Goal: Task Accomplishment & Management: Manage account settings

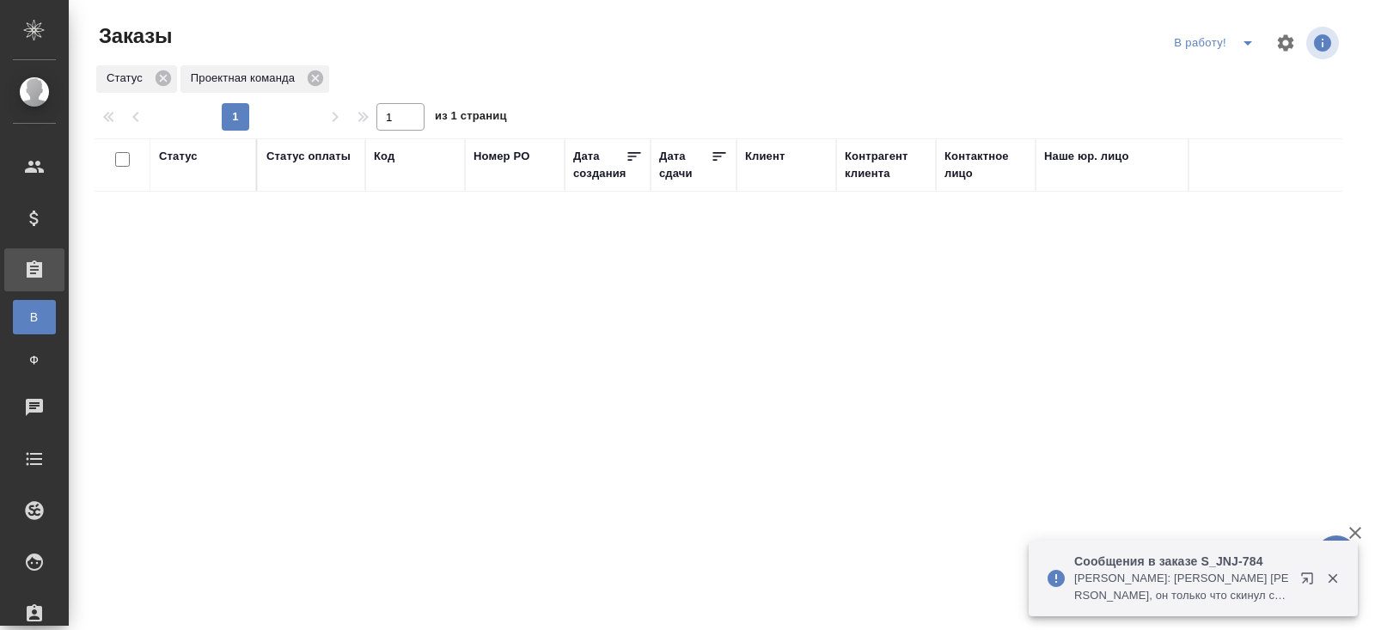
click at [1306, 576] on icon "button" at bounding box center [1310, 581] width 21 height 21
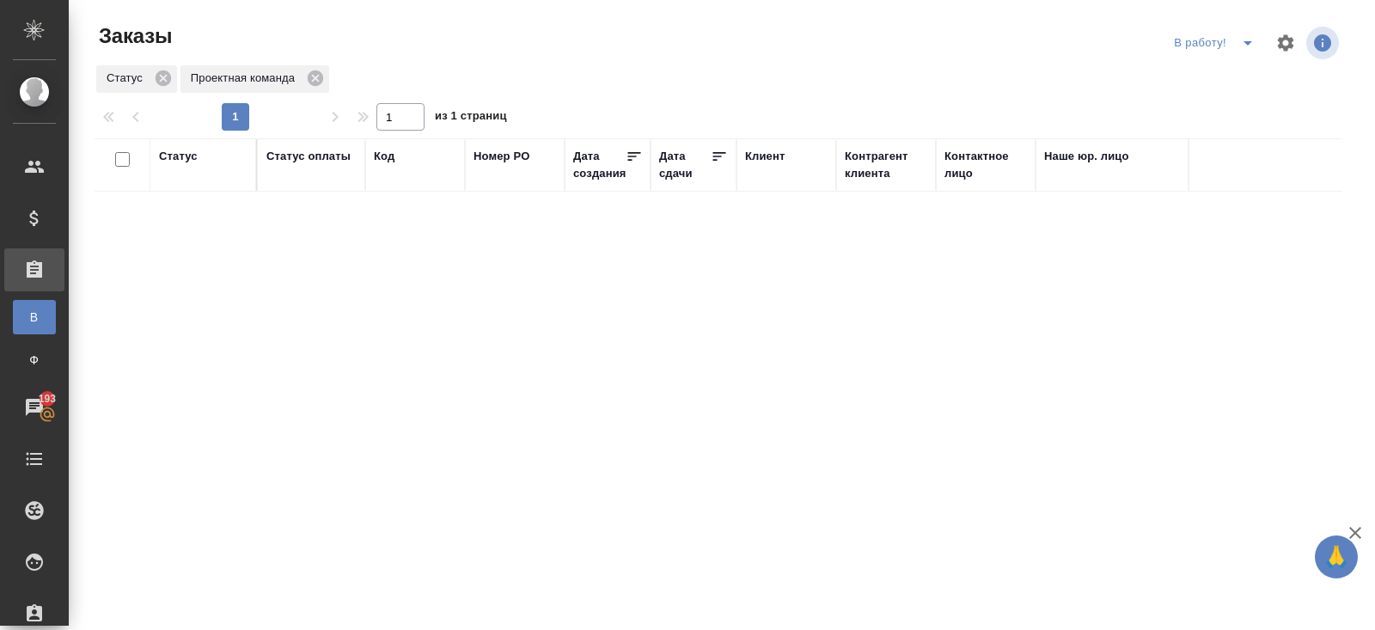
click at [1248, 49] on icon "split button" at bounding box center [1247, 43] width 21 height 21
click at [1214, 74] on li "ПМ" at bounding box center [1215, 77] width 95 height 27
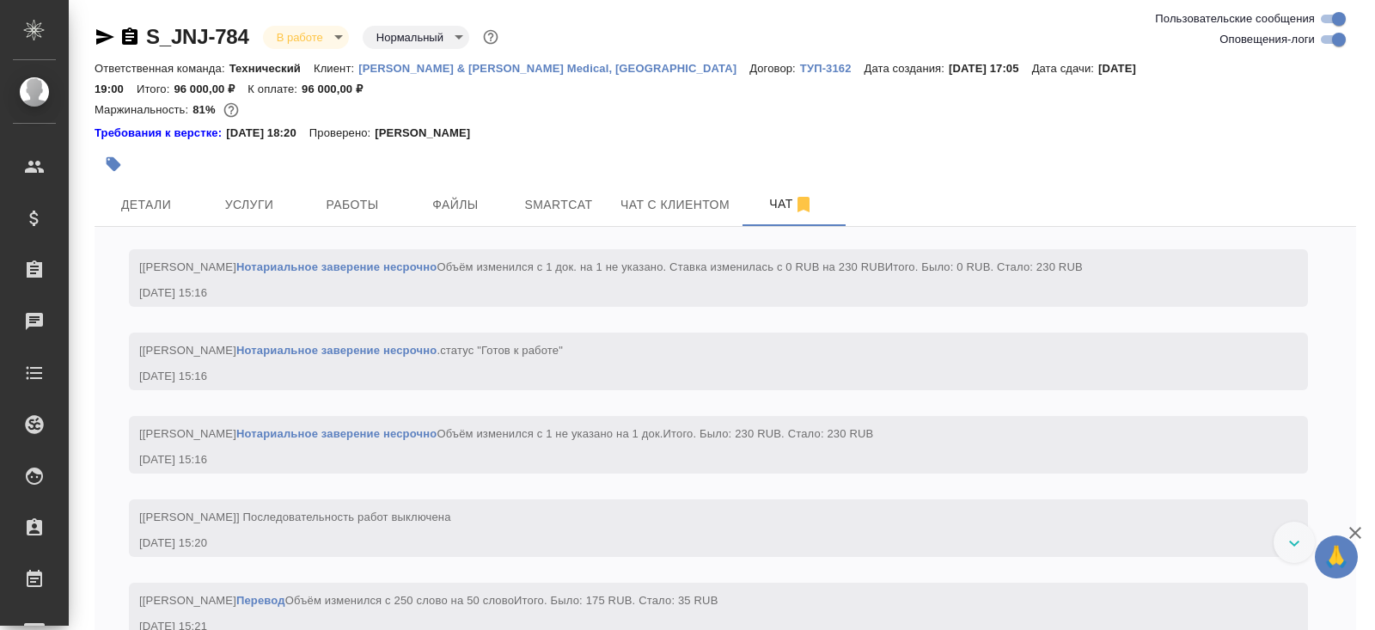
click at [185, 148] on div at bounding box center [515, 164] width 841 height 38
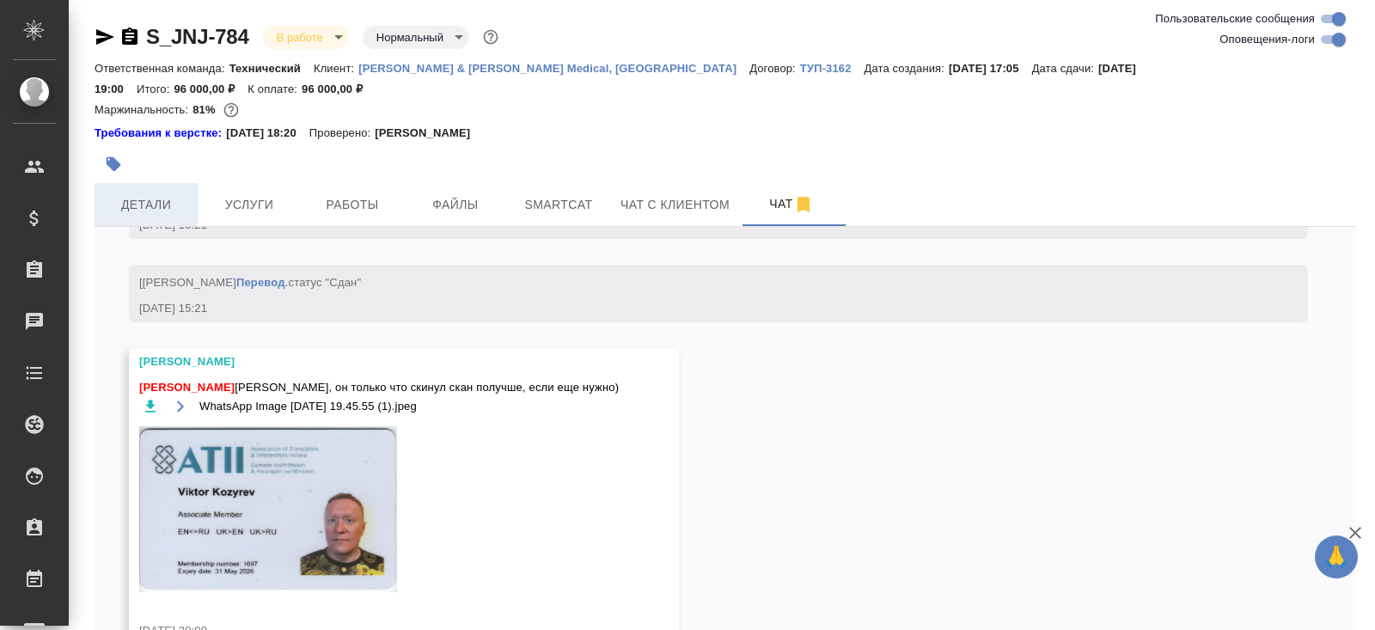
scroll to position [8525, 0]
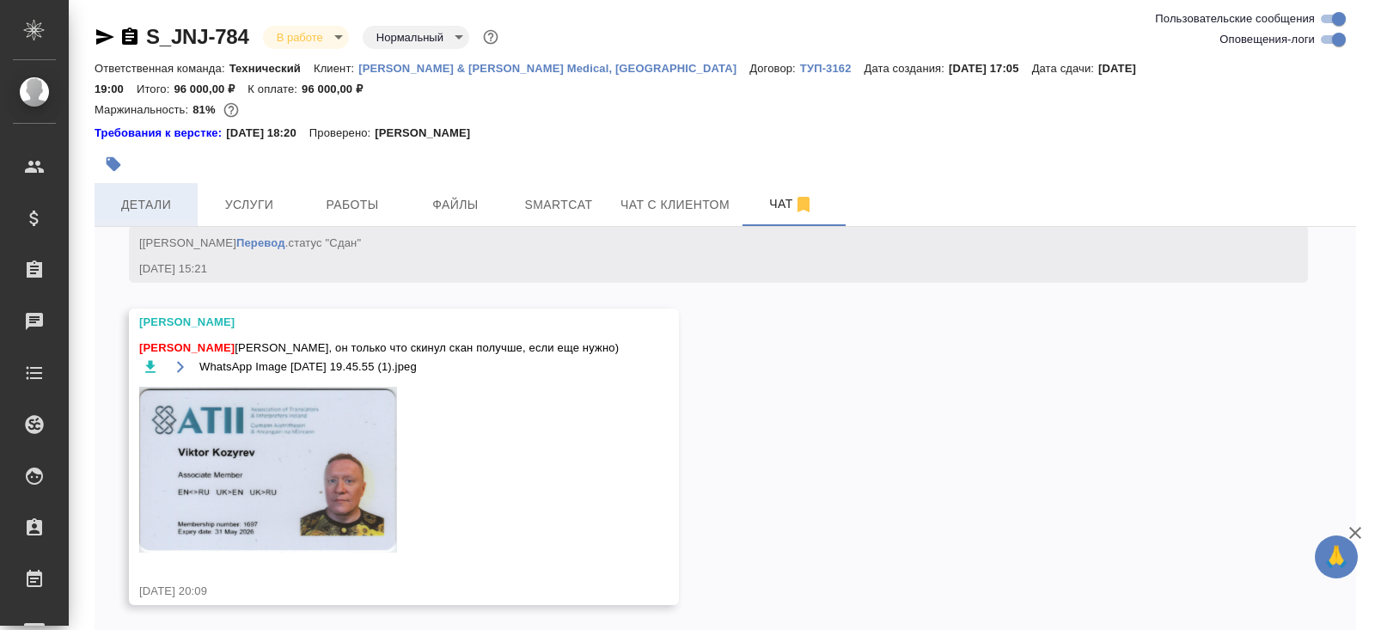
click at [156, 199] on button "Детали" at bounding box center [146, 204] width 103 height 43
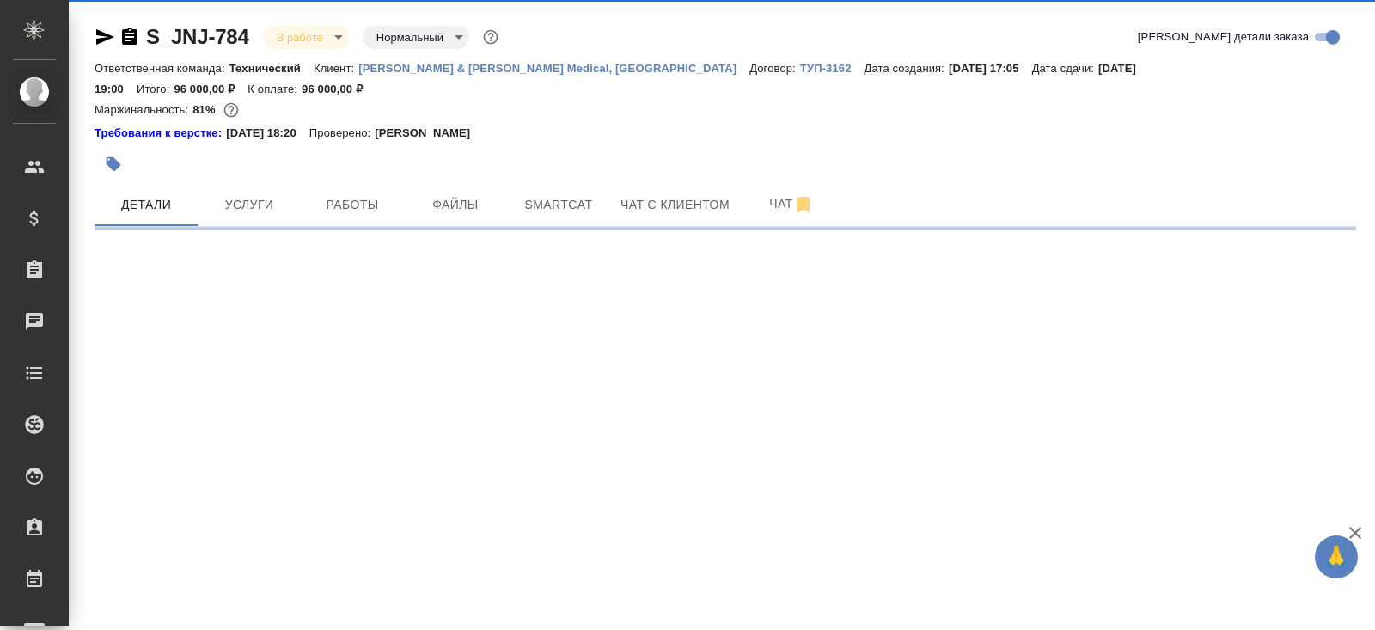
select select "RU"
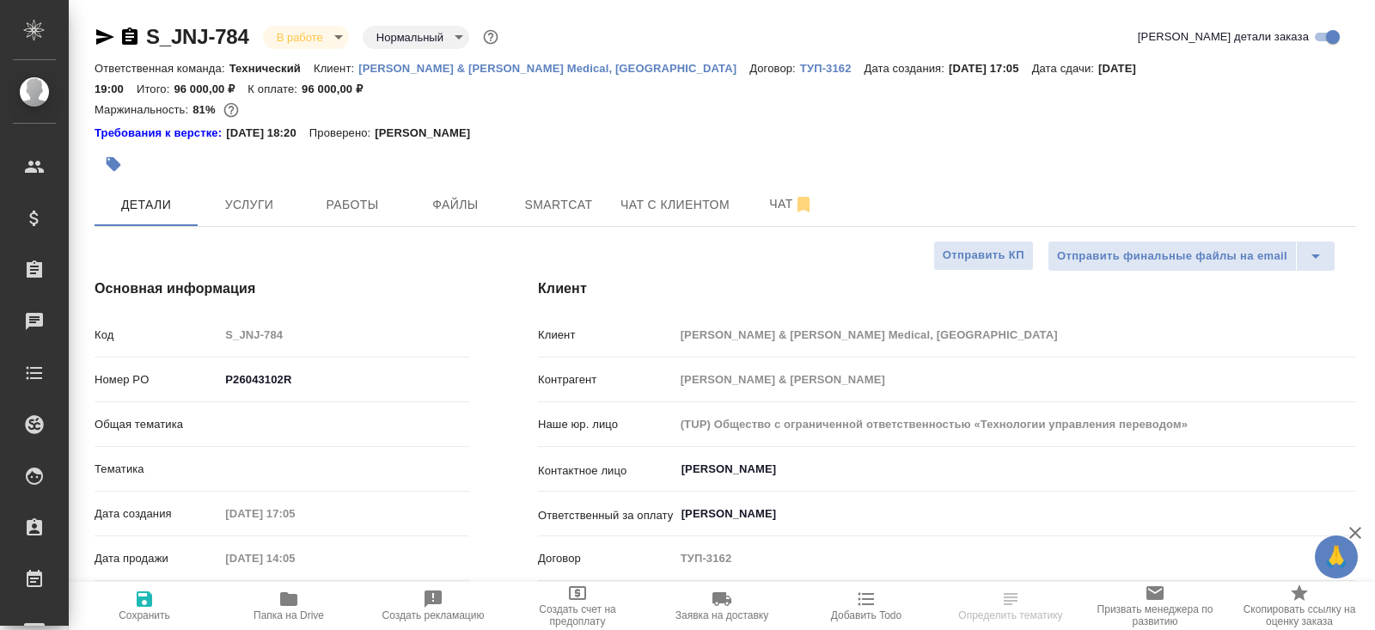
type textarea "x"
type input "Федотова Ирина"
type input "[PERSON_NAME]"
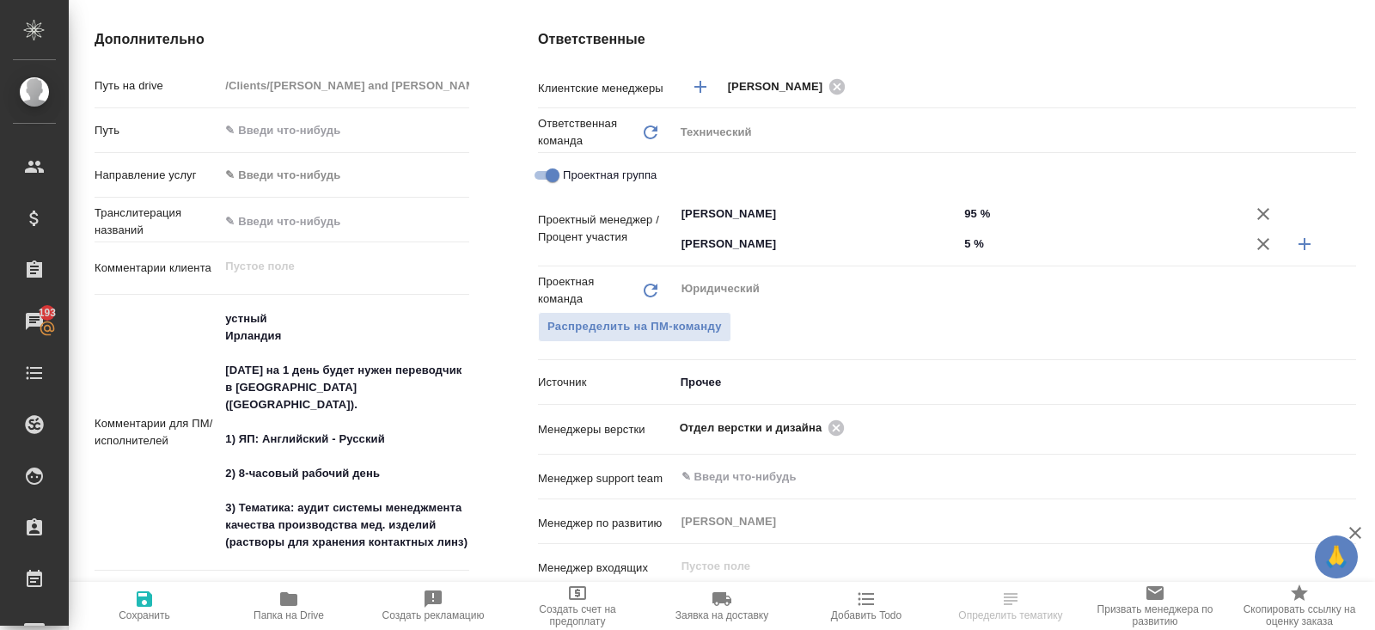
scroll to position [822, 0]
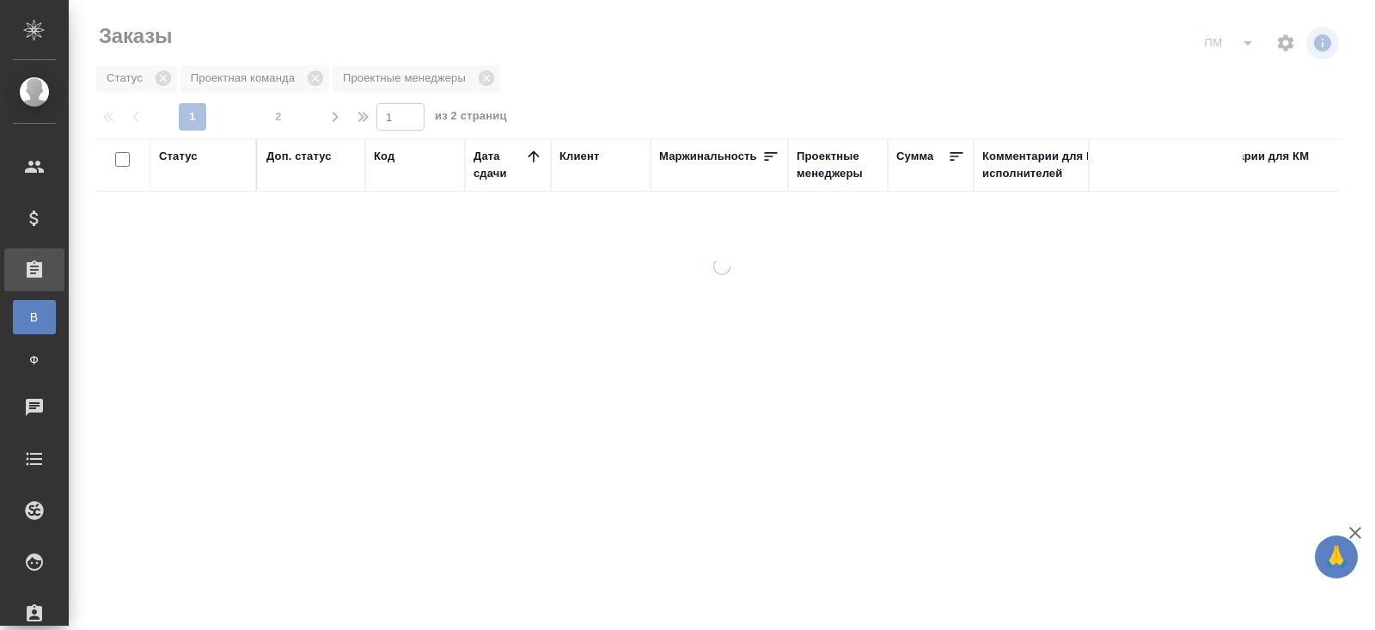
click at [383, 162] on div "Код" at bounding box center [384, 156] width 21 height 17
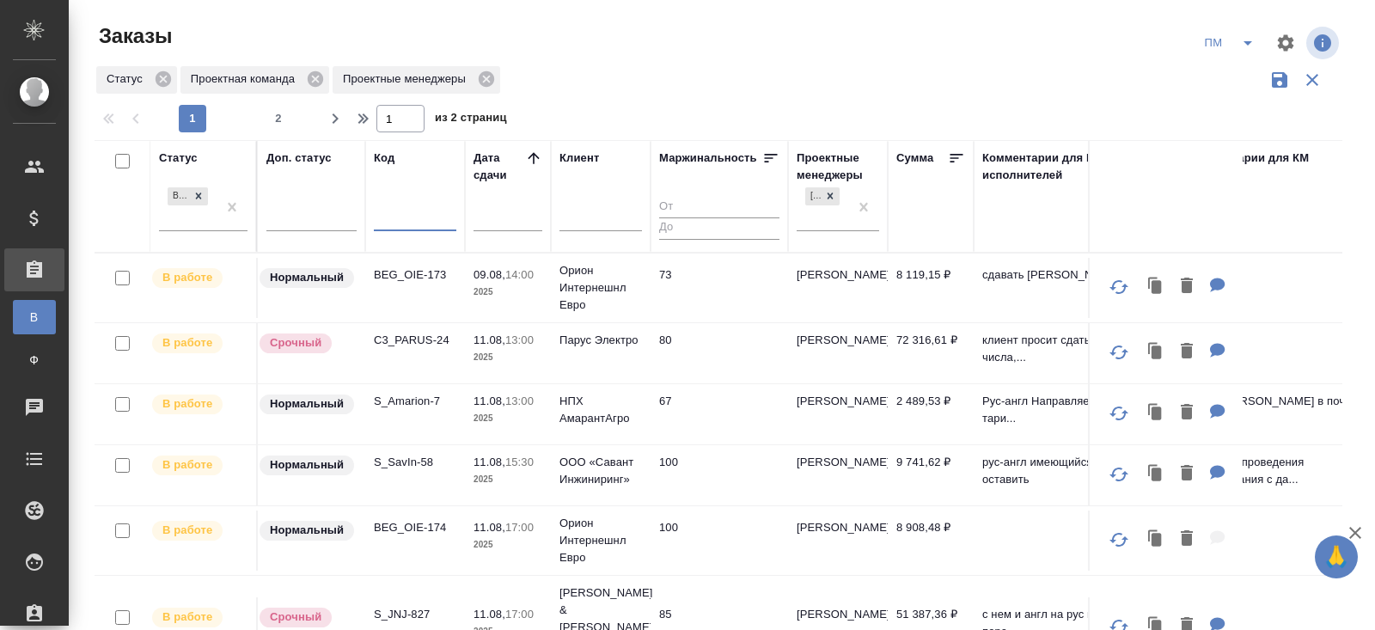
click at [398, 226] on input "text" at bounding box center [415, 219] width 82 height 21
paste input "S_JNJ-812"
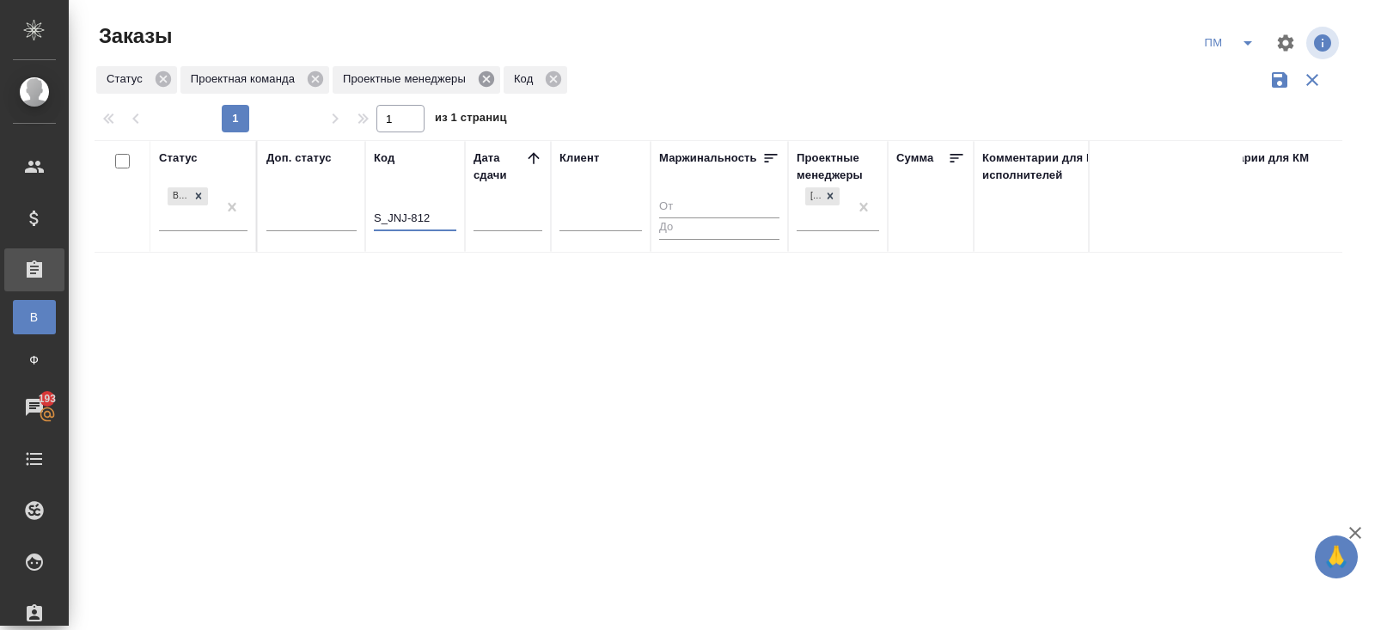
type input "S_JNJ-812"
click at [490, 83] on icon at bounding box center [486, 78] width 15 height 15
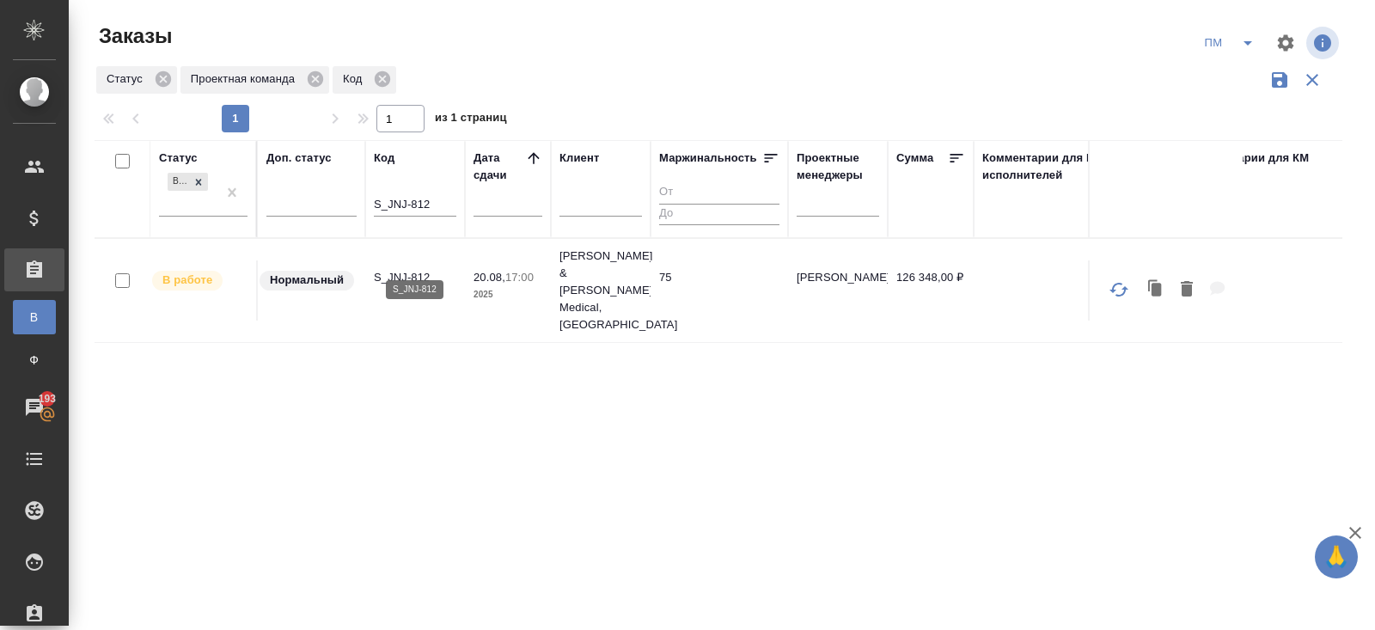
click at [401, 269] on p "S_JNJ-812" at bounding box center [415, 277] width 82 height 17
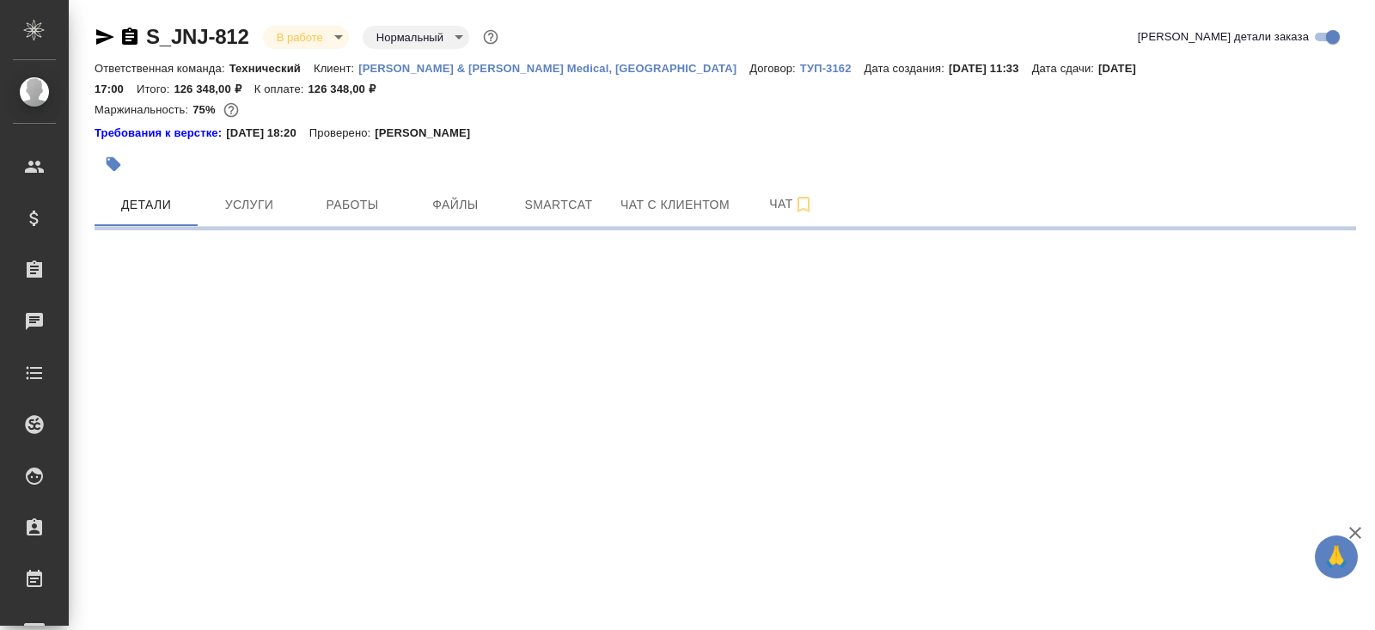
select select "RU"
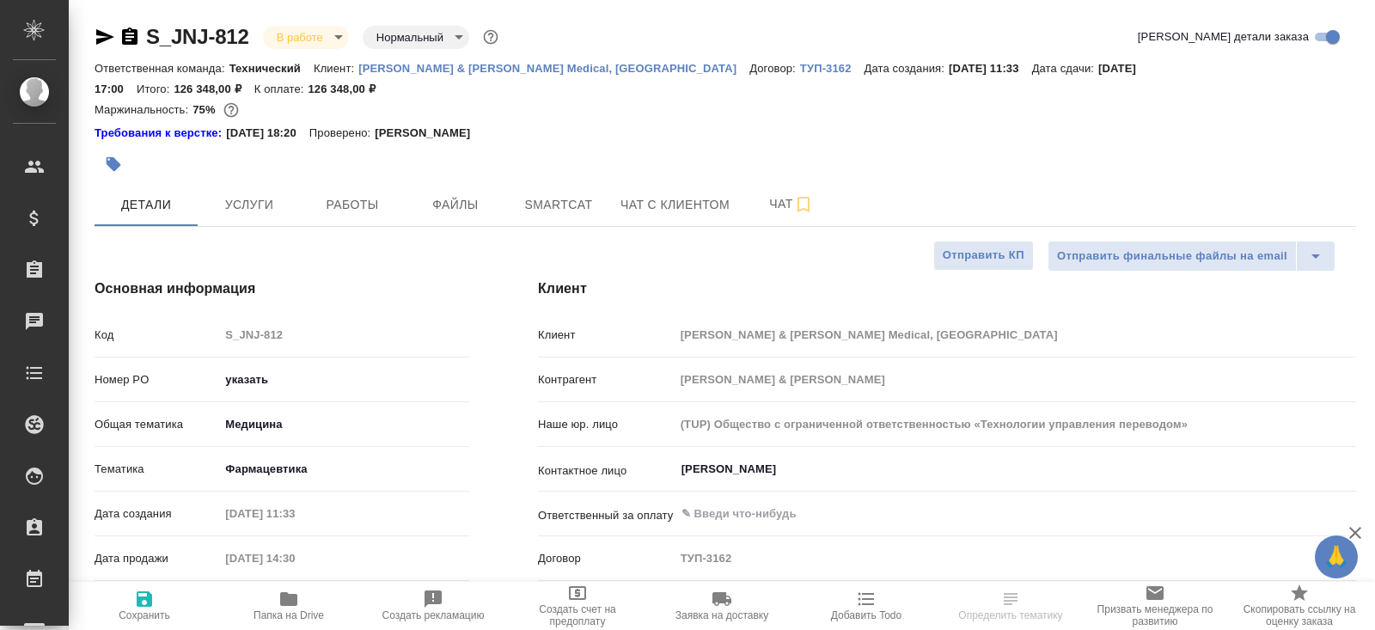
type textarea "x"
click at [564, 201] on button "Smartcat" at bounding box center [558, 204] width 103 height 43
type textarea "x"
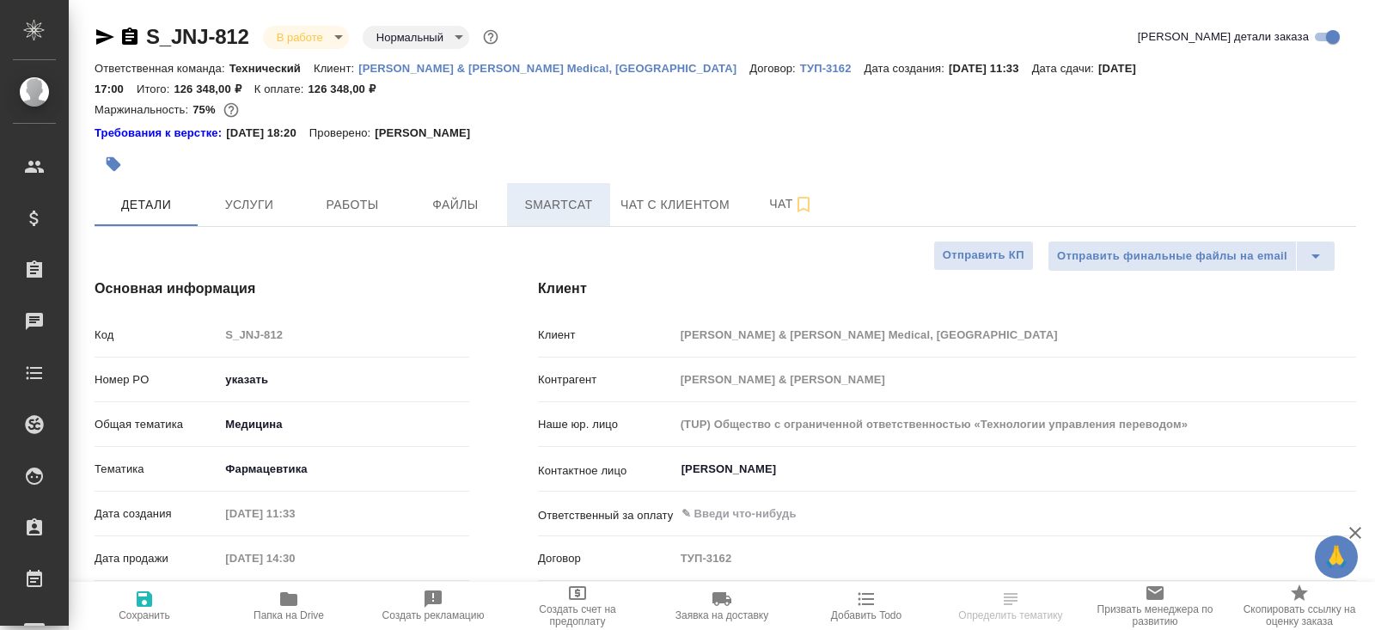
type textarea "x"
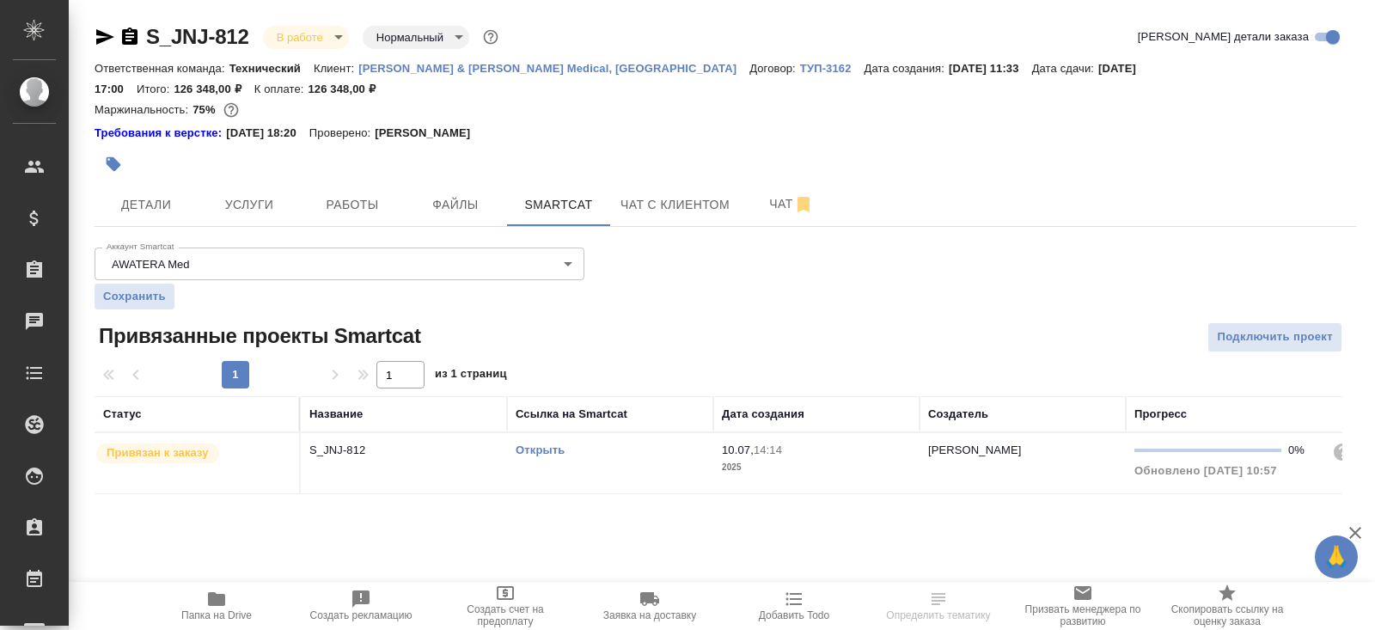
click at [547, 443] on link "Открыть" at bounding box center [539, 449] width 49 height 13
click at [350, 196] on button "Работы" at bounding box center [352, 204] width 103 height 43
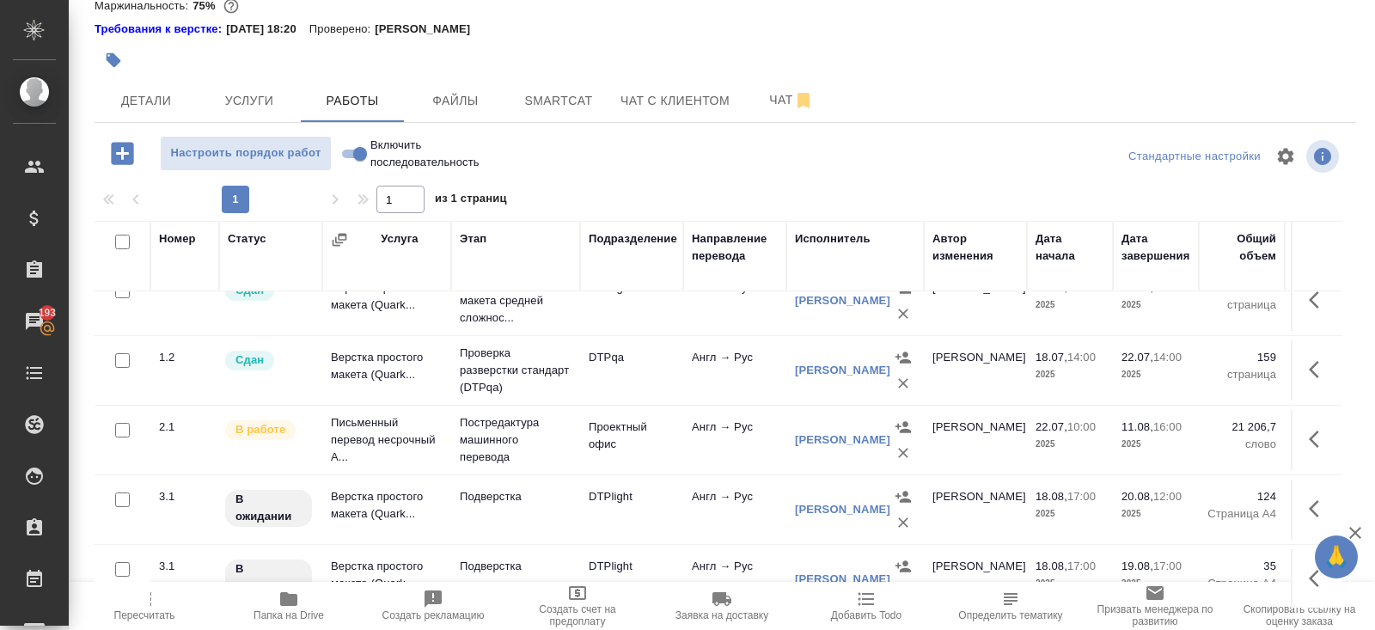
scroll to position [99, 0]
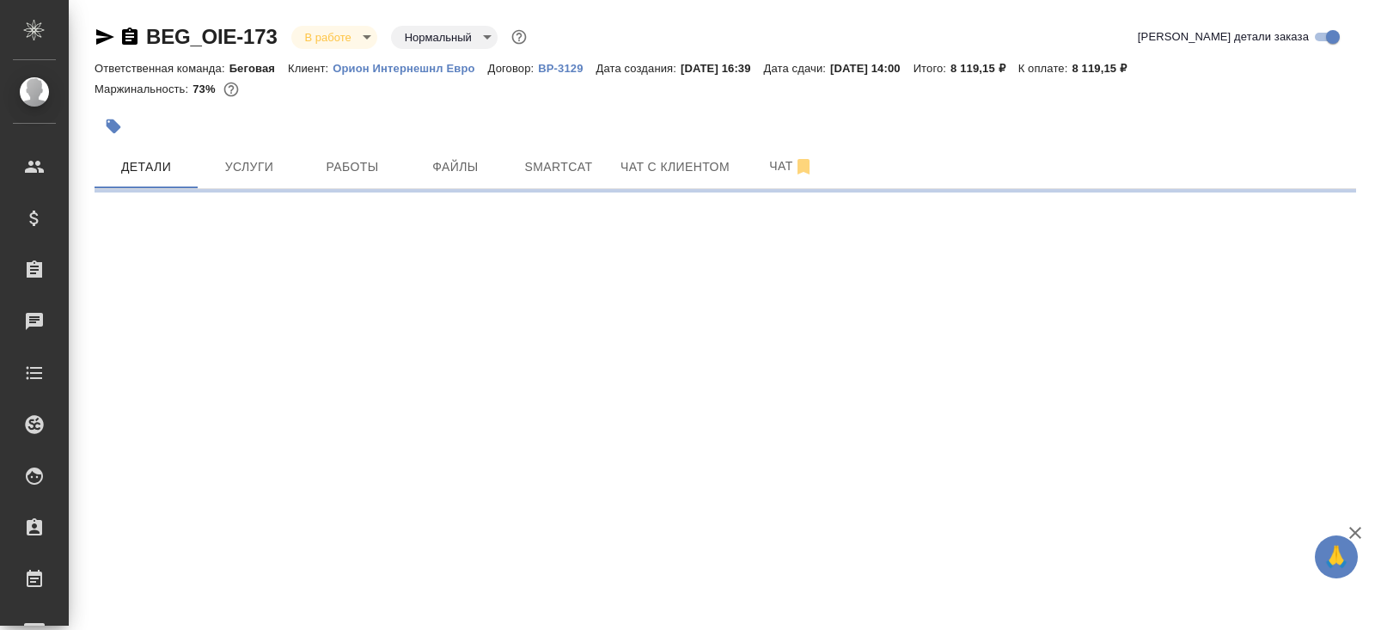
select select "RU"
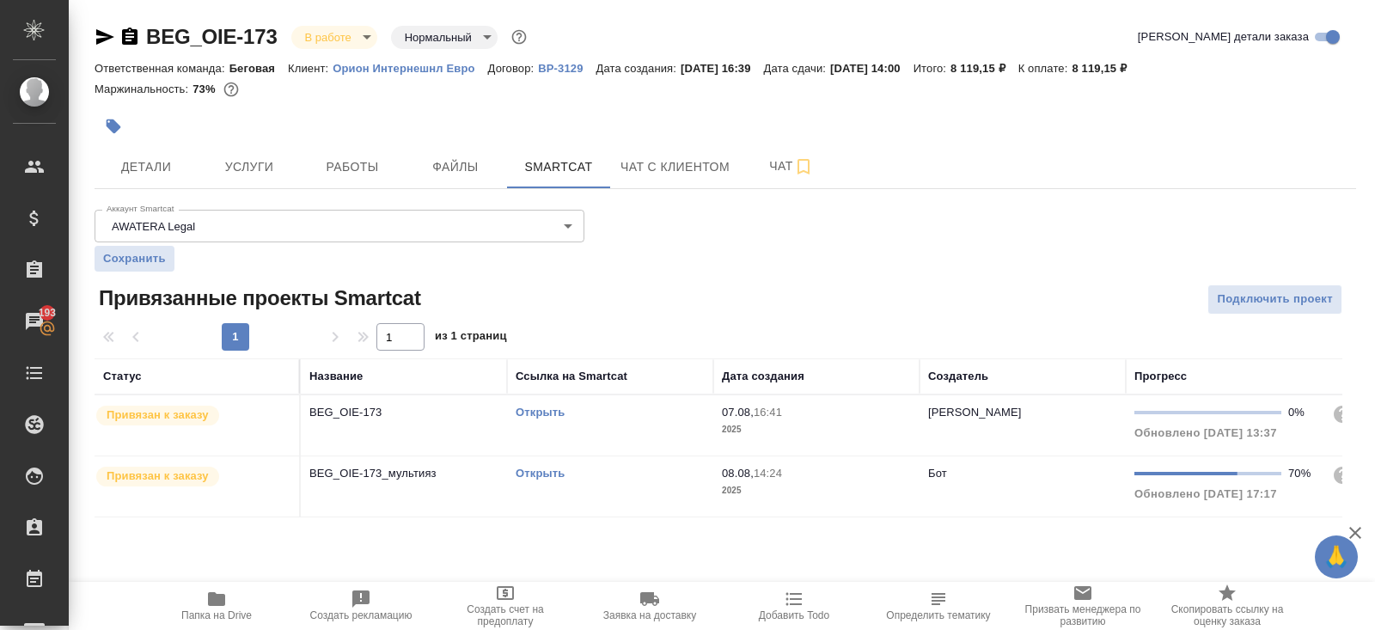
click at [308, 43] on body "🙏 .cls-1 fill:#fff; AWATERA Belyakova Yulia Клиенты Спецификации Заказы 193 Чат…" at bounding box center [687, 315] width 1375 height 630
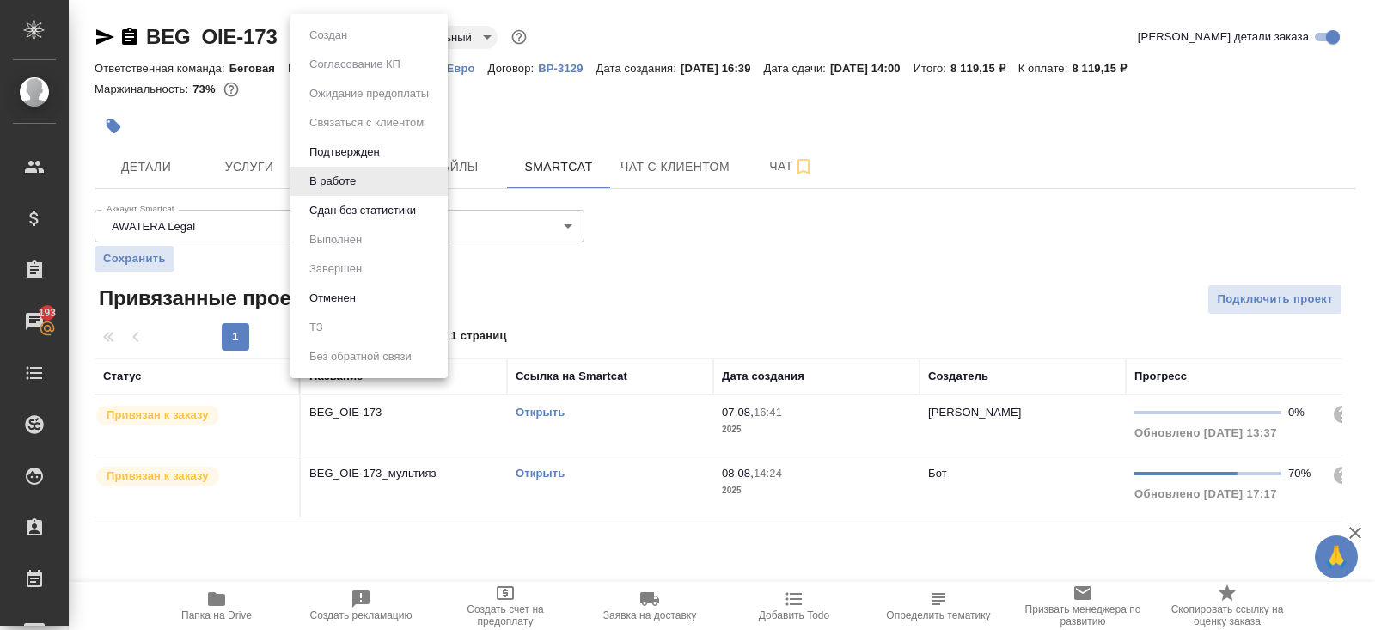
click at [350, 220] on li "Сдан без статистики" at bounding box center [368, 210] width 157 height 29
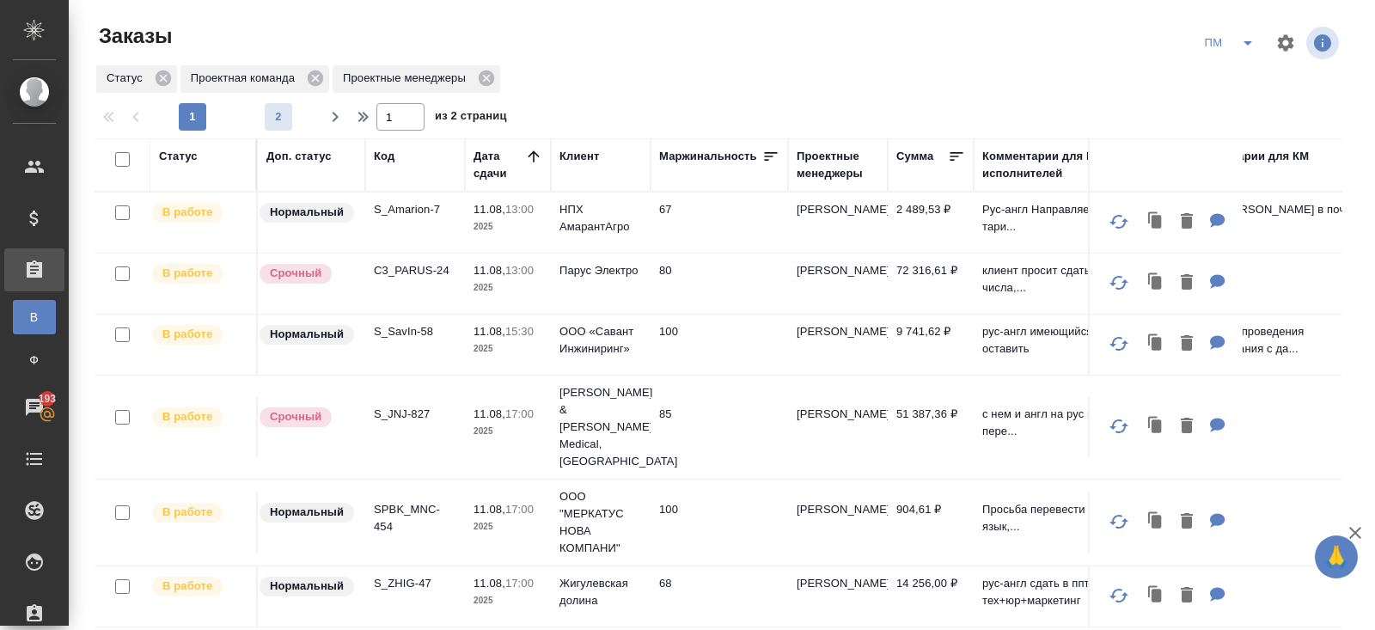
click at [277, 119] on span "2" at bounding box center [278, 116] width 27 height 17
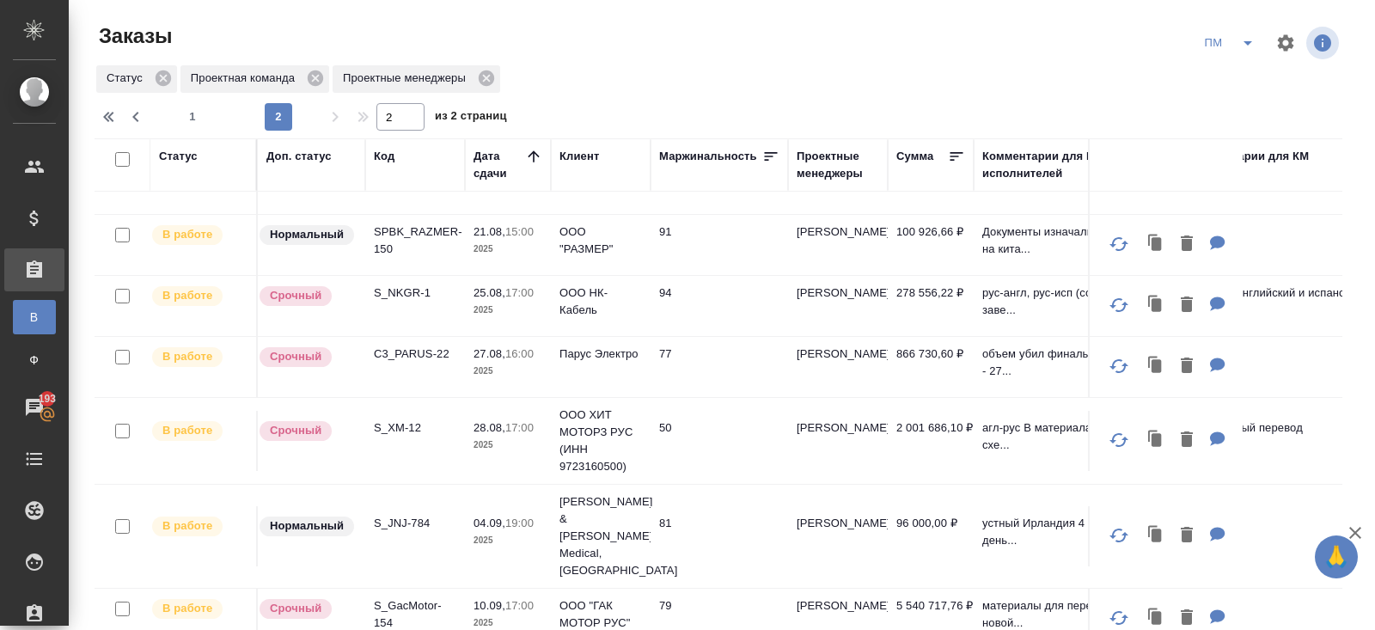
scroll to position [136, 0]
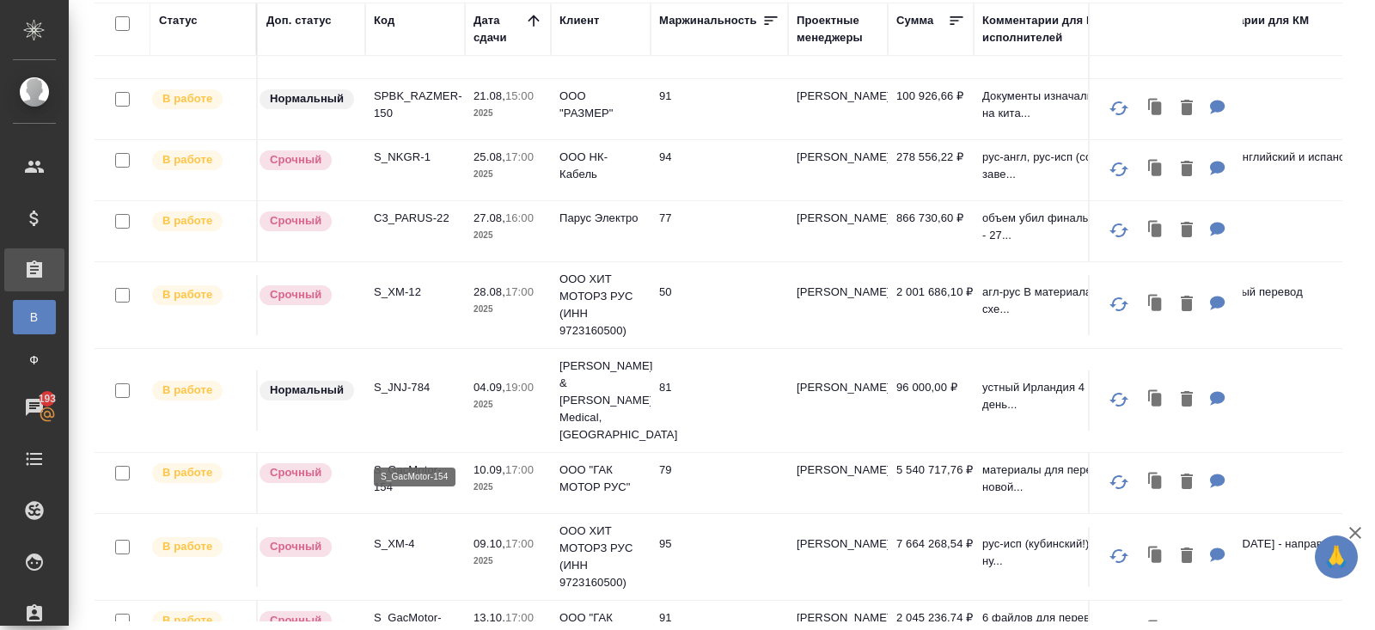
click at [393, 461] on p "S_GacMotor-154" at bounding box center [415, 478] width 82 height 34
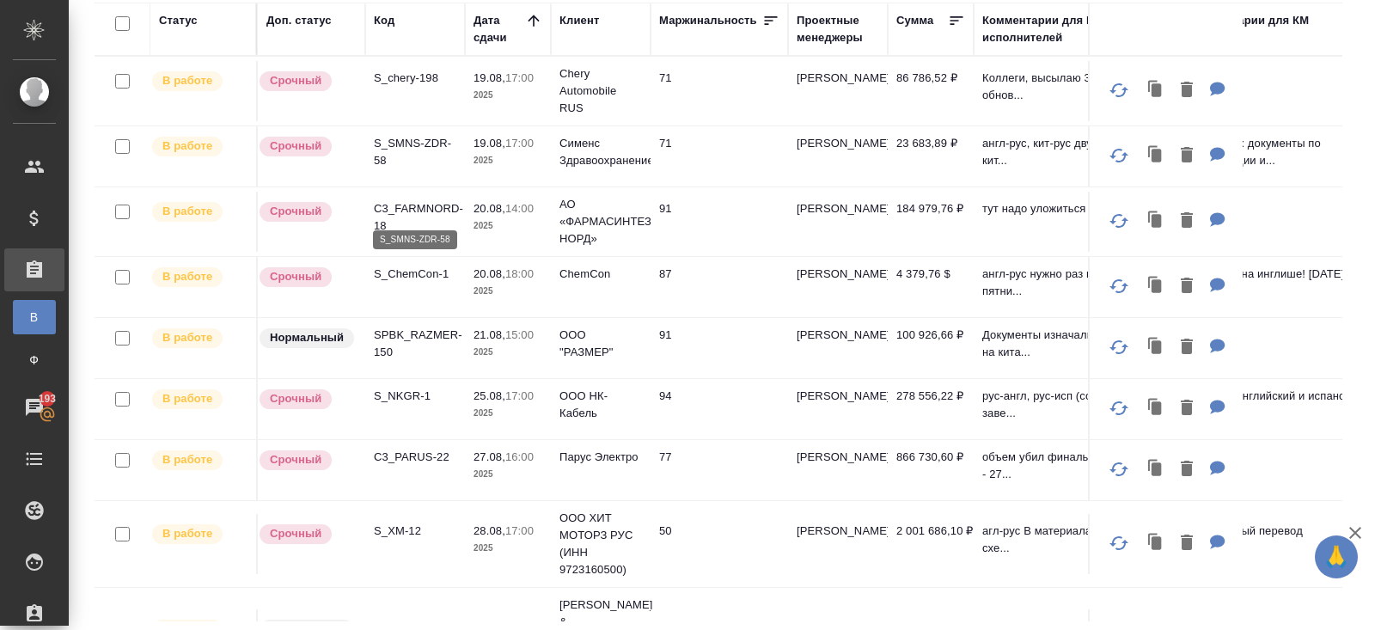
scroll to position [0, 0]
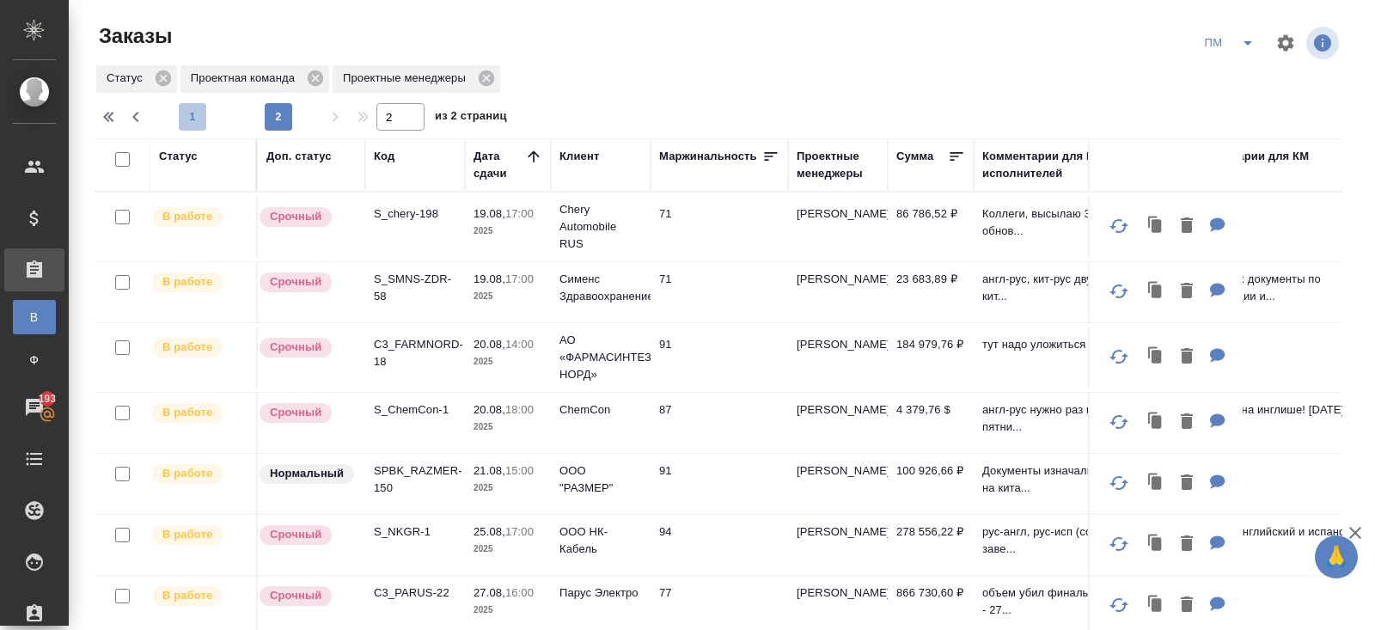
click at [194, 122] on span "1" at bounding box center [192, 116] width 27 height 17
type input "1"
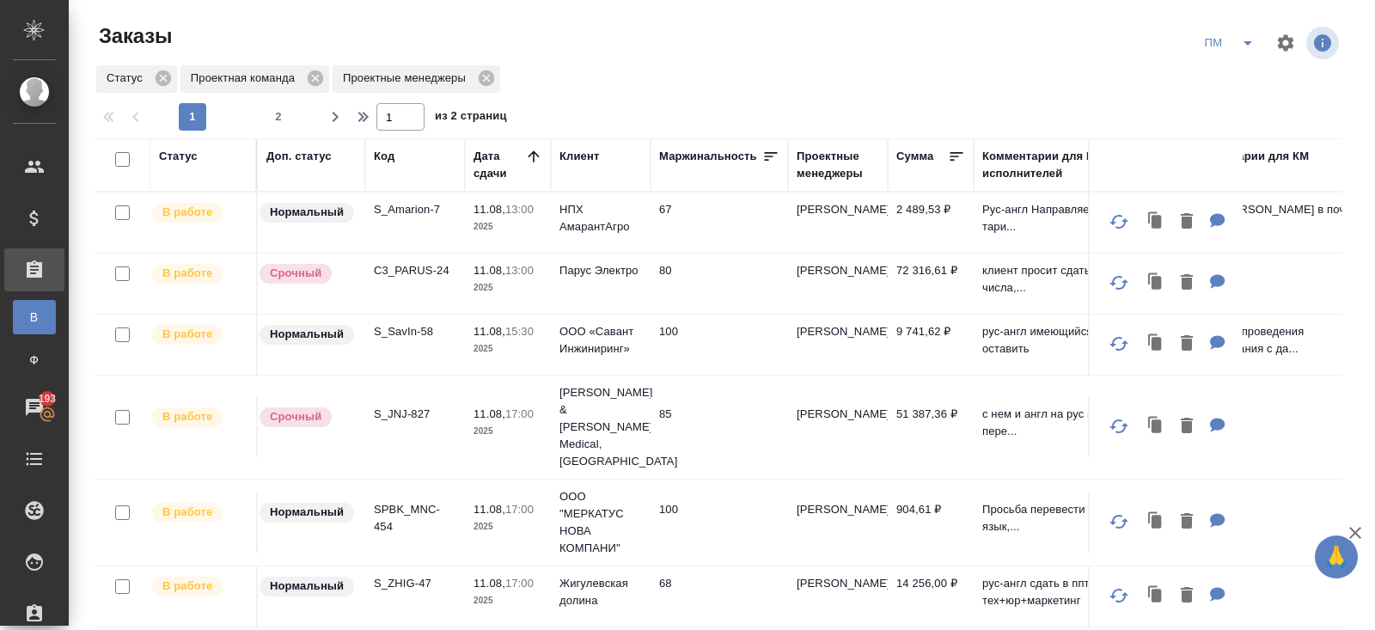
click at [398, 253] on td "S_JNJ-827" at bounding box center [415, 222] width 100 height 60
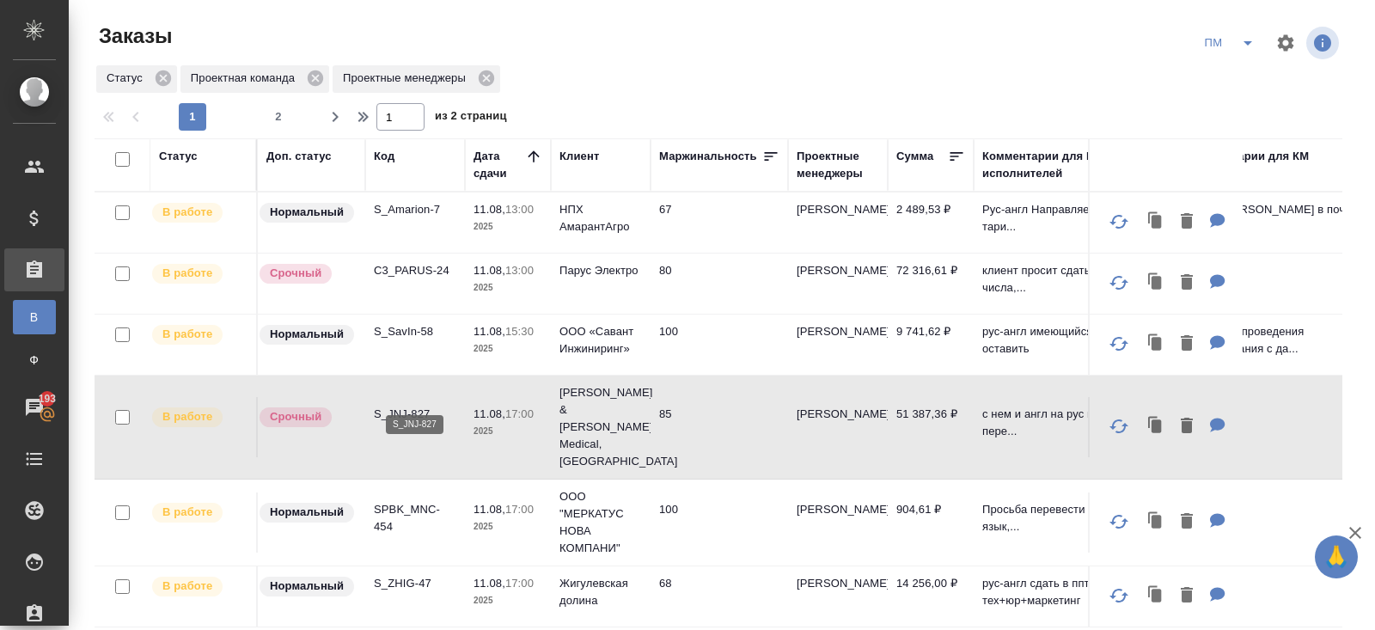
click at [402, 406] on p "S_JNJ-827" at bounding box center [415, 414] width 82 height 17
click at [386, 149] on div "Код" at bounding box center [384, 156] width 21 height 17
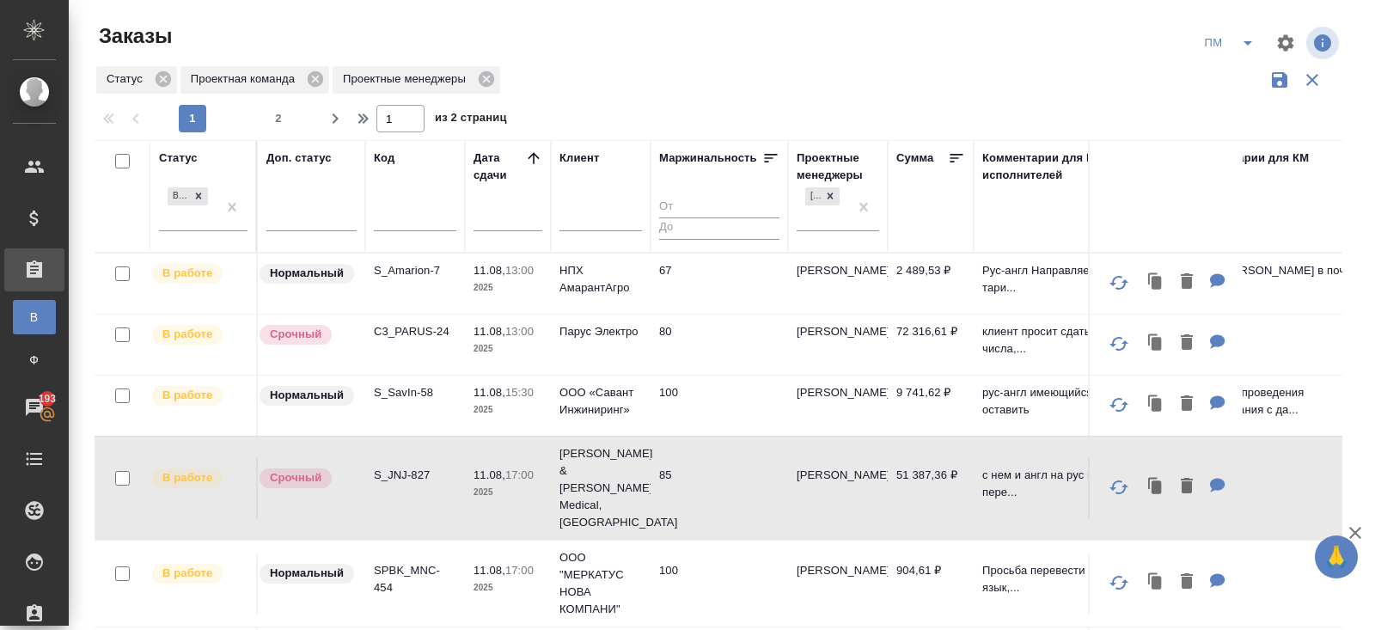
click at [390, 213] on input "text" at bounding box center [415, 219] width 82 height 21
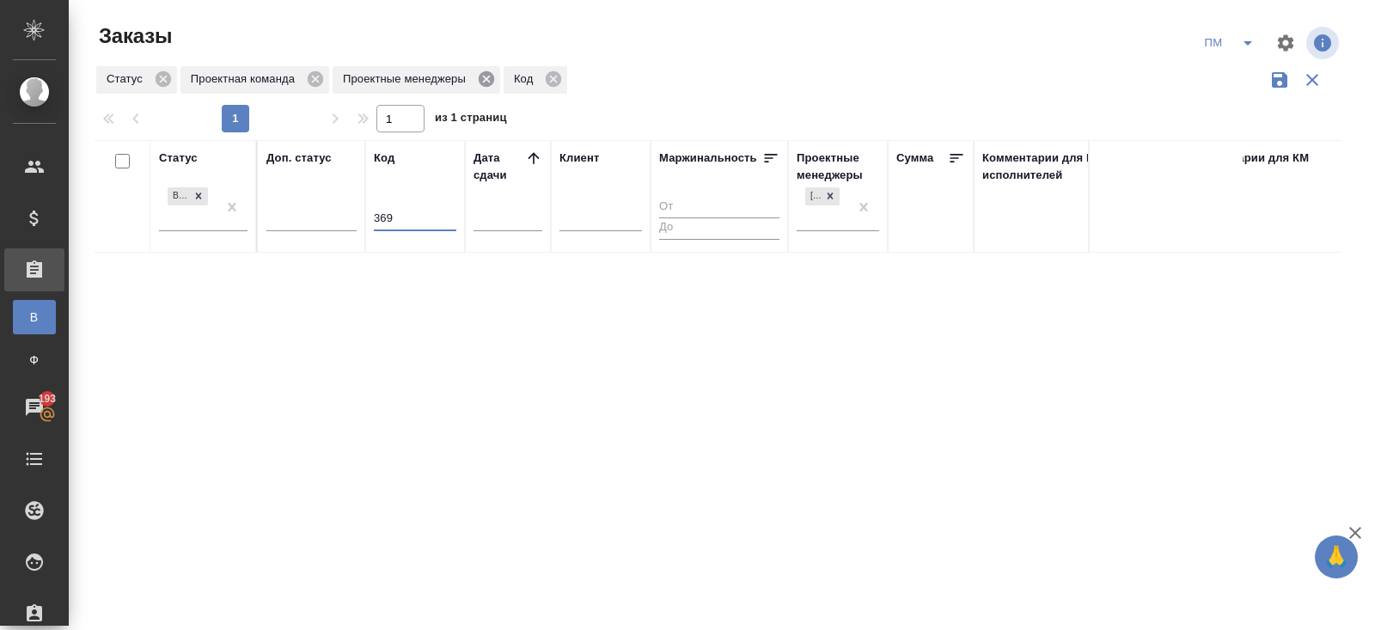
type input "369"
click at [492, 83] on icon at bounding box center [486, 78] width 15 height 15
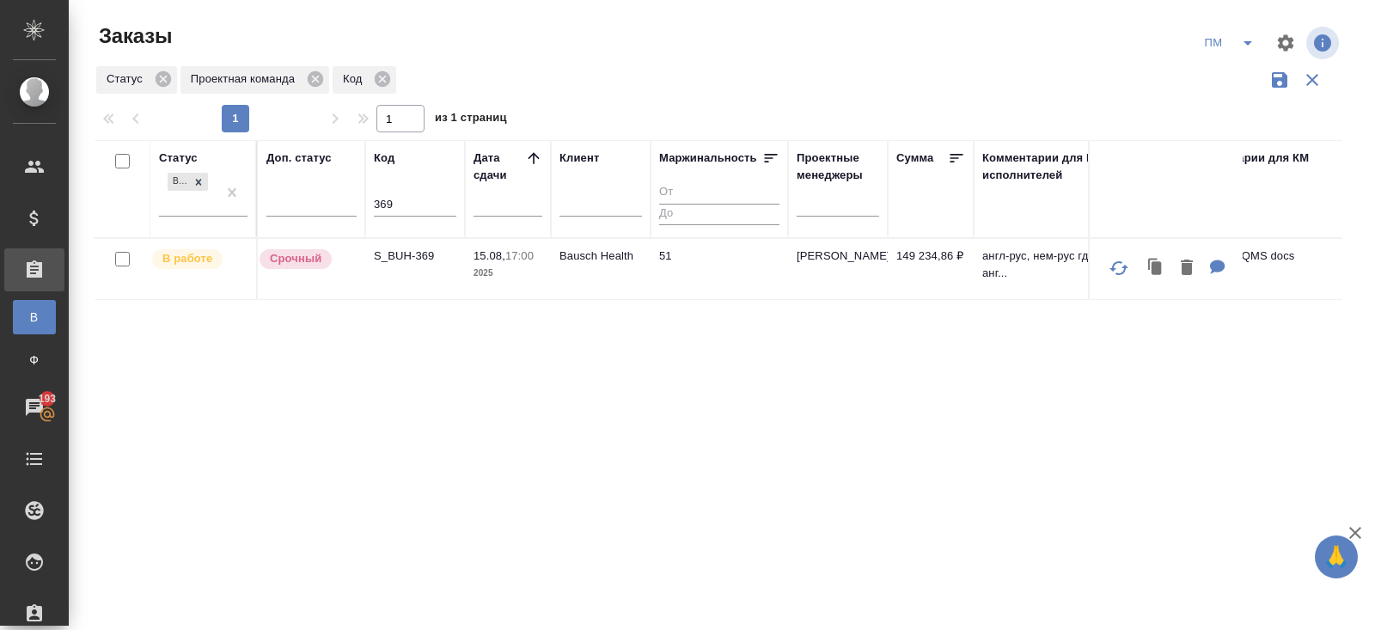
click at [409, 262] on p "S_BUH-369" at bounding box center [415, 255] width 82 height 17
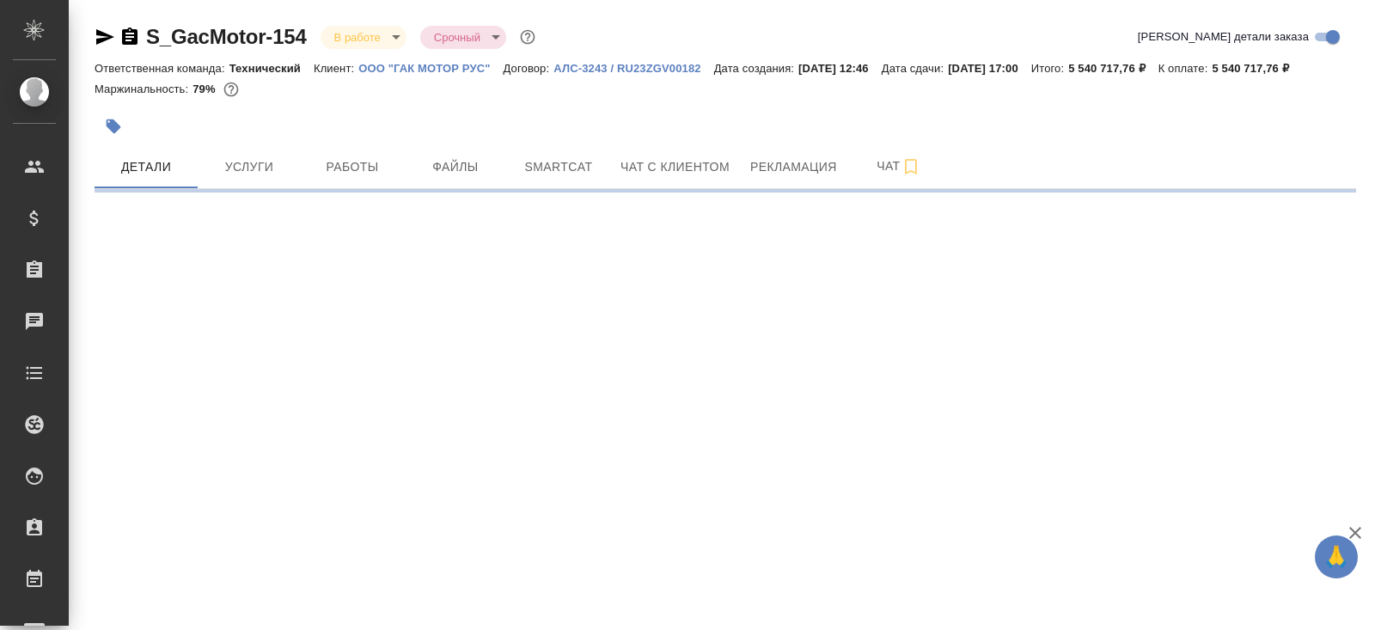
select select "RU"
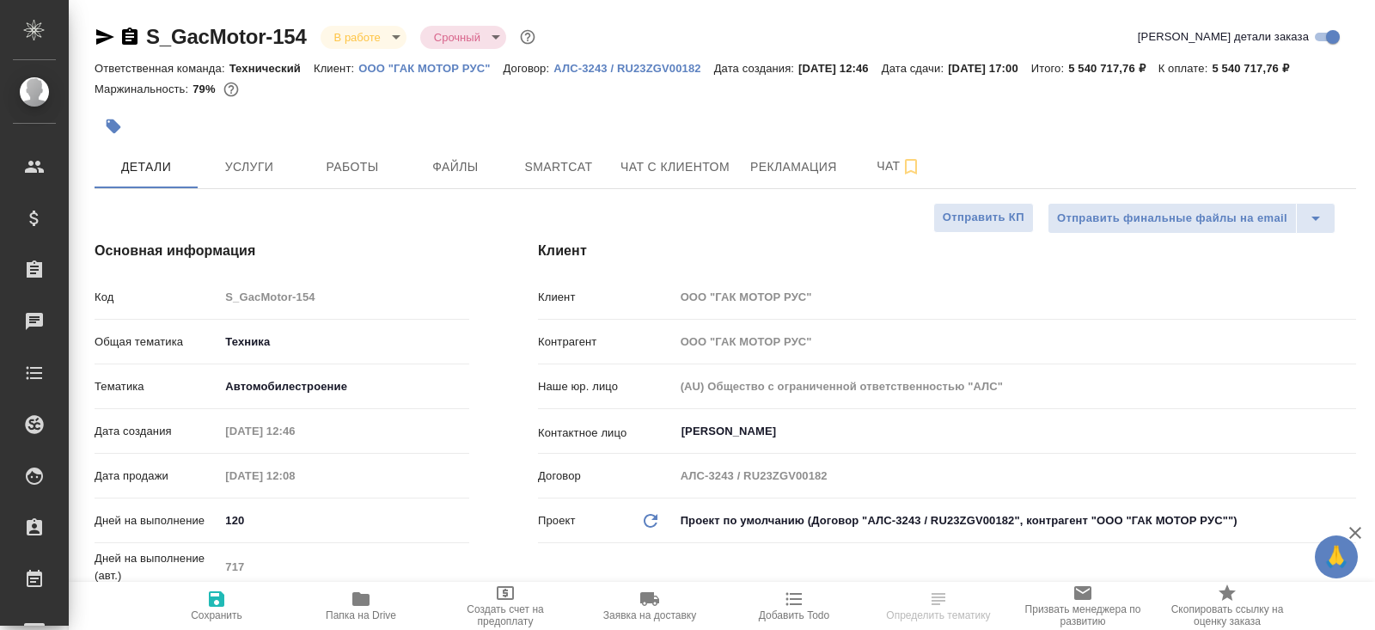
type textarea "x"
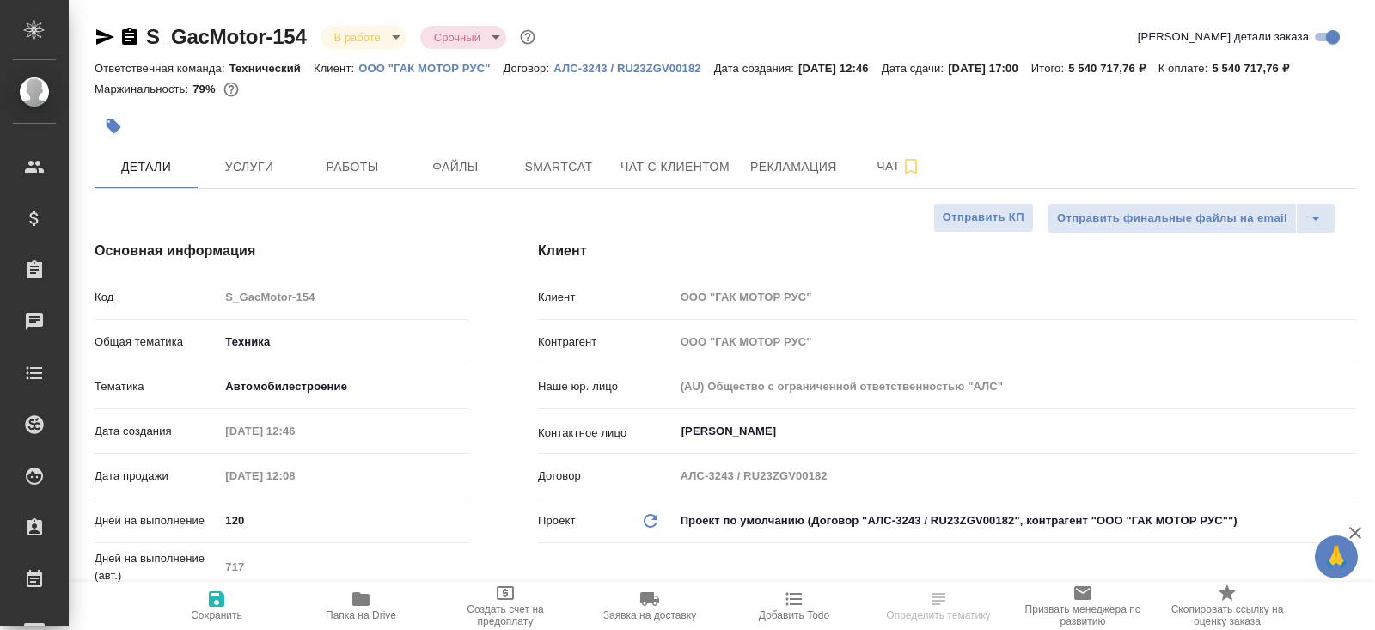
type textarea "x"
click at [564, 178] on span "Smartcat" at bounding box center [558, 166] width 82 height 21
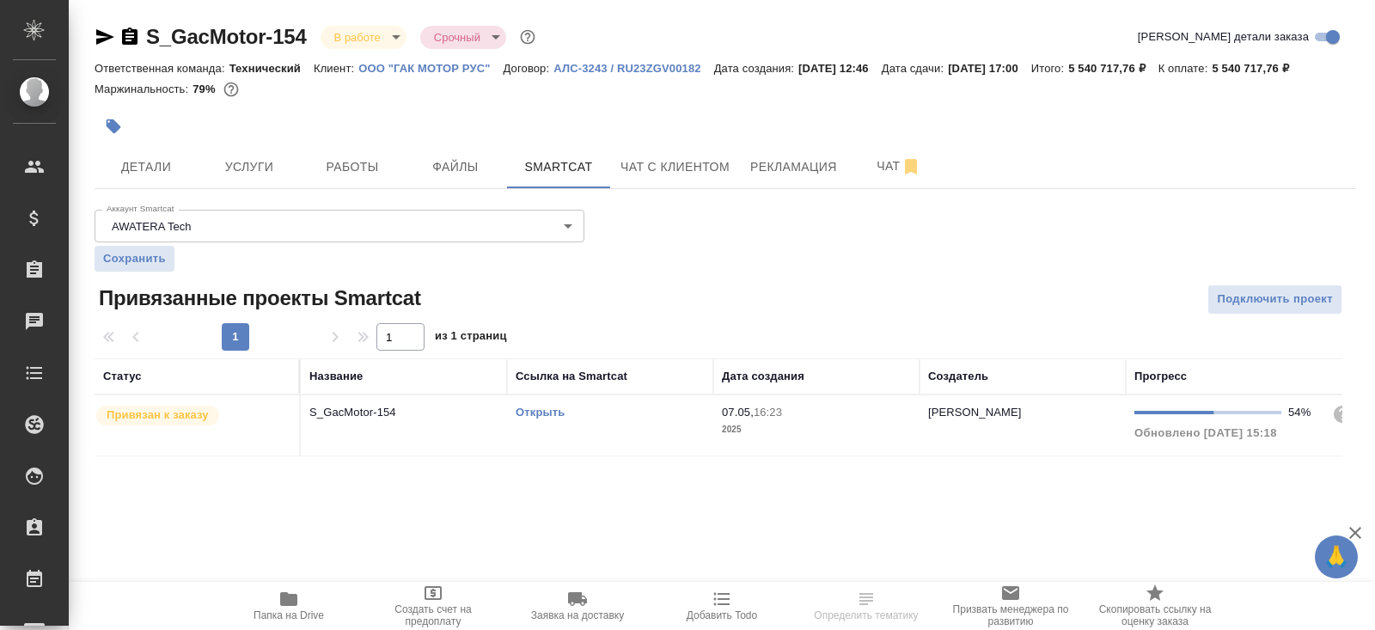
click at [539, 418] on link "Открыть" at bounding box center [539, 412] width 49 height 13
click at [370, 175] on button "Работы" at bounding box center [352, 166] width 103 height 43
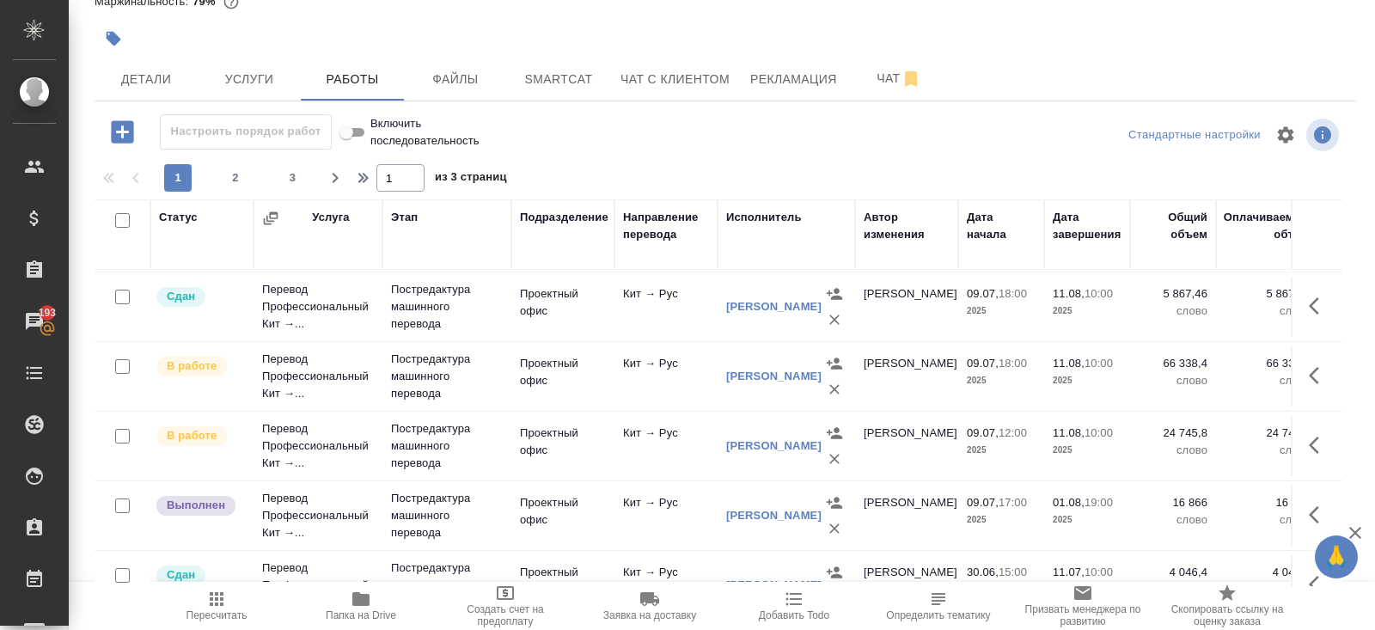
scroll to position [899, 0]
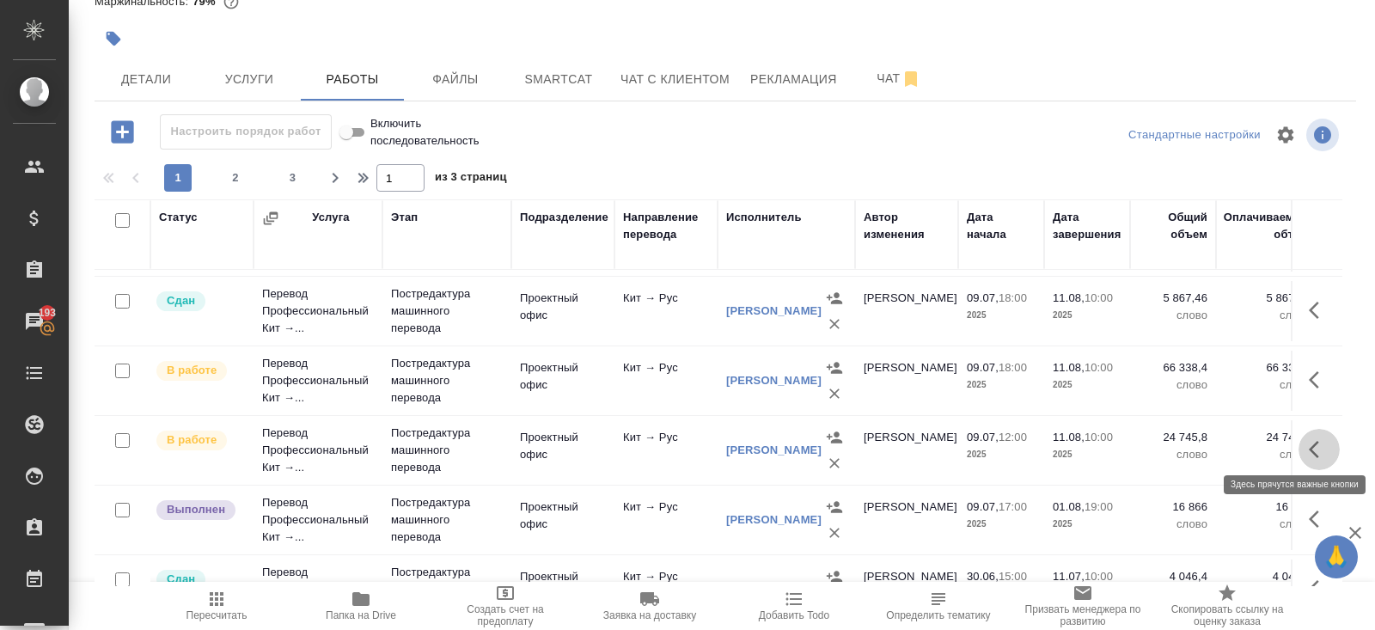
click at [1314, 439] on icon "button" at bounding box center [1318, 449] width 21 height 21
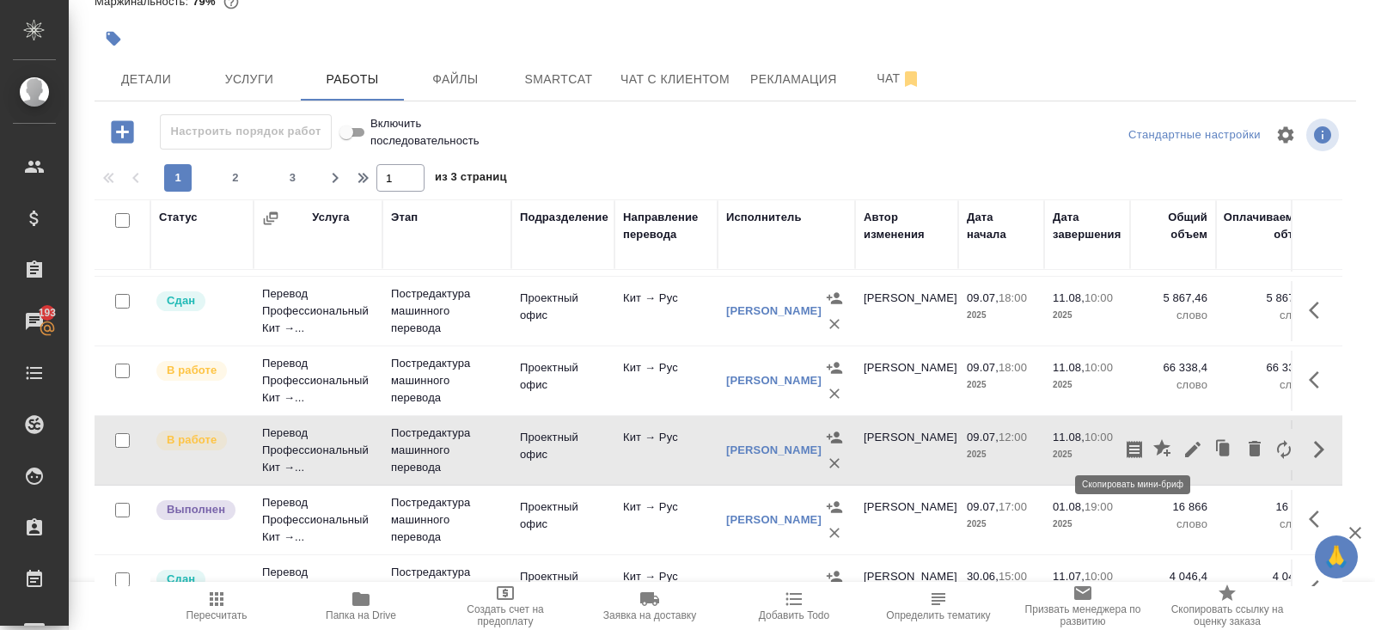
click at [1136, 439] on icon "button" at bounding box center [1134, 449] width 21 height 21
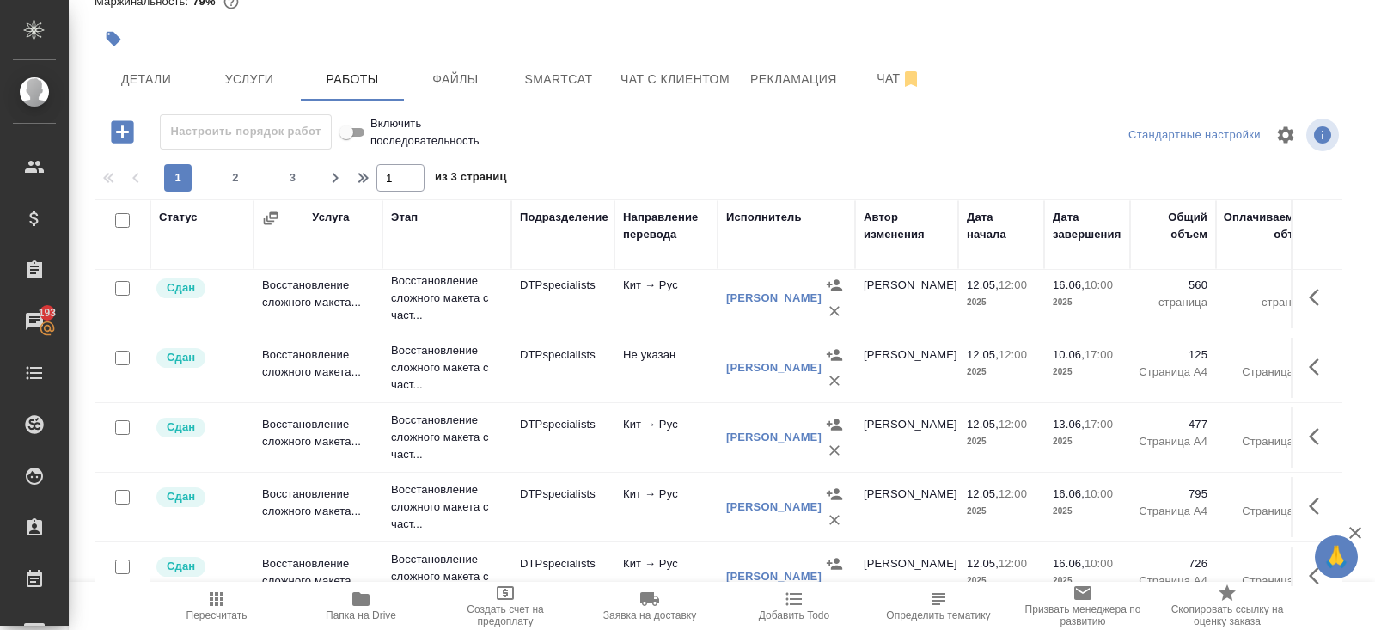
scroll to position [0, 0]
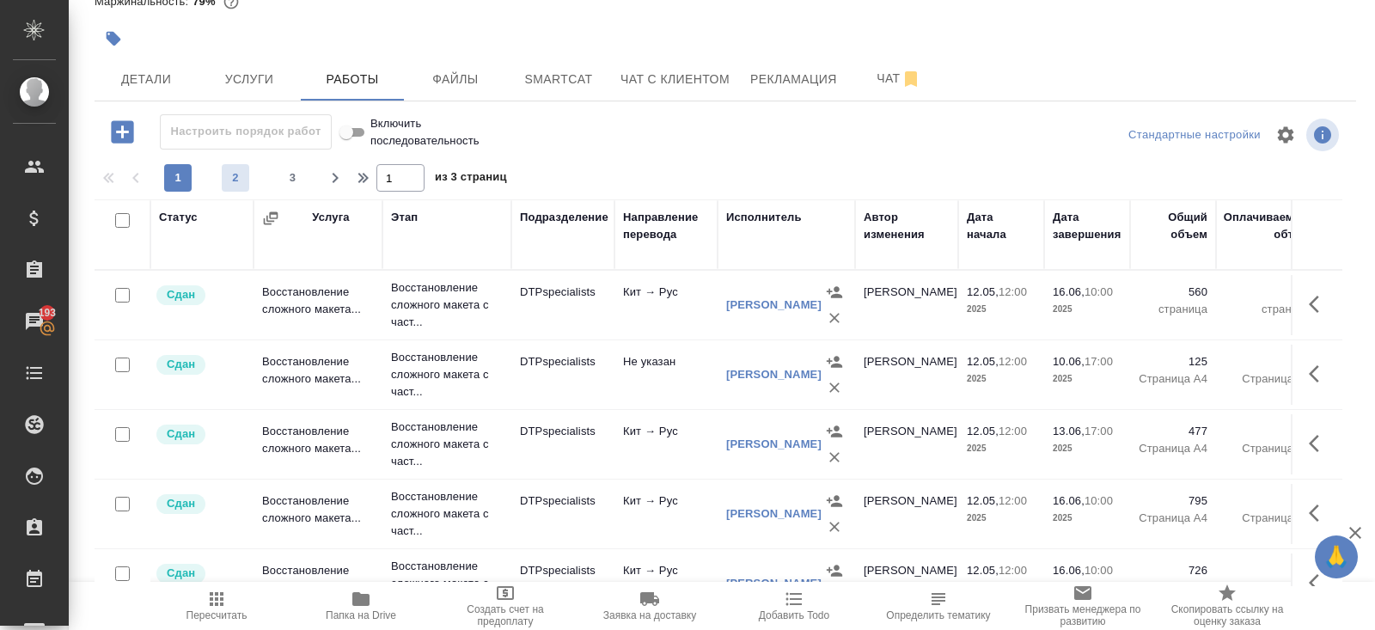
click at [240, 180] on span "2" at bounding box center [235, 177] width 27 height 17
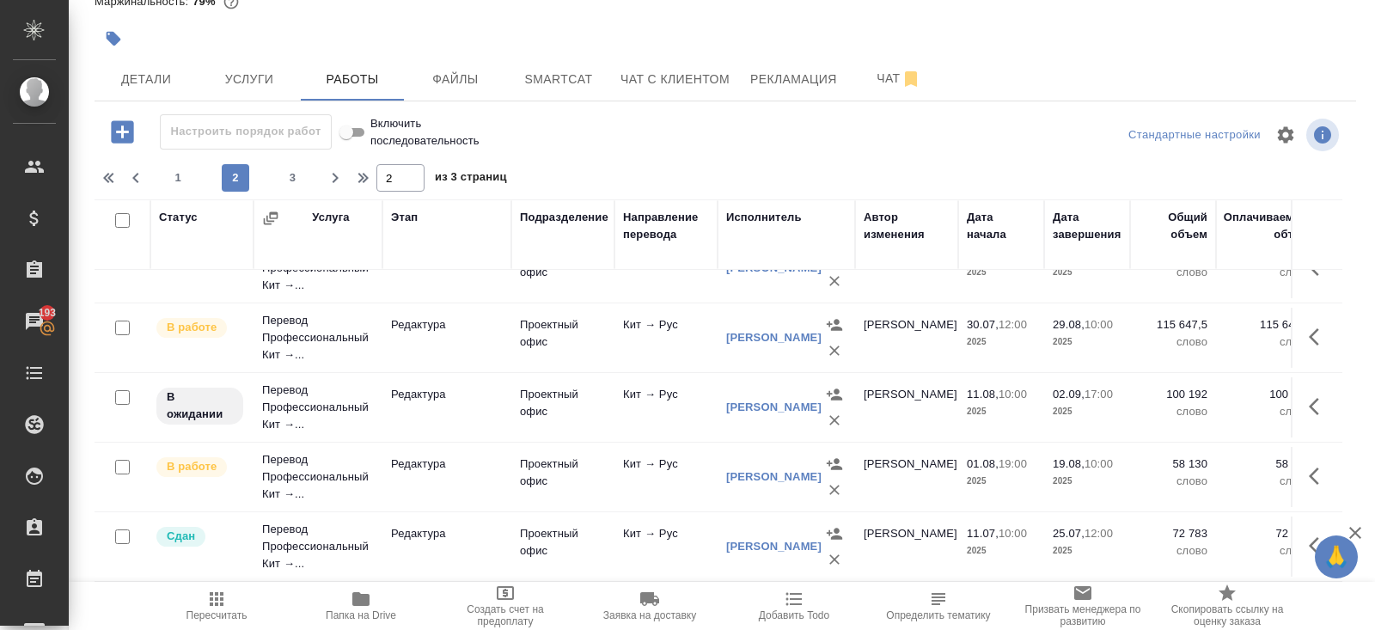
scroll to position [187, 0]
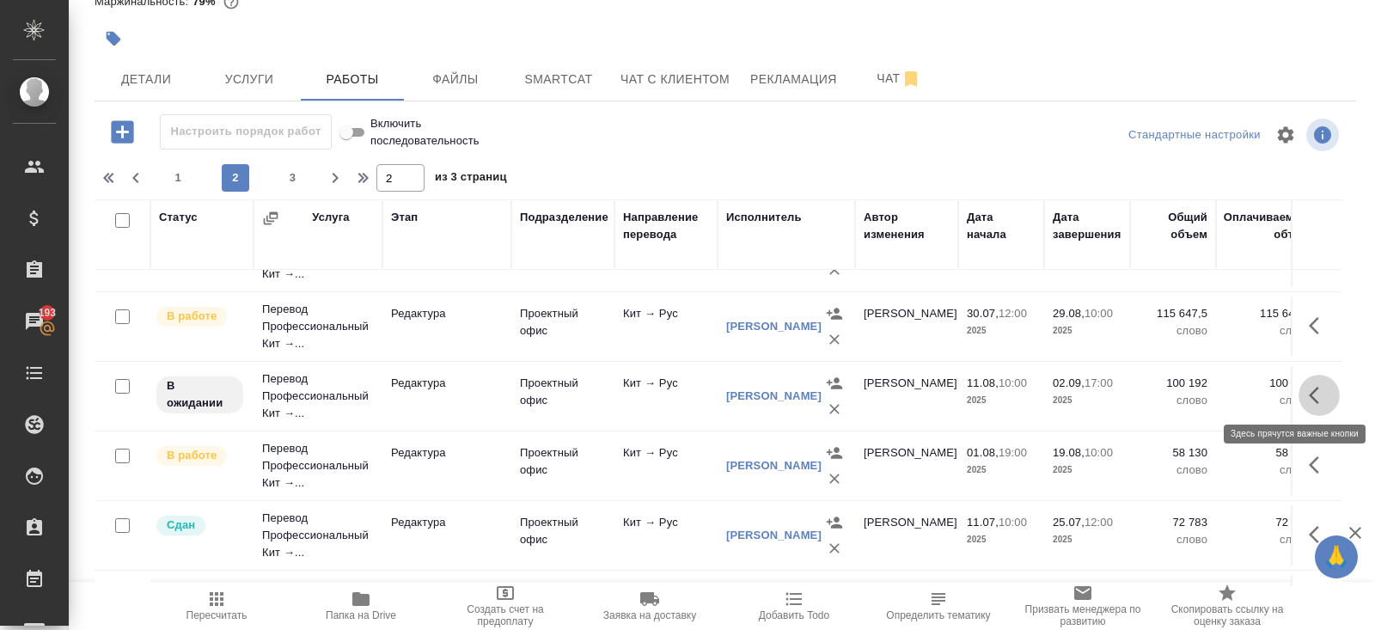
click at [1315, 396] on icon "button" at bounding box center [1313, 395] width 10 height 17
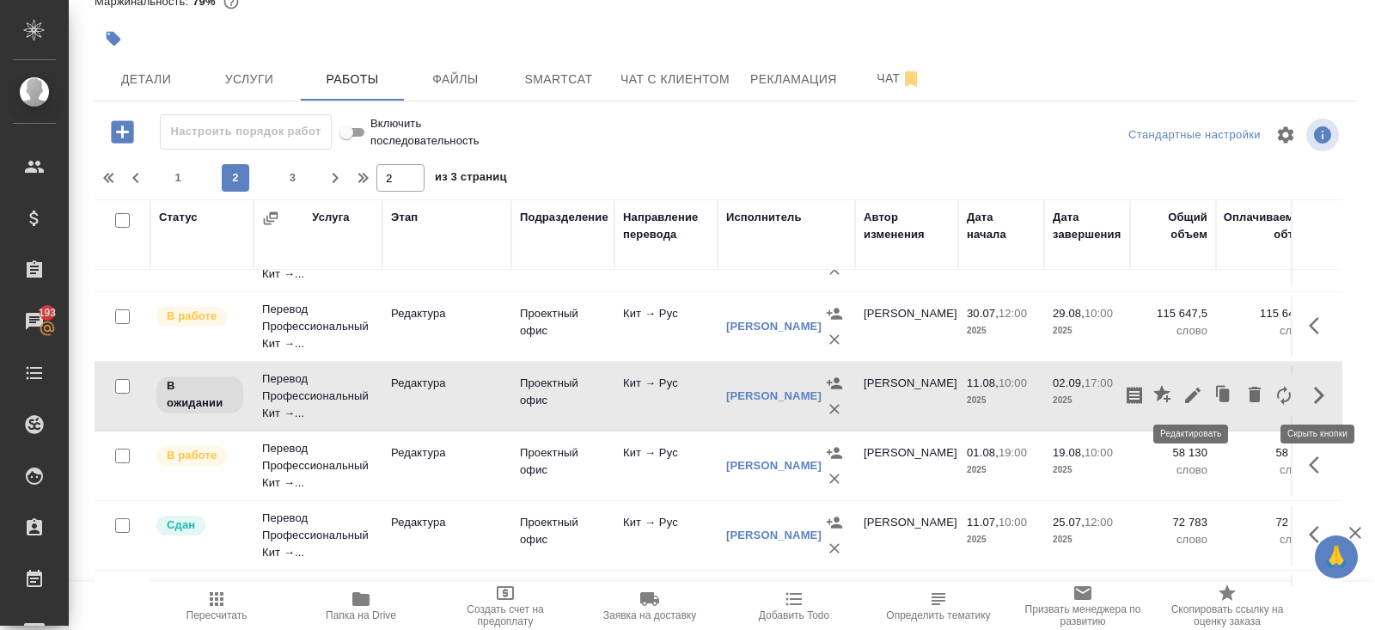
click at [1189, 393] on icon "button" at bounding box center [1192, 394] width 15 height 15
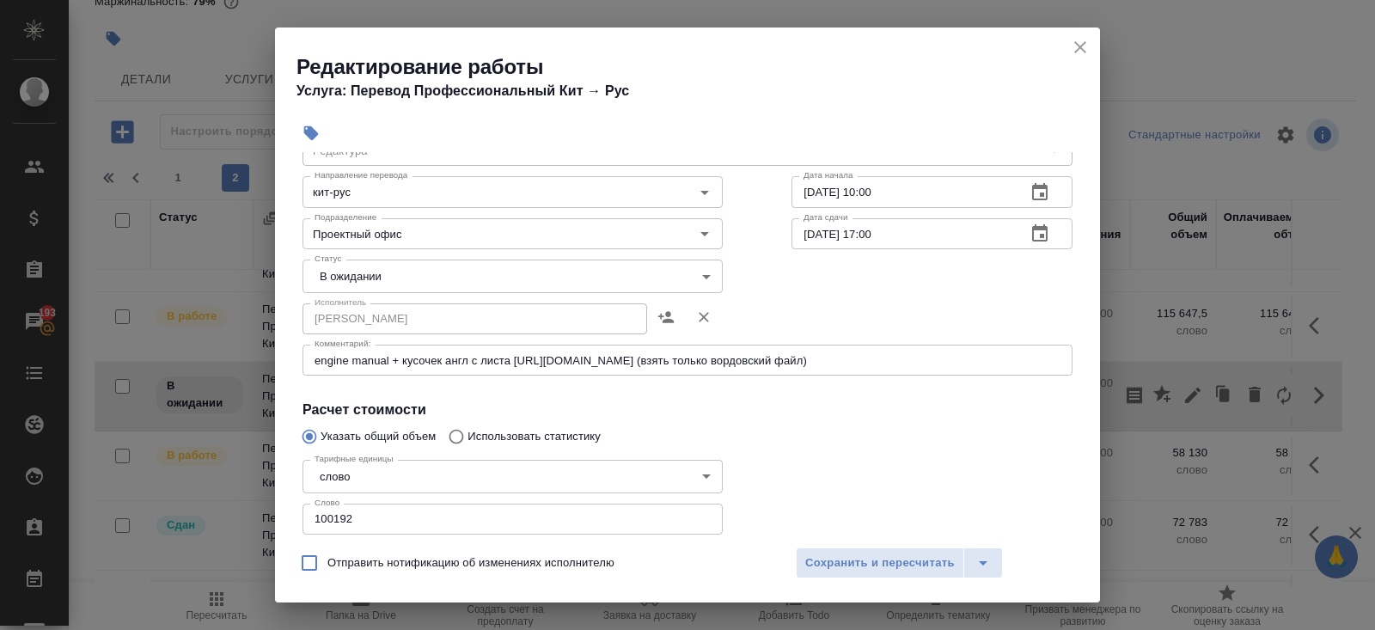
scroll to position [0, 0]
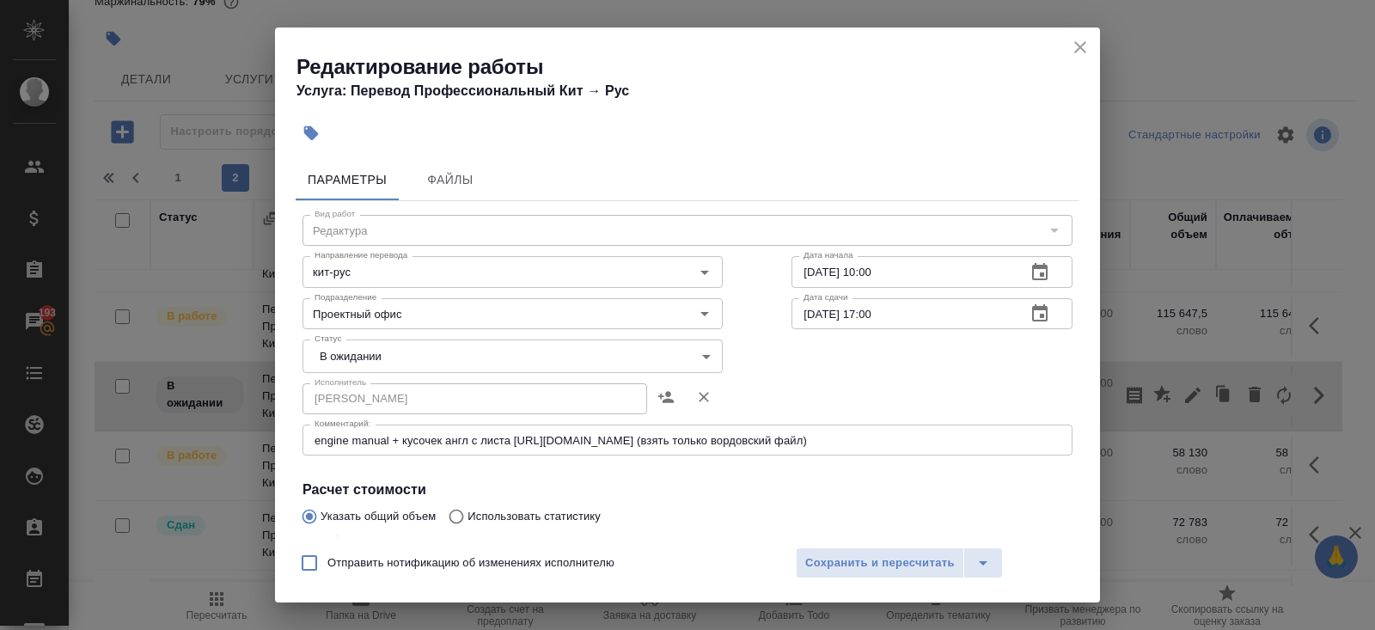
click at [1076, 46] on icon "close" at bounding box center [1080, 47] width 21 height 21
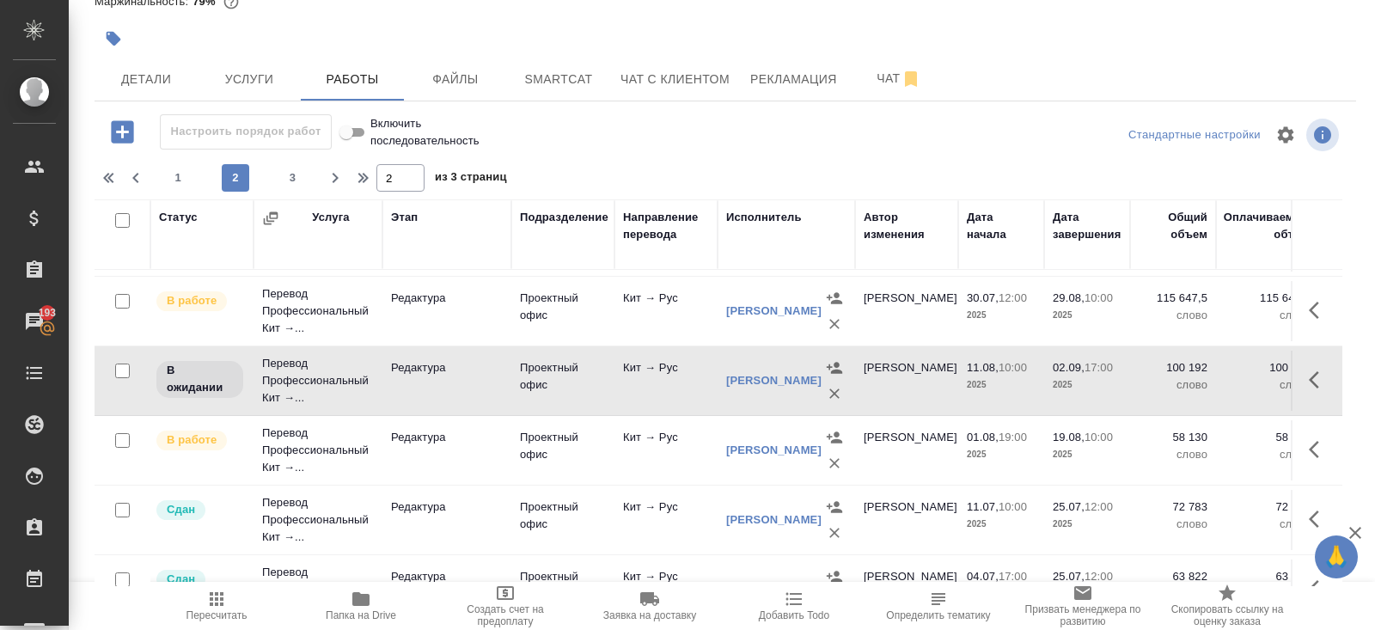
scroll to position [268, 0]
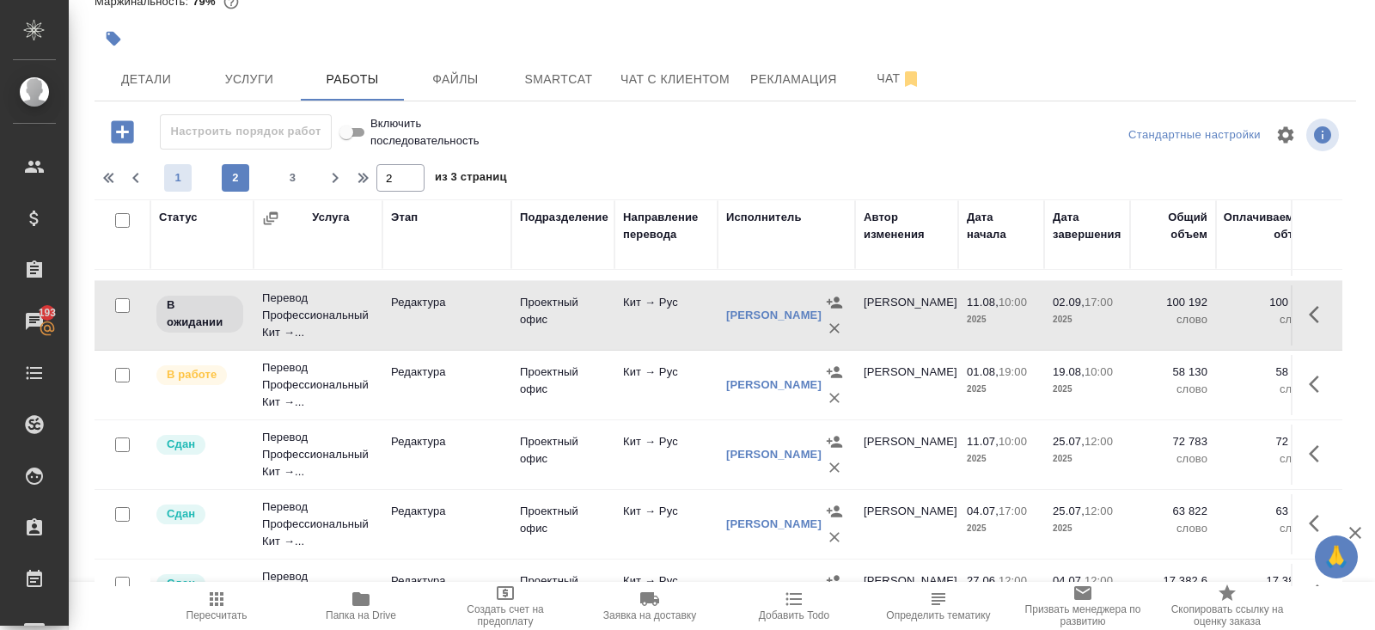
click at [168, 173] on span "1" at bounding box center [177, 177] width 27 height 17
type input "1"
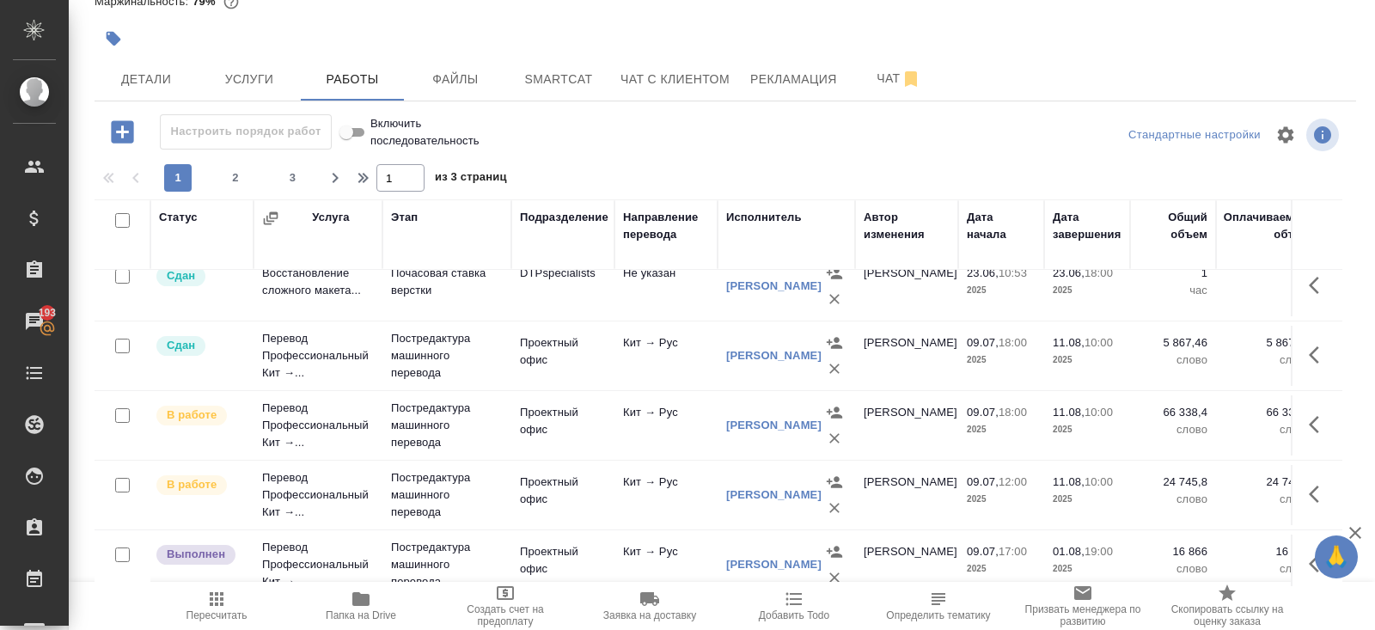
scroll to position [851, 0]
click at [1316, 424] on icon "button" at bounding box center [1318, 427] width 21 height 21
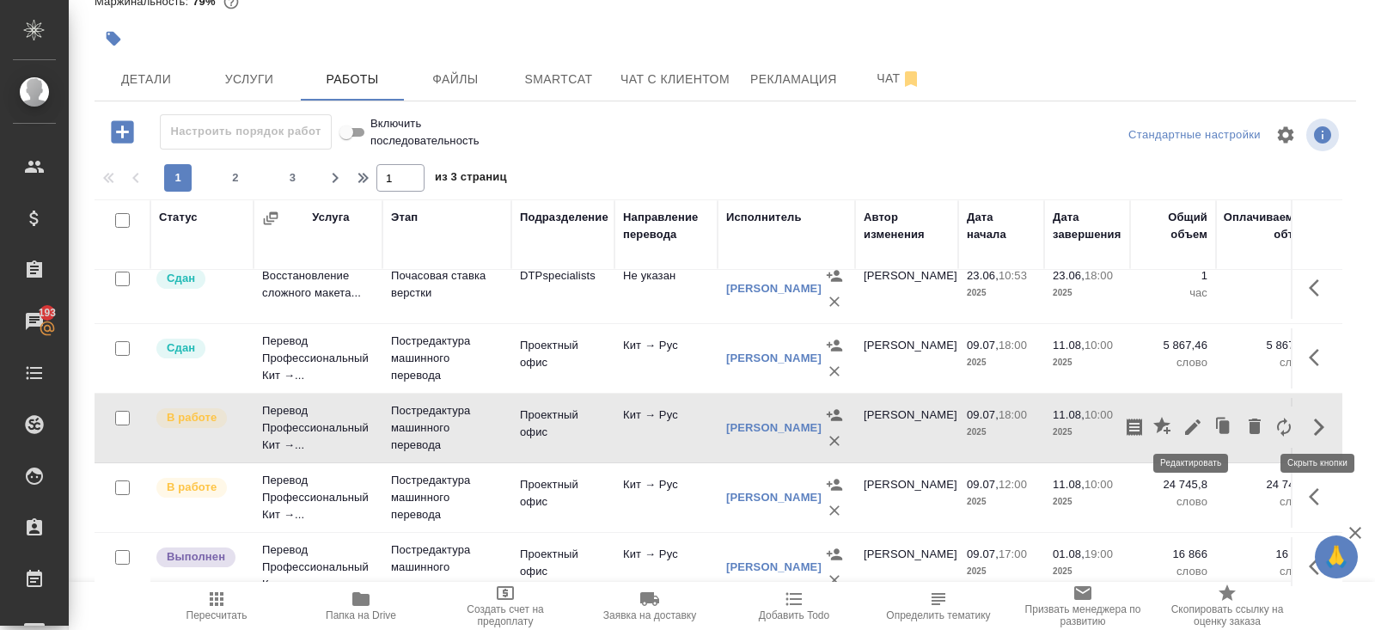
click at [1199, 420] on icon "button" at bounding box center [1192, 427] width 21 height 21
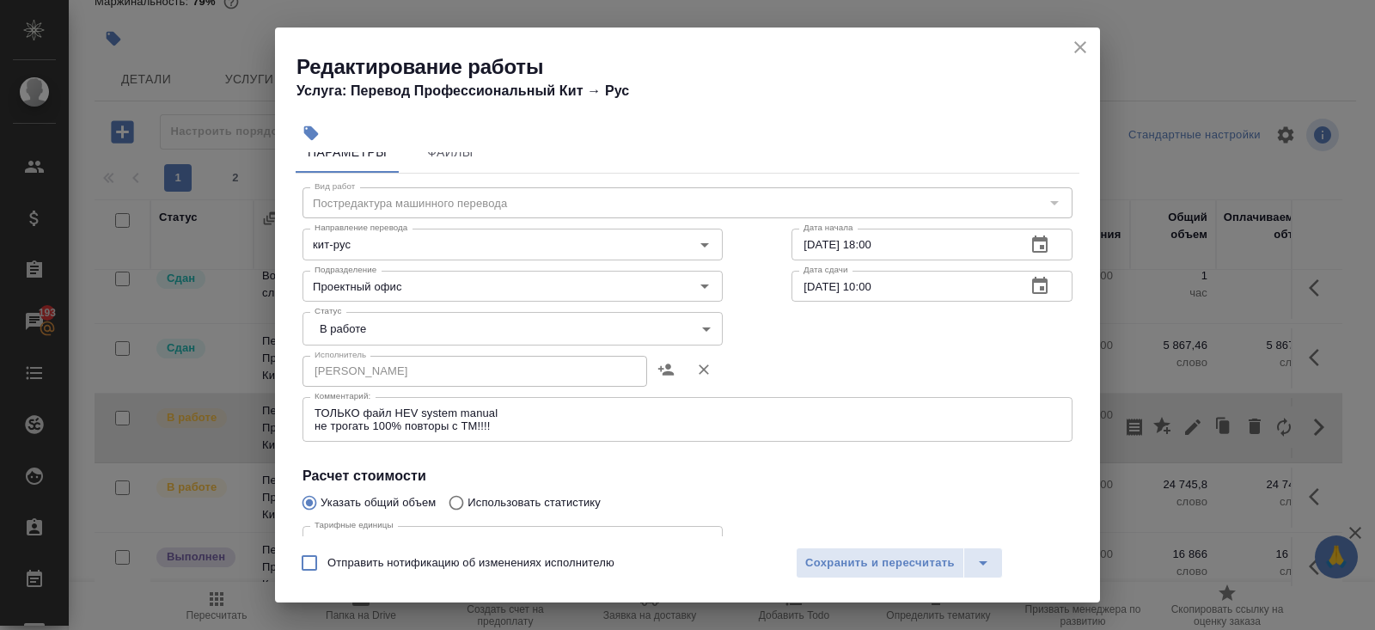
scroll to position [29, 0]
click at [1082, 41] on icon "close" at bounding box center [1080, 47] width 21 height 21
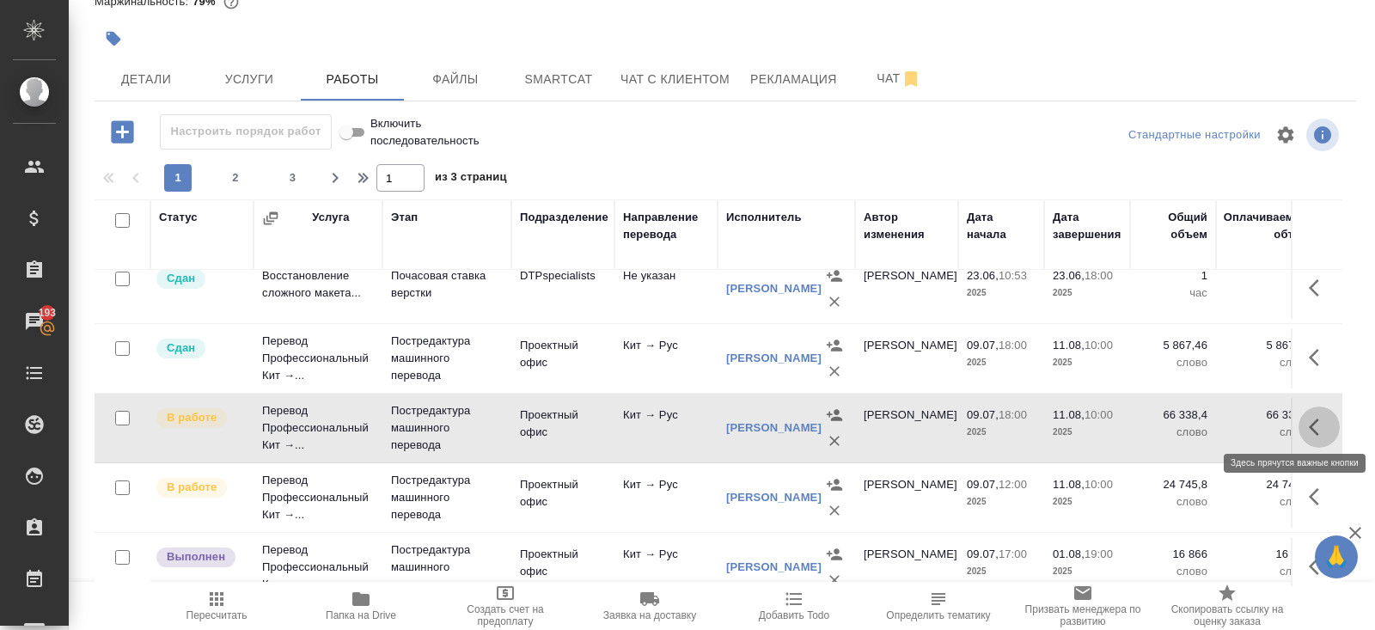
click at [1316, 430] on icon "button" at bounding box center [1318, 427] width 21 height 21
click at [1192, 425] on icon "button" at bounding box center [1192, 427] width 21 height 21
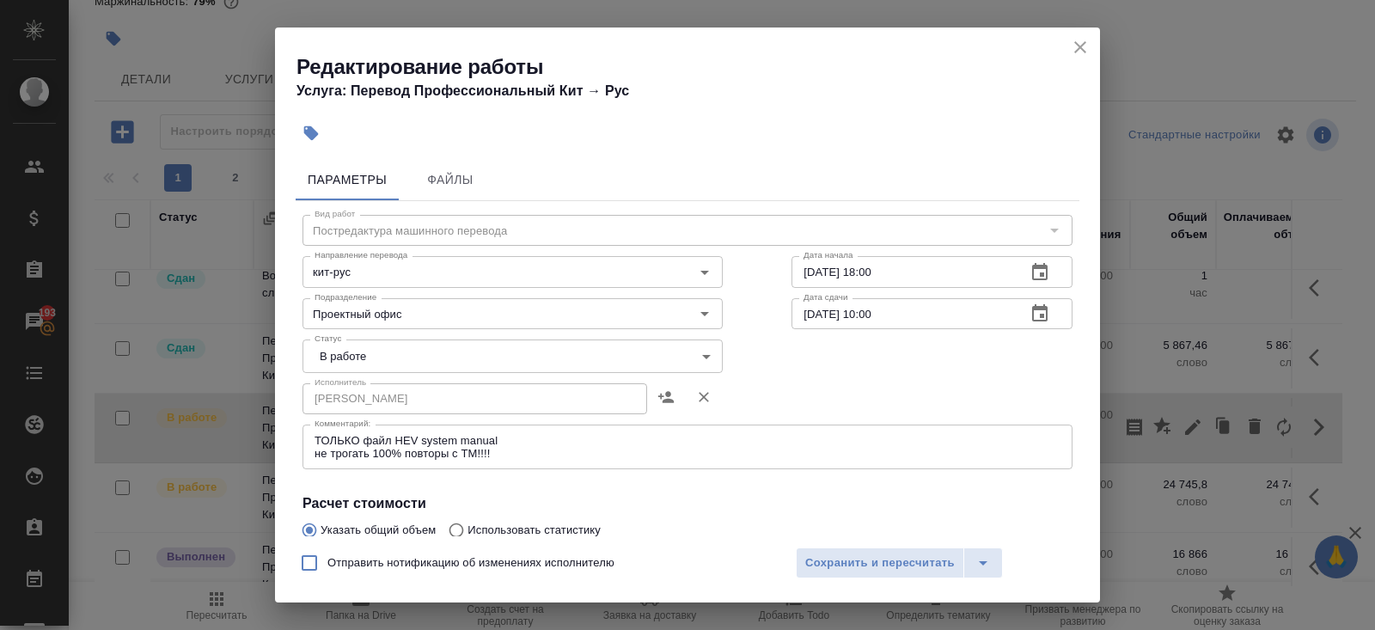
click at [326, 349] on body "🙏 .cls-1 fill:#fff; AWATERA Belyakova Yulia Клиенты Спецификации Заказы 193 Чат…" at bounding box center [687, 315] width 1375 height 630
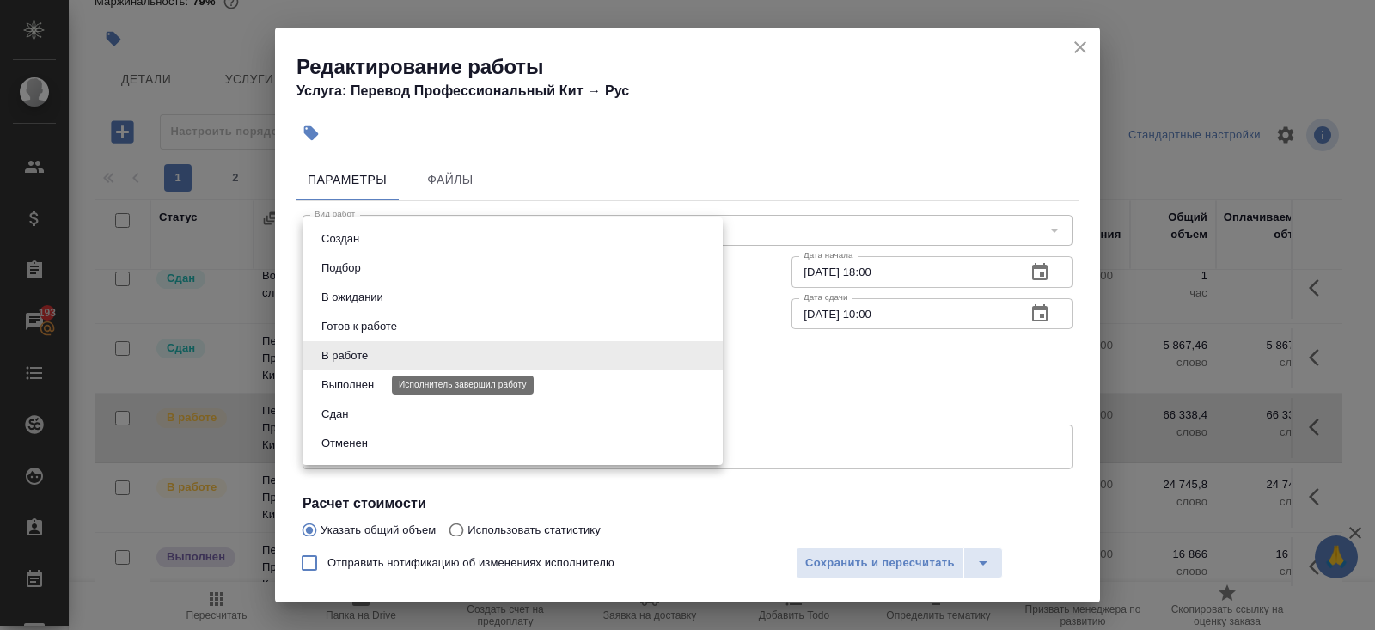
click at [344, 389] on button "Выполнен" at bounding box center [347, 384] width 63 height 19
type input "completed"
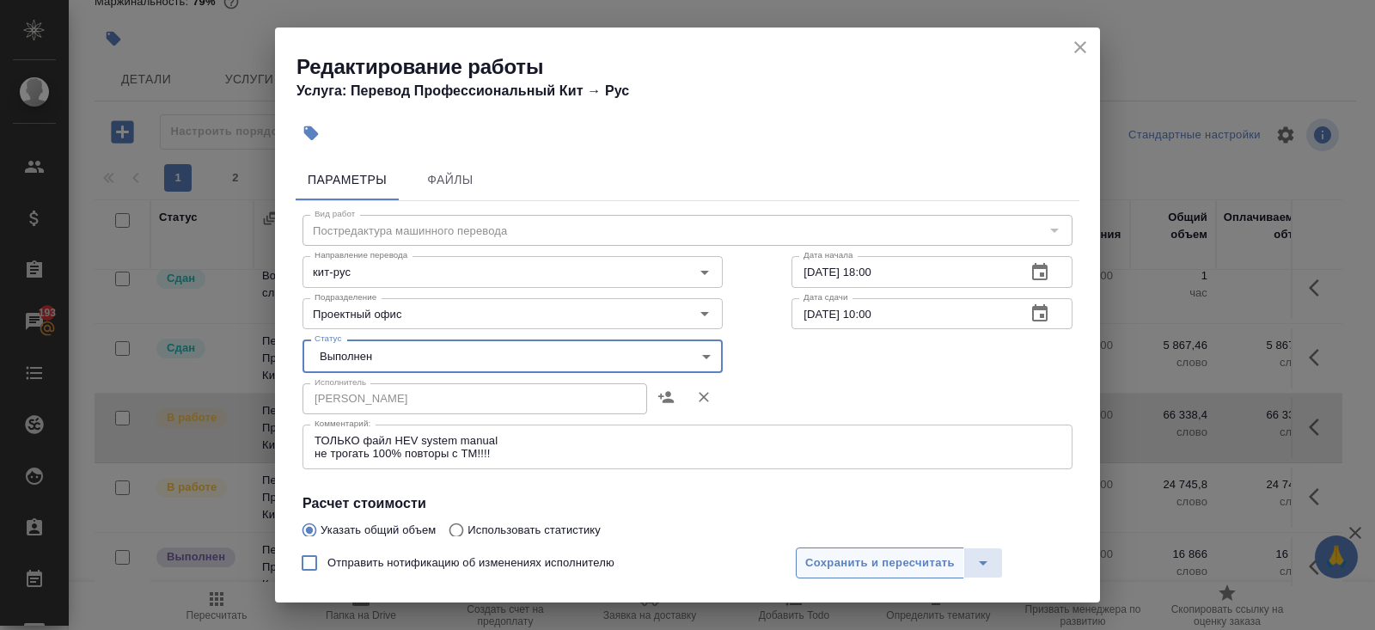
click at [834, 563] on span "Сохранить и пересчитать" at bounding box center [879, 563] width 149 height 20
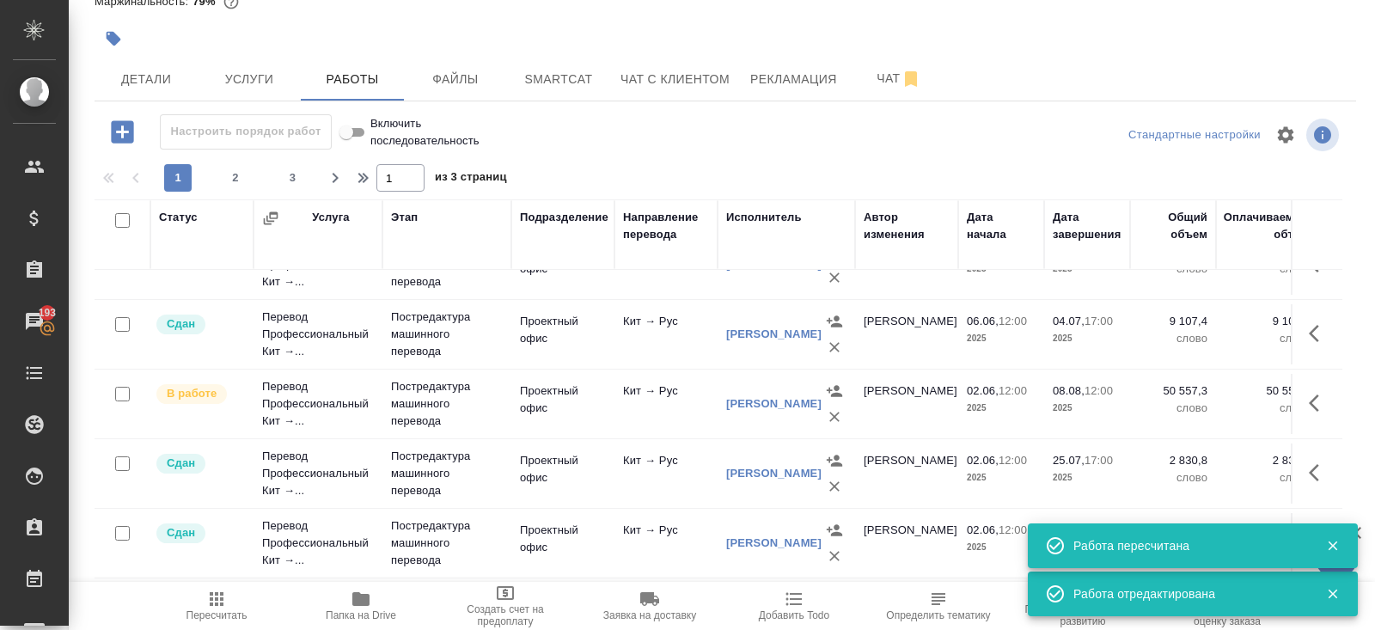
scroll to position [1226, 0]
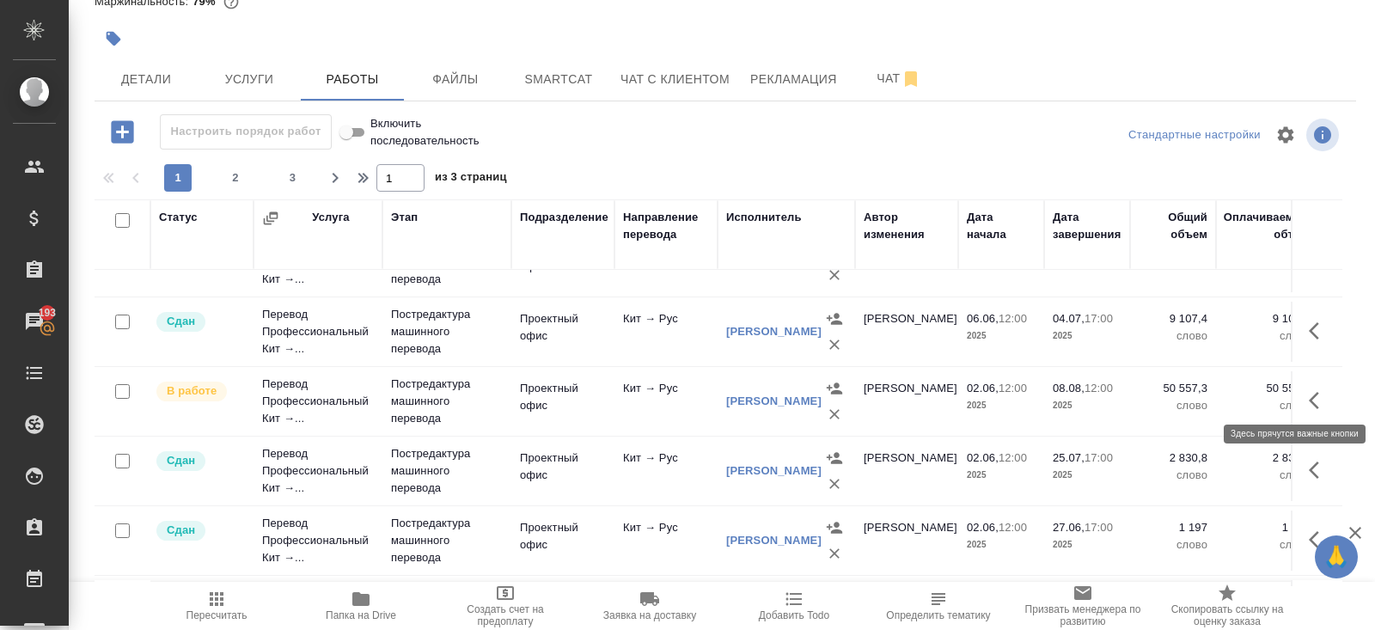
click at [1314, 396] on icon "button" at bounding box center [1313, 400] width 10 height 17
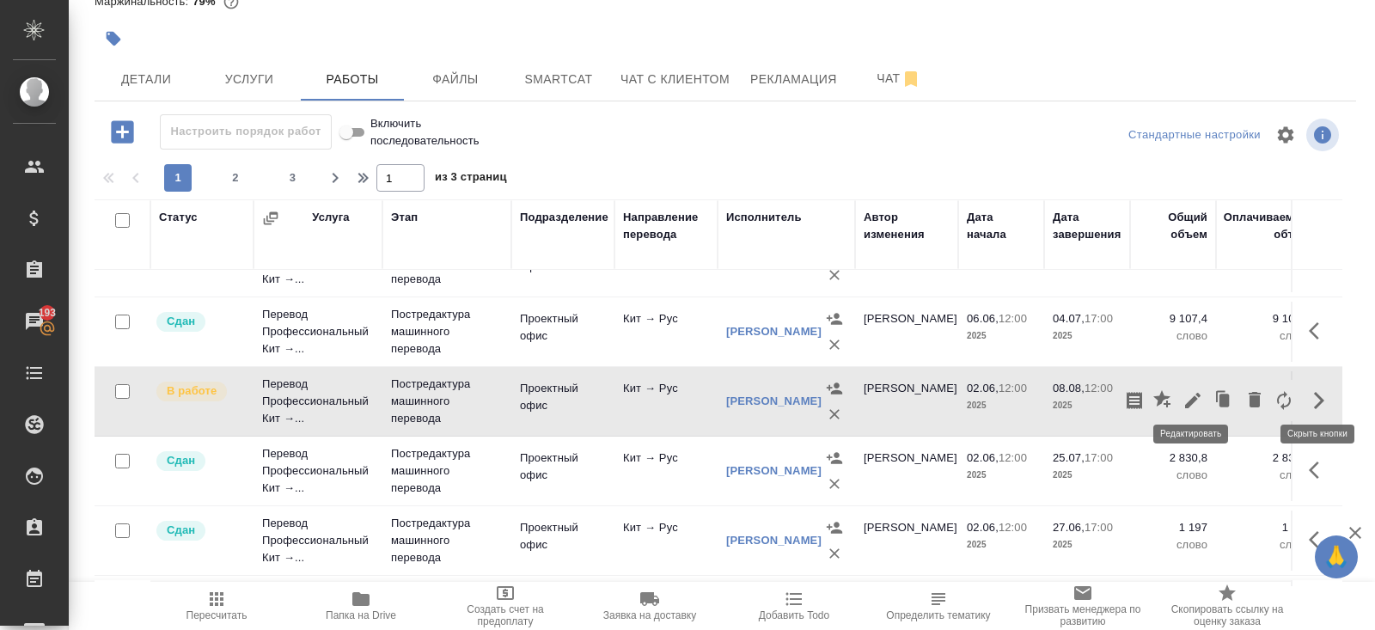
click at [1186, 395] on icon "button" at bounding box center [1192, 400] width 15 height 15
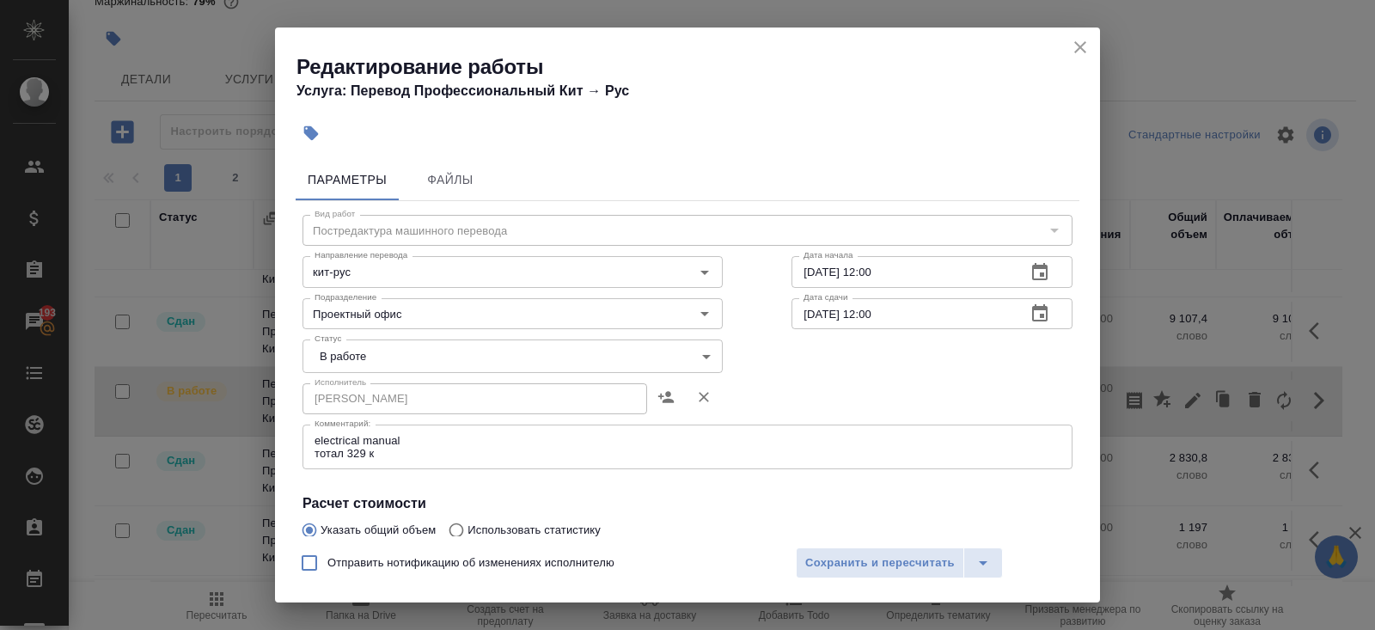
click at [1070, 38] on icon "close" at bounding box center [1080, 47] width 21 height 21
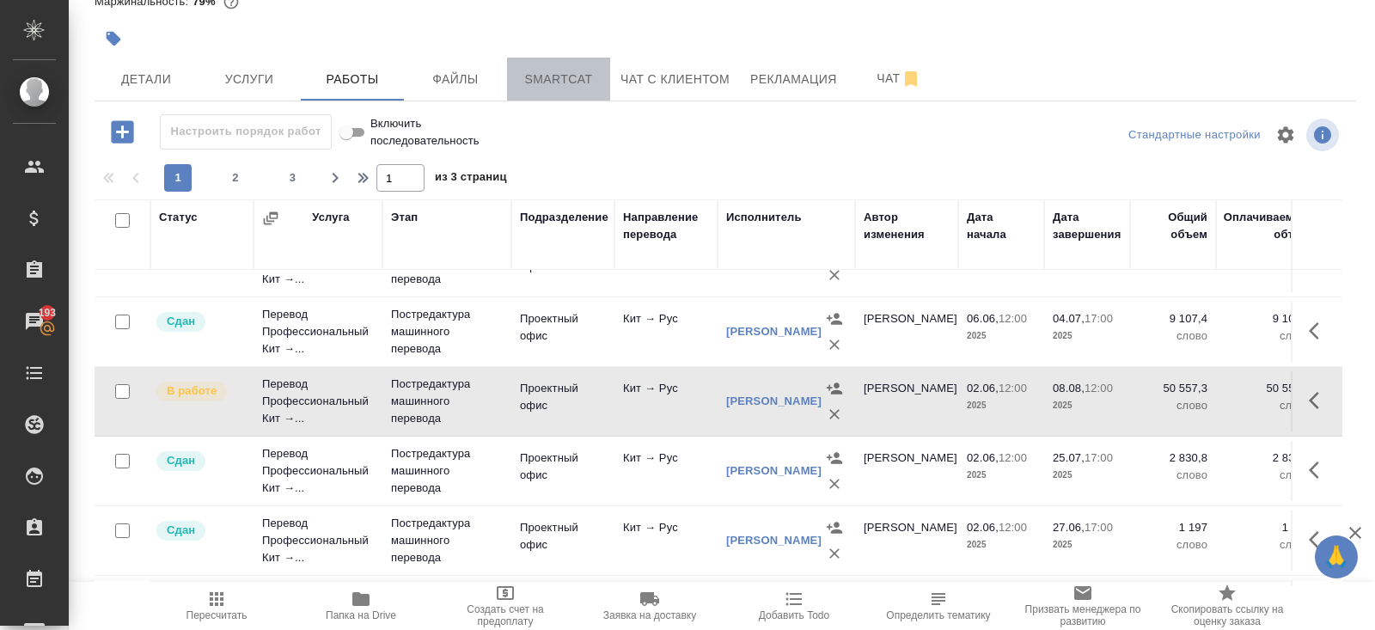
click at [578, 74] on span "Smartcat" at bounding box center [558, 79] width 82 height 21
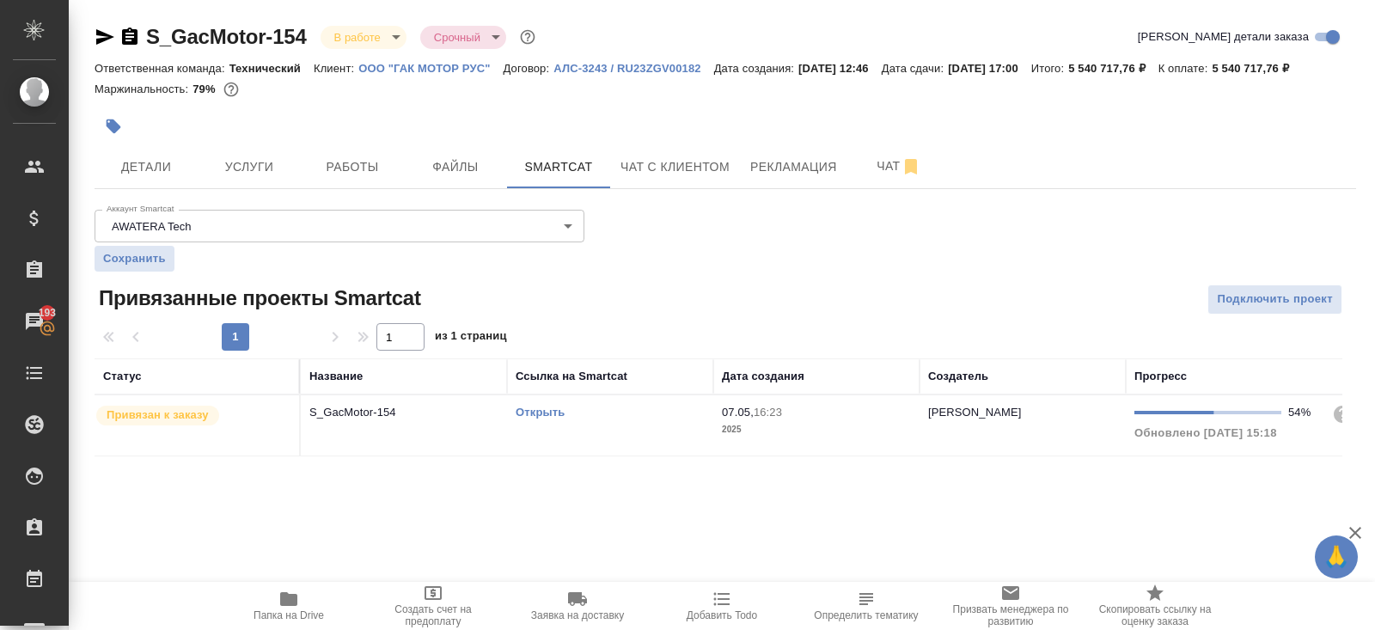
click at [533, 418] on link "Открыть" at bounding box center [539, 412] width 49 height 13
click at [349, 188] on button "Работы" at bounding box center [352, 166] width 103 height 43
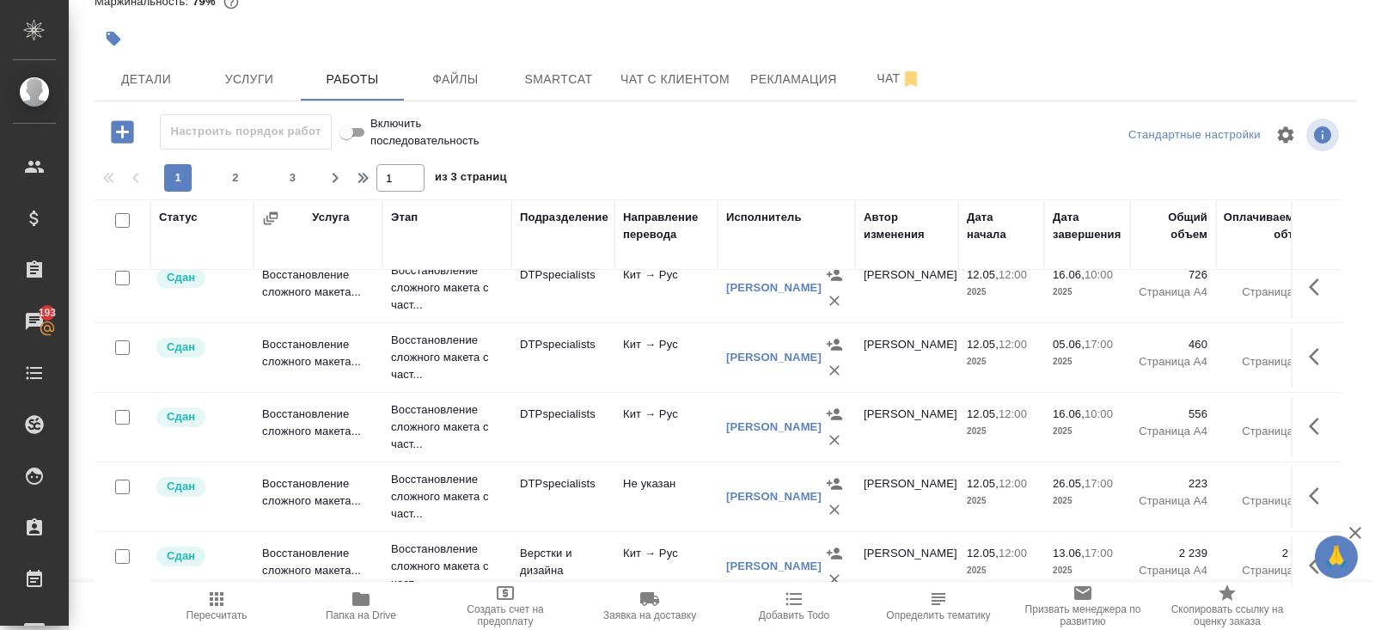
scroll to position [448, 0]
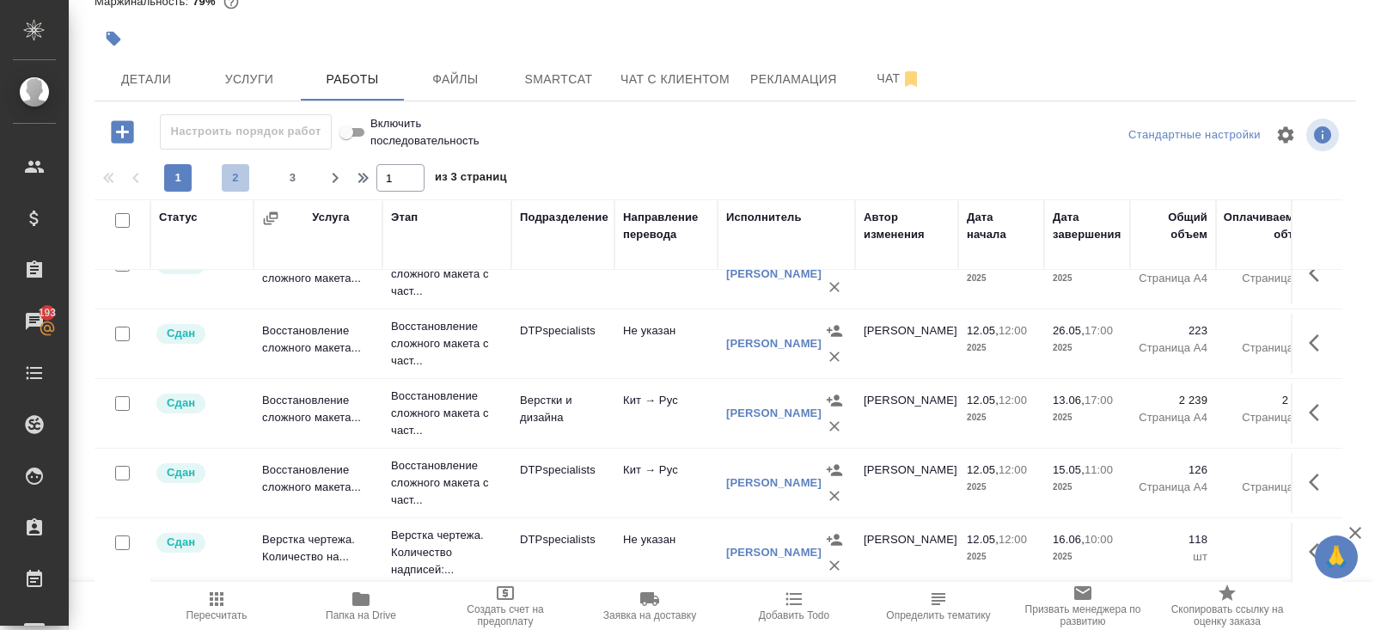
click at [235, 180] on span "2" at bounding box center [235, 177] width 27 height 17
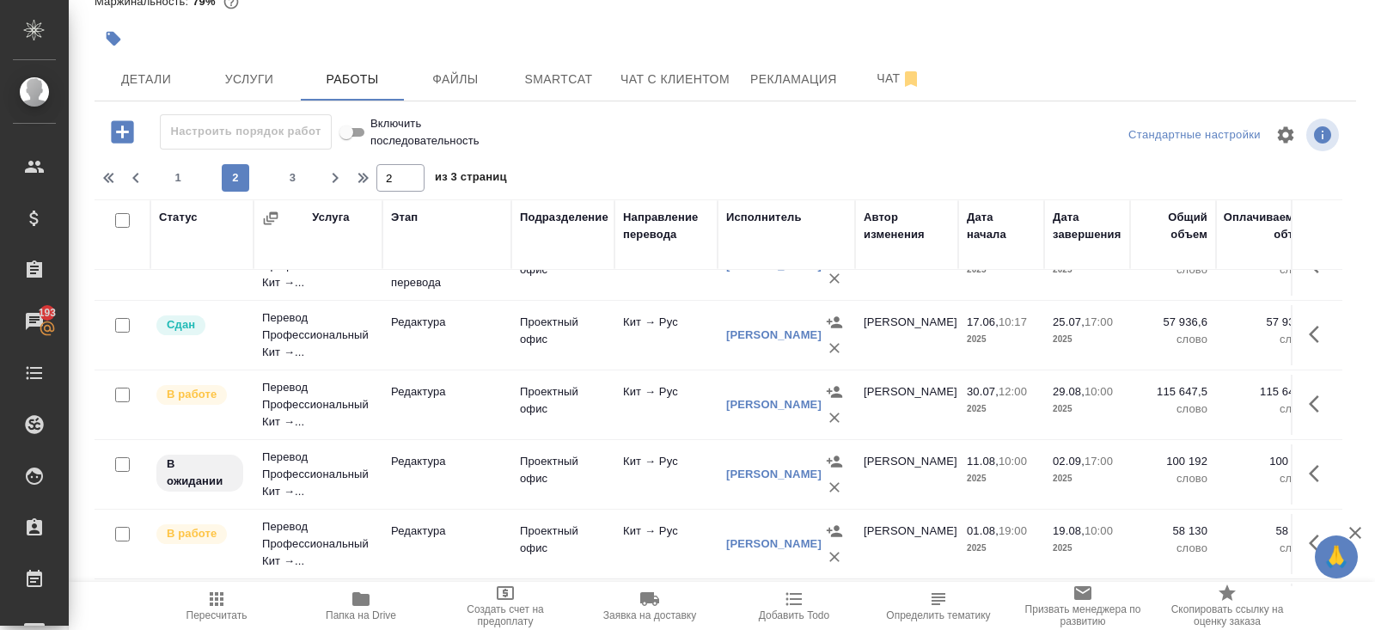
scroll to position [110, 0]
click at [1309, 396] on icon "button" at bounding box center [1318, 403] width 21 height 21
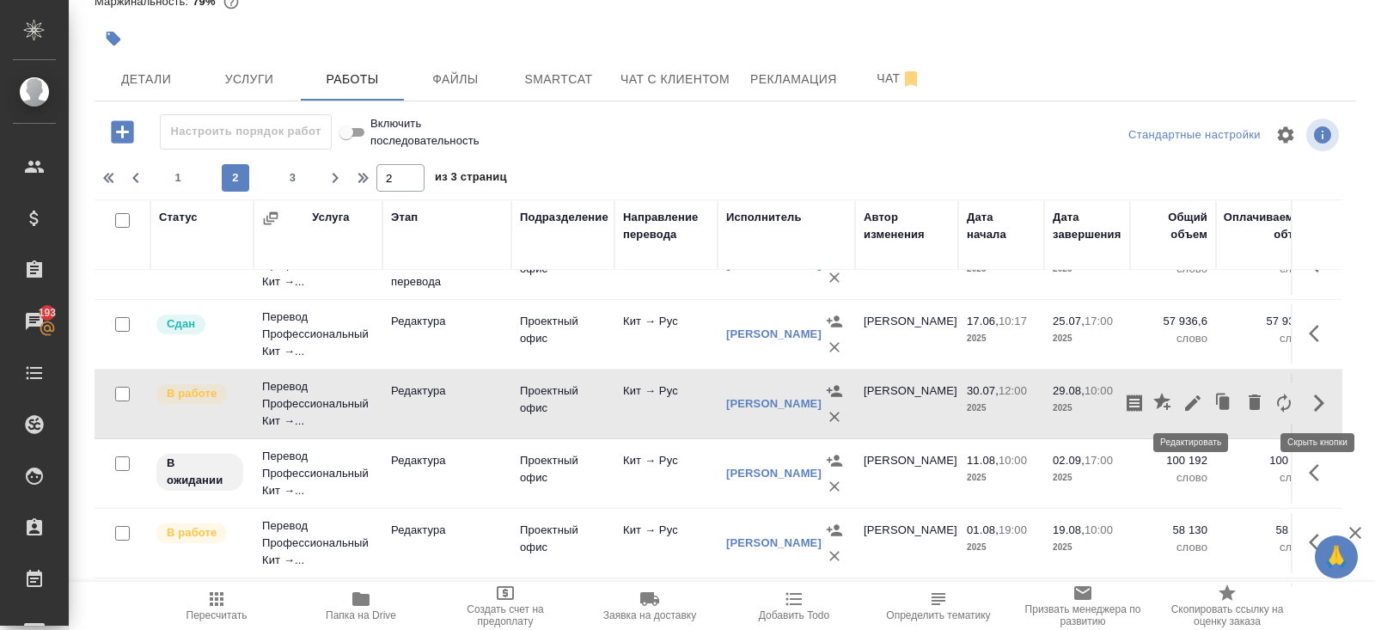
click at [1194, 402] on icon "button" at bounding box center [1192, 403] width 21 height 21
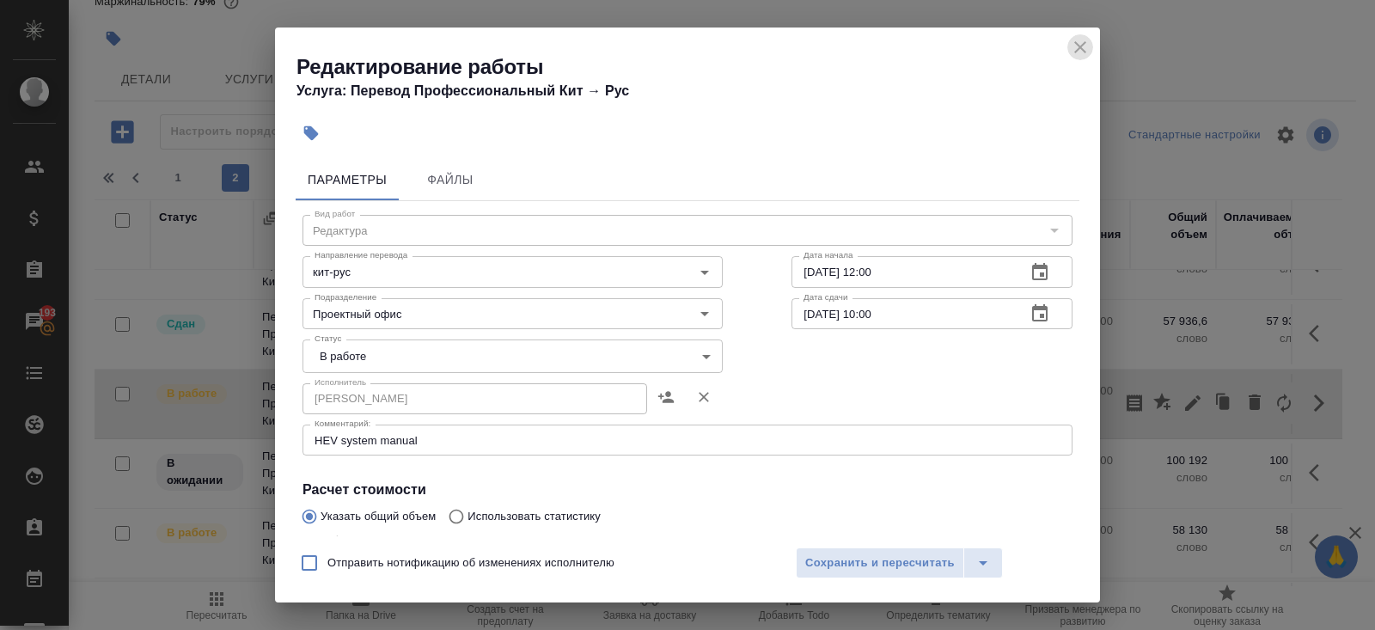
click at [1081, 46] on icon "close" at bounding box center [1080, 47] width 12 height 12
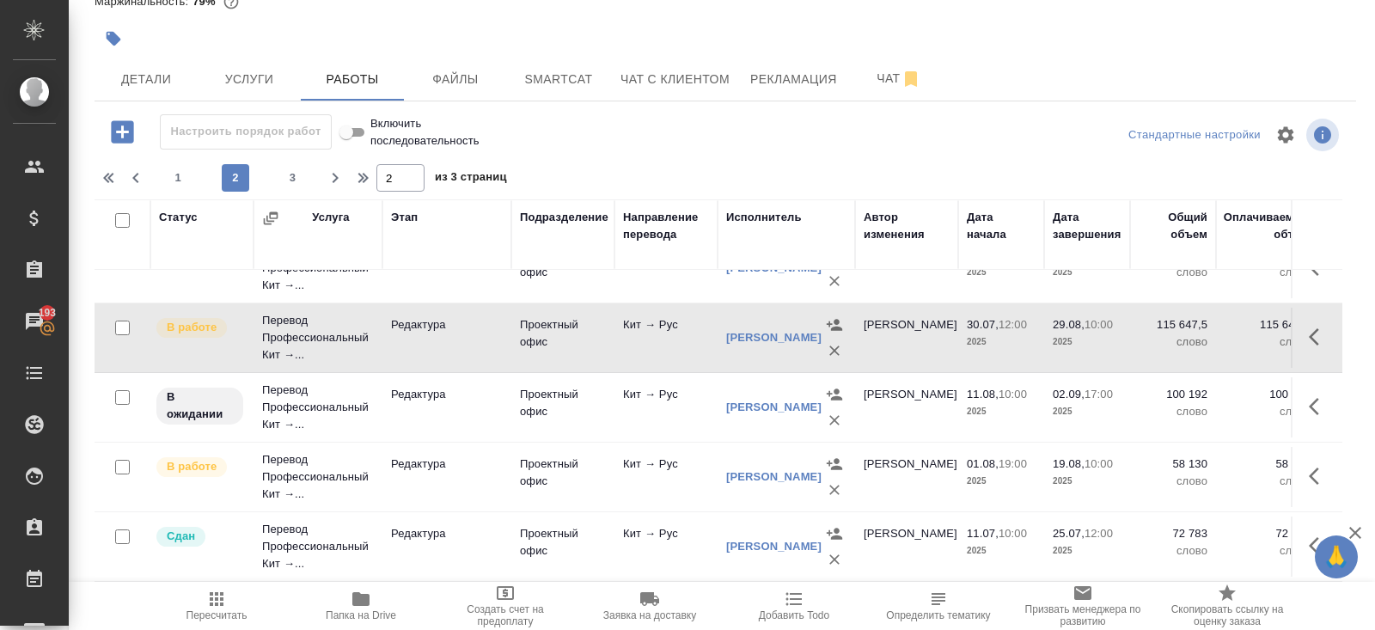
scroll to position [215, 0]
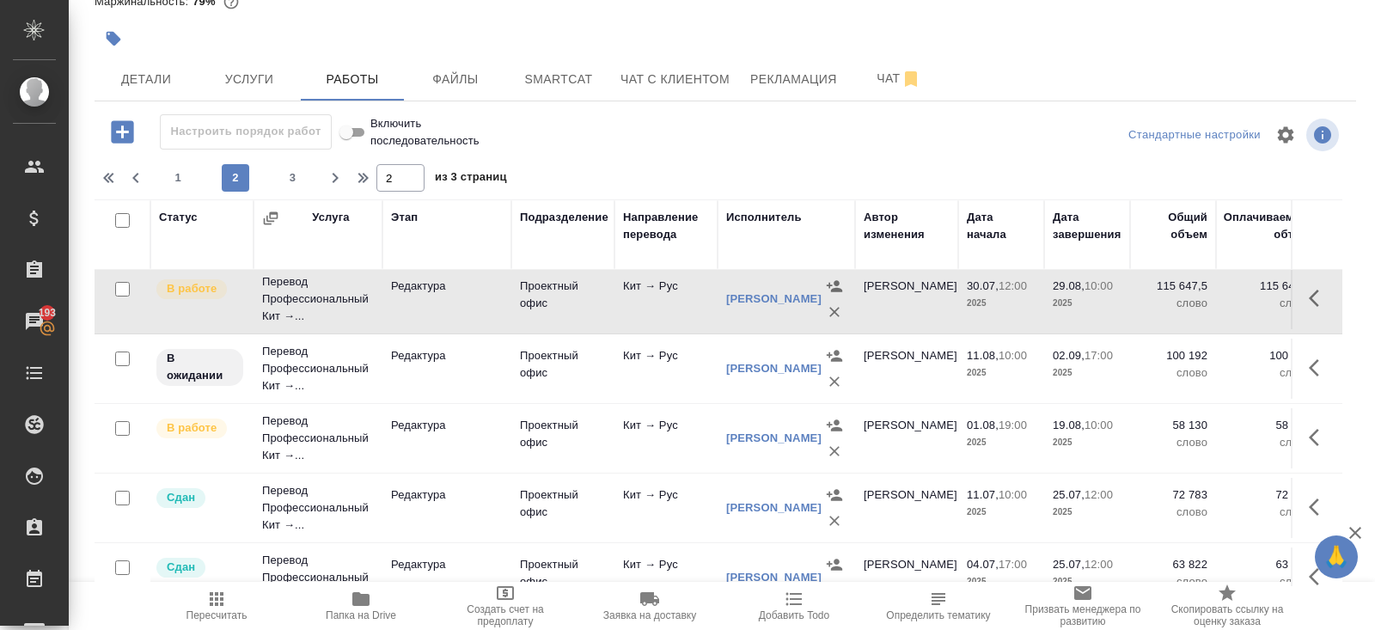
click at [1322, 437] on icon "button" at bounding box center [1318, 437] width 21 height 21
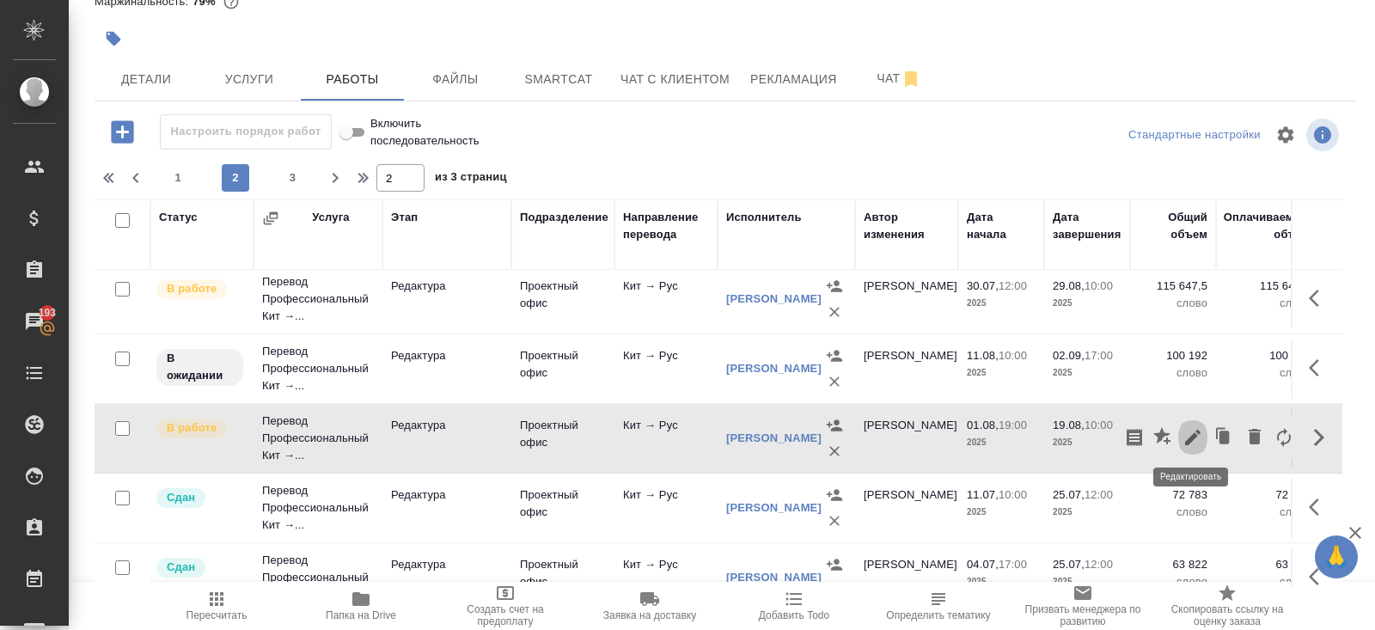
click at [1198, 436] on icon "button" at bounding box center [1192, 437] width 21 height 21
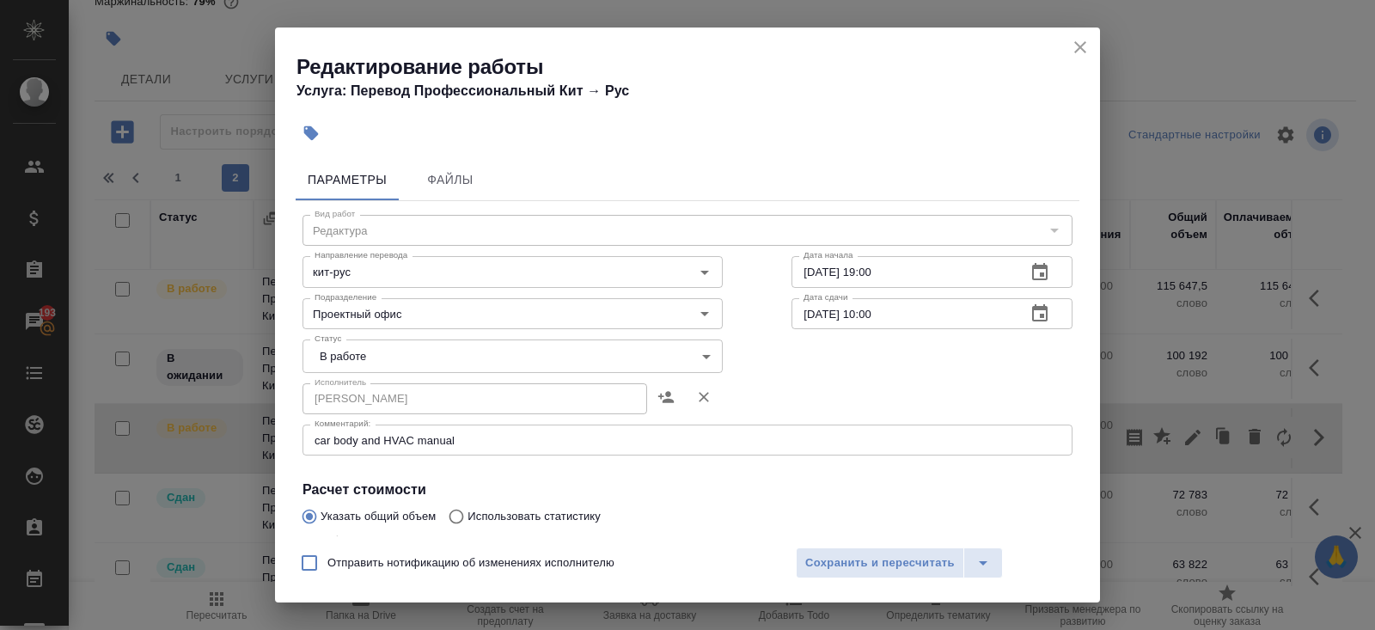
click at [1082, 43] on icon "close" at bounding box center [1080, 47] width 12 height 12
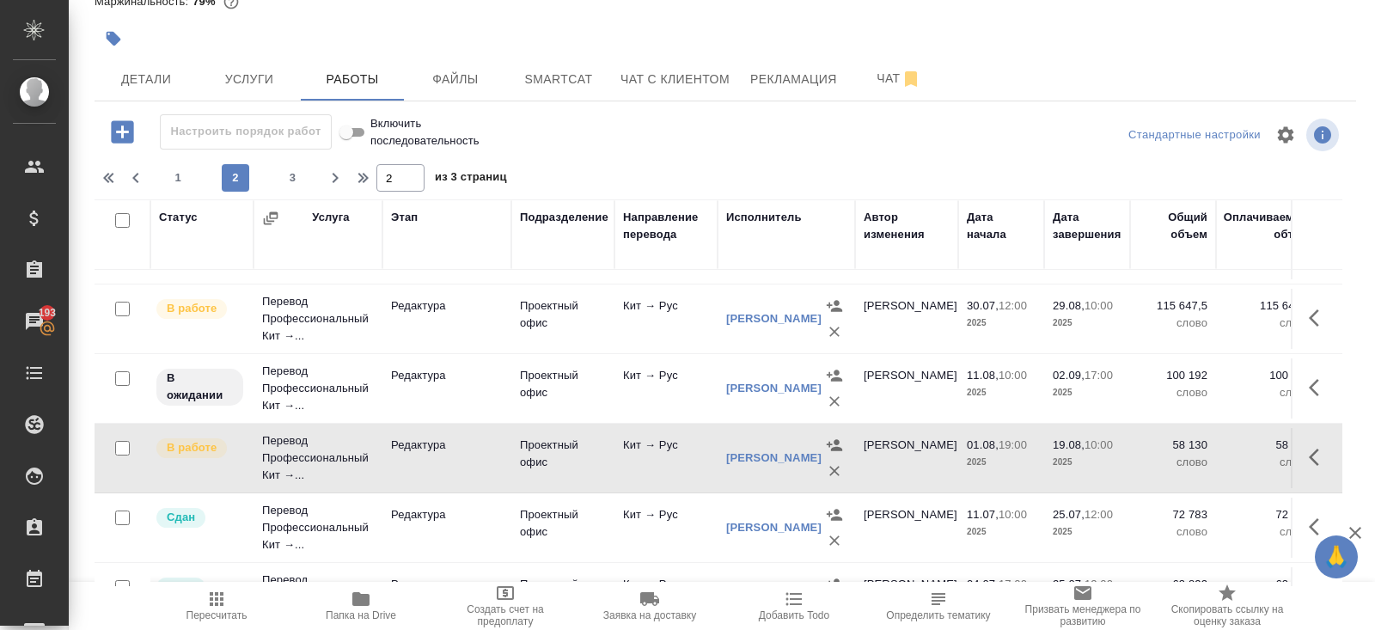
scroll to position [201, 0]
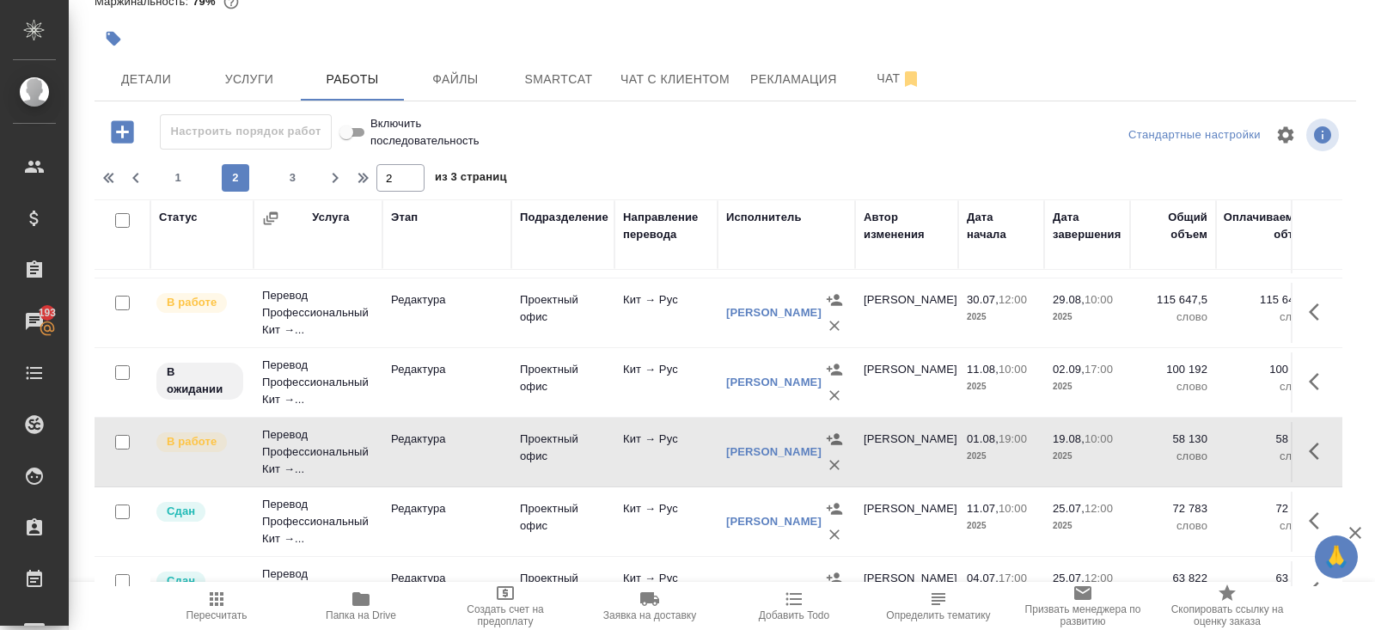
click at [1324, 375] on icon "button" at bounding box center [1318, 381] width 21 height 21
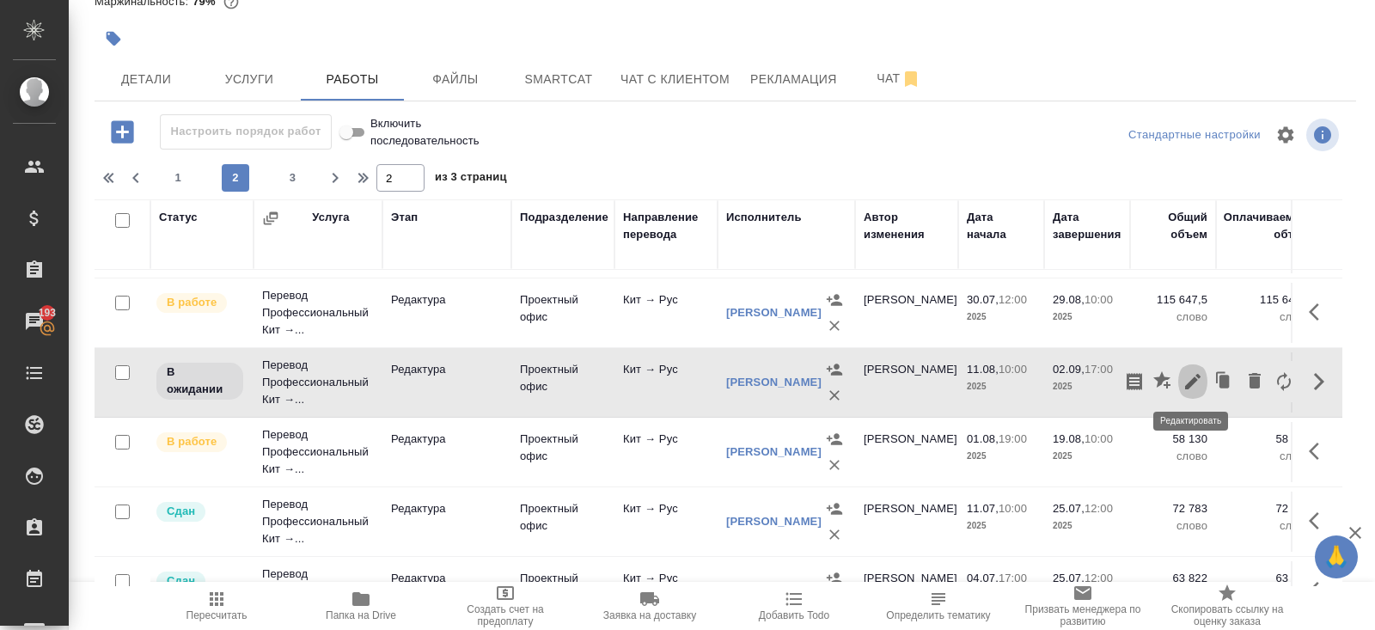
click at [1184, 380] on icon "button" at bounding box center [1192, 381] width 21 height 21
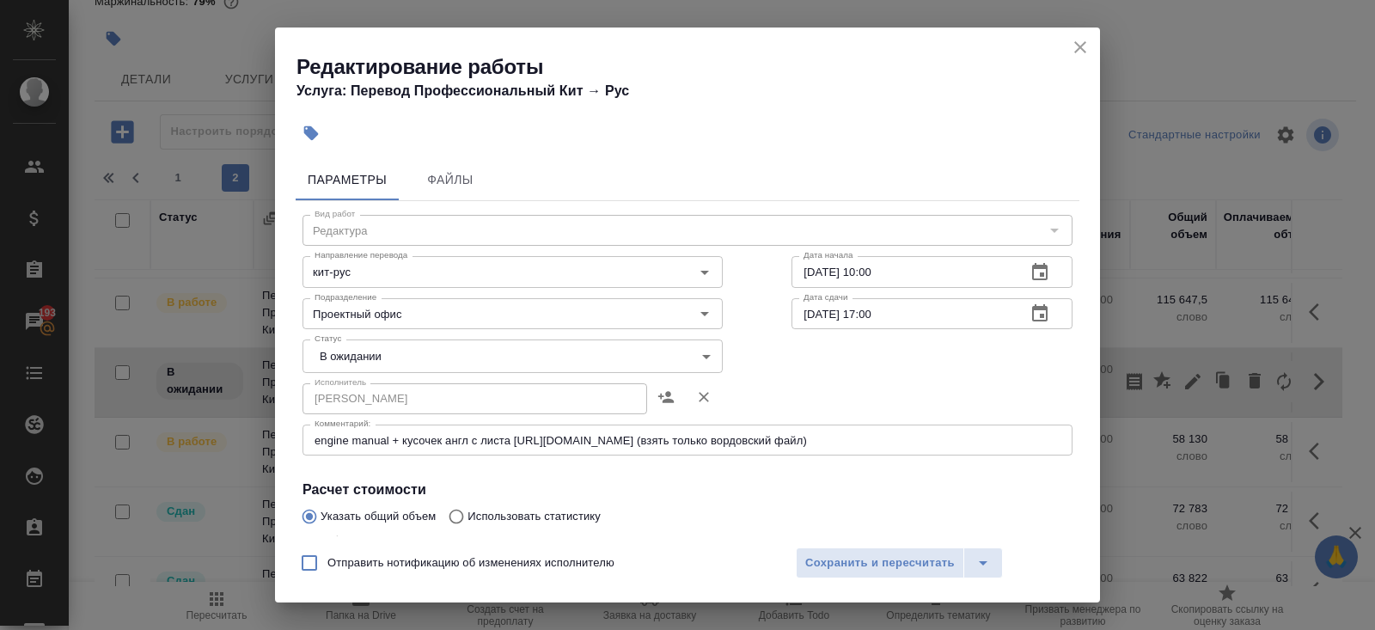
click at [1075, 43] on icon "close" at bounding box center [1080, 47] width 12 height 12
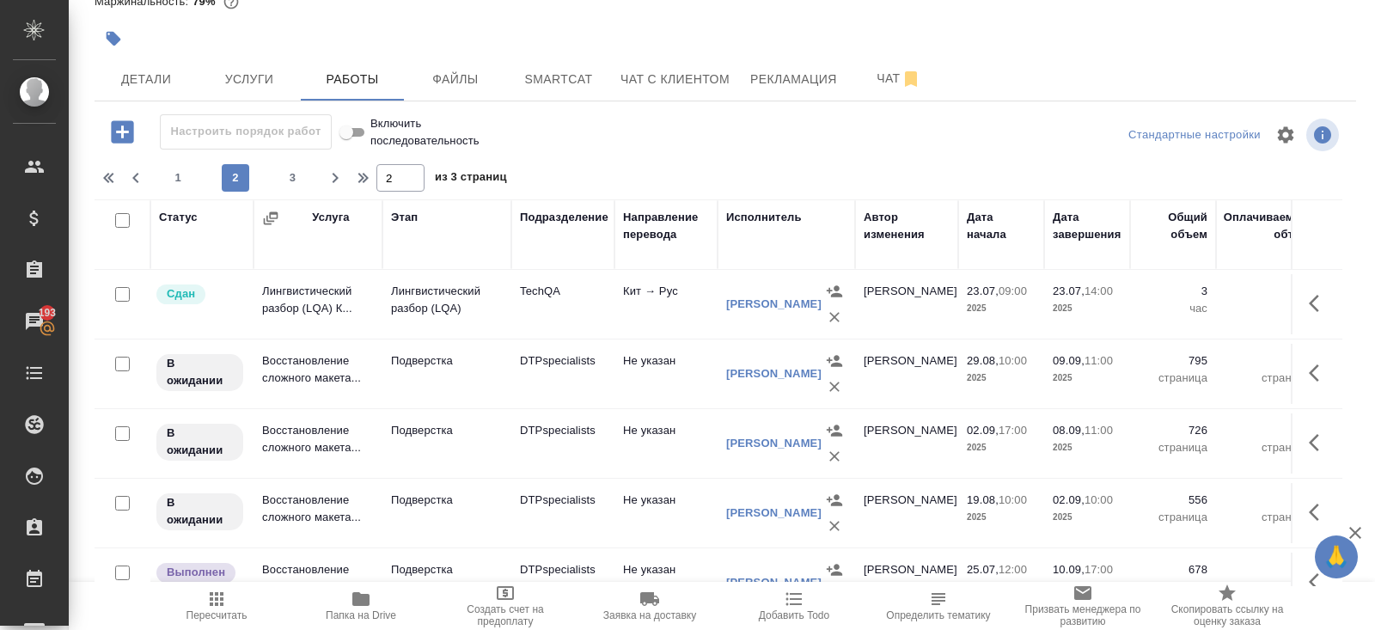
scroll to position [1038, 0]
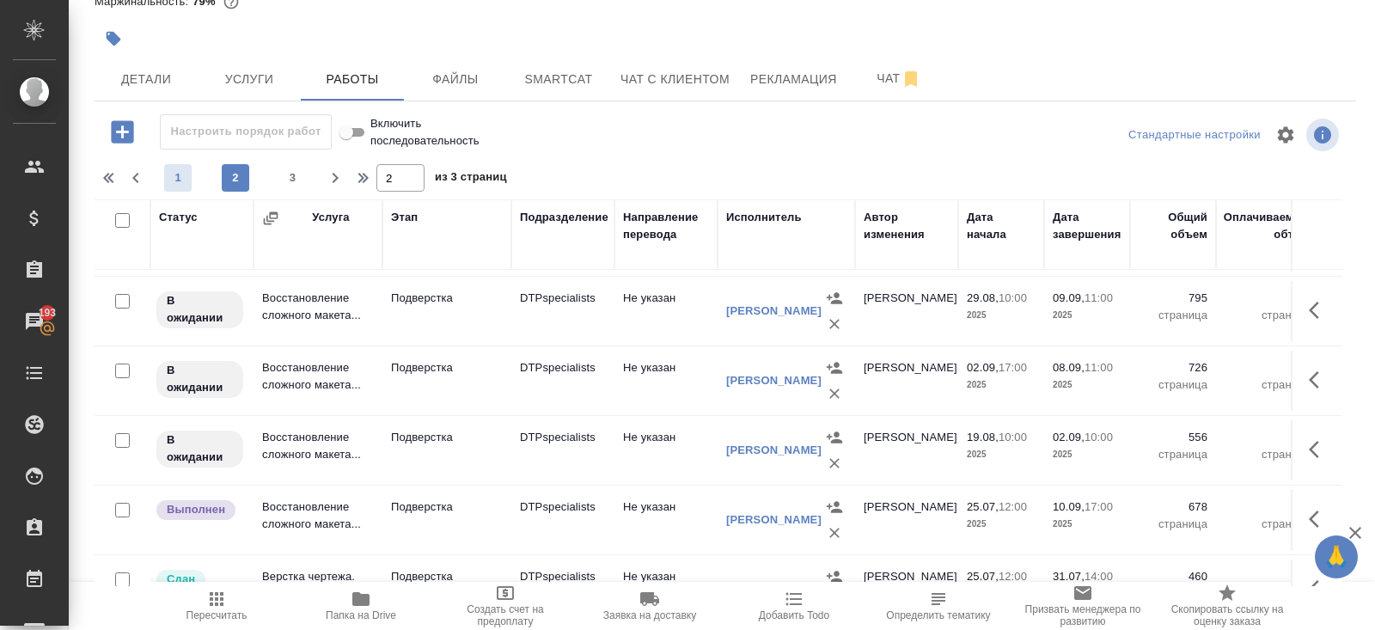
click at [190, 182] on span "1" at bounding box center [177, 177] width 27 height 17
type input "1"
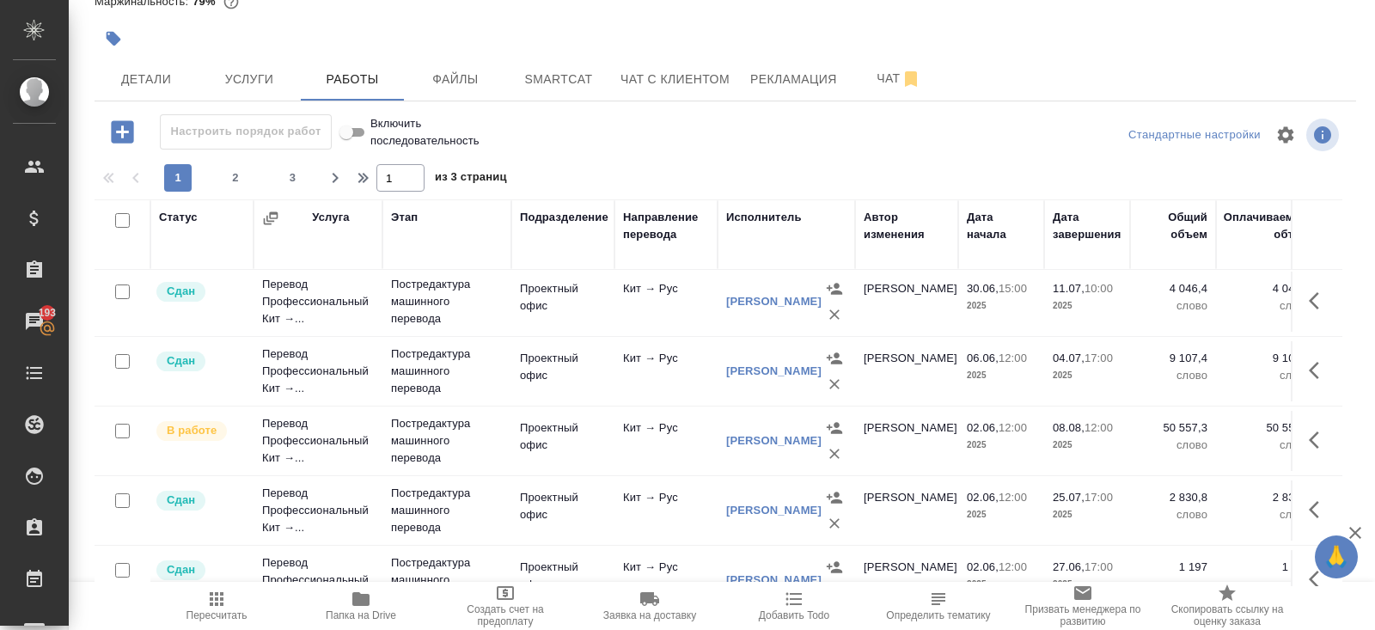
scroll to position [1189, 0]
click at [1310, 437] on icon "button" at bounding box center [1318, 437] width 21 height 21
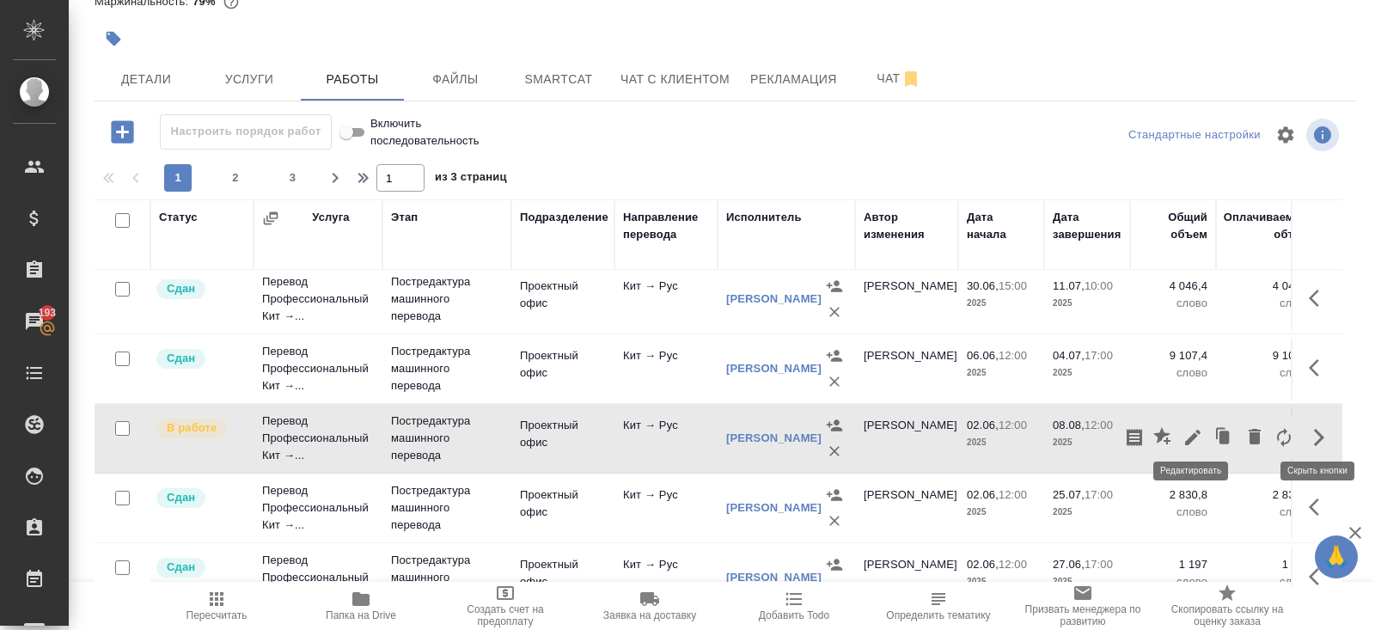
click at [1196, 432] on icon "button" at bounding box center [1192, 437] width 21 height 21
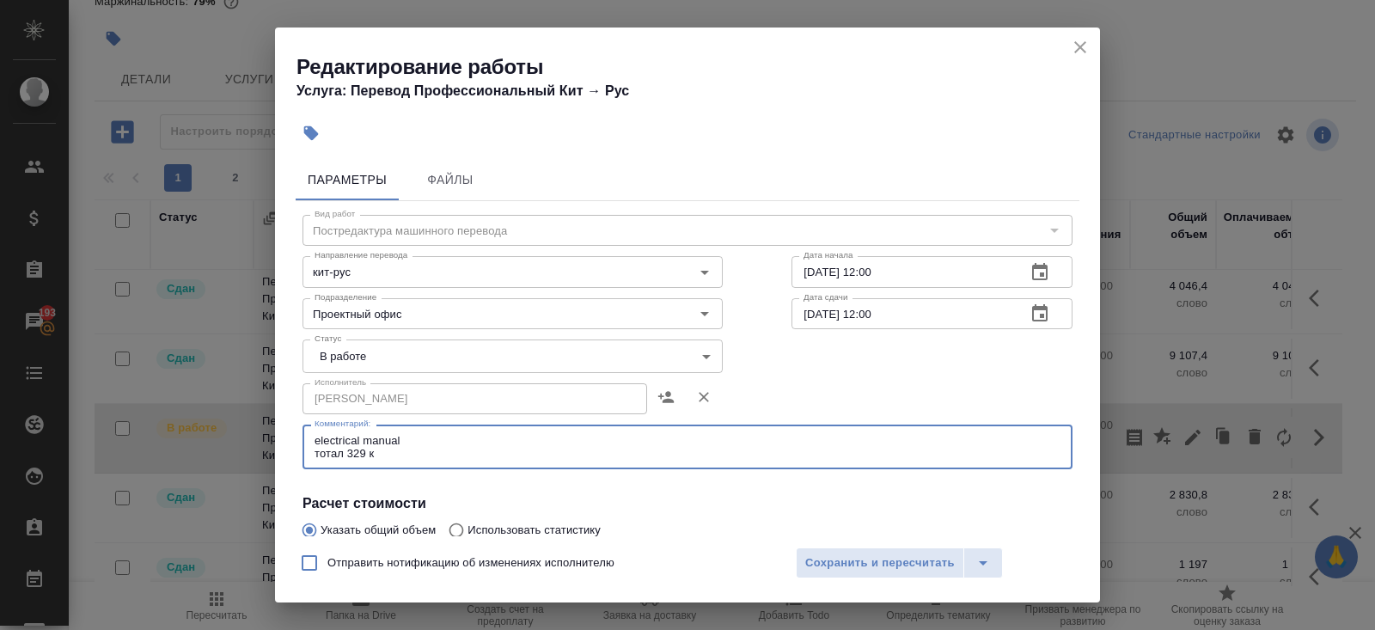
drag, startPoint x: 435, startPoint y: 445, endPoint x: 212, endPoint y: 440, distance: 222.6
click at [212, 440] on div "Редактирование работы Услуга: Перевод Профессиональный Кит → Рус Параметры Файл…" at bounding box center [687, 315] width 1375 height 630
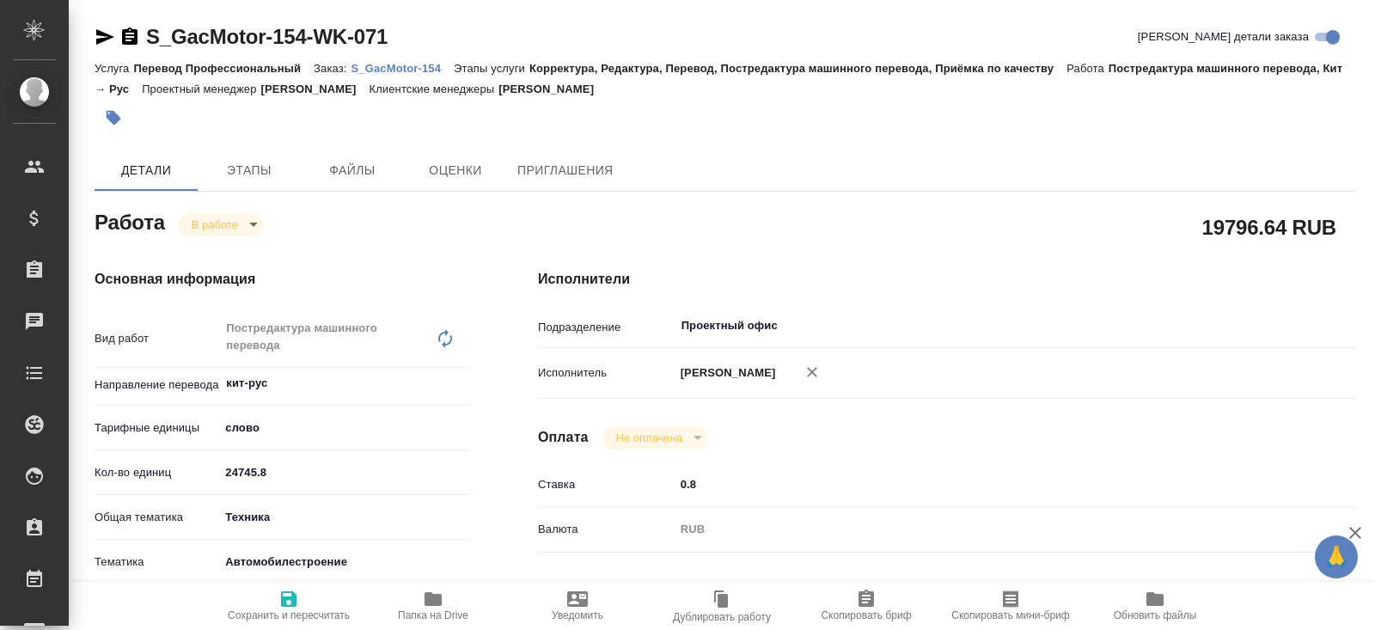
type textarea "x"
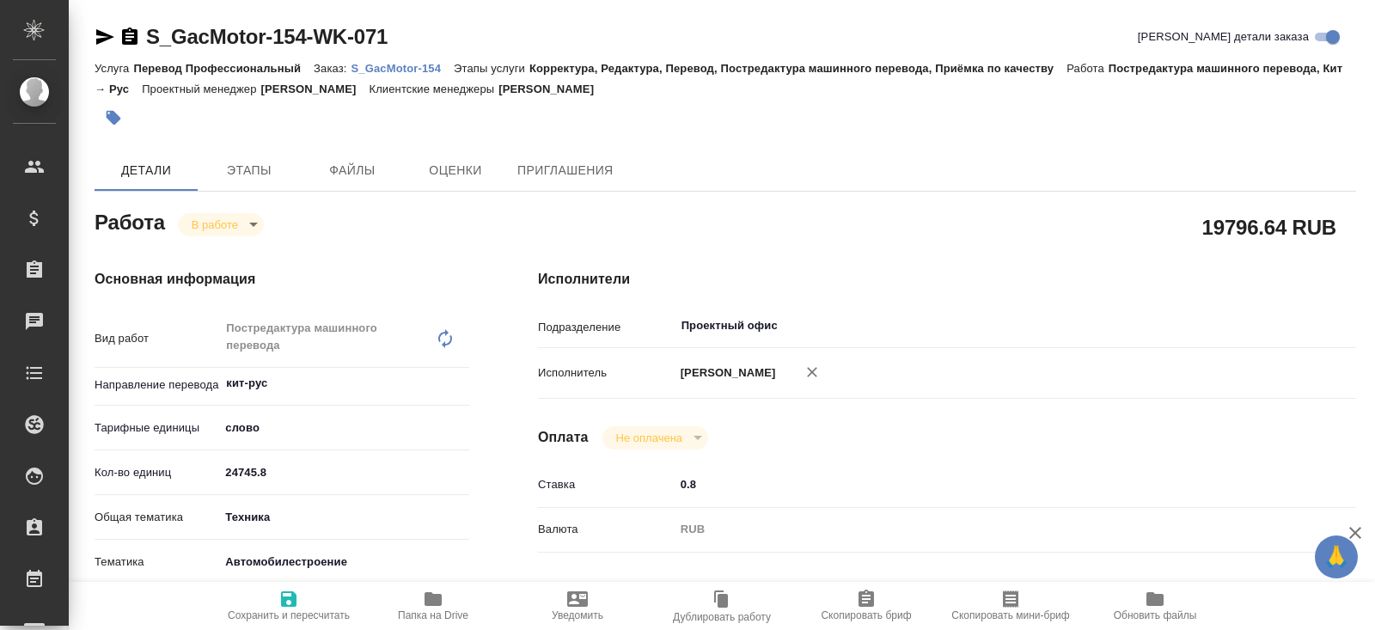
type textarea "x"
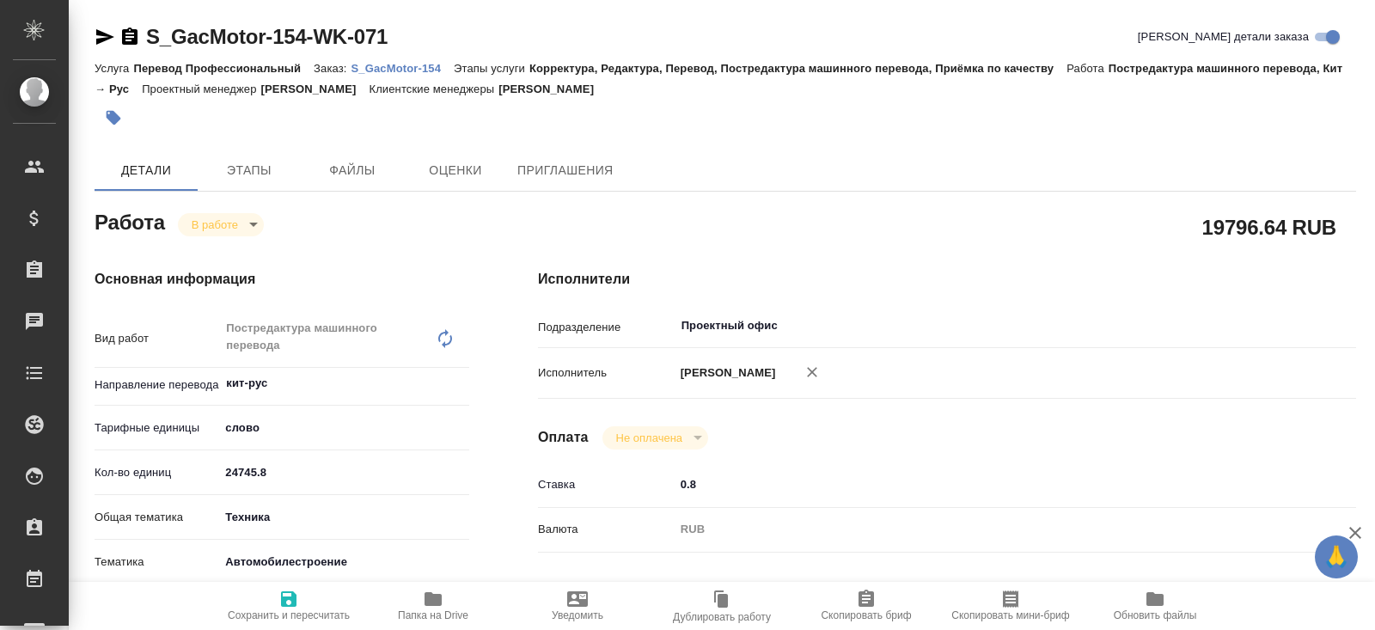
type textarea "x"
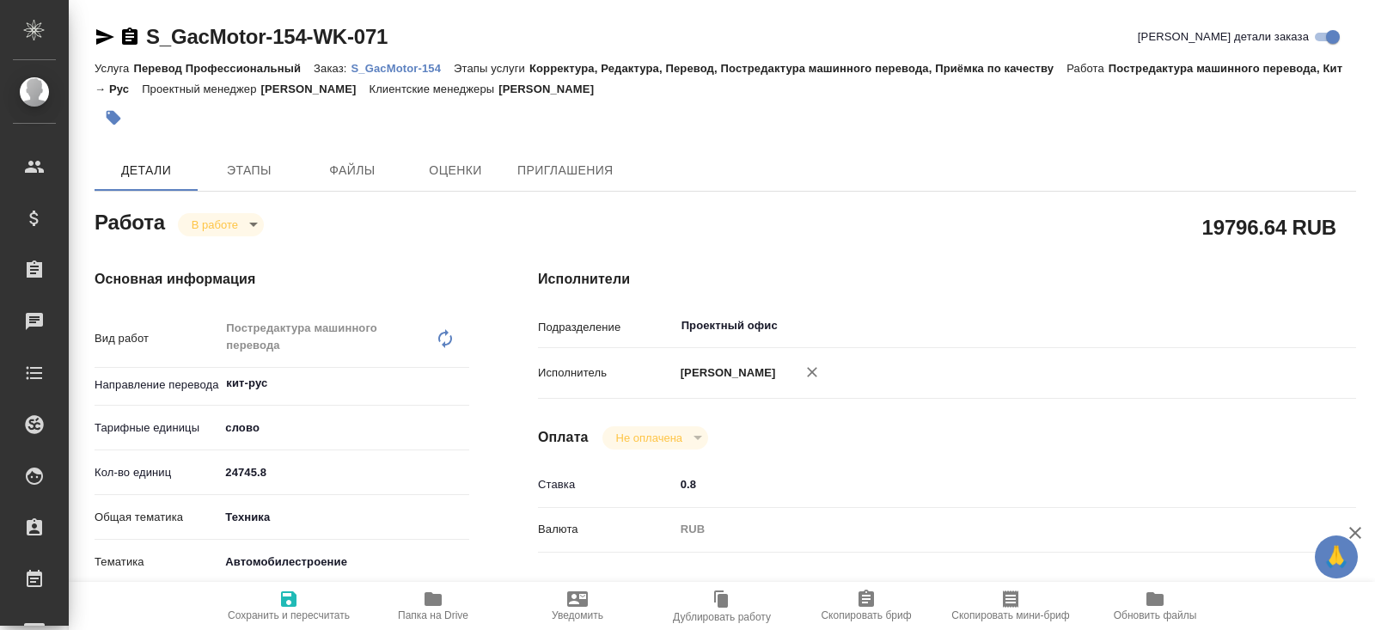
type textarea "x"
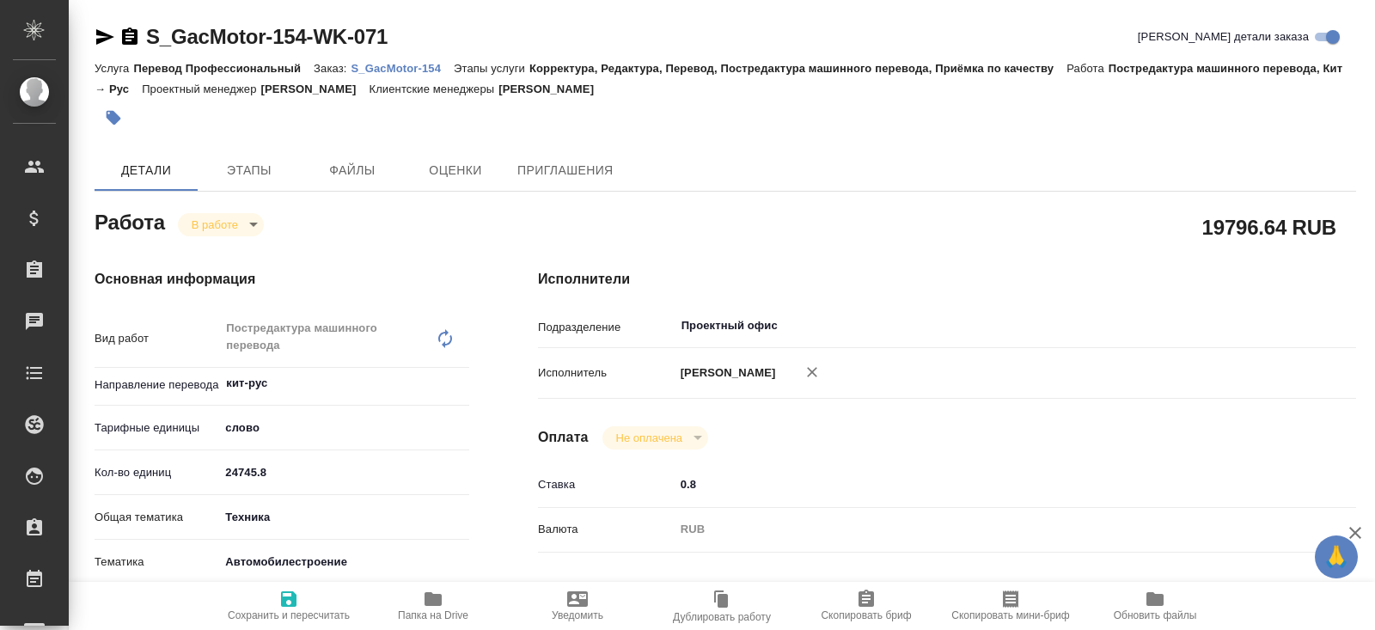
click at [101, 36] on icon "button" at bounding box center [105, 37] width 21 height 21
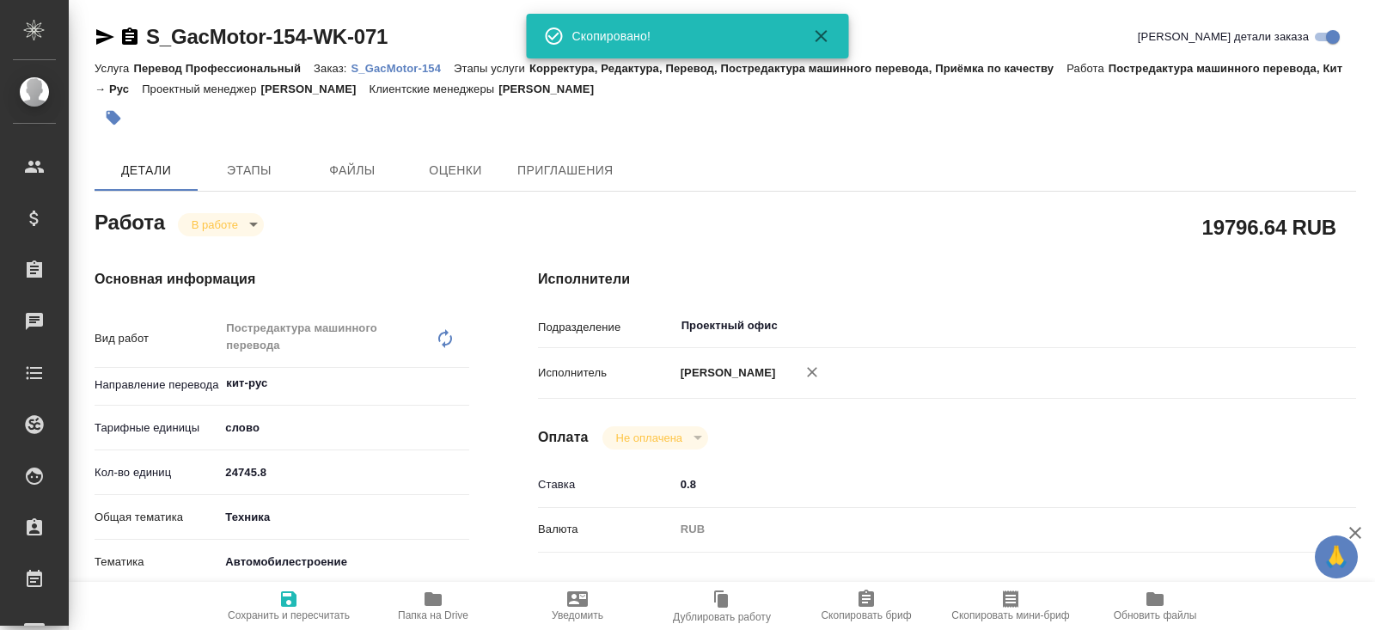
type textarea "x"
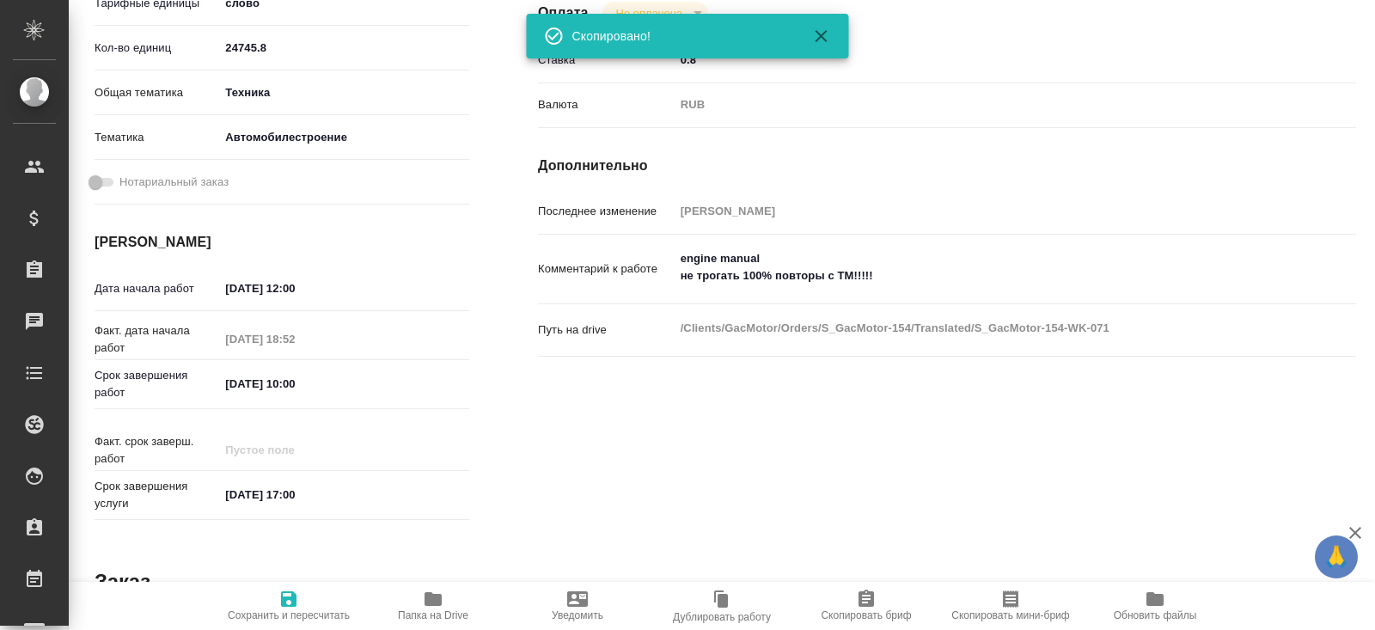
scroll to position [424, 0]
type textarea "x"
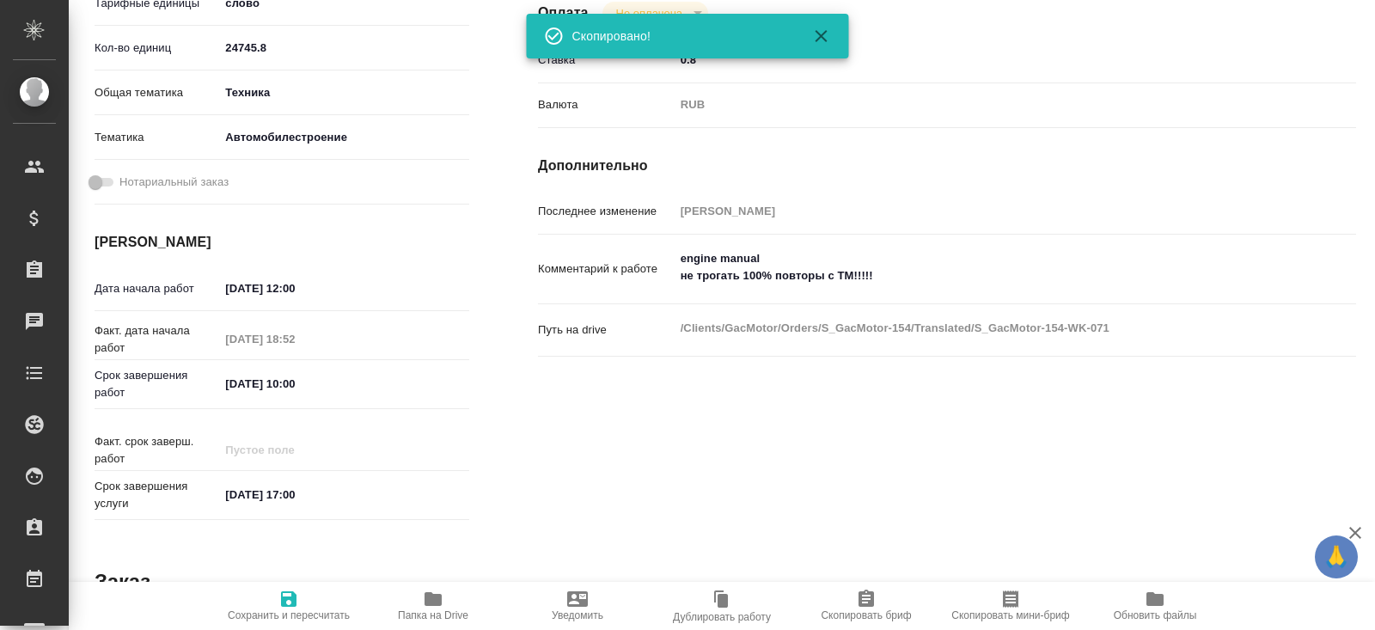
type textarea "x"
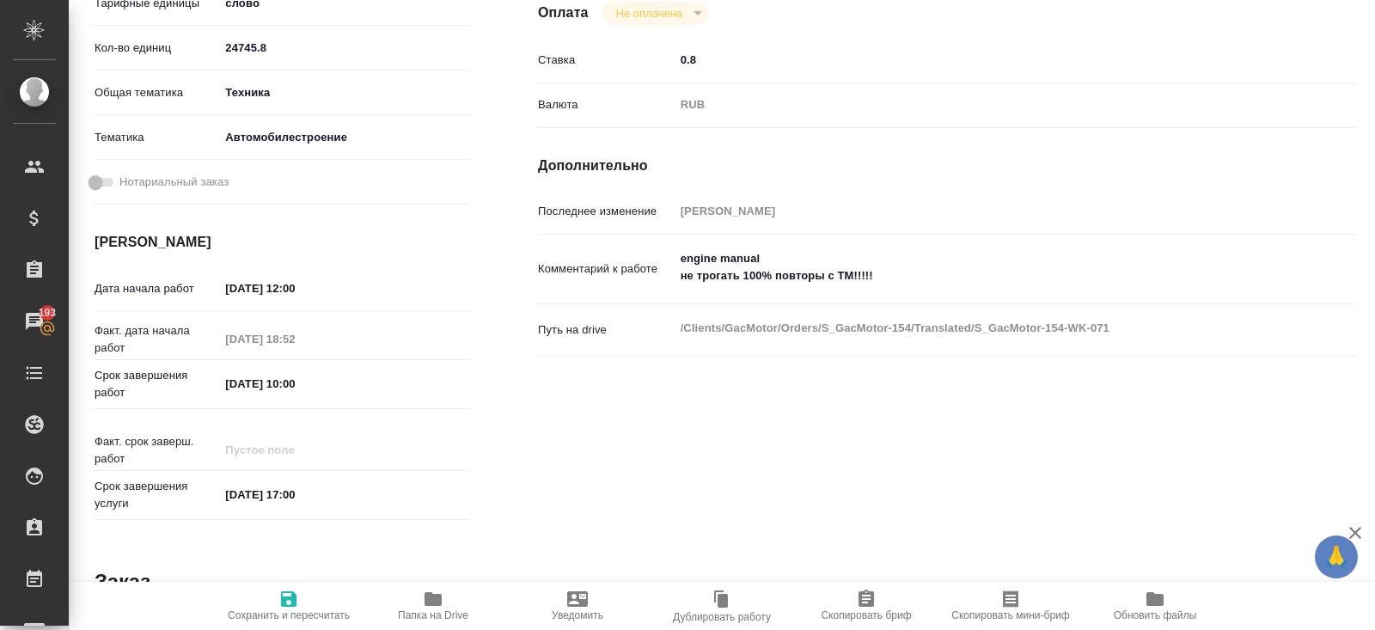
scroll to position [0, 0]
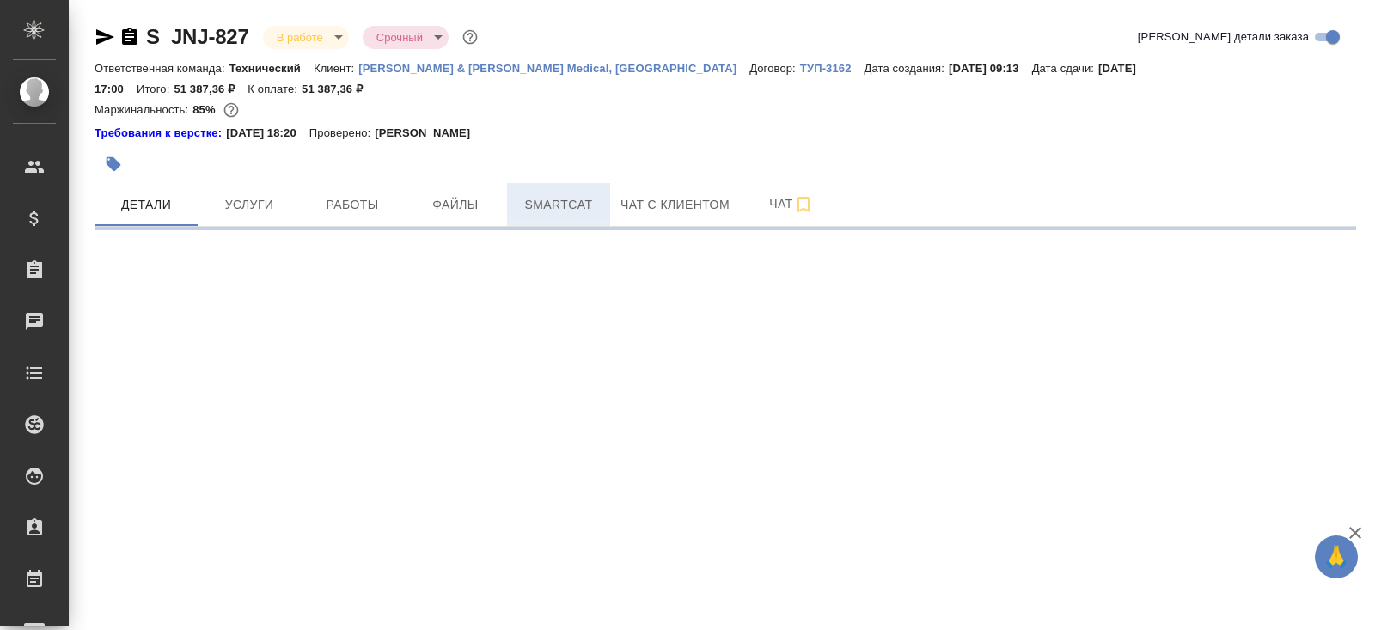
click at [570, 194] on span "Smartcat" at bounding box center [558, 204] width 82 height 21
select select "RU"
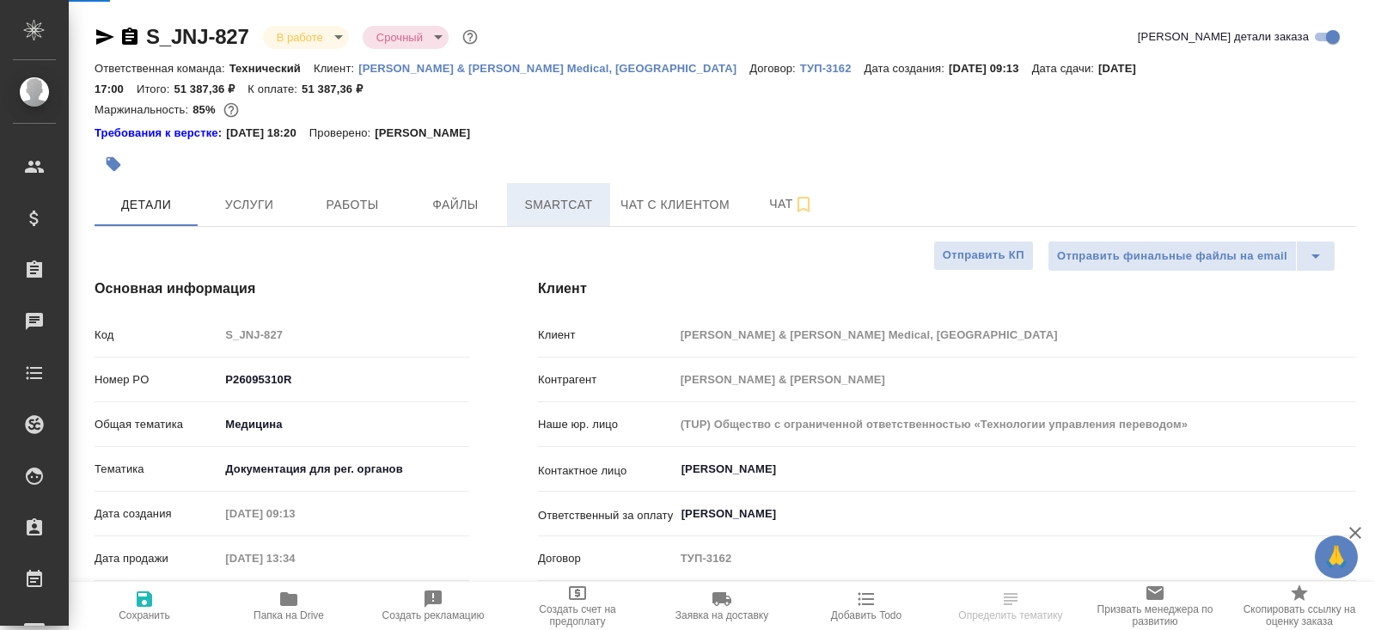
type textarea "x"
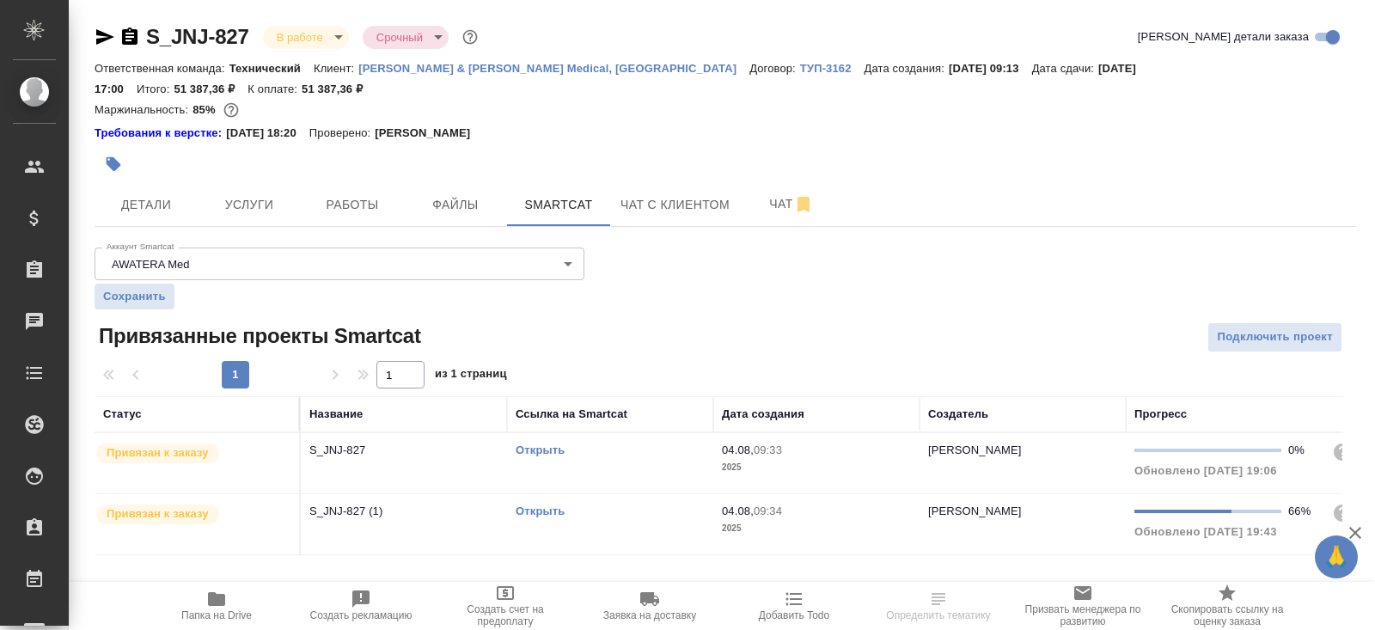
click at [535, 443] on link "Открыть" at bounding box center [539, 449] width 49 height 13
click at [534, 504] on link "Открыть" at bounding box center [539, 510] width 49 height 13
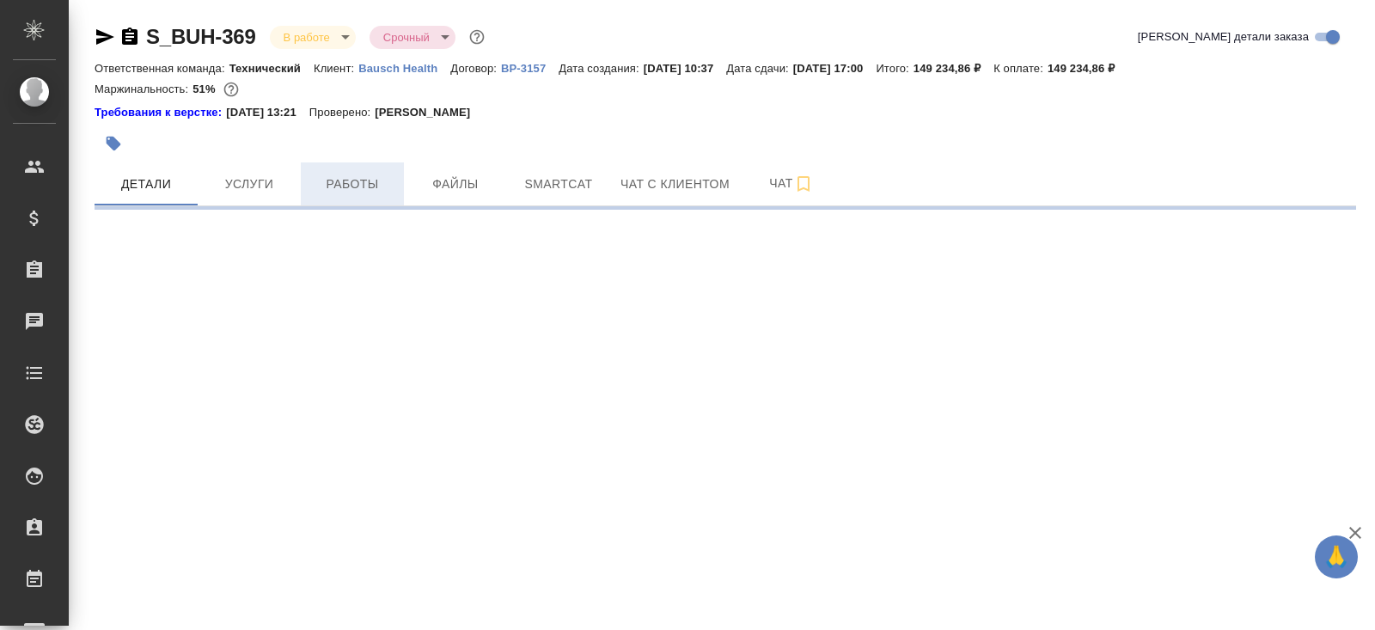
click at [383, 191] on span "Работы" at bounding box center [352, 184] width 82 height 21
select select "RU"
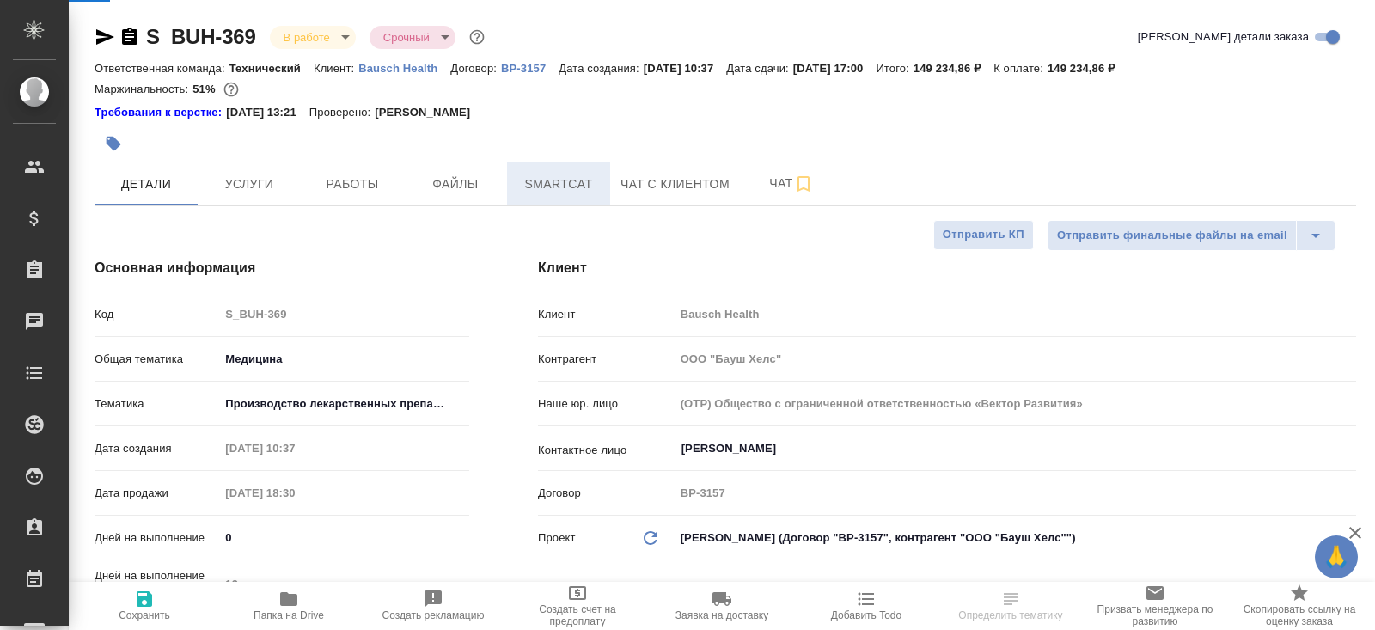
type textarea "x"
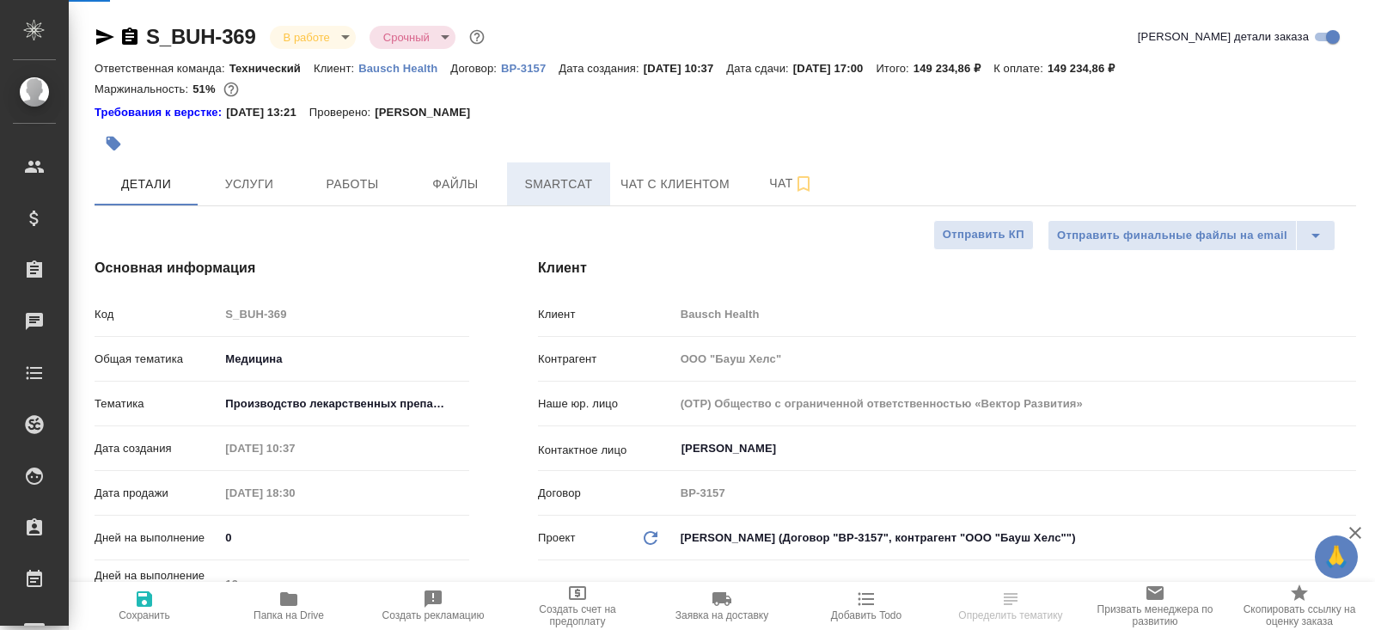
type textarea "x"
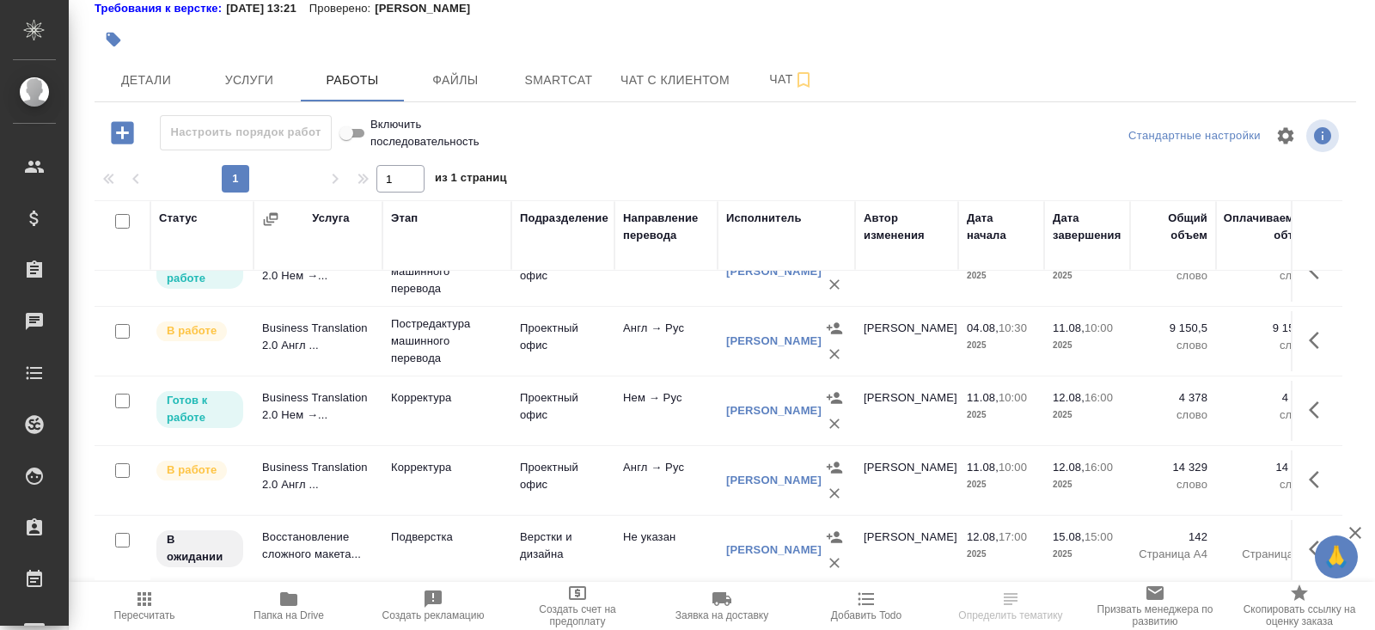
scroll to position [308, 0]
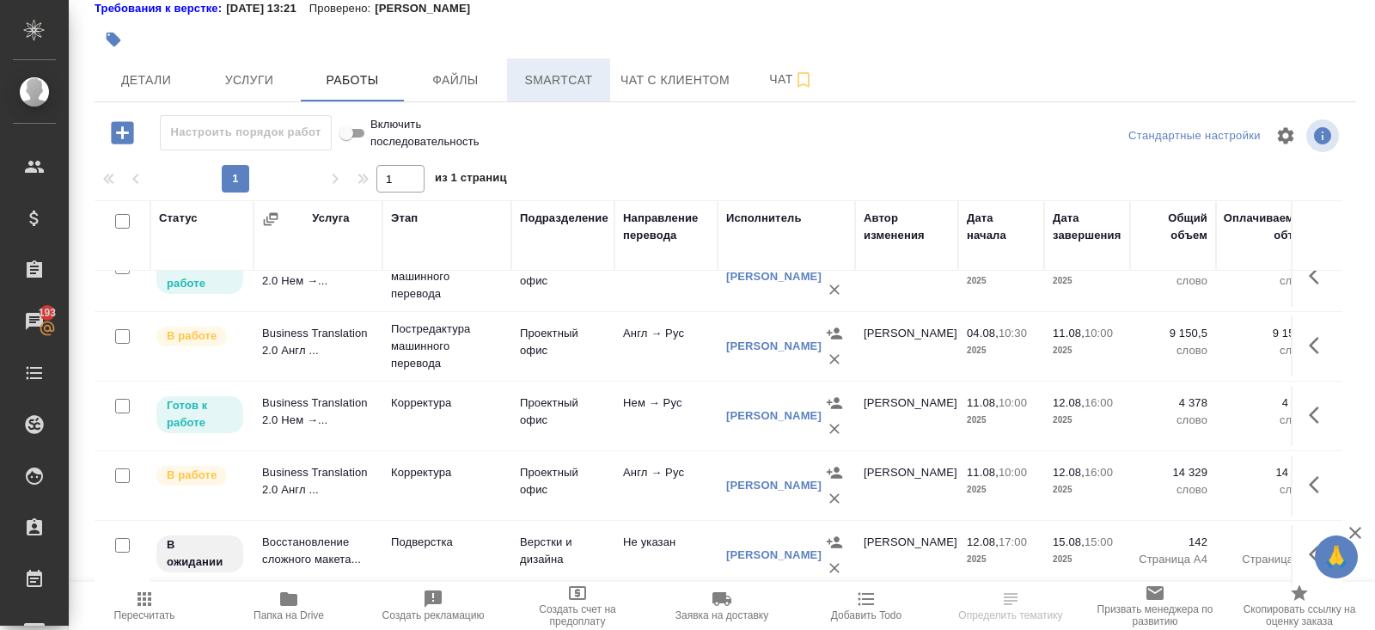
click at [567, 81] on span "Smartcat" at bounding box center [558, 80] width 82 height 21
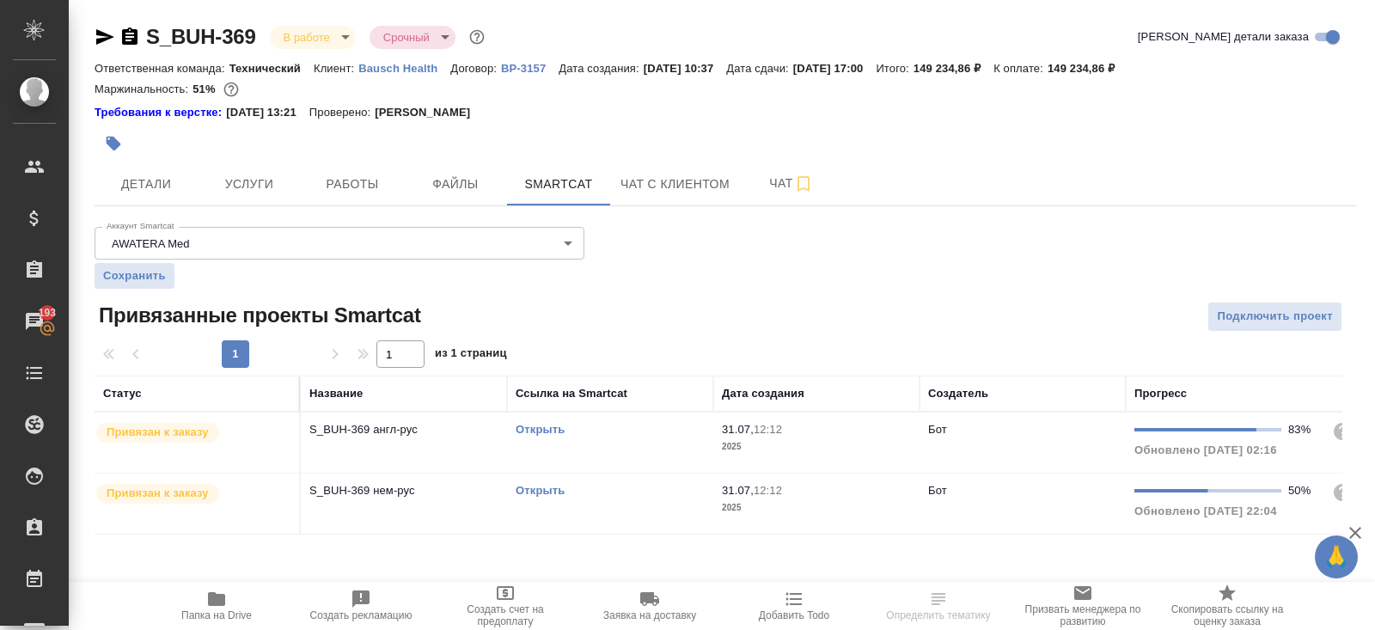
click at [534, 428] on link "Открыть" at bounding box center [539, 429] width 49 height 13
click at [537, 489] on link "Открыть" at bounding box center [539, 490] width 49 height 13
click at [103, 38] on icon "button" at bounding box center [105, 36] width 18 height 15
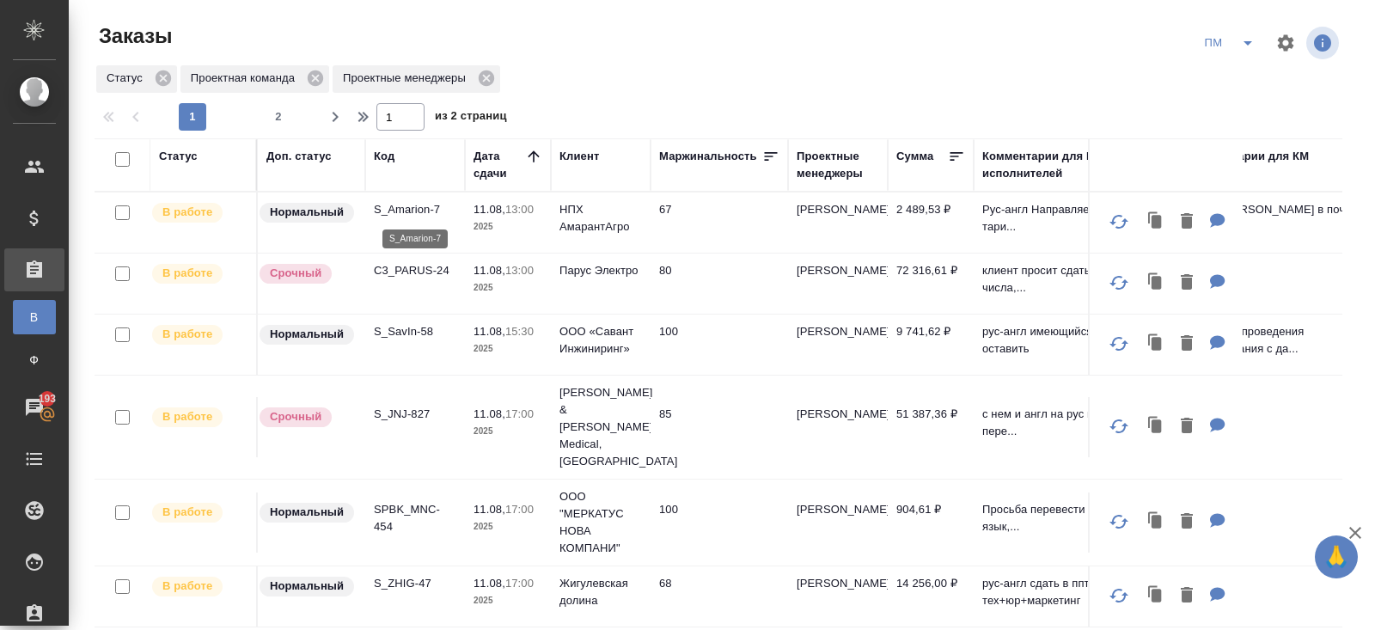
click at [384, 202] on p "S_Amarion-7" at bounding box center [415, 209] width 82 height 17
click at [400, 265] on p "C3_PARUS-24" at bounding box center [415, 270] width 82 height 17
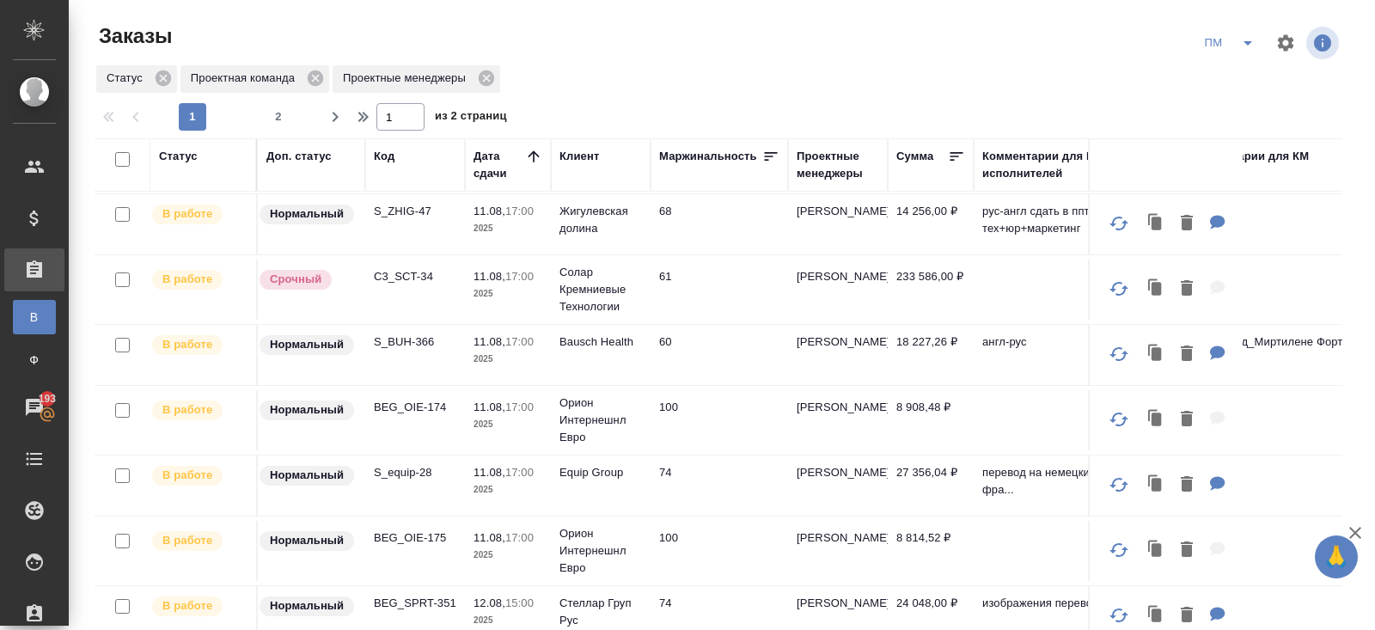
scroll to position [387, 0]
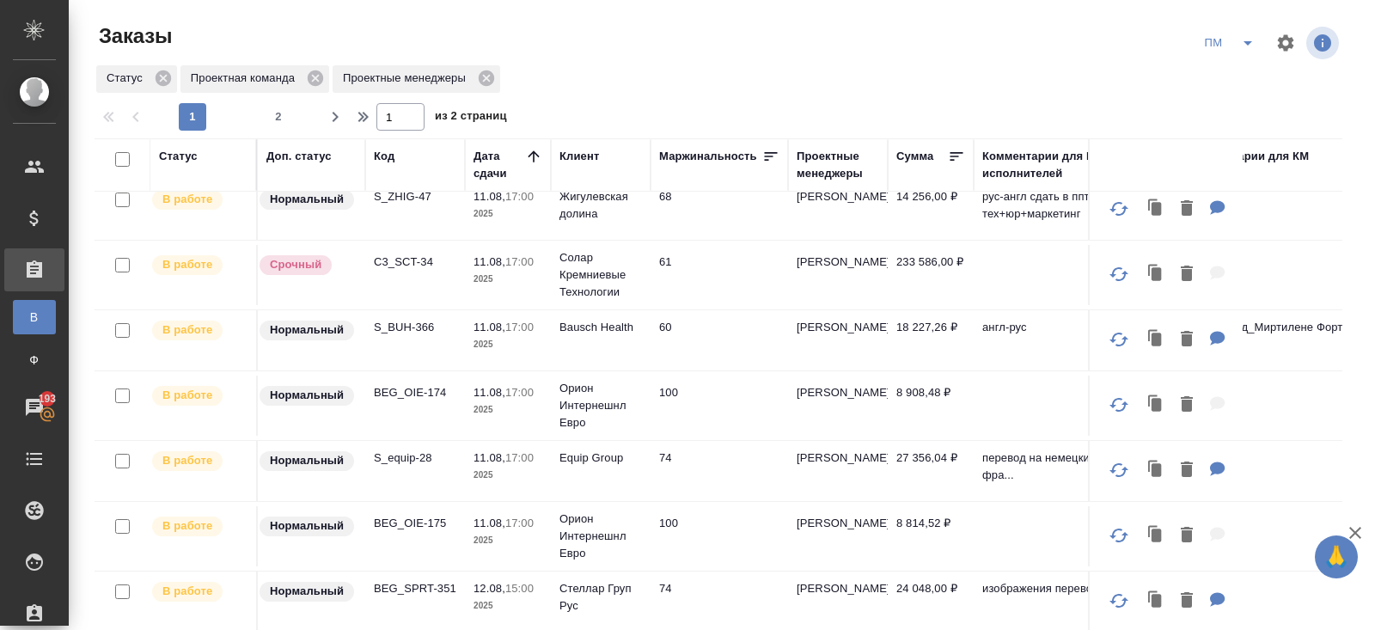
click at [391, 449] on p "S_equip-28" at bounding box center [415, 457] width 82 height 17
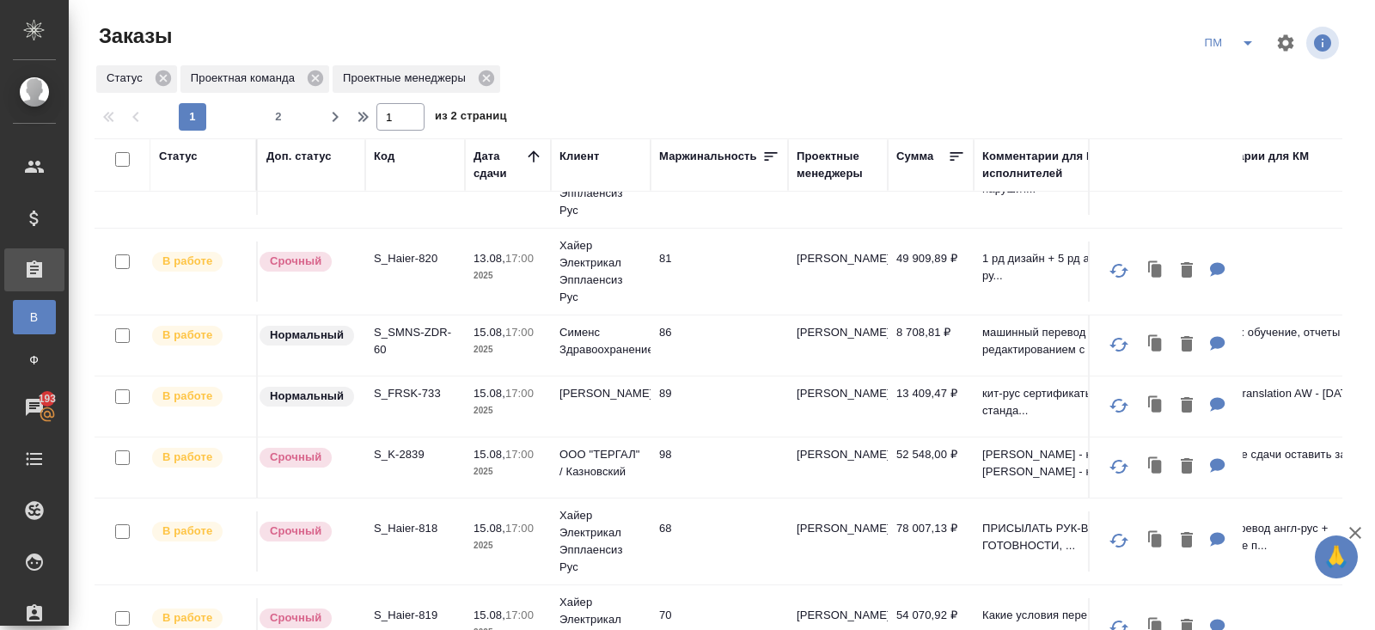
scroll to position [0, 0]
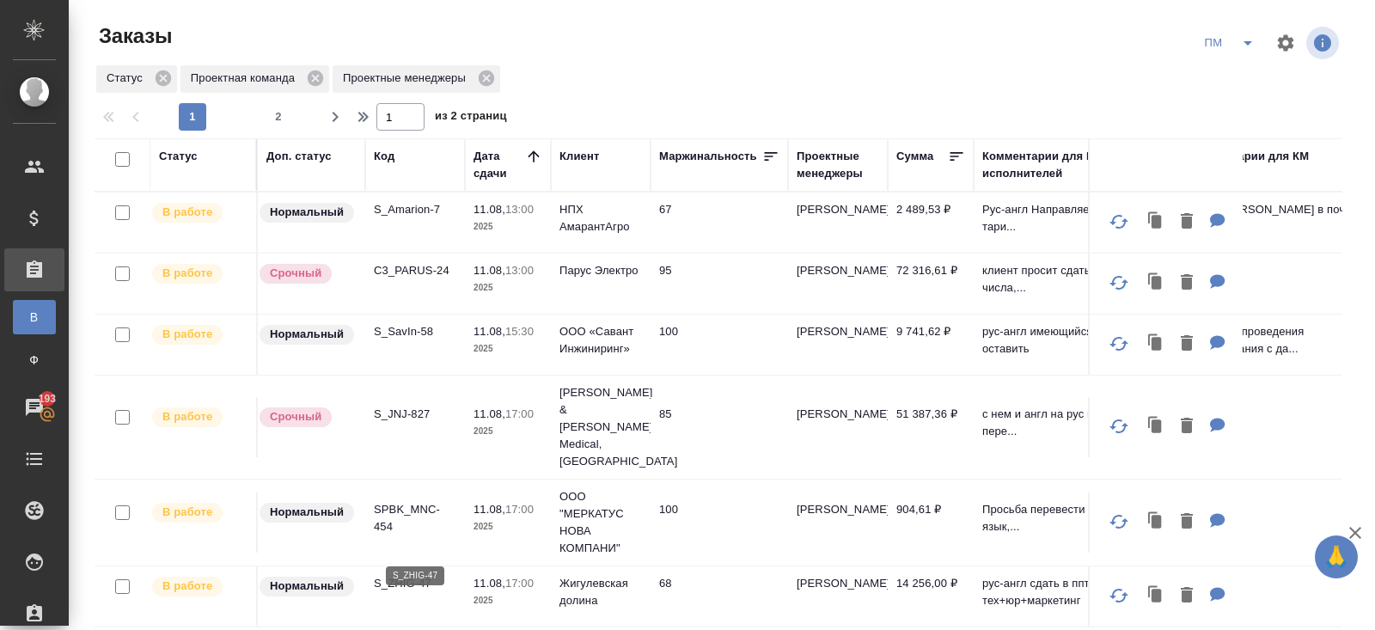
click at [396, 575] on p "S_ZHIG-47" at bounding box center [415, 583] width 82 height 17
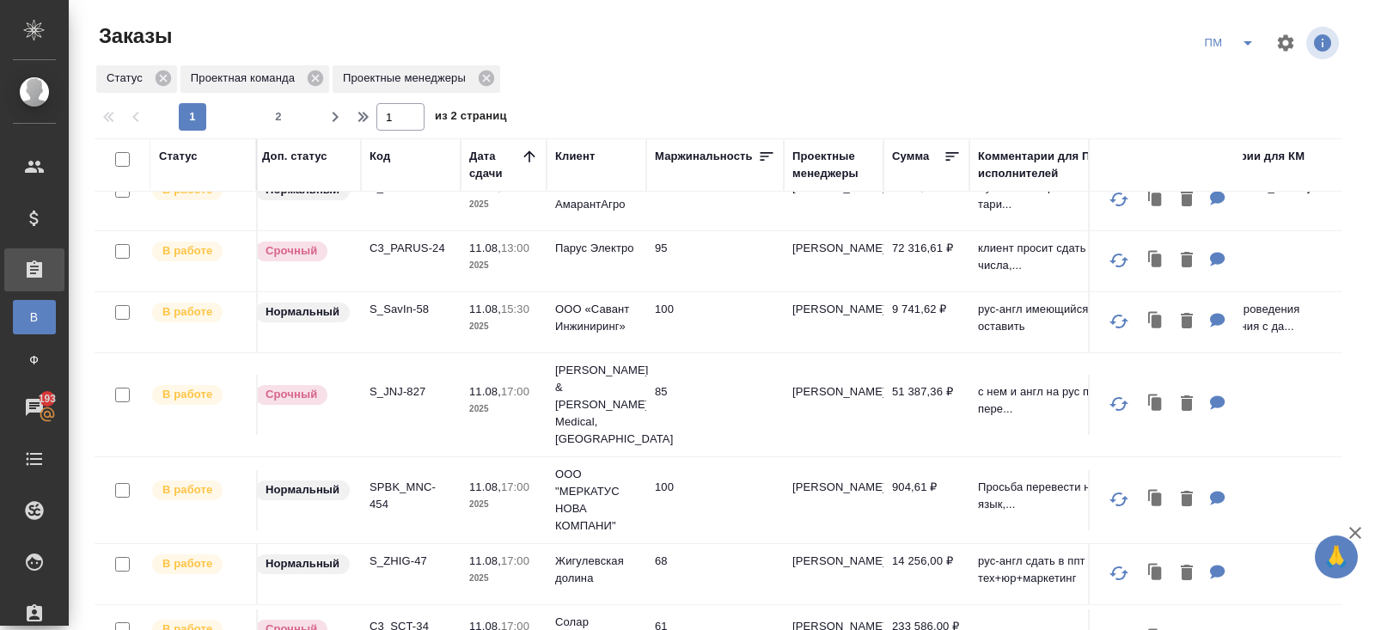
scroll to position [0, 4]
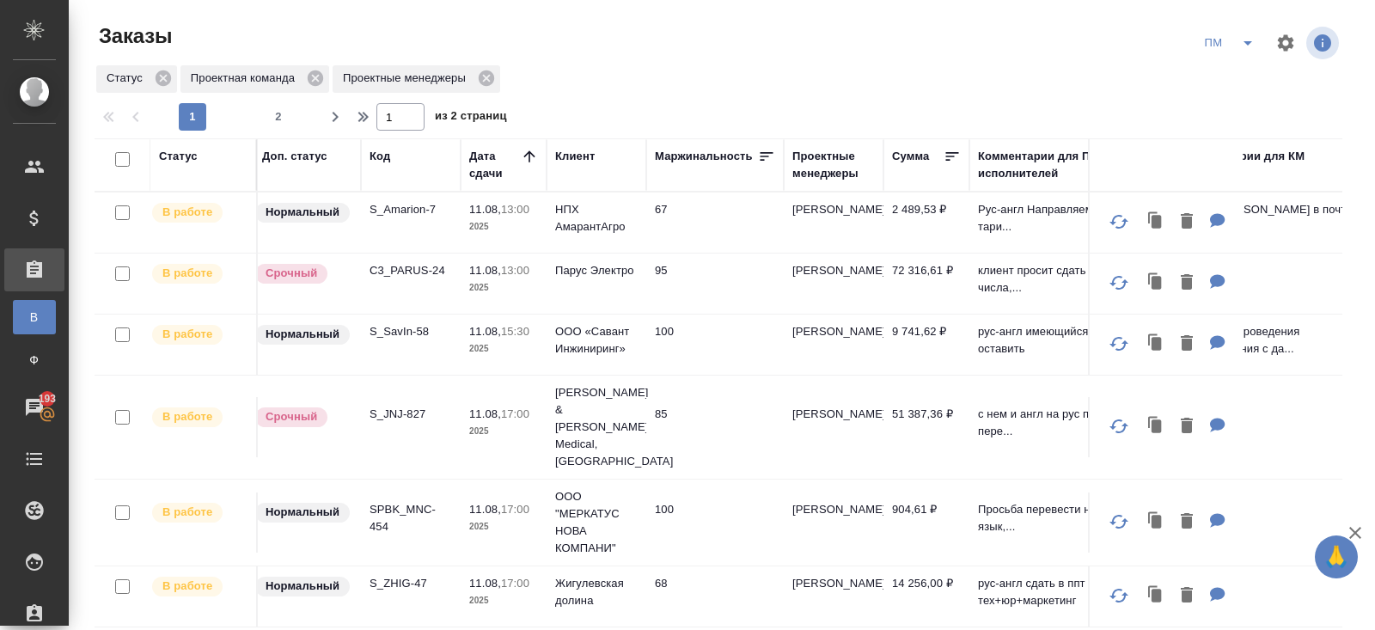
click at [385, 501] on p "SPBK_MNC-454" at bounding box center [410, 518] width 82 height 34
click at [276, 122] on span "2" at bounding box center [278, 116] width 27 height 17
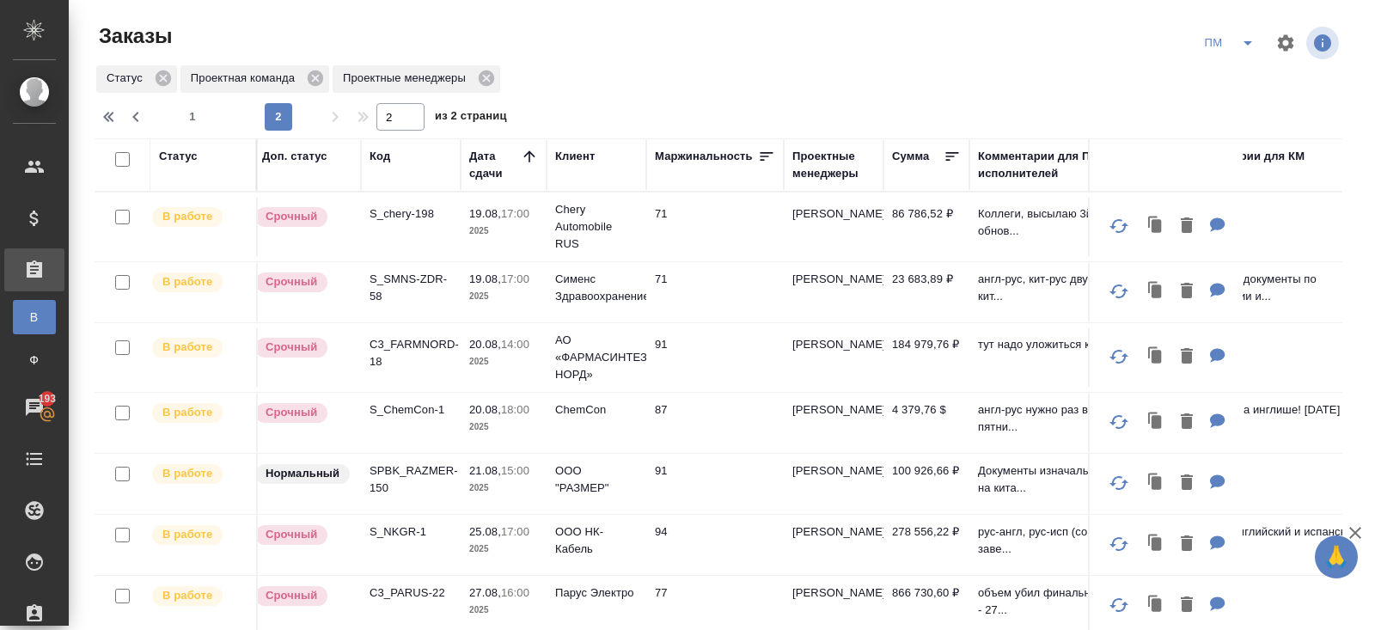
click at [387, 220] on p "S_chery-198" at bounding box center [410, 213] width 82 height 17
click at [190, 122] on span "1" at bounding box center [192, 116] width 27 height 17
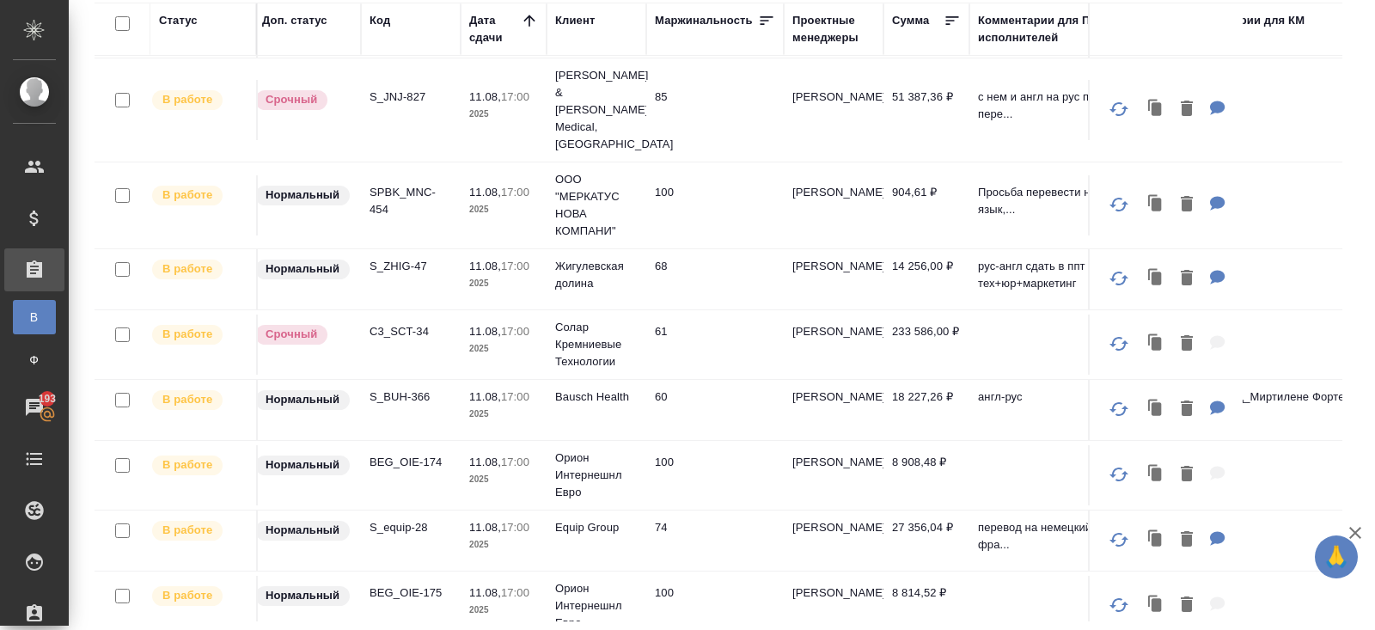
scroll to position [182, 4]
click at [387, 453] on p "BEG_OIE-174" at bounding box center [410, 461] width 82 height 17
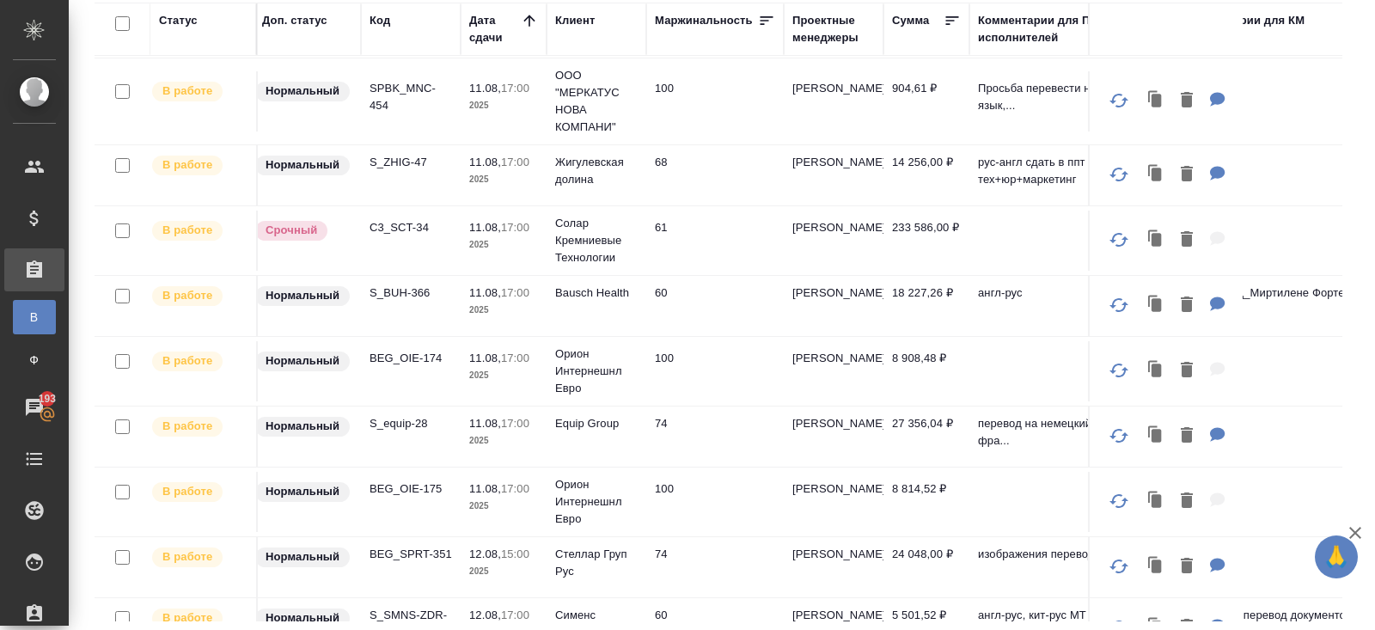
scroll to position [322, 4]
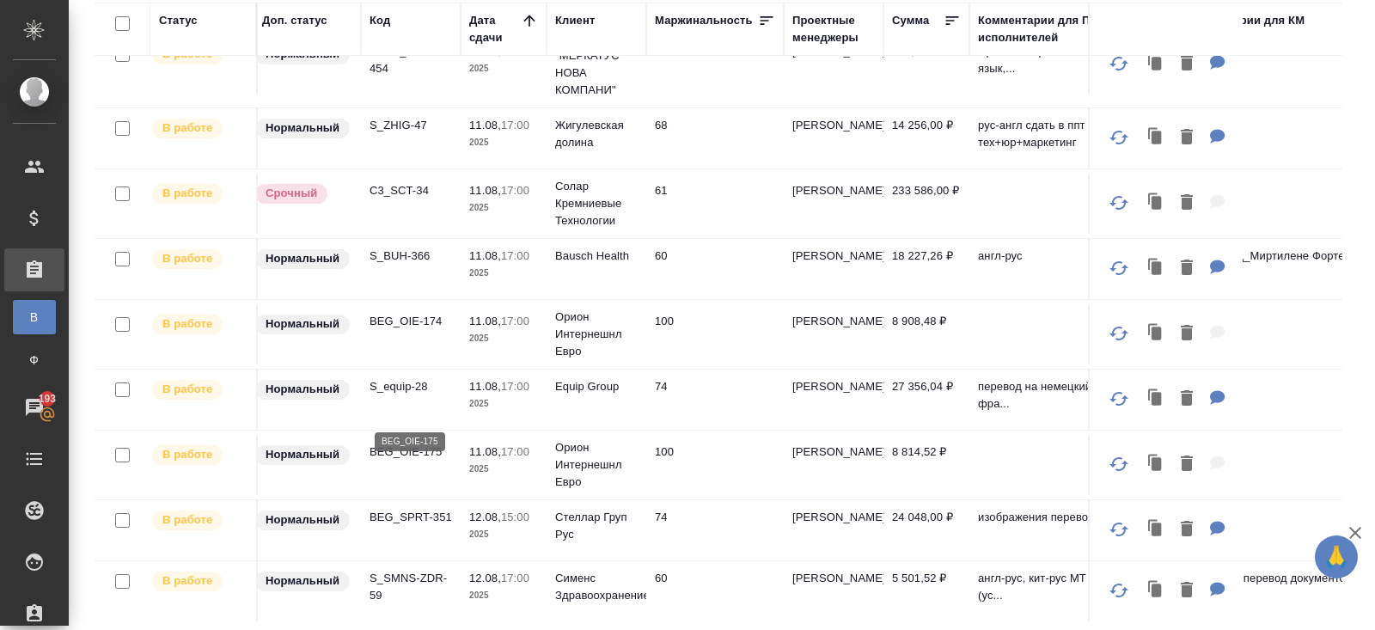
click at [412, 443] on p "BEG_OIE-175" at bounding box center [410, 451] width 82 height 17
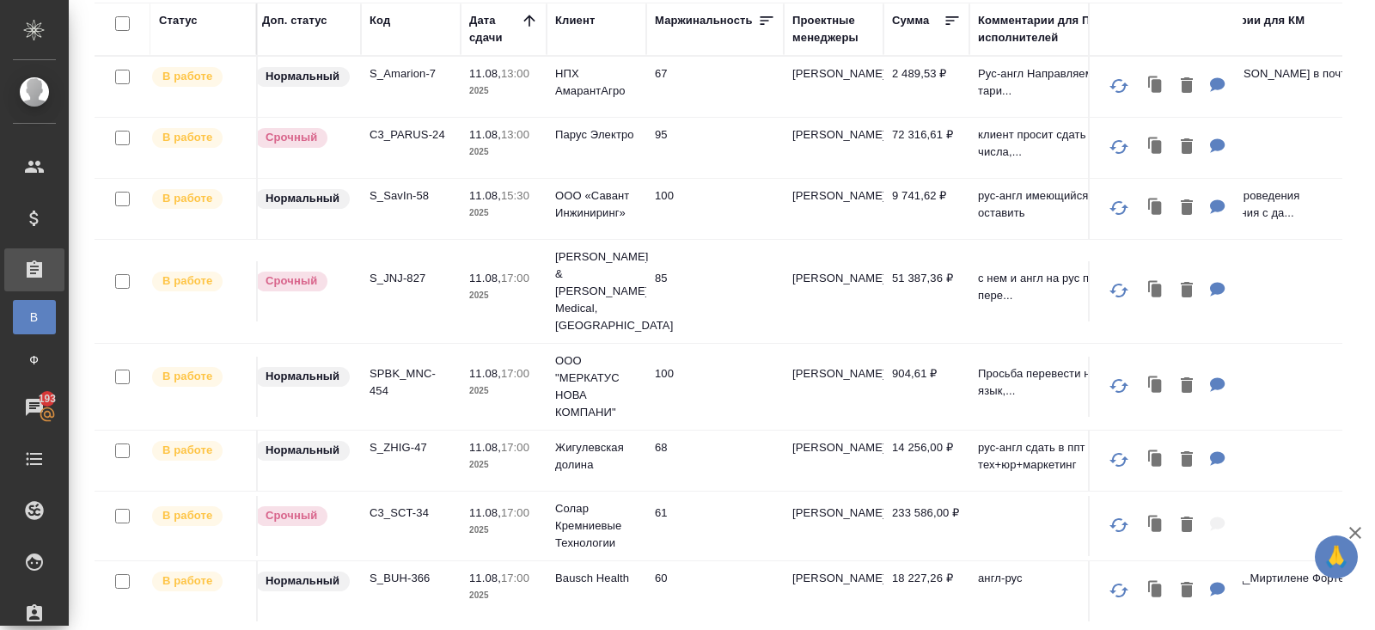
scroll to position [0, 0]
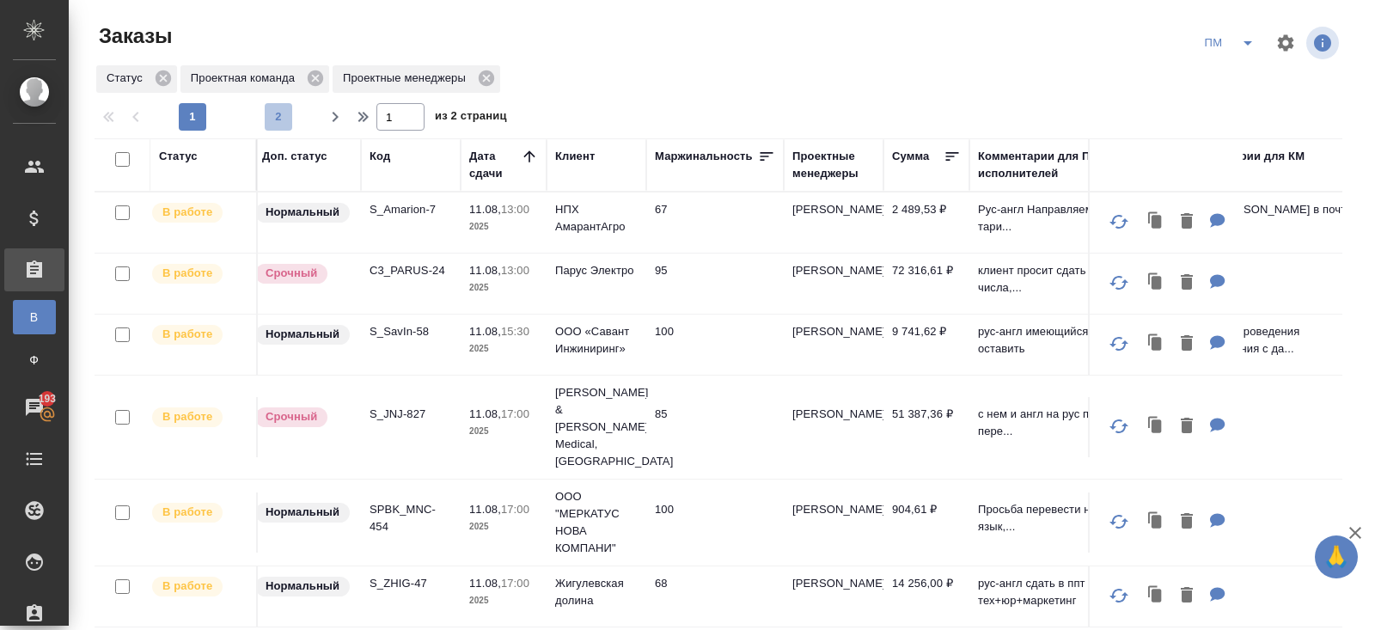
click at [271, 122] on span "2" at bounding box center [278, 116] width 27 height 17
type input "2"
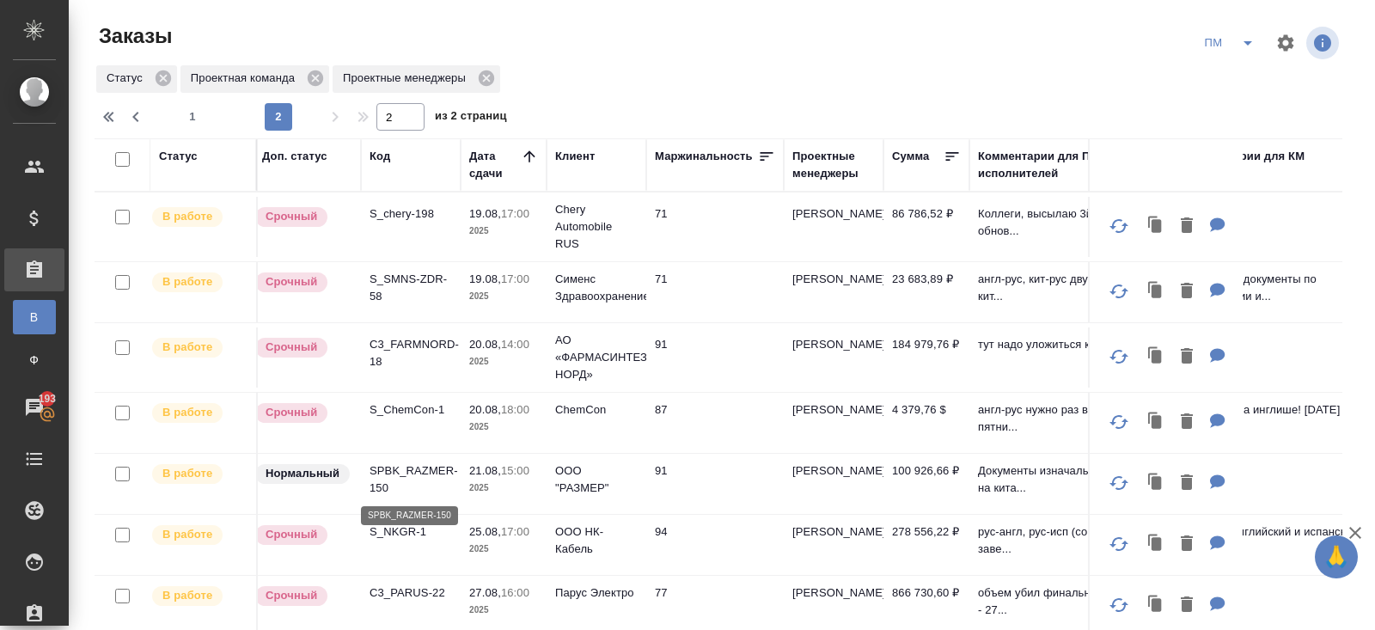
click at [401, 462] on p "SPBK_RAZMER-150" at bounding box center [410, 479] width 82 height 34
click at [1248, 27] on div "ПМ" at bounding box center [1269, 42] width 146 height 41
click at [1248, 42] on icon "split button" at bounding box center [1247, 43] width 9 height 4
click at [1244, 67] on li "В работу!" at bounding box center [1229, 77] width 87 height 27
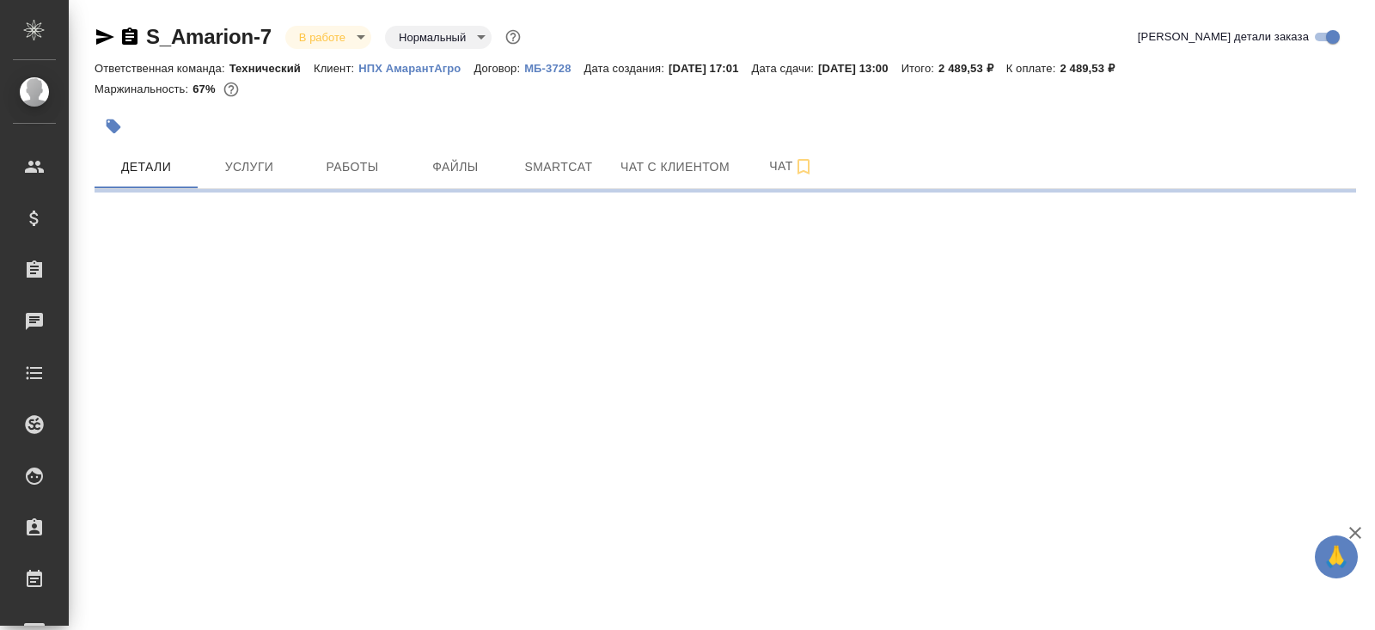
select select "RU"
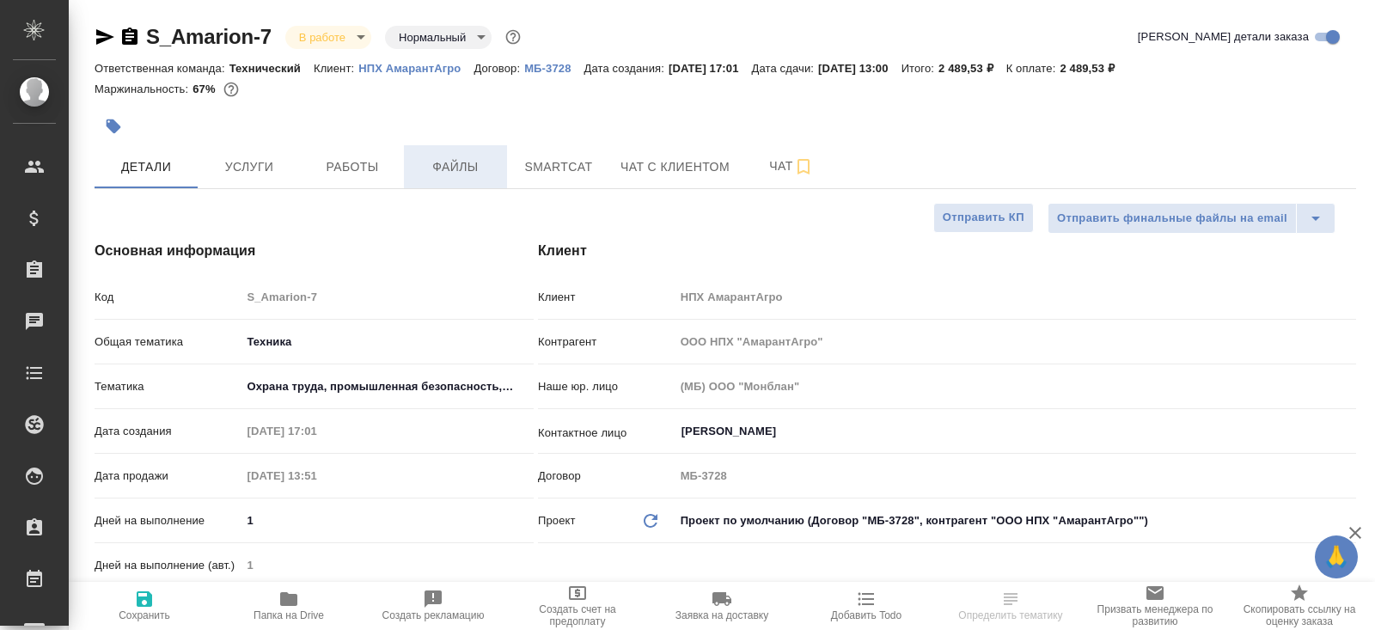
type textarea "x"
click at [542, 168] on span "Smartcat" at bounding box center [558, 166] width 82 height 21
type textarea "x"
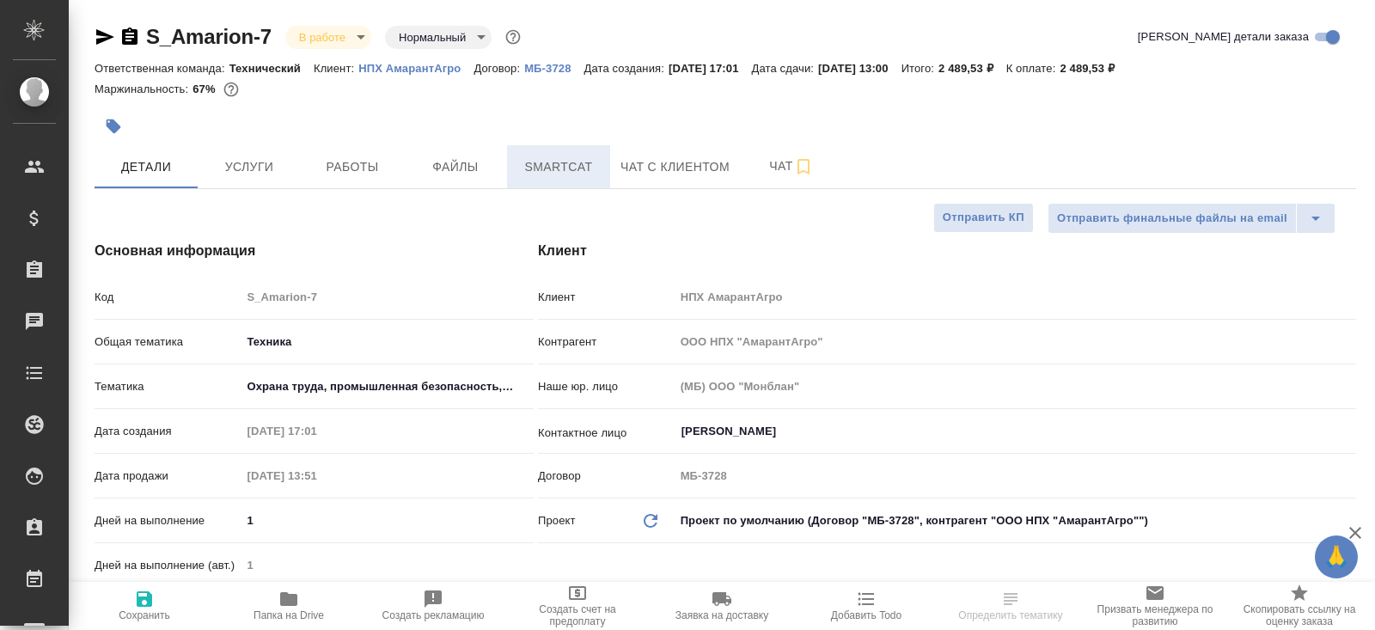
type textarea "x"
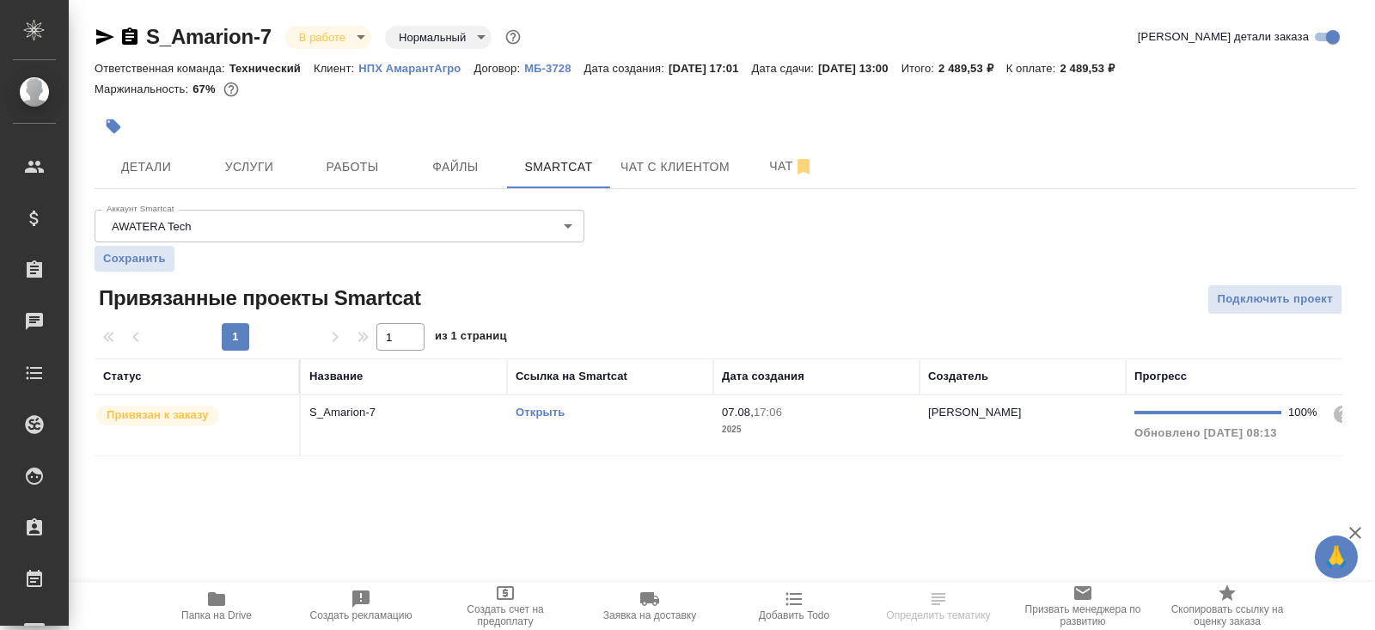
click at [543, 408] on link "Открыть" at bounding box center [539, 412] width 49 height 13
click at [213, 607] on icon "button" at bounding box center [216, 598] width 21 height 21
click at [345, 162] on span "Работы" at bounding box center [352, 166] width 82 height 21
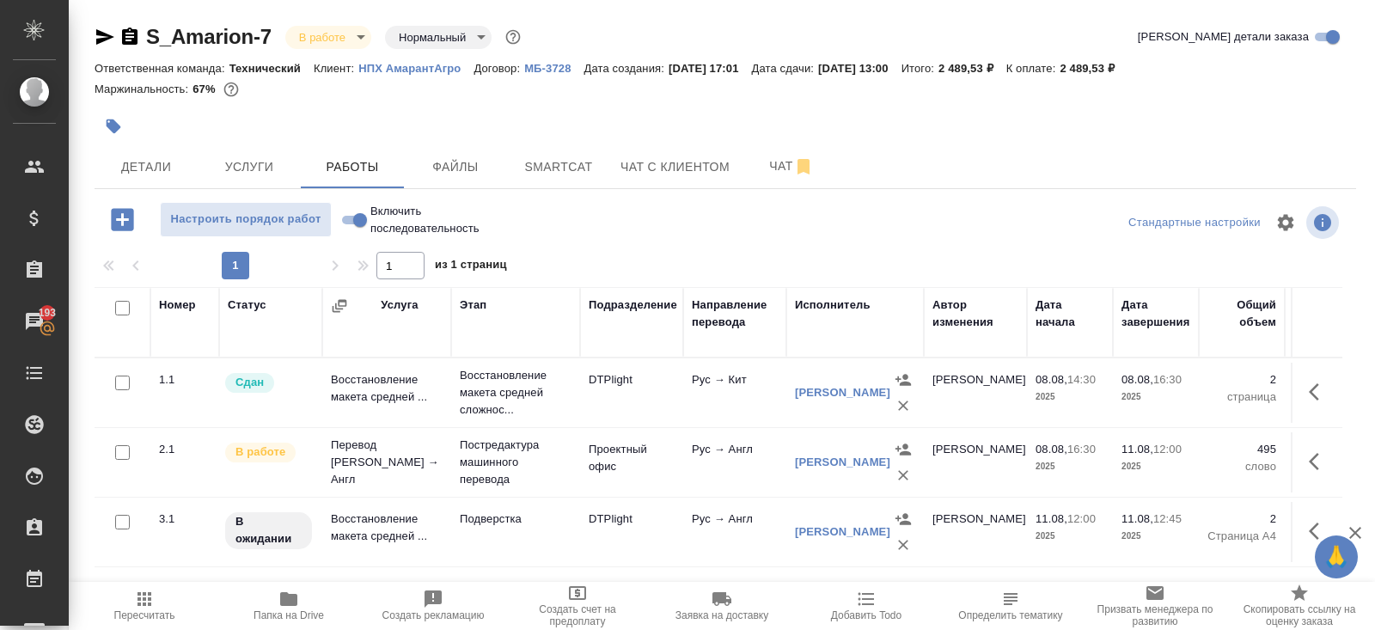
scroll to position [87, 0]
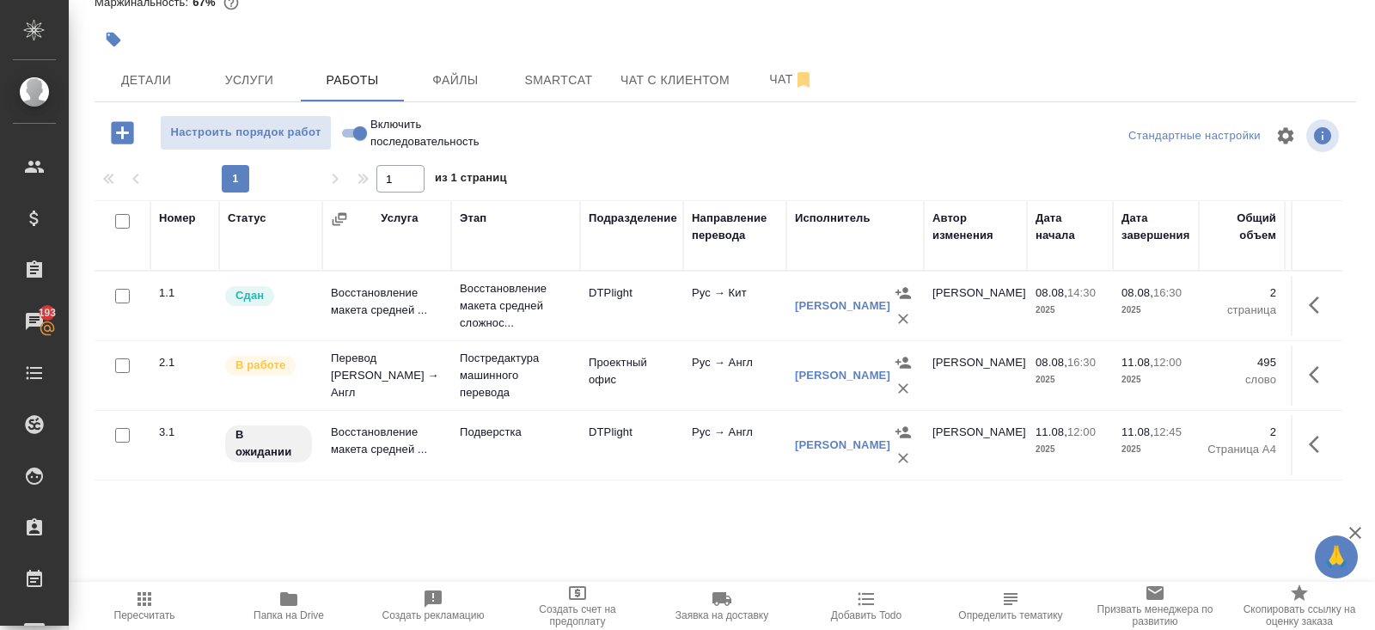
click at [1310, 444] on icon "button" at bounding box center [1318, 444] width 21 height 21
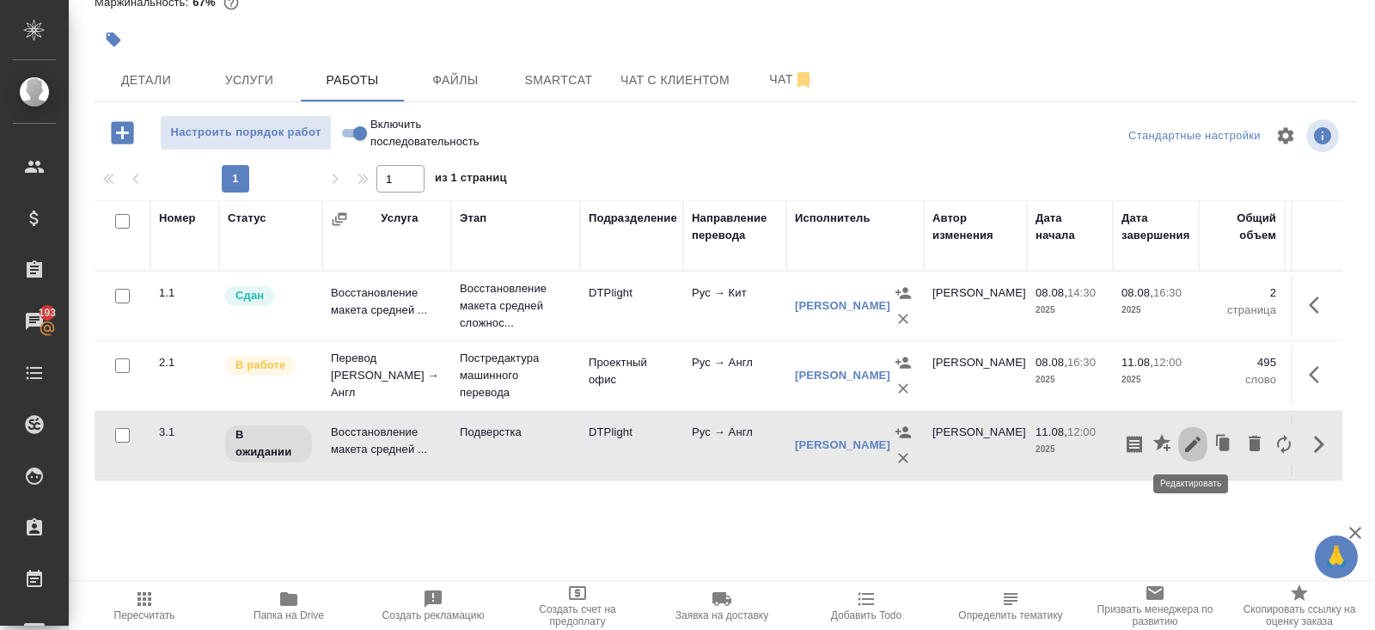
click at [1196, 437] on icon "button" at bounding box center [1192, 444] width 21 height 21
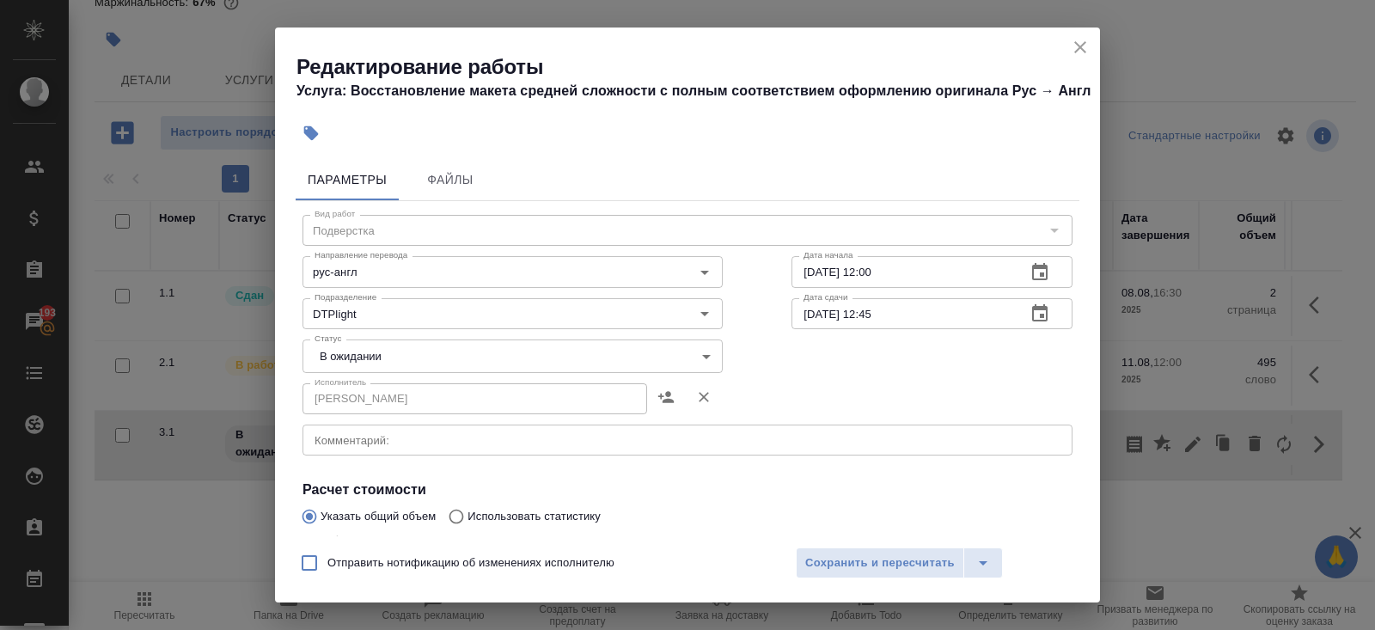
click at [405, 447] on textarea at bounding box center [687, 440] width 746 height 13
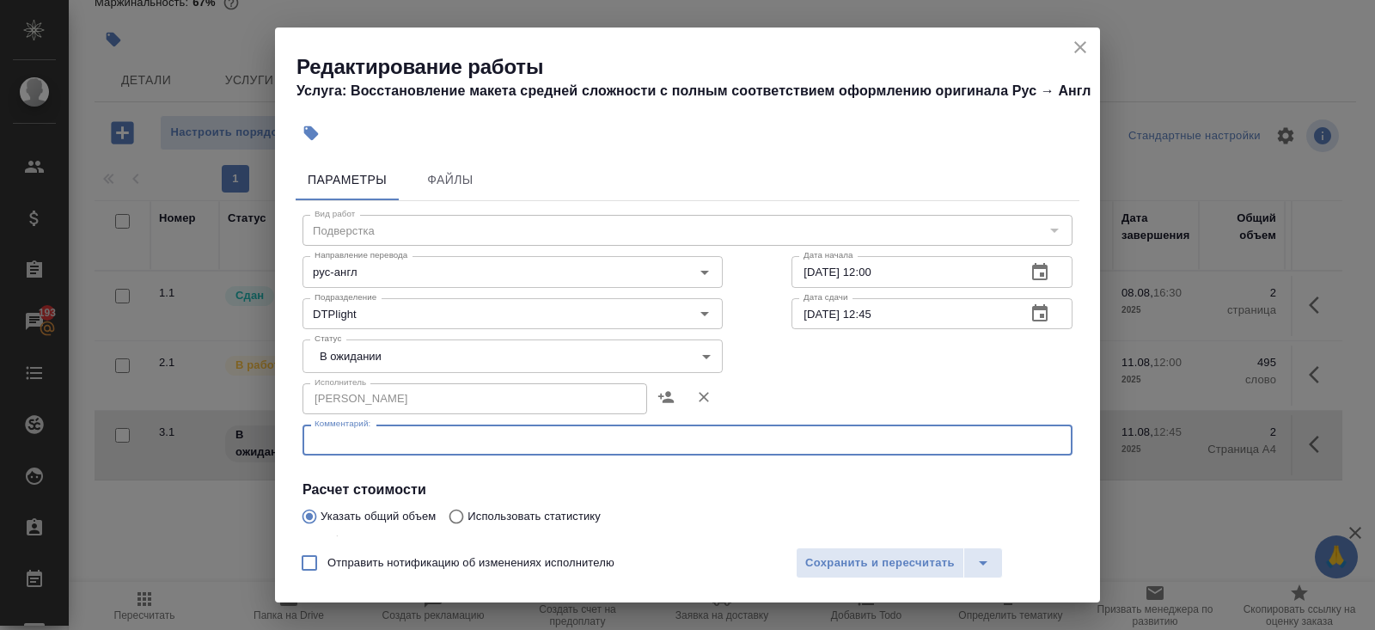
paste textarea "https://drive.awatera.com/s/mTkDGg99o6eJ6E3"
type textarea "https://drive.awatera.com/s/mTkDGg99o6eJ6E3"
click at [335, 374] on body "🙏 .cls-1 fill:#fff; AWATERA Belyakova Yulia Клиенты Спецификации Заказы 193 Чат…" at bounding box center [687, 315] width 1375 height 630
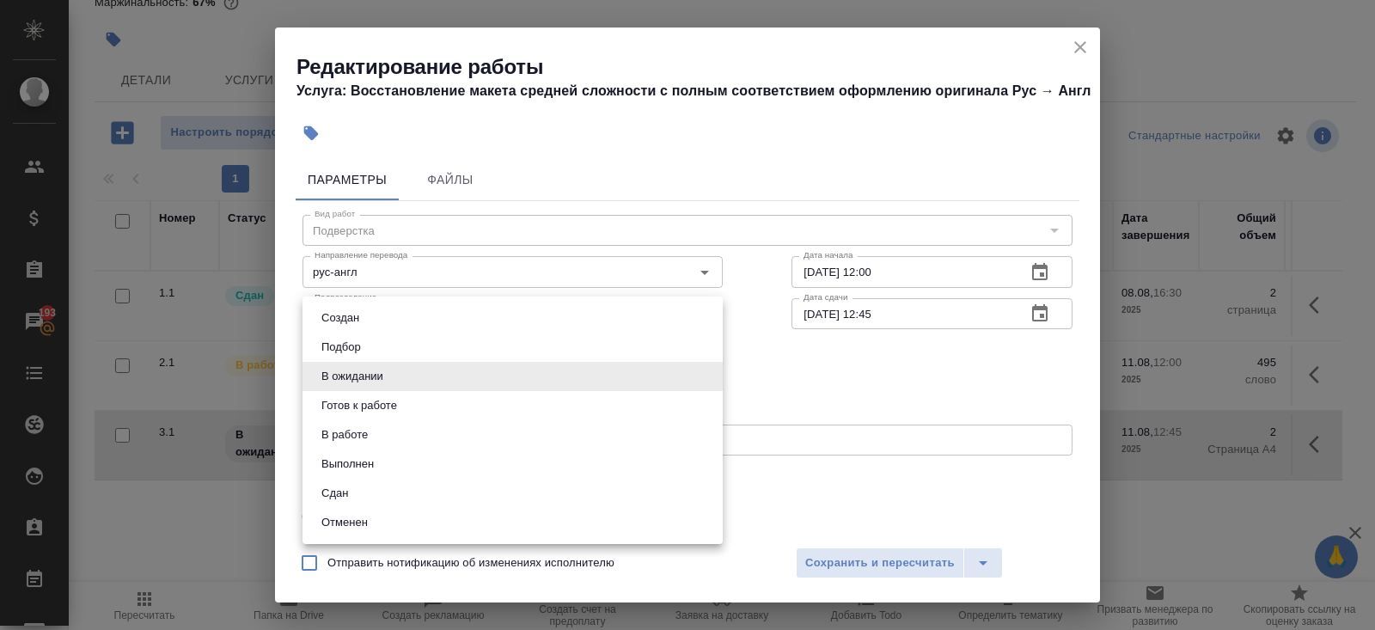
click at [340, 394] on li "Готов к работе" at bounding box center [512, 405] width 420 height 29
type input "readyForWork"
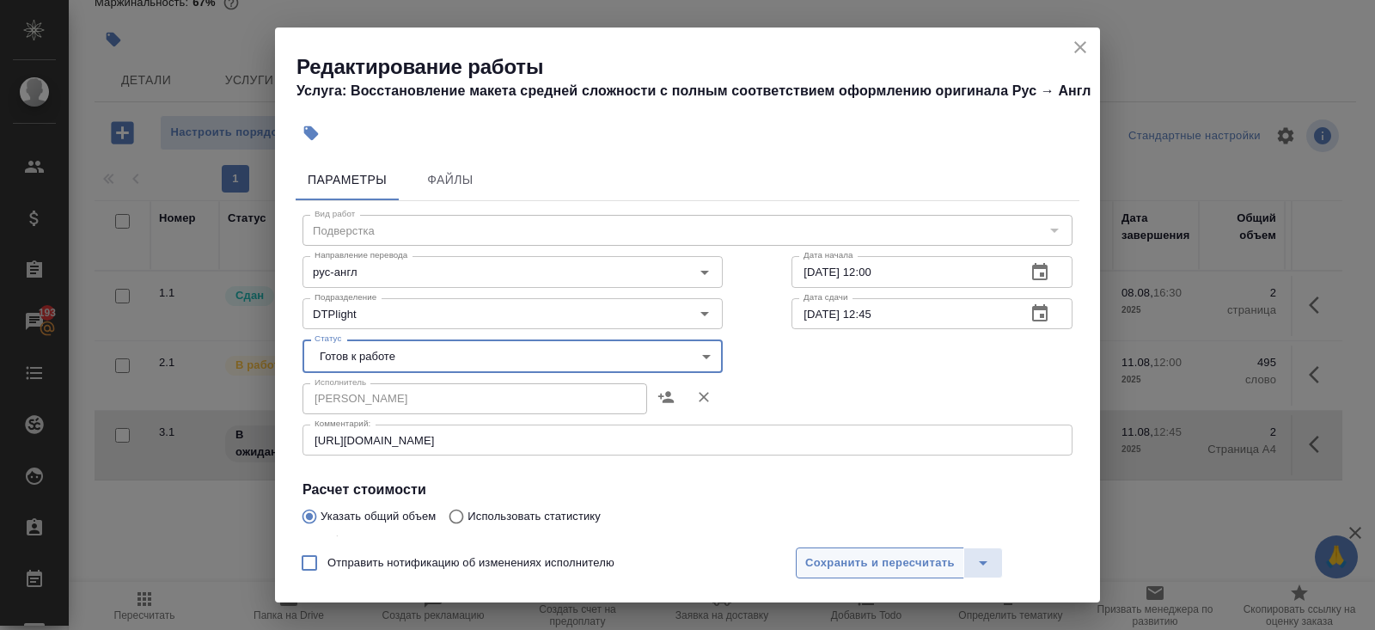
click at [830, 575] on button "Сохранить и пересчитать" at bounding box center [880, 562] width 168 height 31
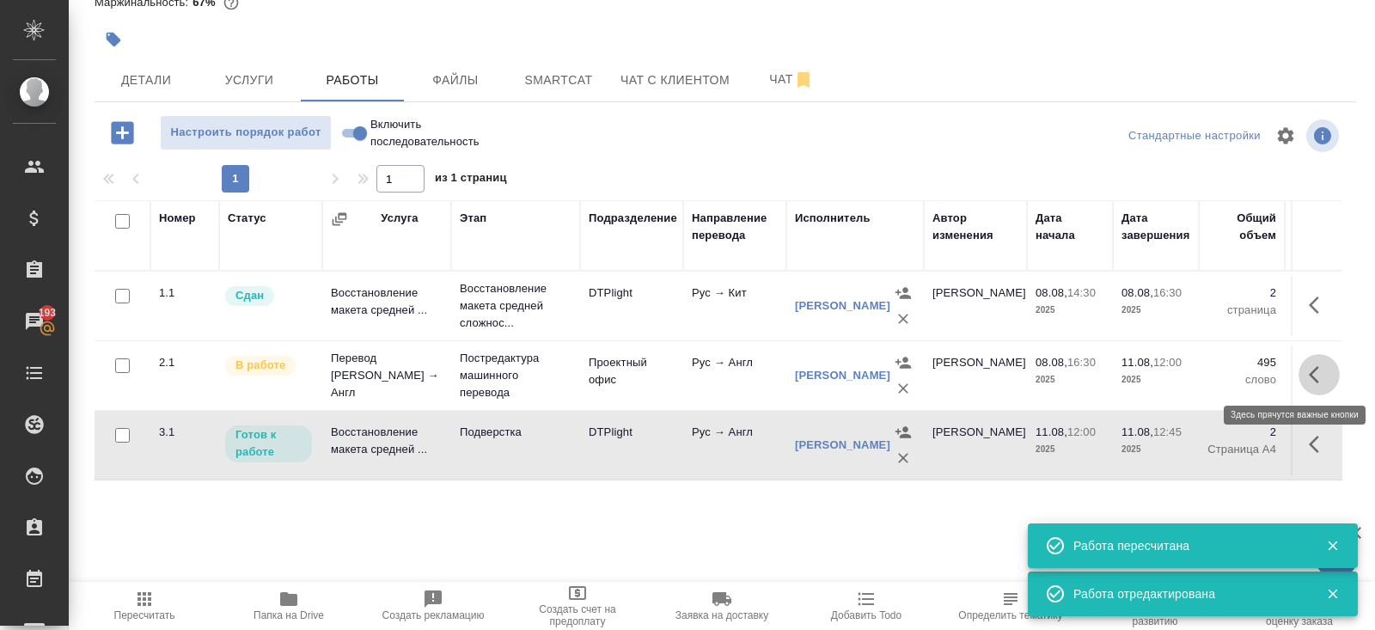
click at [1319, 371] on icon "button" at bounding box center [1318, 374] width 21 height 21
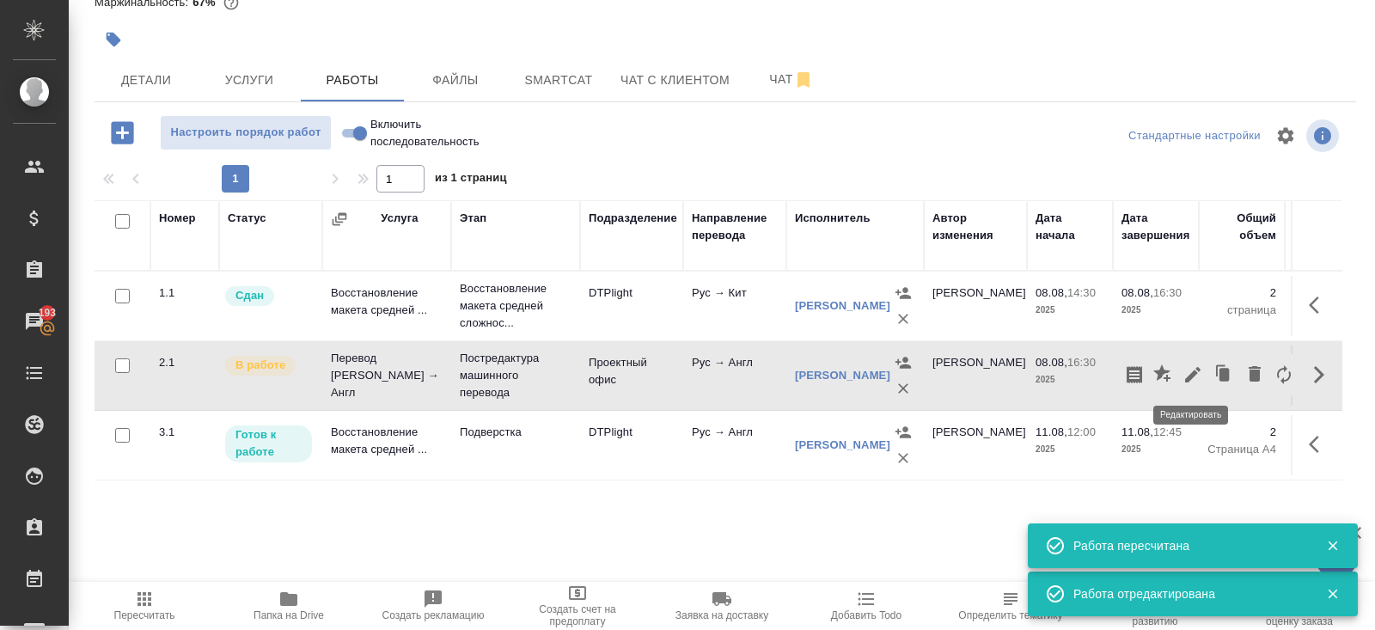
click at [1197, 379] on icon "button" at bounding box center [1192, 374] width 21 height 21
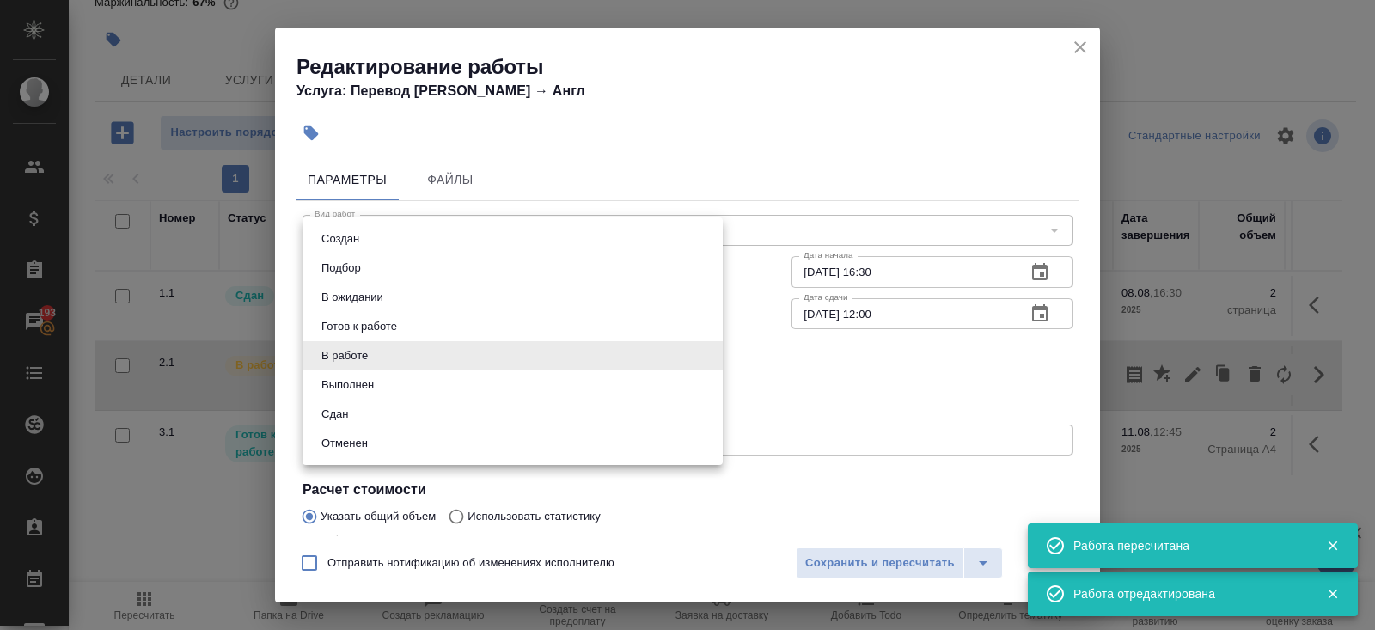
click at [345, 363] on body "🙏 .cls-1 fill:#fff; AWATERA Belyakova Yulia Клиенты Спецификации Заказы 193 Чат…" at bounding box center [687, 315] width 1375 height 630
click at [345, 383] on button "Выполнен" at bounding box center [347, 384] width 63 height 19
type input "completed"
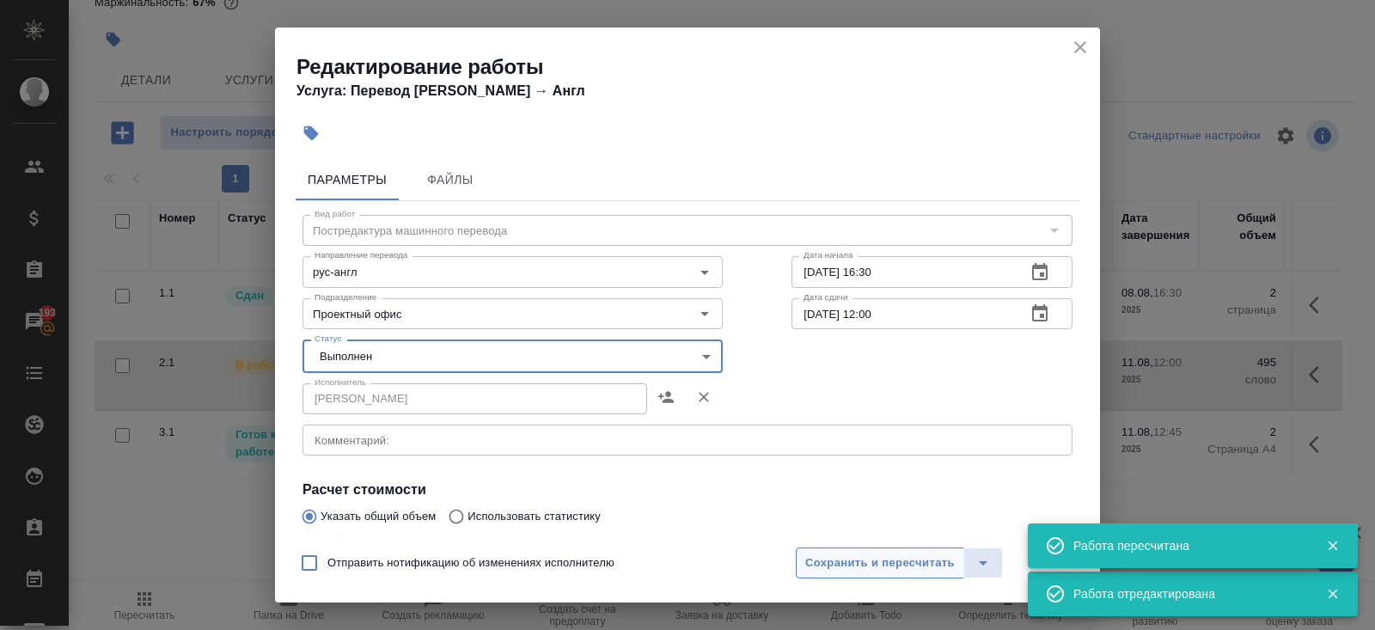
click at [824, 562] on span "Сохранить и пересчитать" at bounding box center [879, 563] width 149 height 20
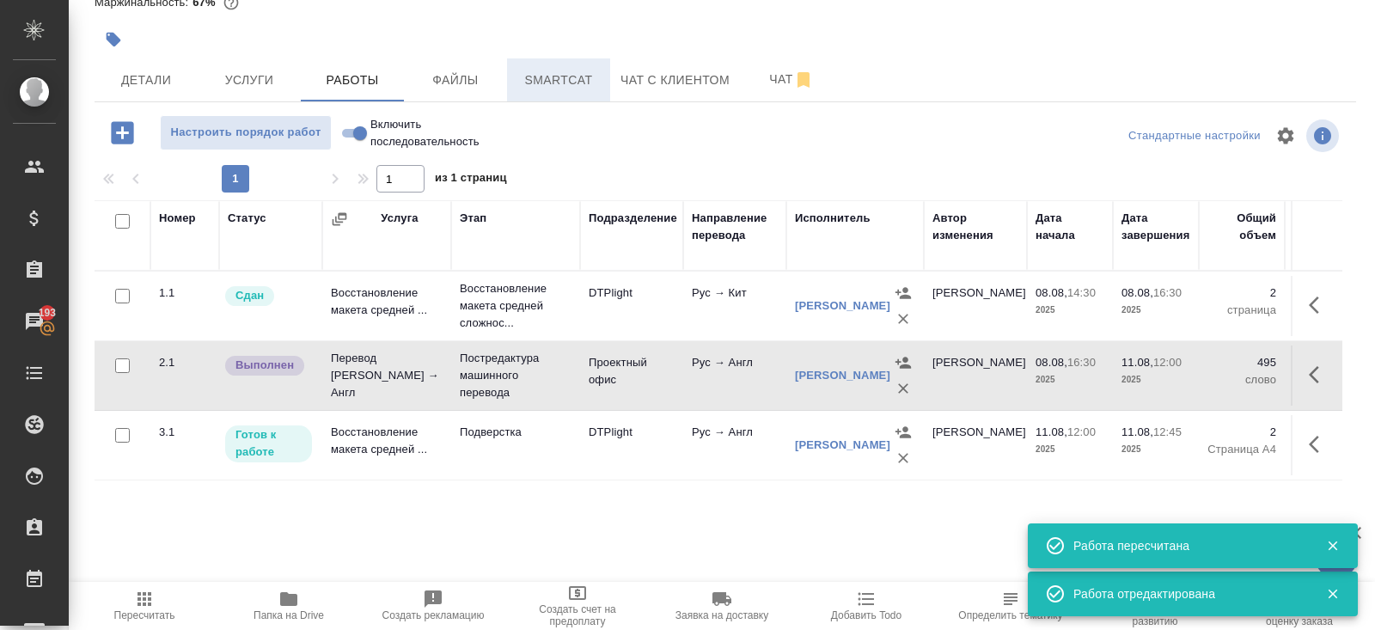
click at [534, 86] on span "Smartcat" at bounding box center [558, 80] width 82 height 21
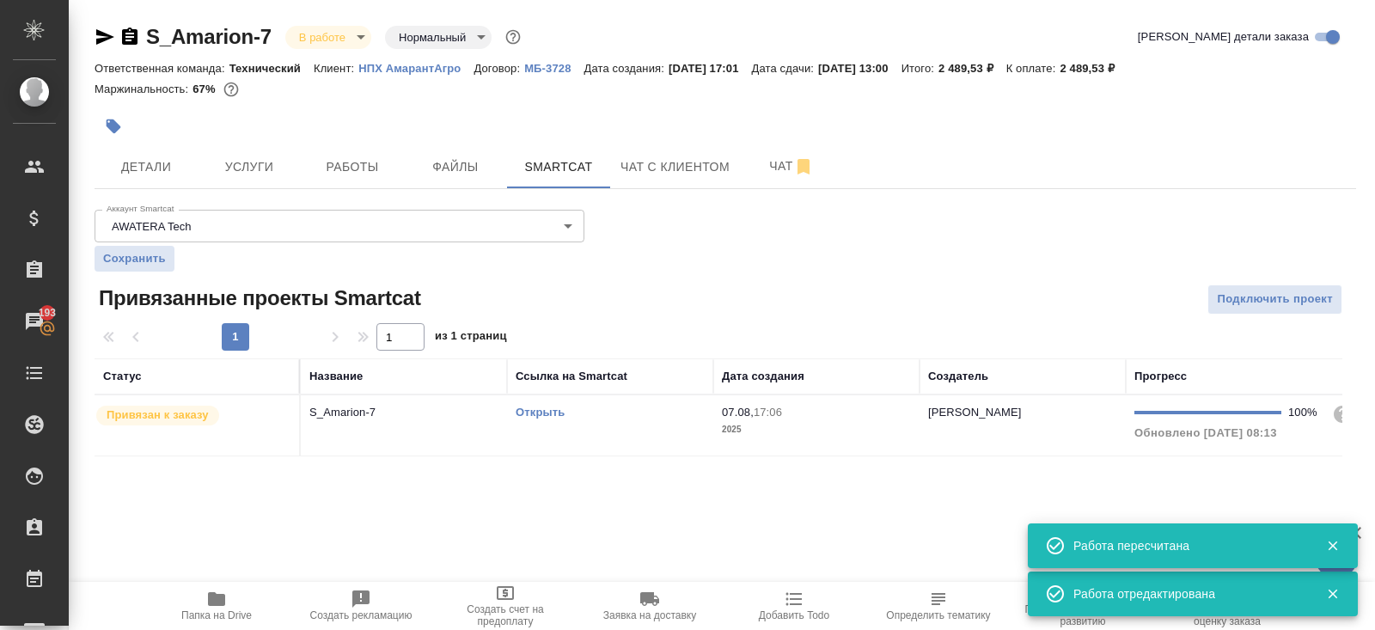
click at [649, 418] on div "Открыть" at bounding box center [609, 412] width 189 height 17
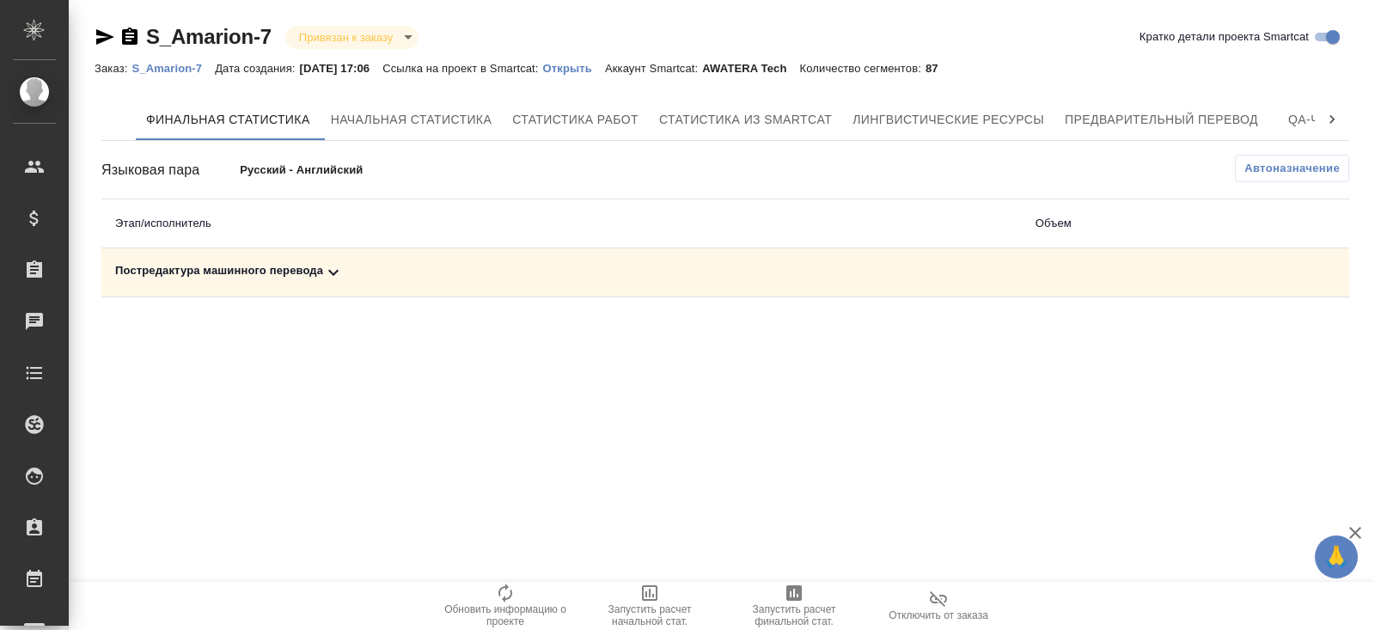
click at [344, 267] on icon at bounding box center [333, 272] width 21 height 21
click at [1268, 171] on span "Автоназначение" at bounding box center [1291, 168] width 95 height 17
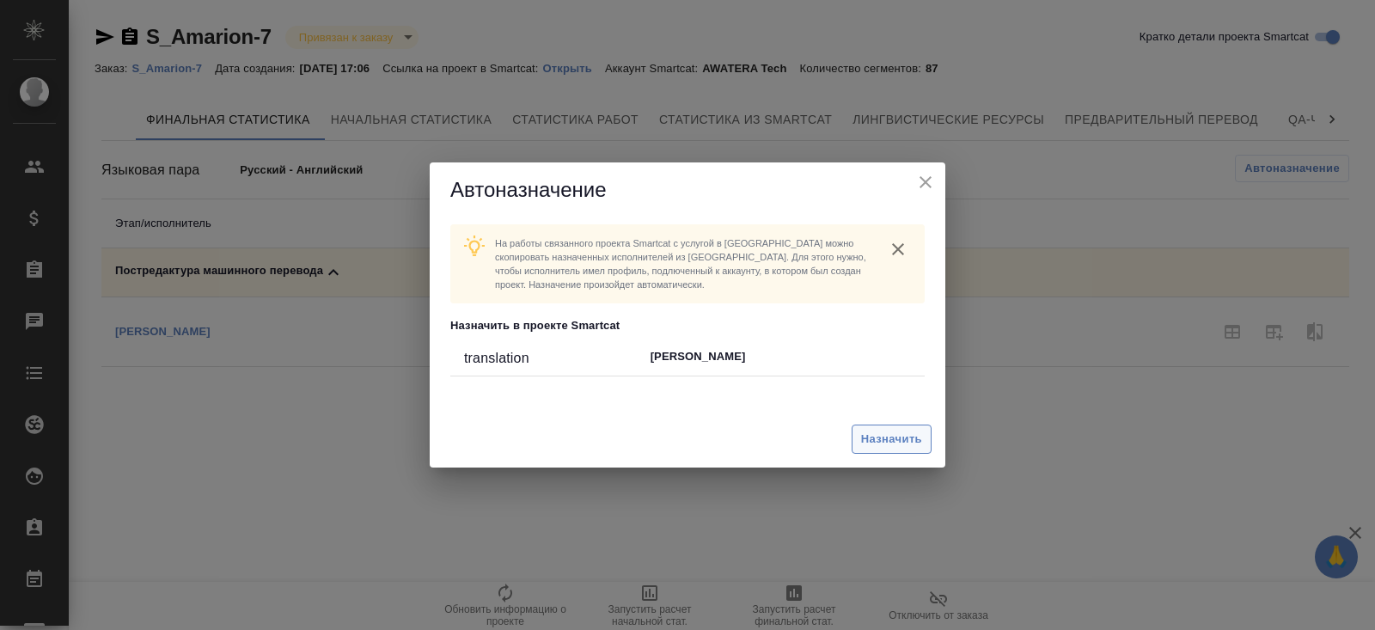
click at [891, 446] on span "Назначить" at bounding box center [891, 440] width 61 height 20
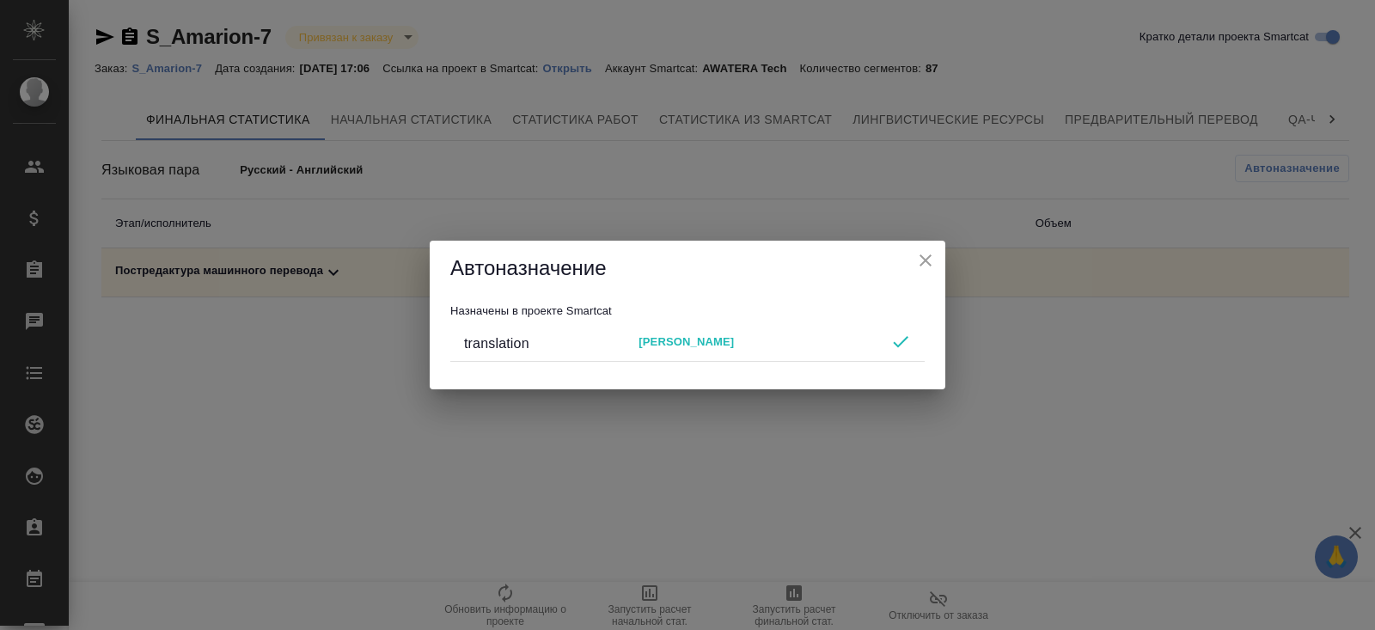
click at [836, 487] on div "Автоназначение Назначены в проекте Smartcat translation [PERSON_NAME]" at bounding box center [687, 315] width 1375 height 630
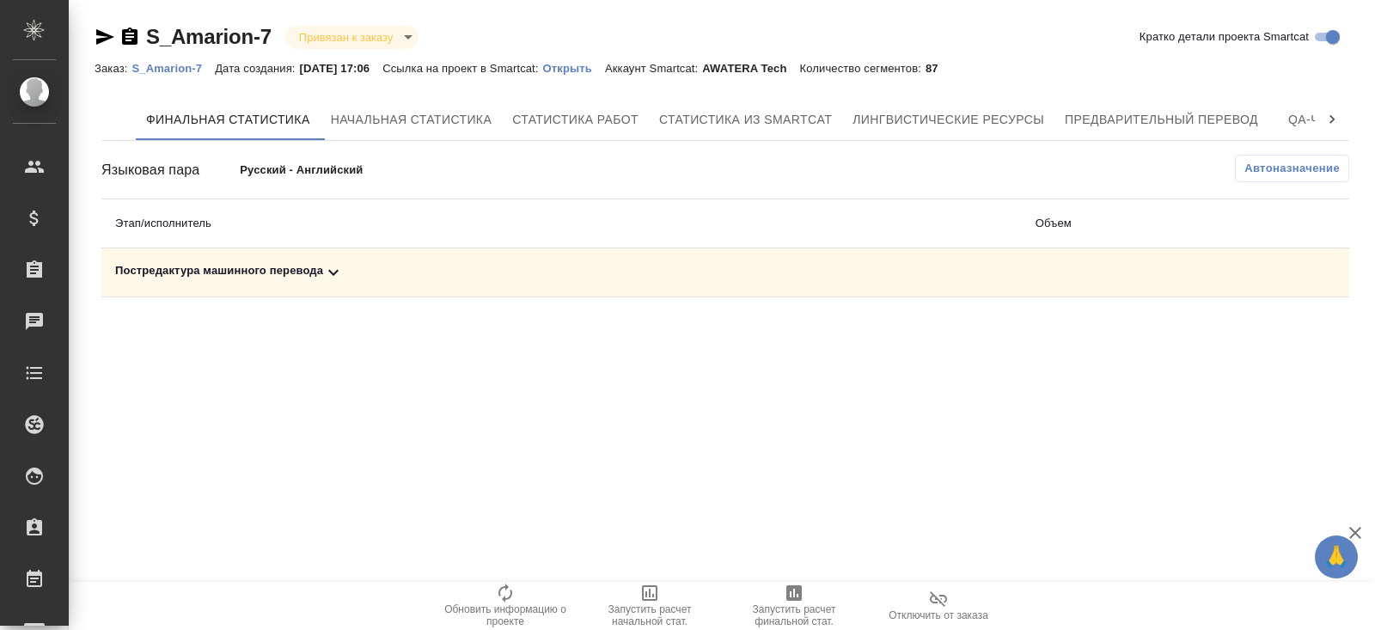
click at [799, 595] on icon "button" at bounding box center [793, 592] width 15 height 15
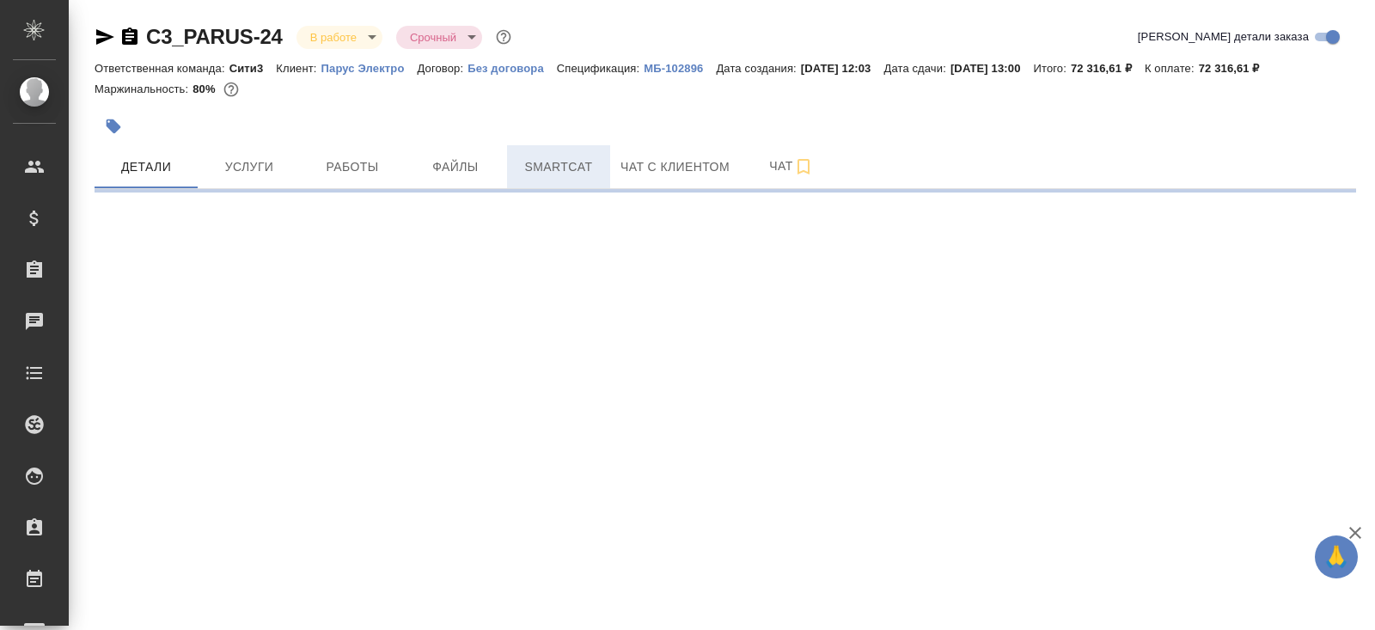
select select "RU"
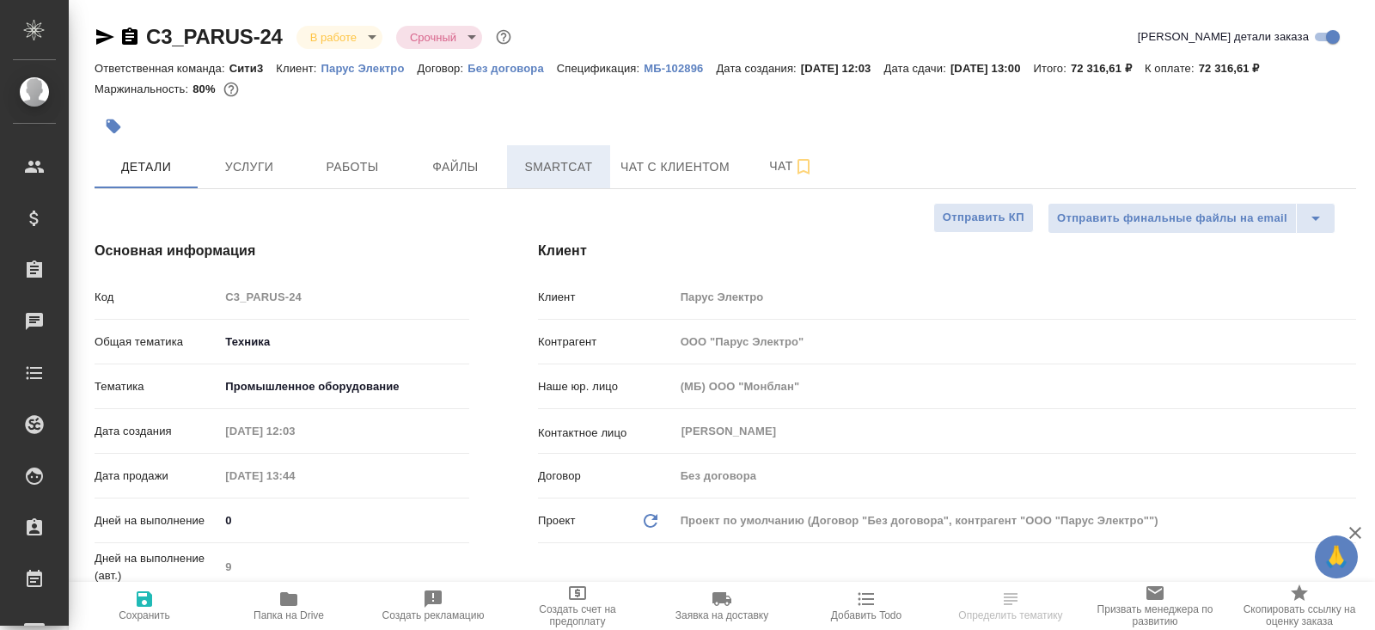
type textarea "x"
click at [608, 178] on button "Smartcat" at bounding box center [558, 166] width 103 height 43
type textarea "x"
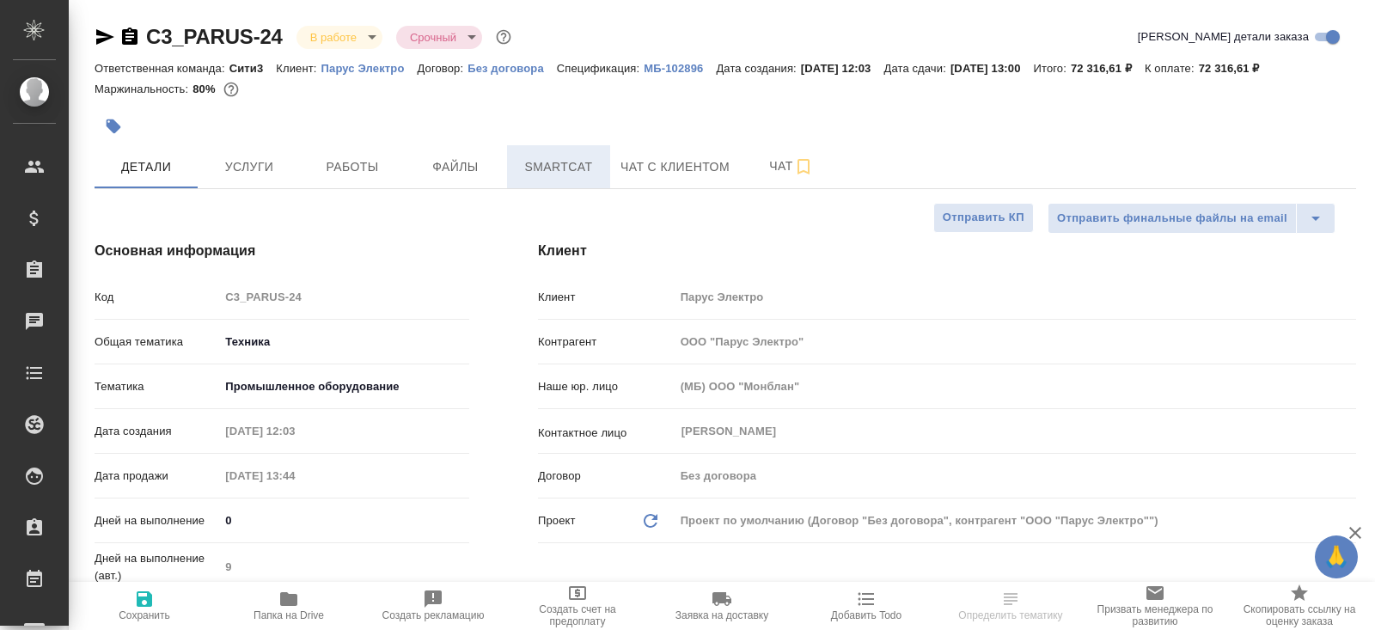
type textarea "x"
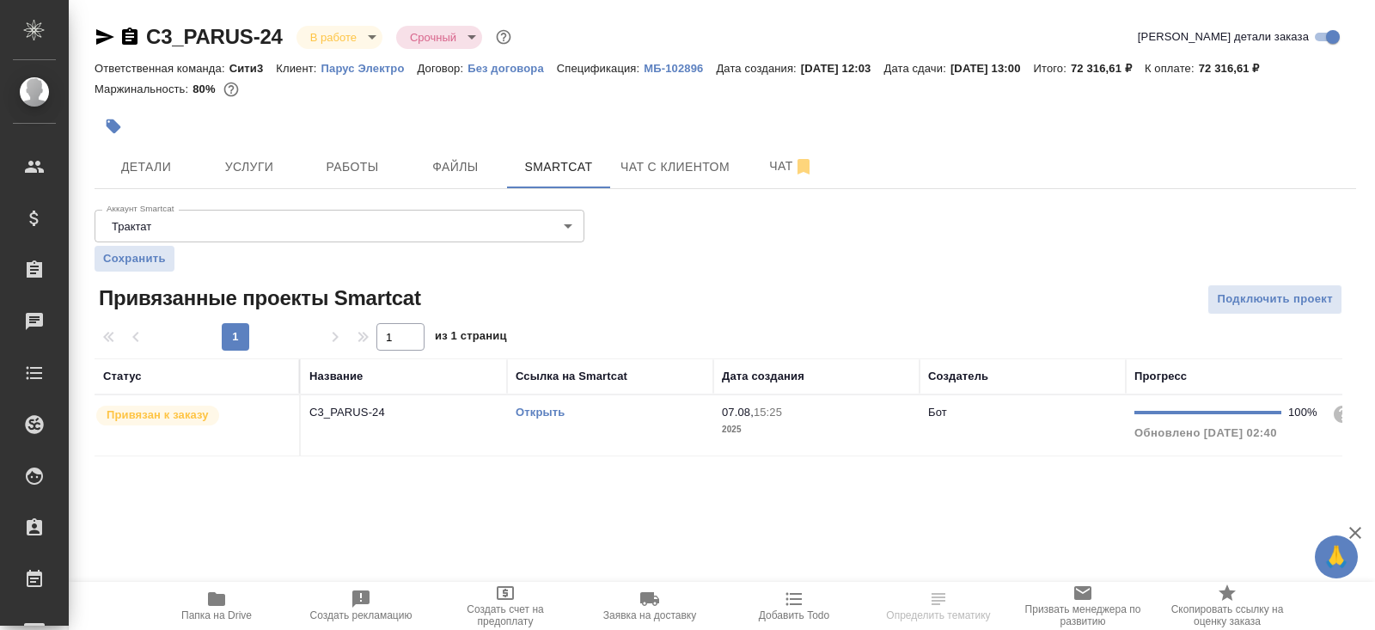
click at [541, 409] on link "Открыть" at bounding box center [539, 412] width 49 height 13
click at [227, 596] on span "Папка на Drive" at bounding box center [217, 604] width 124 height 33
click at [357, 184] on button "Работы" at bounding box center [352, 166] width 103 height 43
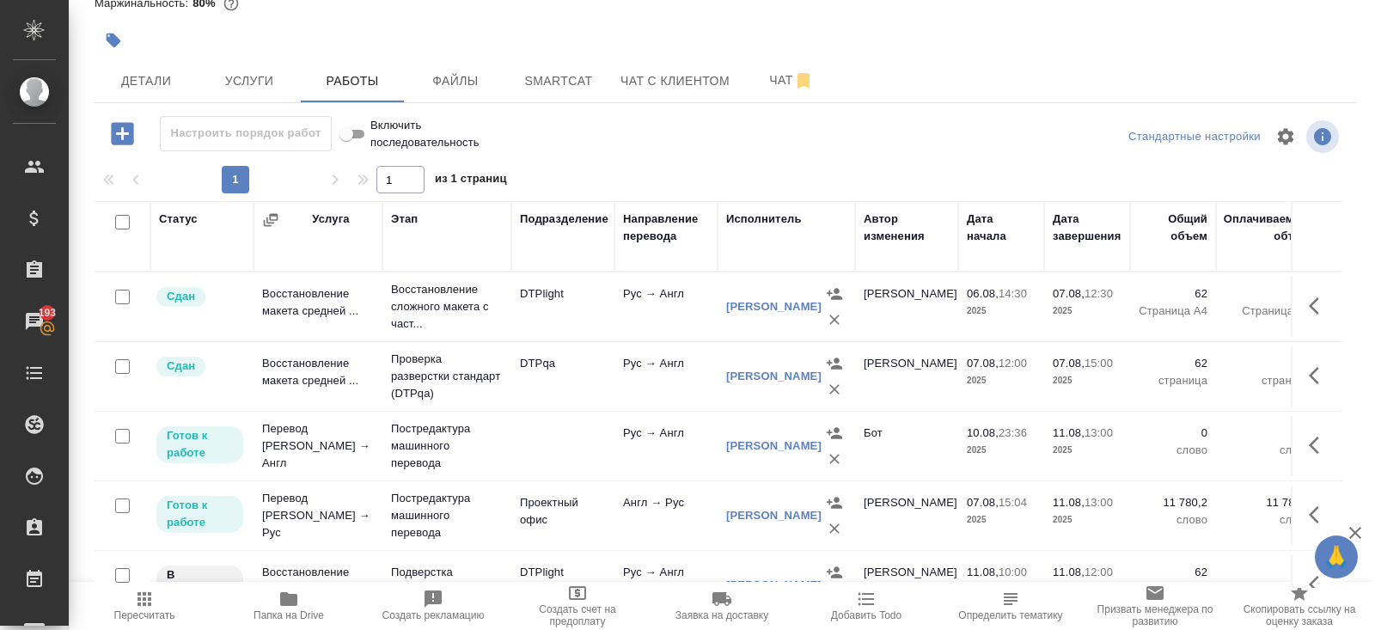
scroll to position [99, 0]
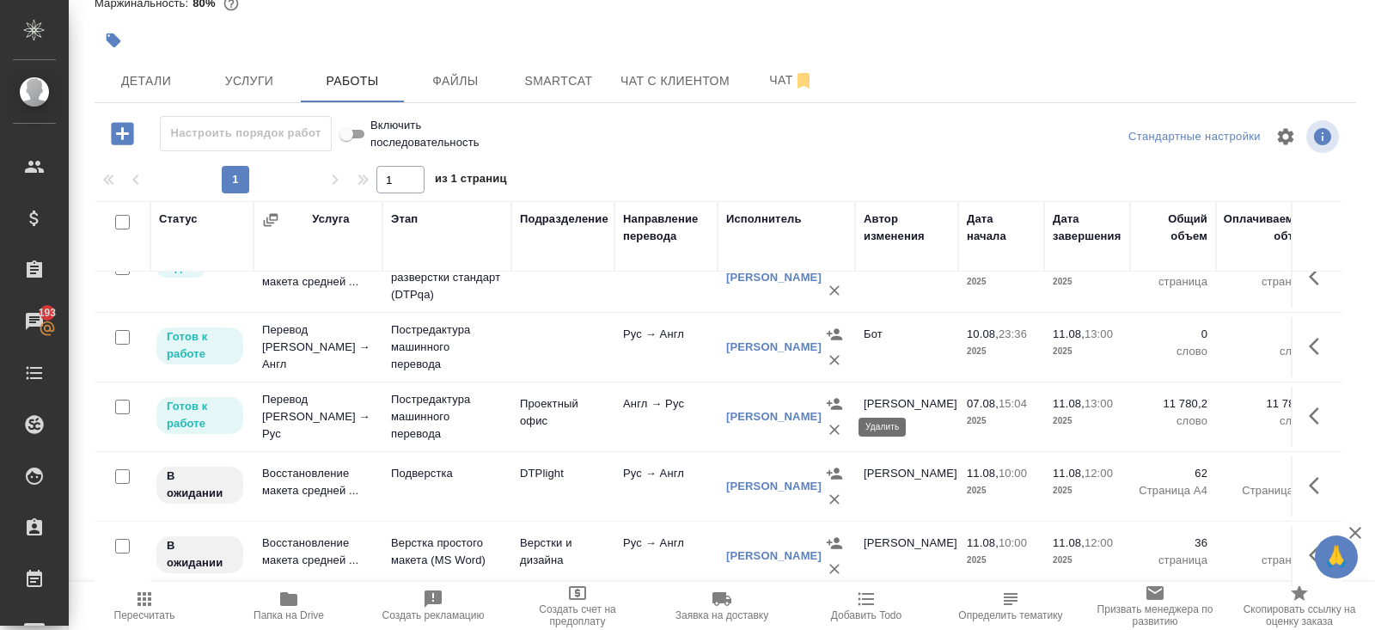
click at [835, 438] on button "button" at bounding box center [834, 430] width 26 height 26
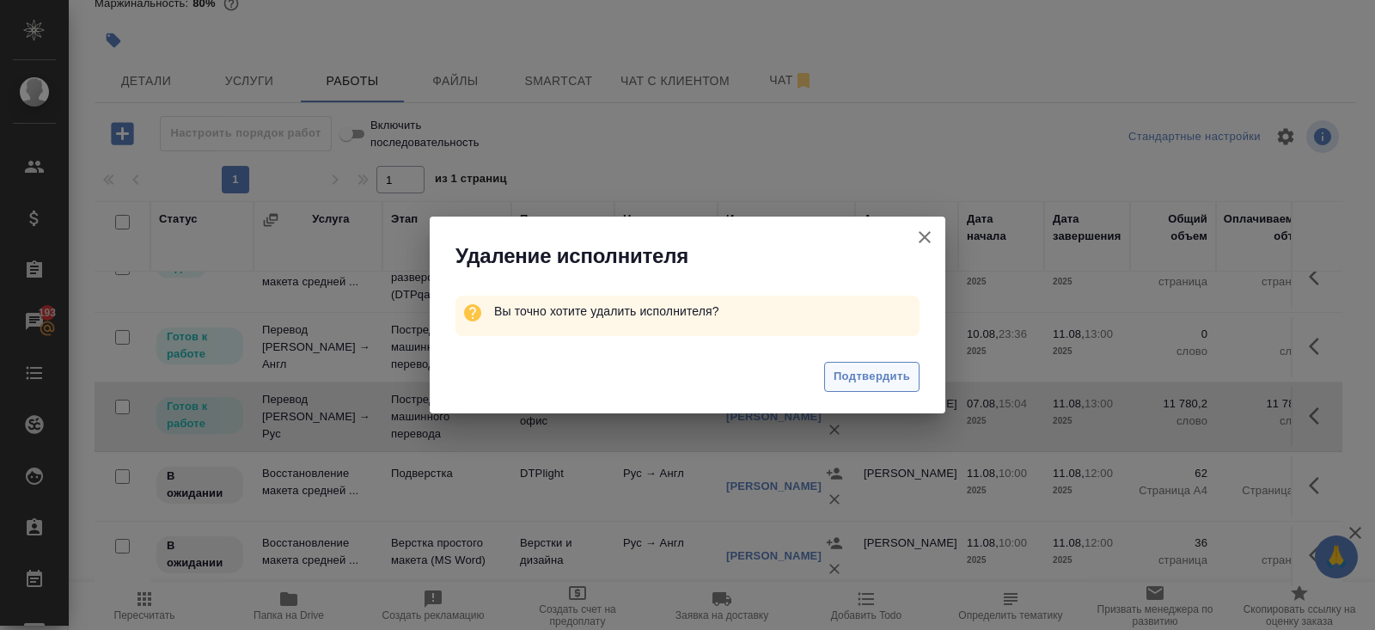
click at [861, 367] on span "Подтвердить" at bounding box center [871, 377] width 76 height 20
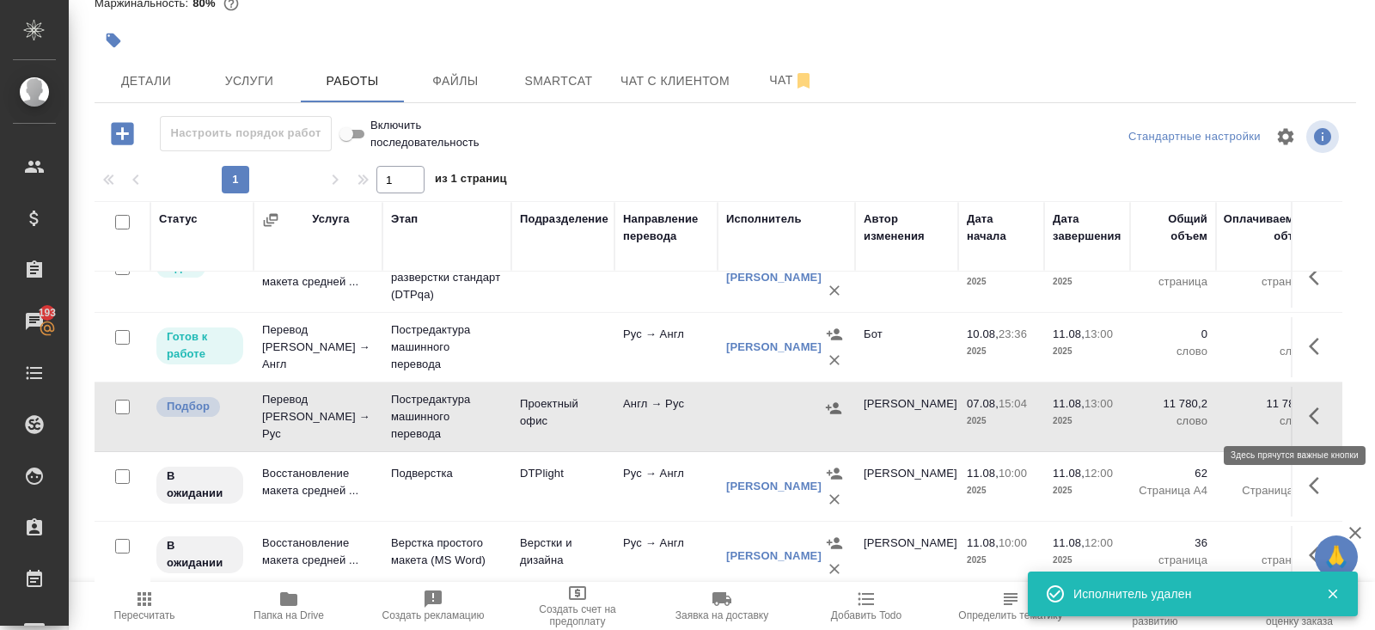
click at [1316, 417] on icon "button" at bounding box center [1318, 416] width 21 height 21
click at [1255, 412] on icon "button" at bounding box center [1254, 414] width 12 height 15
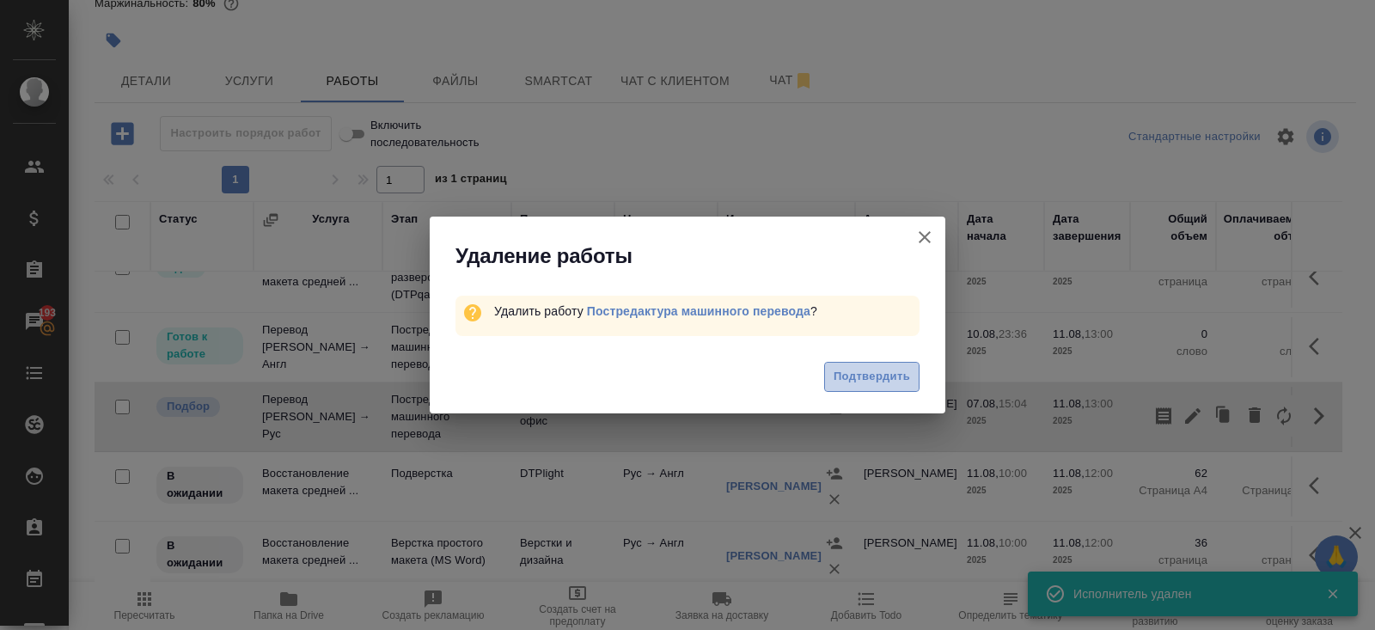
click at [886, 371] on span "Подтвердить" at bounding box center [871, 377] width 76 height 20
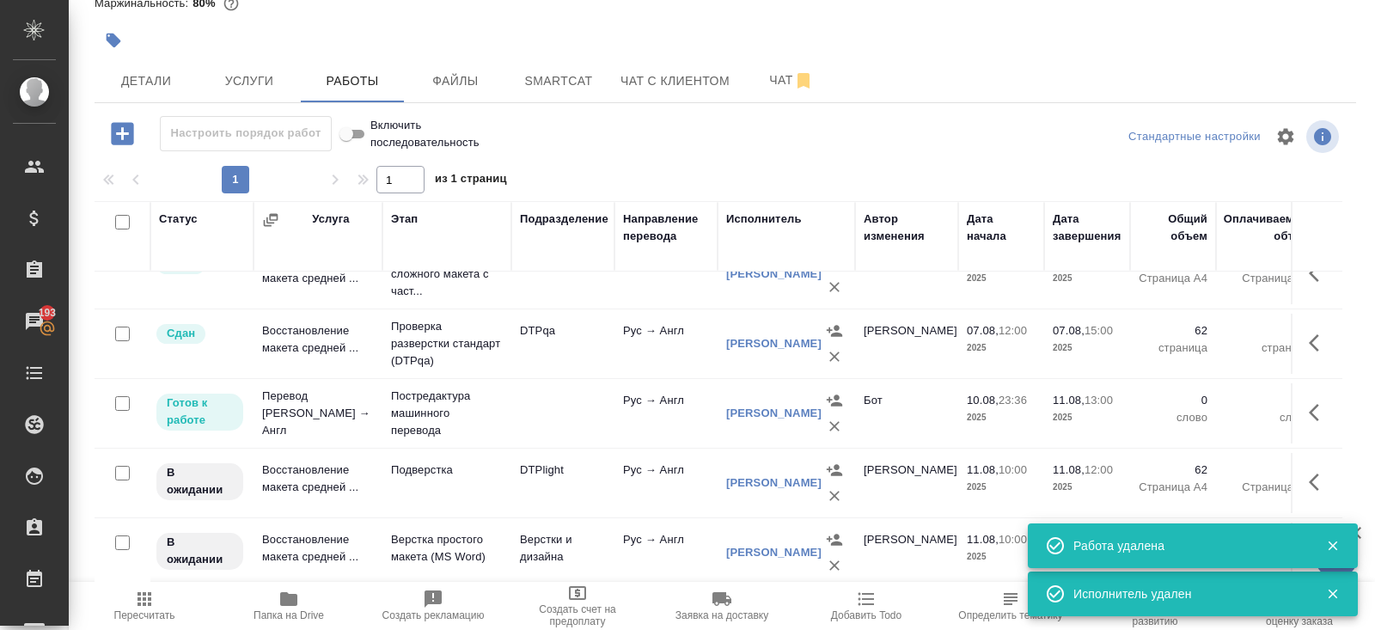
scroll to position [87, 0]
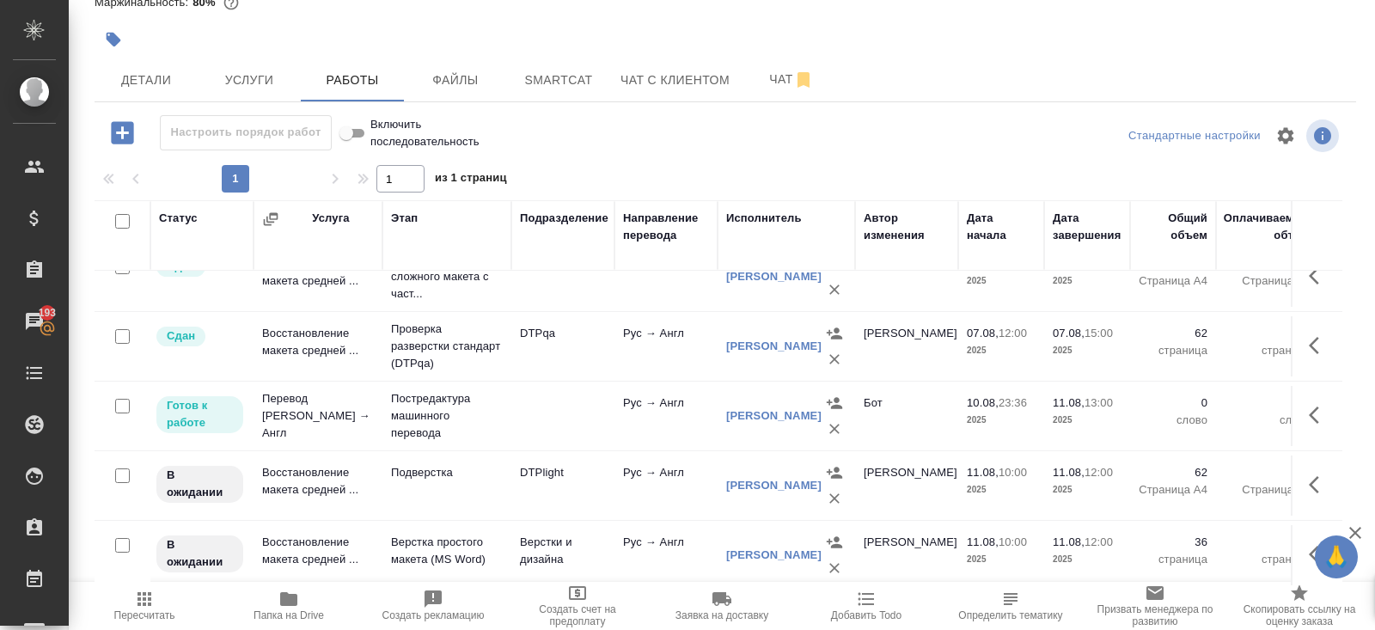
click at [1317, 484] on icon "button" at bounding box center [1318, 484] width 21 height 21
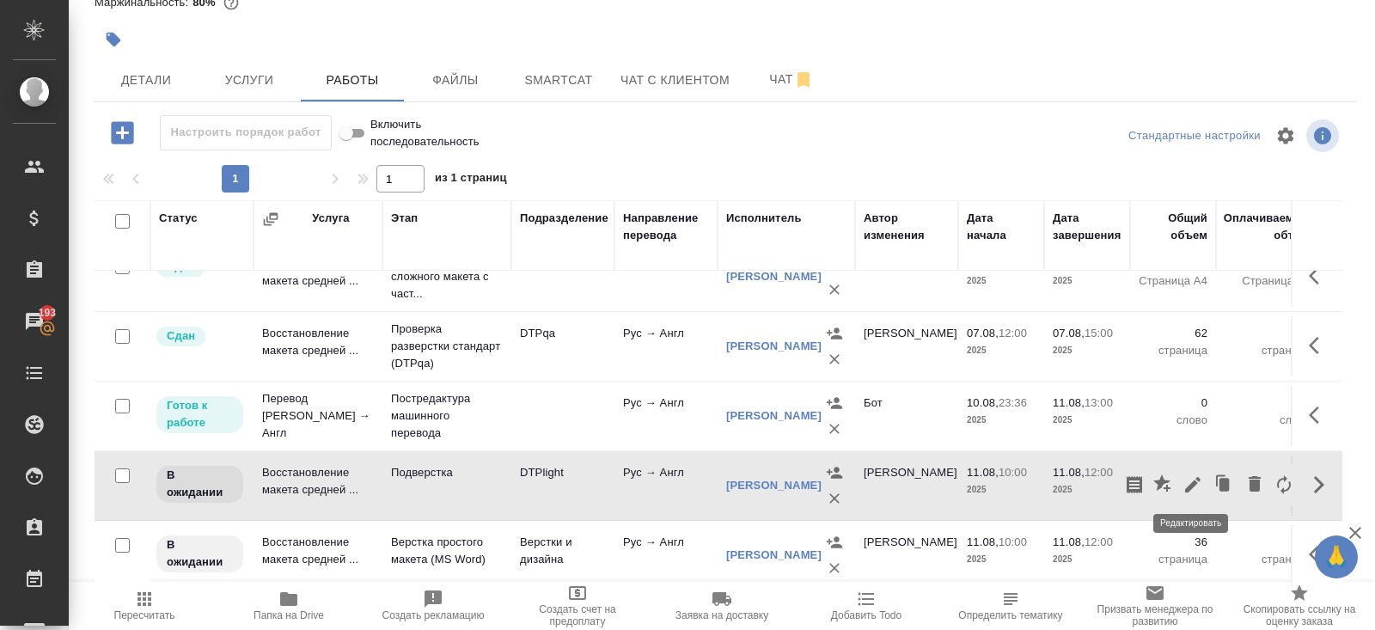
click at [1191, 486] on icon "button" at bounding box center [1192, 484] width 21 height 21
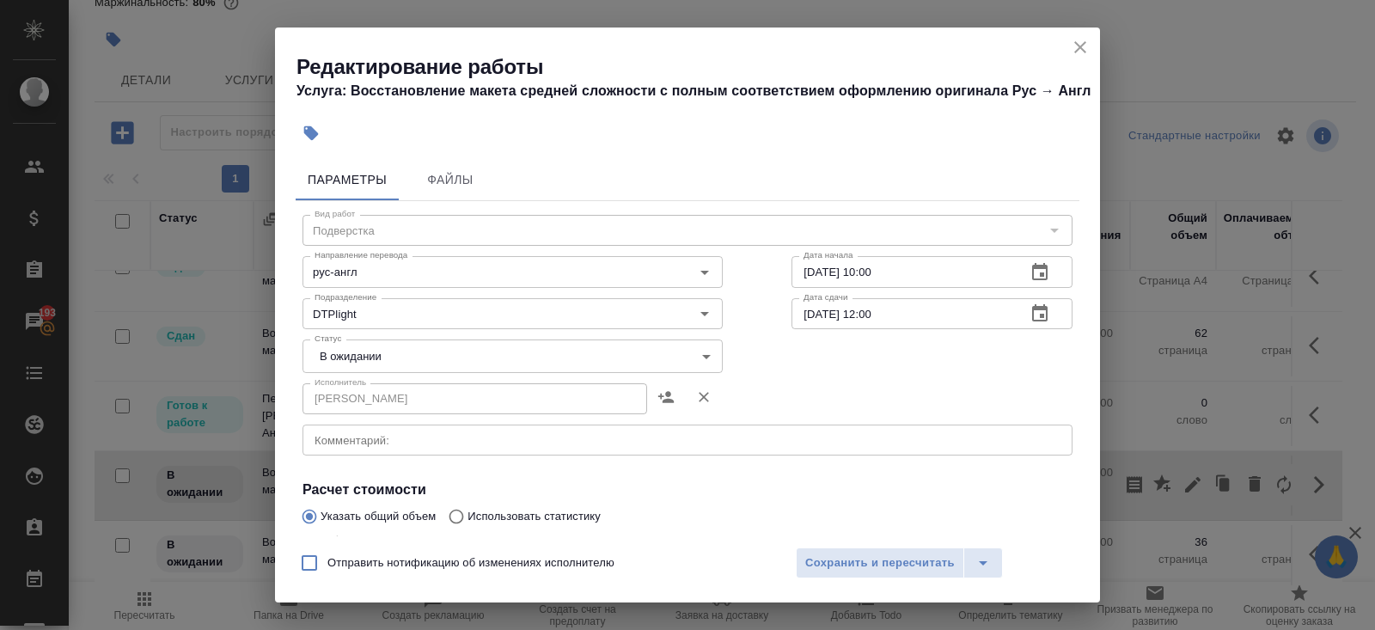
click at [432, 447] on textarea at bounding box center [687, 440] width 746 height 13
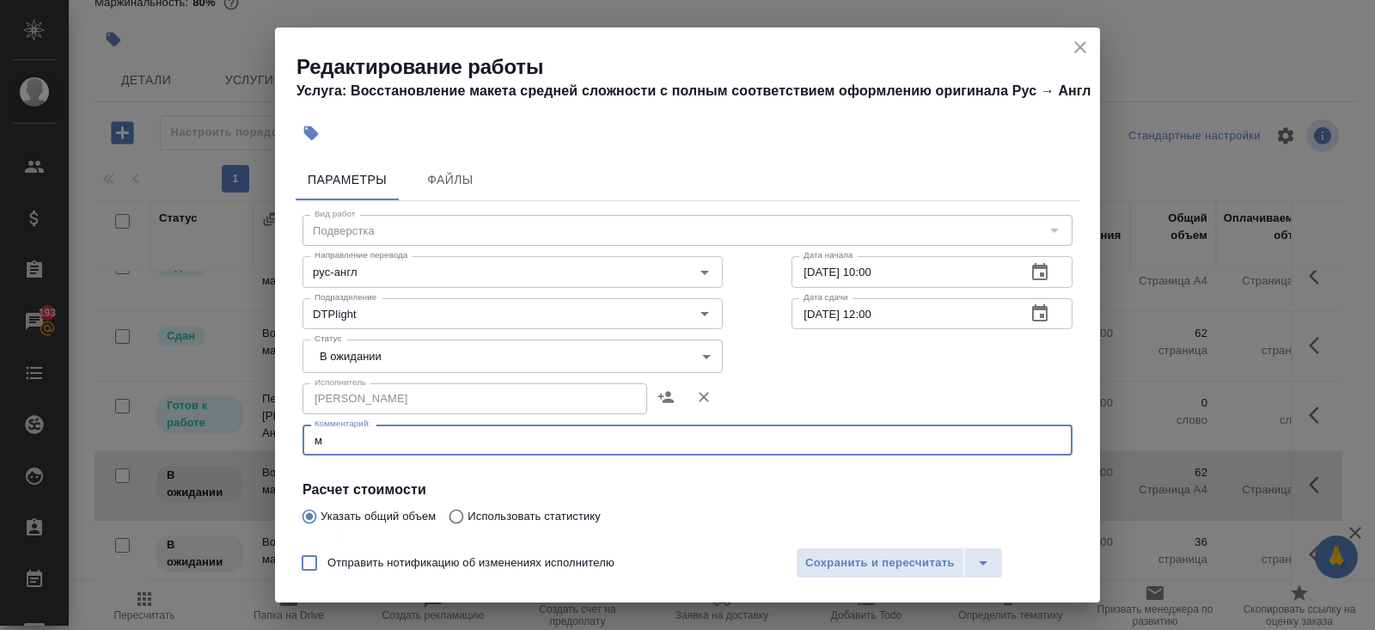
paste textarea "https://drive.awatera.com/s/yZztPdQK8ZaGeF8"
drag, startPoint x: 570, startPoint y: 464, endPoint x: 152, endPoint y: 415, distance: 420.4
click at [152, 415] on div "Редактирование работы Услуга: Восстановление макета средней сложности с полным …" at bounding box center [687, 315] width 1375 height 630
paste textarea "https://drive.awatera.com/s/yZztPdQK8ZaGeF8"
type textarea "https://drive.awatera.com/s/yZztPdQK8ZaGeF8"
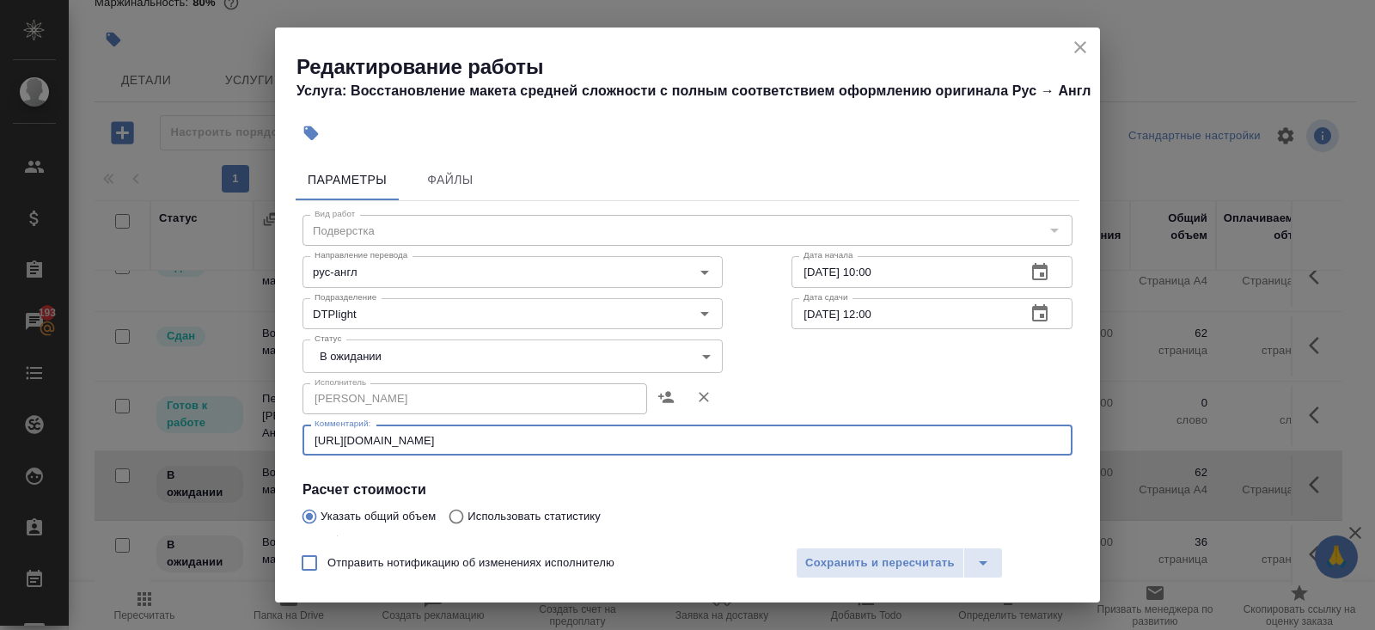
click at [348, 381] on body "🙏 .cls-1 fill:#fff; AWATERA Belyakova Yulia Клиенты Спецификации Заказы 193 Чат…" at bounding box center [687, 315] width 1375 height 630
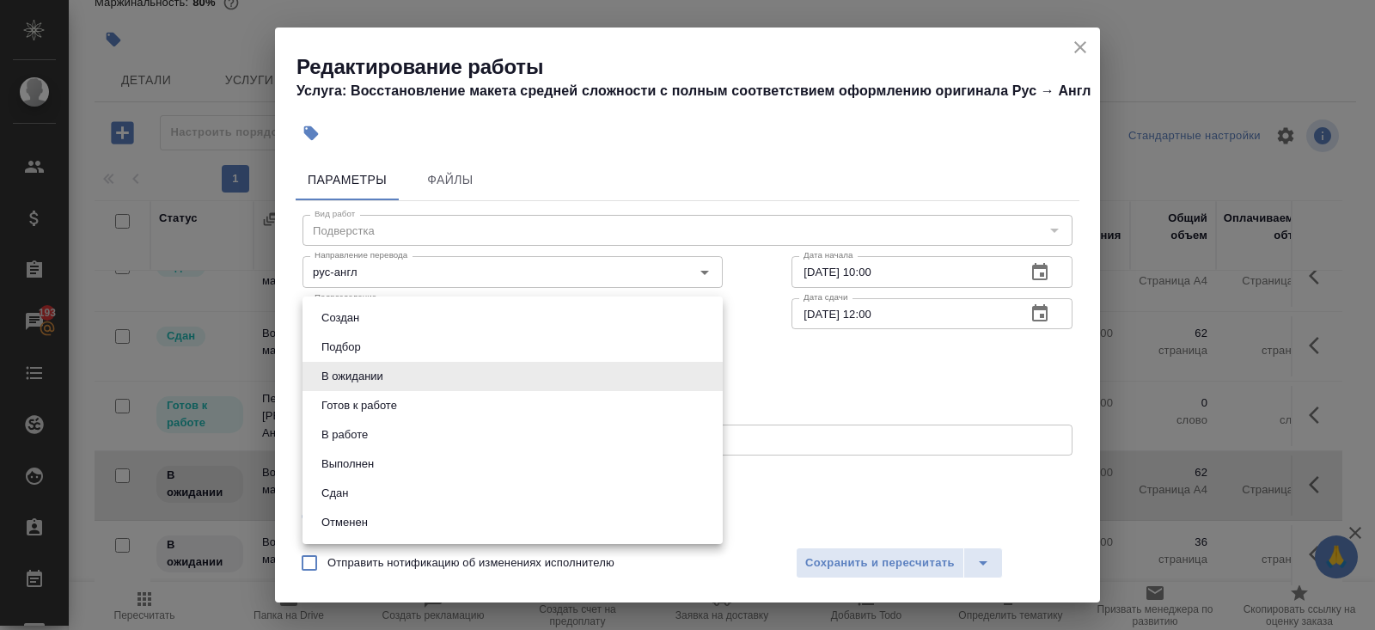
click at [365, 403] on button "Готов к работе" at bounding box center [359, 405] width 86 height 19
type input "readyForWork"
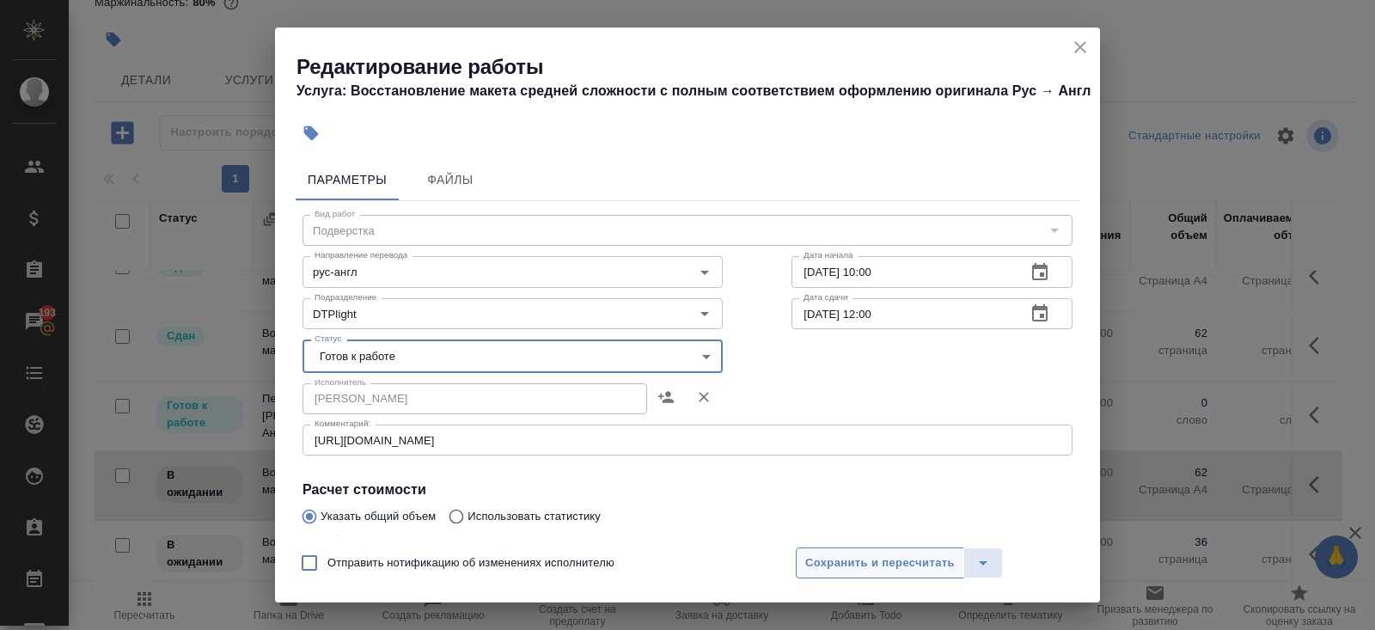
click at [854, 558] on span "Сохранить и пересчитать" at bounding box center [879, 563] width 149 height 20
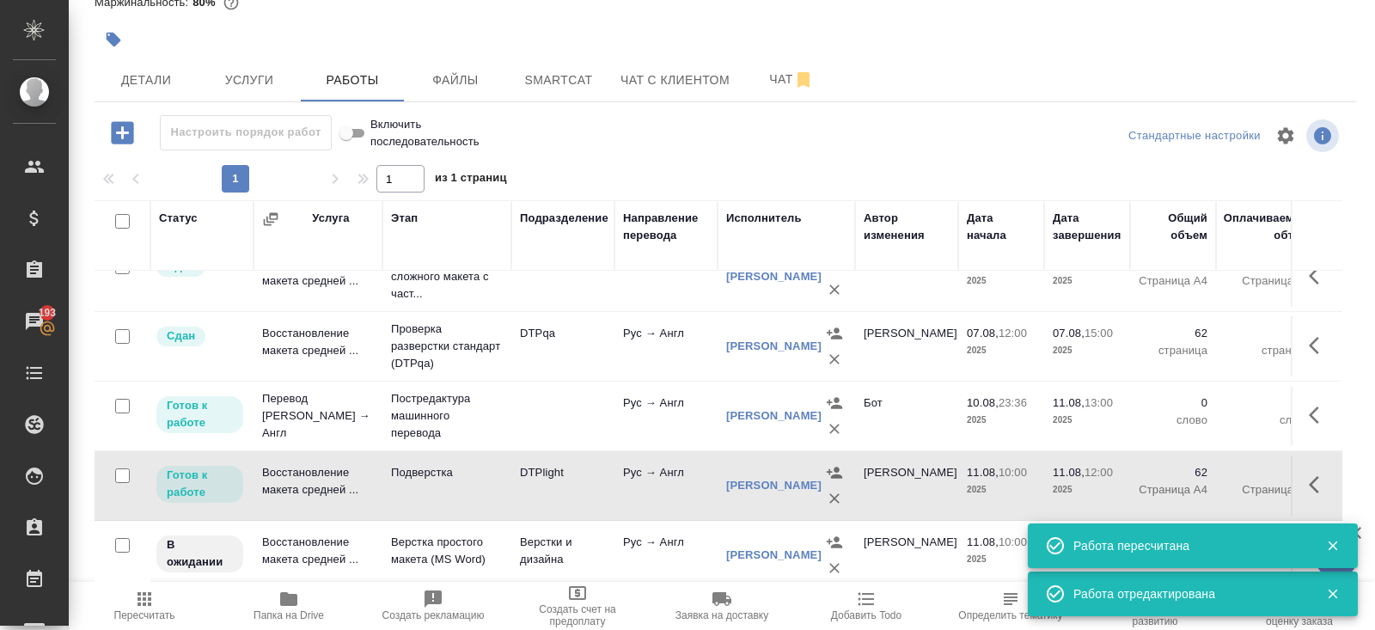
click at [1329, 542] on icon "button" at bounding box center [1331, 545] width 9 height 9
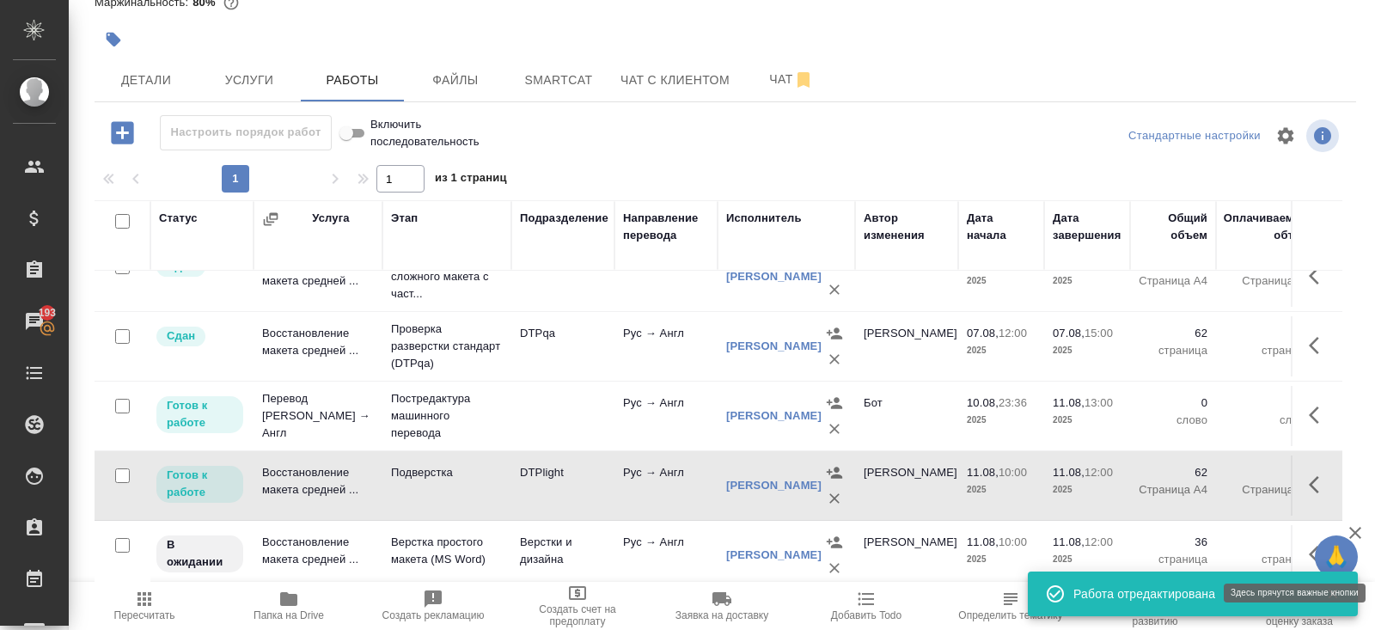
click at [1309, 552] on icon "button" at bounding box center [1318, 554] width 21 height 21
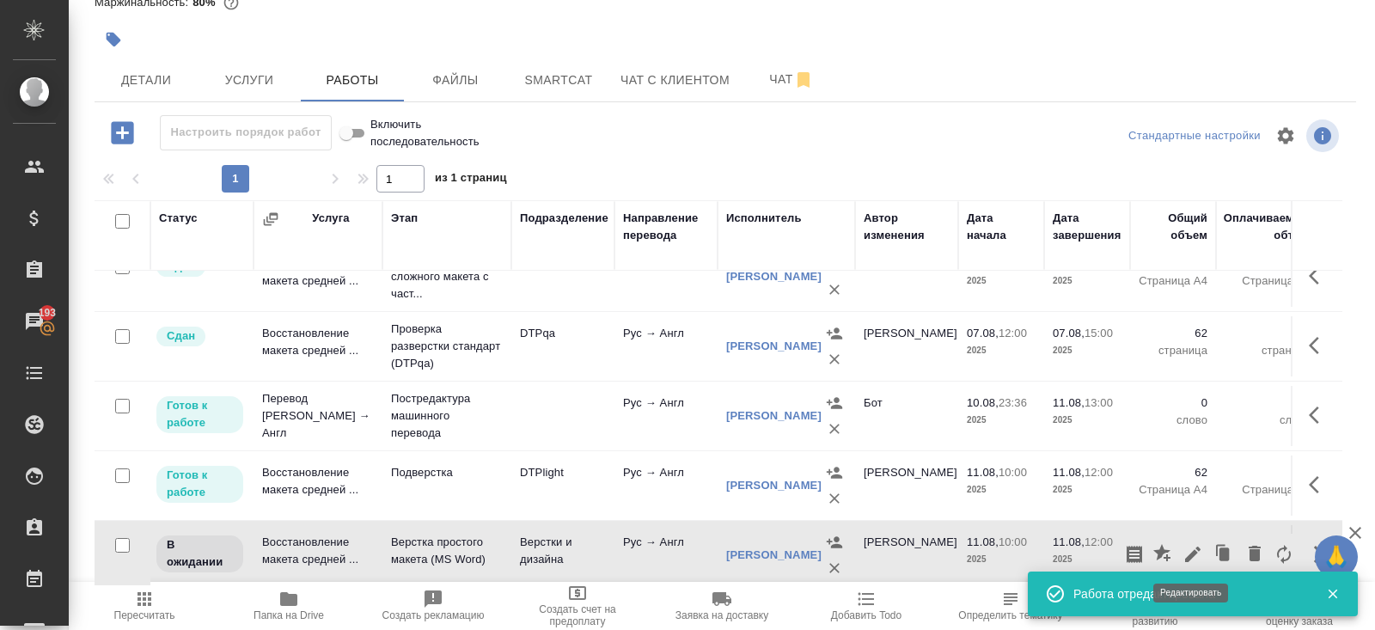
click at [1192, 549] on icon "button" at bounding box center [1192, 553] width 15 height 15
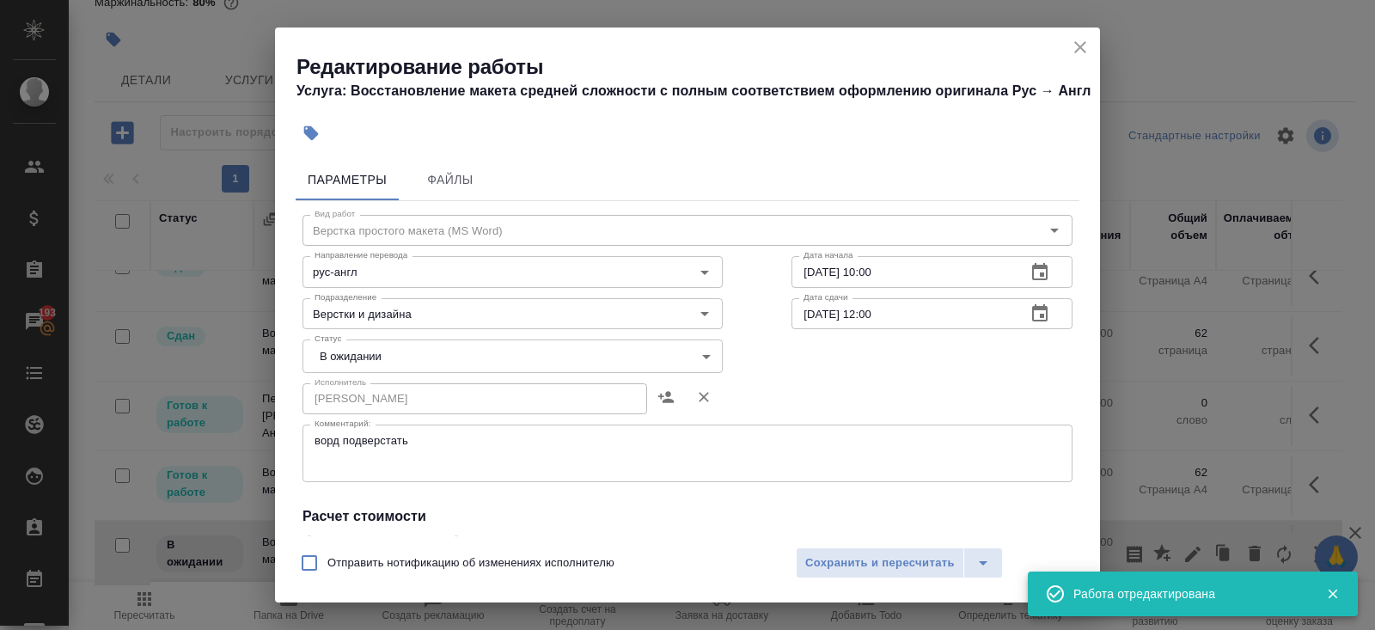
click at [406, 473] on textarea "ворд подверстать" at bounding box center [687, 454] width 746 height 40
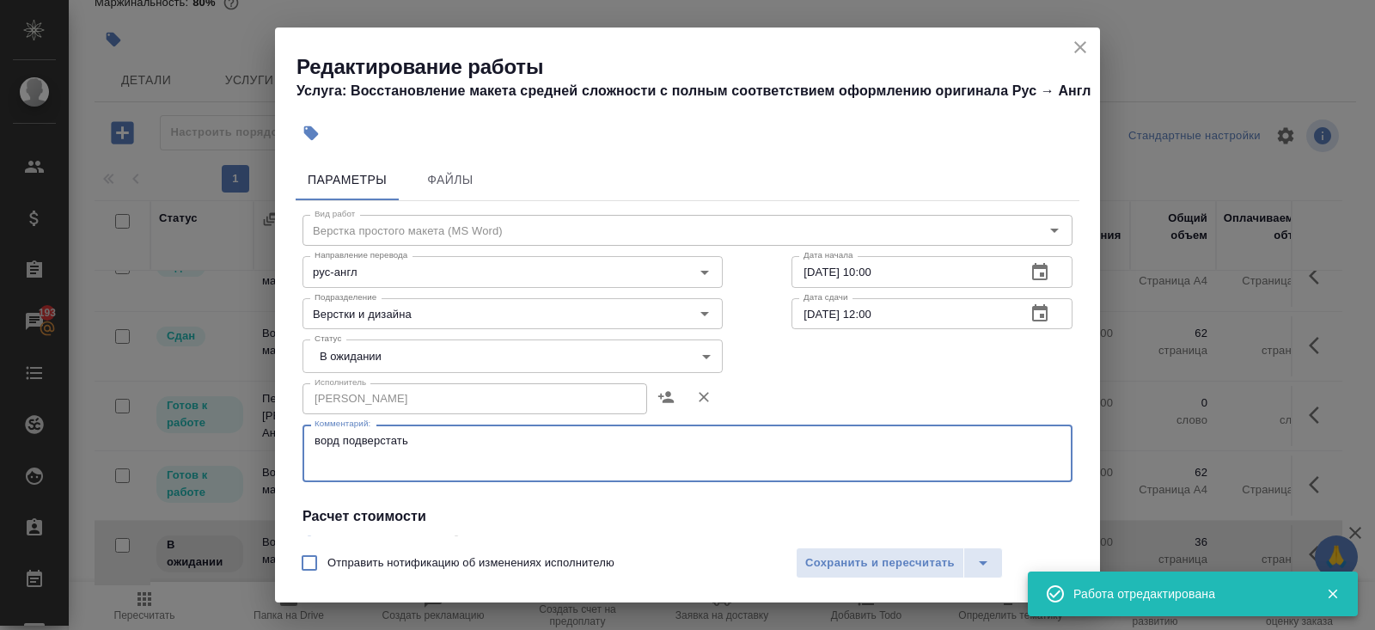
paste textarea "https://drive.awatera.com/s/yZztPdQK8ZaGeF8"
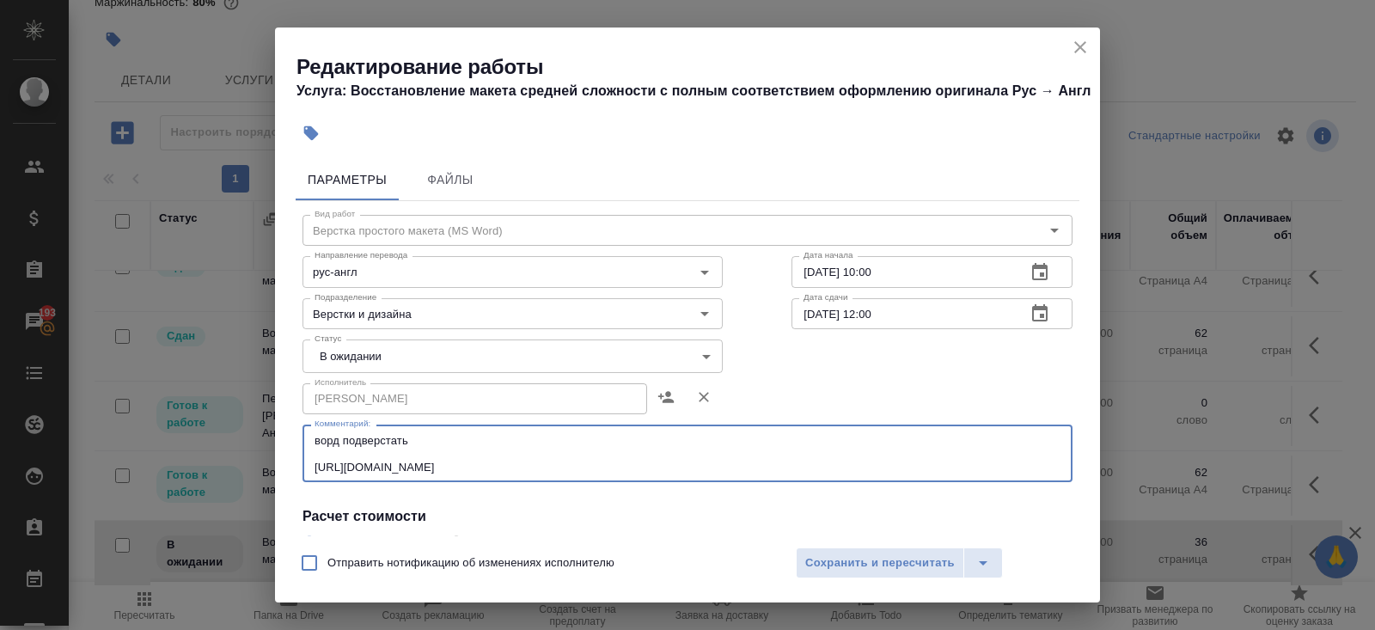
type textarea "ворд подверстать https://drive.awatera.com/s/yZztPdQK8ZaGeF8"
click at [348, 390] on body "🙏 .cls-1 fill:#fff; AWATERA Belyakova Yulia Клиенты Спецификации Заказы 193 Чат…" at bounding box center [687, 315] width 1375 height 630
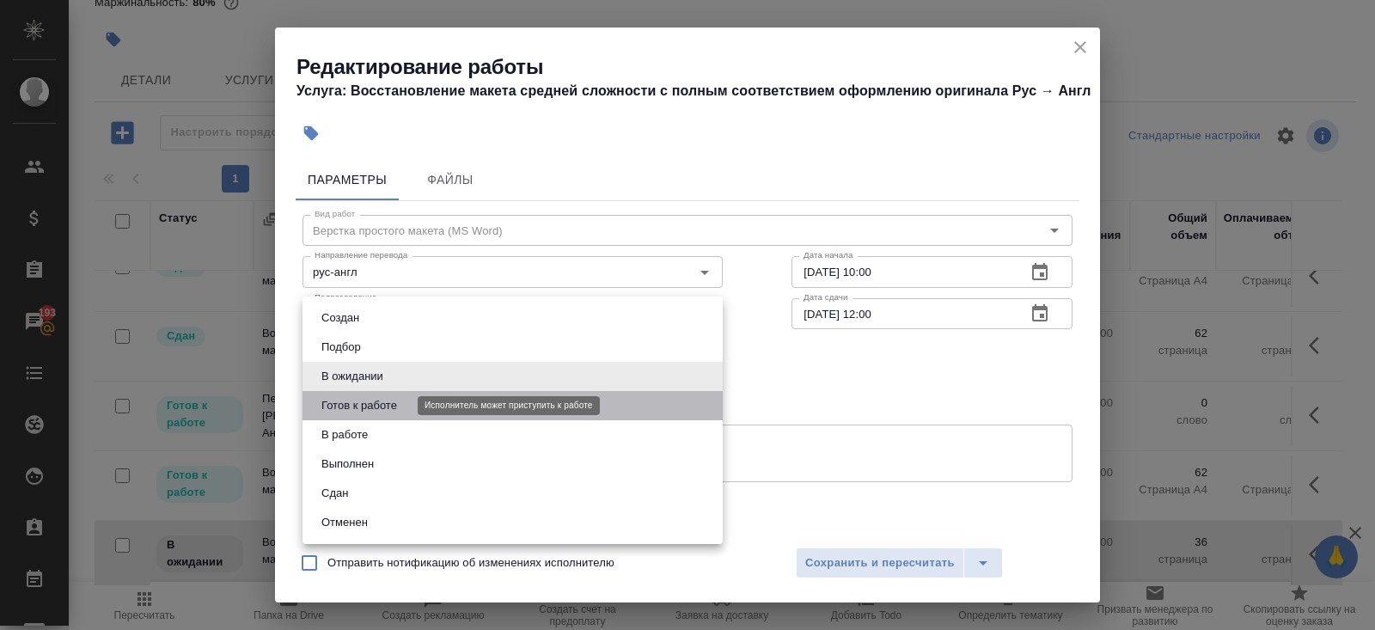
click at [350, 412] on button "Готов к работе" at bounding box center [359, 405] width 86 height 19
type input "readyForWork"
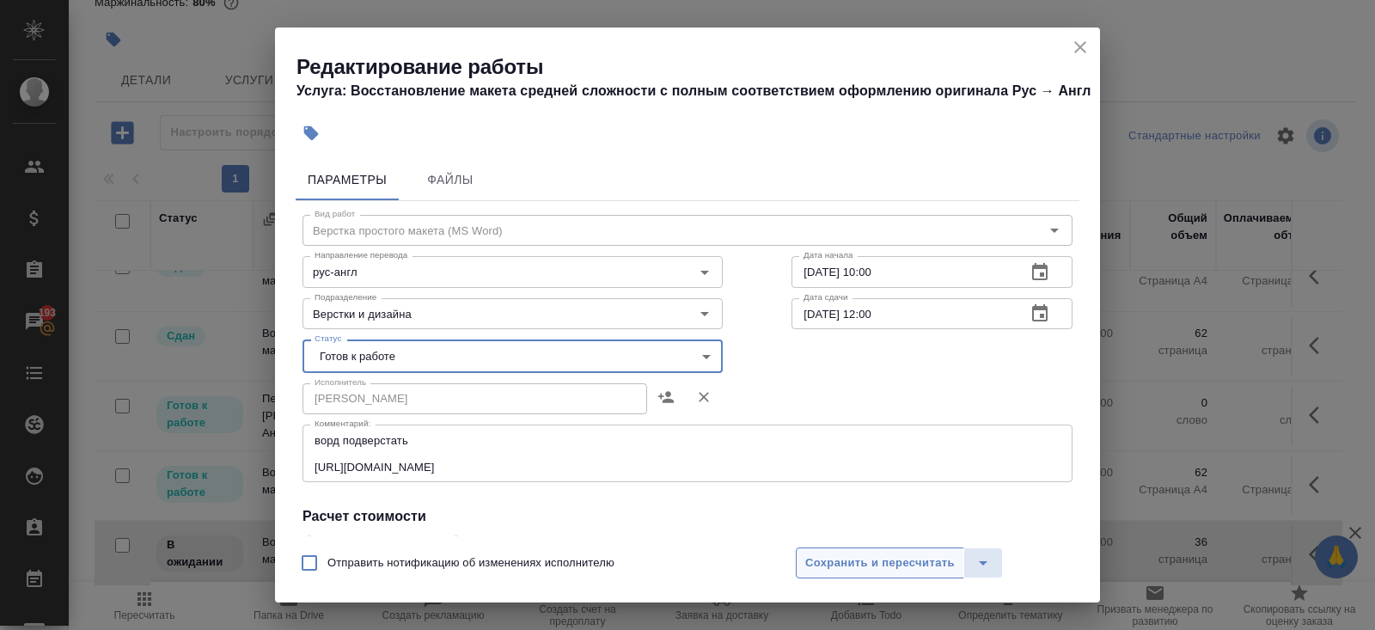
click at [847, 567] on span "Сохранить и пересчитать" at bounding box center [879, 563] width 149 height 20
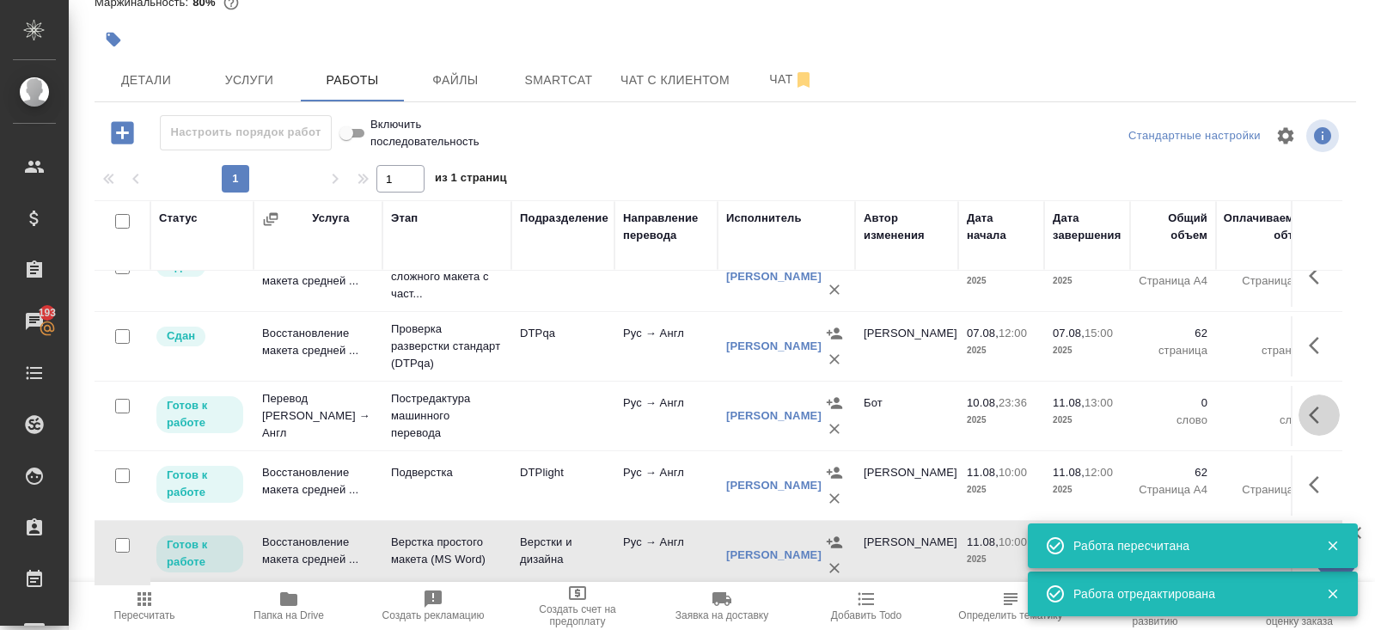
click at [1325, 412] on icon "button" at bounding box center [1318, 415] width 21 height 21
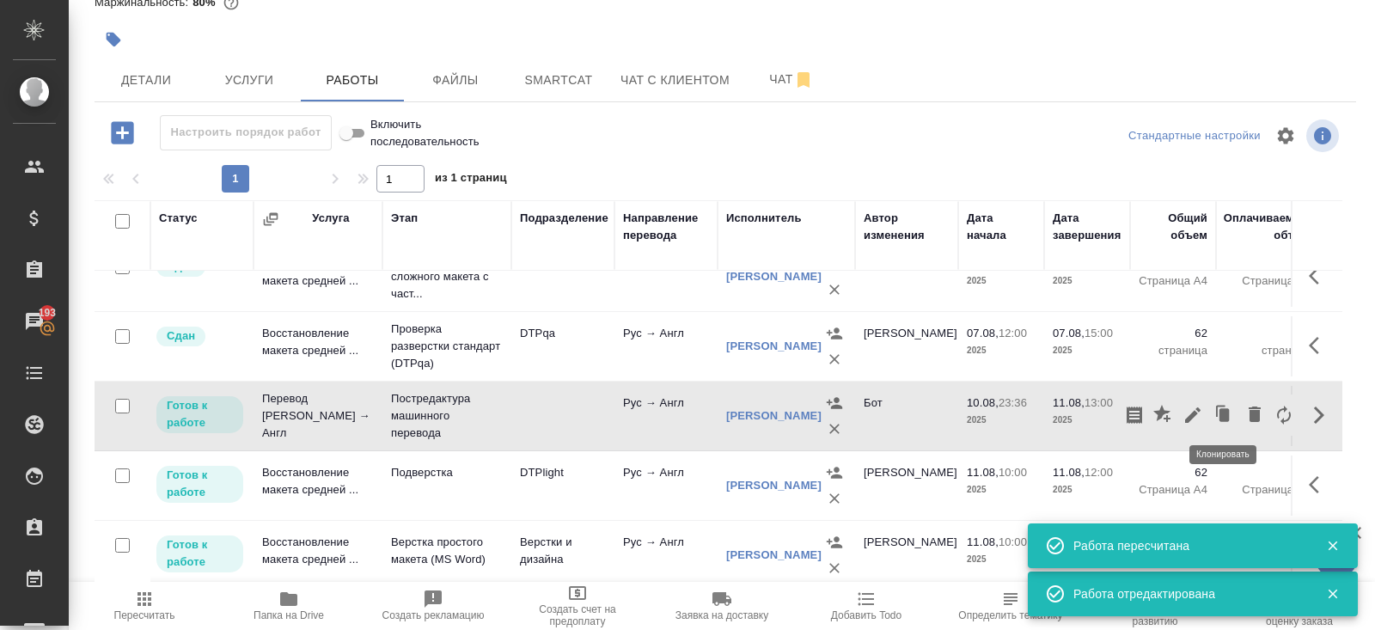
click at [1194, 412] on icon "button" at bounding box center [1192, 414] width 15 height 15
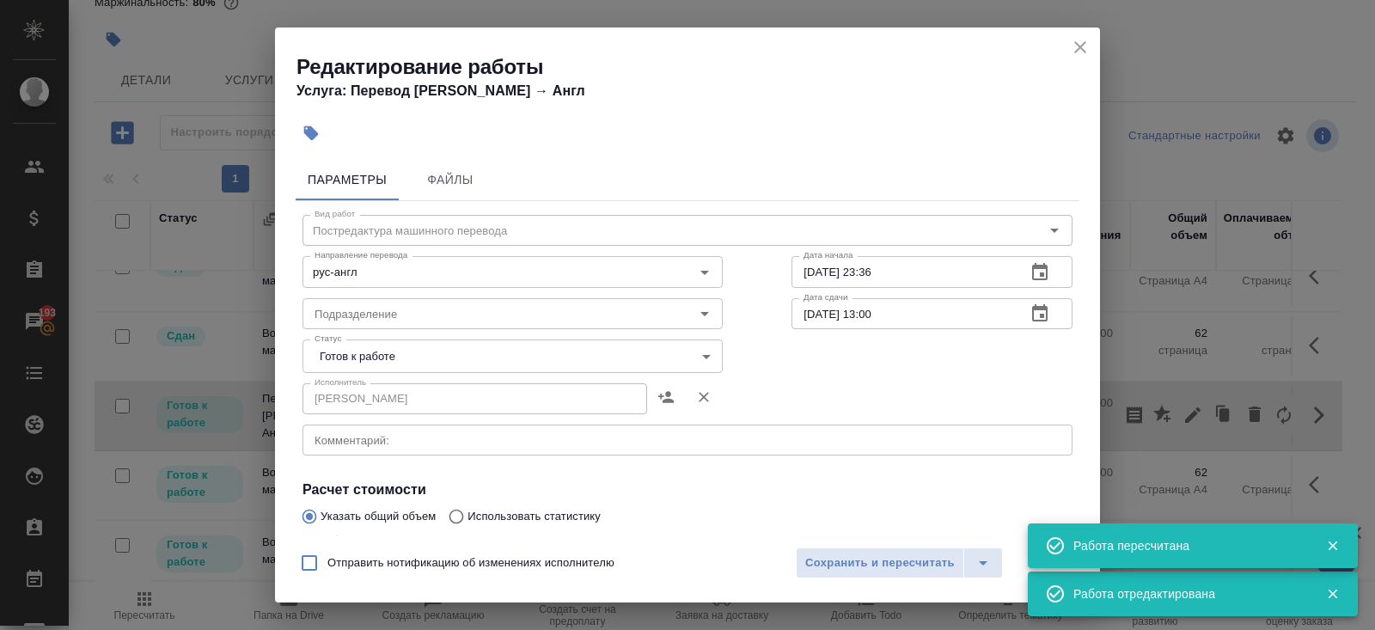
click at [351, 348] on body "🙏 .cls-1 fill:#fff; AWATERA Belyakova Yulia Клиенты Спецификации Заказы 193 Чат…" at bounding box center [687, 315] width 1375 height 630
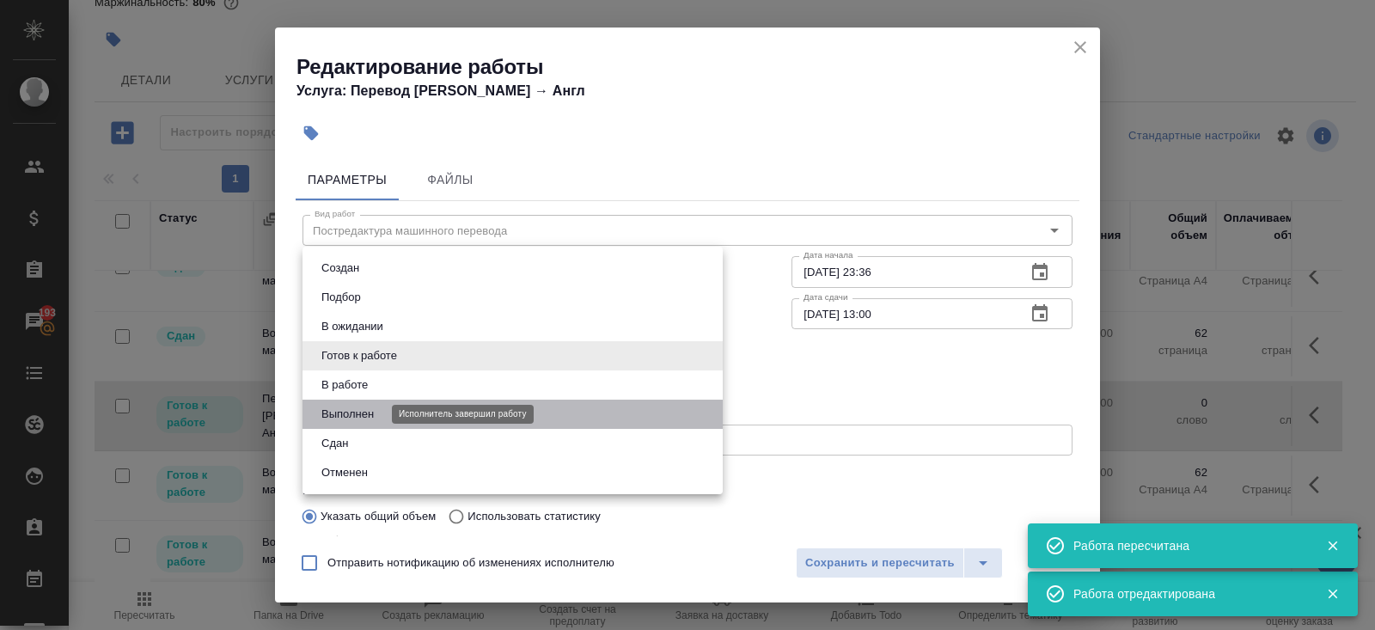
click at [349, 417] on button "Выполнен" at bounding box center [347, 414] width 63 height 19
type input "completed"
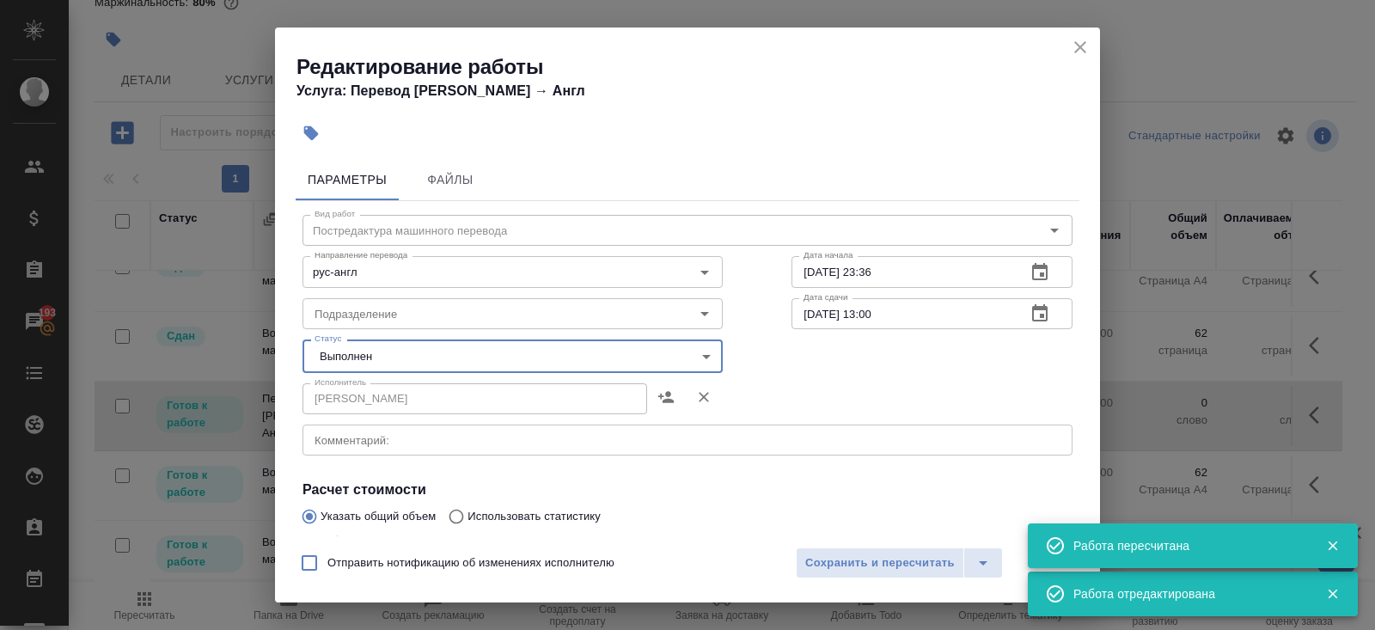
click at [793, 552] on div "Отправить нотификацию об изменениях исполнителю Сохранить и пересчитать" at bounding box center [687, 569] width 825 height 66
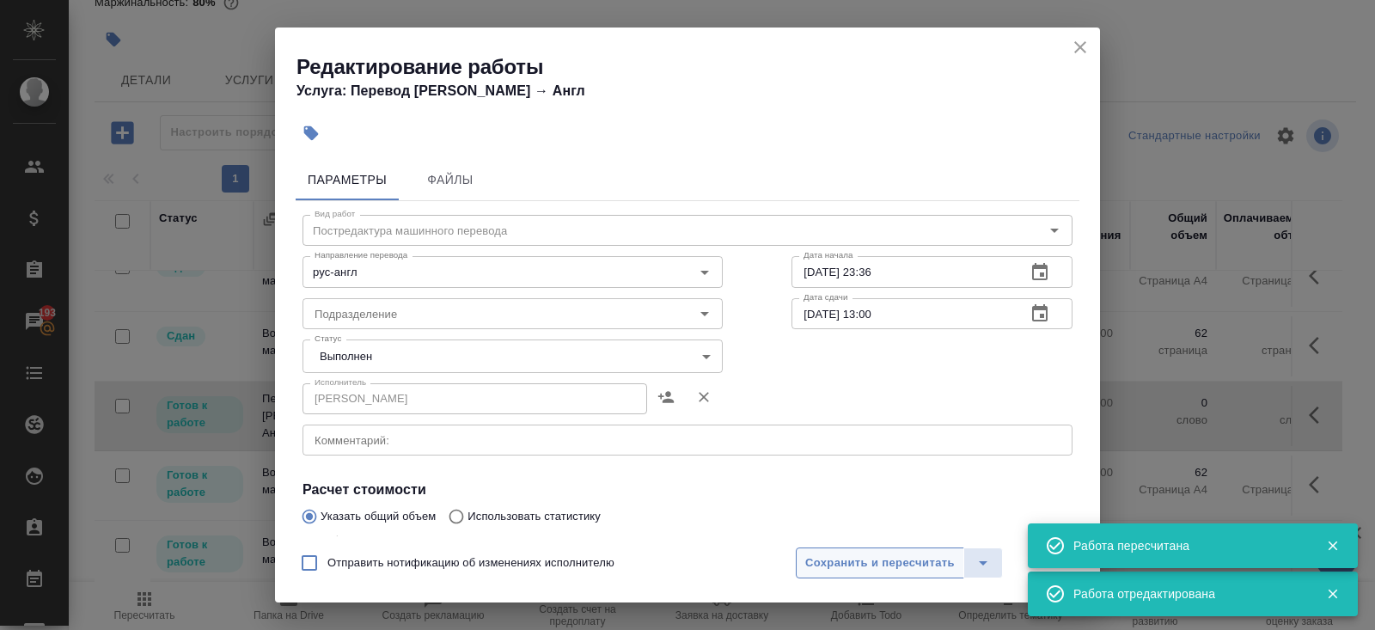
click at [814, 559] on span "Сохранить и пересчитать" at bounding box center [879, 563] width 149 height 20
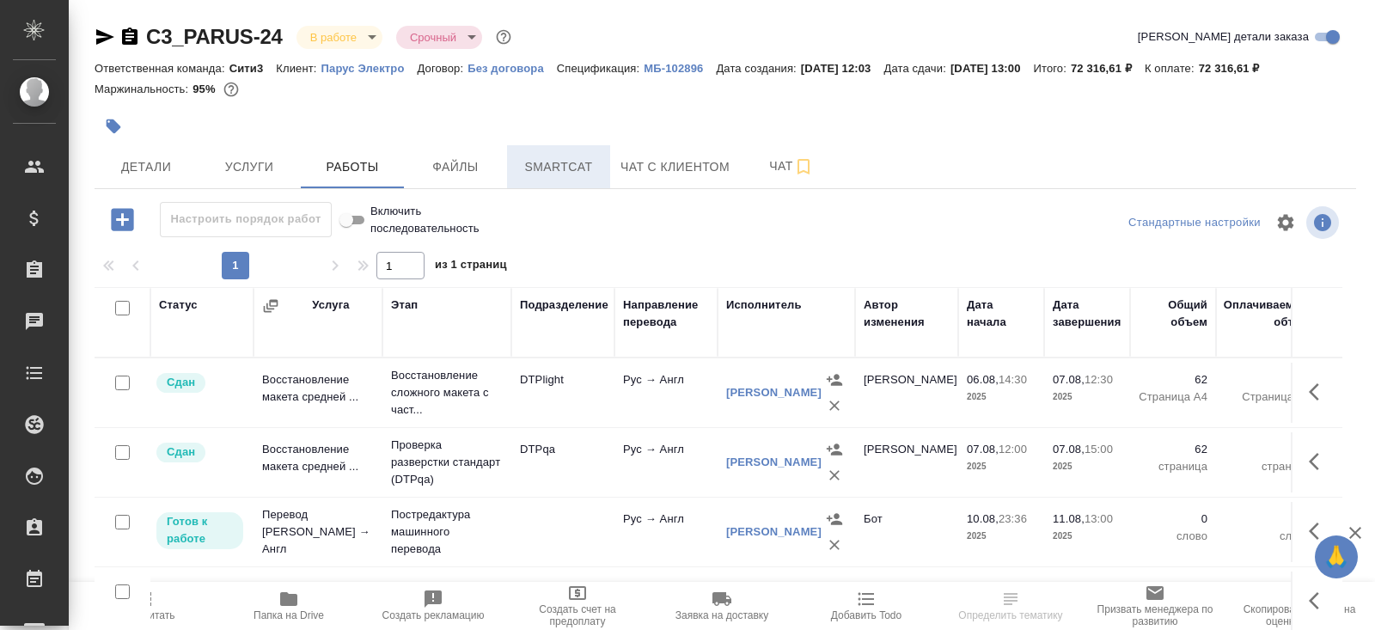
click at [544, 186] on button "Smartcat" at bounding box center [558, 166] width 103 height 43
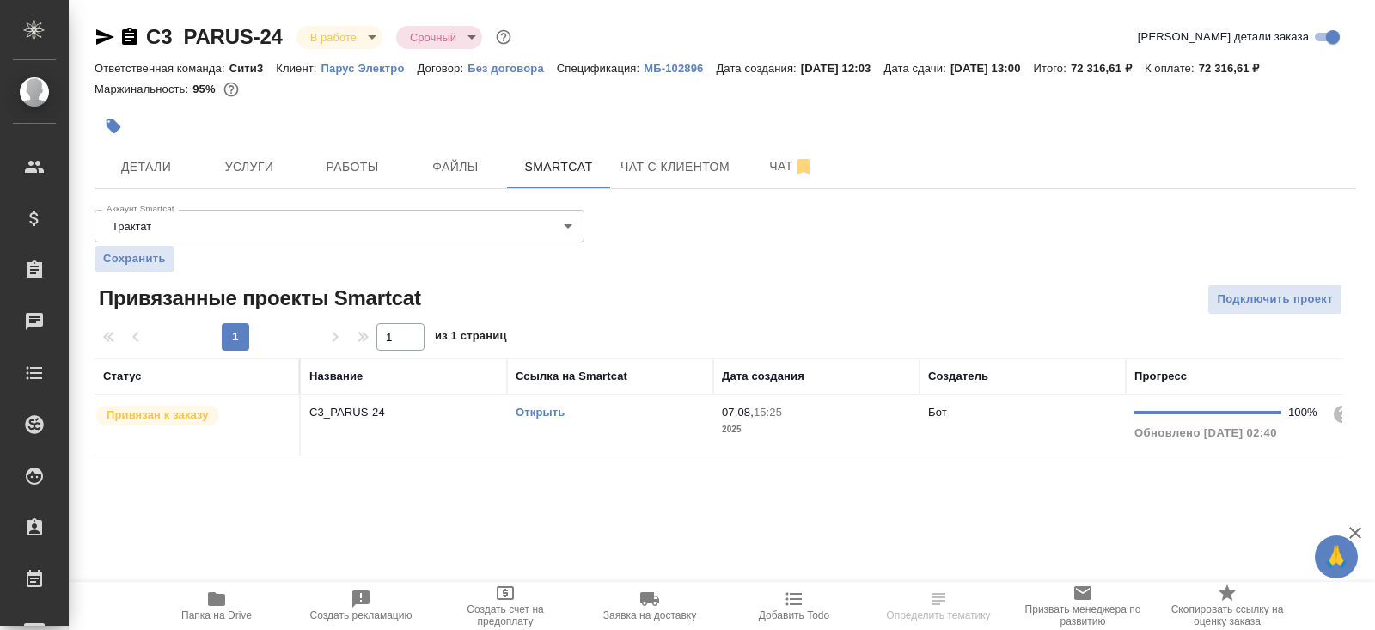
click at [618, 387] on th "Ссылка на Smartcat" at bounding box center [610, 376] width 206 height 36
click at [626, 429] on td "Открыть" at bounding box center [610, 425] width 206 height 60
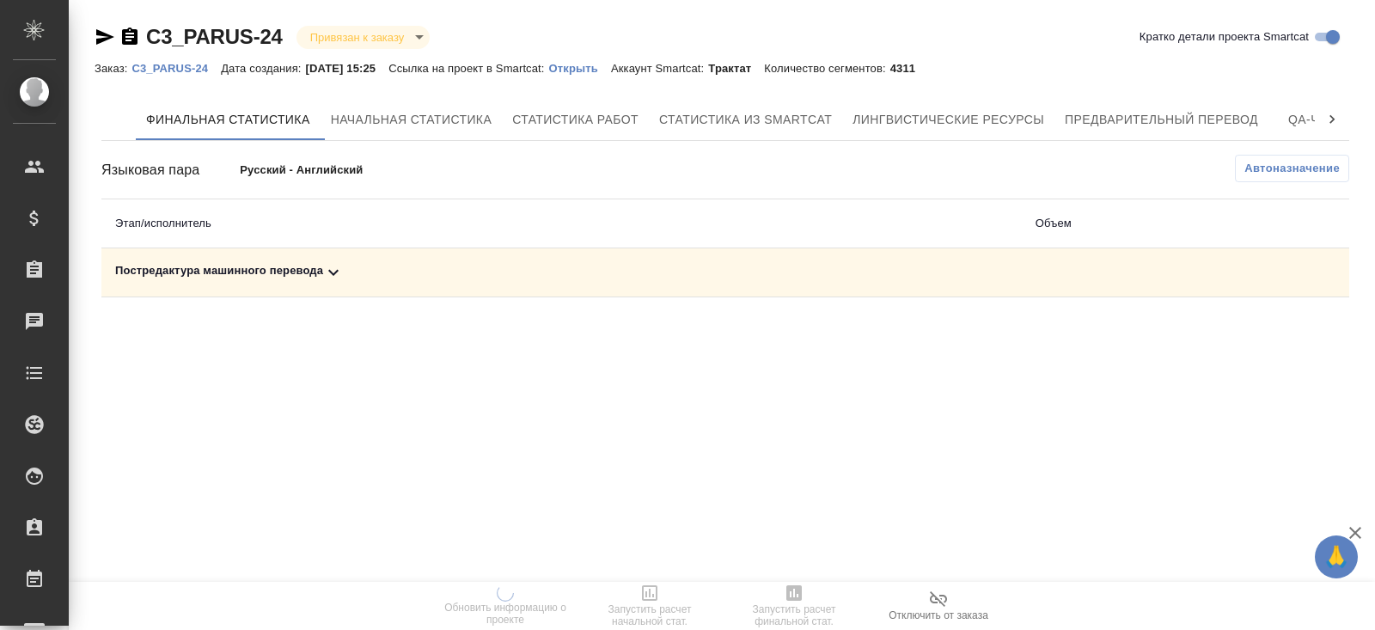
click at [1278, 166] on span "Автоназначение" at bounding box center [1291, 168] width 95 height 17
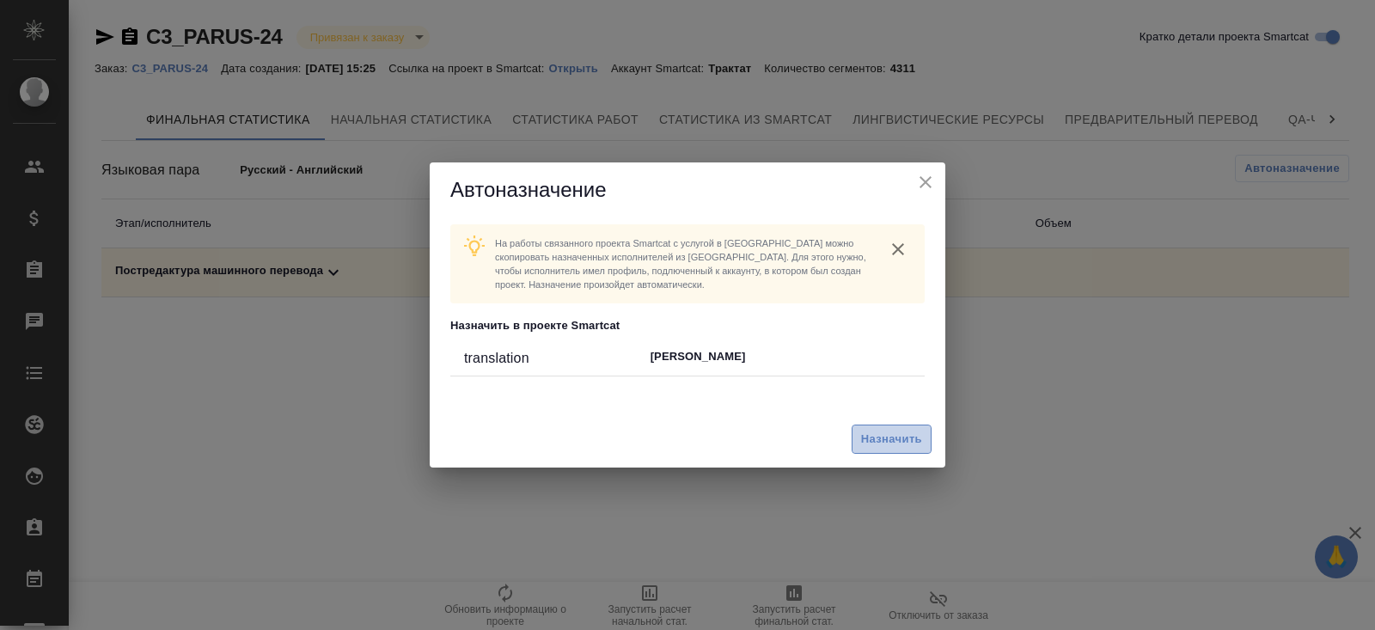
click at [906, 437] on span "Назначить" at bounding box center [891, 440] width 61 height 20
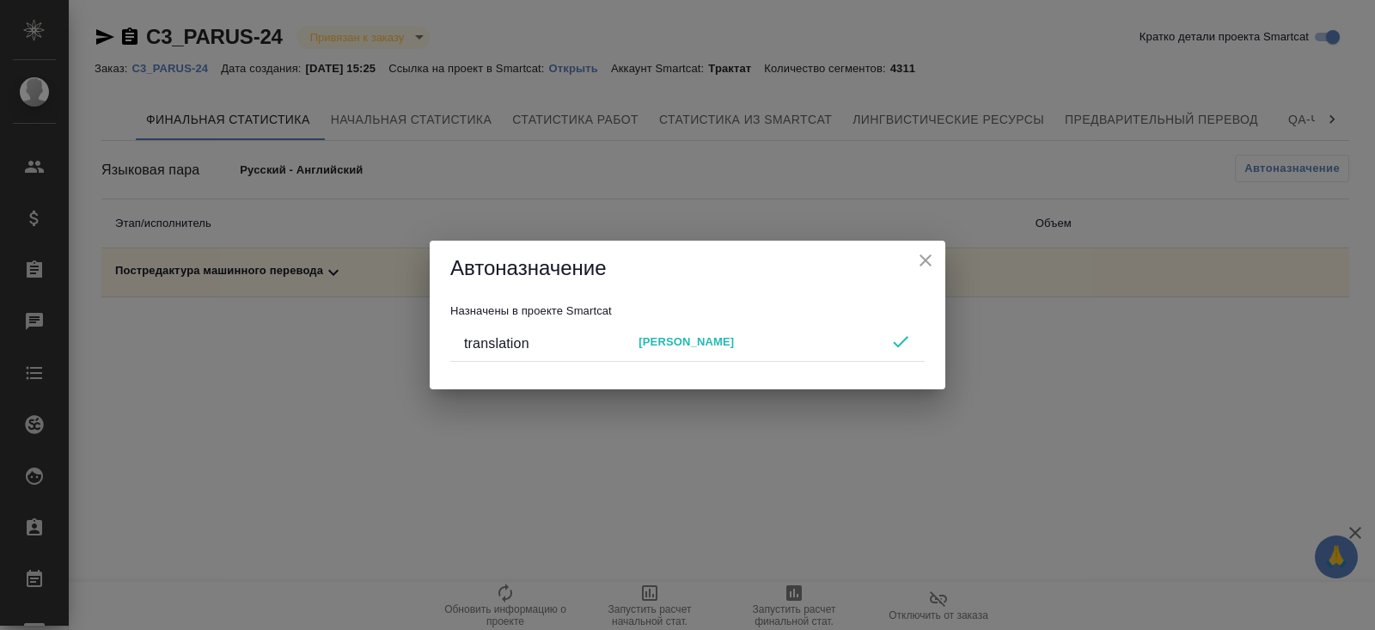
click at [753, 513] on div "Автоназначение Назначены в проекте Smartcat translation [PERSON_NAME]" at bounding box center [687, 315] width 1375 height 630
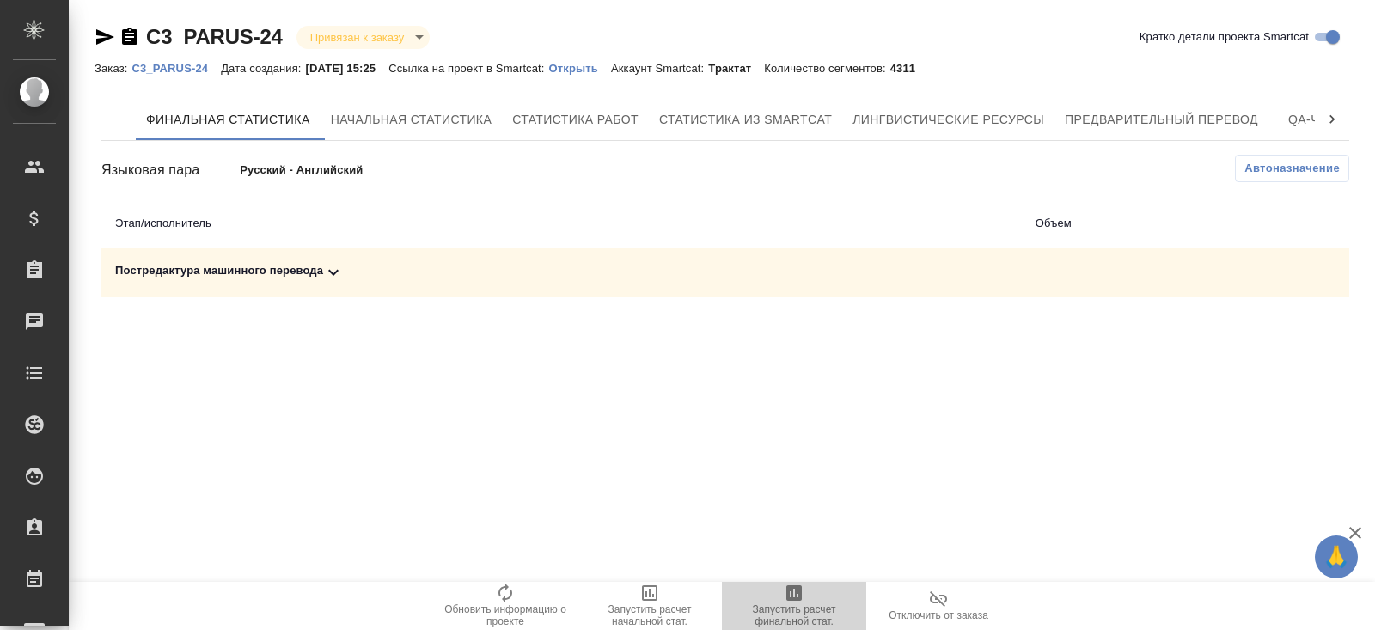
click at [798, 599] on icon "button" at bounding box center [793, 592] width 15 height 15
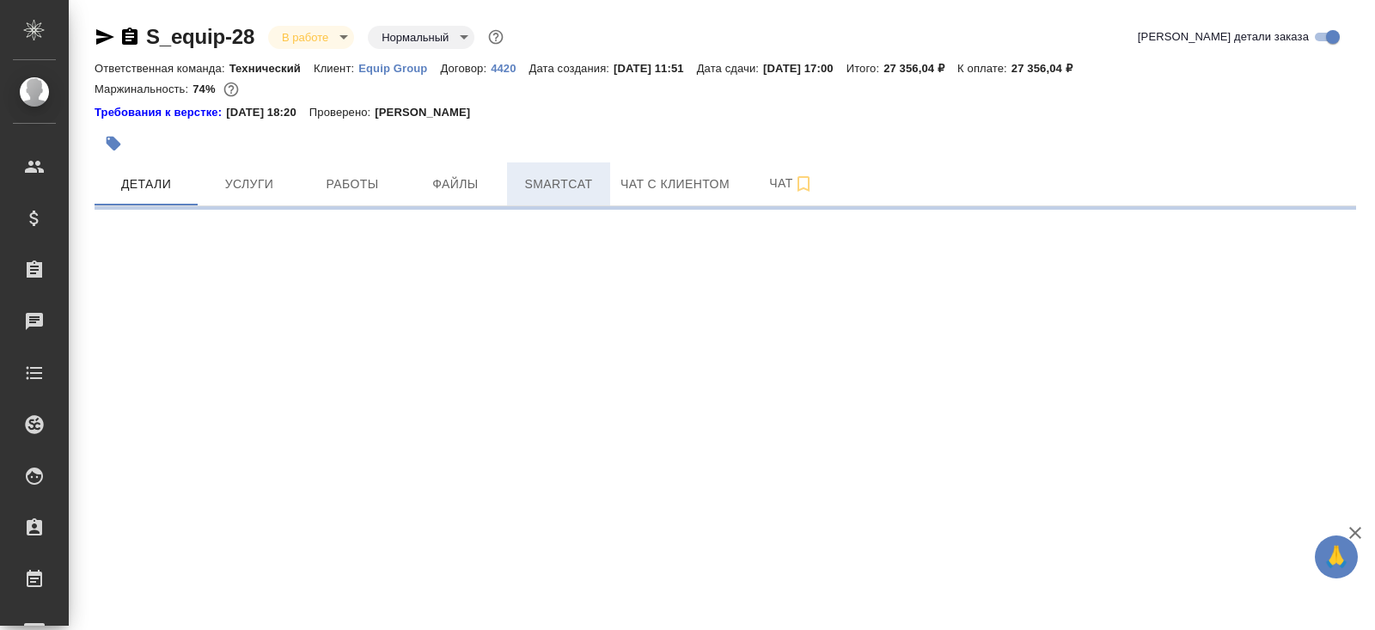
select select "RU"
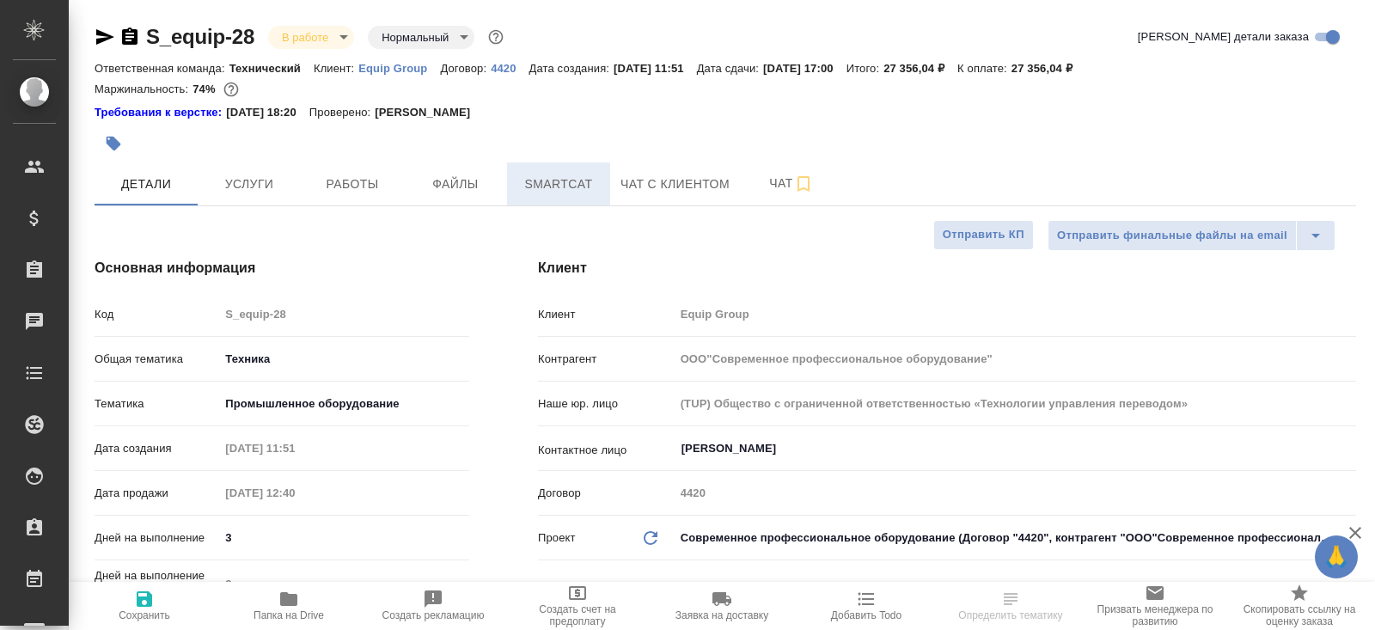
click at [595, 188] on span "Smartcat" at bounding box center [558, 184] width 82 height 21
type textarea "x"
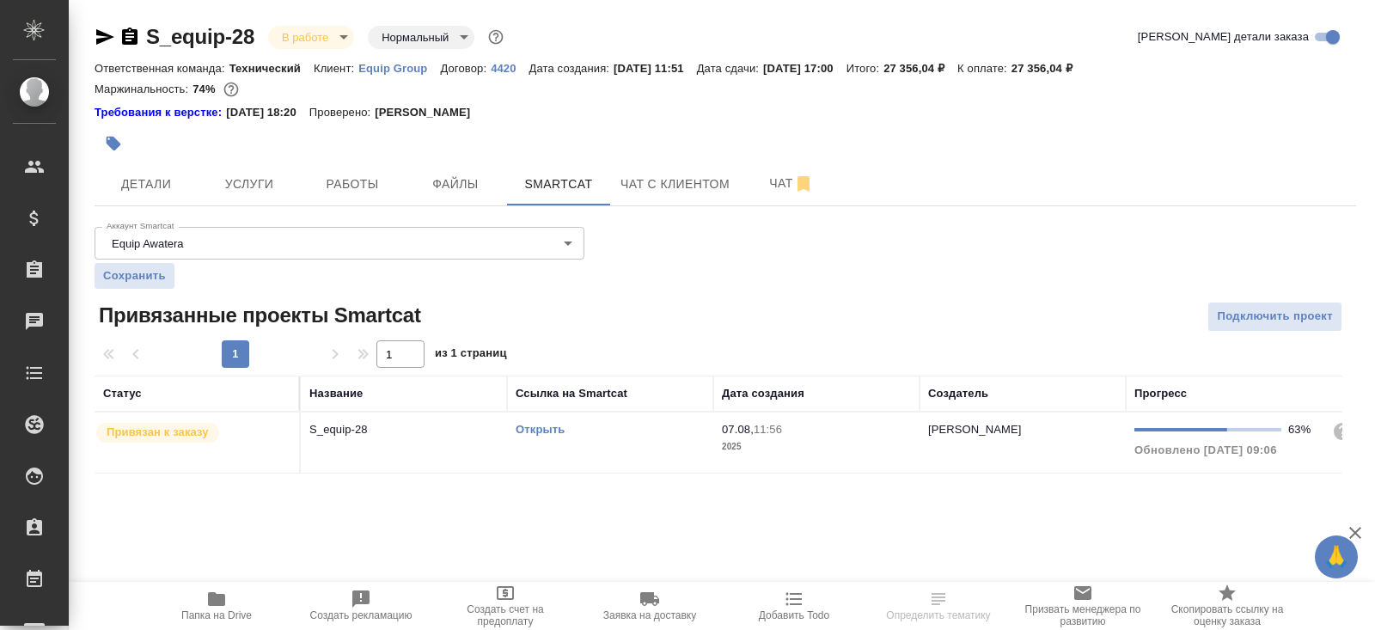
click at [541, 429] on link "Открыть" at bounding box center [539, 429] width 49 height 13
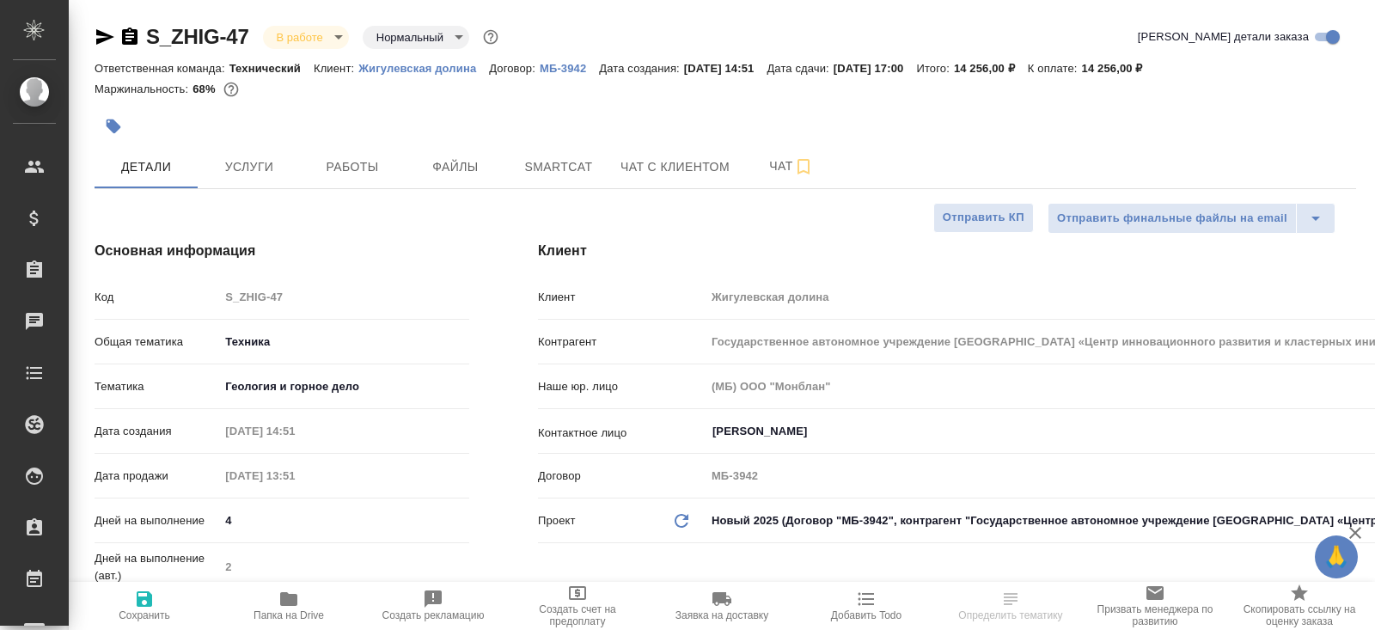
select select "RU"
click at [551, 152] on button "Smartcat" at bounding box center [558, 166] width 103 height 43
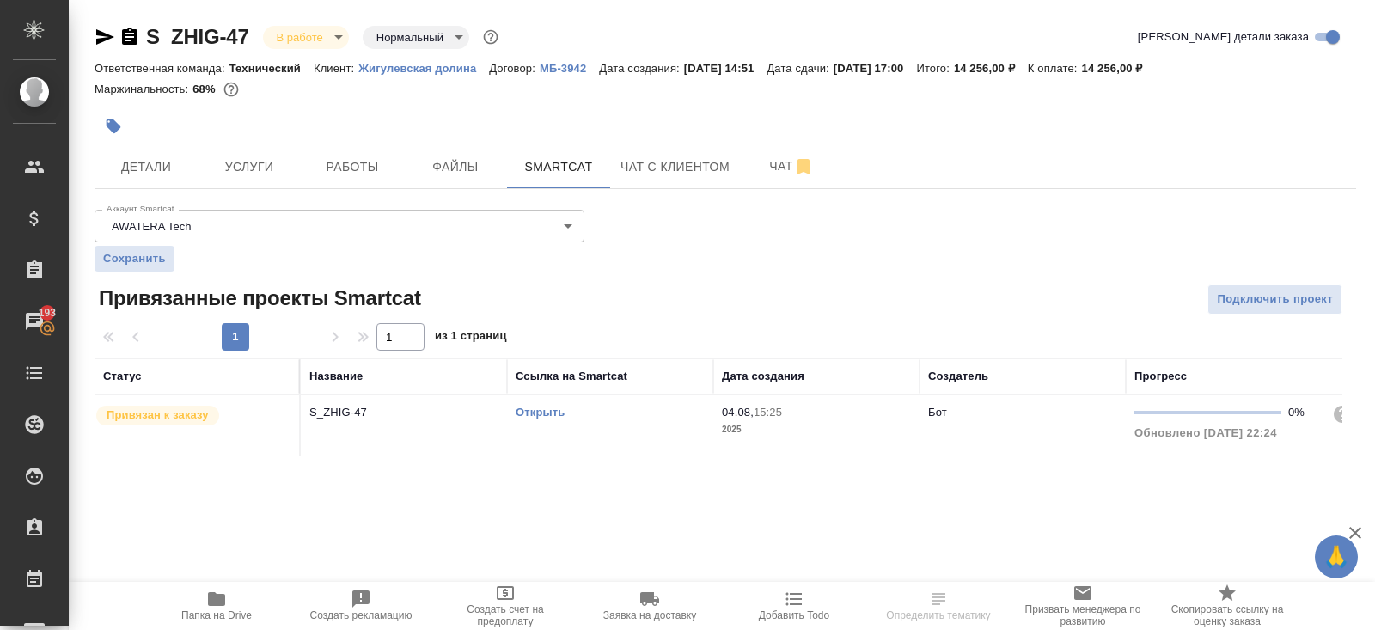
click at [546, 413] on link "Открыть" at bounding box center [539, 412] width 49 height 13
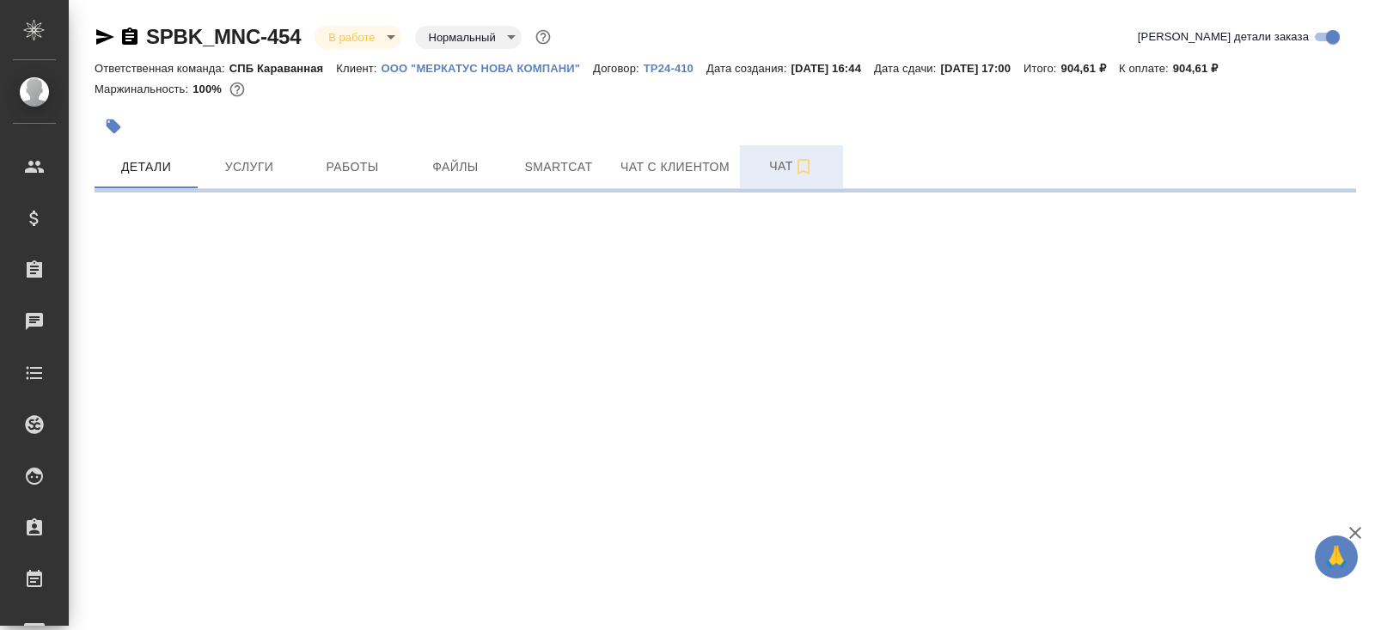
select select "RU"
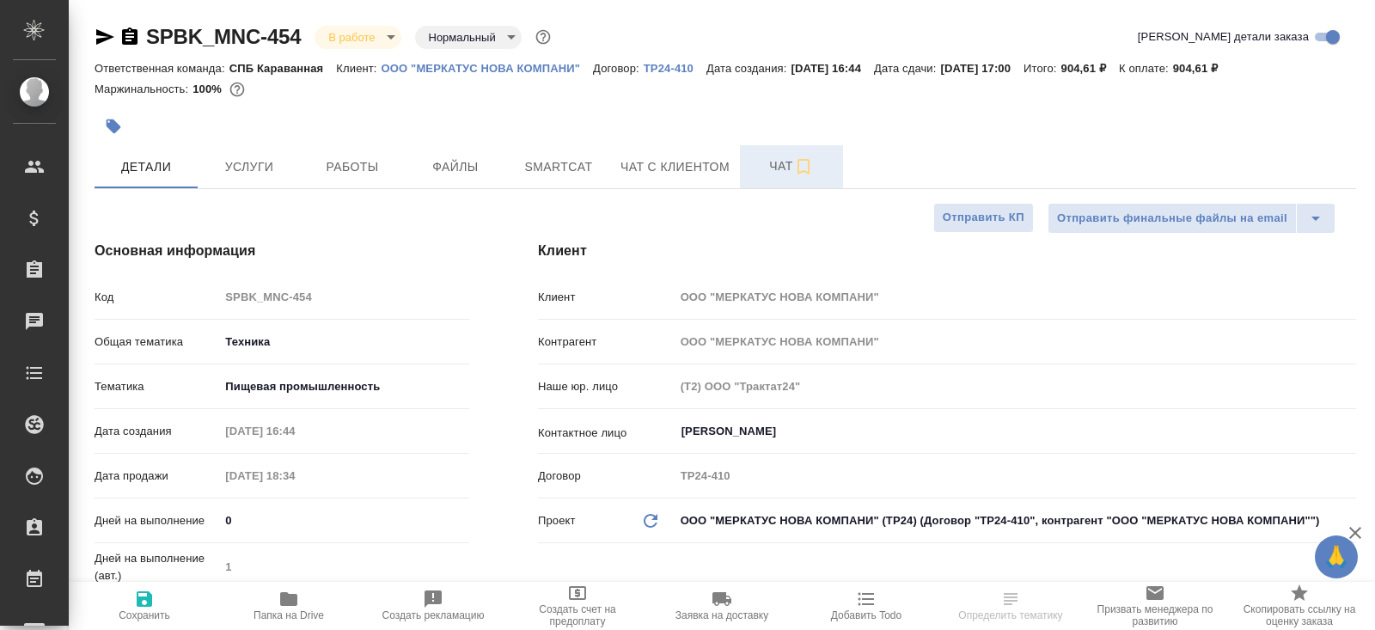
type textarea "x"
click at [774, 161] on span "Чат" at bounding box center [791, 166] width 82 height 21
type textarea "x"
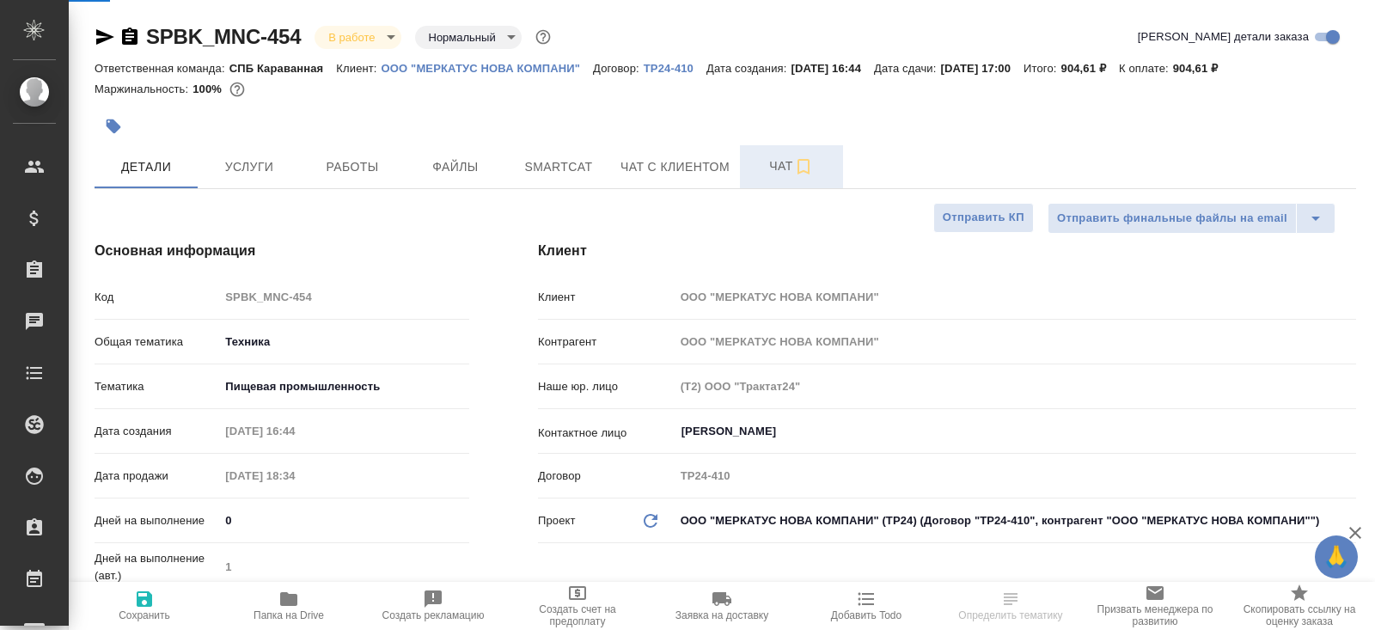
type textarea "x"
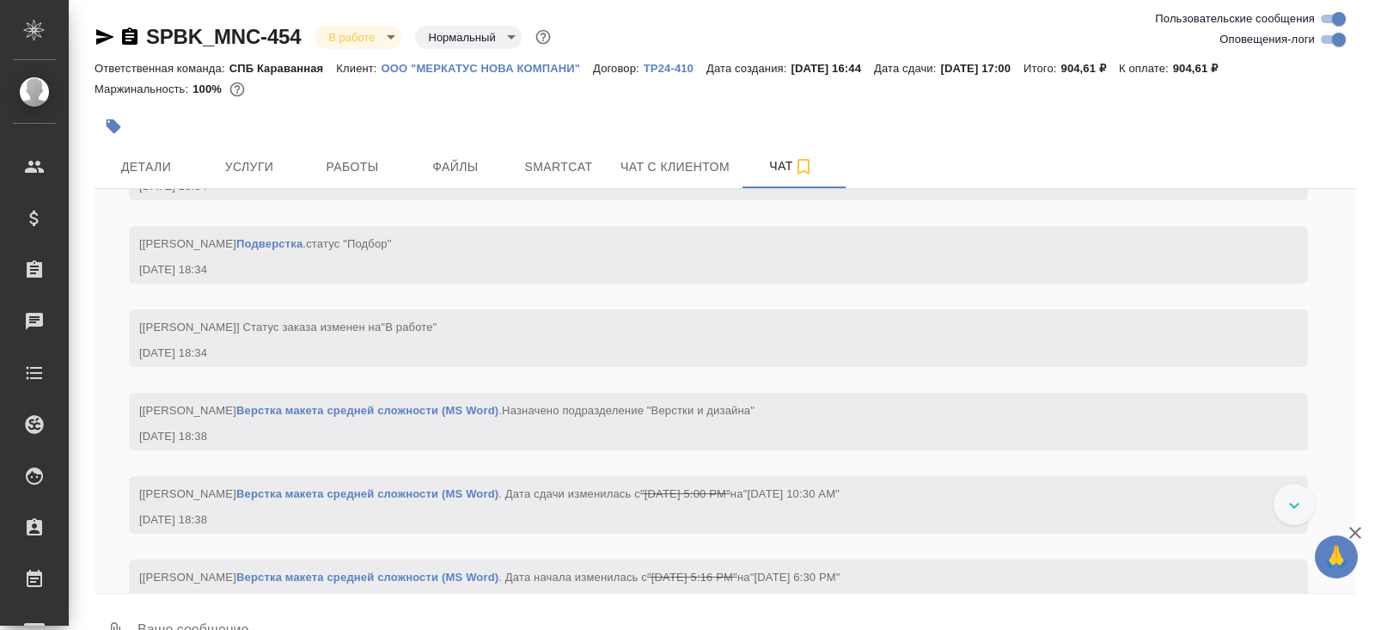
click at [1329, 33] on input "Оповещения-логи" at bounding box center [1339, 39] width 62 height 21
checkbox input "false"
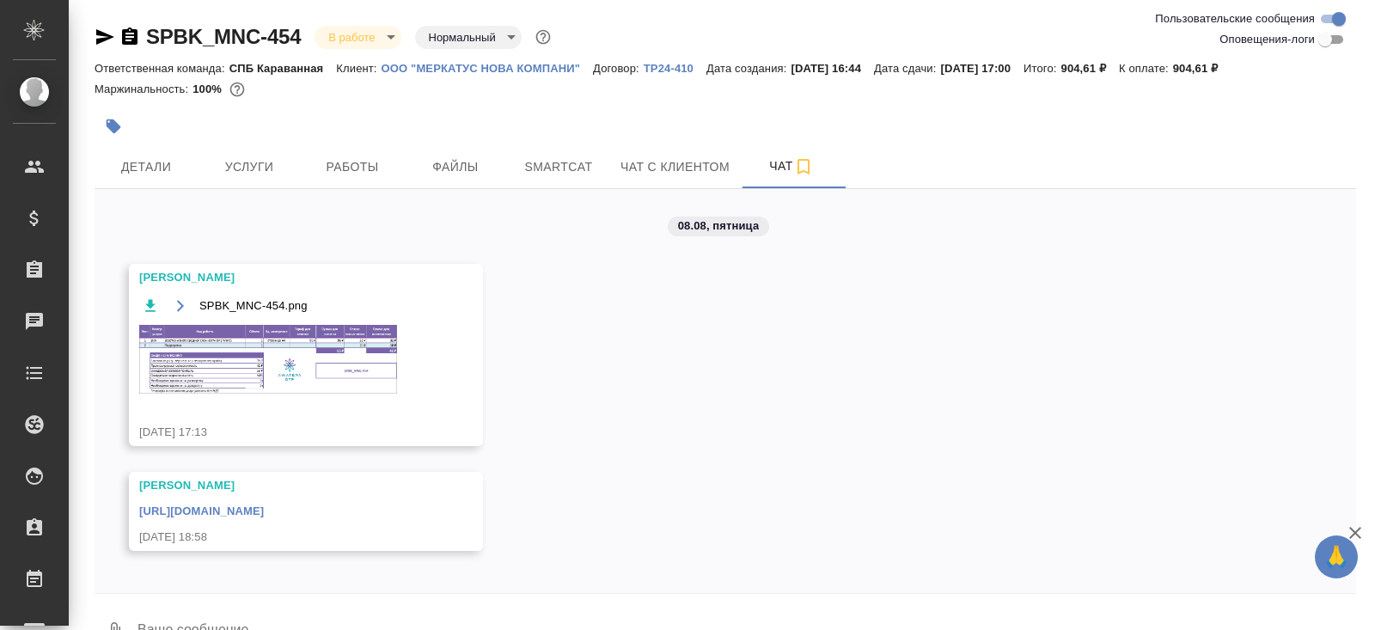
click at [264, 517] on link "[URL][DOMAIN_NAME]" at bounding box center [201, 510] width 125 height 13
click at [357, 345] on img at bounding box center [268, 359] width 258 height 69
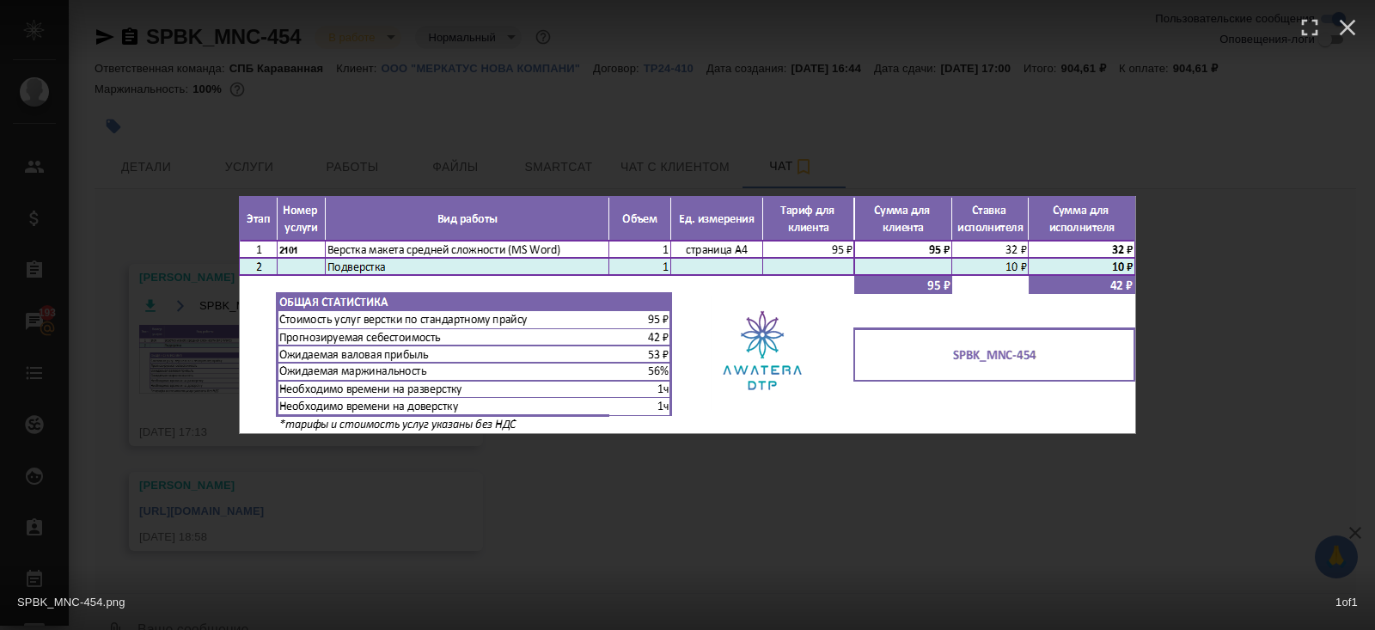
click at [399, 516] on div "SPBK_MNC-454.png 1 of 1" at bounding box center [687, 315] width 1375 height 630
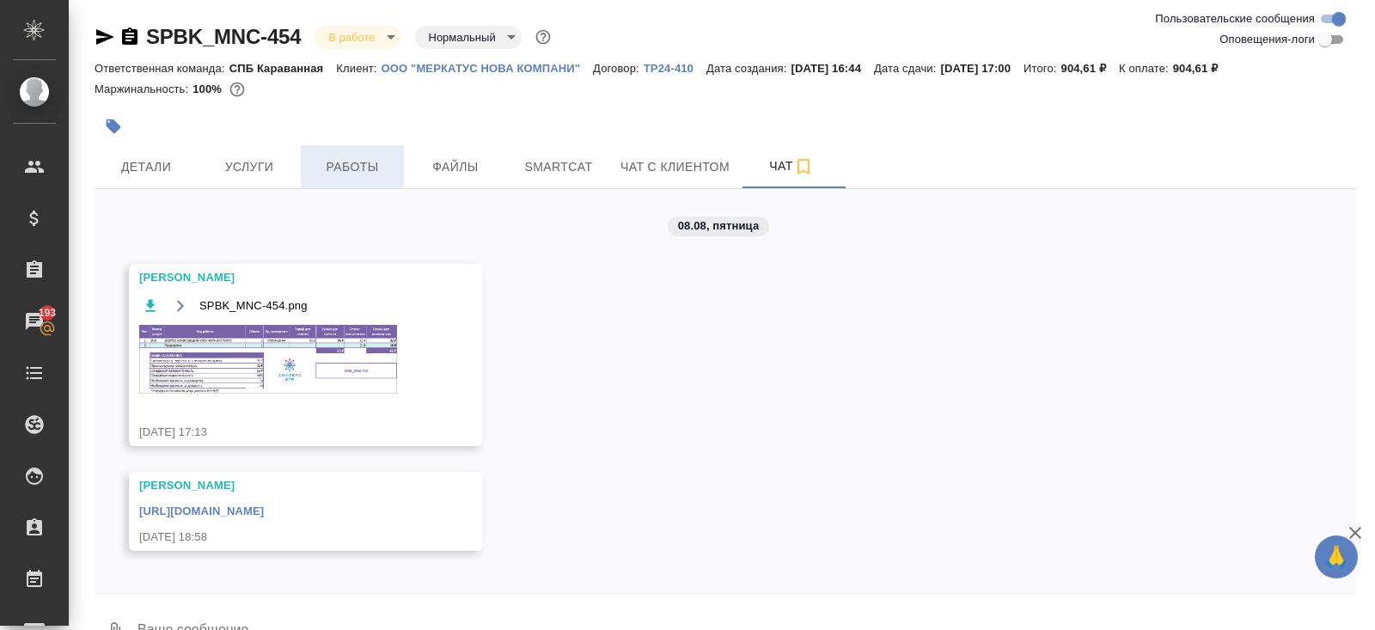
click at [368, 168] on span "Работы" at bounding box center [352, 166] width 82 height 21
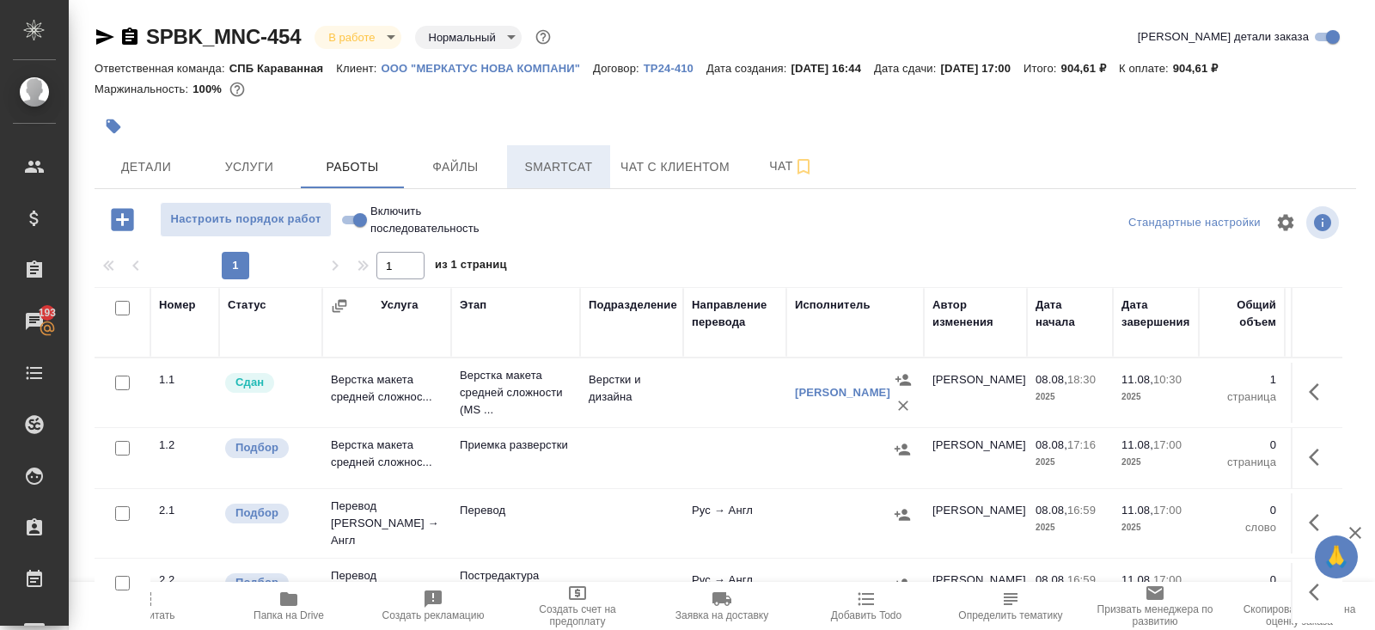
scroll to position [87, 0]
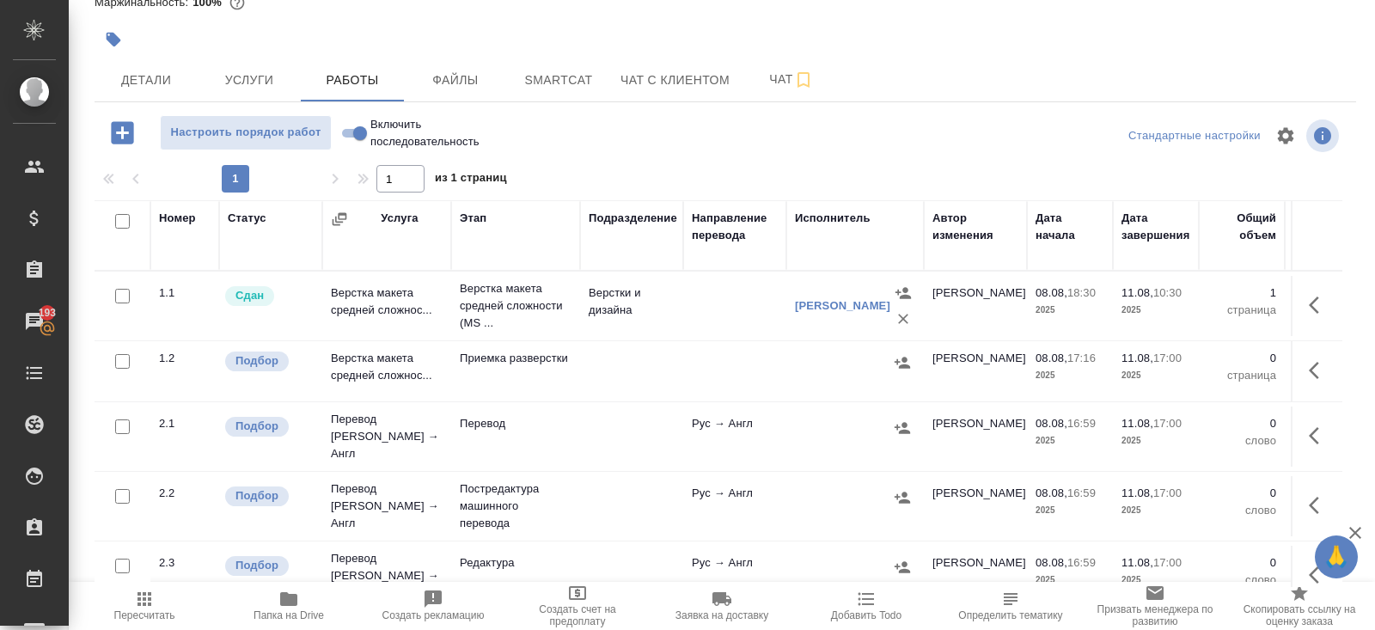
click at [120, 359] on input "checkbox" at bounding box center [122, 361] width 15 height 15
checkbox input "true"
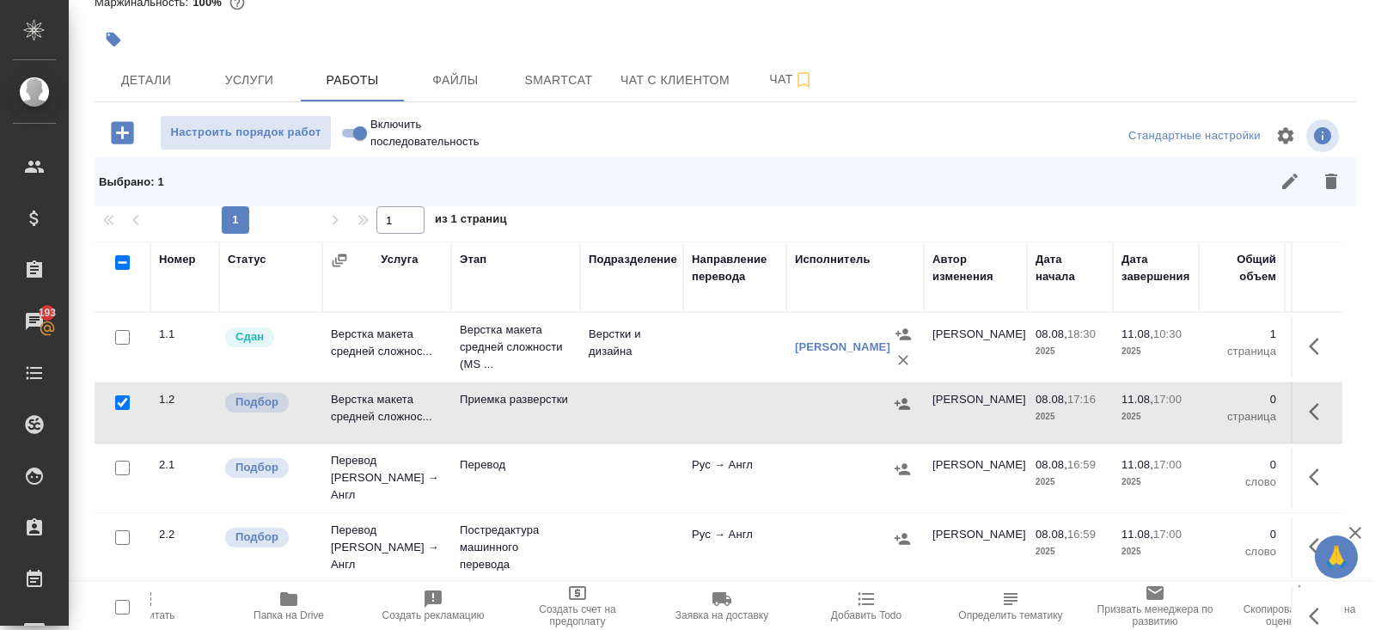
click at [125, 467] on input "checkbox" at bounding box center [122, 467] width 15 height 15
checkbox input "true"
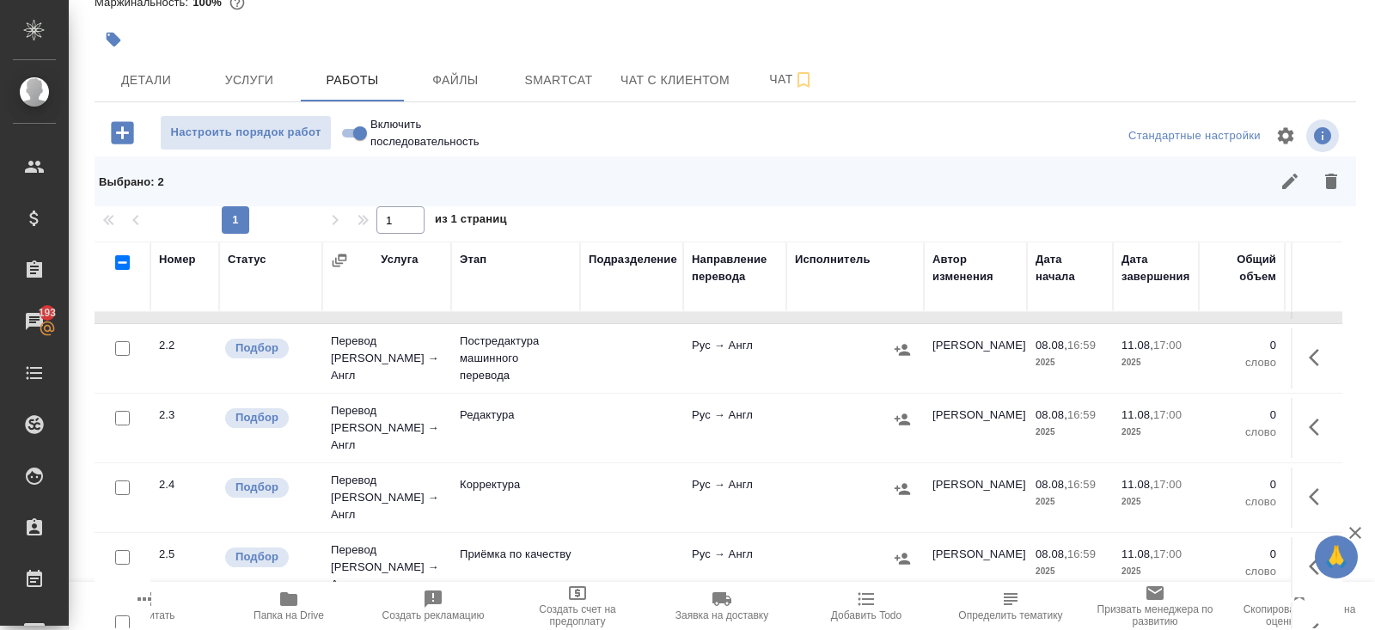
scroll to position [190, 0]
click at [123, 410] on input "checkbox" at bounding box center [122, 417] width 15 height 15
checkbox input "true"
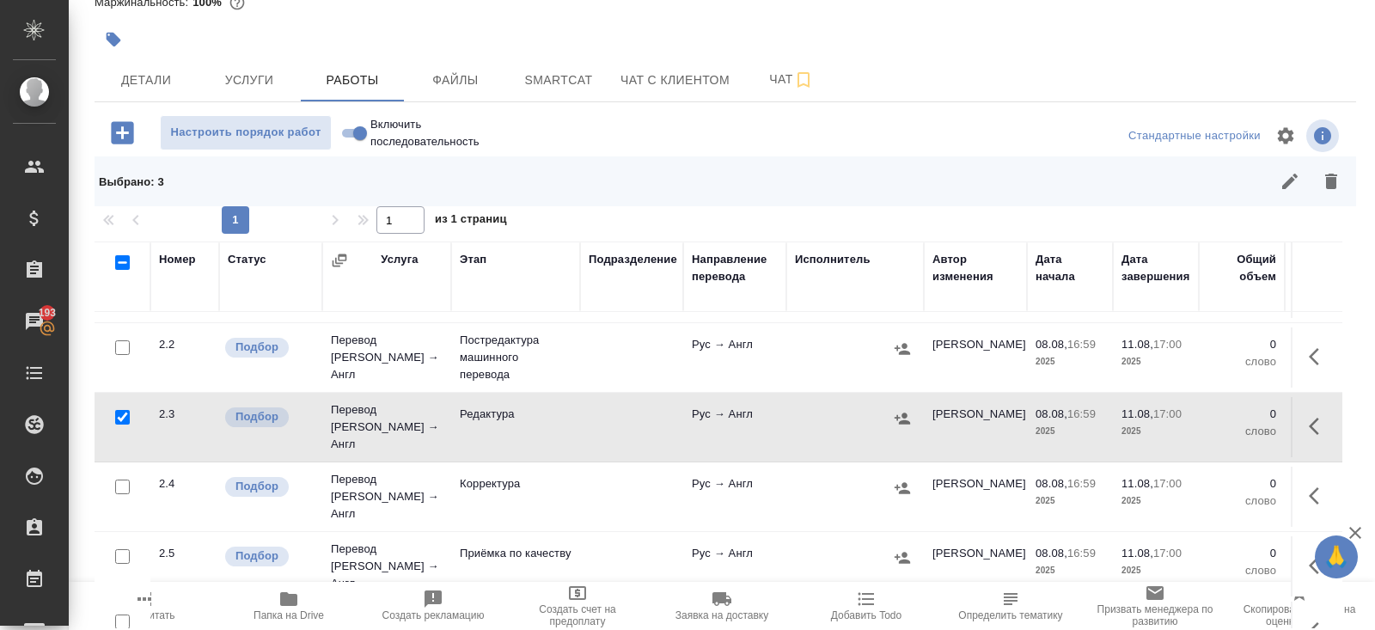
click at [122, 479] on input "checkbox" at bounding box center [122, 486] width 15 height 15
checkbox input "true"
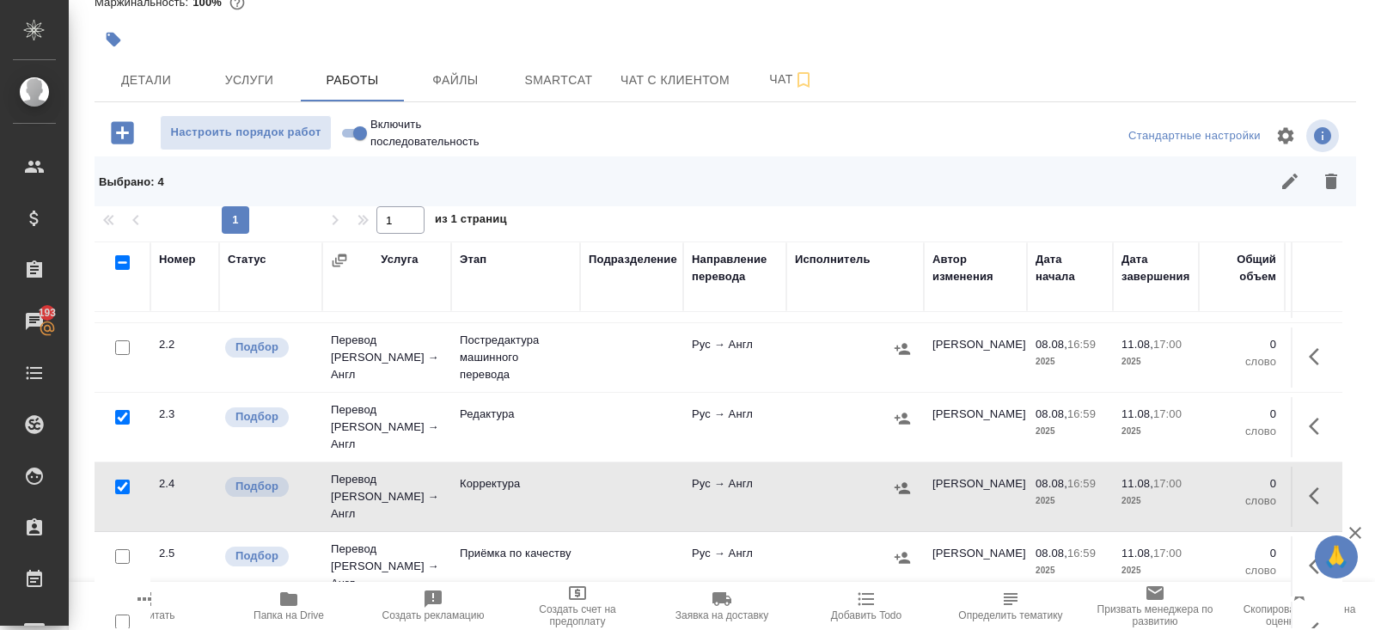
click at [122, 549] on input "checkbox" at bounding box center [122, 556] width 15 height 15
checkbox input "true"
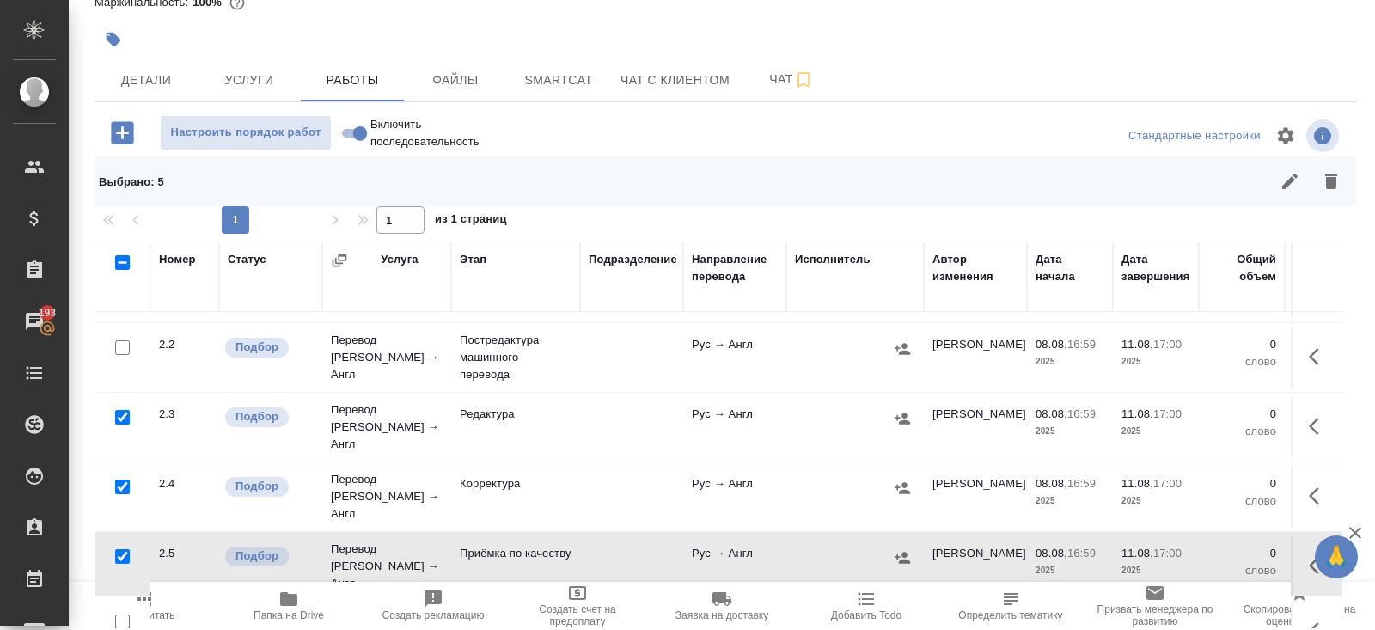
scroll to position [246, 0]
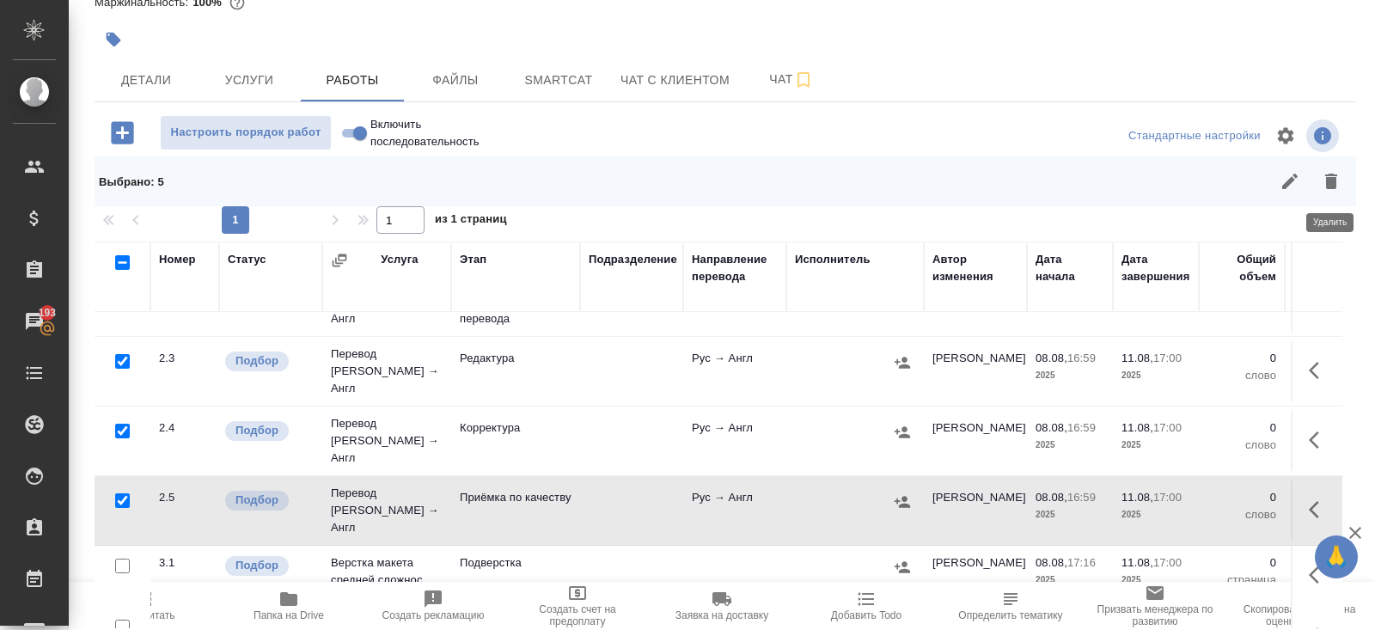
click at [1342, 186] on button "button" at bounding box center [1330, 181] width 41 height 41
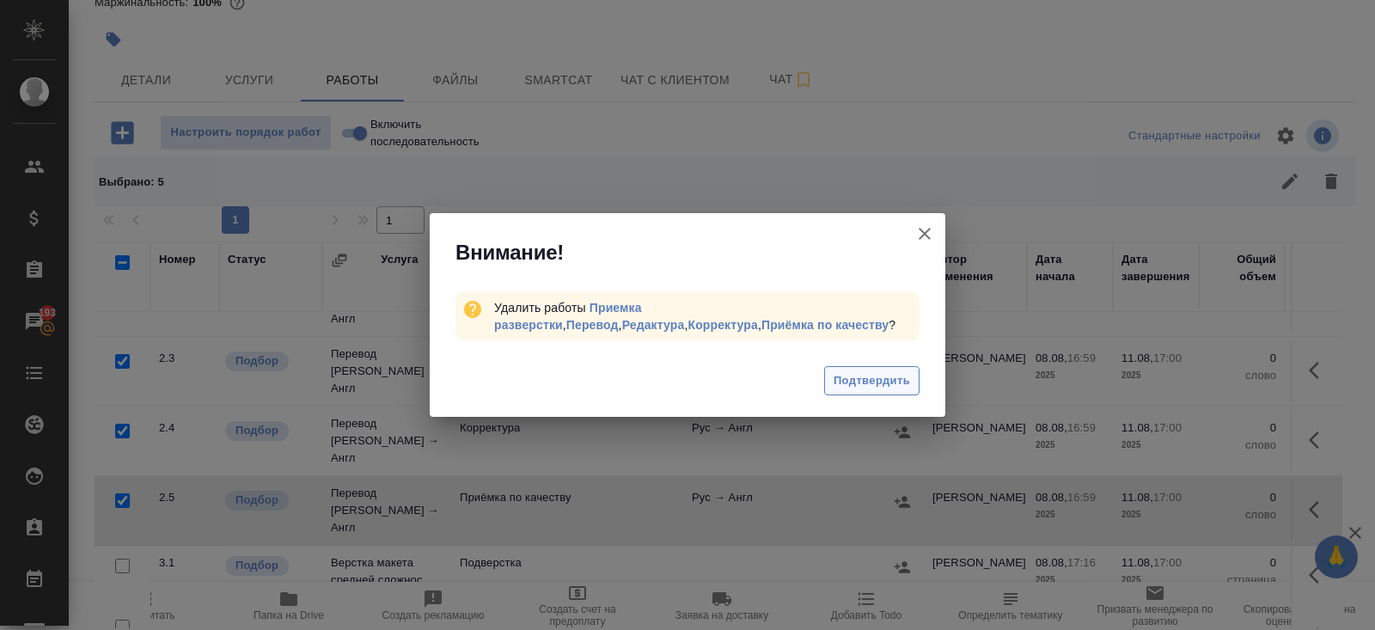
click at [902, 379] on span "Подтвердить" at bounding box center [871, 381] width 76 height 20
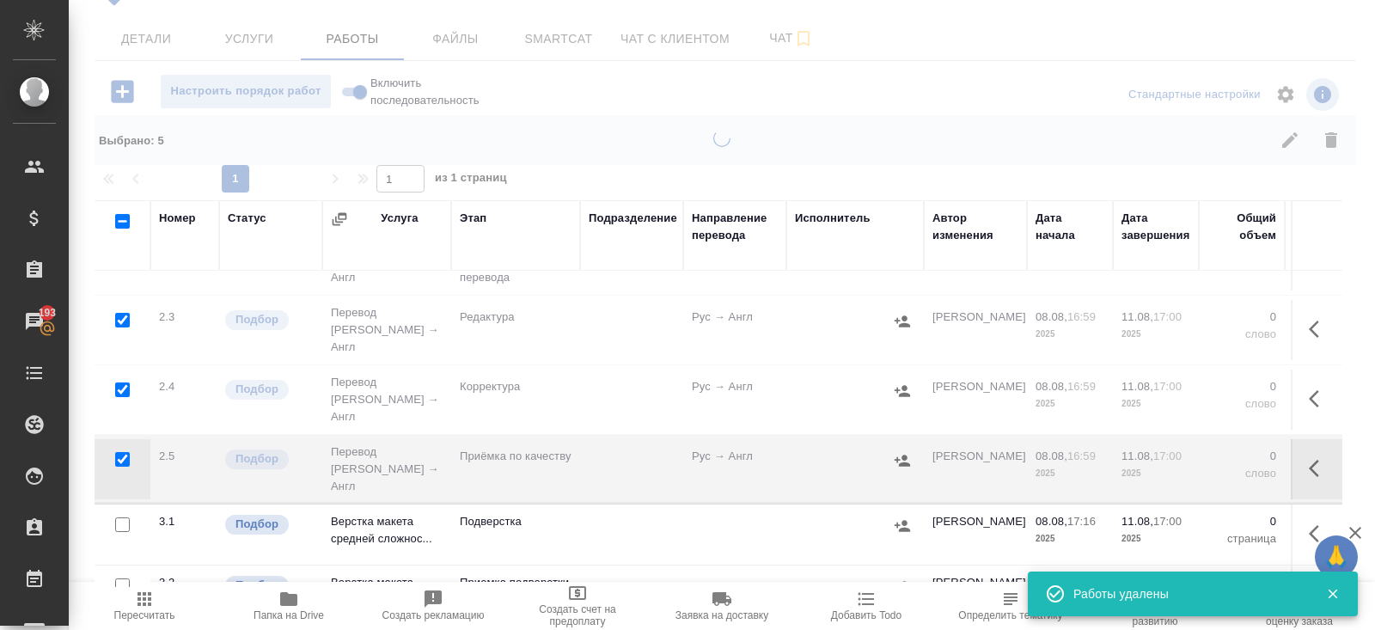
scroll to position [0, 0]
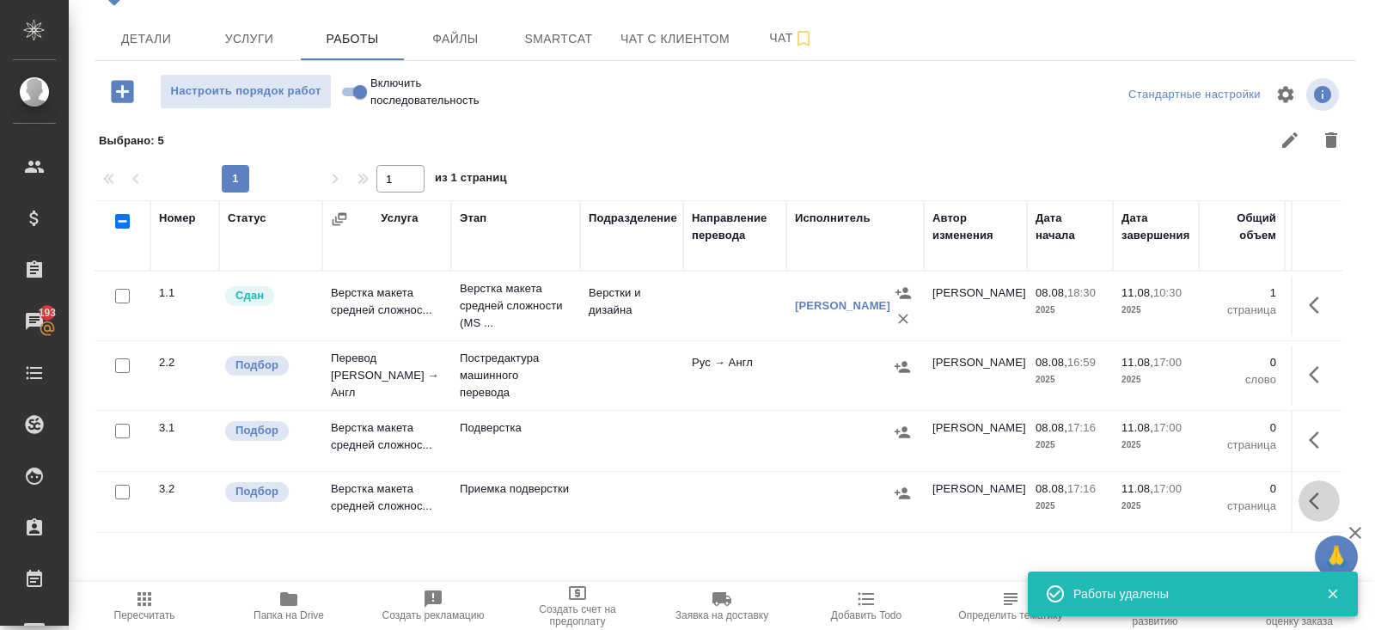
click at [1309, 493] on icon "button" at bounding box center [1318, 501] width 21 height 21
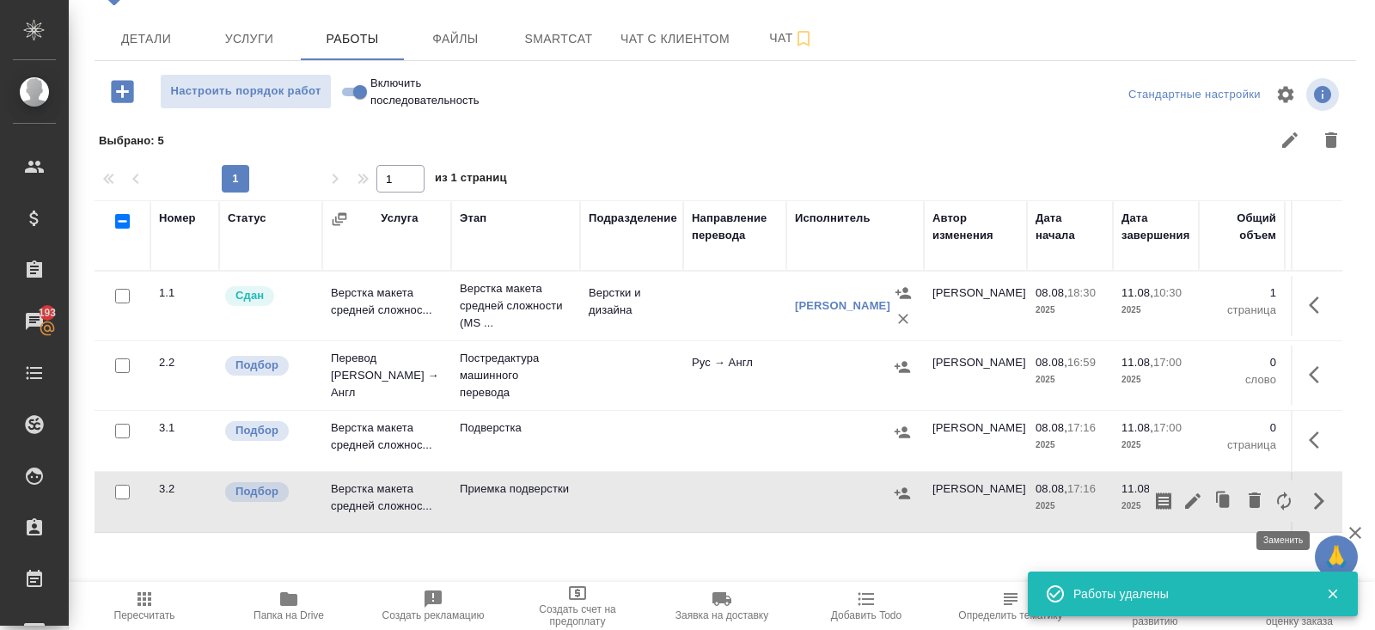
click at [1261, 497] on icon "button" at bounding box center [1254, 500] width 21 height 21
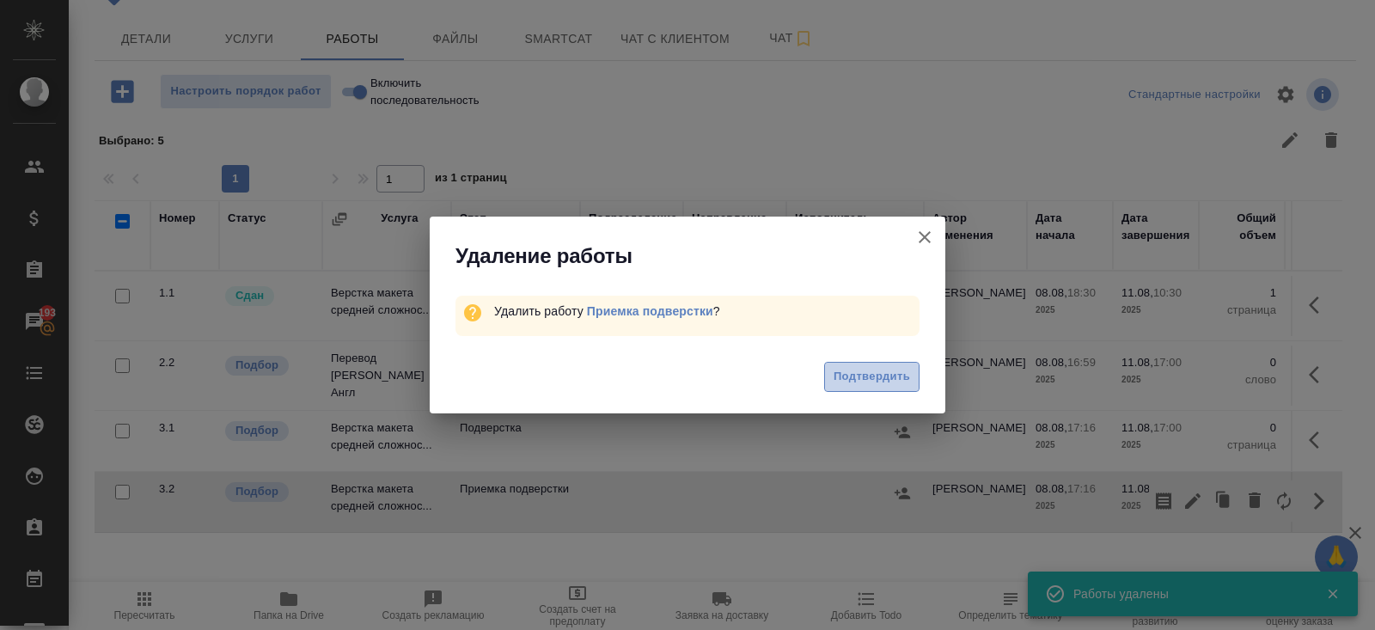
click at [862, 382] on span "Подтвердить" at bounding box center [871, 377] width 76 height 20
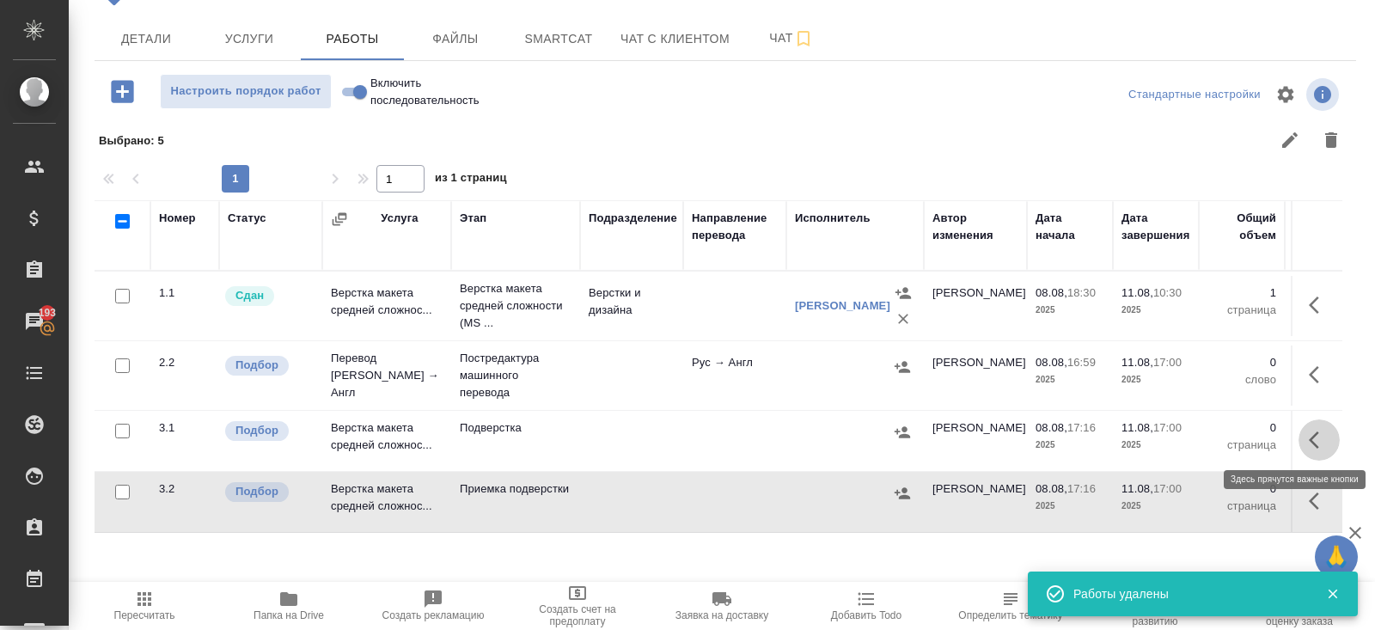
click at [1323, 436] on icon "button" at bounding box center [1318, 440] width 21 height 21
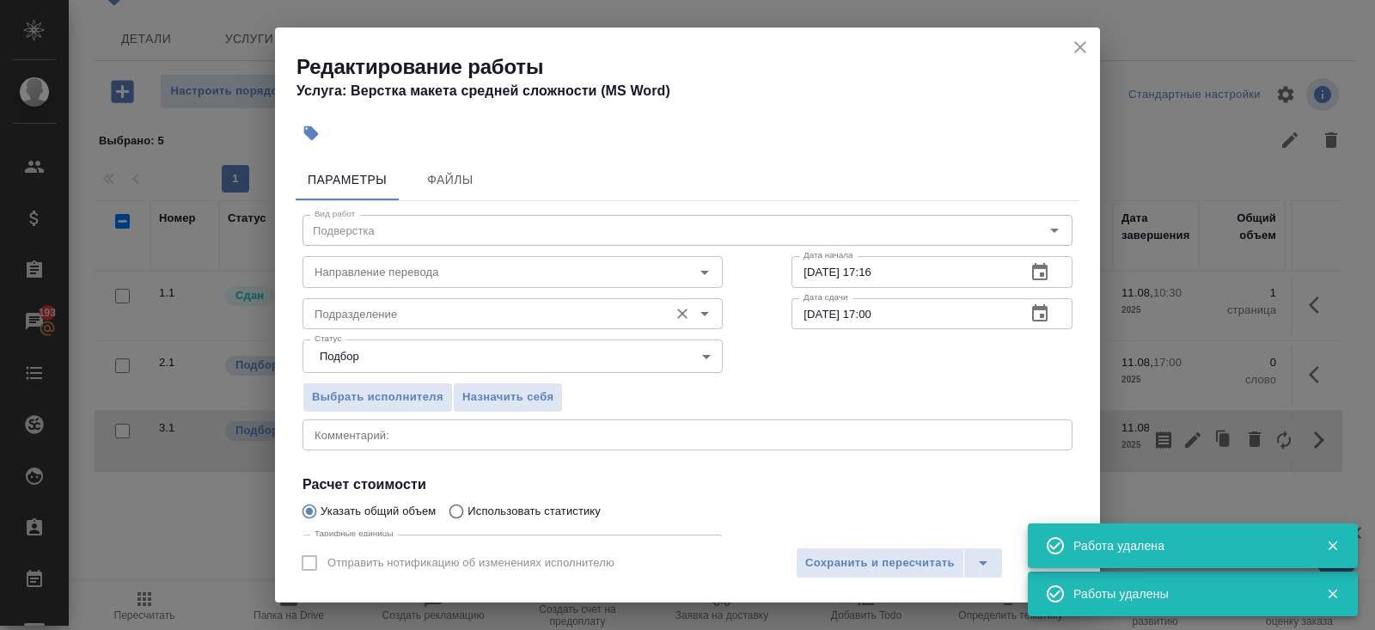
click at [451, 308] on input "Подразделение" at bounding box center [484, 313] width 352 height 21
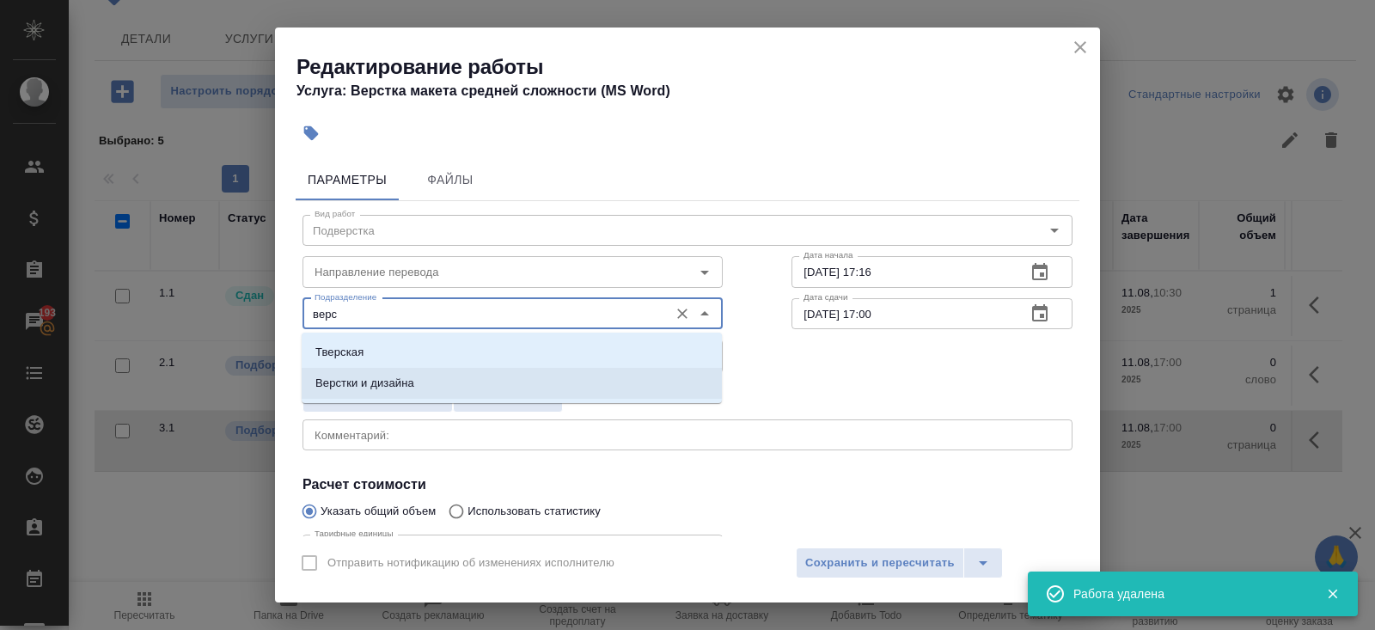
click at [408, 386] on p "Верстки и дизайна" at bounding box center [364, 383] width 99 height 17
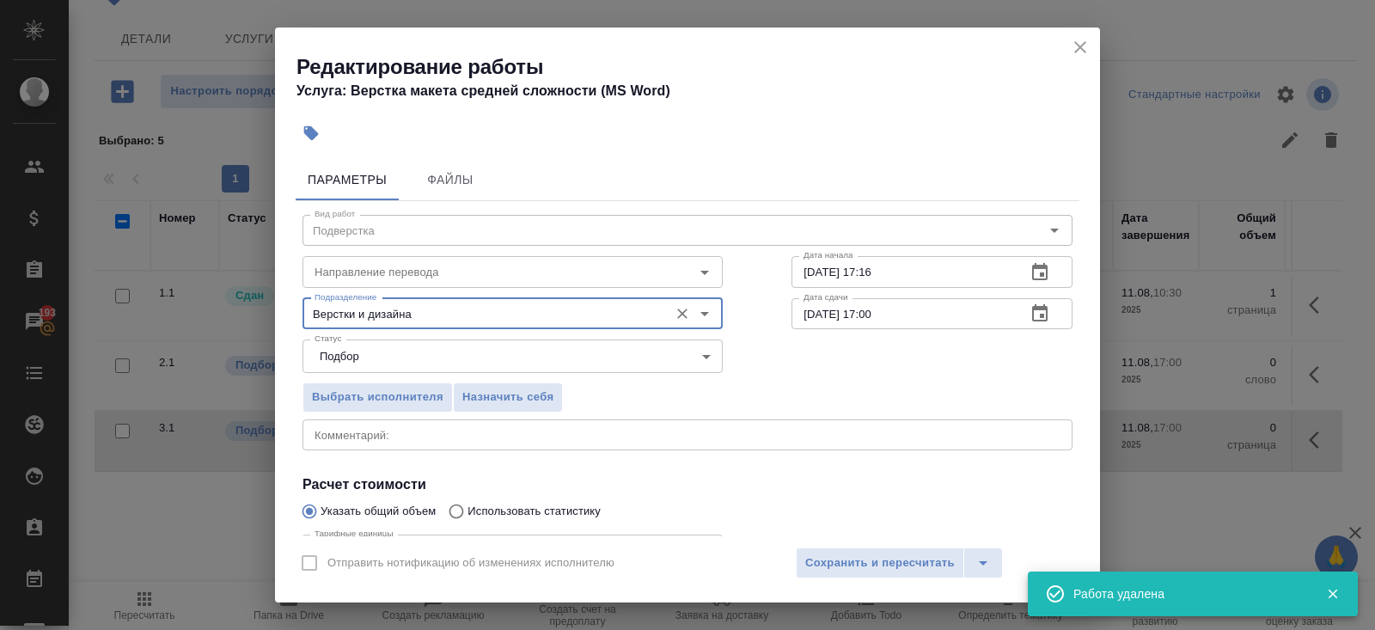
scroll to position [178, 0]
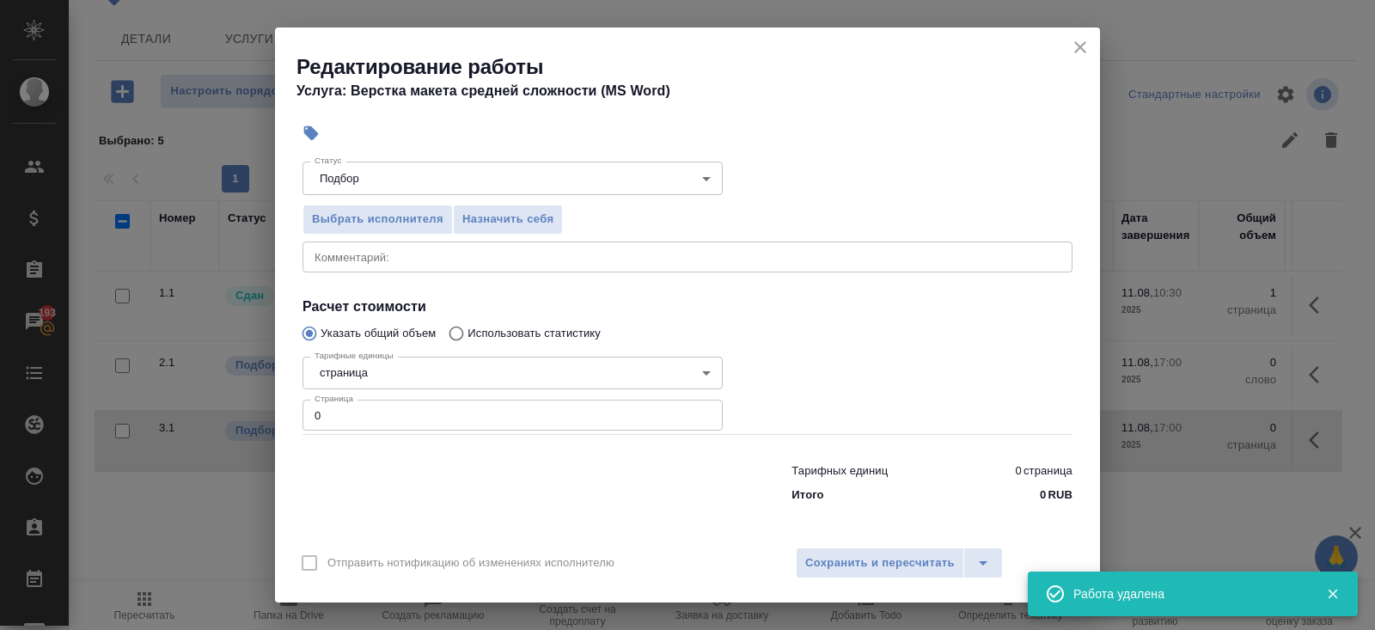
type input "Верстки и дизайна"
click at [393, 422] on input "0" at bounding box center [512, 414] width 420 height 31
type input "1"
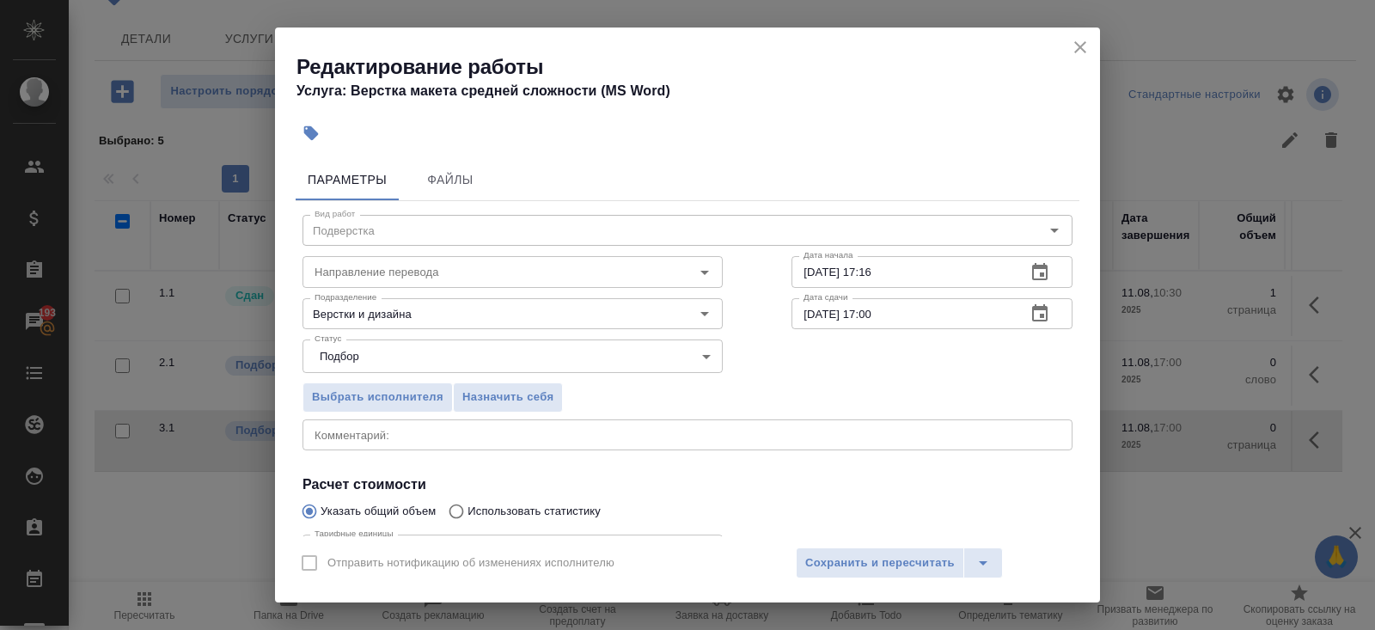
click at [1039, 265] on icon "button" at bounding box center [1039, 271] width 15 height 17
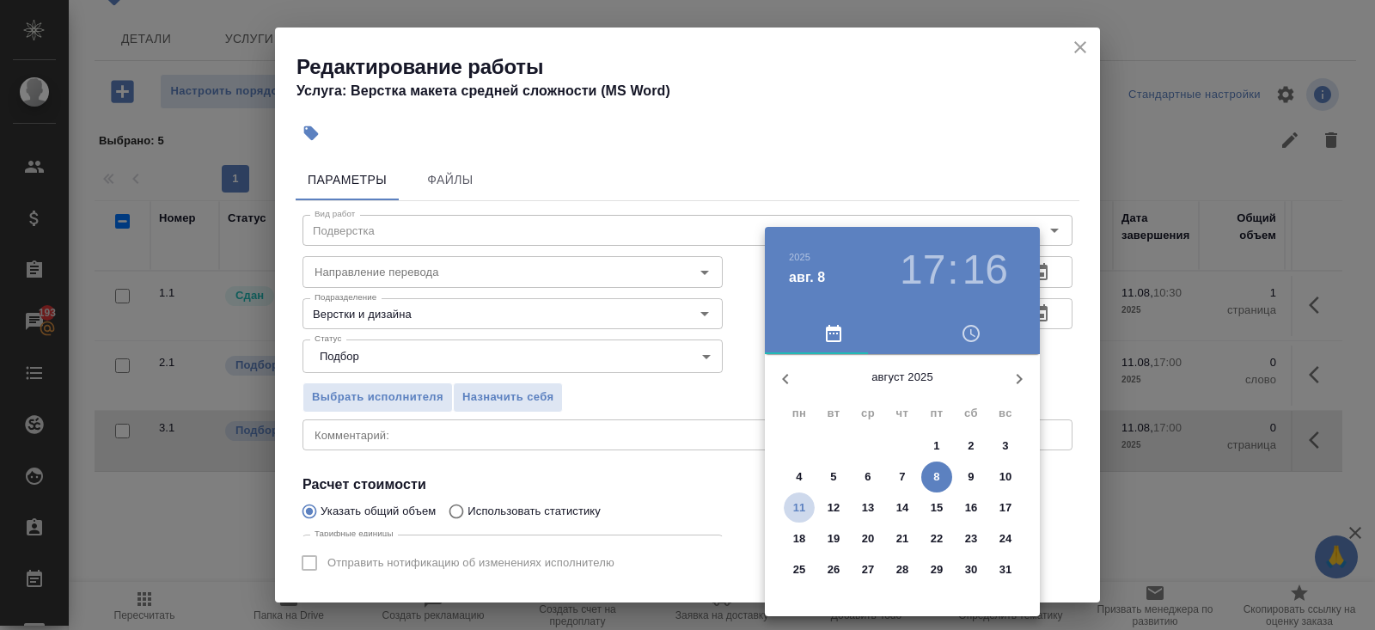
click at [802, 509] on p "11" at bounding box center [799, 507] width 13 height 17
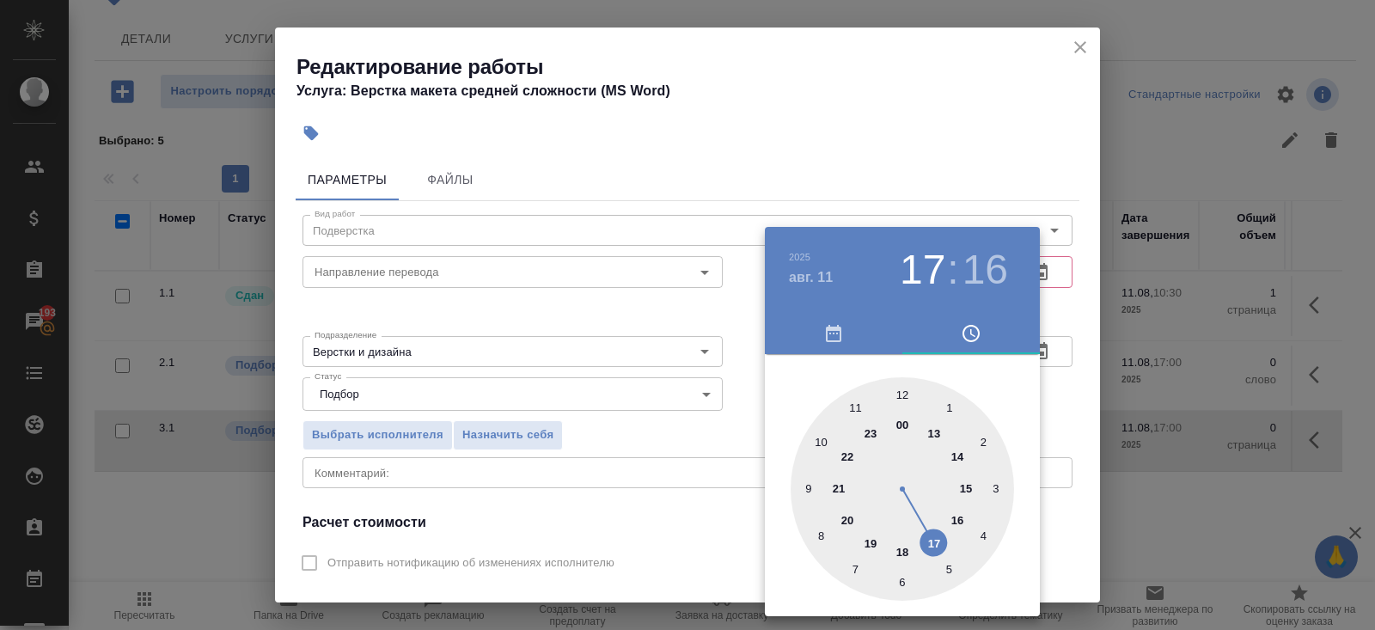
click at [954, 518] on div at bounding box center [901, 488] width 223 height 223
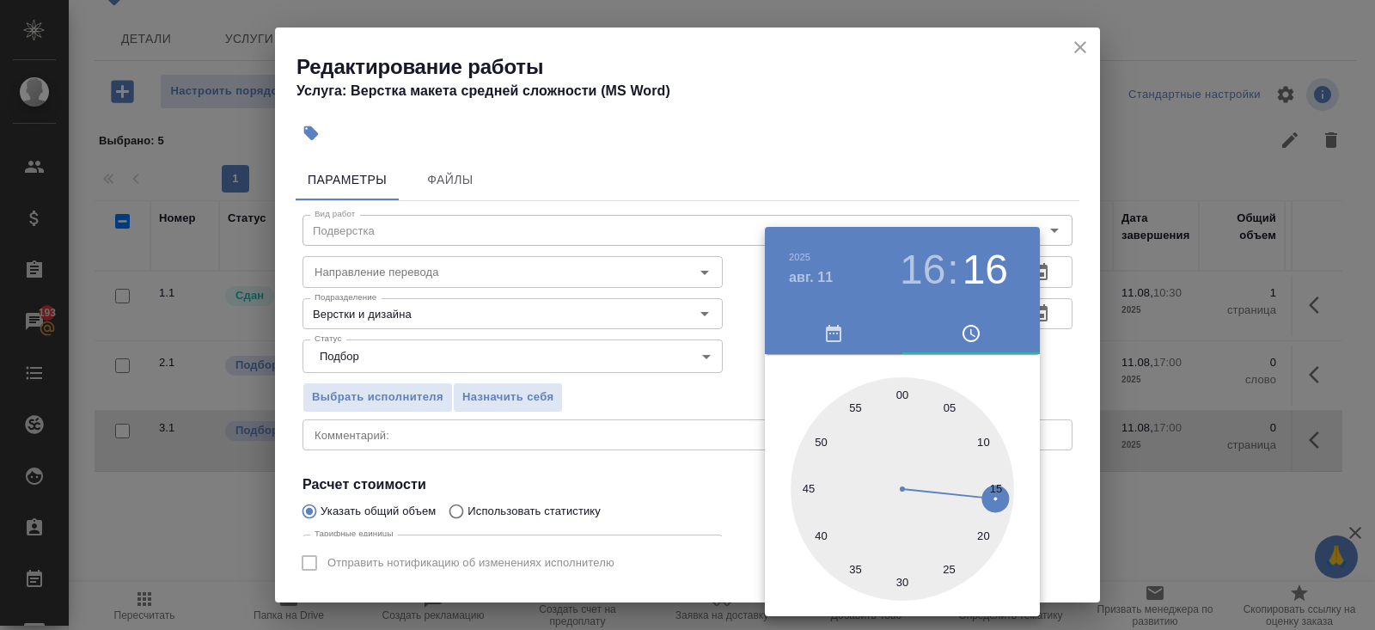
type input "11.08.2025 16:00"
click at [901, 393] on div at bounding box center [901, 488] width 223 height 223
click at [697, 434] on div at bounding box center [687, 315] width 1375 height 630
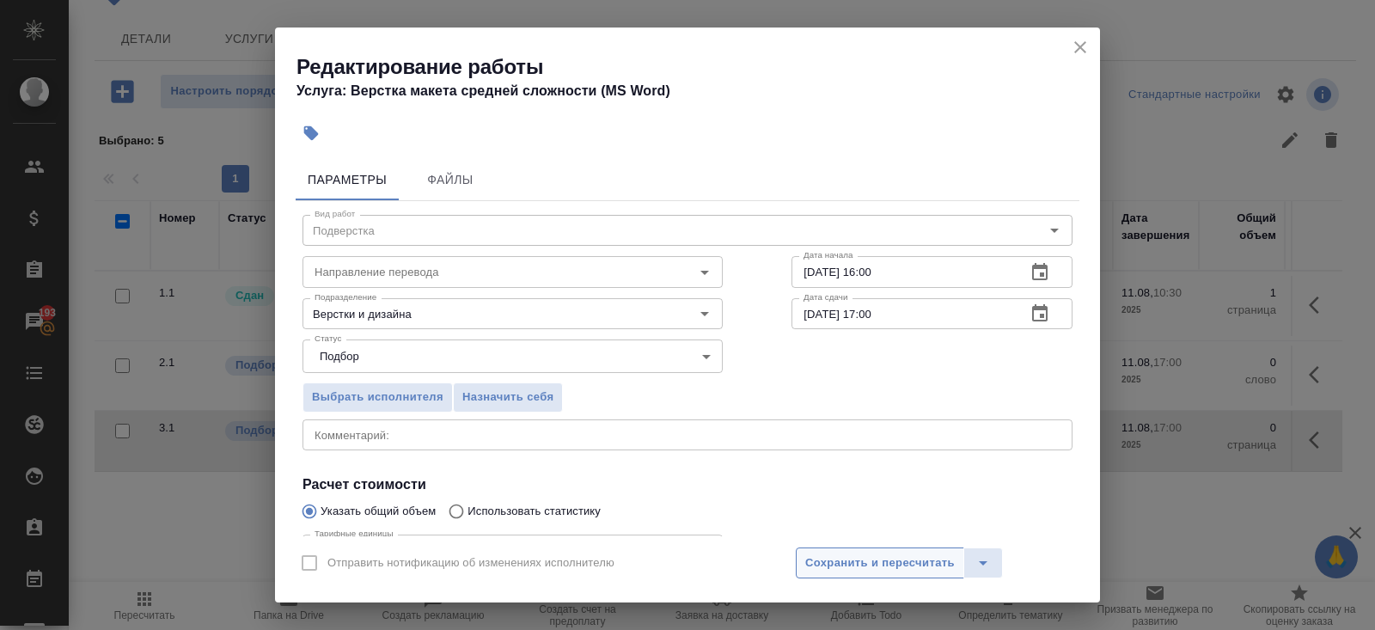
click at [817, 548] on button "Сохранить и пересчитать" at bounding box center [880, 562] width 168 height 31
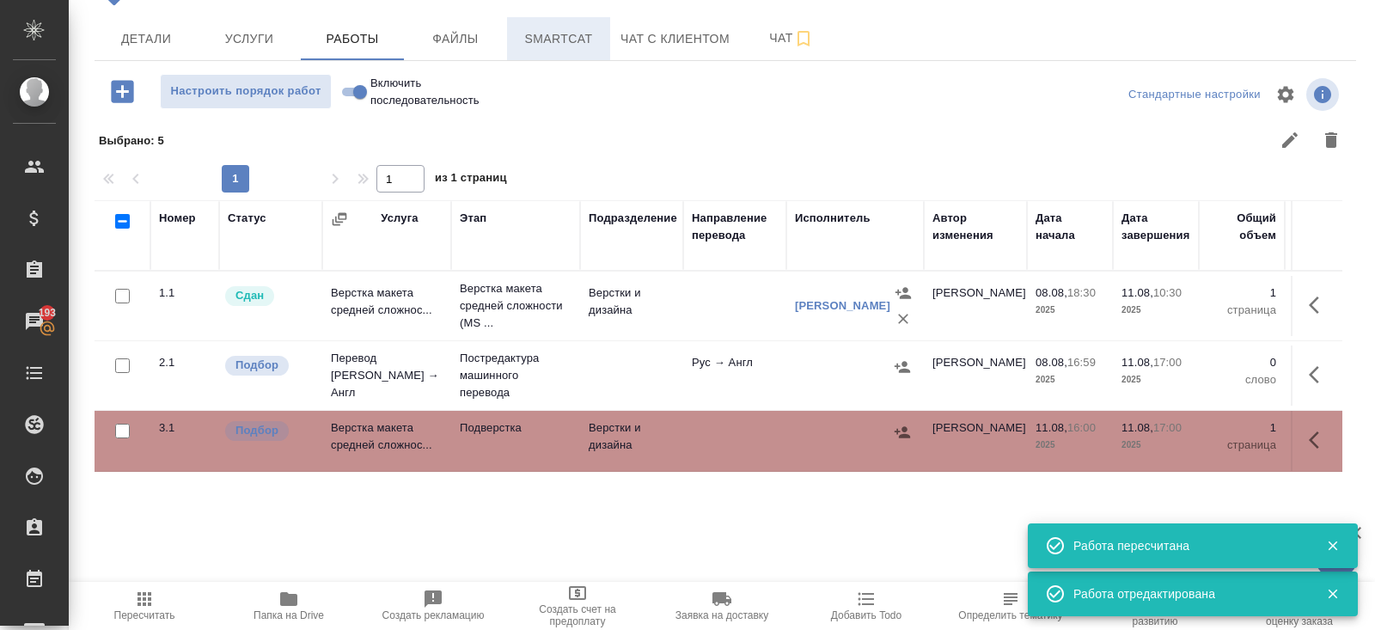
click at [543, 42] on span "Smartcat" at bounding box center [558, 38] width 82 height 21
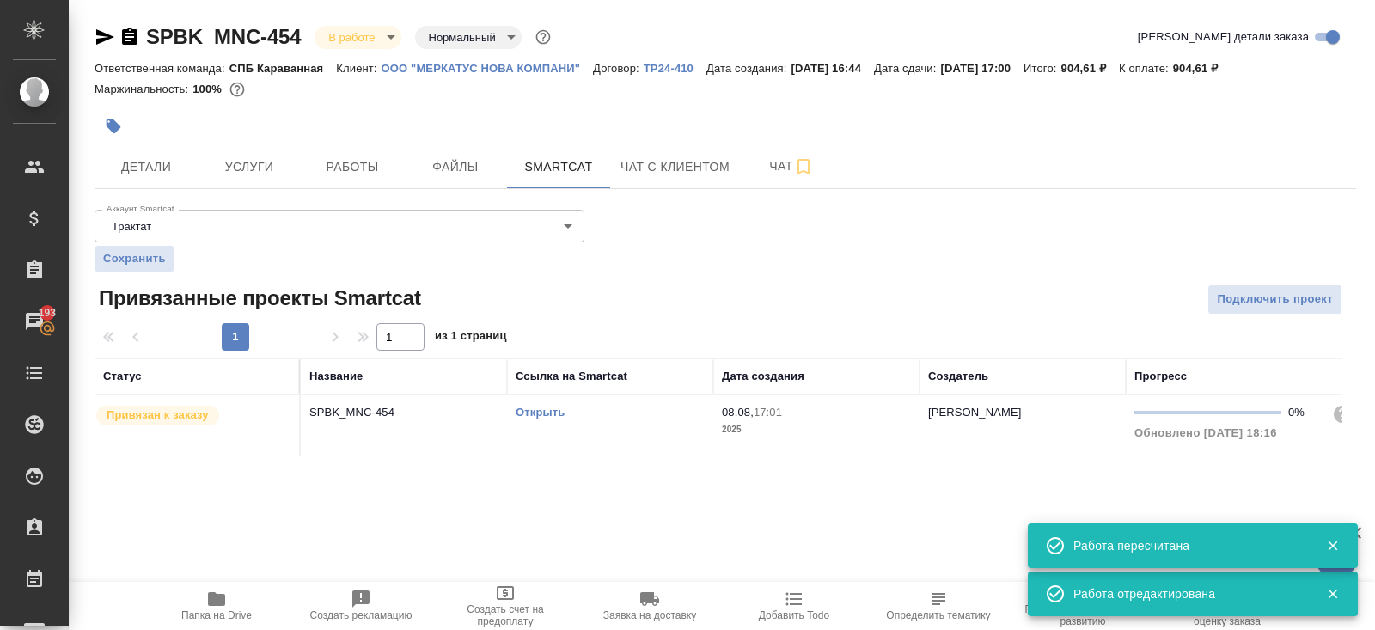
click at [529, 412] on link "Открыть" at bounding box center [539, 412] width 49 height 13
click at [363, 154] on button "Работы" at bounding box center [352, 166] width 103 height 43
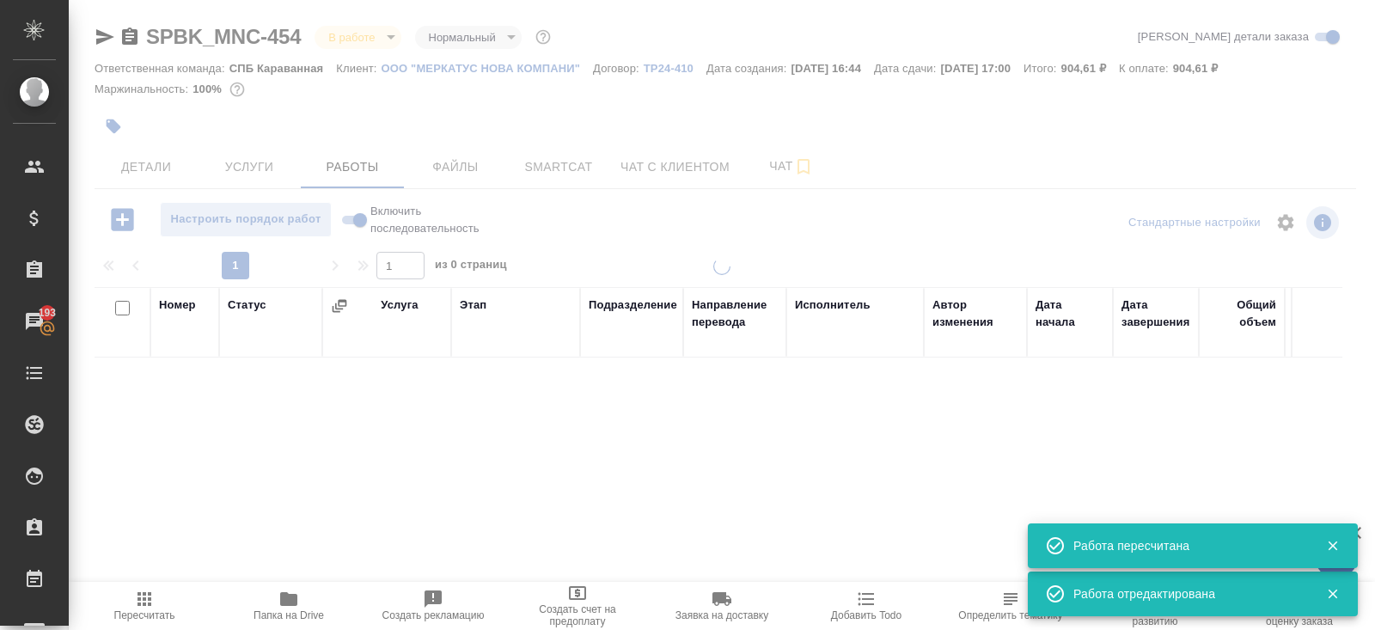
scroll to position [87, 0]
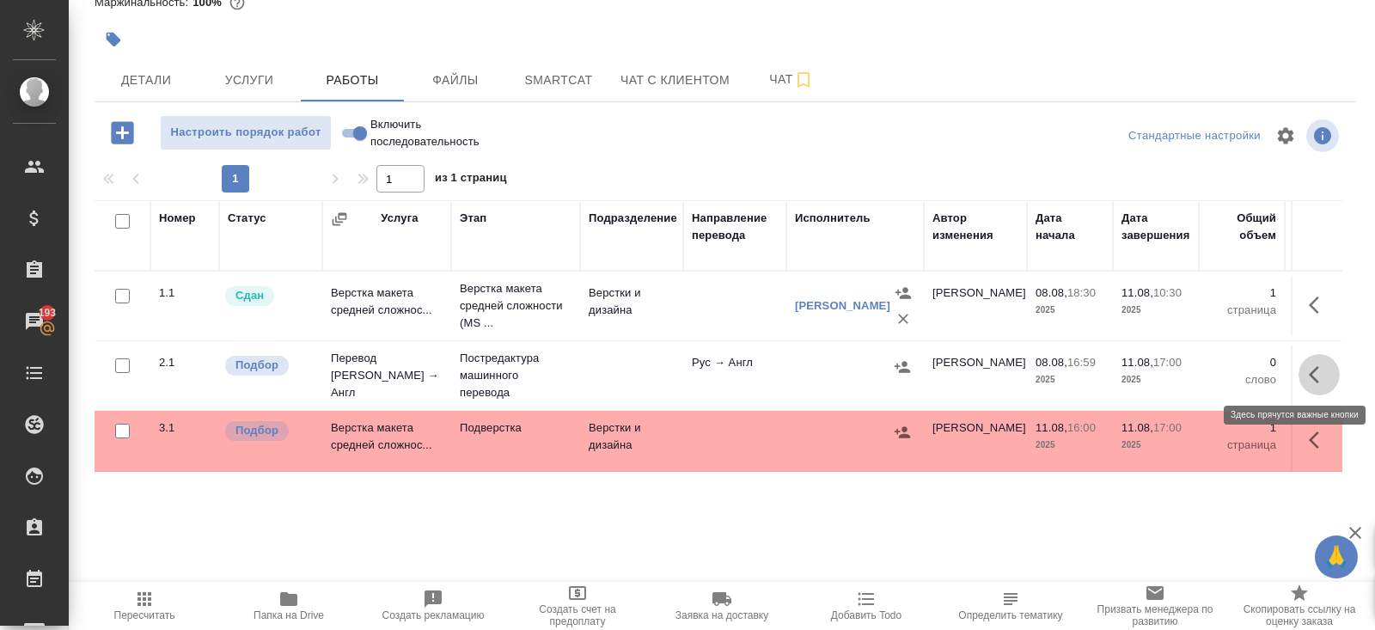
click at [1319, 376] on icon "button" at bounding box center [1318, 374] width 21 height 21
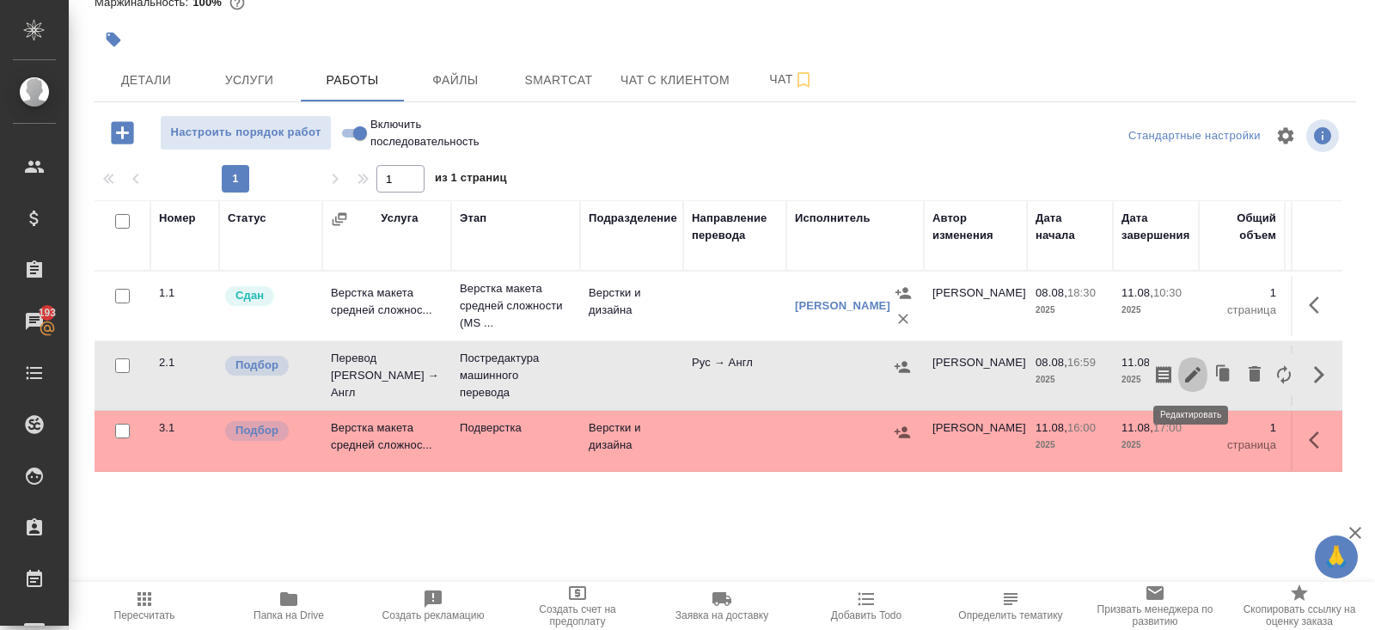
click at [1206, 371] on button "button" at bounding box center [1192, 374] width 29 height 41
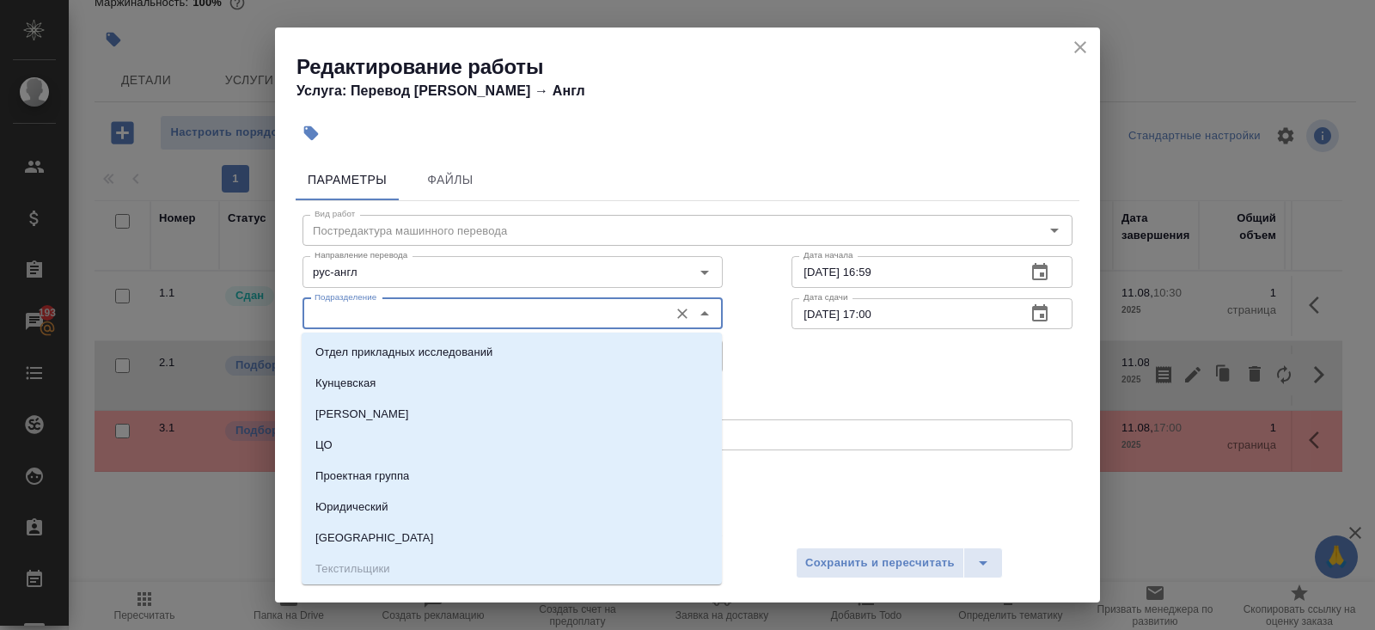
click at [399, 317] on input "Подразделение" at bounding box center [484, 313] width 352 height 21
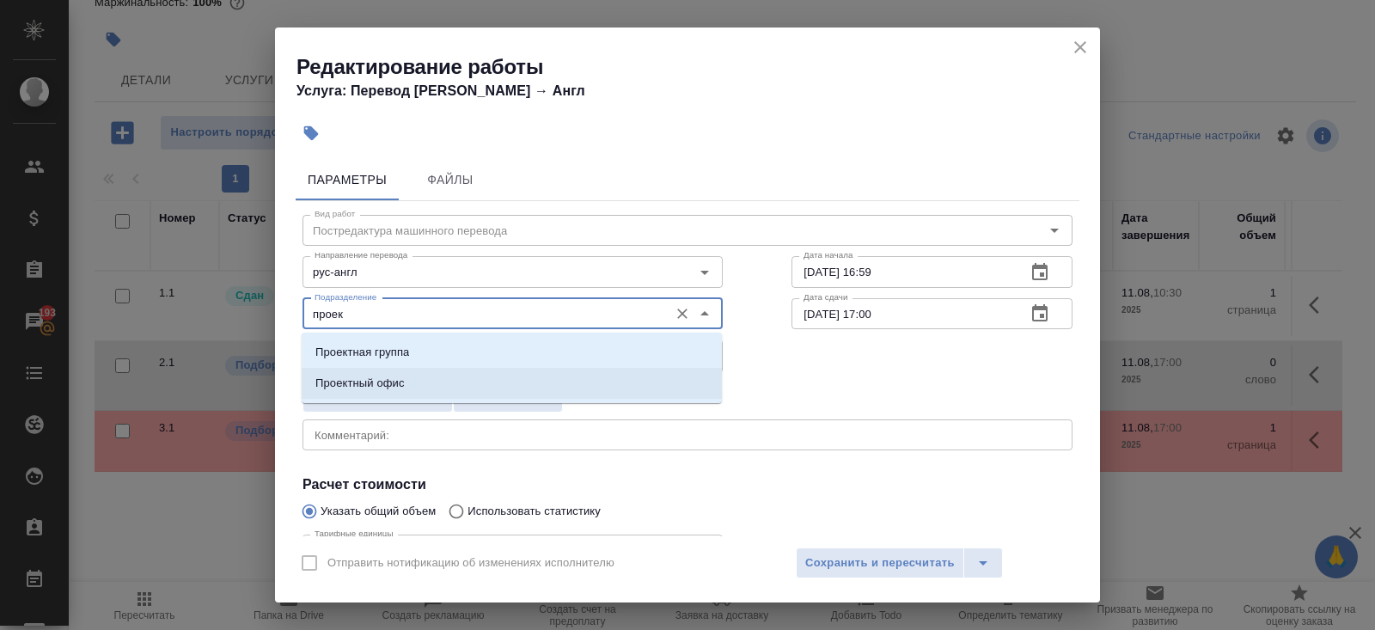
click at [387, 369] on li "Проектный офис" at bounding box center [512, 383] width 420 height 31
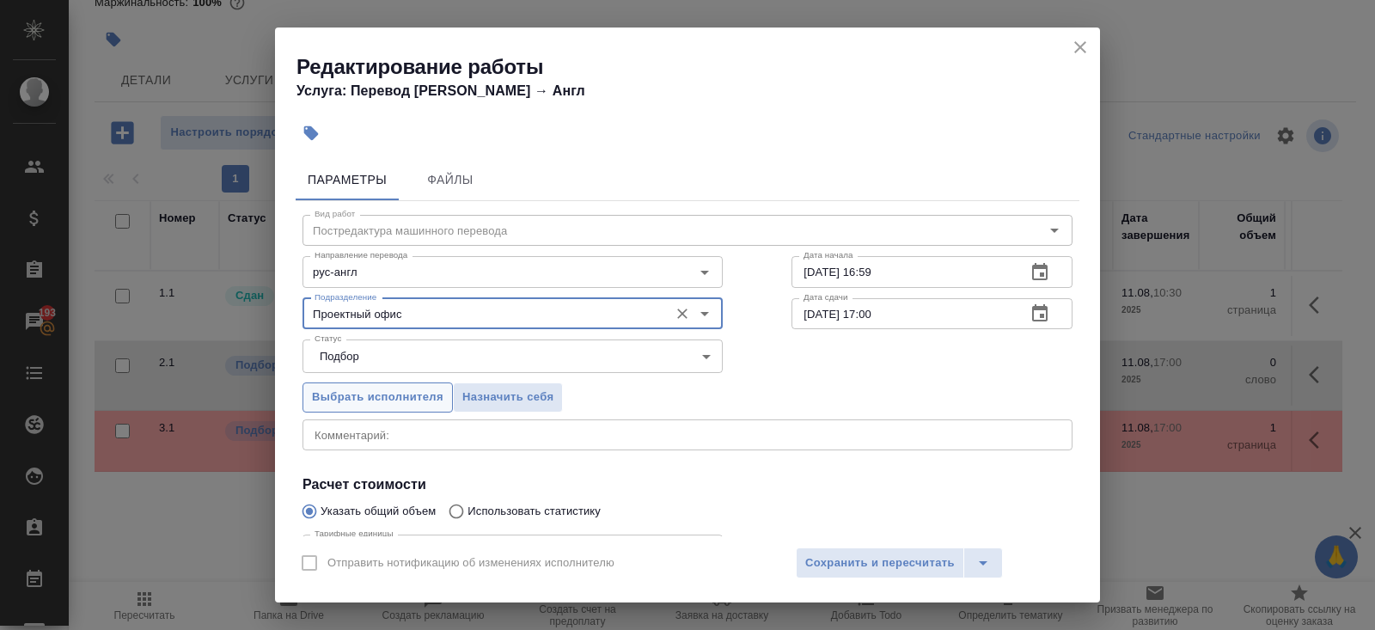
scroll to position [178, 0]
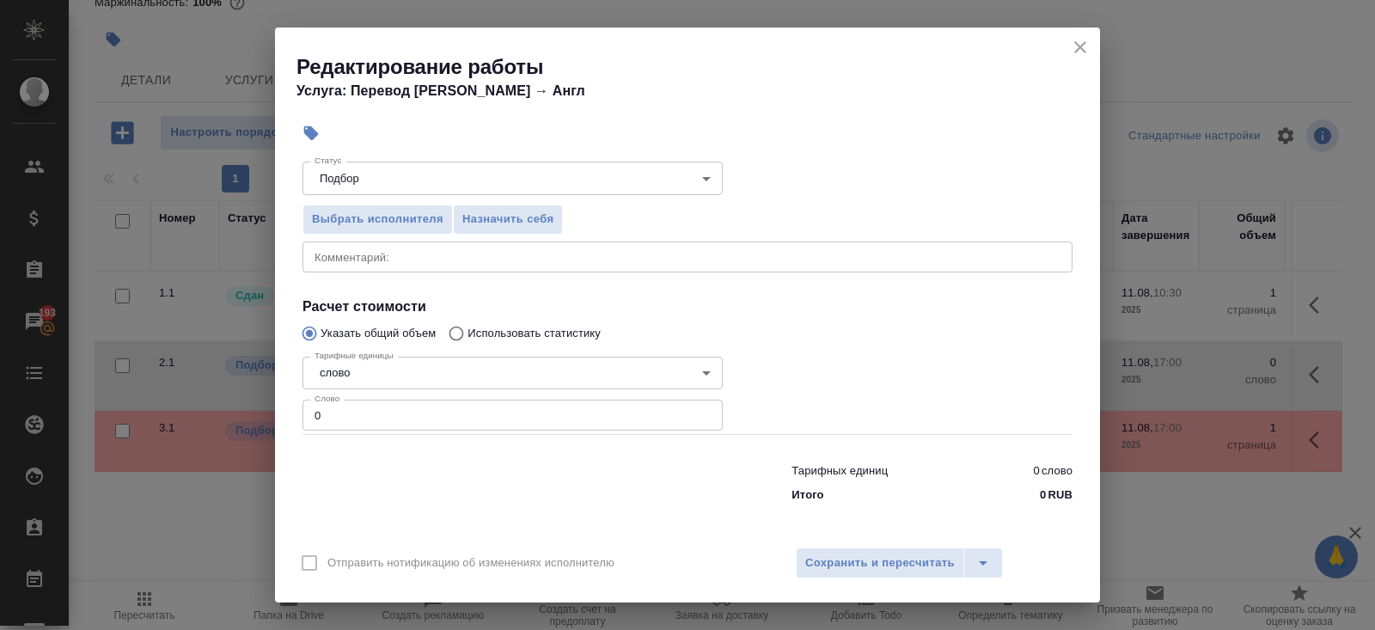
type input "Проектный офис"
click at [374, 429] on input "0" at bounding box center [512, 414] width 420 height 31
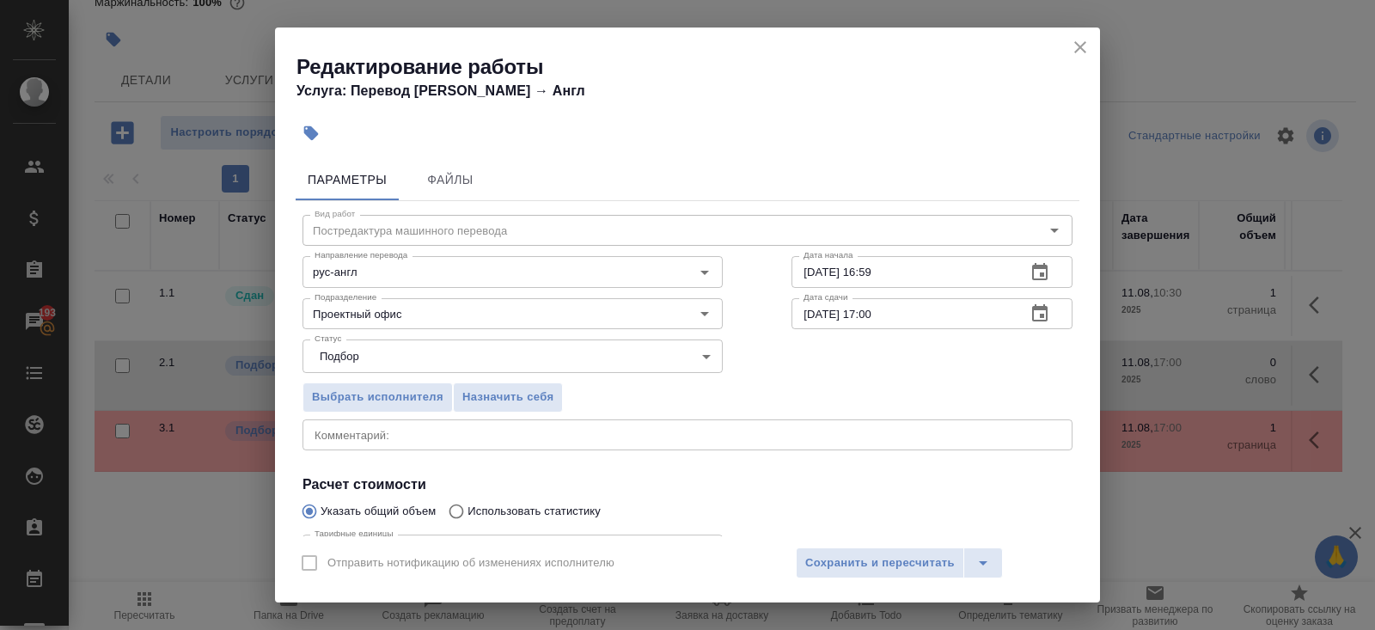
type input "100"
click at [1043, 309] on icon "button" at bounding box center [1039, 312] width 15 height 17
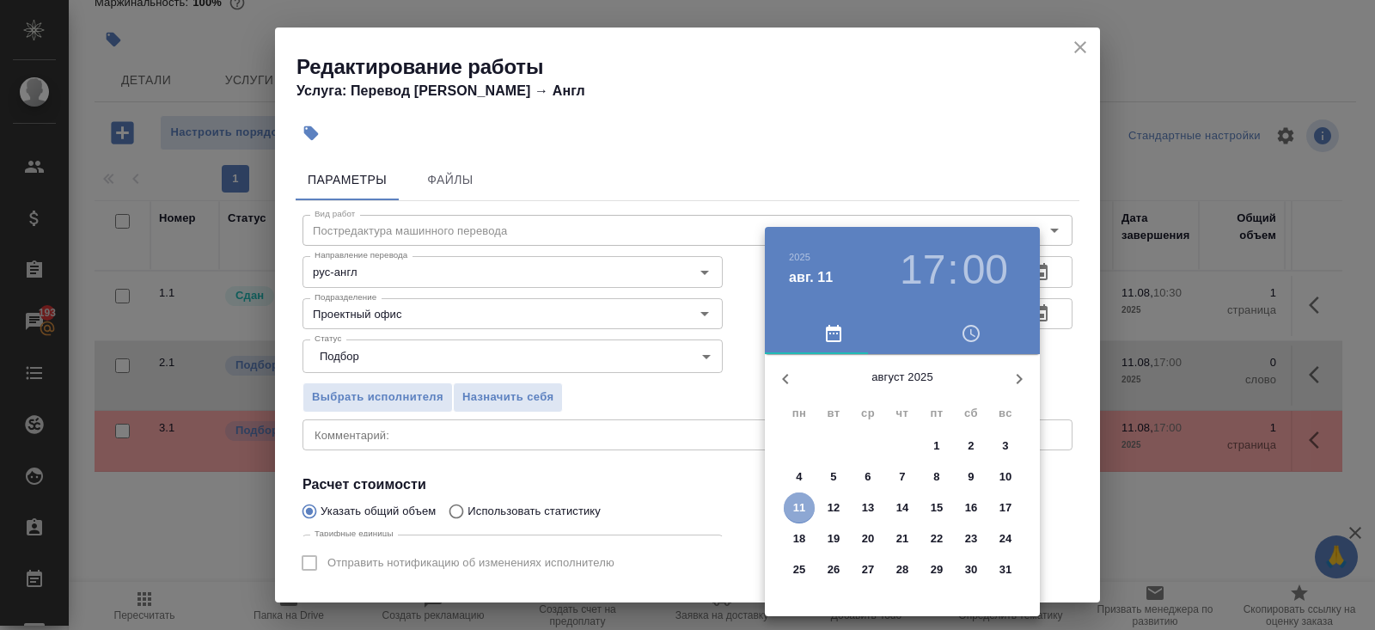
click at [790, 505] on span "11" at bounding box center [799, 507] width 31 height 17
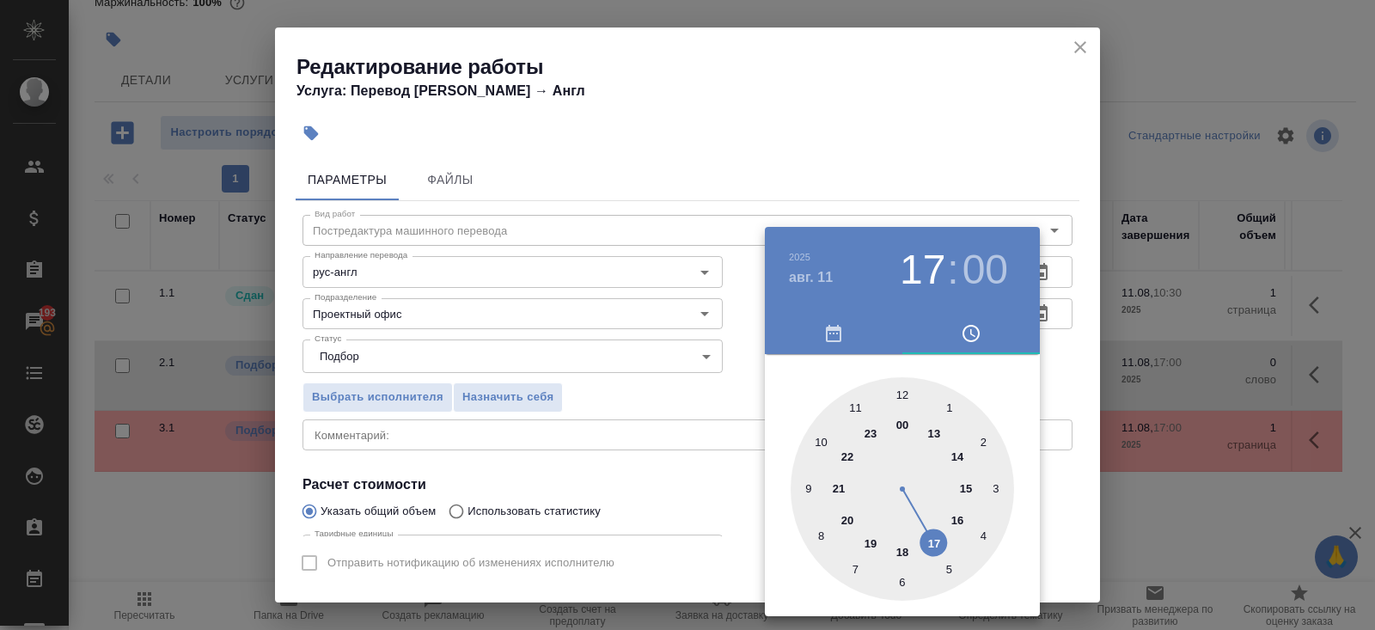
type input "11.08.2025 16:00"
click at [954, 517] on div at bounding box center [901, 488] width 223 height 223
click at [1099, 367] on div at bounding box center [687, 315] width 1375 height 630
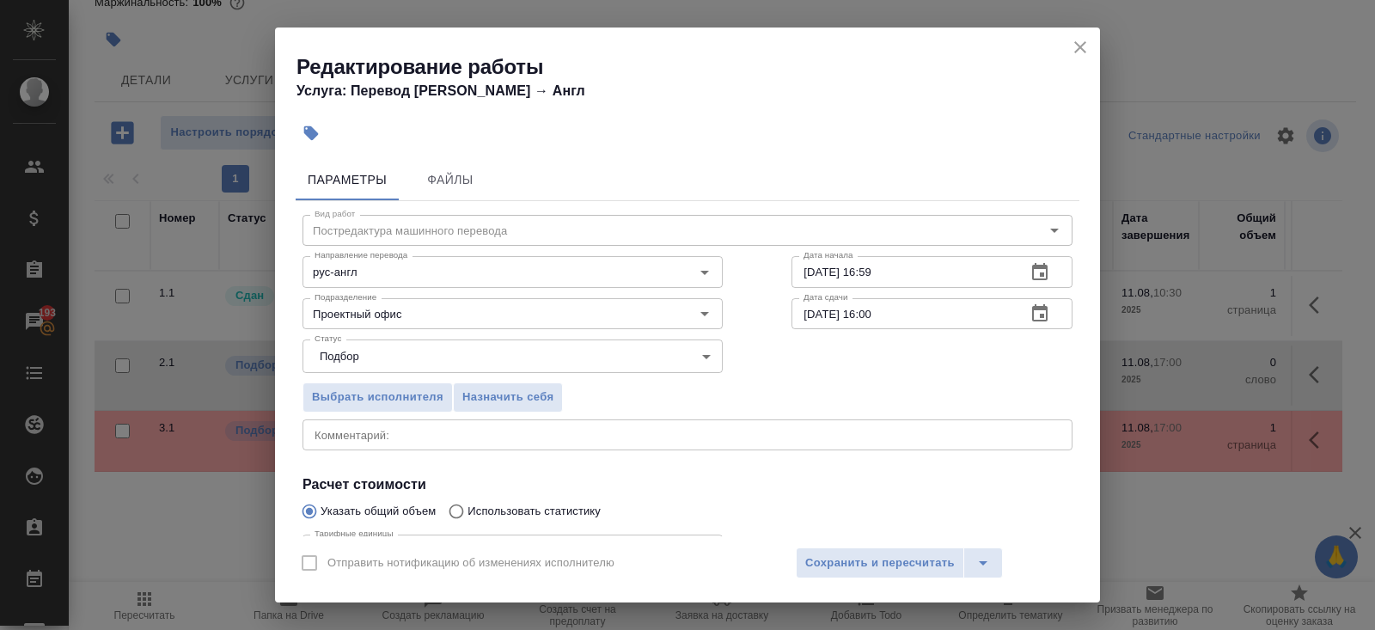
click at [1040, 284] on button "button" at bounding box center [1039, 272] width 41 height 41
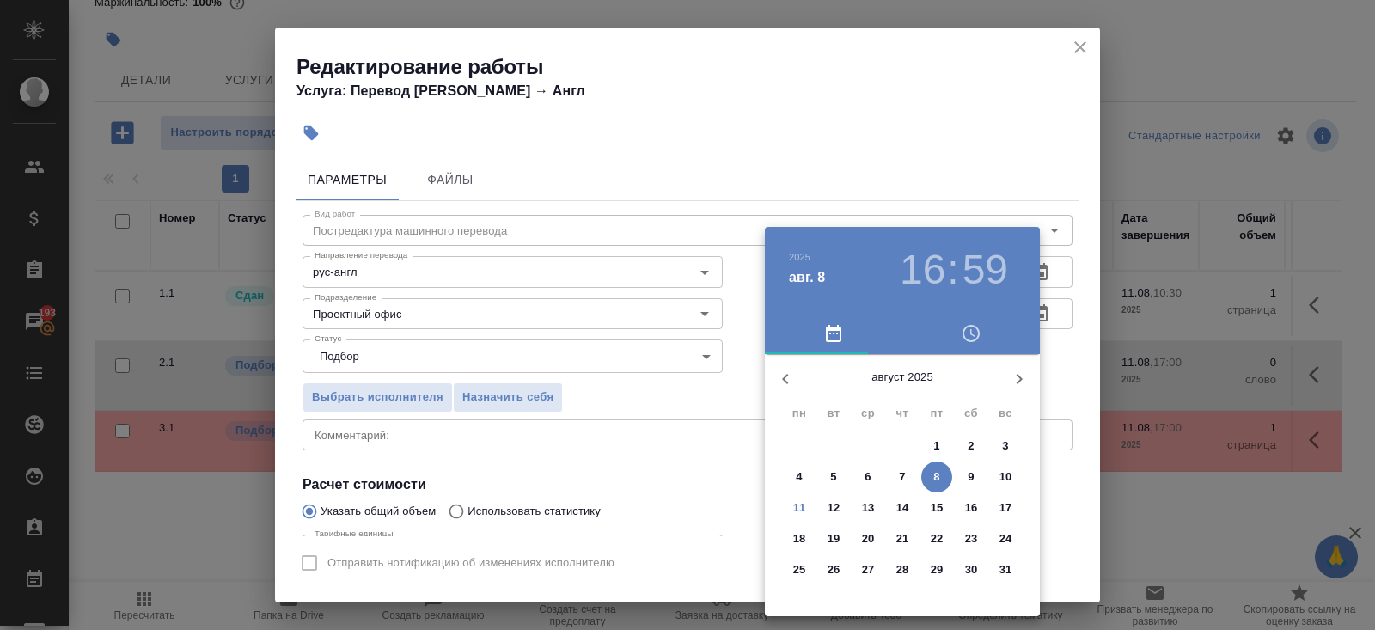
click at [933, 479] on p "8" at bounding box center [936, 476] width 6 height 17
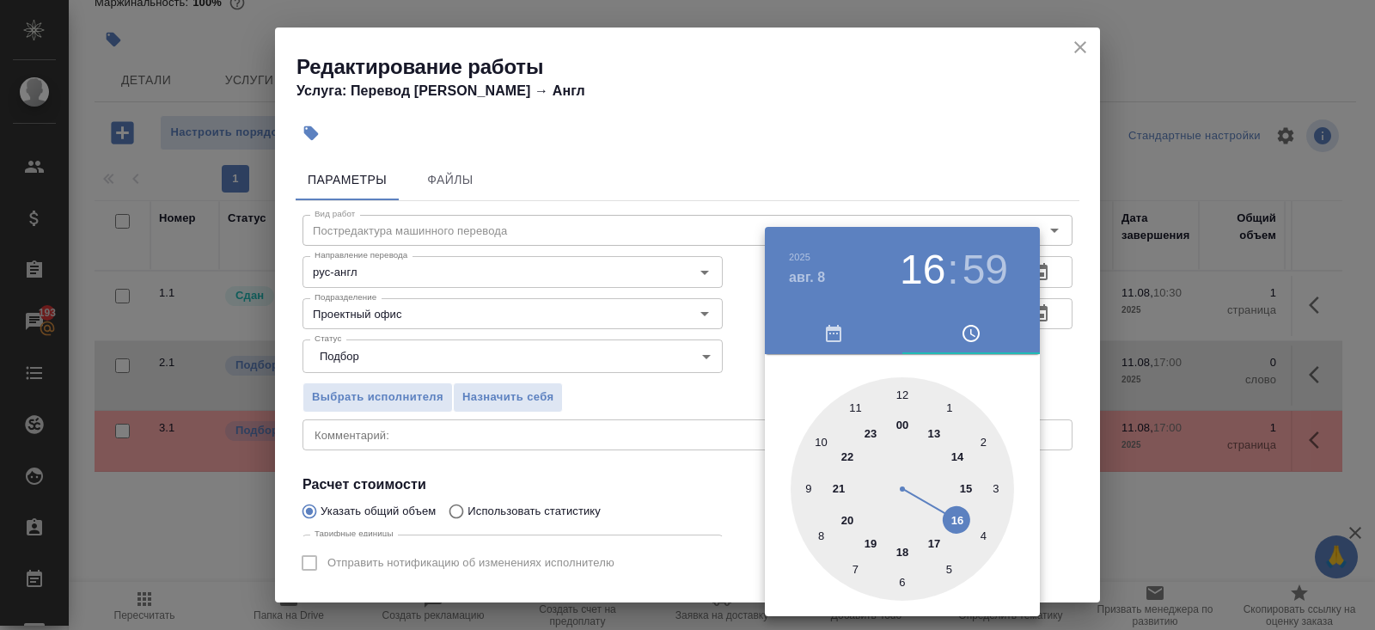
click at [820, 443] on div at bounding box center [901, 488] width 223 height 223
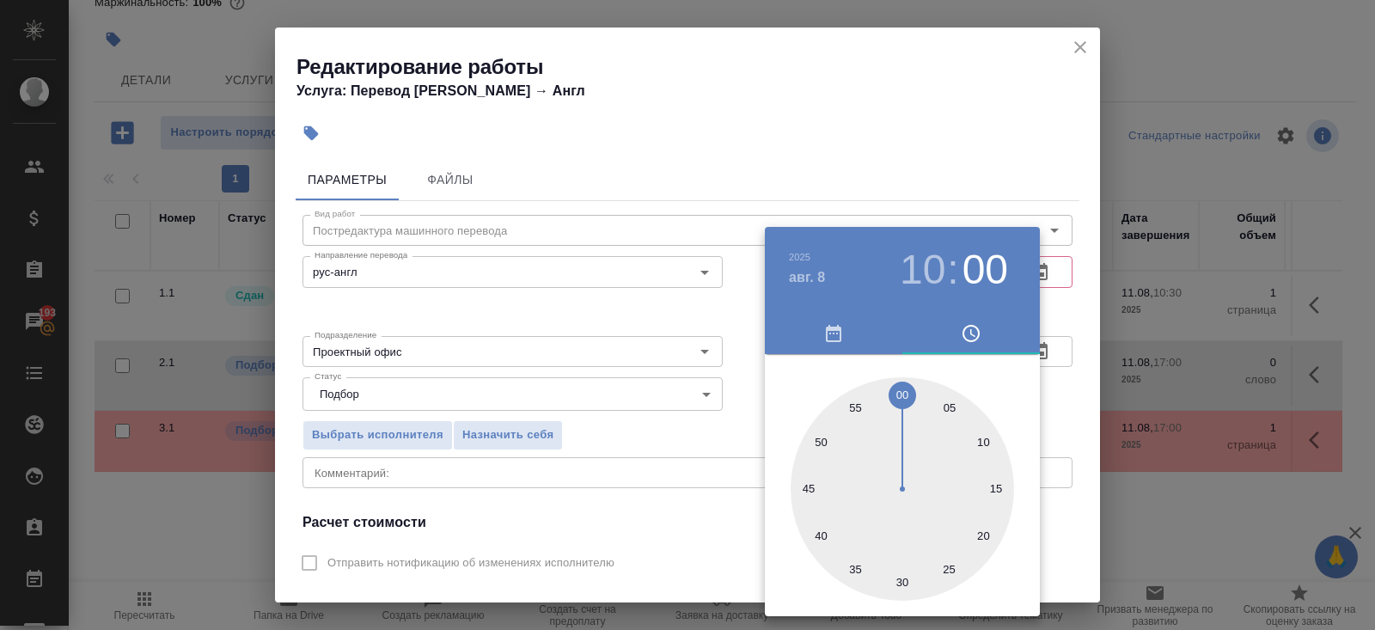
click at [904, 393] on div at bounding box center [901, 488] width 223 height 223
click at [733, 422] on div at bounding box center [687, 315] width 1375 height 630
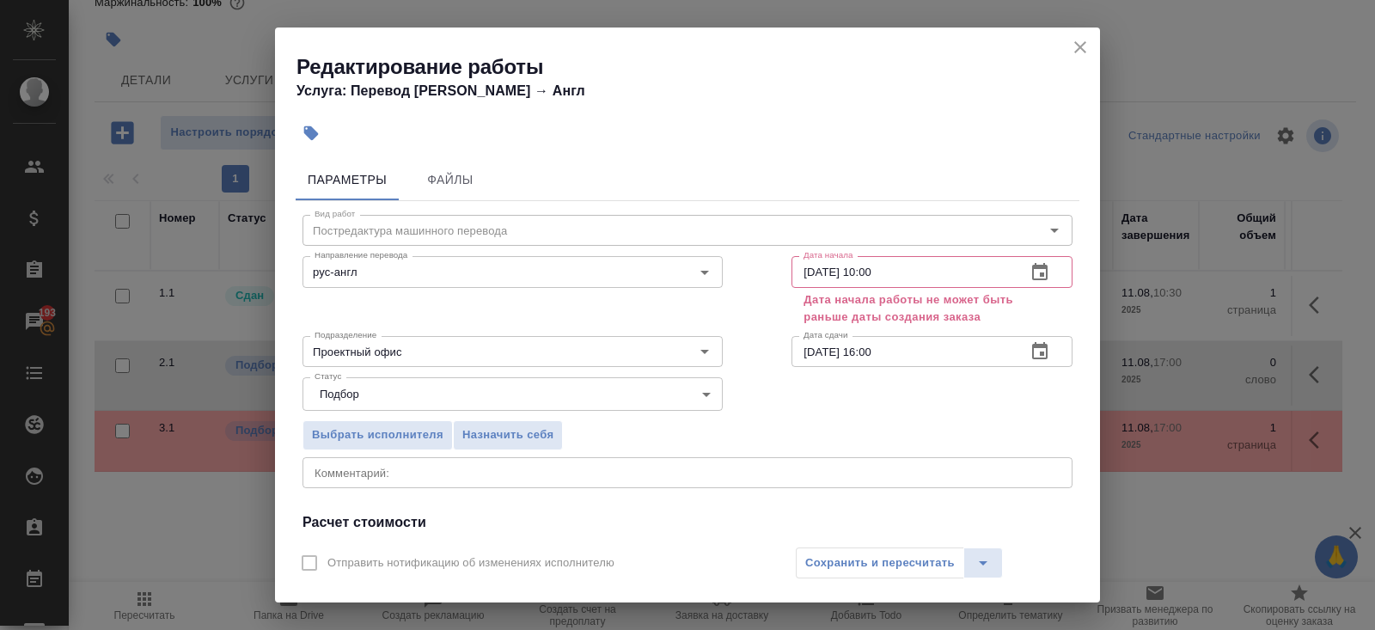
click at [1039, 275] on icon "button" at bounding box center [1039, 272] width 21 height 21
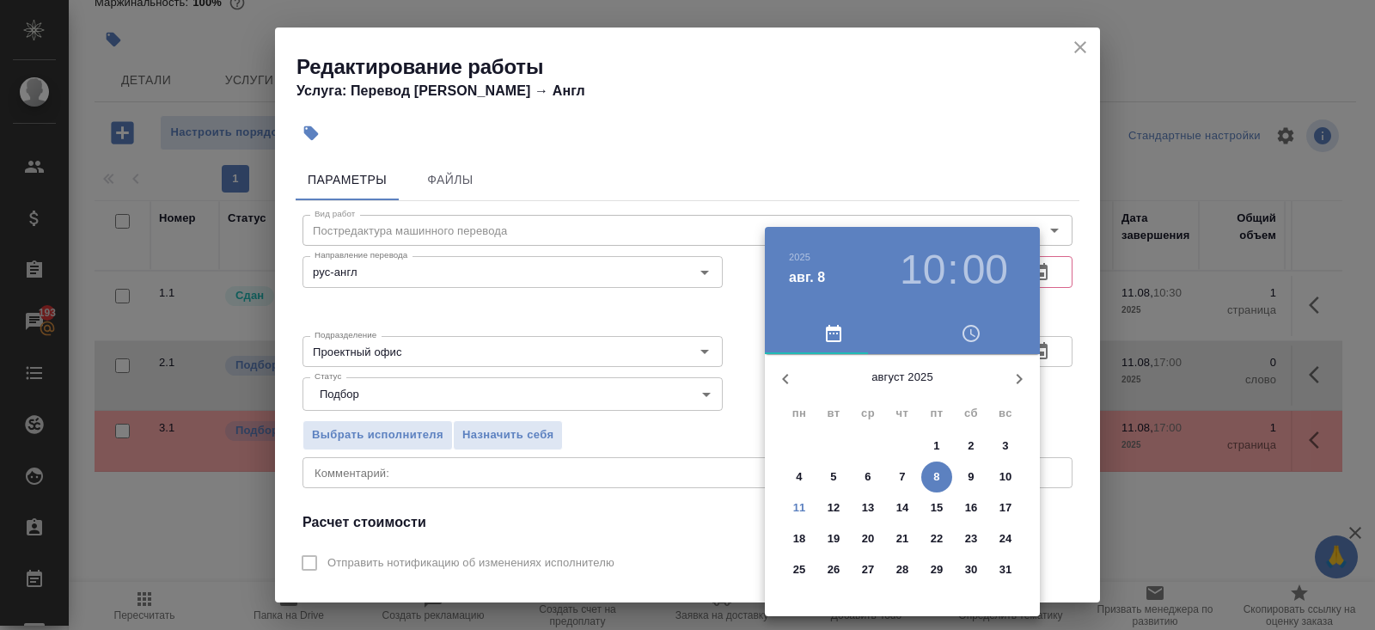
click at [805, 499] on span "11" at bounding box center [799, 507] width 31 height 17
type input "11.08.2025 10:00"
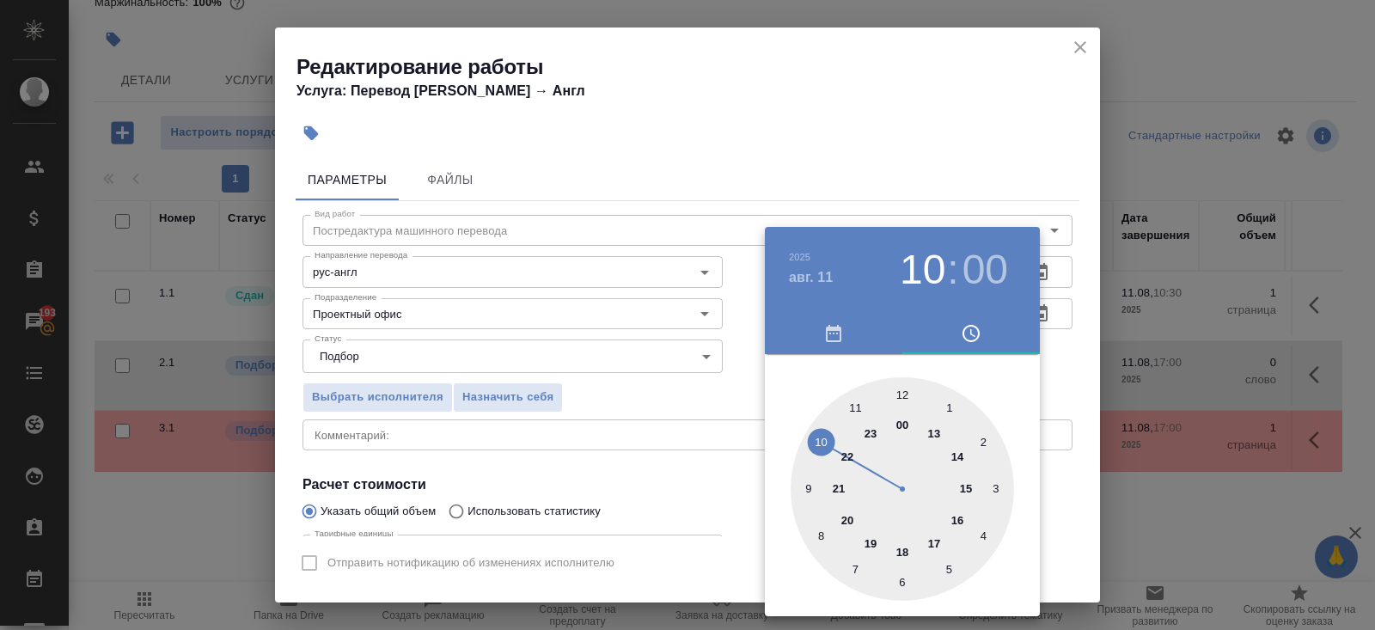
drag, startPoint x: 698, startPoint y: 470, endPoint x: 719, endPoint y: 473, distance: 21.6
click at [698, 470] on div at bounding box center [687, 315] width 1375 height 630
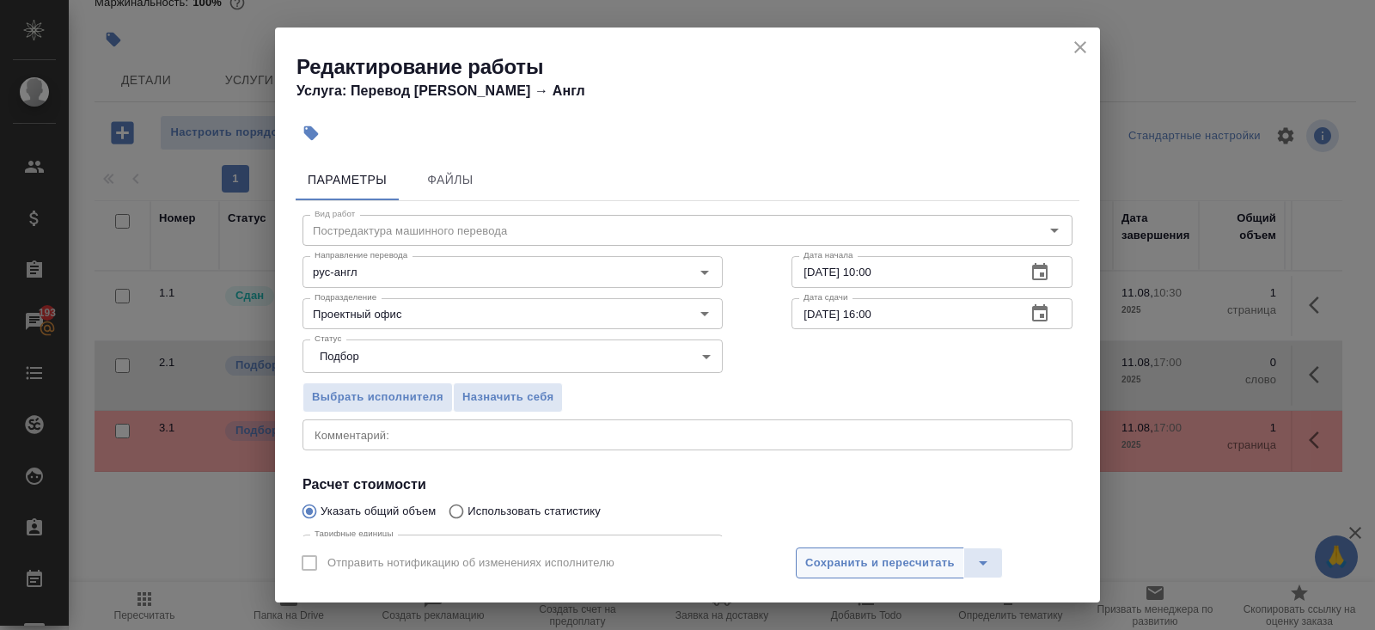
click at [828, 560] on span "Сохранить и пересчитать" at bounding box center [879, 563] width 149 height 20
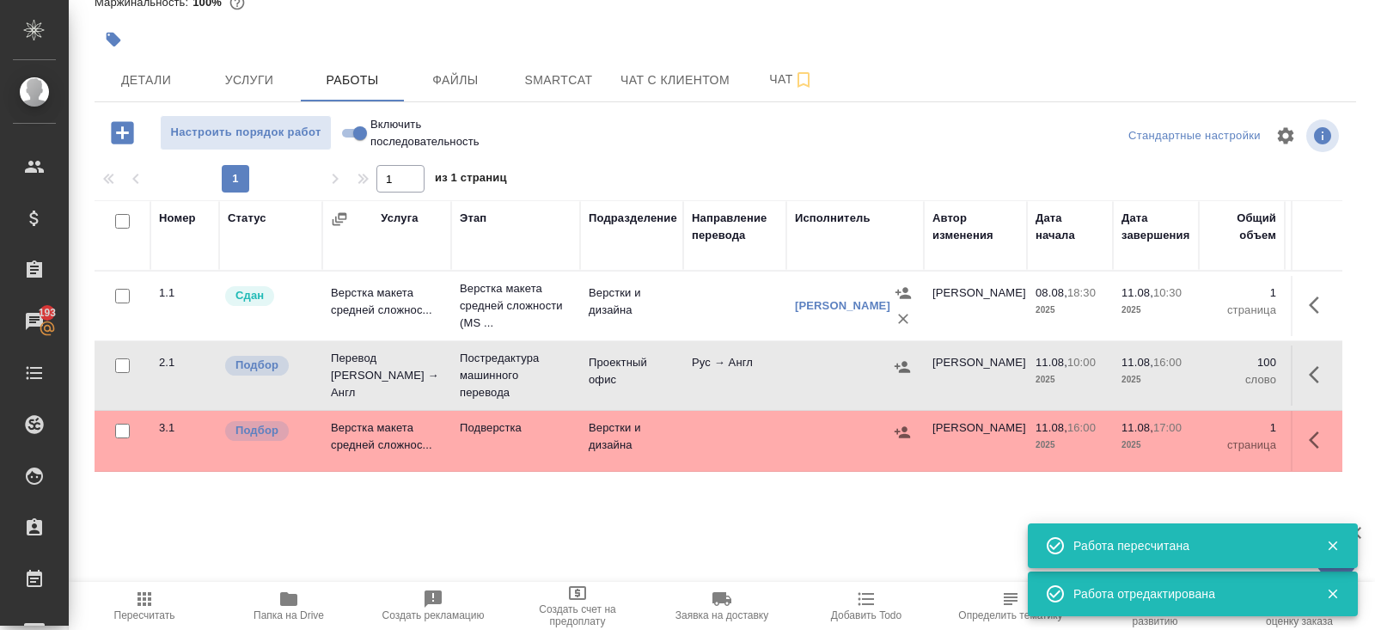
click at [903, 369] on icon "button" at bounding box center [901, 366] width 15 height 11
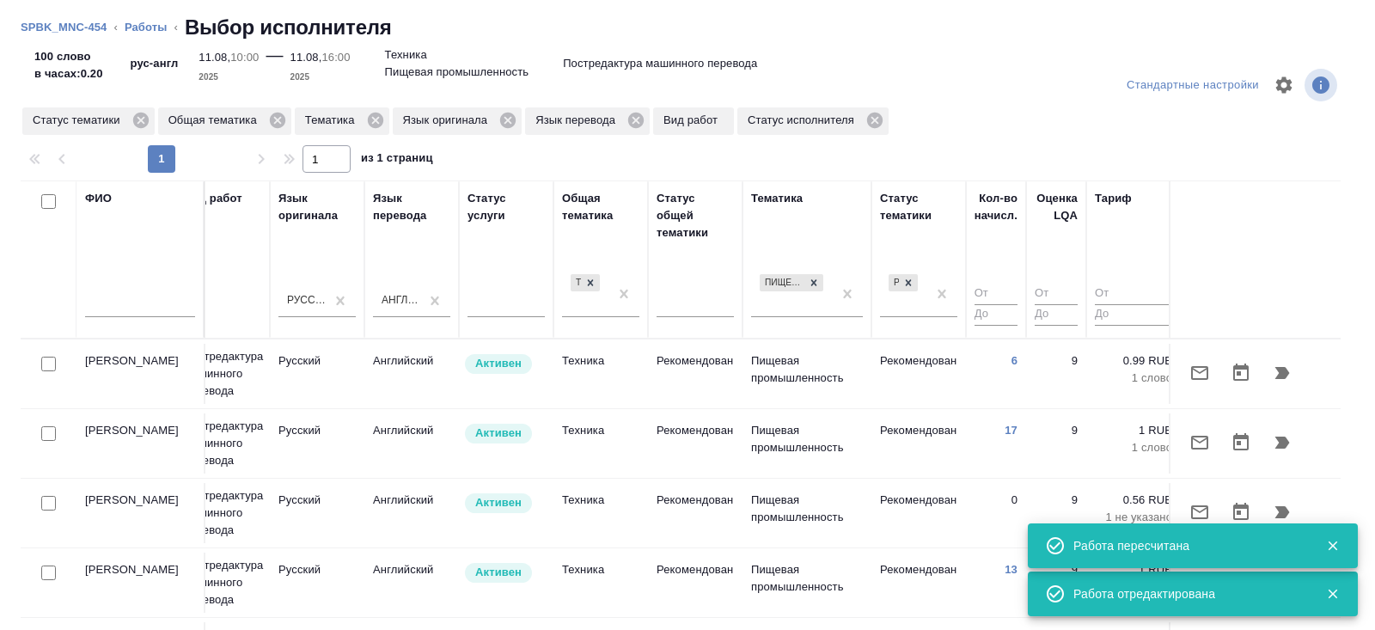
scroll to position [0, 1175]
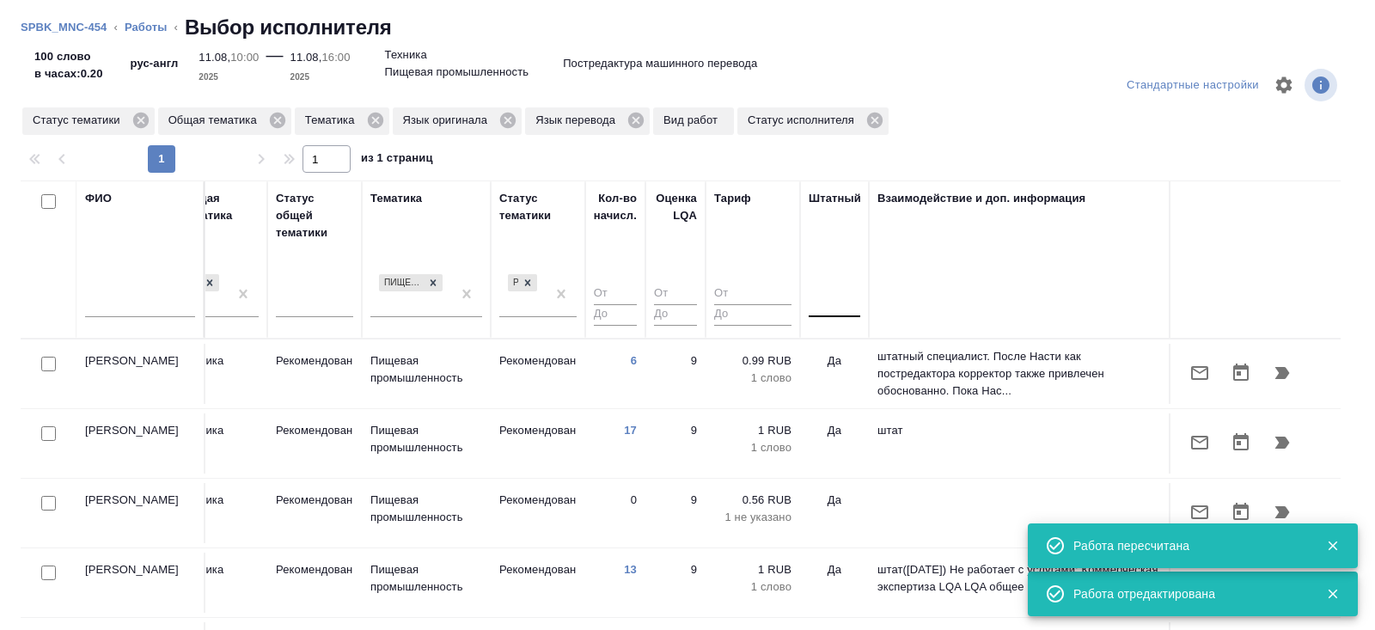
click at [834, 308] on div at bounding box center [834, 300] width 52 height 25
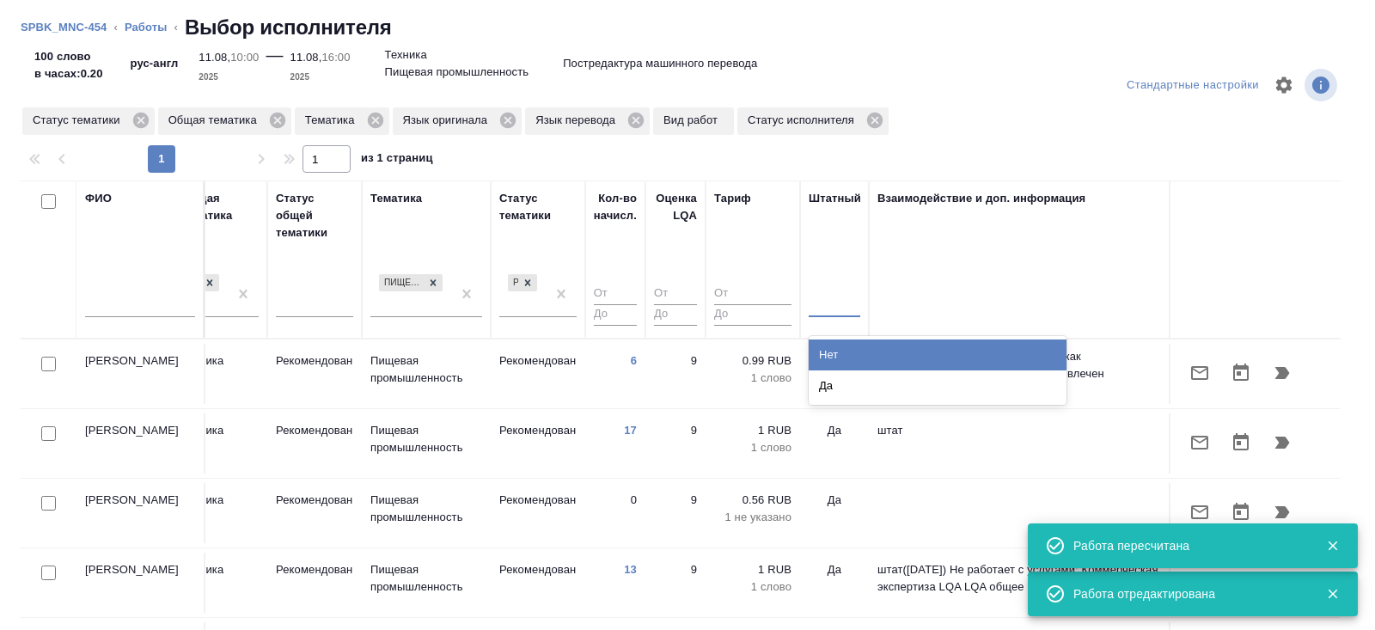
click at [841, 354] on div "Нет" at bounding box center [937, 354] width 258 height 31
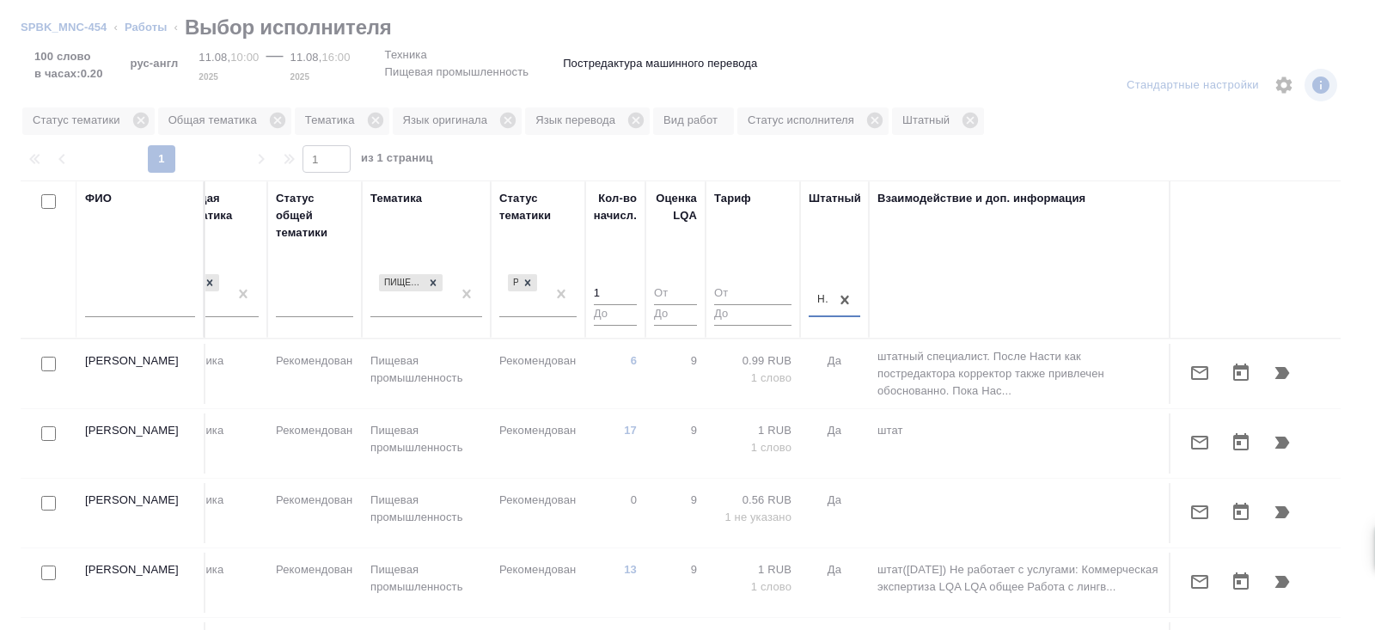
type input "1"
click at [625, 285] on input "1" at bounding box center [615, 294] width 43 height 21
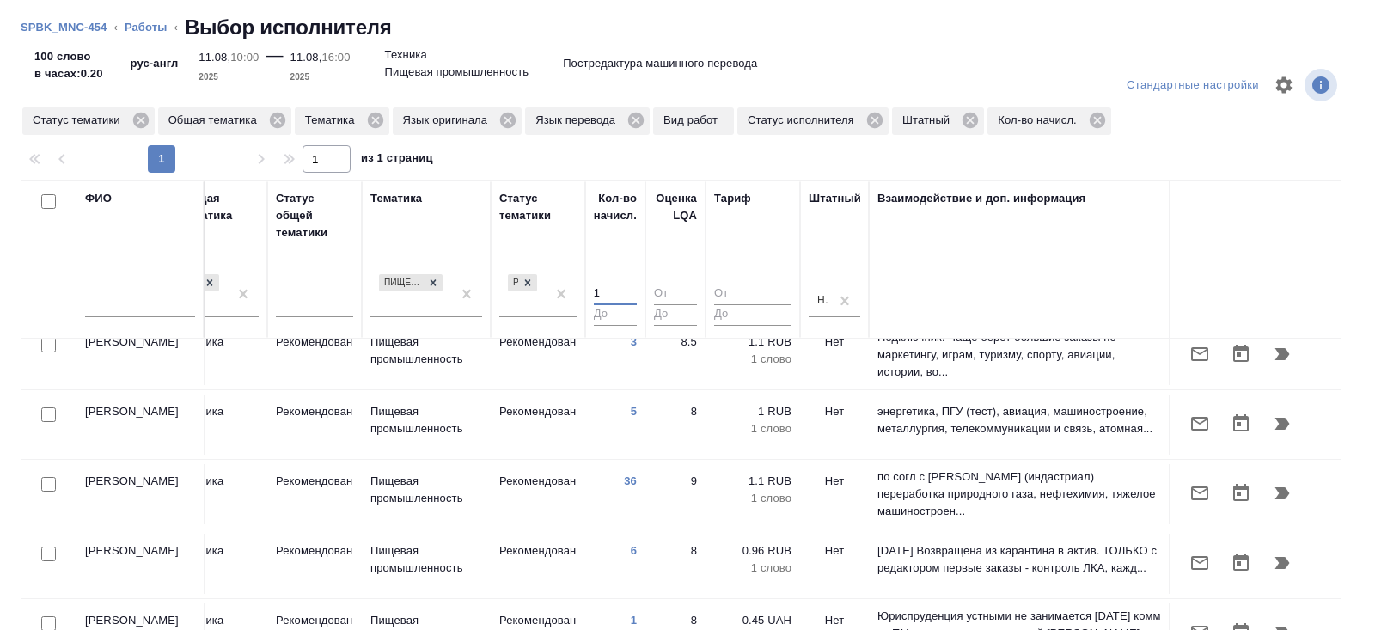
scroll to position [88, 1175]
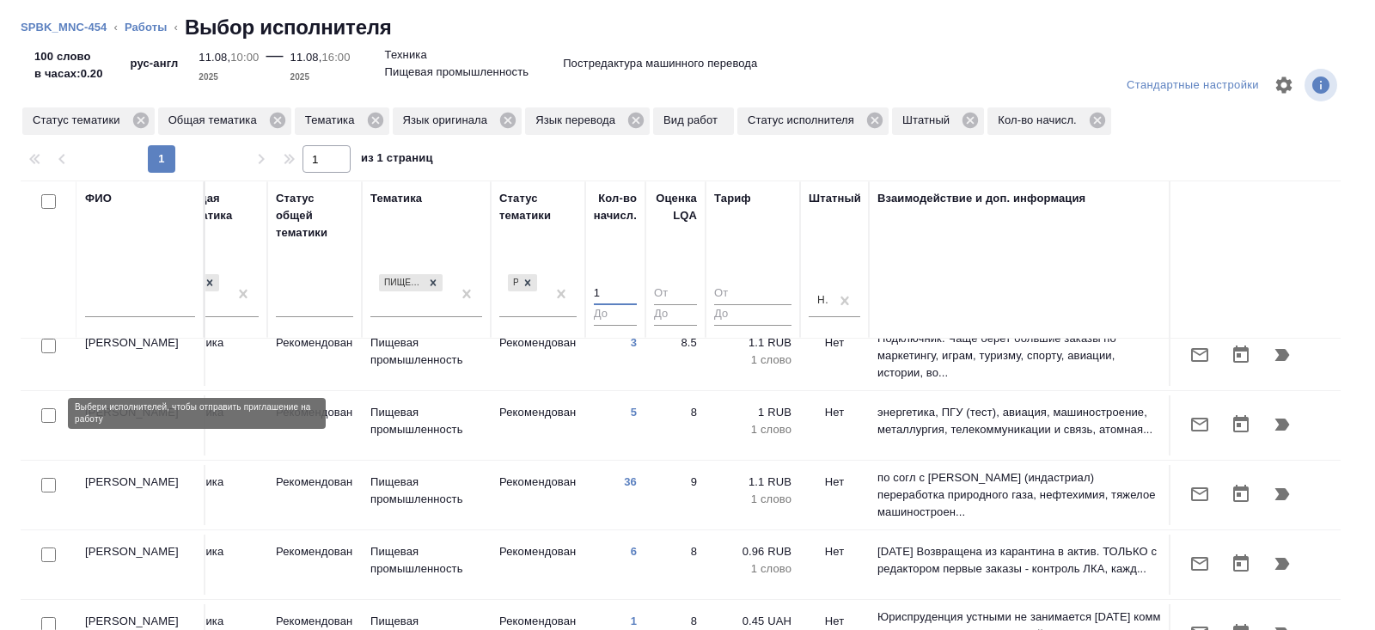
click at [48, 412] on input "checkbox" at bounding box center [48, 415] width 15 height 15
checkbox input "true"
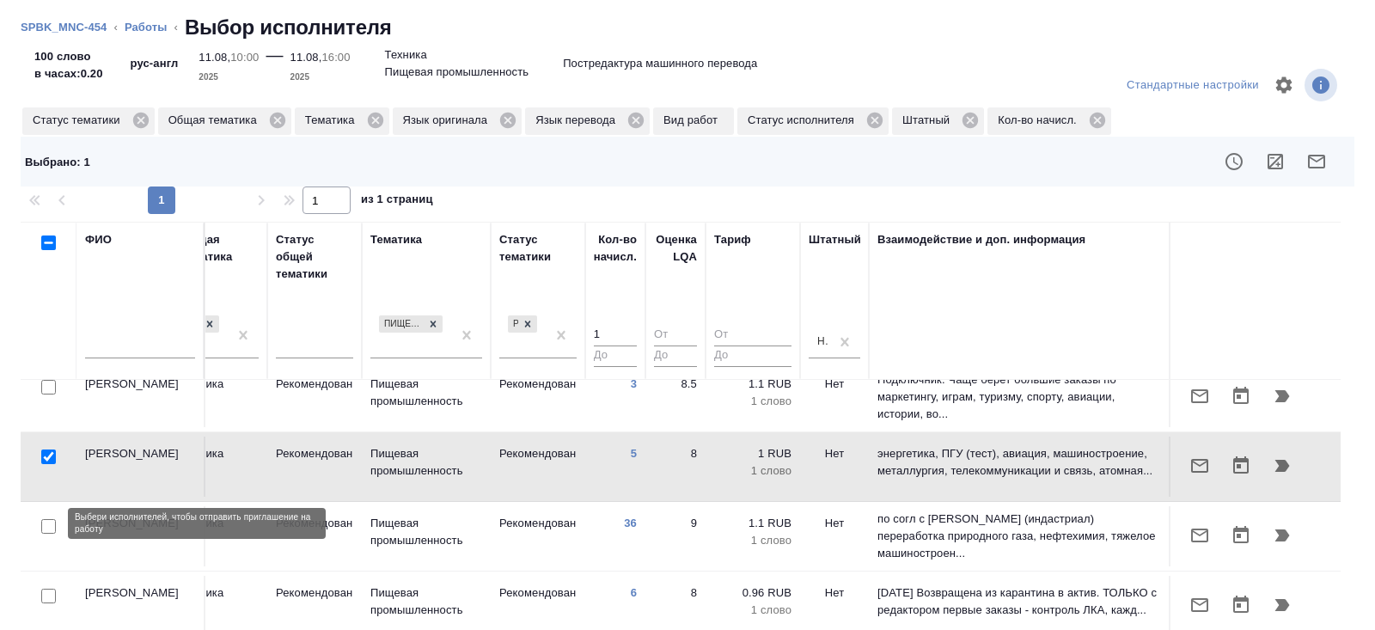
click at [47, 521] on input "checkbox" at bounding box center [48, 526] width 15 height 15
checkbox input "true"
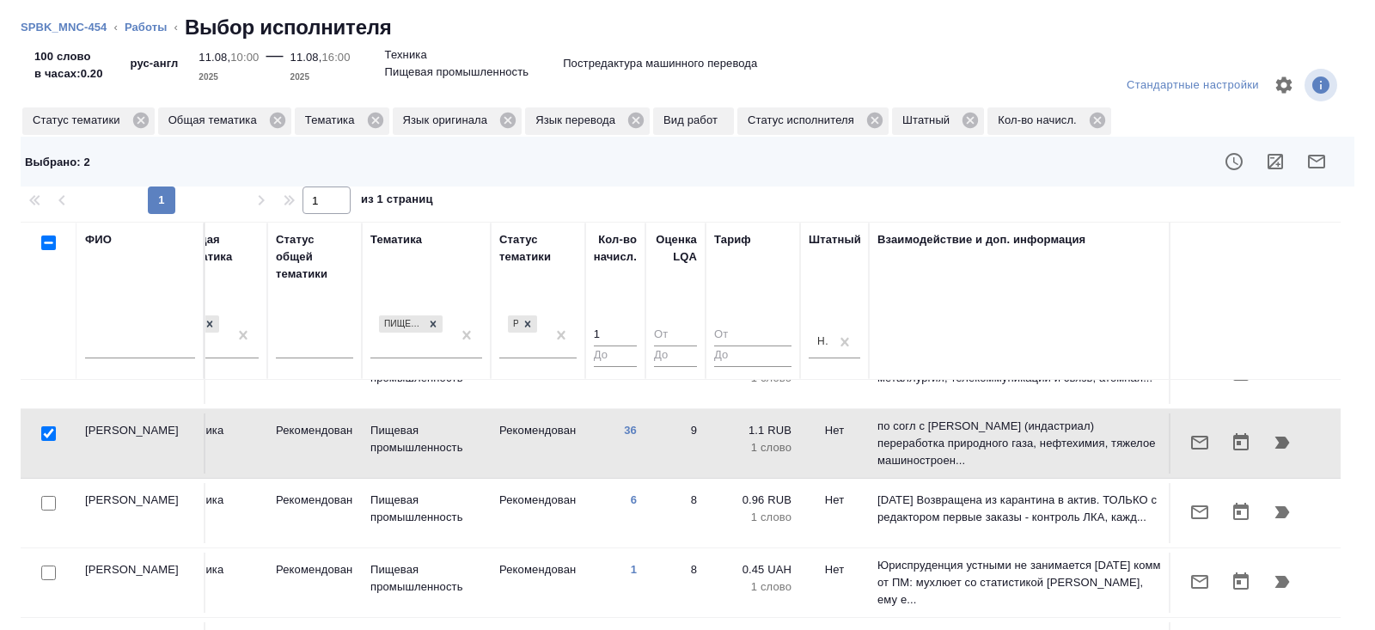
scroll to position [179, 1175]
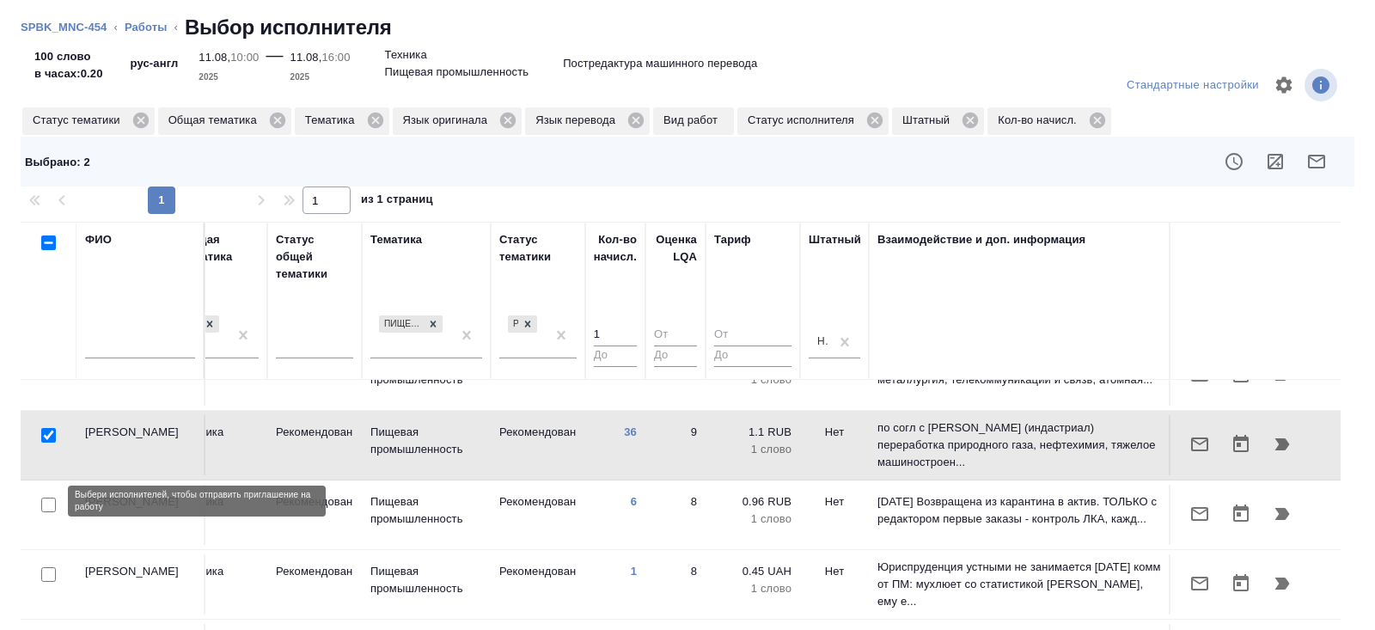
click at [46, 503] on input "checkbox" at bounding box center [48, 504] width 15 height 15
checkbox input "true"
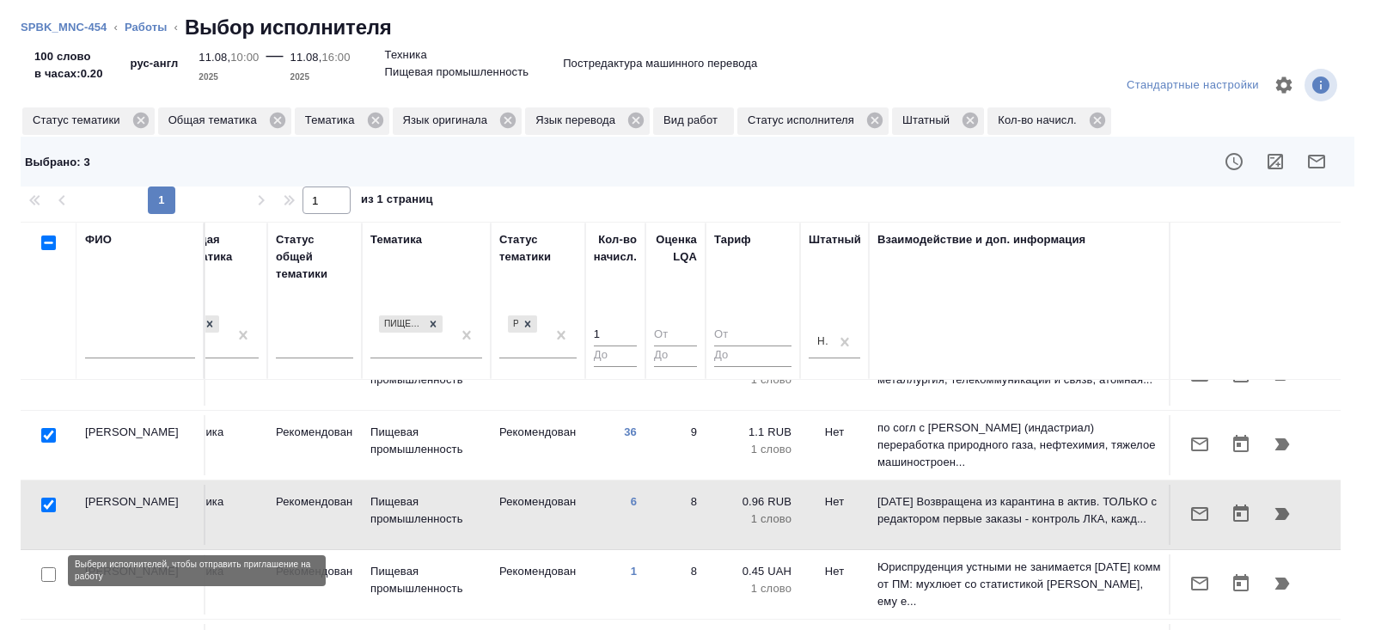
click at [46, 570] on input "checkbox" at bounding box center [48, 574] width 15 height 15
checkbox input "true"
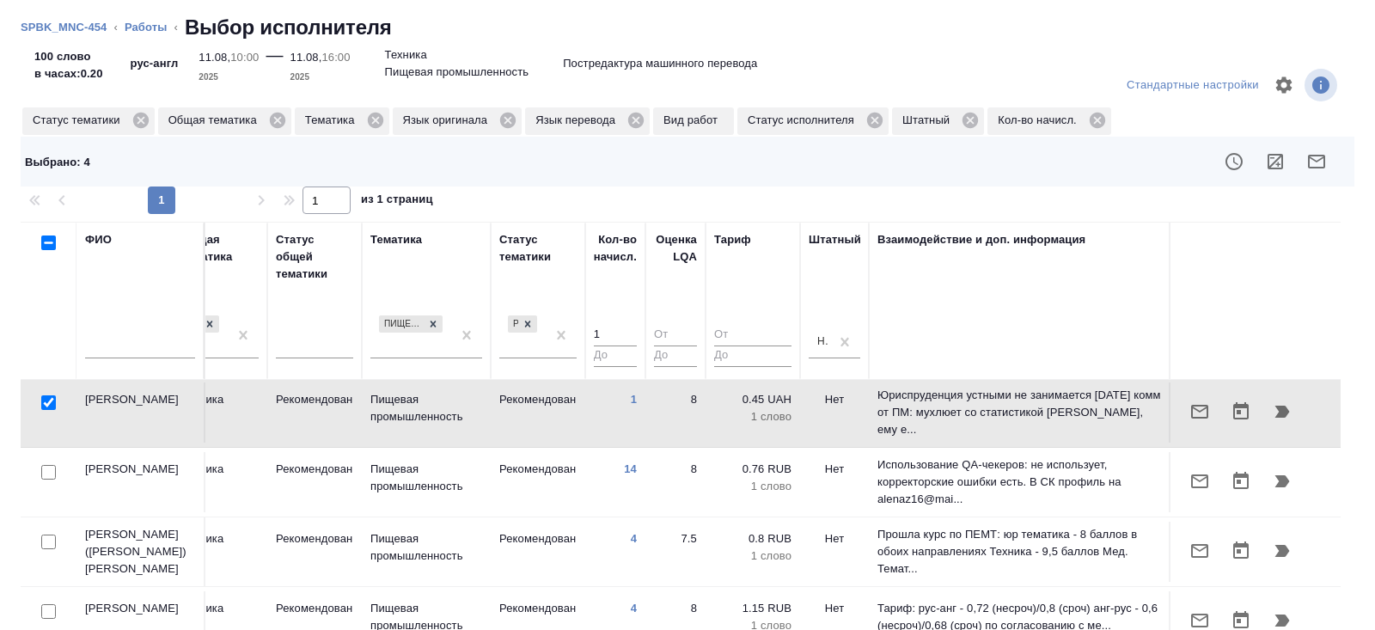
scroll to position [354, 1175]
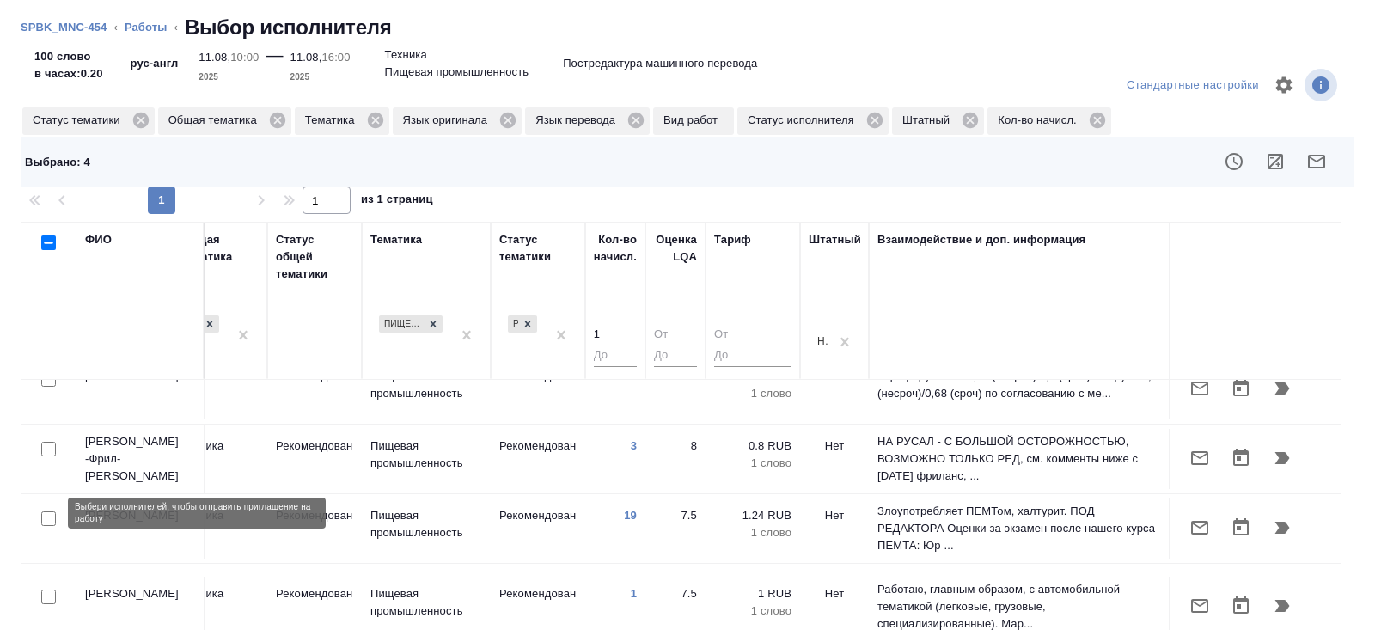
click at [46, 512] on input "checkbox" at bounding box center [48, 518] width 15 height 15
checkbox input "true"
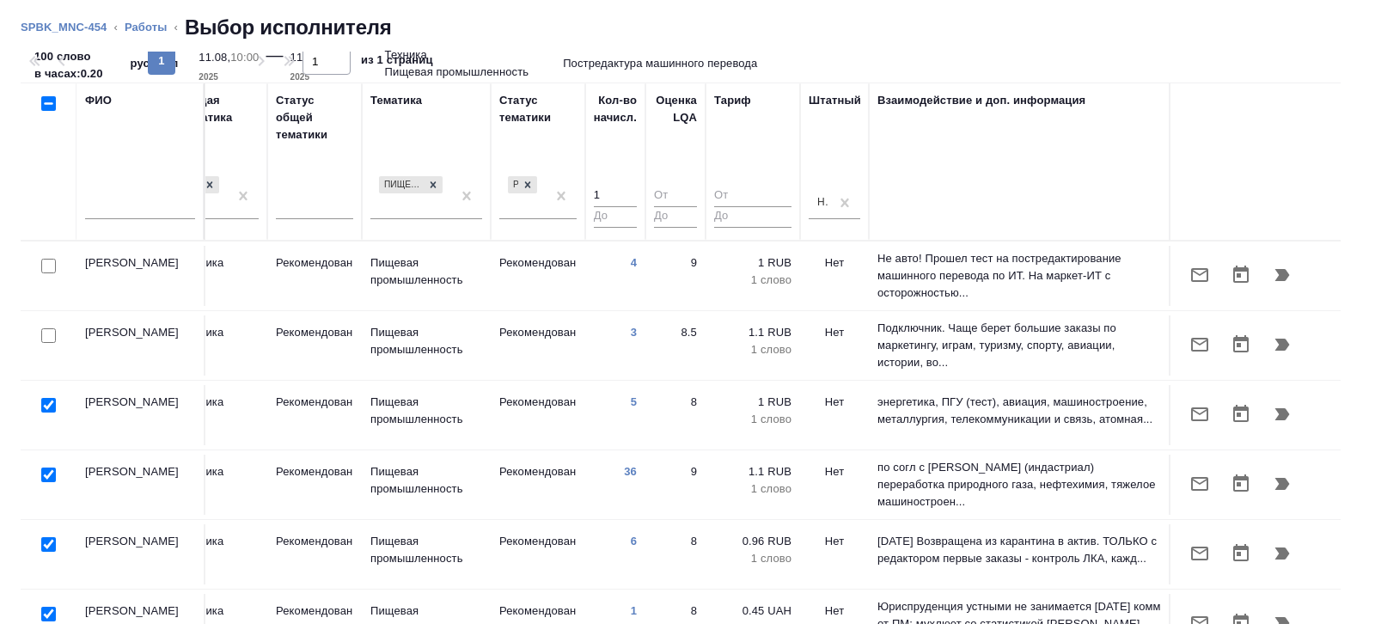
scroll to position [0, 0]
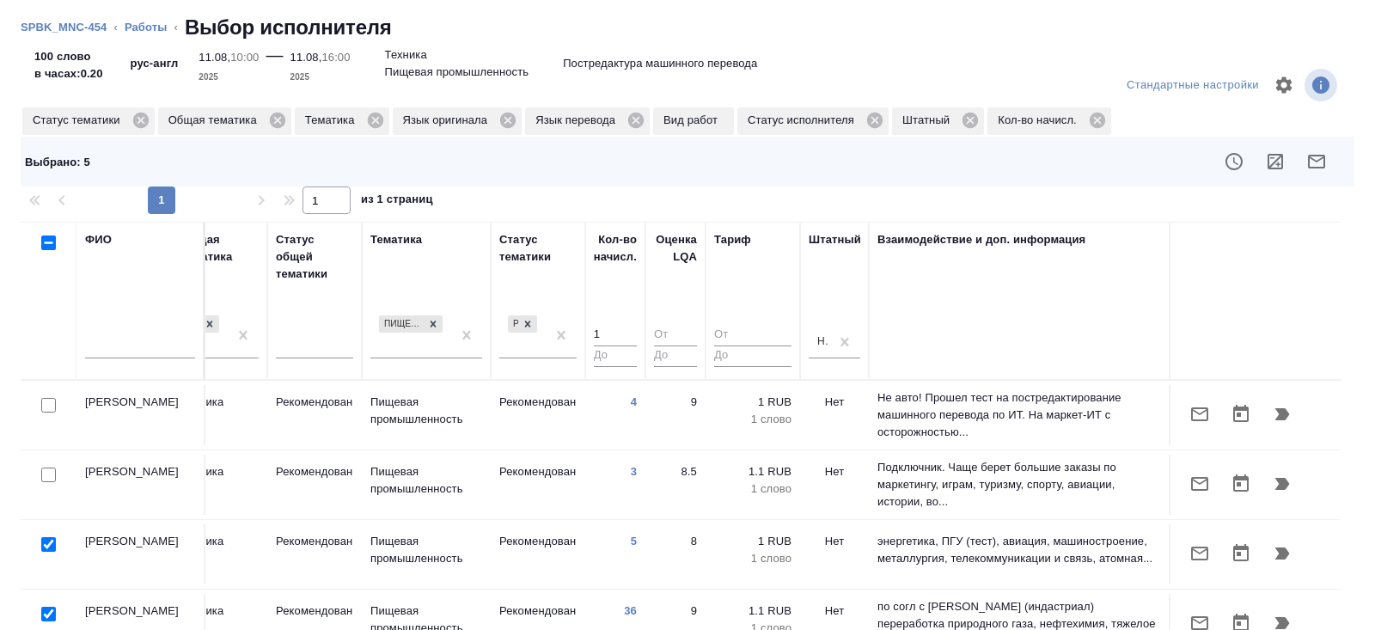
click at [1322, 157] on icon "button" at bounding box center [1316, 162] width 17 height 14
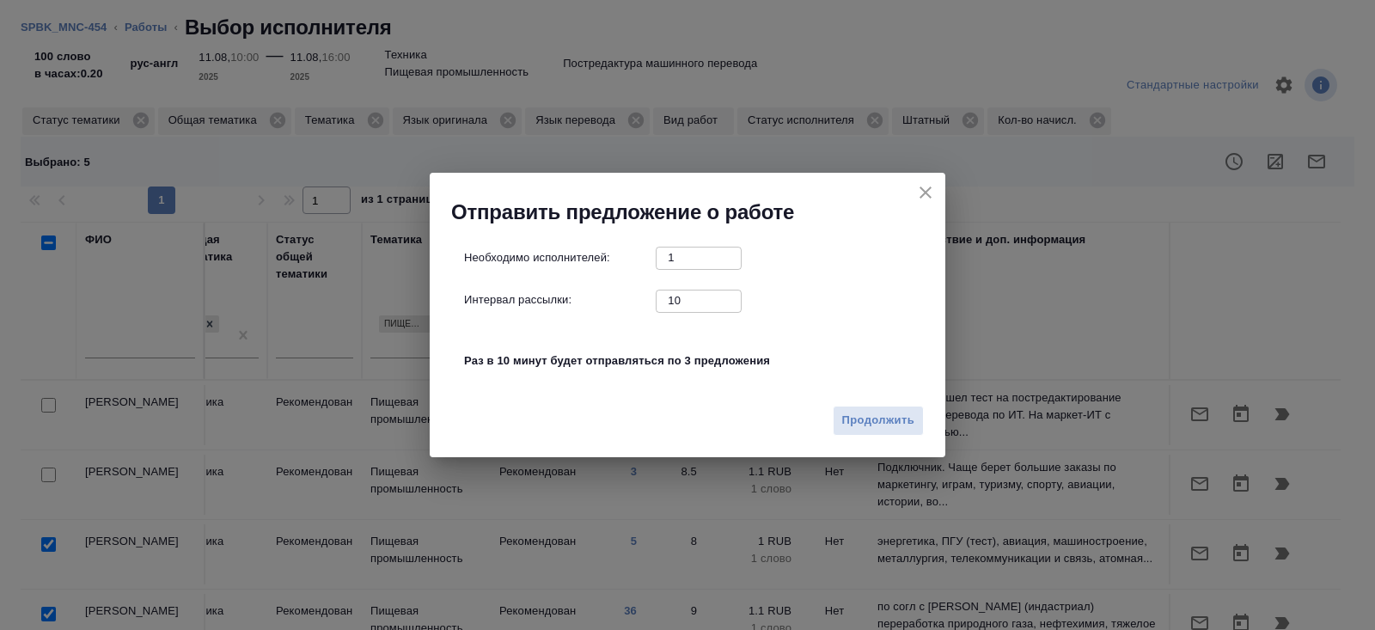
drag, startPoint x: 702, startPoint y: 308, endPoint x: 631, endPoint y: 284, distance: 74.2
click at [631, 284] on div "Необходимо исполнителей: 1 ​ Интервал рассылки: 10 ​ Раз в 10 минут будет отпра…" at bounding box center [694, 318] width 460 height 143
type input "0"
click at [860, 416] on span "Продолжить" at bounding box center [878, 421] width 72 height 20
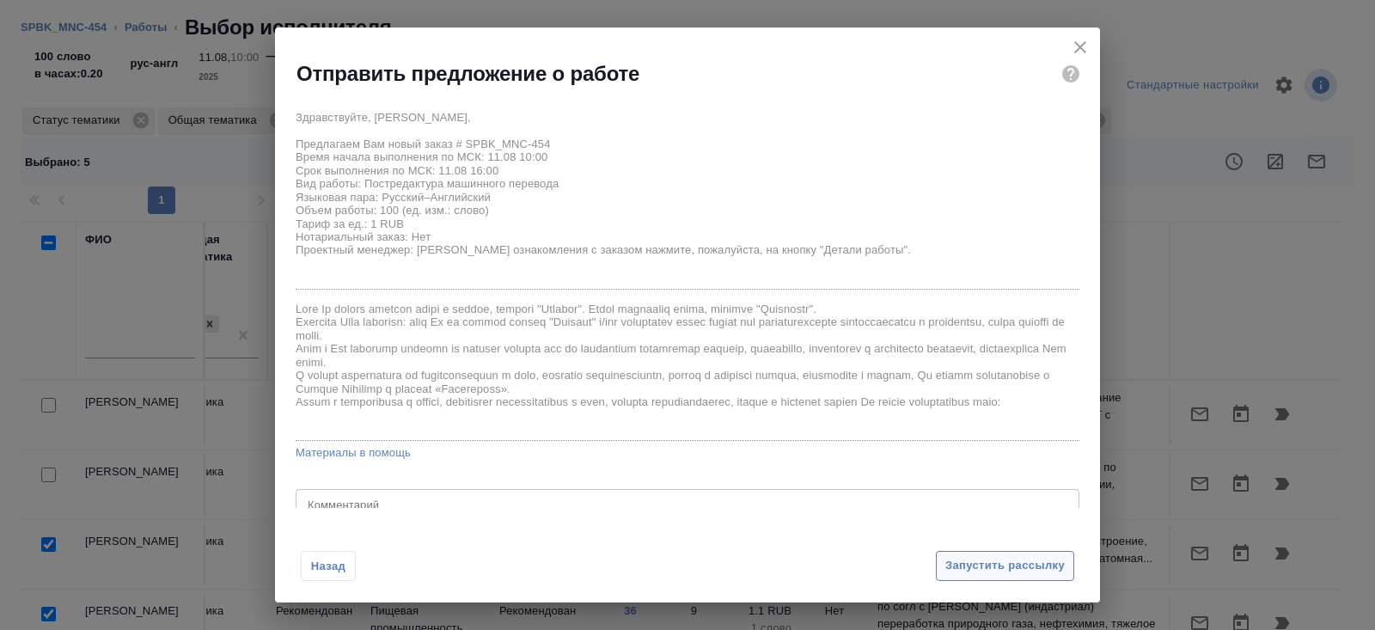
click at [962, 568] on span "Запустить рассылку" at bounding box center [1004, 566] width 119 height 20
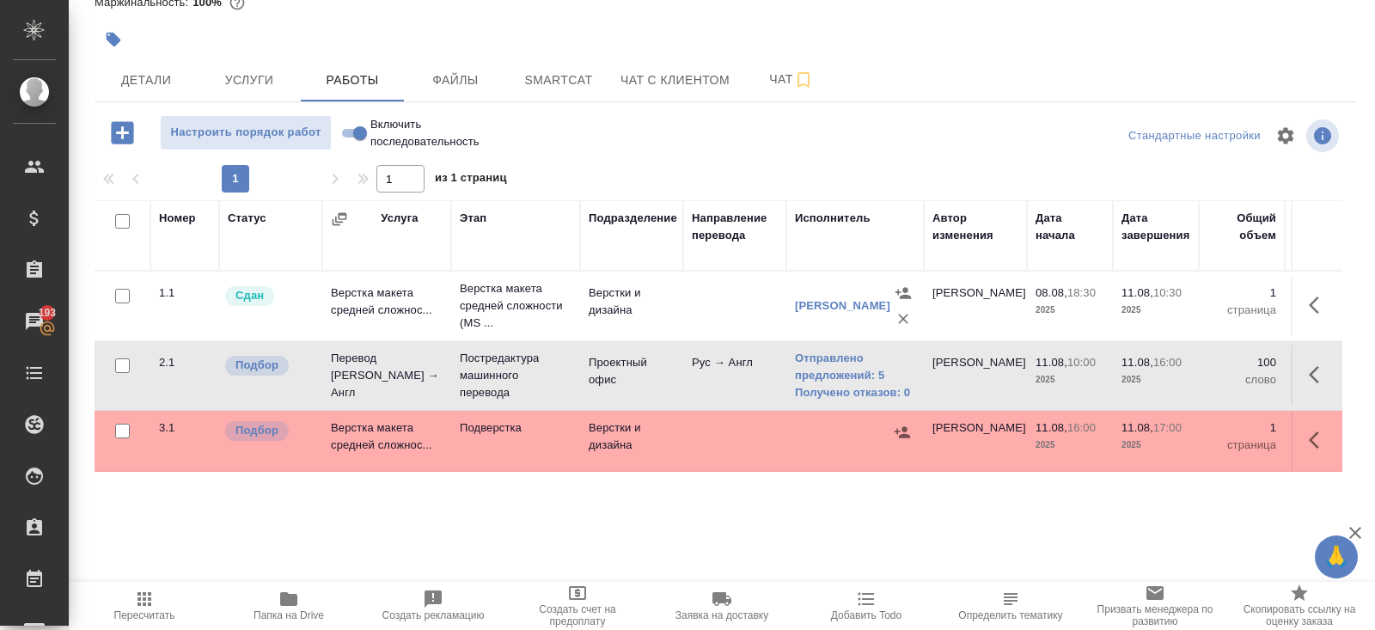
click at [143, 615] on span "Пересчитать" at bounding box center [144, 615] width 61 height 12
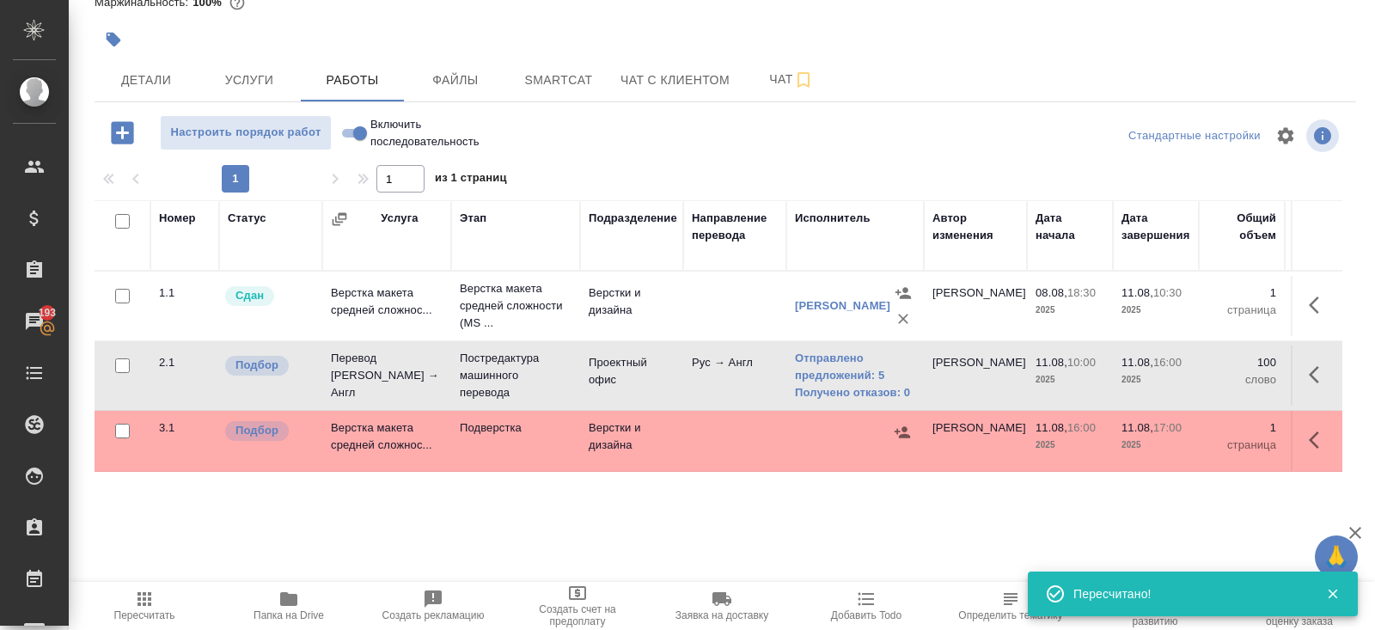
click at [116, 596] on span "Пересчитать" at bounding box center [144, 604] width 124 height 33
click at [156, 594] on span "Пересчитать" at bounding box center [144, 604] width 124 height 33
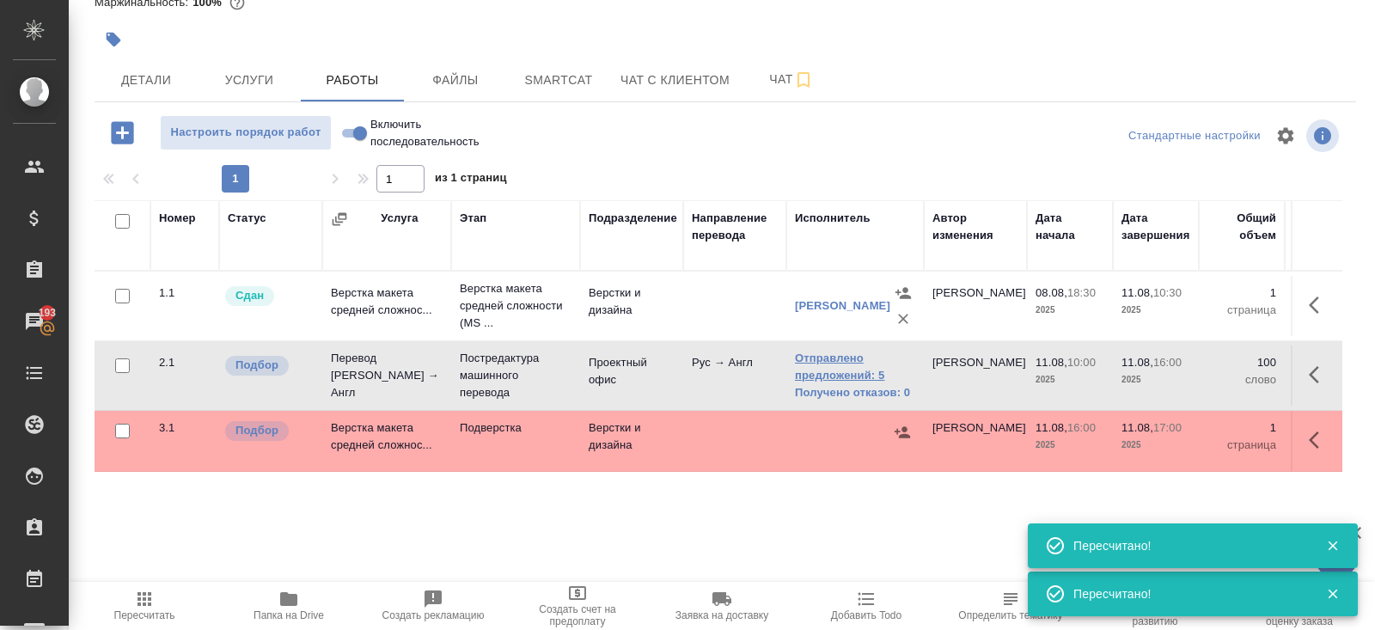
click at [821, 364] on link "Отправлено предложений: 5" at bounding box center [855, 367] width 120 height 34
click at [149, 605] on icon "button" at bounding box center [144, 599] width 14 height 14
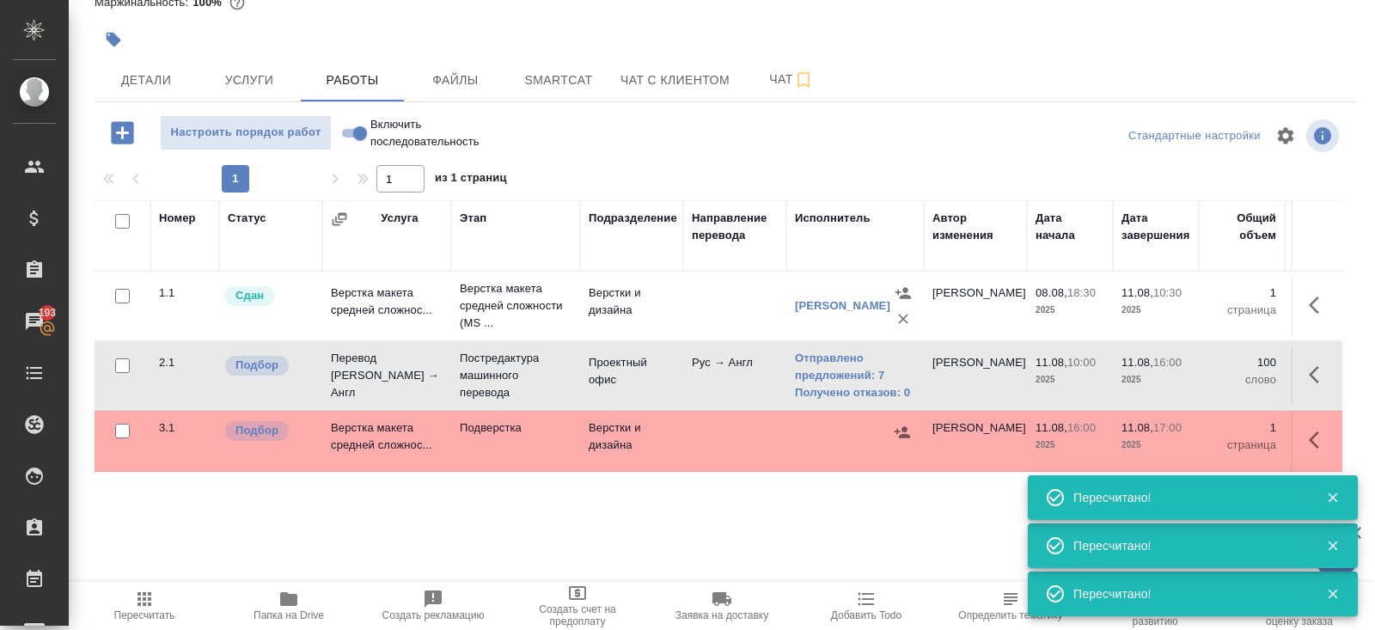
click at [145, 593] on icon "button" at bounding box center [144, 599] width 14 height 14
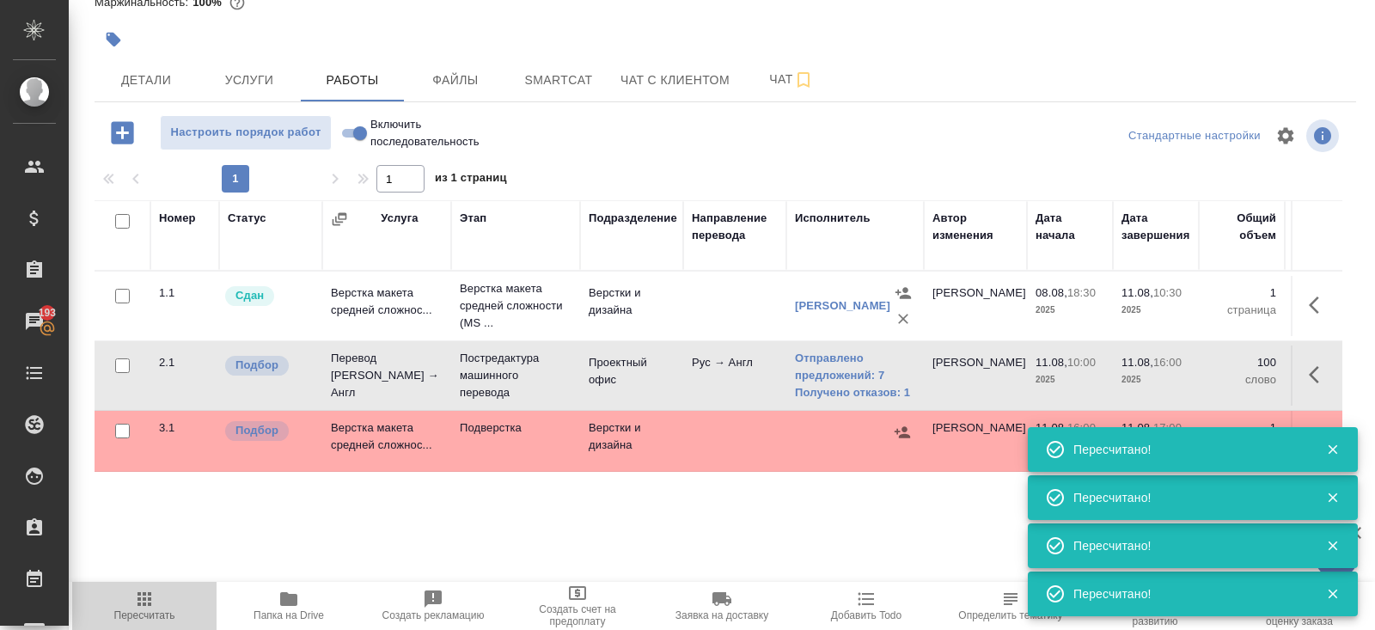
click at [155, 608] on span "Пересчитать" at bounding box center [144, 604] width 124 height 33
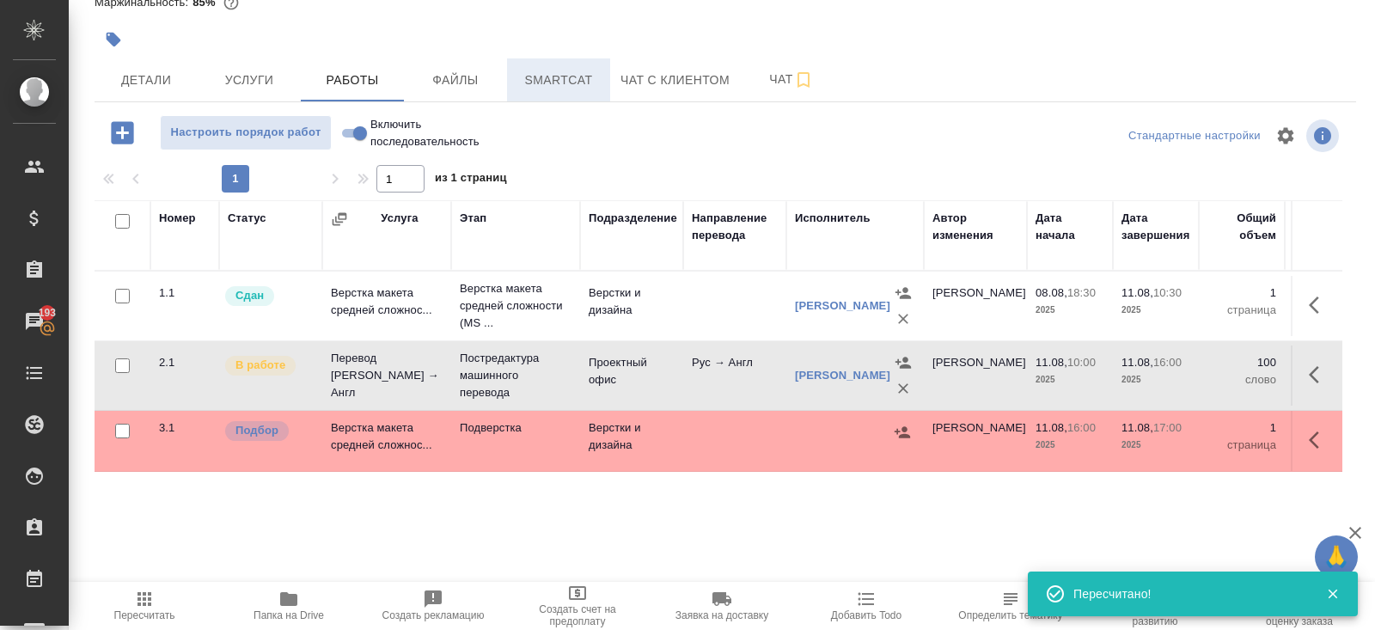
click at [558, 76] on span "Smartcat" at bounding box center [558, 80] width 82 height 21
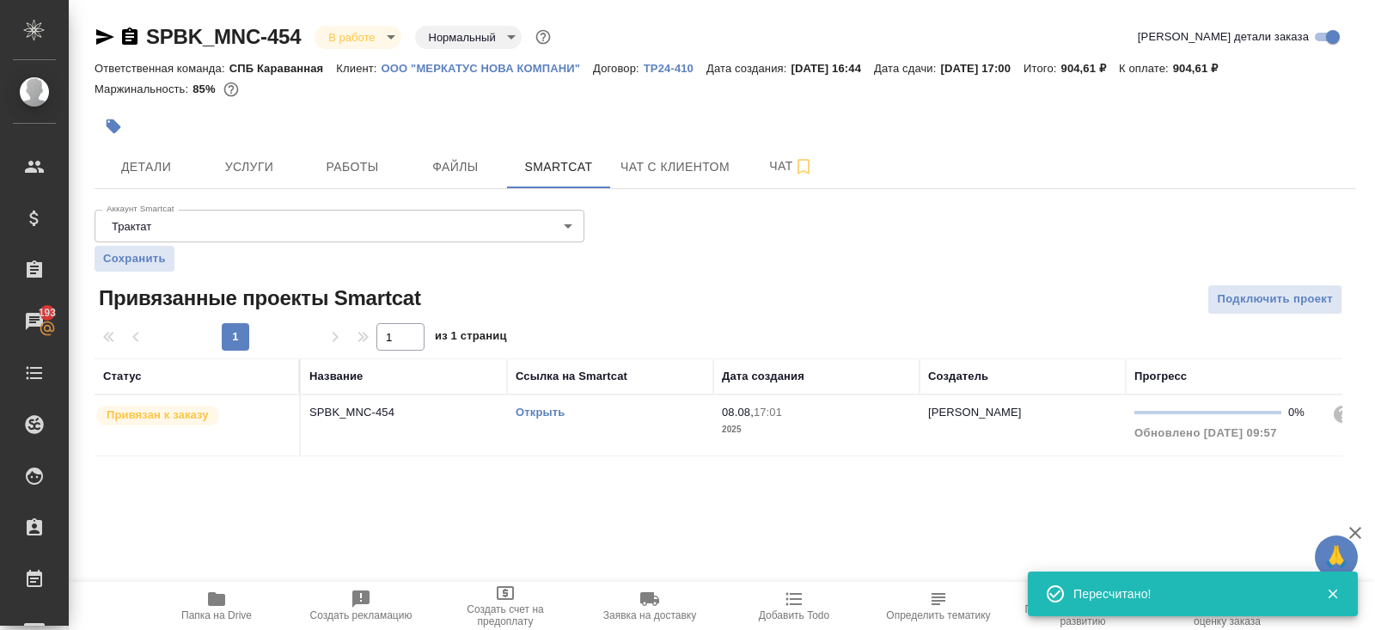
click at [552, 414] on link "Открыть" at bounding box center [539, 412] width 49 height 13
click at [209, 597] on icon "button" at bounding box center [216, 599] width 17 height 14
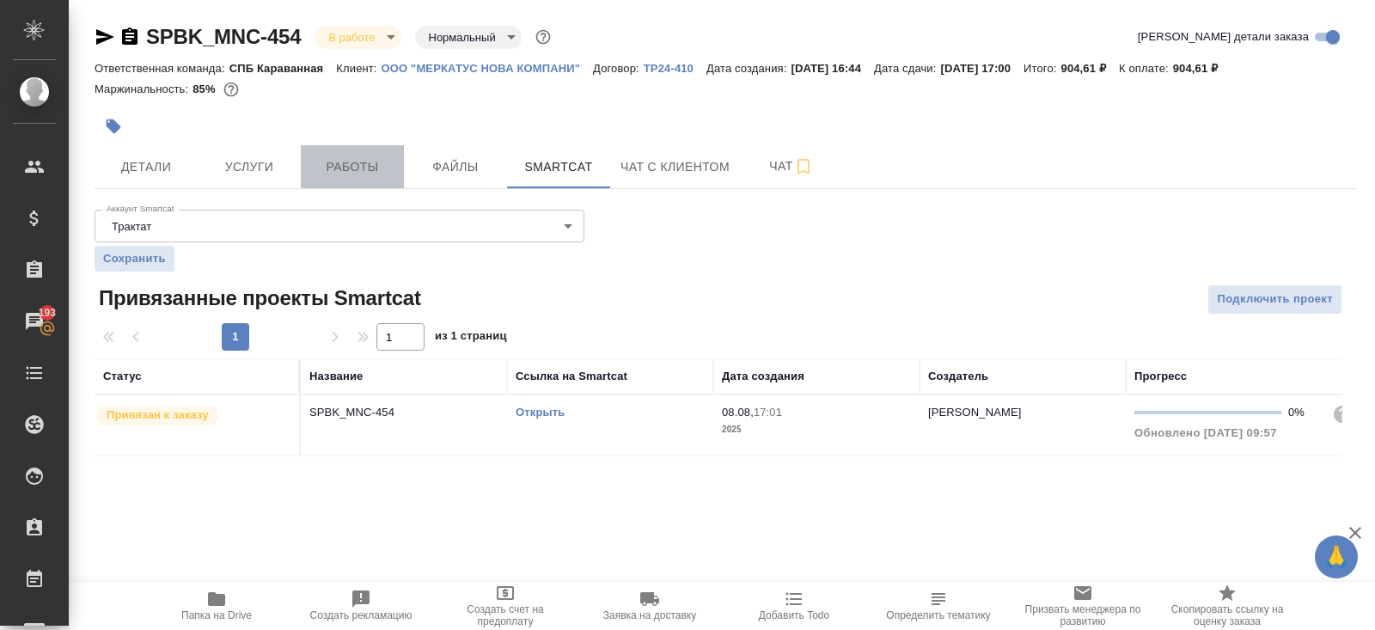
click at [345, 163] on span "Работы" at bounding box center [352, 166] width 82 height 21
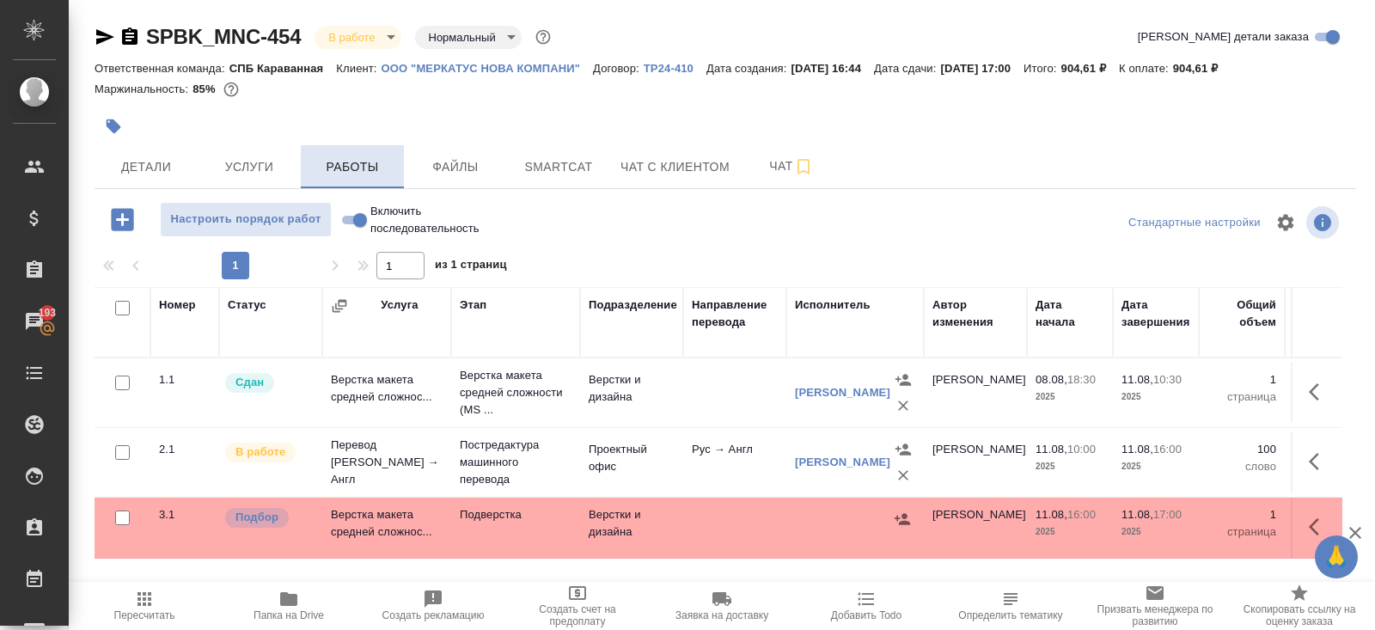
scroll to position [87, 0]
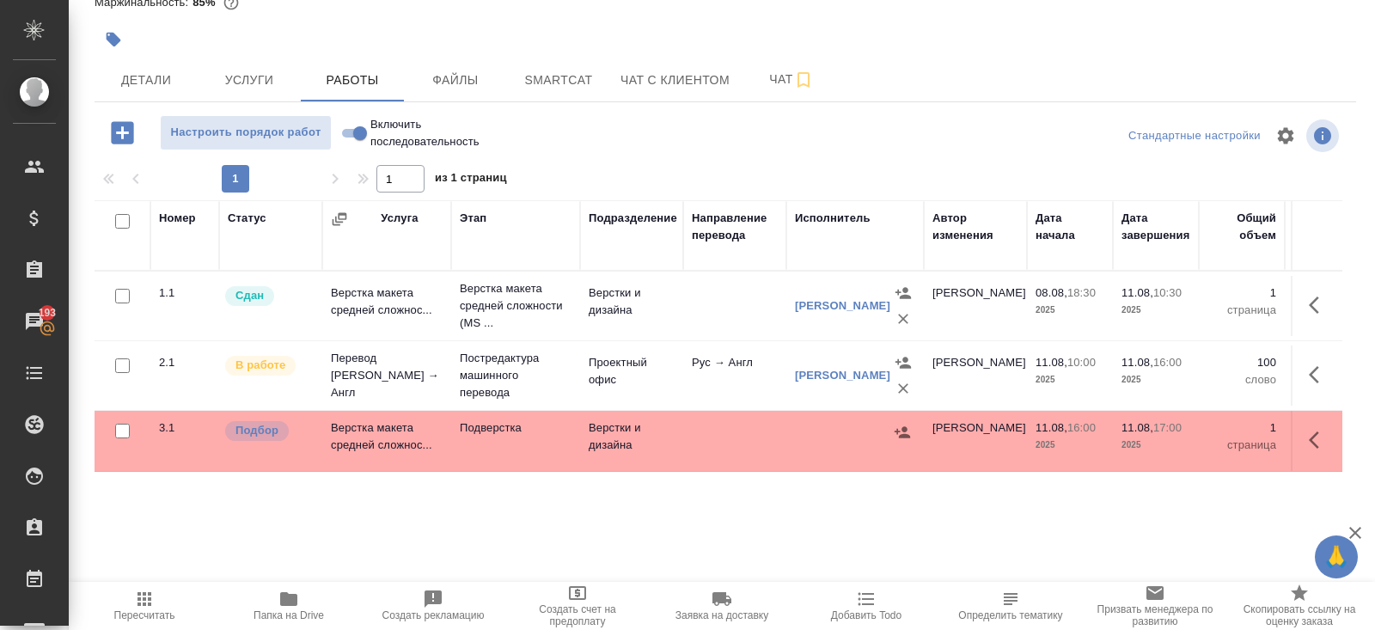
click at [1326, 441] on icon "button" at bounding box center [1318, 440] width 21 height 21
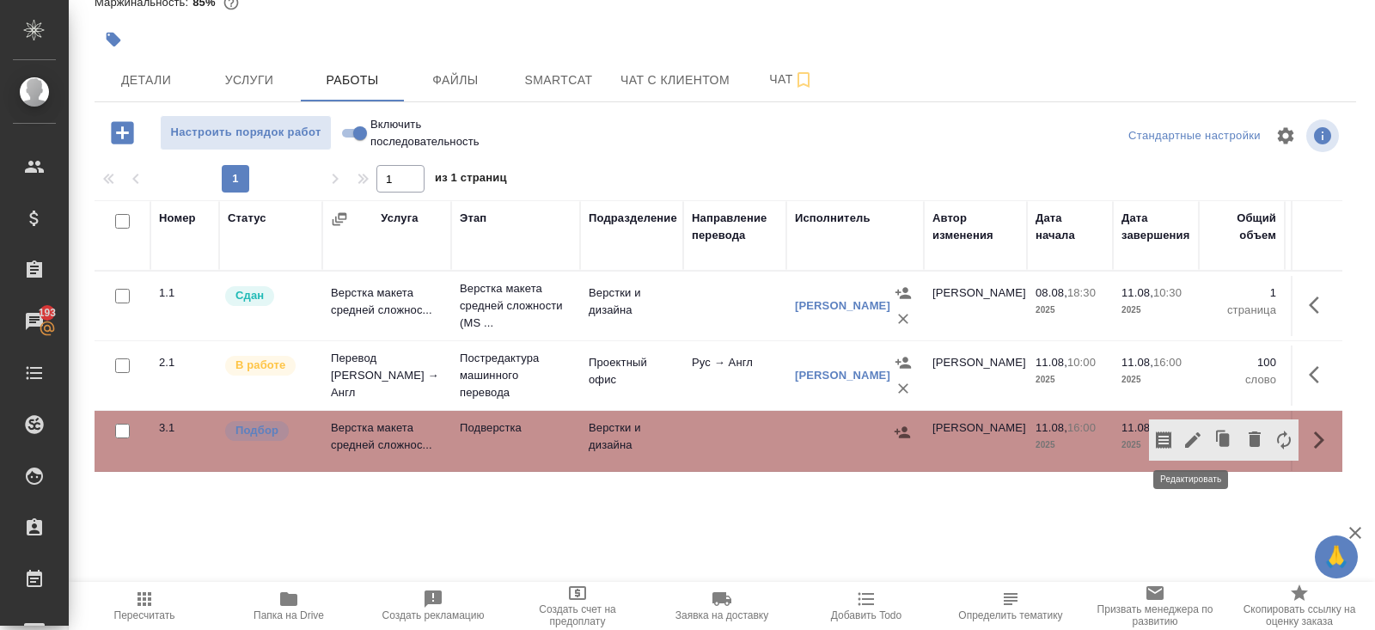
click at [1186, 441] on icon "button" at bounding box center [1192, 439] width 15 height 15
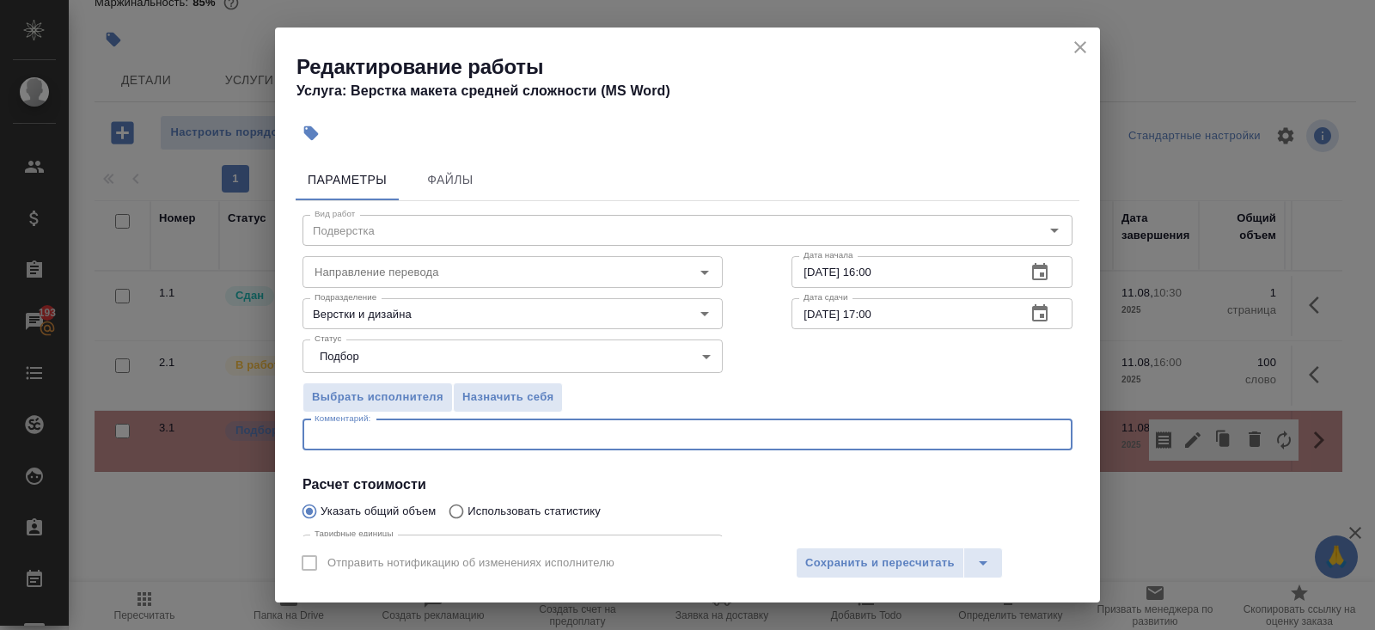
click at [382, 435] on textarea at bounding box center [687, 434] width 746 height 13
paste textarea "https://drive.awatera.com/s/zPdpwBaqWkzLBXq"
type textarea "https://drive.awatera.com/s/zPdpwBaqWkzLBXq"
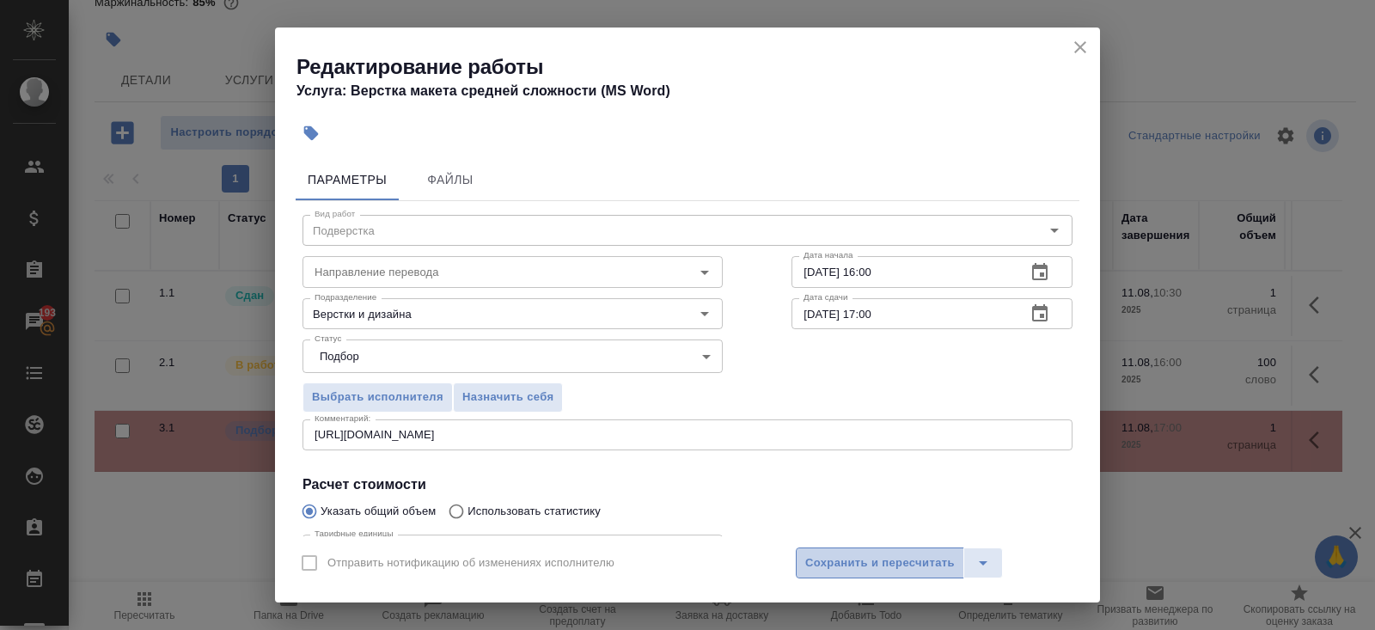
click at [913, 557] on span "Сохранить и пересчитать" at bounding box center [879, 563] width 149 height 20
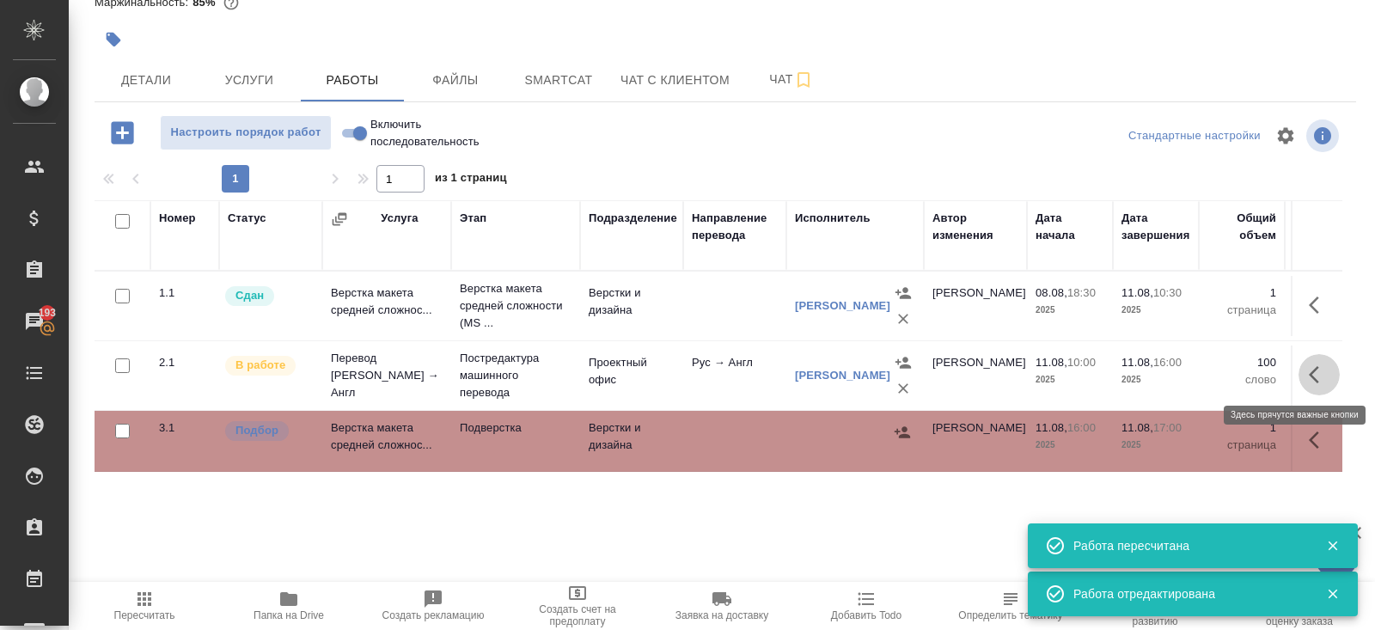
click at [1311, 375] on icon "button" at bounding box center [1318, 374] width 21 height 21
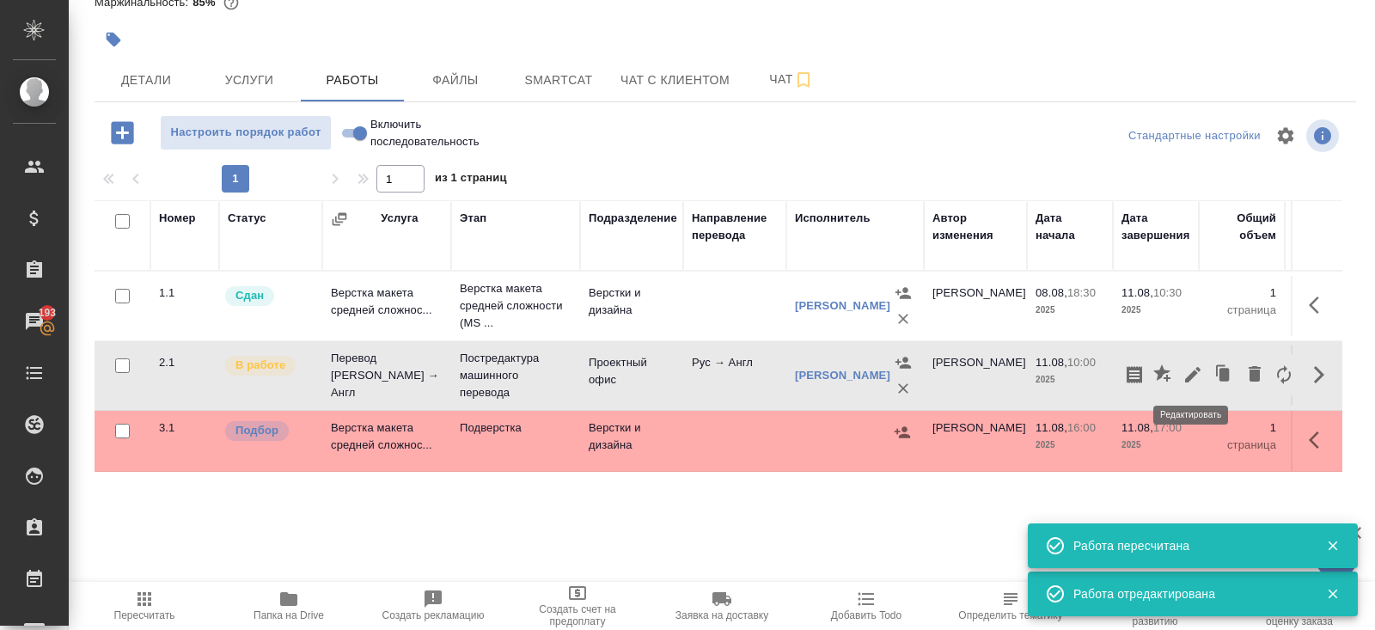
click at [1204, 375] on button "button" at bounding box center [1192, 374] width 29 height 41
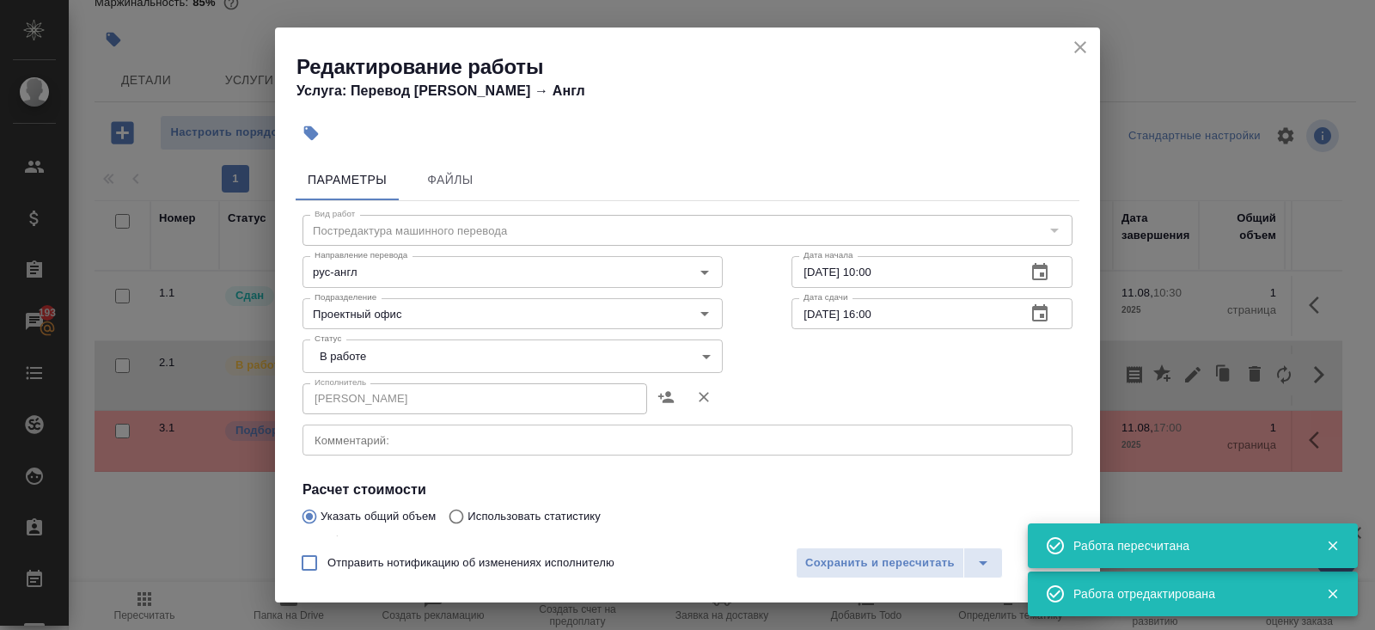
click at [371, 362] on body "🙏 .cls-1 fill:#fff; AWATERA Belyakova Yulia Клиенты Спецификации Заказы 193 Чат…" at bounding box center [687, 315] width 1375 height 630
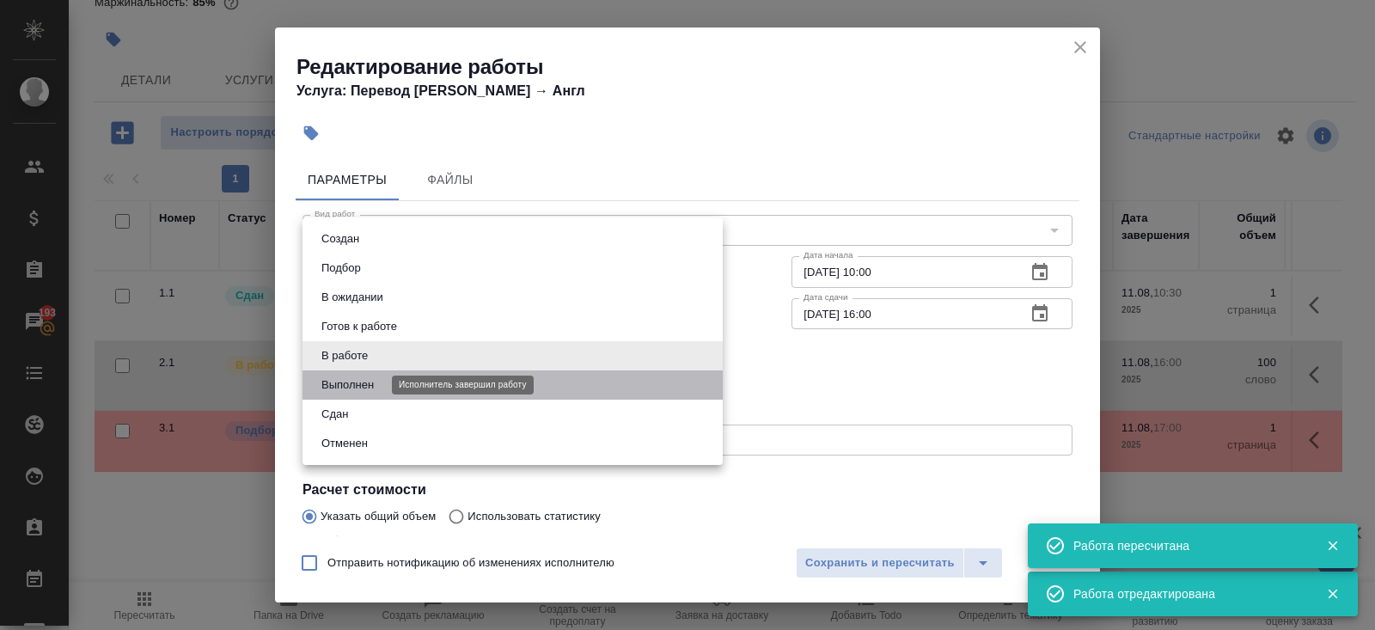
click at [340, 380] on button "Выполнен" at bounding box center [347, 384] width 63 height 19
type input "completed"
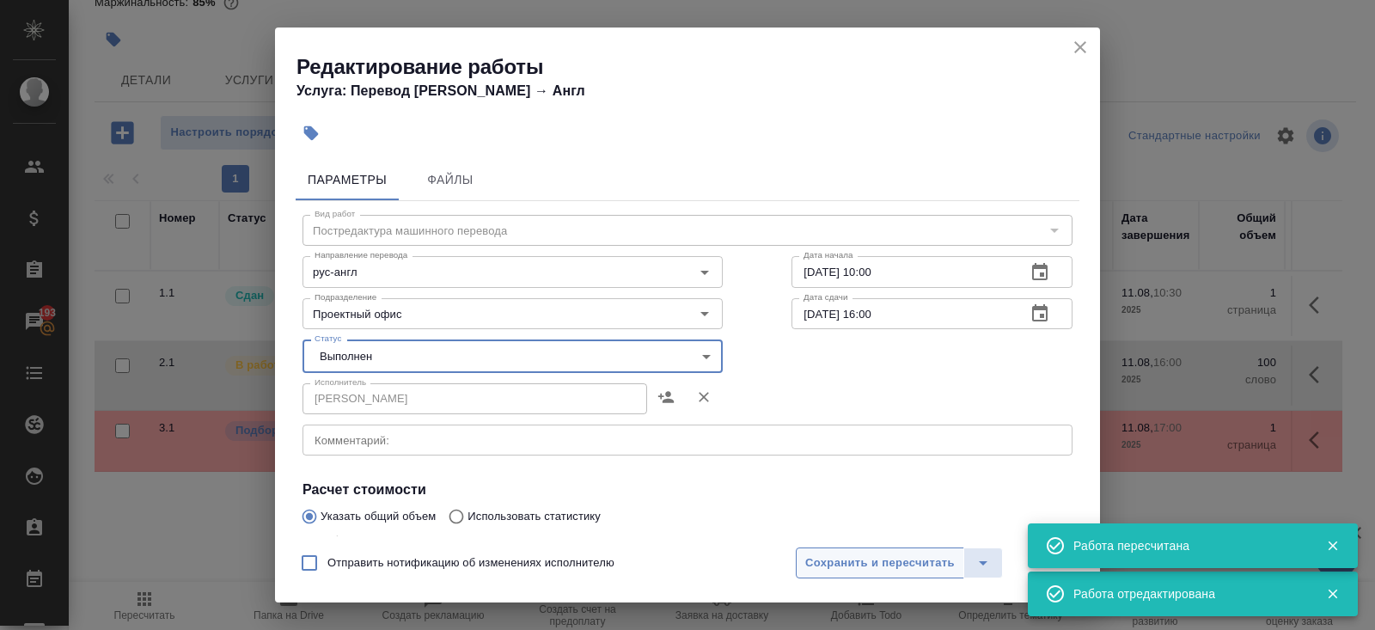
click at [812, 552] on button "Сохранить и пересчитать" at bounding box center [880, 562] width 168 height 31
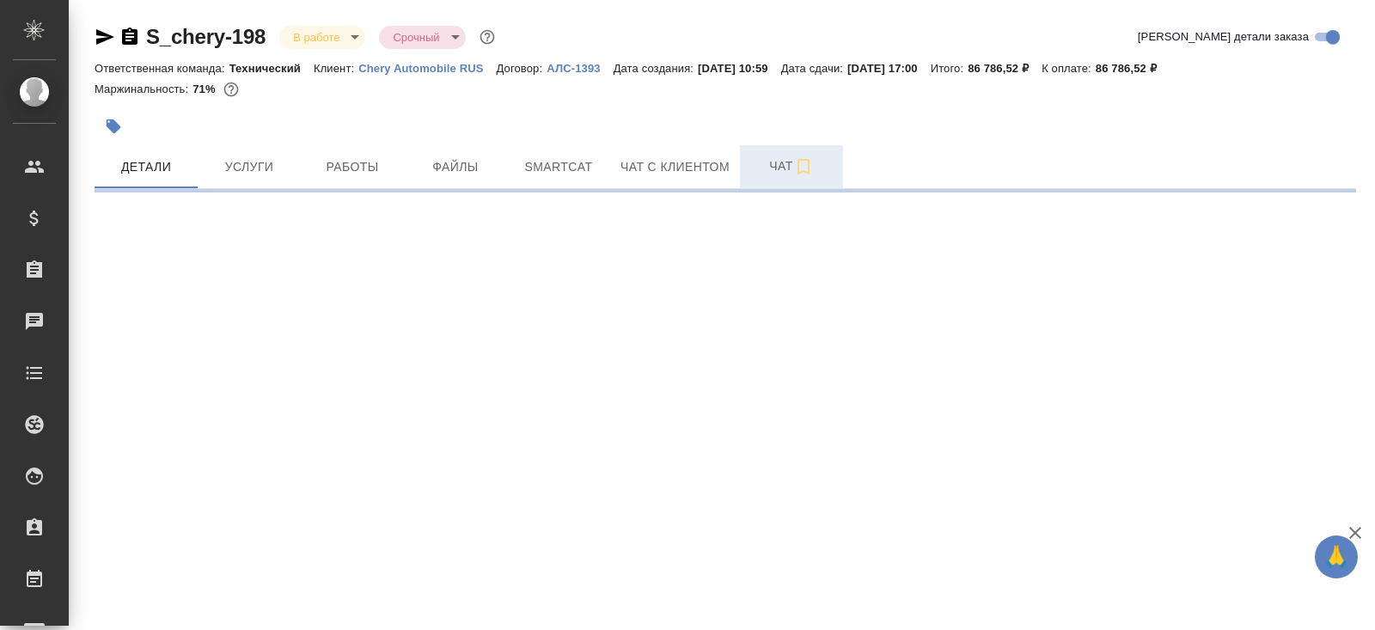
click at [816, 167] on span "Чат" at bounding box center [791, 166] width 82 height 21
select select "RU"
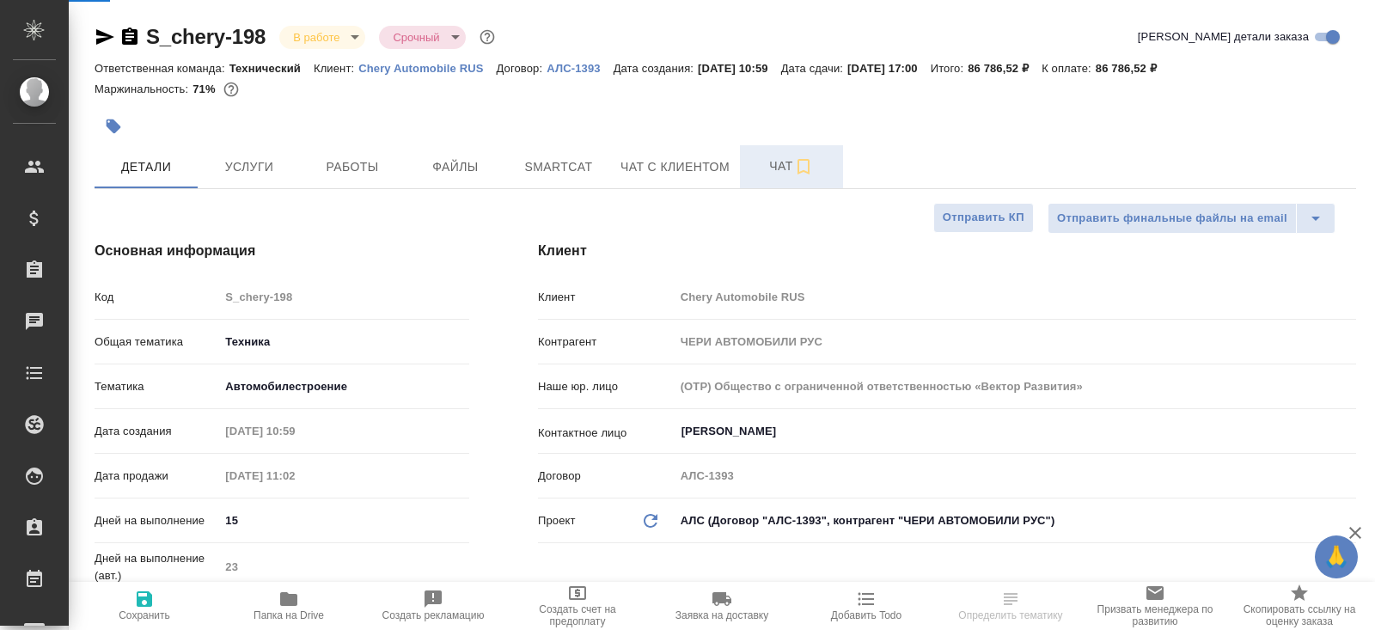
type textarea "x"
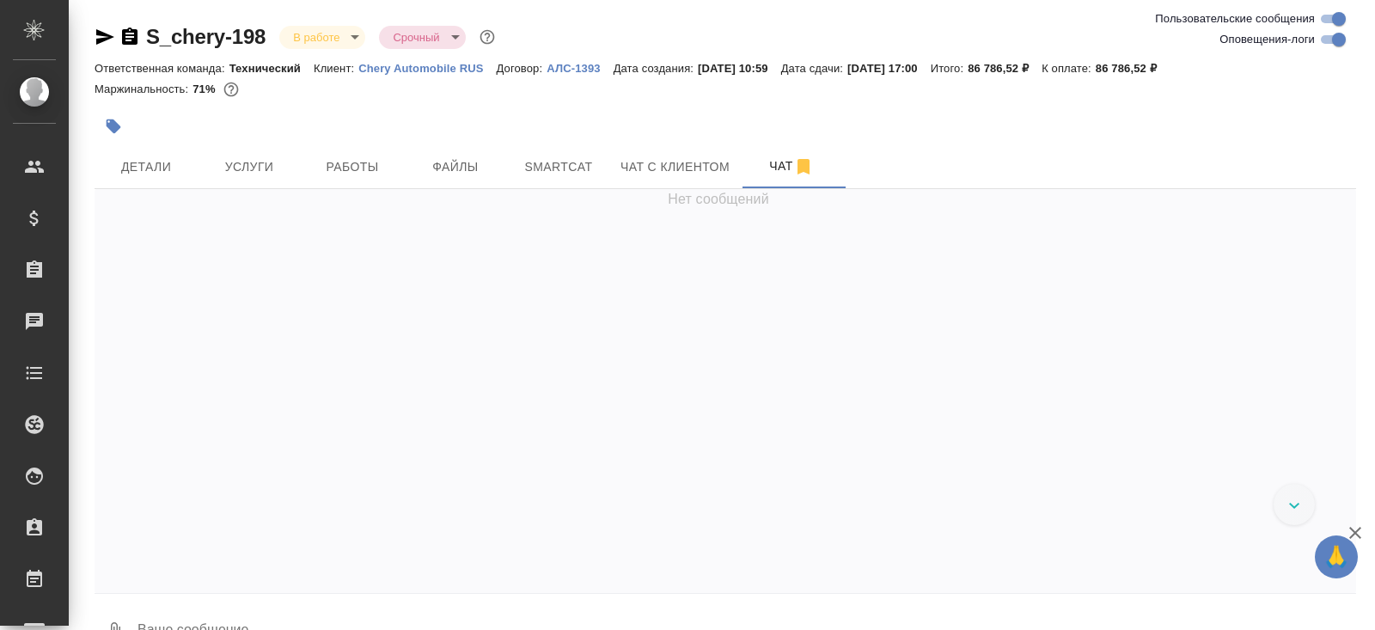
click at [1327, 37] on input "Оповещения-логи" at bounding box center [1339, 39] width 62 height 21
checkbox input "false"
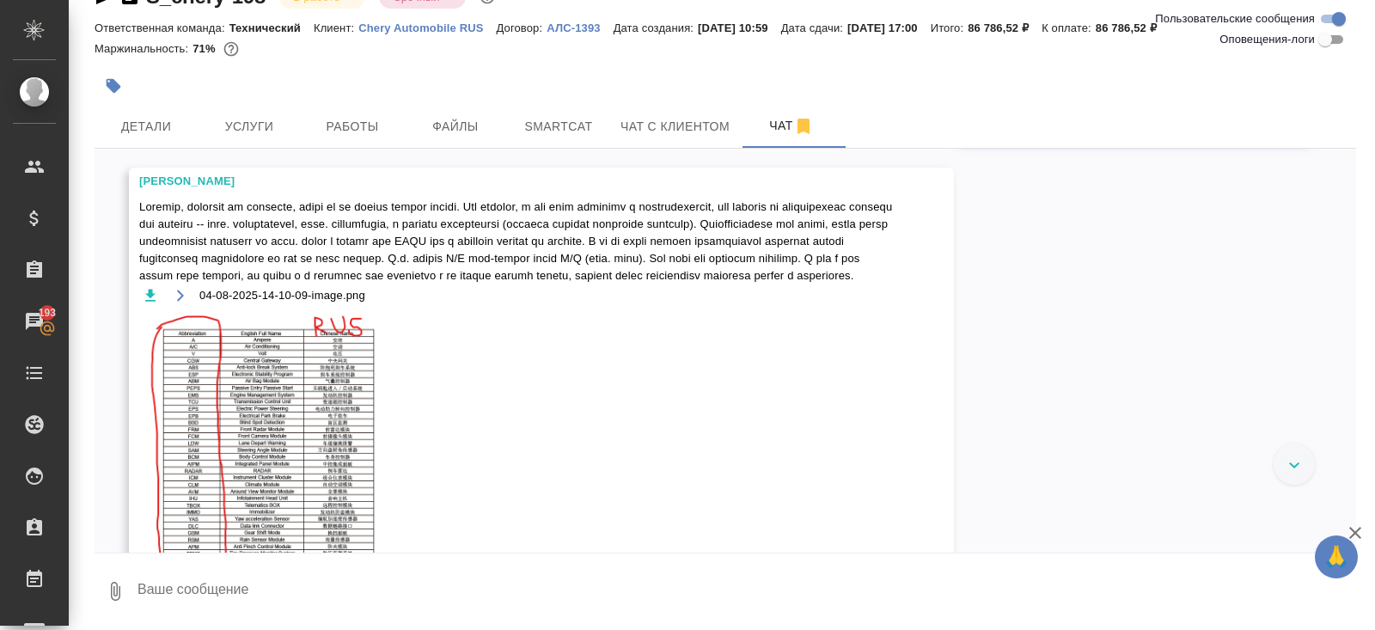
scroll to position [6518, 0]
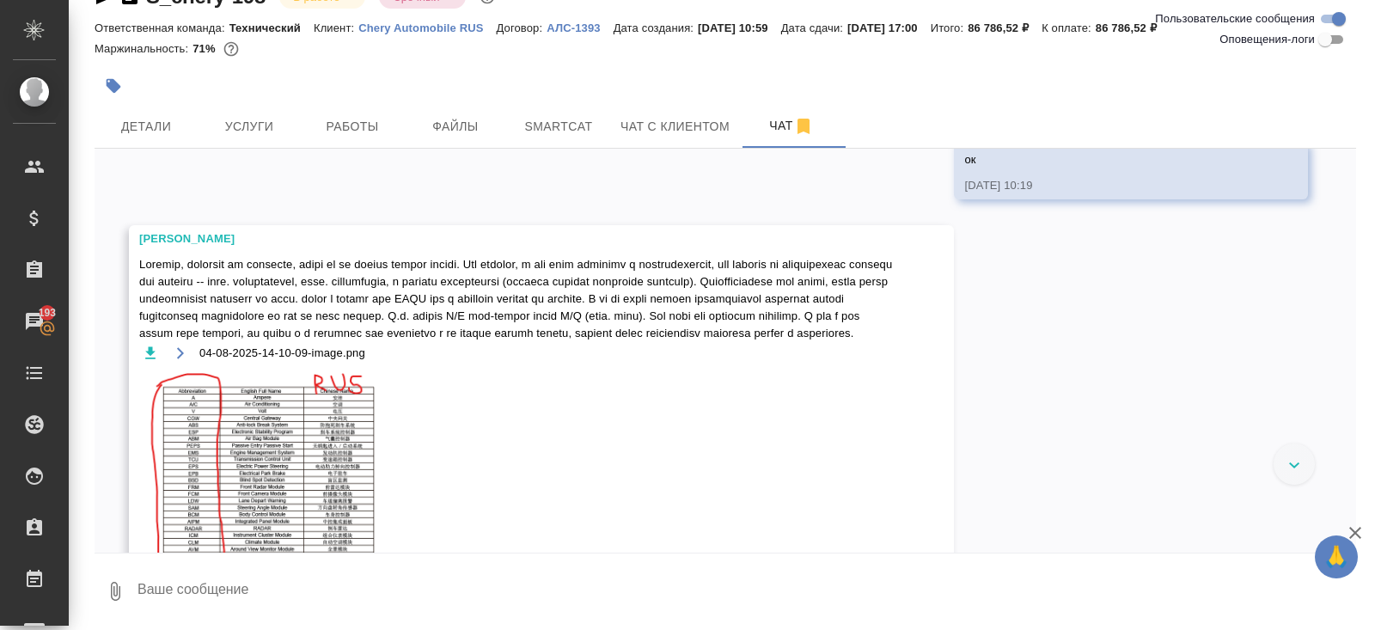
click at [155, 362] on icon "button" at bounding box center [150, 353] width 17 height 17
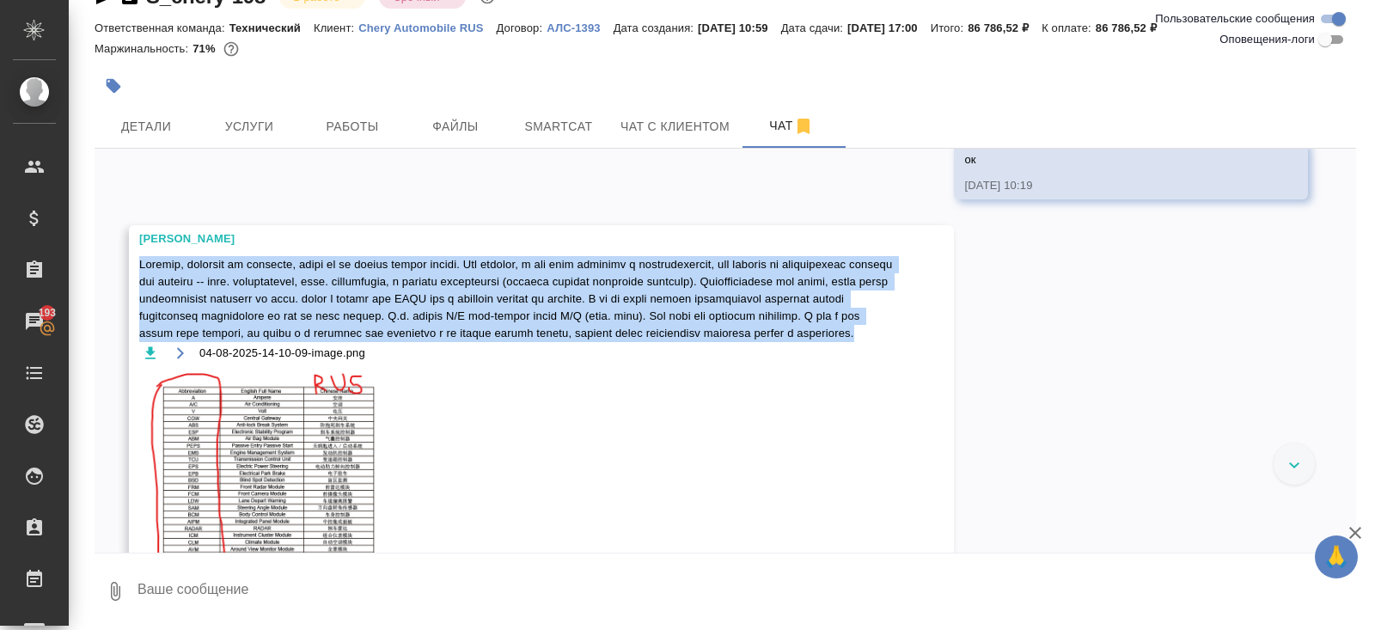
drag, startPoint x: 139, startPoint y: 267, endPoint x: 692, endPoint y: 359, distance: 560.0
click at [692, 342] on span at bounding box center [516, 299] width 754 height 86
copy span "Коллеги, хотелось бы уточнить, чтобы мы не делали лишнюю работу. Как помните, у…"
click at [352, 139] on button "Работы" at bounding box center [352, 126] width 103 height 43
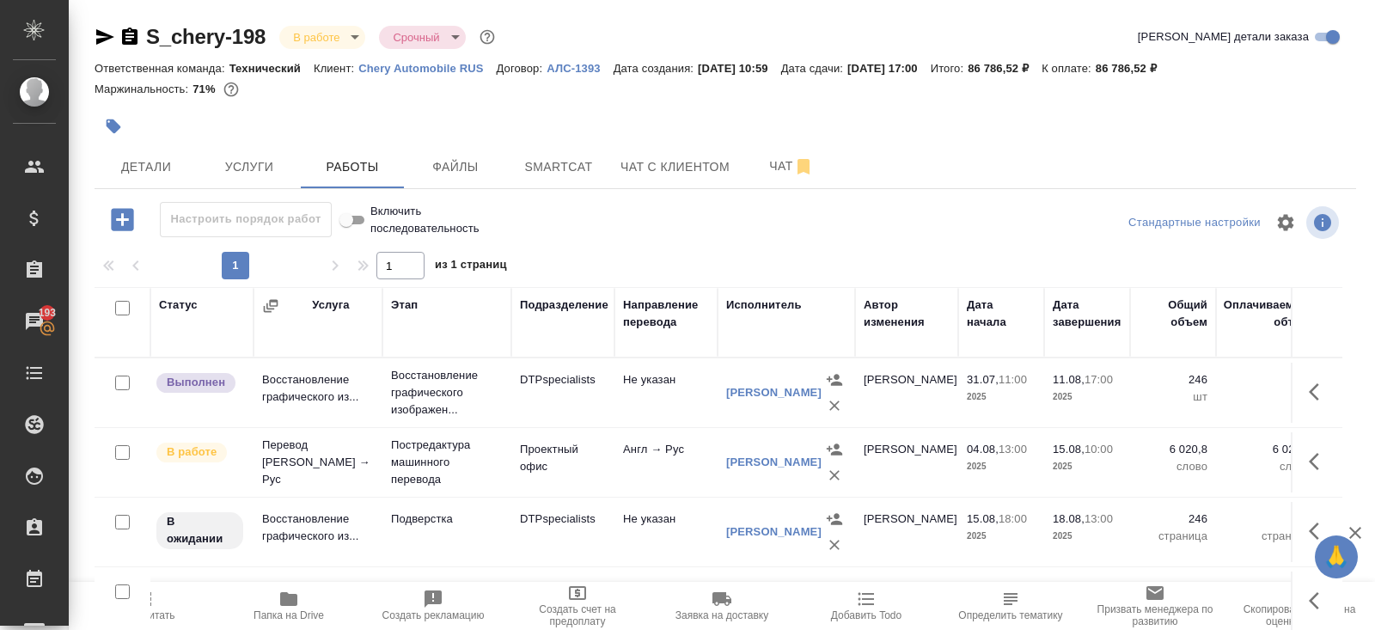
click at [130, 39] on icon "button" at bounding box center [129, 35] width 15 height 17
click at [778, 174] on span "Чат" at bounding box center [791, 166] width 82 height 21
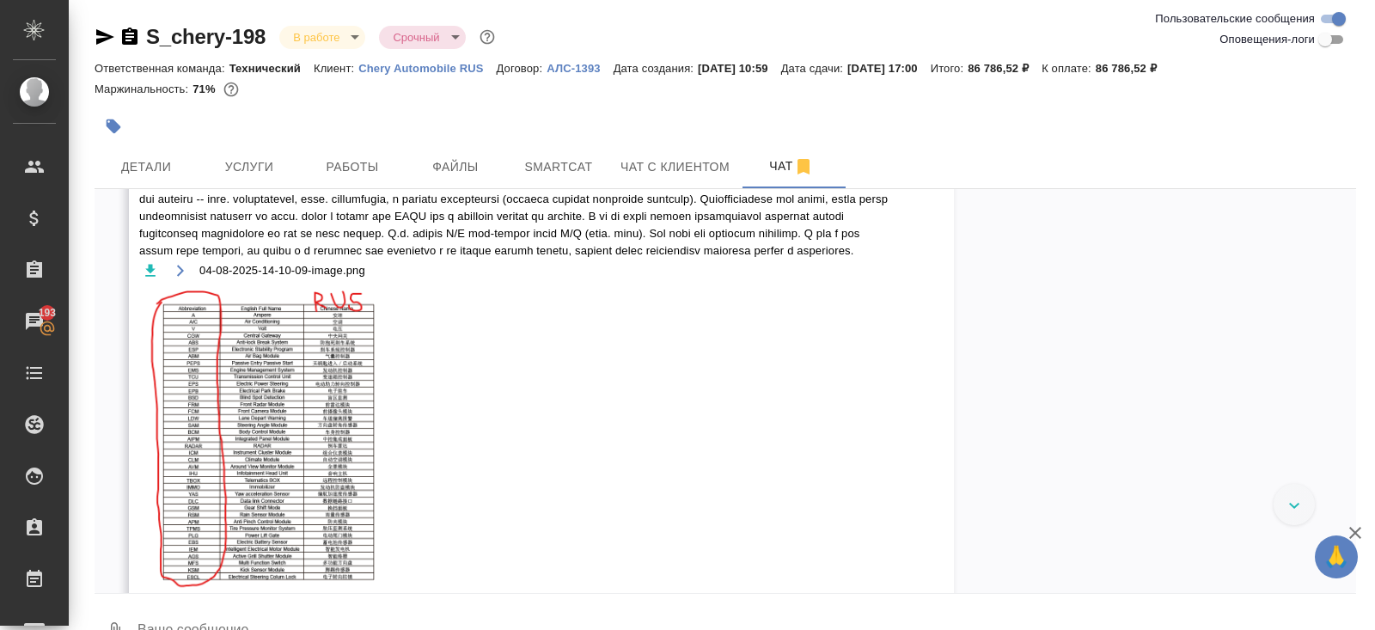
scroll to position [6616, 0]
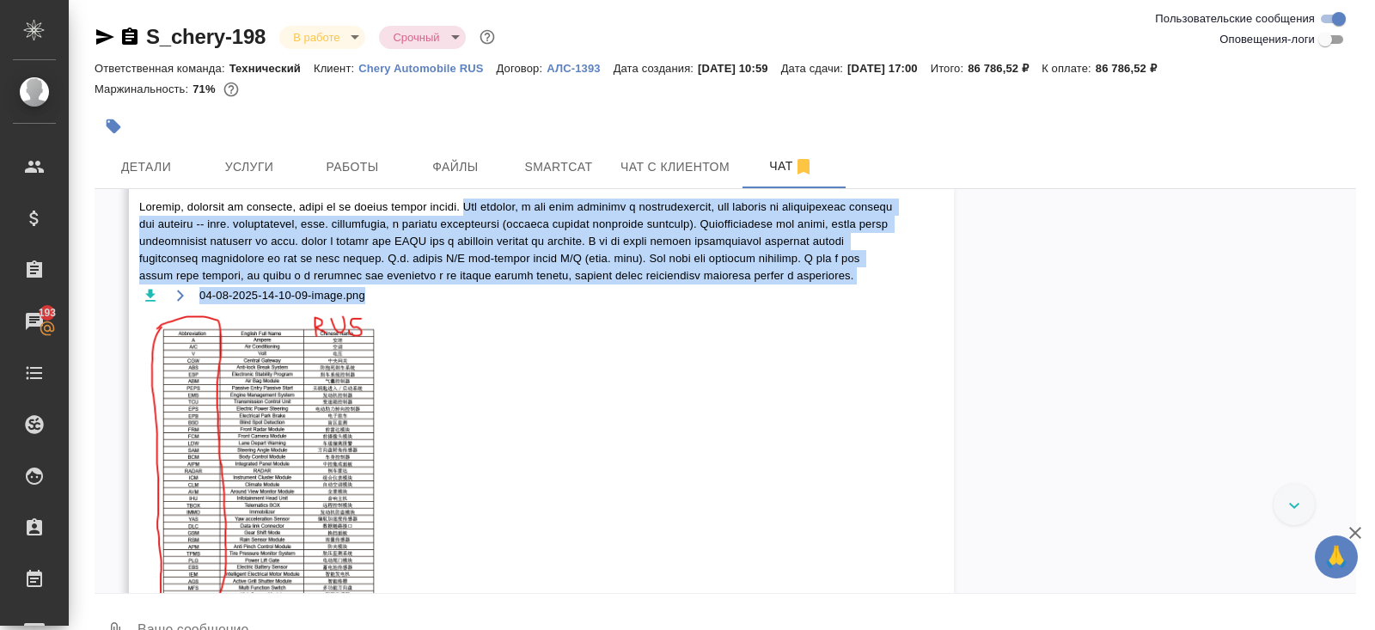
drag, startPoint x: 522, startPoint y: 214, endPoint x: 669, endPoint y: 310, distance: 175.6
click at [670, 312] on div "04-08-2025-14-10-09-image.png" at bounding box center [516, 419] width 754 height 442
copy div "Как помните, у нас была табличка с аббревиатурами, про которую мы договорились …"
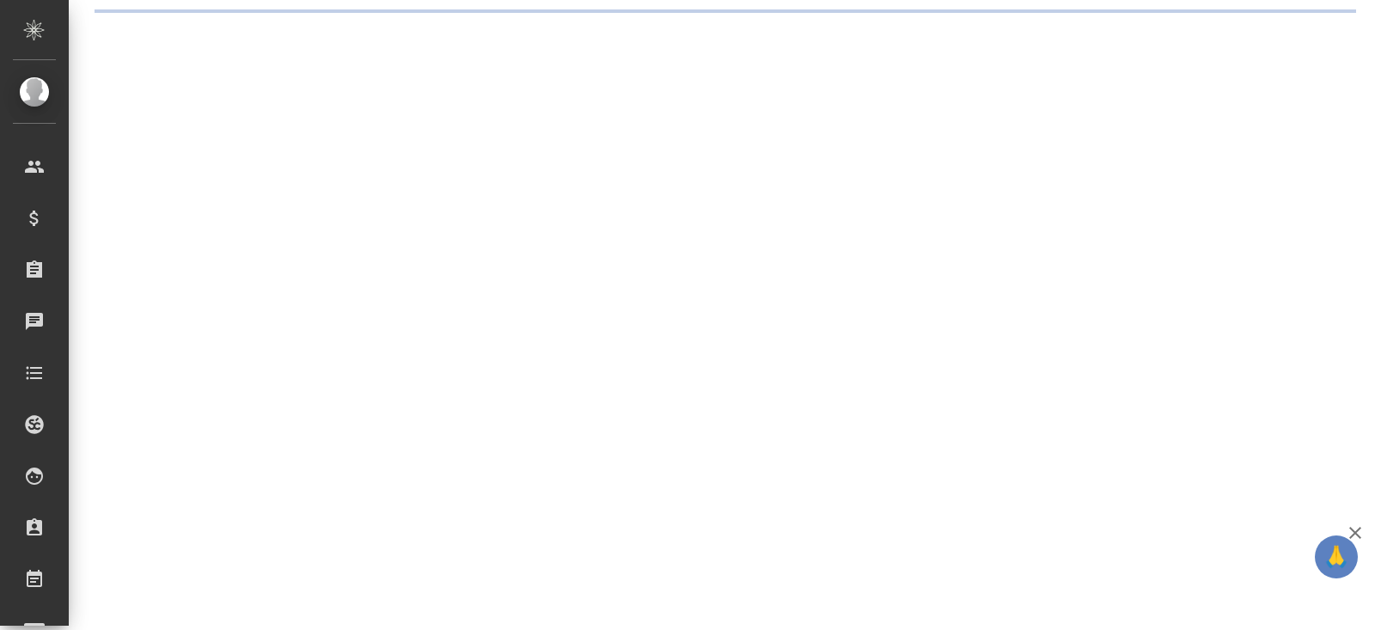
select select "RU"
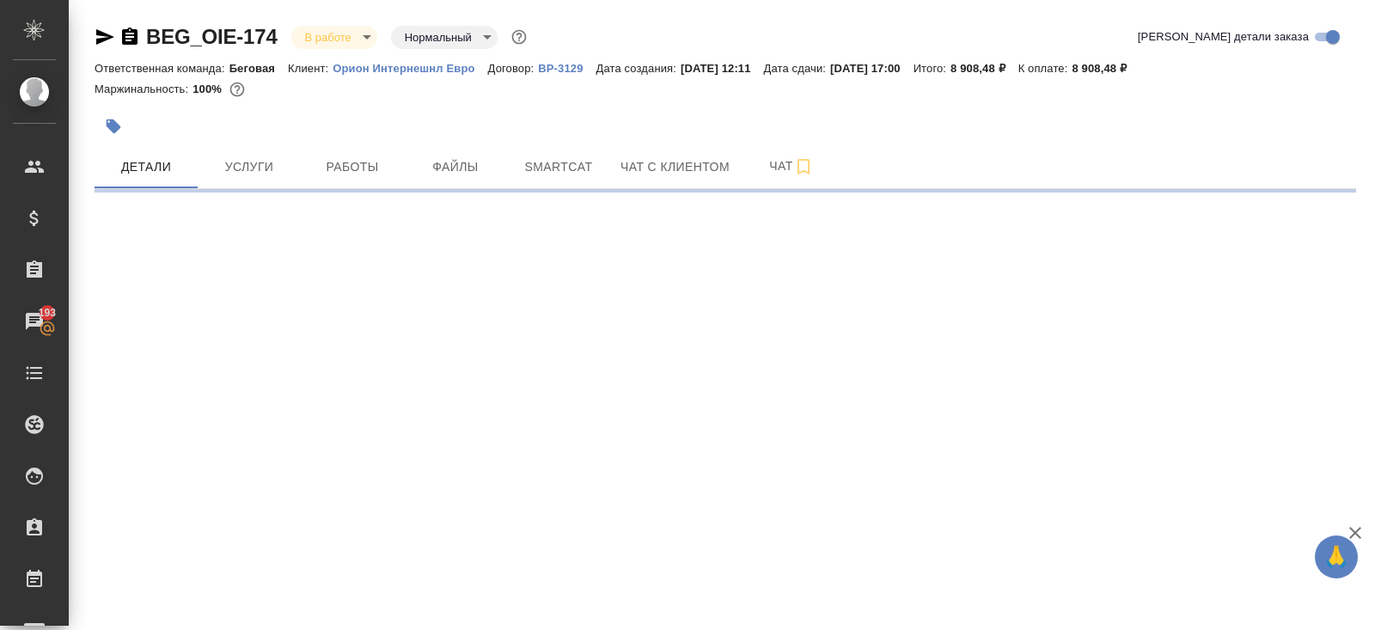
select select "RU"
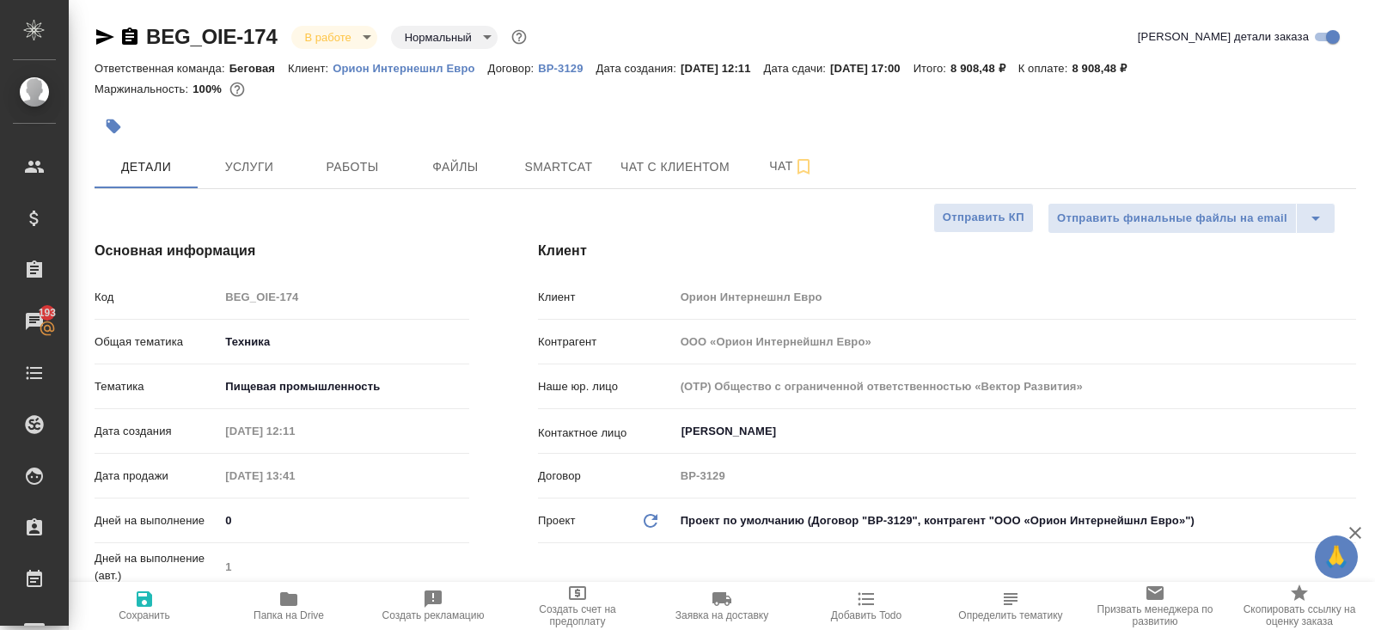
type textarea "x"
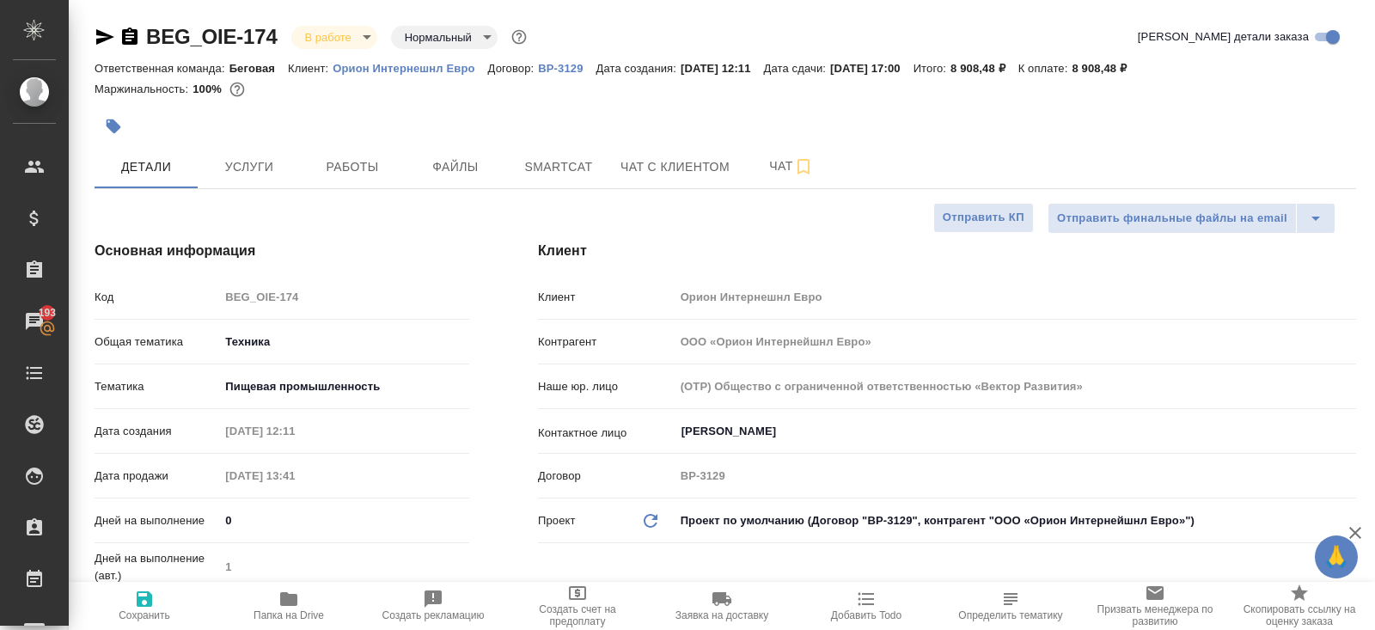
type textarea "x"
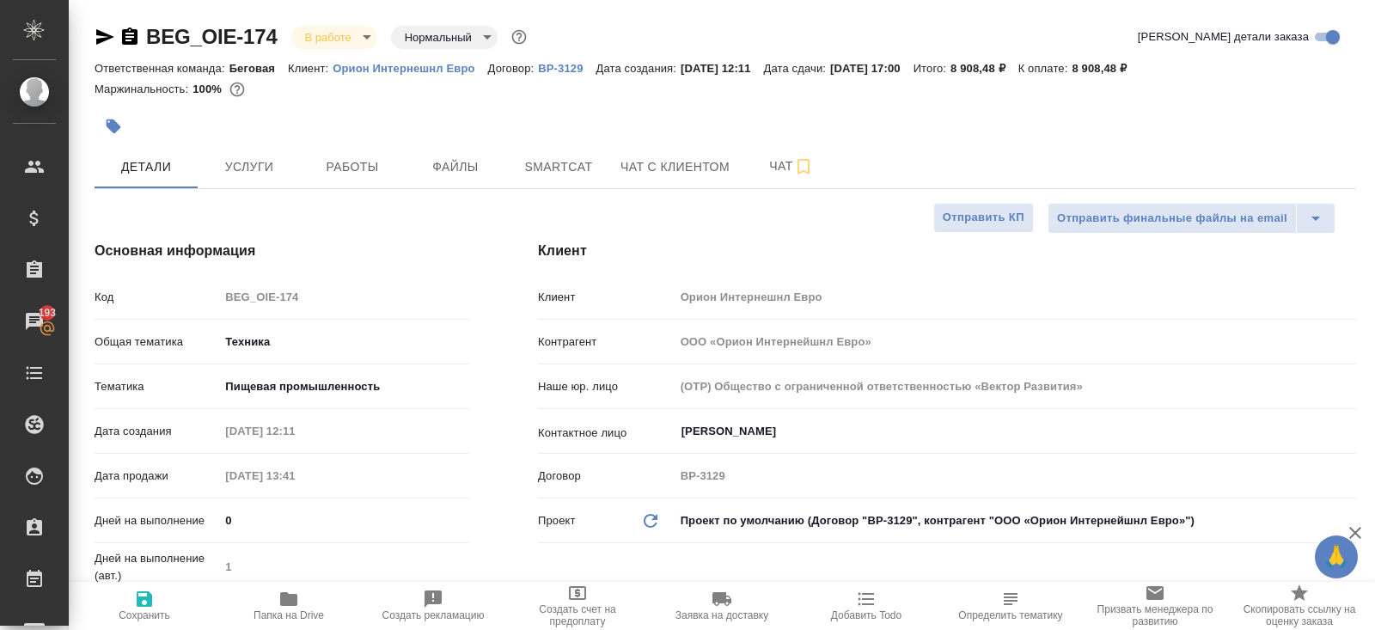
type textarea "x"
click at [794, 174] on span "Чат" at bounding box center [791, 166] width 82 height 21
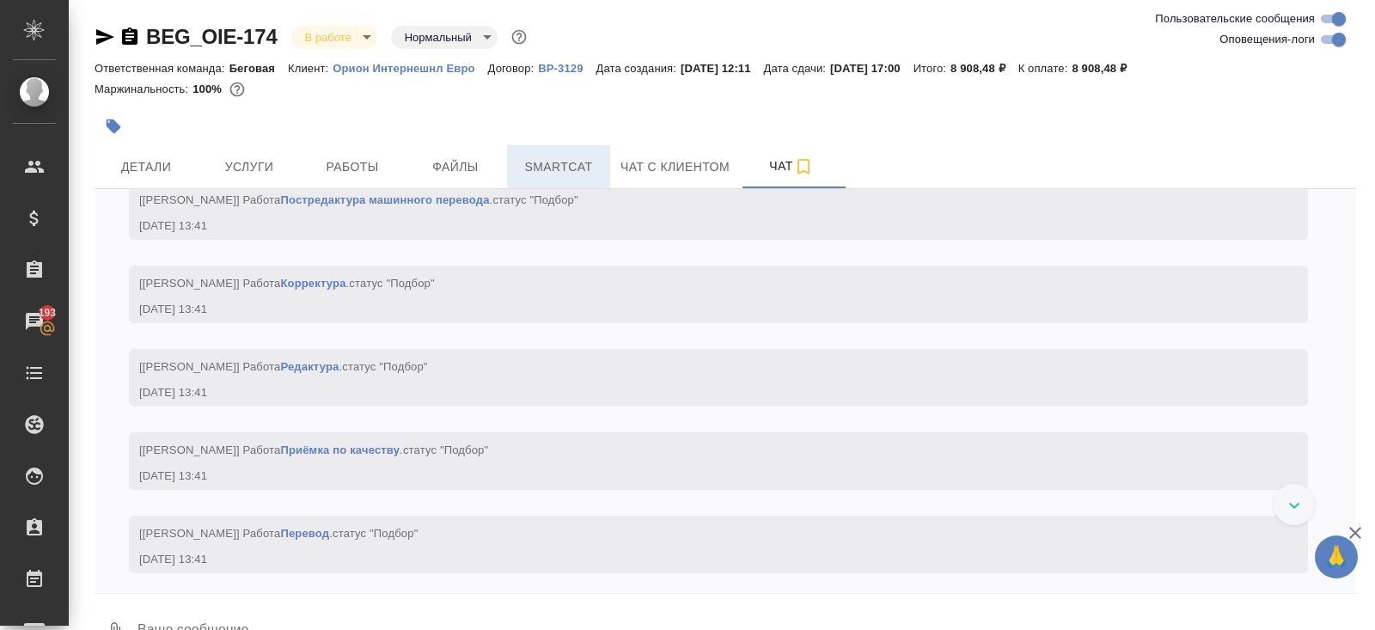
click at [557, 175] on span "Smartcat" at bounding box center [558, 166] width 82 height 21
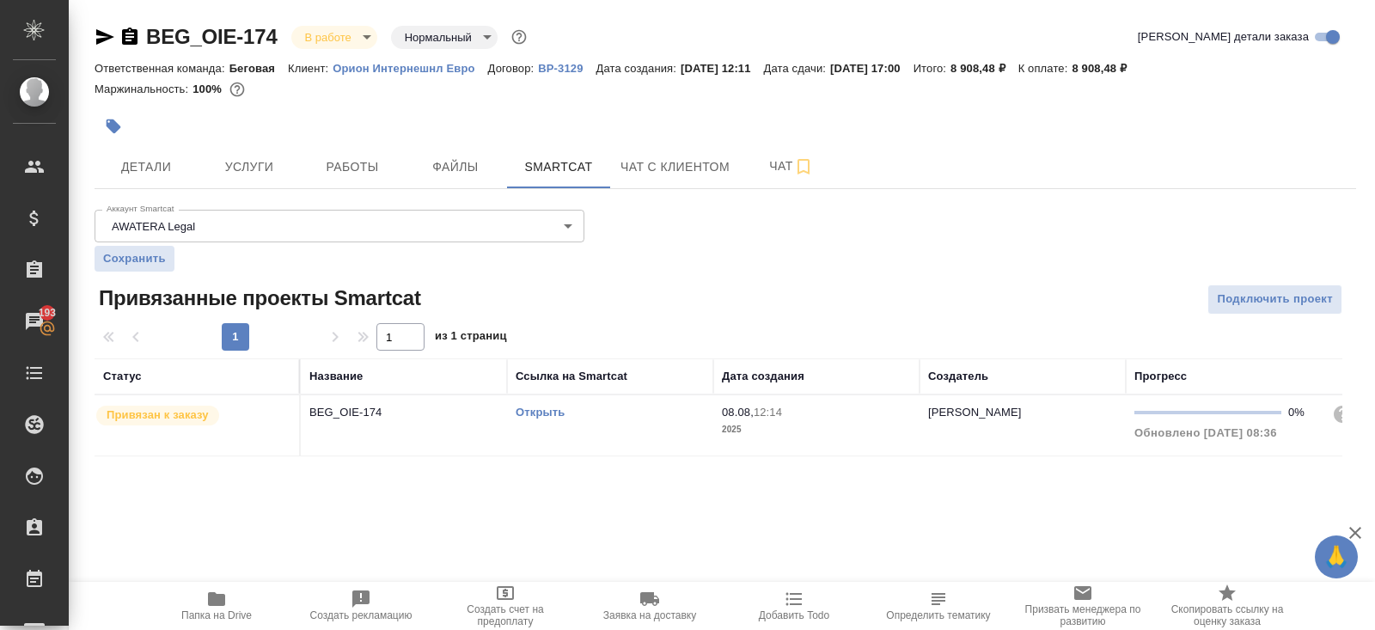
click at [544, 412] on link "Открыть" at bounding box center [539, 412] width 49 height 13
click at [125, 37] on icon "button" at bounding box center [129, 37] width 21 height 21
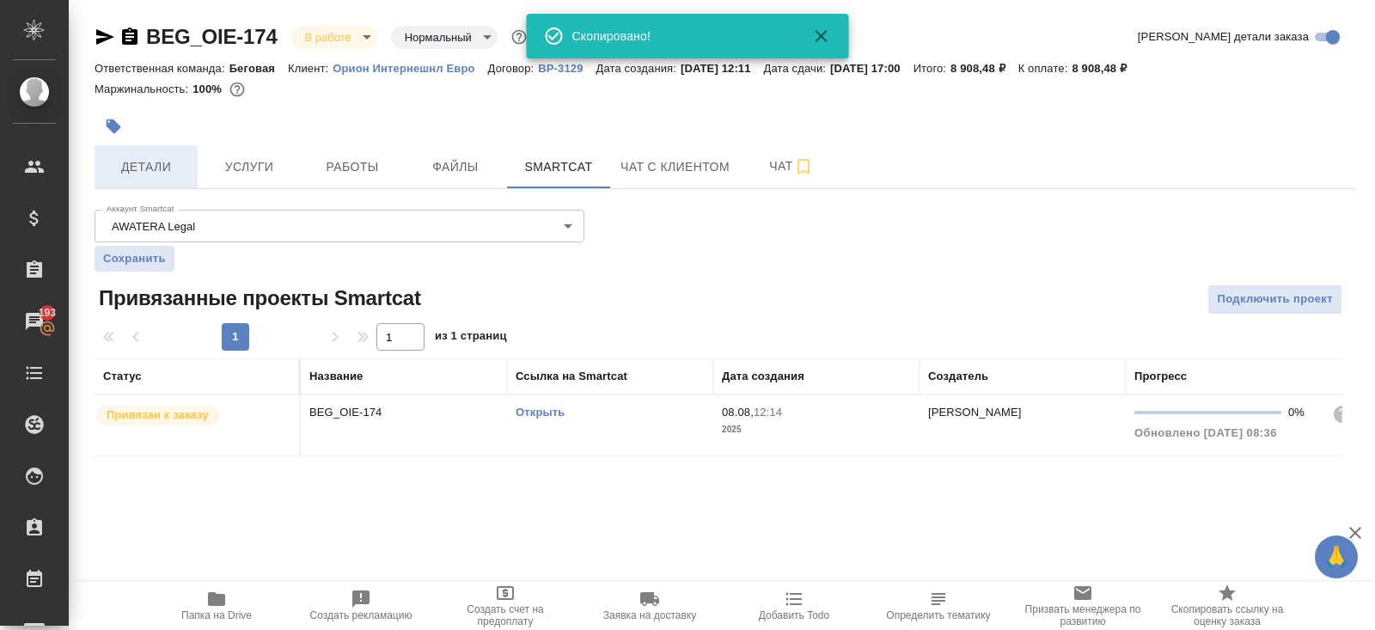
click at [144, 171] on span "Детали" at bounding box center [146, 166] width 82 height 21
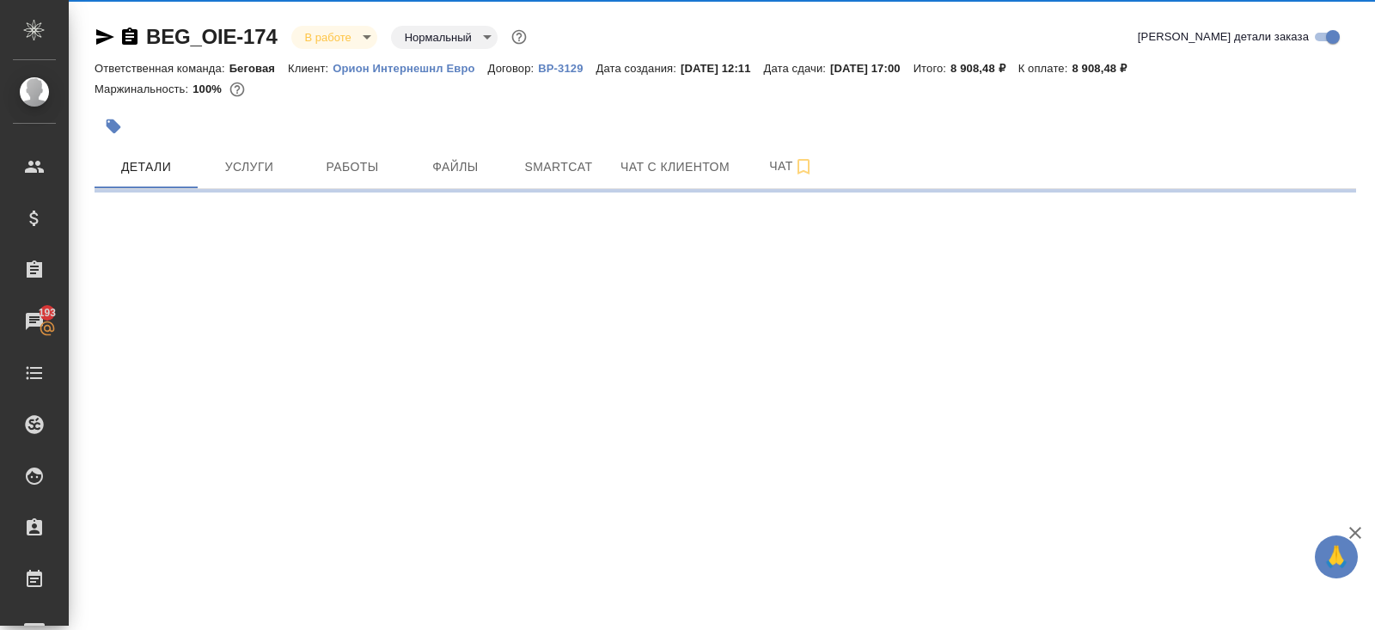
select select "RU"
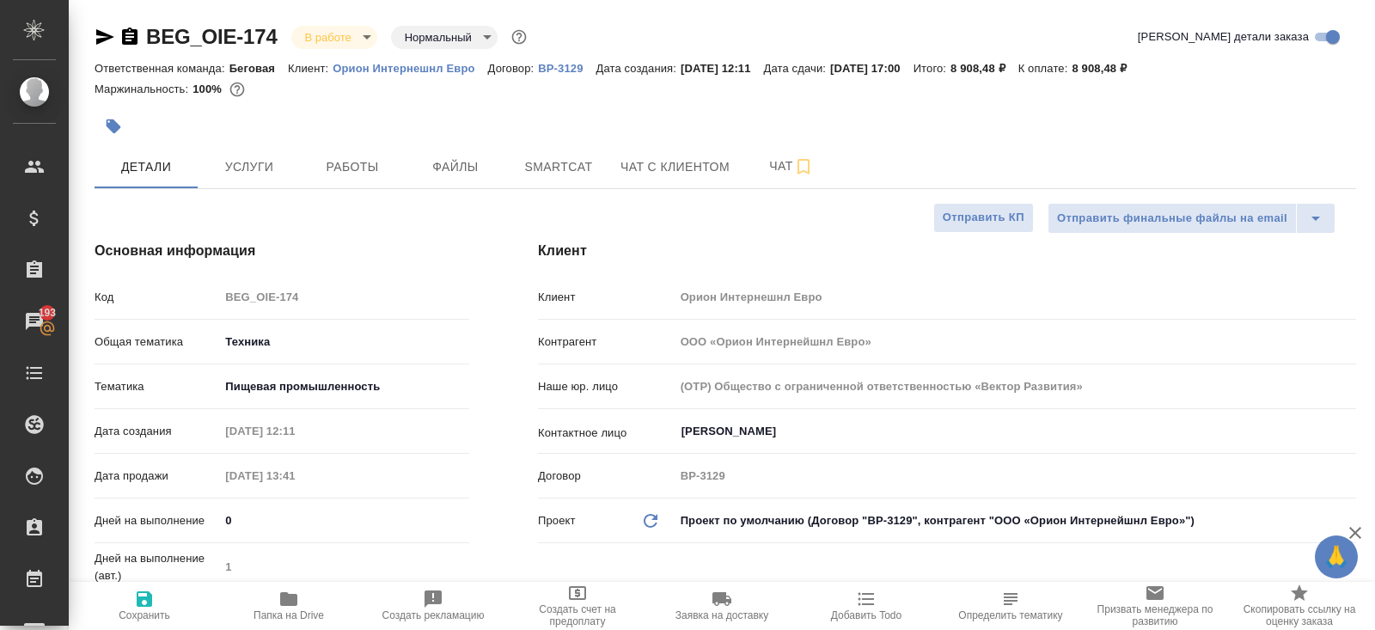
type textarea "x"
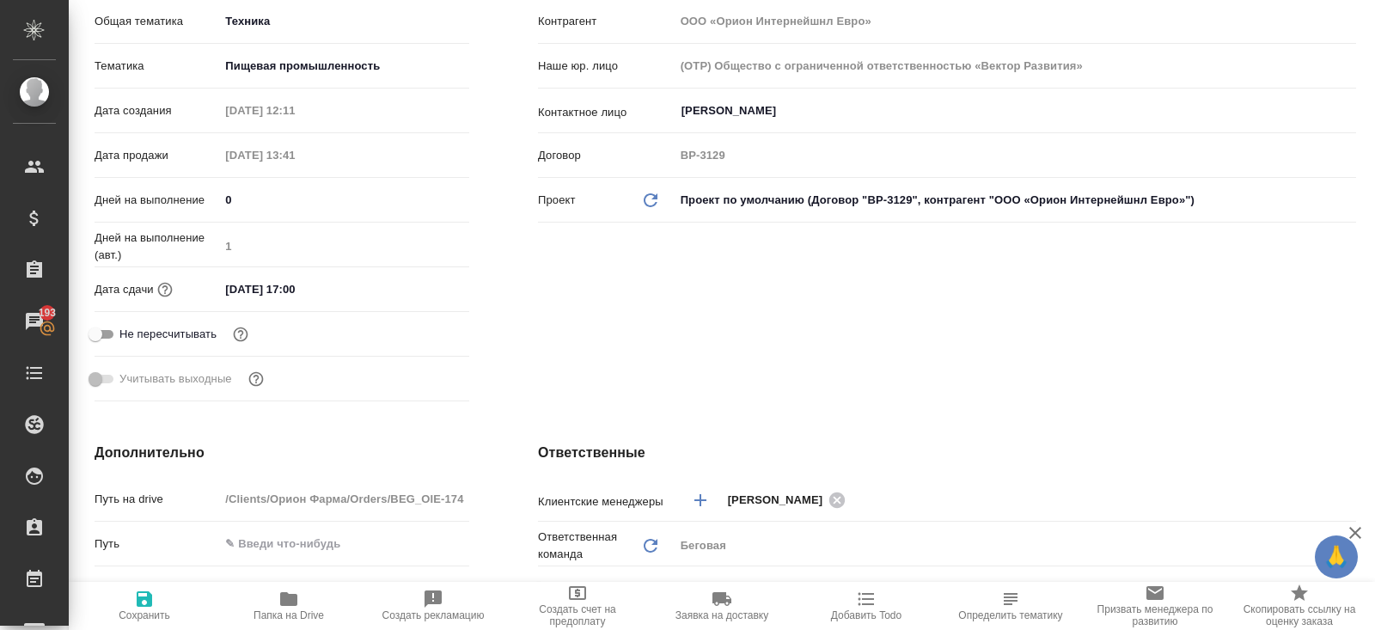
scroll to position [147, 0]
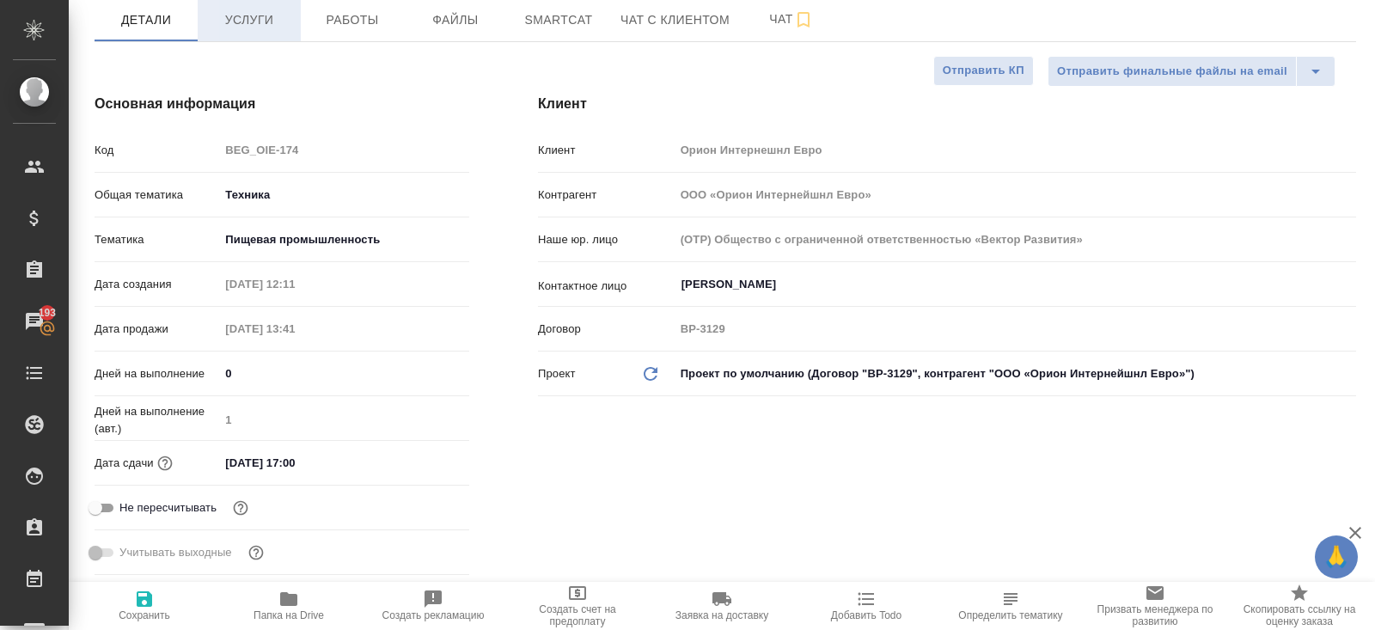
click at [256, 9] on span "Услуги" at bounding box center [249, 19] width 82 height 21
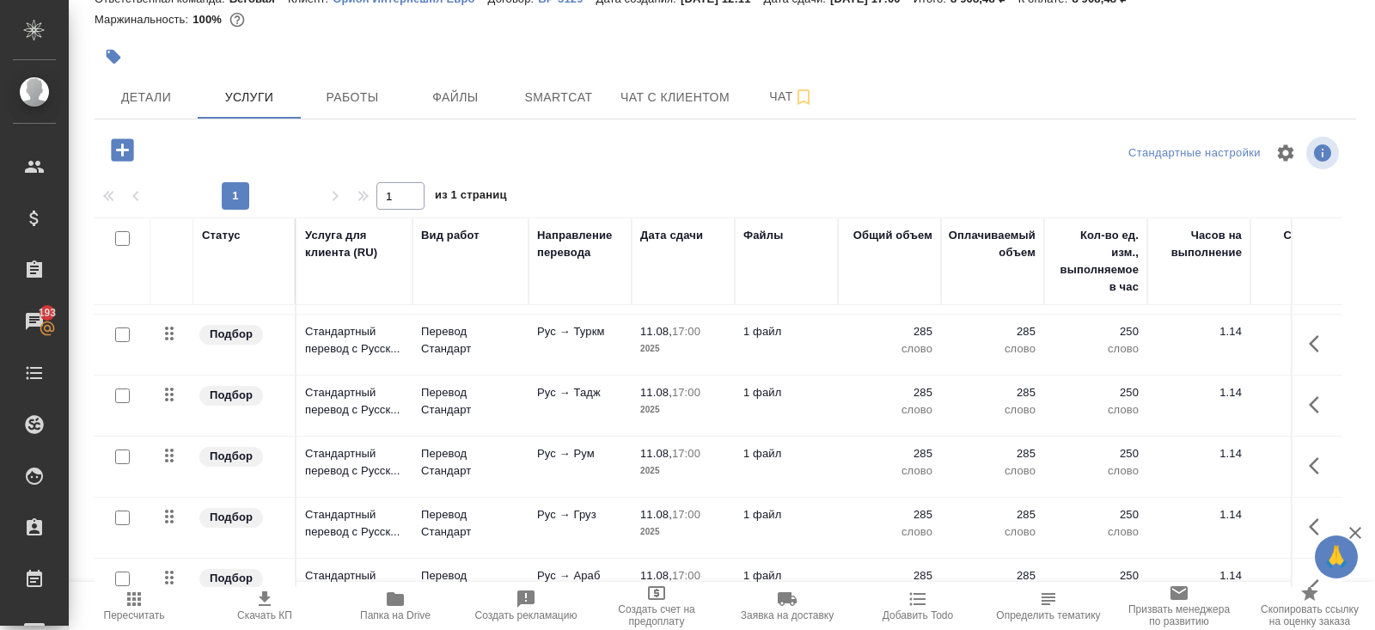
scroll to position [384, 0]
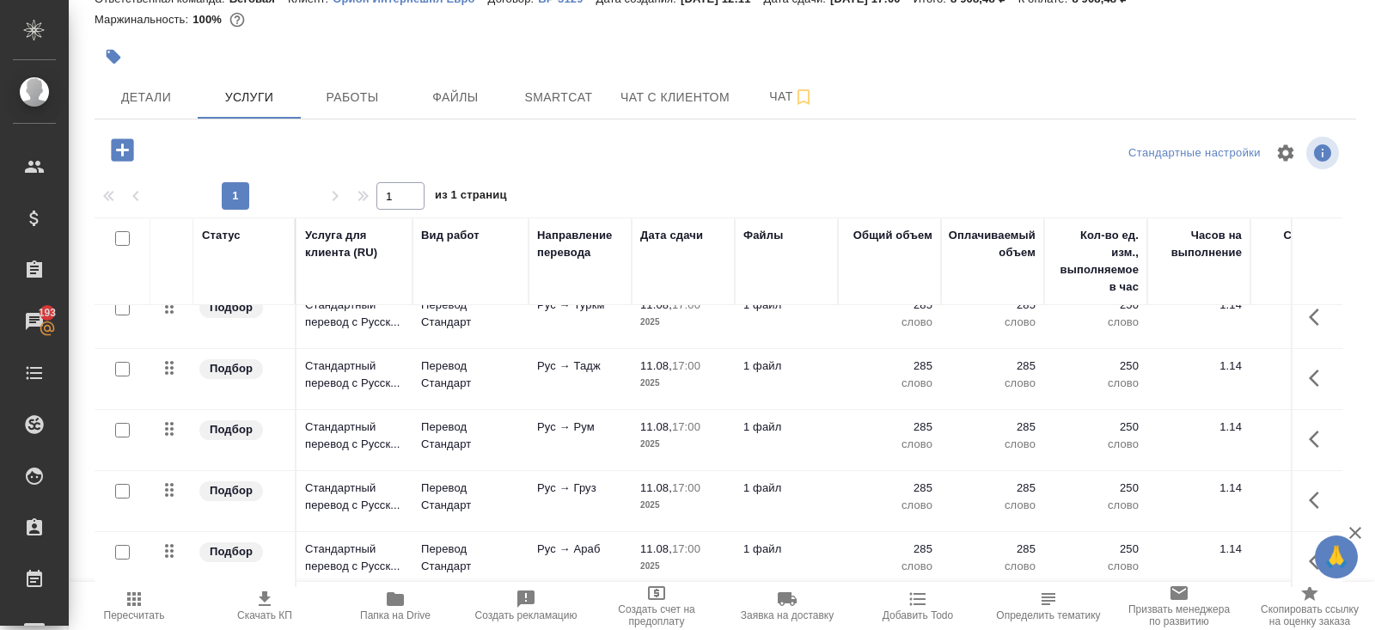
click at [1308, 375] on icon "button" at bounding box center [1318, 378] width 21 height 21
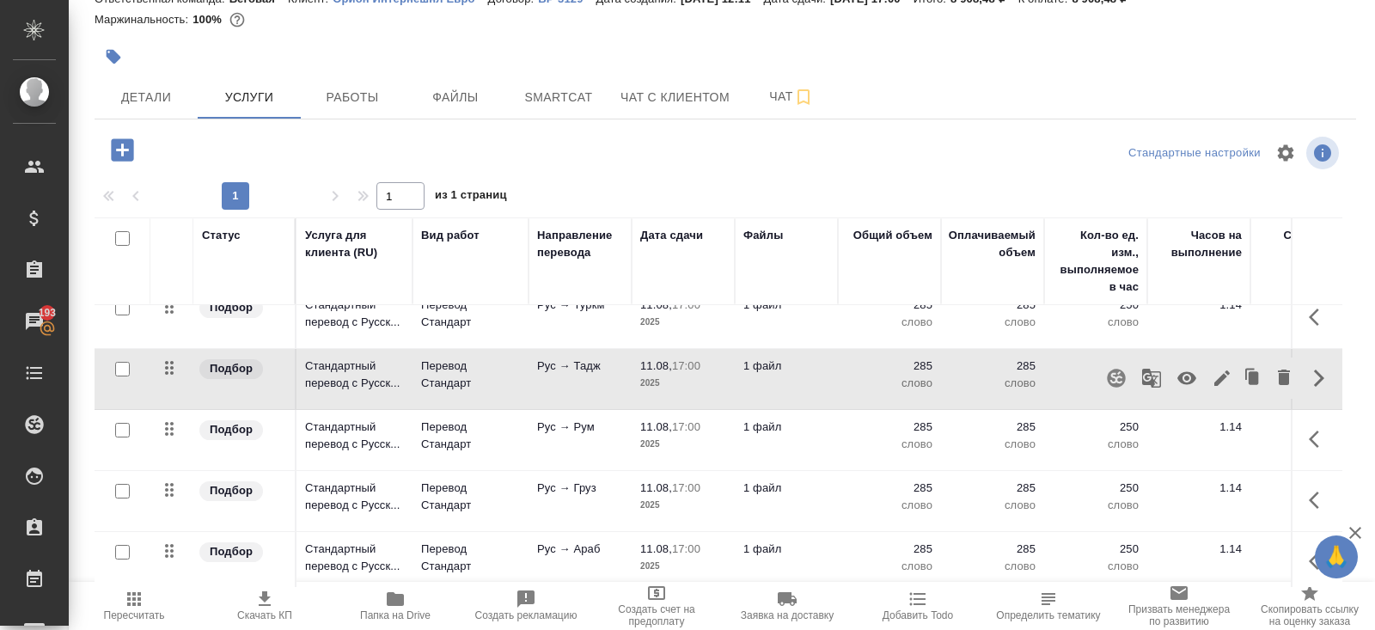
click at [1126, 373] on button "button" at bounding box center [1115, 377] width 41 height 41
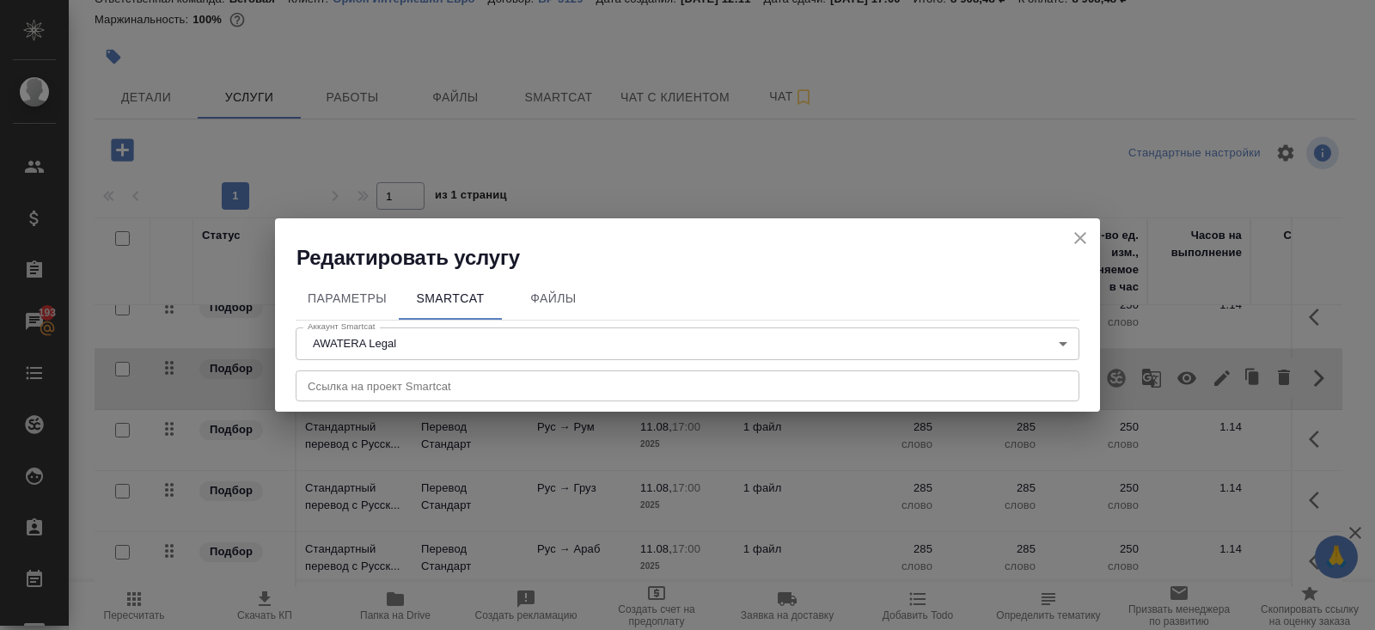
click at [387, 395] on input "text" at bounding box center [688, 385] width 784 height 31
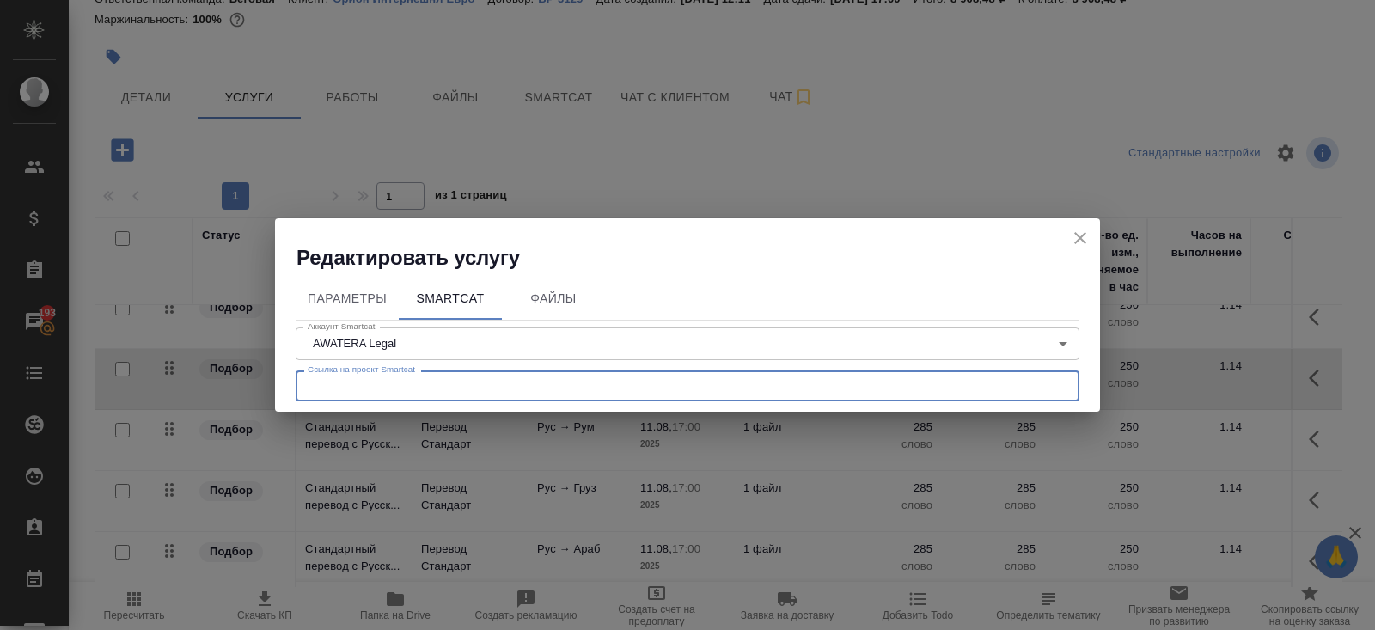
paste input "[URL][DOMAIN_NAME]"
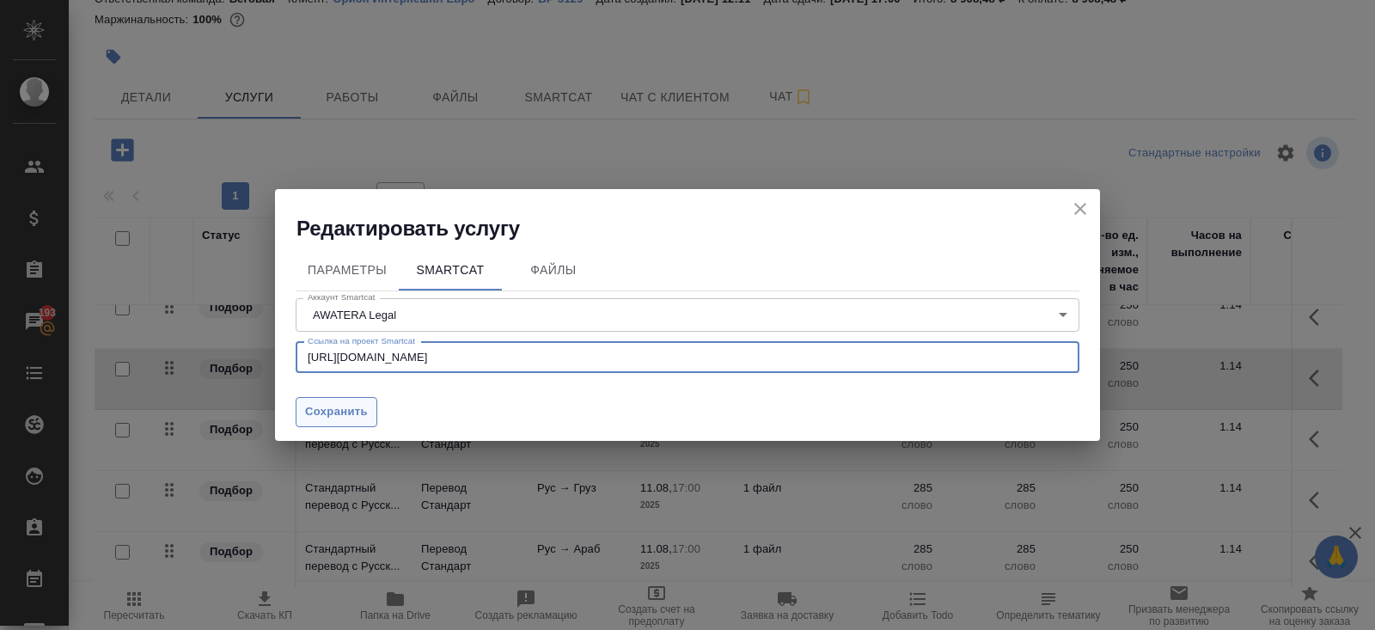
type input "[URL][DOMAIN_NAME]"
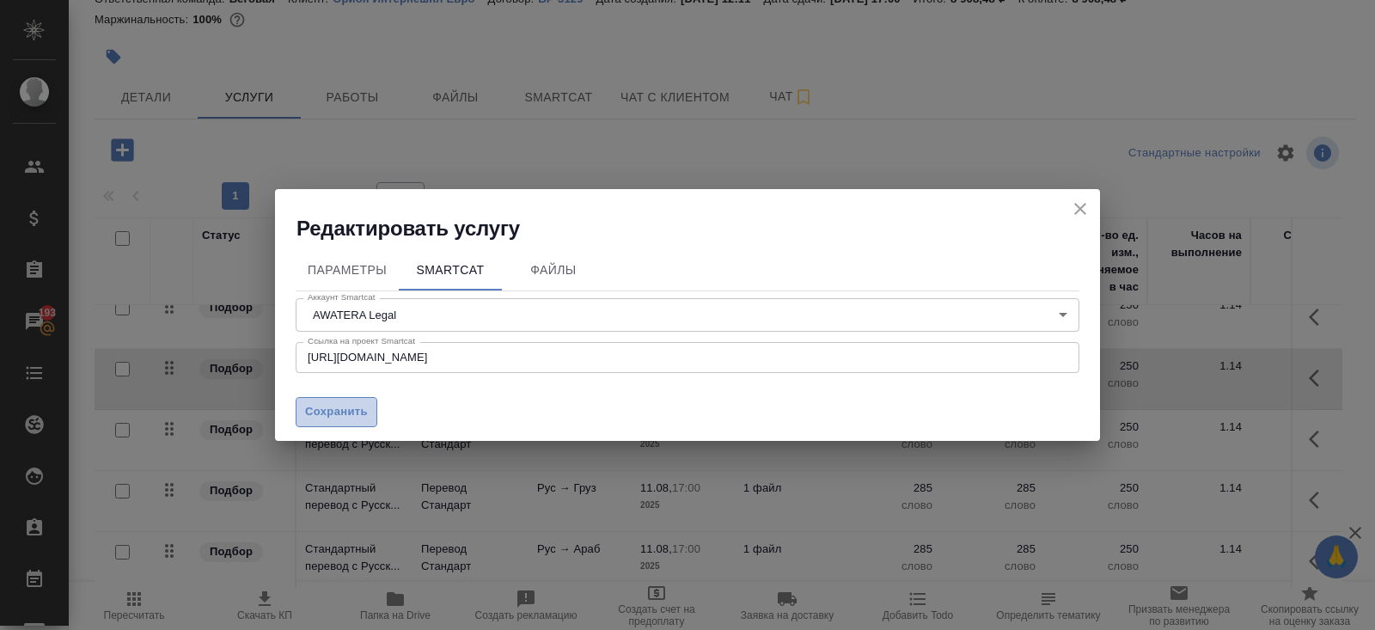
click at [352, 416] on span "Сохранить" at bounding box center [336, 412] width 63 height 20
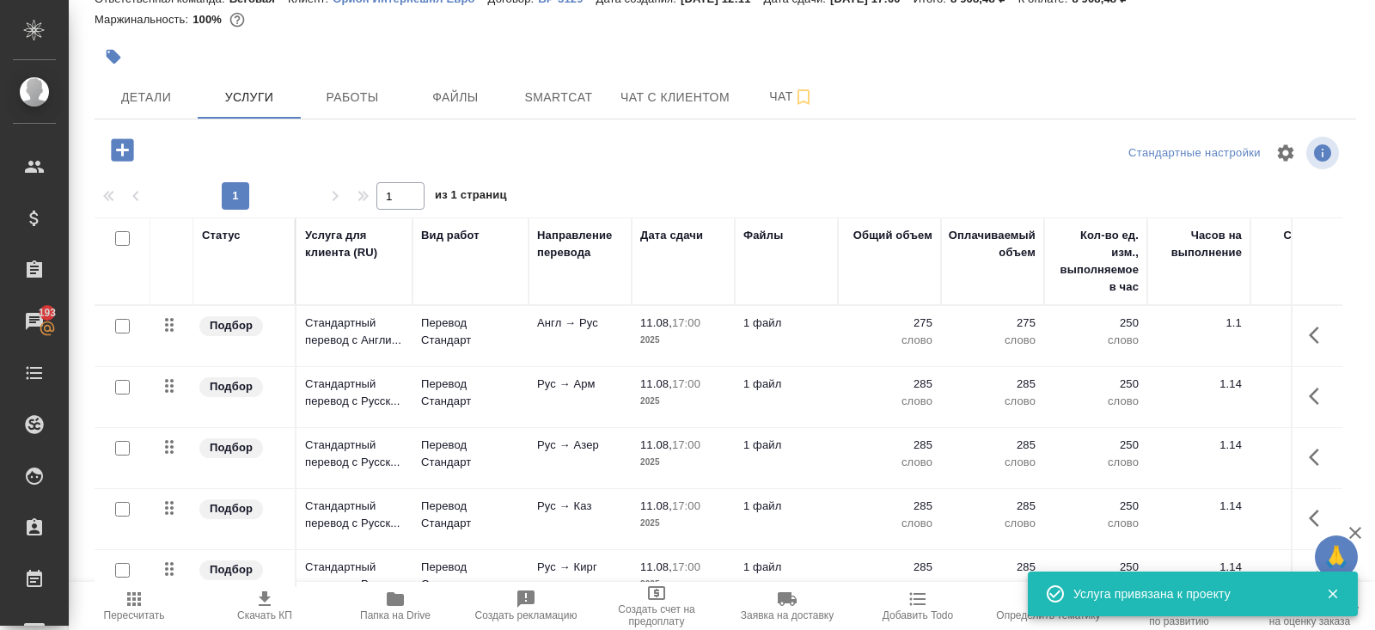
scroll to position [0, 0]
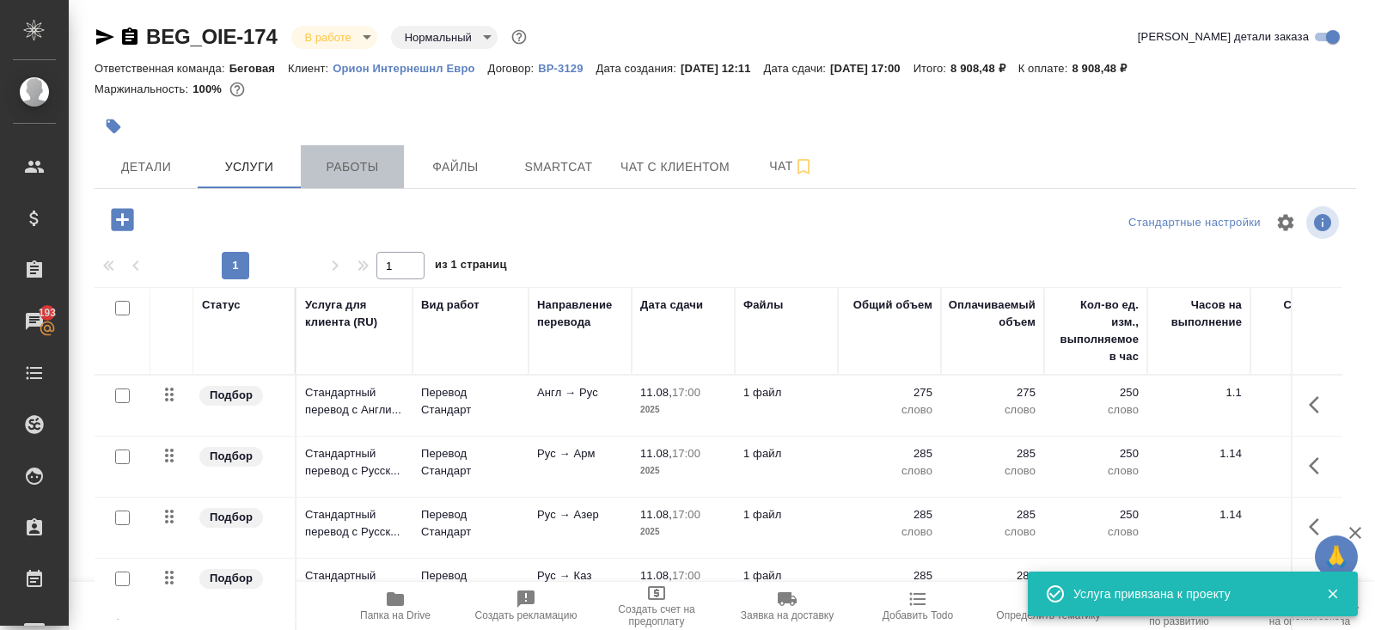
click at [330, 166] on span "Работы" at bounding box center [352, 166] width 82 height 21
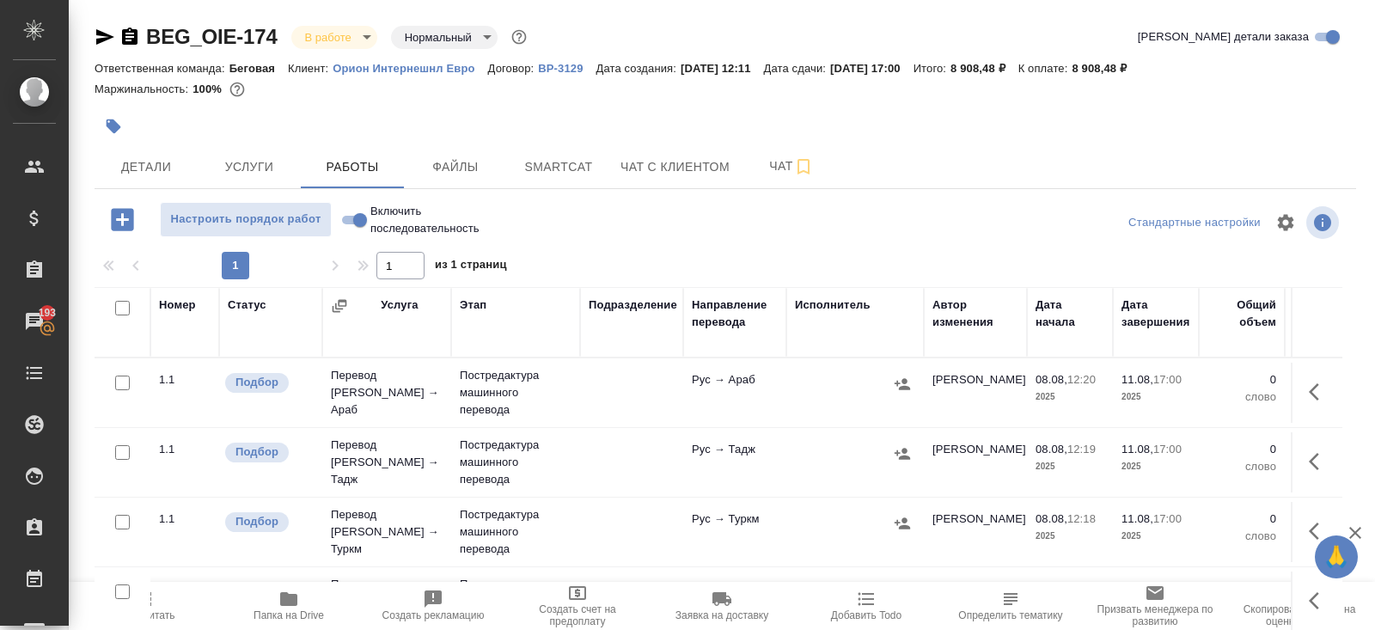
scroll to position [87, 0]
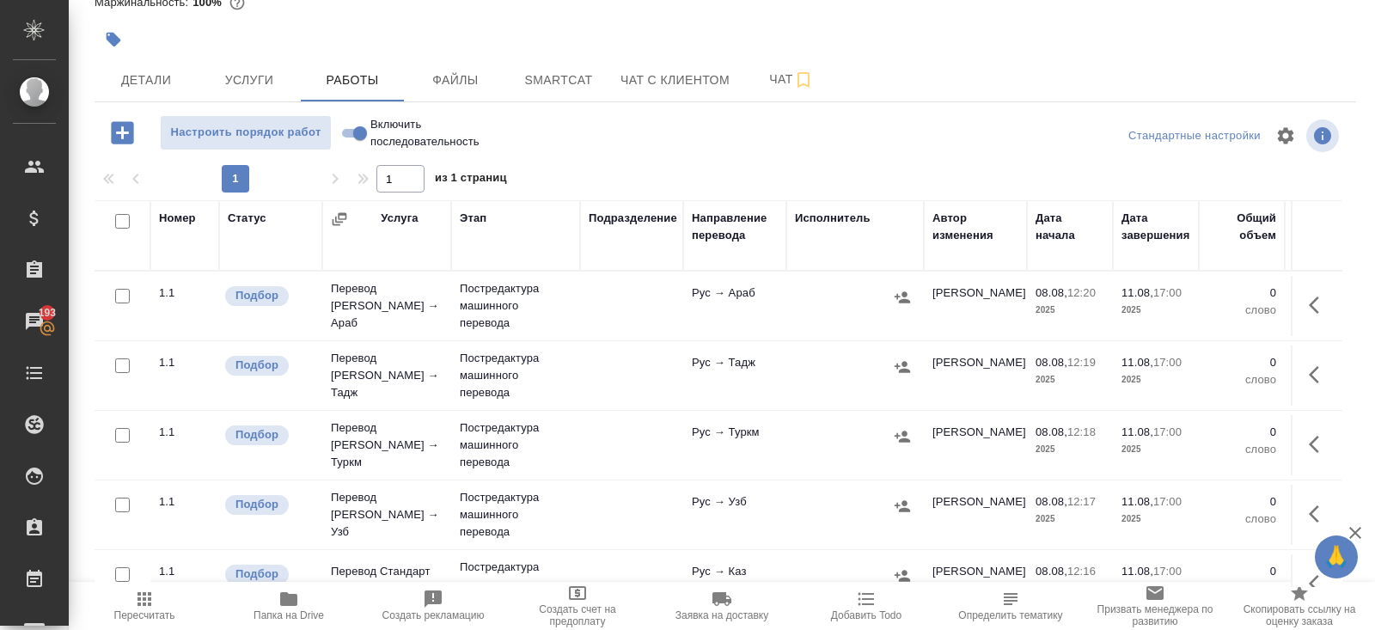
click at [121, 223] on input "checkbox" at bounding box center [122, 221] width 15 height 15
checkbox input "true"
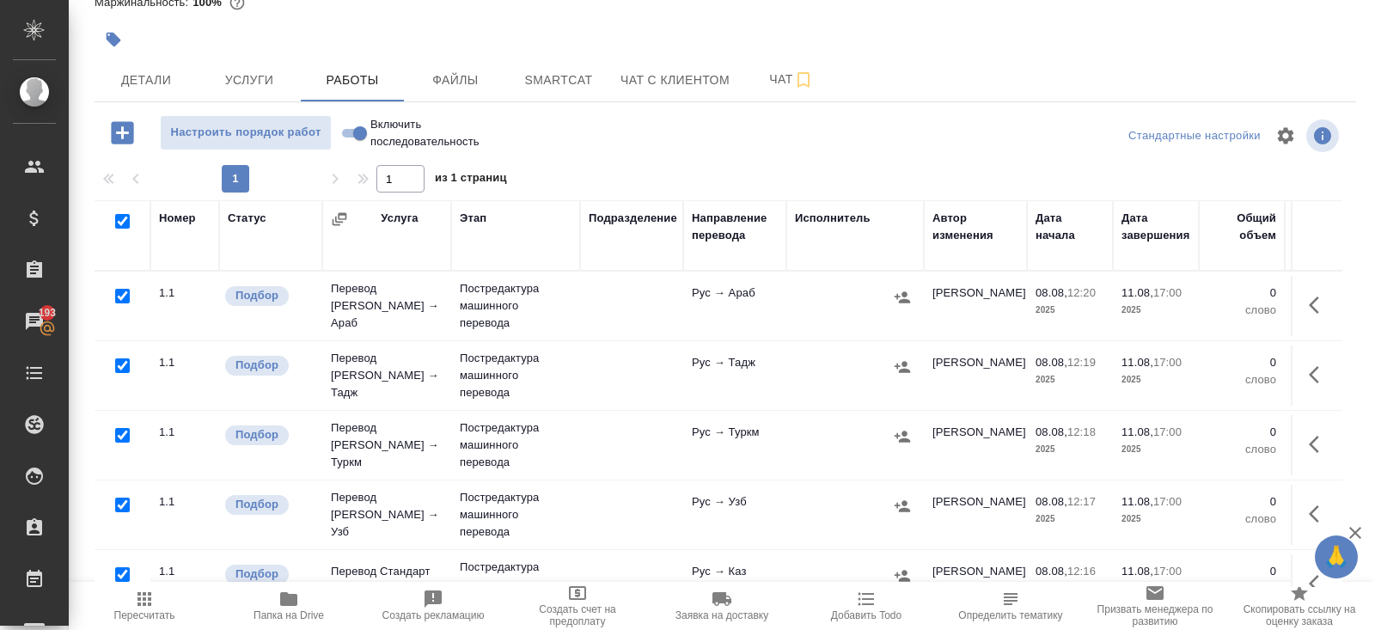
checkbox input "true"
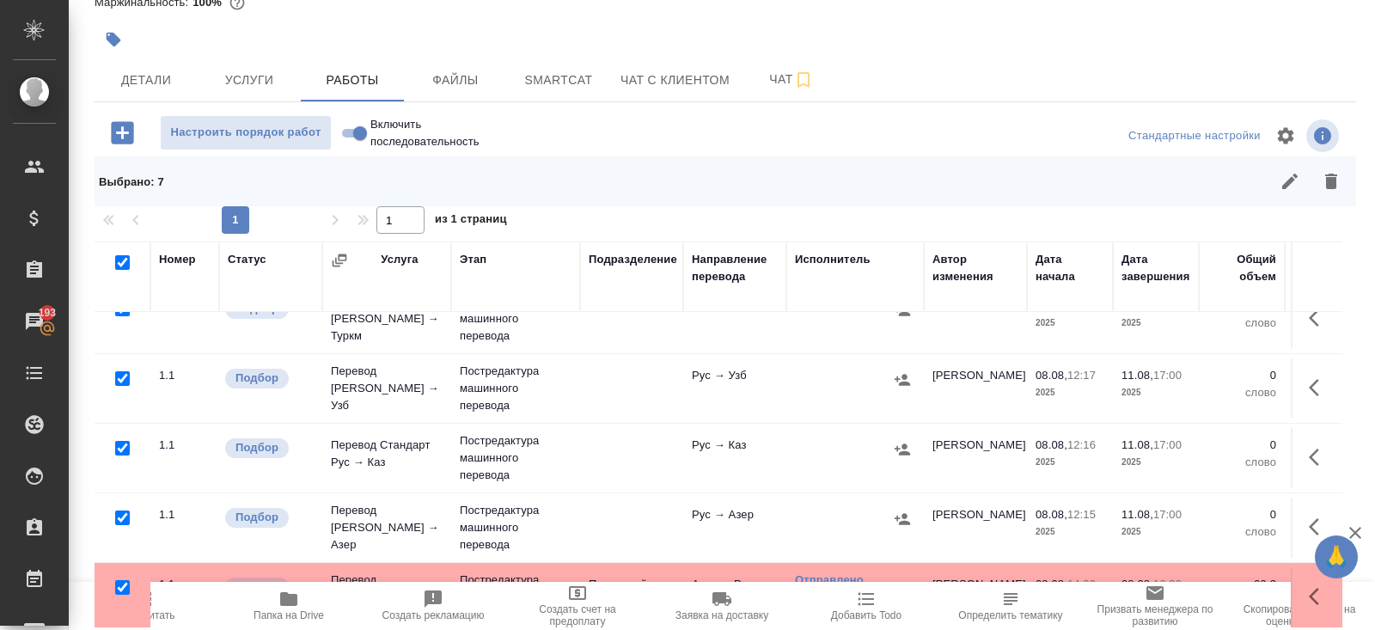
scroll to position [128, 0]
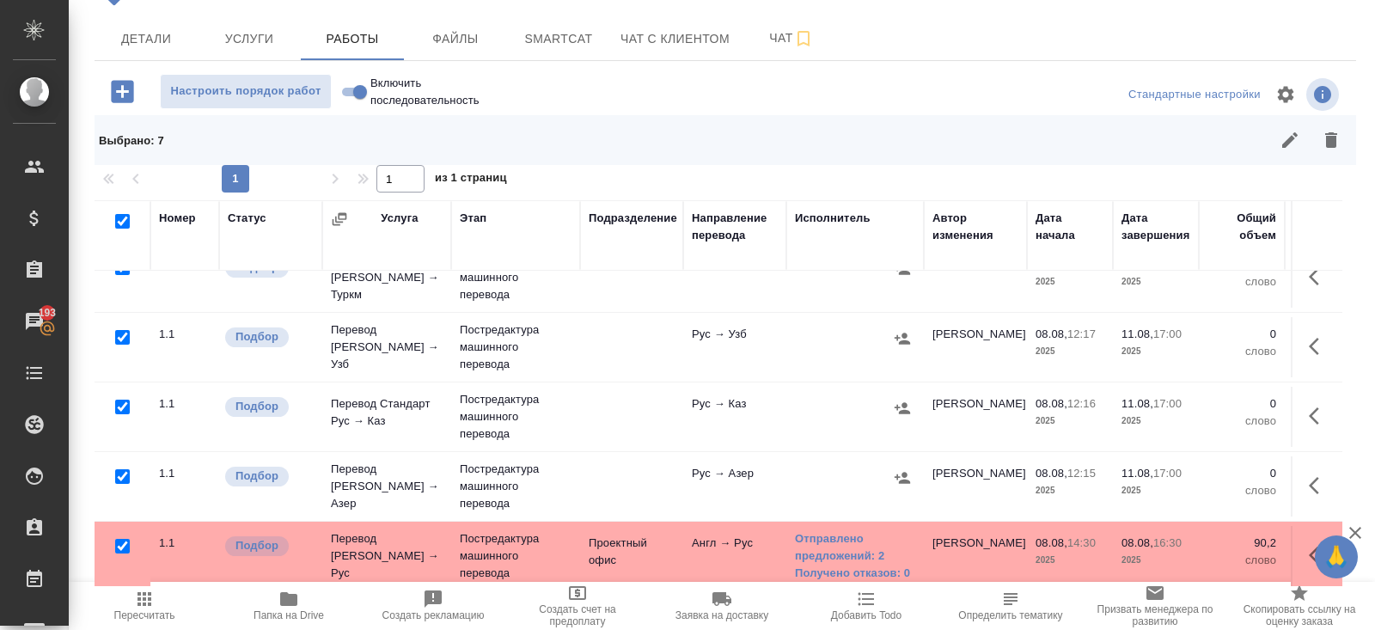
click at [120, 543] on input "checkbox" at bounding box center [122, 546] width 15 height 15
checkbox input "false"
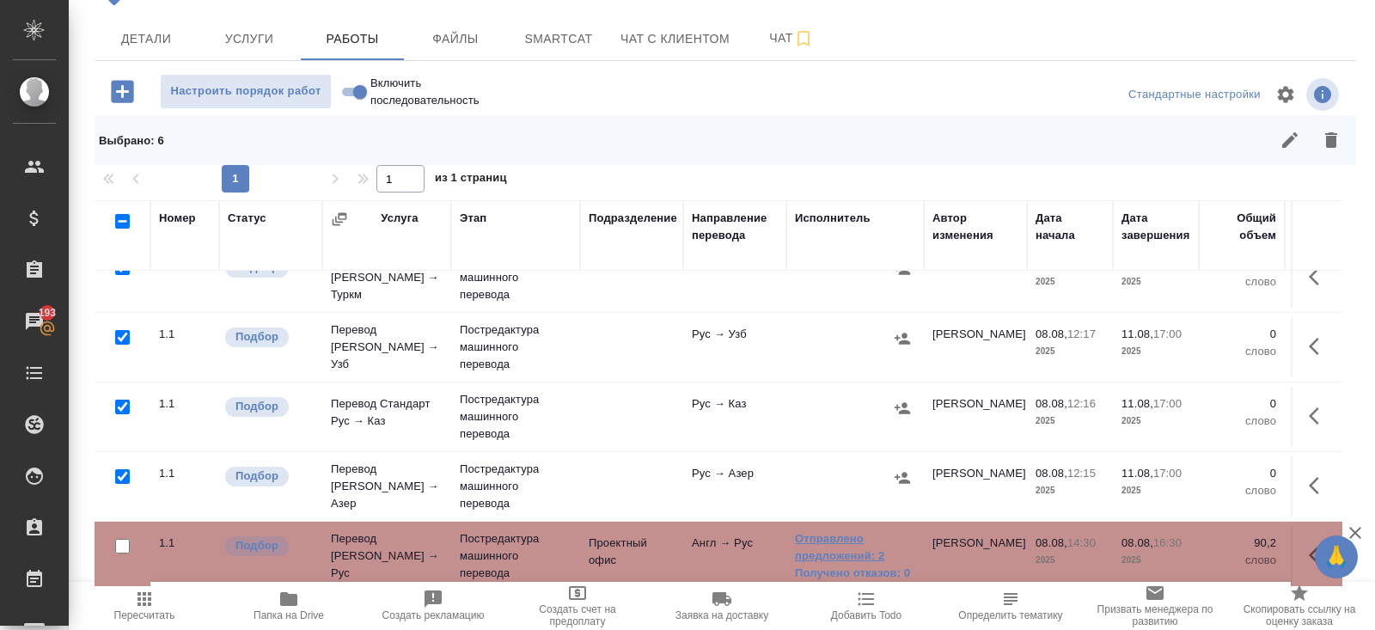
click at [836, 550] on link "Отправлено предложений: 2" at bounding box center [855, 547] width 120 height 34
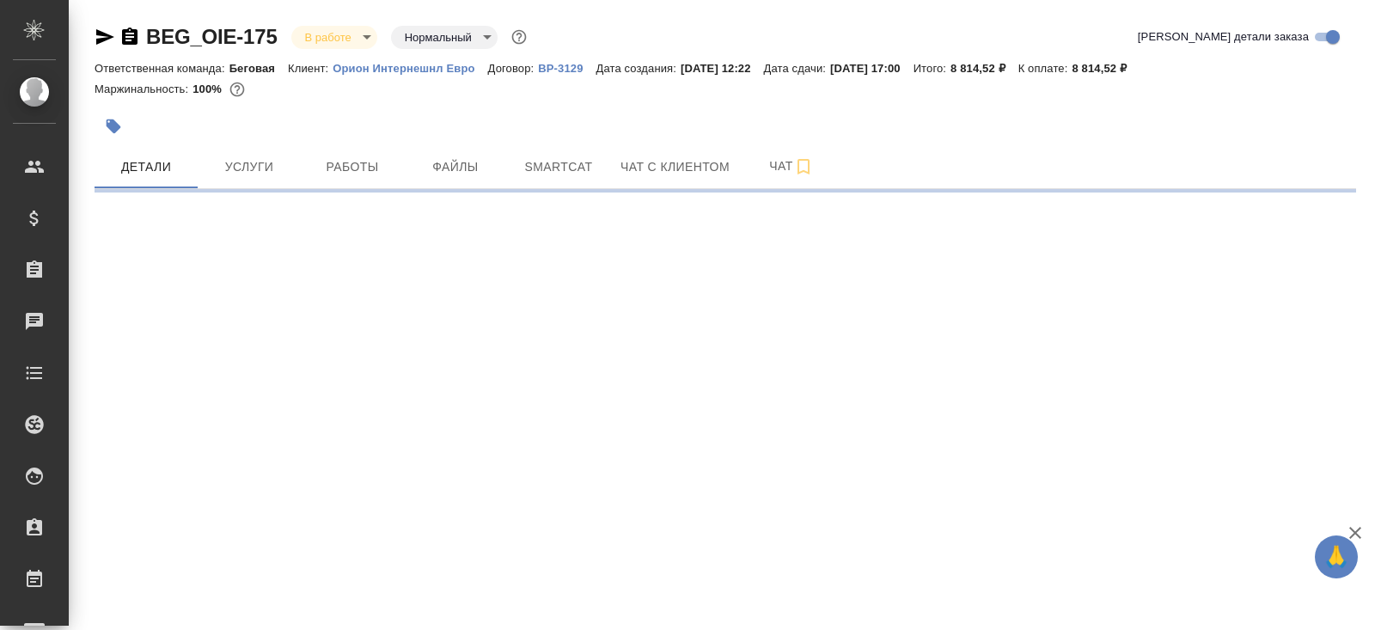
select select "RU"
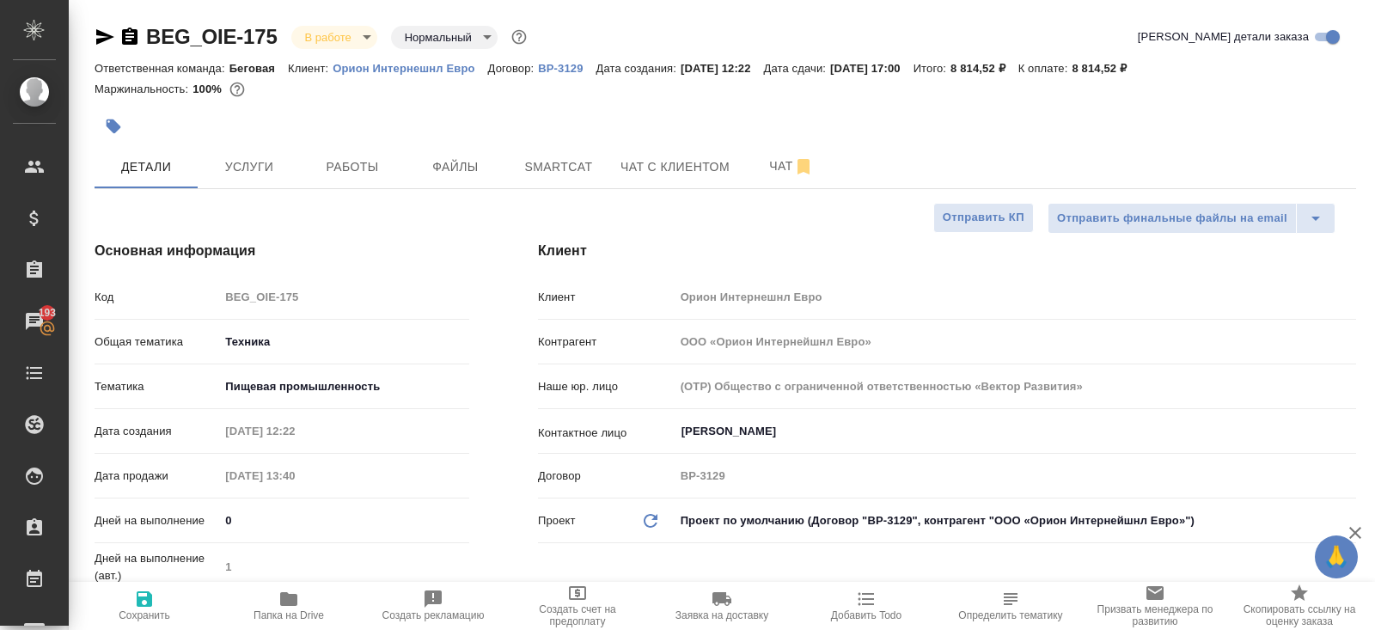
type textarea "x"
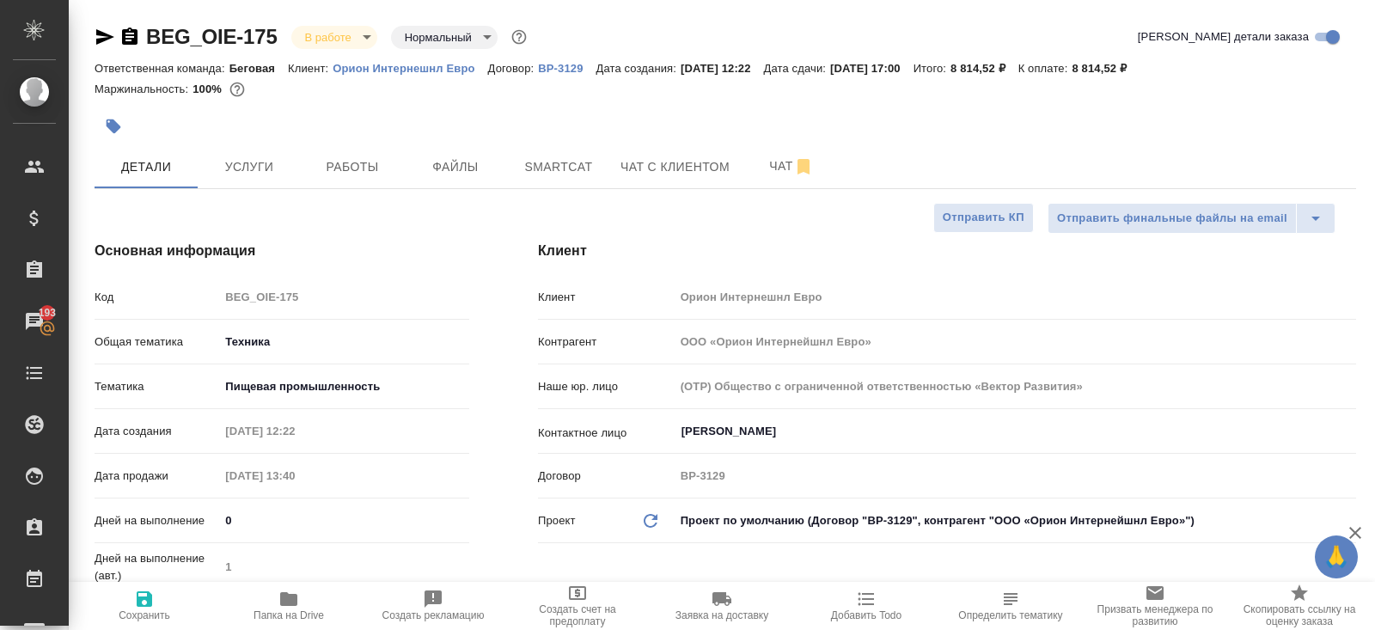
type textarea "x"
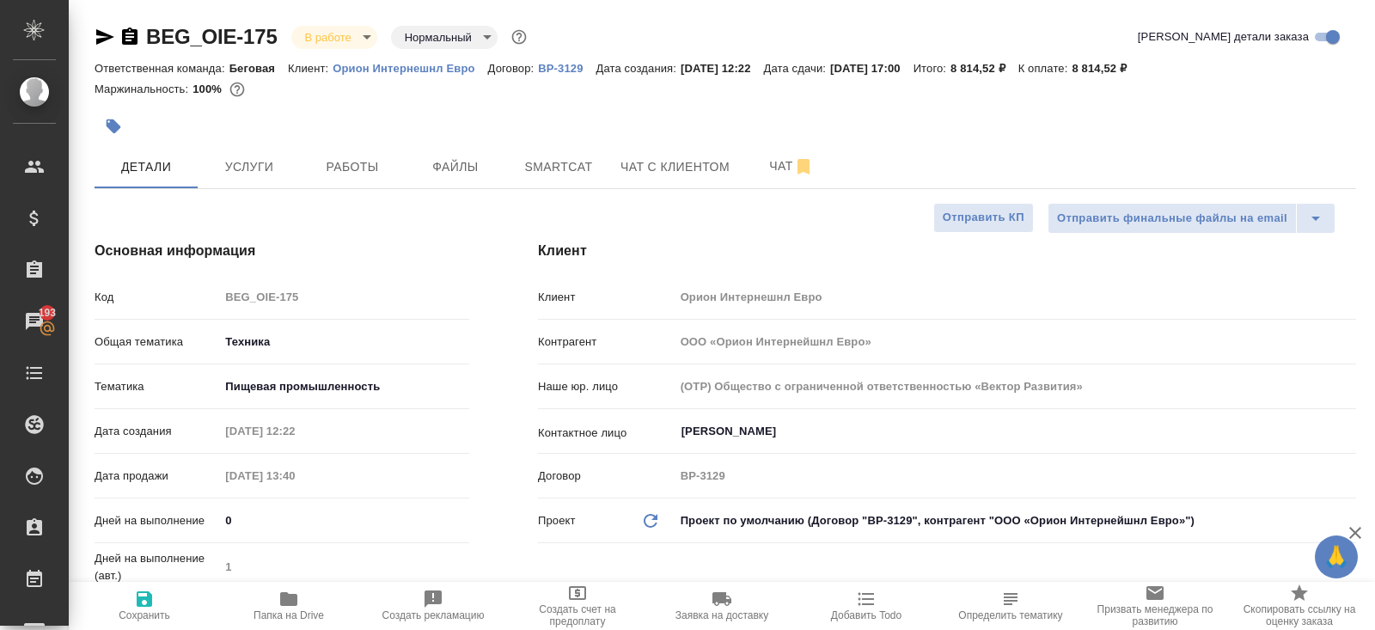
type textarea "x"
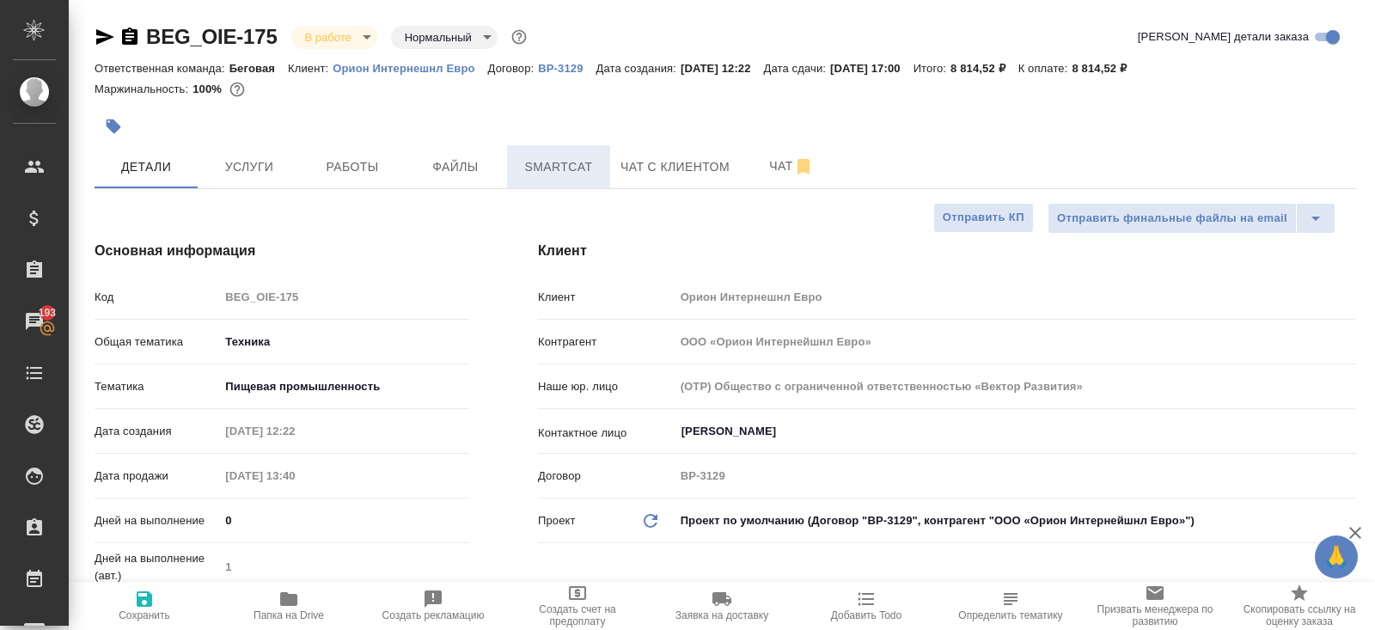
click at [541, 180] on button "Smartcat" at bounding box center [558, 166] width 103 height 43
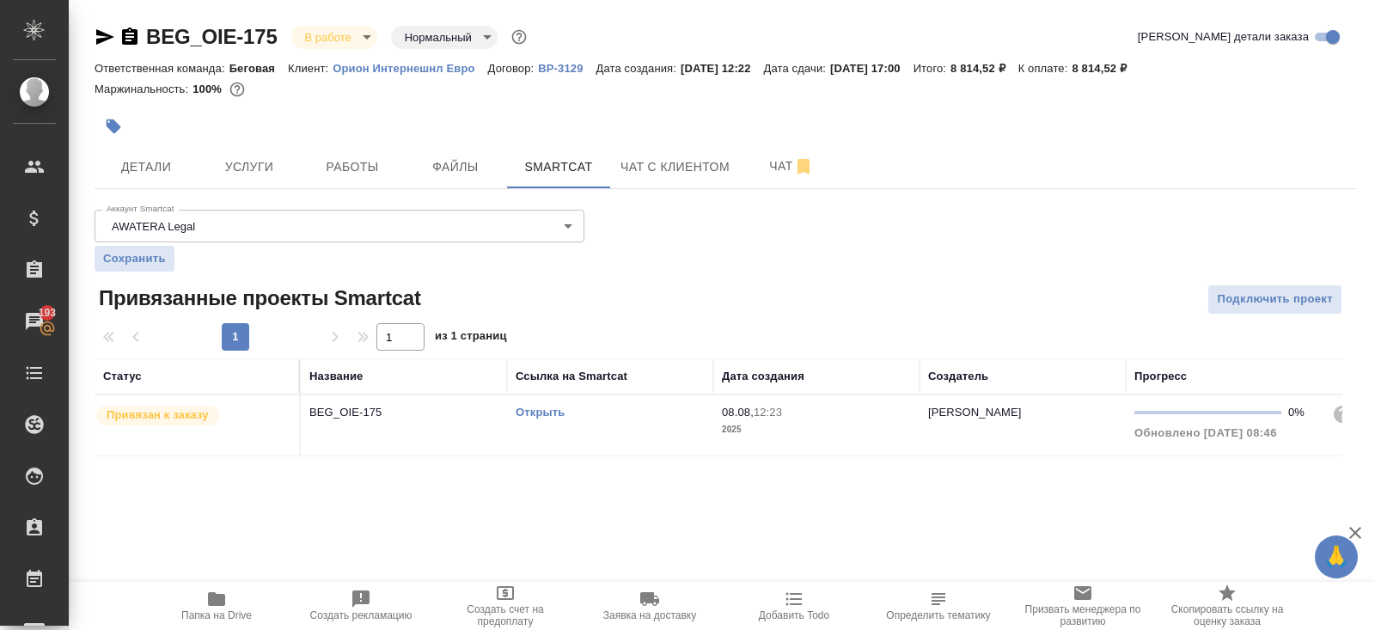
click at [534, 411] on link "Открыть" at bounding box center [539, 412] width 49 height 13
click at [248, 163] on span "Услуги" at bounding box center [249, 166] width 82 height 21
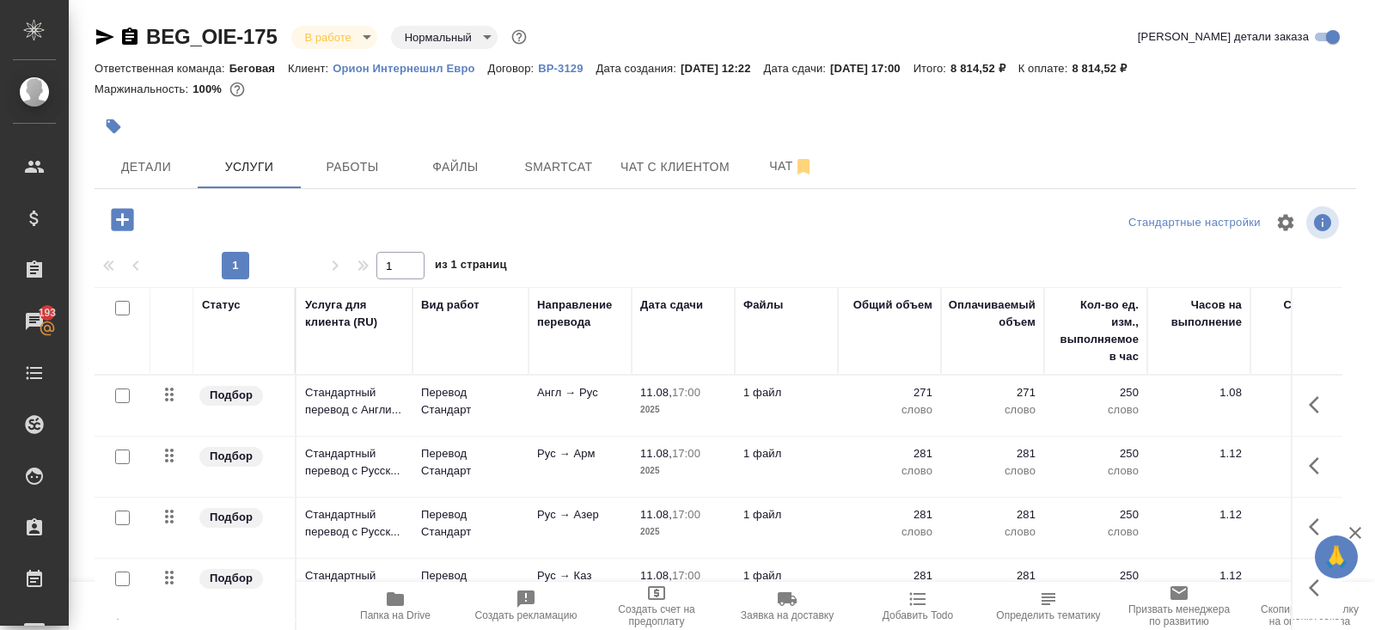
click at [122, 311] on input "checkbox" at bounding box center [122, 308] width 15 height 15
checkbox input "true"
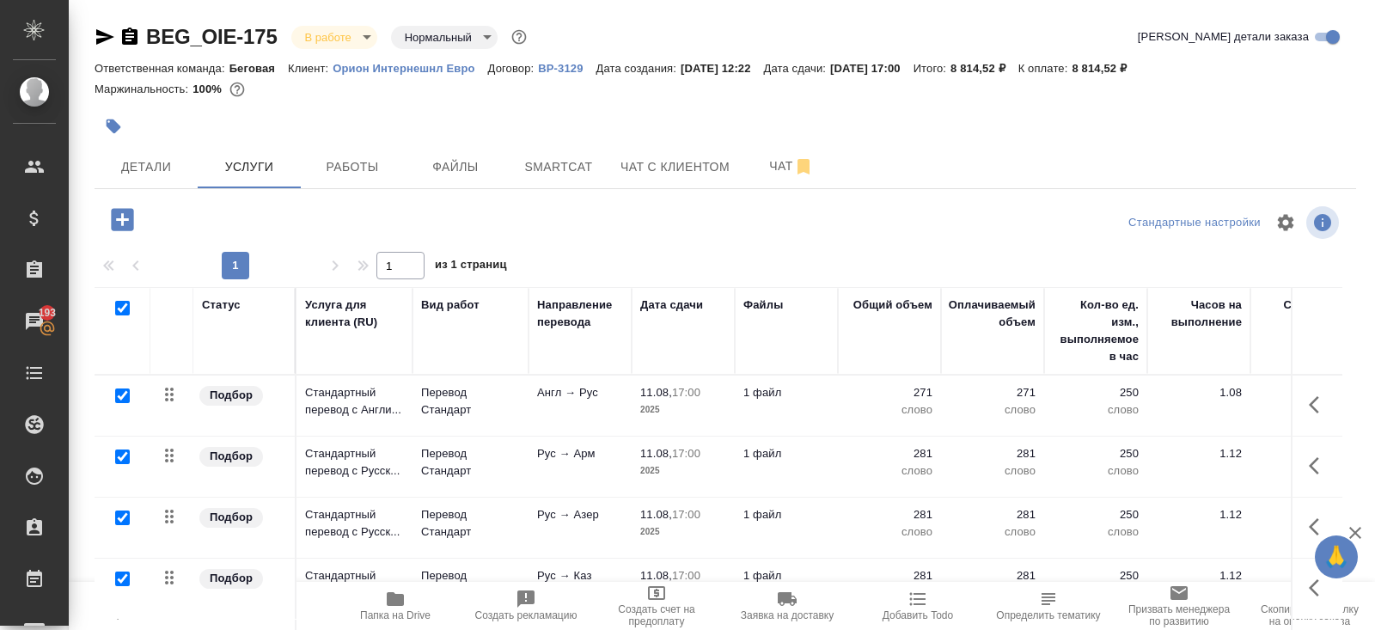
checkbox input "true"
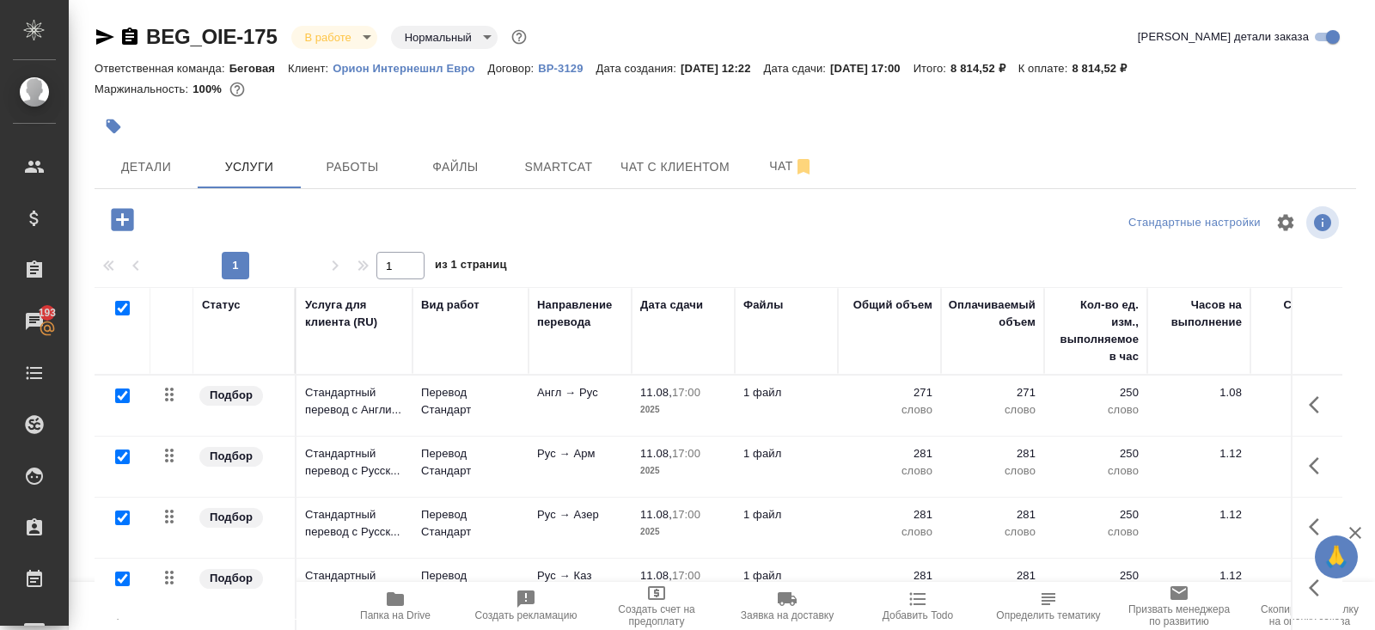
checkbox input "true"
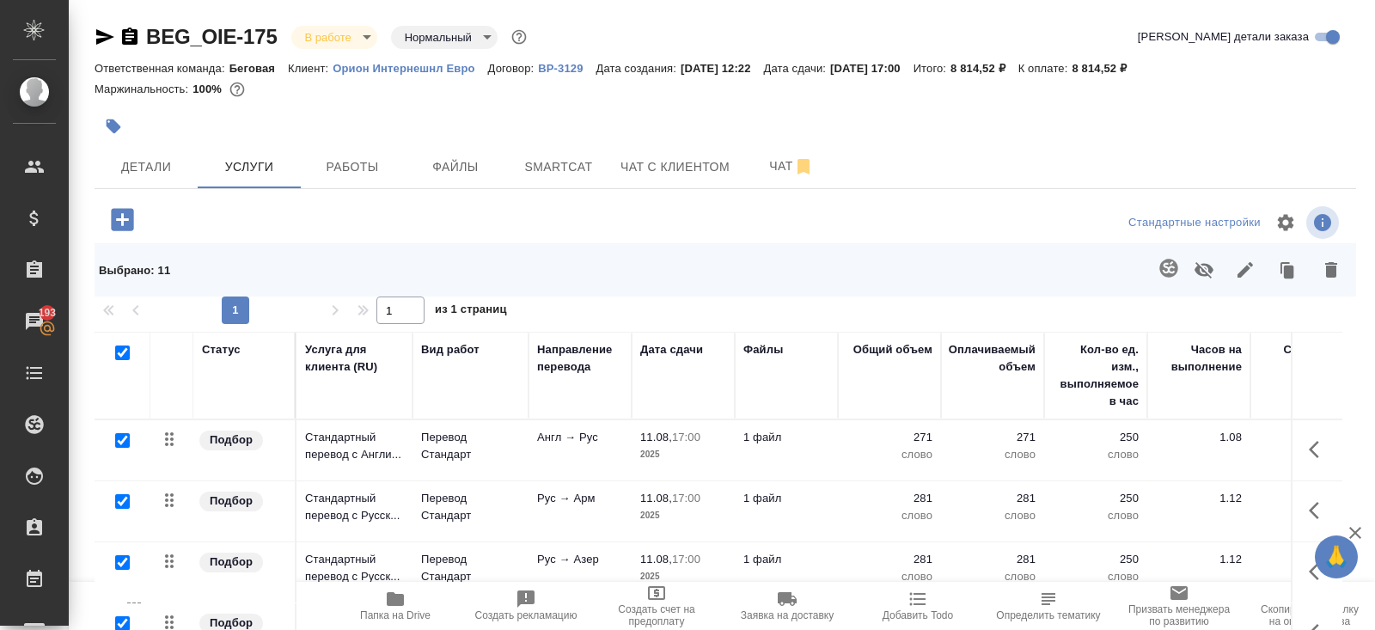
click at [122, 311] on div "1 1 из 1 страниц" at bounding box center [725, 309] width 1261 height 27
click at [124, 352] on input "checkbox" at bounding box center [122, 352] width 15 height 15
checkbox input "false"
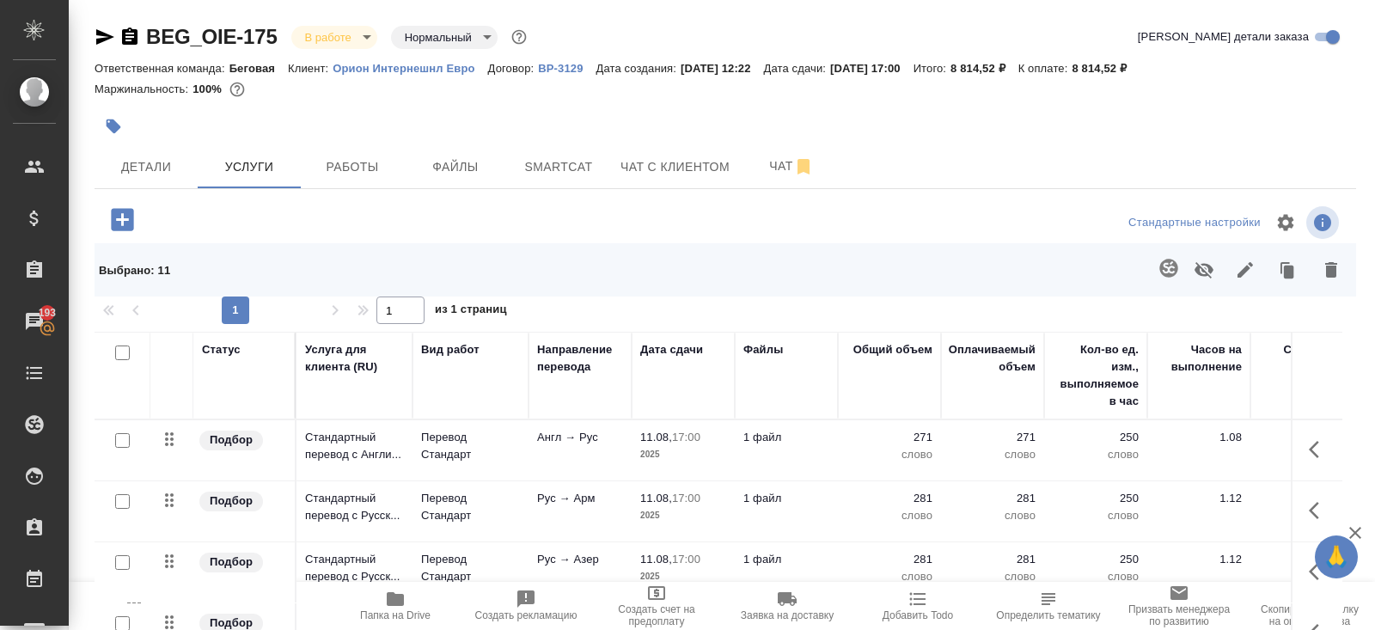
checkbox input "false"
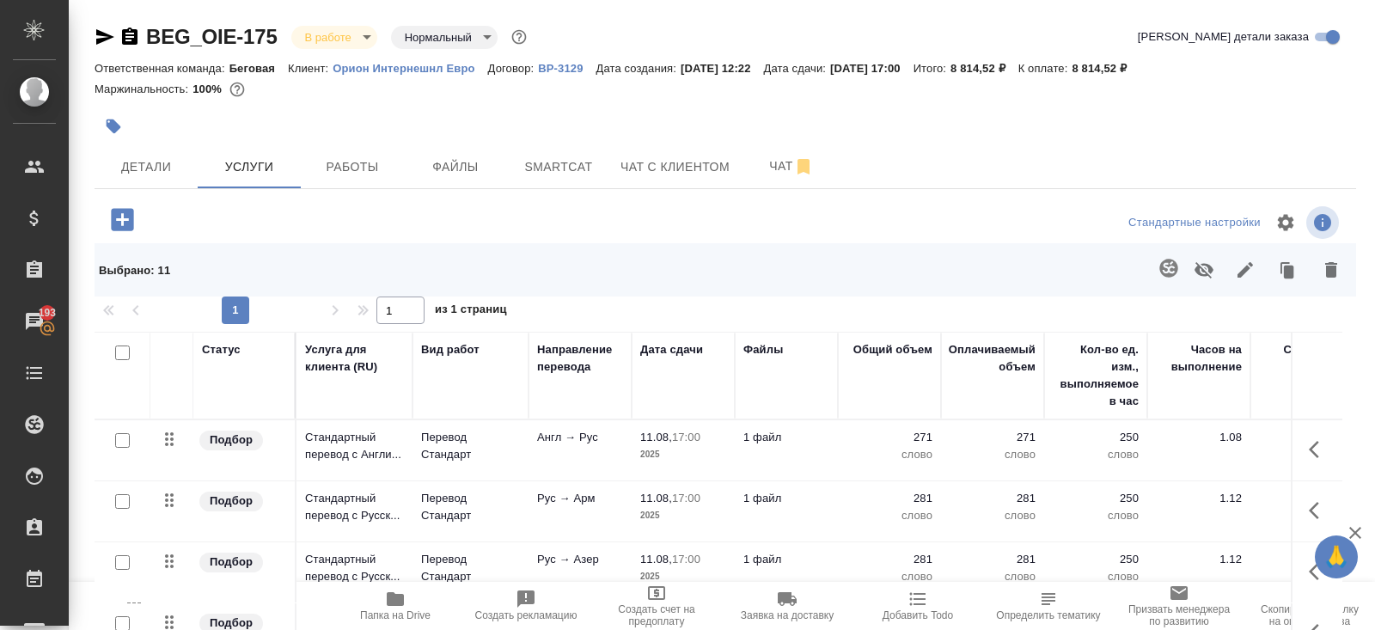
checkbox input "false"
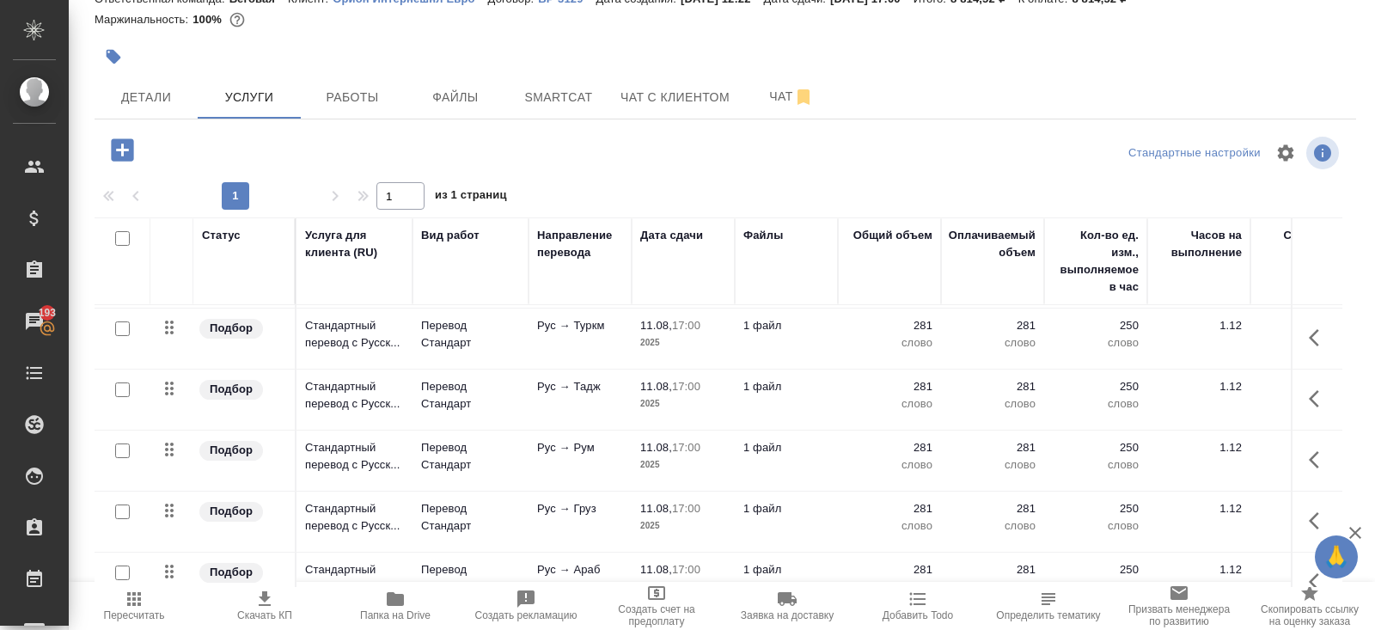
scroll to position [384, 0]
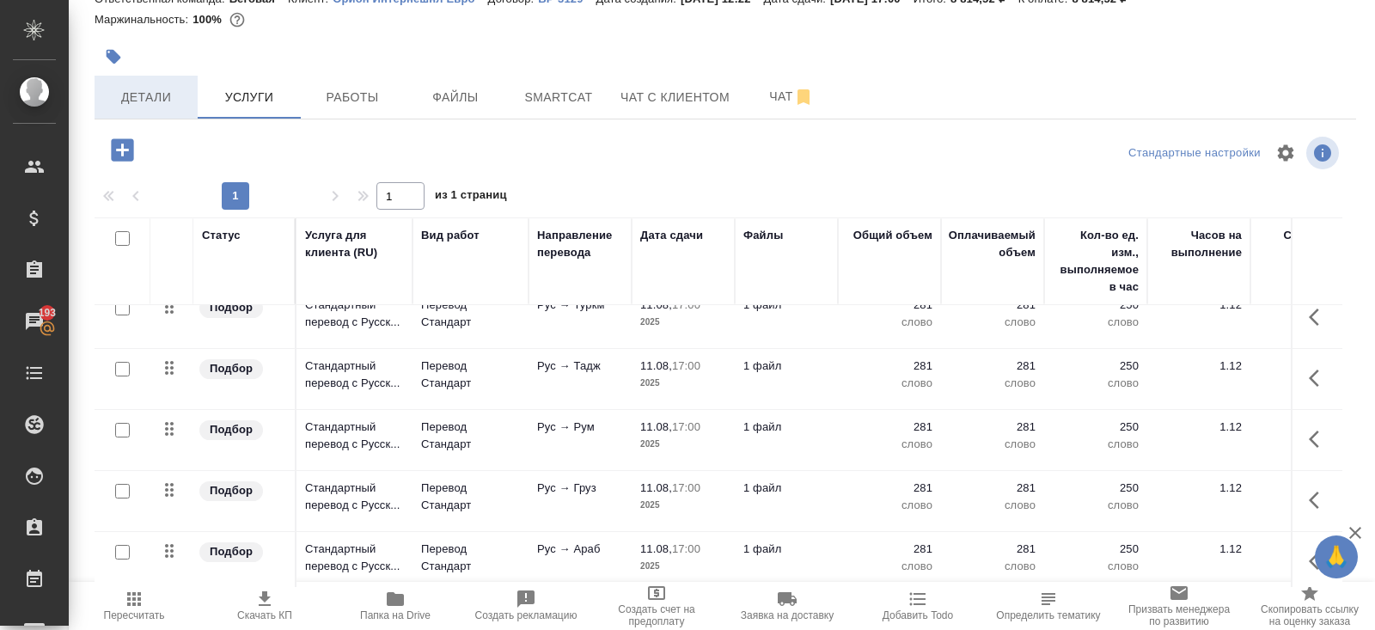
click at [168, 93] on span "Детали" at bounding box center [146, 97] width 82 height 21
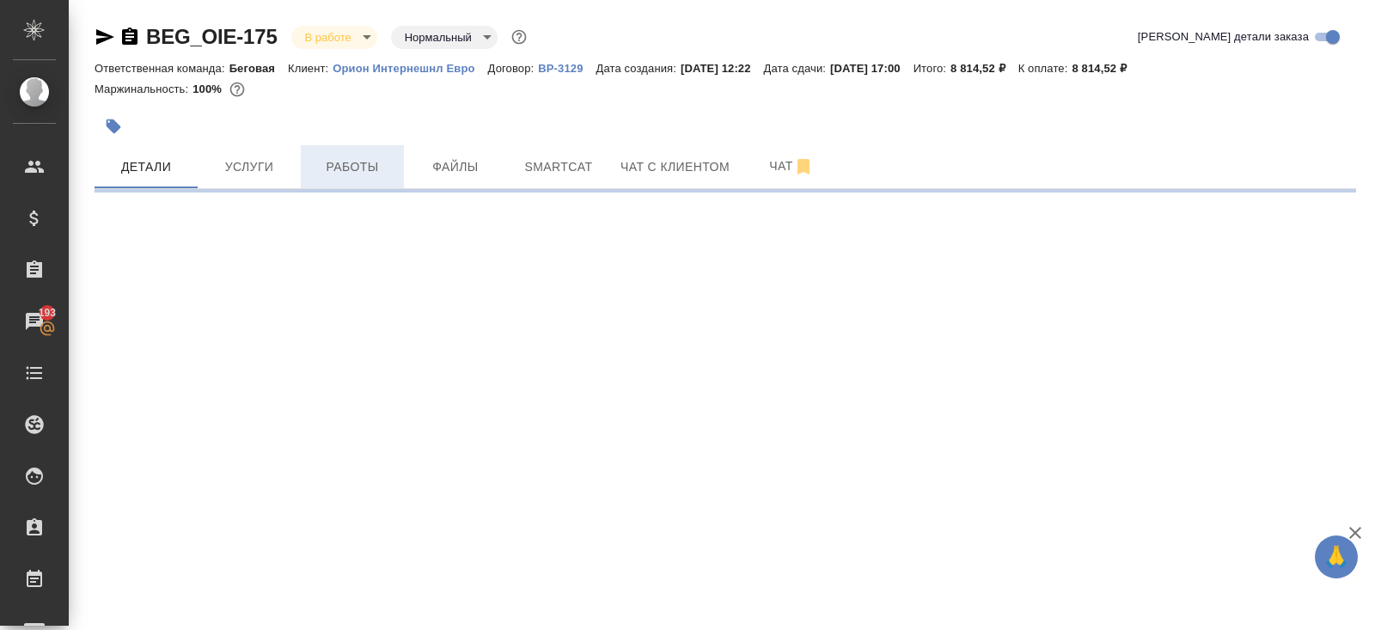
select select "RU"
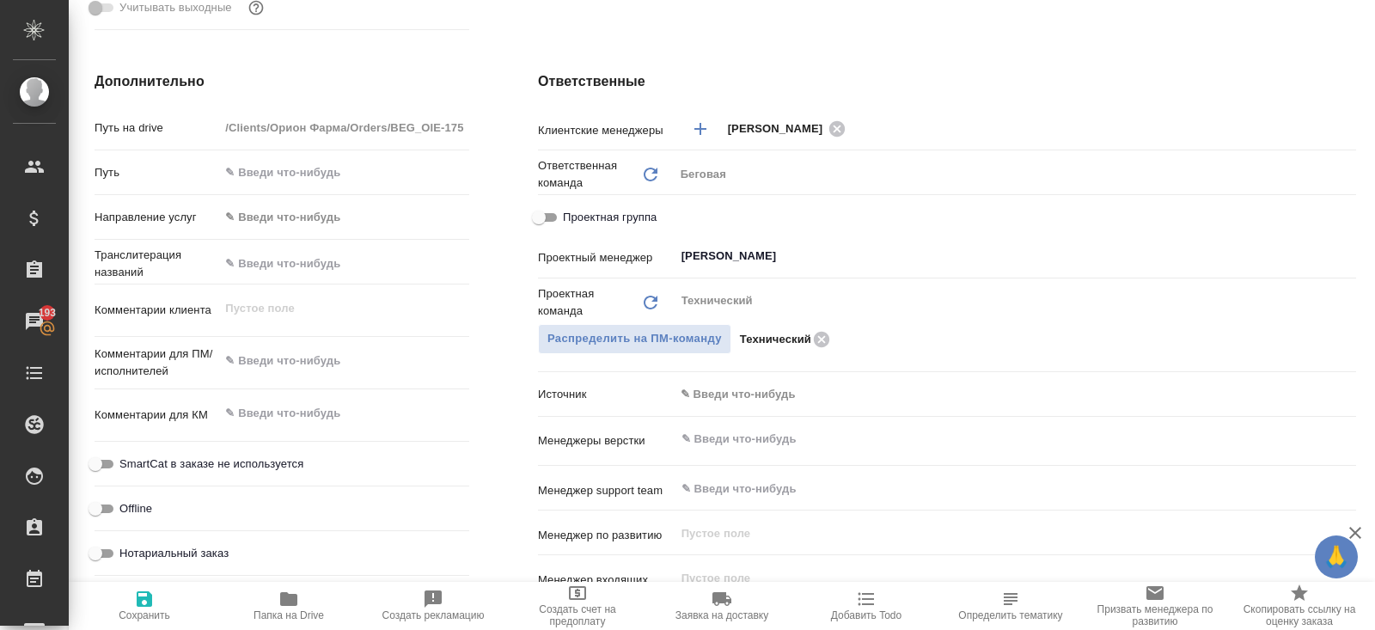
scroll to position [709, 0]
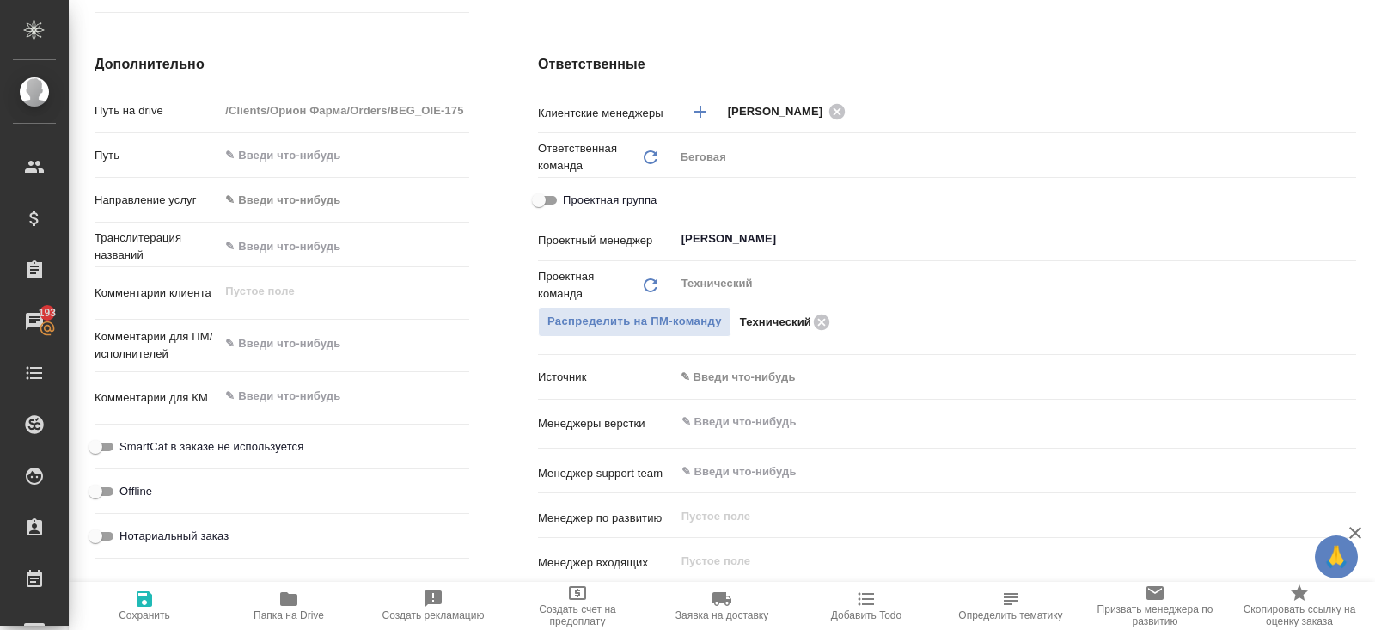
click at [296, 361] on div "x" at bounding box center [344, 345] width 250 height 38
type textarea "x"
type textarea "С"
type textarea "x"
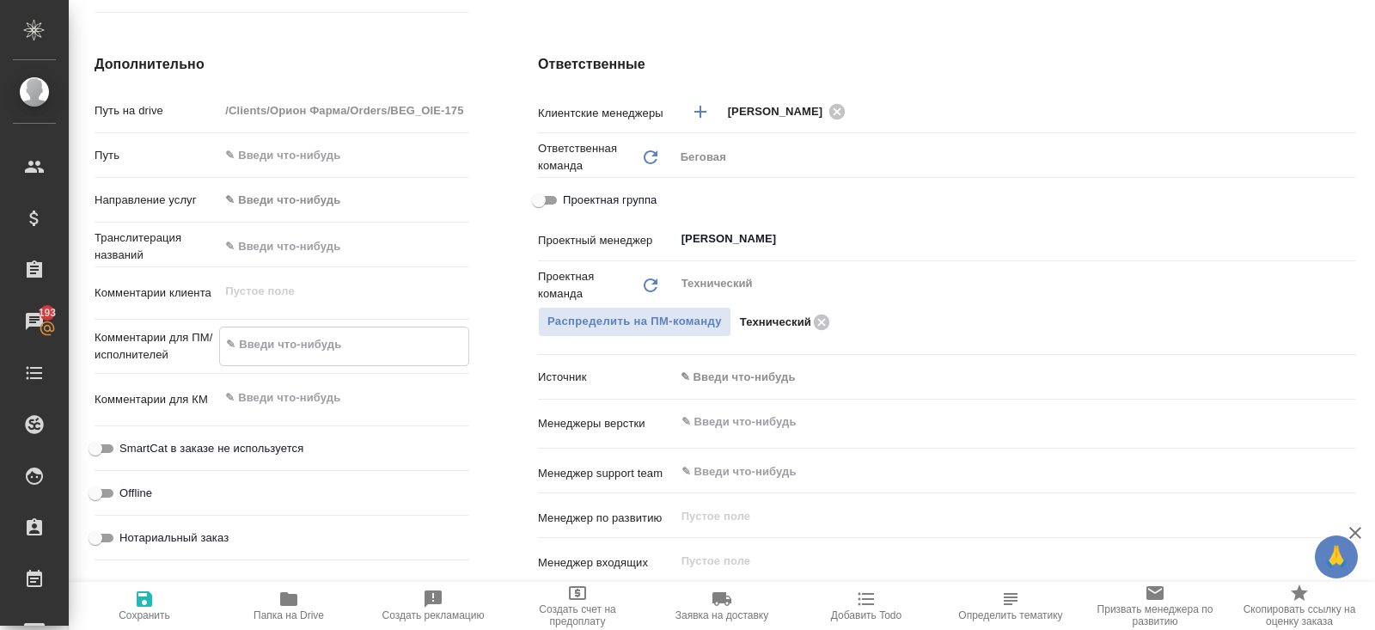
type textarea "x"
type textarea "Ск"
type textarea "x"
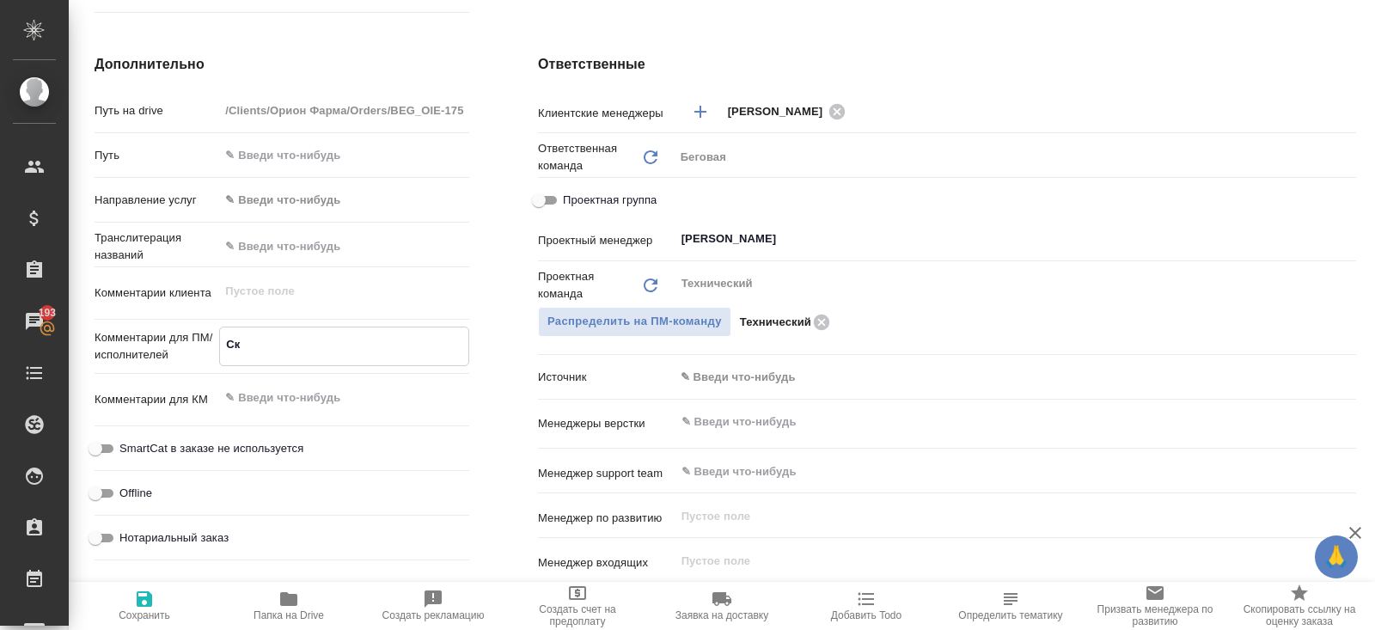
type textarea "x"
type textarea "Ск"
type textarea "x"
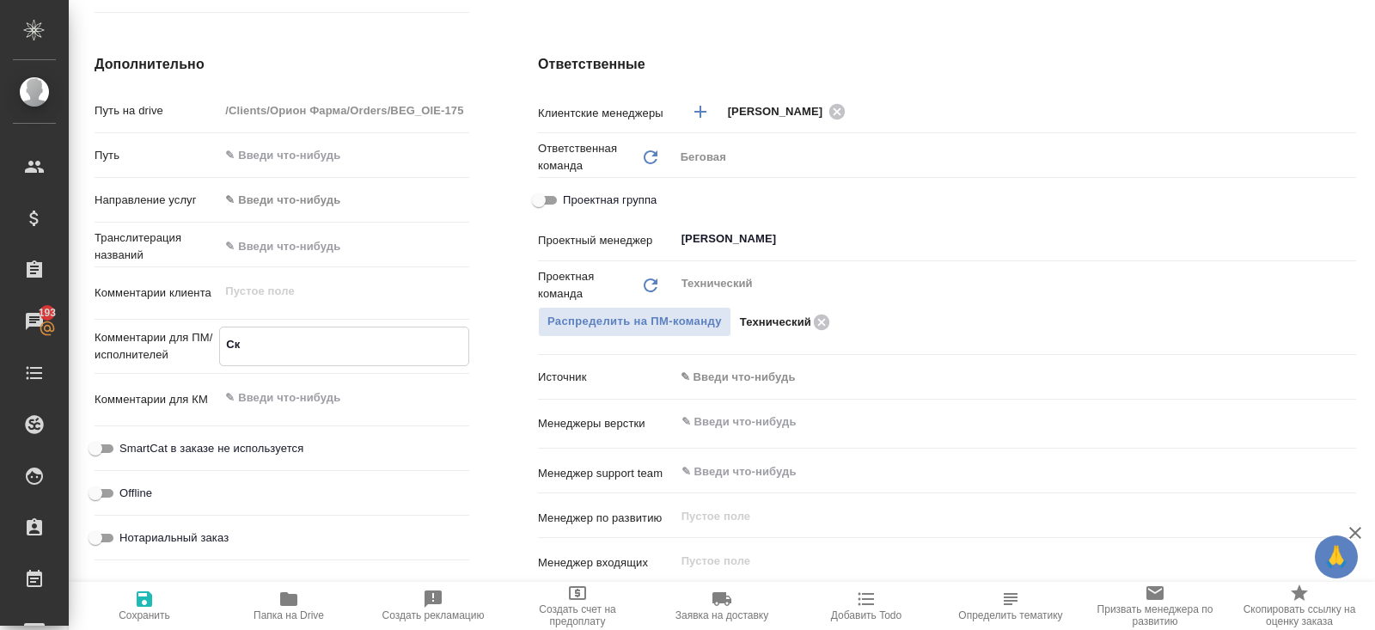
type textarea "Ск в"
type textarea "x"
type textarea "Ск в"
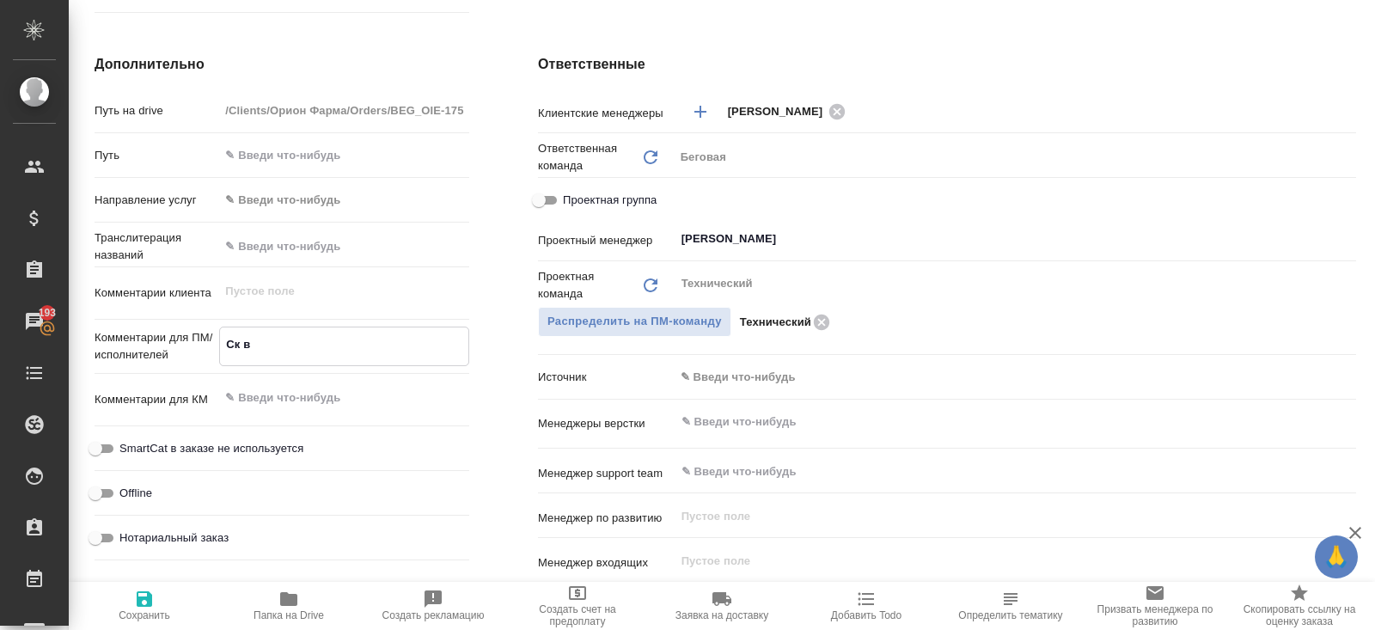
type textarea "x"
type textarea "Ск в"
type textarea "x"
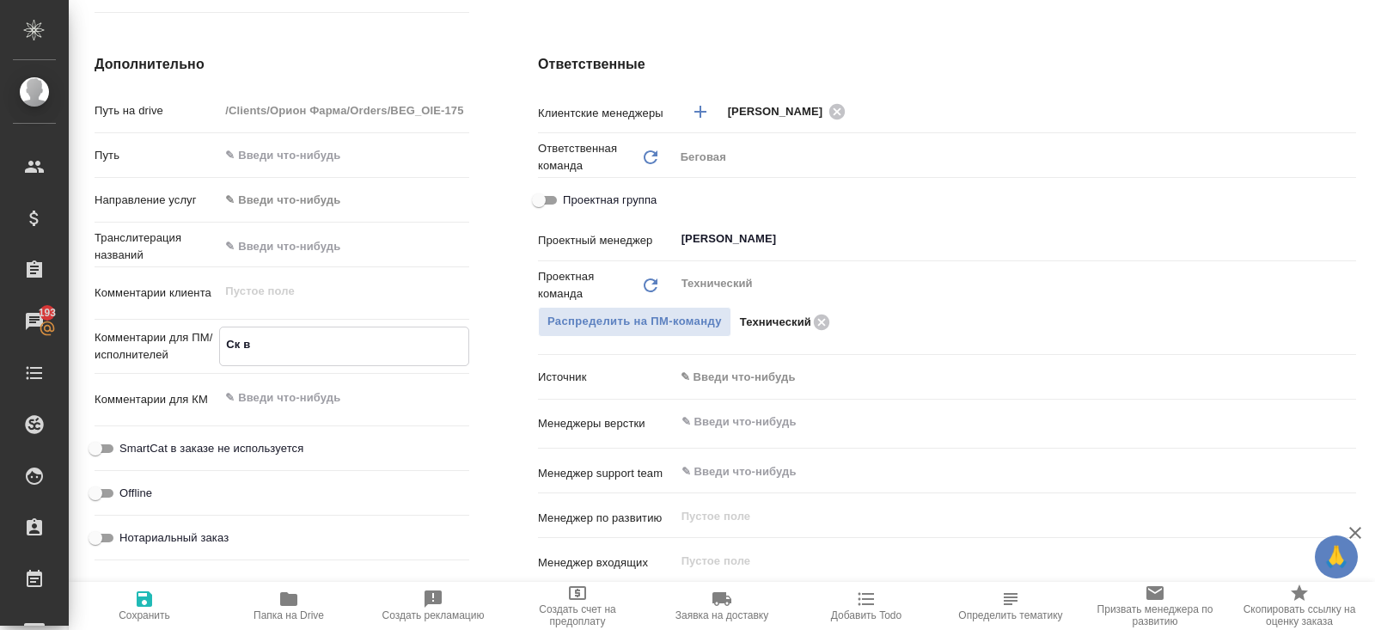
type textarea "x"
type textarea "Ск"
type textarea "x"
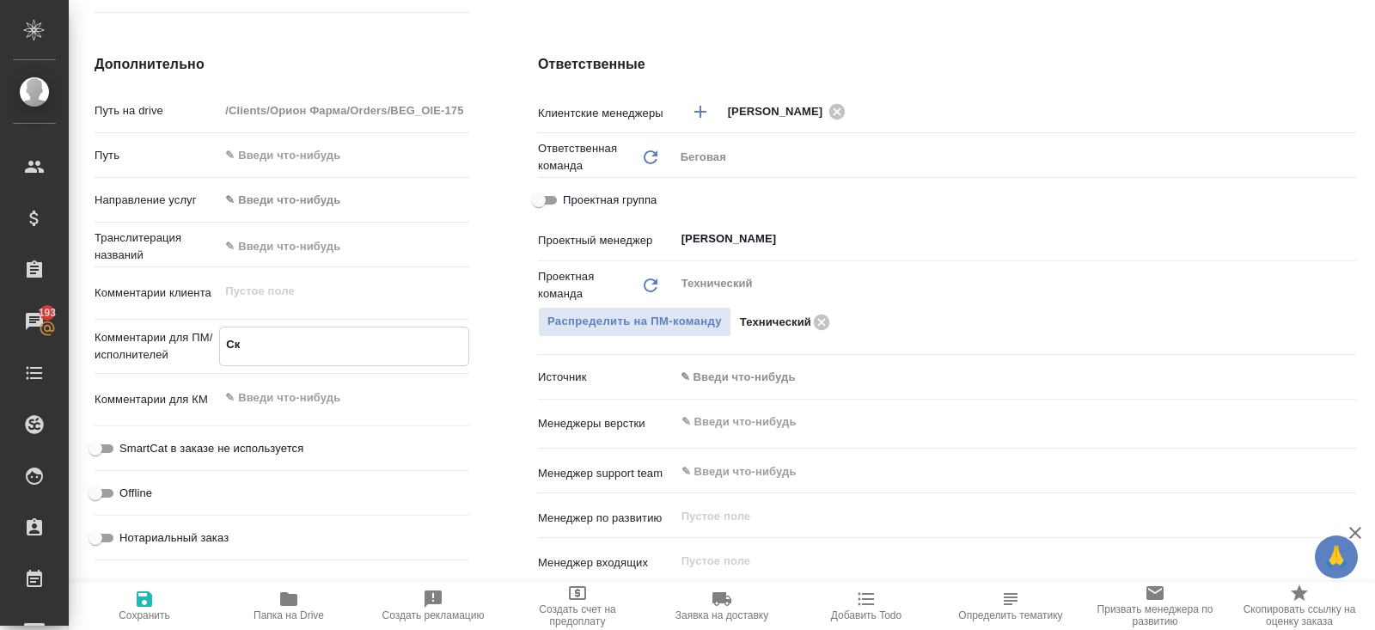
type textarea "x"
type textarea "Ск"
type textarea "x"
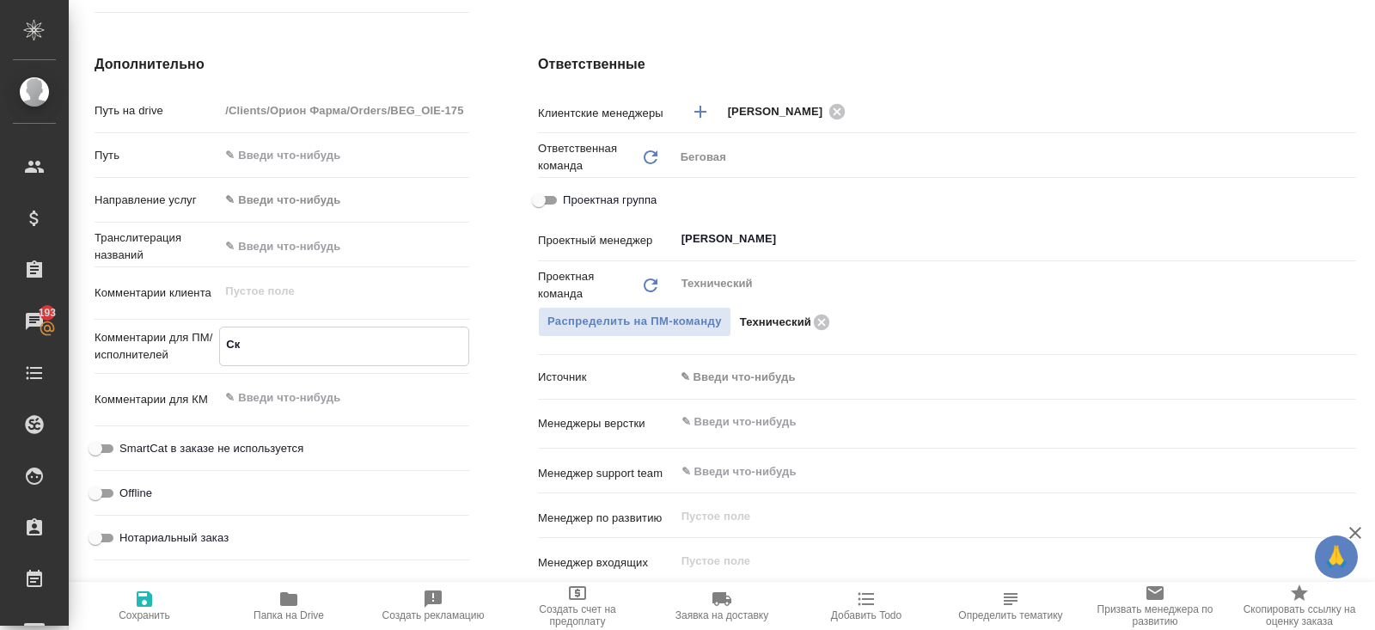
type textarea "С"
type textarea "x"
type textarea "СК"
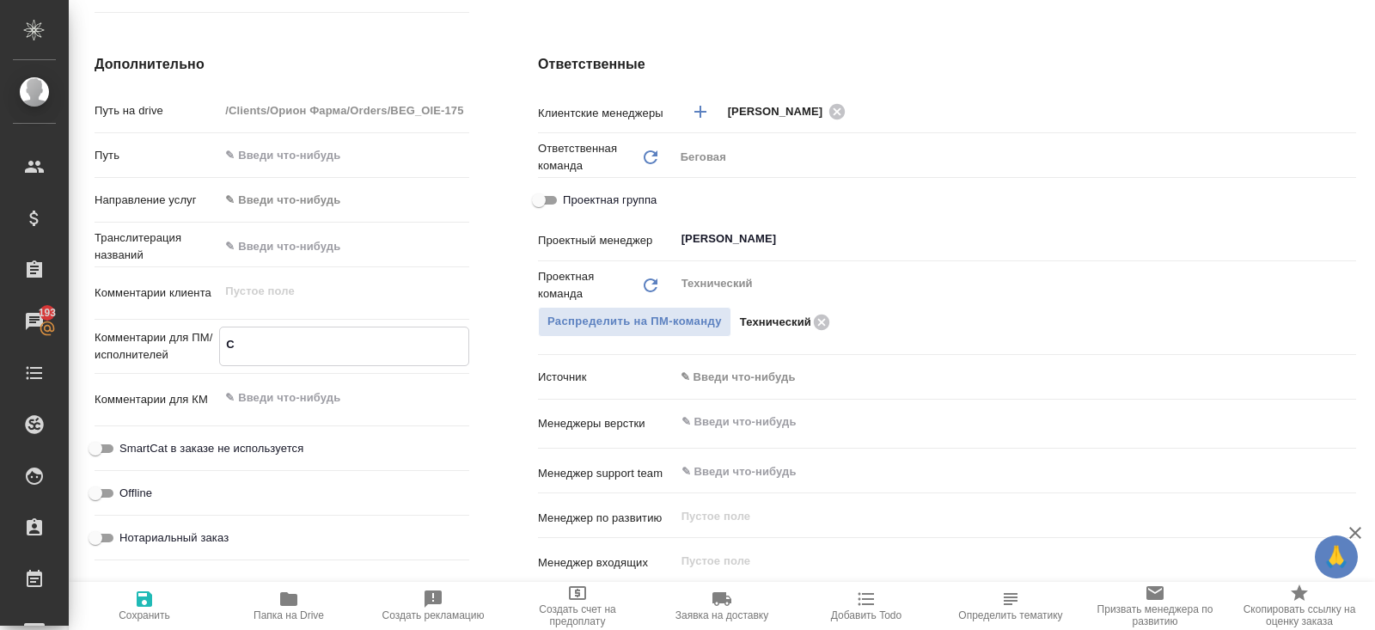
type textarea "x"
type textarea "СК"
type textarea "x"
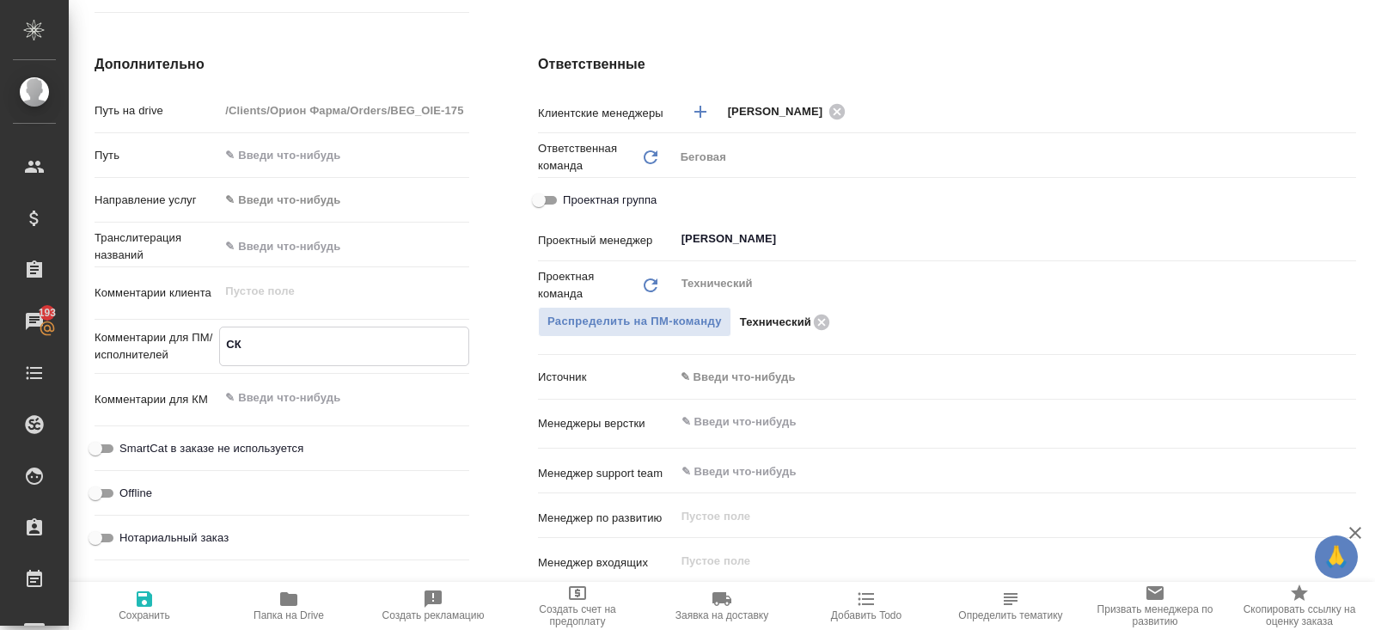
type textarea "x"
type textarea "СК в"
type textarea "x"
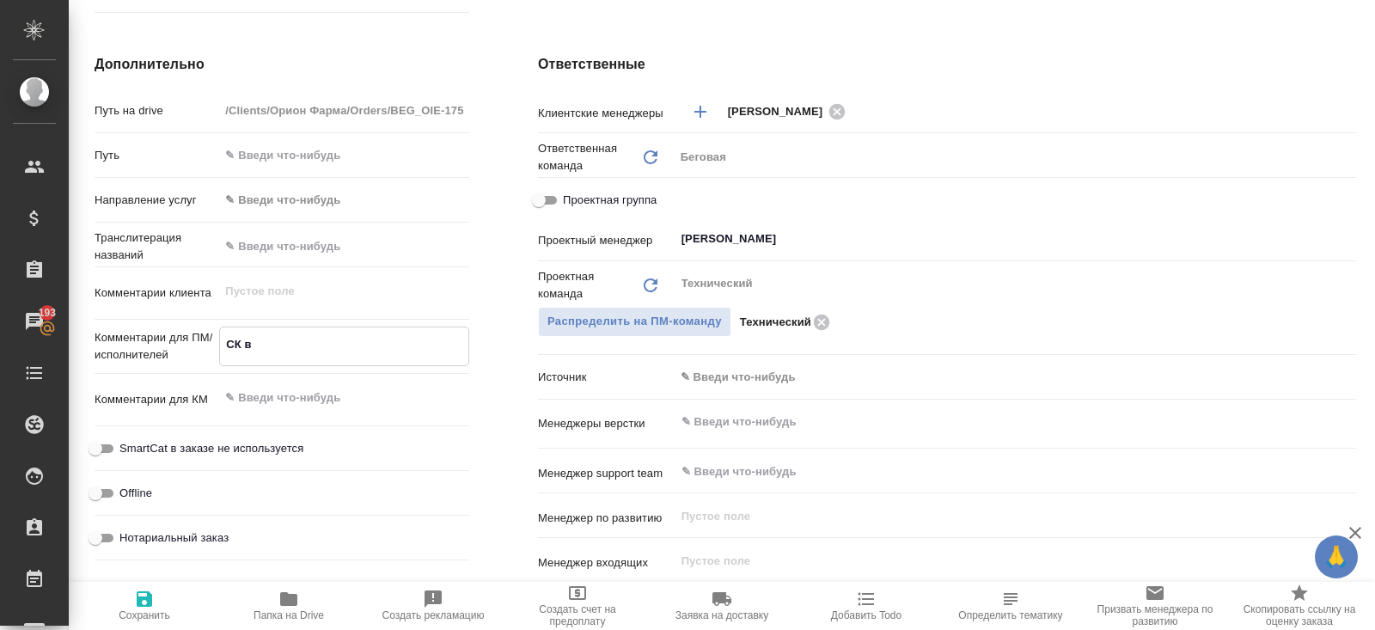
type textarea "x"
type textarea "СК в"
type textarea "x"
type textarea "СК в 1"
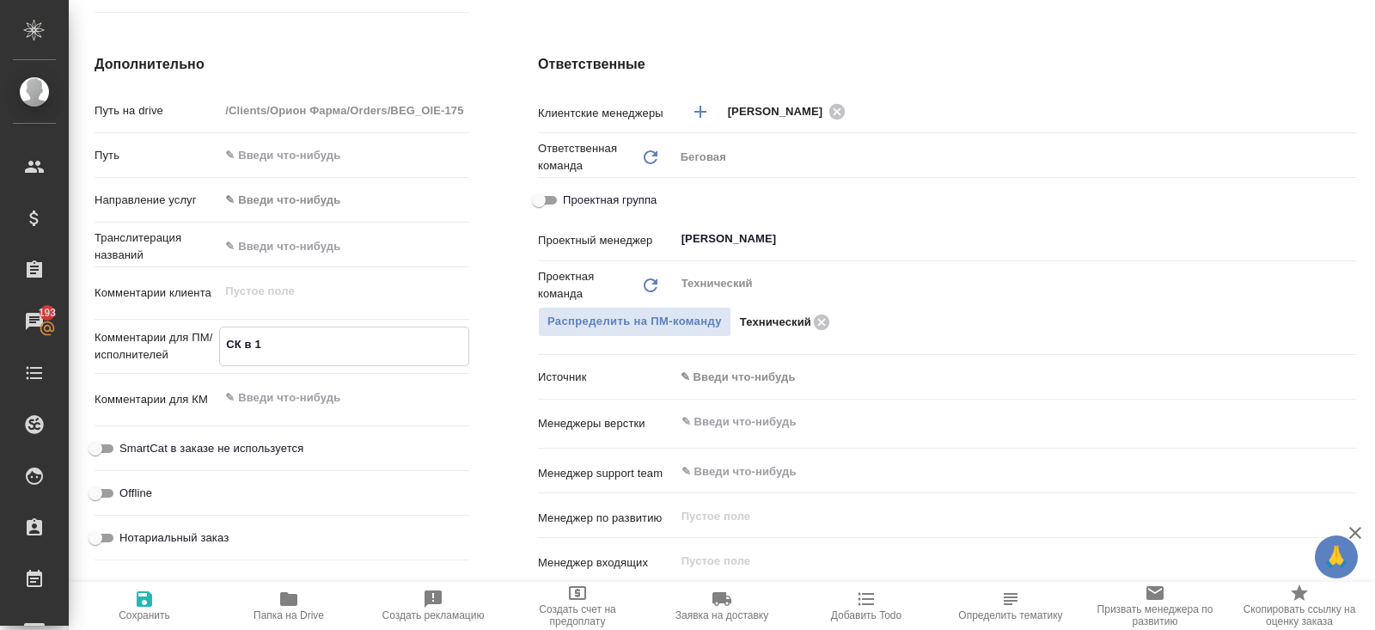
type textarea "x"
type textarea "СК в 17"
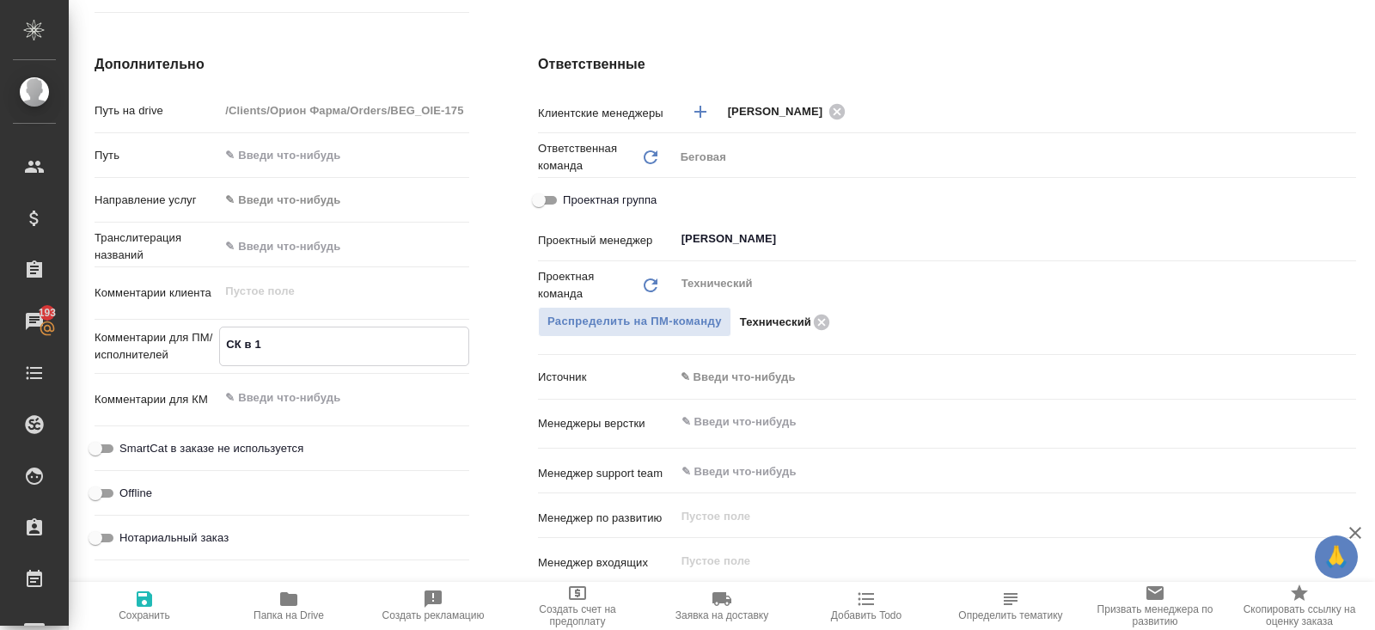
type textarea "x"
type textarea "СК в 174"
type textarea "x"
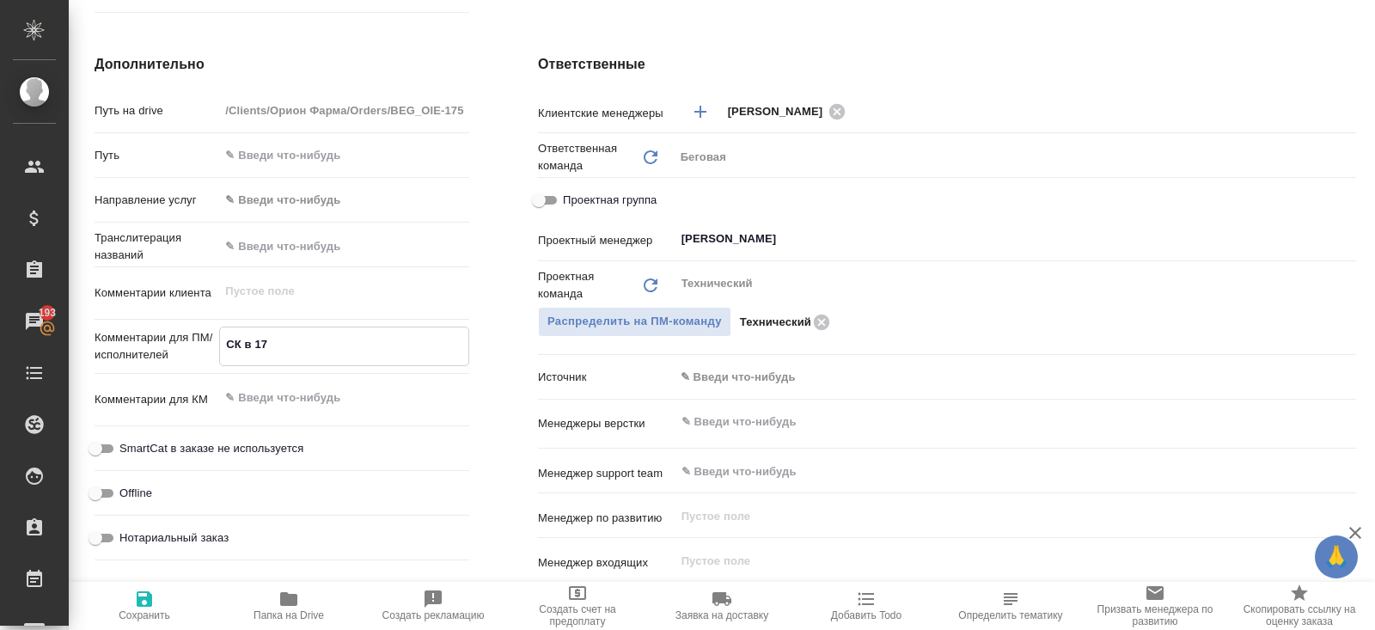
type textarea "x"
type textarea "СК в 174"
type textarea "x"
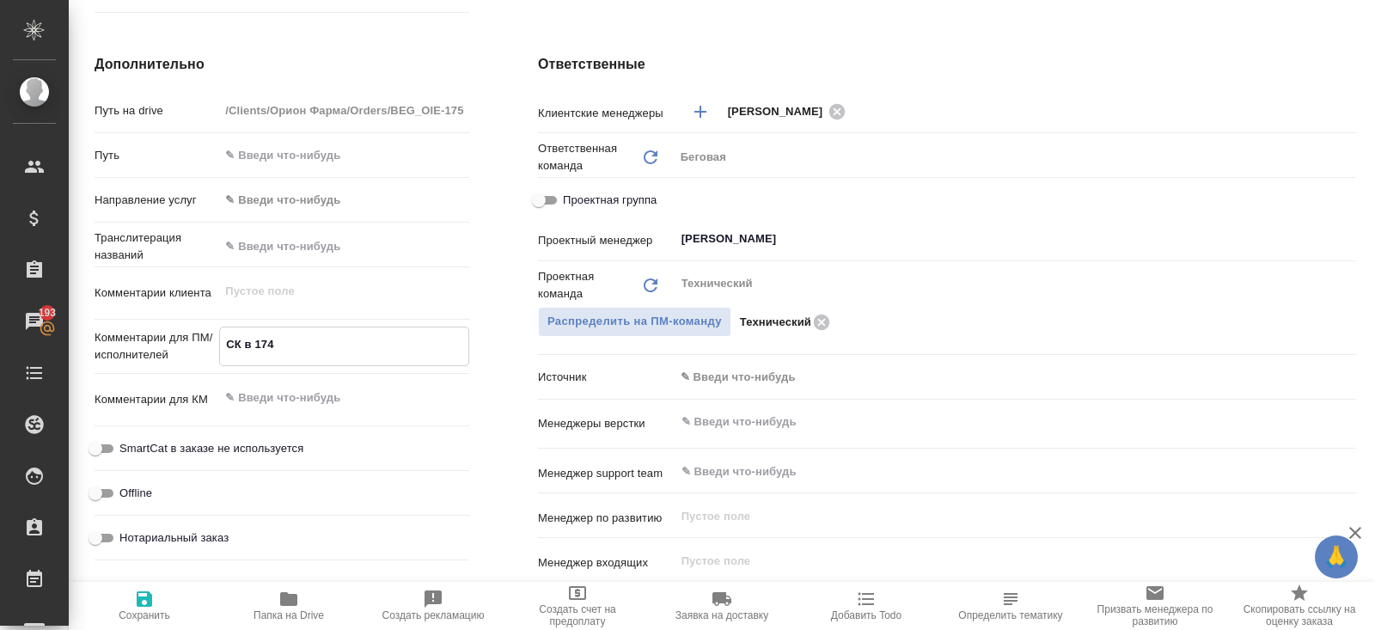
type textarea "x"
type textarea "СК в 174 з"
type textarea "x"
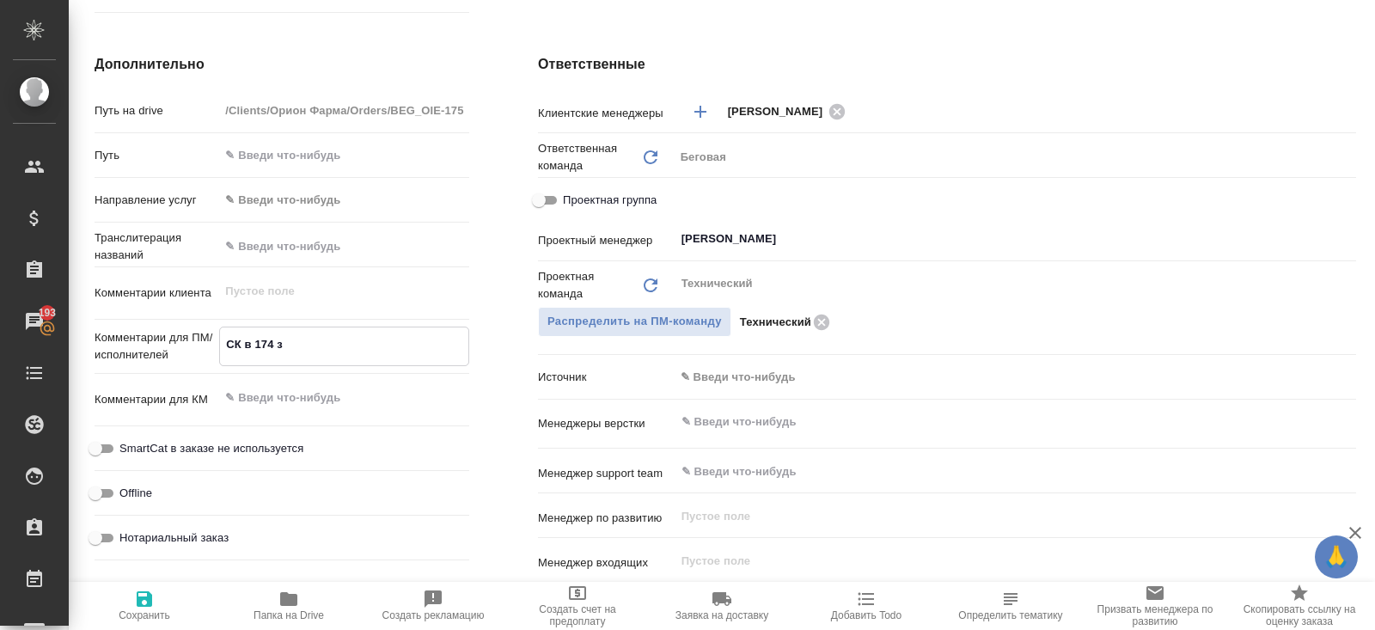
type textarea "СК в 174 за"
type textarea "x"
type textarea "СК в 174 зак"
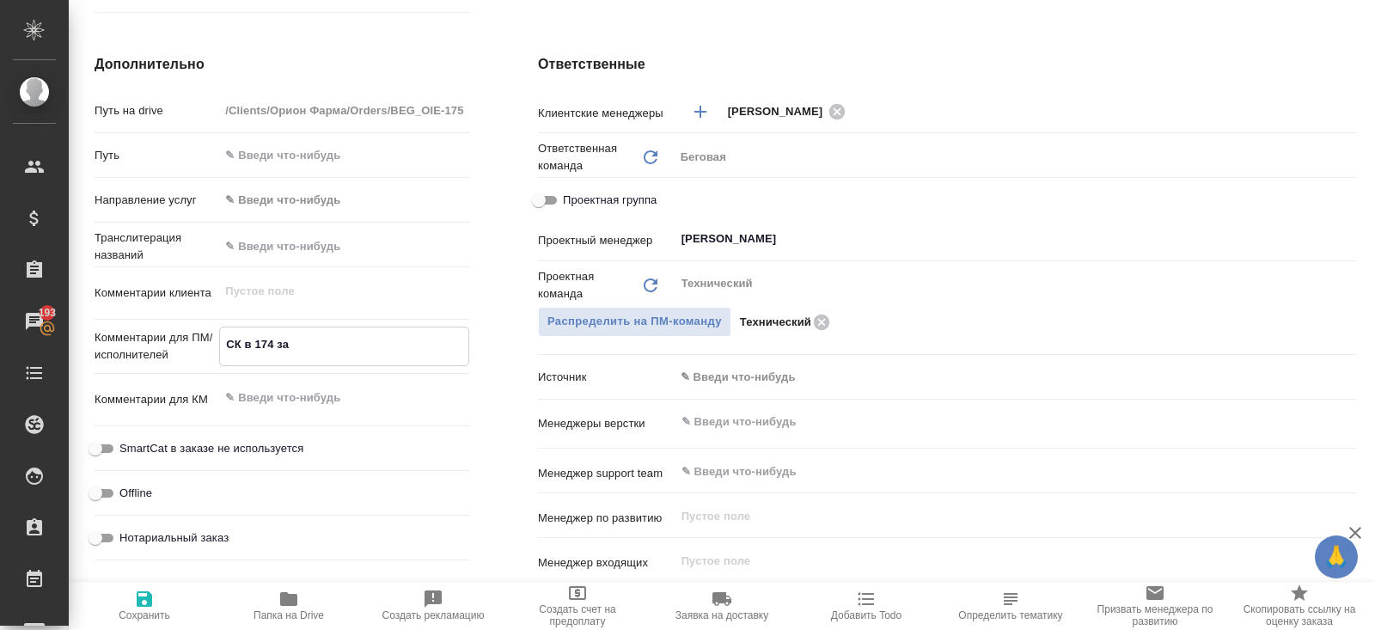
type textarea "x"
type textarea "СК в 174 закз"
type textarea "x"
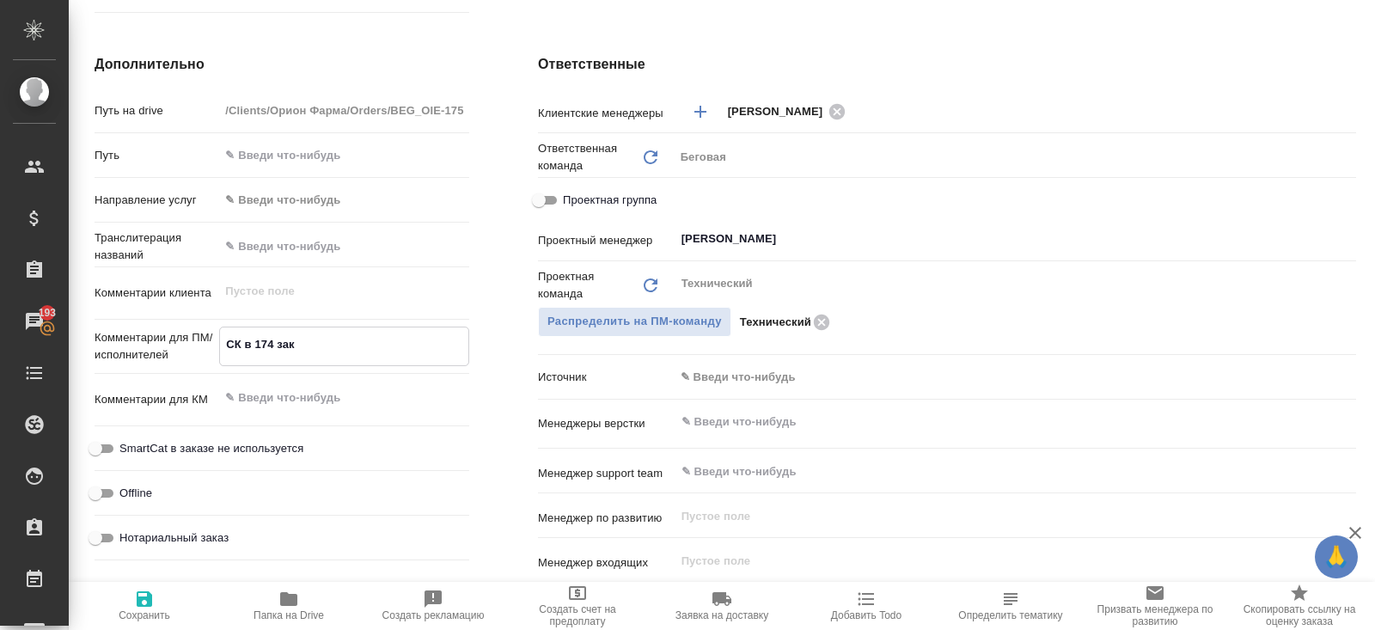
type textarea "x"
type textarea "СК в 174 зак"
type textarea "x"
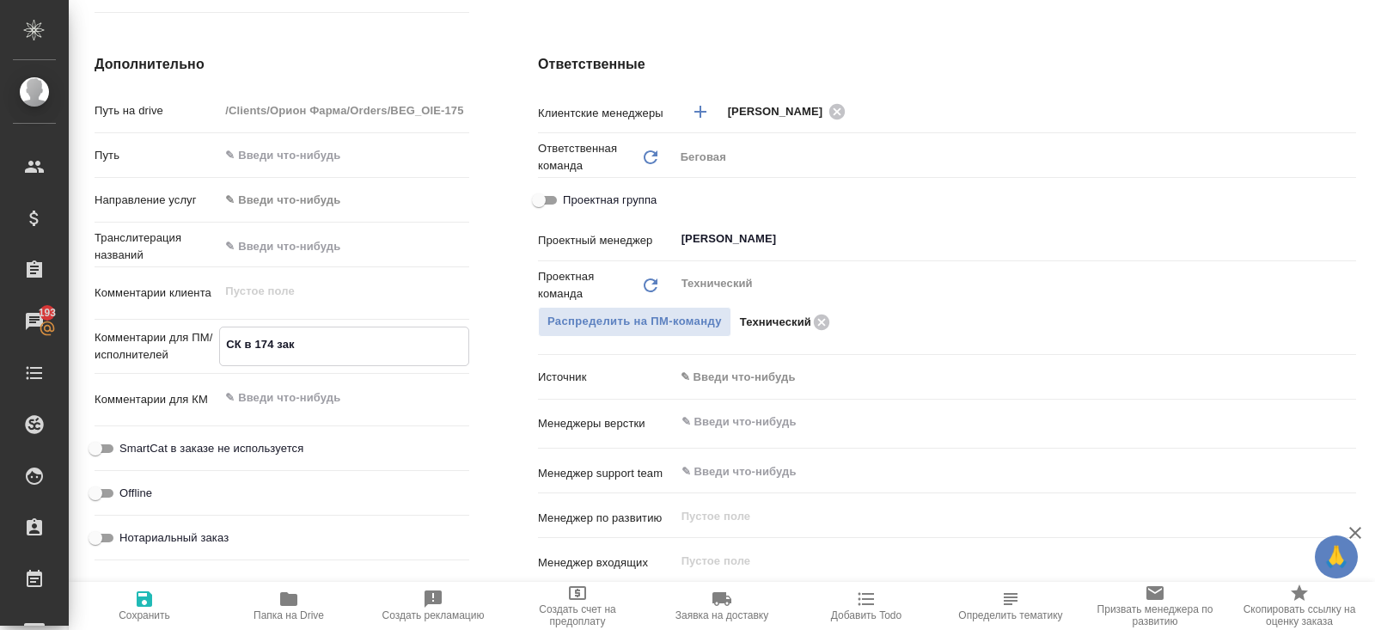
type textarea "x"
type textarea "СК в 174 зака"
type textarea "x"
type textarea "СК в 174 заказ"
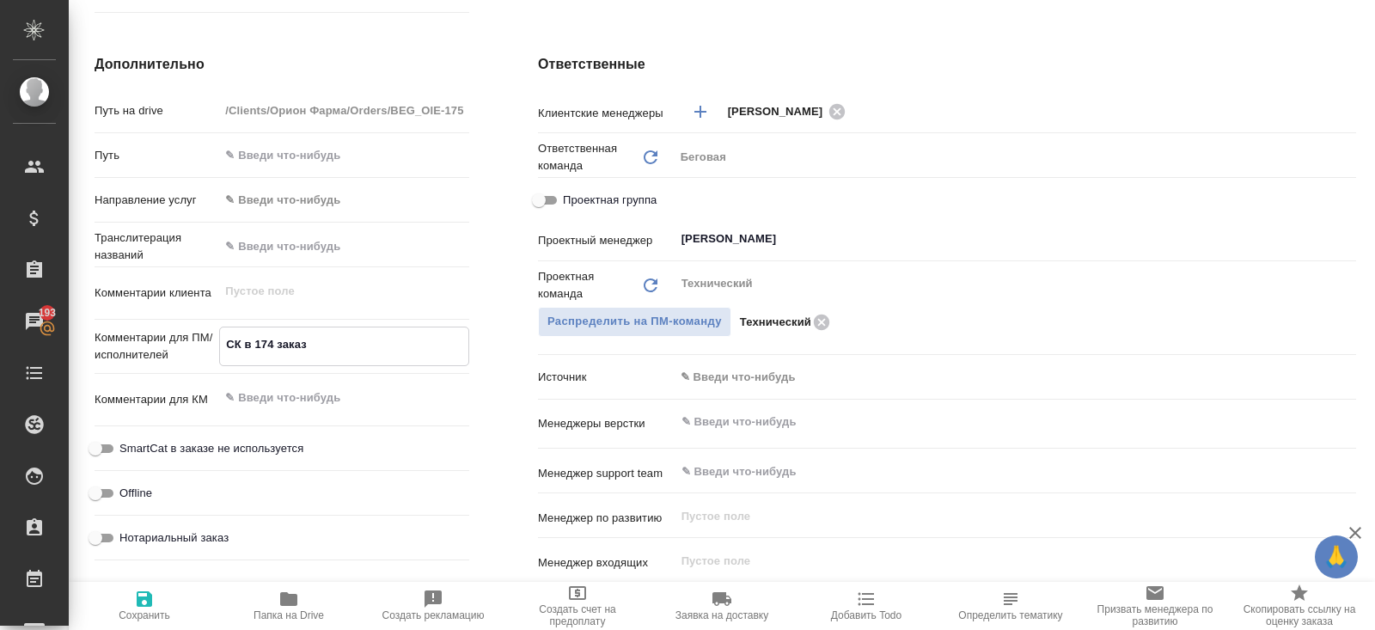
type textarea "x"
type textarea "СК в 174 заказе"
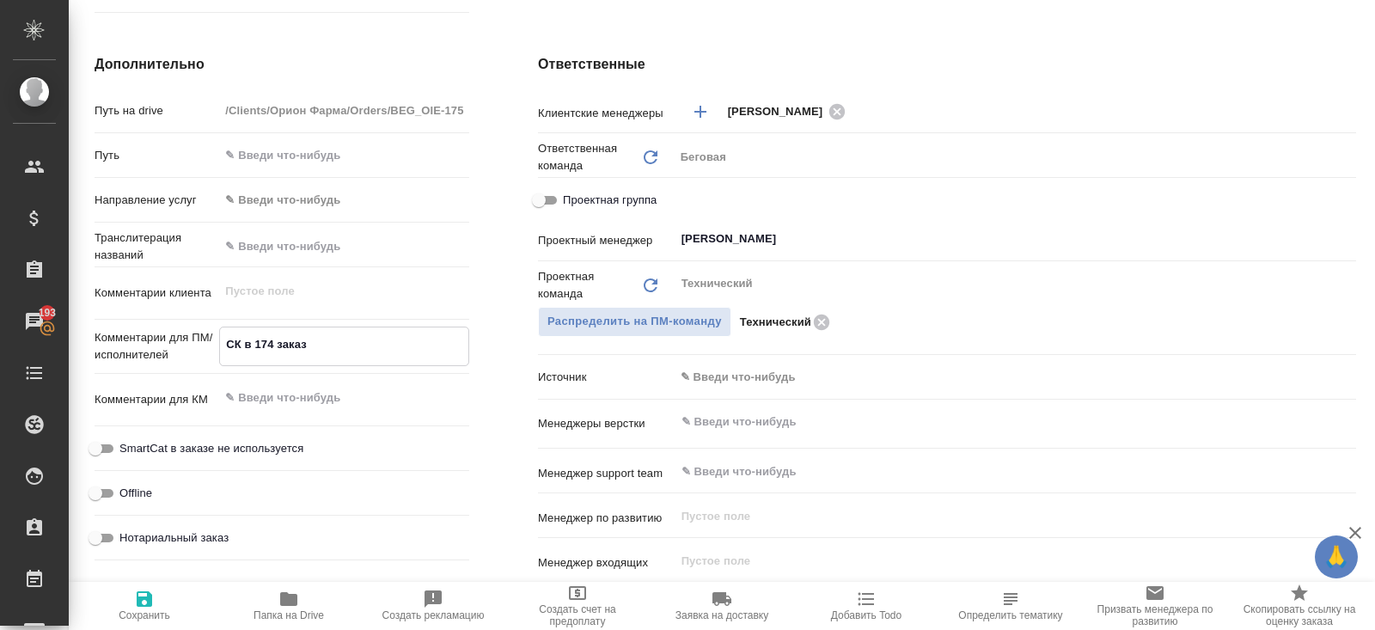
type textarea "x"
type textarea "СК в 174 заказе"
type textarea "x"
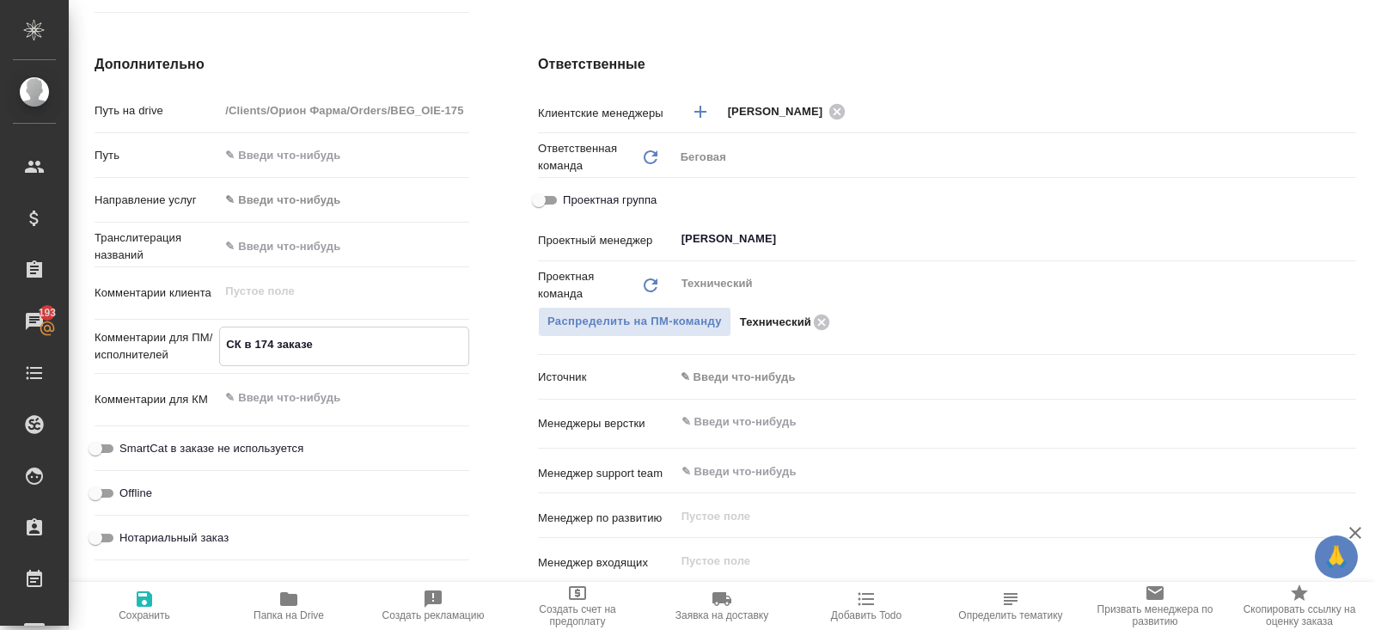
type textarea "x"
type textarea "СК в 174 заказе ("
type textarea "x"
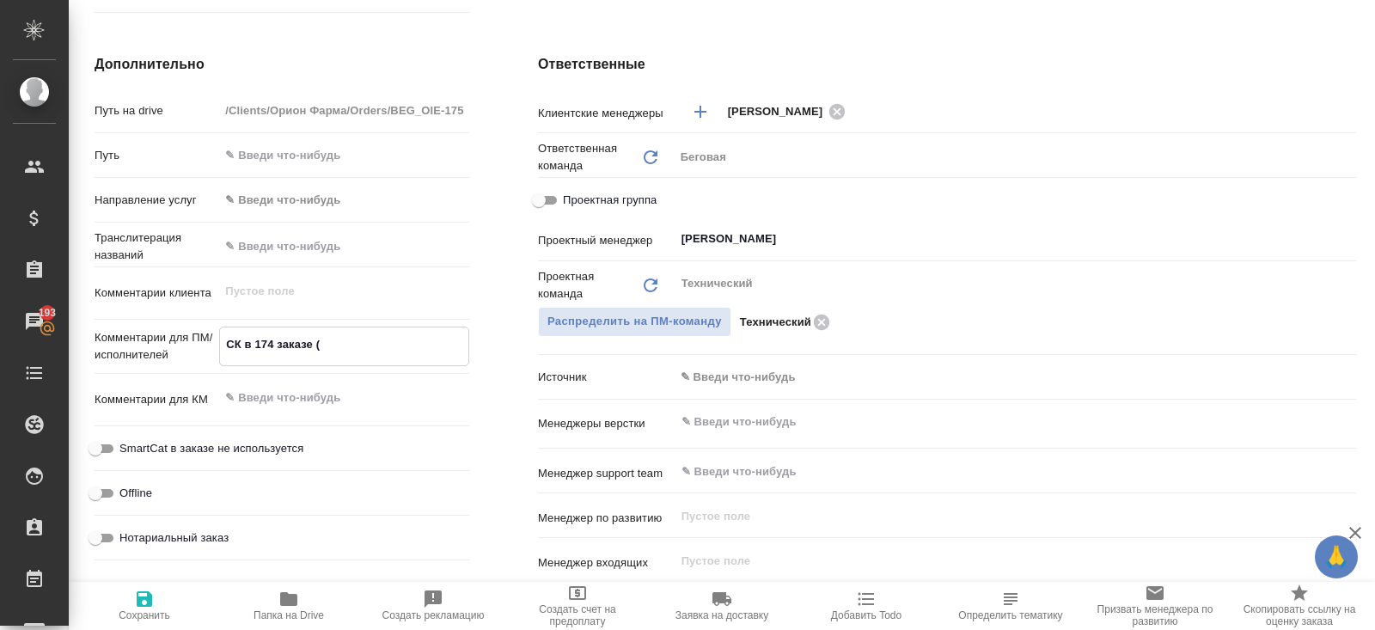
type textarea "x"
type textarea "СК в 174 заказе (к"
type textarea "x"
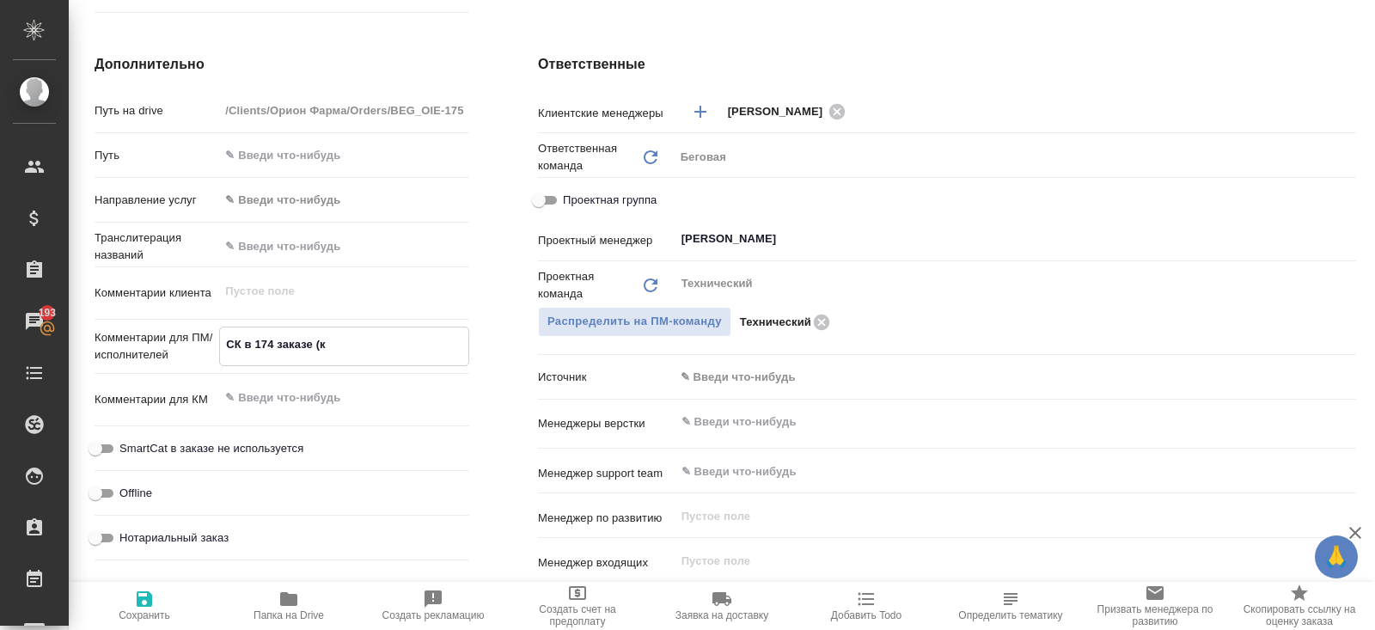
type textarea "СК в 174 заказе (ко"
type textarea "x"
type textarea "СК в 174 заказе (кок"
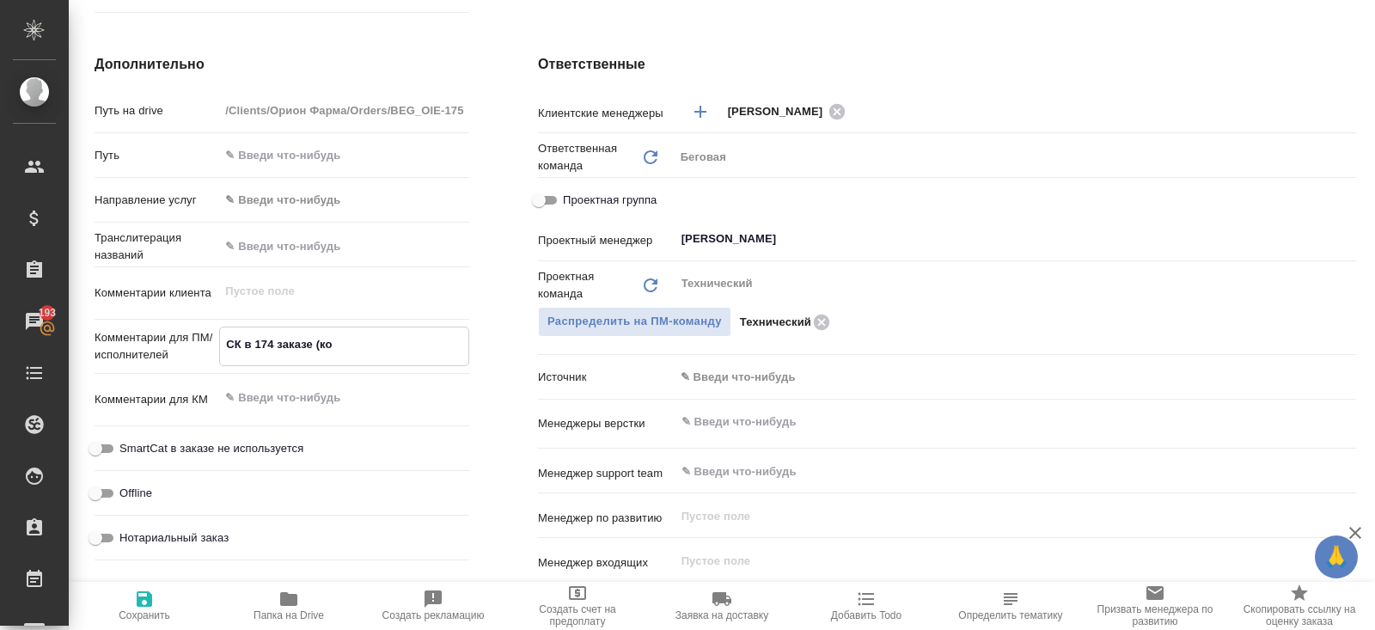
type textarea "x"
type textarea "СК в 174 заказе (коко"
type textarea "x"
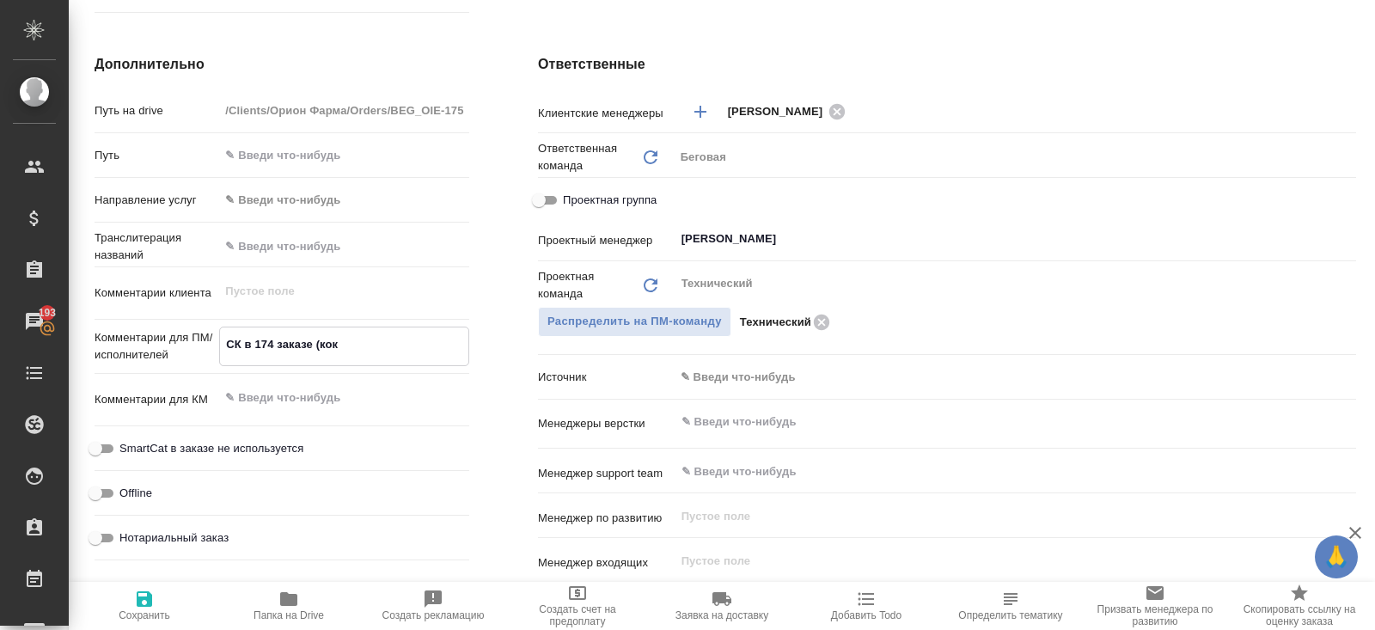
type textarea "x"
type textarea "СК в 174 заказе (кокос"
type textarea "x"
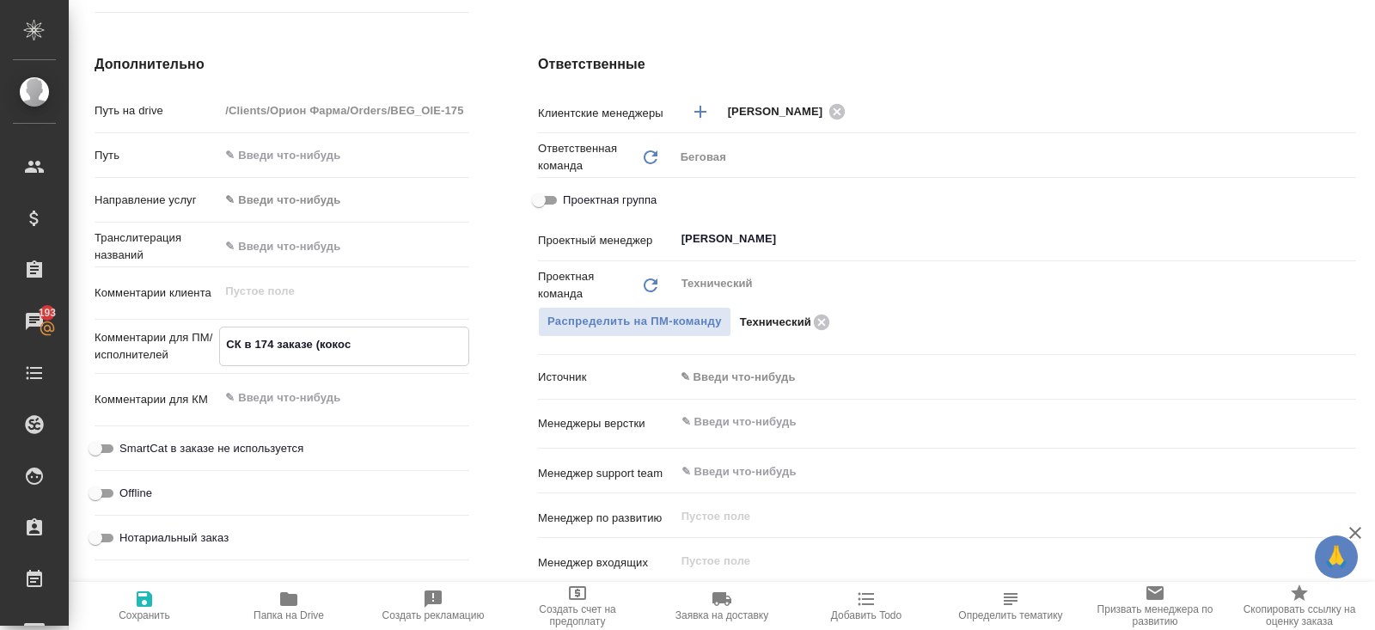
type textarea "x"
type textarea "СК в 174 заказе (кокос)"
type textarea "x"
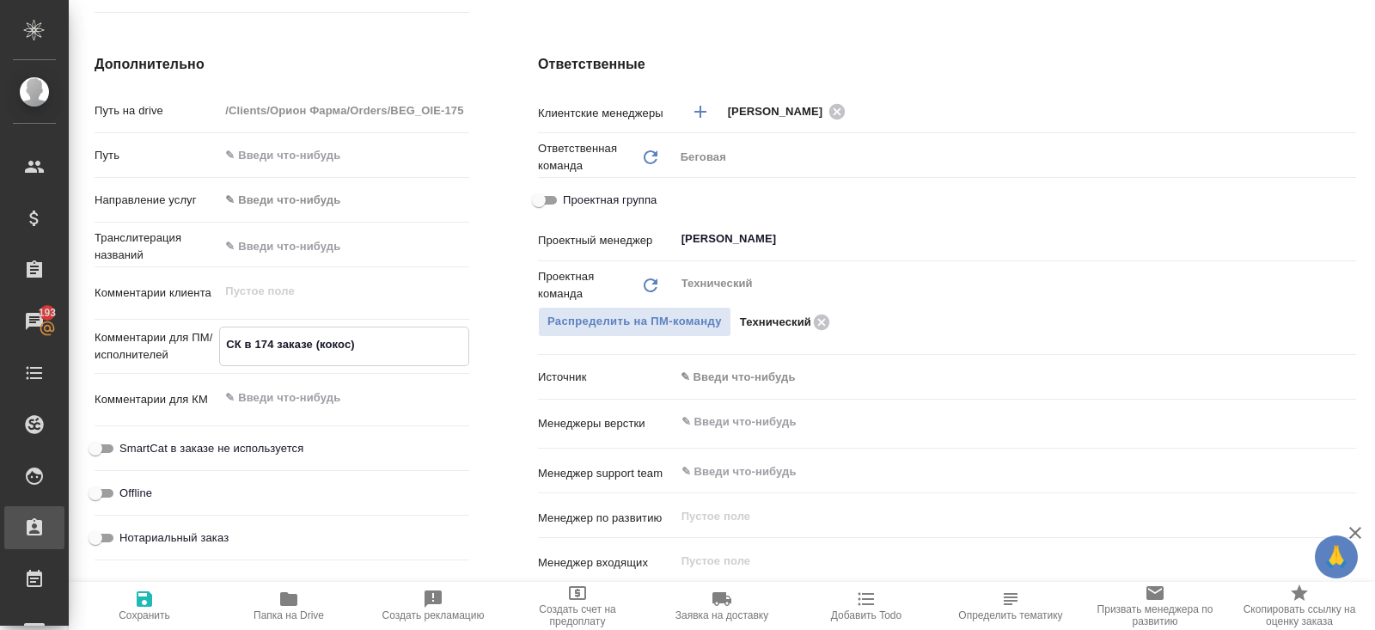
type textarea "x"
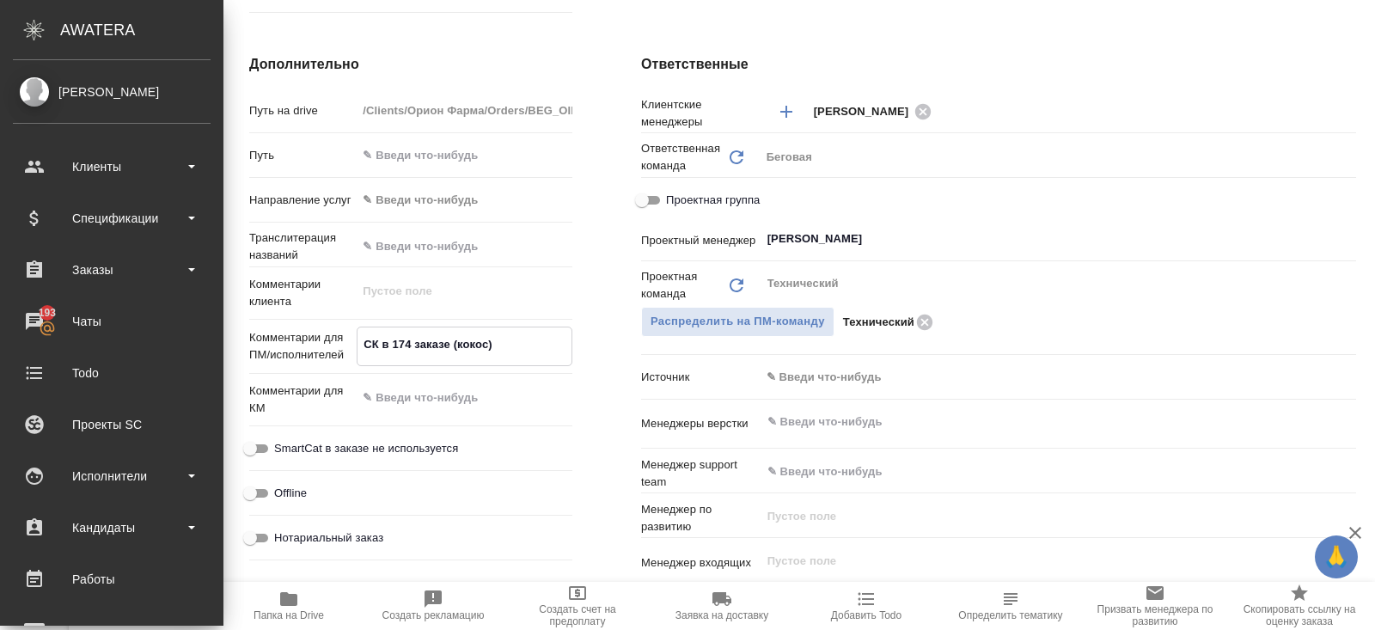
type textarea "x"
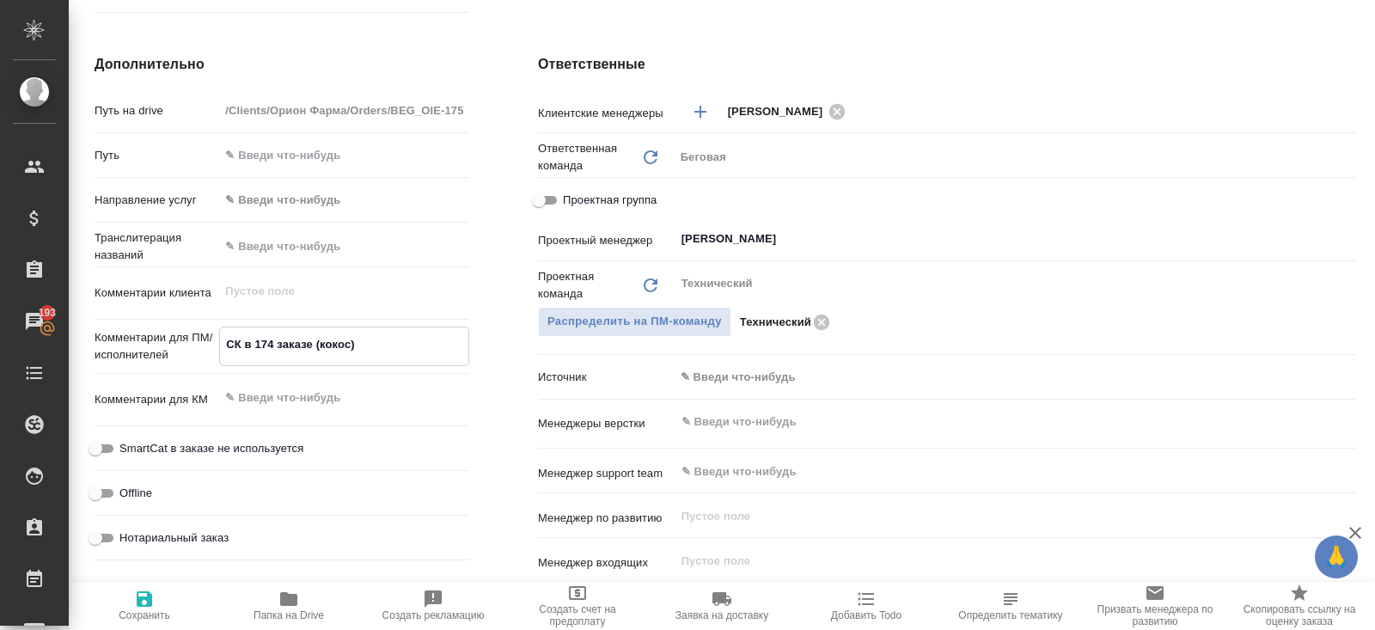
type textarea "СК в 174 заказе (кокос)"
type textarea "x"
click at [149, 602] on icon "button" at bounding box center [144, 598] width 15 height 15
type textarea "x"
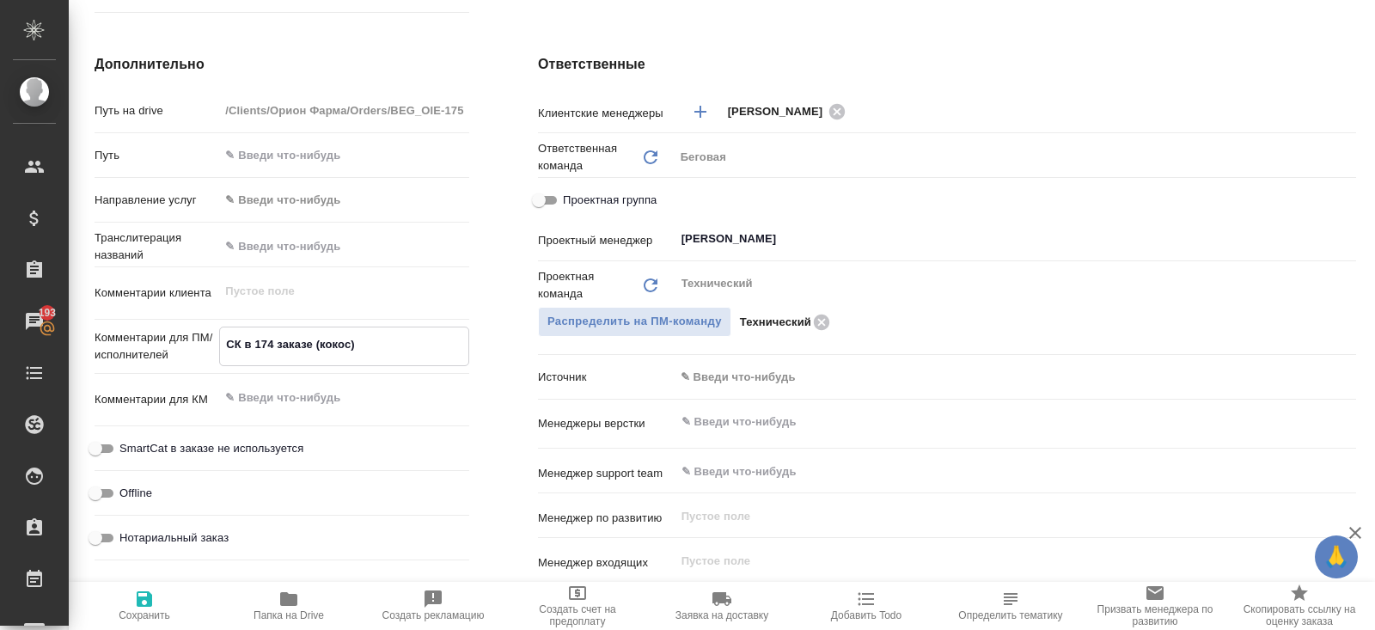
type textarea "x"
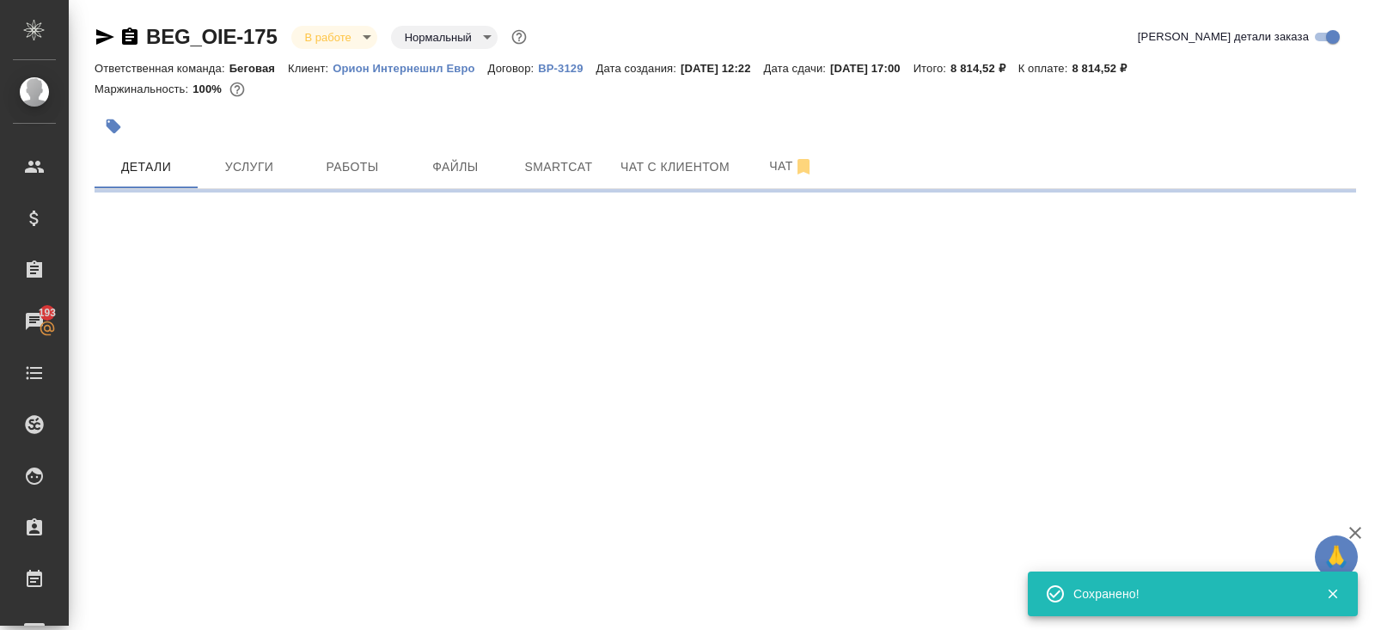
select select "RU"
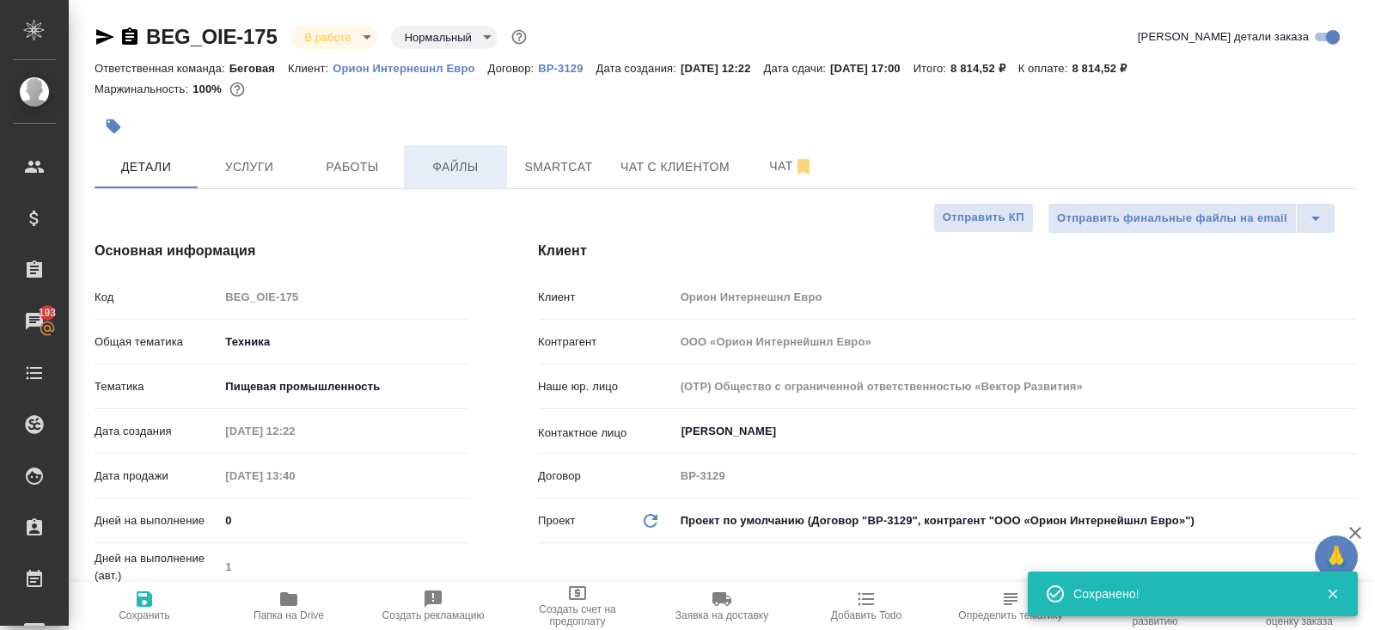
type textarea "x"
click at [359, 171] on span "Работы" at bounding box center [352, 166] width 82 height 21
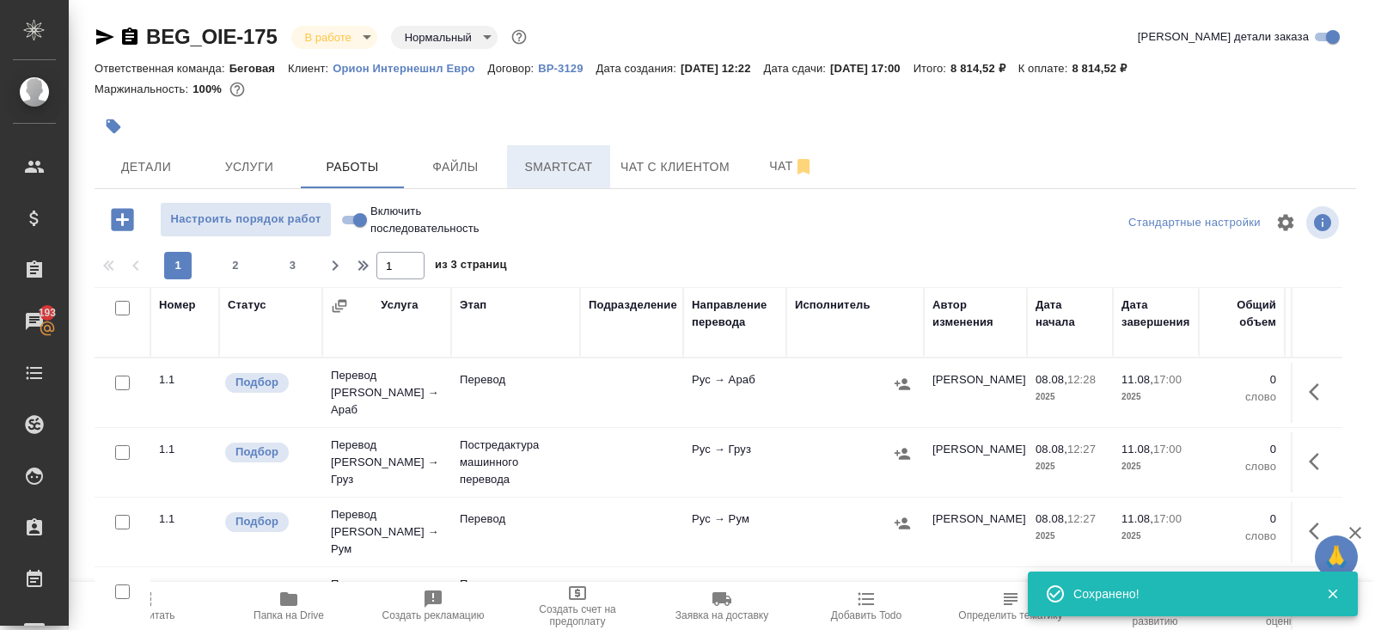
click at [568, 159] on span "Smartcat" at bounding box center [558, 166] width 82 height 21
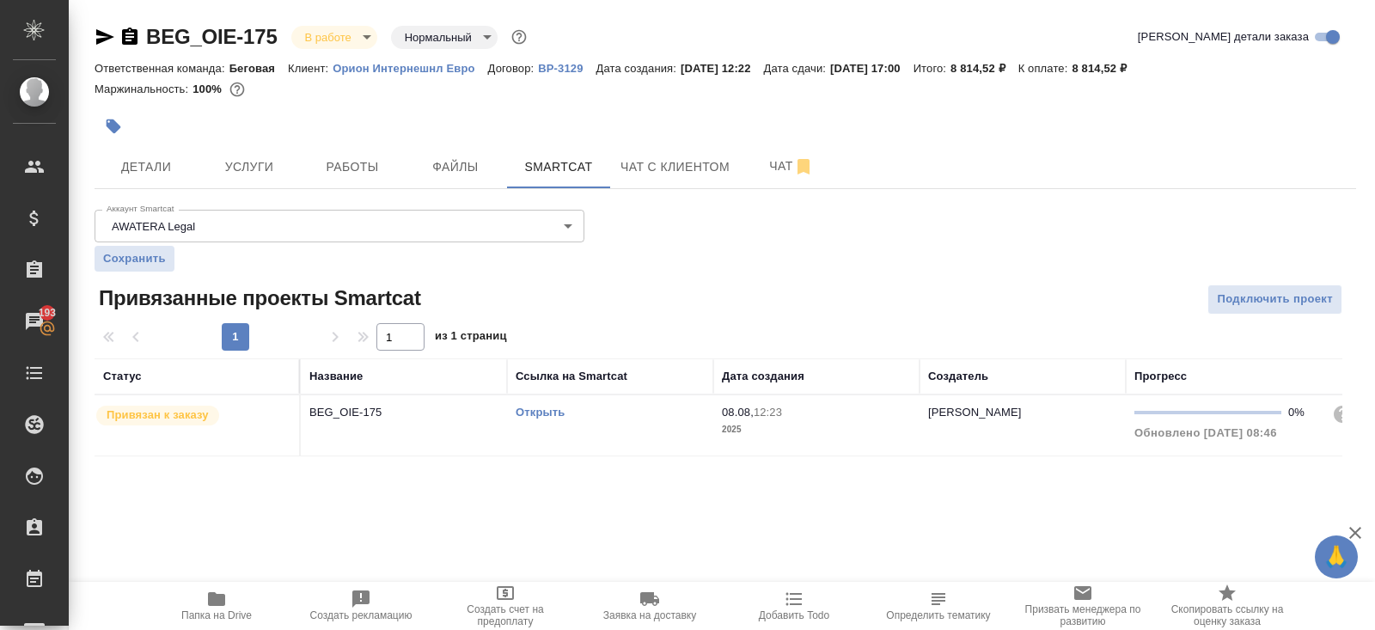
click at [540, 409] on link "Открыть" at bounding box center [539, 412] width 49 height 13
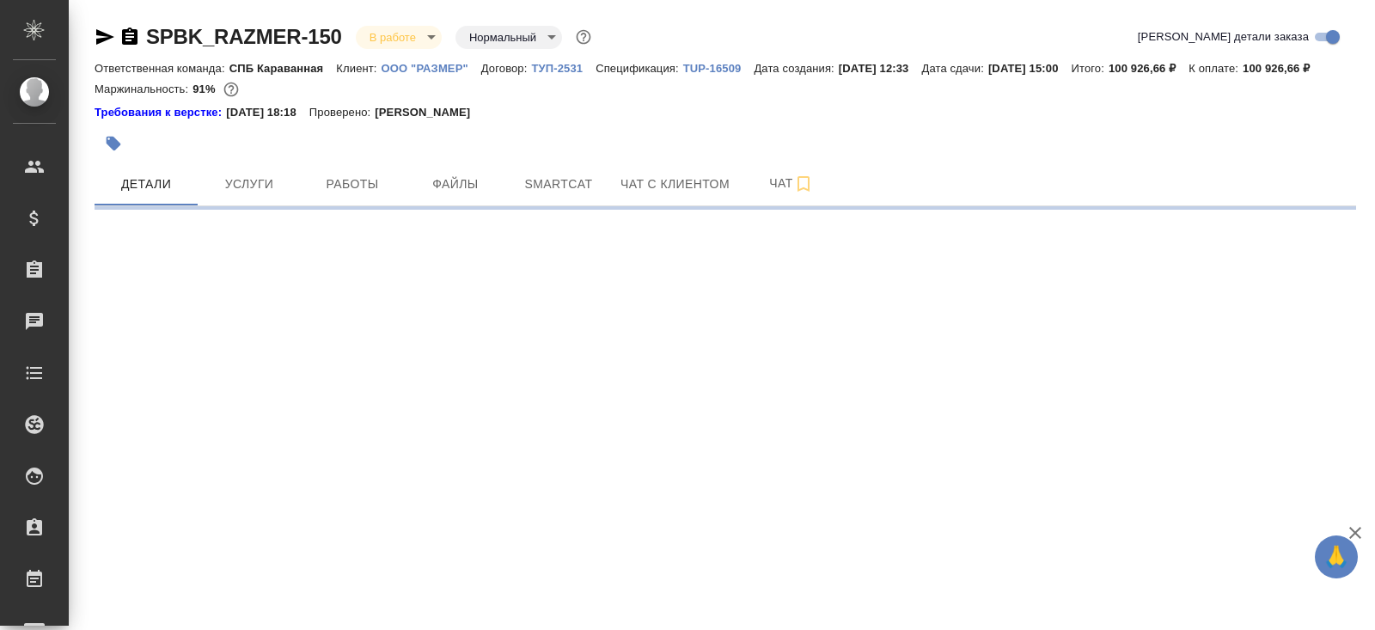
select select "RU"
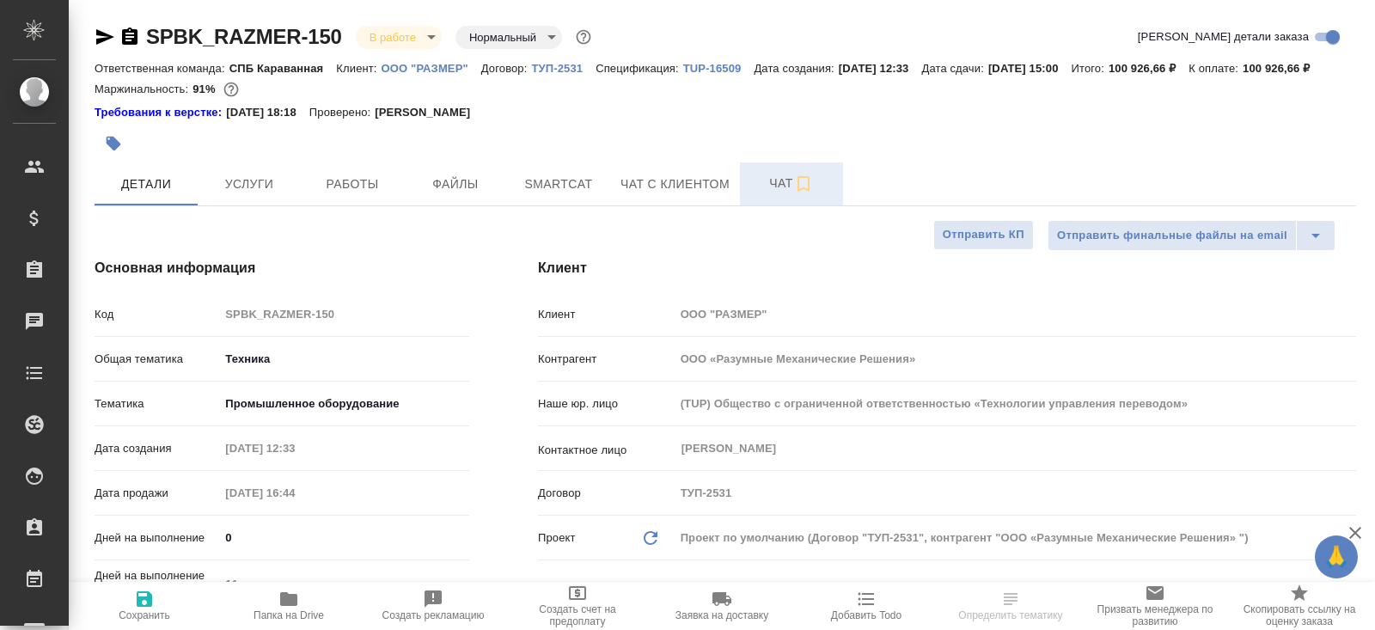
type textarea "x"
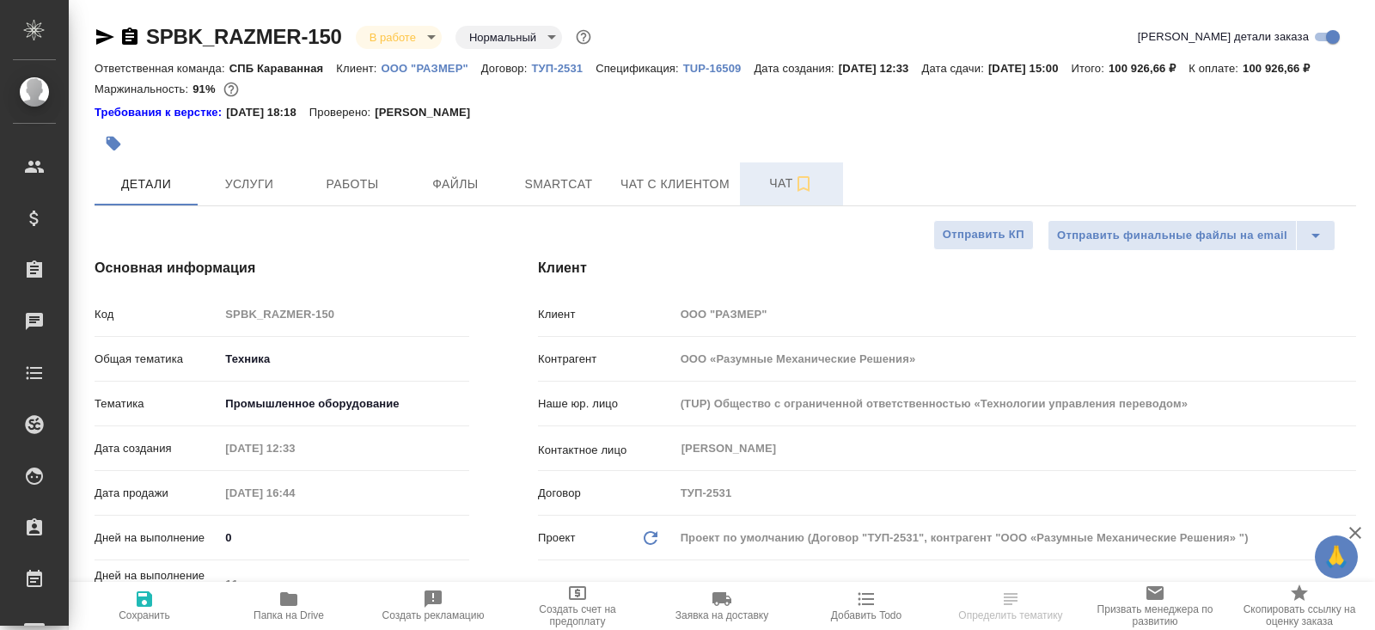
type textarea "x"
click at [808, 191] on button "Чат" at bounding box center [791, 183] width 103 height 43
type textarea "x"
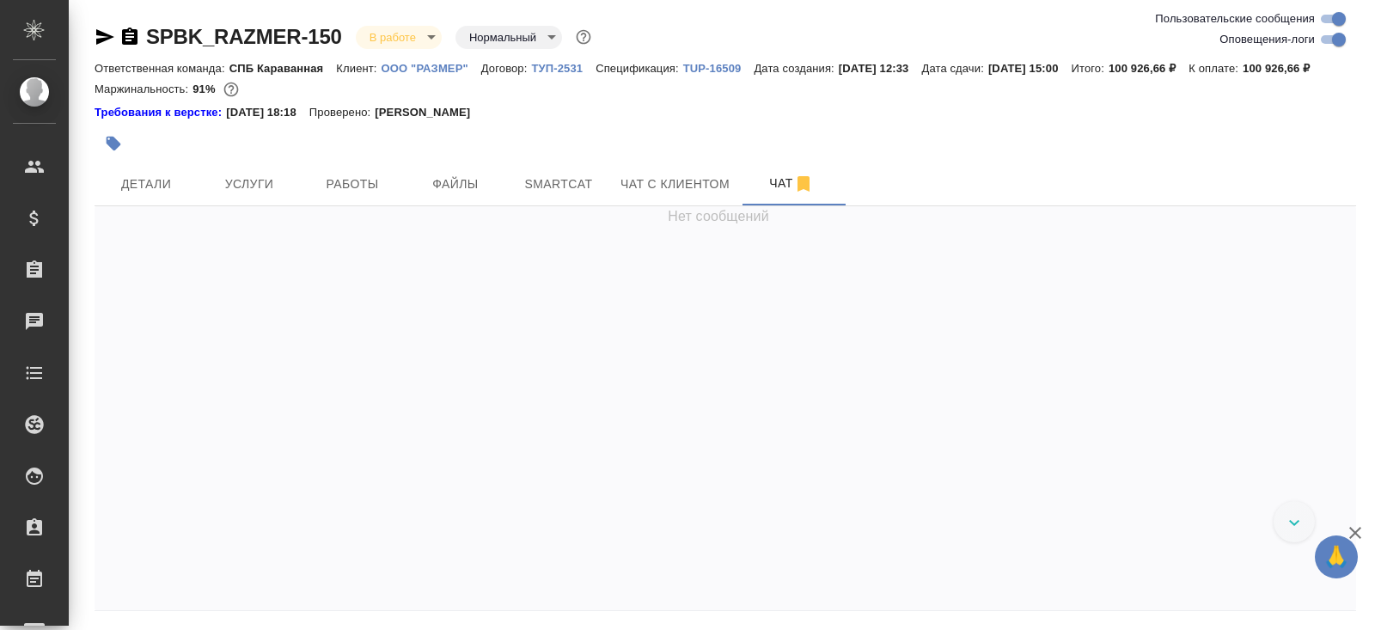
click at [1326, 42] on input "Оповещения-логи" at bounding box center [1339, 39] width 62 height 21
checkbox input "false"
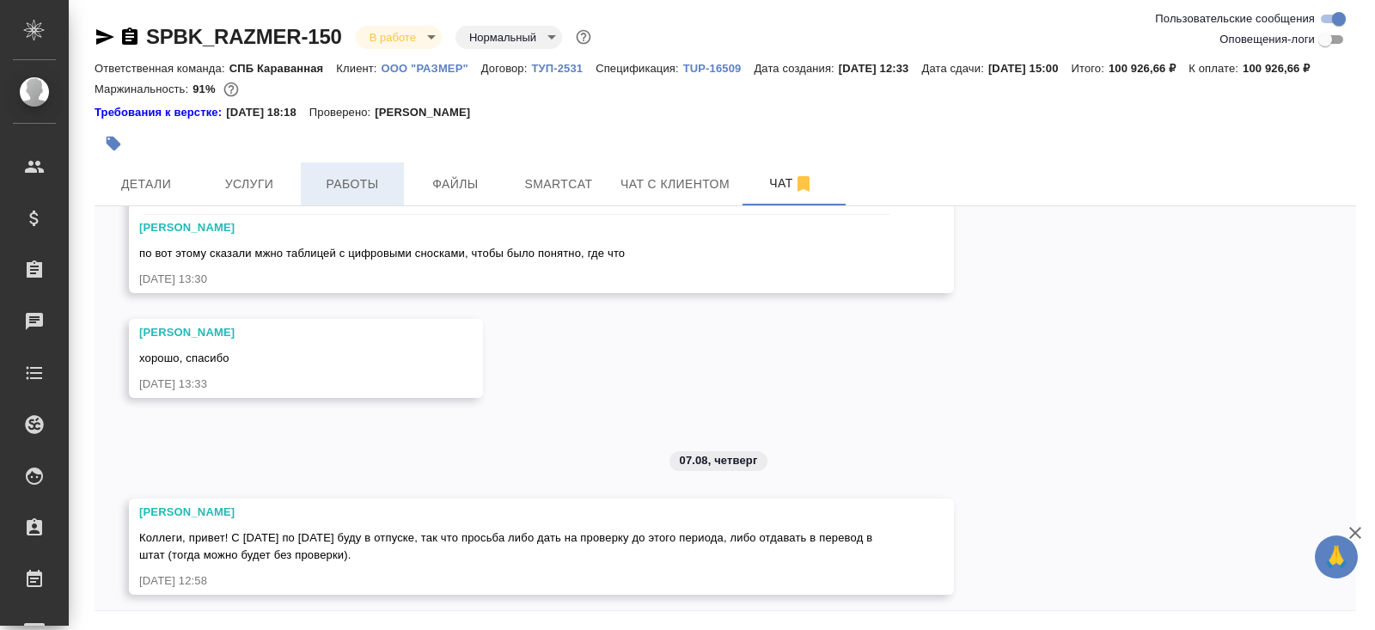
scroll to position [2290, 0]
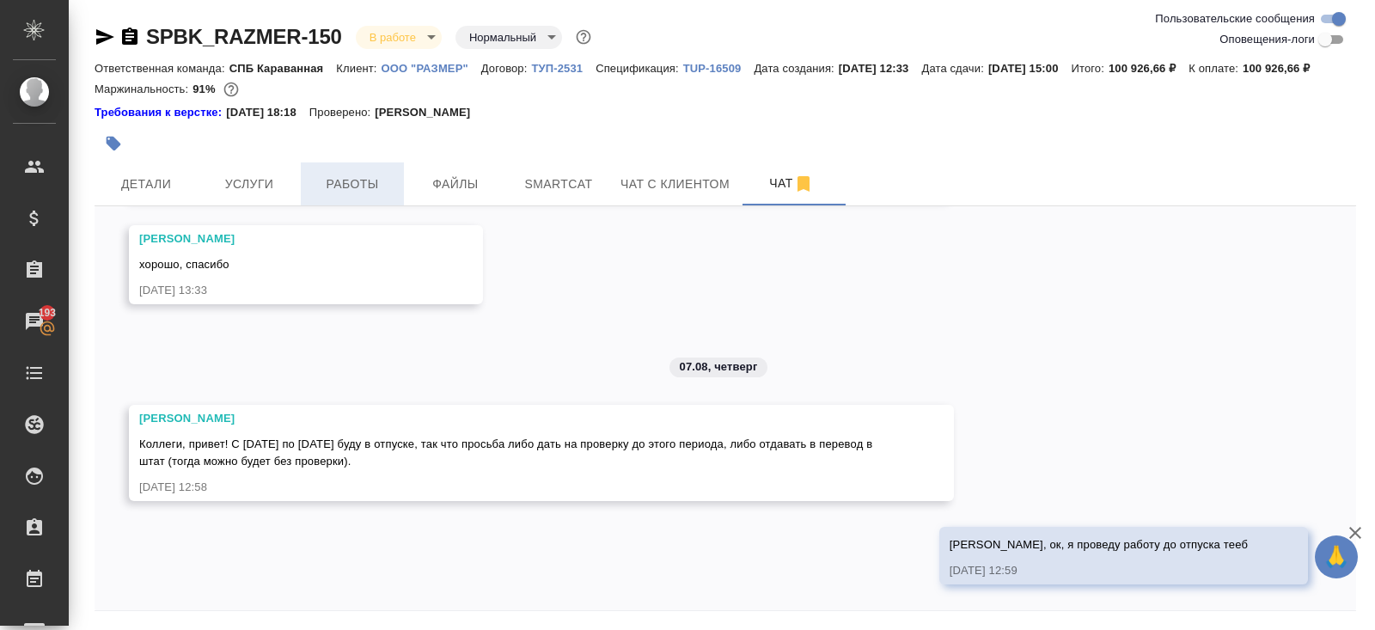
click at [342, 195] on span "Работы" at bounding box center [352, 184] width 82 height 21
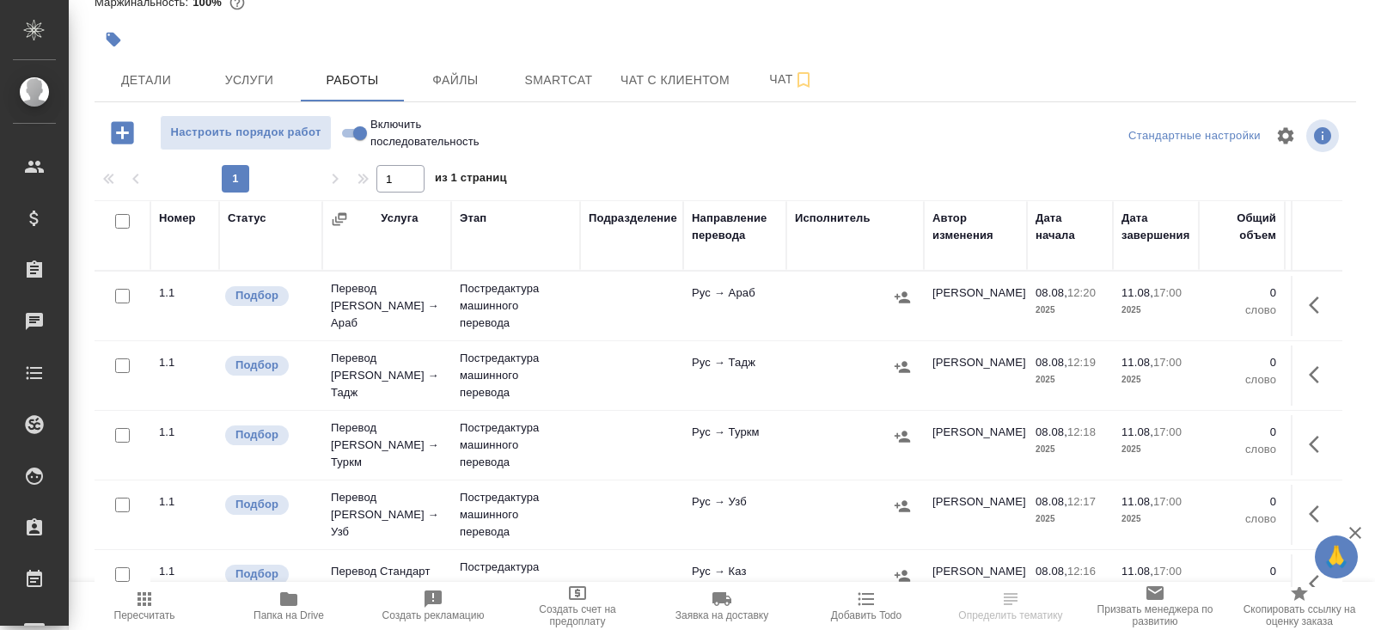
scroll to position [168, 0]
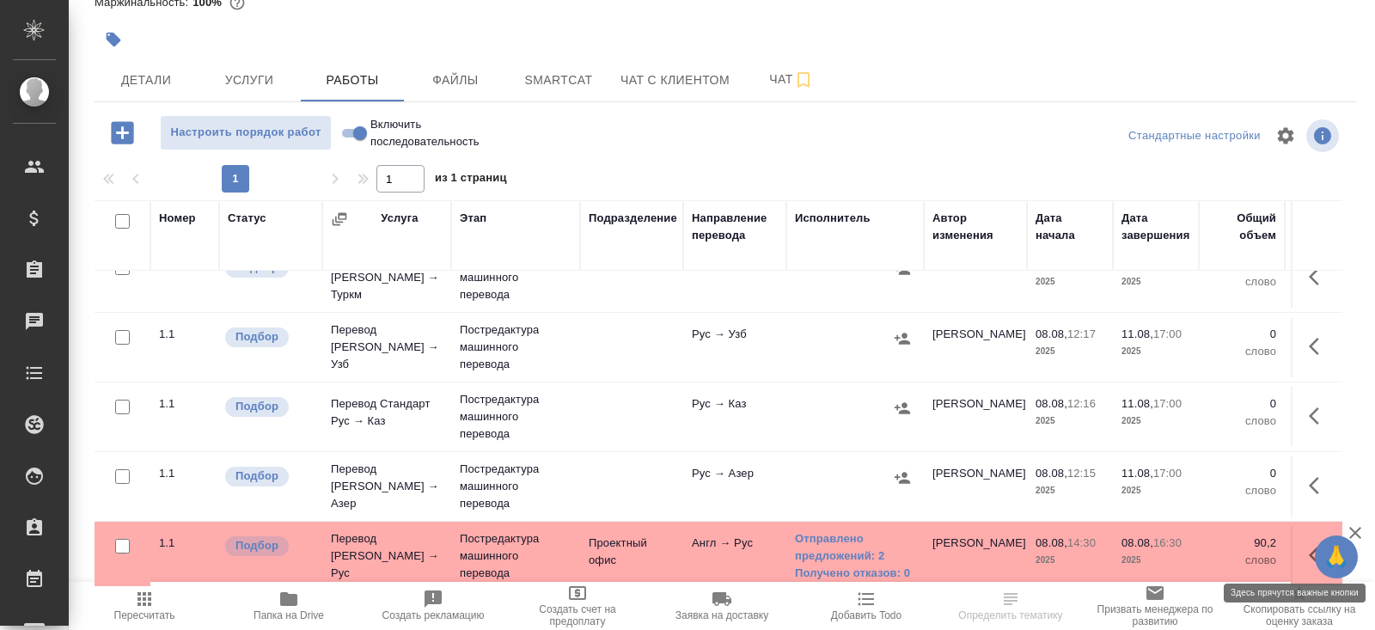
click at [1312, 548] on icon "button" at bounding box center [1313, 554] width 10 height 17
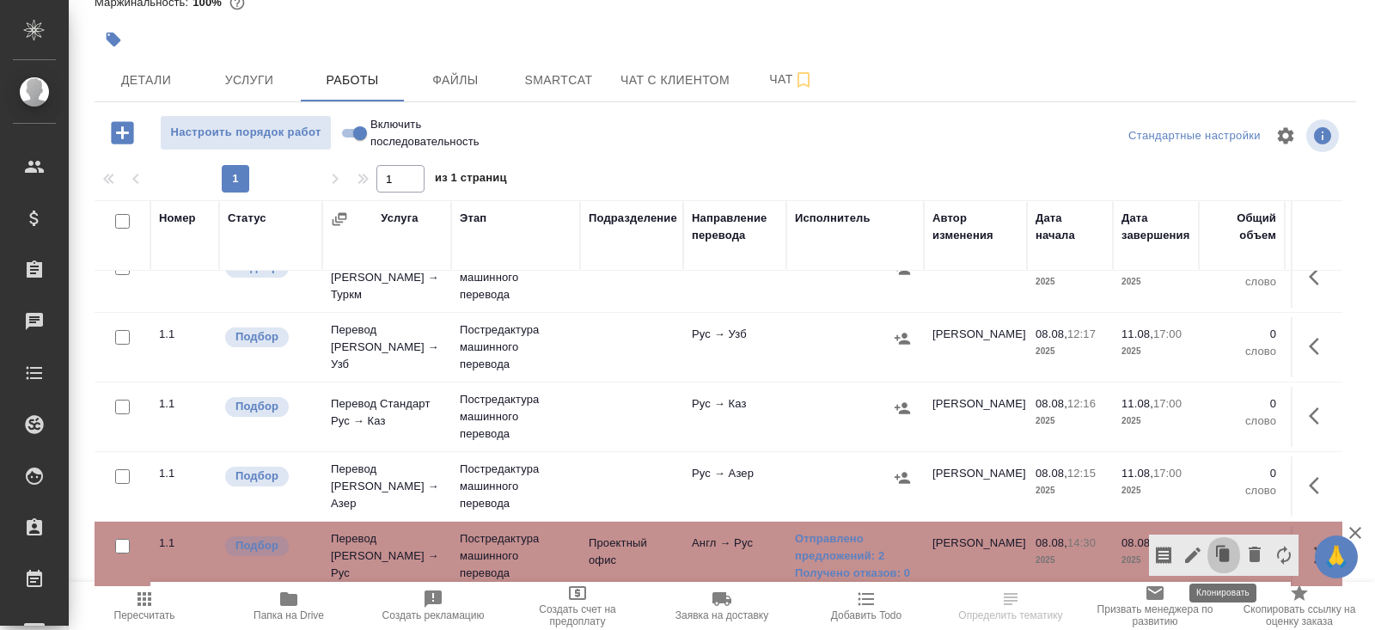
click at [1212, 551] on icon "button" at bounding box center [1223, 555] width 24 height 24
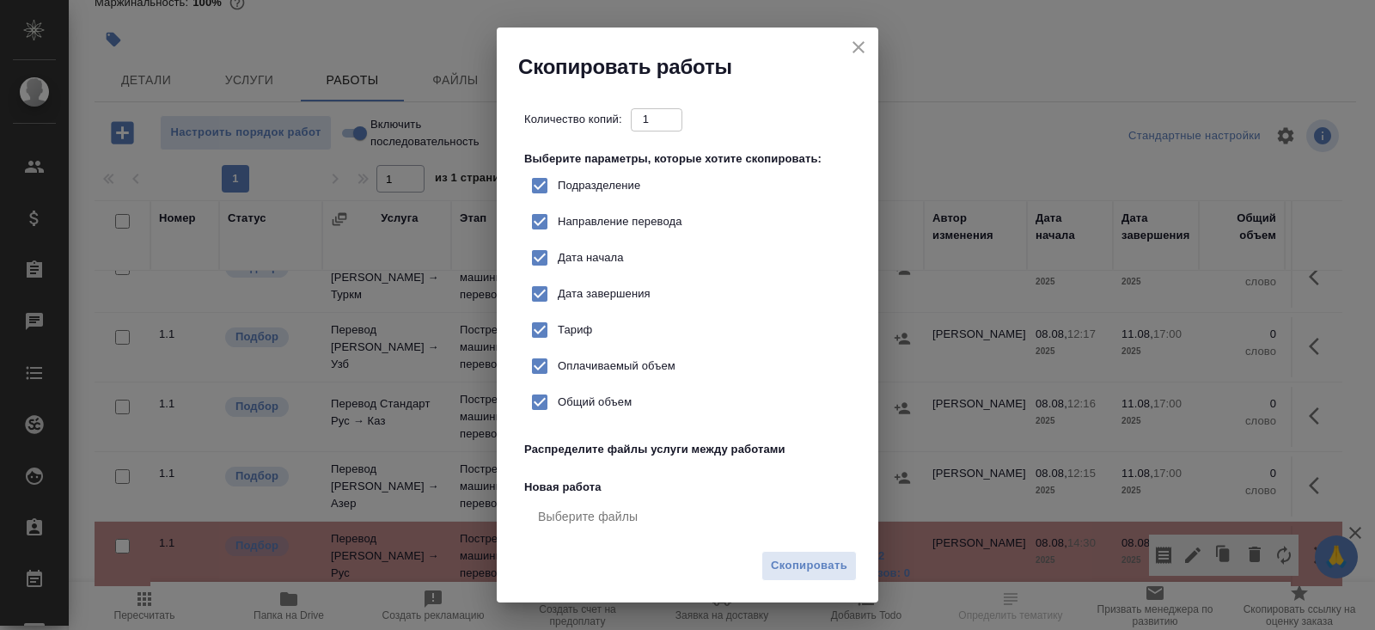
checkbox input "true"
click at [847, 564] on span "Скопировать" at bounding box center [809, 566] width 76 height 20
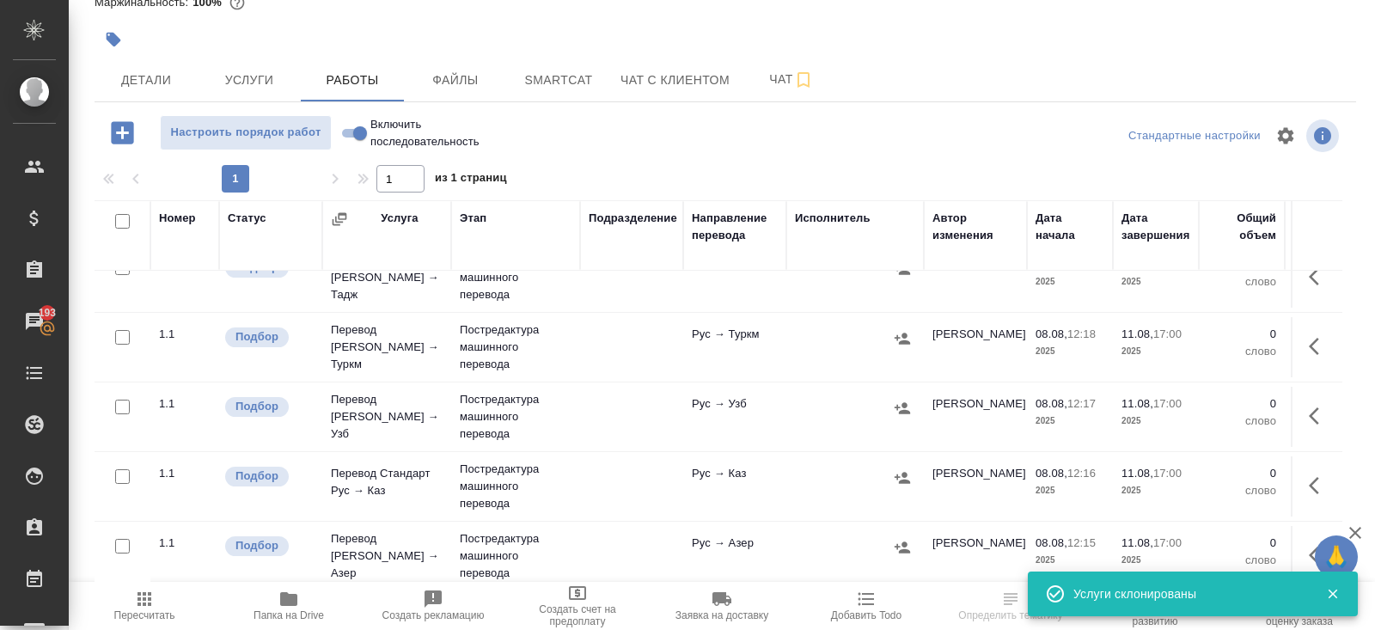
scroll to position [237, 0]
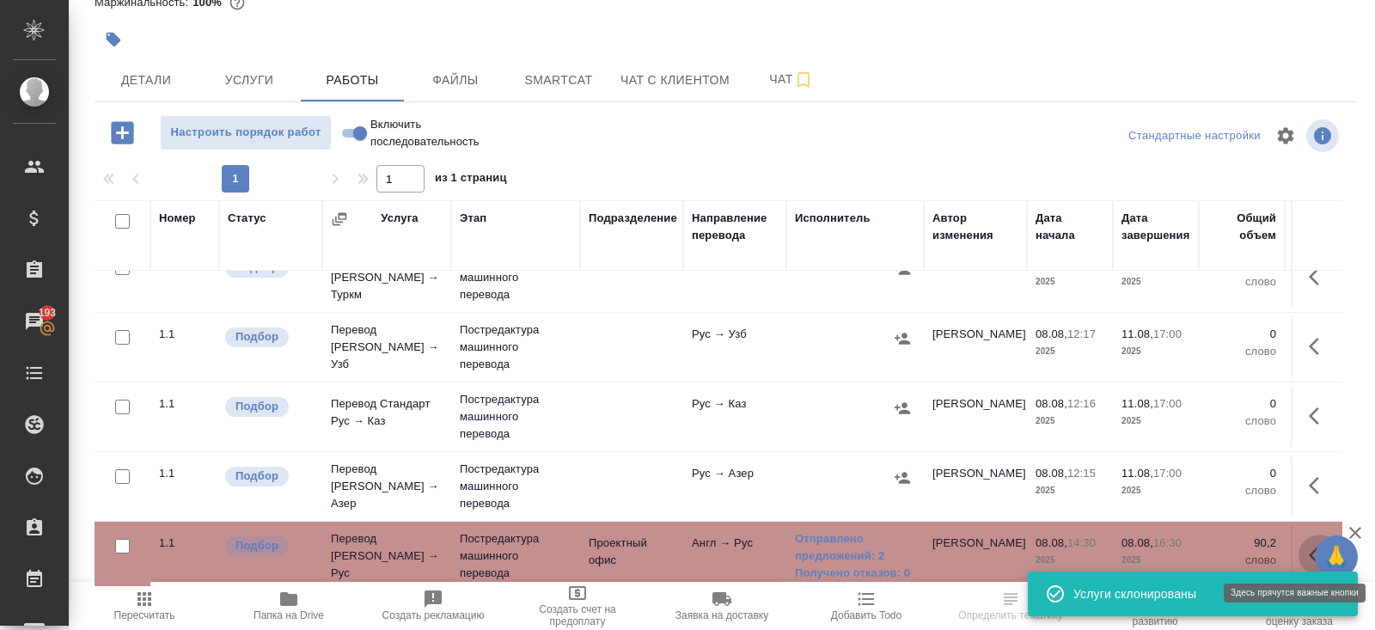
click at [1307, 550] on button "button" at bounding box center [1318, 554] width 41 height 41
click at [1261, 550] on icon "button" at bounding box center [1254, 554] width 21 height 21
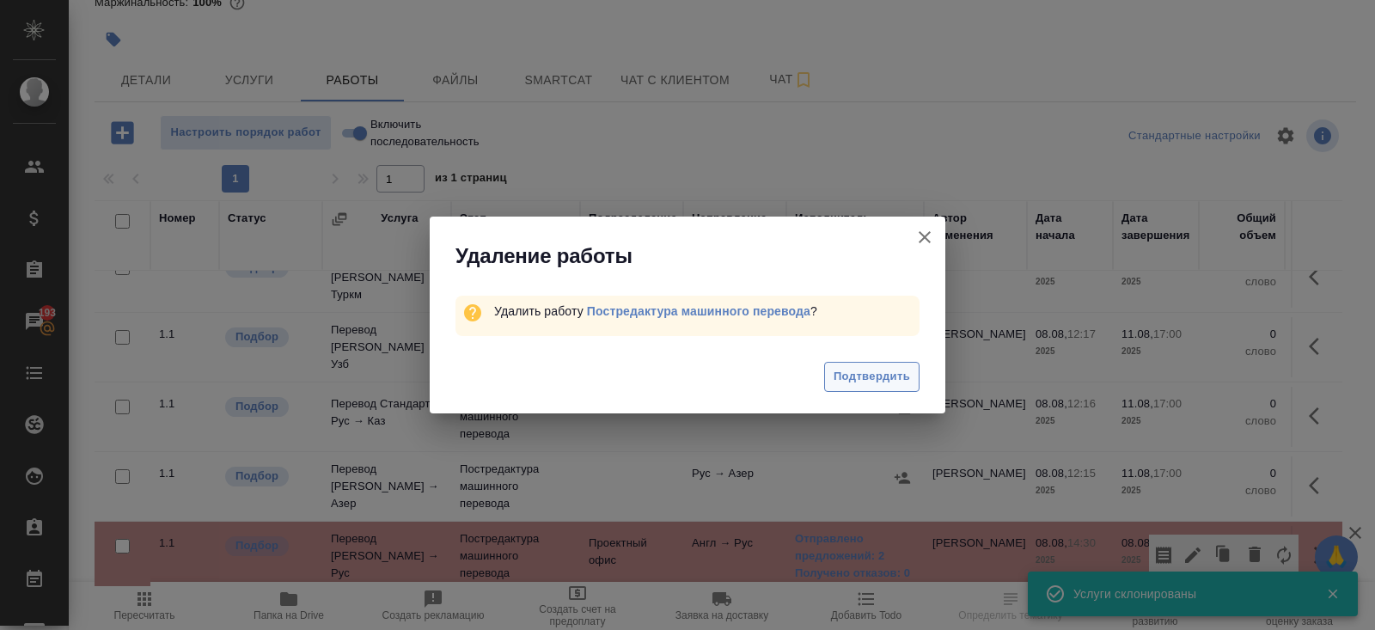
click at [854, 378] on span "Подтвердить" at bounding box center [871, 377] width 76 height 20
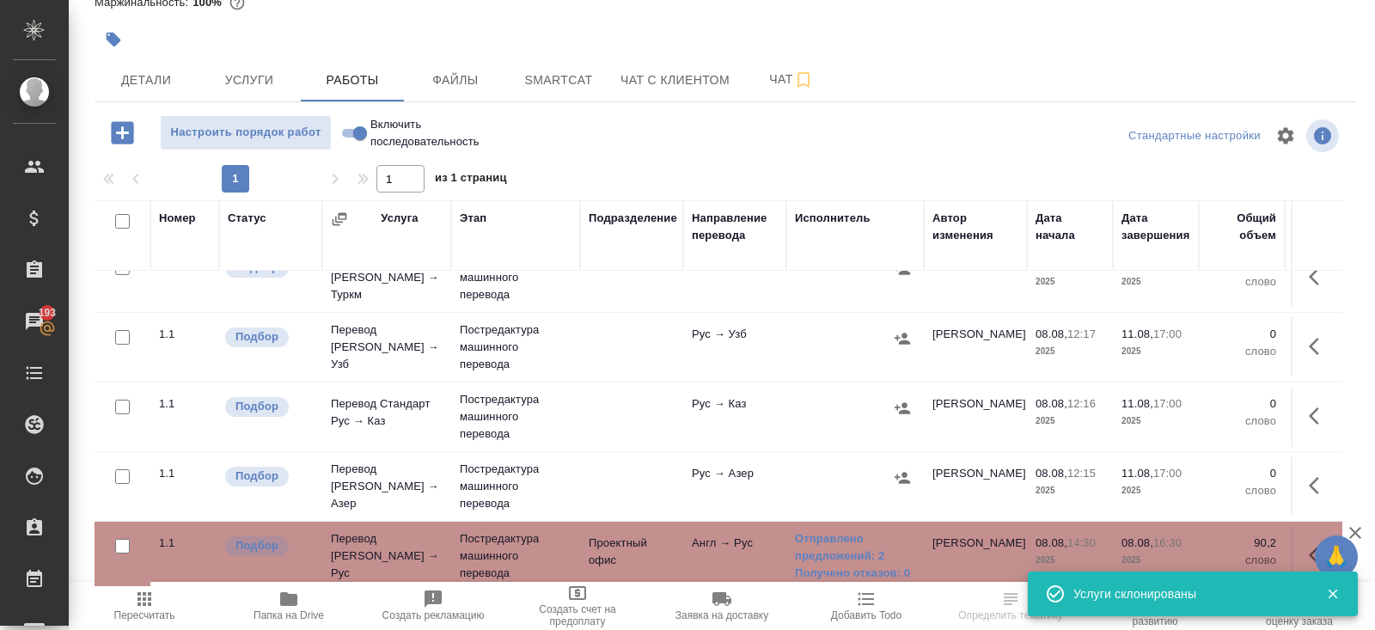
scroll to position [0, 0]
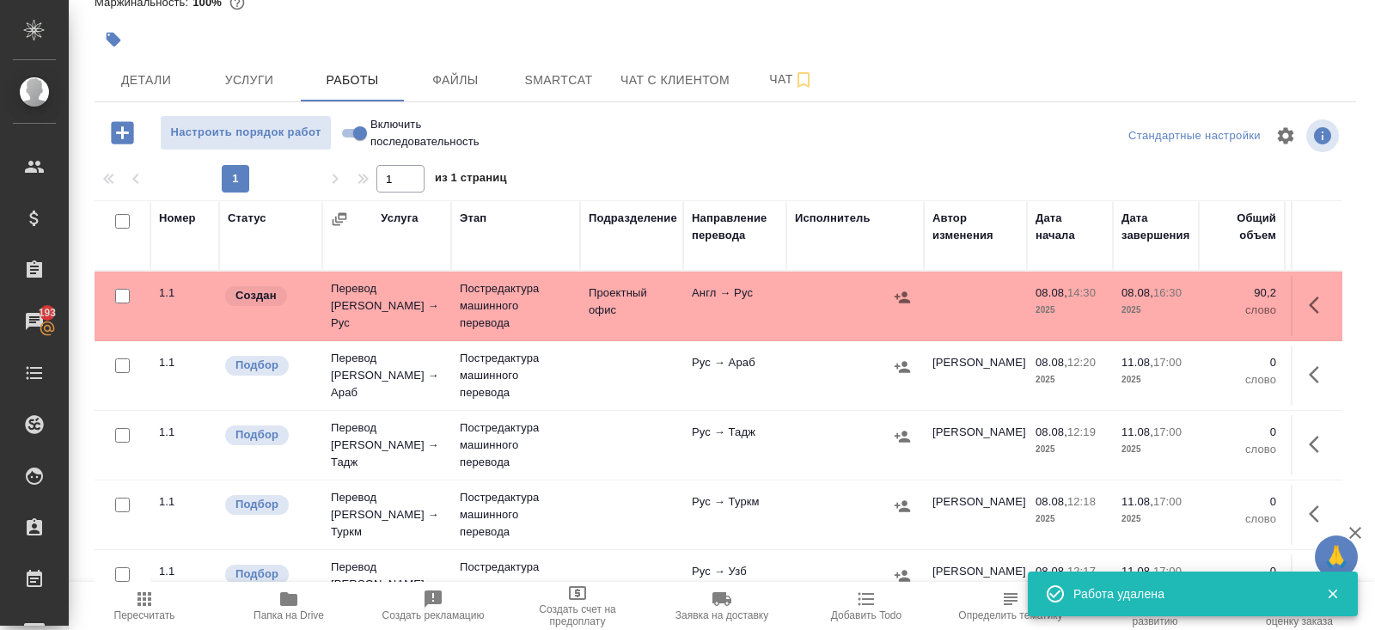
click at [893, 295] on button "button" at bounding box center [902, 297] width 26 height 26
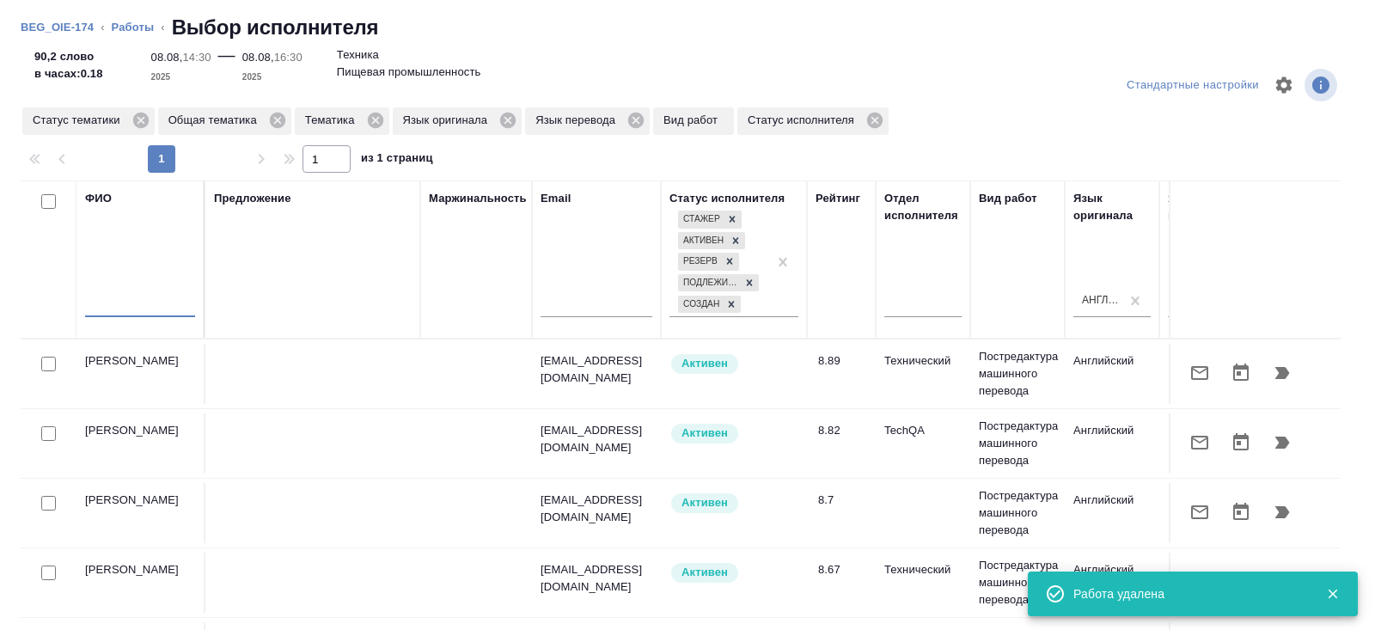
click at [160, 310] on input "text" at bounding box center [140, 306] width 110 height 21
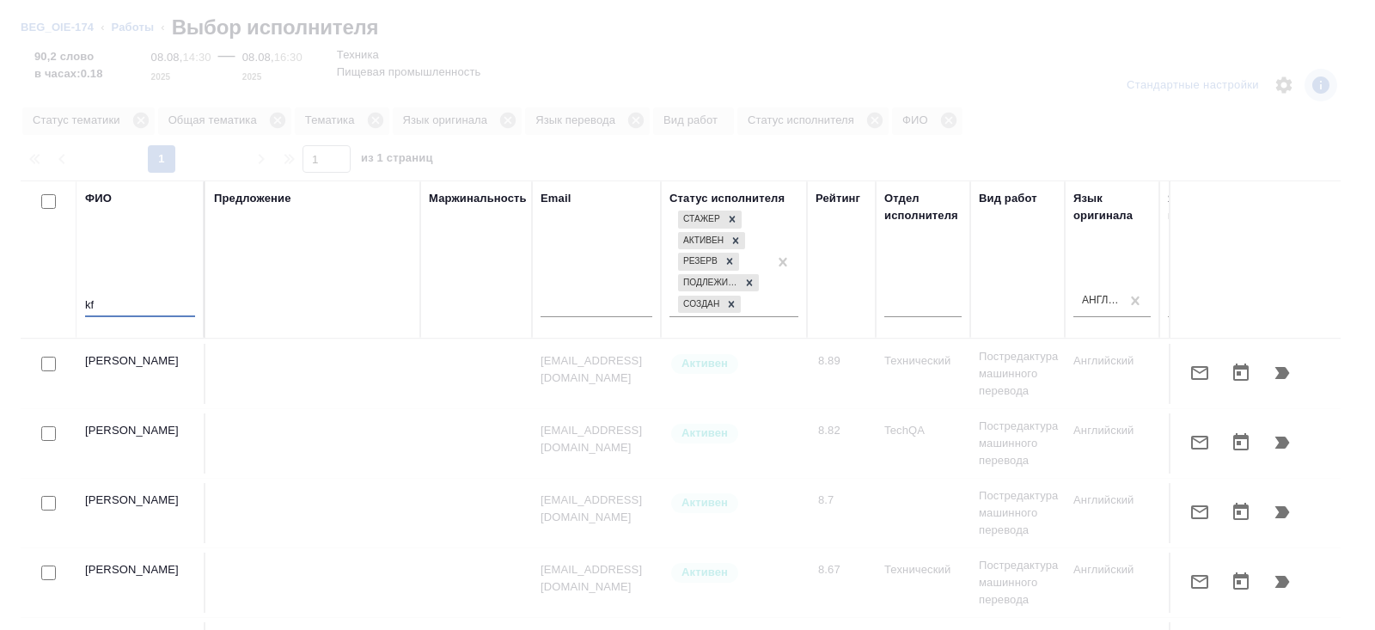
type input "k"
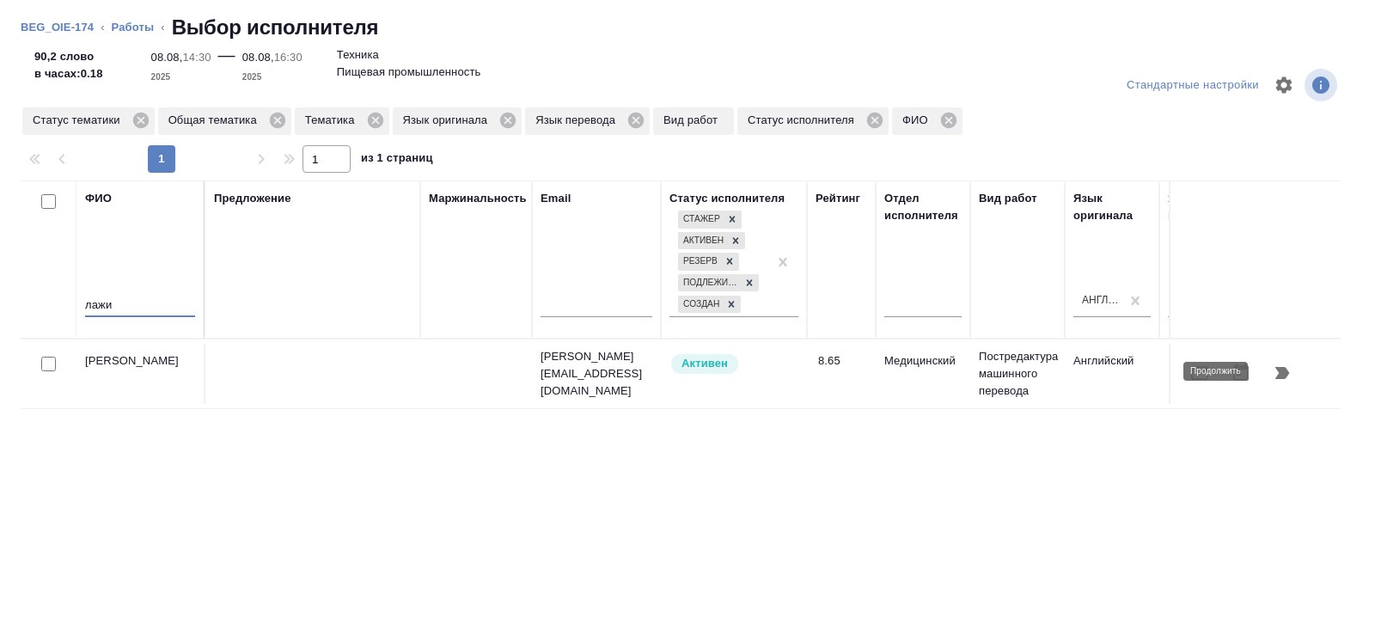
type input "лажи"
click at [1292, 372] on button "button" at bounding box center [1281, 372] width 41 height 41
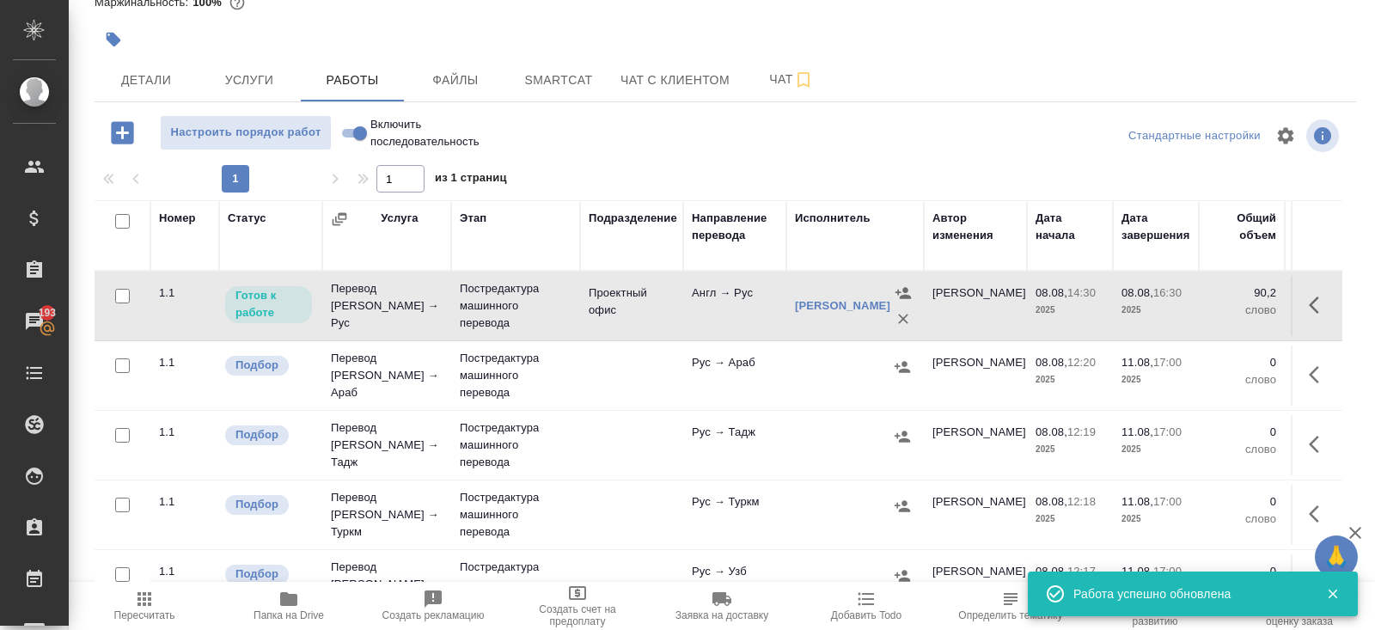
click at [1310, 299] on icon "button" at bounding box center [1318, 305] width 21 height 21
click at [1196, 298] on icon "button" at bounding box center [1192, 304] width 15 height 15
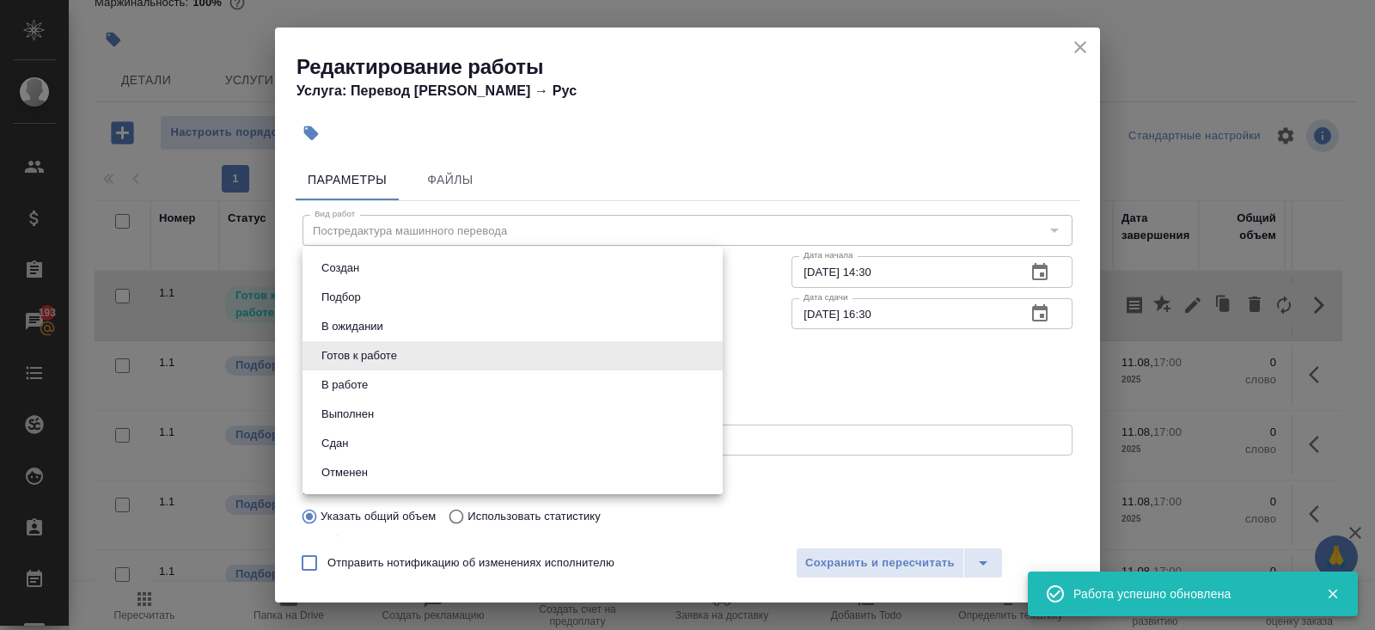
click at [336, 366] on body "🙏 .cls-1 fill:#fff; AWATERA Belyakova Yulia Клиенты Спецификации Заказы 193 Чат…" at bounding box center [687, 315] width 1375 height 630
click at [340, 400] on li "Выполнен" at bounding box center [512, 413] width 420 height 29
type input "completed"
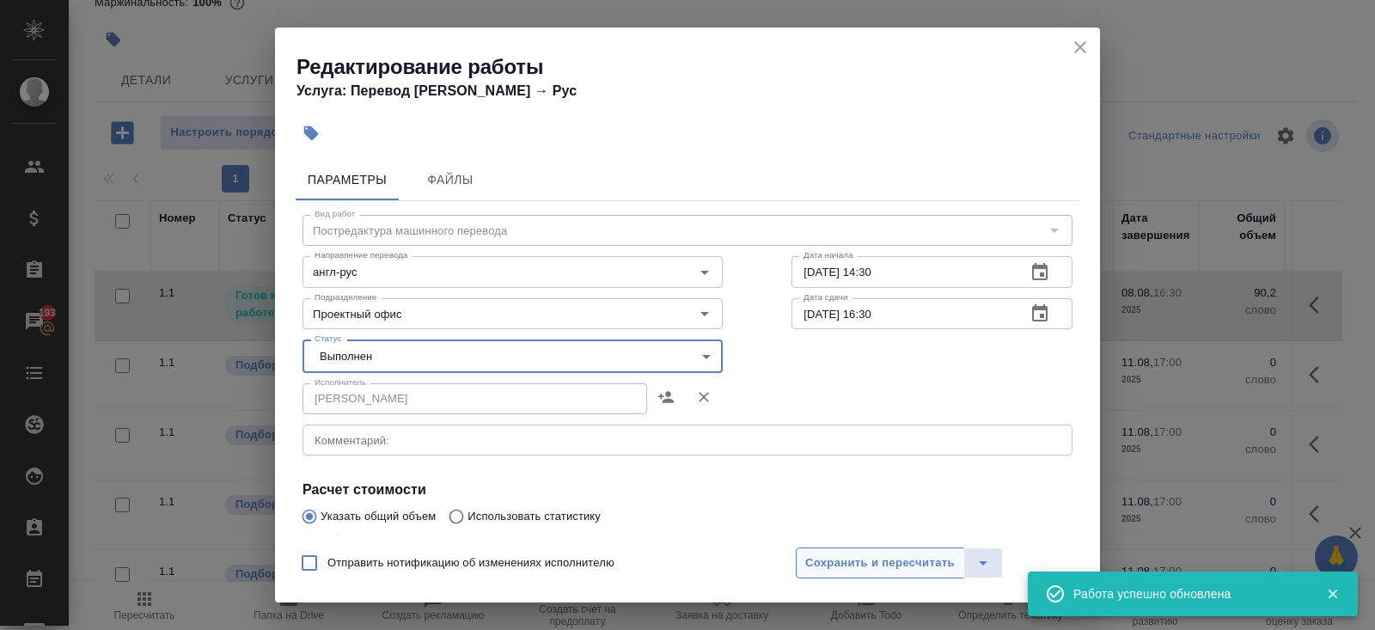
click at [826, 565] on span "Сохранить и пересчитать" at bounding box center [879, 563] width 149 height 20
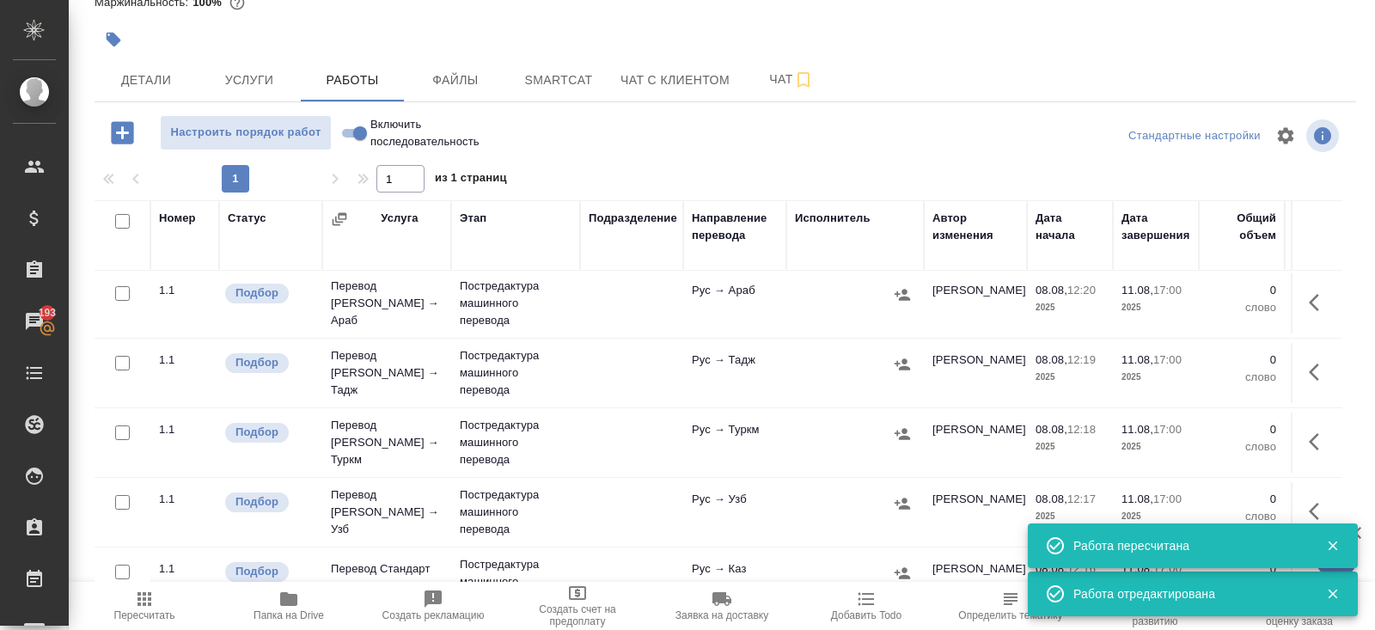
scroll to position [168, 0]
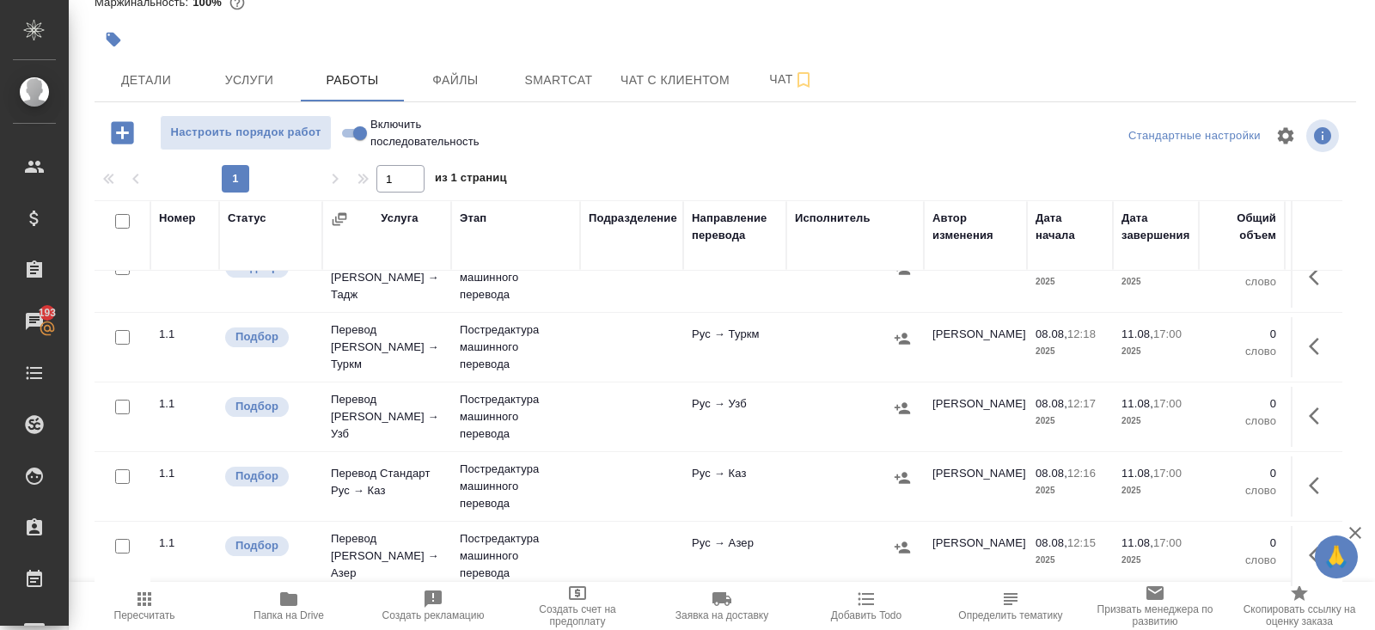
click at [1323, 410] on icon "button" at bounding box center [1318, 416] width 21 height 21
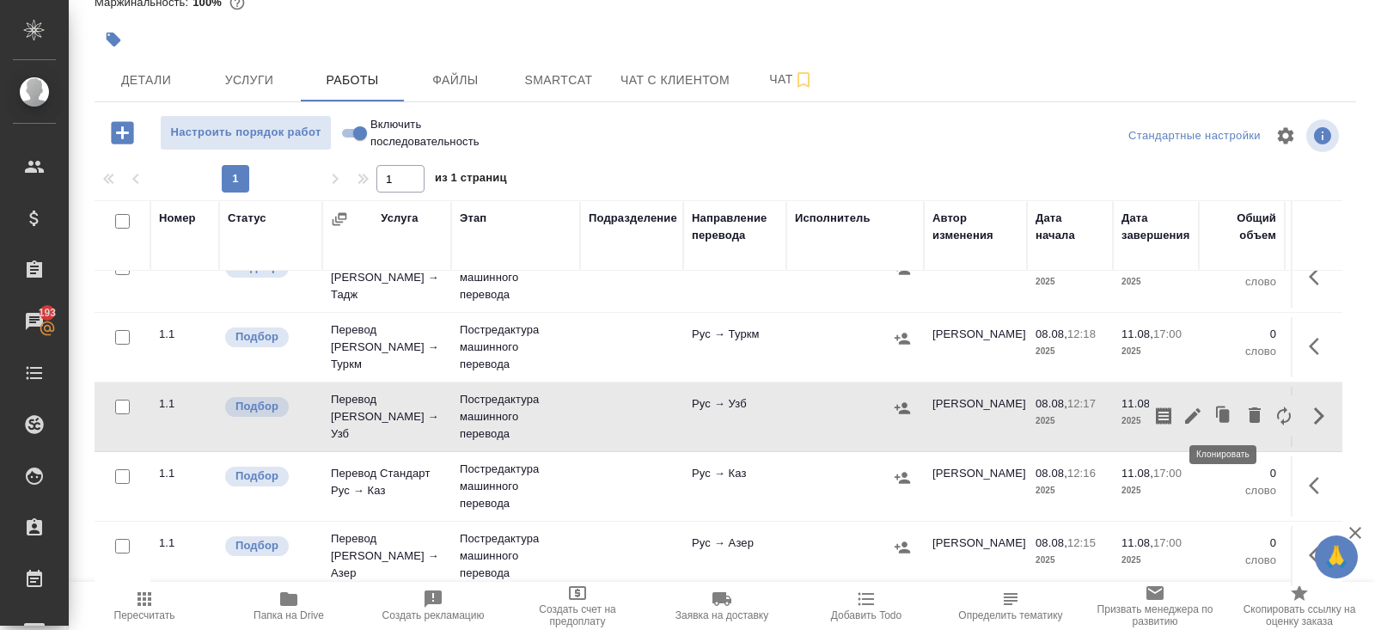
click at [1226, 413] on icon "button" at bounding box center [1224, 415] width 10 height 13
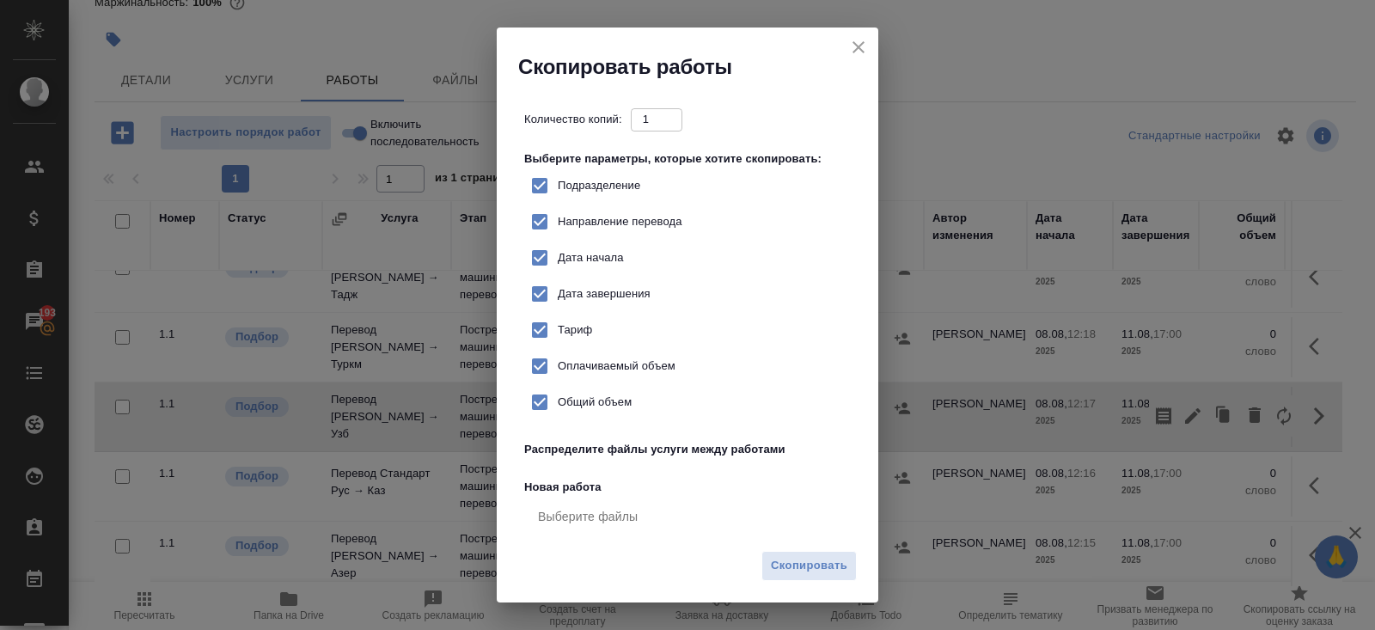
checkbox input "true"
click at [797, 563] on span "Скопировать" at bounding box center [809, 566] width 76 height 20
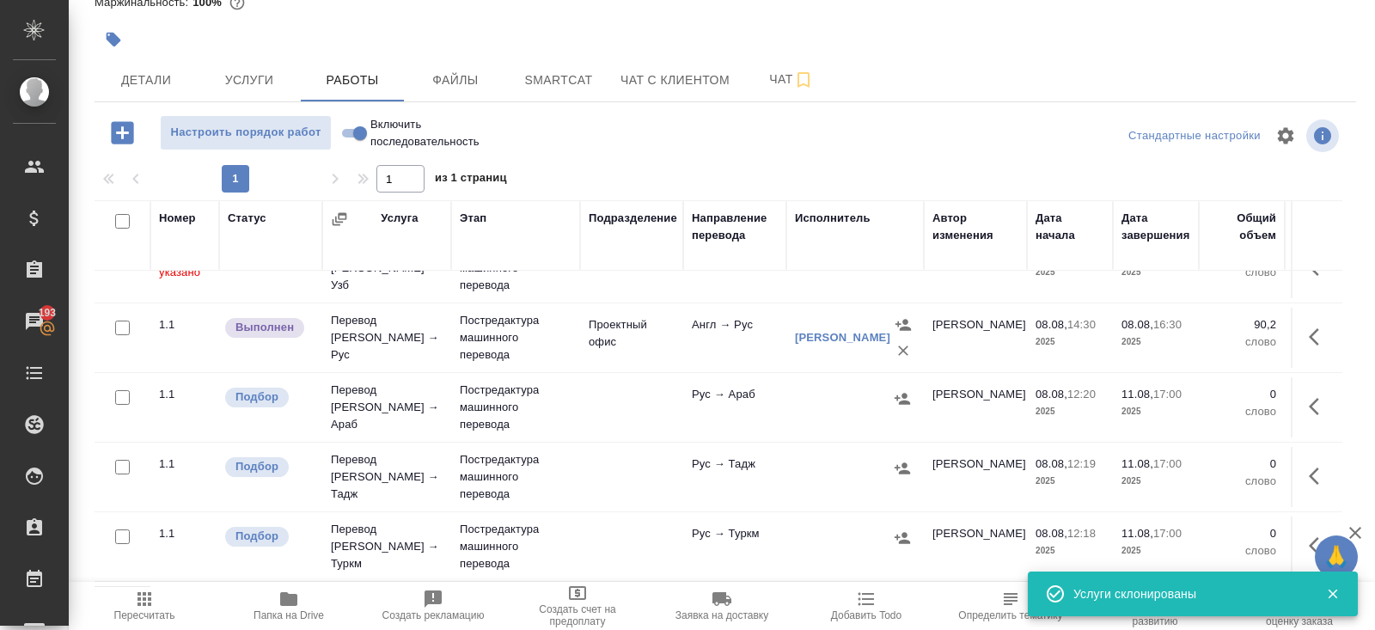
scroll to position [0, 0]
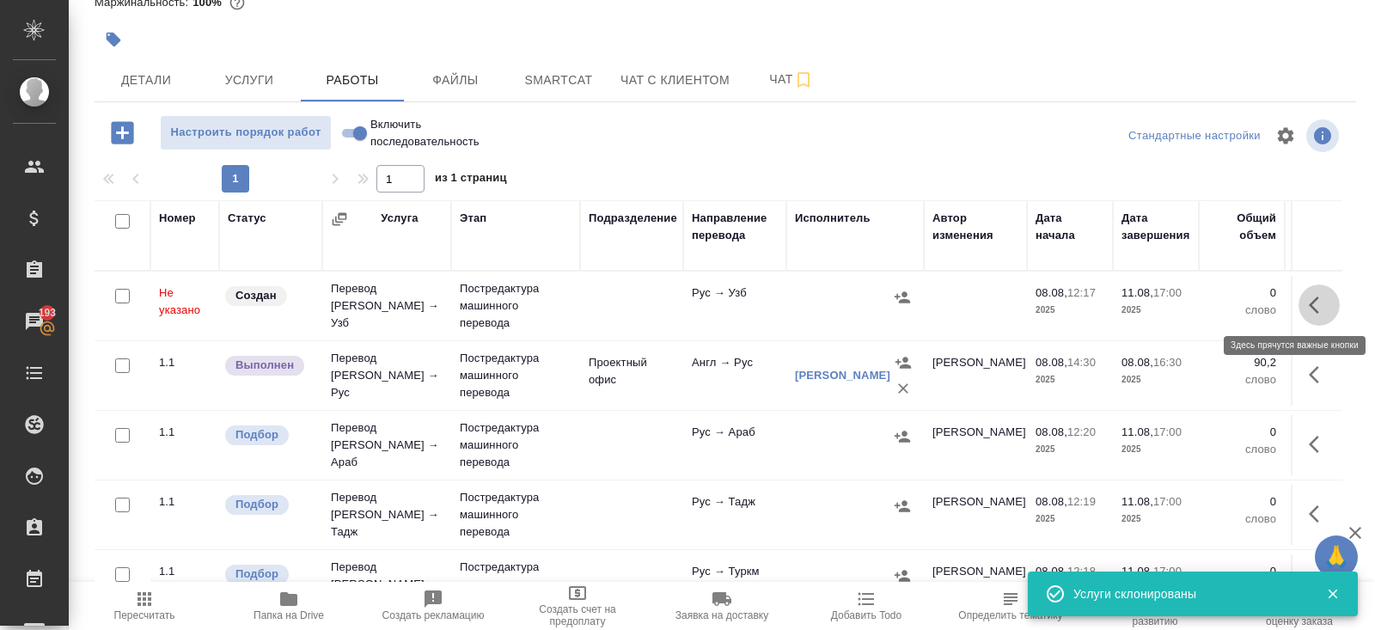
click at [1322, 314] on button "button" at bounding box center [1318, 304] width 41 height 41
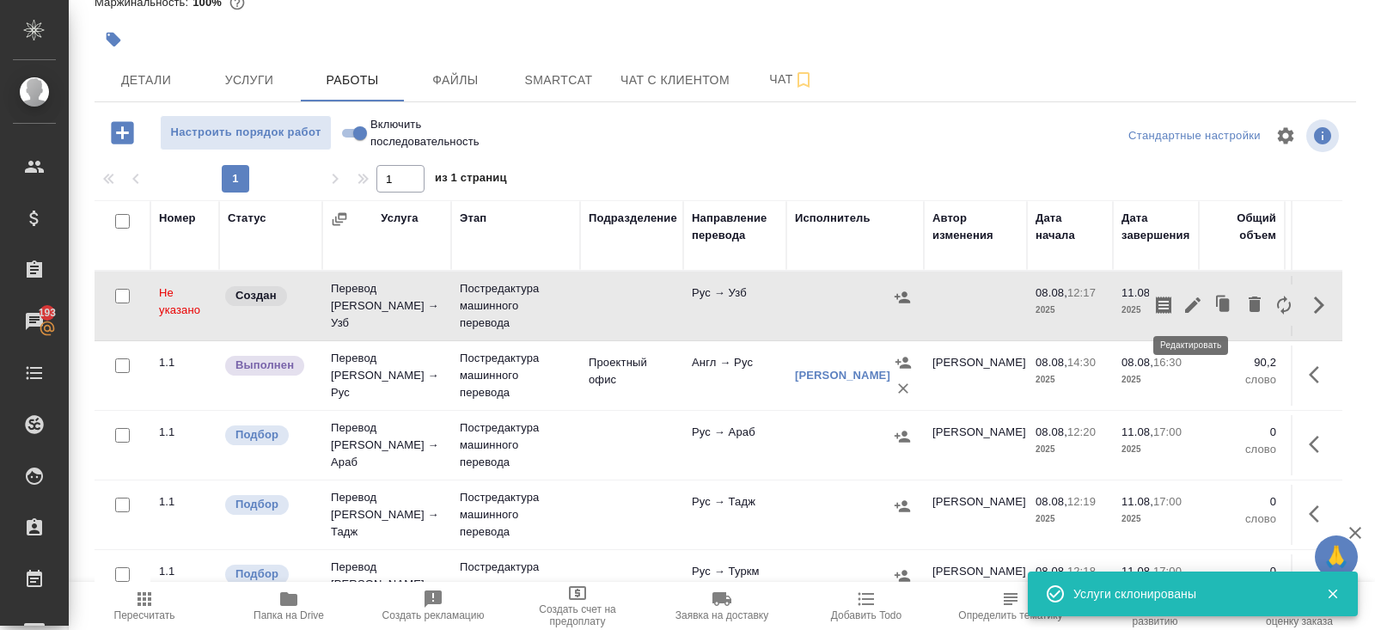
click at [1197, 309] on icon "button" at bounding box center [1192, 305] width 21 height 21
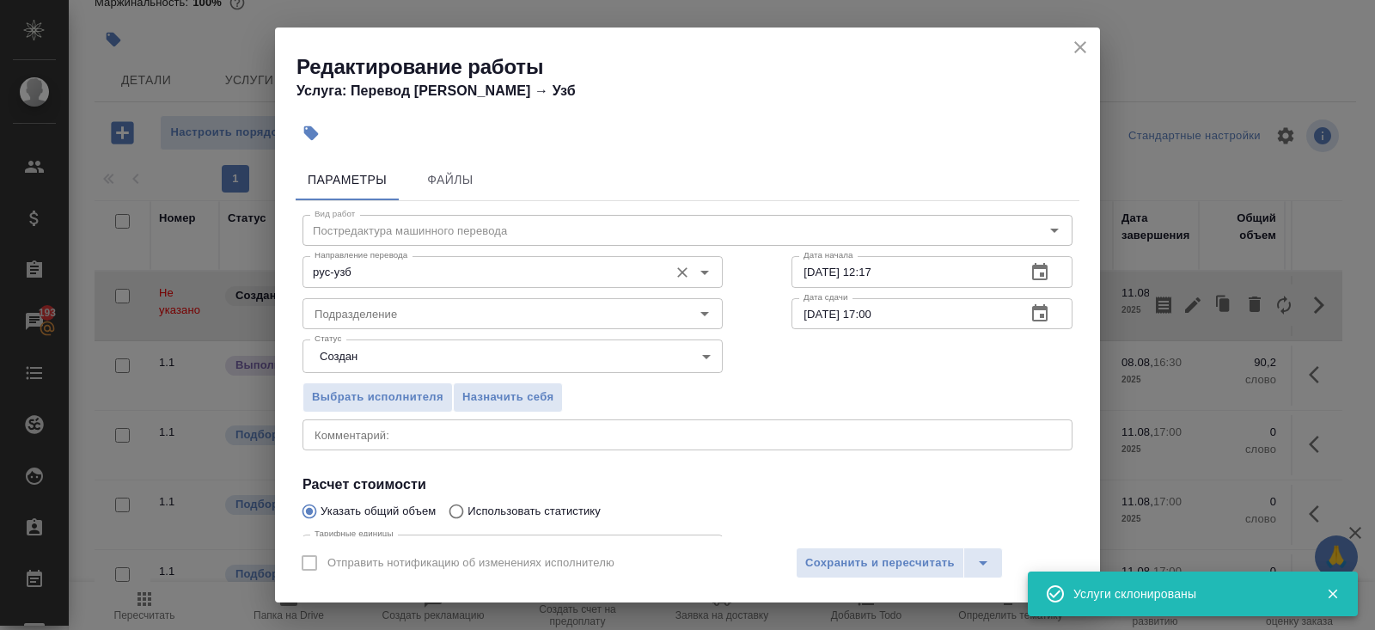
click at [378, 286] on div "рус-узб Направление перевода" at bounding box center [512, 271] width 420 height 31
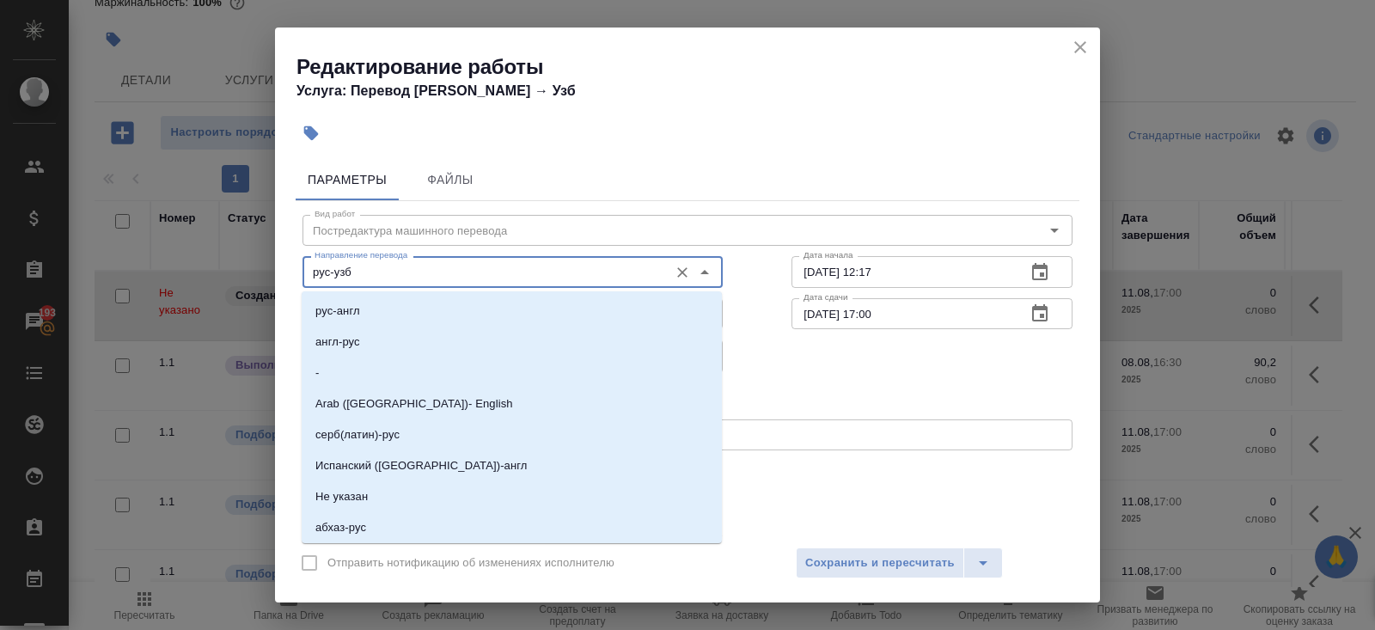
click at [378, 278] on input "рус-узб" at bounding box center [484, 271] width 352 height 21
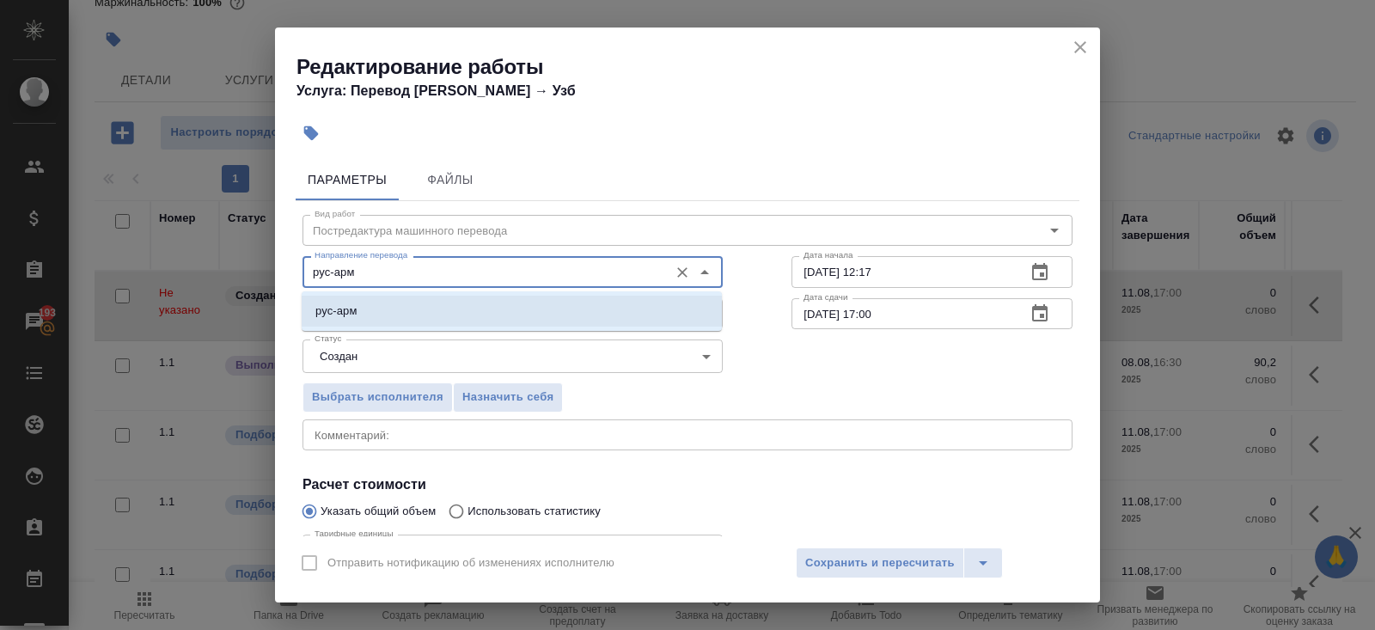
click at [378, 308] on li "рус-арм" at bounding box center [512, 311] width 420 height 31
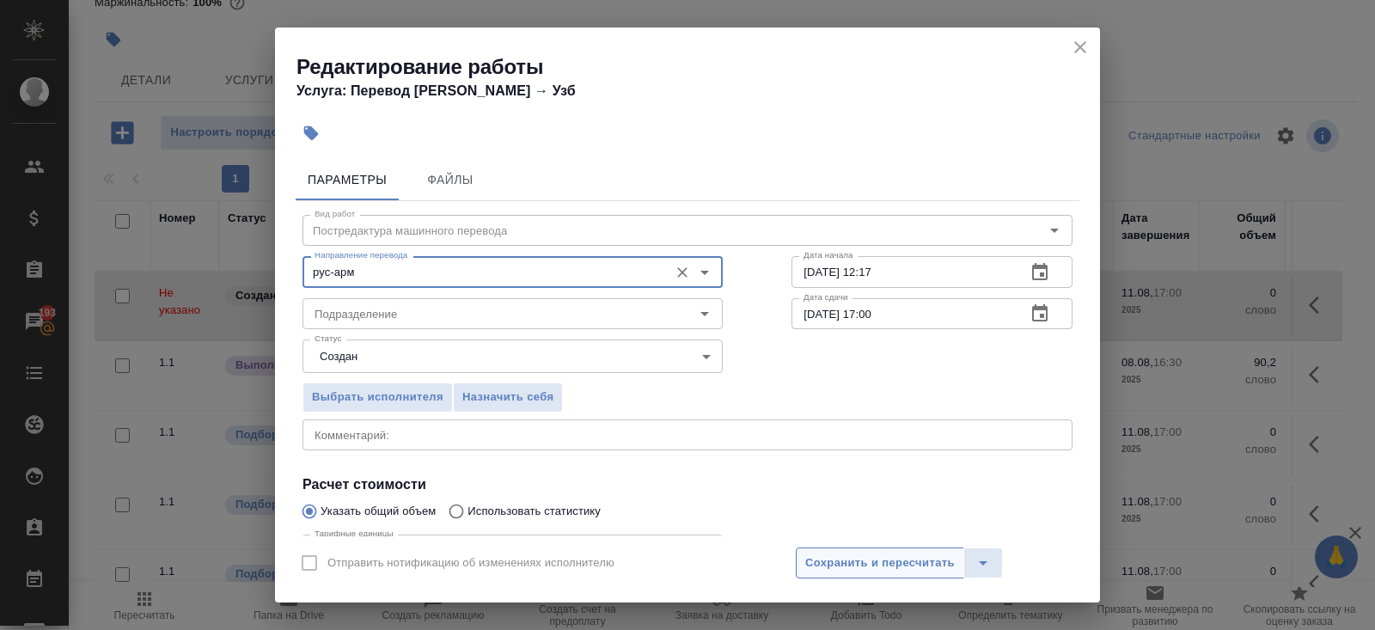
type input "рус-арм"
click at [821, 562] on span "Сохранить и пересчитать" at bounding box center [879, 563] width 149 height 20
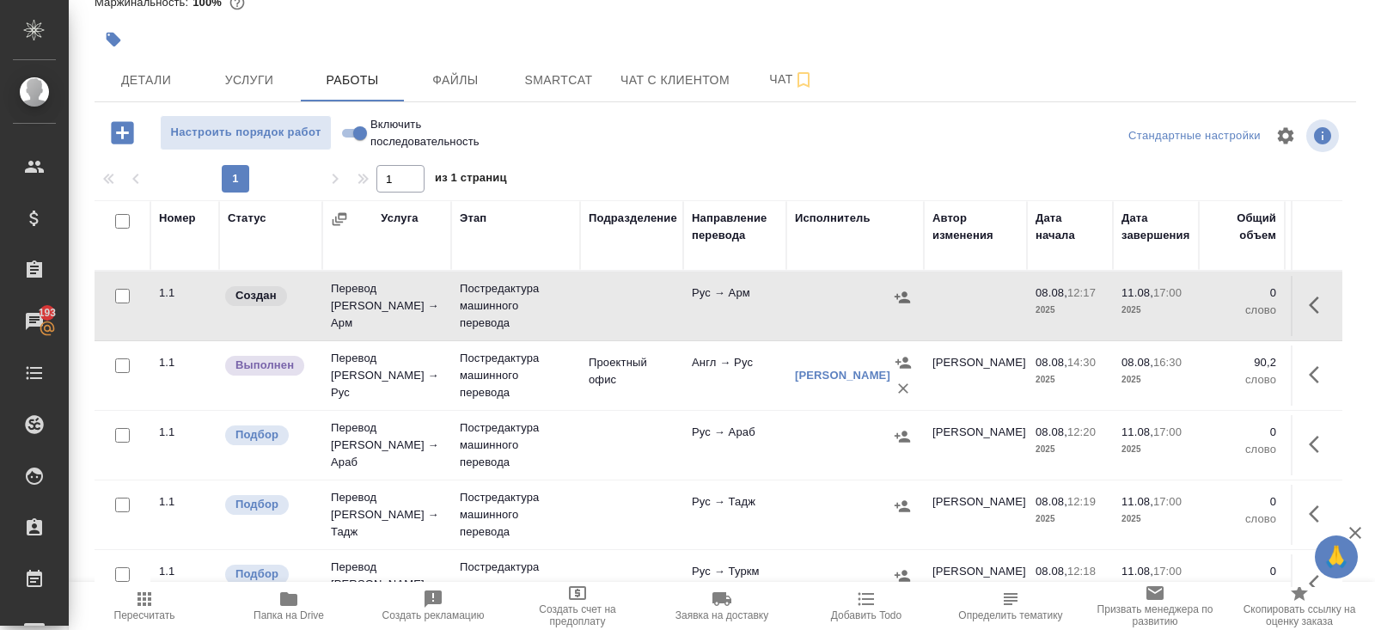
scroll to position [237, 0]
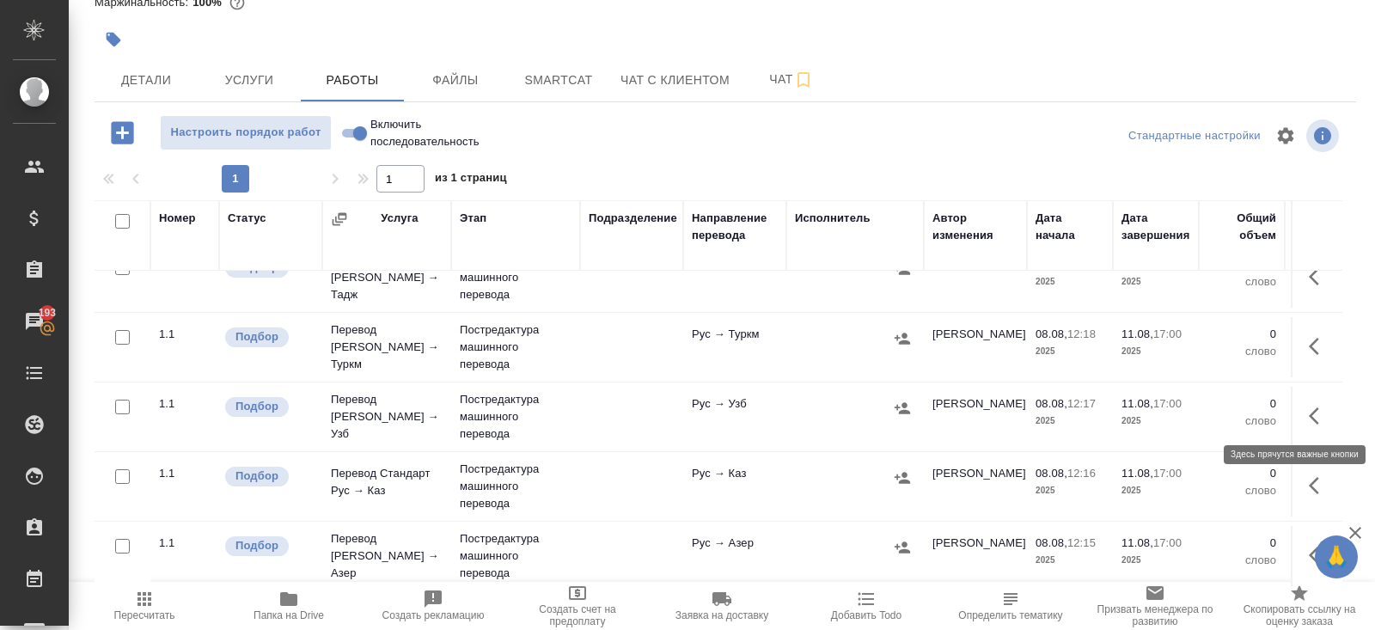
click at [1320, 407] on icon "button" at bounding box center [1318, 416] width 21 height 21
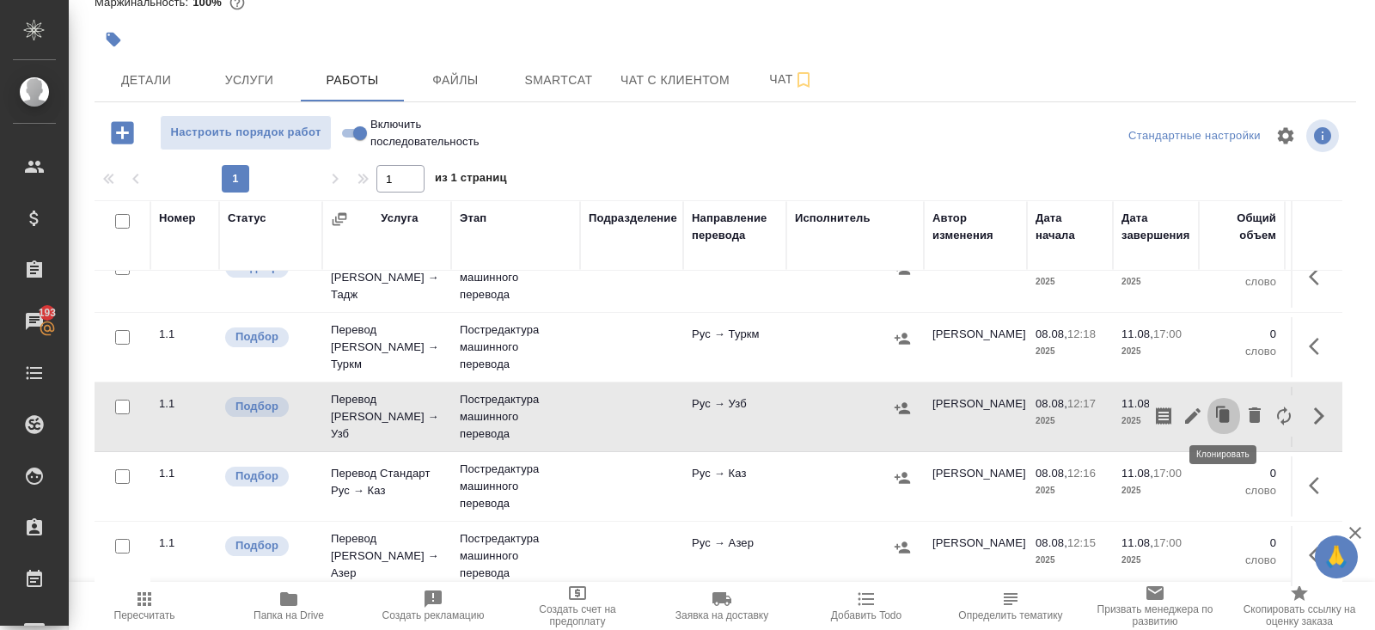
click at [1219, 418] on icon "button" at bounding box center [1223, 416] width 24 height 24
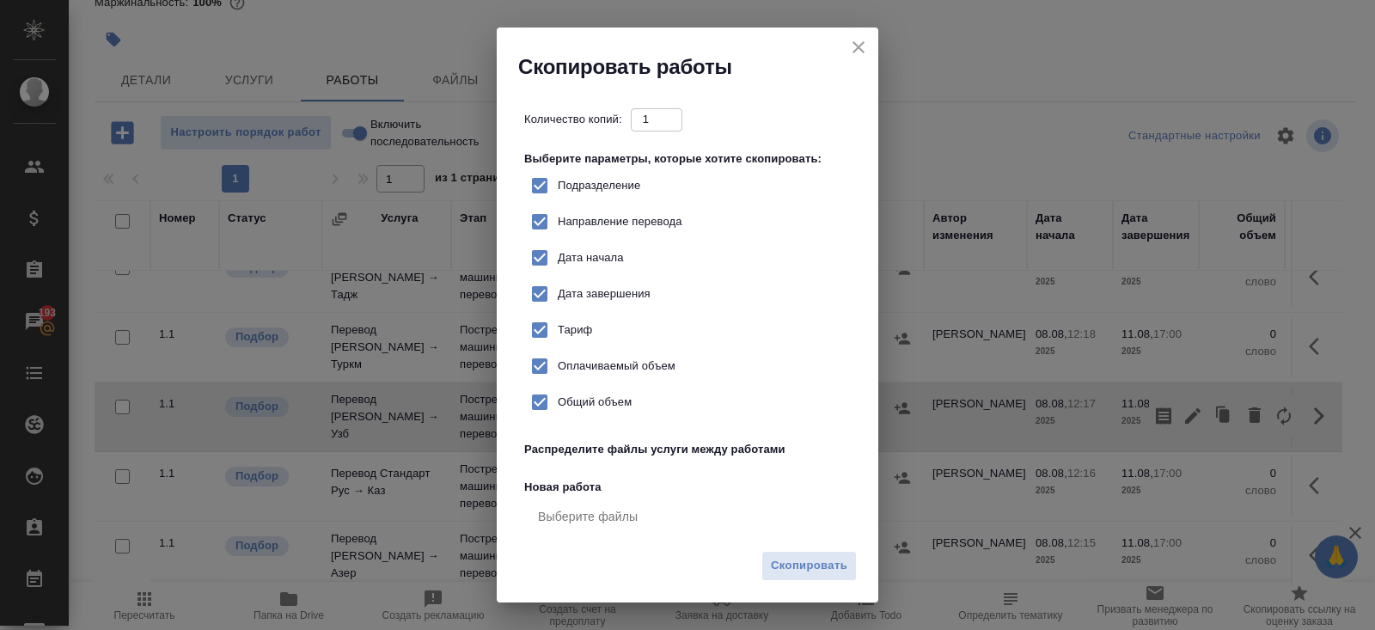
checkbox input "true"
click at [802, 559] on span "Скопировать" at bounding box center [809, 566] width 76 height 20
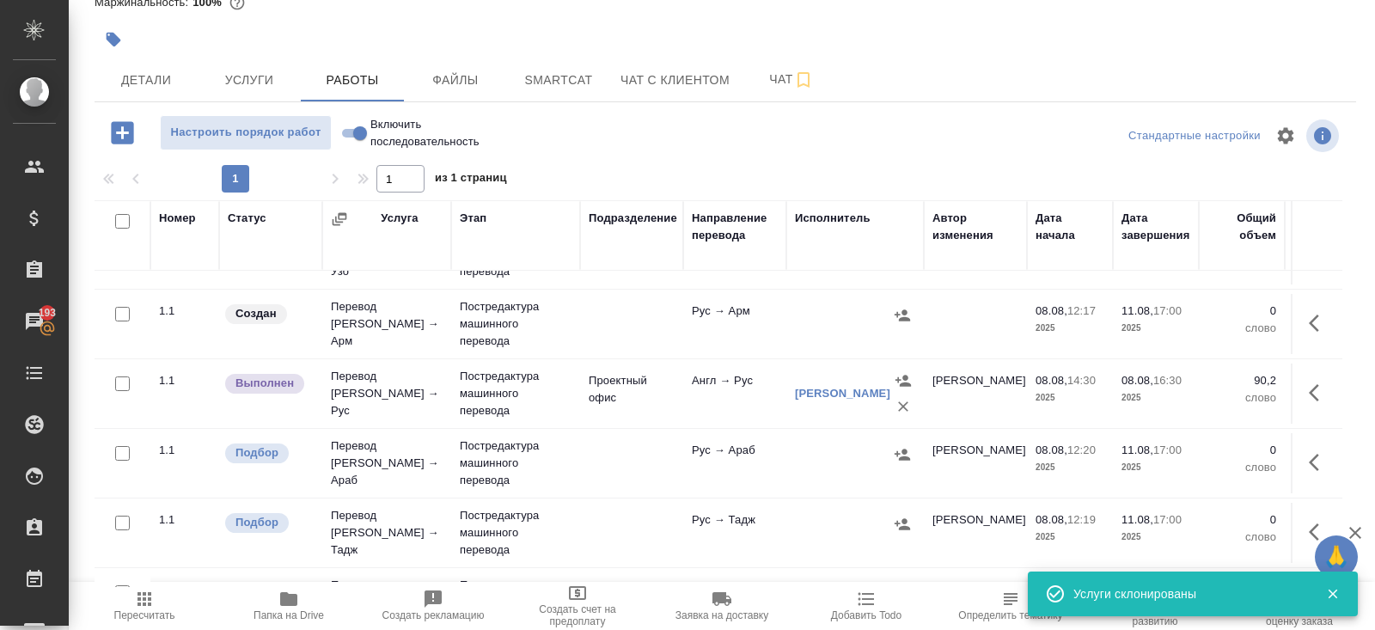
scroll to position [0, 0]
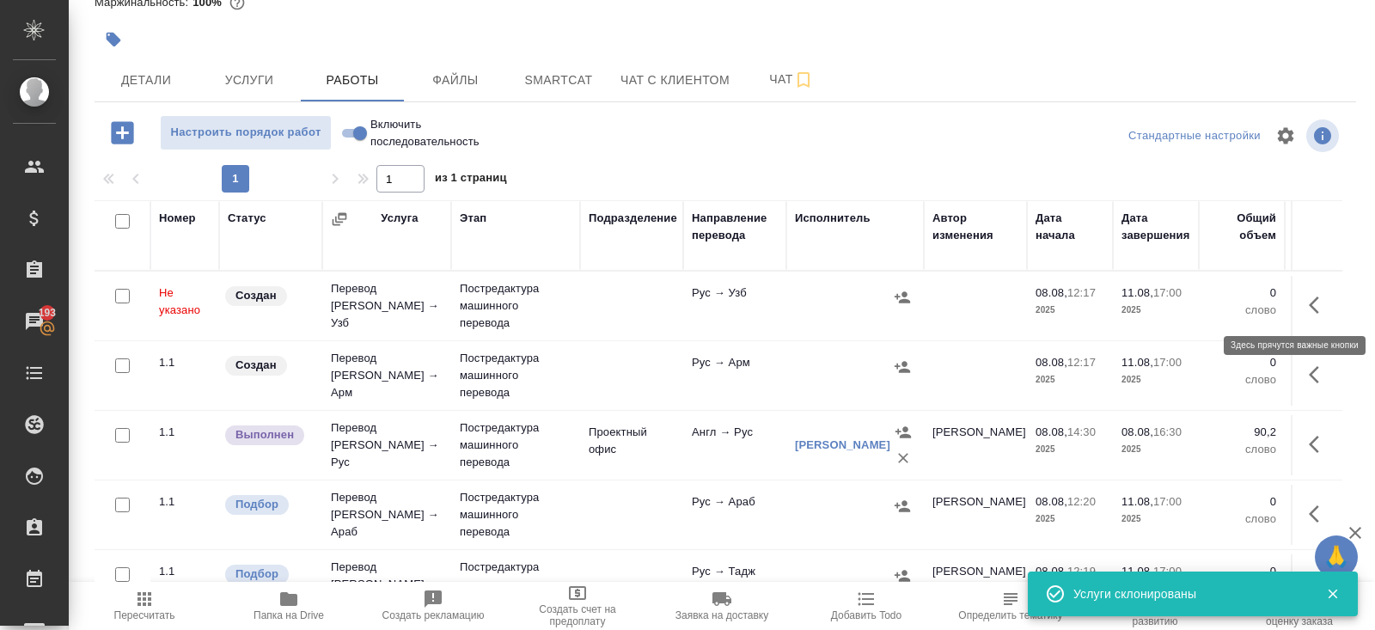
click at [1298, 305] on button "button" at bounding box center [1318, 304] width 41 height 41
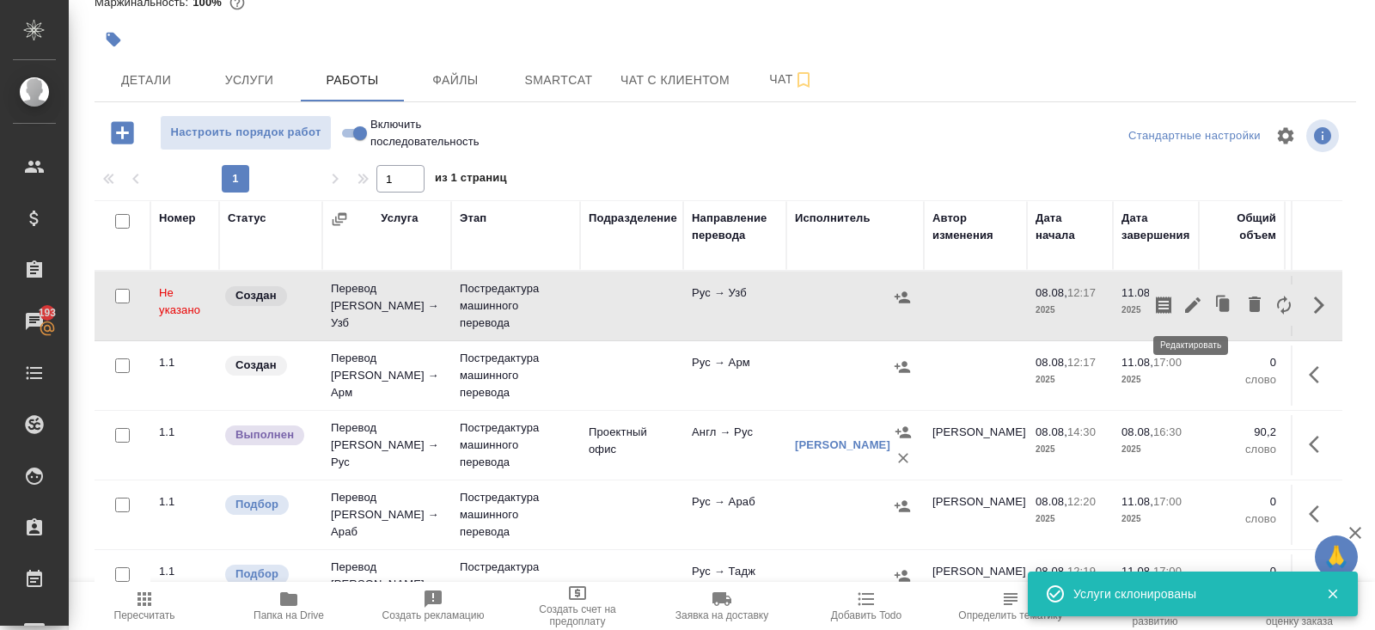
click at [1196, 302] on icon "button" at bounding box center [1192, 305] width 21 height 21
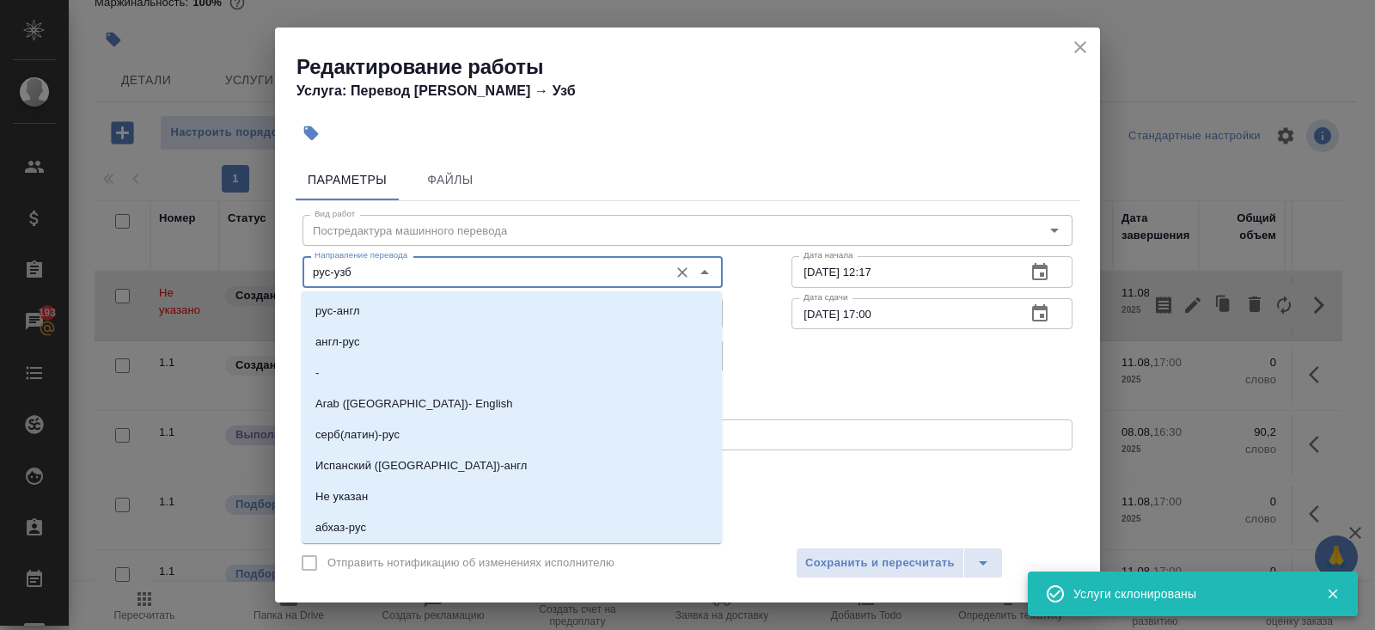
click at [395, 272] on input "рус-узб" at bounding box center [484, 271] width 352 height 21
click at [395, 273] on input "рус-узб" at bounding box center [484, 271] width 352 height 21
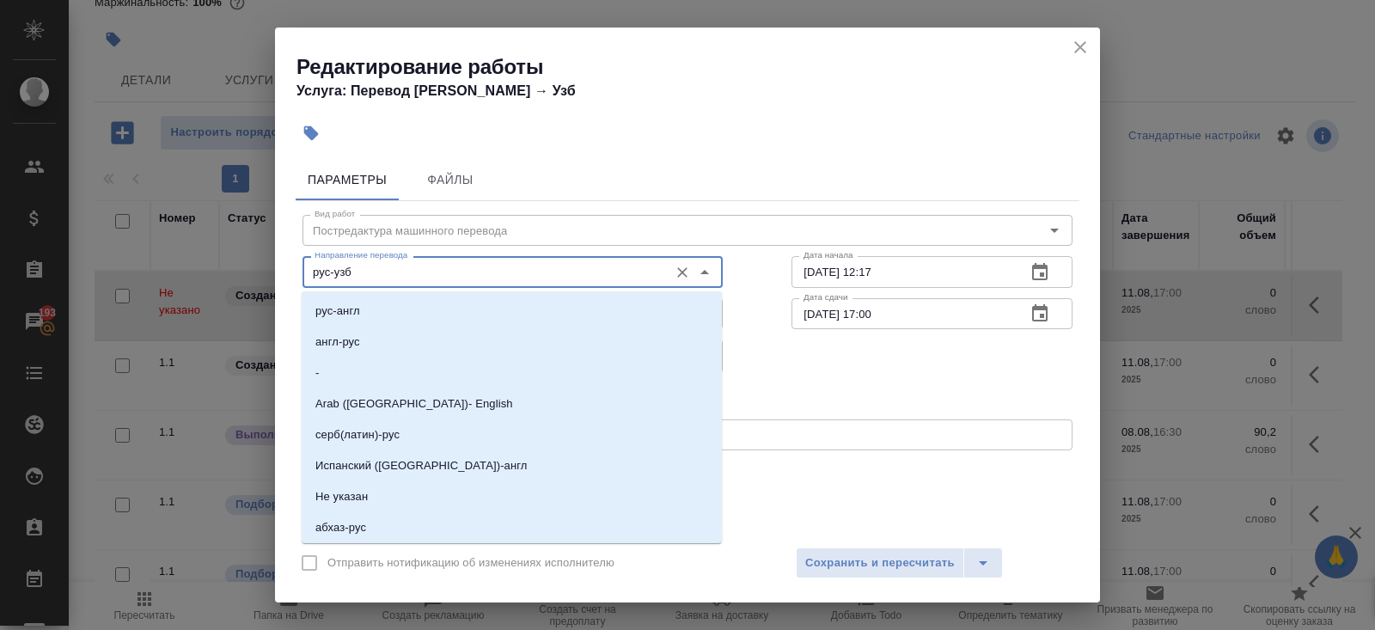
click at [382, 279] on input "рус-узб" at bounding box center [484, 271] width 352 height 21
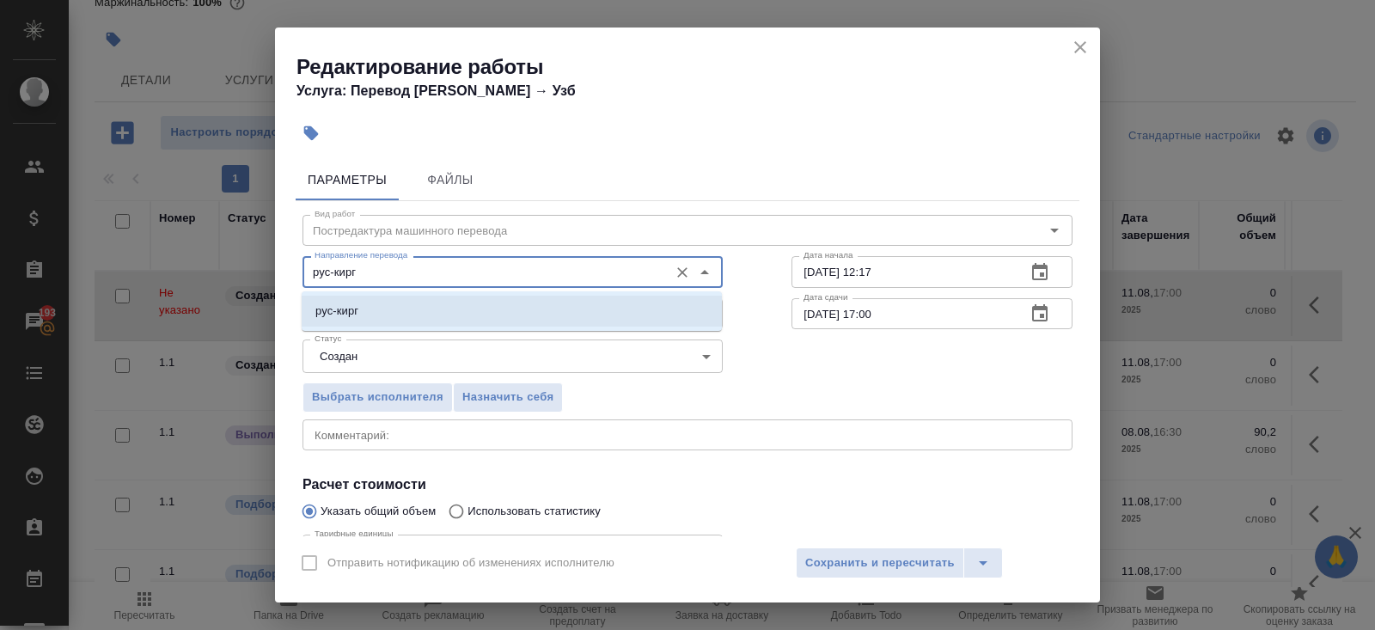
click at [381, 304] on li "рус-кирг" at bounding box center [512, 311] width 420 height 31
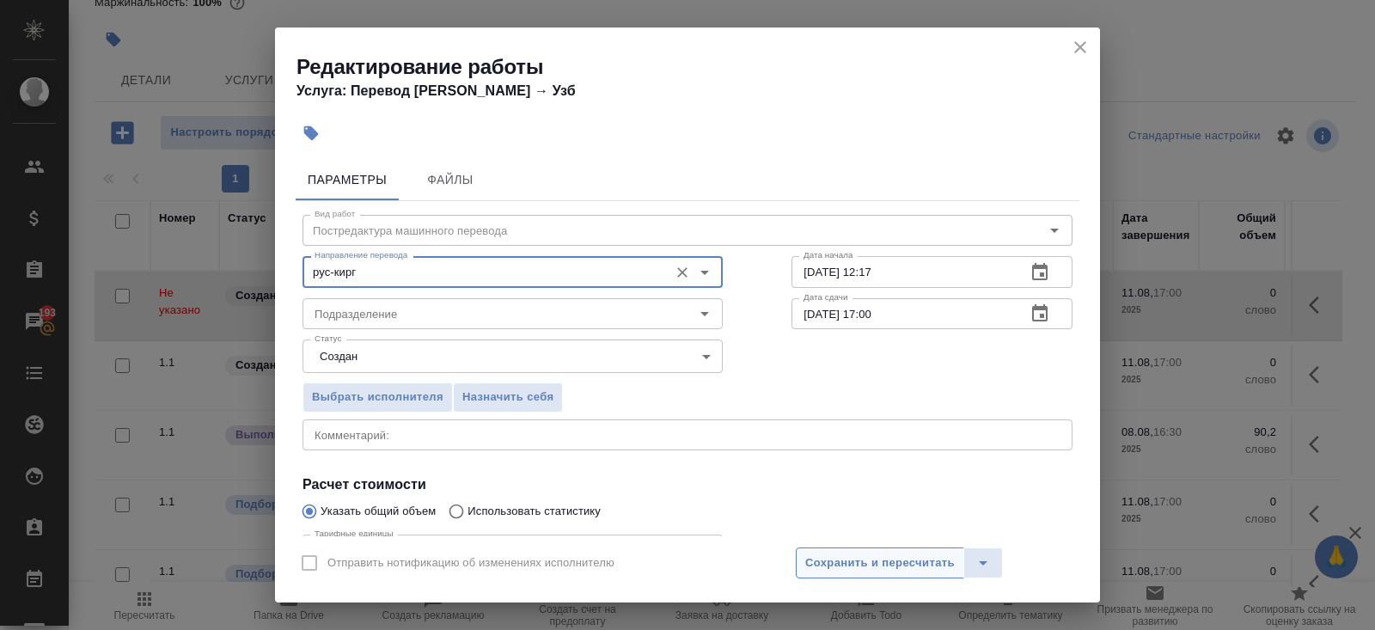
type input "рус-кирг"
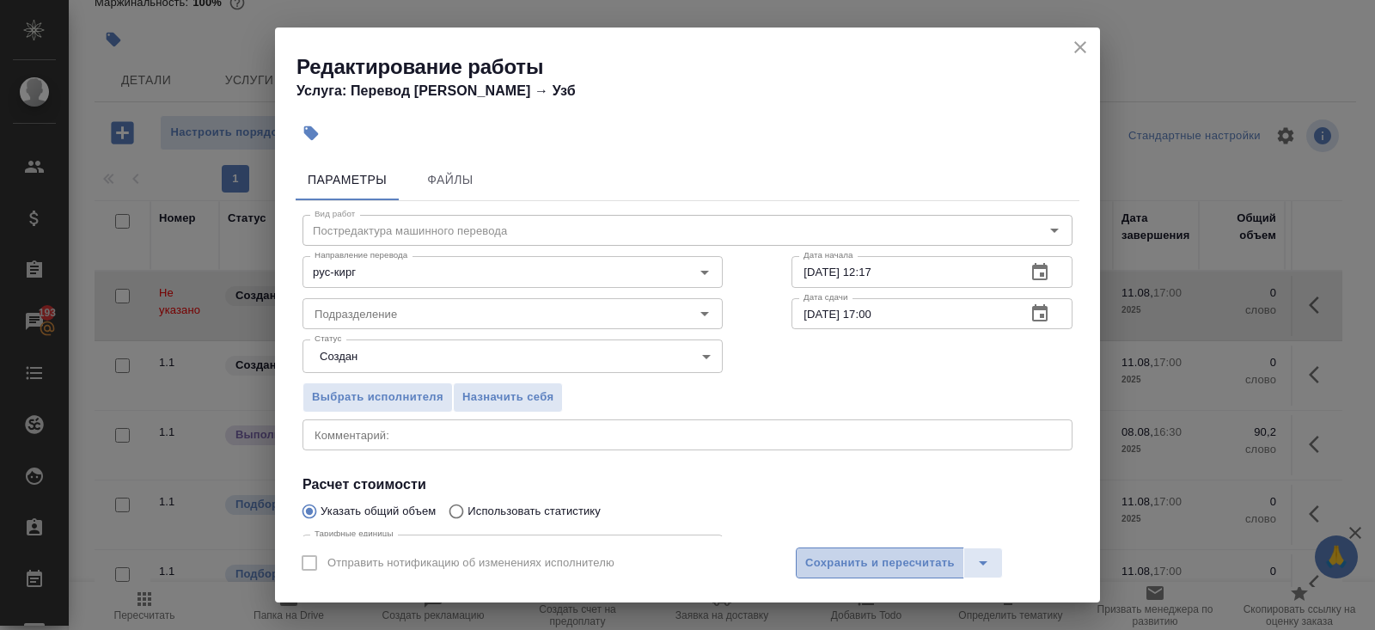
click at [817, 566] on span "Сохранить и пересчитать" at bounding box center [879, 563] width 149 height 20
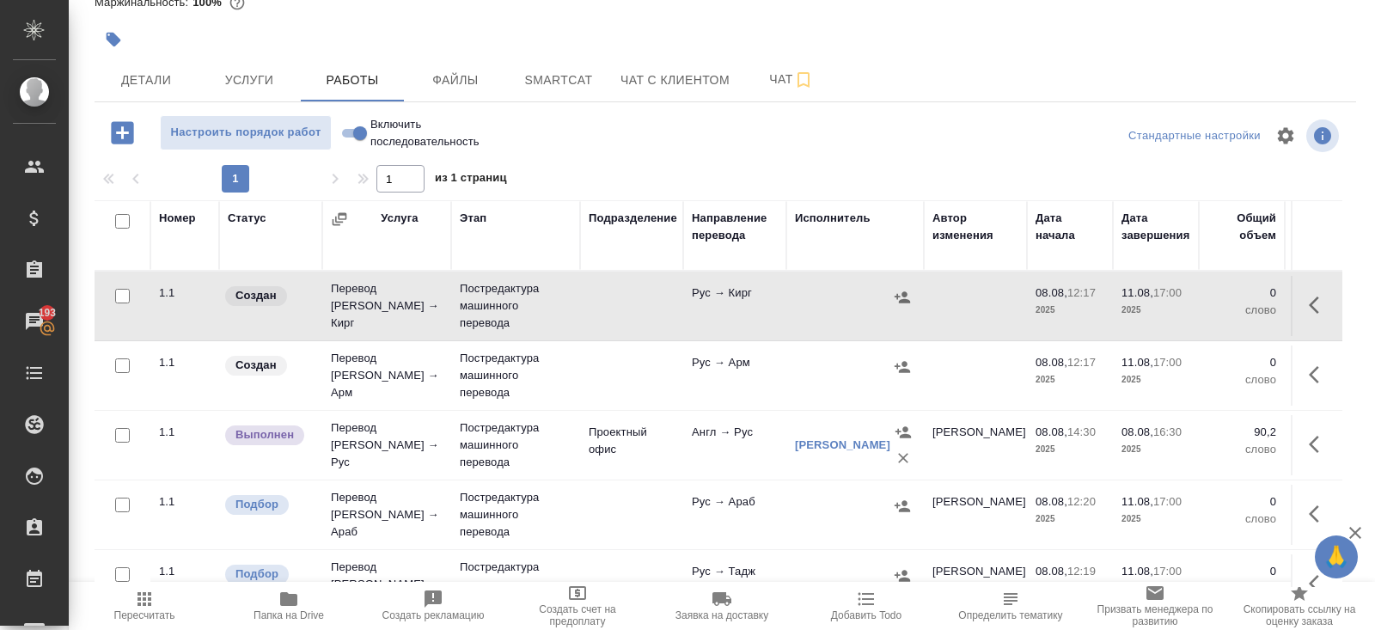
click at [1310, 302] on icon "button" at bounding box center [1313, 304] width 10 height 17
click at [1231, 305] on icon "button" at bounding box center [1223, 305] width 24 height 24
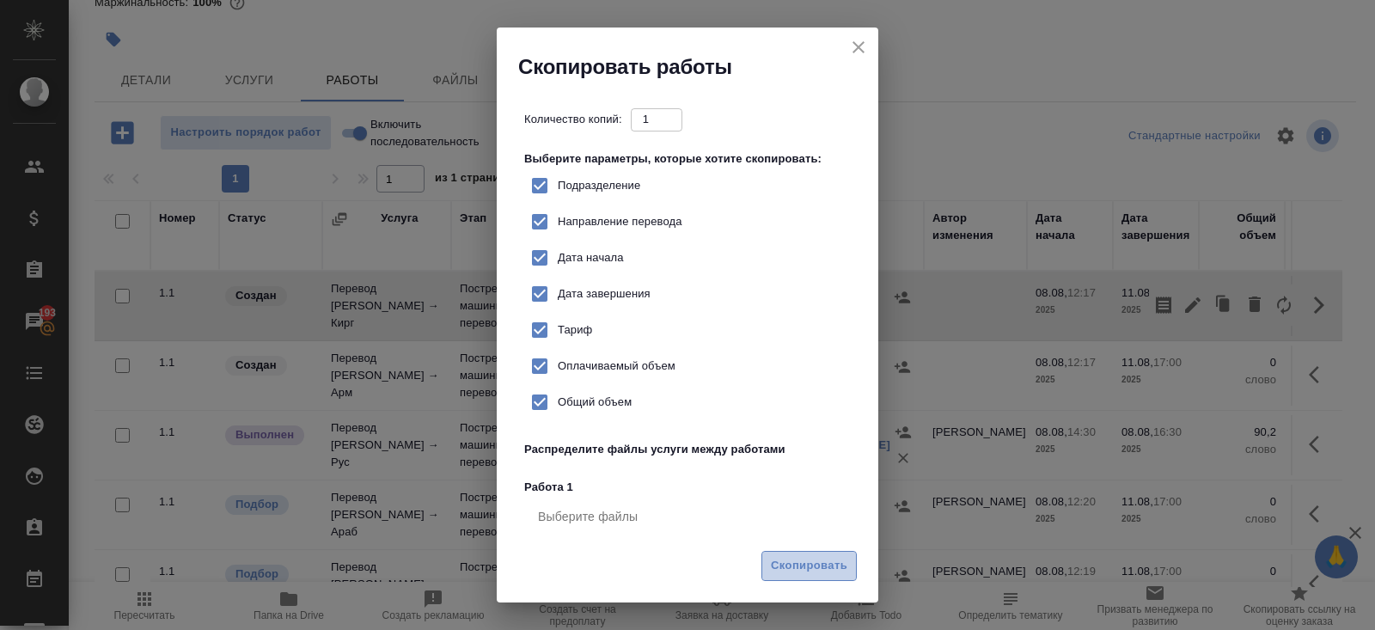
click at [839, 567] on span "Скопировать" at bounding box center [809, 566] width 76 height 20
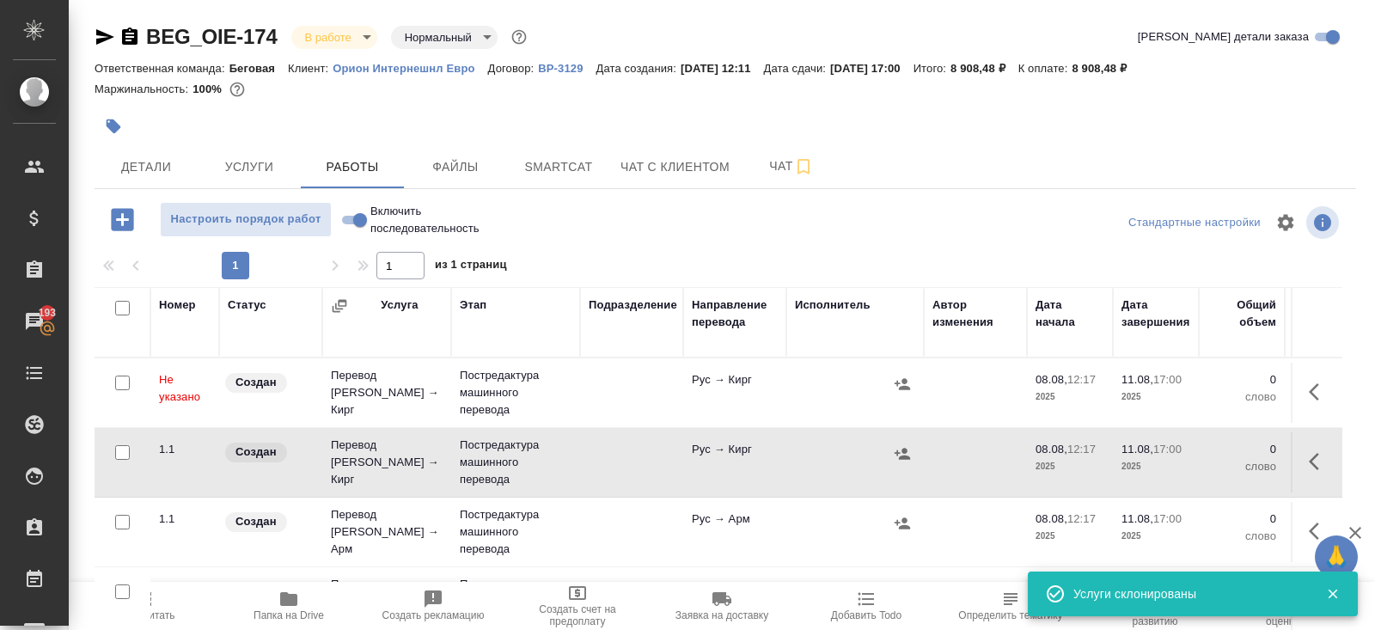
click at [1314, 397] on icon "button" at bounding box center [1318, 391] width 21 height 21
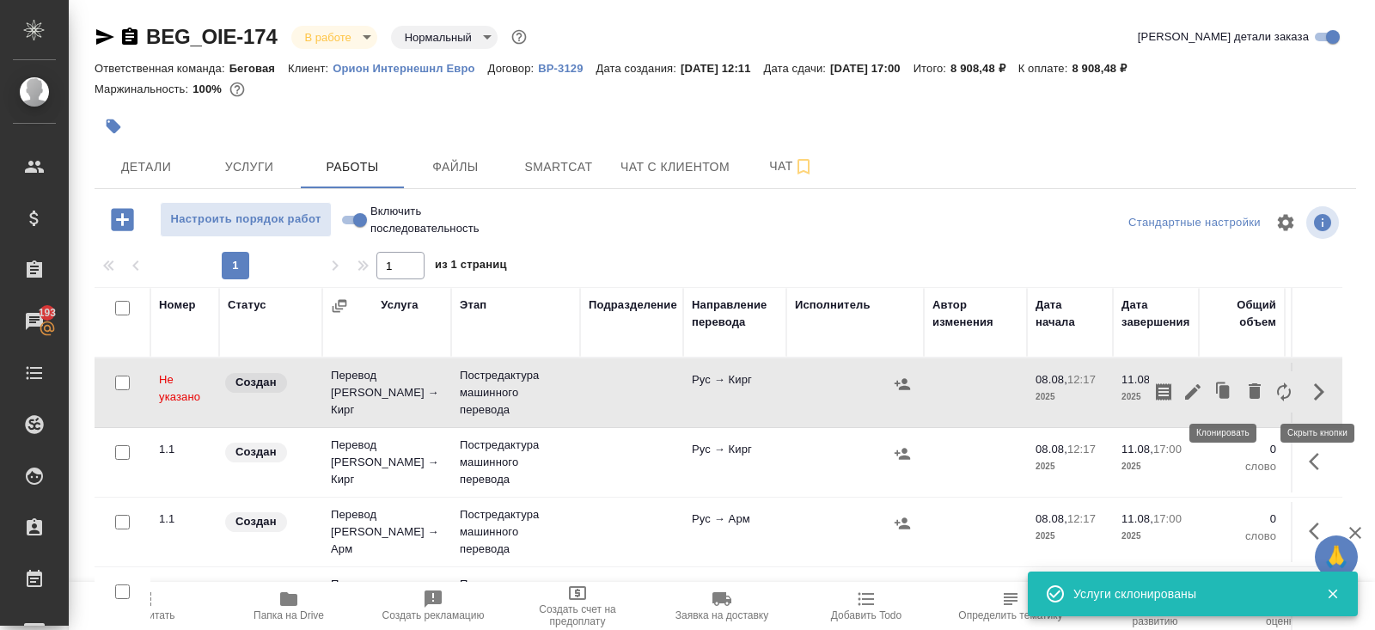
click at [1191, 397] on icon "button" at bounding box center [1192, 391] width 21 height 21
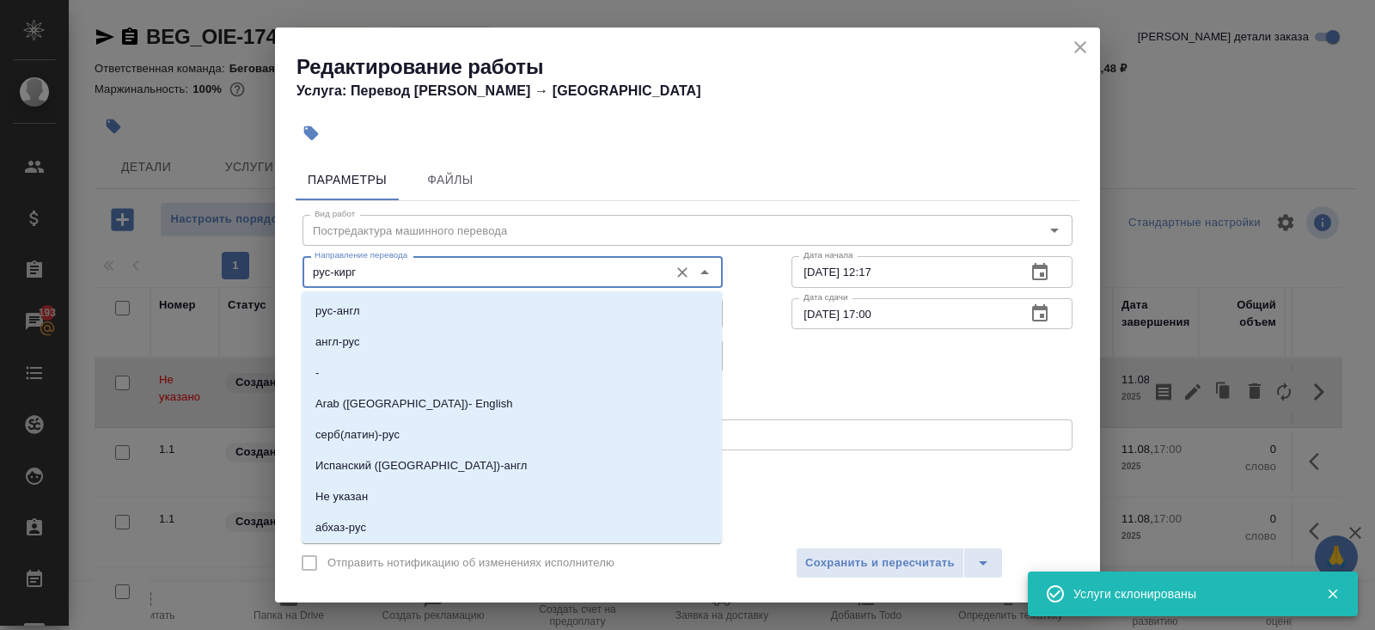
click at [378, 277] on input "рус-кирг" at bounding box center [484, 271] width 352 height 21
click at [383, 277] on input "рус-кирг" at bounding box center [484, 271] width 352 height 21
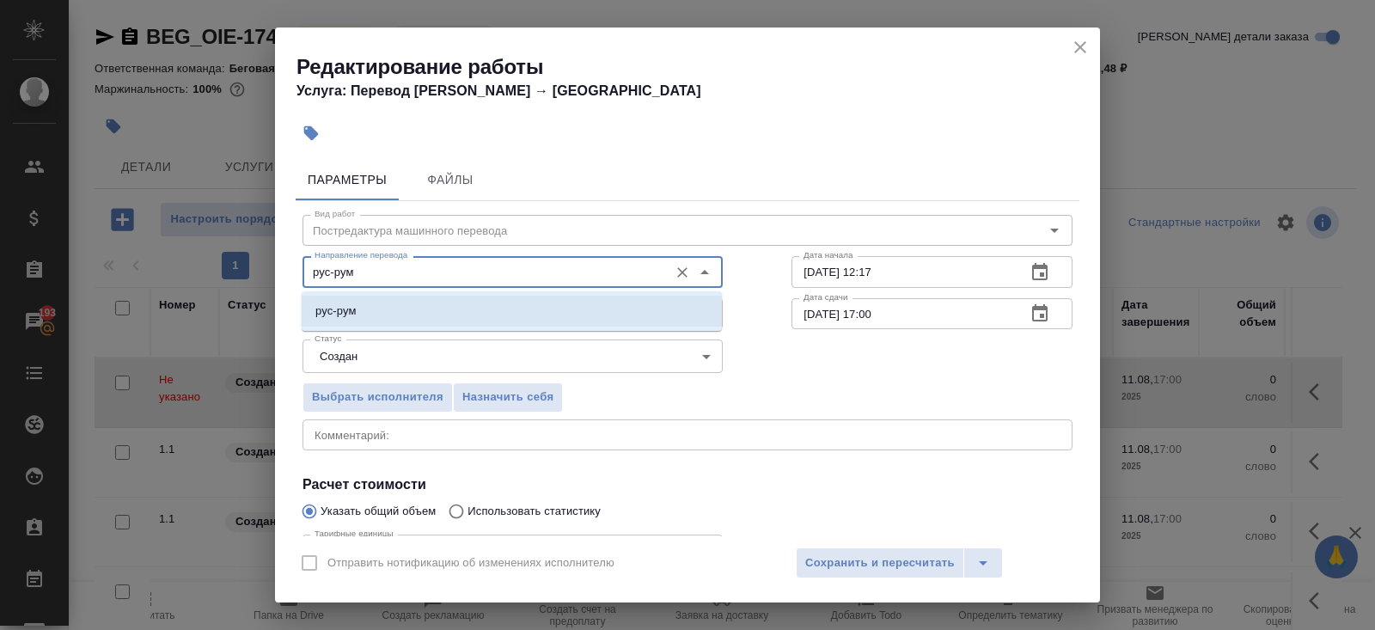
click at [372, 310] on li "рус-рум" at bounding box center [512, 311] width 420 height 31
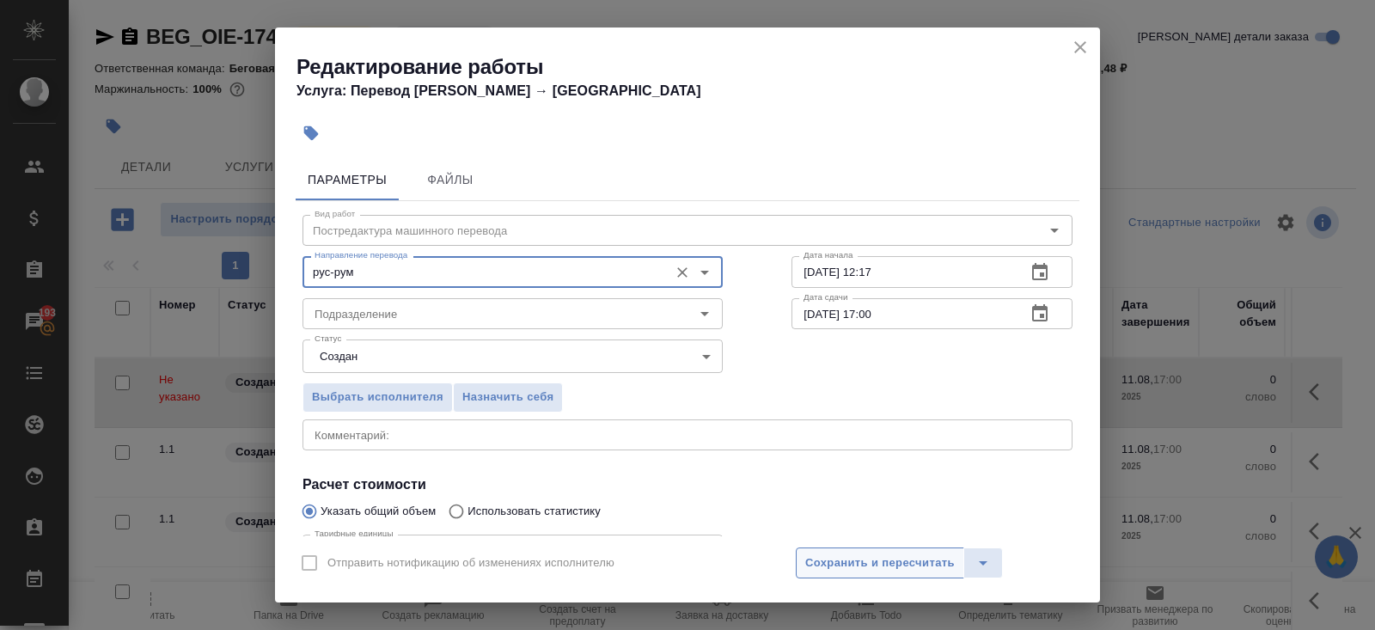
type input "рус-рум"
click at [845, 575] on button "Сохранить и пересчитать" at bounding box center [880, 562] width 168 height 31
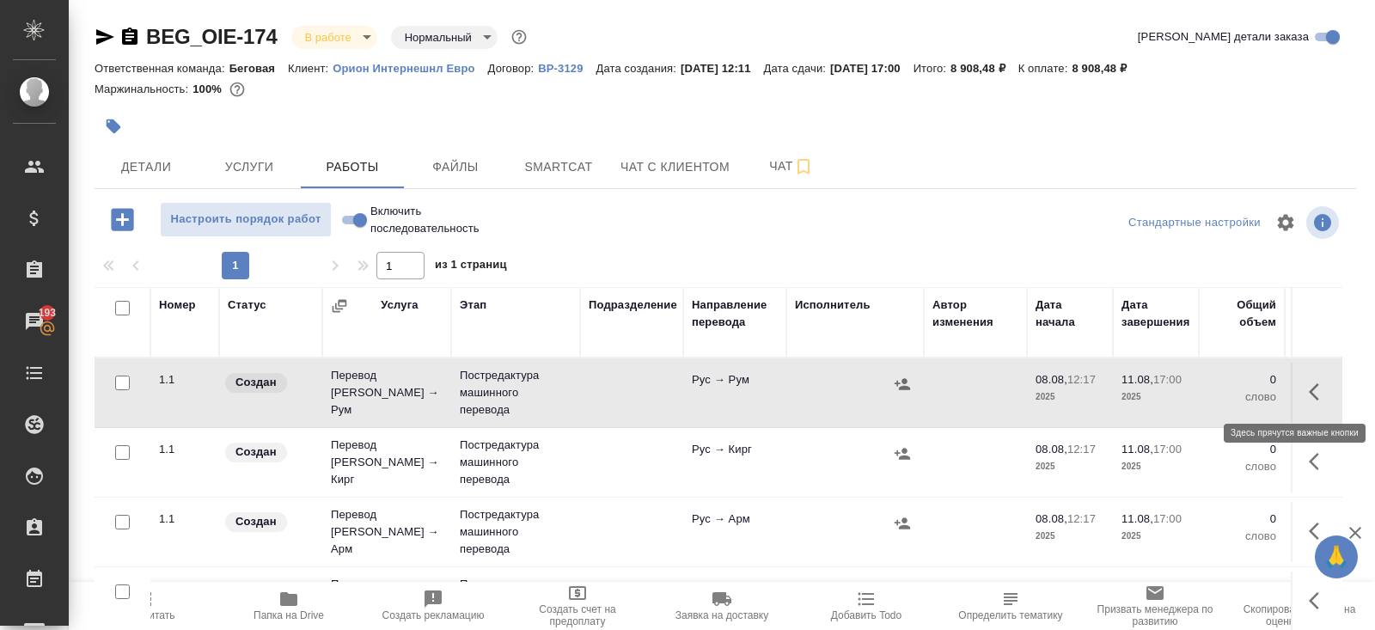
click at [1316, 399] on icon "button" at bounding box center [1318, 391] width 21 height 21
click at [1223, 398] on icon "button" at bounding box center [1223, 392] width 24 height 24
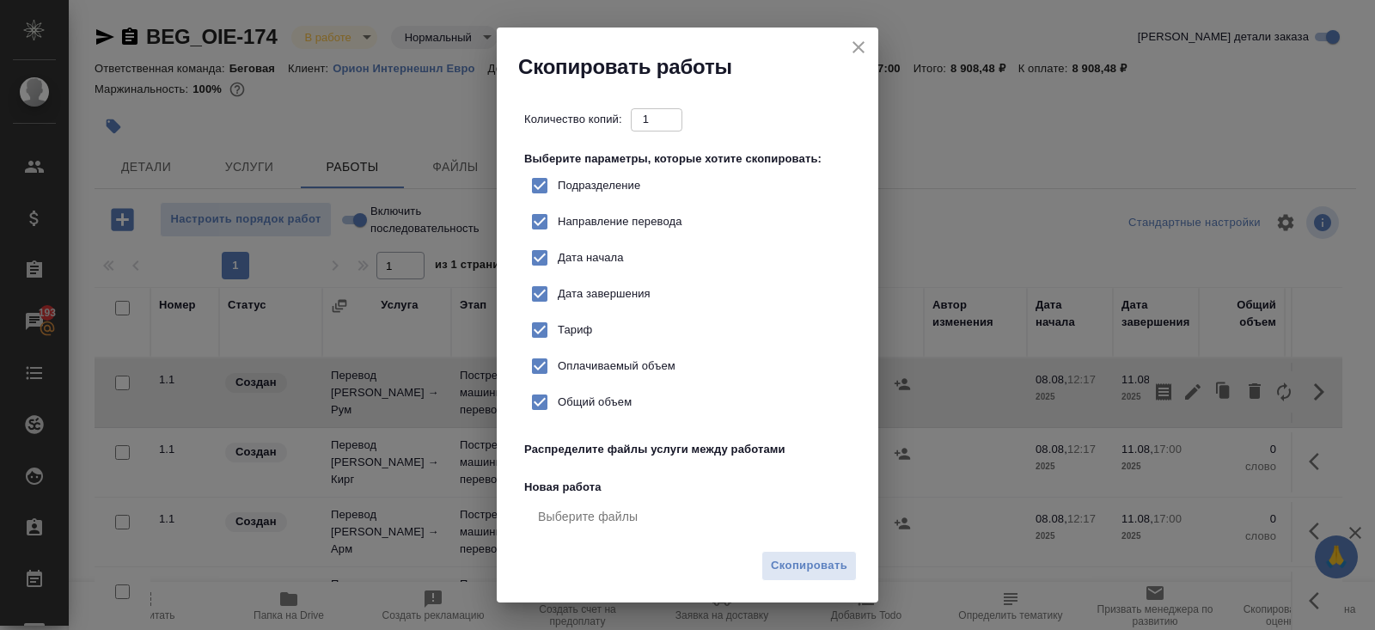
checkbox input "true"
click at [820, 564] on span "Скопировать" at bounding box center [809, 566] width 76 height 20
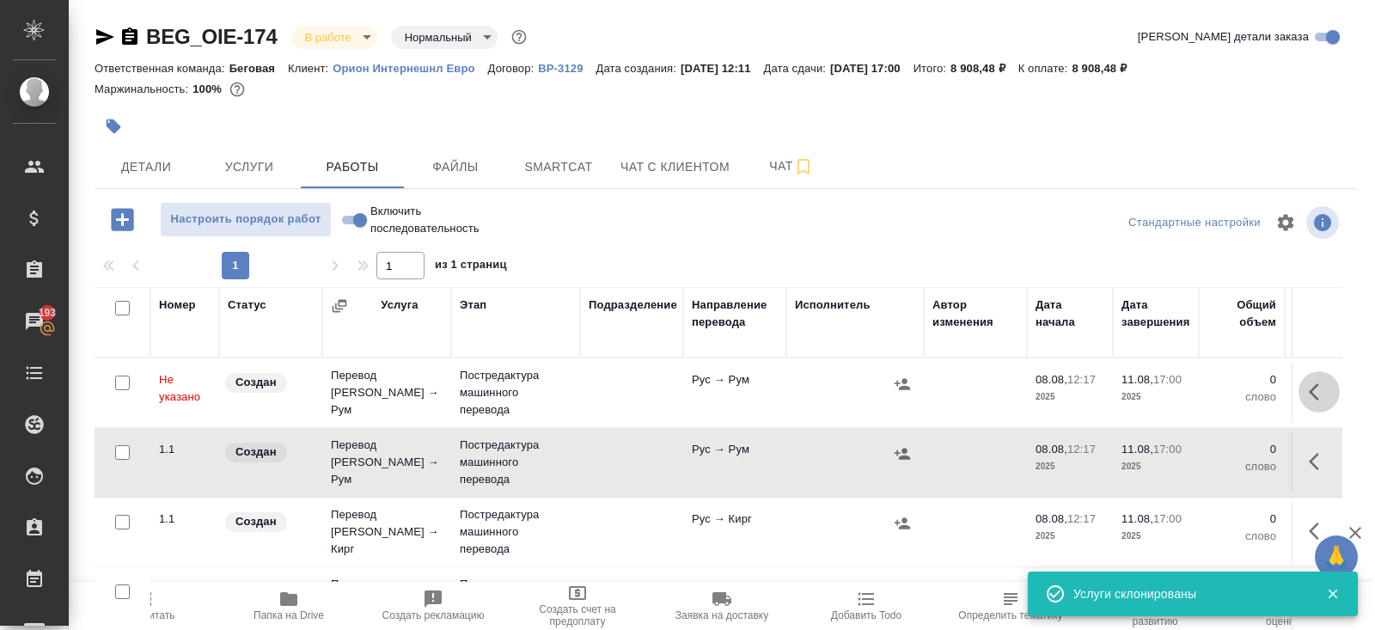
click at [1314, 390] on icon "button" at bounding box center [1318, 391] width 21 height 21
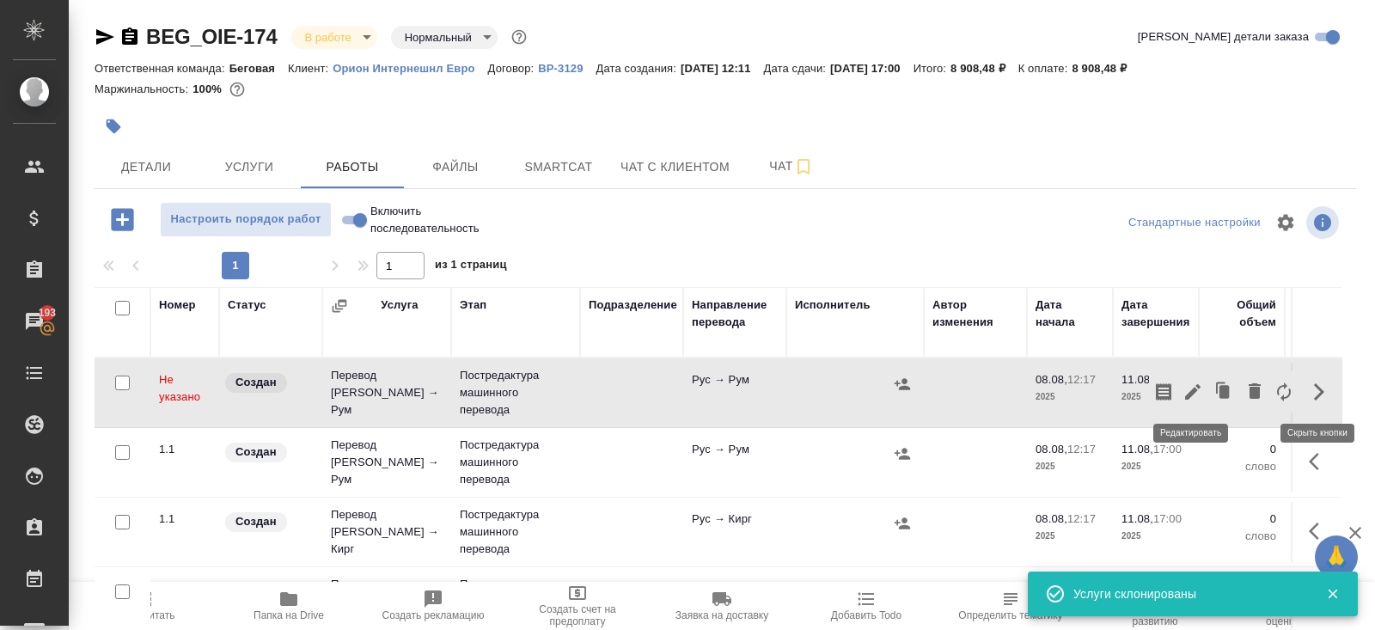
click at [1201, 390] on icon "button" at bounding box center [1192, 391] width 21 height 21
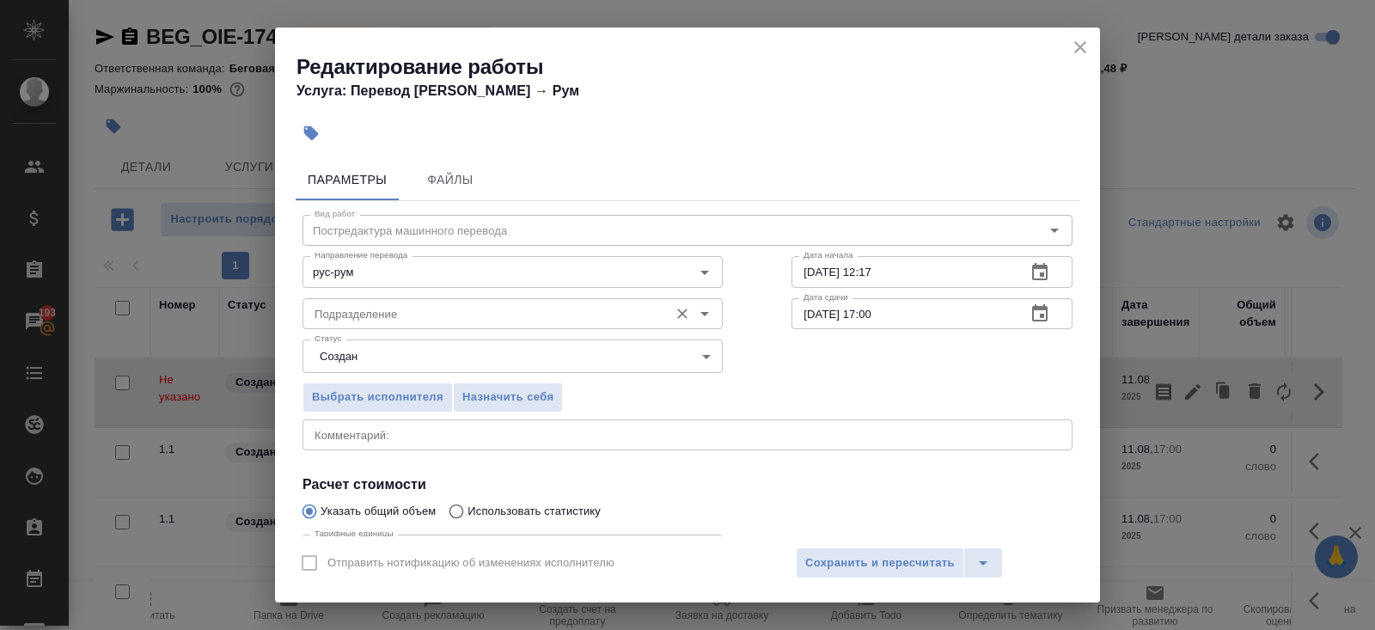
click at [434, 320] on input "Подразделение" at bounding box center [484, 313] width 352 height 21
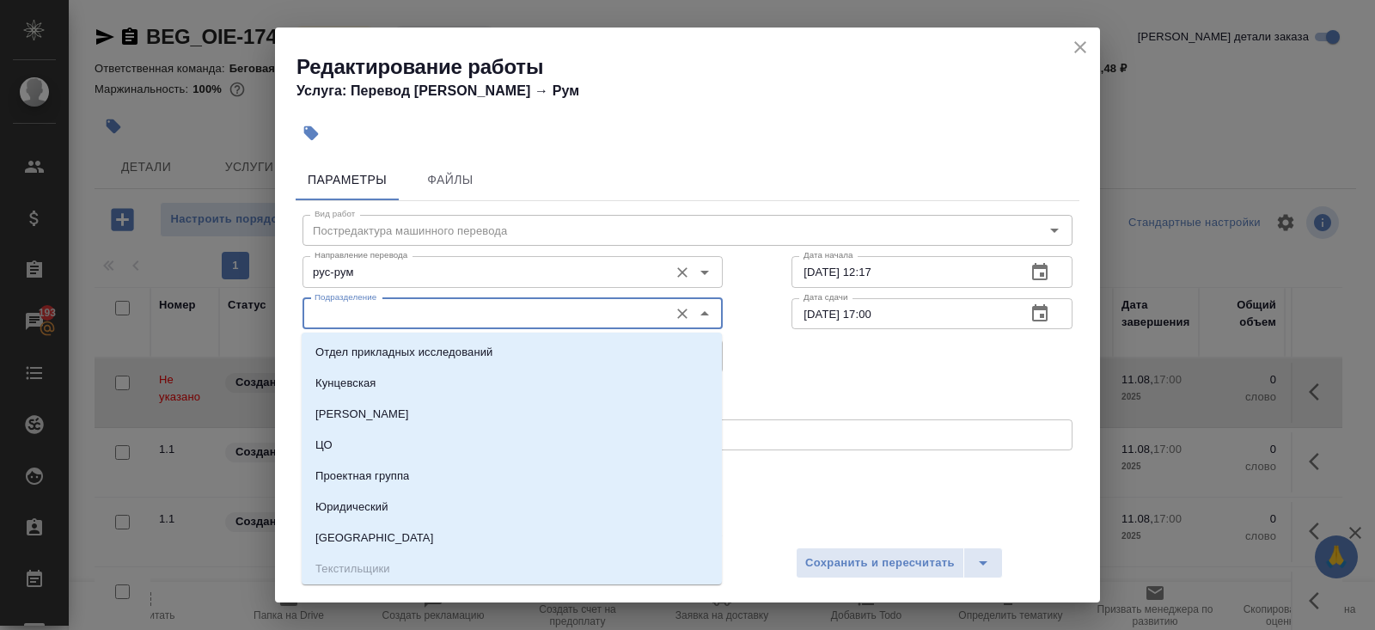
click at [406, 286] on div "рус-рум Направление перевода" at bounding box center [512, 271] width 420 height 31
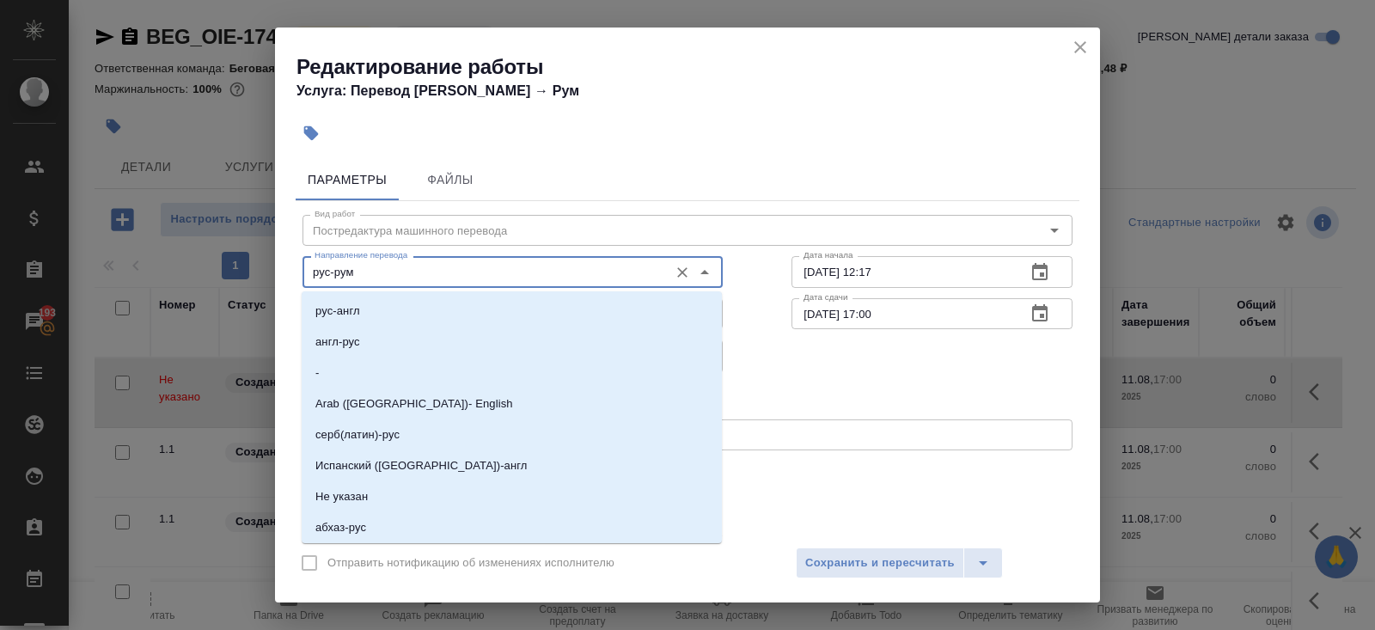
click at [402, 273] on input "рус-рум" at bounding box center [484, 271] width 352 height 21
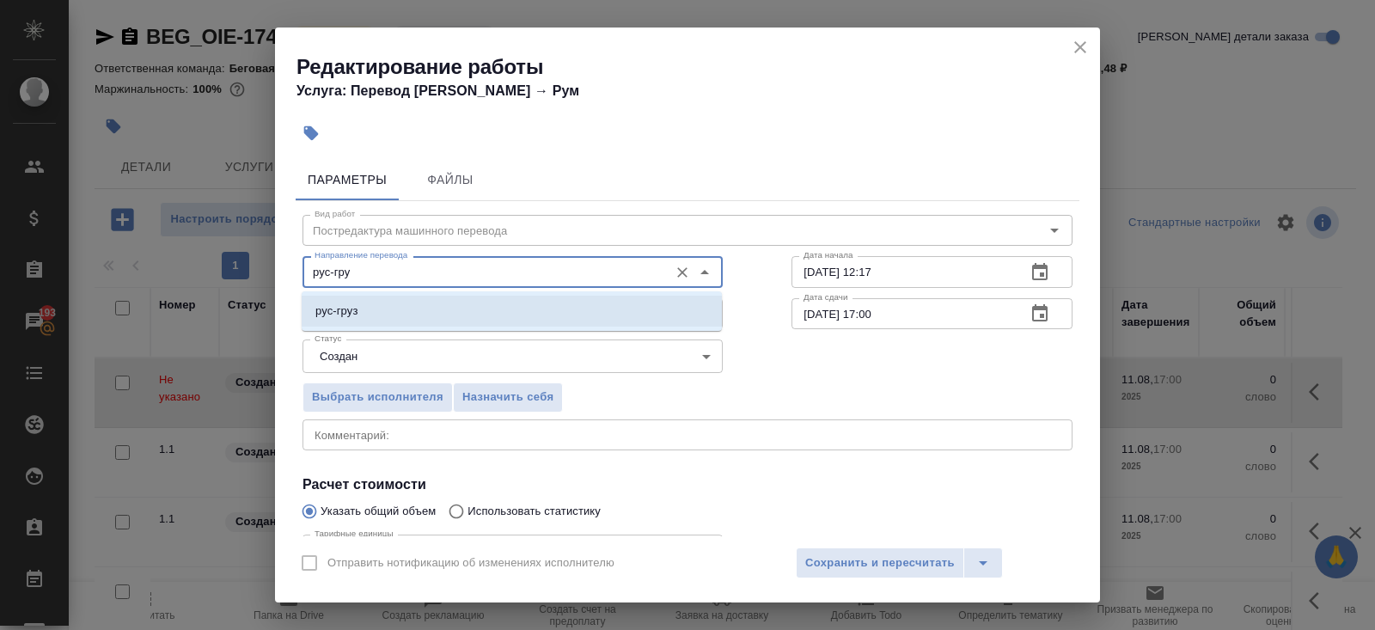
click at [373, 318] on li "рус-груз" at bounding box center [512, 311] width 420 height 31
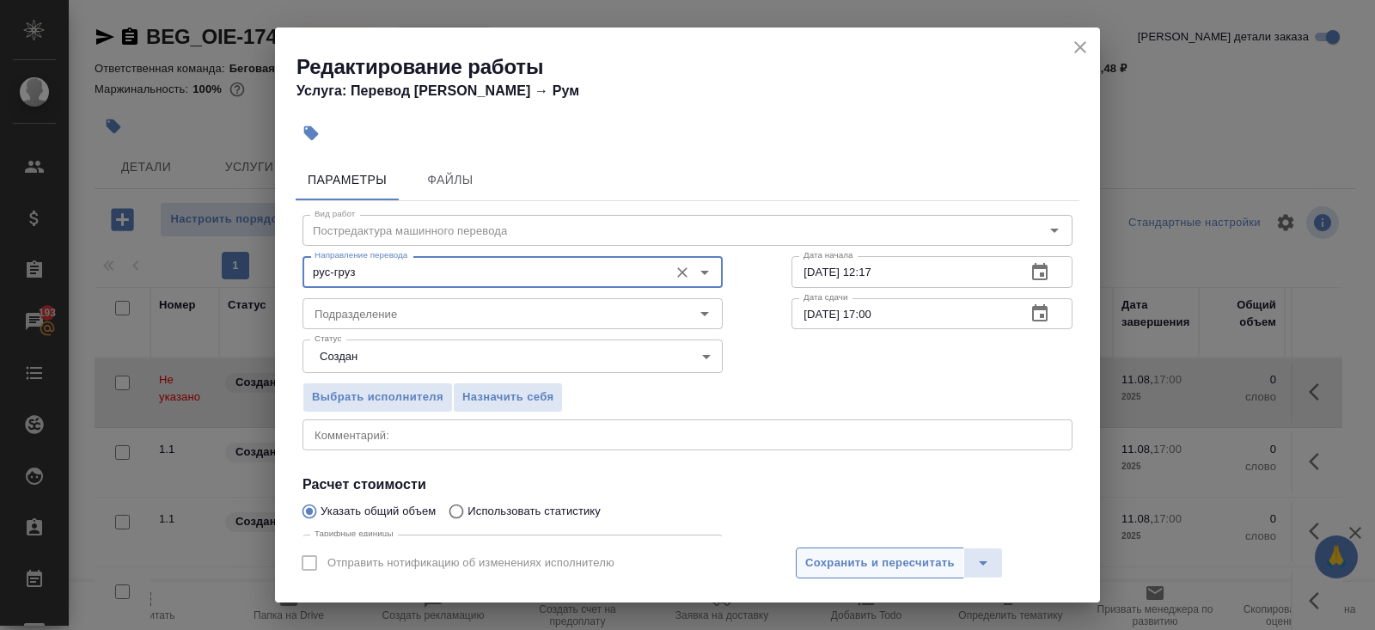
type input "рус-груз"
click at [826, 563] on span "Сохранить и пересчитать" at bounding box center [879, 563] width 149 height 20
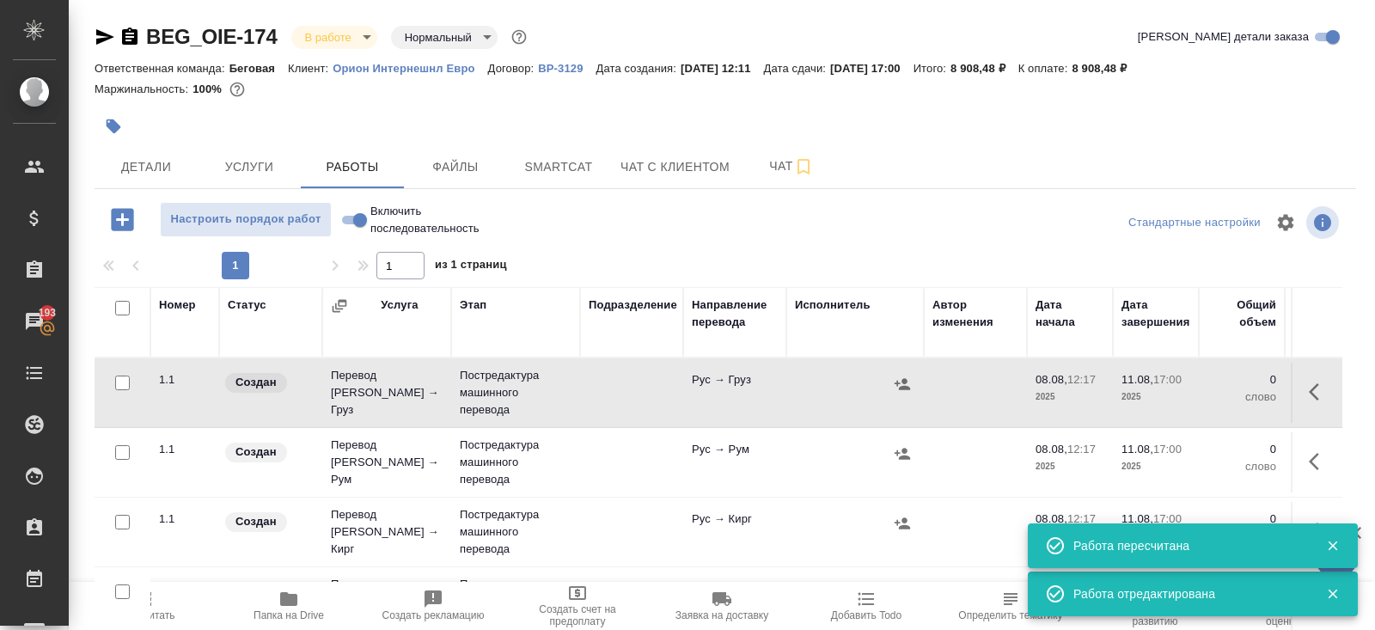
click at [127, 307] on input "checkbox" at bounding box center [122, 308] width 15 height 15
checkbox input "true"
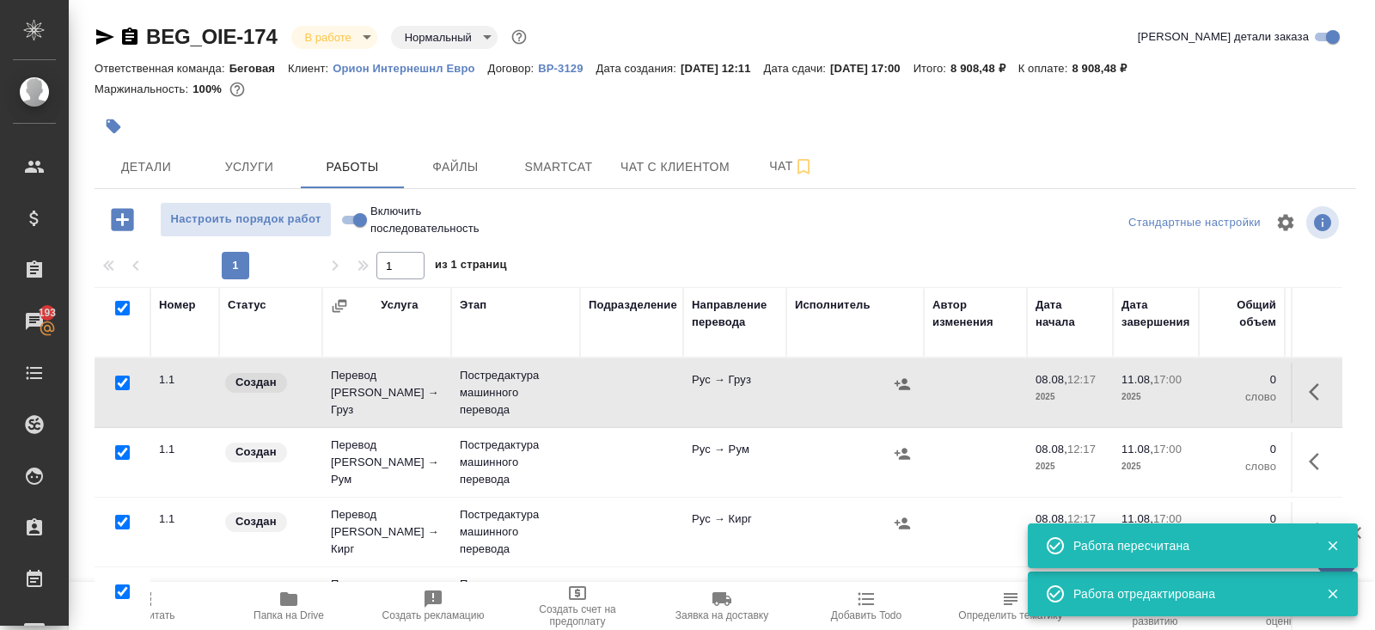
checkbox input "true"
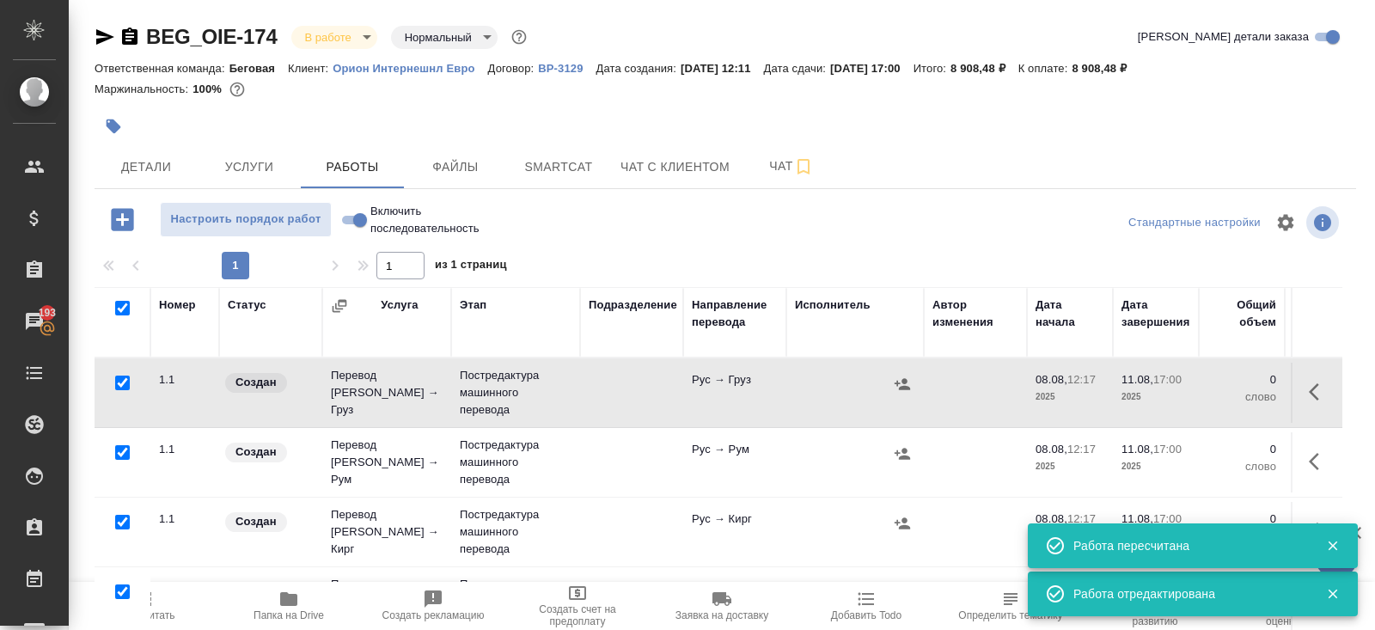
checkbox input "true"
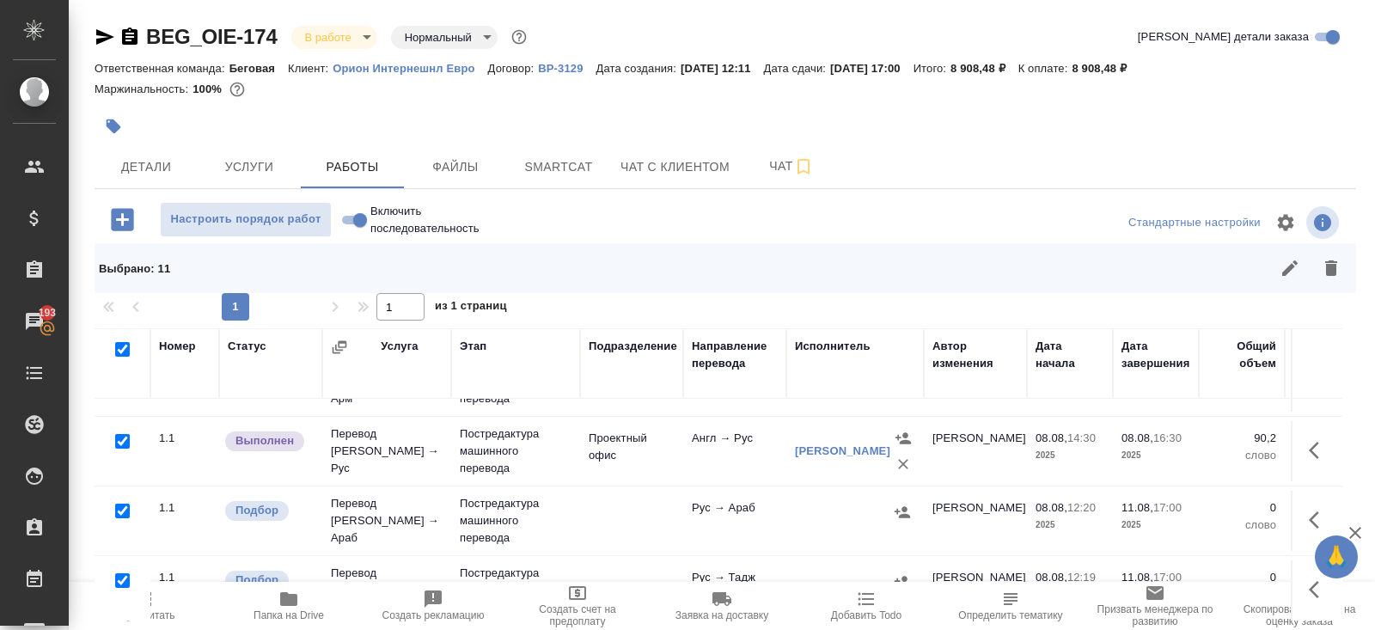
scroll to position [134, 0]
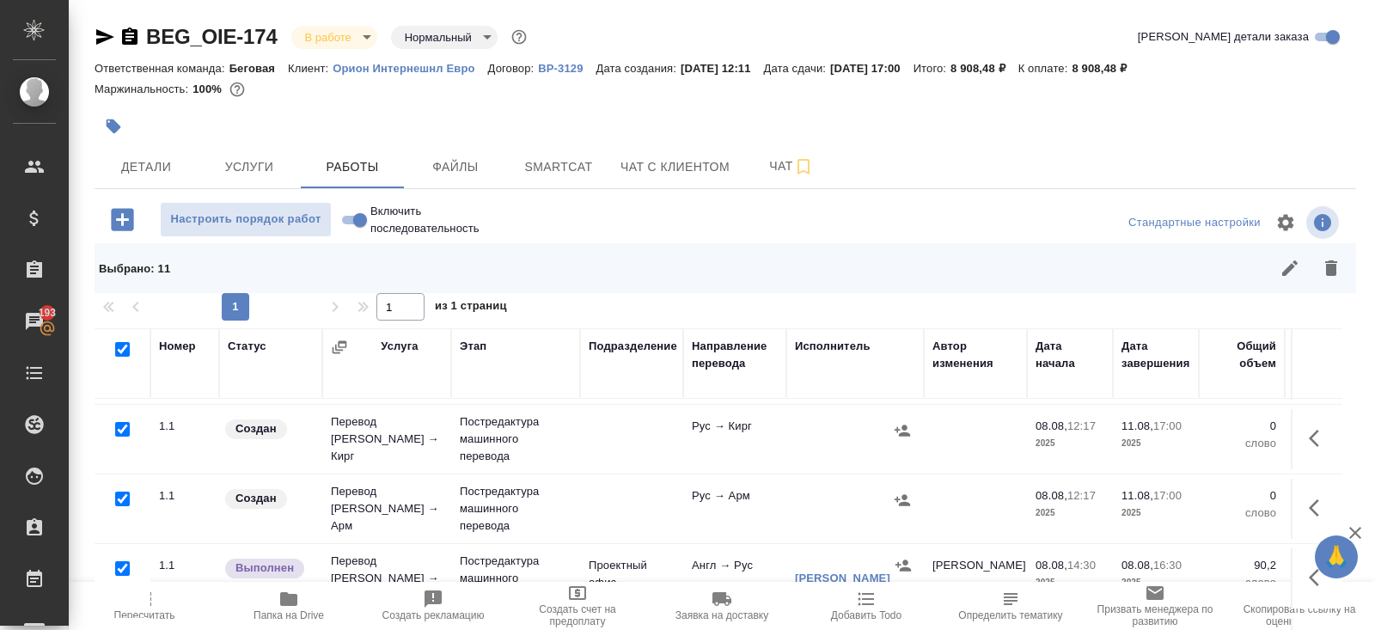
click at [124, 565] on input "checkbox" at bounding box center [122, 568] width 15 height 15
checkbox input "false"
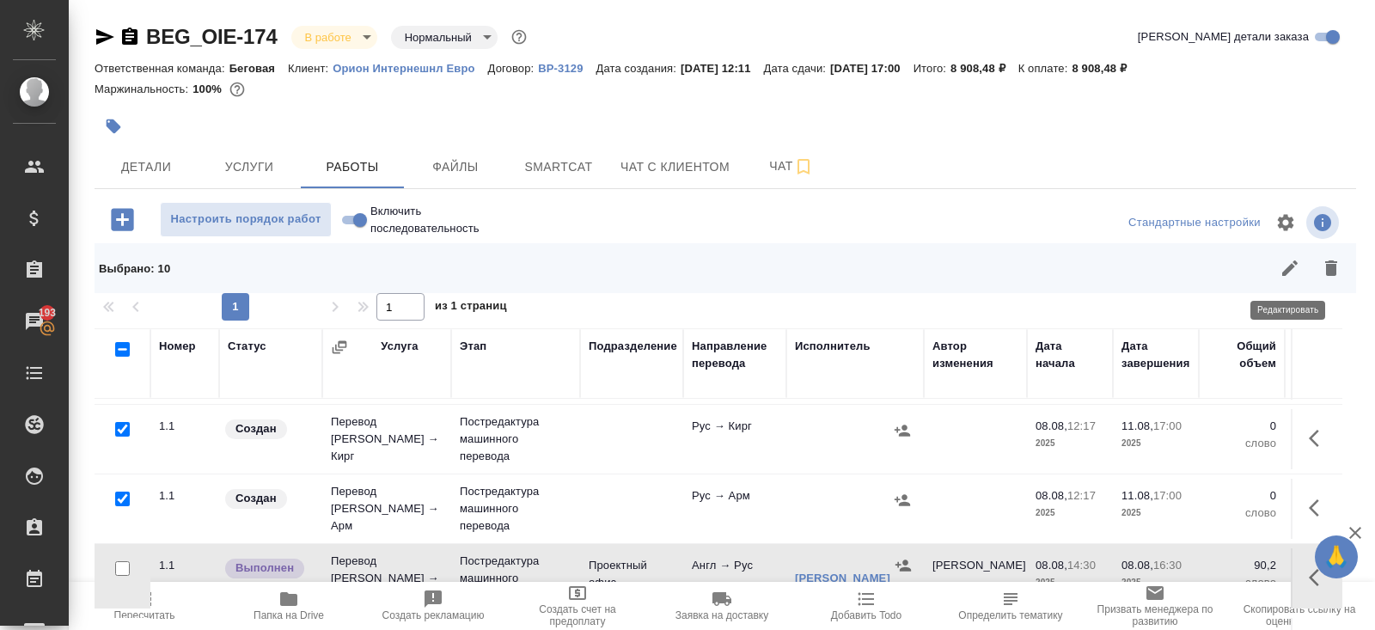
click at [1284, 263] on icon "button" at bounding box center [1289, 268] width 21 height 21
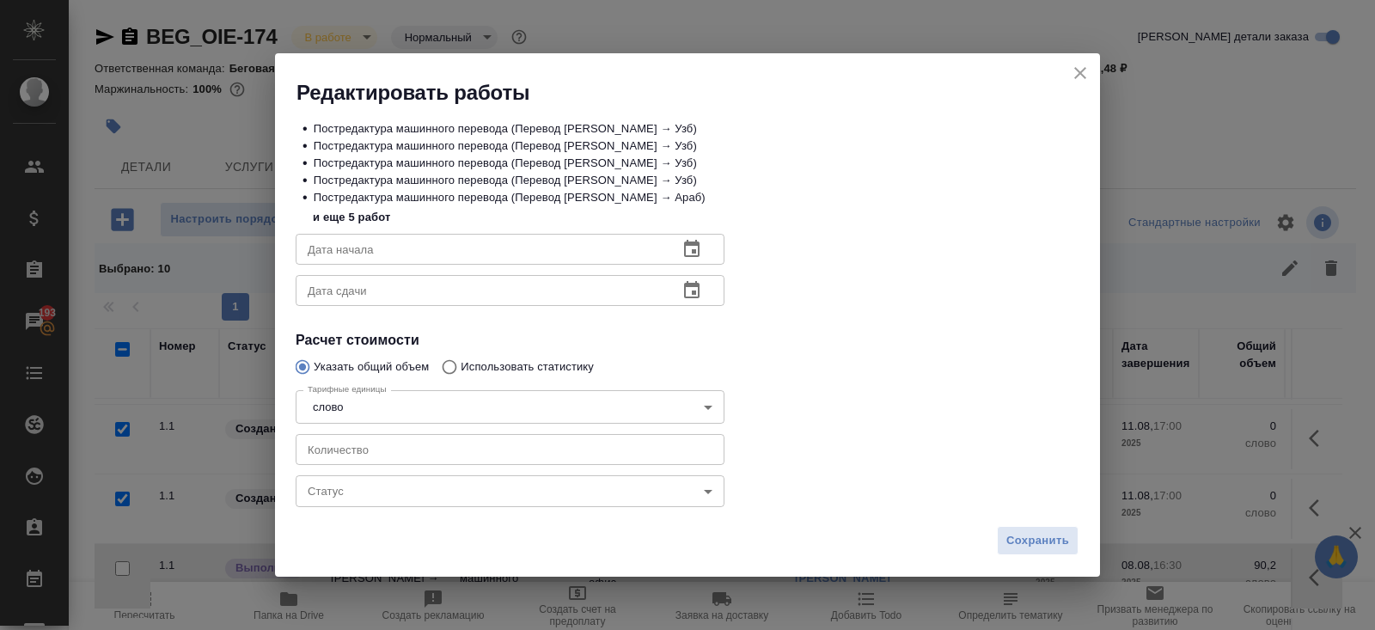
click at [685, 247] on icon "button" at bounding box center [691, 249] width 21 height 21
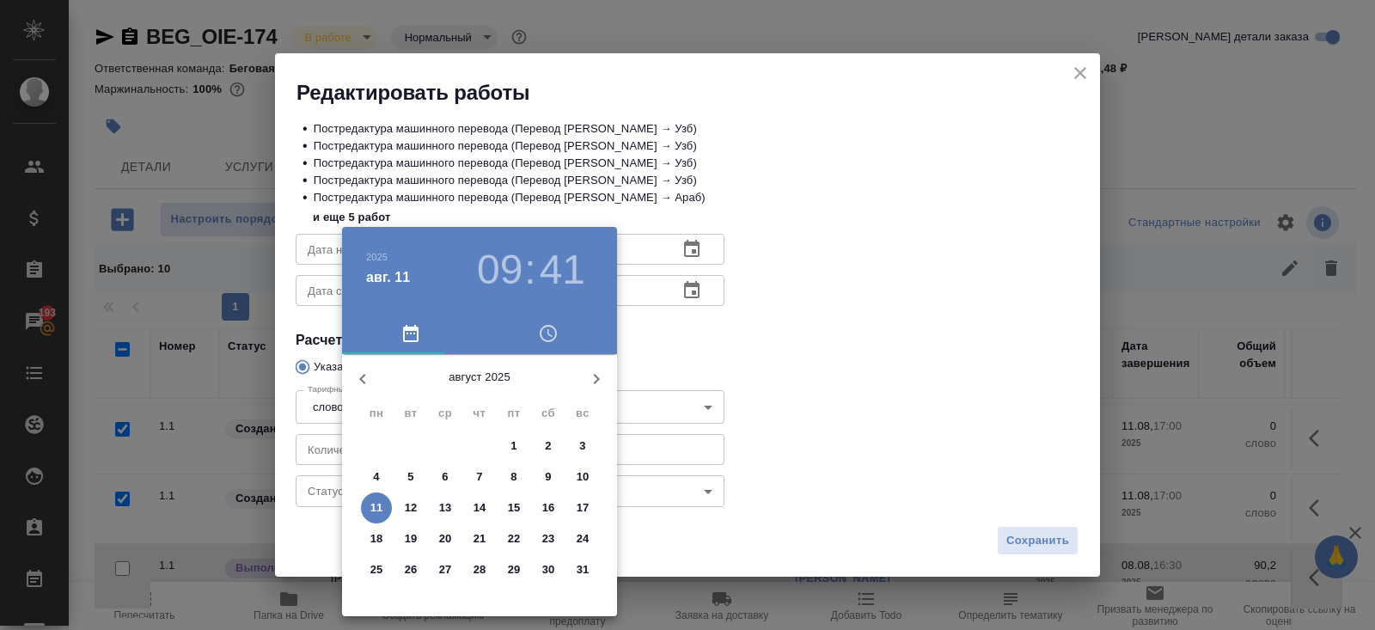
click at [373, 505] on p "11" at bounding box center [376, 507] width 13 height 17
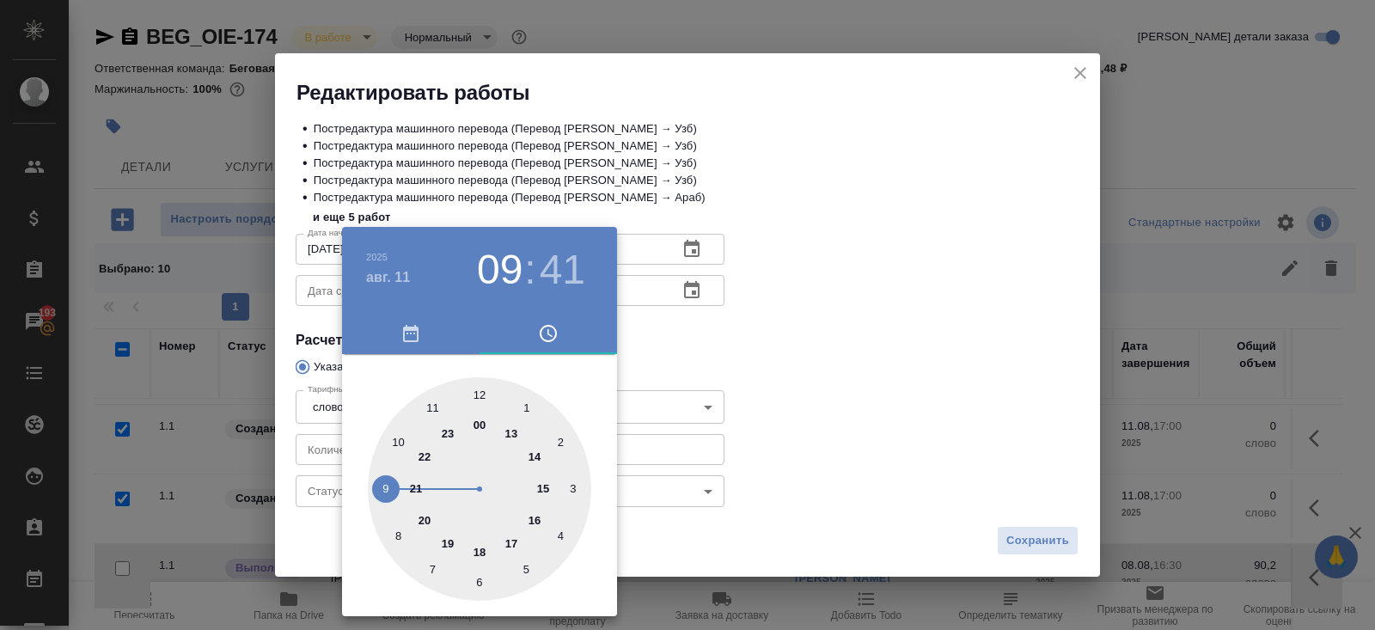
click at [399, 445] on div at bounding box center [479, 488] width 223 height 223
type input "11.08.2025 10:00"
click at [482, 394] on div at bounding box center [479, 488] width 223 height 223
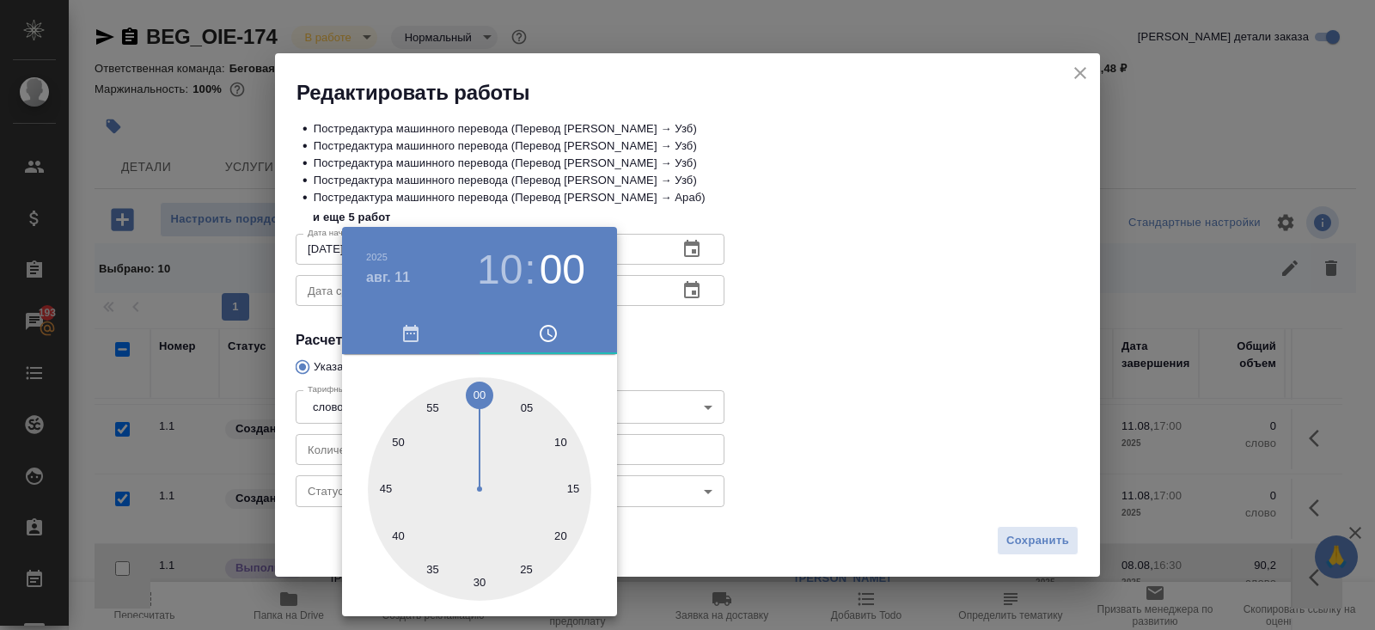
click at [692, 283] on div at bounding box center [687, 315] width 1375 height 630
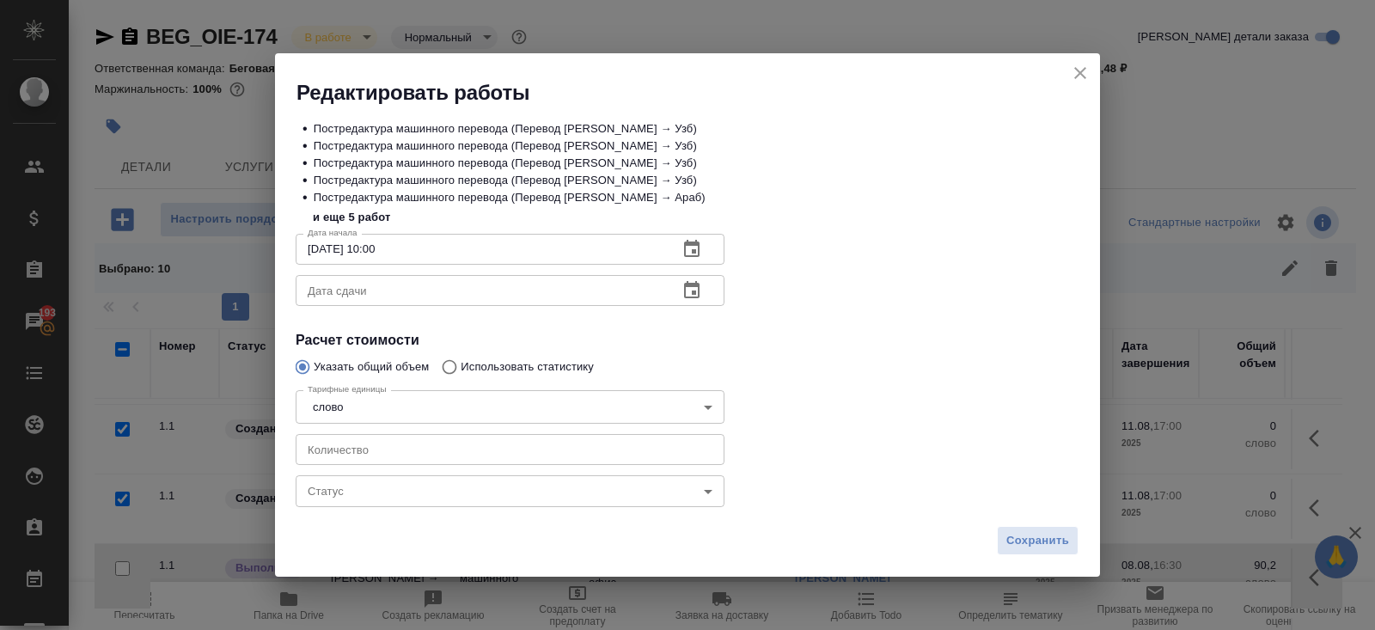
click at [692, 290] on icon "button" at bounding box center [691, 290] width 21 height 21
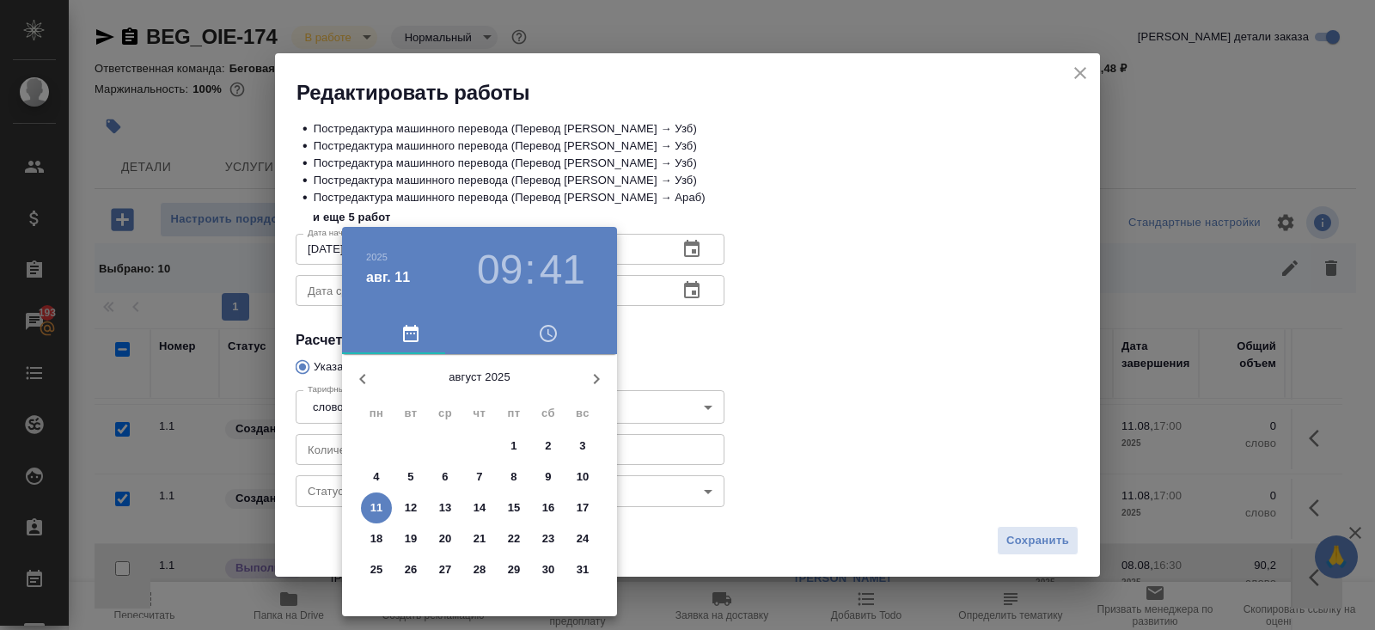
click at [382, 499] on span "11" at bounding box center [376, 507] width 31 height 17
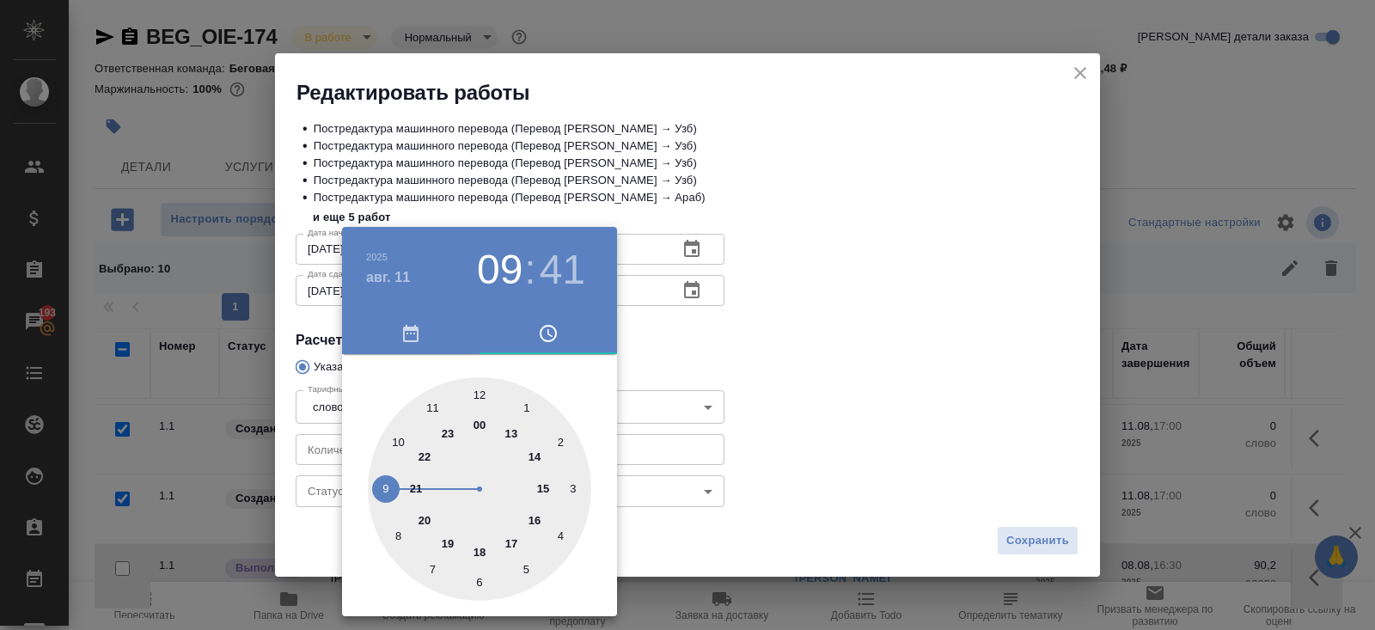
click at [534, 522] on div at bounding box center [479, 488] width 223 height 223
click at [478, 399] on div at bounding box center [479, 488] width 223 height 223
type input "11.08.2025 16:00"
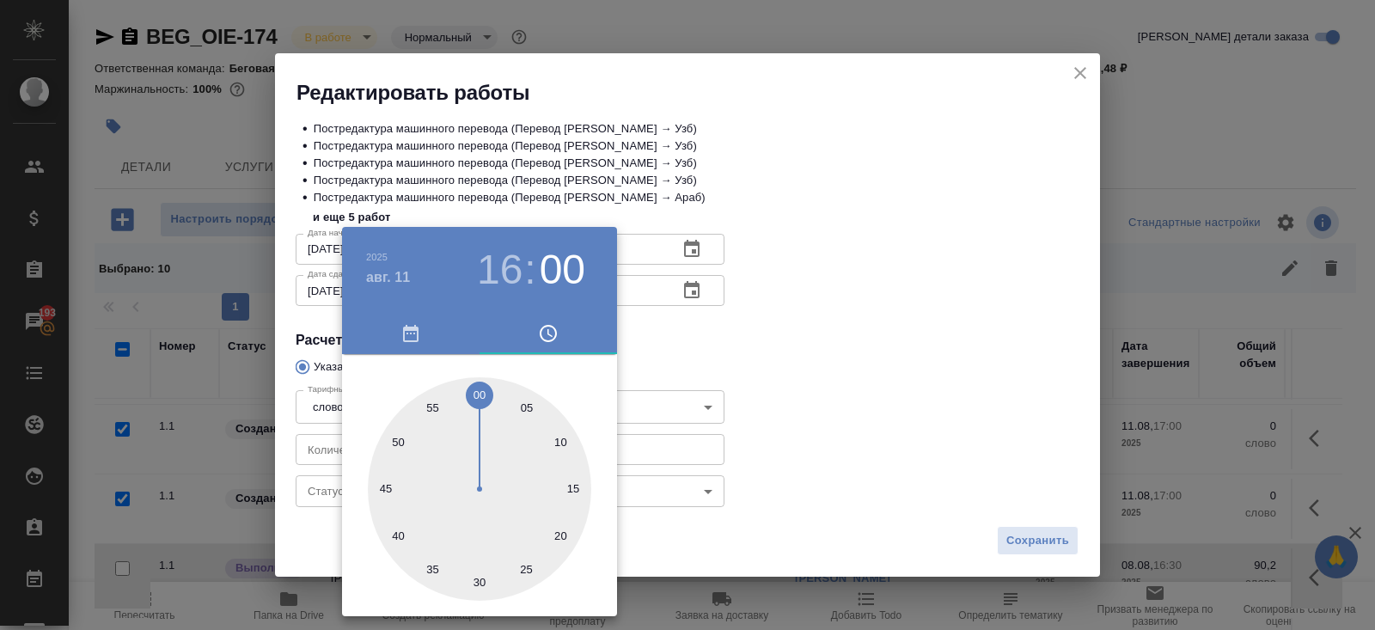
click at [651, 325] on div at bounding box center [687, 315] width 1375 height 630
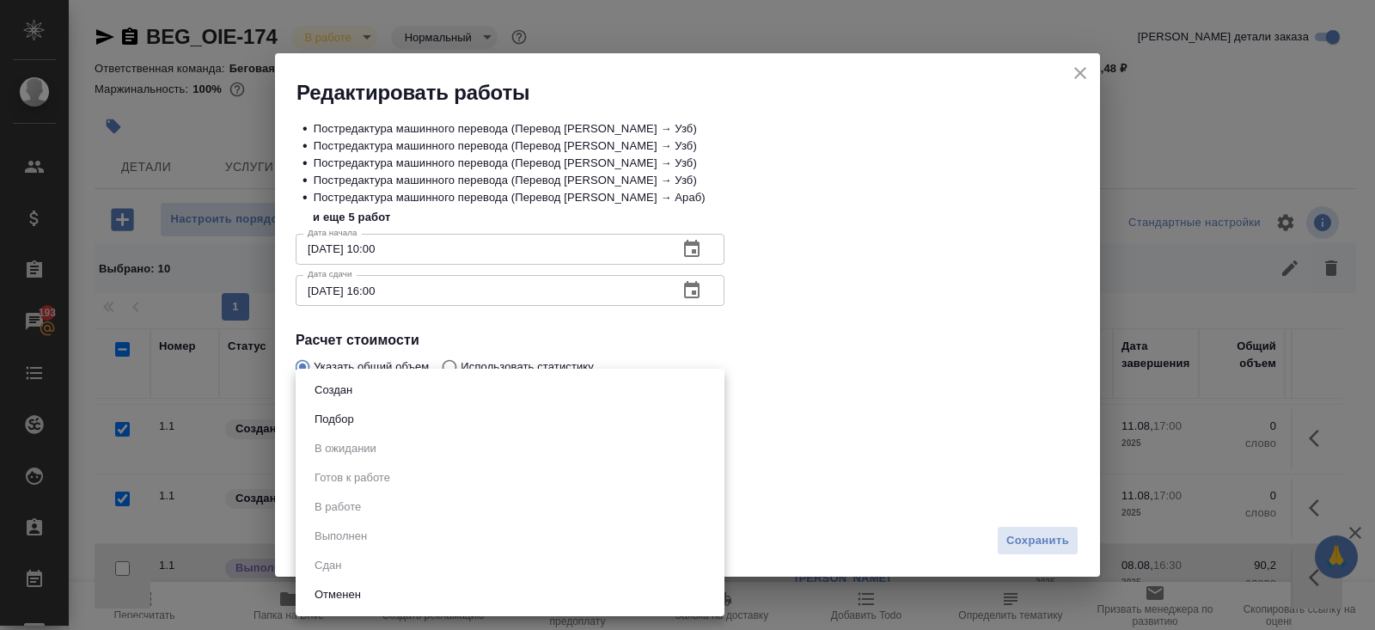
click at [345, 492] on body "🙏 .cls-1 fill:#fff; AWATERA Belyakova Yulia Клиенты Спецификации Заказы 193 Чат…" at bounding box center [687, 315] width 1375 height 630
click at [323, 424] on button "Подбор" at bounding box center [334, 419] width 50 height 19
type input "recruiting"
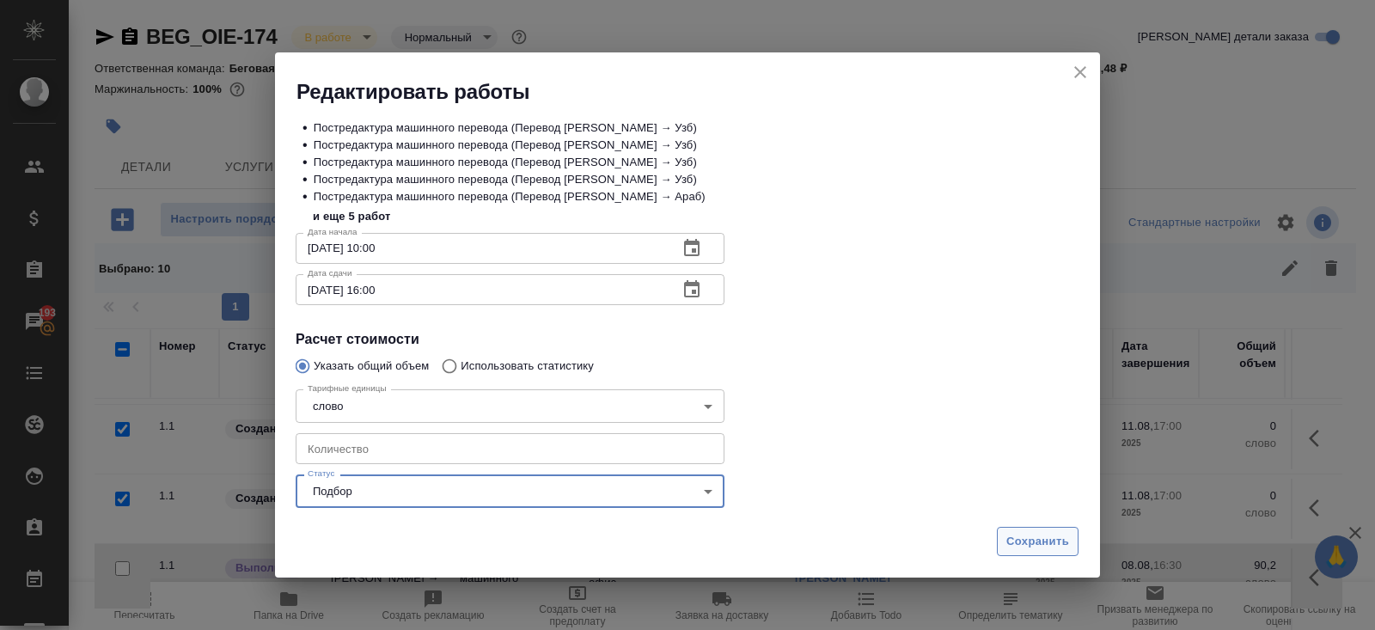
click at [1041, 549] on span "Сохранить" at bounding box center [1037, 542] width 63 height 20
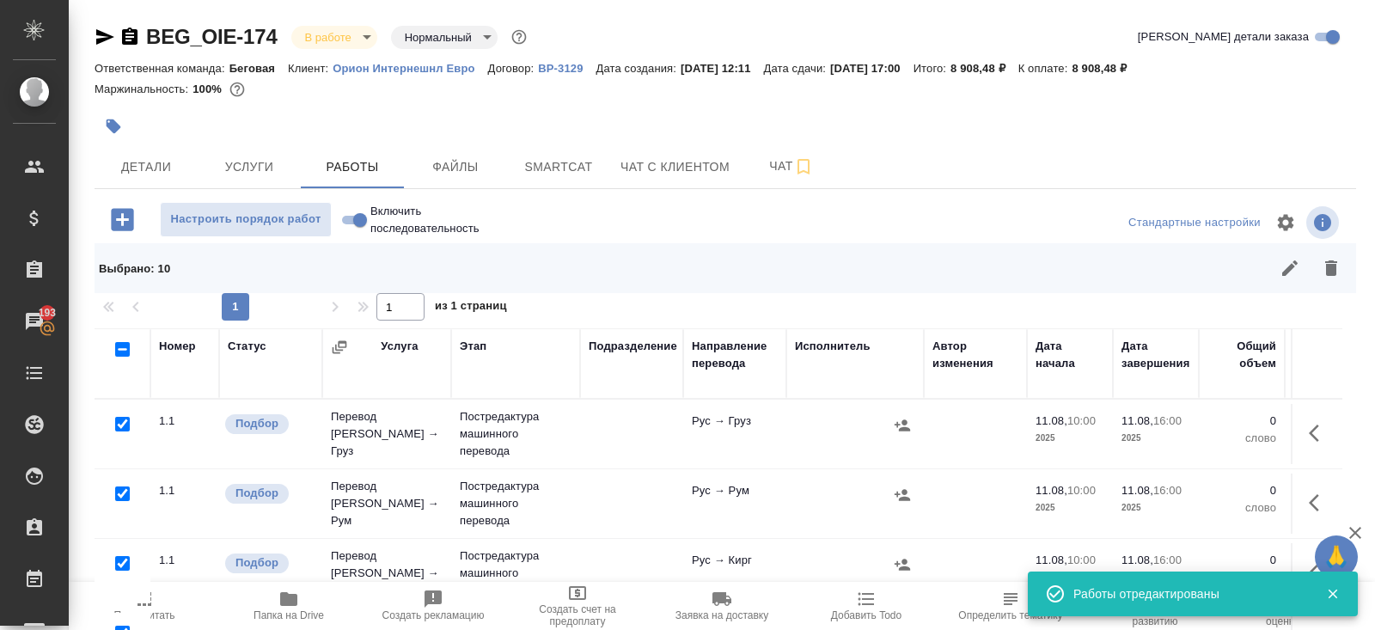
scroll to position [128, 0]
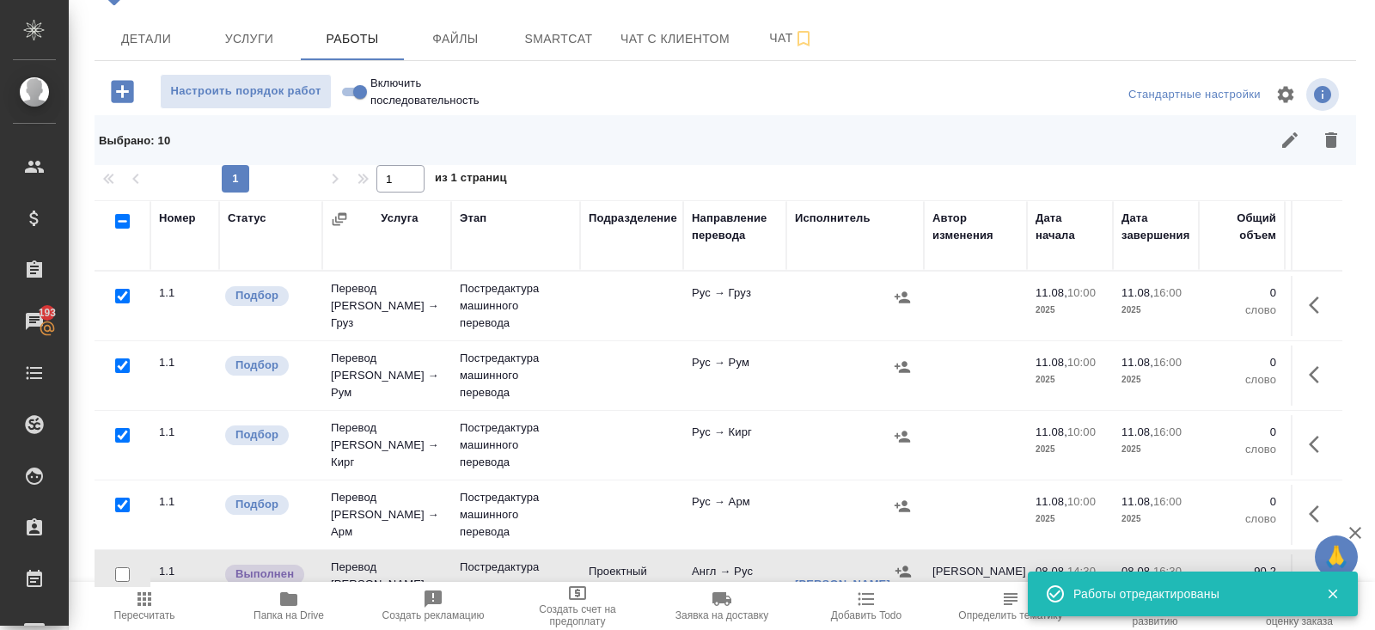
click at [1308, 302] on icon "button" at bounding box center [1318, 305] width 21 height 21
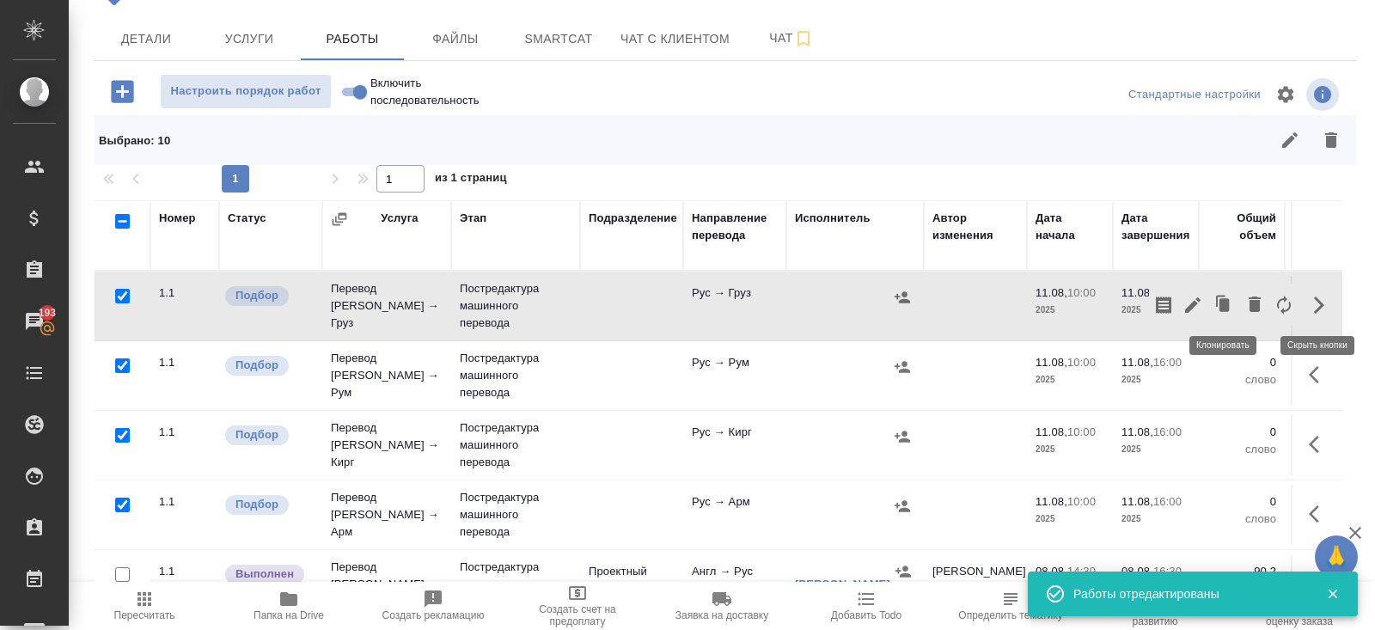
click at [1203, 307] on button "button" at bounding box center [1192, 304] width 29 height 41
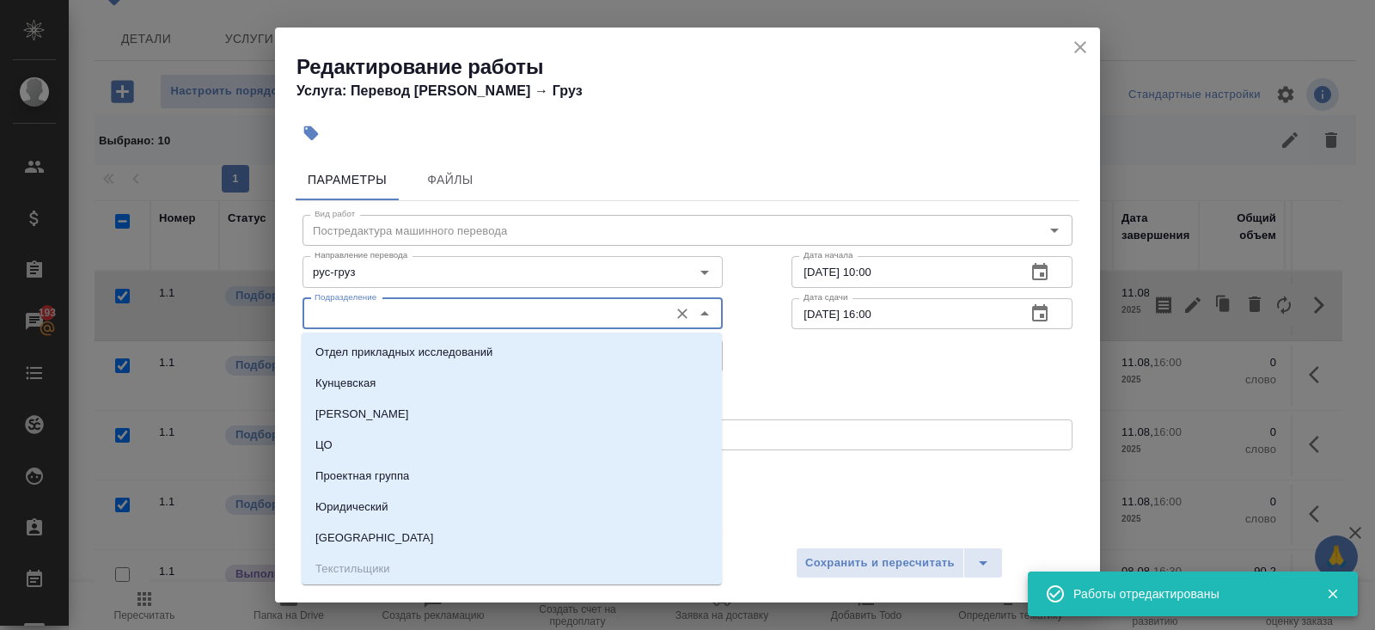
click at [400, 314] on input "Подразделение" at bounding box center [484, 313] width 352 height 21
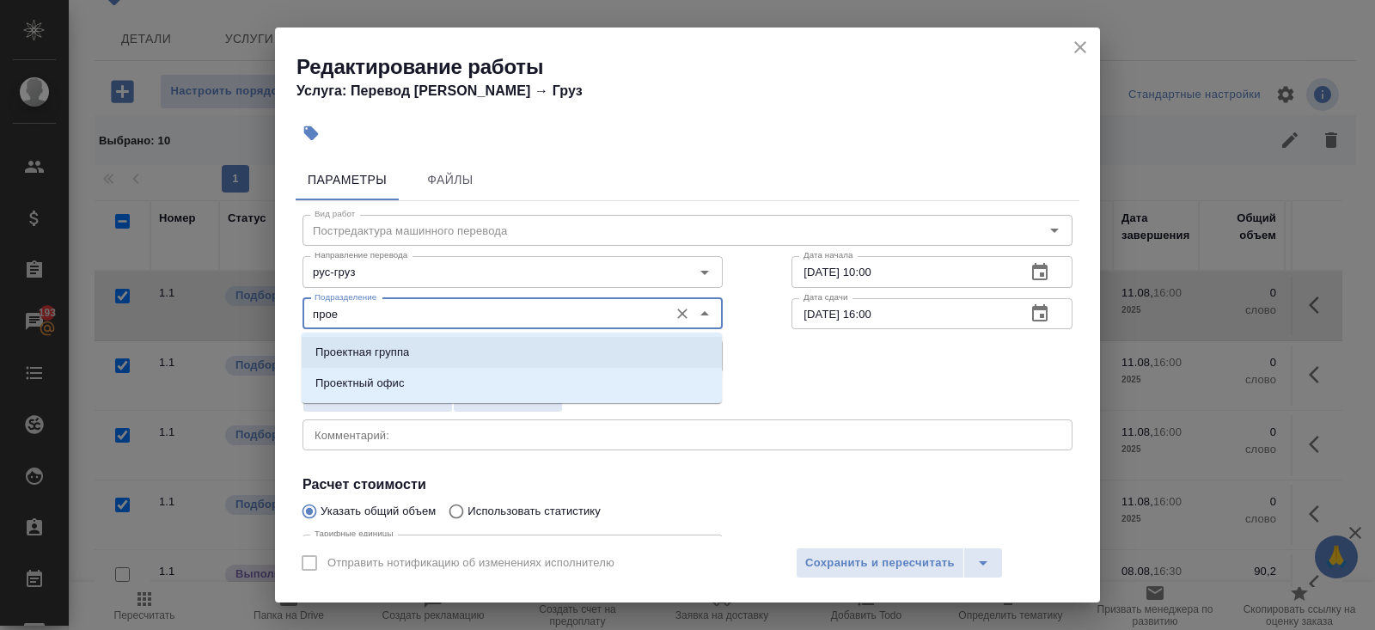
click at [373, 377] on p "Проектный офис" at bounding box center [359, 383] width 89 height 17
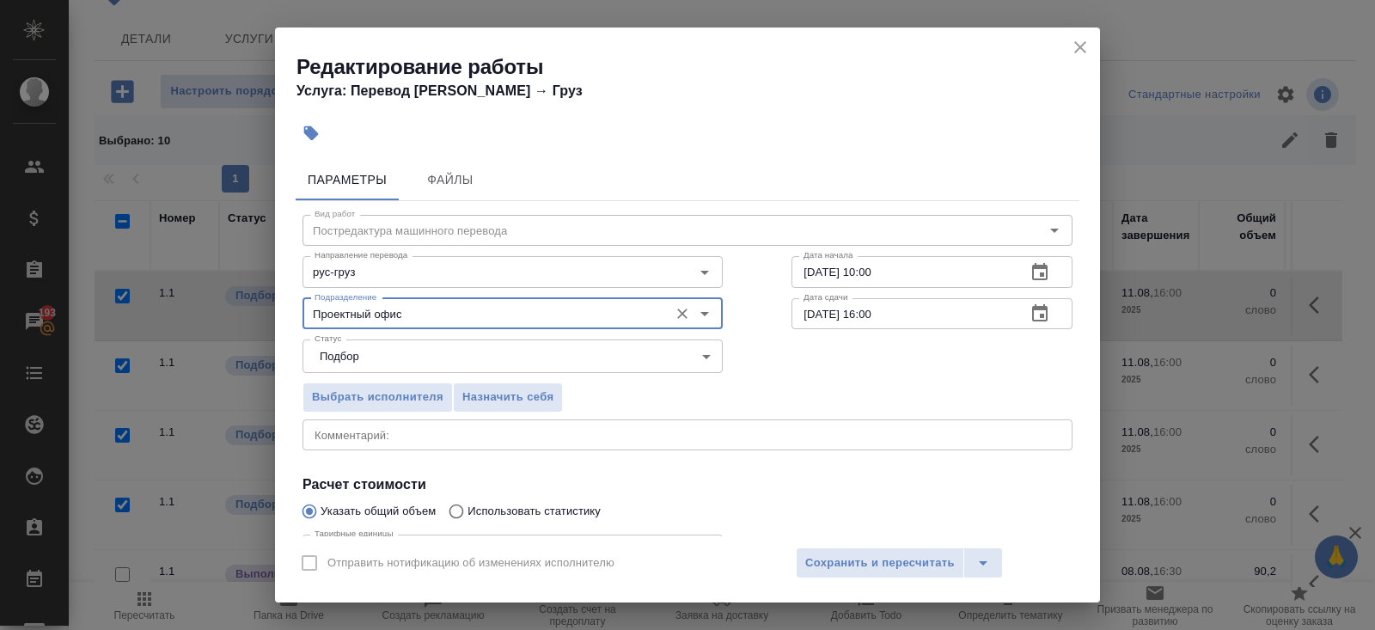
scroll to position [178, 0]
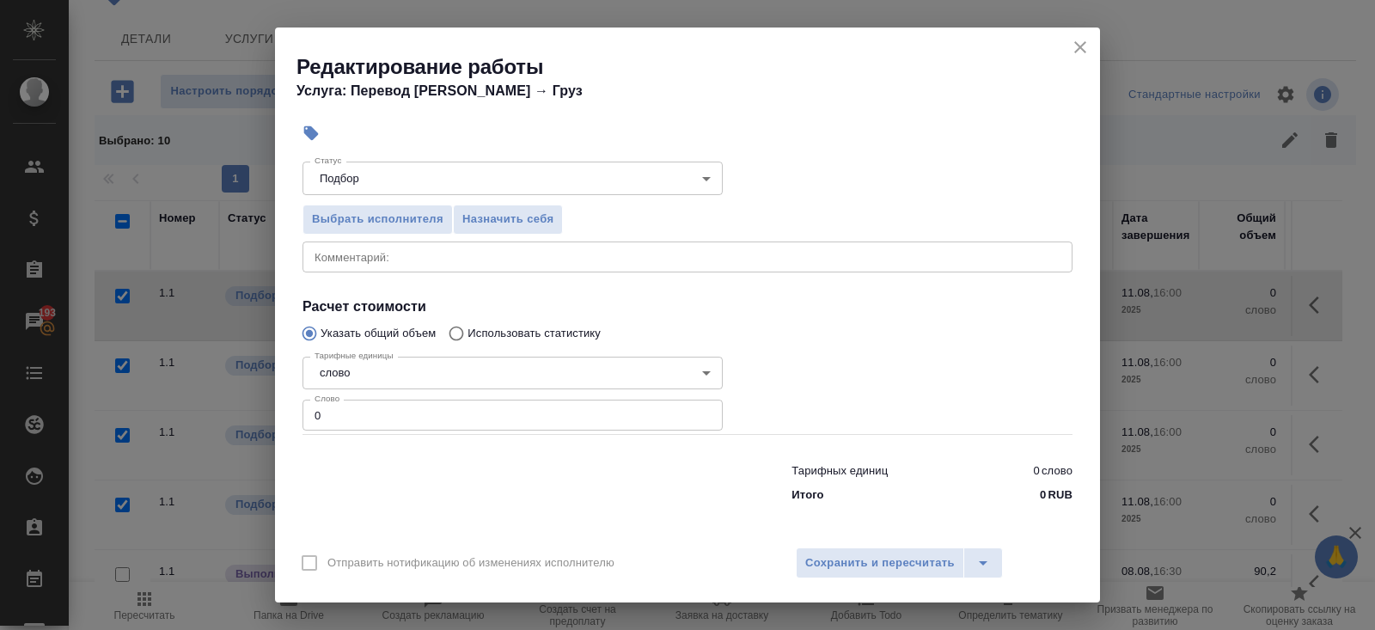
type input "Проектный офис"
click at [366, 410] on input "0" at bounding box center [512, 414] width 420 height 31
type input "1"
type input "3"
type input "130"
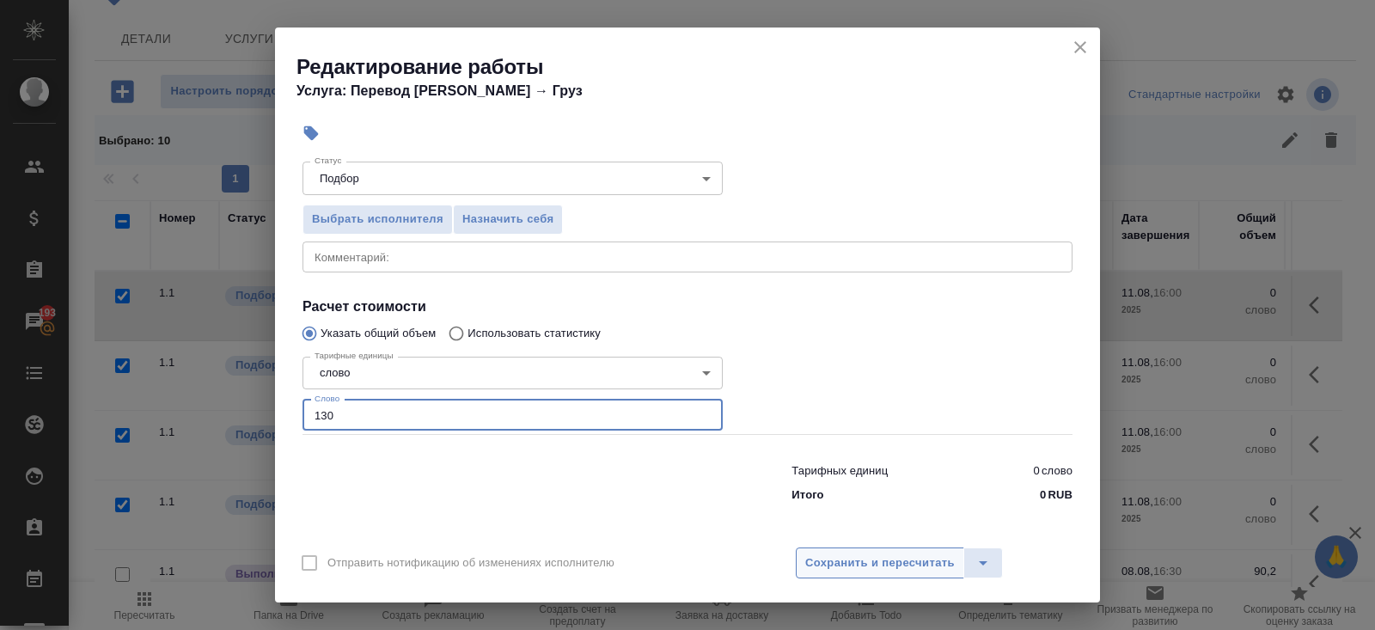
click at [831, 565] on span "Сохранить и пересчитать" at bounding box center [879, 563] width 149 height 20
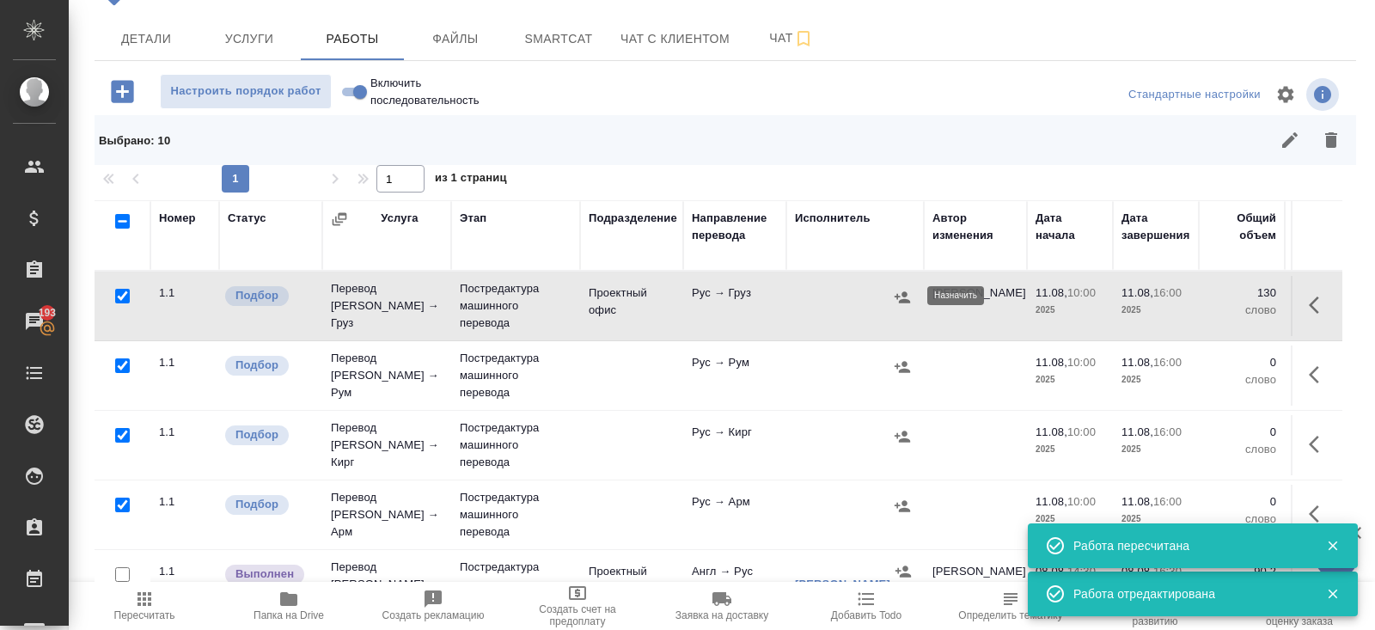
click at [903, 298] on icon "button" at bounding box center [901, 296] width 15 height 11
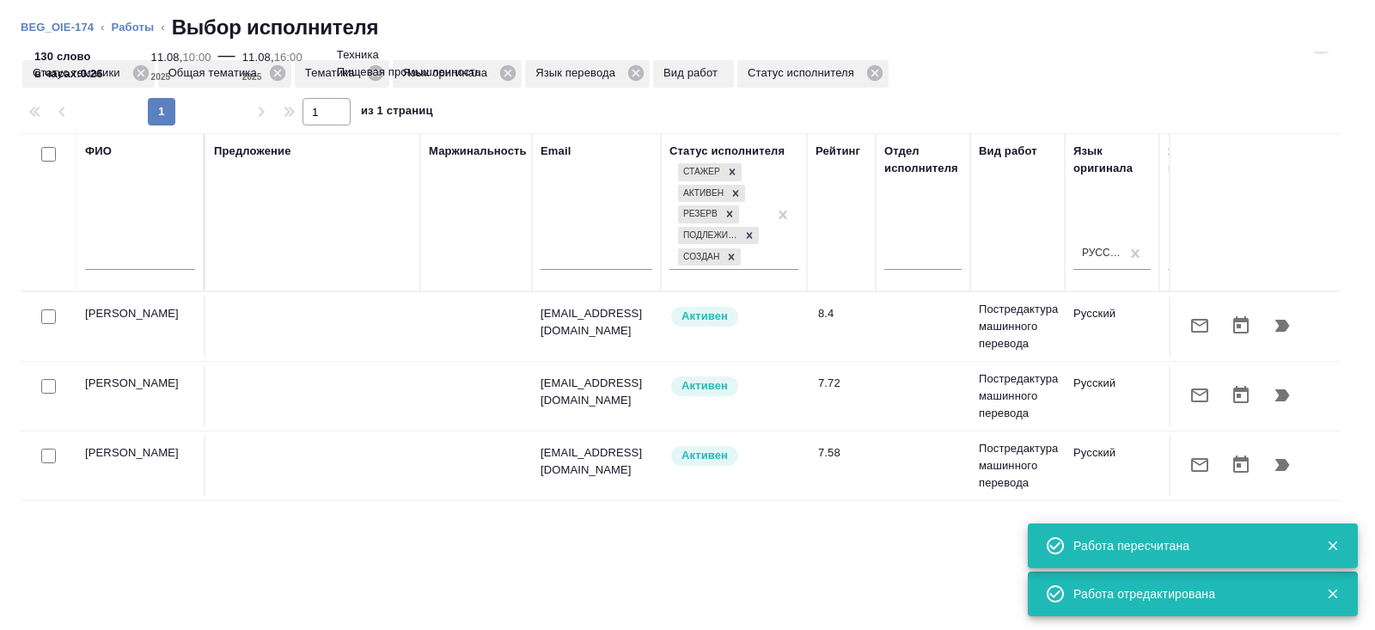
scroll to position [64, 0]
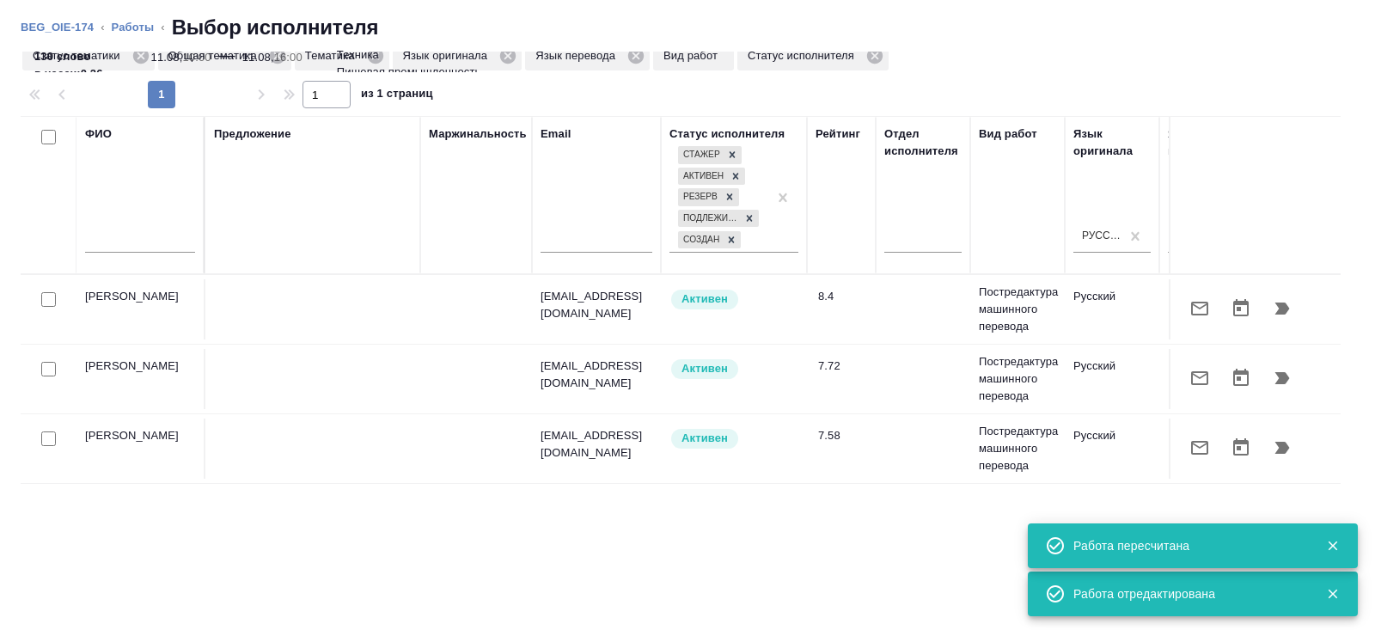
click at [1196, 448] on icon "button" at bounding box center [1199, 447] width 21 height 21
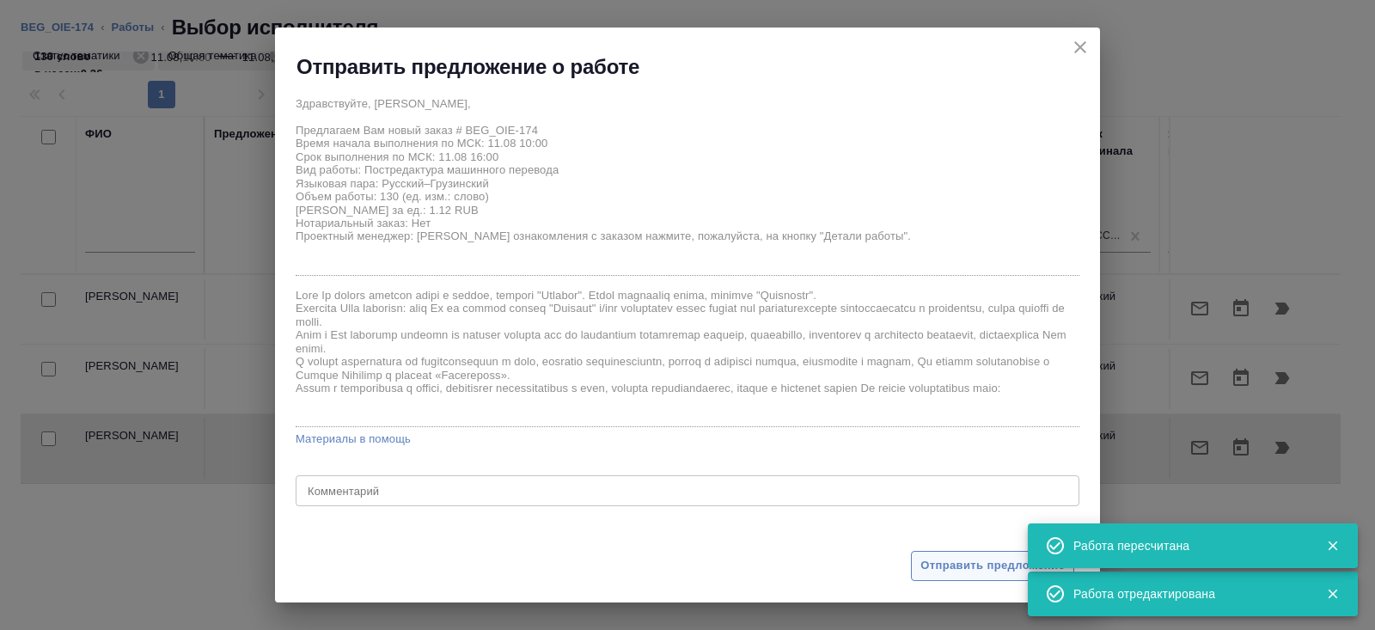
click at [982, 568] on span "Отправить предложение" at bounding box center [992, 566] width 144 height 20
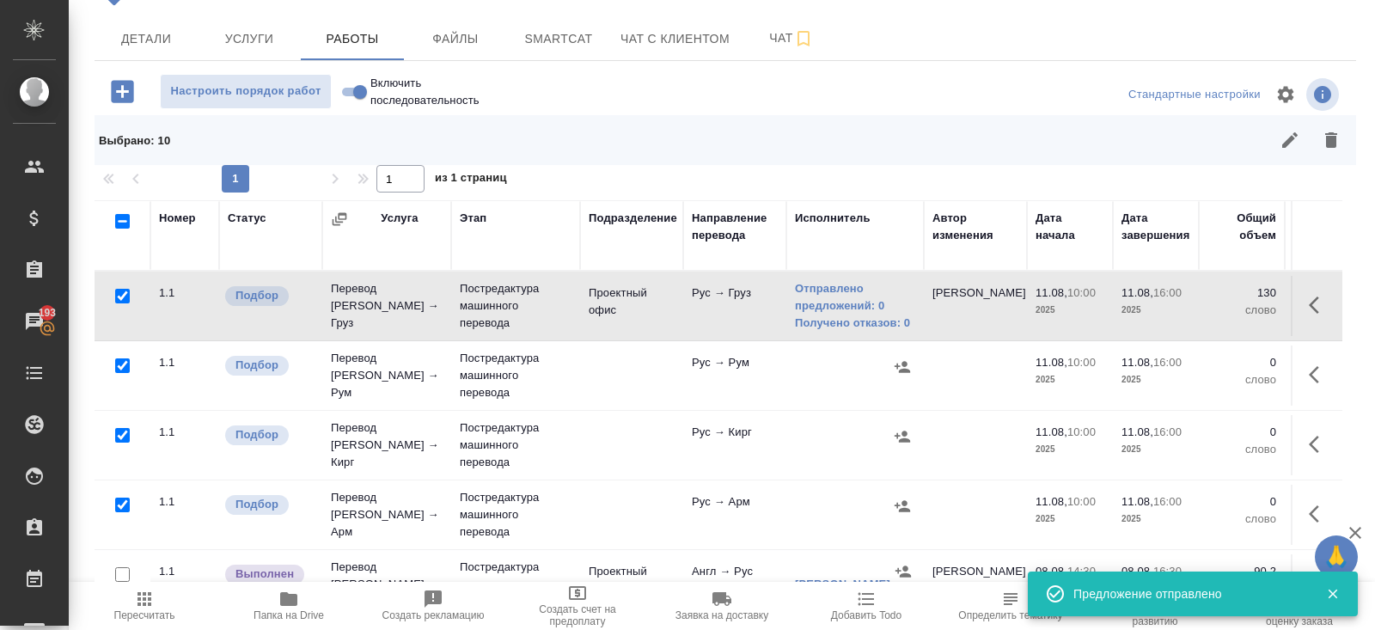
click at [1319, 369] on icon "button" at bounding box center [1318, 374] width 21 height 21
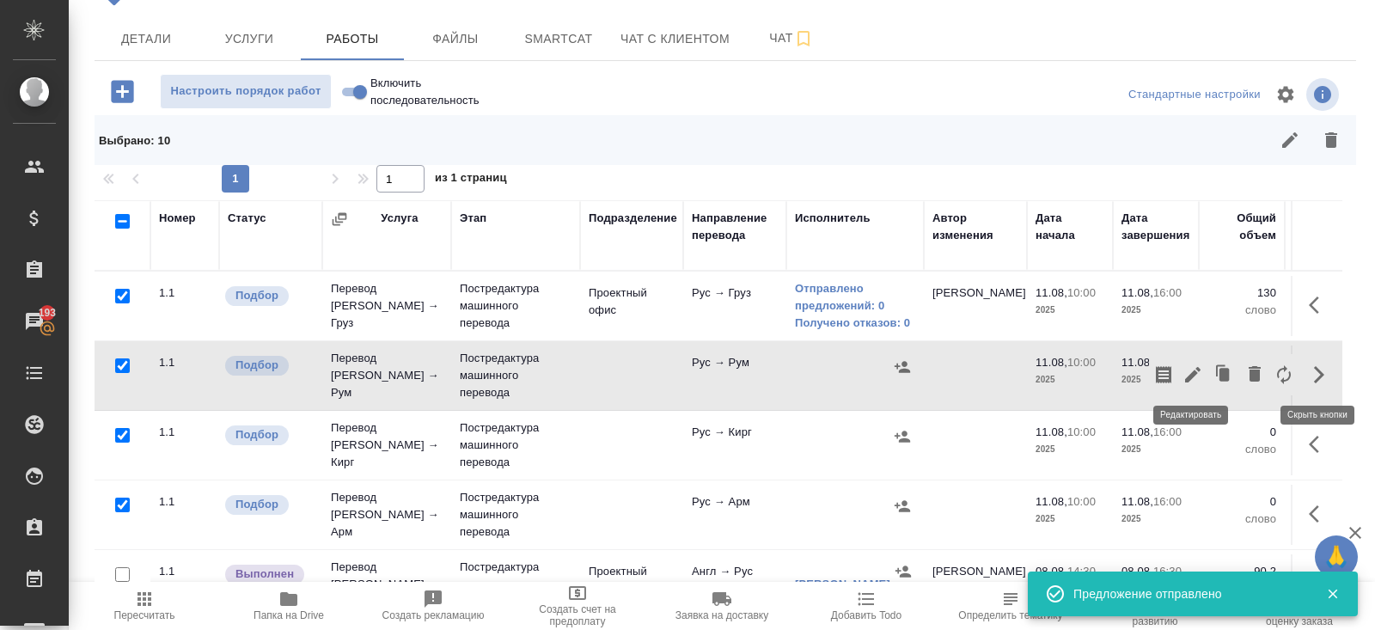
click at [1192, 382] on icon "button" at bounding box center [1192, 374] width 21 height 21
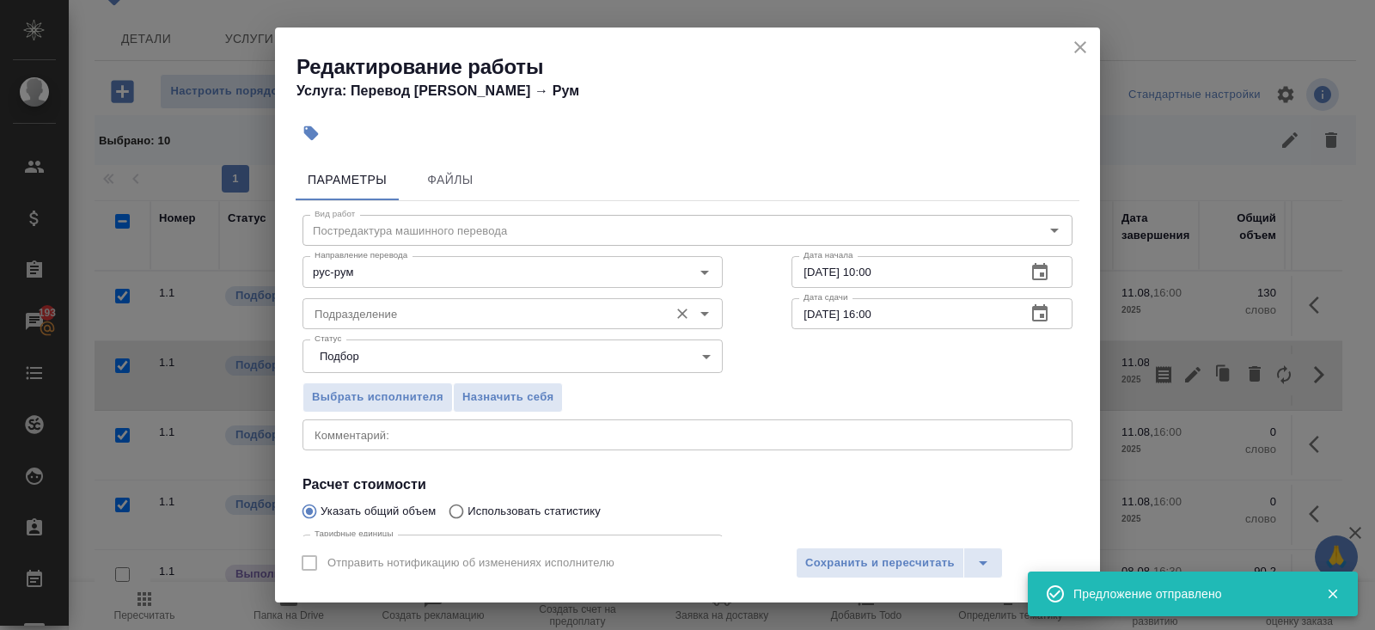
click at [406, 311] on input "Подразделение" at bounding box center [484, 313] width 352 height 21
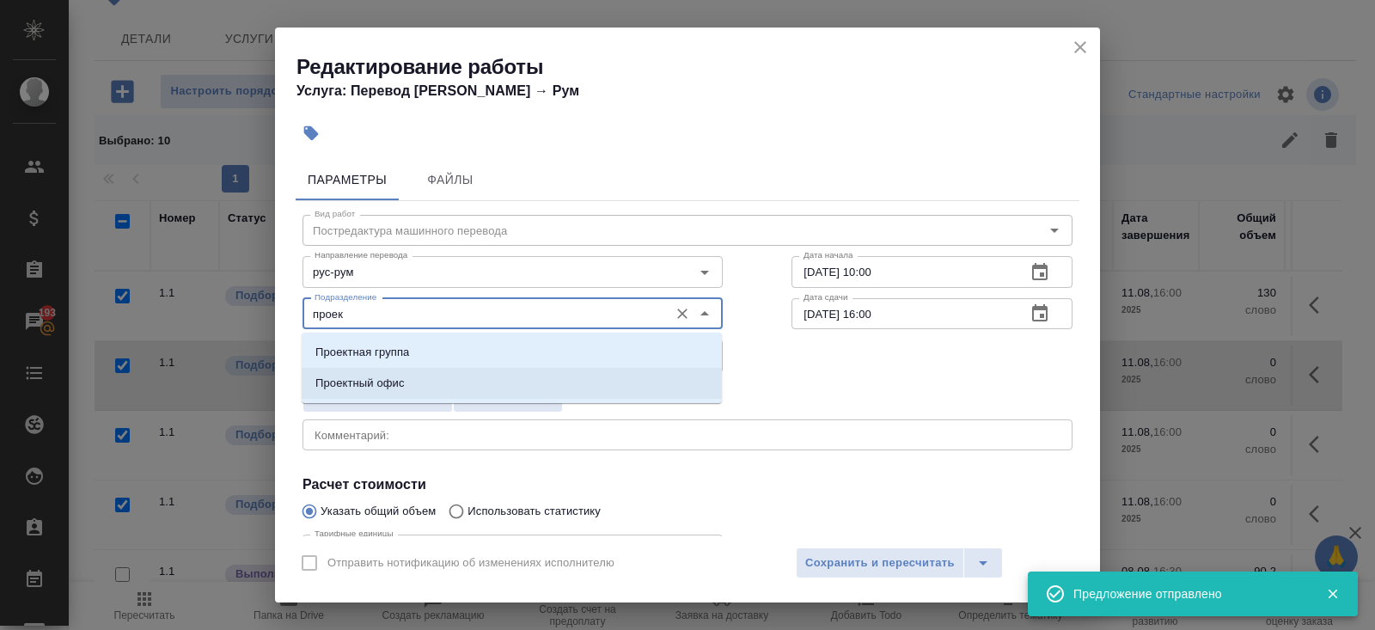
click at [381, 371] on li "Проектный офис" at bounding box center [512, 383] width 420 height 31
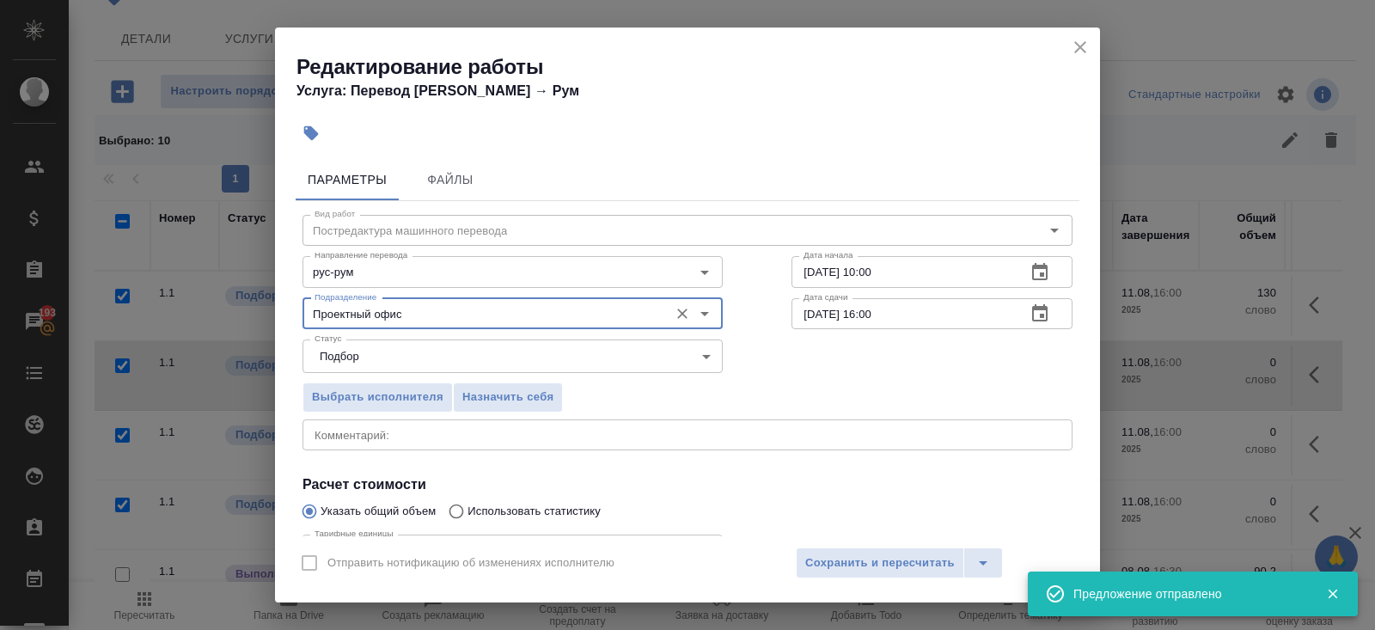
scroll to position [178, 0]
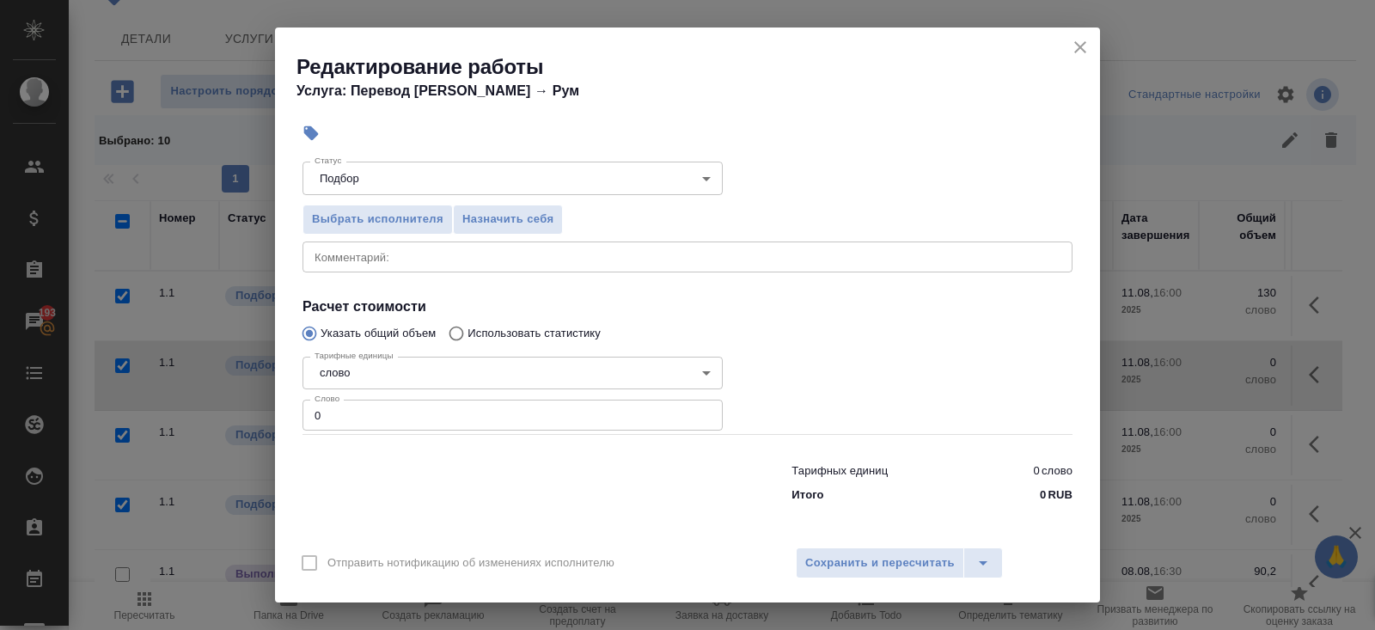
type input "Проектный офис"
click at [377, 413] on input "0" at bounding box center [512, 414] width 420 height 31
type input "130"
click at [863, 565] on span "Сохранить и пересчитать" at bounding box center [879, 563] width 149 height 20
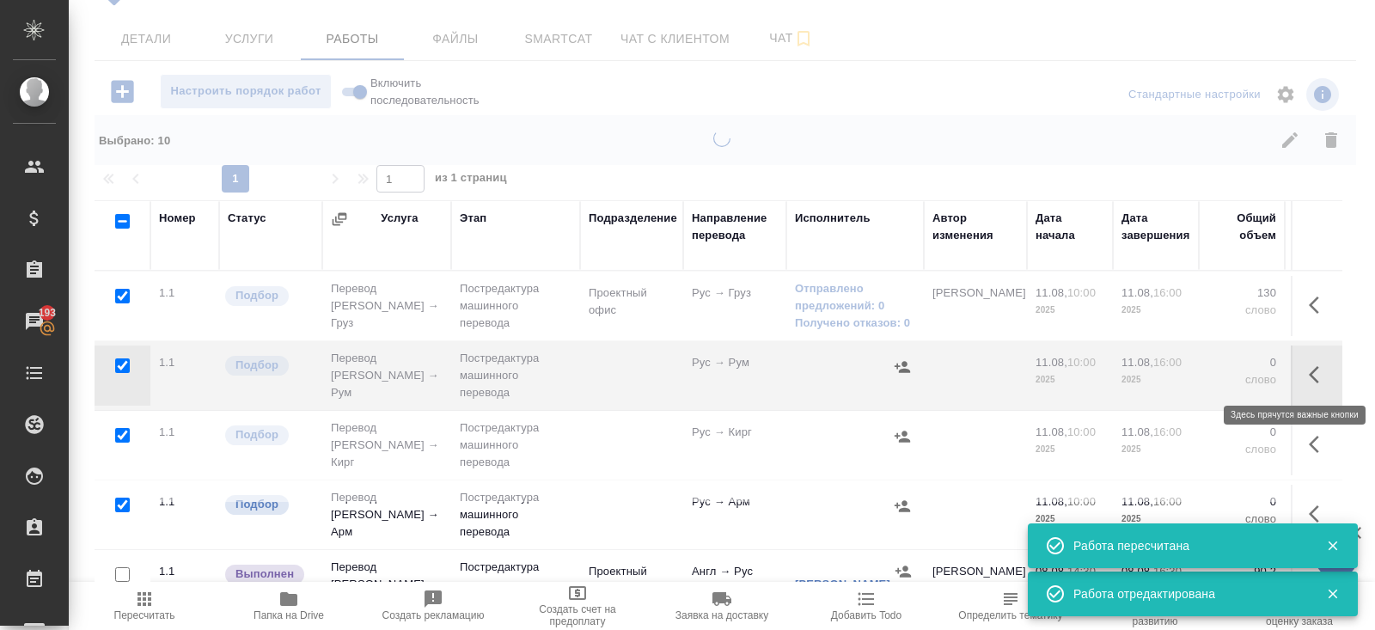
click at [1318, 381] on icon "button" at bounding box center [1318, 374] width 21 height 21
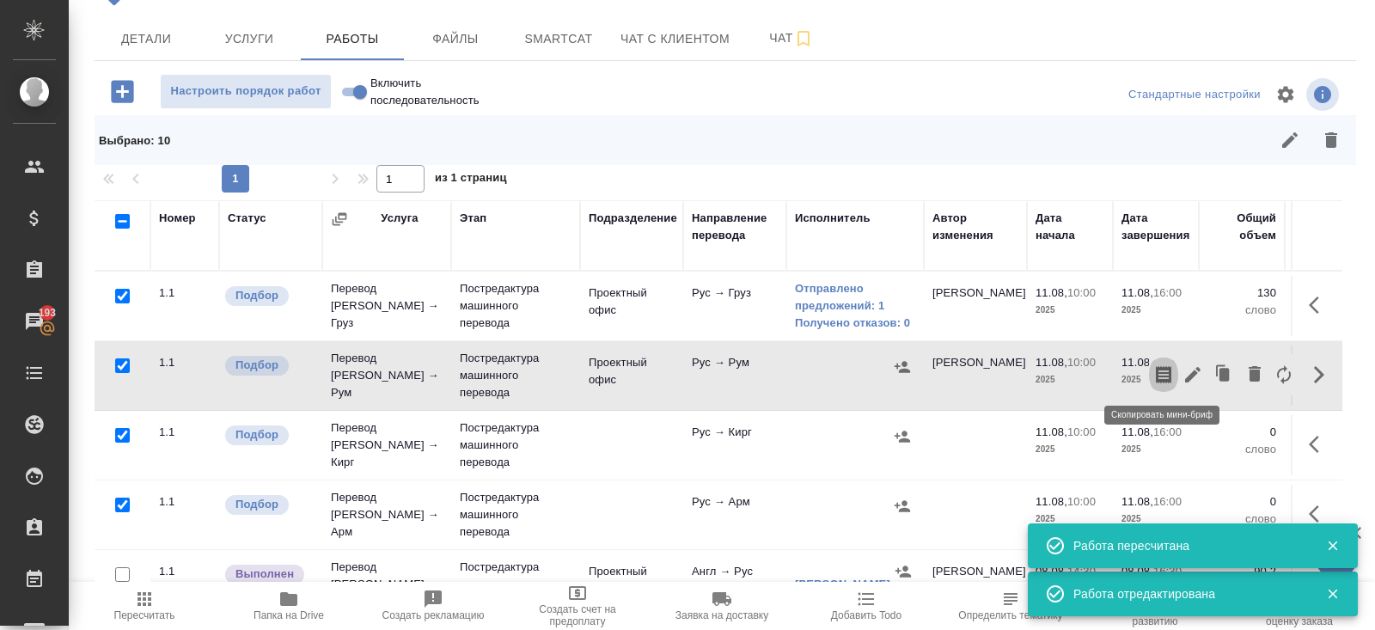
click at [1174, 370] on button "button" at bounding box center [1163, 374] width 29 height 41
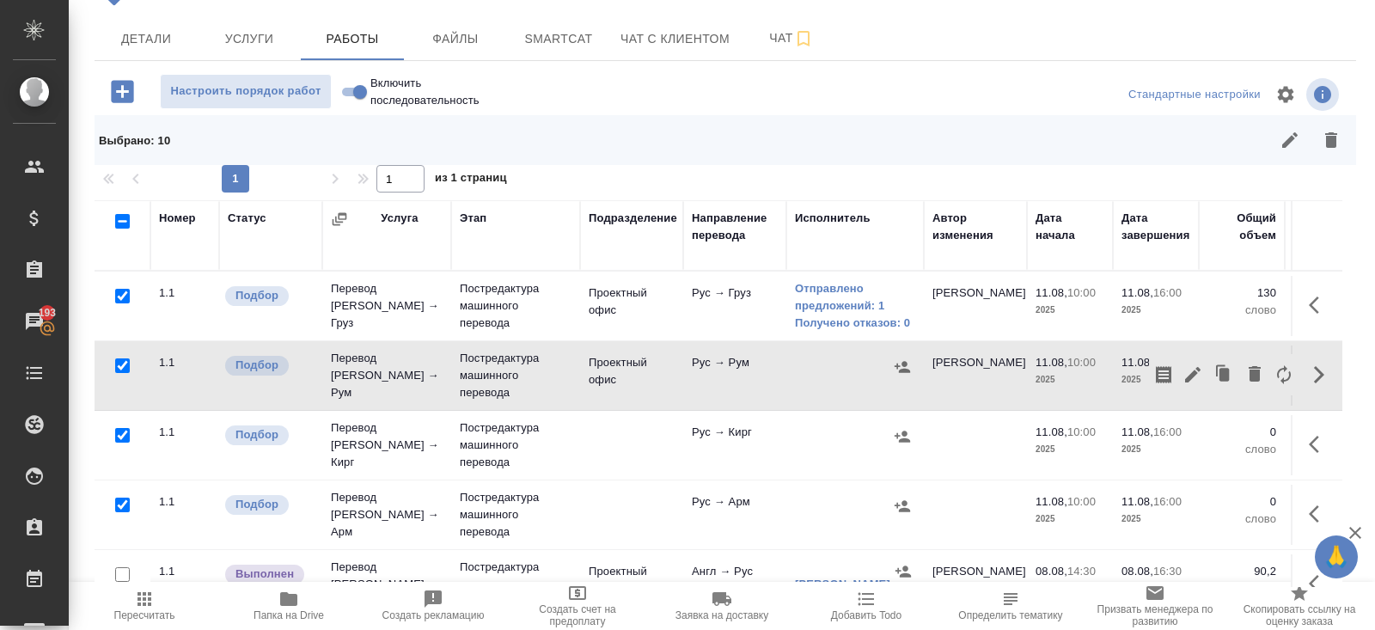
click at [1315, 444] on icon "button" at bounding box center [1318, 444] width 21 height 21
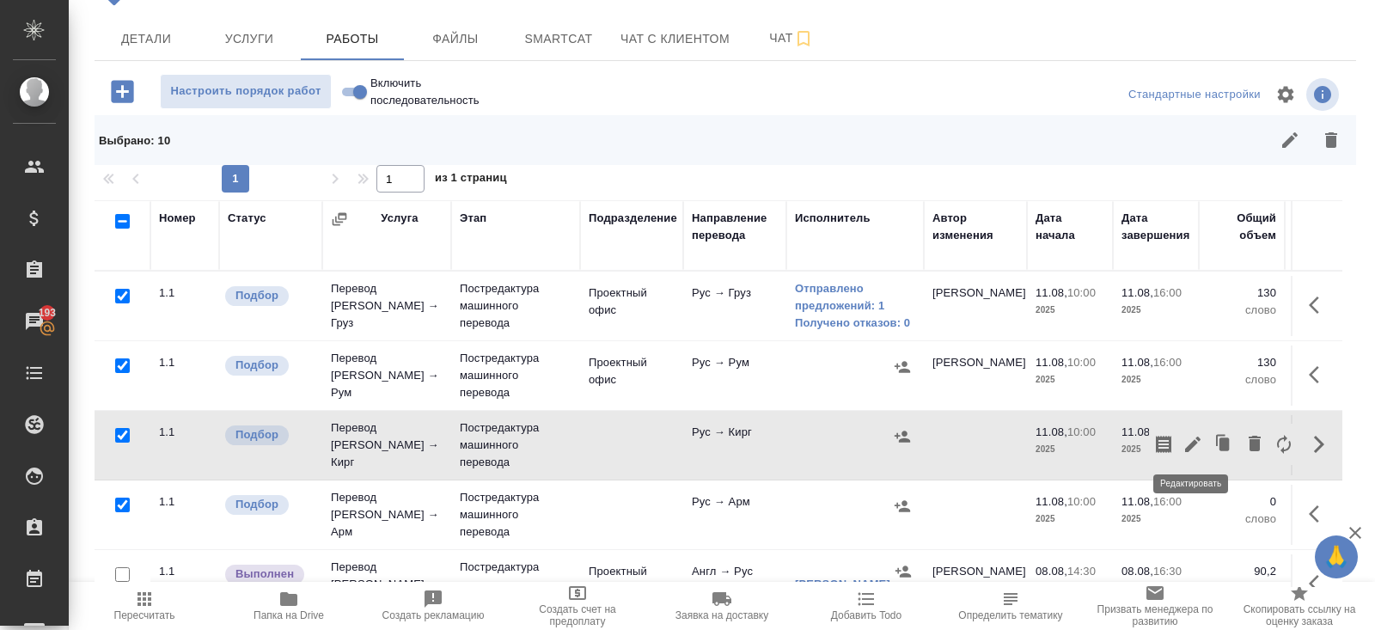
click at [1192, 448] on icon "button" at bounding box center [1192, 444] width 21 height 21
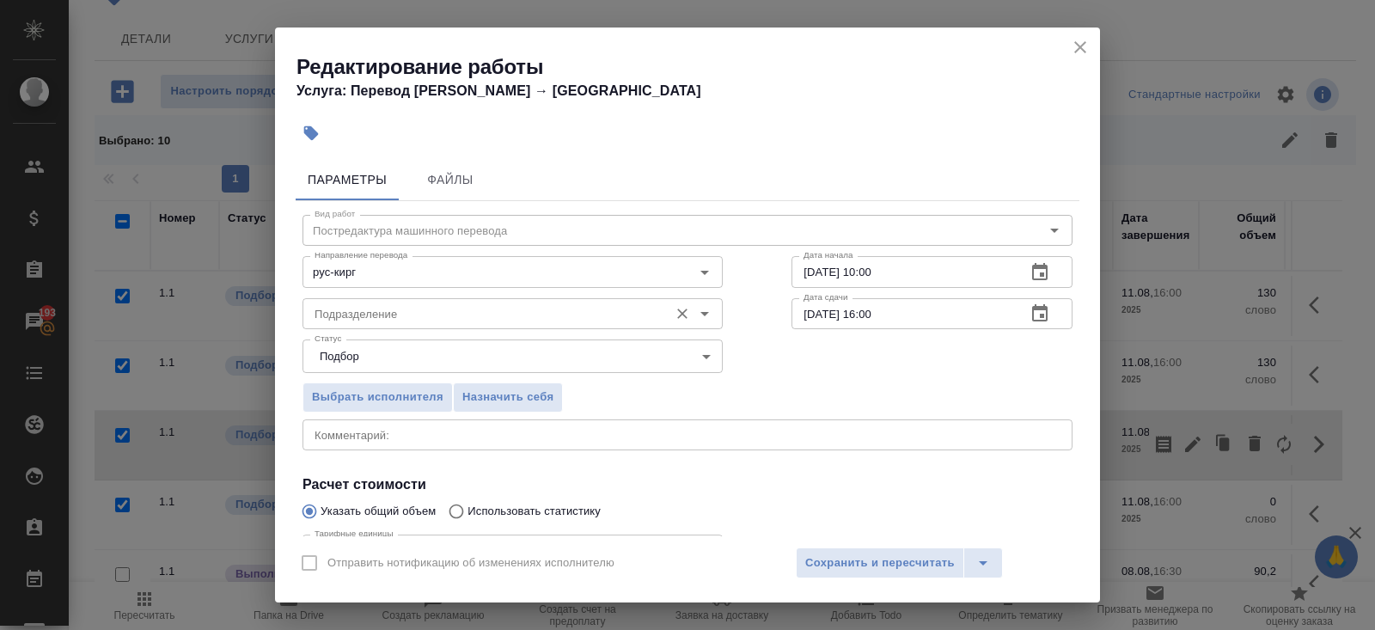
click at [417, 309] on input "Подразделение" at bounding box center [484, 313] width 352 height 21
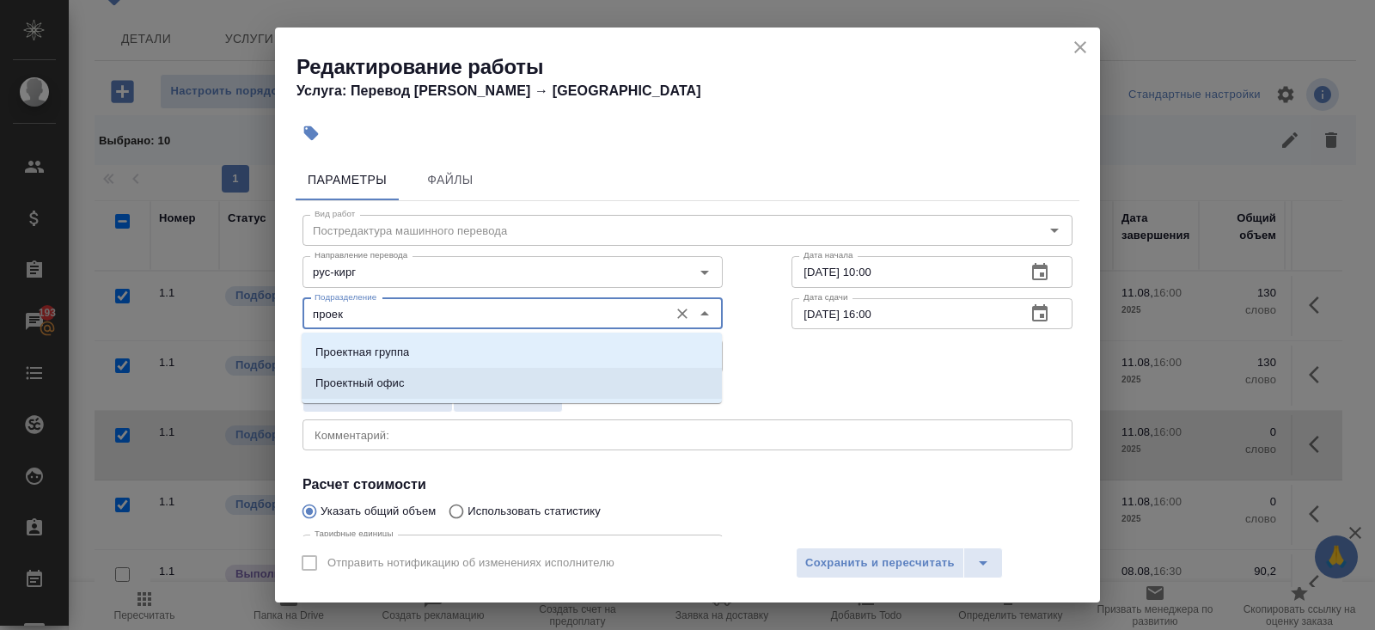
click at [399, 376] on p "Проектный офис" at bounding box center [359, 383] width 89 height 17
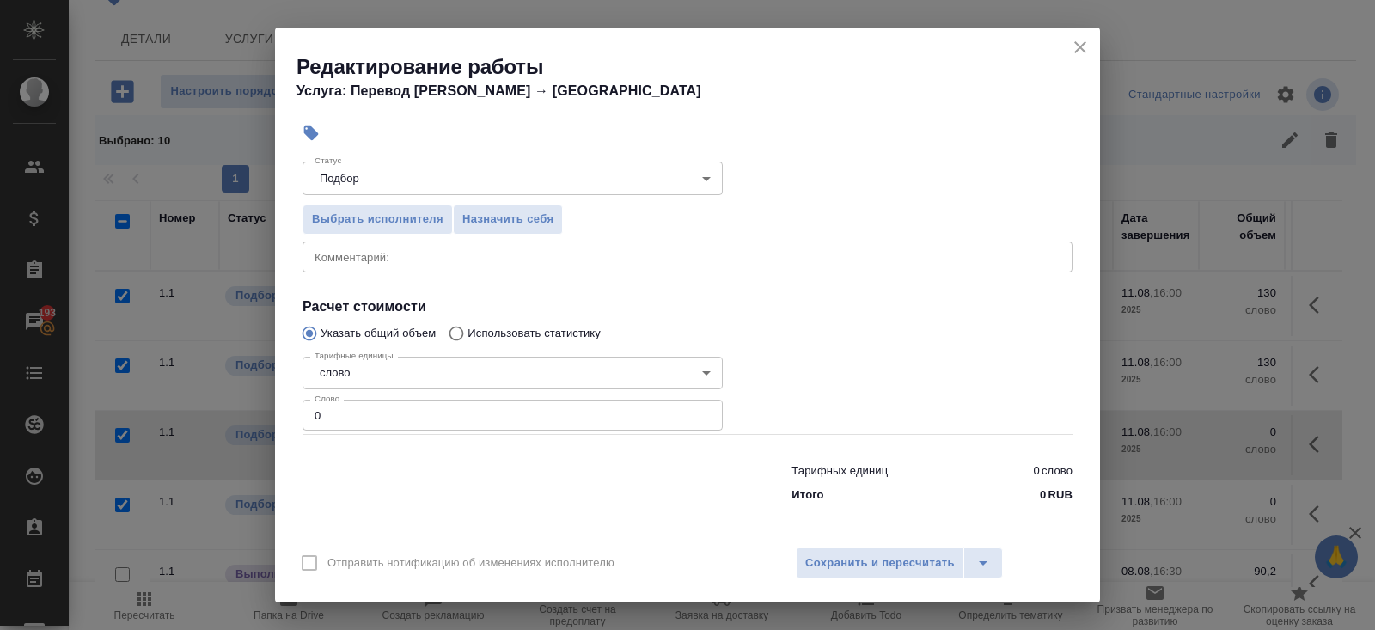
type input "Проектный офис"
click at [388, 407] on input "0" at bounding box center [512, 414] width 420 height 31
type input "130"
click at [846, 566] on span "Сохранить и пересчитать" at bounding box center [879, 563] width 149 height 20
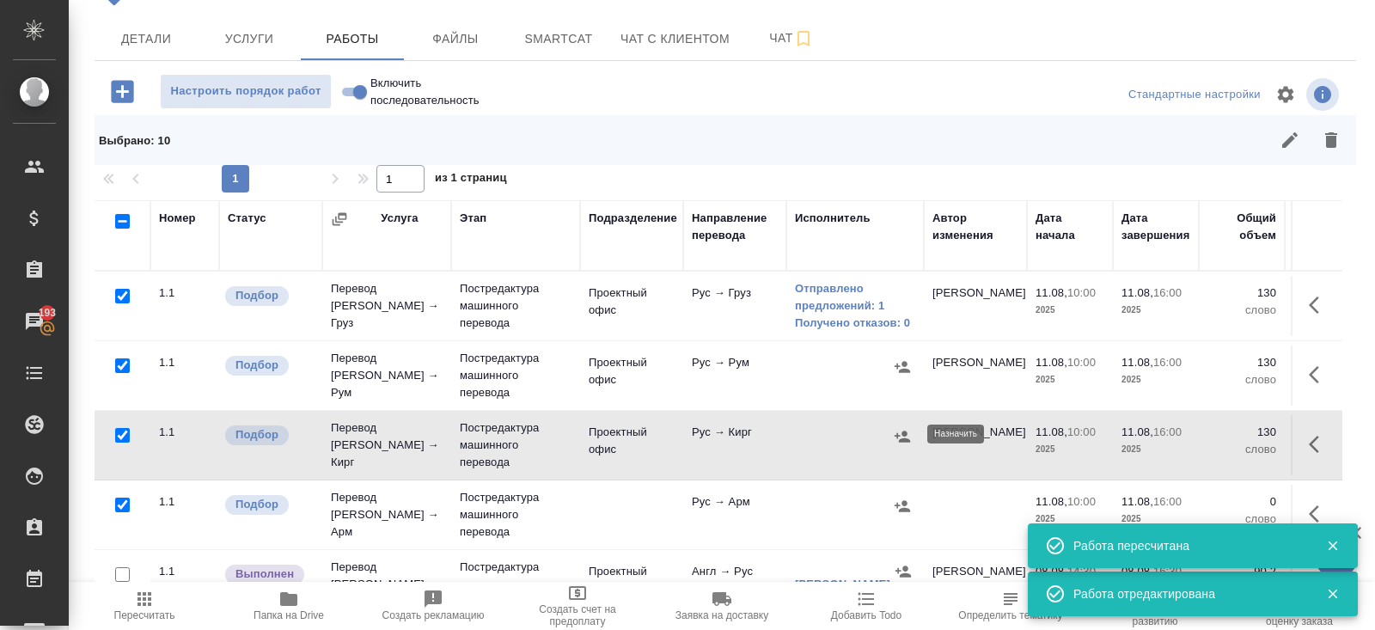
click at [900, 431] on icon "button" at bounding box center [901, 436] width 17 height 17
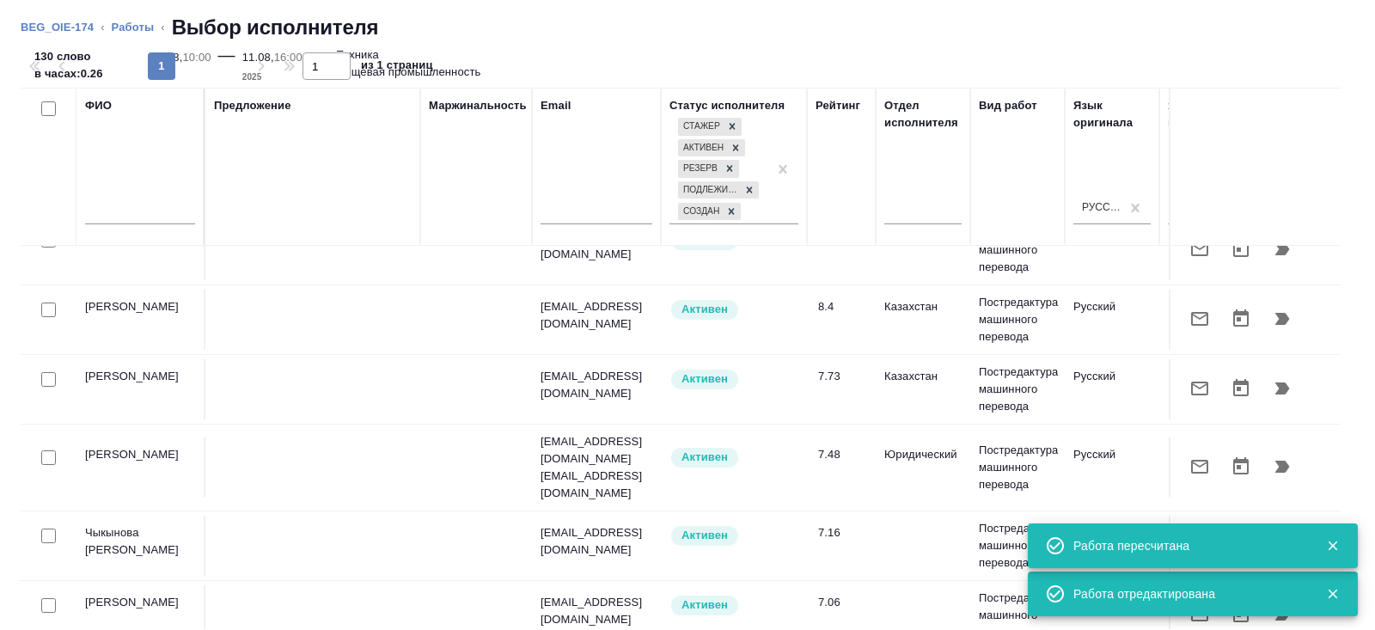
scroll to position [98, 0]
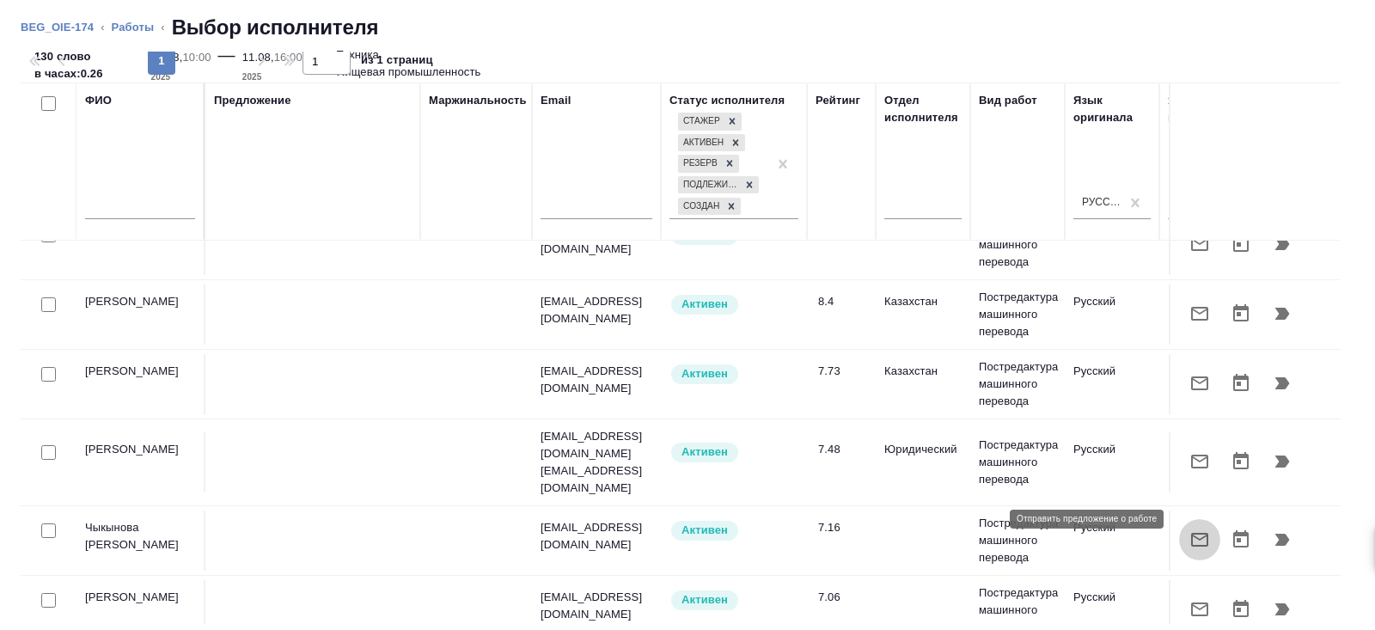
click at [1199, 529] on icon "button" at bounding box center [1199, 539] width 21 height 21
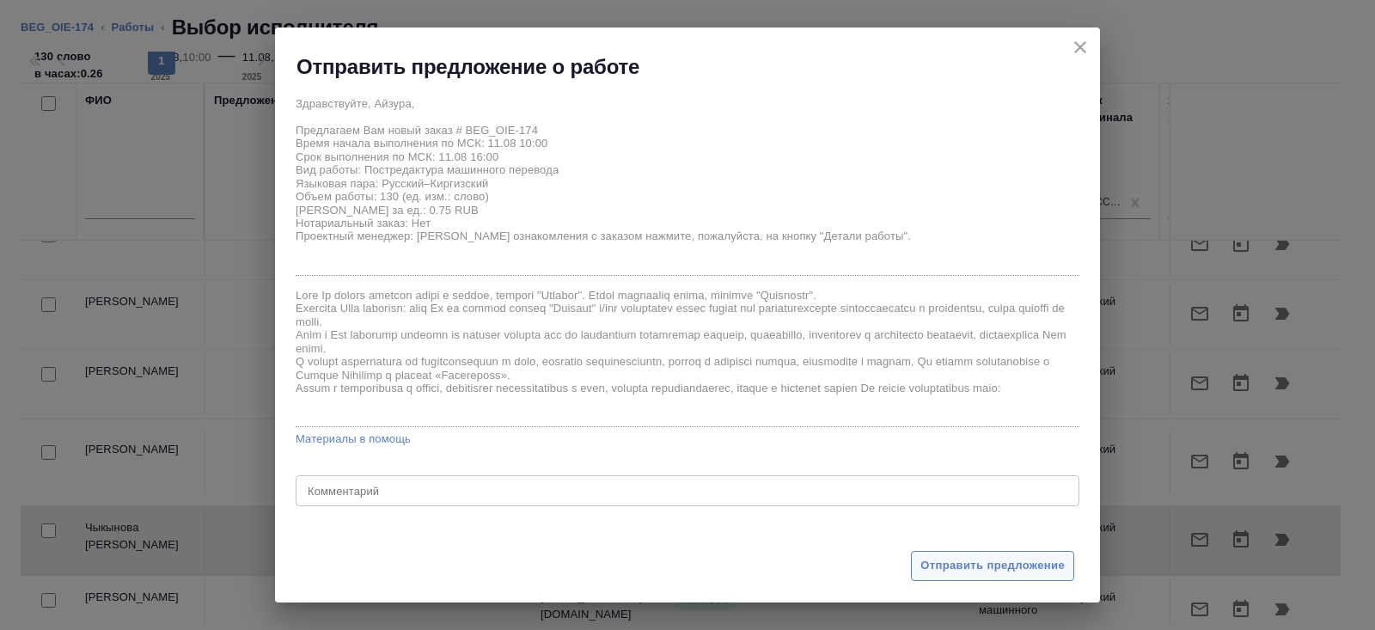
click at [945, 561] on span "Отправить предложение" at bounding box center [992, 566] width 144 height 20
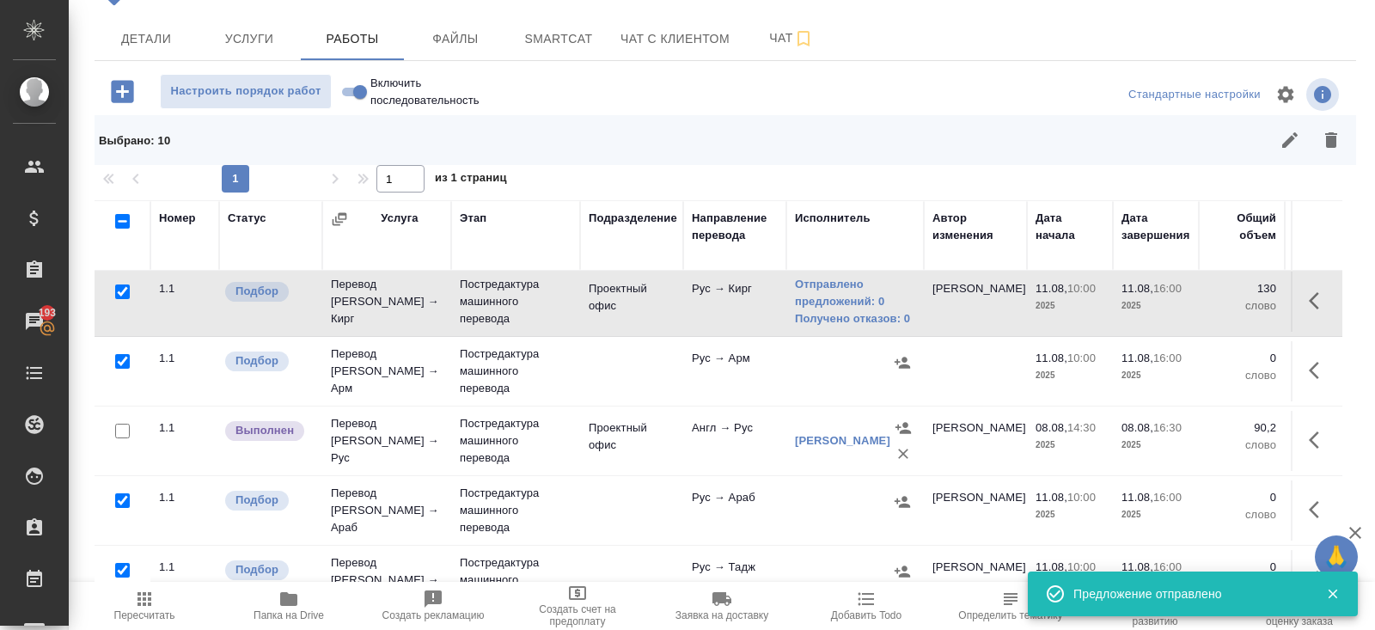
scroll to position [159, 0]
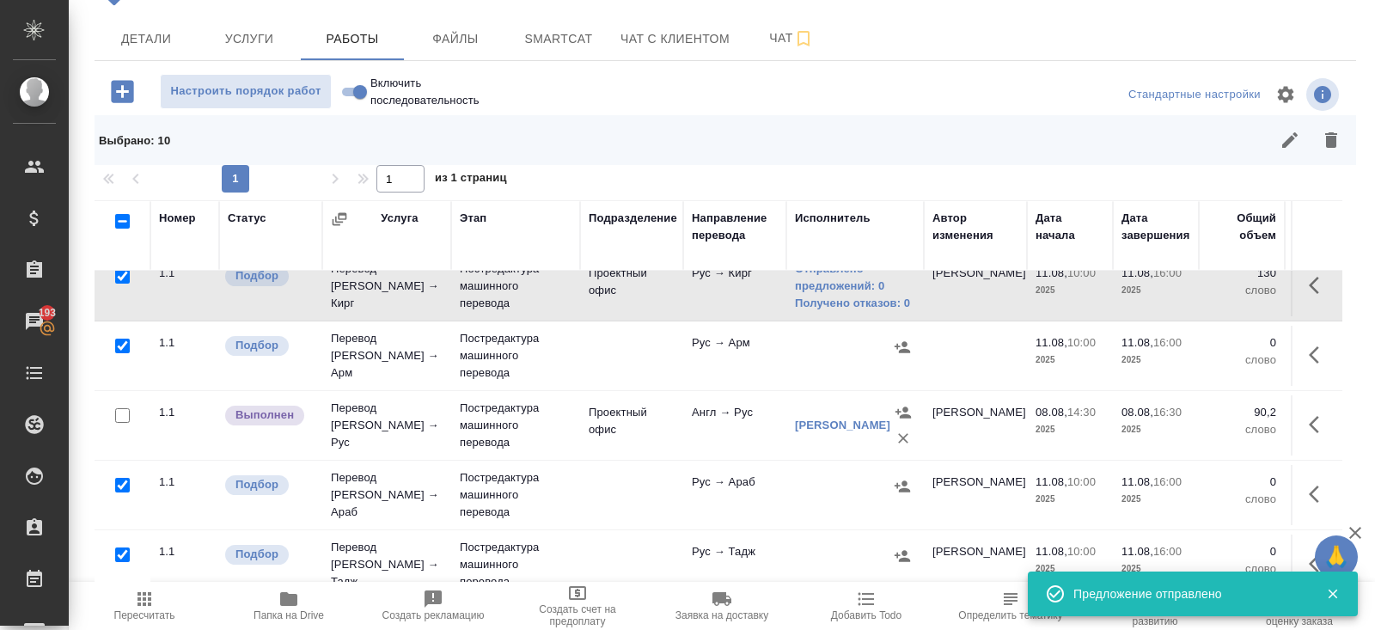
click at [1311, 348] on icon "button" at bounding box center [1318, 355] width 21 height 21
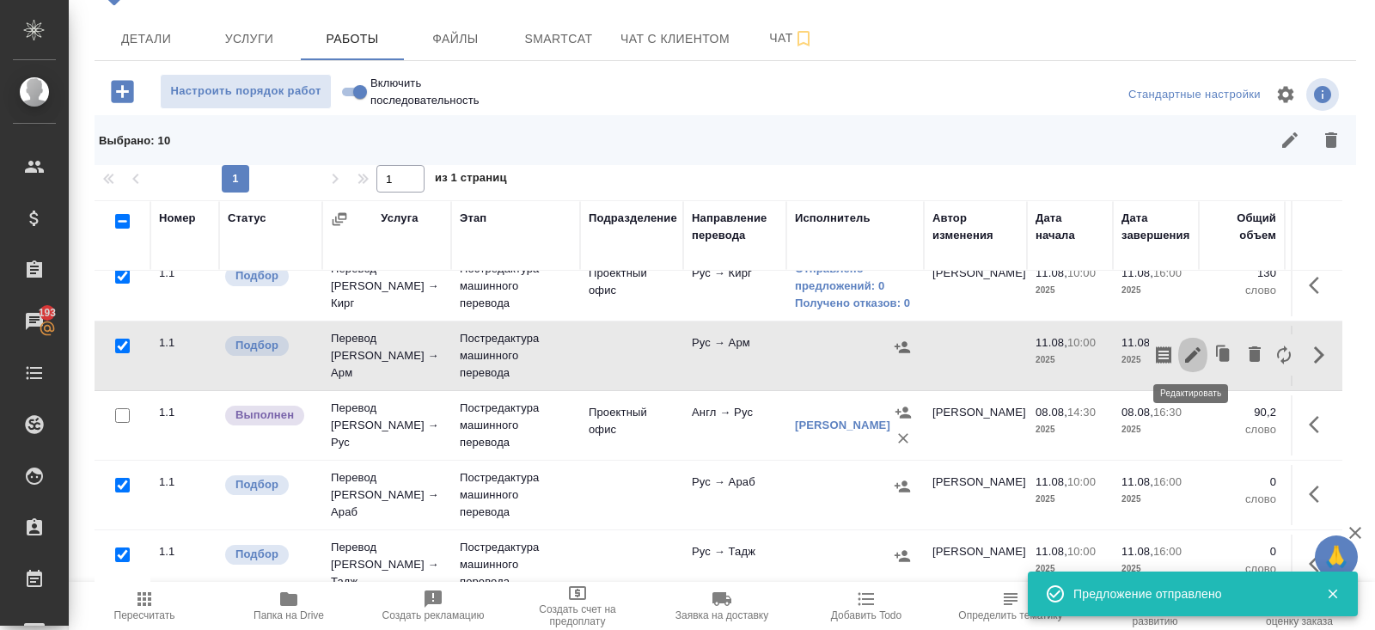
click at [1198, 349] on icon "button" at bounding box center [1192, 355] width 21 height 21
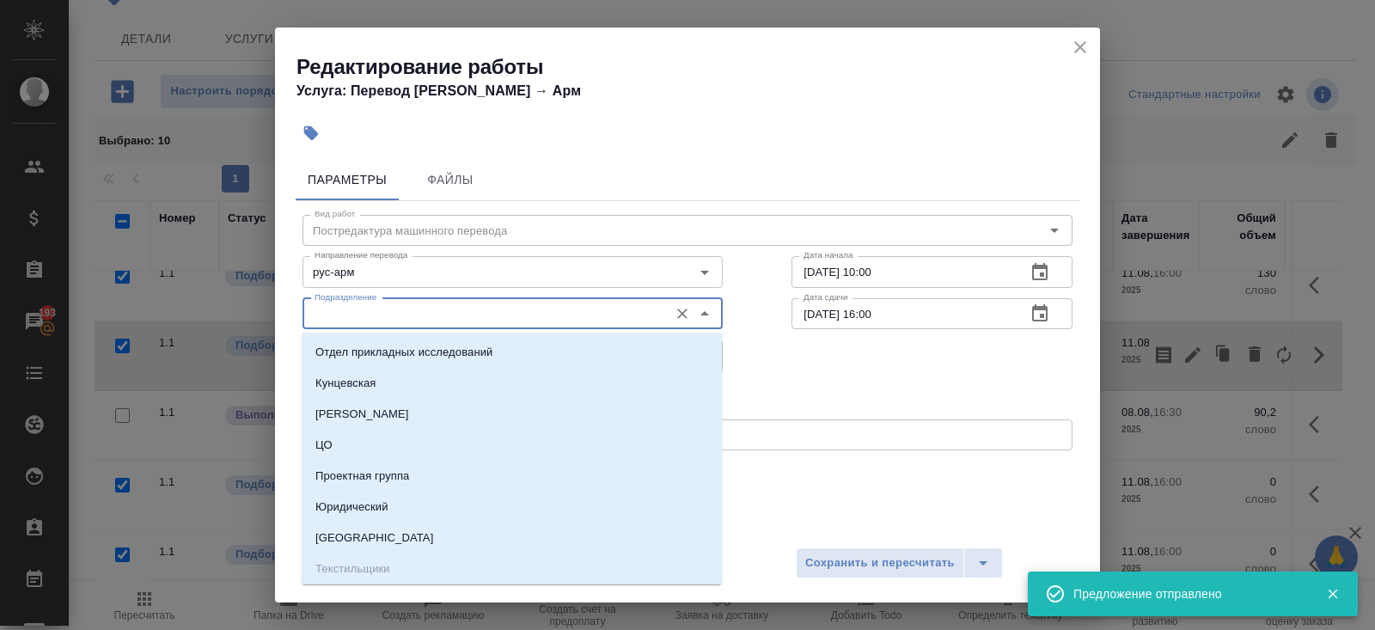
click at [375, 323] on input "Подразделение" at bounding box center [484, 313] width 352 height 21
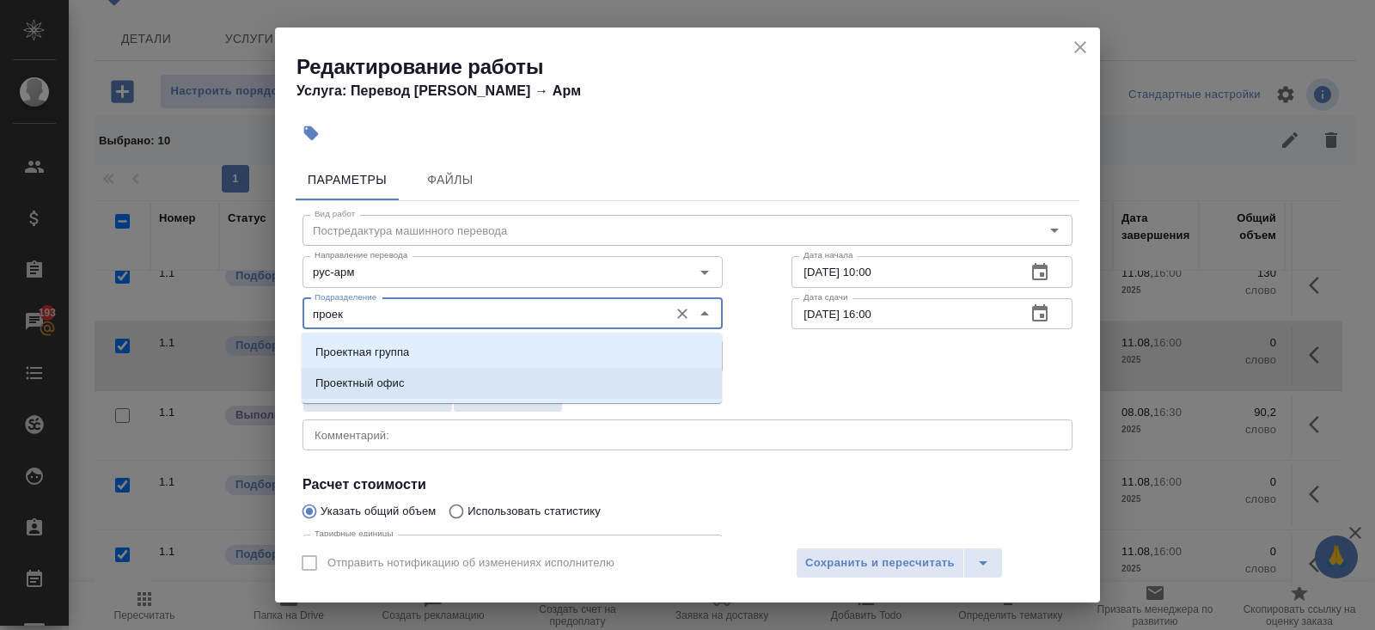
click at [366, 369] on li "Проектный офис" at bounding box center [512, 383] width 420 height 31
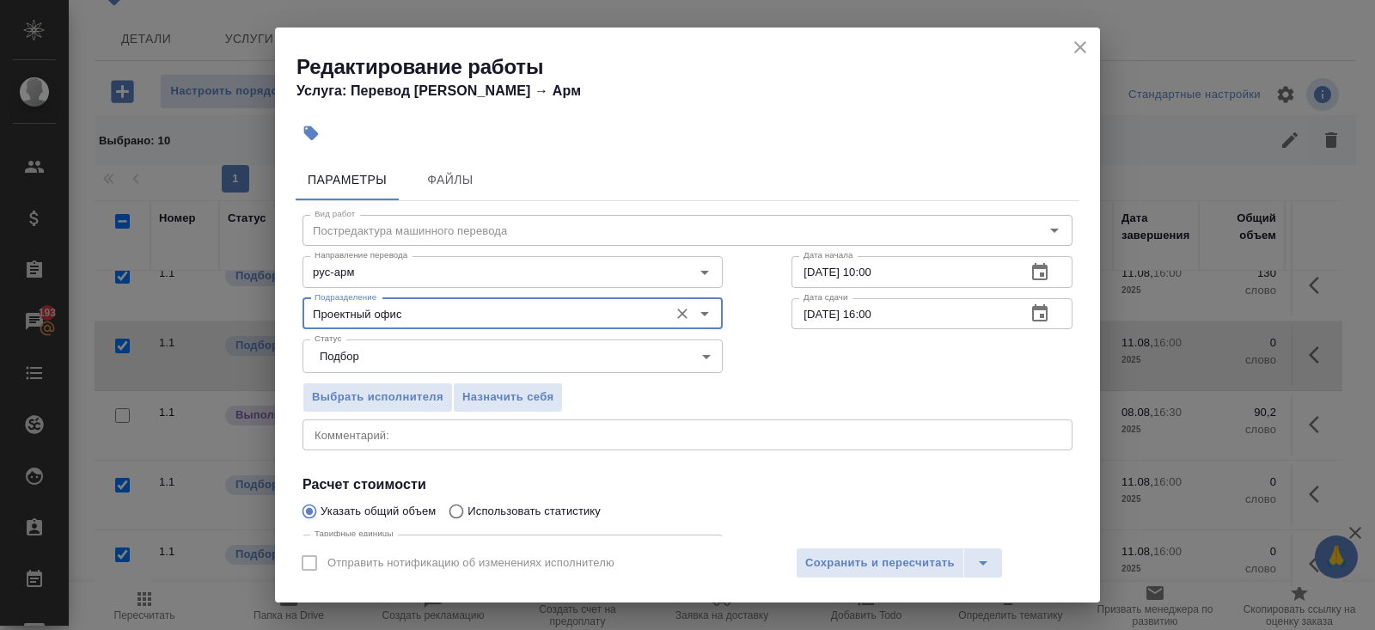
scroll to position [178, 0]
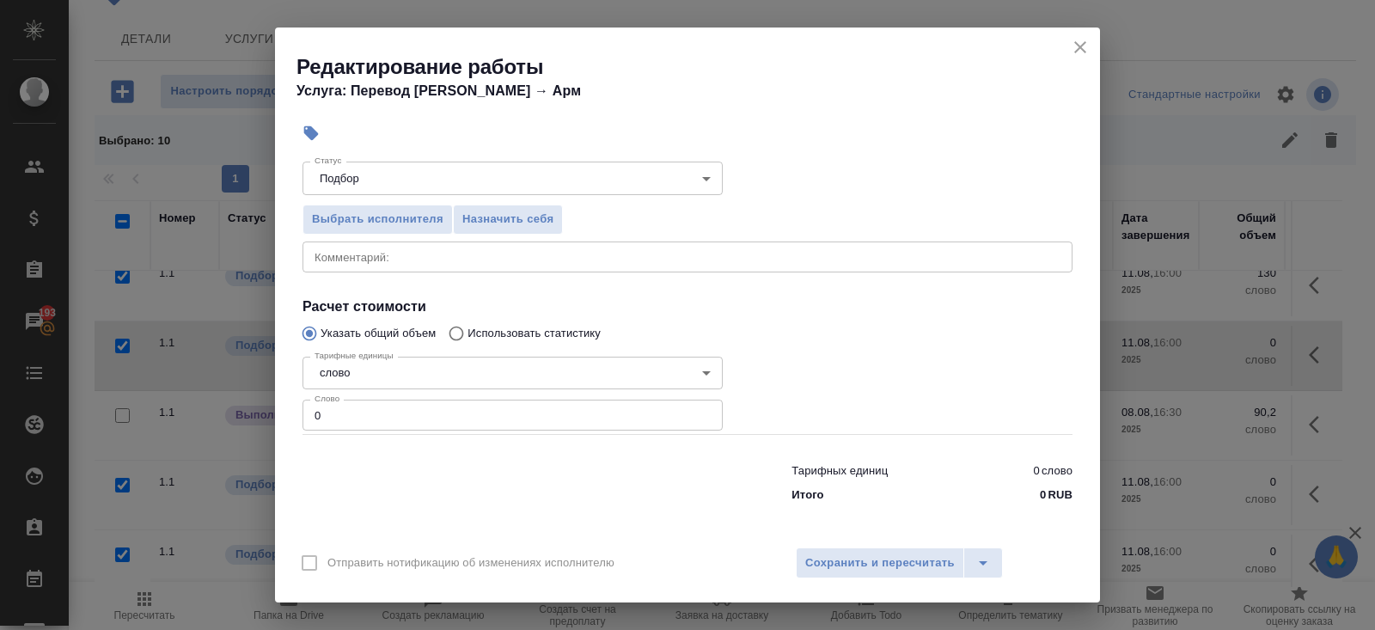
type input "Проектный офис"
click at [359, 418] on input "0" at bounding box center [512, 414] width 420 height 31
type input "130"
click at [865, 552] on button "Сохранить и пересчитать" at bounding box center [880, 562] width 168 height 31
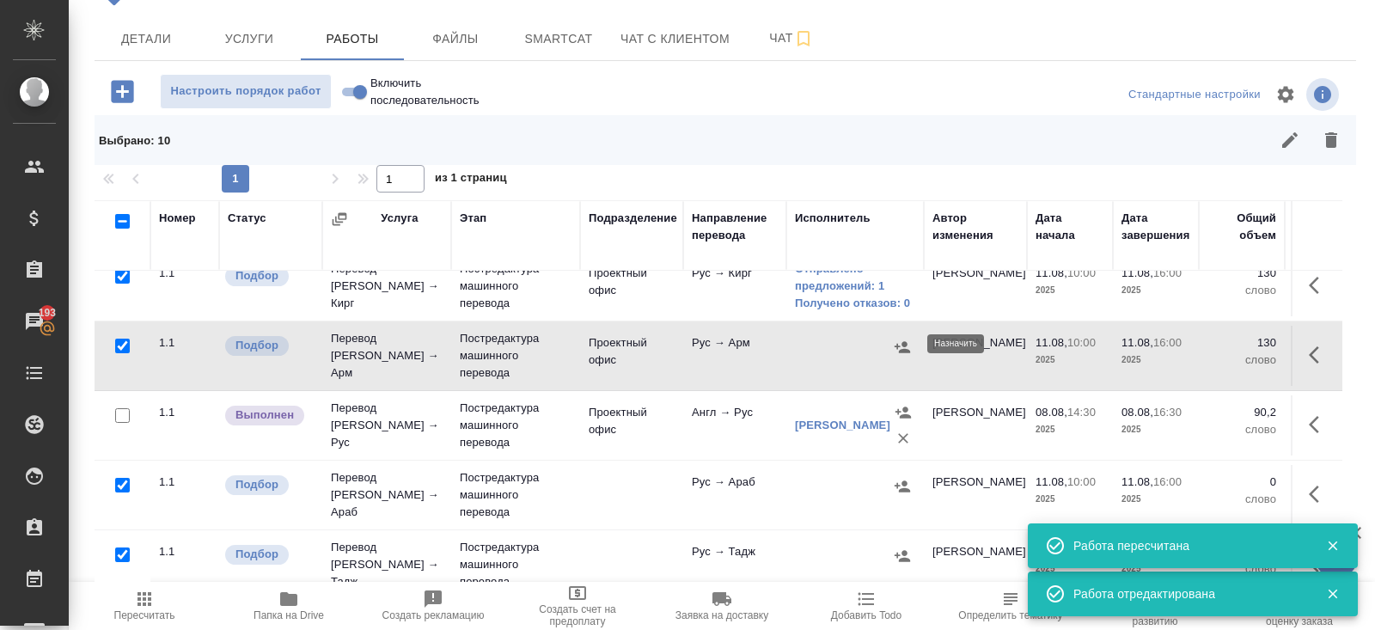
click at [900, 341] on icon "button" at bounding box center [901, 346] width 17 height 17
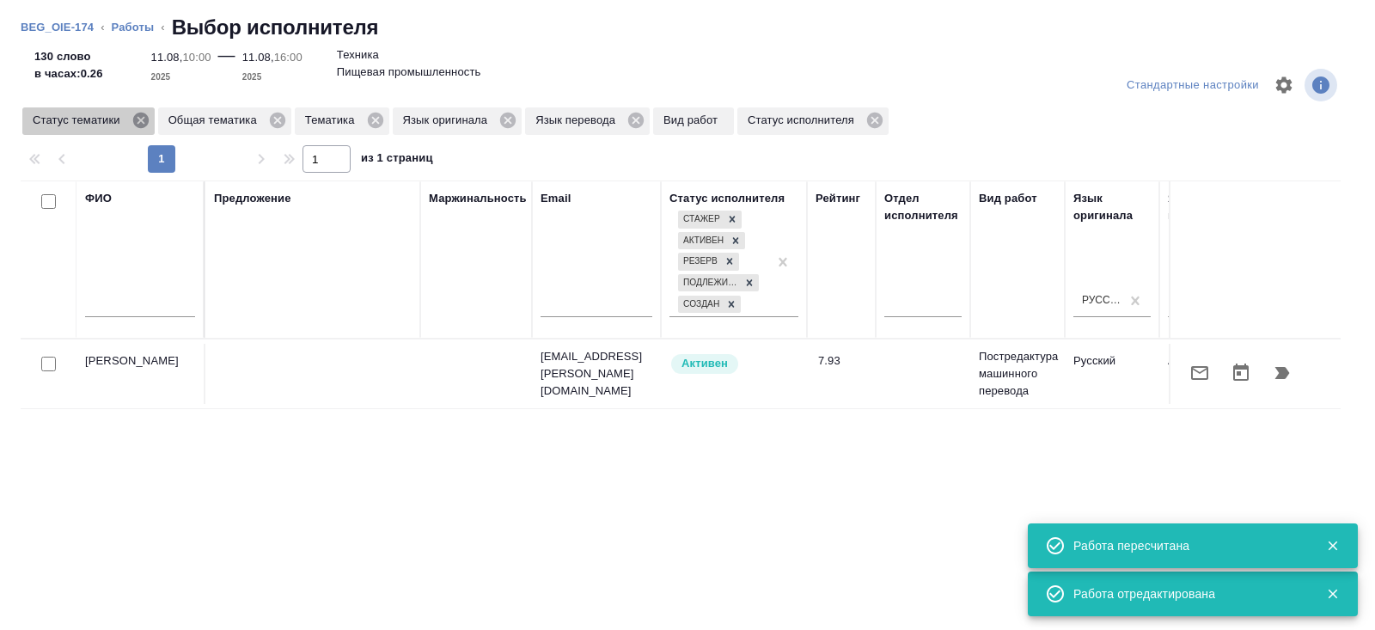
click at [148, 115] on icon at bounding box center [139, 120] width 15 height 15
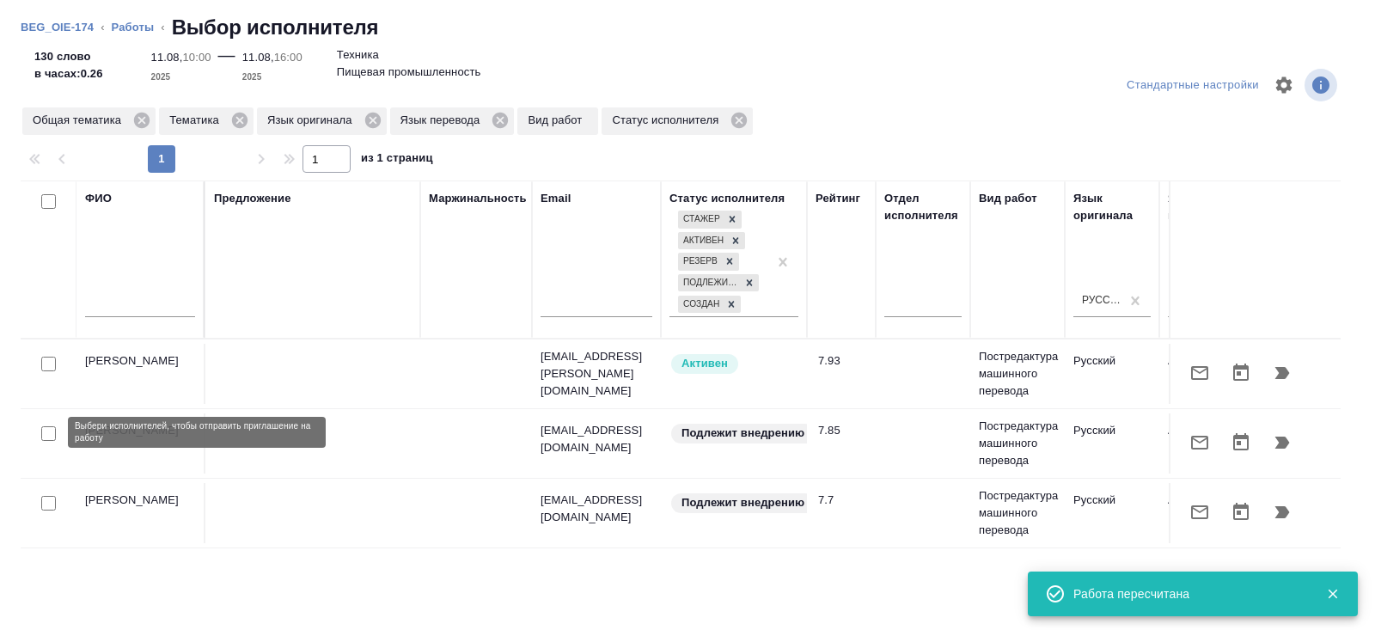
click at [53, 429] on input "checkbox" at bounding box center [48, 433] width 15 height 15
checkbox input "true"
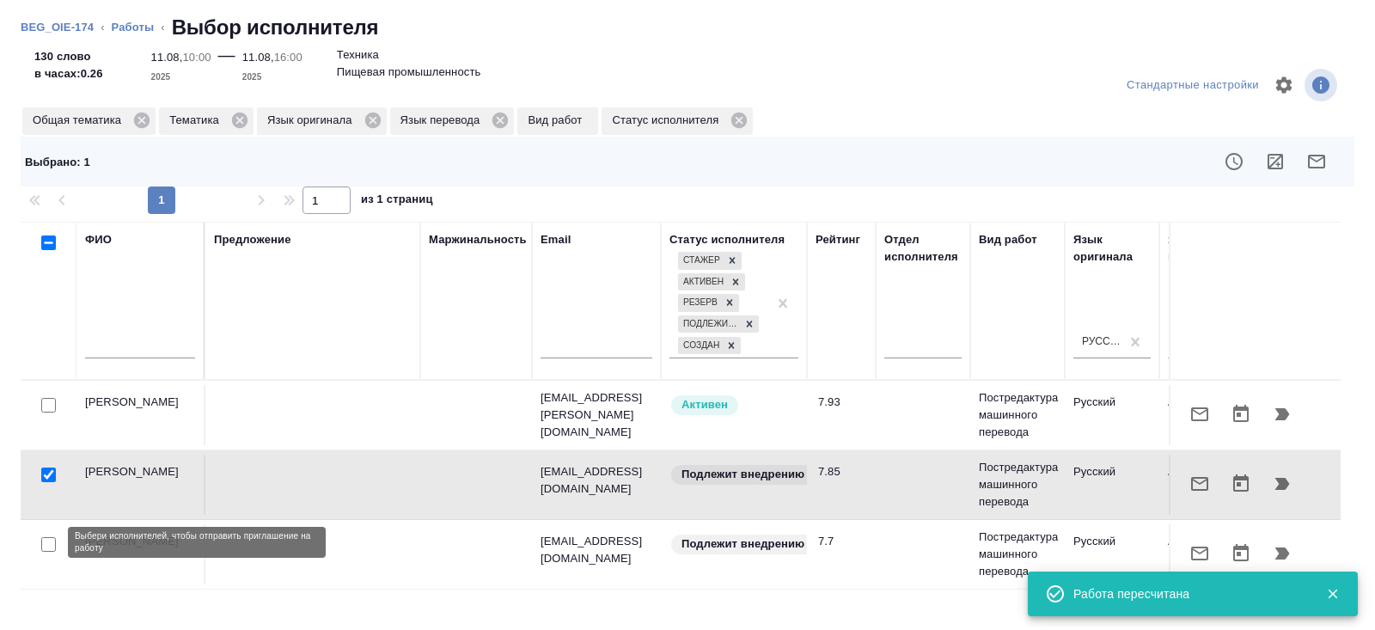
click at [48, 537] on input "checkbox" at bounding box center [48, 544] width 15 height 15
checkbox input "true"
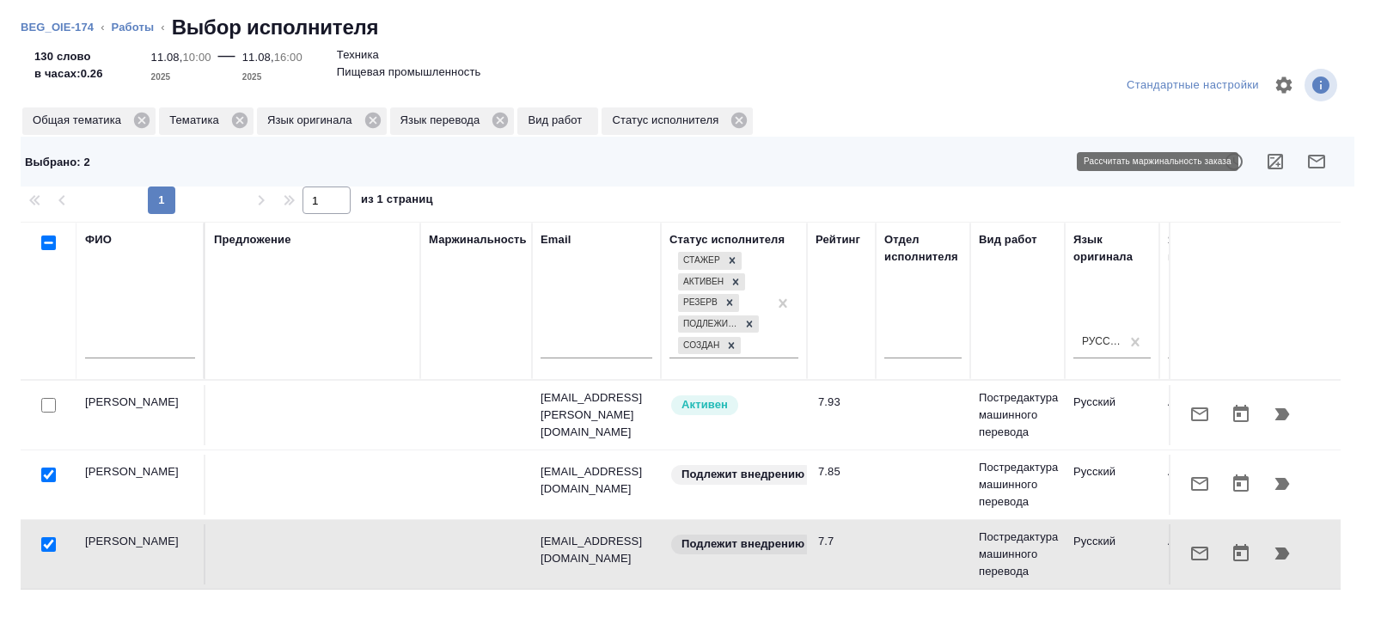
click at [1306, 160] on icon "button" at bounding box center [1316, 161] width 21 height 21
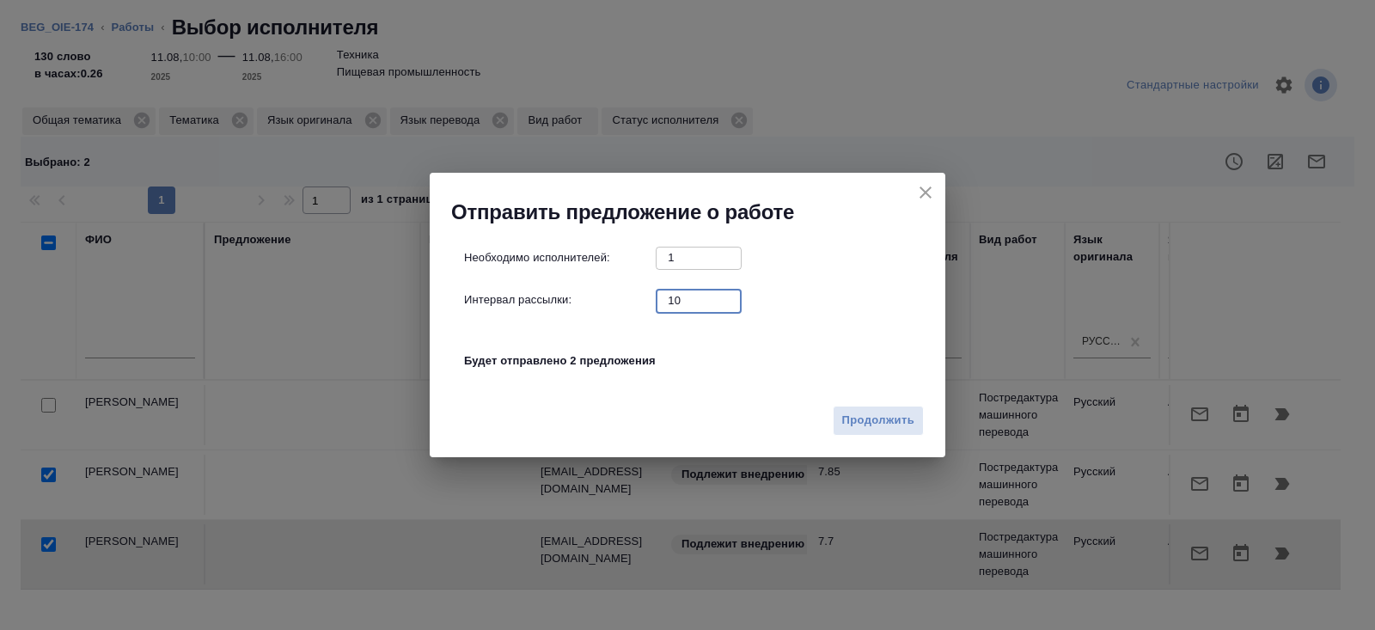
drag, startPoint x: 703, startPoint y: 308, endPoint x: 615, endPoint y: 286, distance: 90.4
click at [615, 286] on div "Необходимо исполнителей: 1 ​ Интервал рассылки: 10 ​ Будет отправлено 2 предлож…" at bounding box center [694, 318] width 460 height 143
type input "0"
click at [851, 410] on button "Продолжить" at bounding box center [877, 421] width 91 height 30
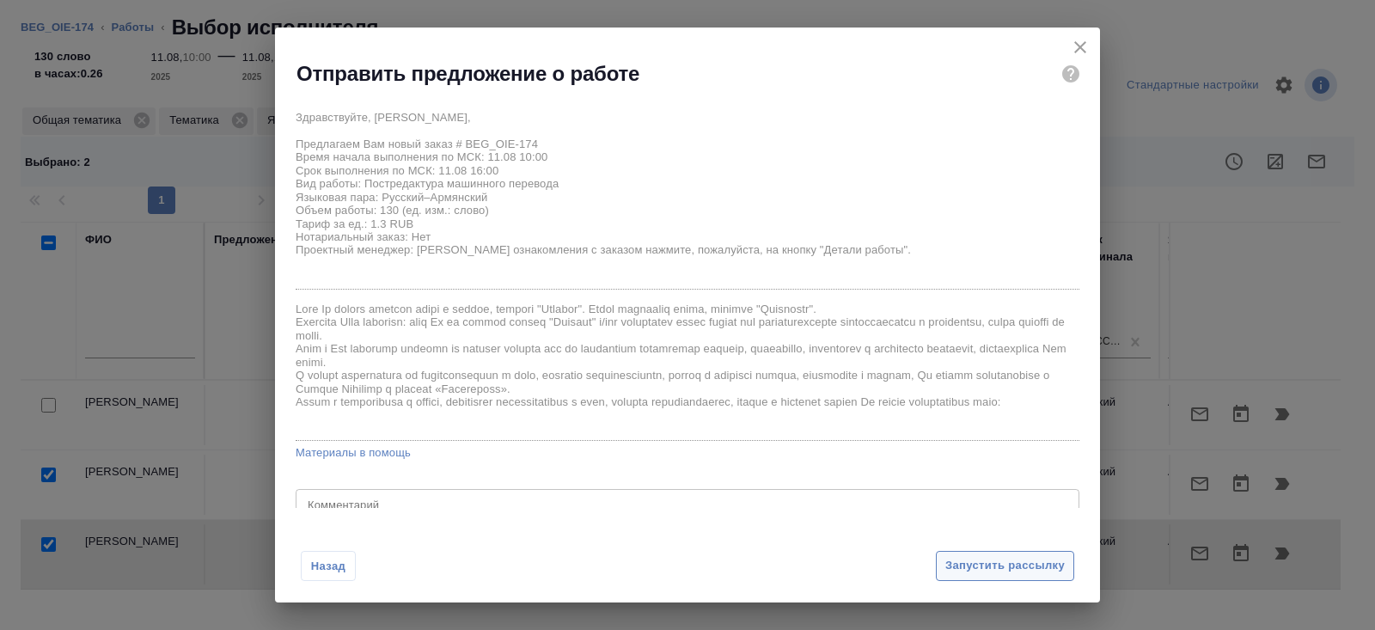
click at [953, 569] on span "Запустить рассылку" at bounding box center [1004, 566] width 119 height 20
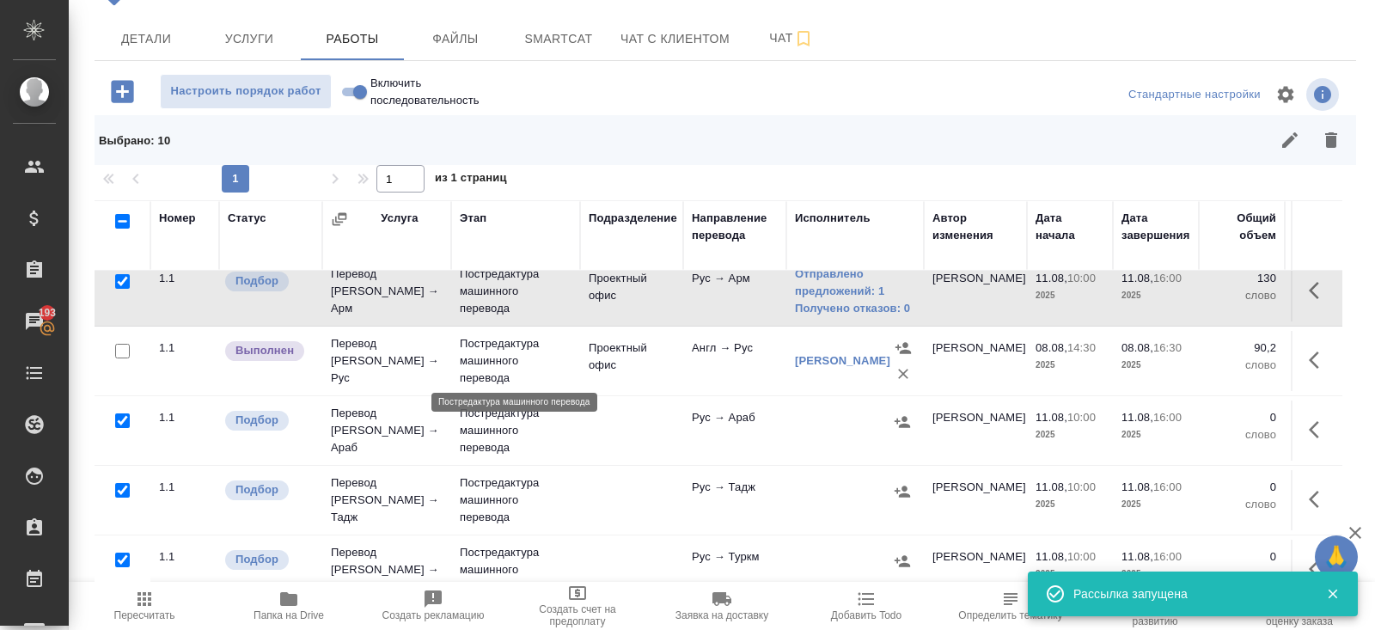
scroll to position [267, 0]
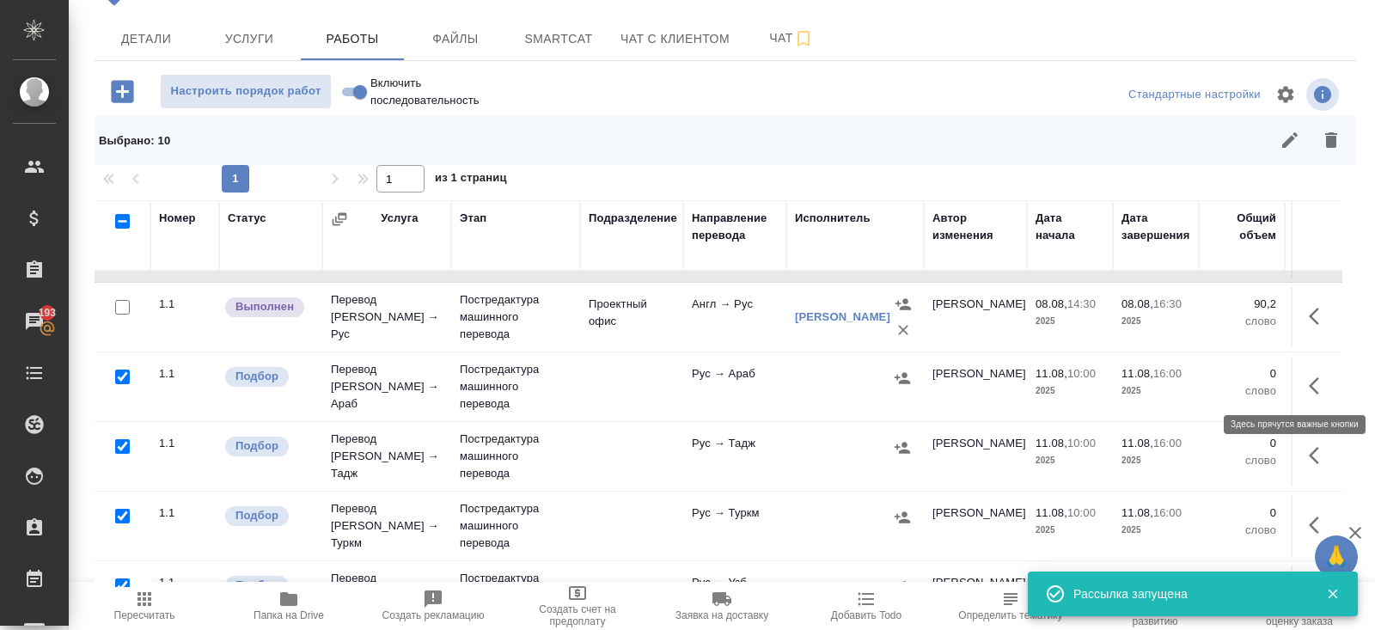
click at [1315, 377] on icon "button" at bounding box center [1313, 385] width 10 height 17
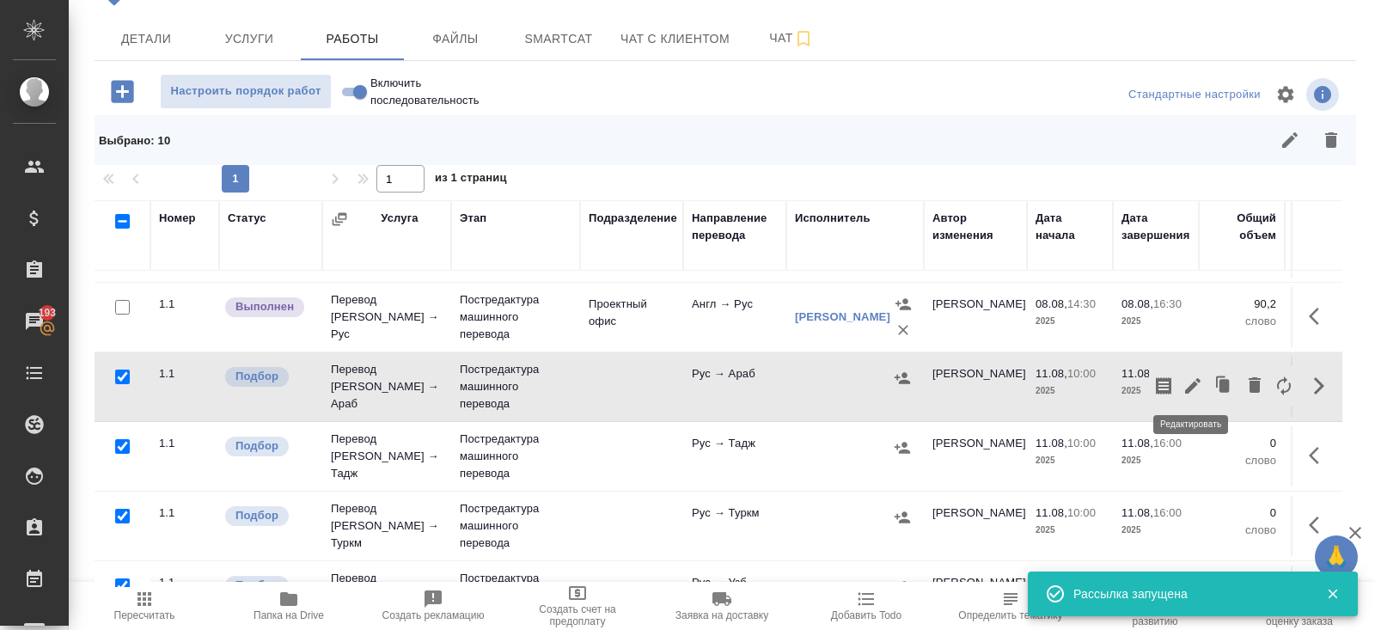
click at [1186, 388] on icon "button" at bounding box center [1192, 385] width 15 height 15
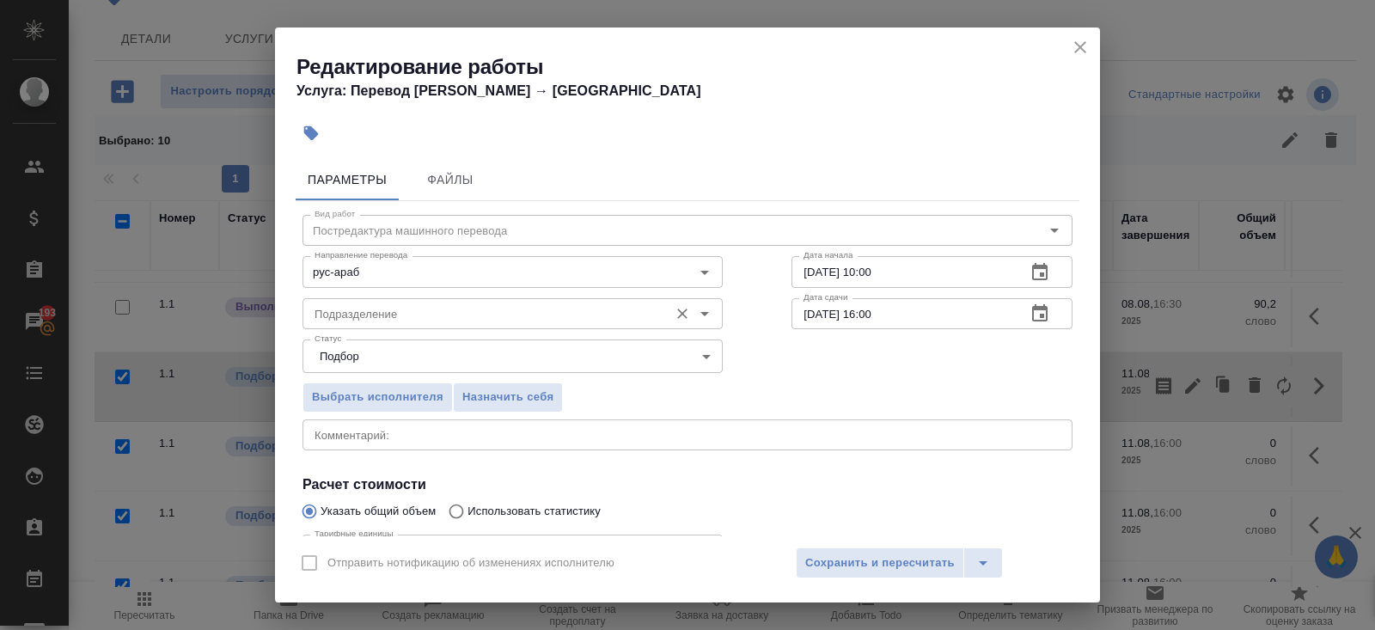
click at [308, 314] on input "Подразделение" at bounding box center [484, 313] width 352 height 21
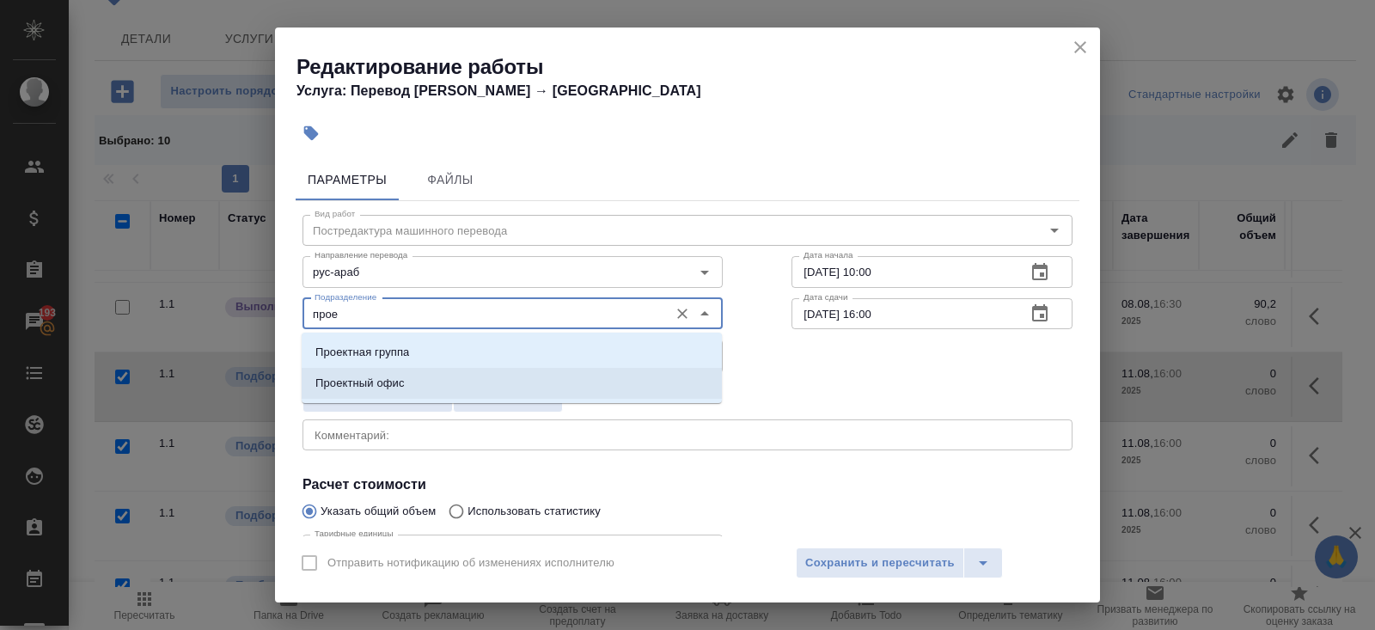
click at [369, 373] on li "Проектный офис" at bounding box center [512, 383] width 420 height 31
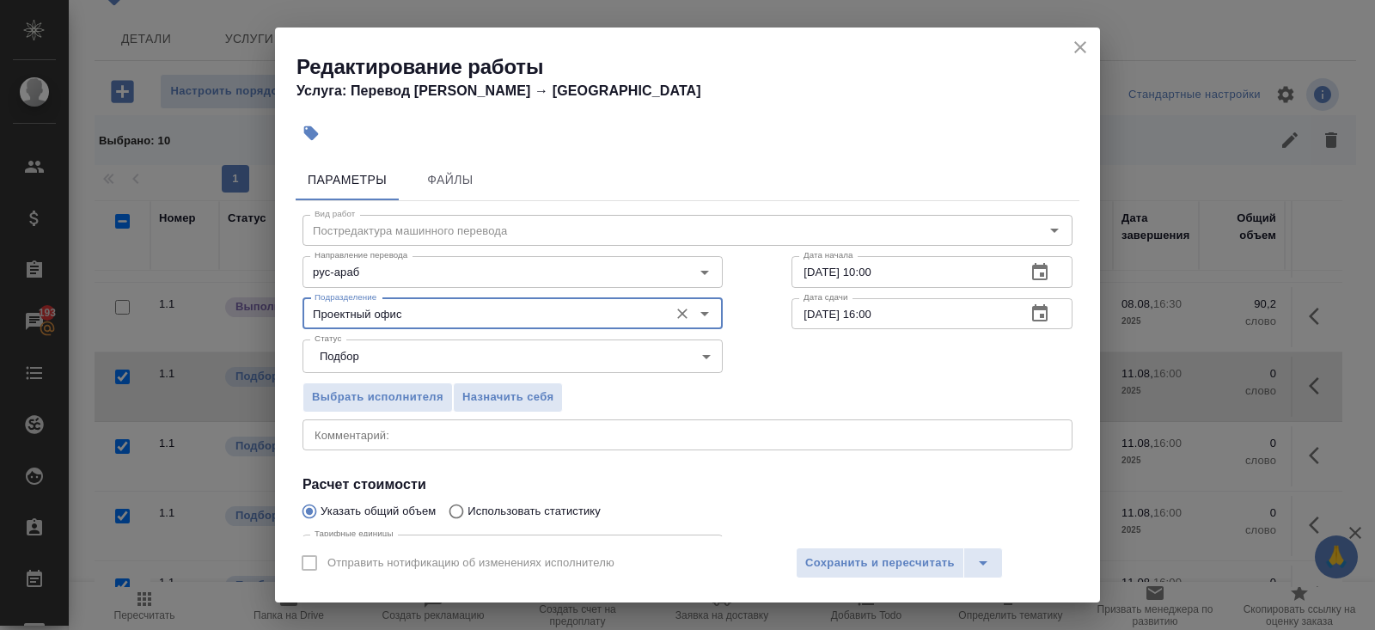
scroll to position [178, 0]
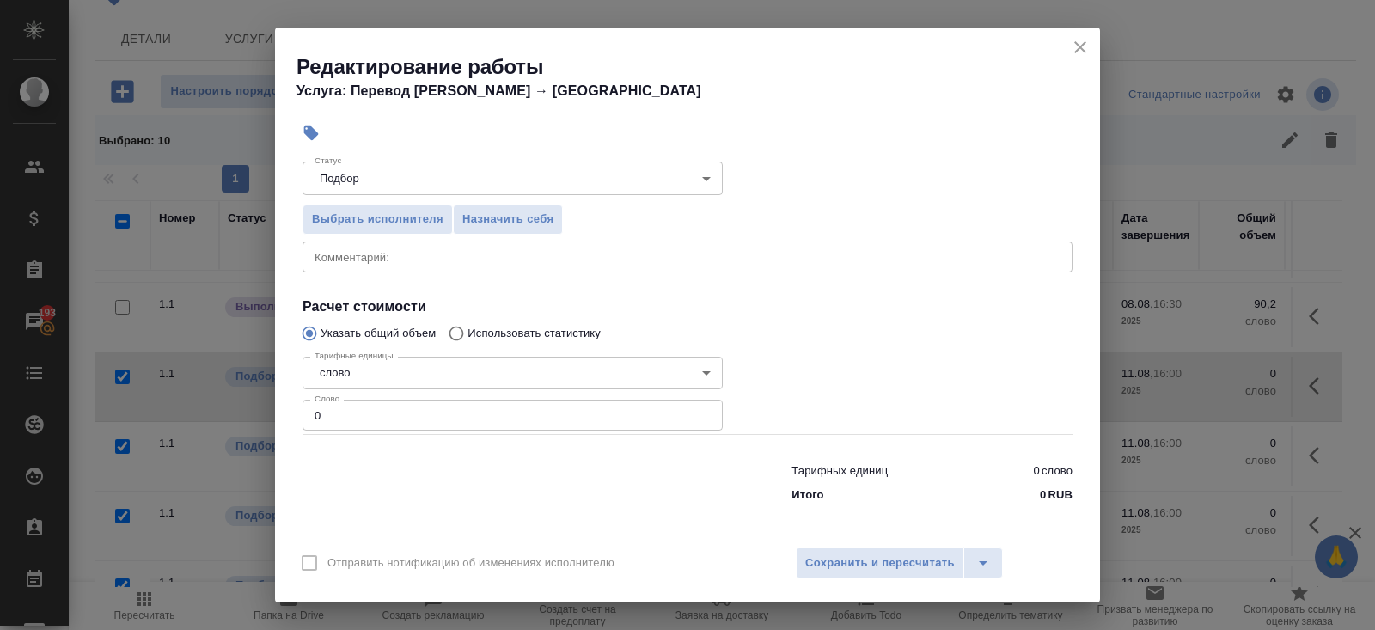
type input "Проектный офис"
click at [366, 407] on input "0" at bounding box center [512, 414] width 420 height 31
type input "130"
click at [832, 566] on span "Сохранить и пересчитать" at bounding box center [879, 563] width 149 height 20
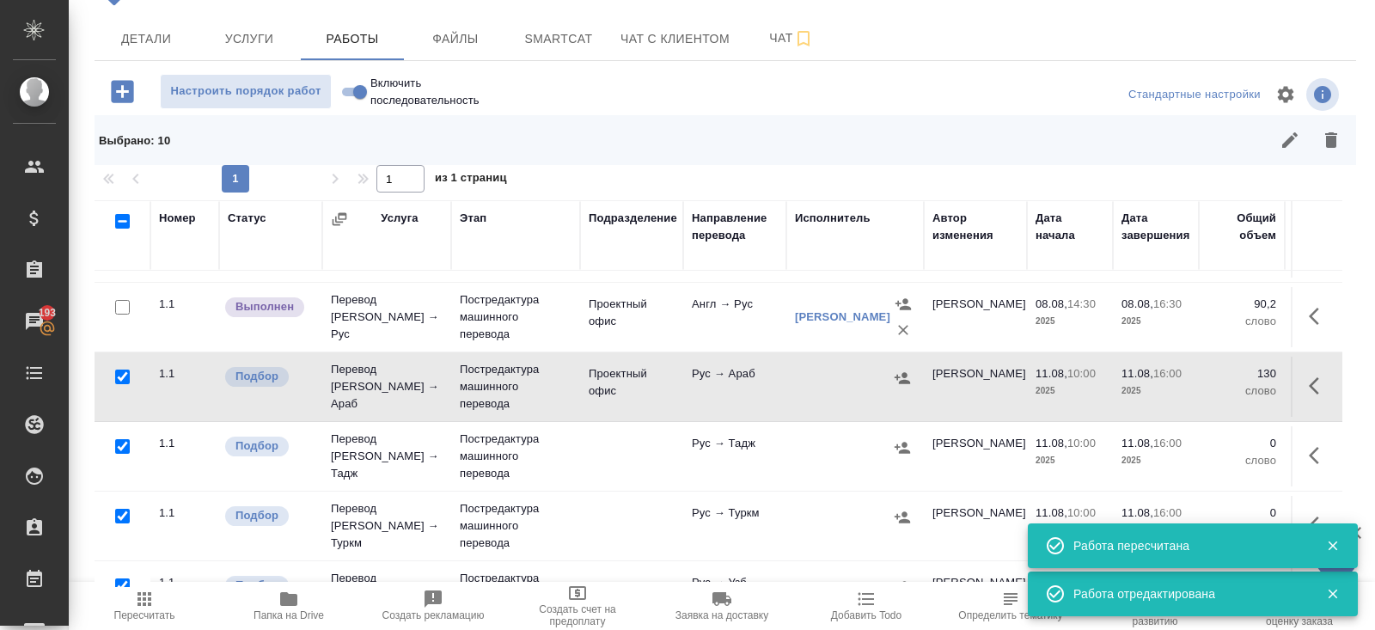
click at [893, 382] on icon "button" at bounding box center [901, 377] width 17 height 17
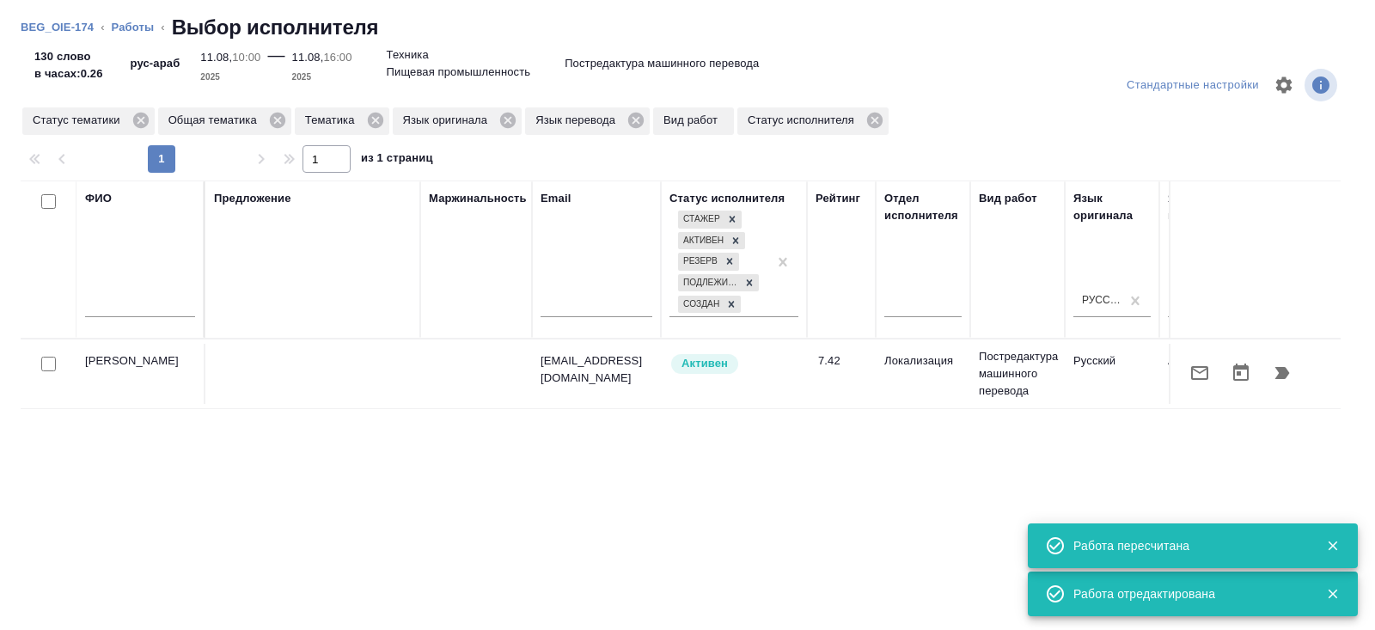
click at [1192, 372] on icon "button" at bounding box center [1199, 373] width 21 height 21
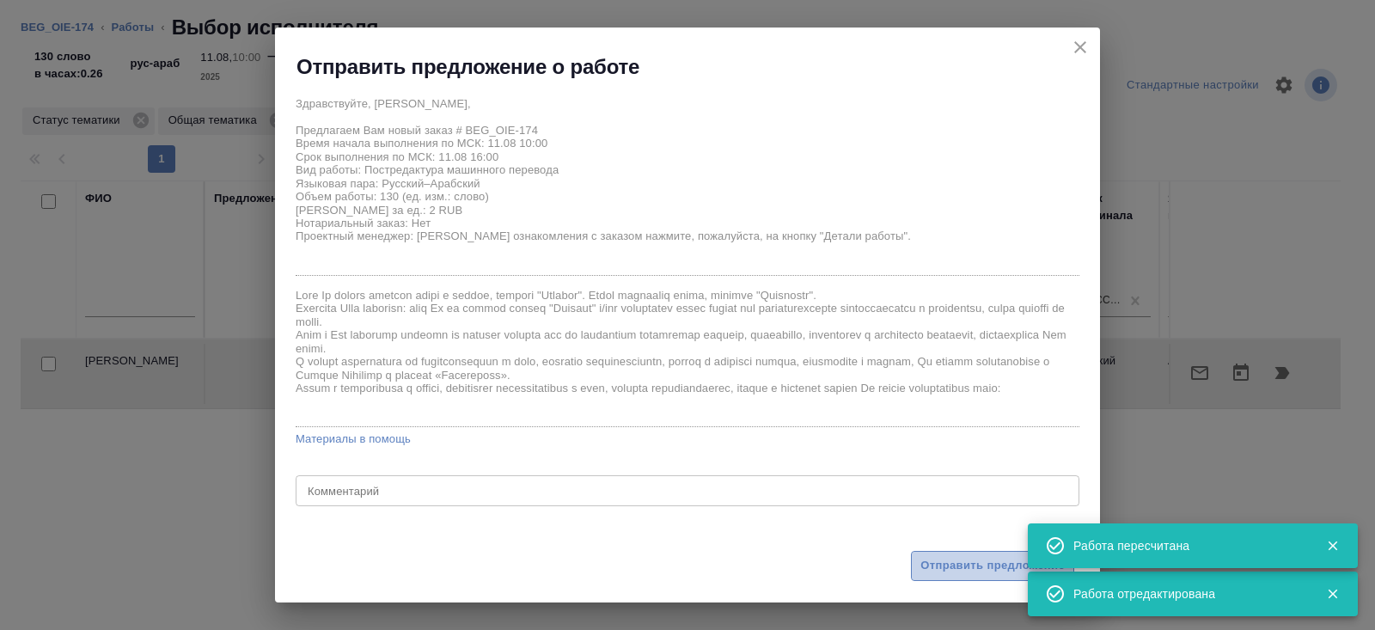
click at [948, 571] on span "Отправить предложение" at bounding box center [992, 566] width 144 height 20
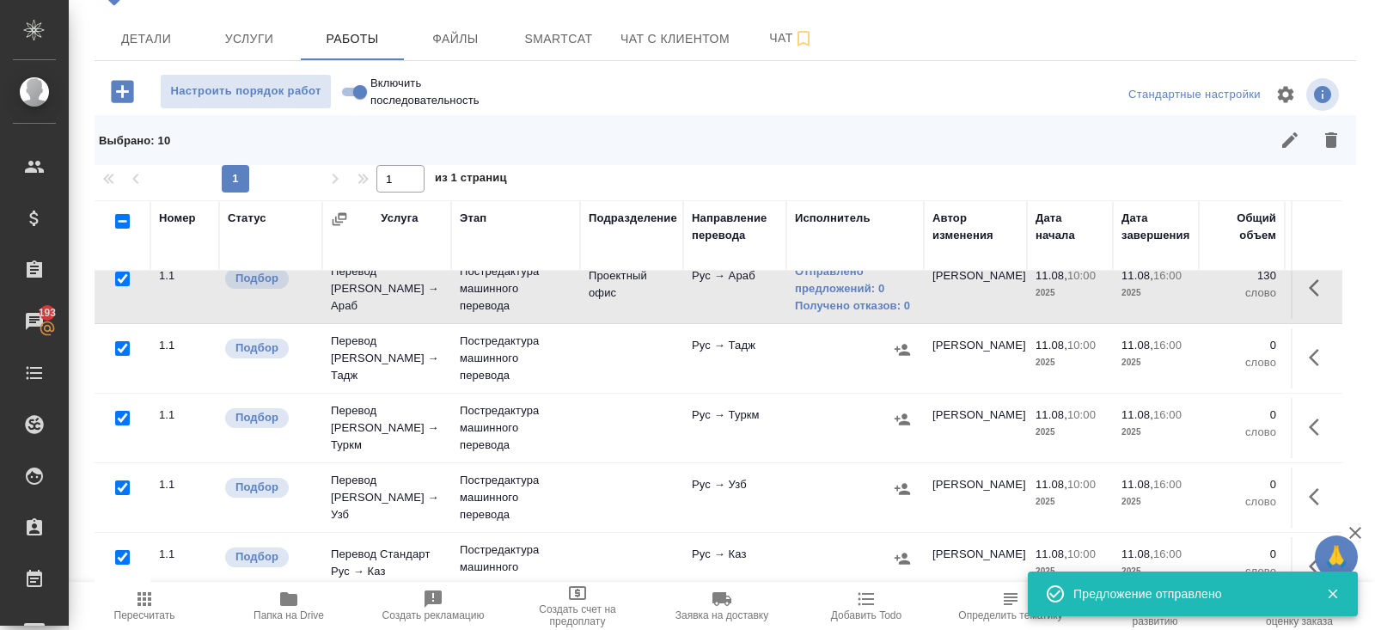
scroll to position [378, 0]
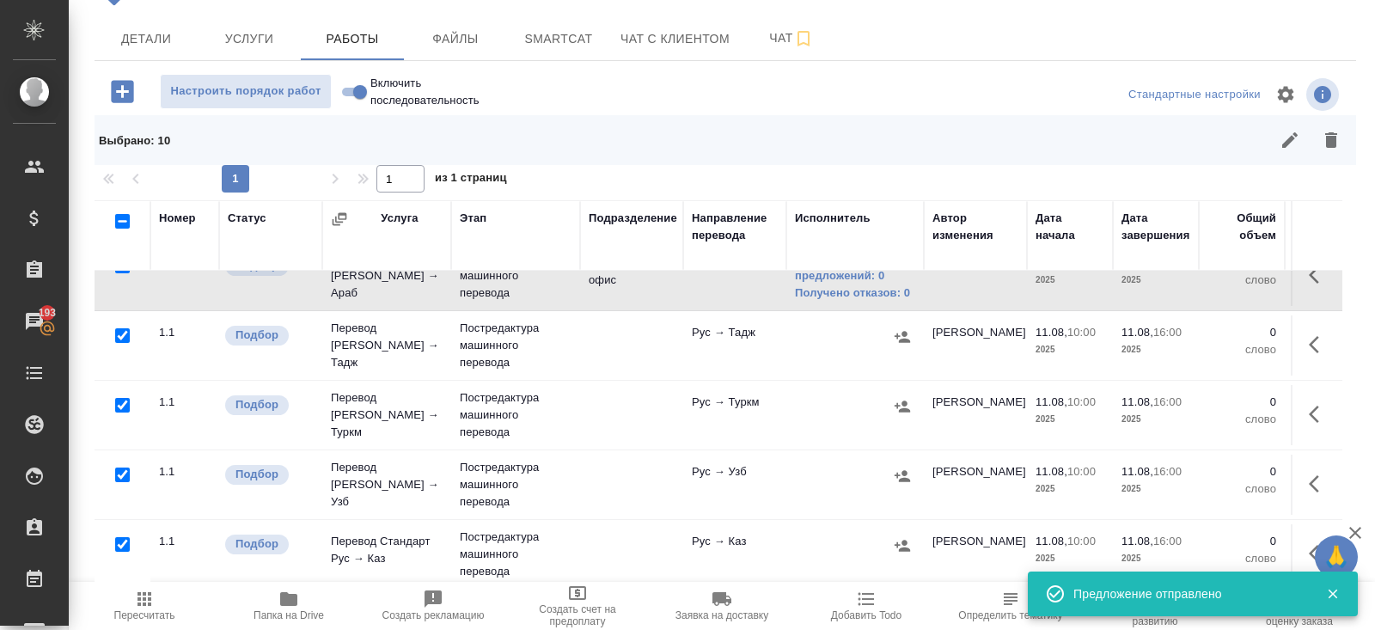
click at [1308, 345] on icon "button" at bounding box center [1318, 344] width 21 height 21
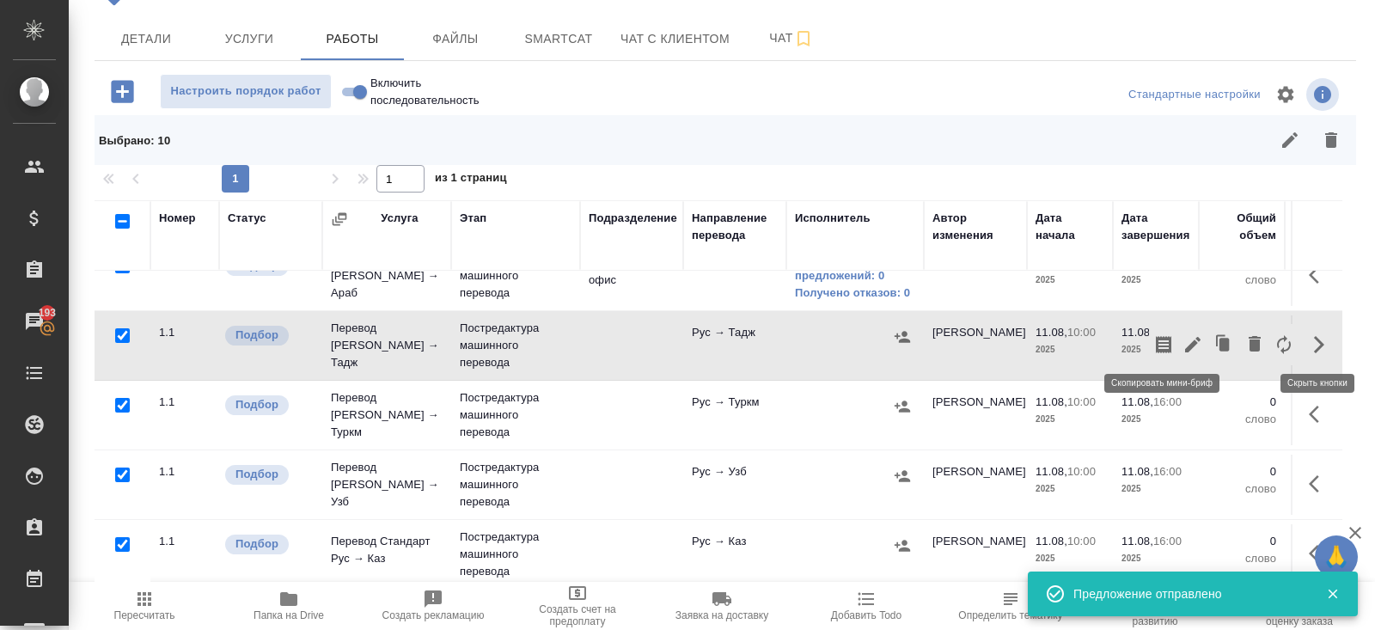
click at [1186, 340] on icon "button" at bounding box center [1192, 344] width 21 height 21
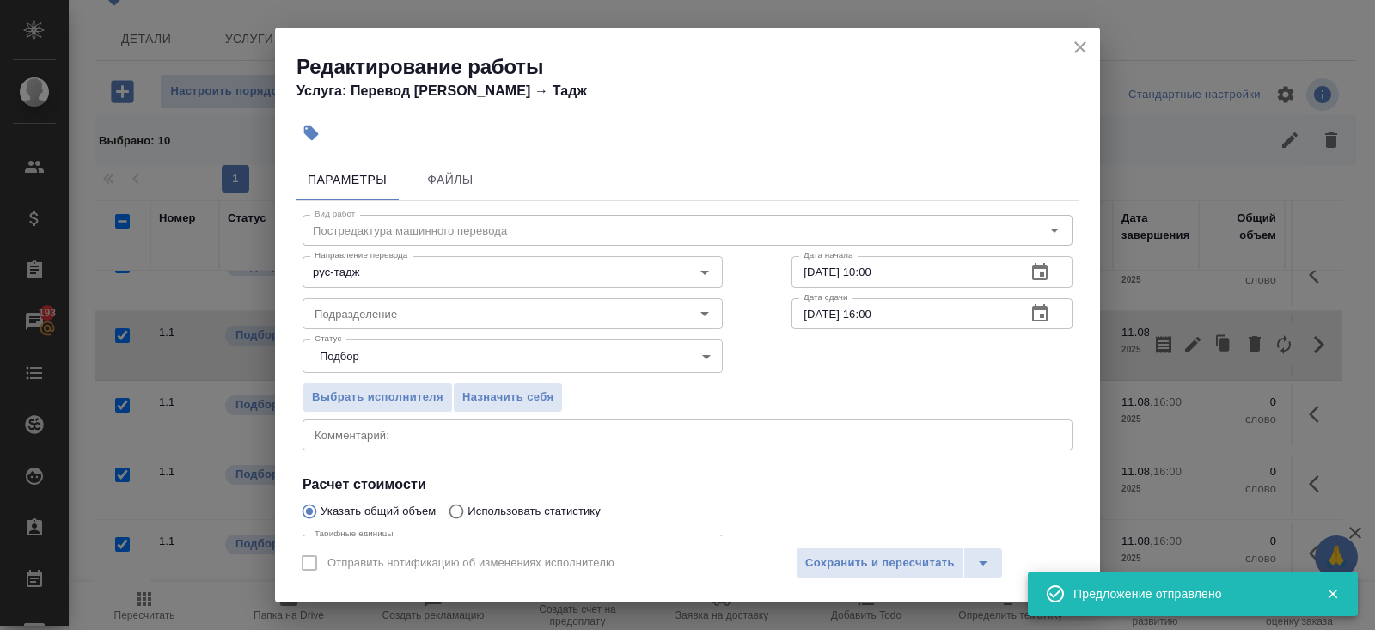
click at [350, 329] on div "Статус Подбор recruiting Статус" at bounding box center [512, 354] width 489 height 112
click at [322, 313] on input "Подразделение" at bounding box center [484, 313] width 352 height 21
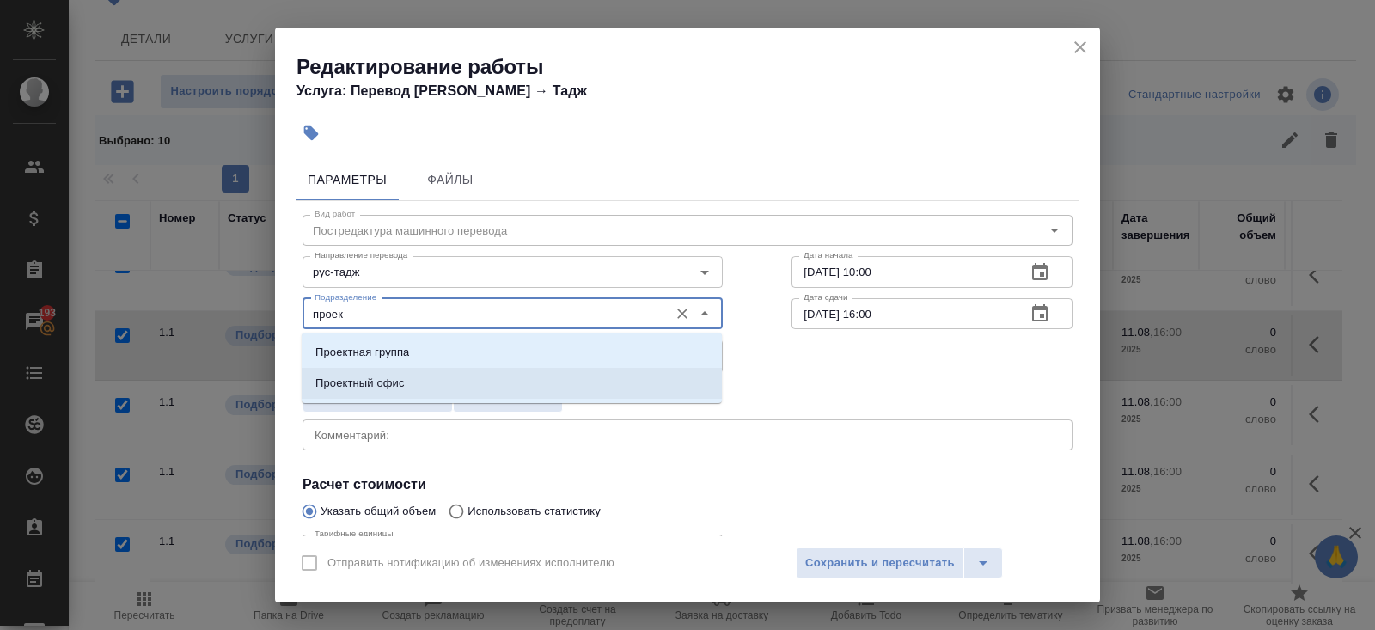
click at [344, 378] on p "Проектный офис" at bounding box center [359, 383] width 89 height 17
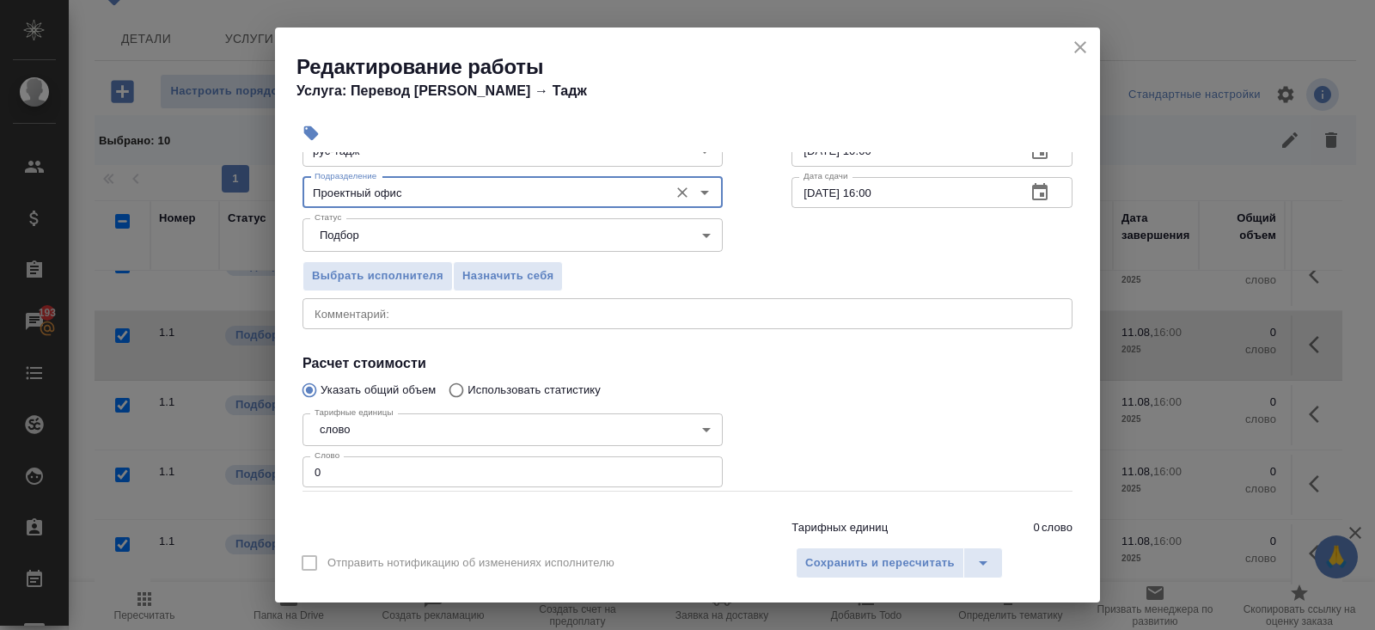
scroll to position [149, 0]
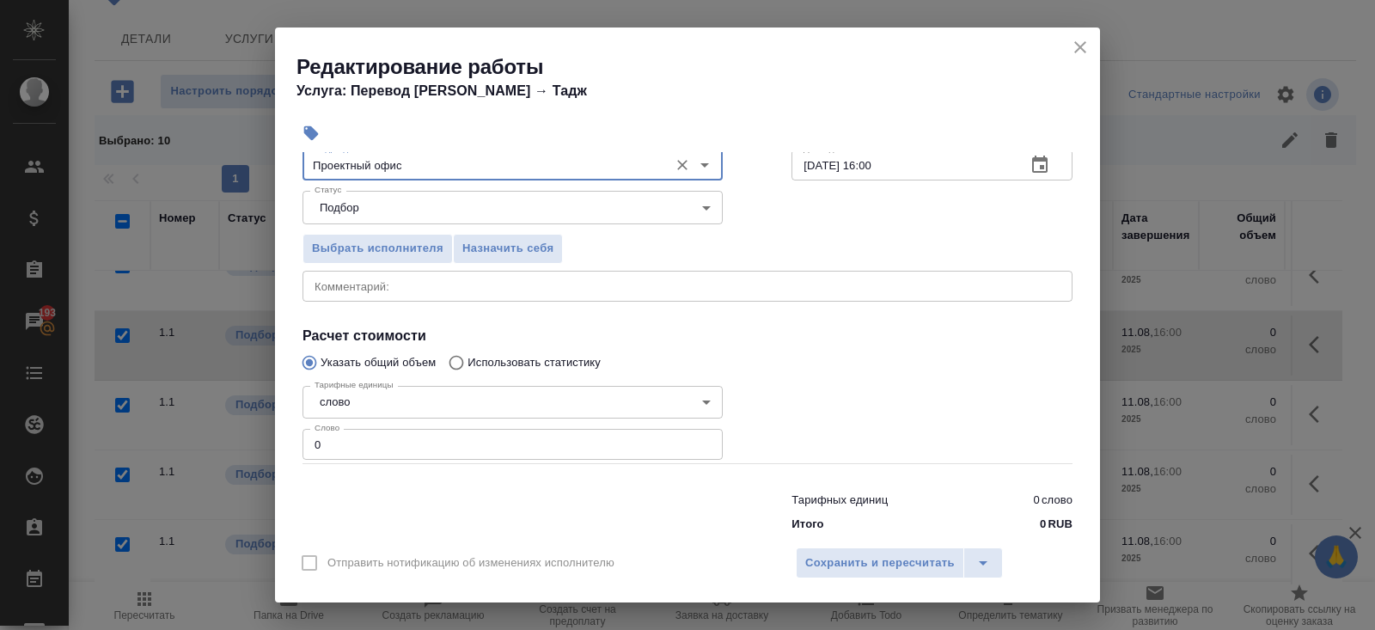
type input "Проектный офис"
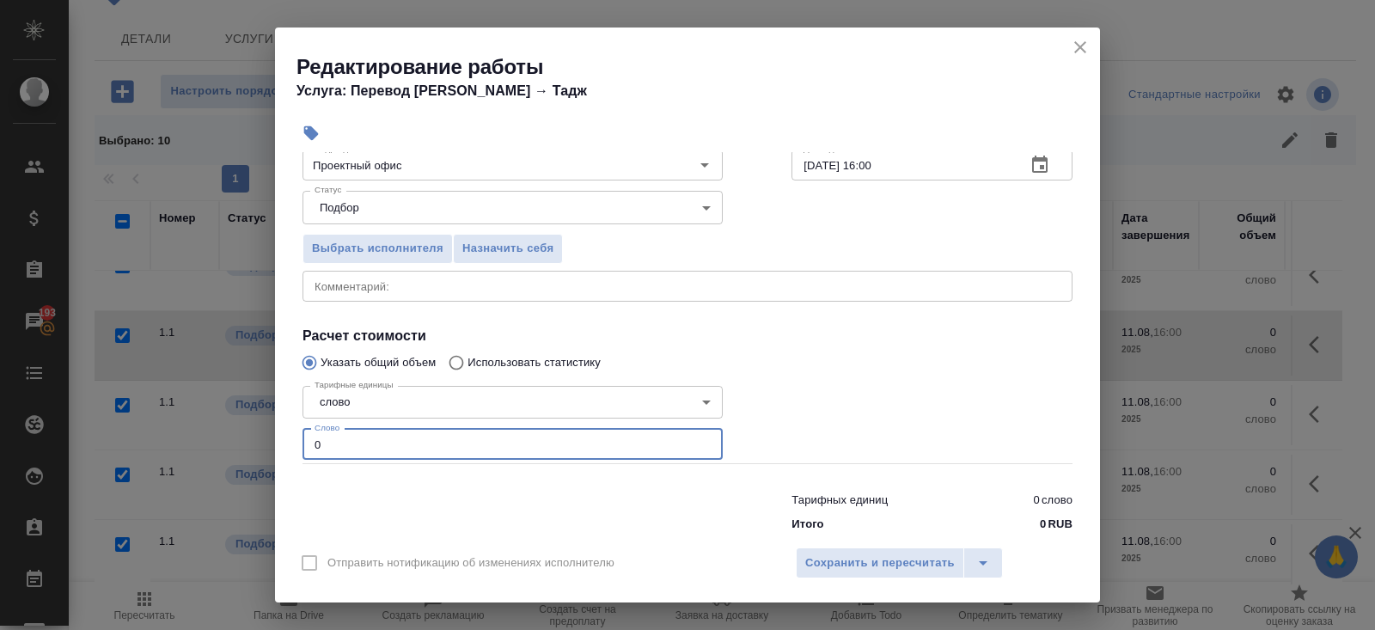
click at [347, 440] on input "0" at bounding box center [512, 444] width 420 height 31
type input "130"
click at [860, 570] on span "Сохранить и пересчитать" at bounding box center [879, 563] width 149 height 20
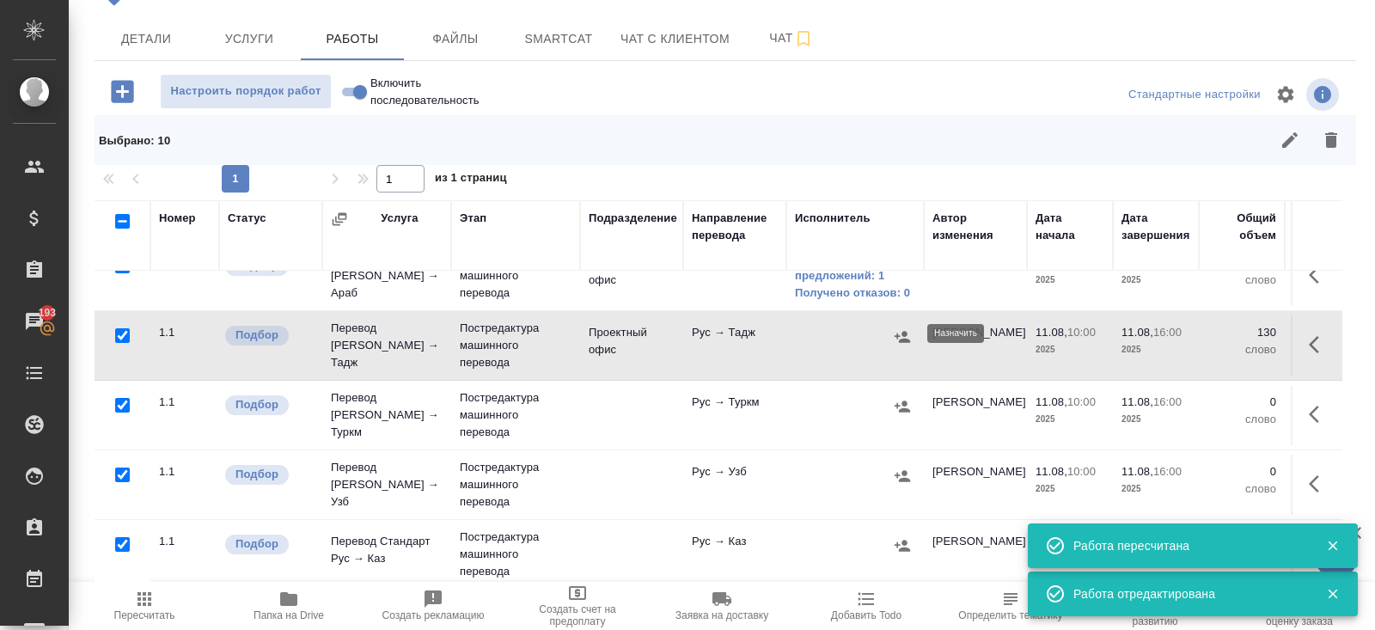
click at [906, 335] on icon "button" at bounding box center [901, 336] width 15 height 11
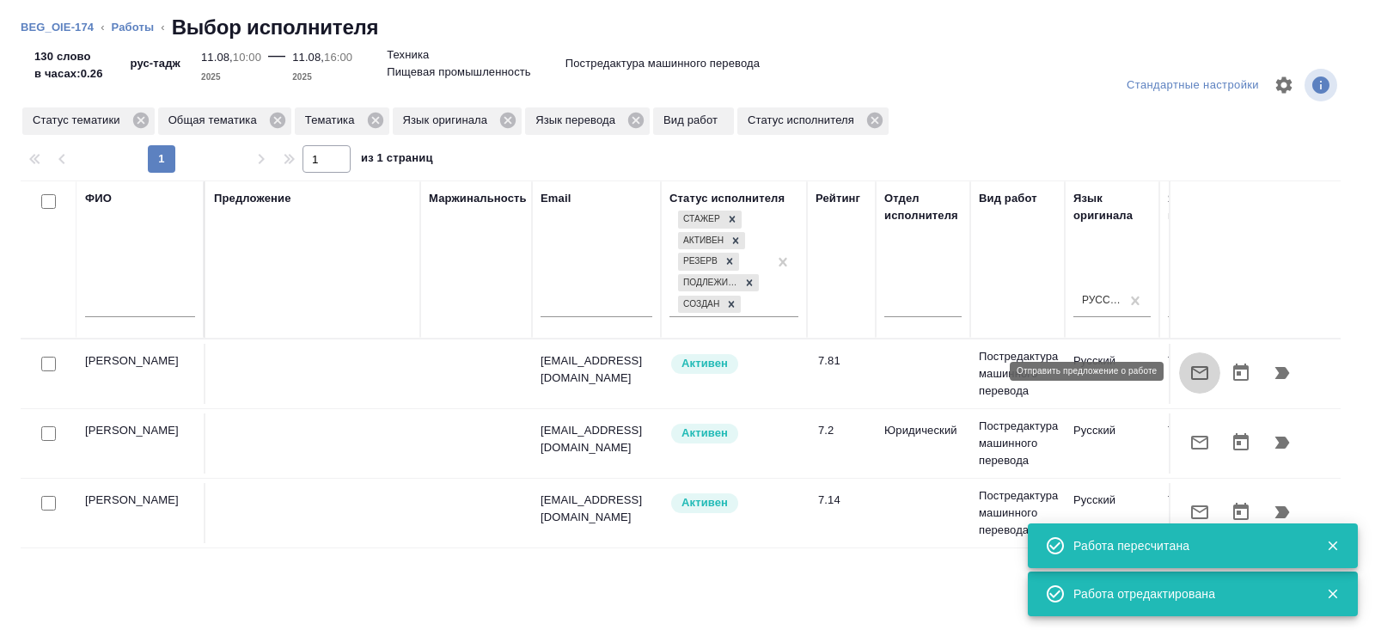
click at [1195, 379] on icon "button" at bounding box center [1199, 373] width 21 height 21
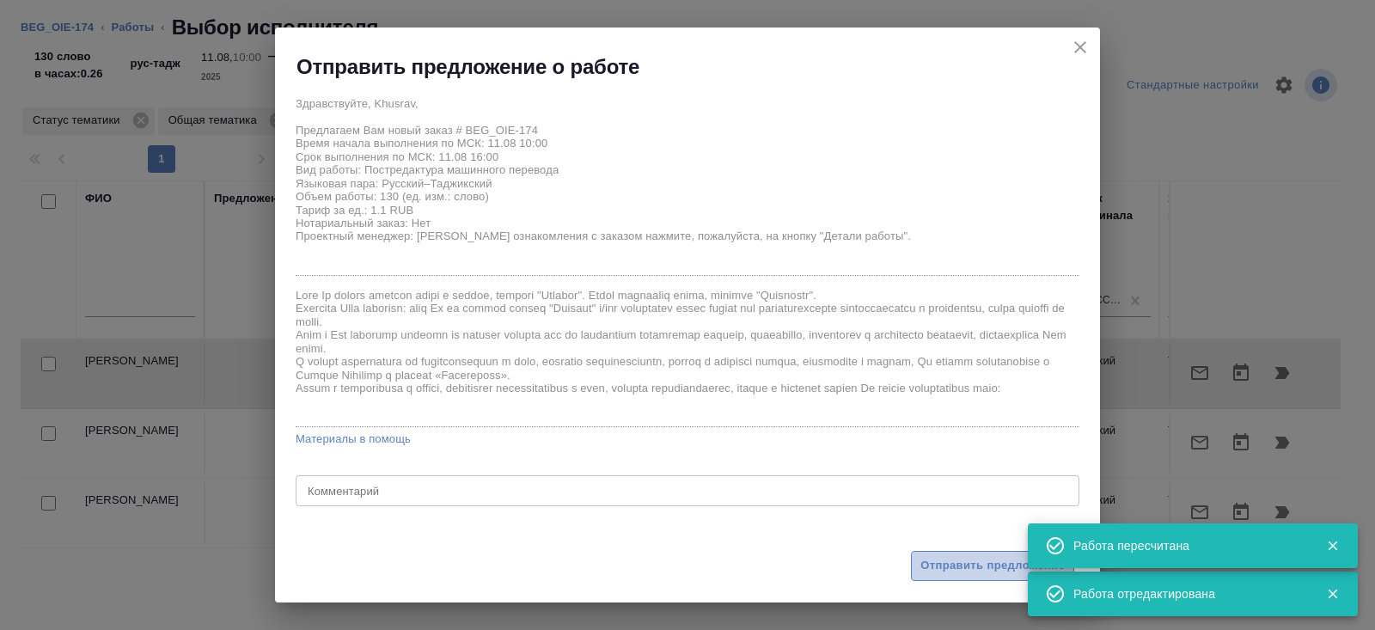
click at [975, 558] on span "Отправить предложение" at bounding box center [992, 566] width 144 height 20
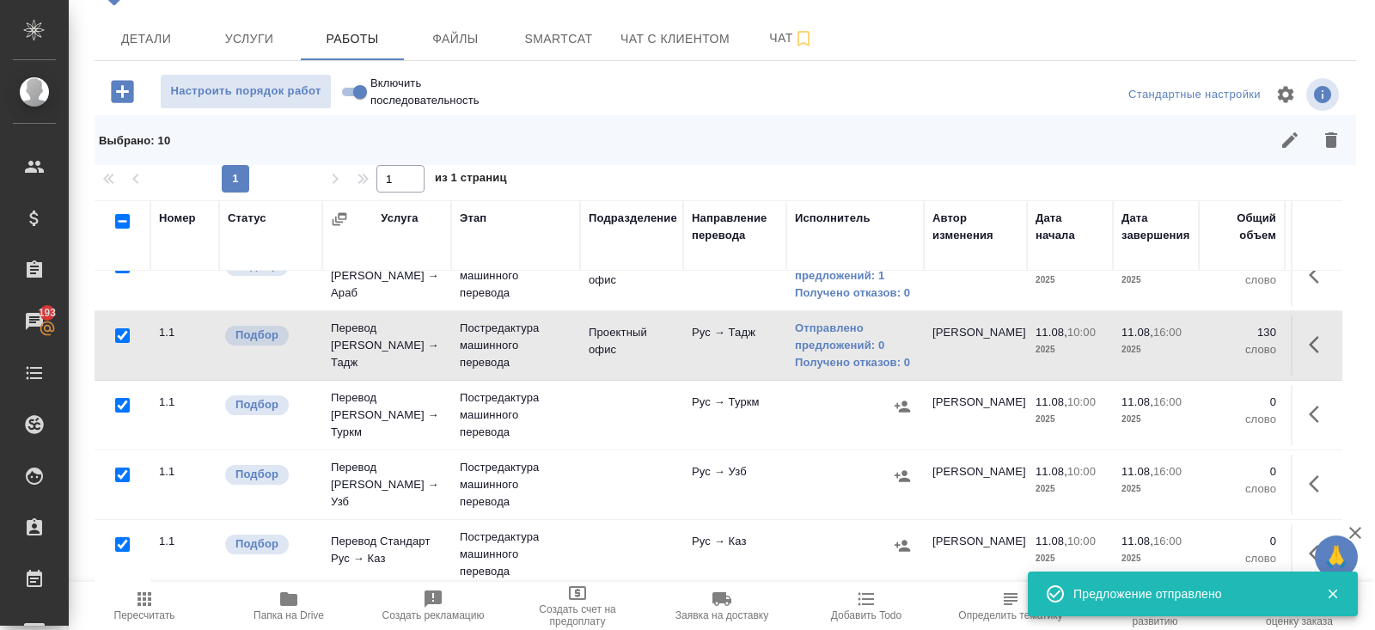
scroll to position [393, 0]
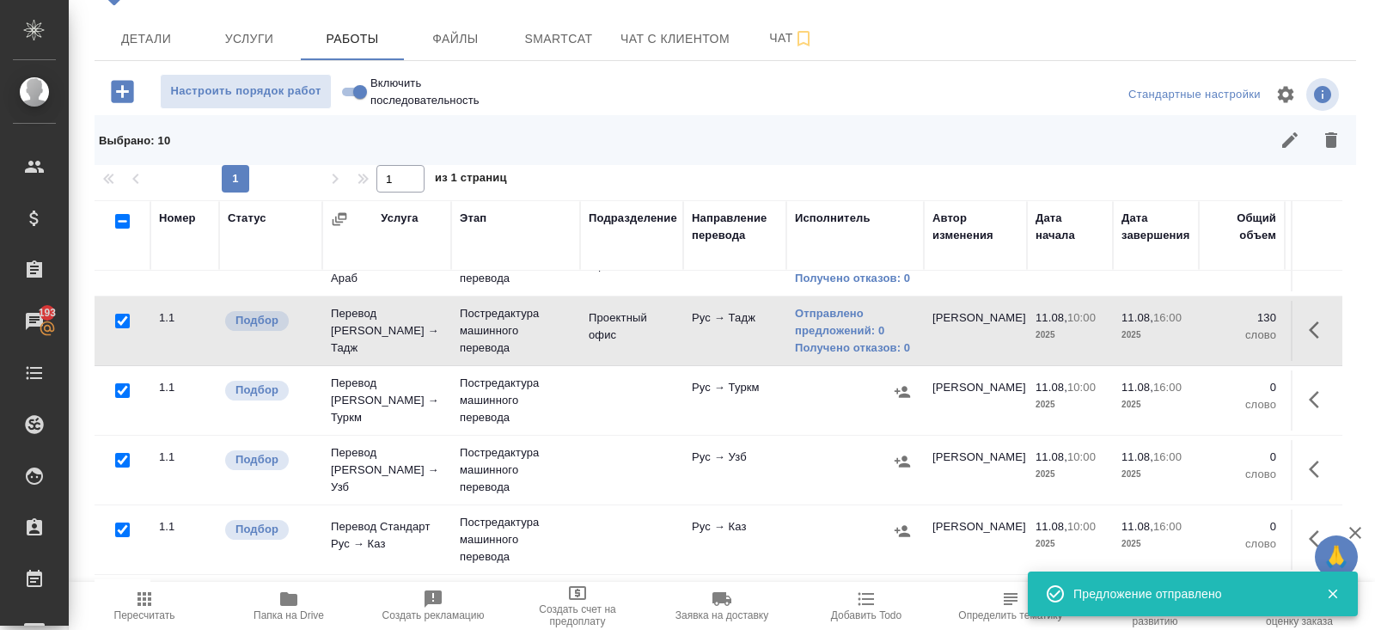
click at [1302, 386] on button "button" at bounding box center [1318, 399] width 41 height 41
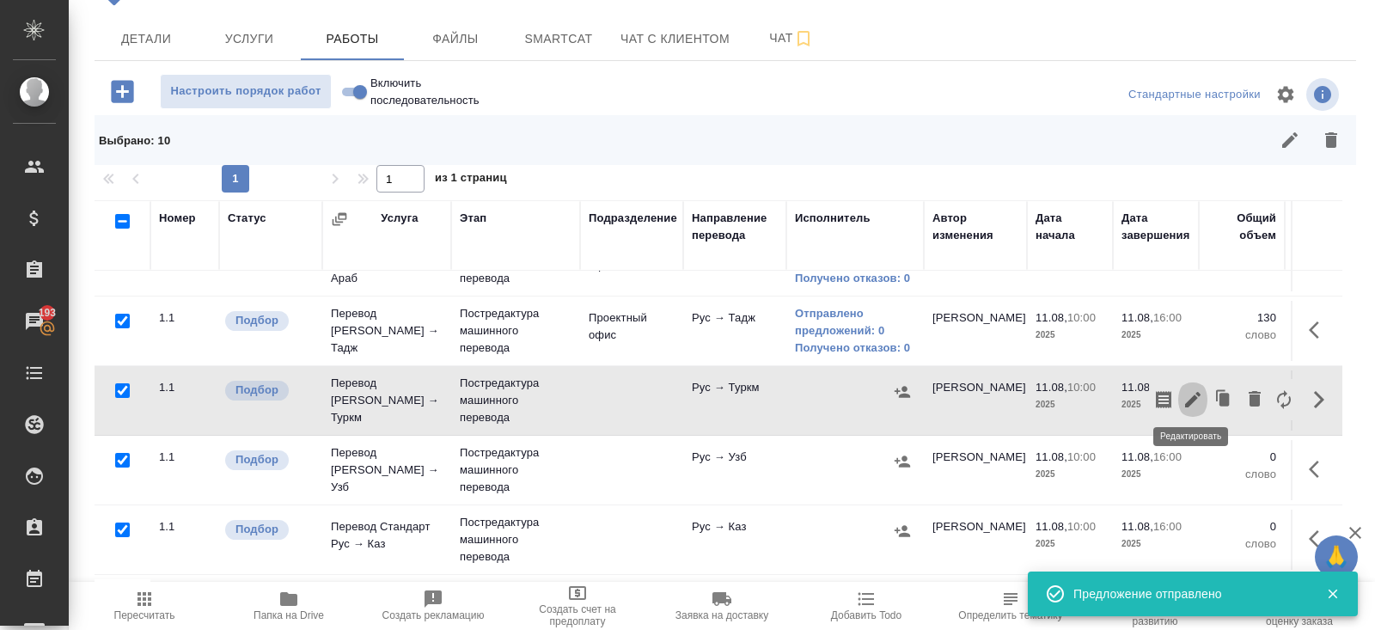
click at [1201, 393] on icon "button" at bounding box center [1192, 399] width 21 height 21
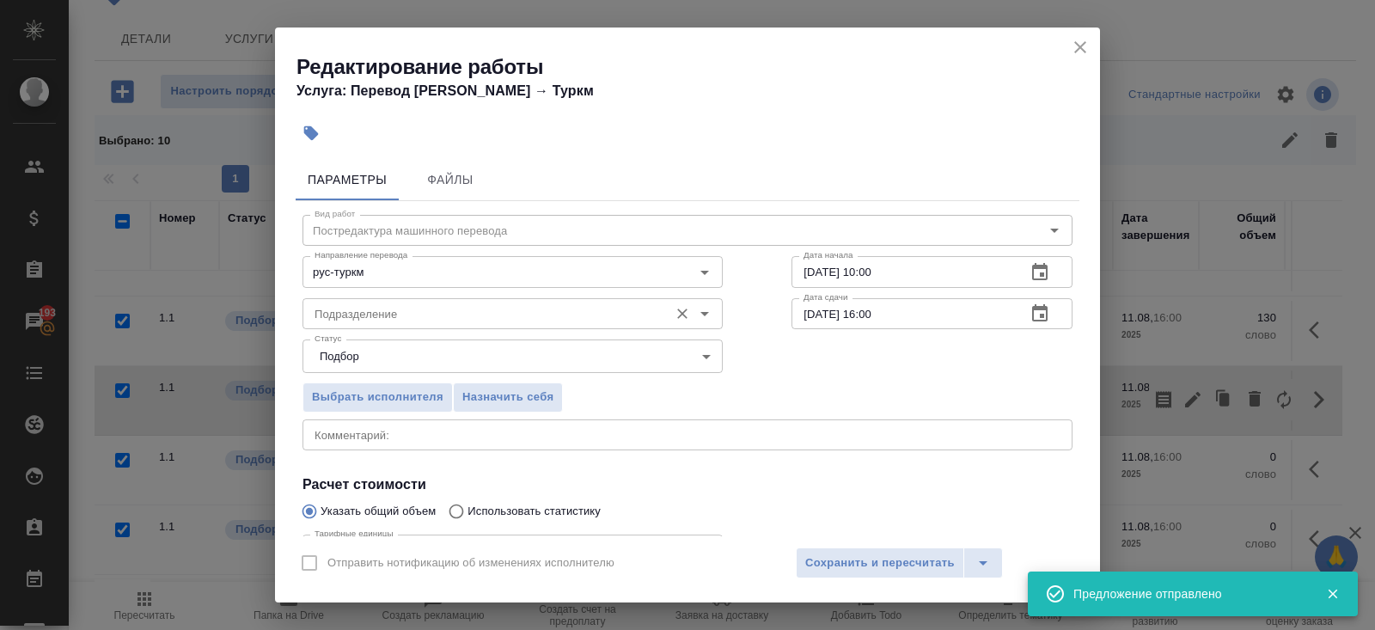
click at [383, 306] on input "Подразделение" at bounding box center [484, 313] width 352 height 21
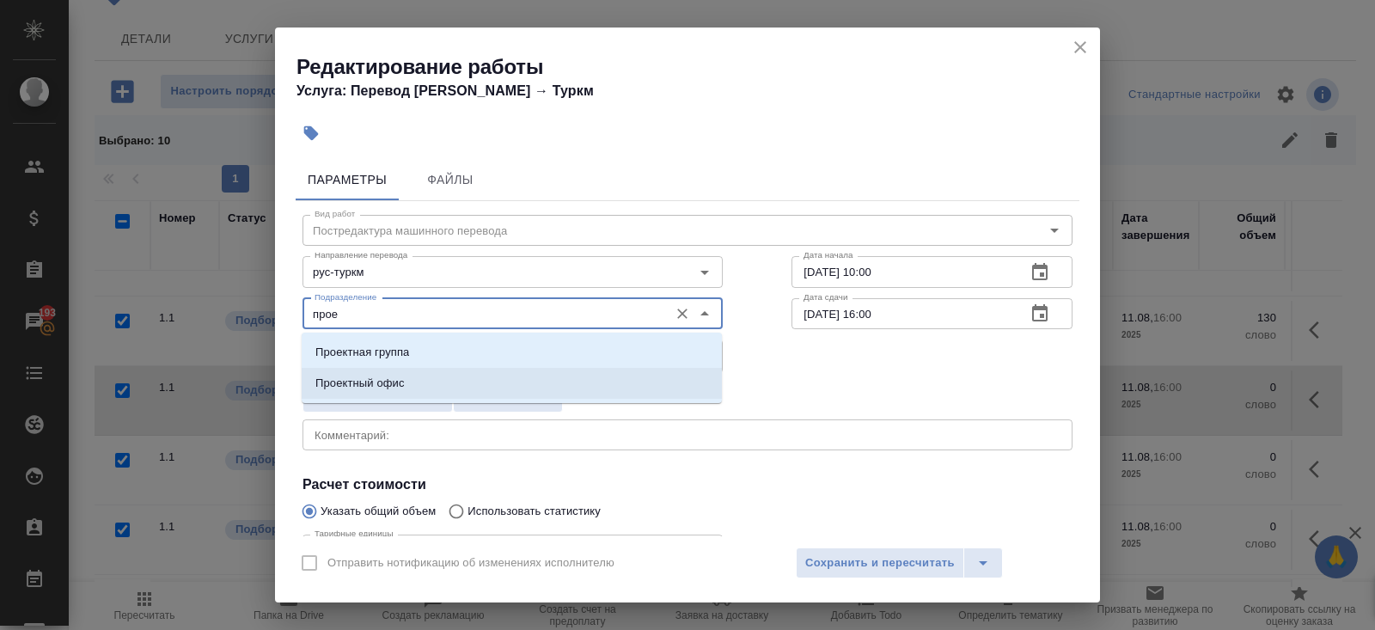
click at [400, 367] on ul "Проектная группа Проектный офис" at bounding box center [512, 382] width 420 height 62
click at [400, 371] on li "Проектный офис" at bounding box center [512, 383] width 420 height 31
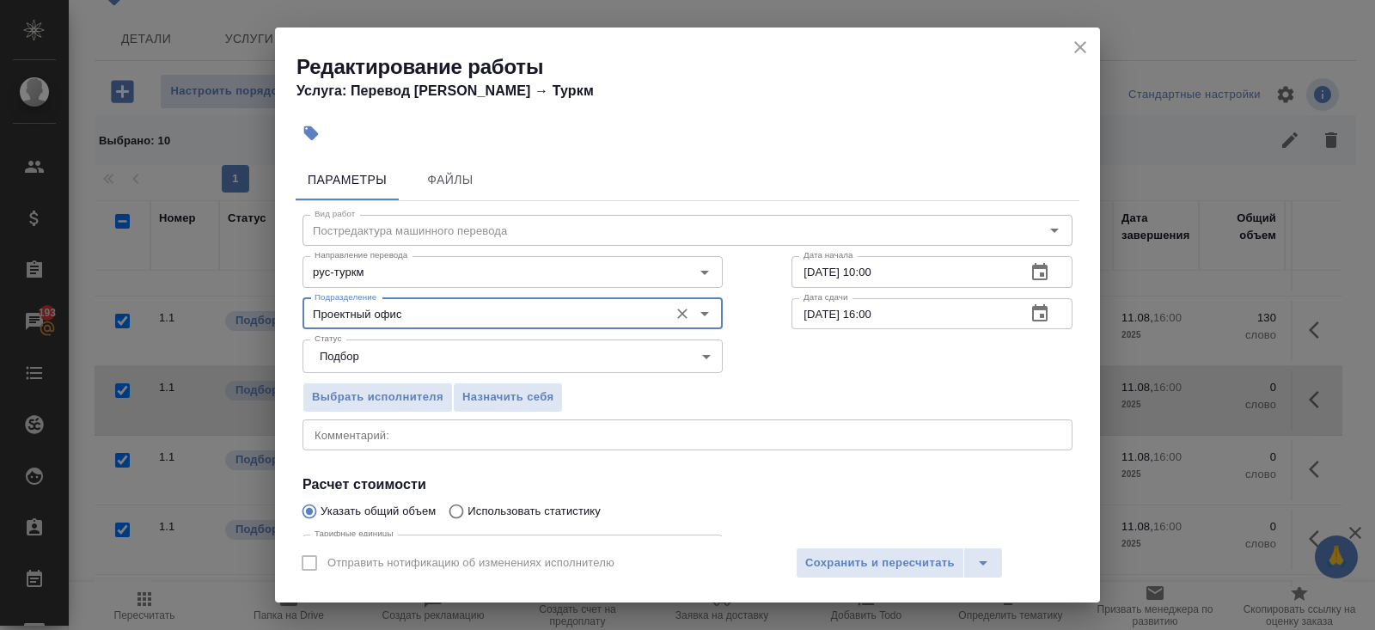
scroll to position [178, 0]
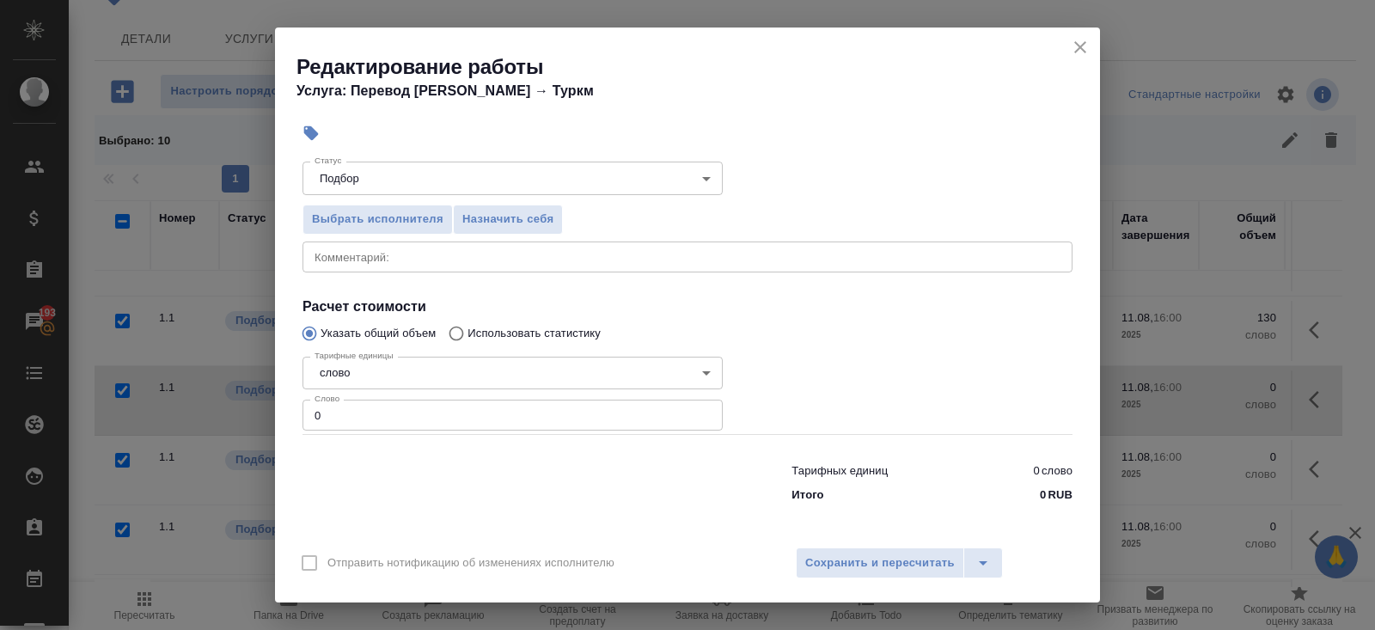
type input "Проектный офис"
click at [348, 423] on input "0" at bounding box center [512, 414] width 420 height 31
type input "130"
click at [828, 567] on span "Сохранить и пересчитать" at bounding box center [879, 563] width 149 height 20
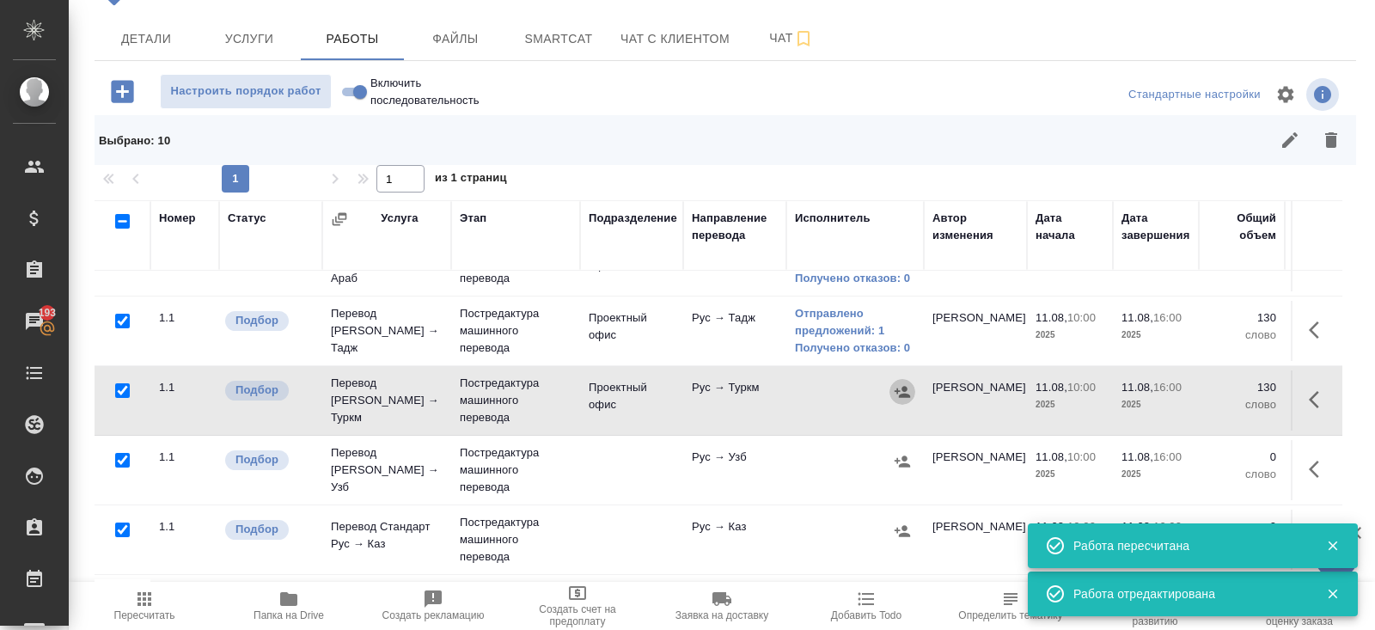
click at [897, 387] on icon "button" at bounding box center [901, 391] width 15 height 11
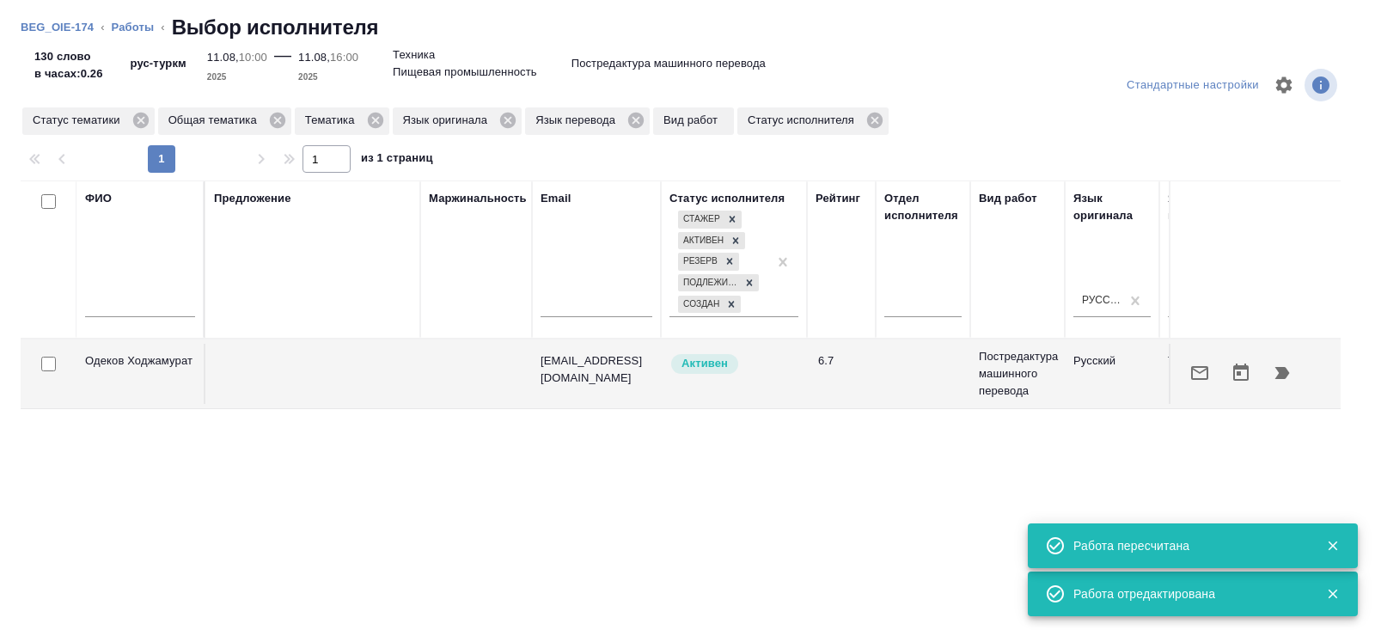
click at [1192, 387] on button "button" at bounding box center [1199, 372] width 41 height 41
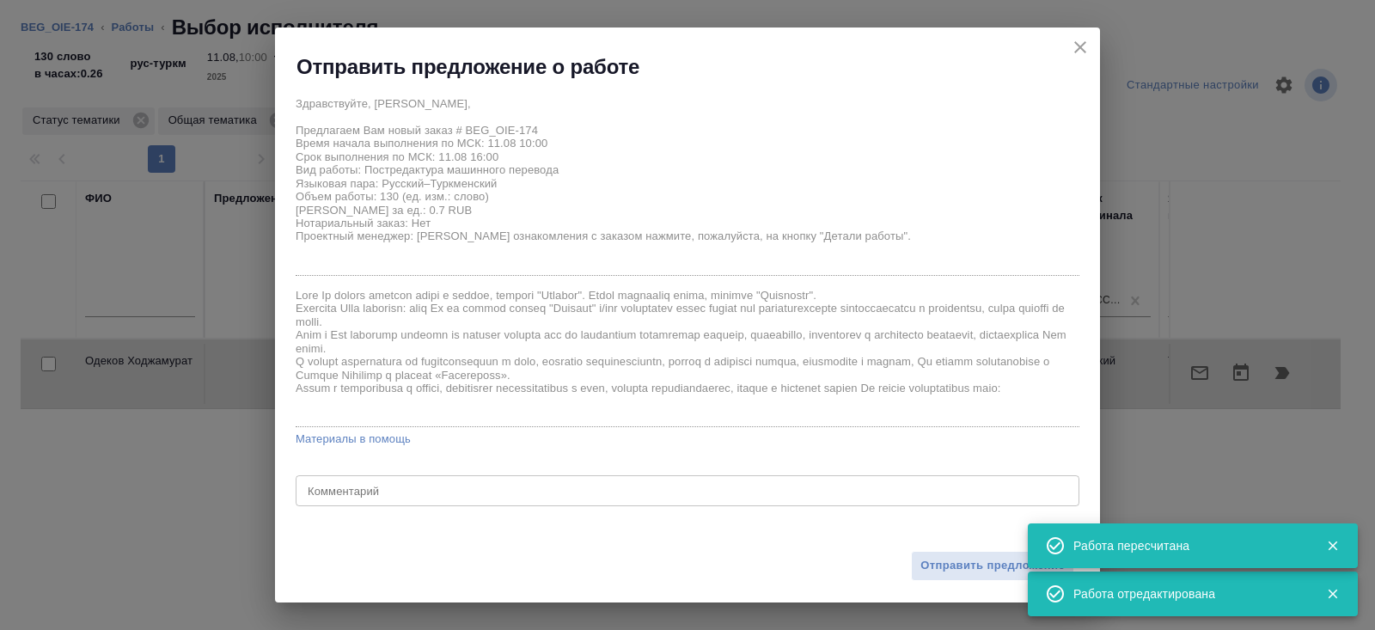
click at [936, 551] on div "Отправить предложение" at bounding box center [687, 555] width 825 height 95
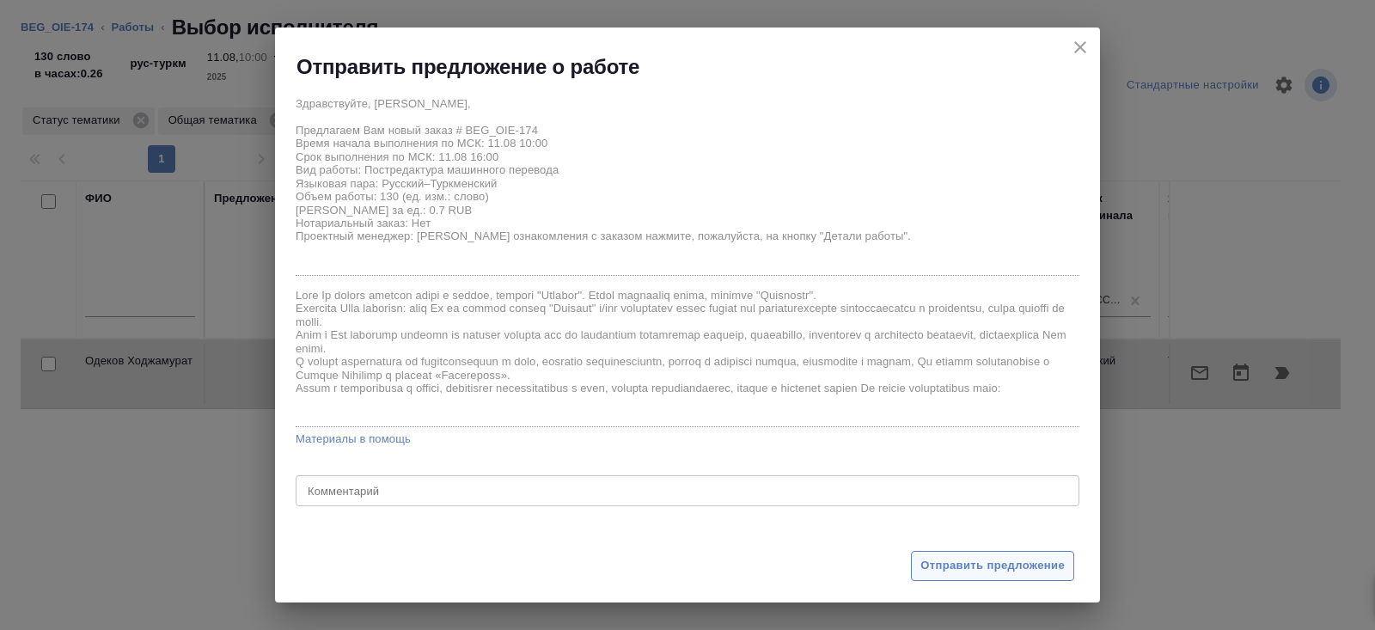
click at [940, 557] on span "Отправить предложение" at bounding box center [992, 566] width 144 height 20
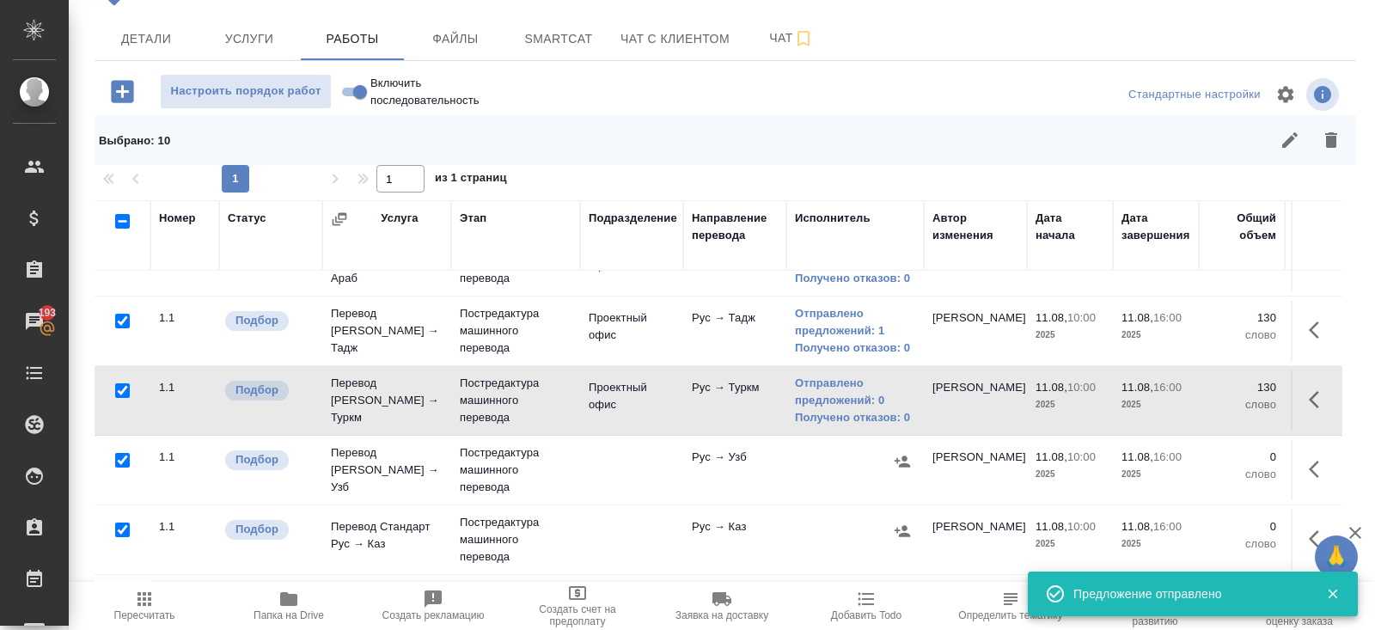
scroll to position [444, 0]
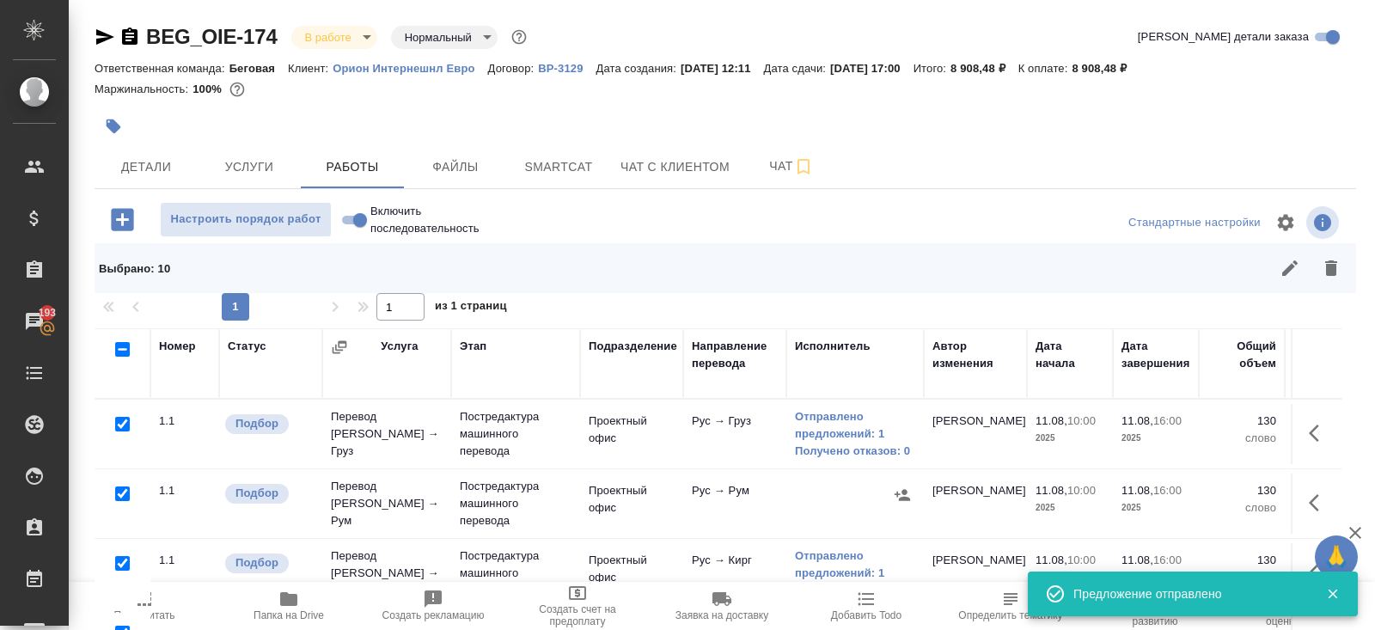
scroll to position [444, 0]
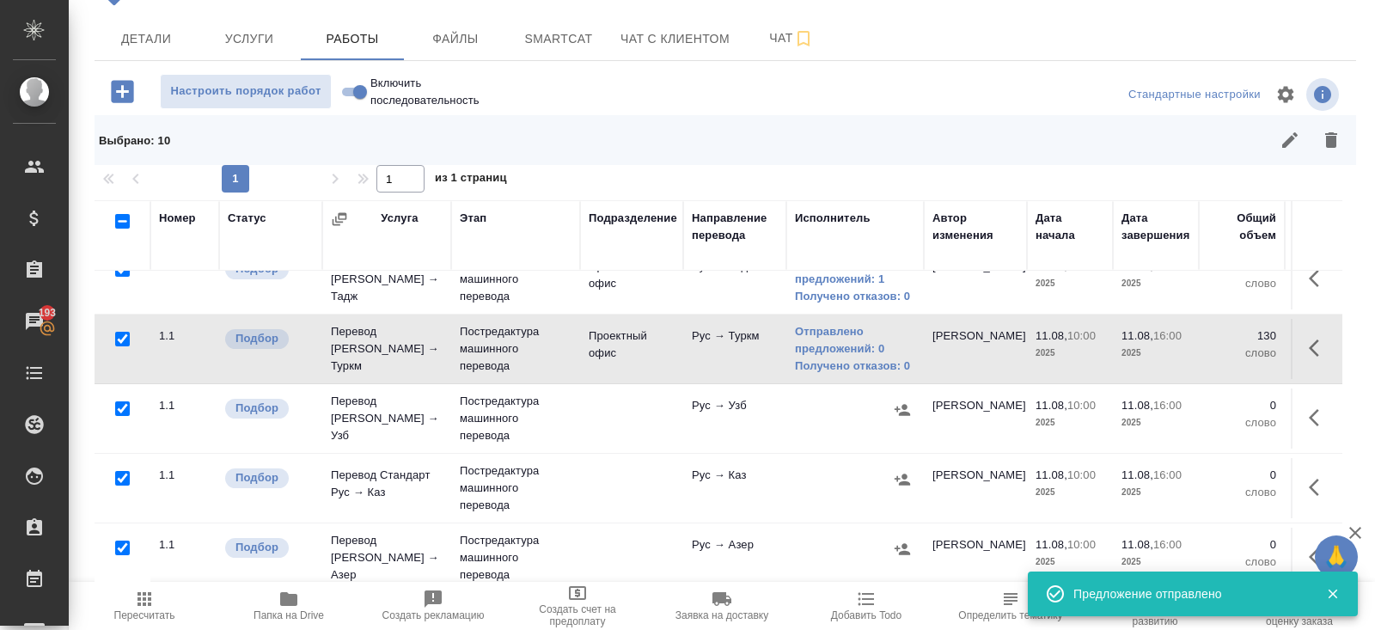
click at [1317, 411] on icon "button" at bounding box center [1318, 417] width 21 height 21
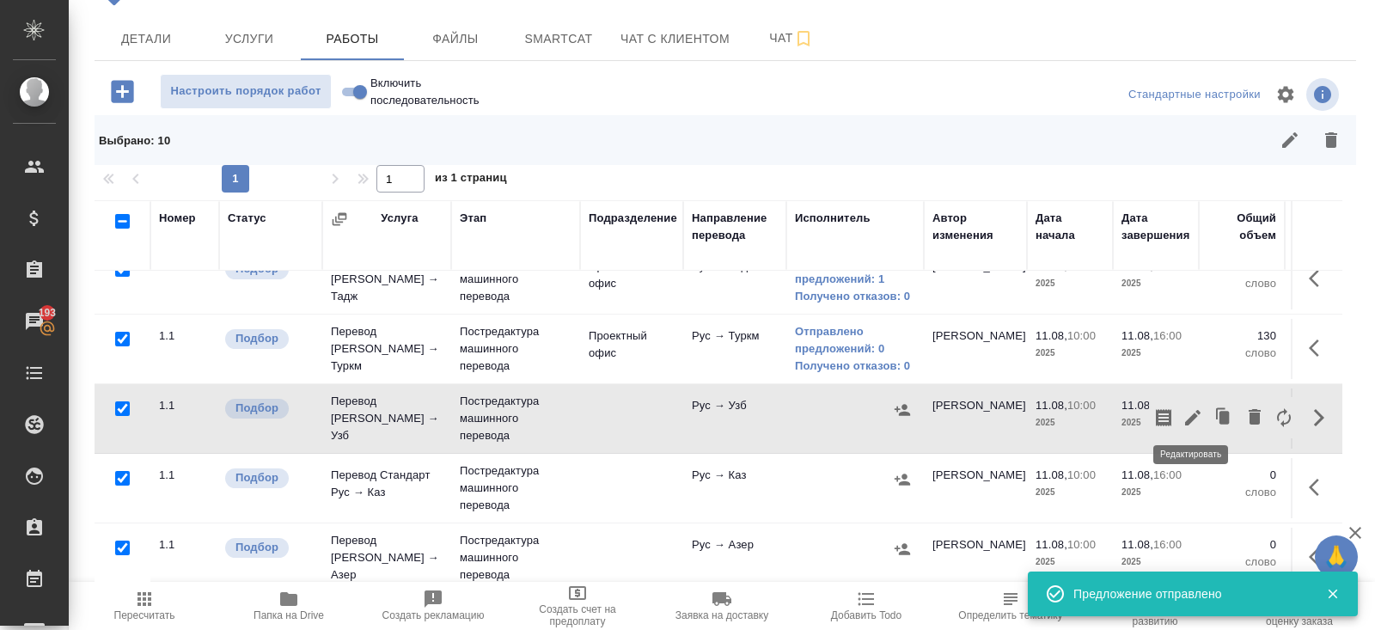
click at [1185, 415] on icon "button" at bounding box center [1192, 417] width 21 height 21
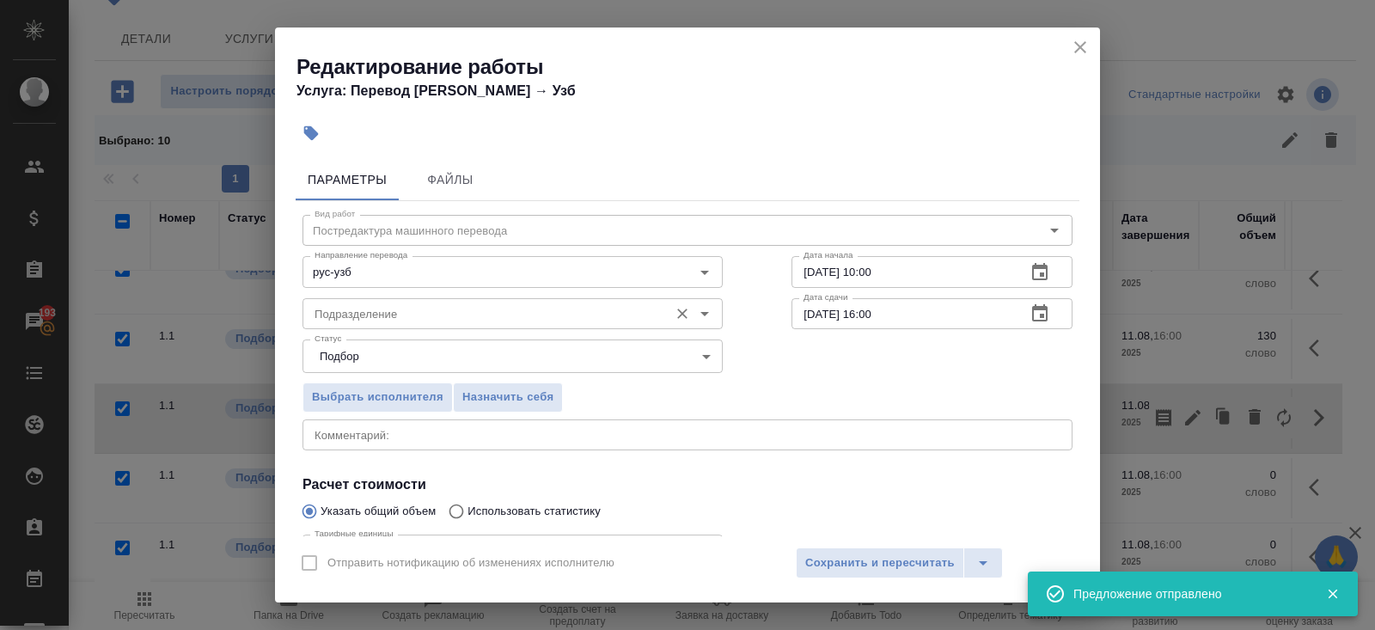
click at [406, 319] on input "Подразделение" at bounding box center [484, 313] width 352 height 21
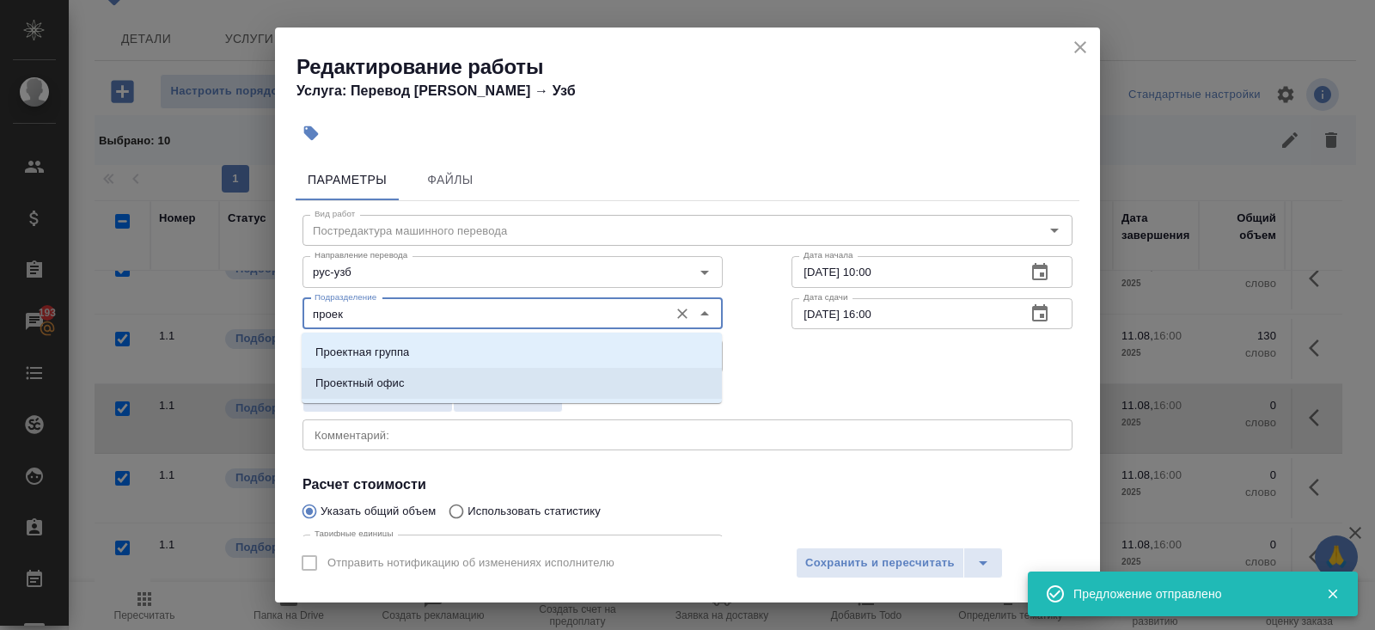
click at [383, 384] on p "Проектный офис" at bounding box center [359, 383] width 89 height 17
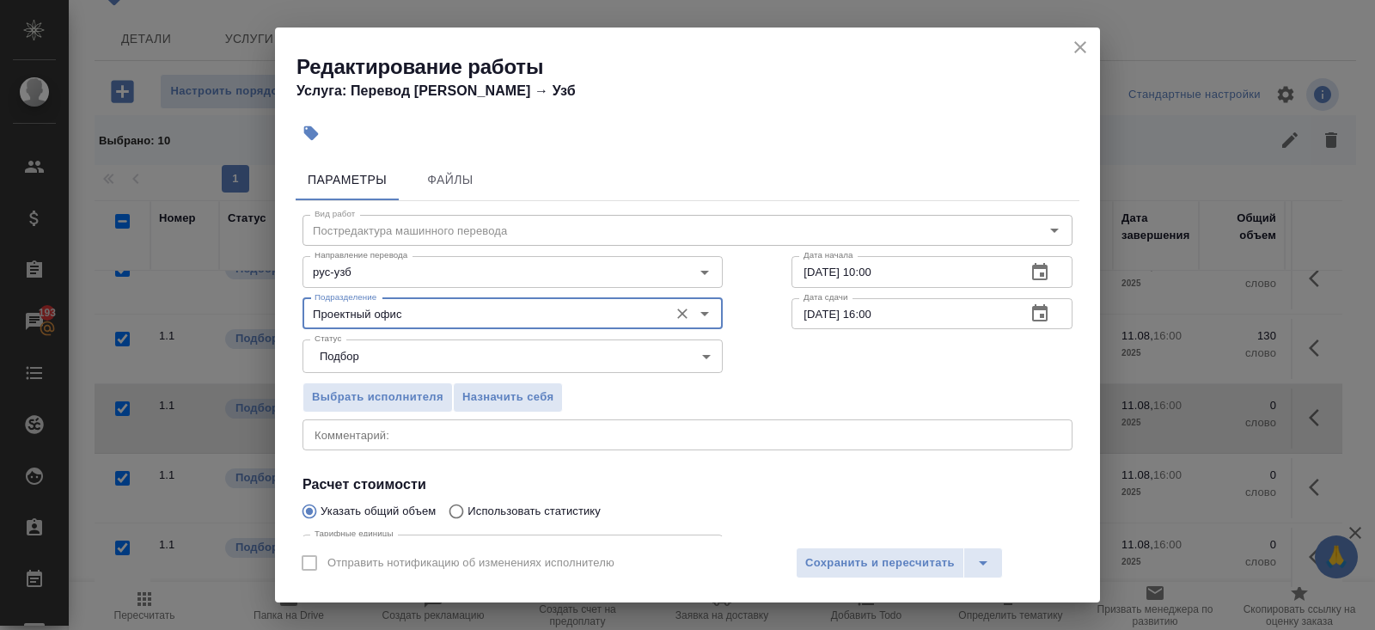
scroll to position [178, 0]
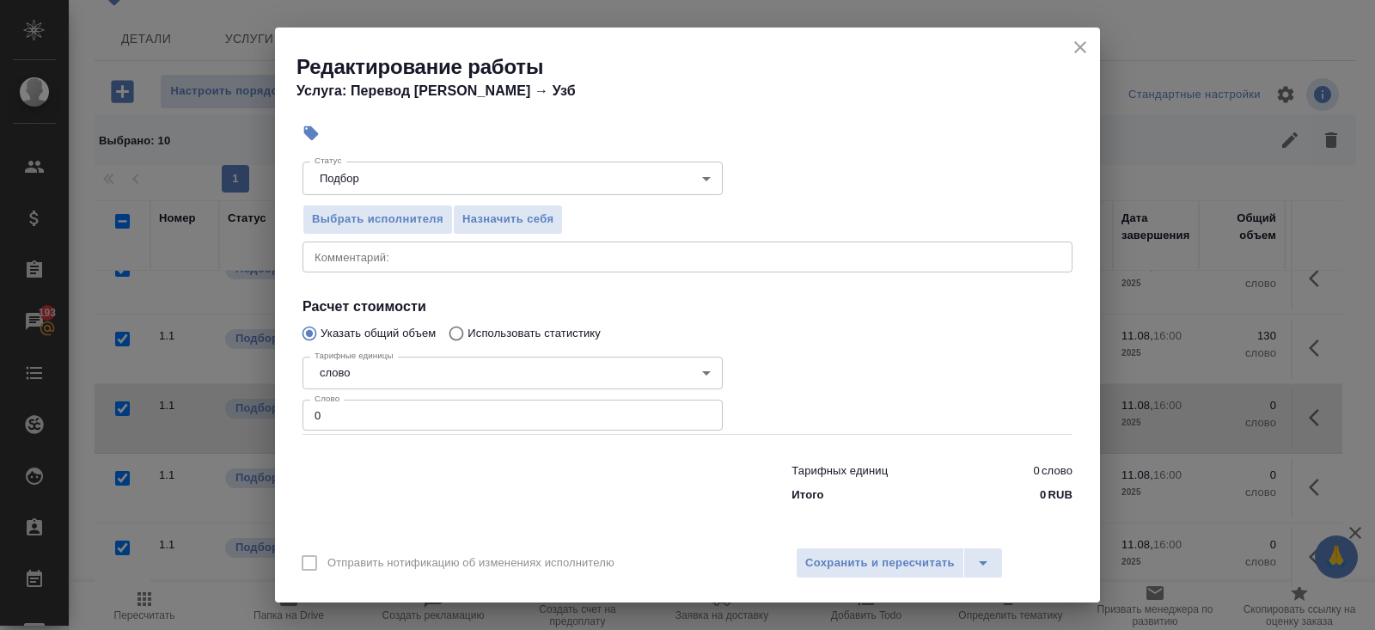
type input "Проектный офис"
click at [381, 422] on input "0" at bounding box center [512, 414] width 420 height 31
type input "130"
click at [828, 568] on span "Сохранить и пересчитать" at bounding box center [879, 563] width 149 height 20
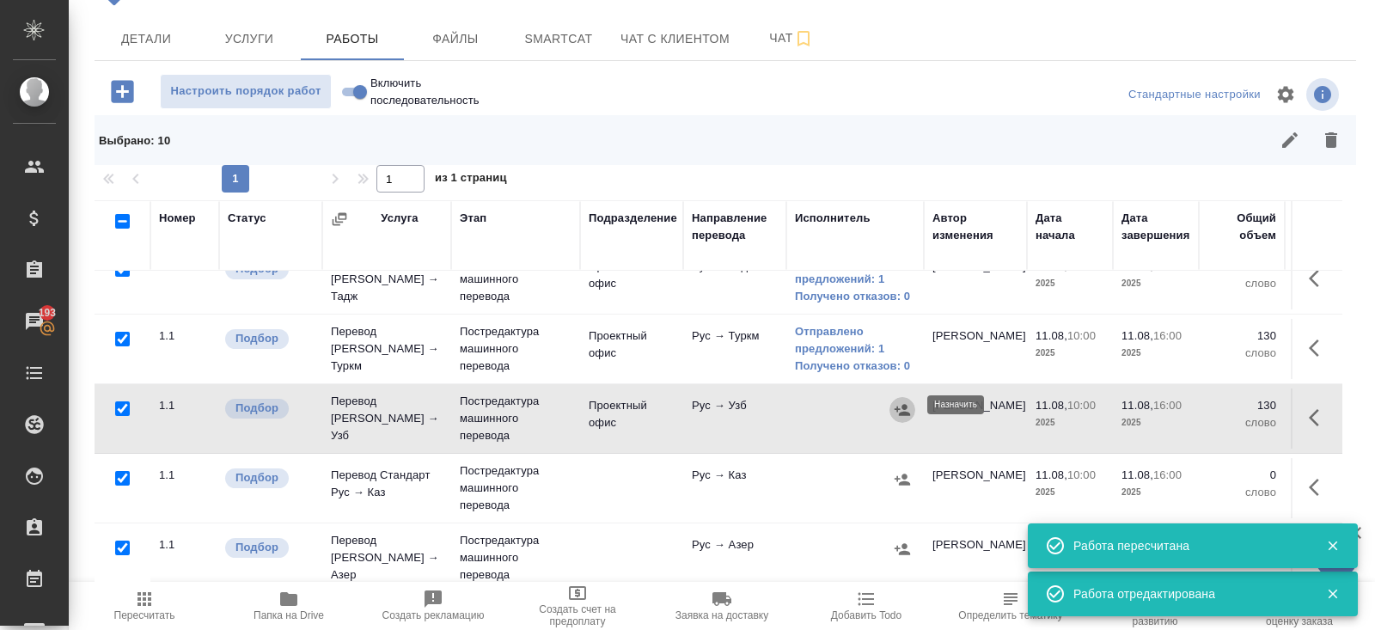
click at [900, 410] on icon "button" at bounding box center [901, 409] width 17 height 17
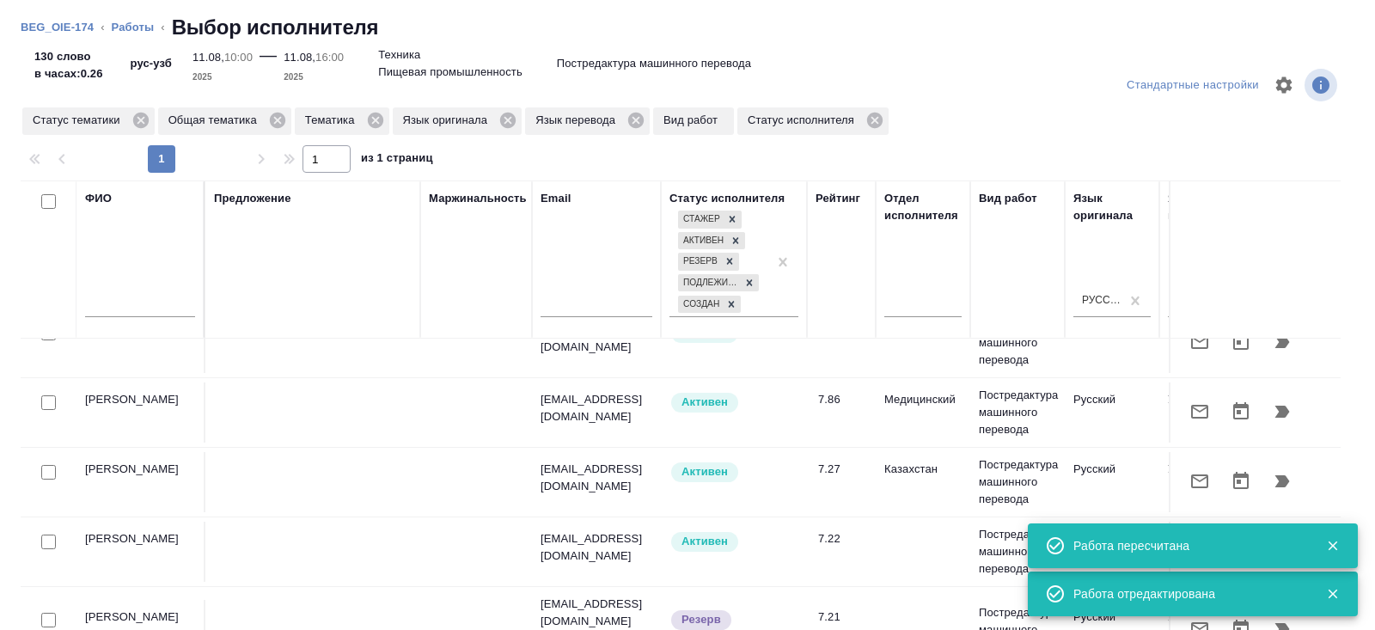
scroll to position [98, 0]
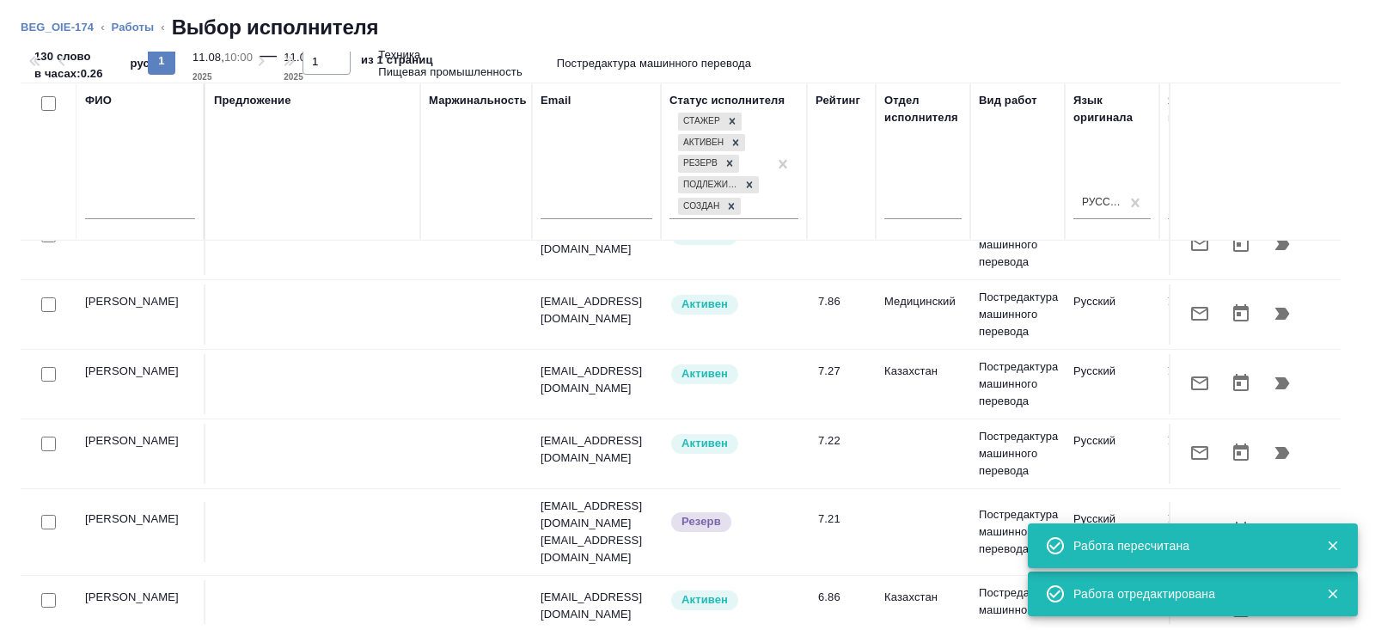
click at [1332, 550] on icon "button" at bounding box center [1332, 545] width 15 height 15
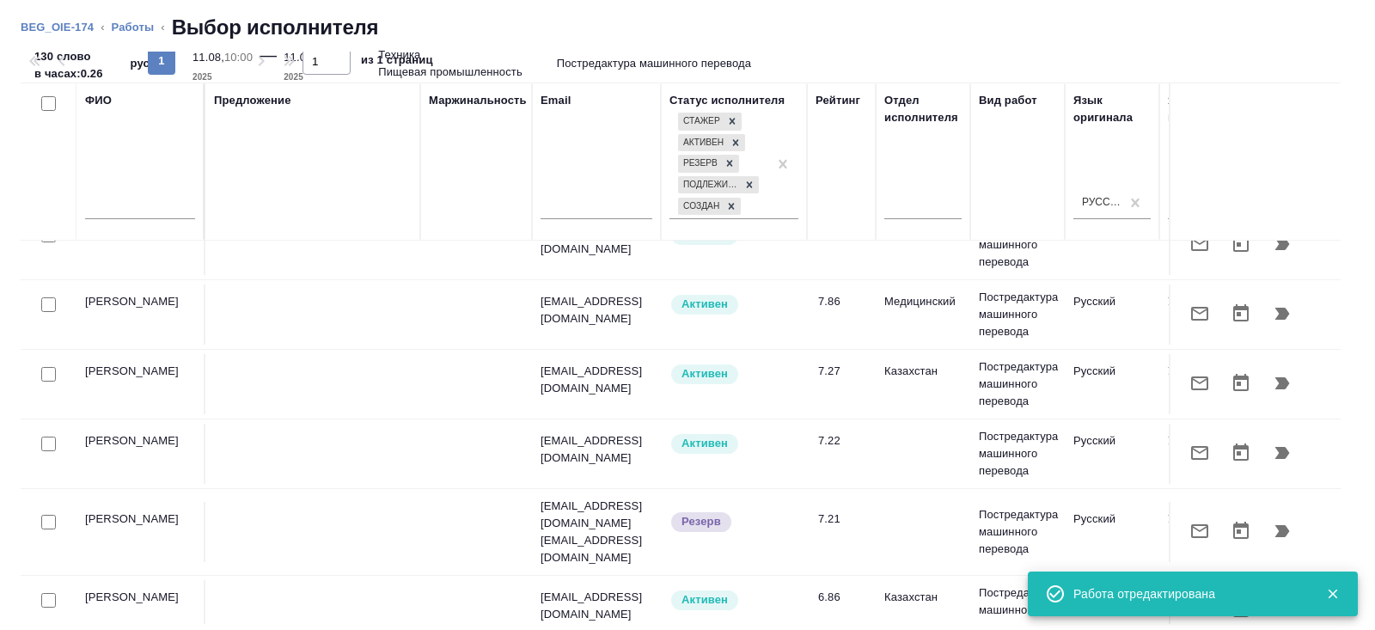
click at [1337, 595] on icon "button" at bounding box center [1332, 593] width 15 height 15
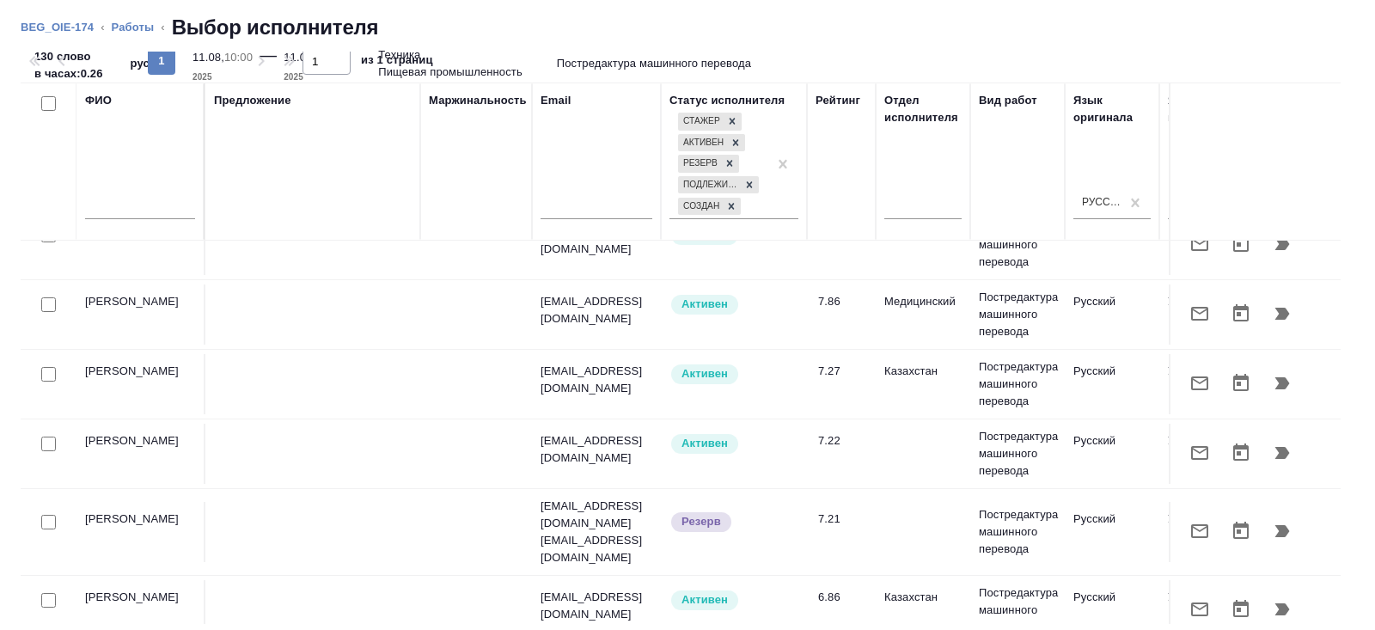
click at [1197, 602] on icon "button" at bounding box center [1199, 609] width 17 height 14
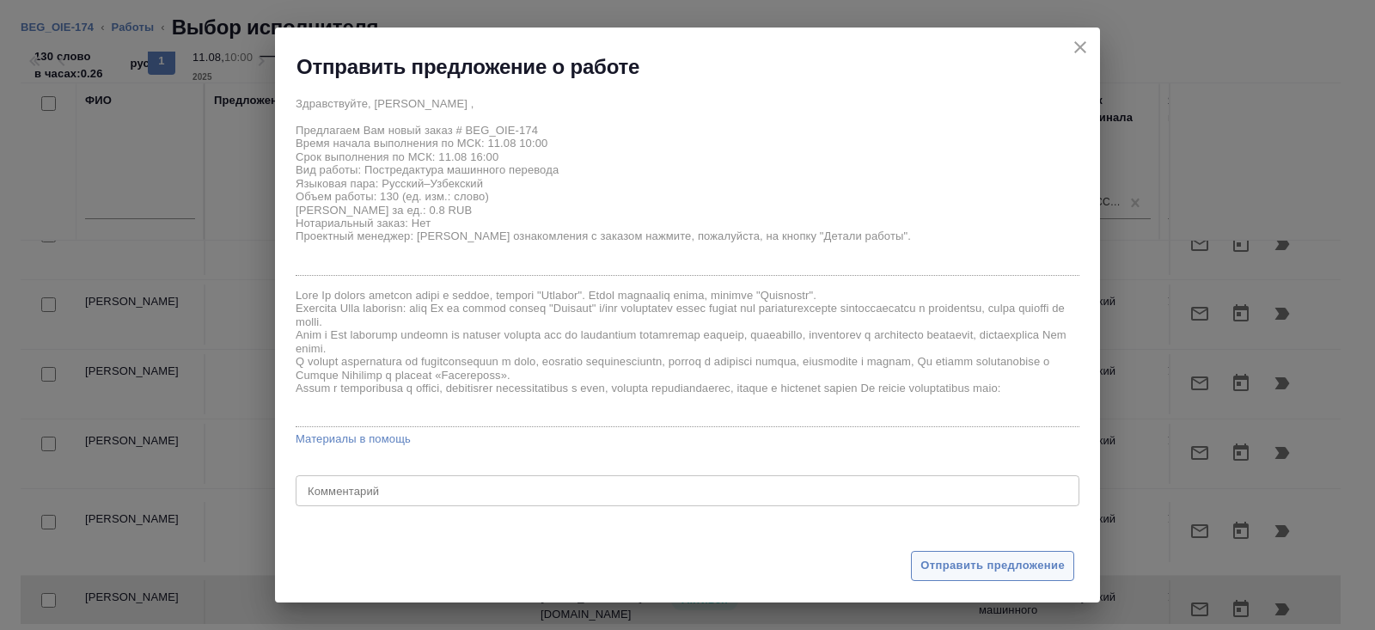
click at [988, 566] on span "Отправить предложение" at bounding box center [992, 566] width 144 height 20
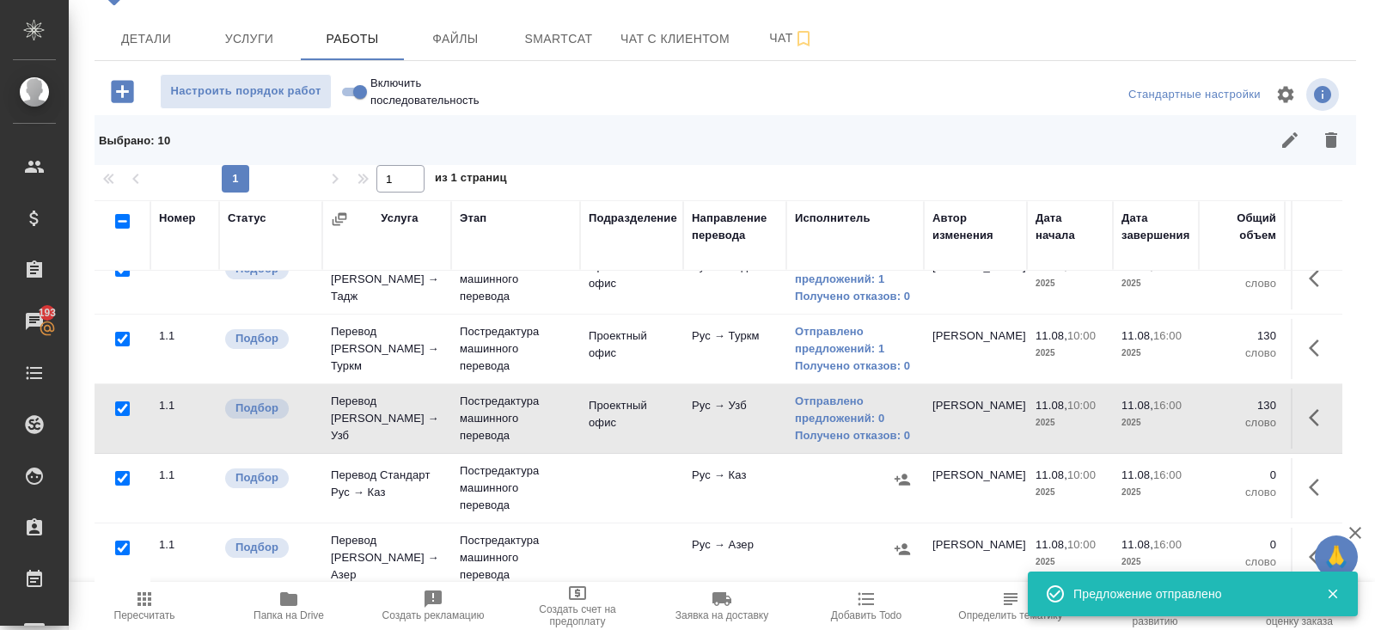
click at [1308, 475] on button "button" at bounding box center [1318, 487] width 41 height 41
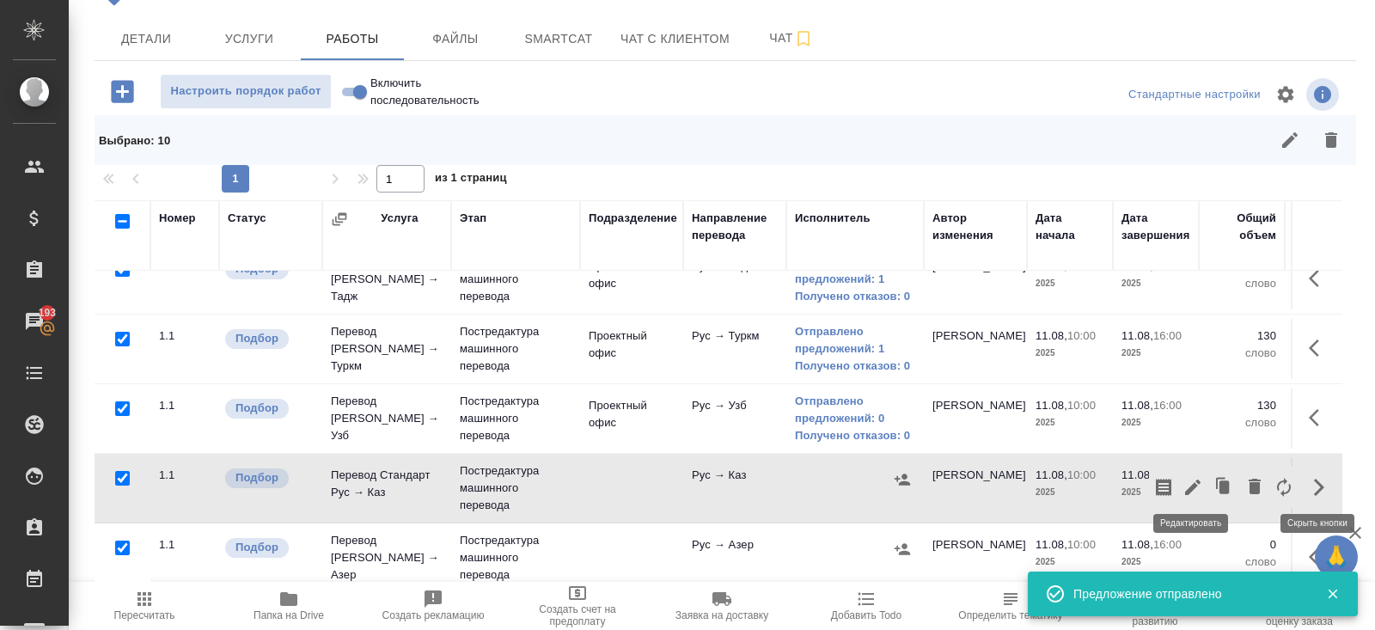
click at [1190, 485] on icon "button" at bounding box center [1192, 486] width 15 height 15
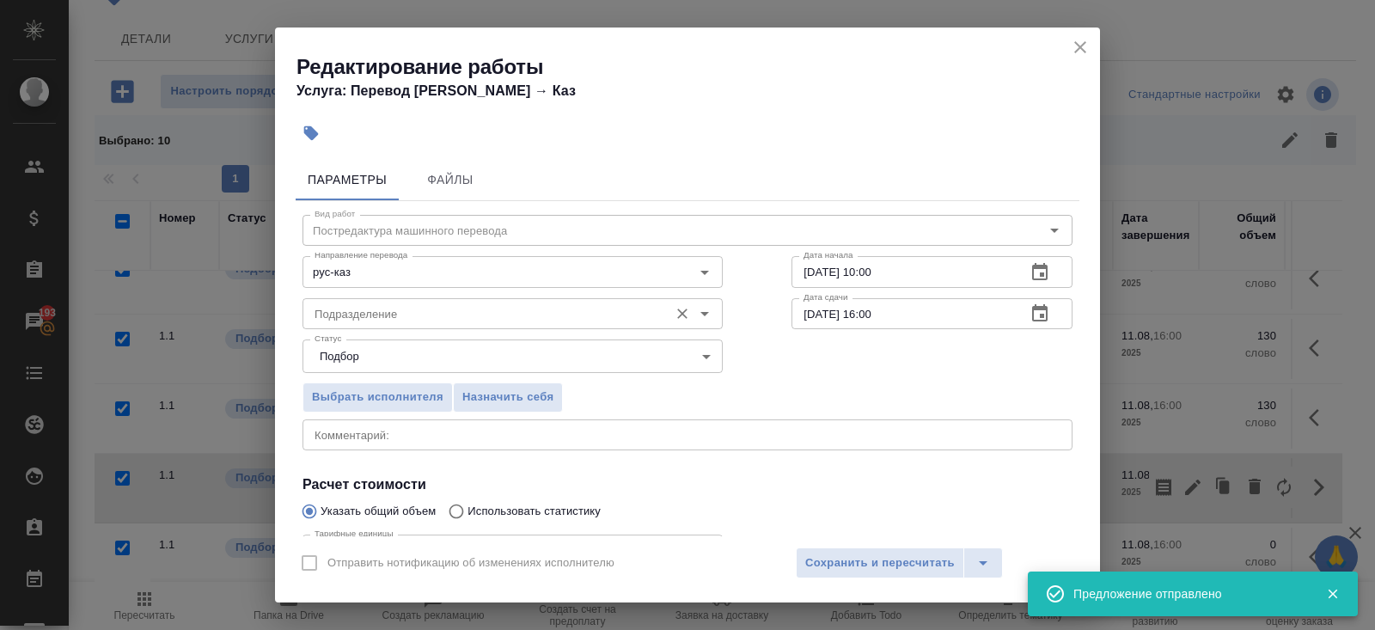
click at [509, 308] on input "Подразделение" at bounding box center [484, 313] width 352 height 21
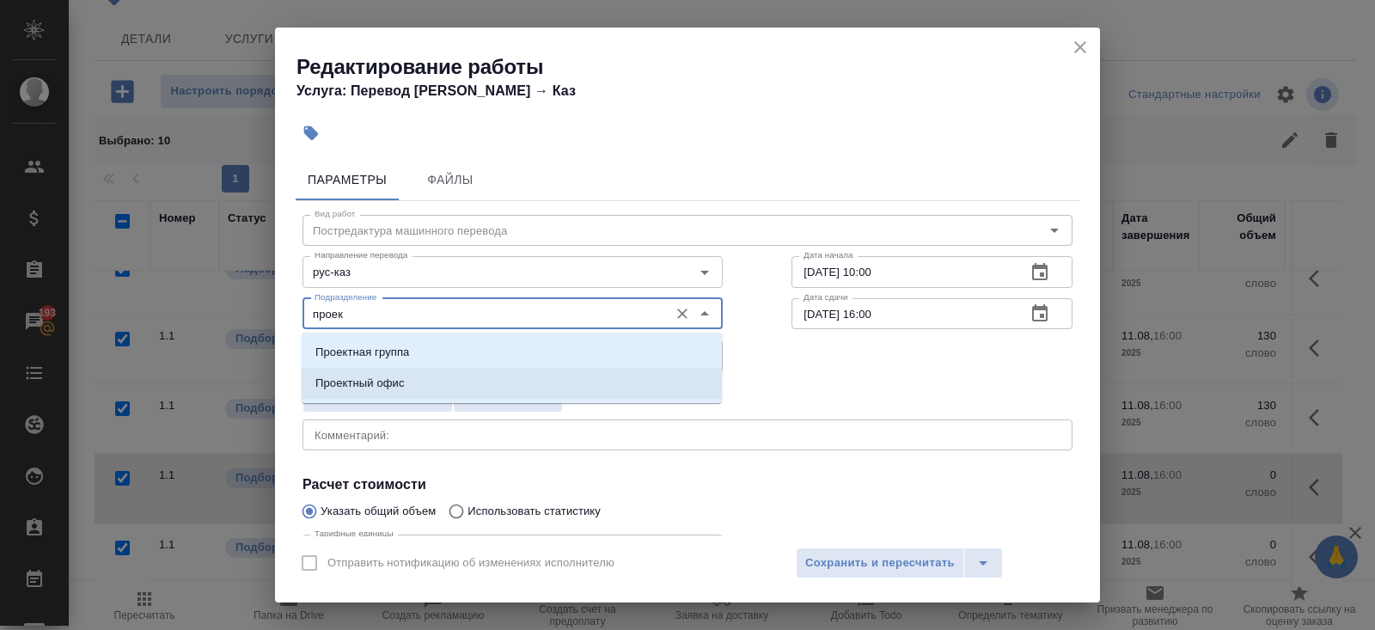
click at [470, 372] on li "Проектный офис" at bounding box center [512, 383] width 420 height 31
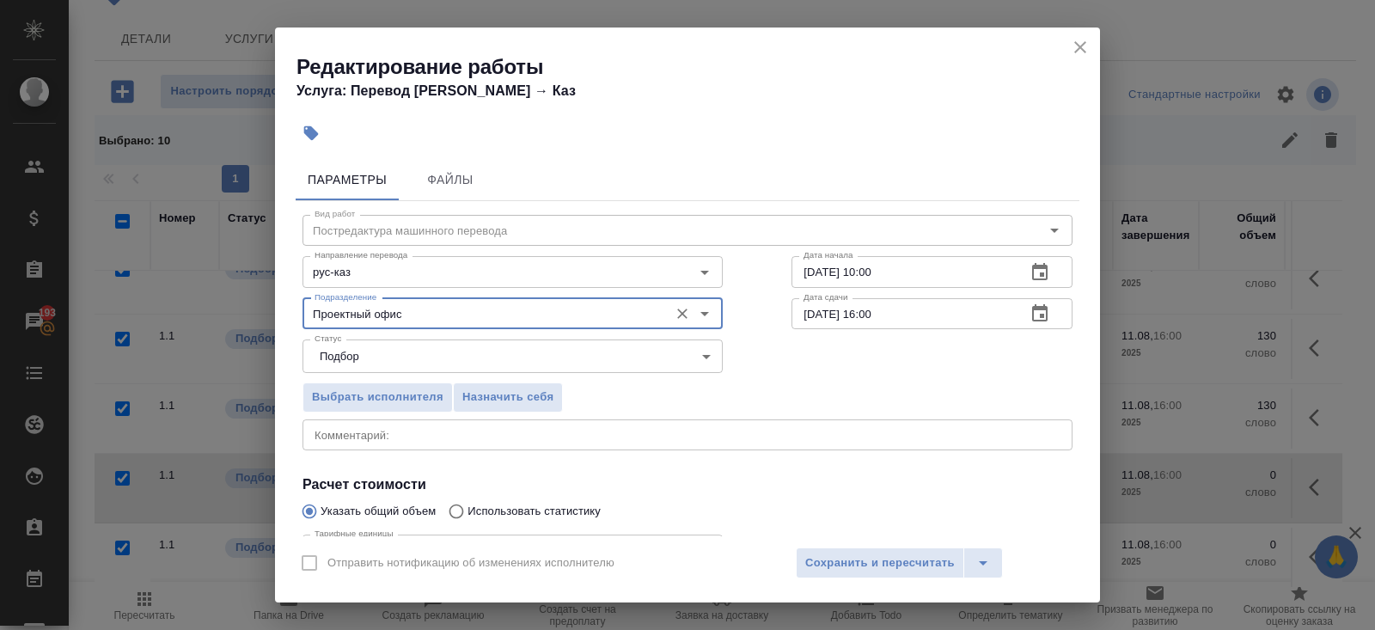
scroll to position [178, 0]
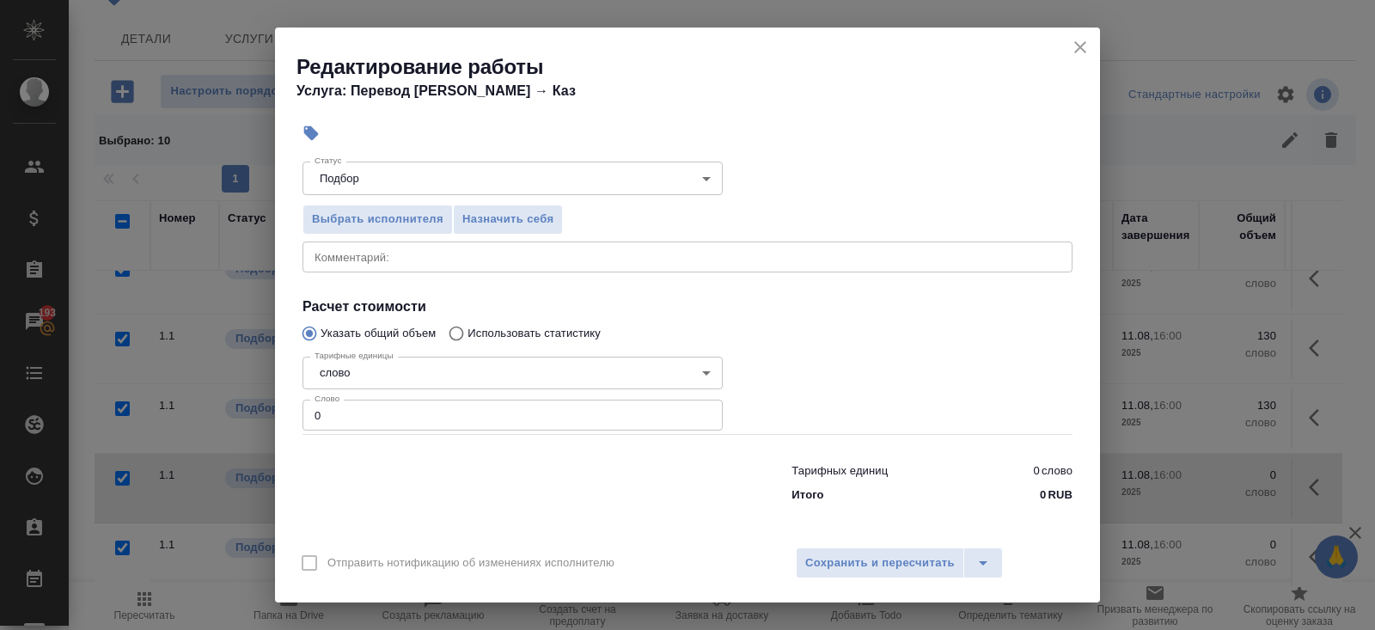
type input "Проектный офис"
click at [460, 412] on input "0" at bounding box center [512, 414] width 420 height 31
type input "130"
click at [810, 568] on span "Сохранить и пересчитать" at bounding box center [879, 563] width 149 height 20
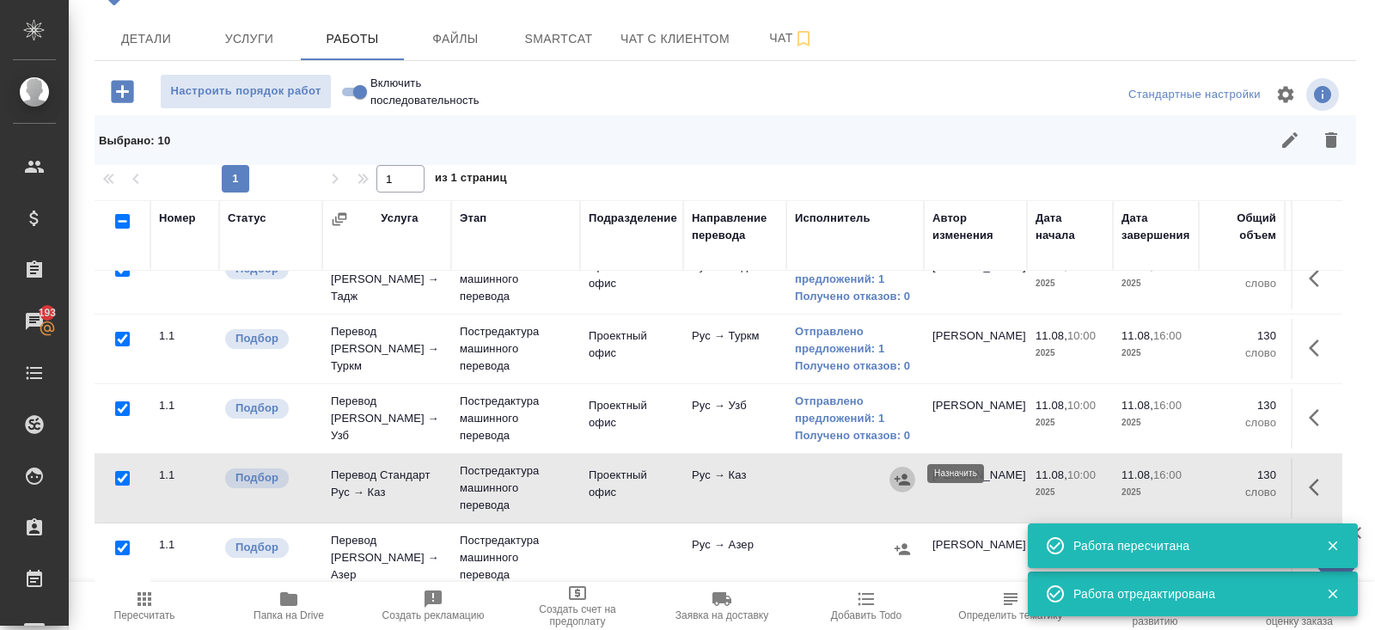
click at [898, 480] on icon "button" at bounding box center [901, 479] width 17 height 17
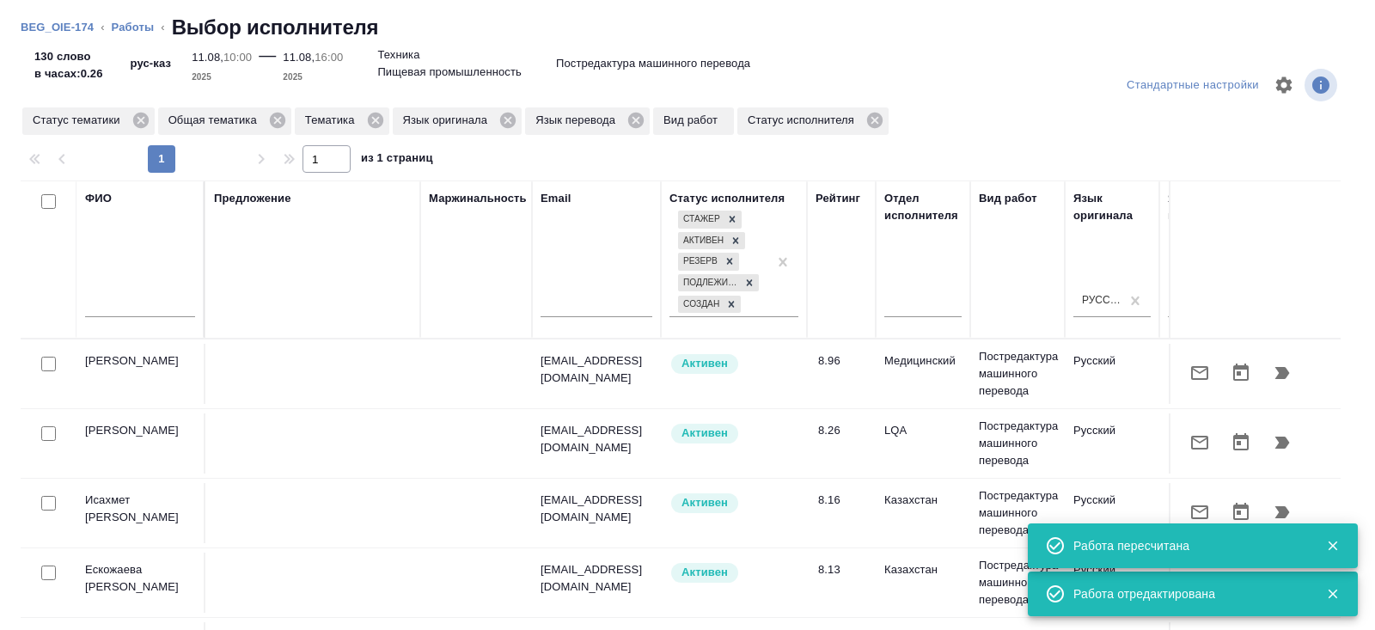
scroll to position [87, 0]
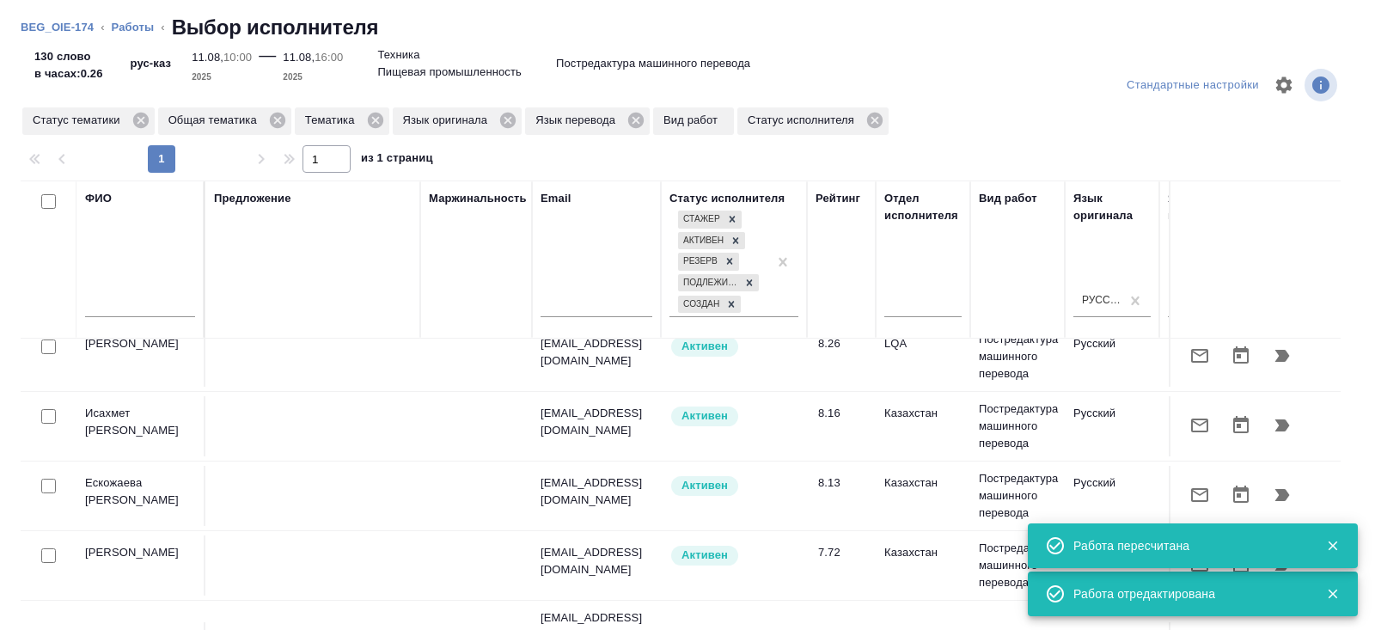
click at [1198, 418] on icon "button" at bounding box center [1199, 425] width 21 height 21
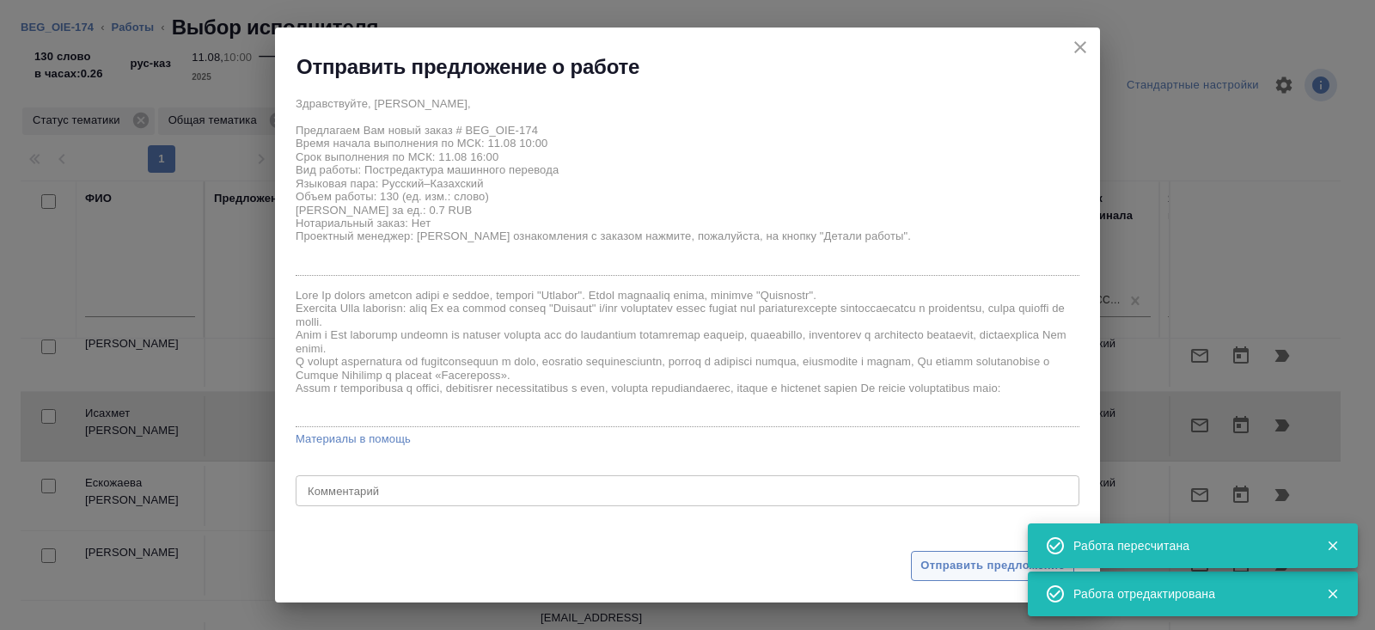
click at [979, 562] on span "Отправить предложение" at bounding box center [992, 566] width 144 height 20
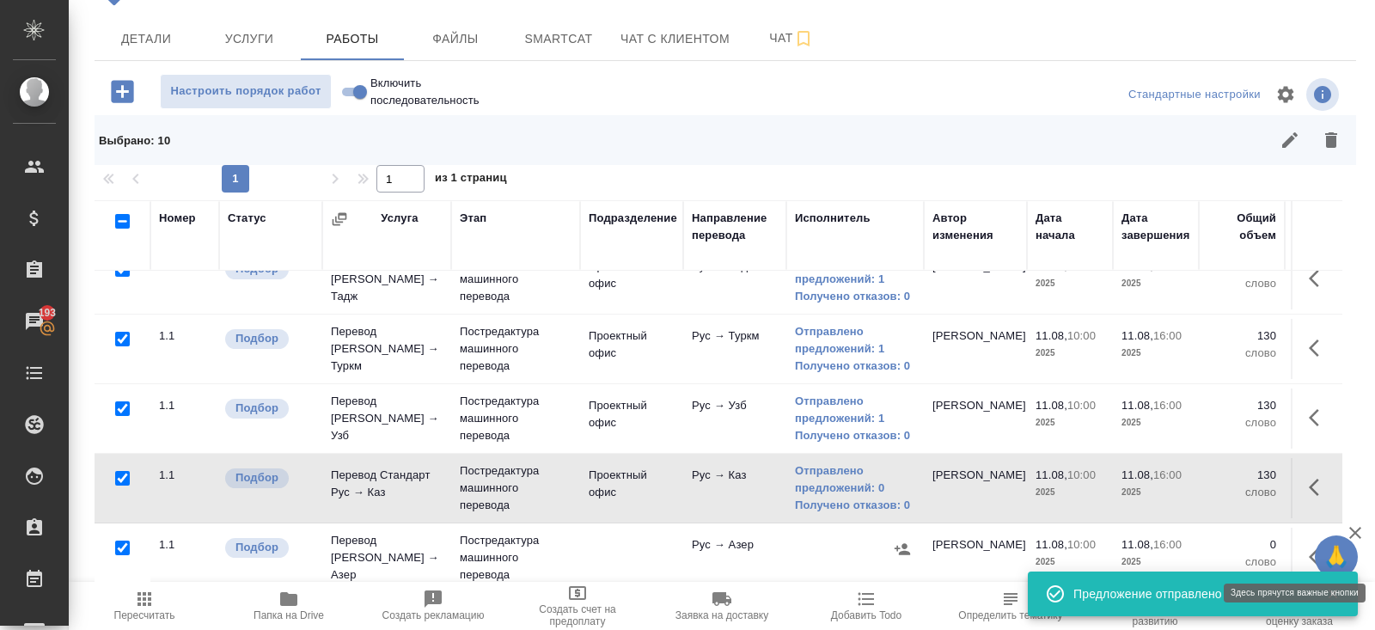
click at [1308, 546] on icon "button" at bounding box center [1318, 556] width 21 height 21
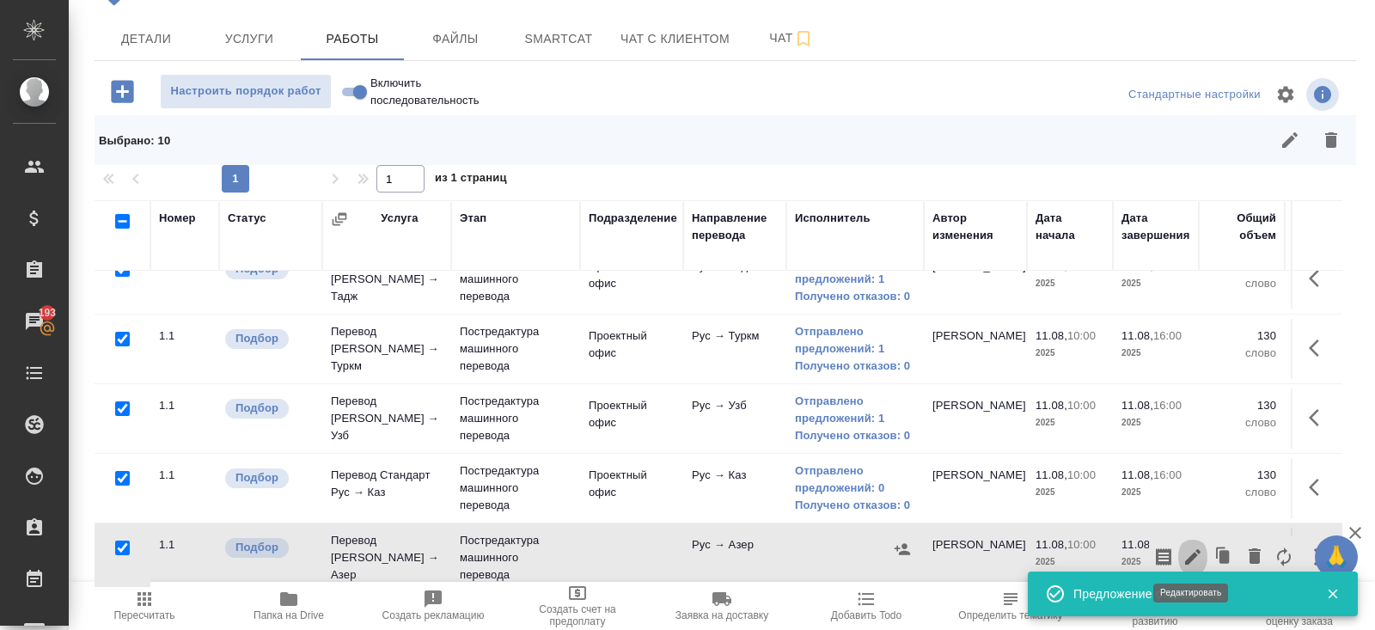
click at [1199, 548] on icon "button" at bounding box center [1192, 556] width 21 height 21
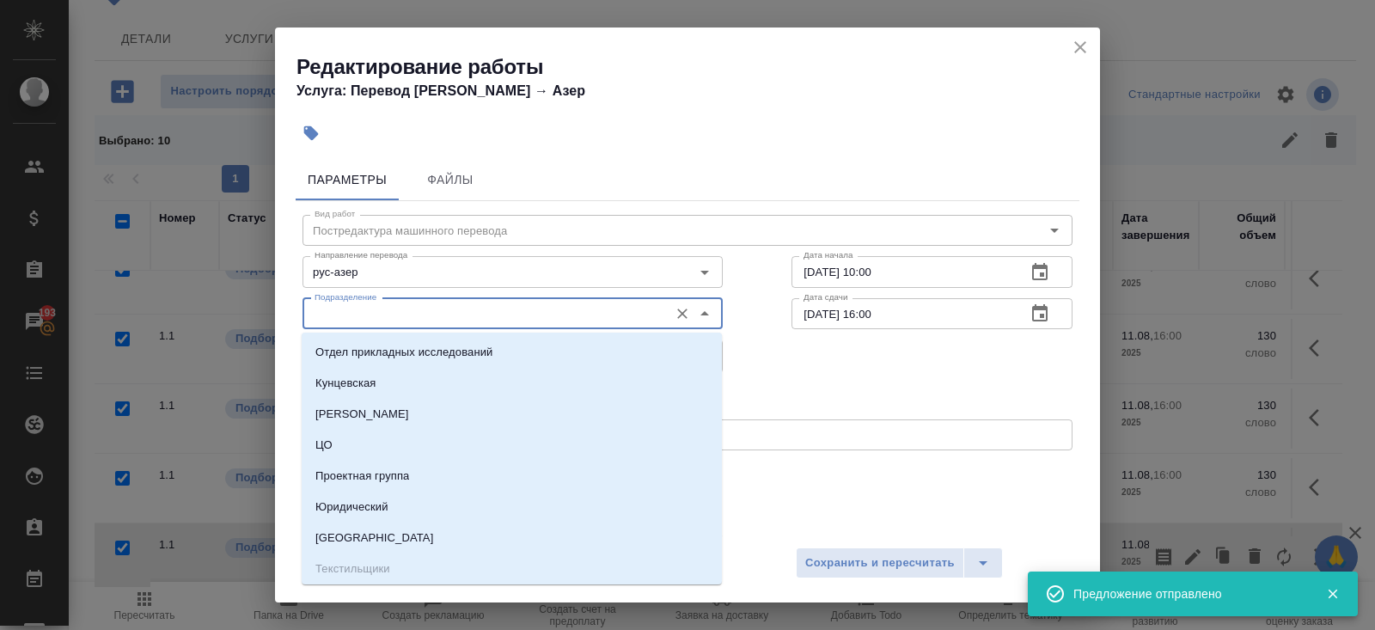
click at [393, 320] on input "Подразделение" at bounding box center [484, 313] width 352 height 21
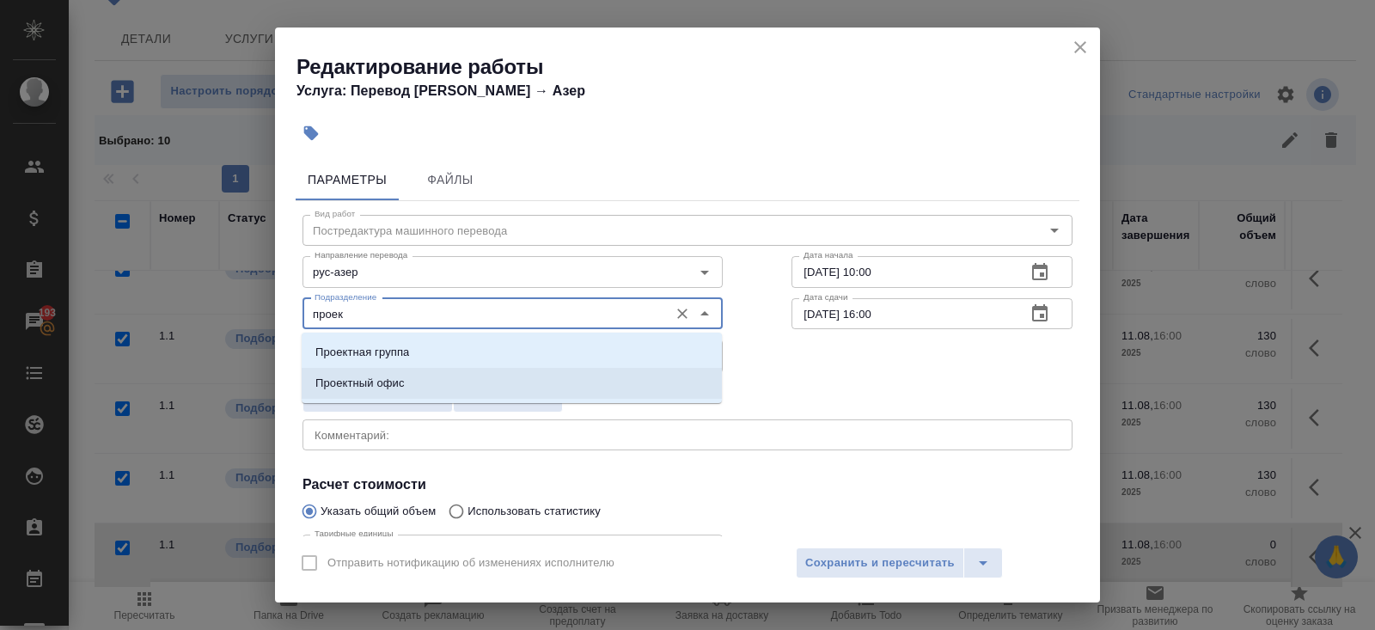
click at [382, 379] on p "Проектный офис" at bounding box center [359, 383] width 89 height 17
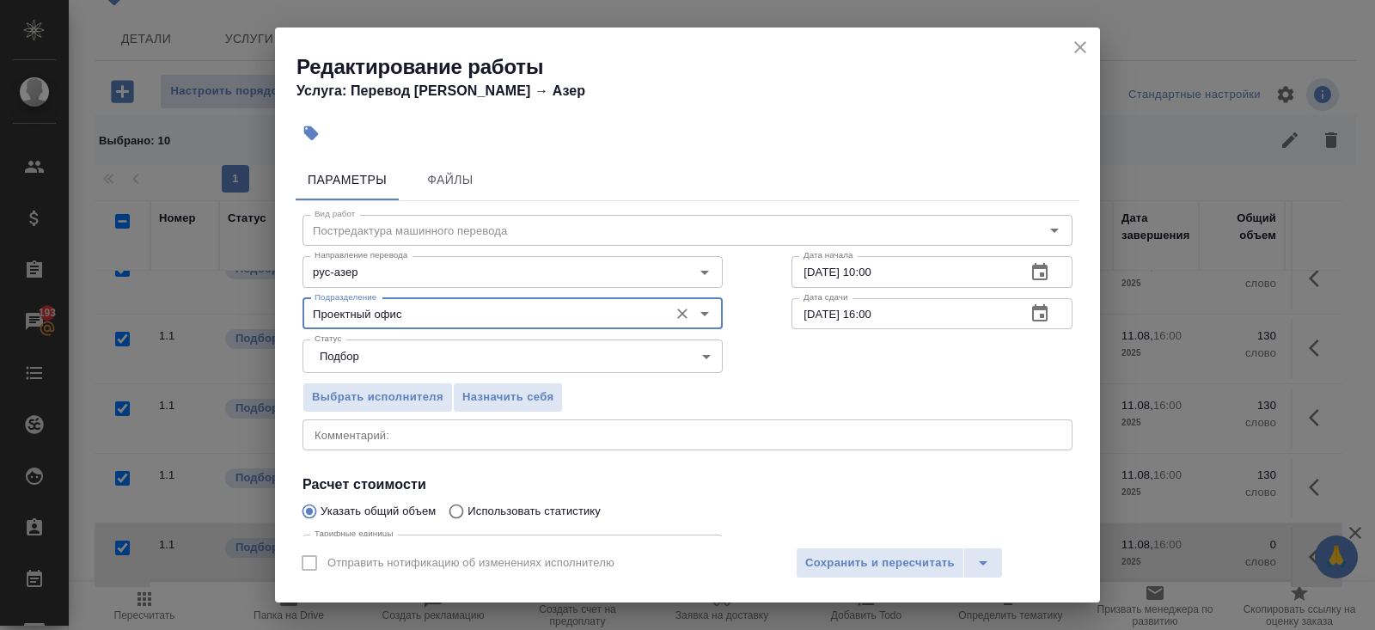
scroll to position [178, 0]
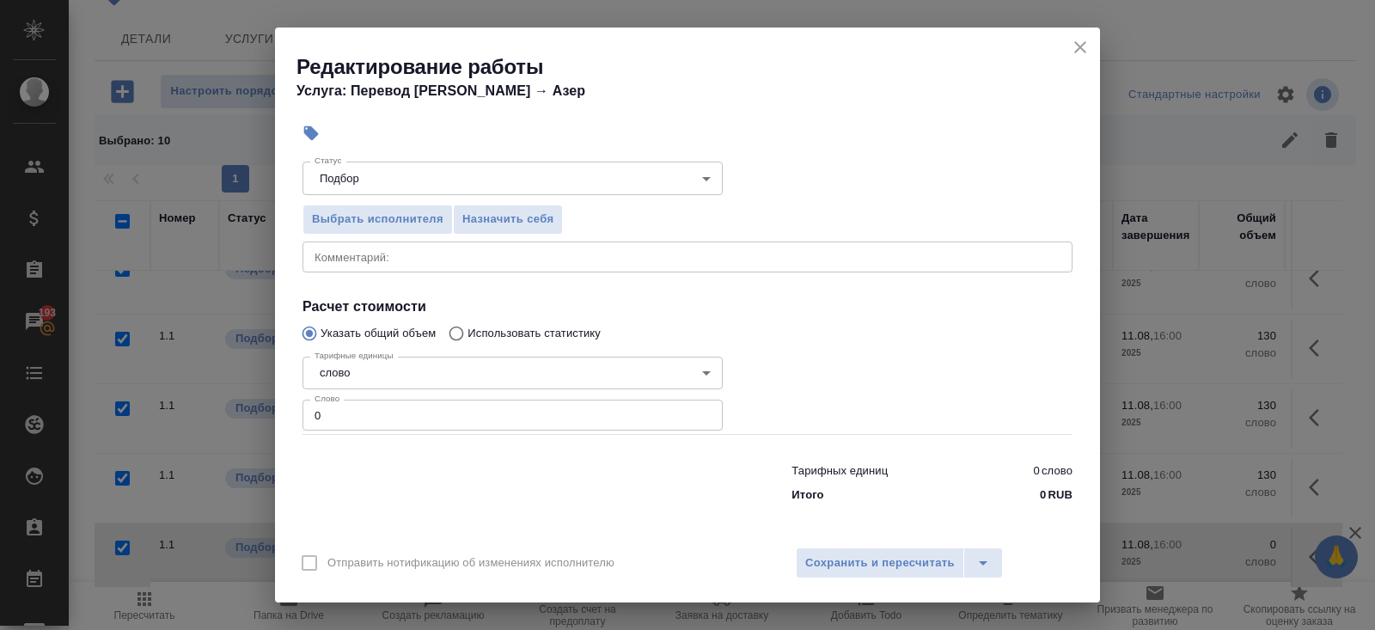
type input "Проектный офис"
click at [378, 421] on input "0" at bounding box center [512, 414] width 420 height 31
type input "130"
click at [830, 562] on span "Сохранить и пересчитать" at bounding box center [879, 563] width 149 height 20
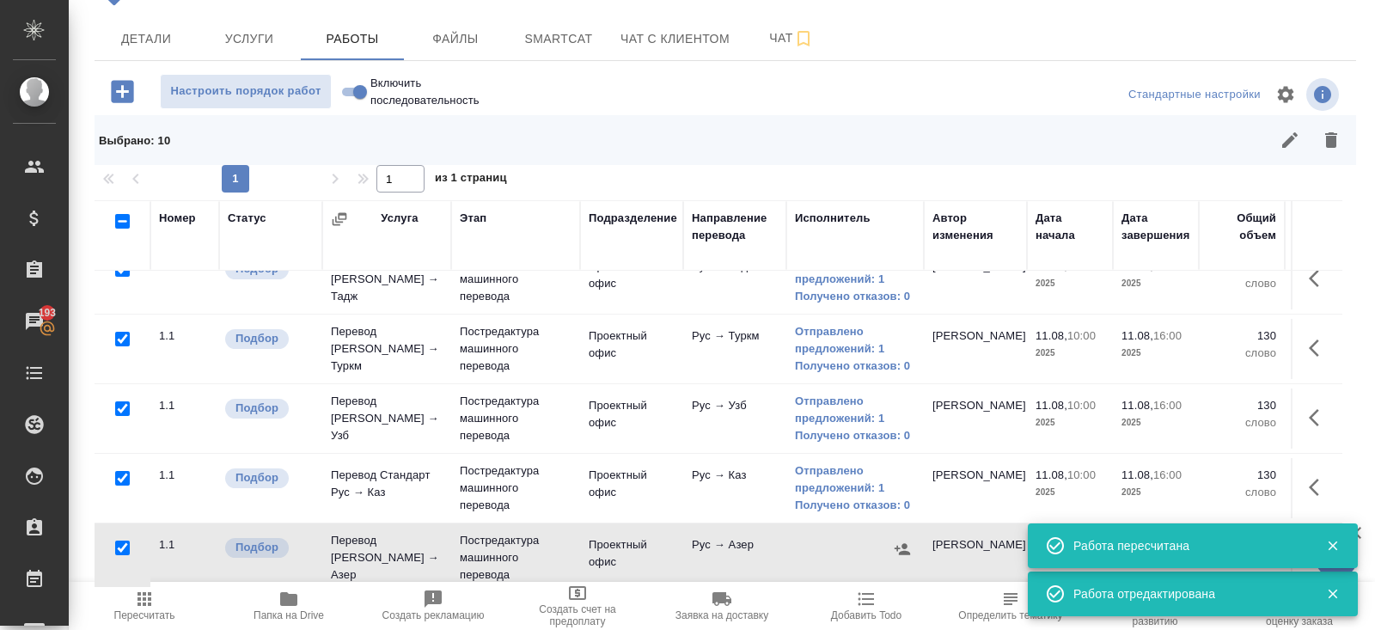
click at [905, 544] on icon "button" at bounding box center [901, 548] width 15 height 11
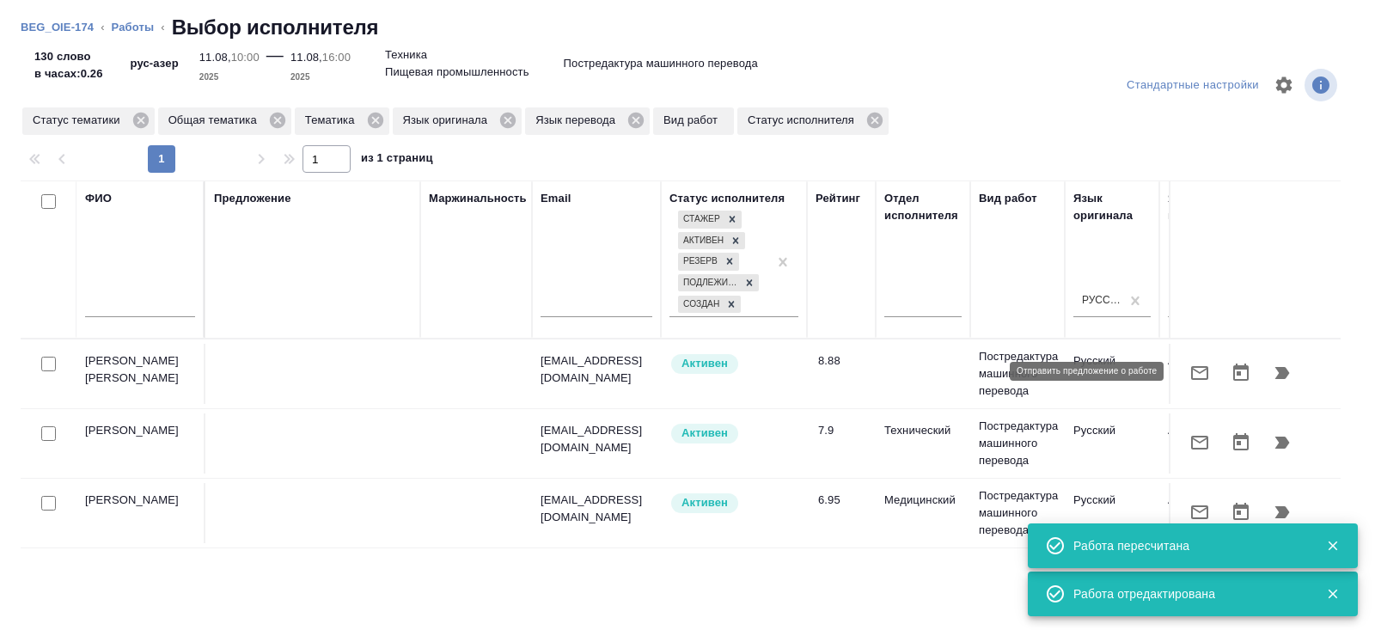
click at [1197, 370] on icon "button" at bounding box center [1199, 373] width 17 height 14
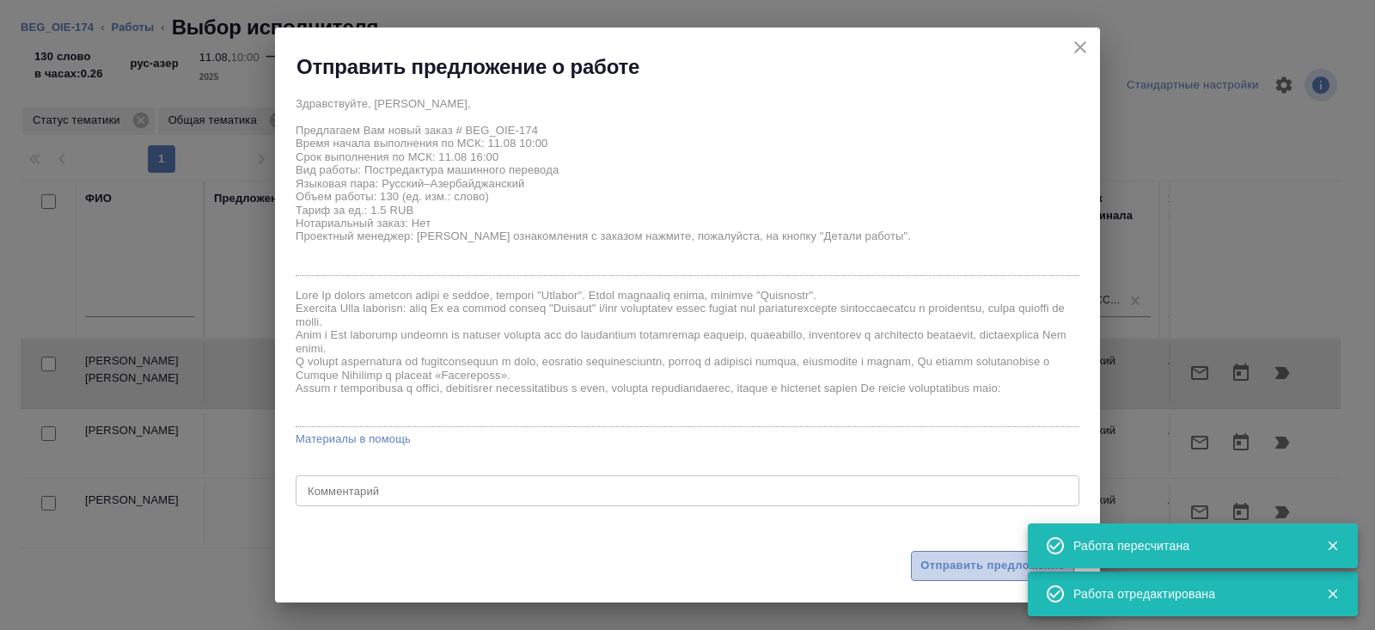
click at [985, 565] on span "Отправить предложение" at bounding box center [992, 566] width 144 height 20
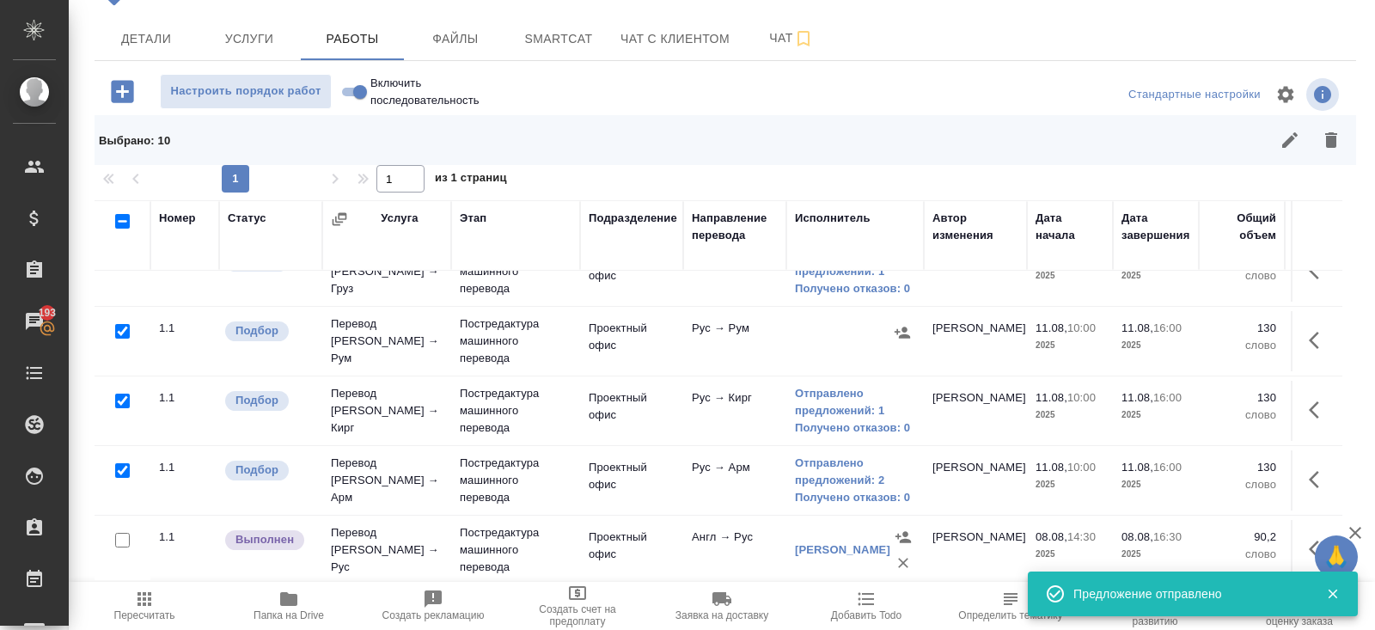
scroll to position [444, 0]
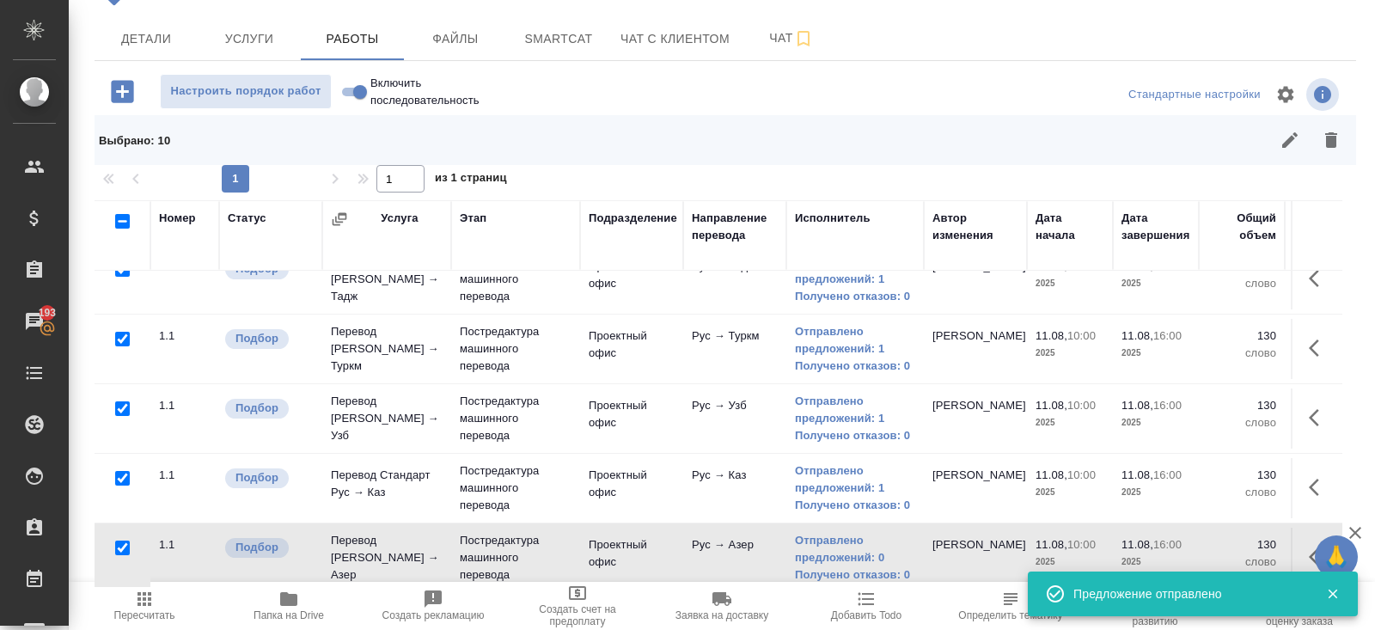
click at [151, 595] on icon "button" at bounding box center [144, 598] width 21 height 21
click at [121, 218] on input "checkbox" at bounding box center [122, 221] width 15 height 15
checkbox input "true"
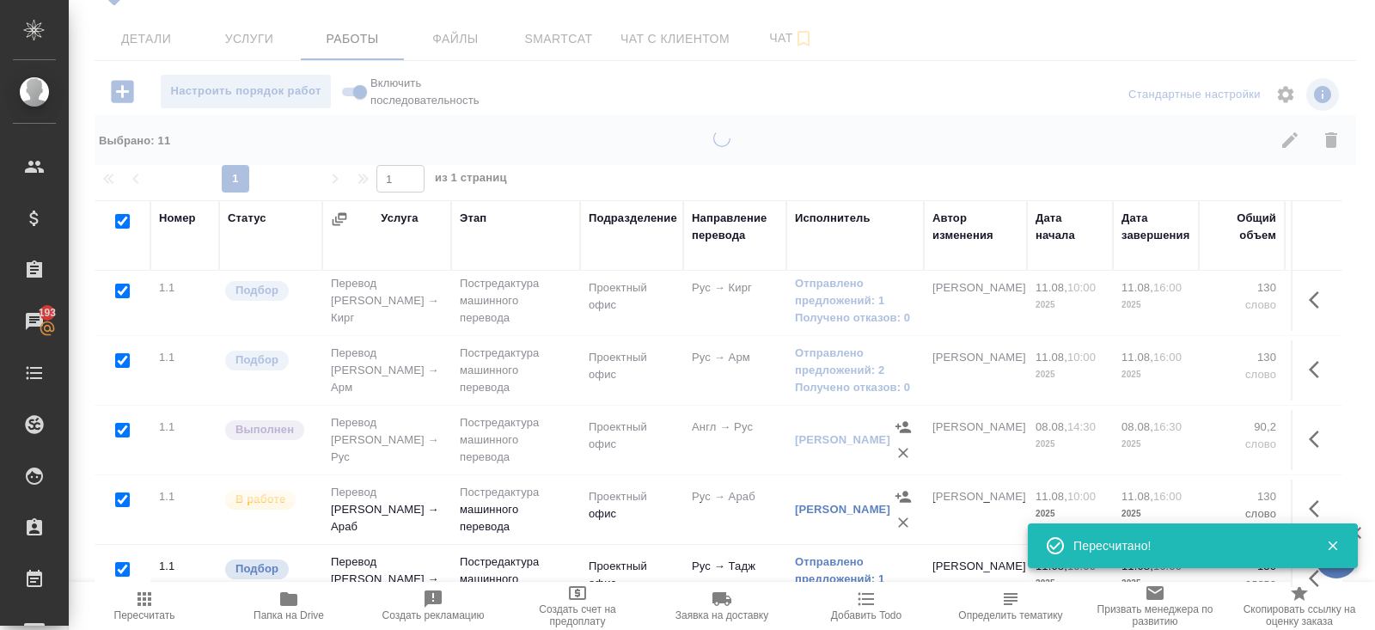
scroll to position [0, 0]
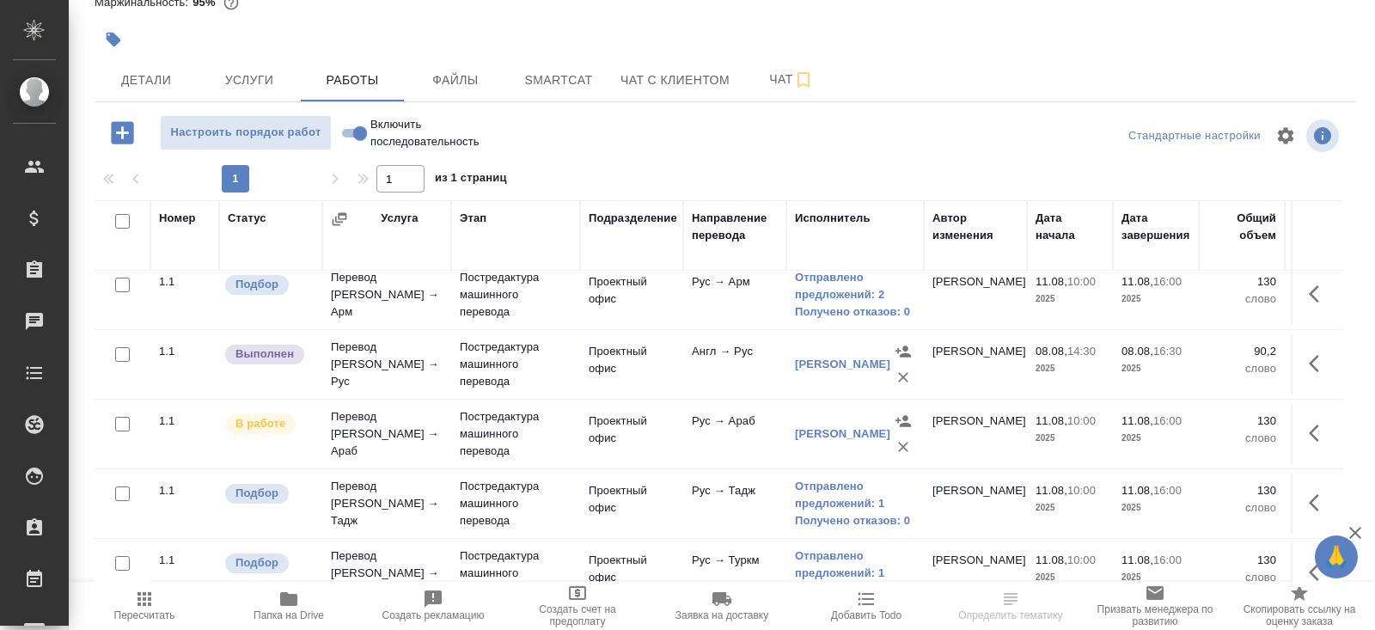
scroll to position [221, 0]
click at [530, 80] on span "Smartcat" at bounding box center [558, 80] width 82 height 21
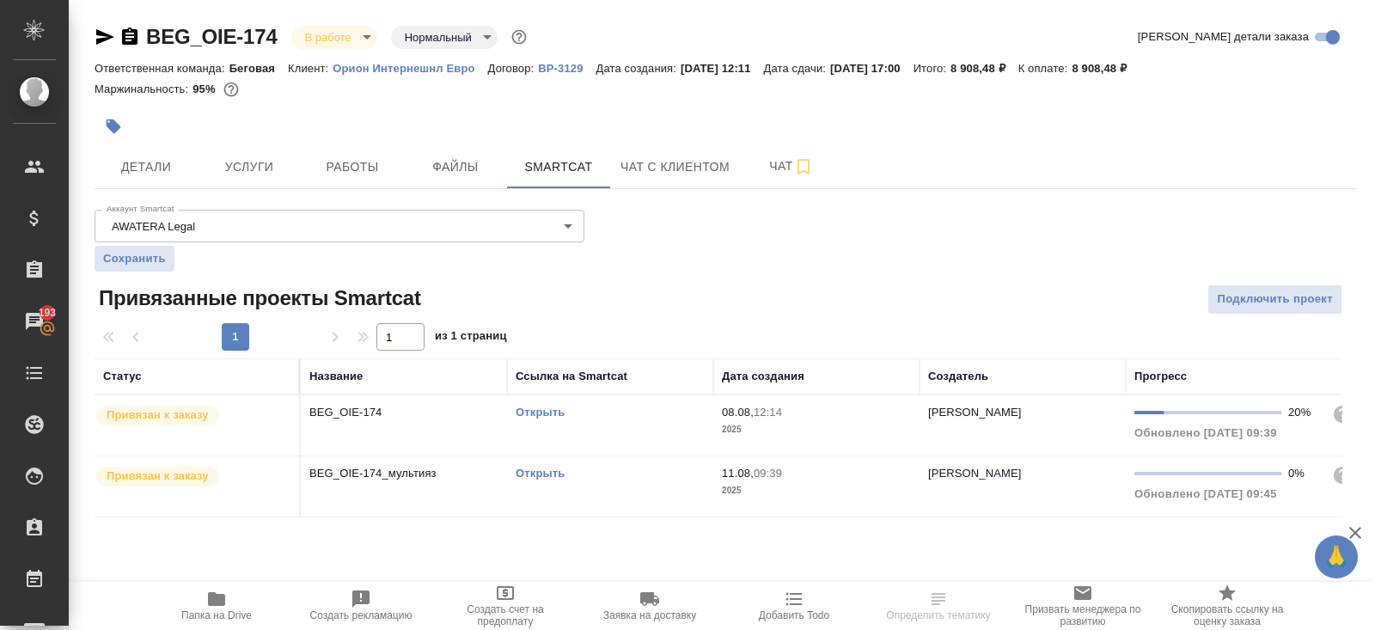
click at [535, 471] on link "Открыть" at bounding box center [539, 473] width 49 height 13
click at [528, 467] on link "Открыть" at bounding box center [539, 473] width 49 height 13
click at [353, 180] on button "Работы" at bounding box center [352, 166] width 103 height 43
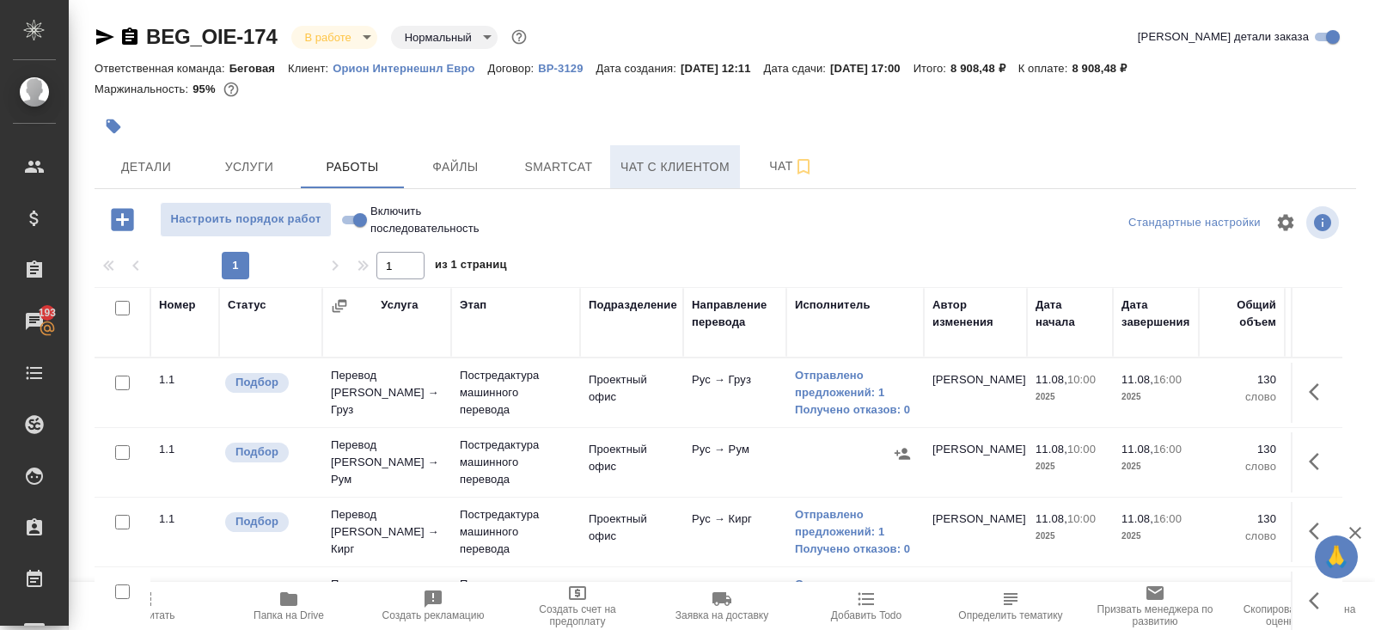
scroll to position [87, 0]
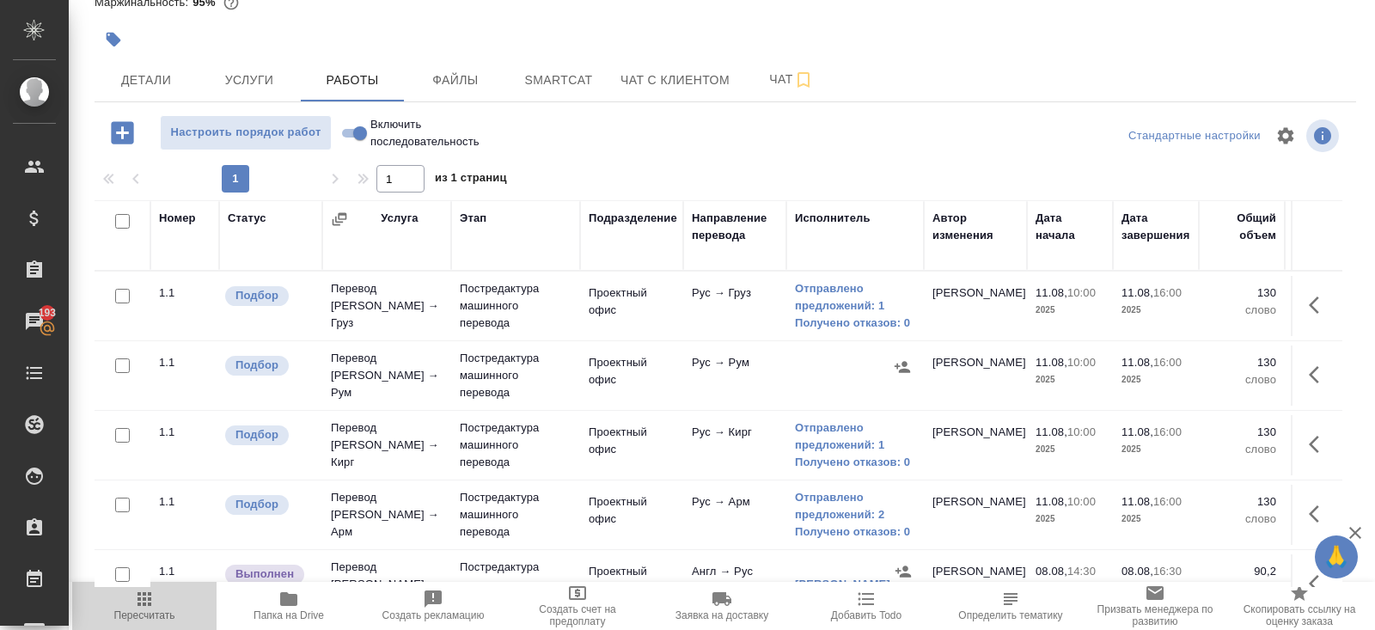
click at [149, 599] on icon "button" at bounding box center [144, 599] width 14 height 14
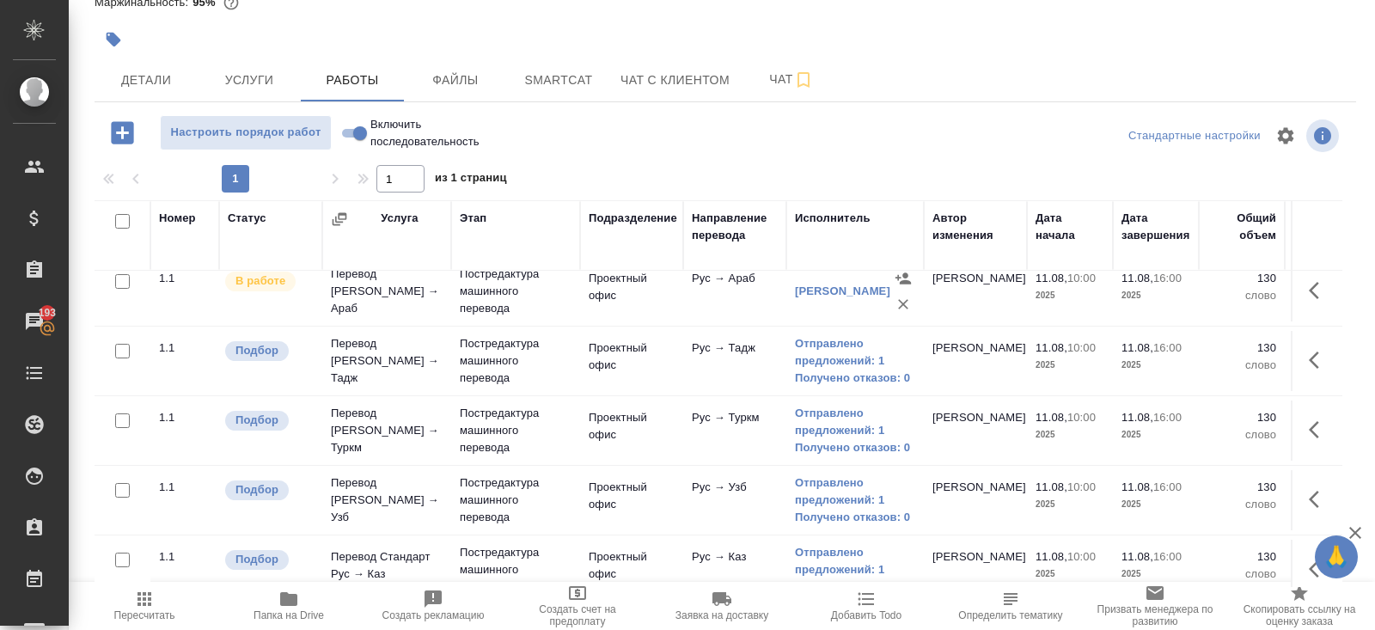
scroll to position [444, 0]
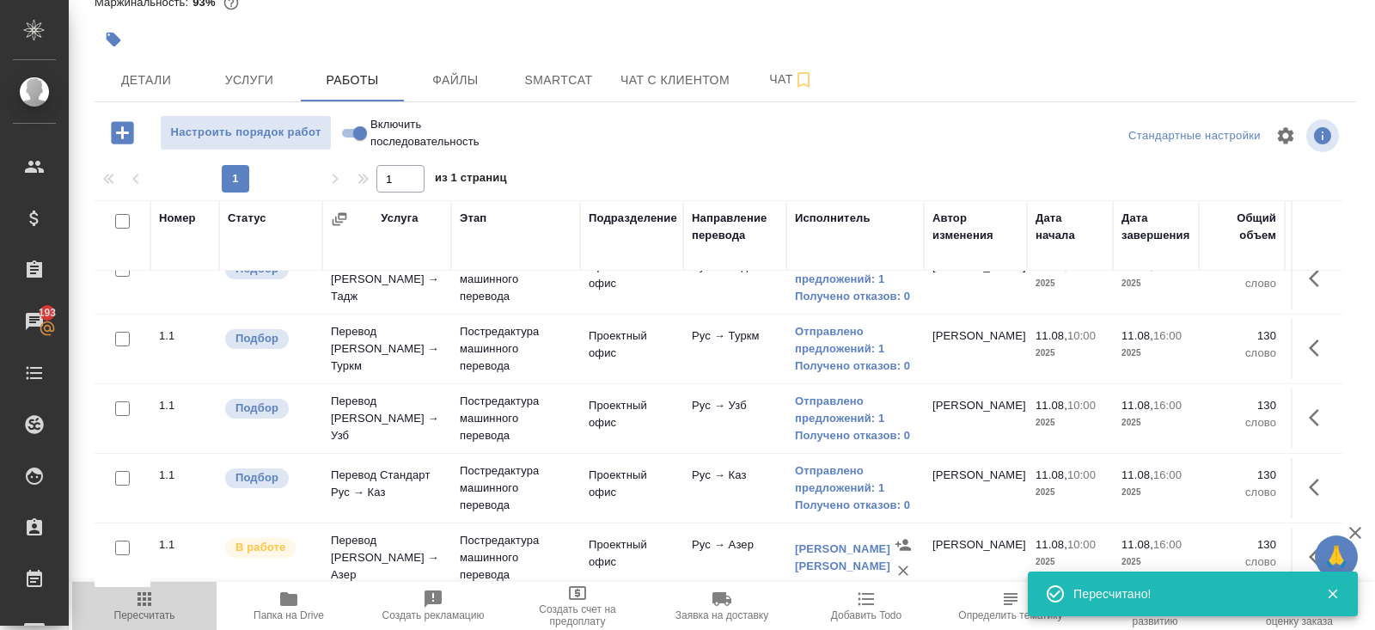
click at [157, 592] on span "Пересчитать" at bounding box center [144, 604] width 124 height 33
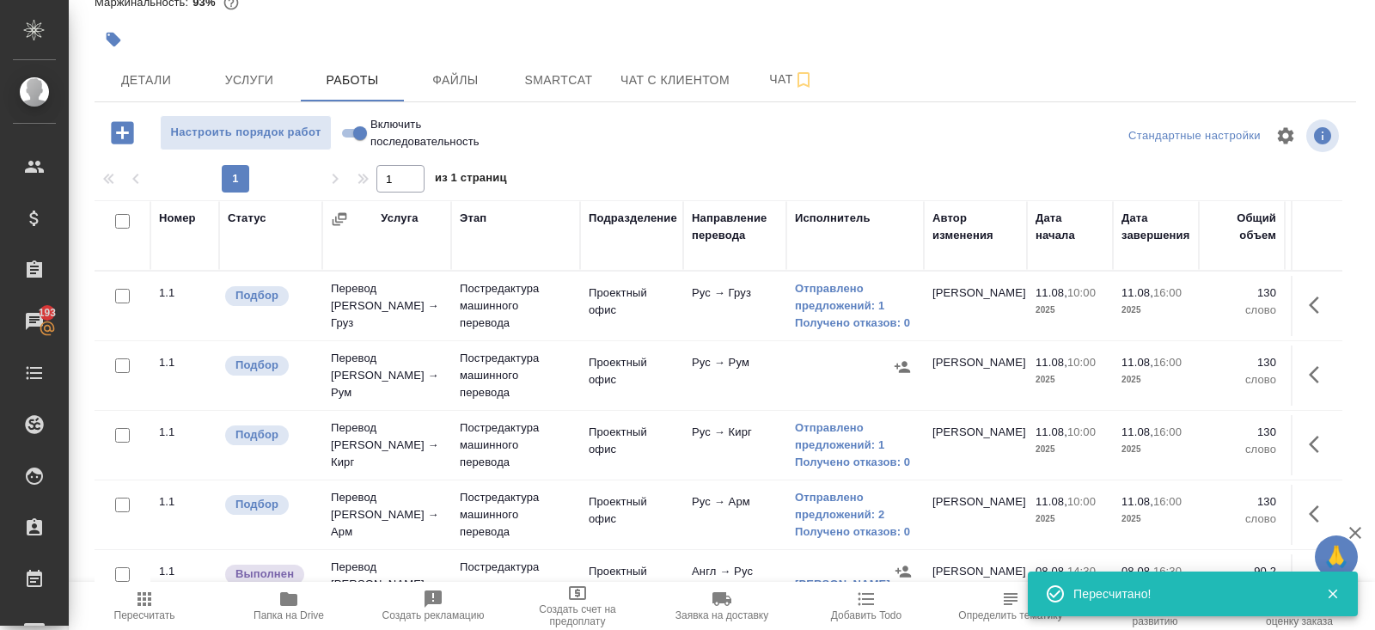
scroll to position [0, 0]
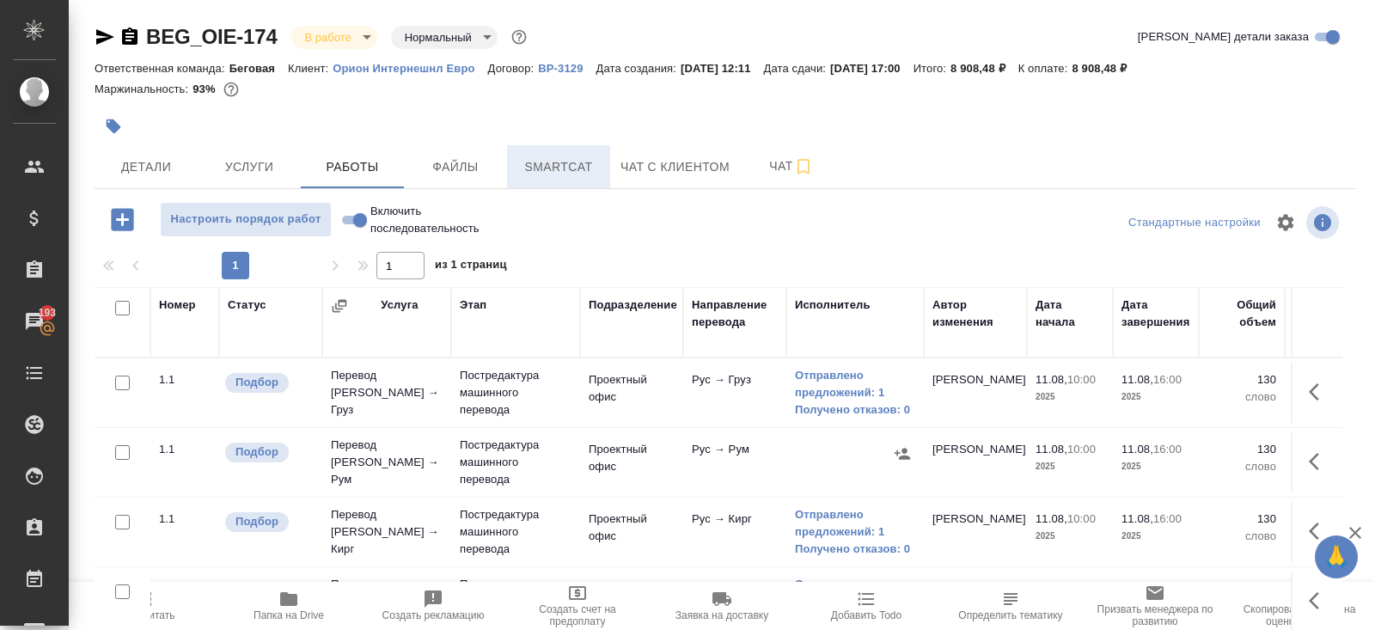
click at [541, 178] on button "Smartcat" at bounding box center [558, 166] width 103 height 43
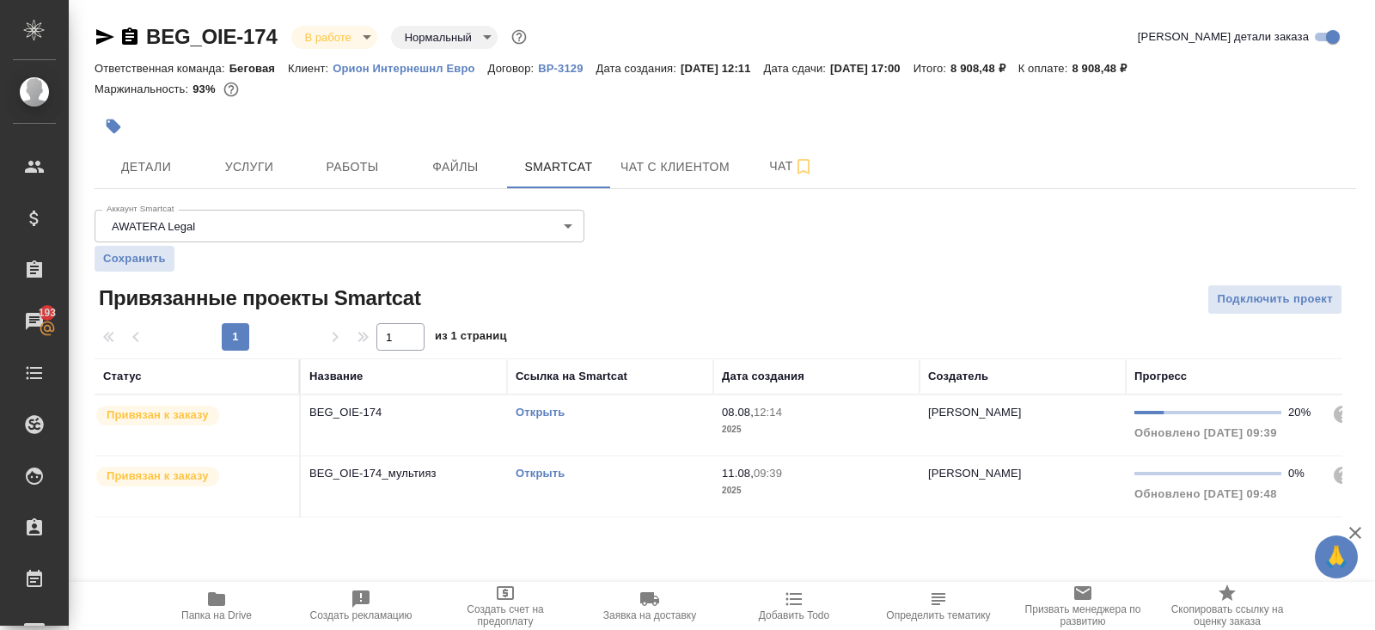
click at [541, 471] on link "Открыть" at bounding box center [539, 473] width 49 height 13
click at [351, 153] on button "Работы" at bounding box center [352, 166] width 103 height 43
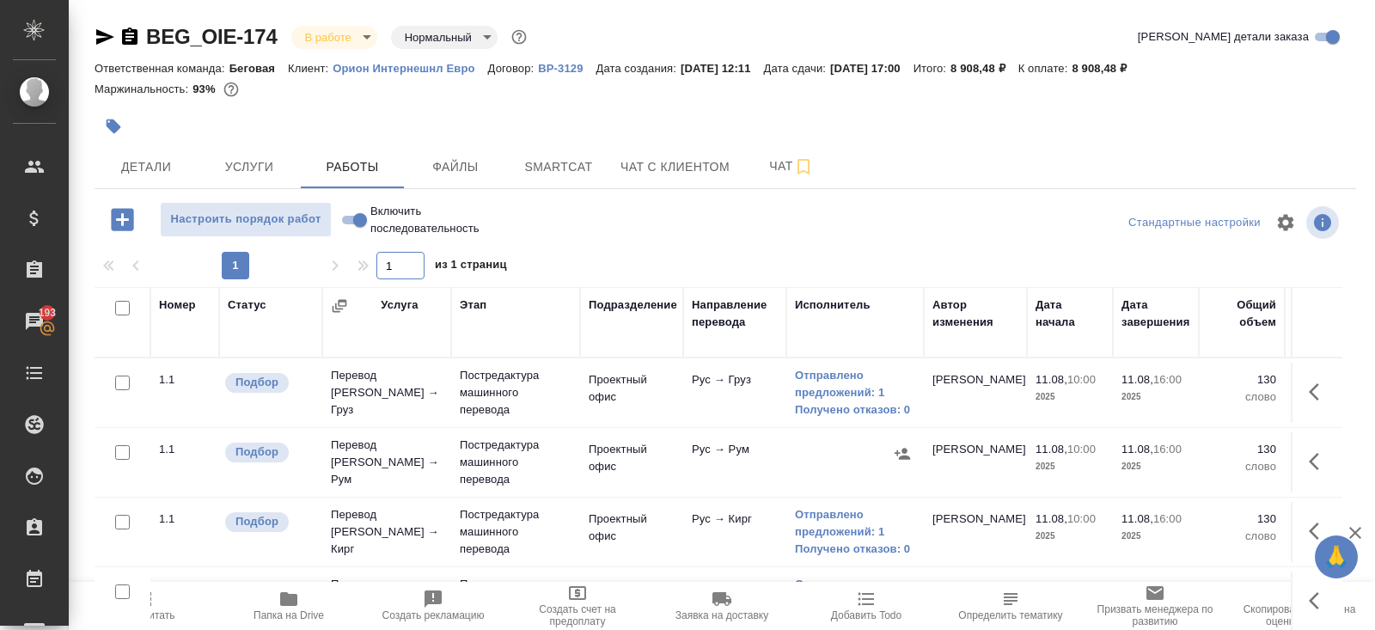
click at [393, 256] on input "1" at bounding box center [400, 265] width 48 height 27
click at [152, 601] on icon "button" at bounding box center [144, 598] width 21 height 21
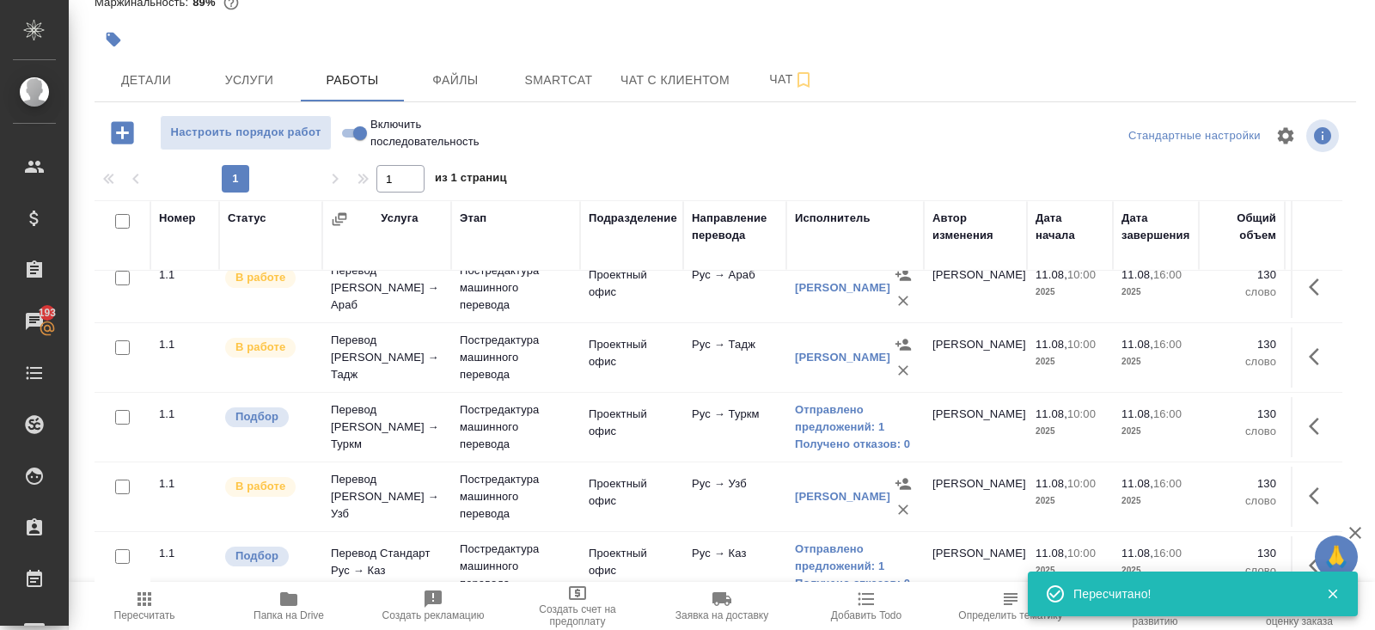
scroll to position [444, 0]
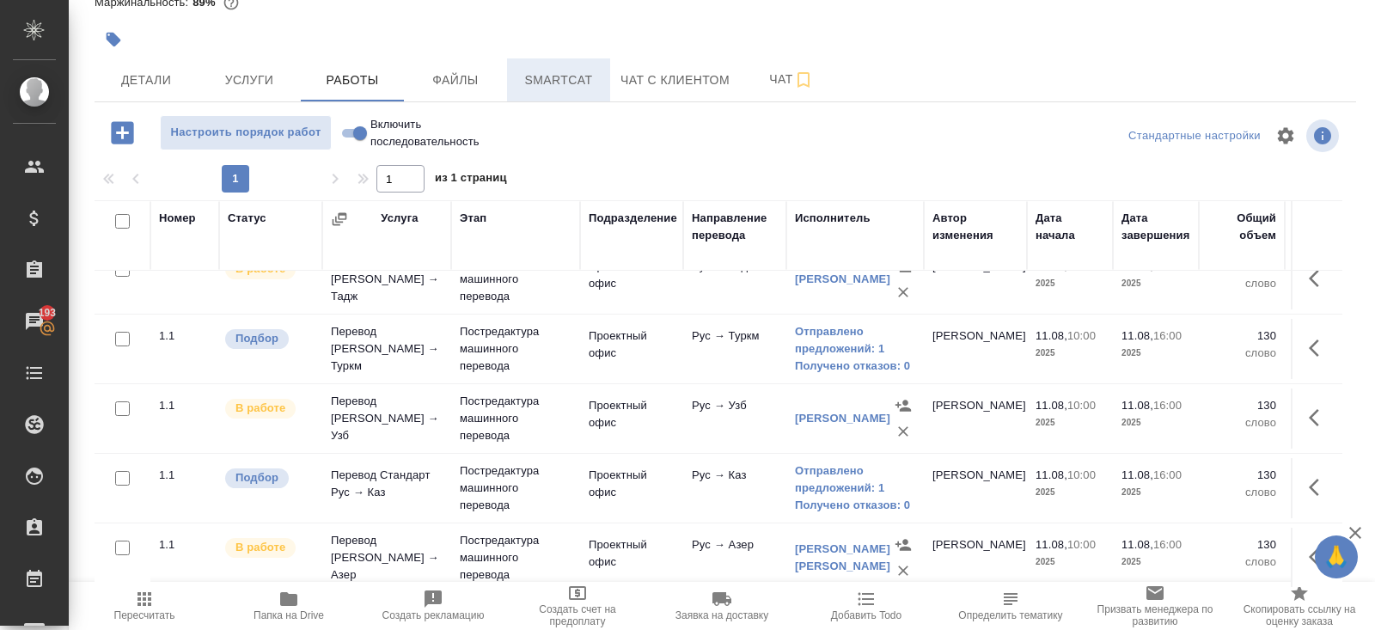
click at [560, 88] on span "Smartcat" at bounding box center [558, 80] width 82 height 21
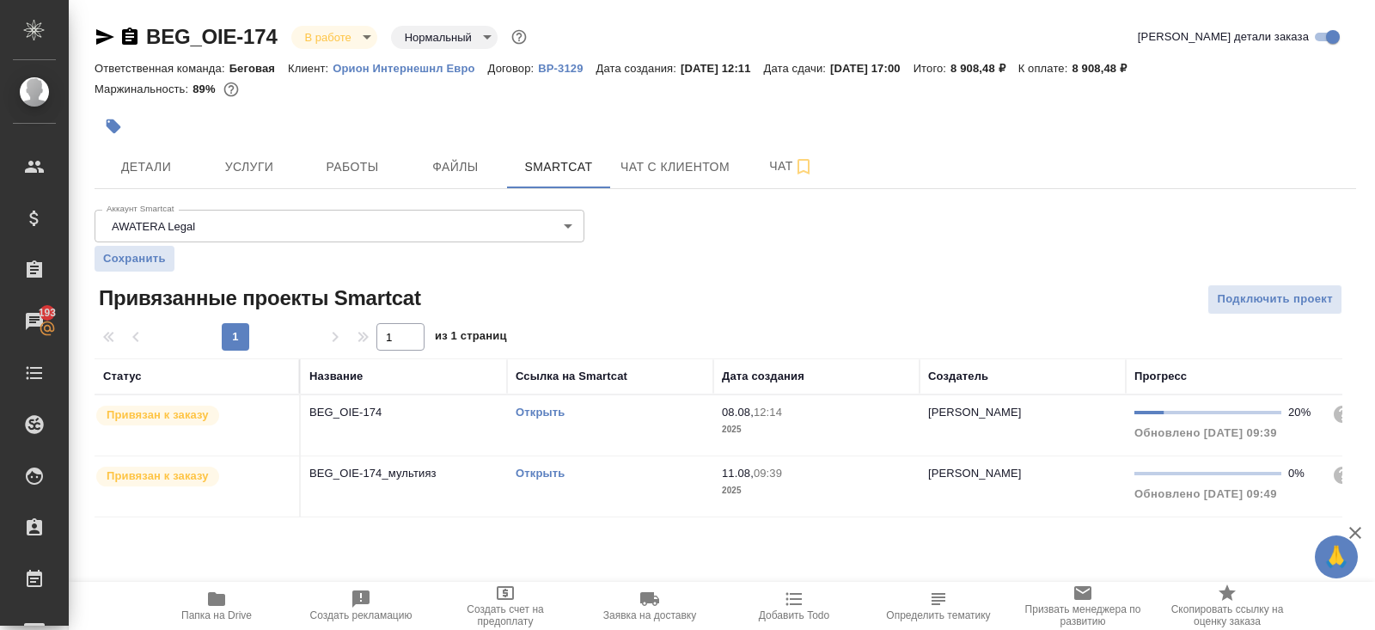
click at [530, 473] on link "Открыть" at bounding box center [539, 473] width 49 height 13
click at [326, 157] on span "Работы" at bounding box center [352, 166] width 82 height 21
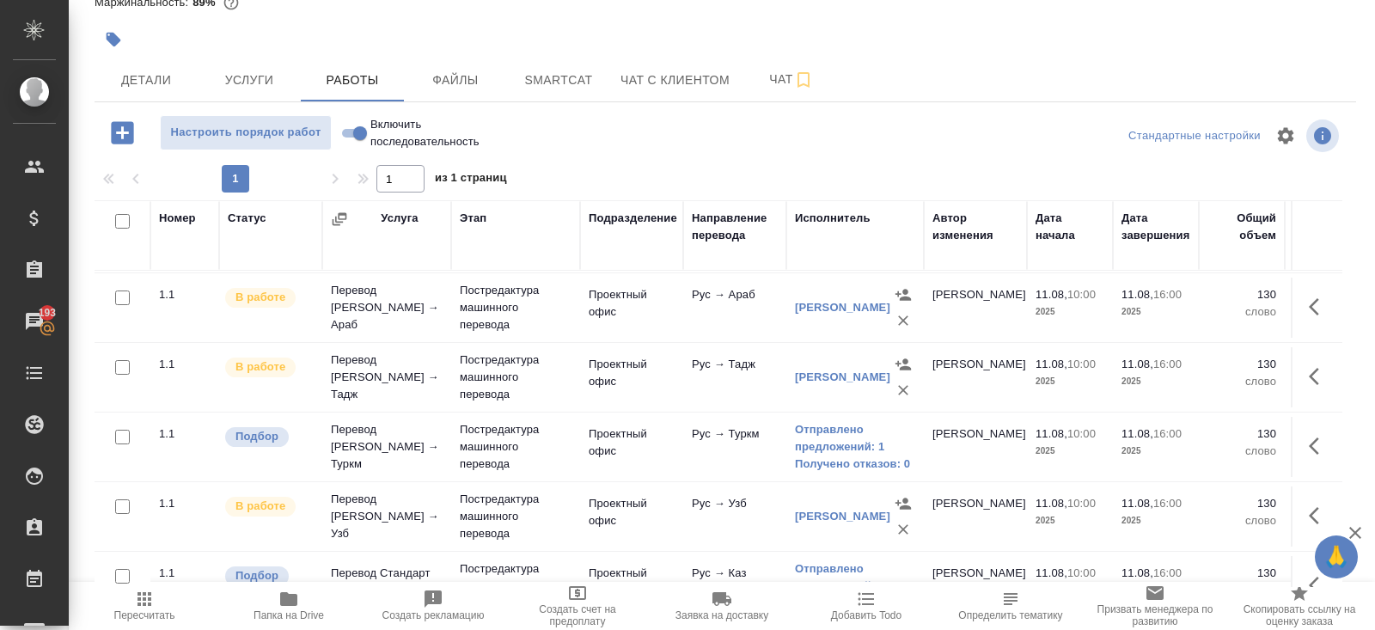
scroll to position [444, 0]
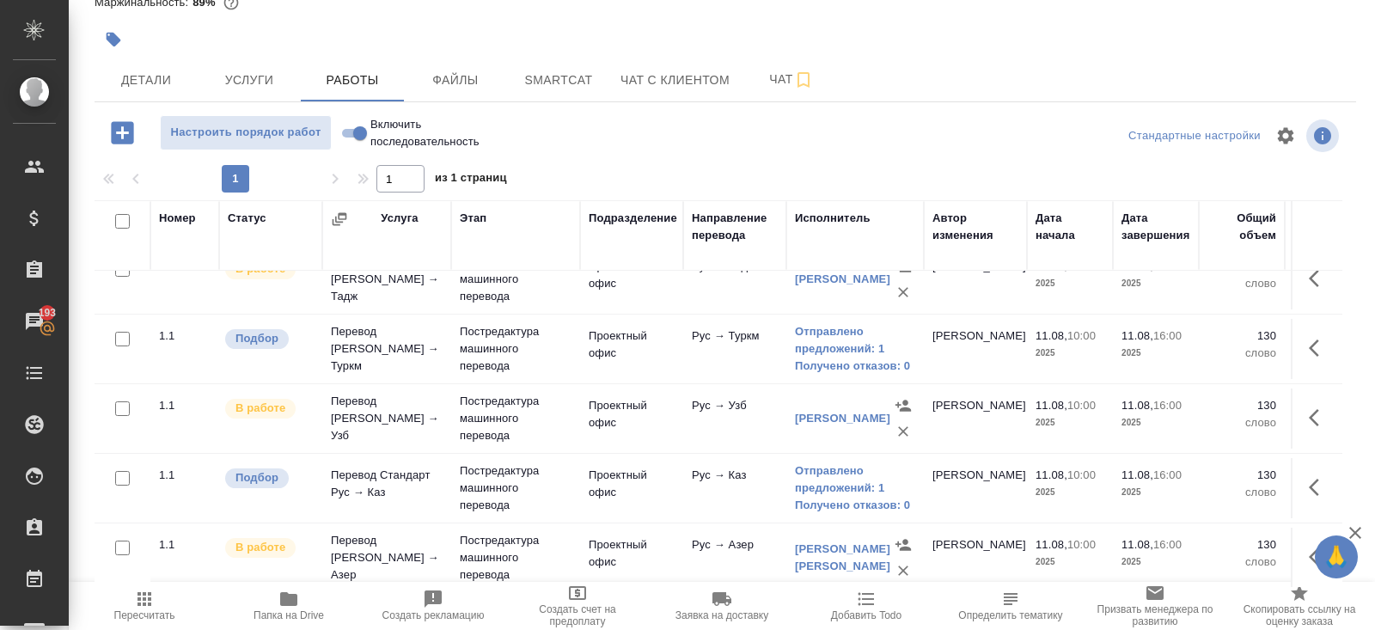
click at [137, 605] on icon "button" at bounding box center [144, 599] width 14 height 14
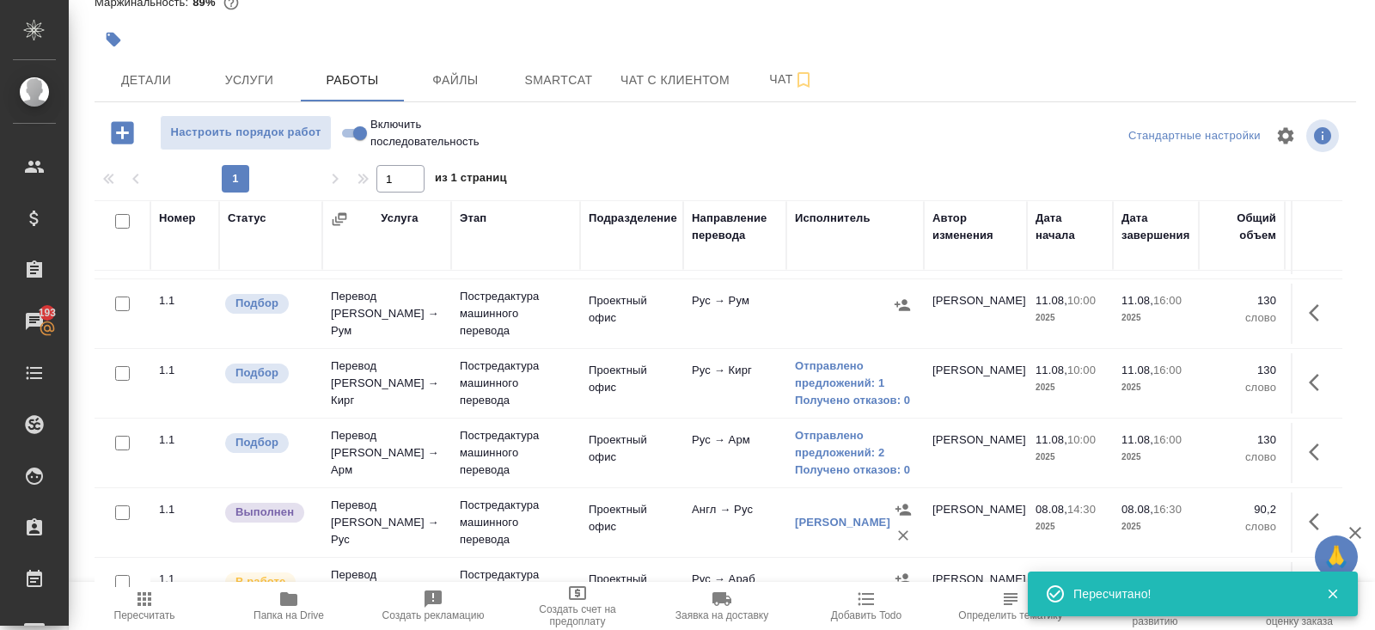
scroll to position [0, 0]
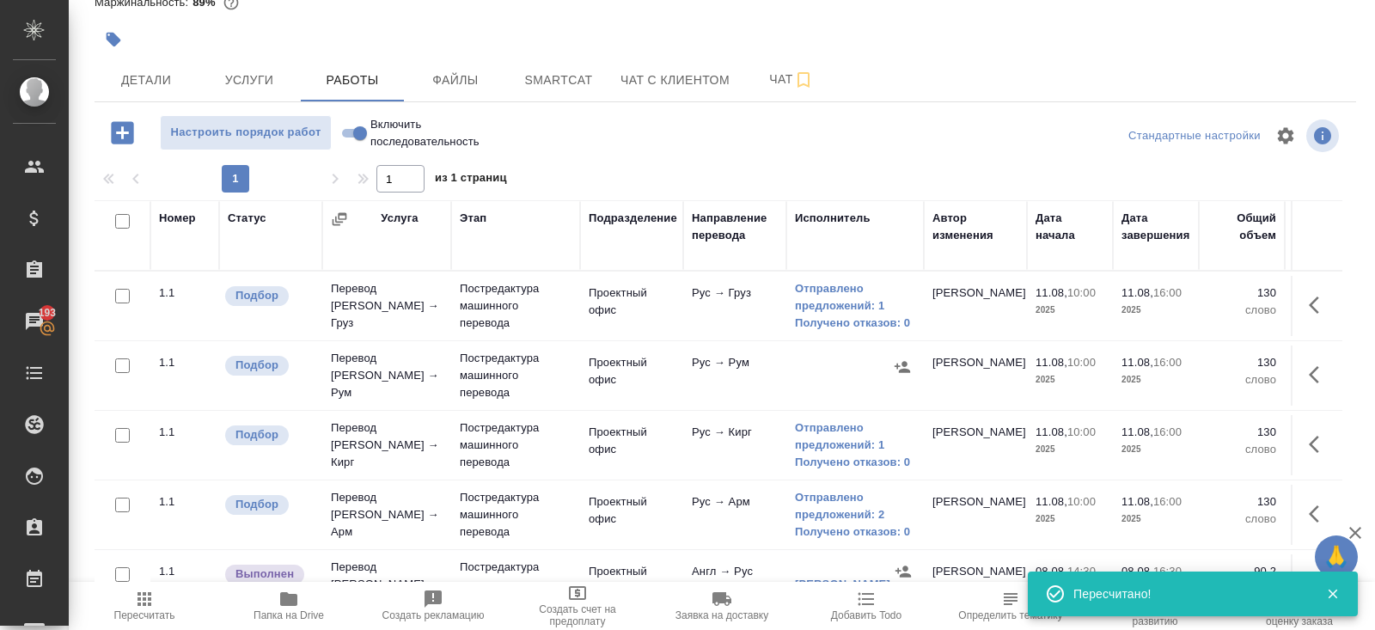
click at [154, 613] on span "Пересчитать" at bounding box center [144, 615] width 61 height 12
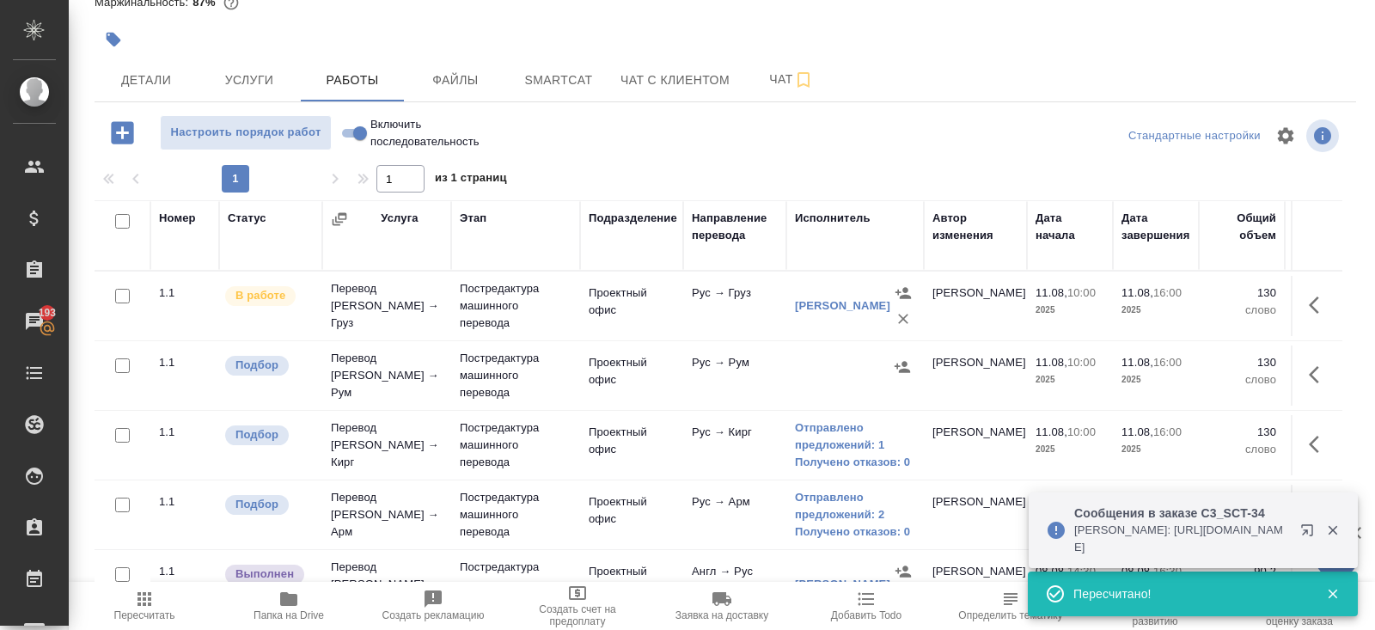
click at [1303, 527] on icon "button" at bounding box center [1310, 533] width 21 height 21
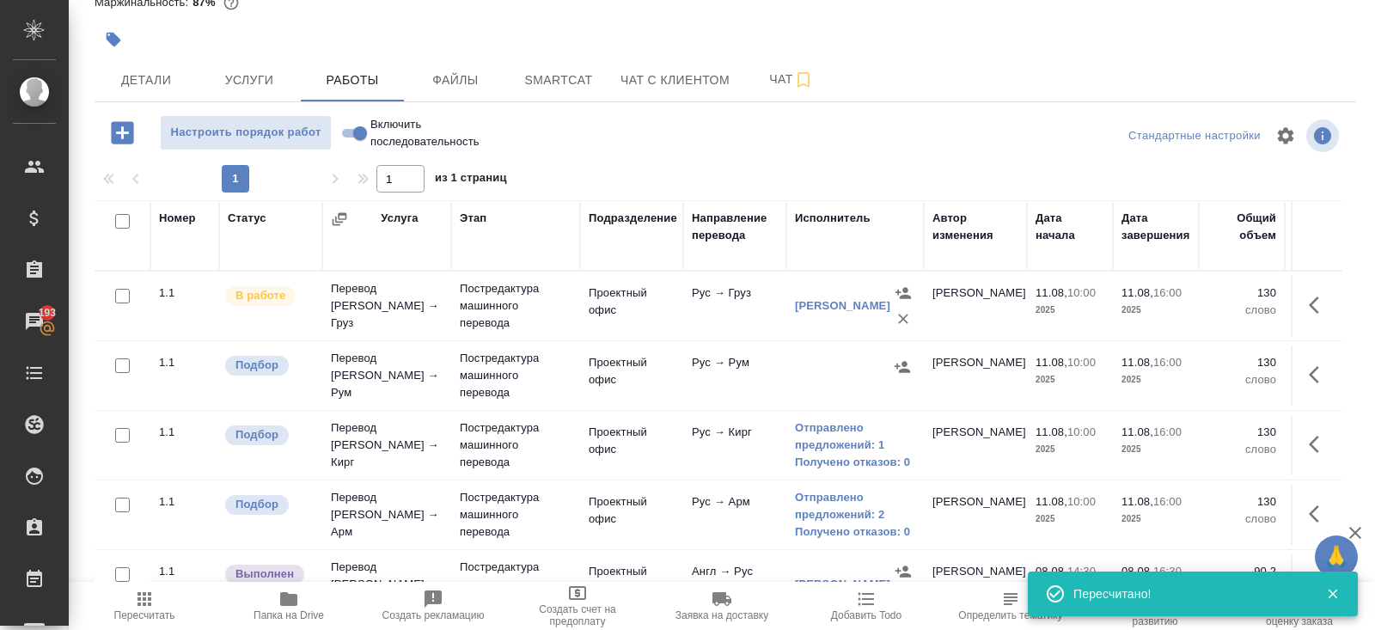
click at [147, 617] on span "Пересчитать" at bounding box center [144, 615] width 61 height 12
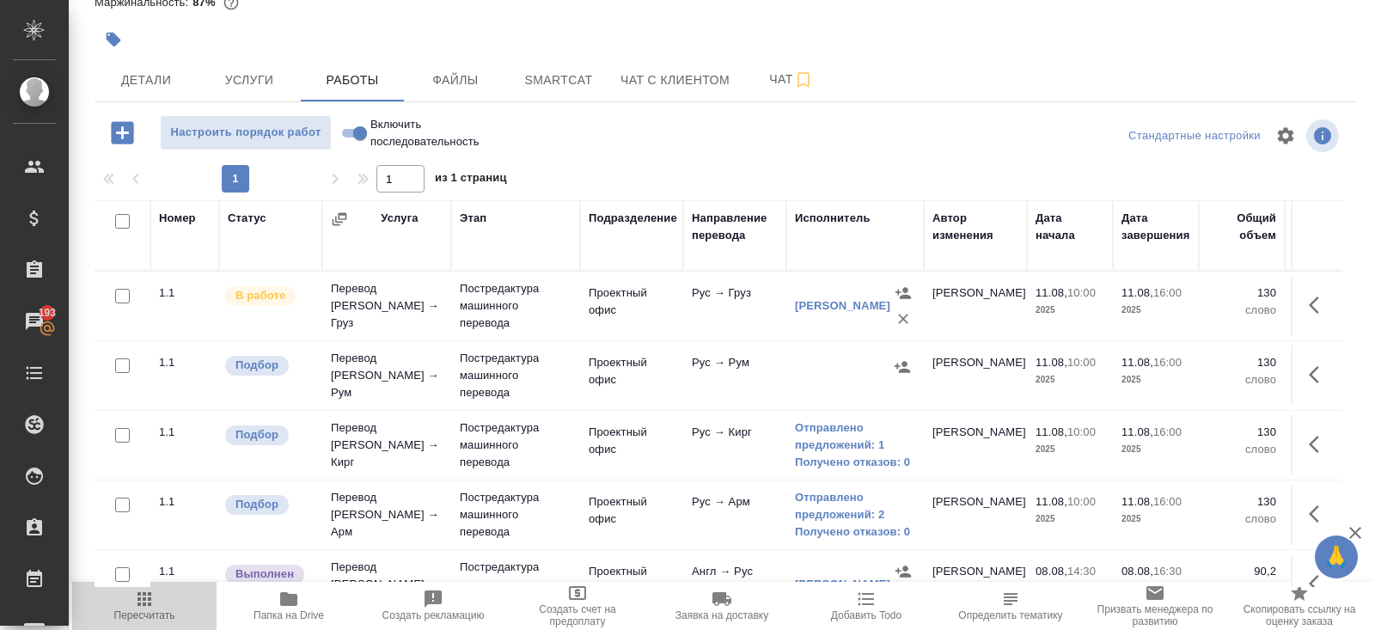
click at [171, 584] on button "Пересчитать" at bounding box center [144, 606] width 144 height 48
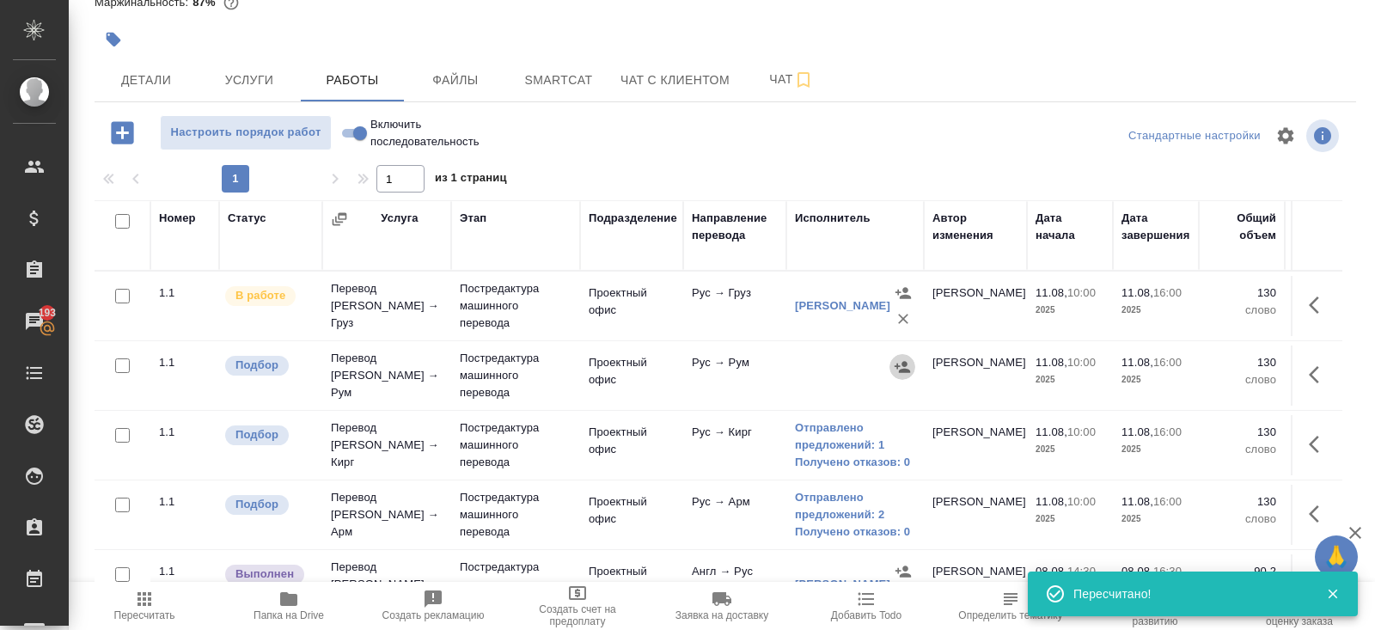
click at [911, 363] on button "button" at bounding box center [902, 367] width 26 height 26
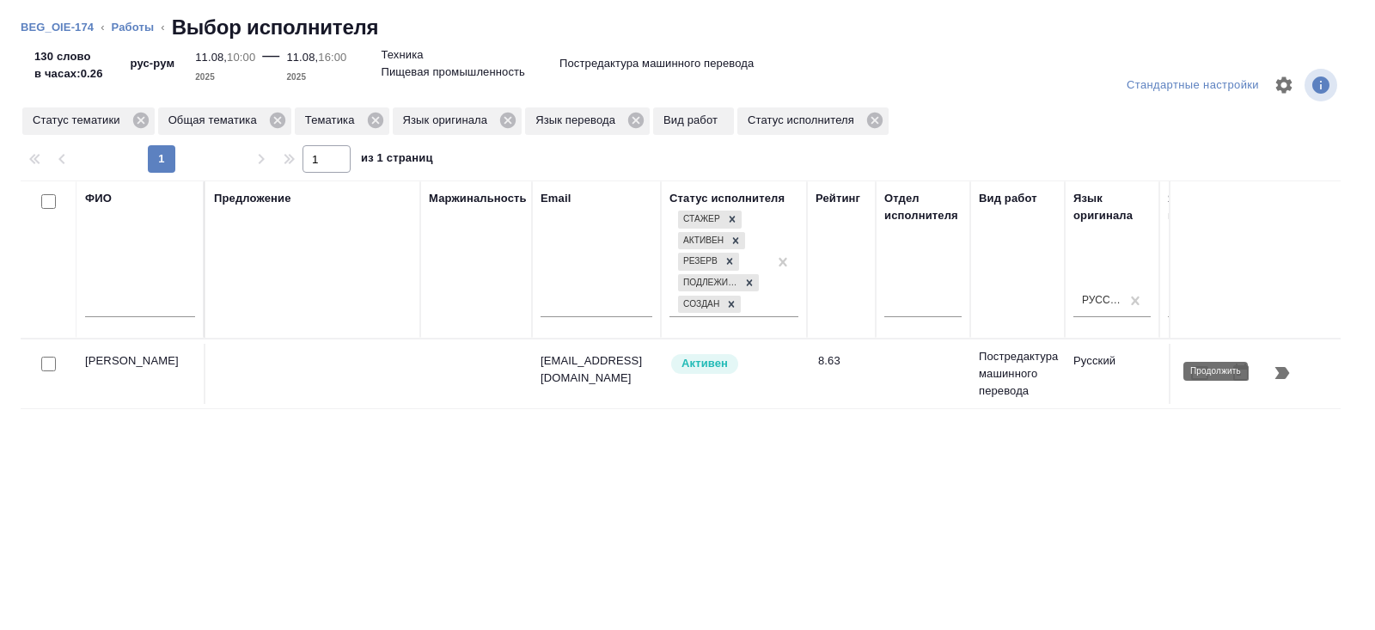
click at [1286, 377] on icon "button" at bounding box center [1281, 373] width 21 height 21
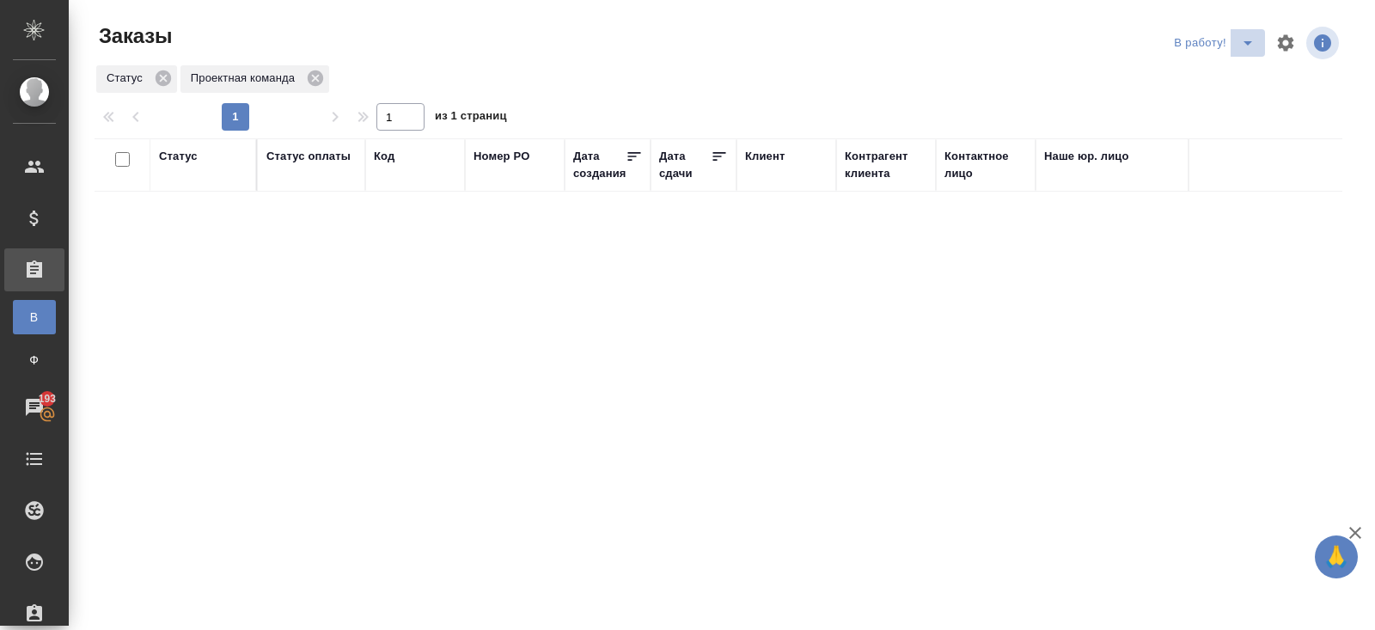
click at [1244, 45] on icon "split button" at bounding box center [1247, 43] width 21 height 21
click at [1223, 78] on li "ПМ" at bounding box center [1215, 77] width 95 height 27
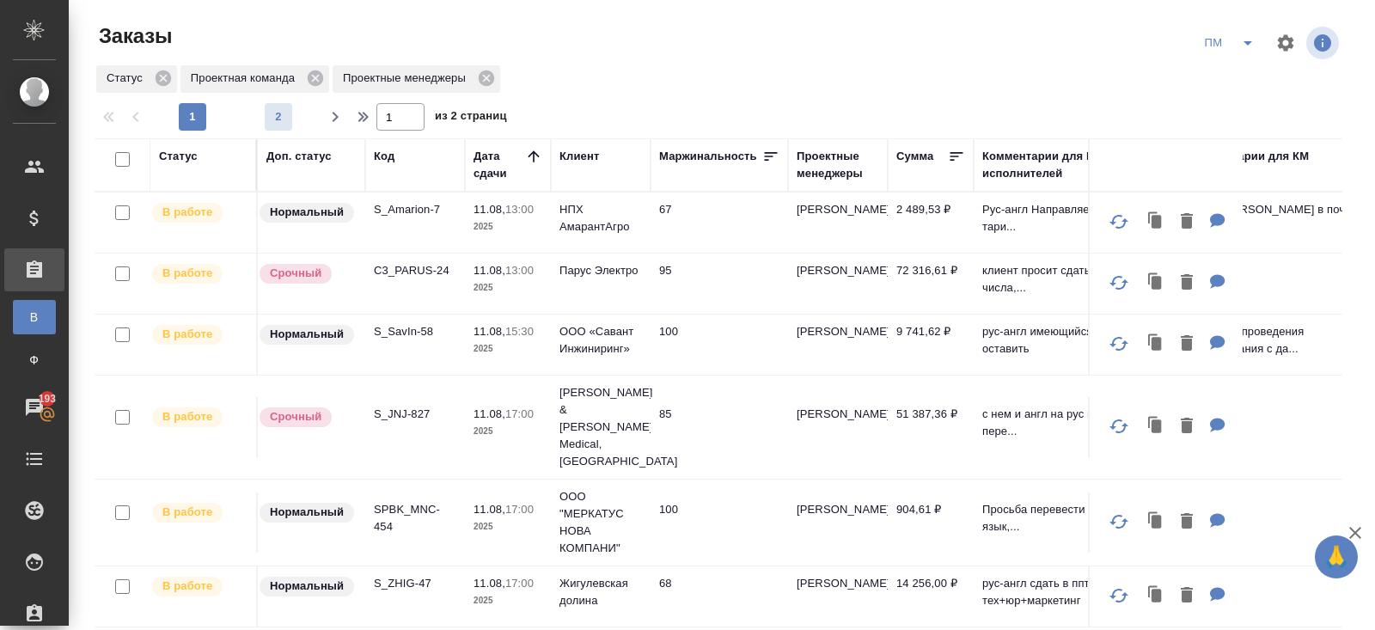
click at [275, 124] on span "2" at bounding box center [278, 116] width 27 height 17
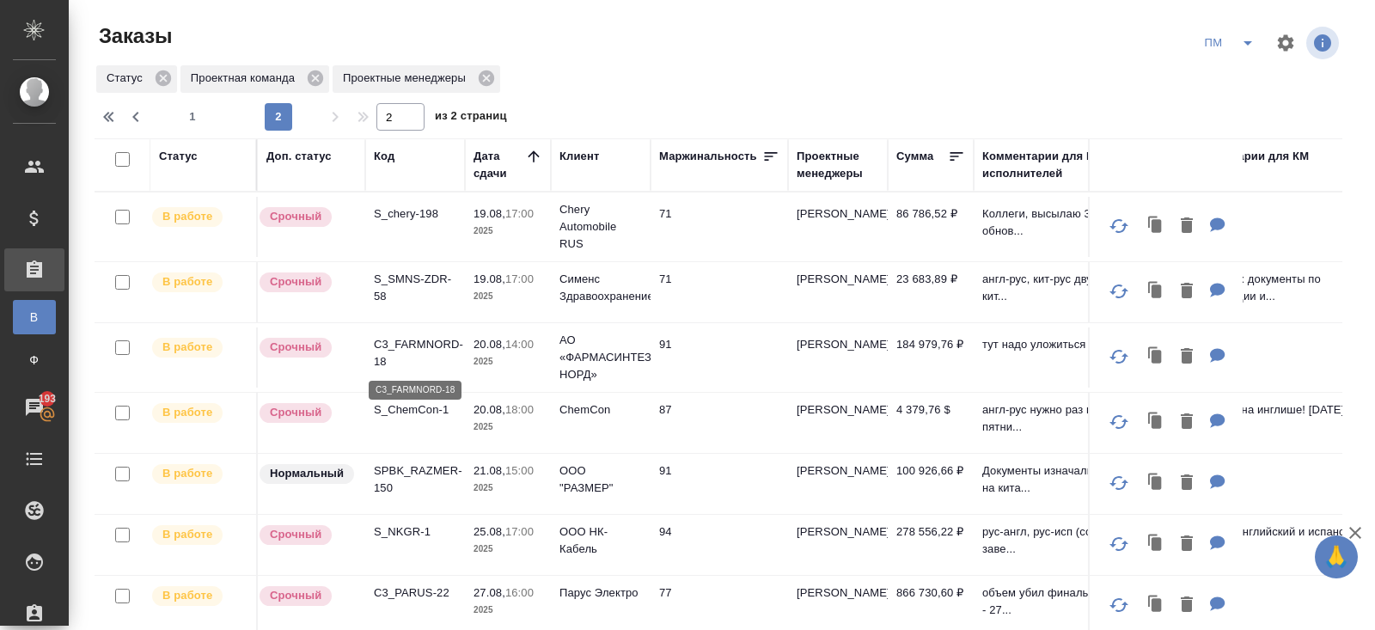
click at [398, 338] on p "C3_FARMNORD-18" at bounding box center [415, 353] width 82 height 34
click at [181, 127] on button "1" at bounding box center [192, 116] width 27 height 27
type input "1"
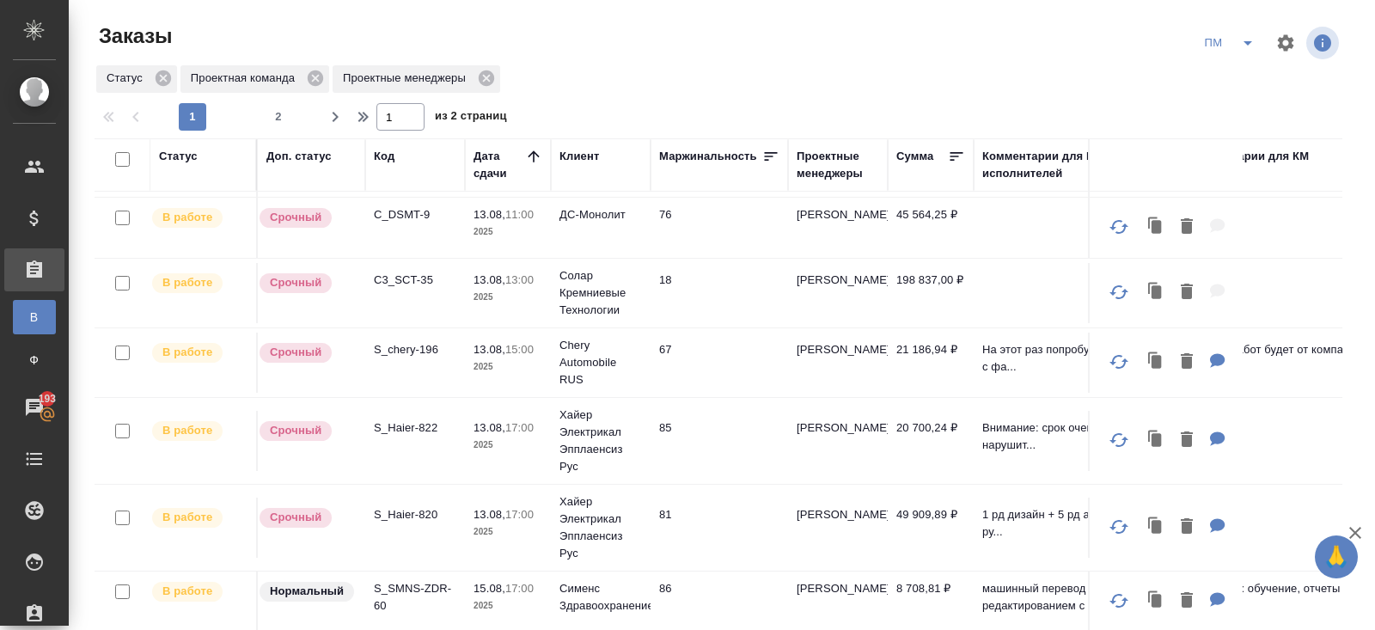
scroll to position [938, 0]
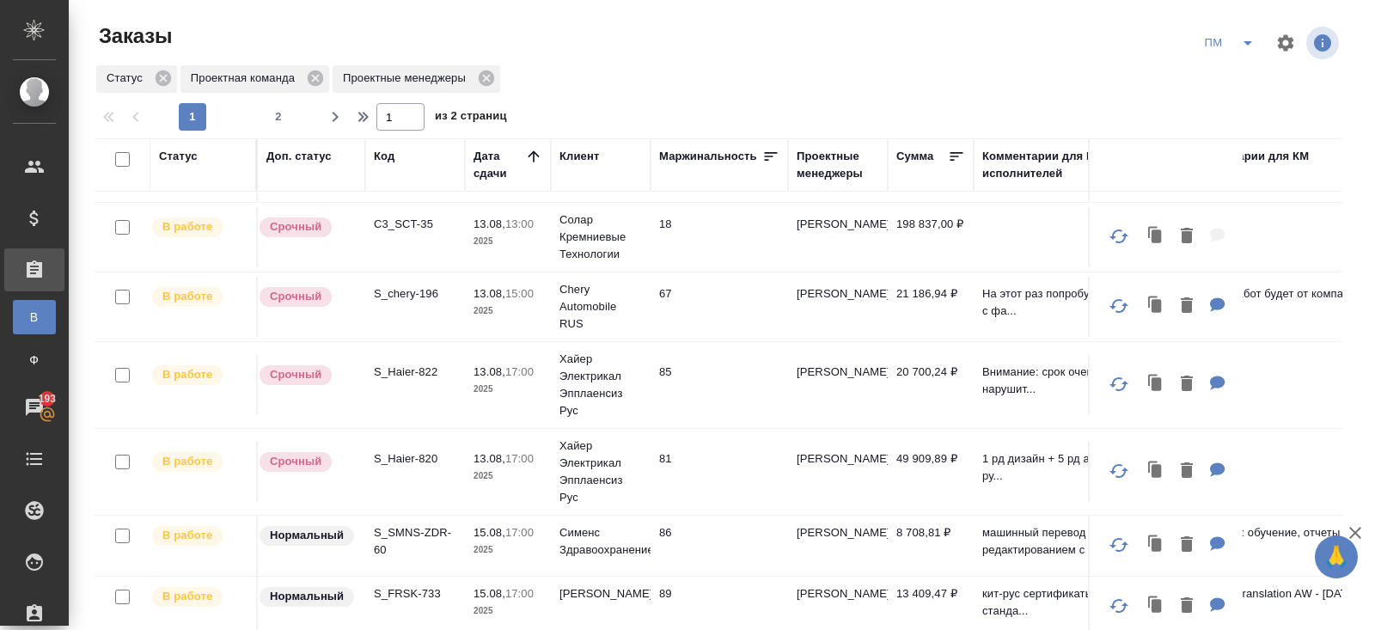
click at [410, 363] on p "S_Haier-822" at bounding box center [415, 371] width 82 height 17
click at [385, 159] on div "Код" at bounding box center [384, 156] width 21 height 17
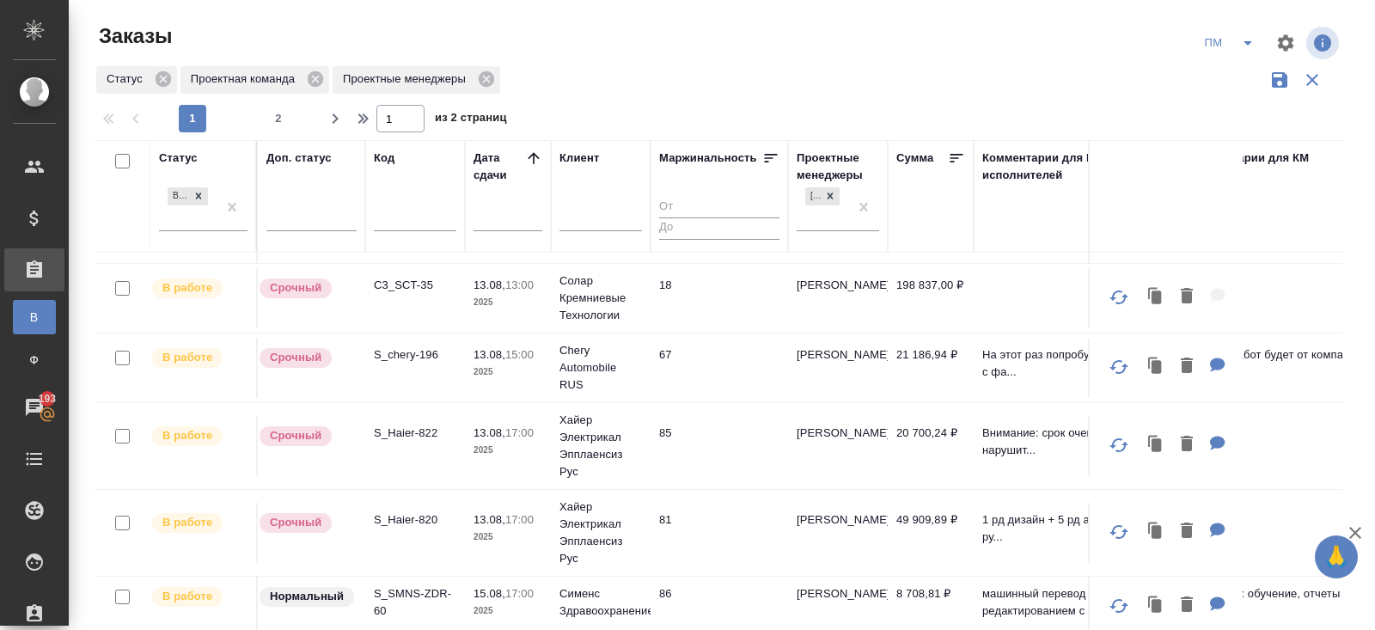
scroll to position [997, 0]
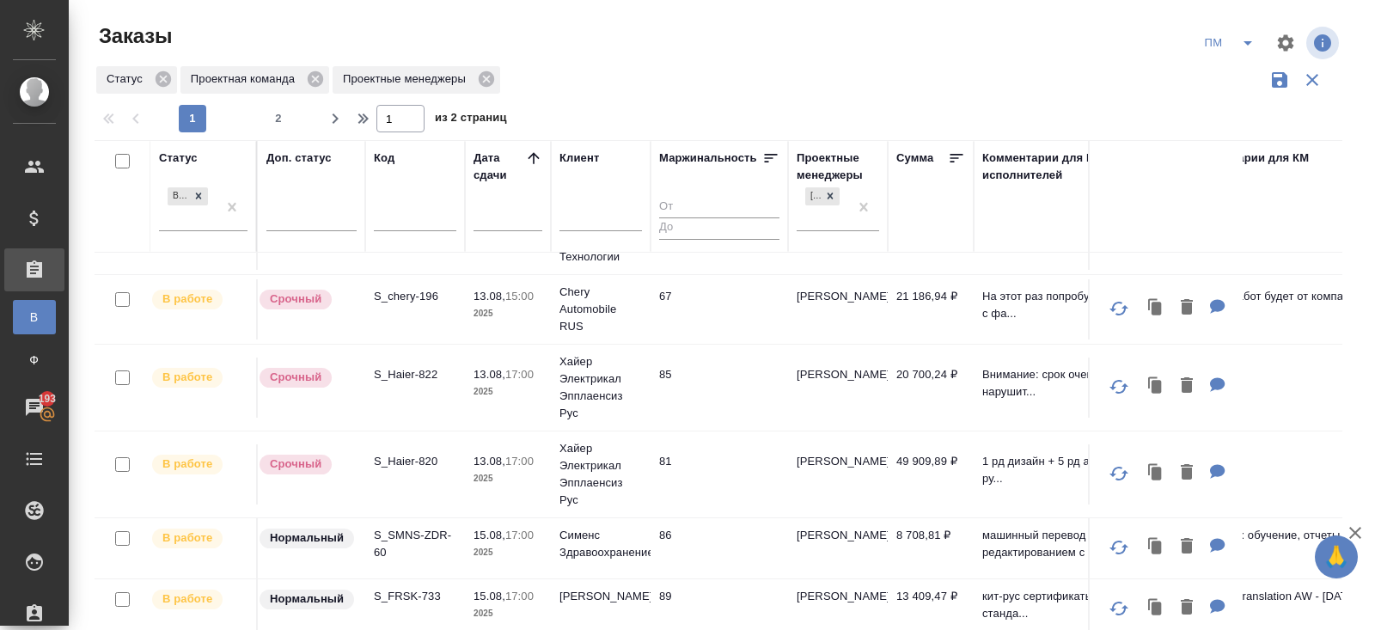
click at [396, 227] on input "text" at bounding box center [415, 219] width 82 height 21
type input "127"
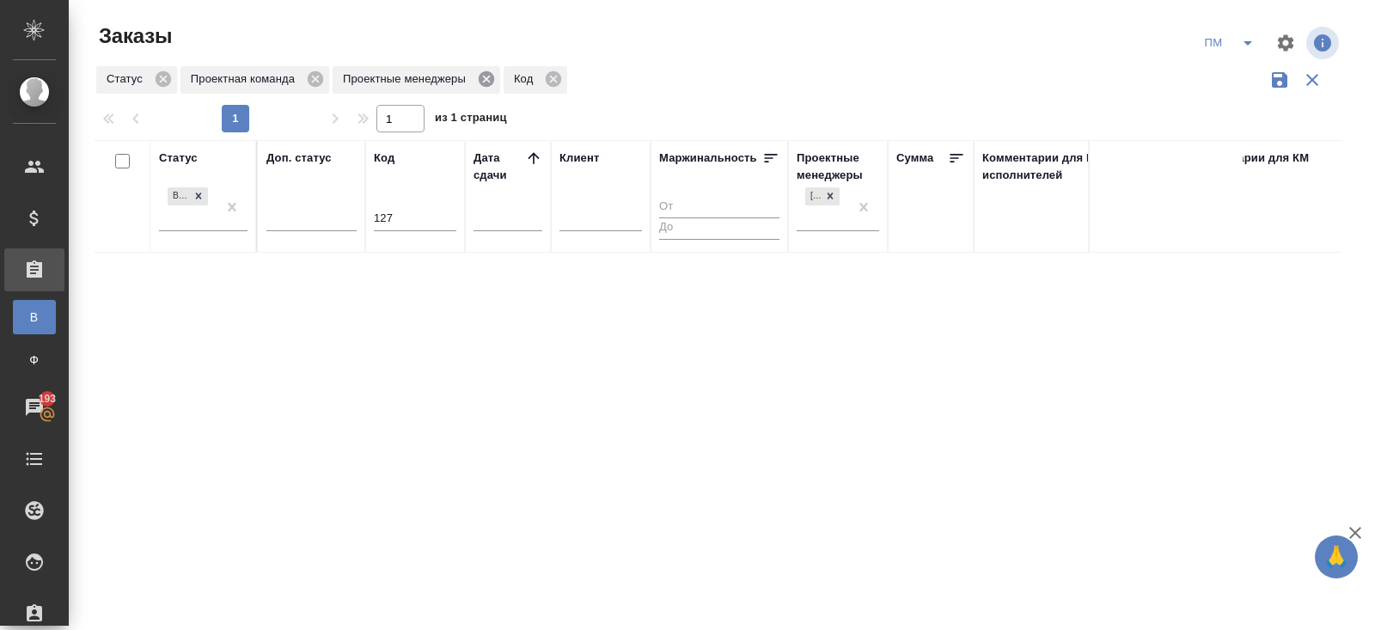
scroll to position [0, 0]
click at [490, 77] on icon at bounding box center [486, 78] width 15 height 15
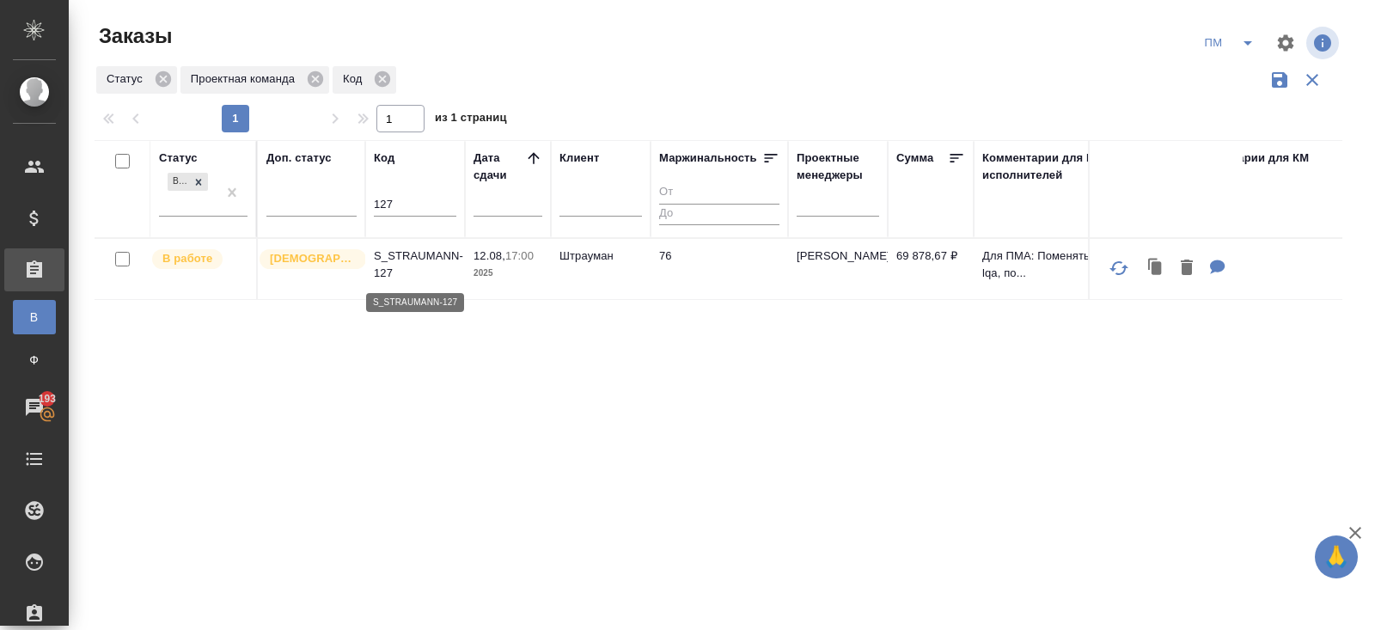
click at [392, 258] on p "S_STRAUMANN-127" at bounding box center [415, 264] width 82 height 34
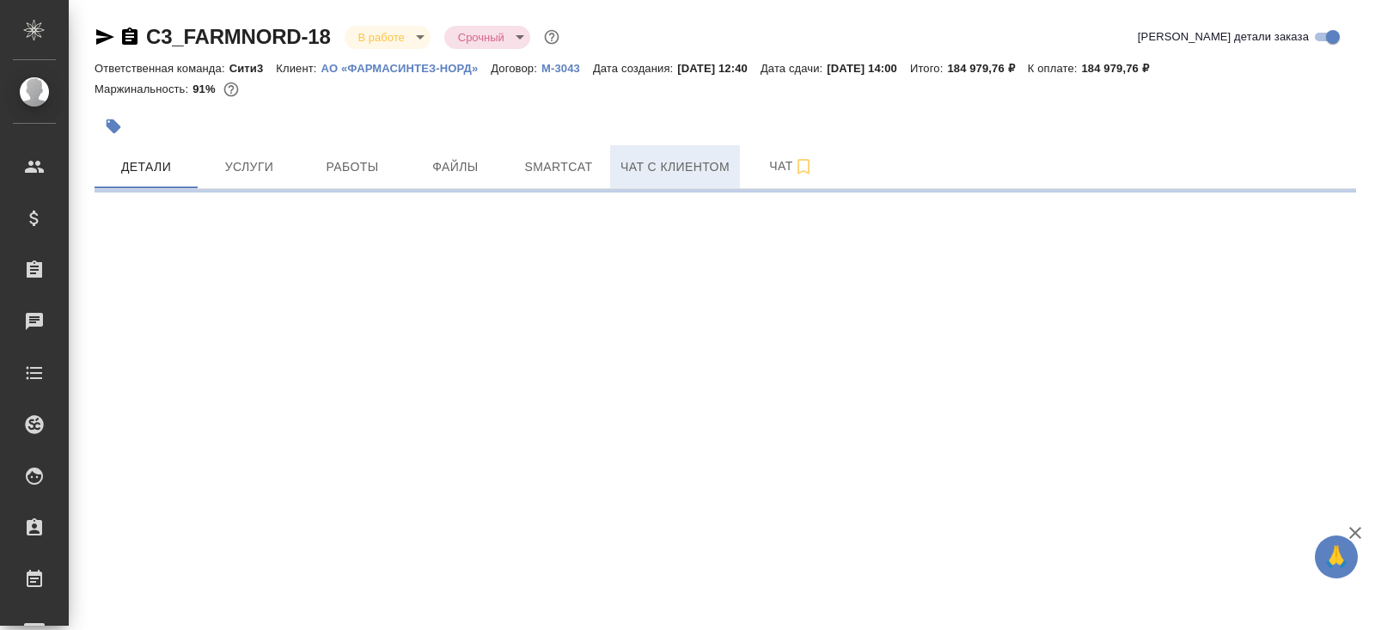
select select "RU"
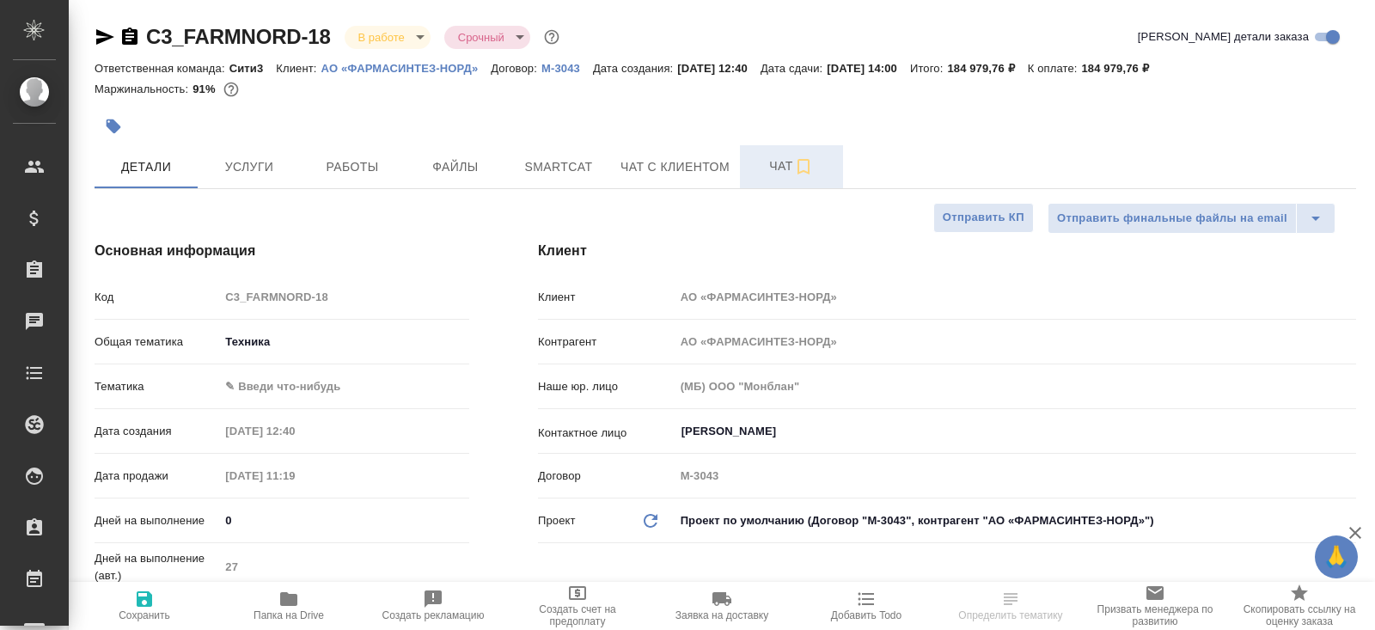
type textarea "x"
click at [775, 174] on span "Чат" at bounding box center [791, 166] width 82 height 21
type textarea "x"
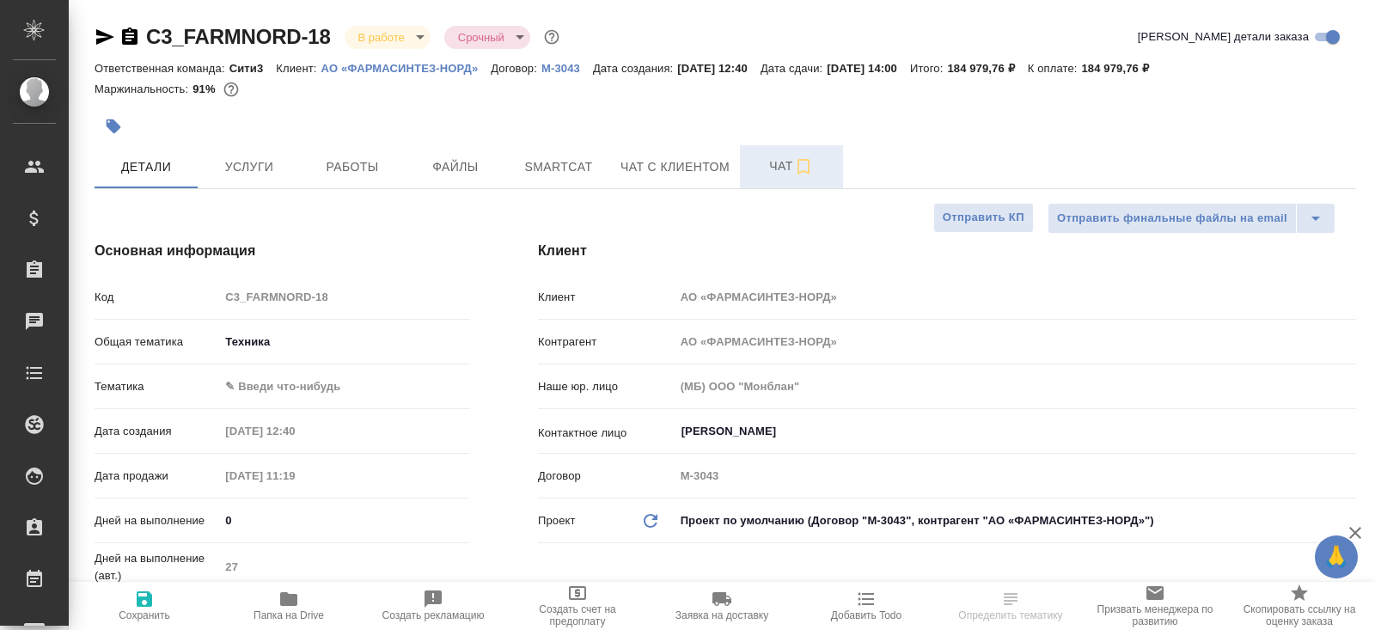
type textarea "x"
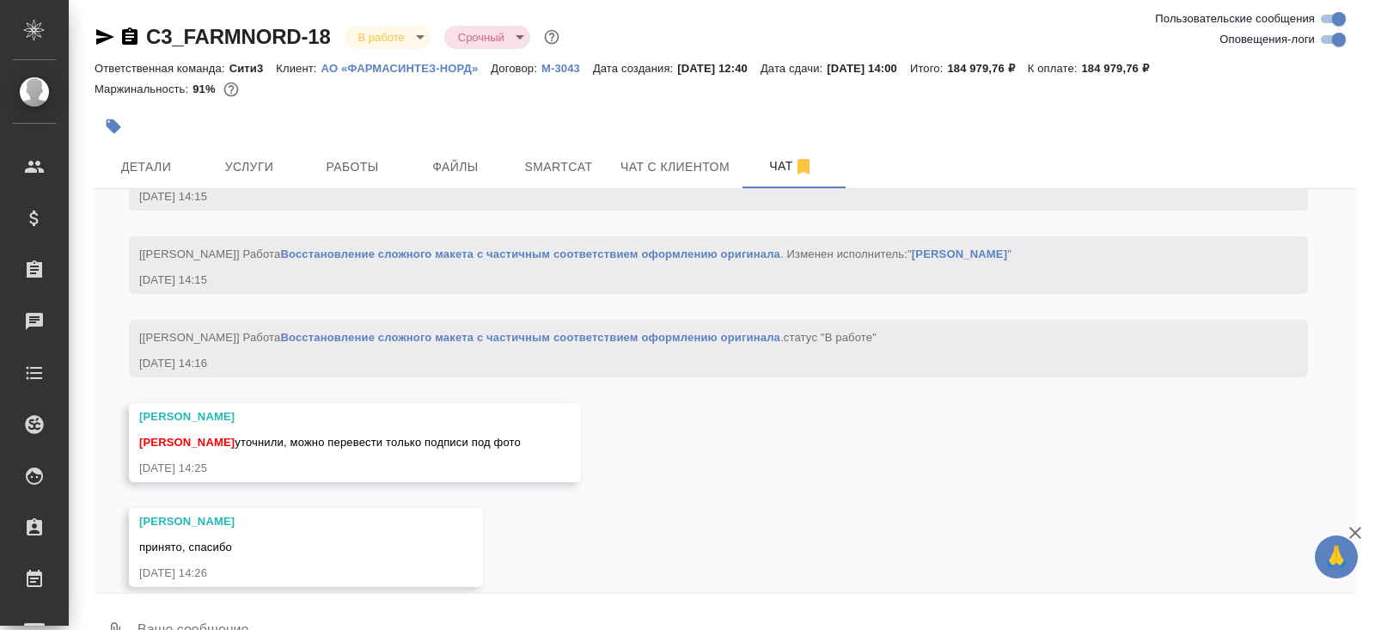
scroll to position [10571, 0]
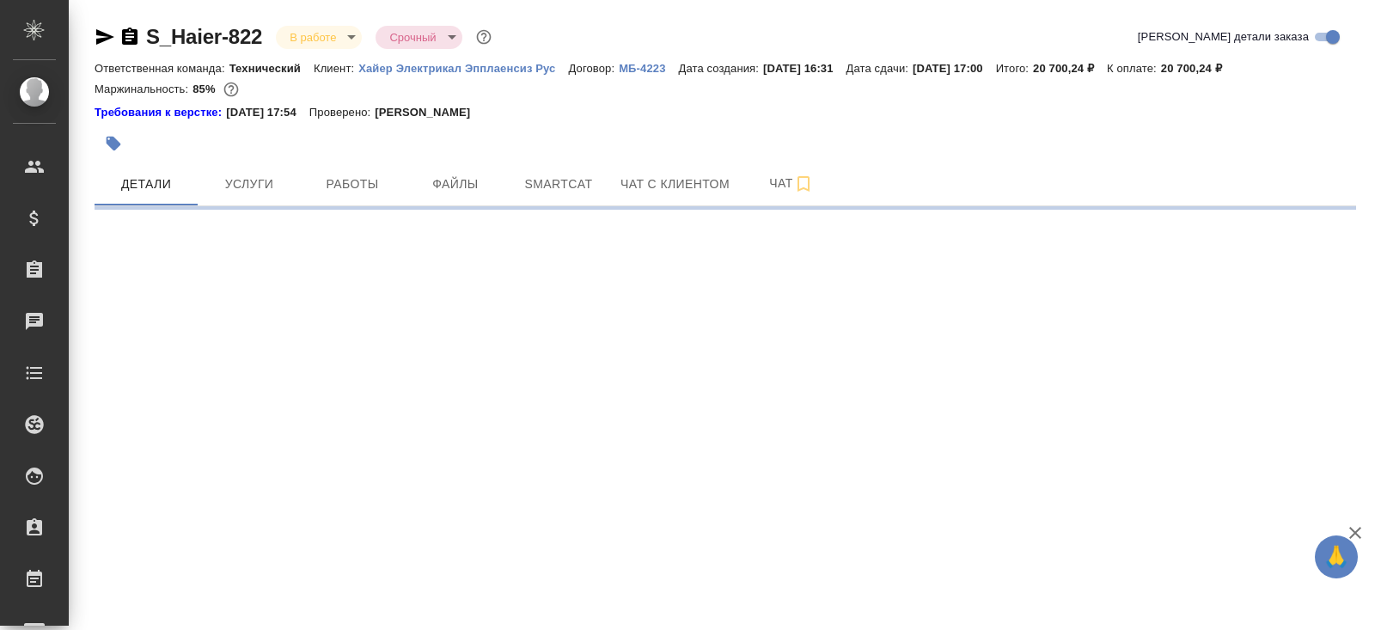
select select "RU"
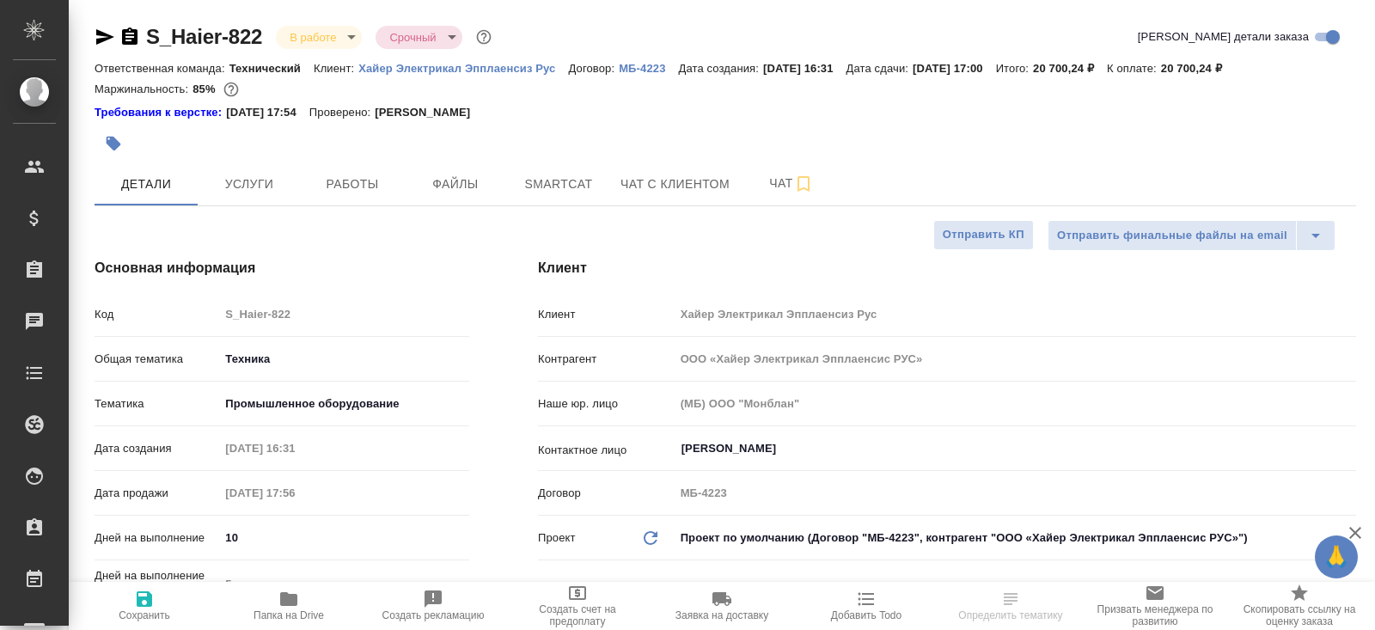
type textarea "x"
click at [787, 190] on span "Чат" at bounding box center [791, 183] width 82 height 21
type textarea "x"
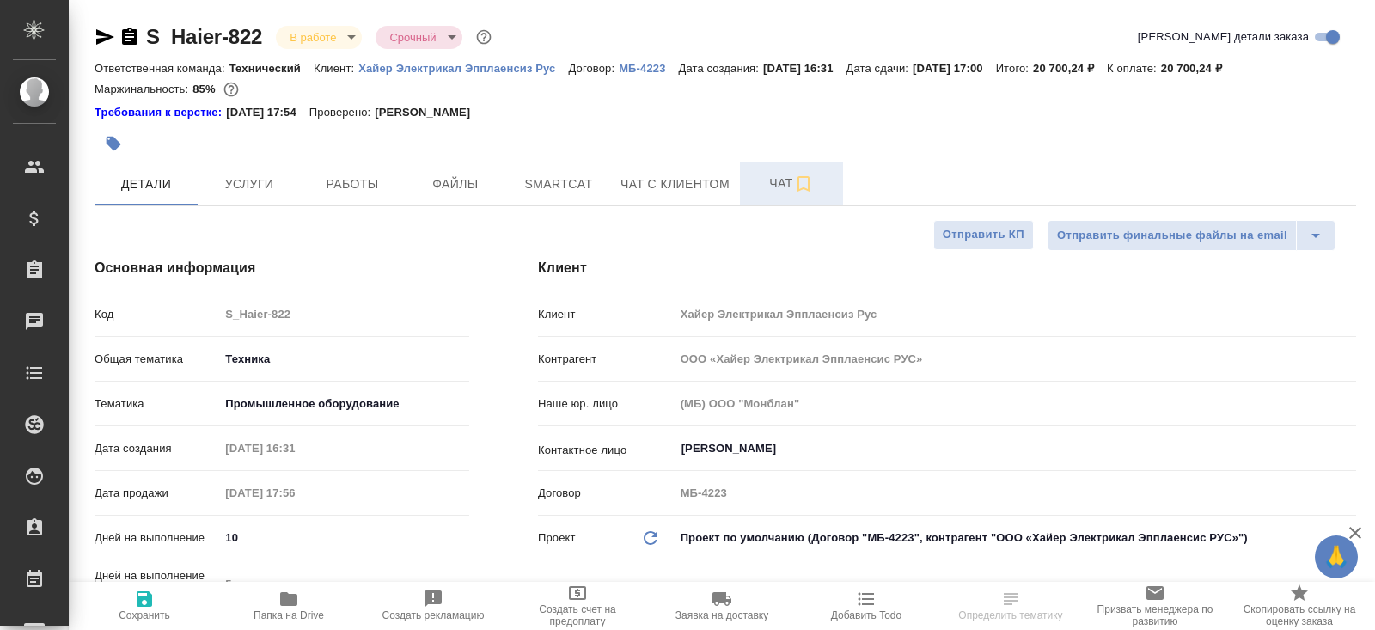
type textarea "x"
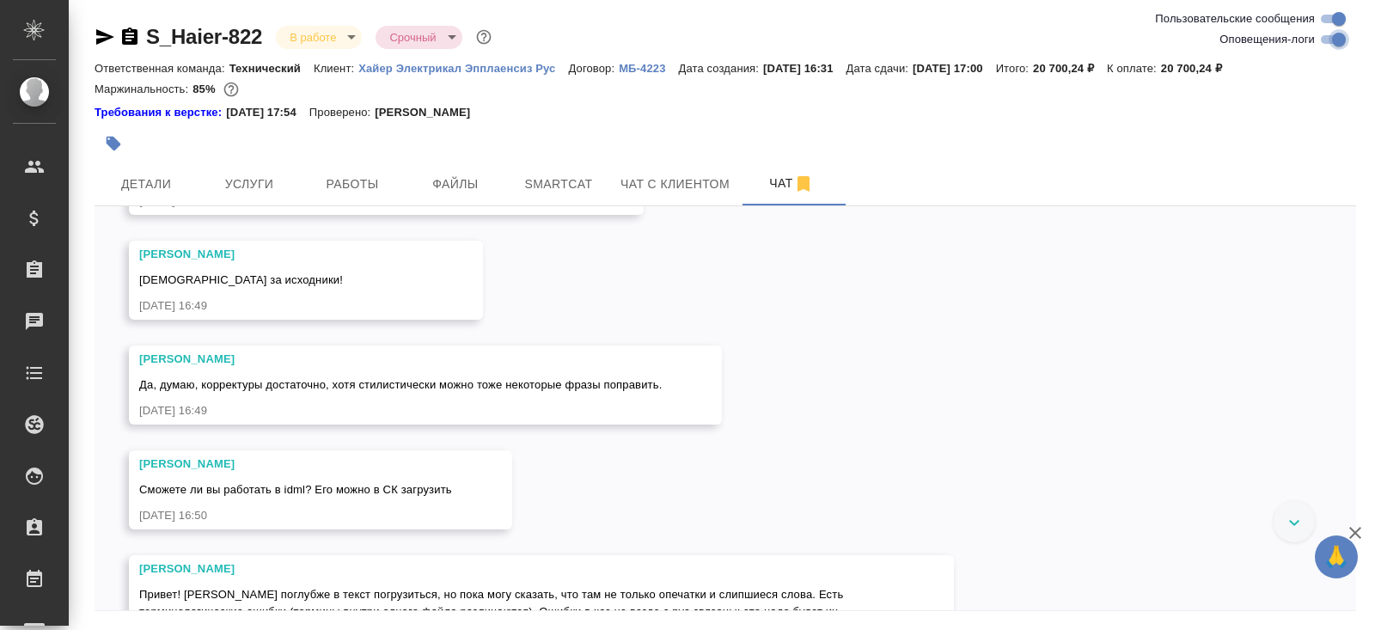
click at [1333, 46] on input "Оповещения-логи" at bounding box center [1339, 39] width 62 height 21
checkbox input "false"
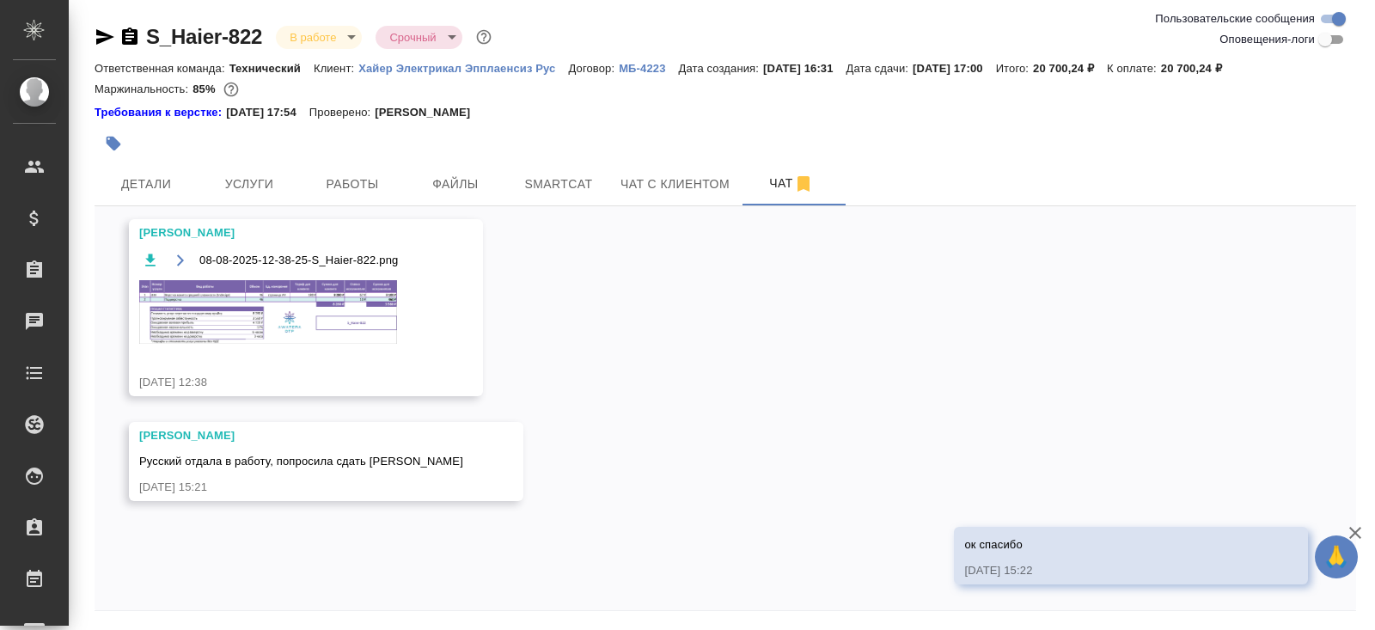
scroll to position [58, 0]
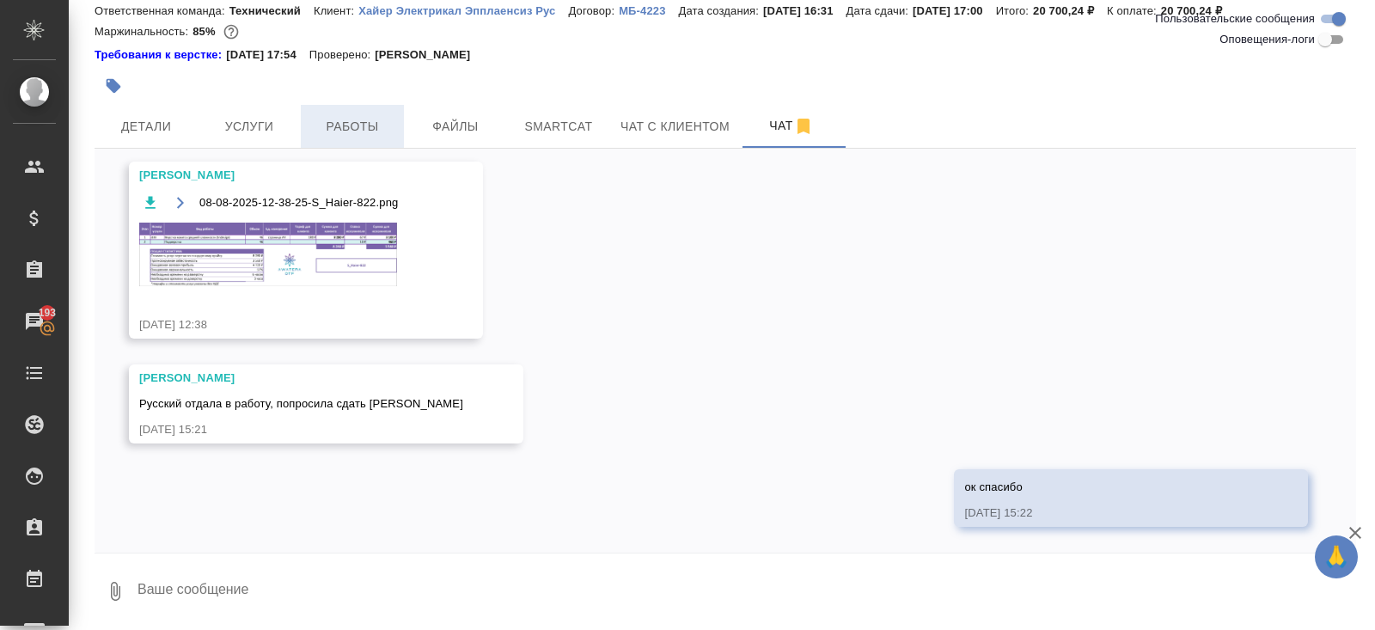
click at [352, 116] on span "Работы" at bounding box center [352, 126] width 82 height 21
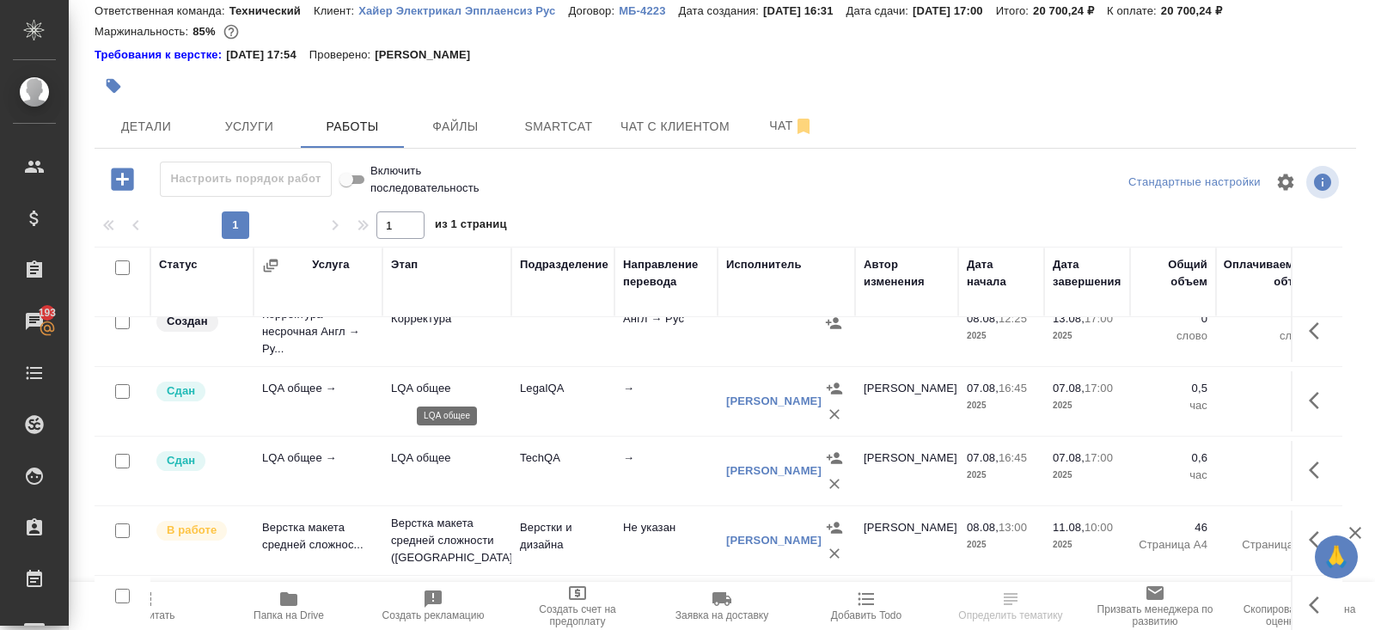
scroll to position [104, 0]
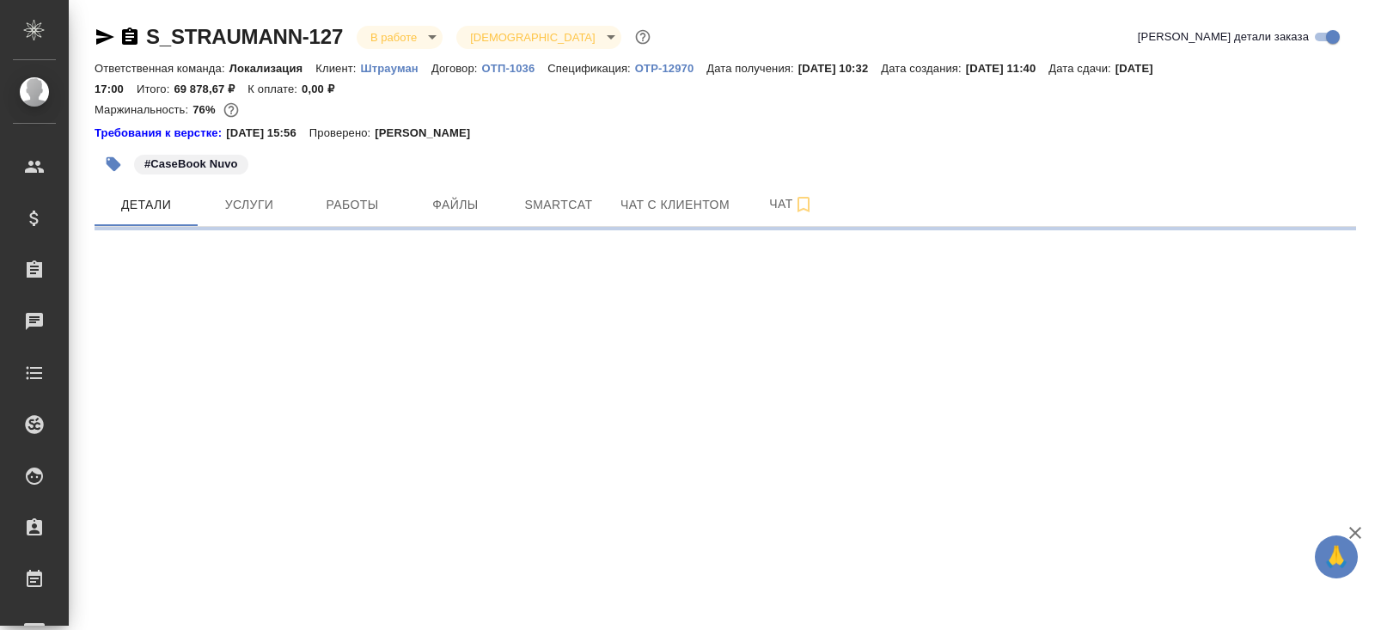
select select "RU"
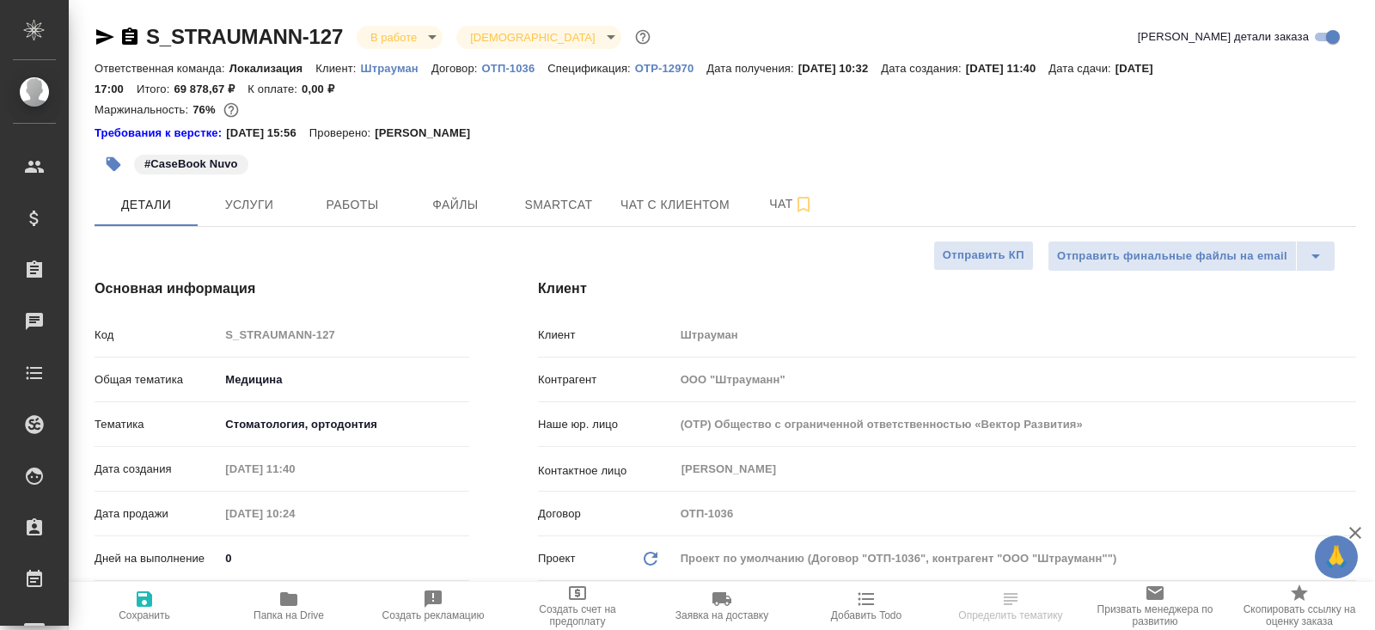
click at [357, 186] on button "Работы" at bounding box center [352, 204] width 103 height 43
type textarea "x"
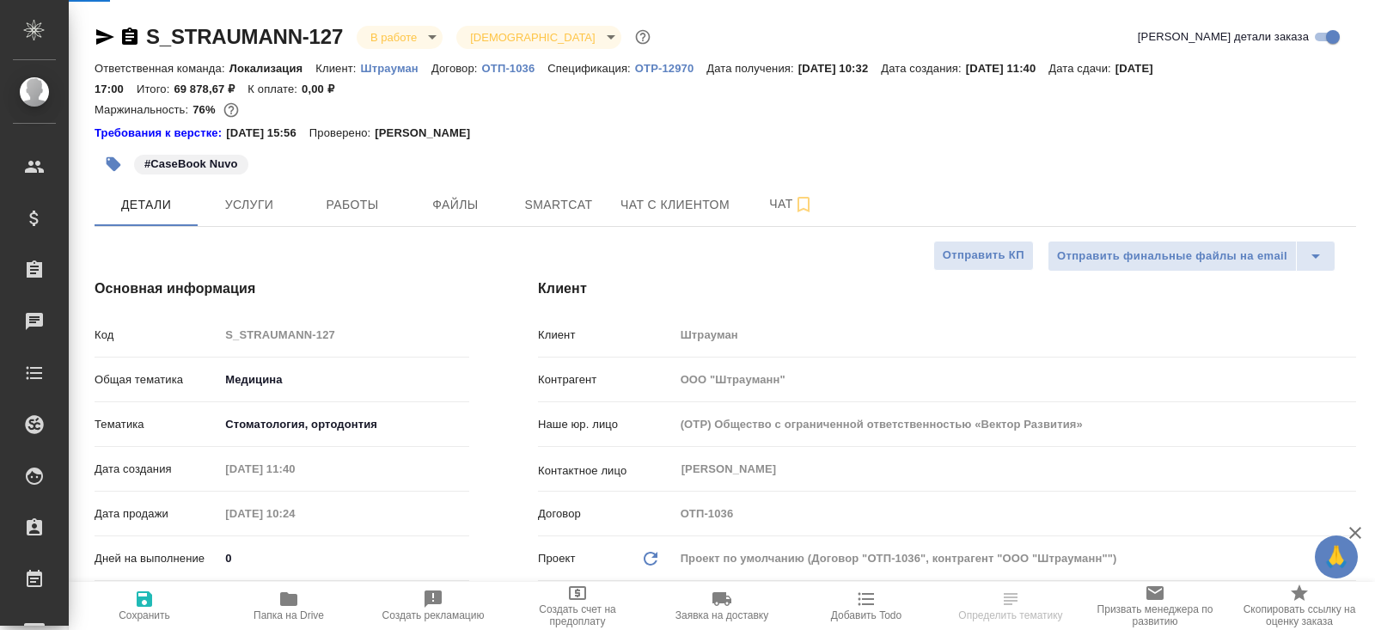
type textarea "x"
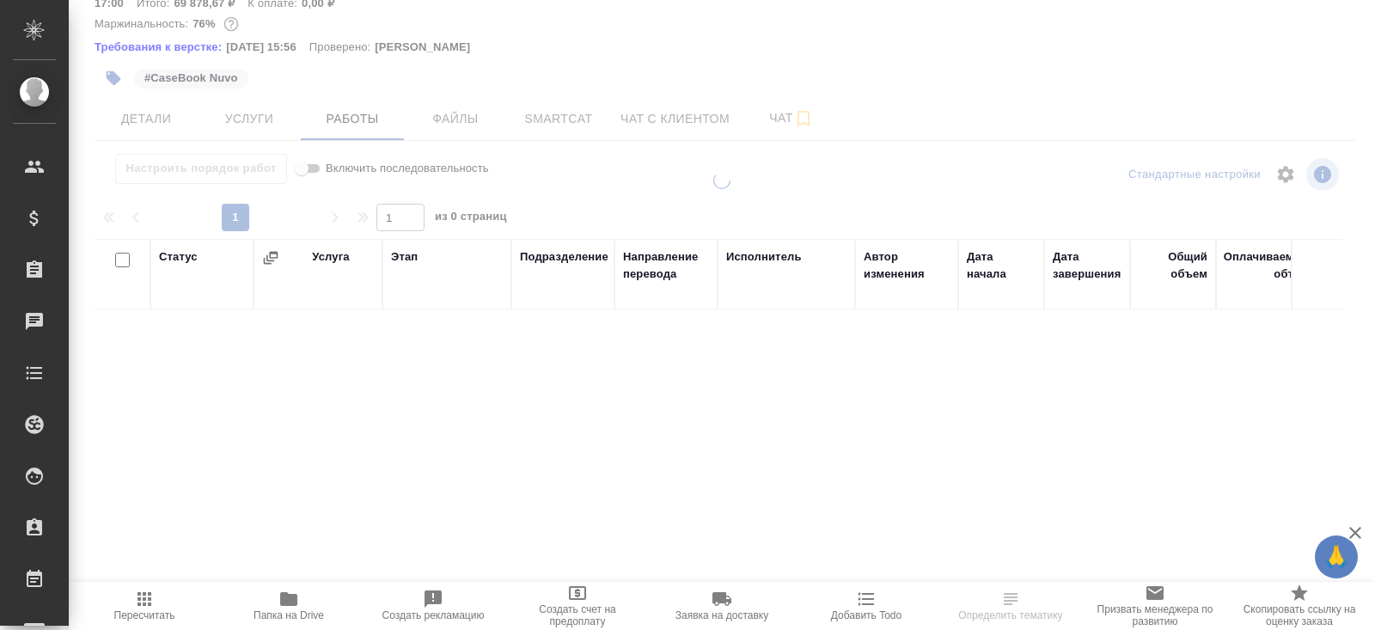
scroll to position [125, 0]
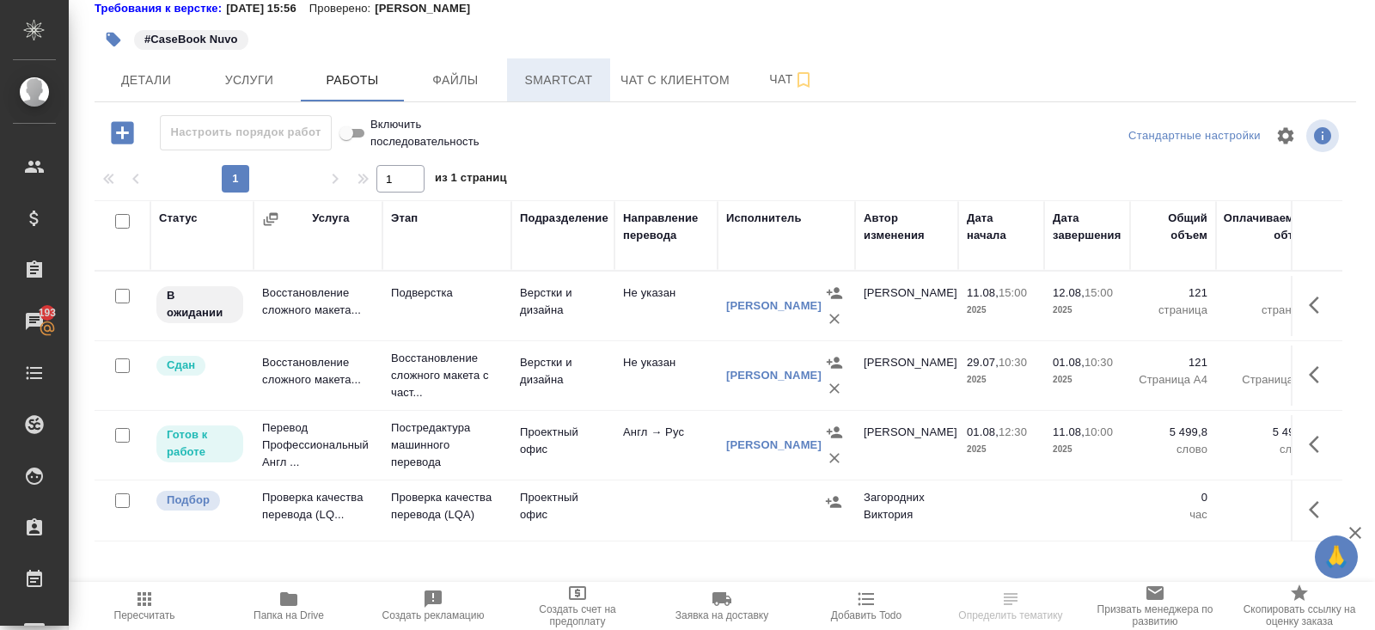
click at [560, 76] on span "Smartcat" at bounding box center [558, 80] width 82 height 21
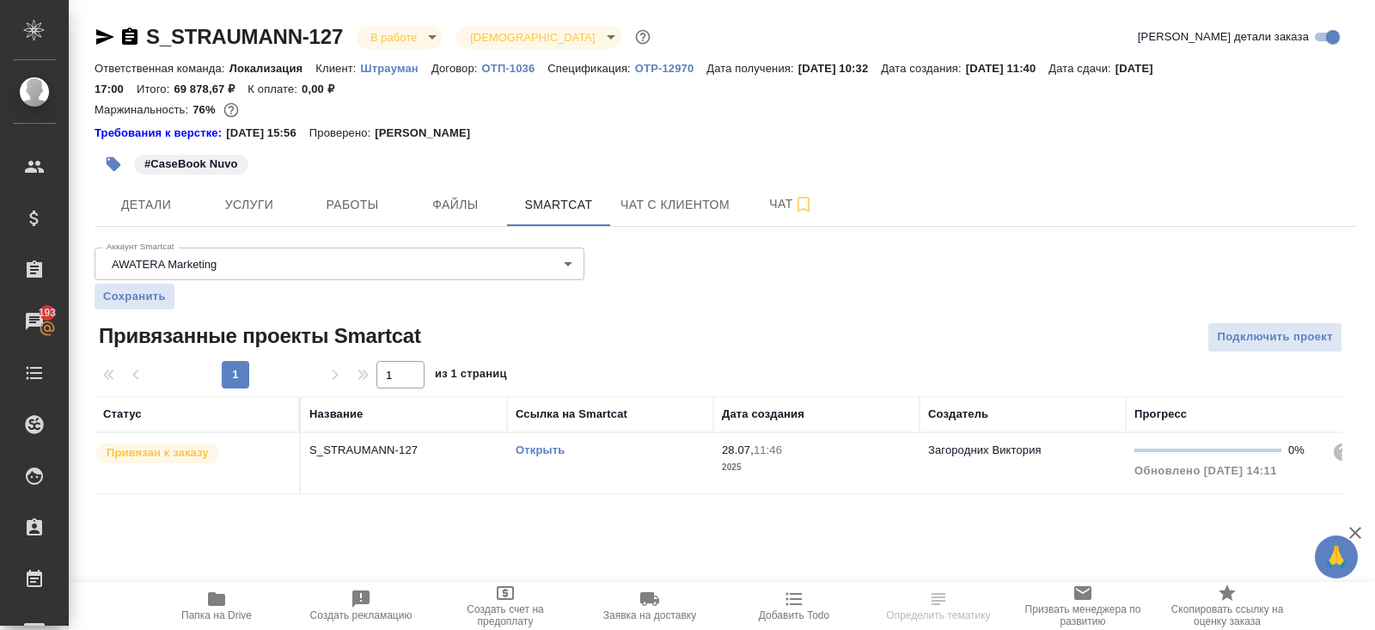
click at [531, 451] on link "Открыть" at bounding box center [539, 449] width 49 height 13
click at [361, 196] on span "Работы" at bounding box center [352, 204] width 82 height 21
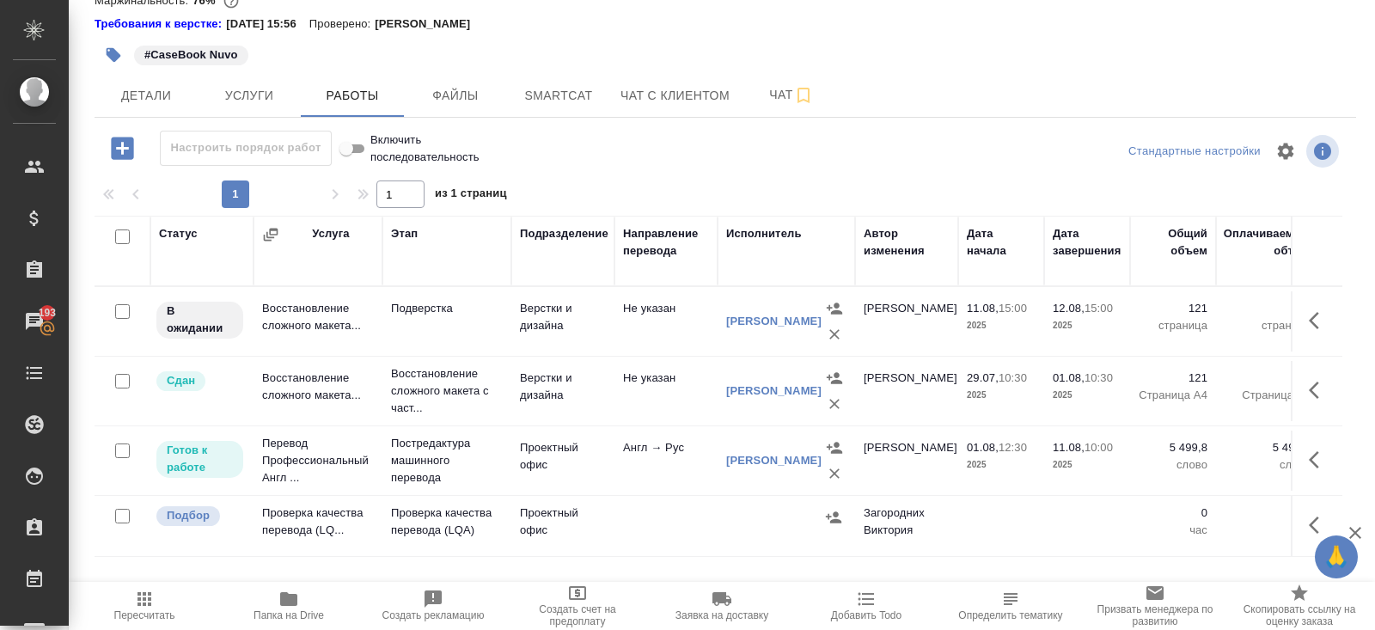
scroll to position [125, 0]
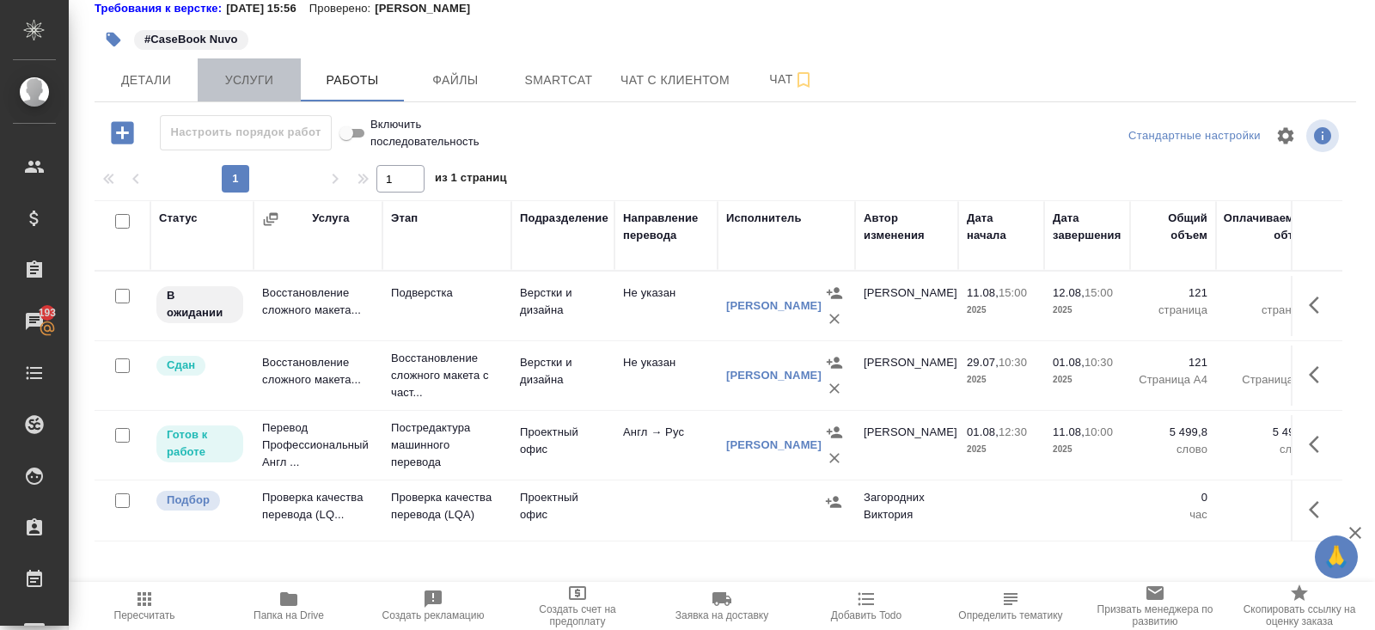
click at [275, 71] on span "Услуги" at bounding box center [249, 80] width 82 height 21
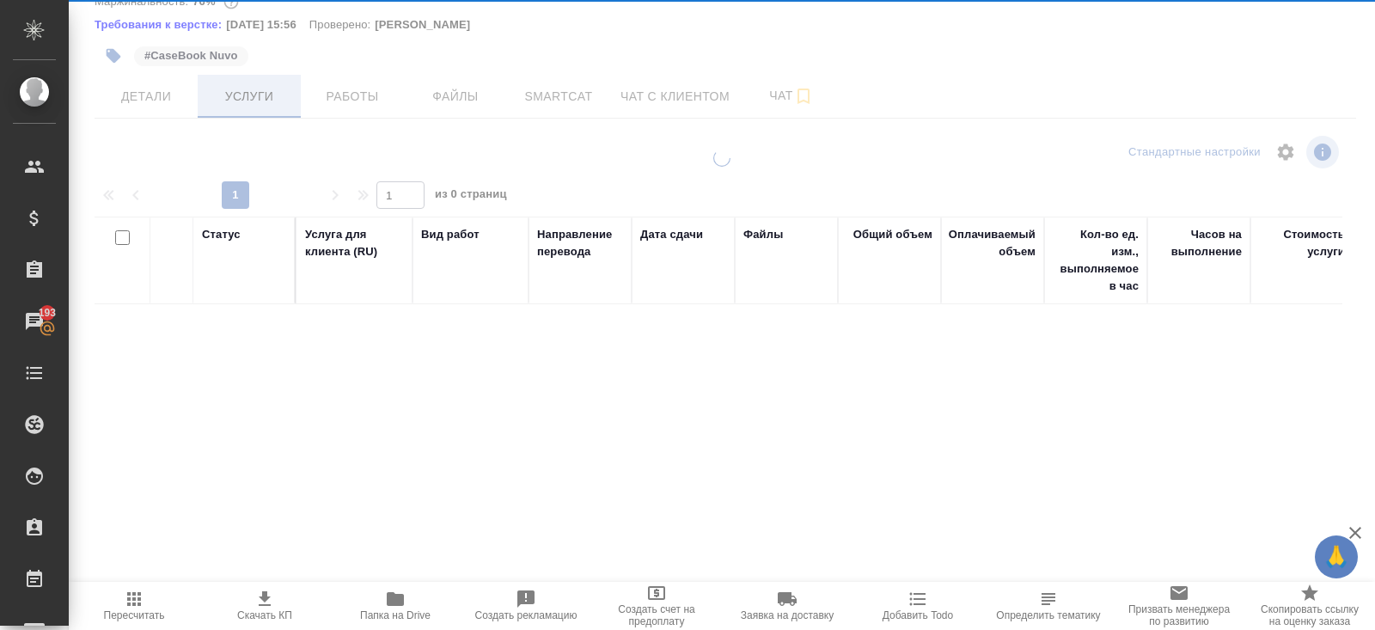
scroll to position [107, 0]
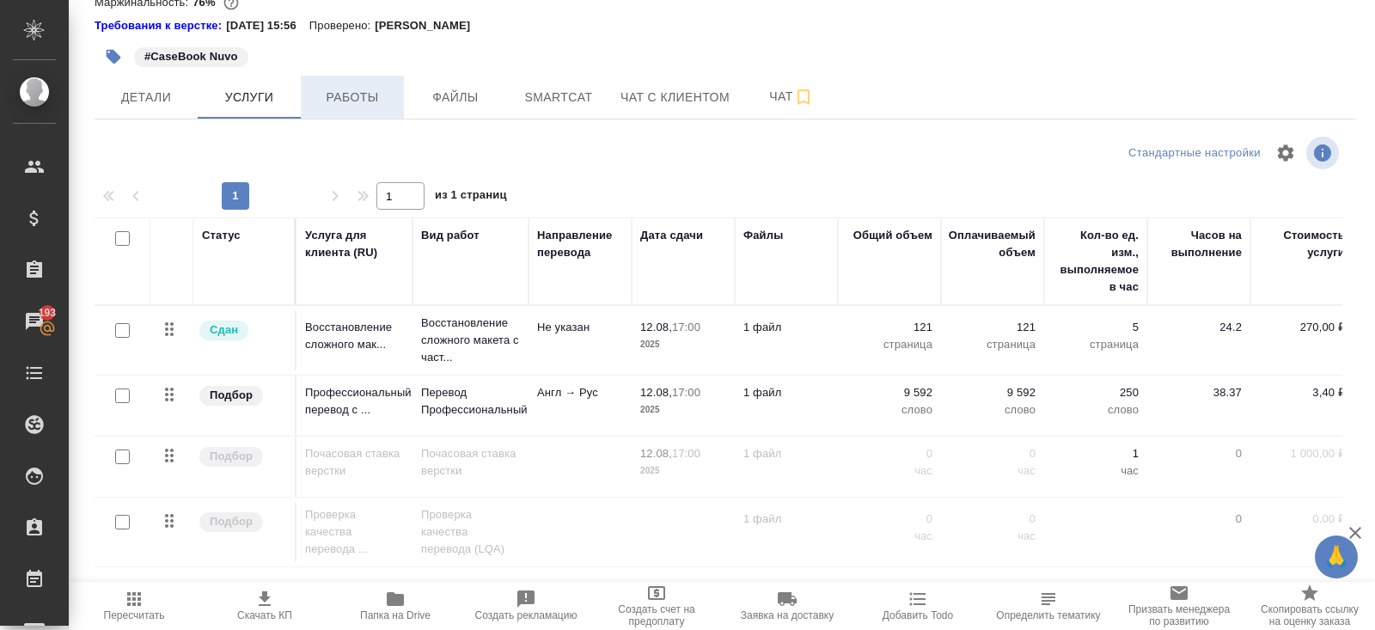
click at [321, 106] on span "Работы" at bounding box center [352, 97] width 82 height 21
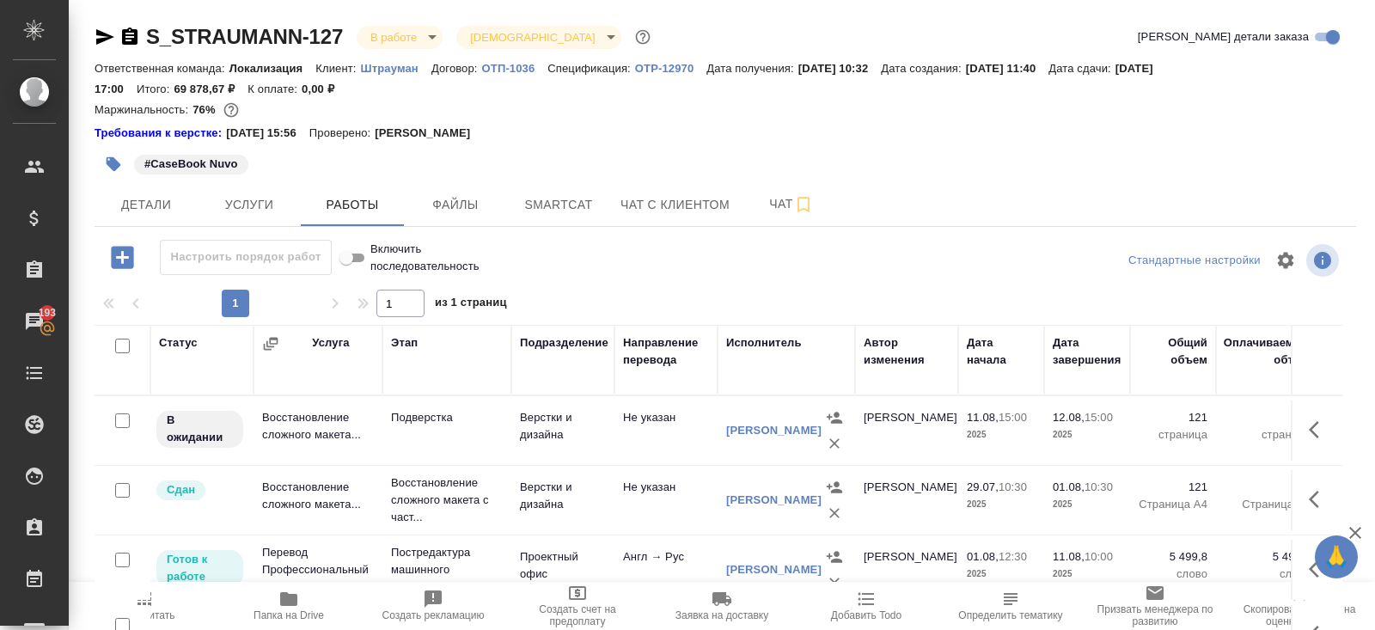
click at [134, 34] on icon "button" at bounding box center [129, 35] width 15 height 17
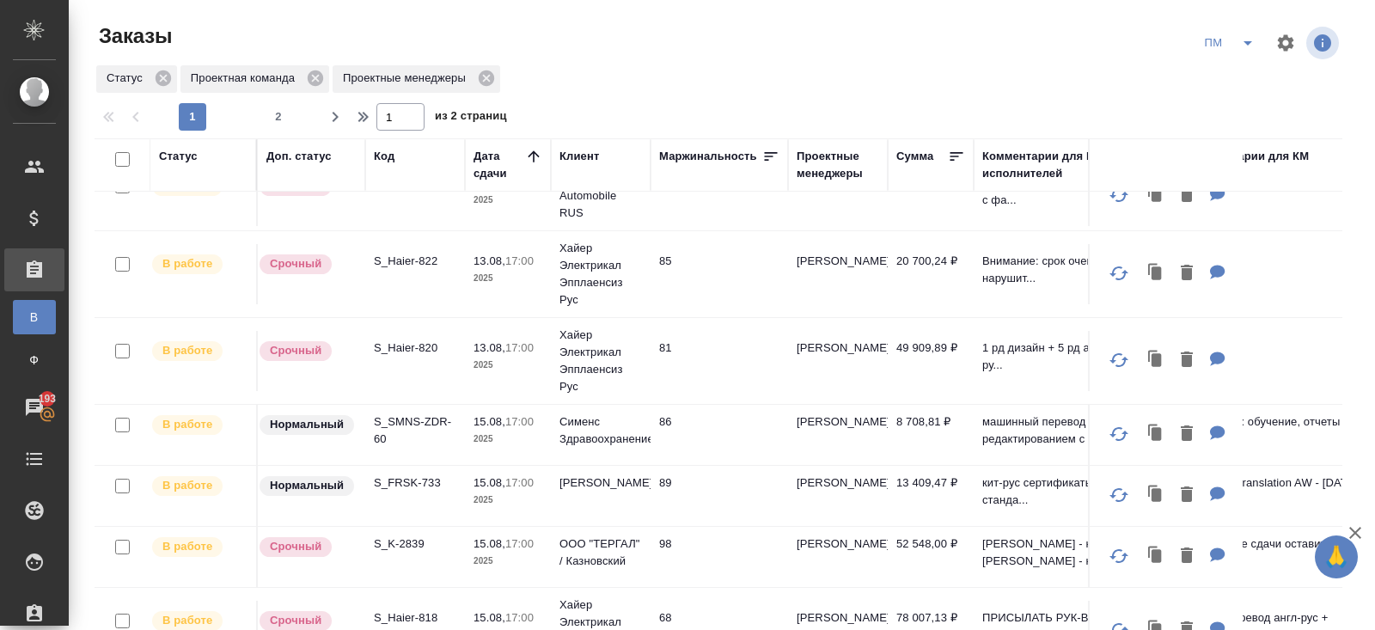
scroll to position [1054, 0]
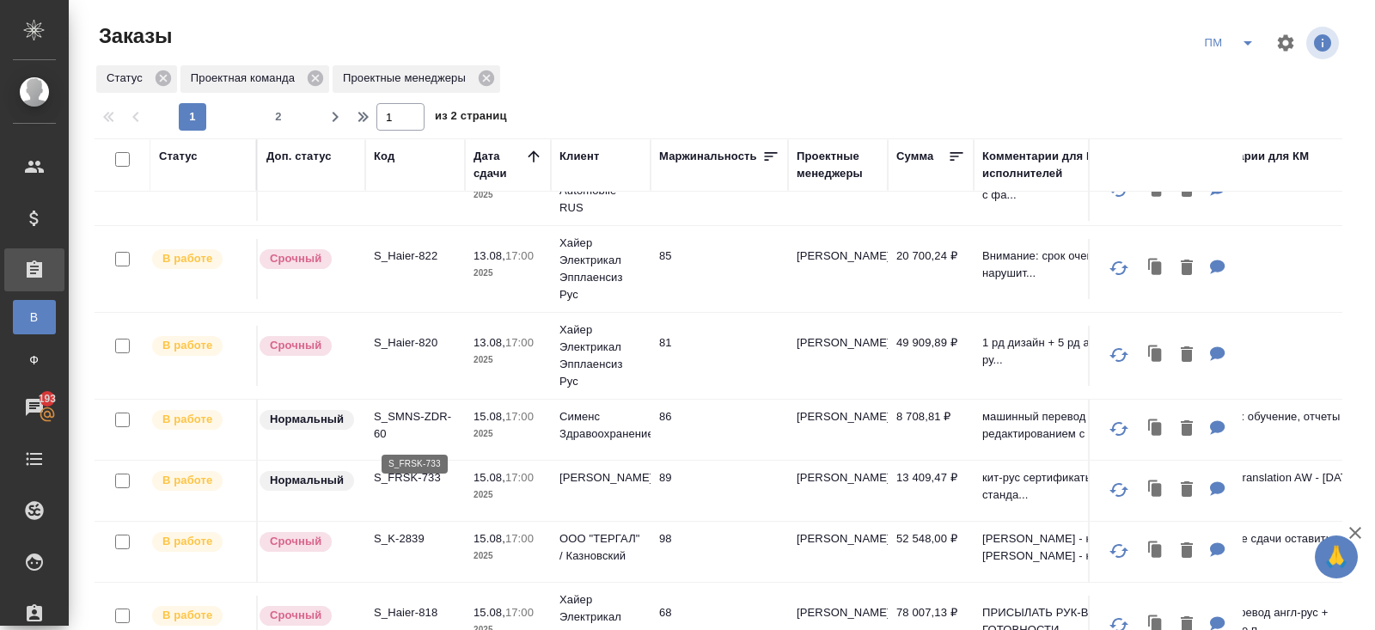
click at [399, 469] on p "S_FRSK-733" at bounding box center [415, 477] width 82 height 17
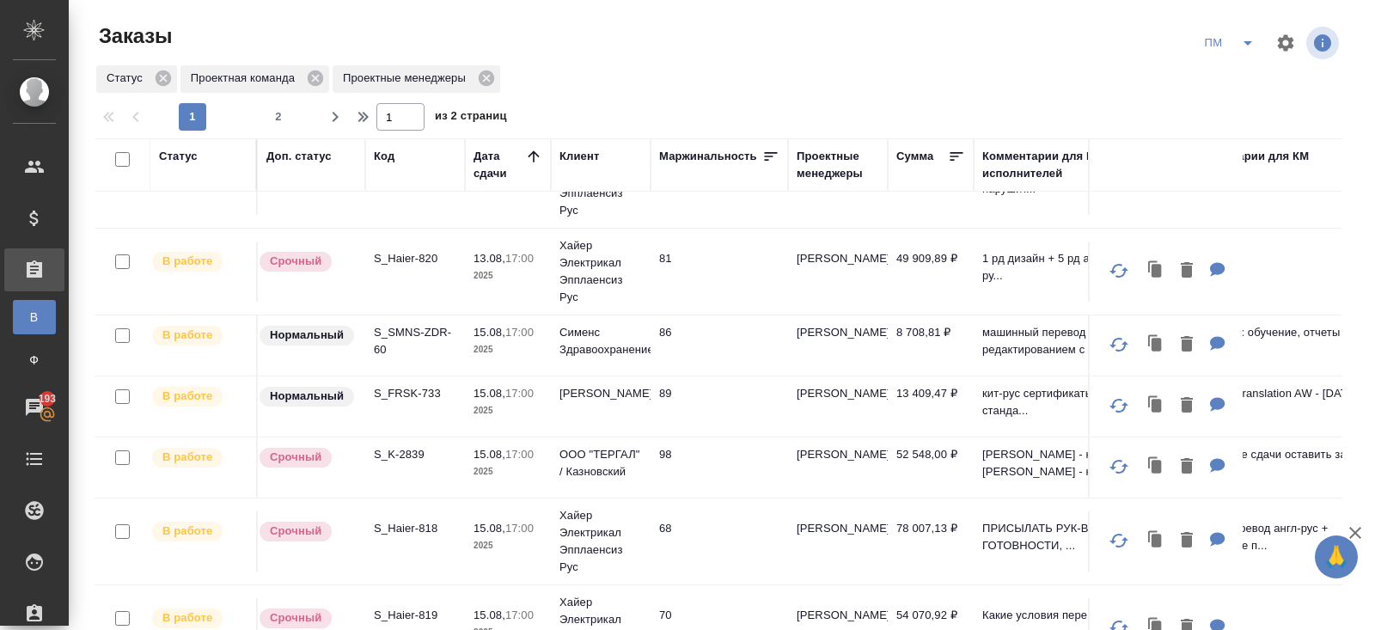
scroll to position [136, 0]
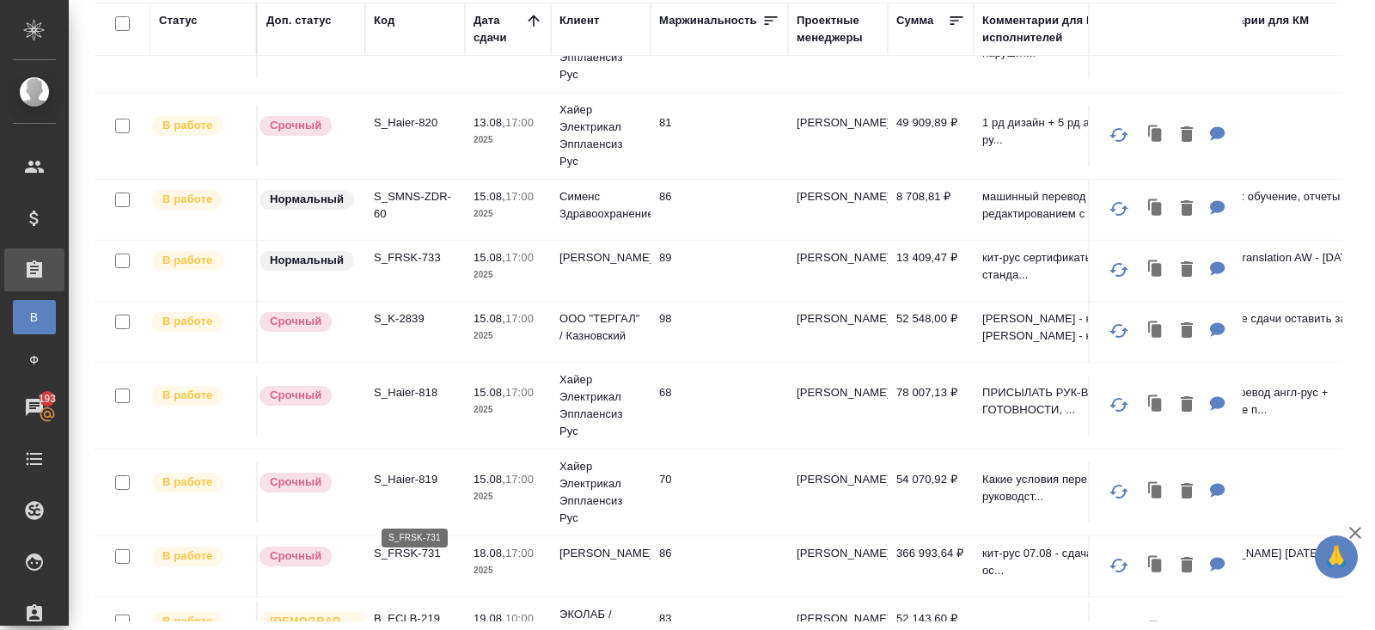
click at [399, 545] on p "S_FRSK-731" at bounding box center [415, 553] width 82 height 17
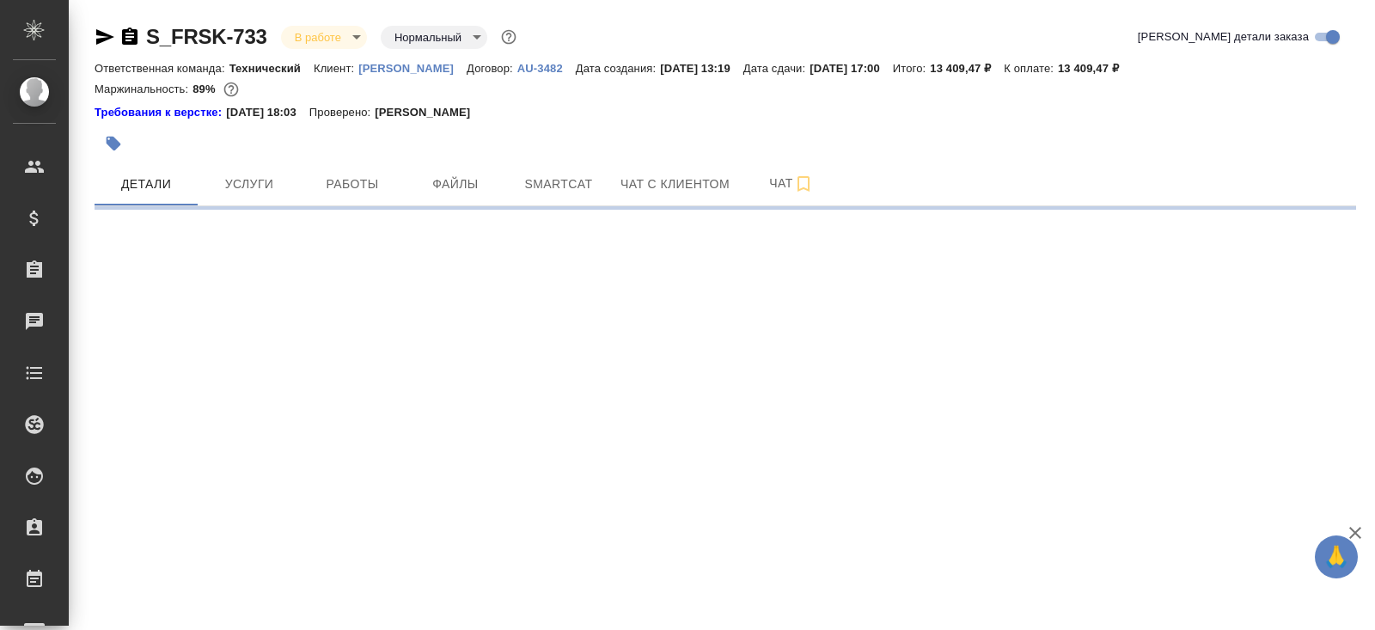
select select "RU"
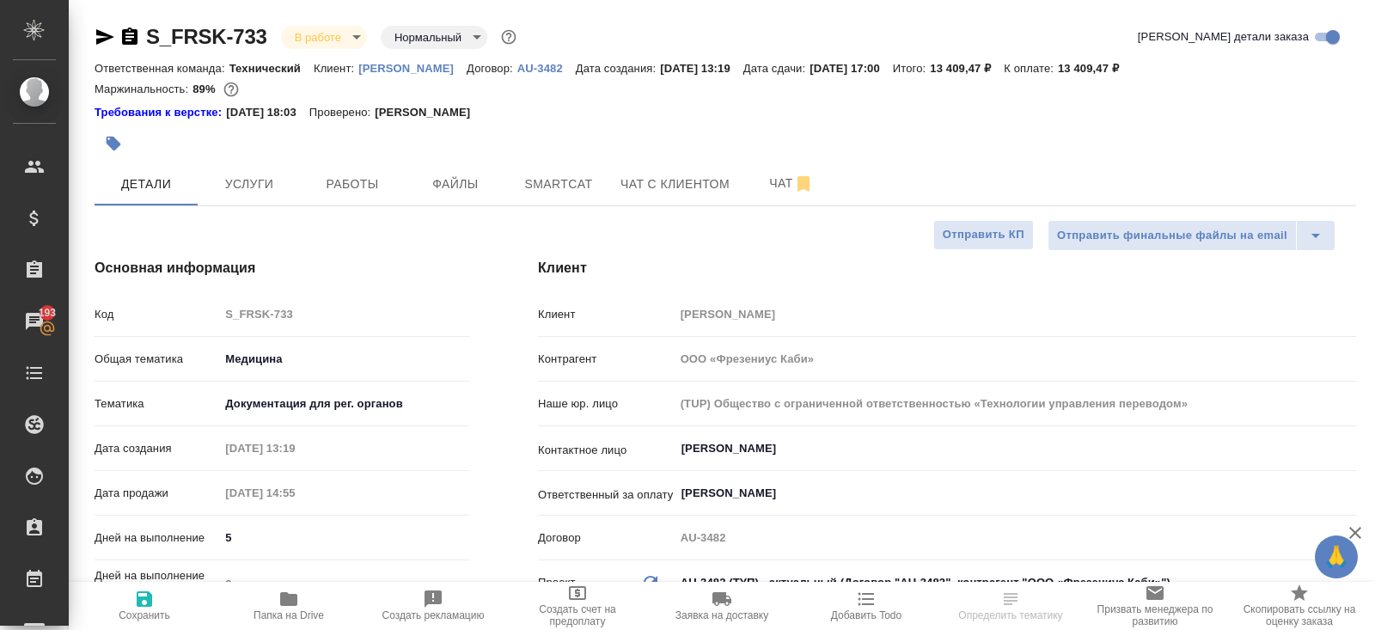
type textarea "x"
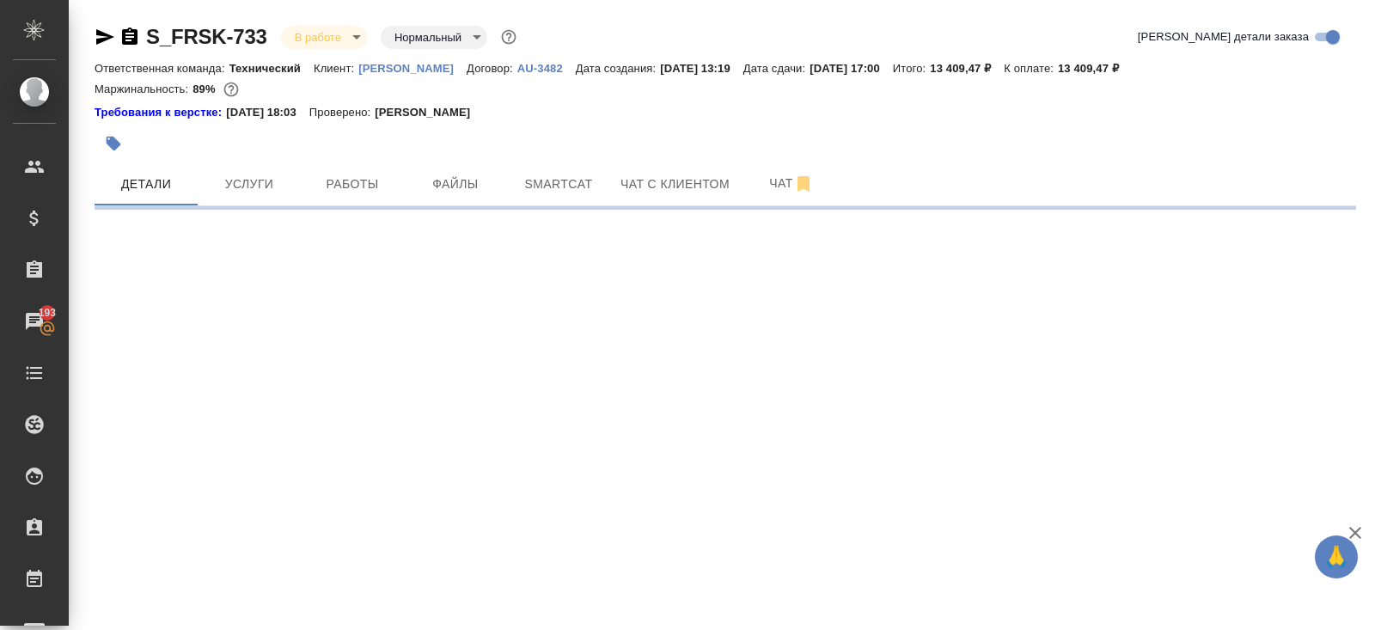
select select "RU"
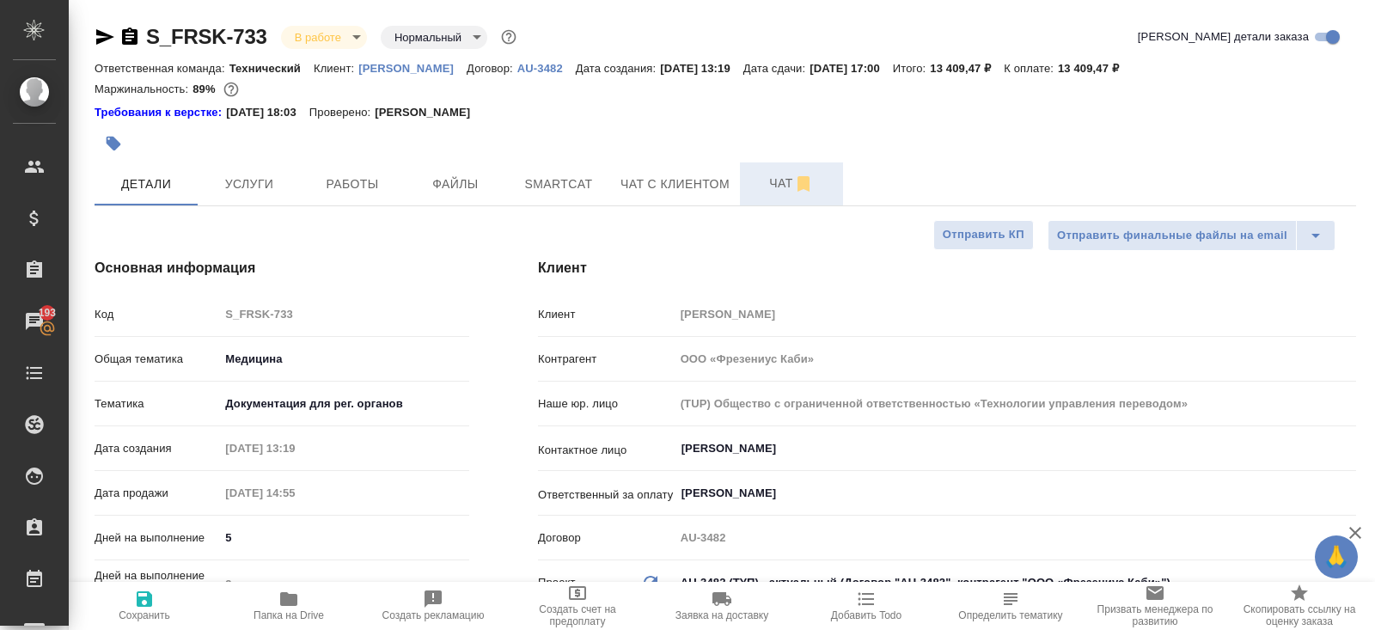
type textarea "x"
click at [791, 165] on button "Чат" at bounding box center [791, 183] width 103 height 43
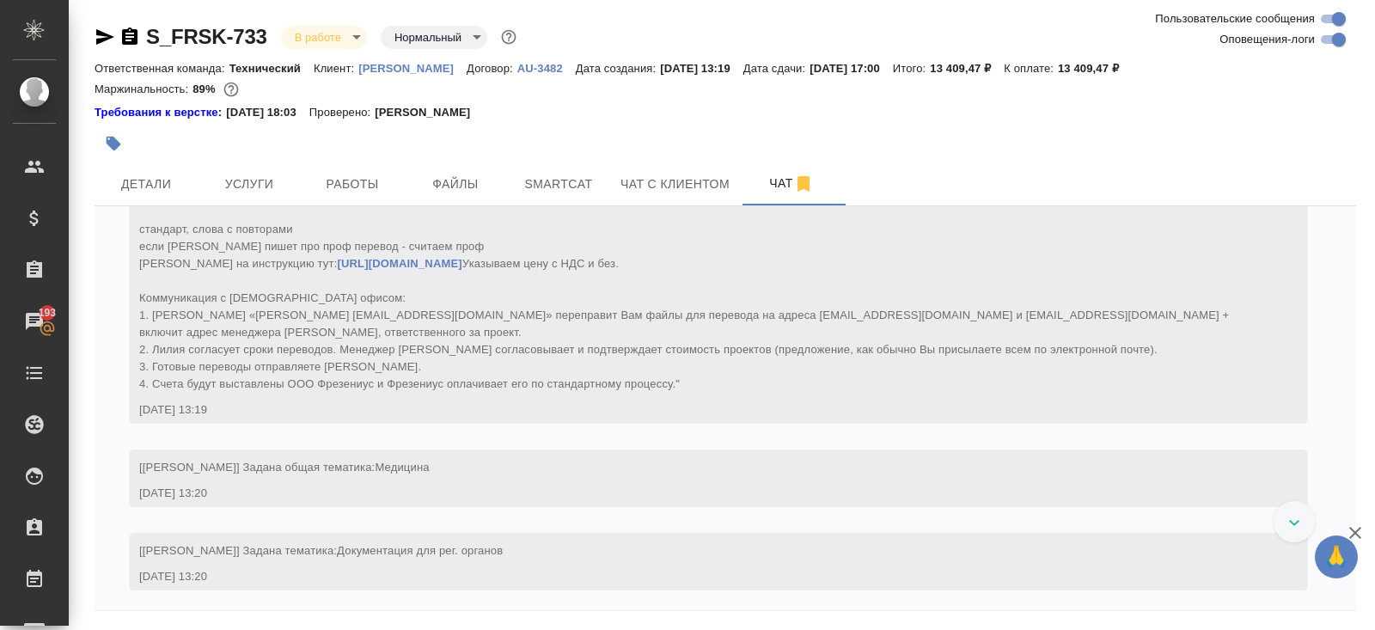
click at [1331, 43] on input "Оповещения-логи" at bounding box center [1339, 39] width 62 height 21
checkbox input "false"
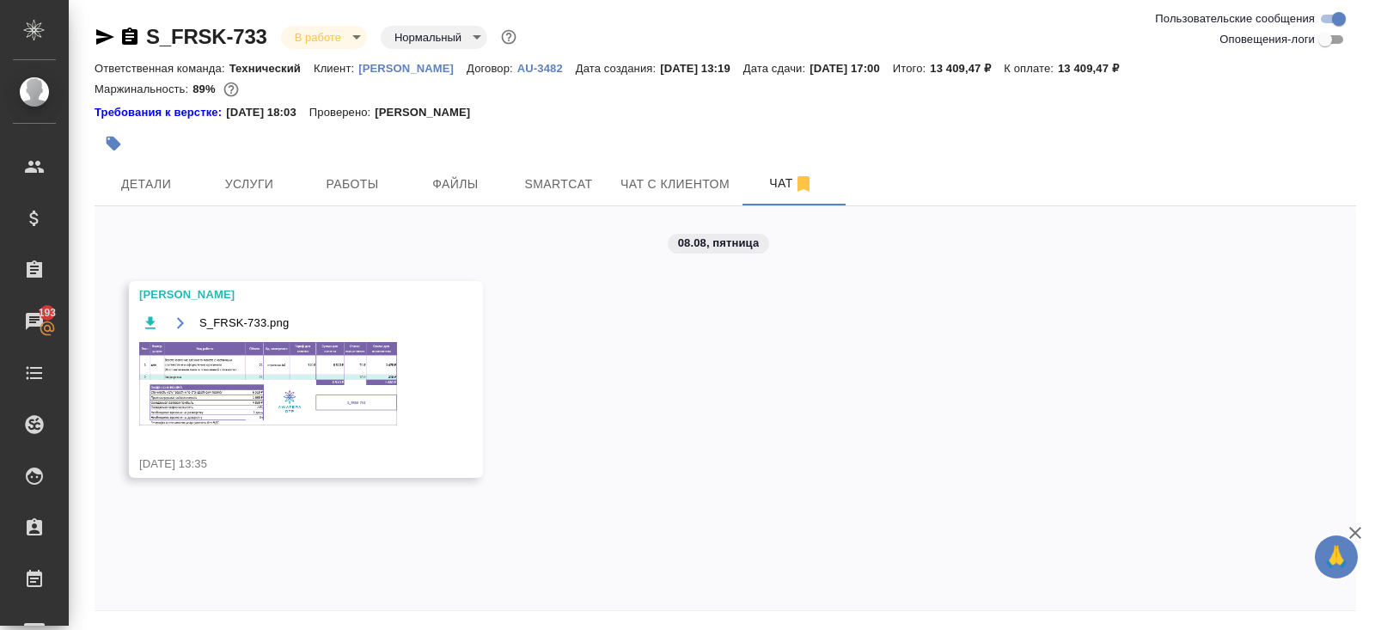
scroll to position [58, 0]
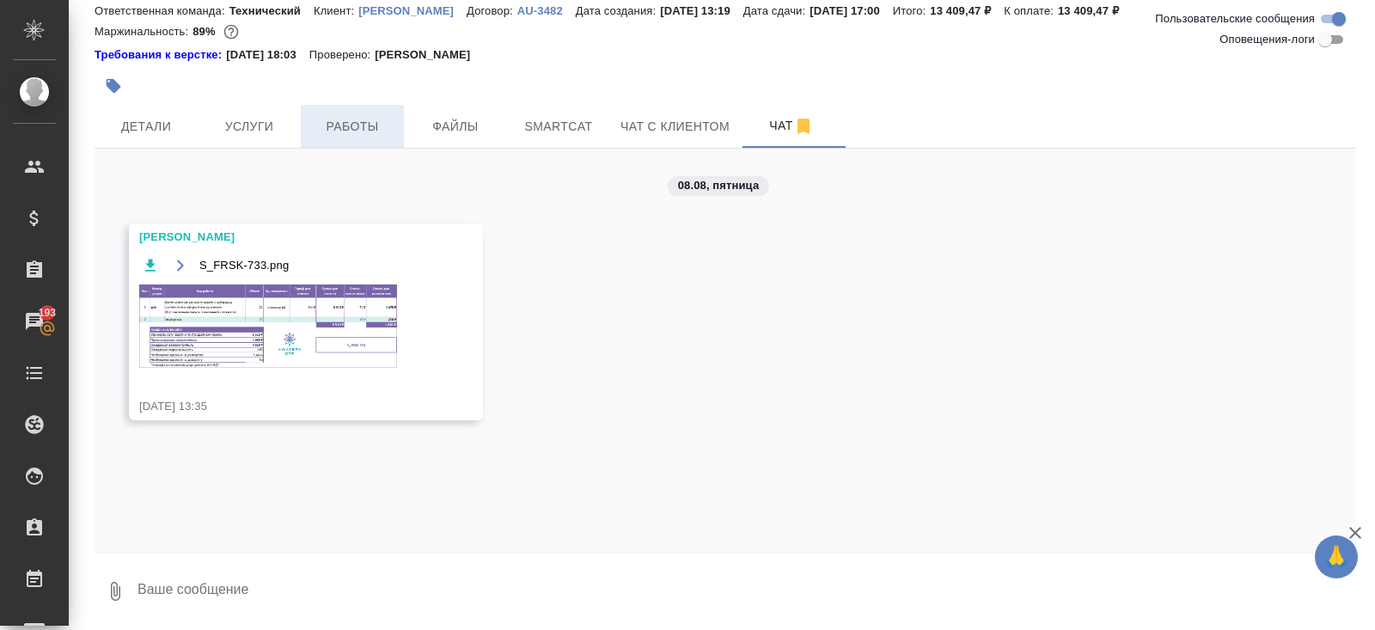
click at [361, 118] on span "Работы" at bounding box center [352, 126] width 82 height 21
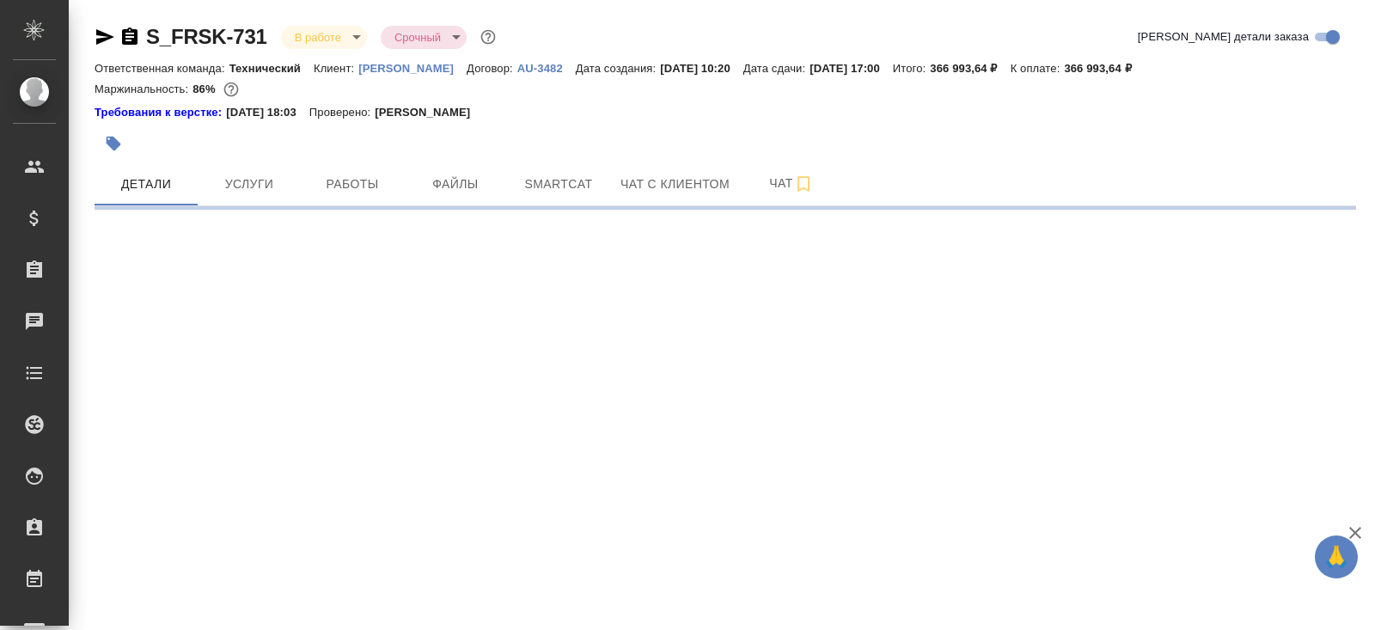
select select "RU"
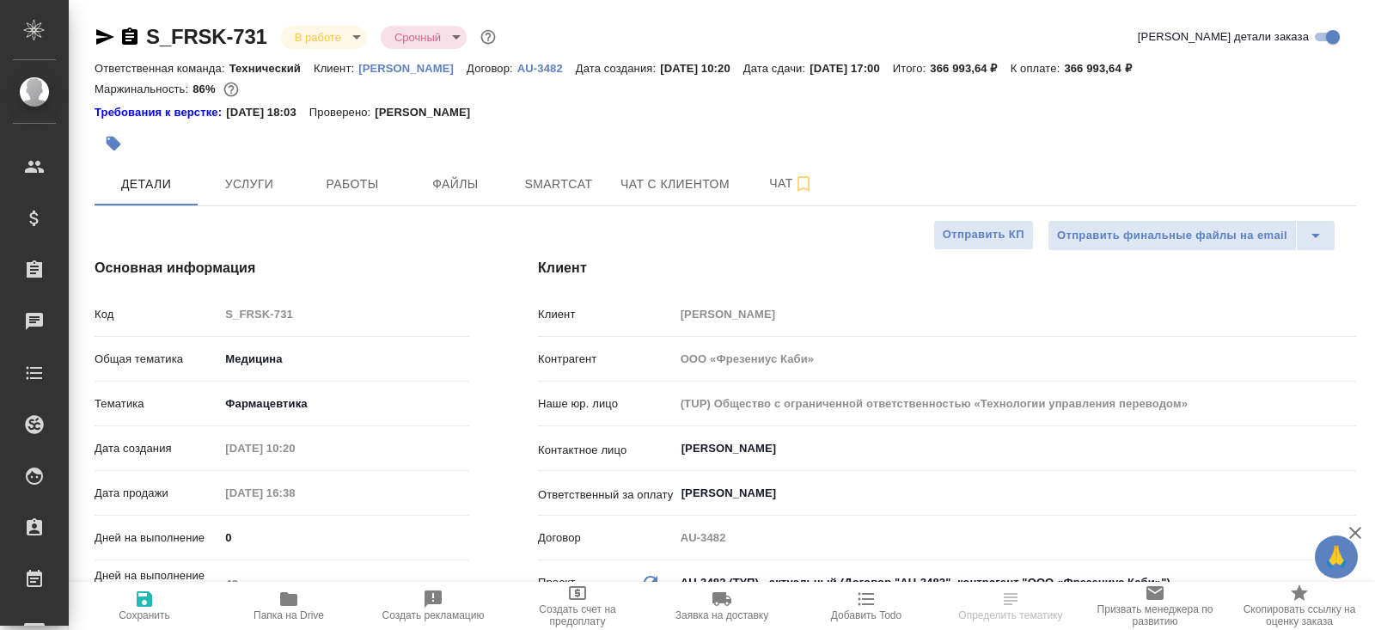
type textarea "x"
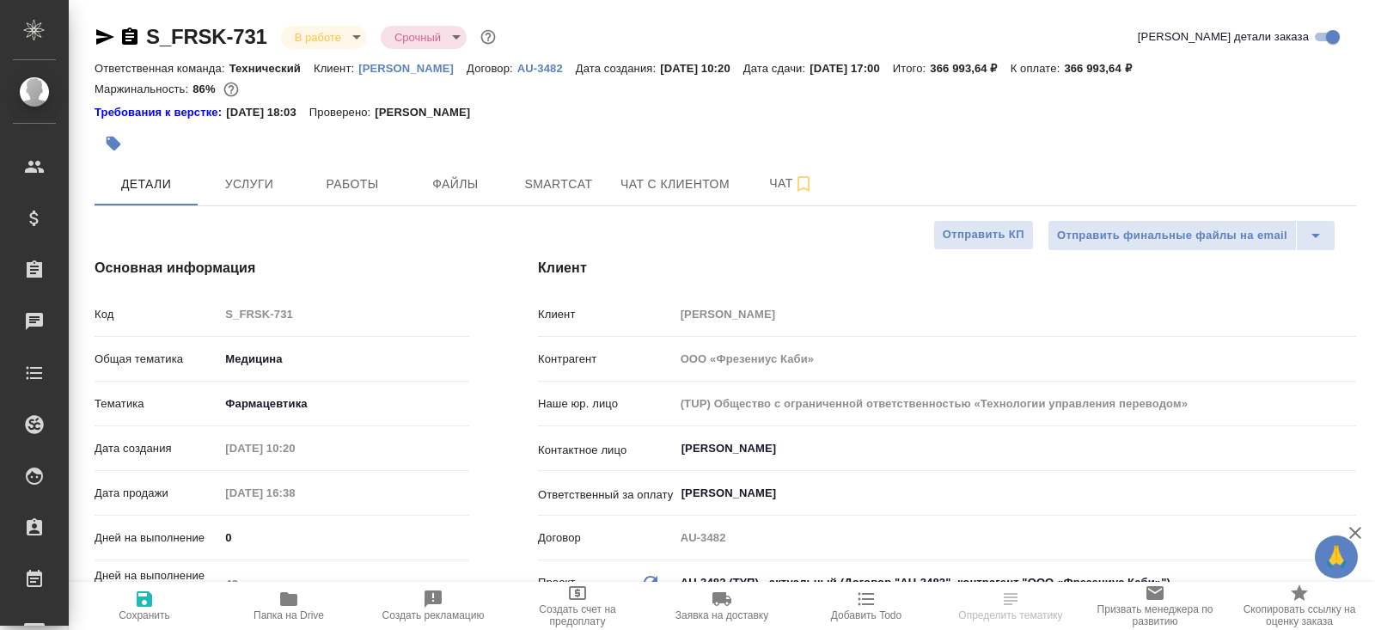
type textarea "x"
select select "RU"
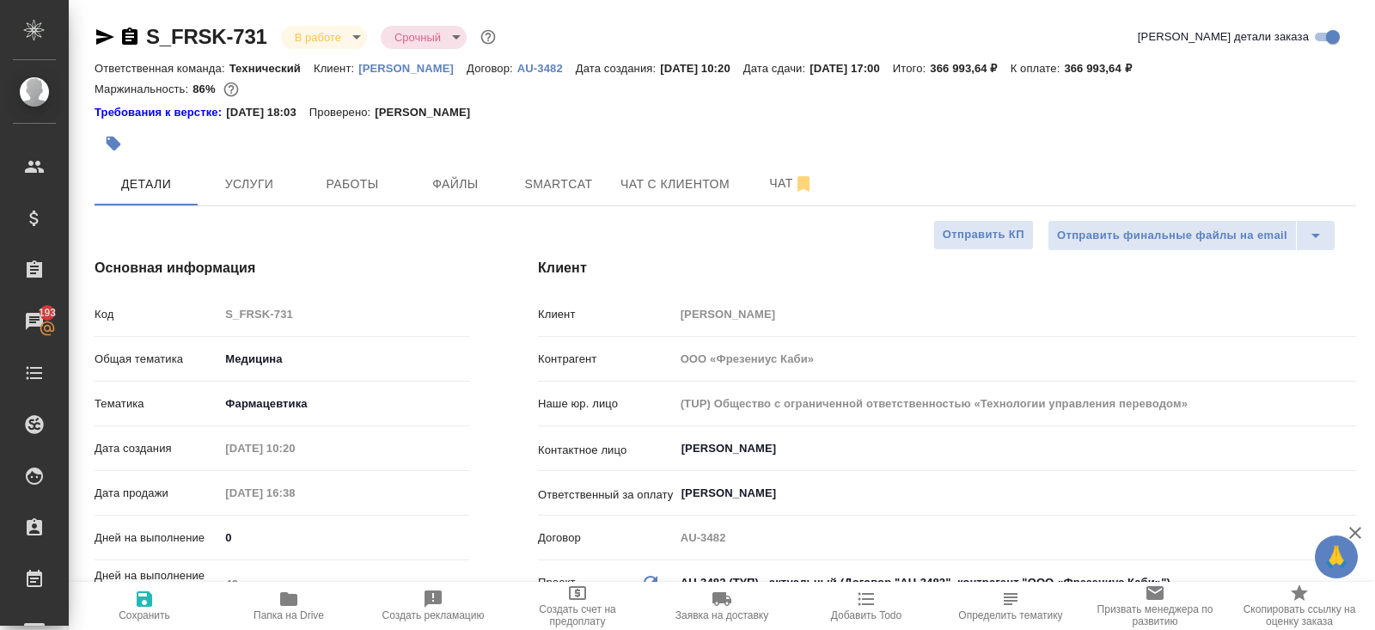
type textarea "x"
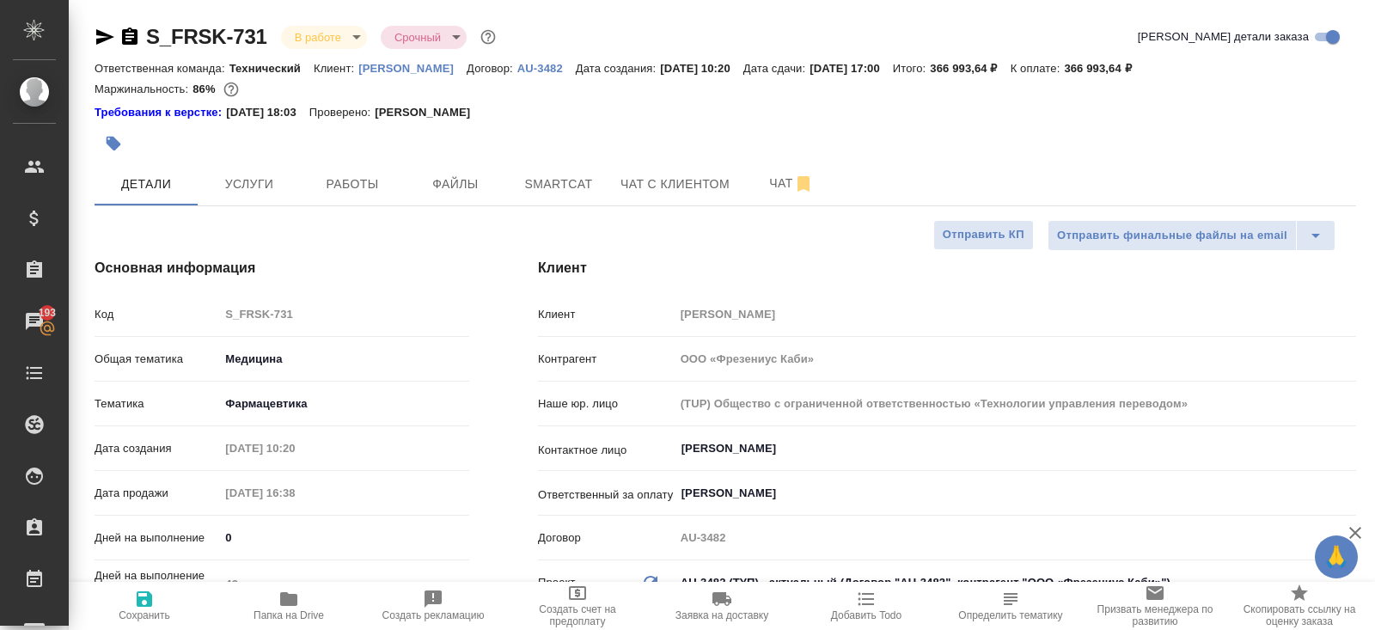
type textarea "x"
click at [766, 183] on span "Чат" at bounding box center [791, 183] width 82 height 21
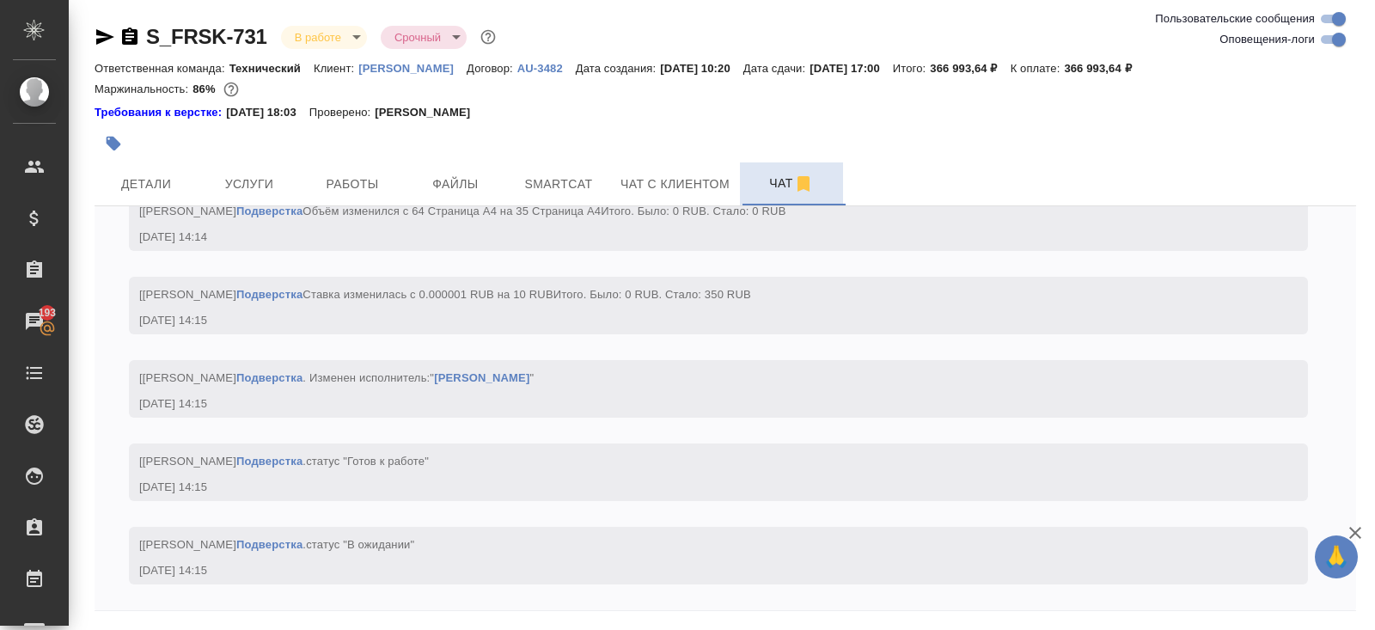
scroll to position [23280, 0]
click at [1327, 45] on input "Оповещения-логи" at bounding box center [1339, 39] width 62 height 21
checkbox input "false"
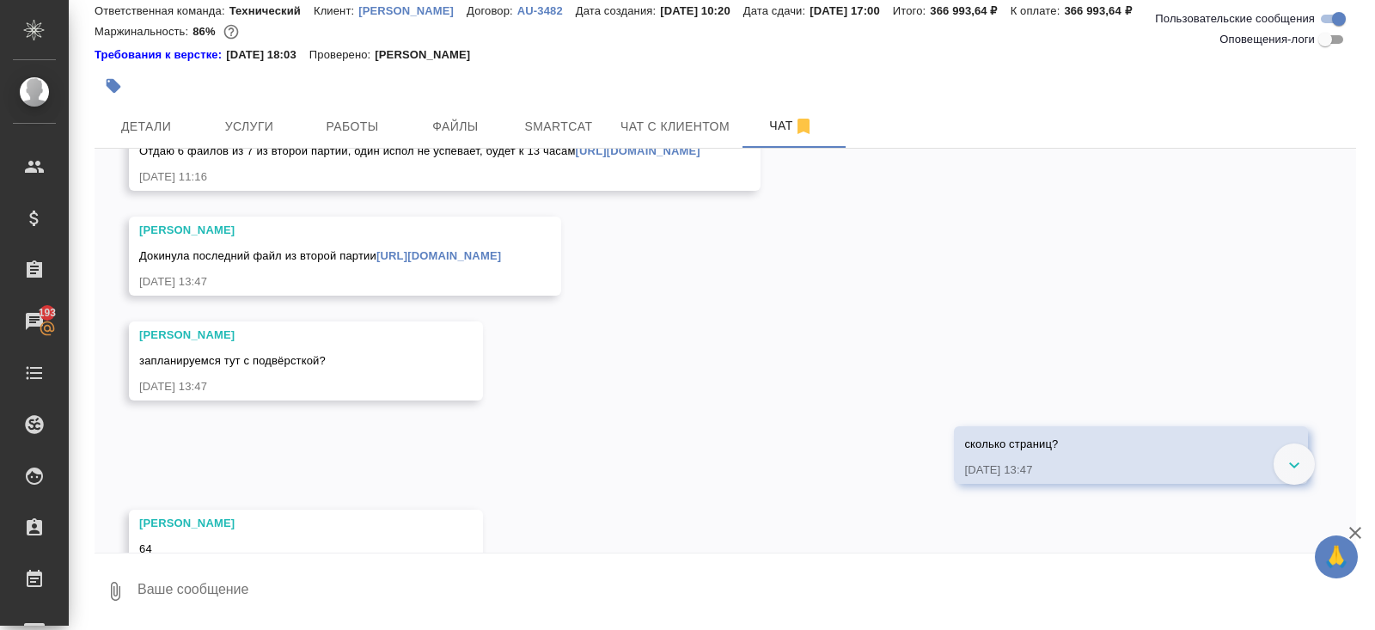
scroll to position [4107, 0]
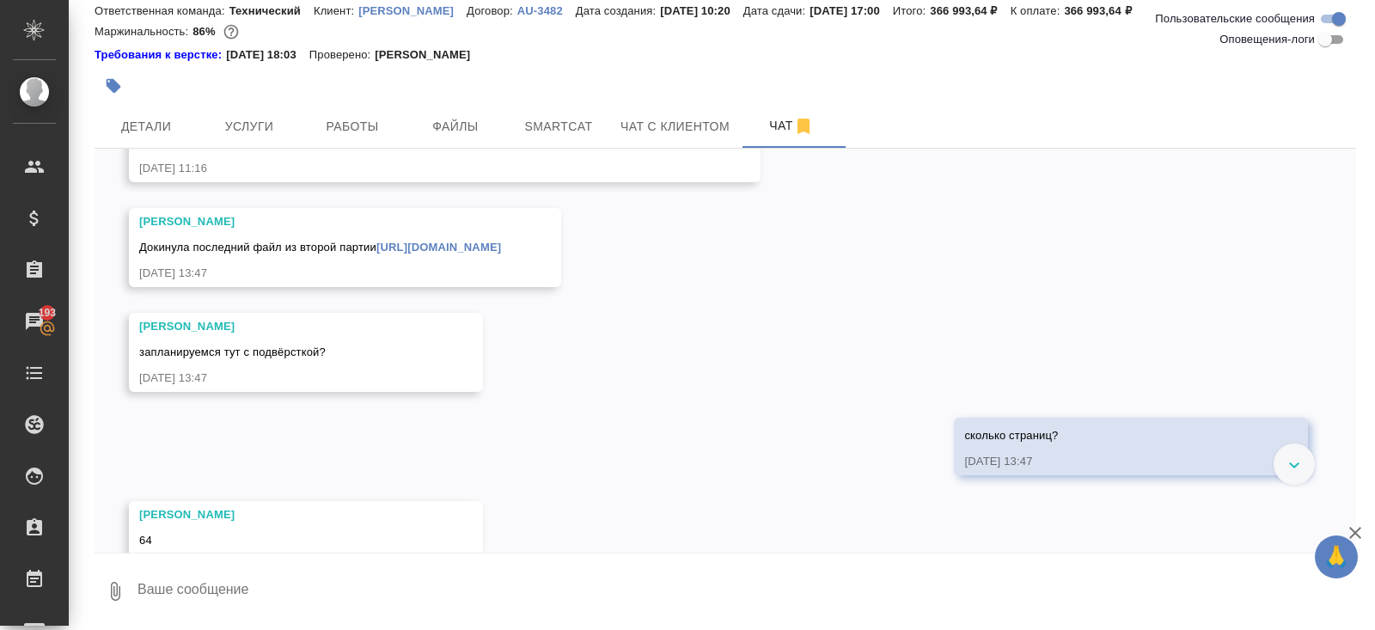
click at [576, 149] on link "https://drive.awatera.com/f/10057399" at bounding box center [638, 142] width 125 height 13
click at [376, 253] on link "https://drive.awatera.com/apps/files/files/10057399?dir=/Shares/Fresenius_Kabi/…" at bounding box center [438, 247] width 125 height 13
click at [576, 118] on span "Smartcat" at bounding box center [558, 126] width 82 height 21
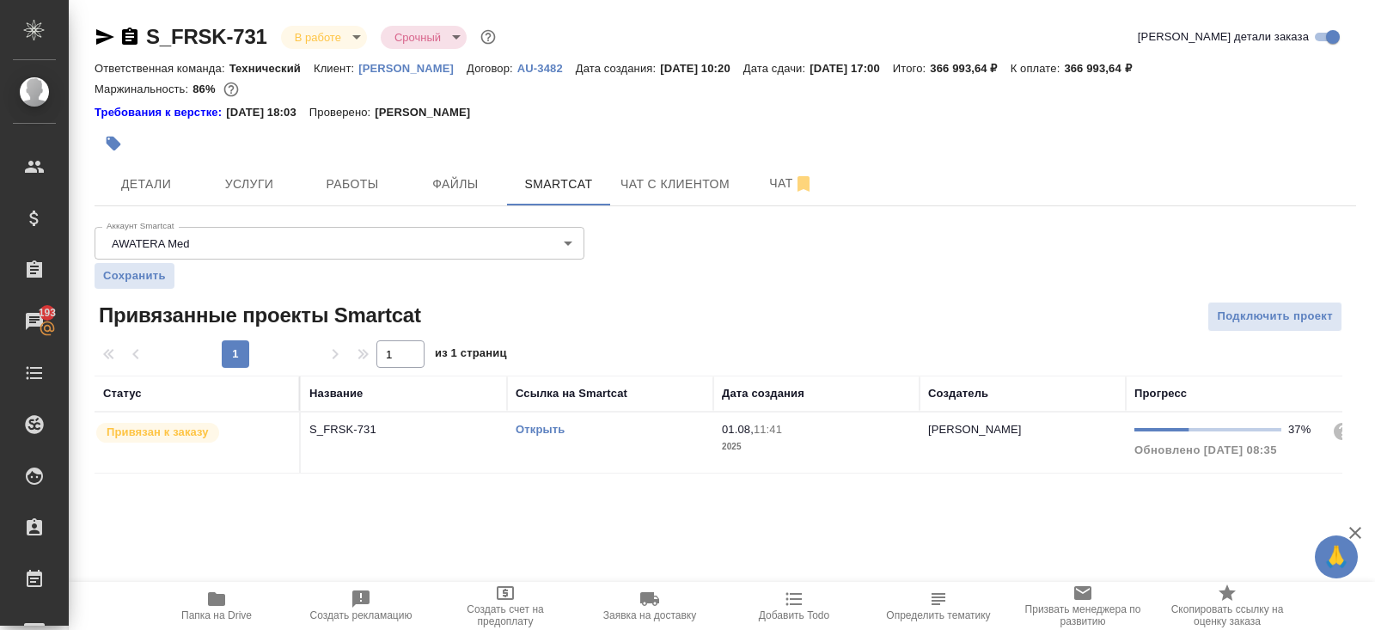
click at [541, 429] on link "Открыть" at bounding box center [539, 429] width 49 height 13
click at [384, 172] on button "Работы" at bounding box center [352, 183] width 103 height 43
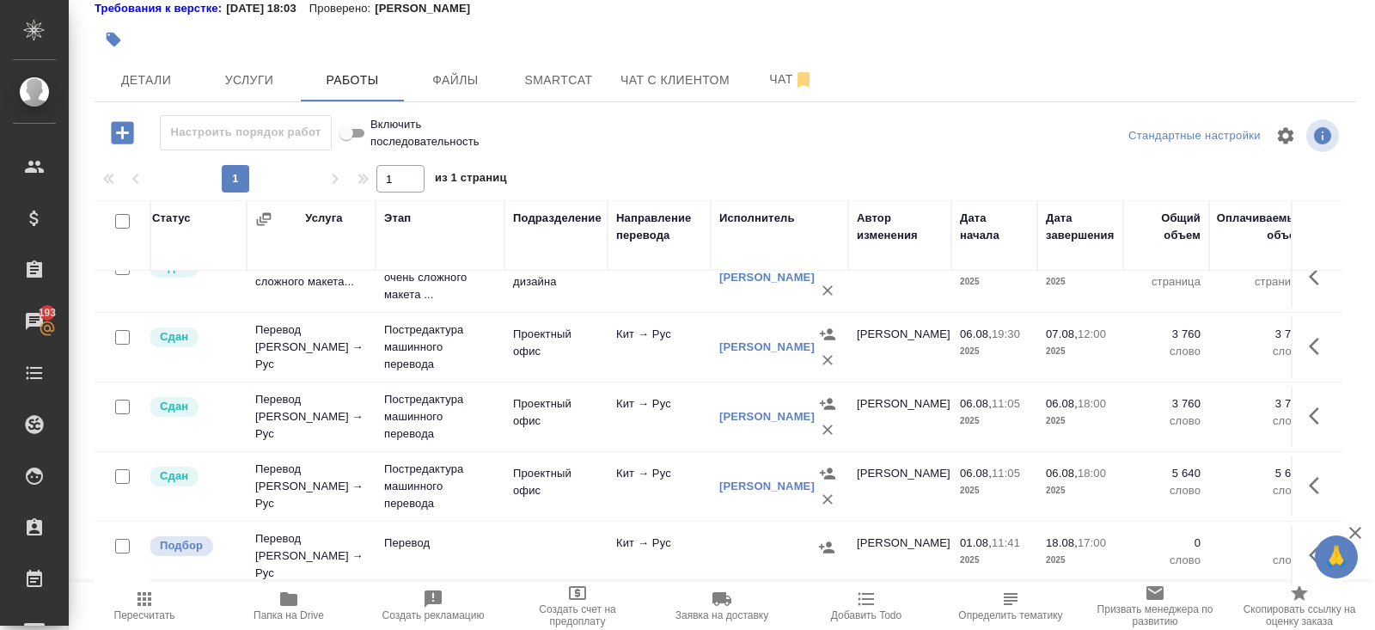
scroll to position [306, 7]
click at [1316, 477] on icon "button" at bounding box center [1318, 486] width 21 height 21
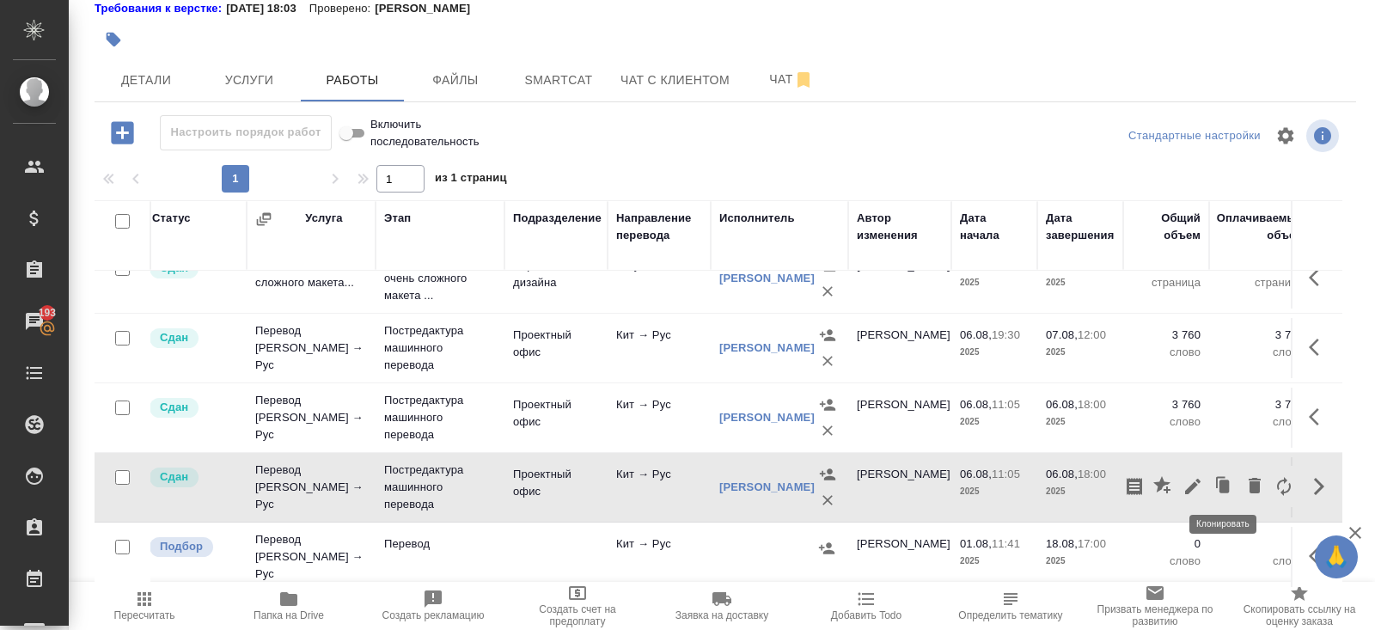
click at [1213, 479] on icon "button" at bounding box center [1223, 486] width 24 height 24
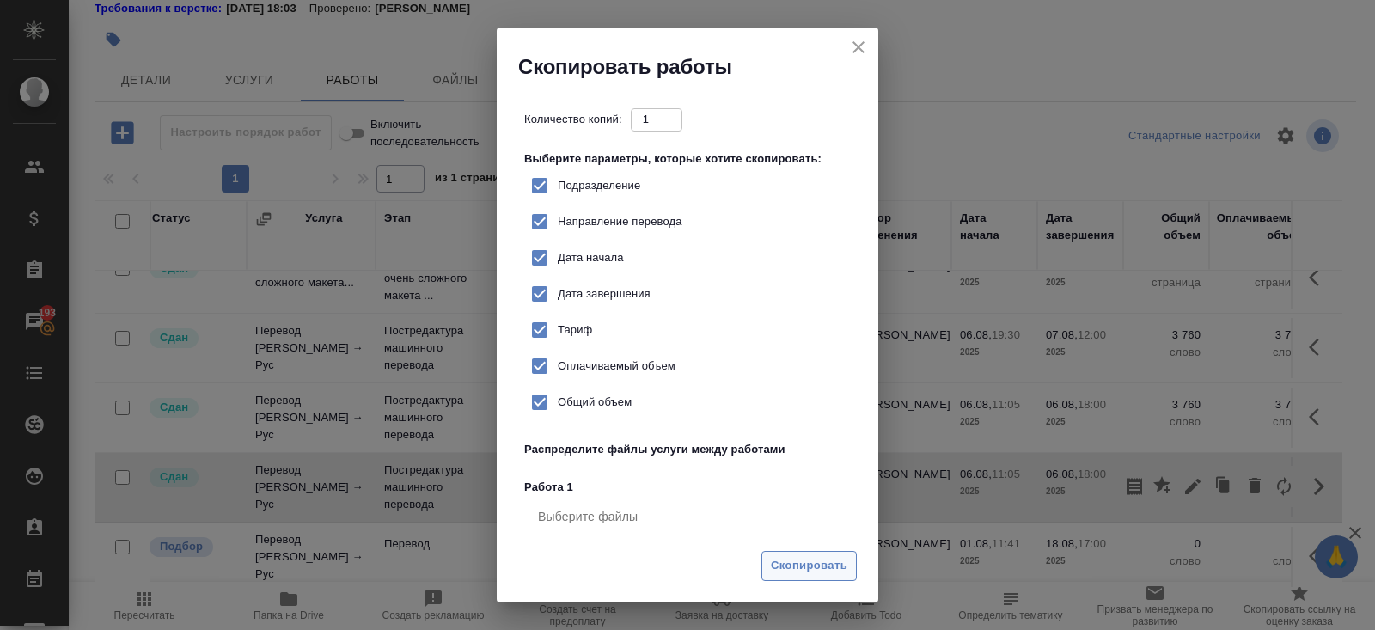
click at [827, 558] on span "Скопировать" at bounding box center [809, 566] width 76 height 20
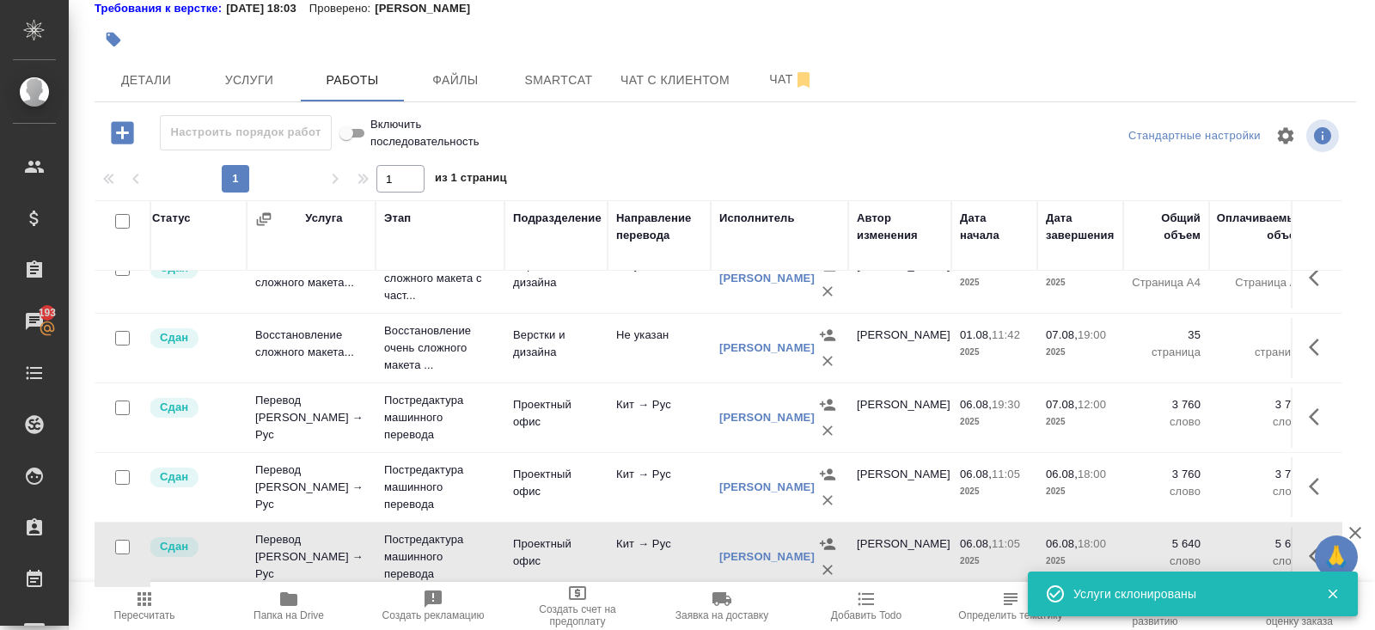
scroll to position [0, 7]
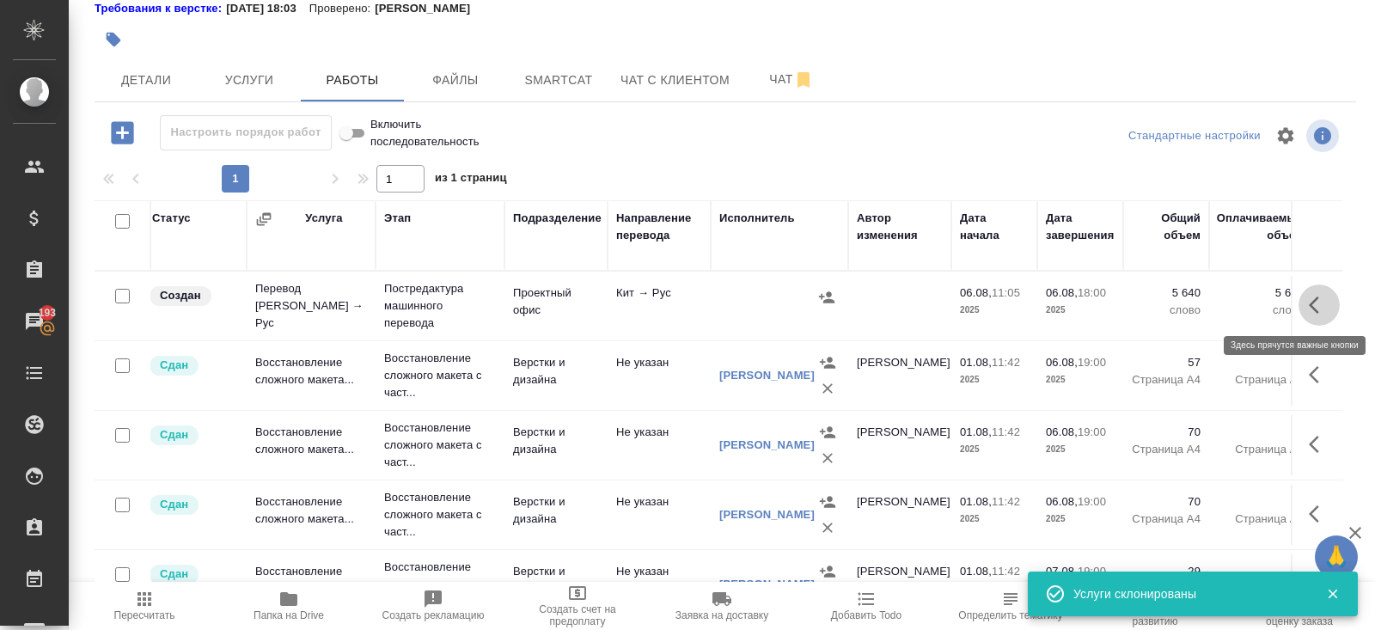
click at [1309, 304] on icon "button" at bounding box center [1318, 305] width 21 height 21
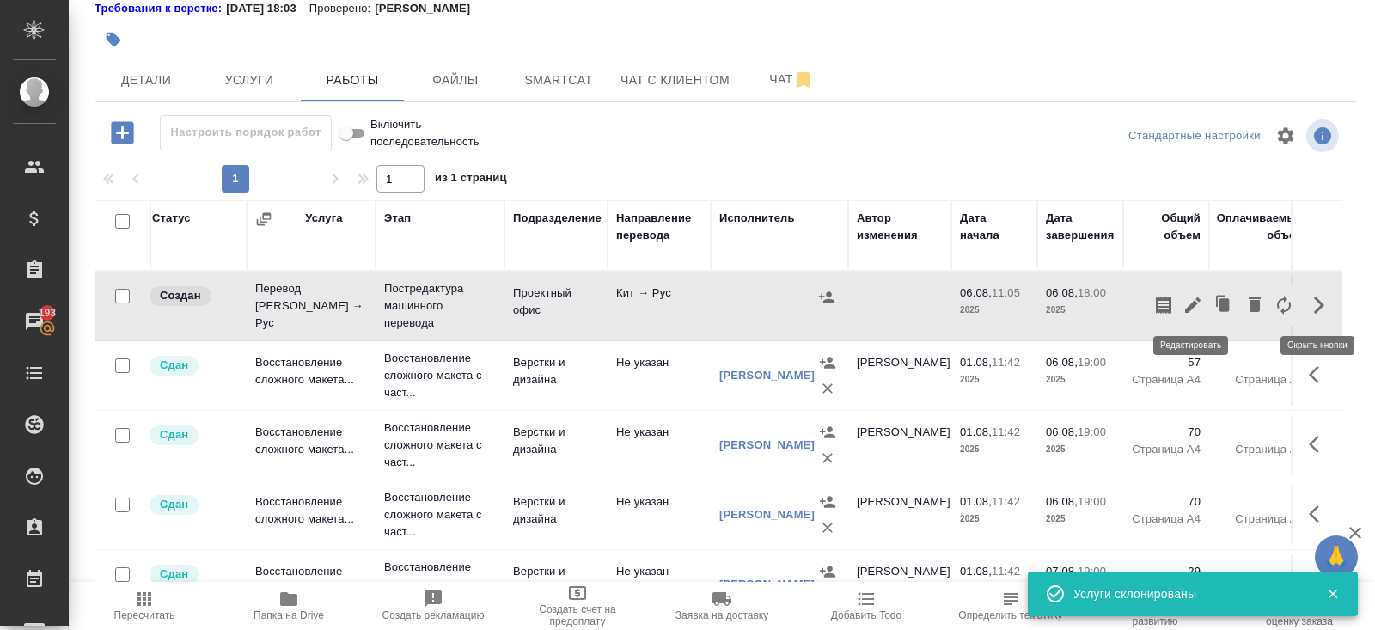
click at [1198, 307] on icon "button" at bounding box center [1192, 305] width 21 height 21
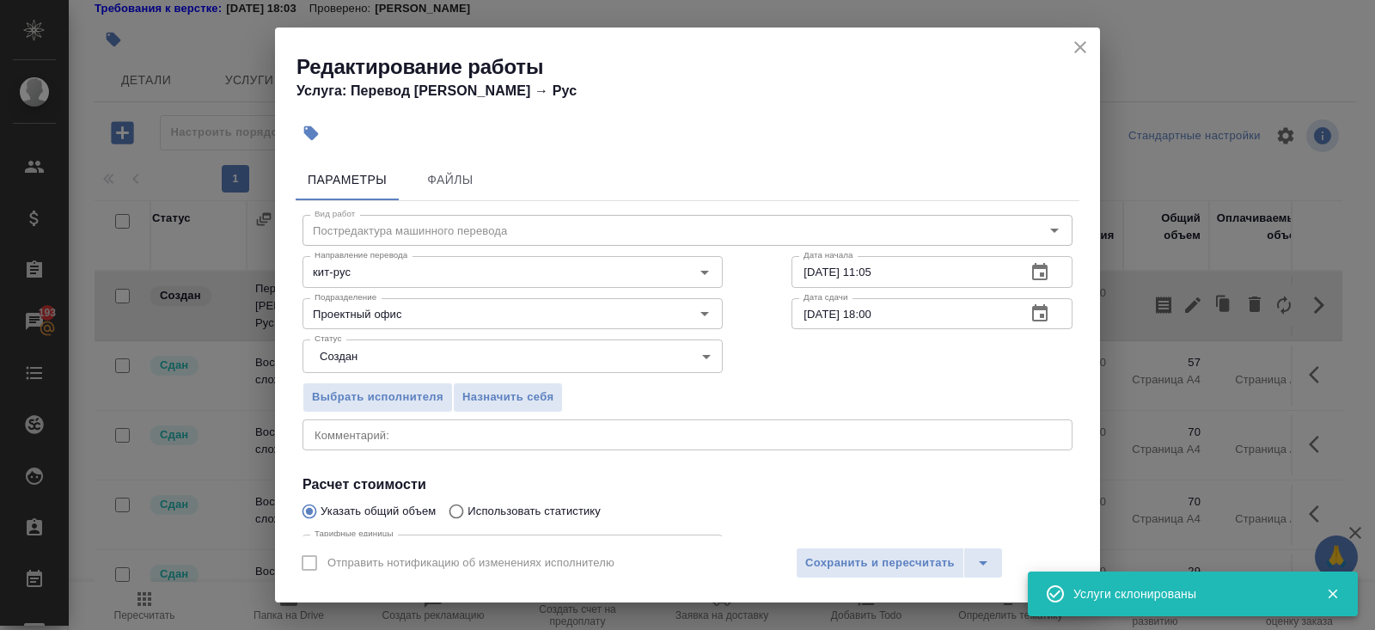
click at [364, 355] on body "🙏 .cls-1 fill:#fff; AWATERA Belyakova Yulia Клиенты Спецификации Заказы 193 Чат…" at bounding box center [687, 315] width 1375 height 630
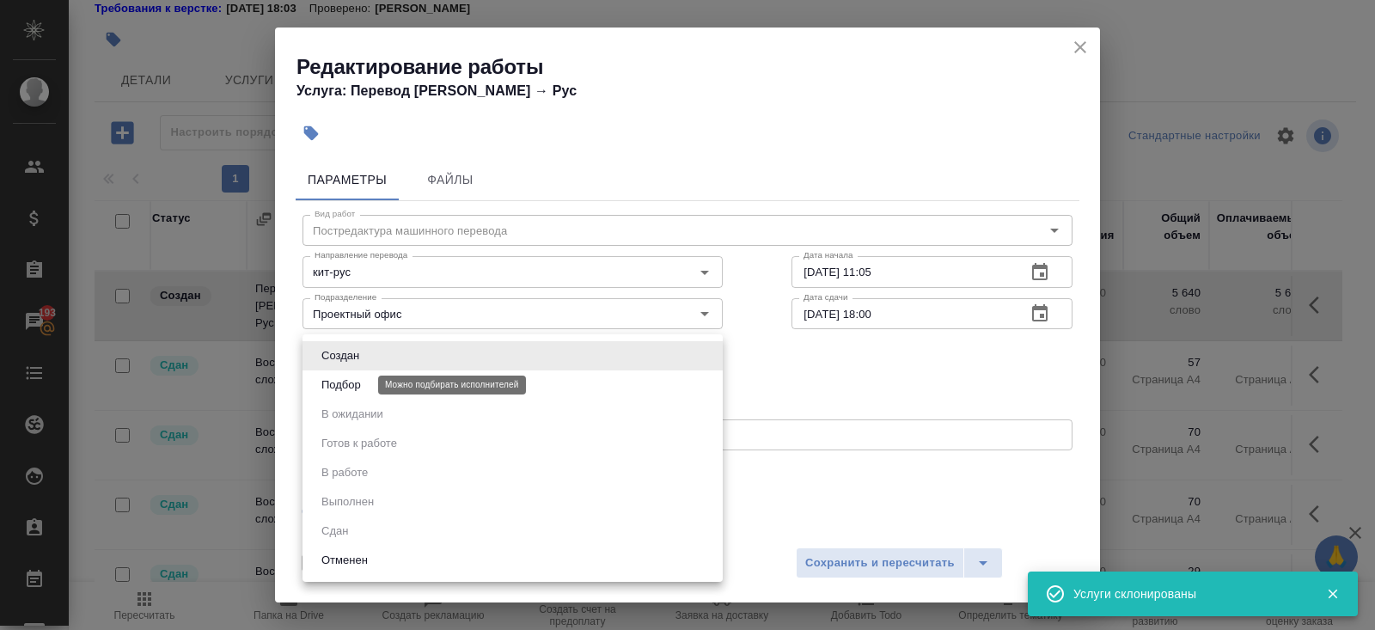
click at [356, 381] on button "Подбор" at bounding box center [341, 384] width 50 height 19
type input "recruiting"
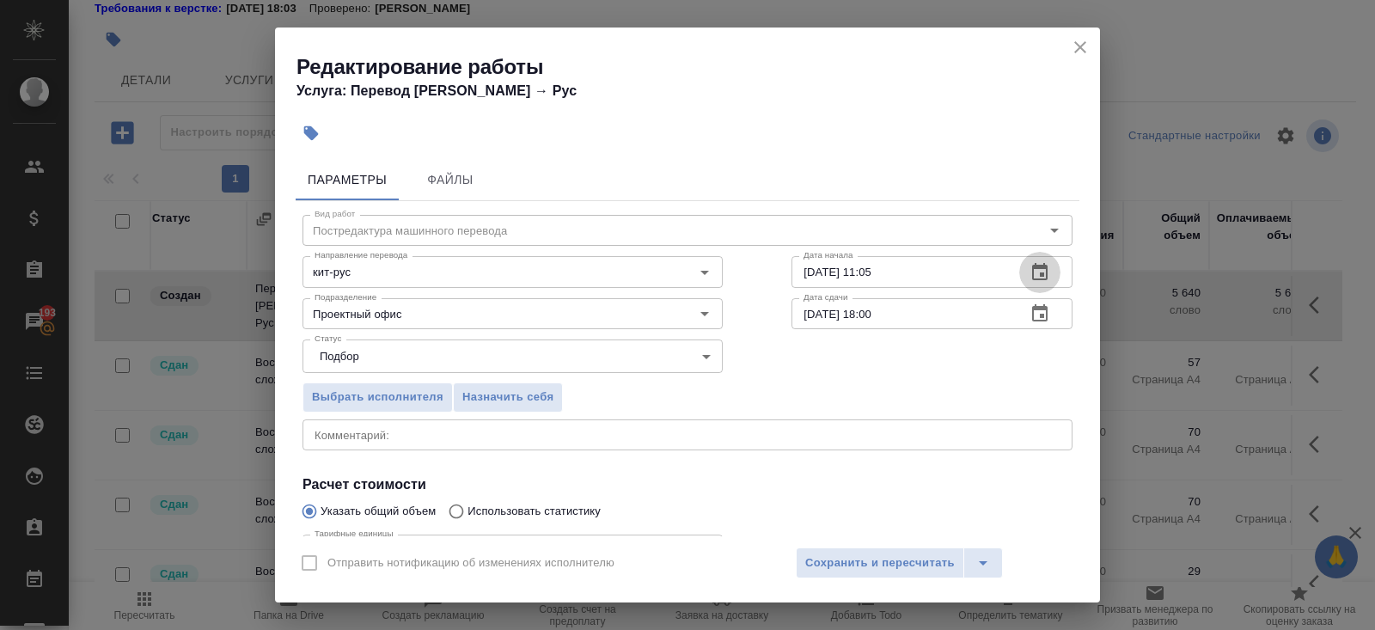
click at [1044, 279] on icon "button" at bounding box center [1039, 271] width 15 height 17
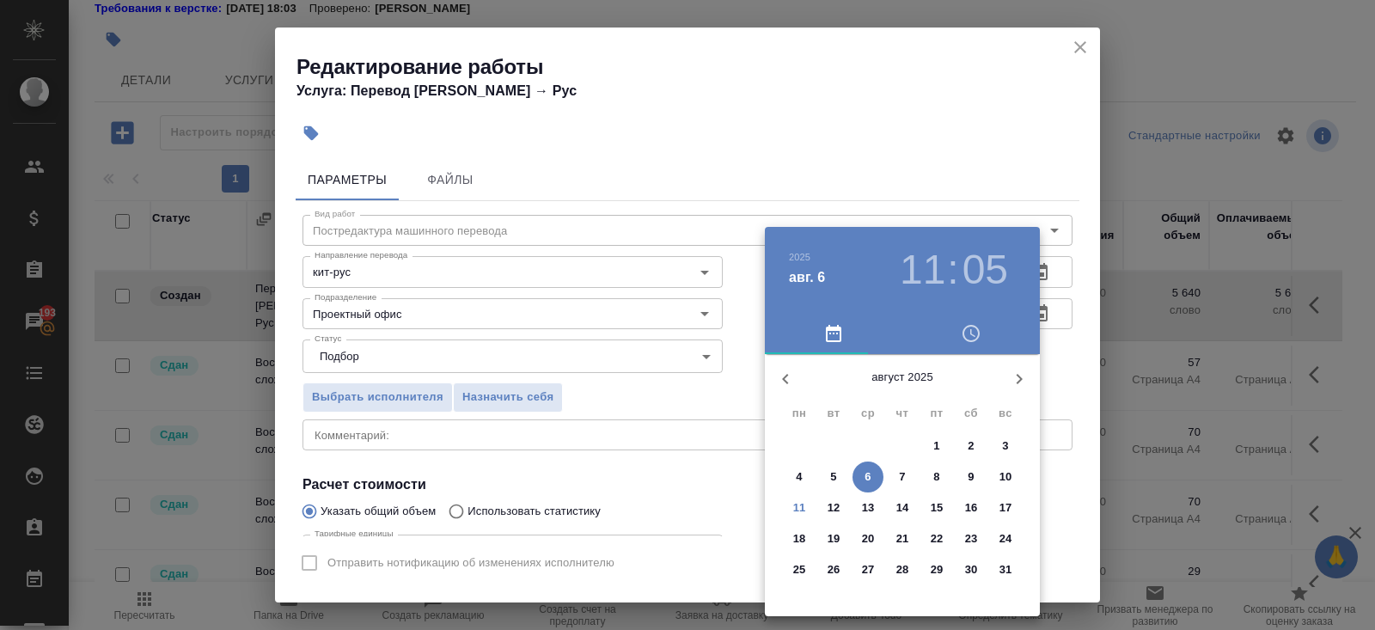
click at [800, 504] on p "11" at bounding box center [799, 507] width 13 height 17
type input "11.08.2025 11:05"
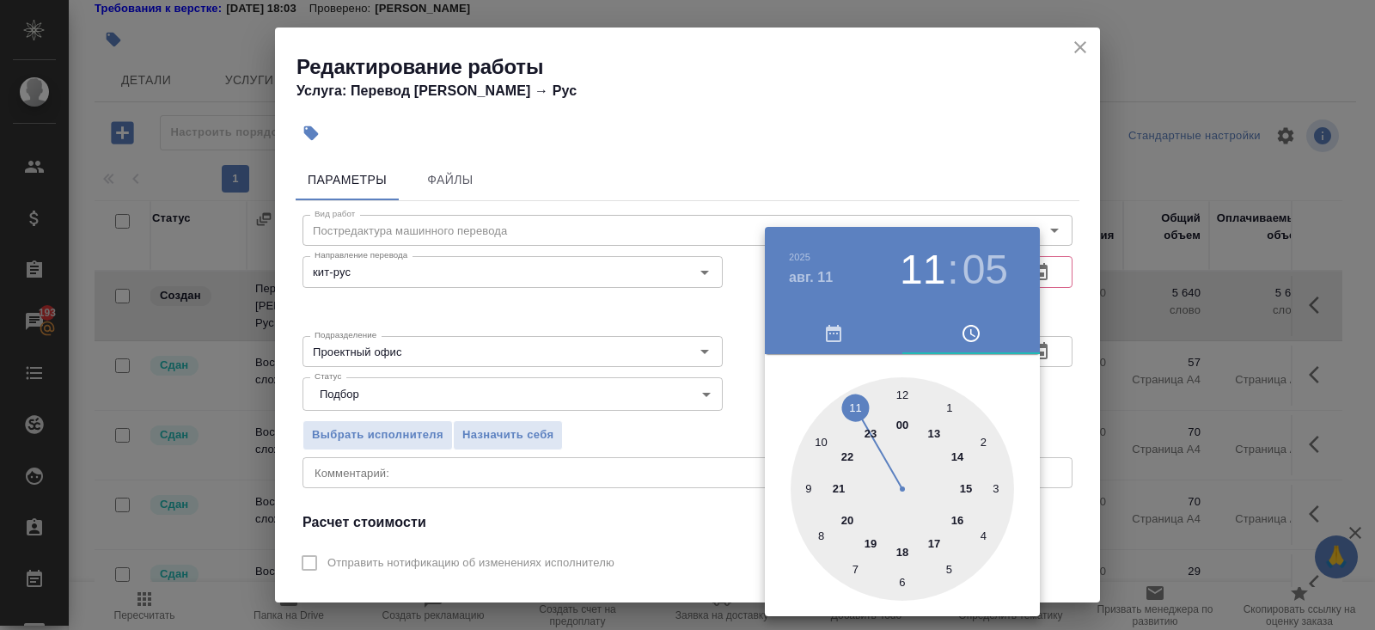
click at [982, 198] on div at bounding box center [687, 315] width 1375 height 630
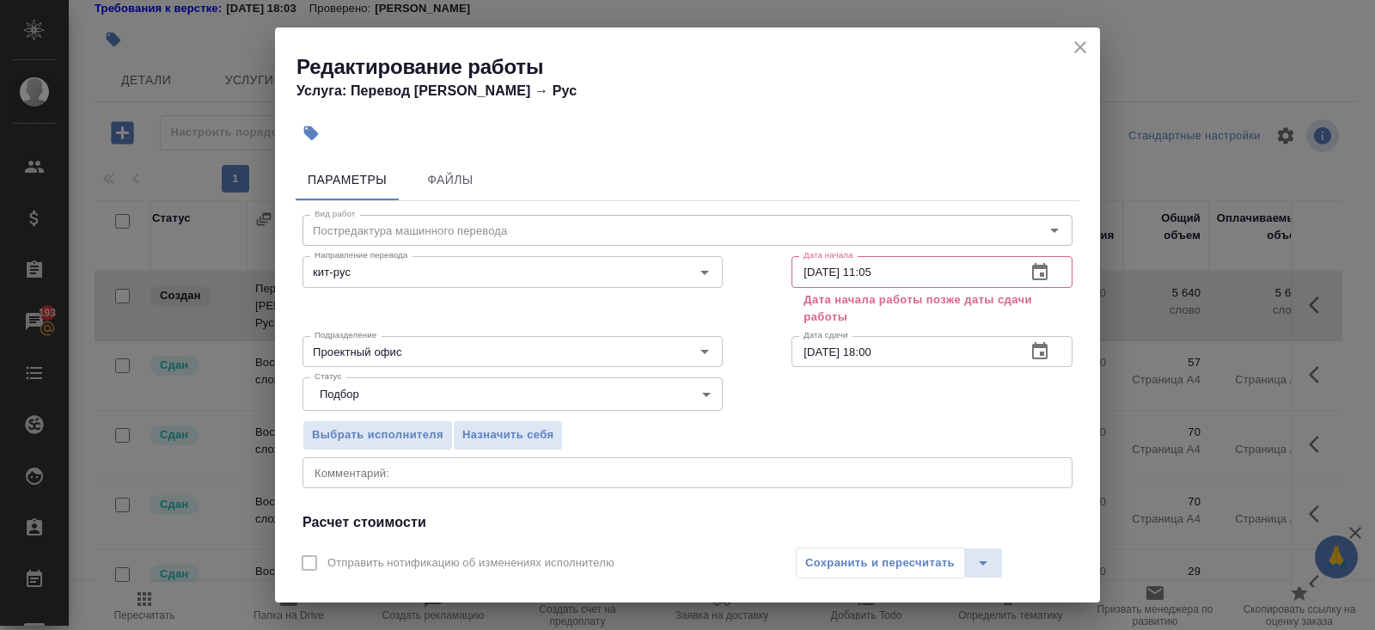
click at [1041, 345] on icon "button" at bounding box center [1039, 350] width 15 height 17
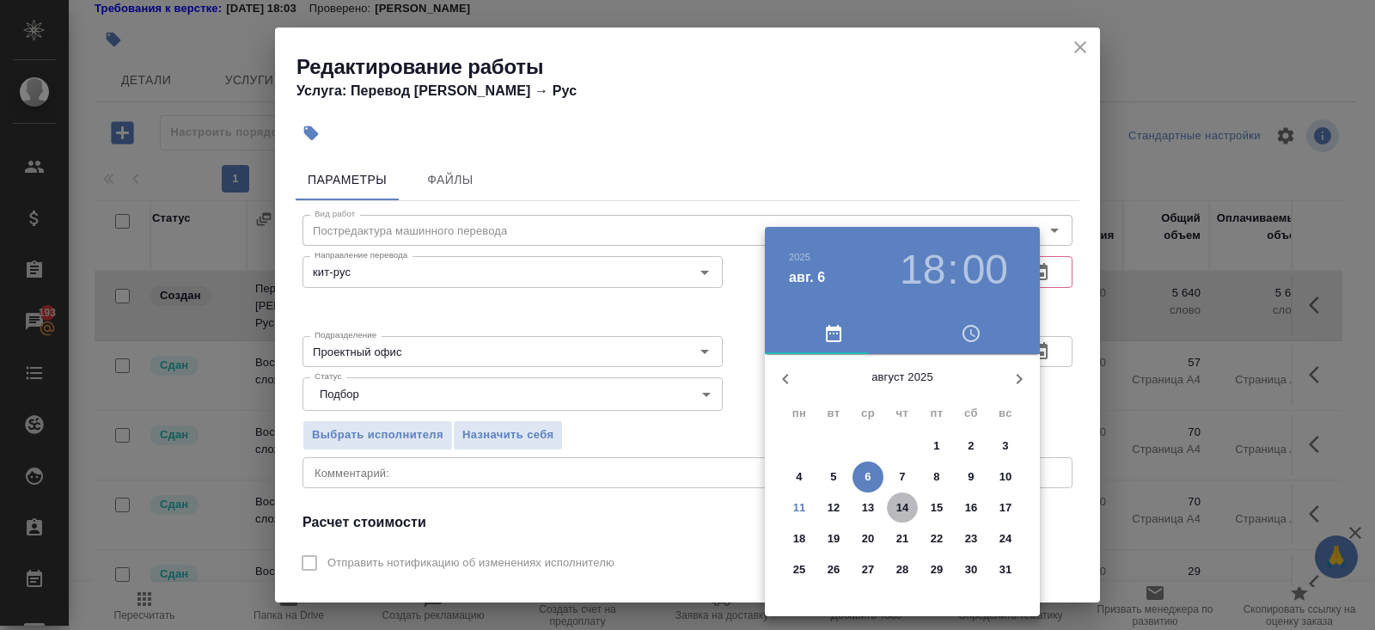
click at [898, 507] on p "14" at bounding box center [902, 507] width 13 height 17
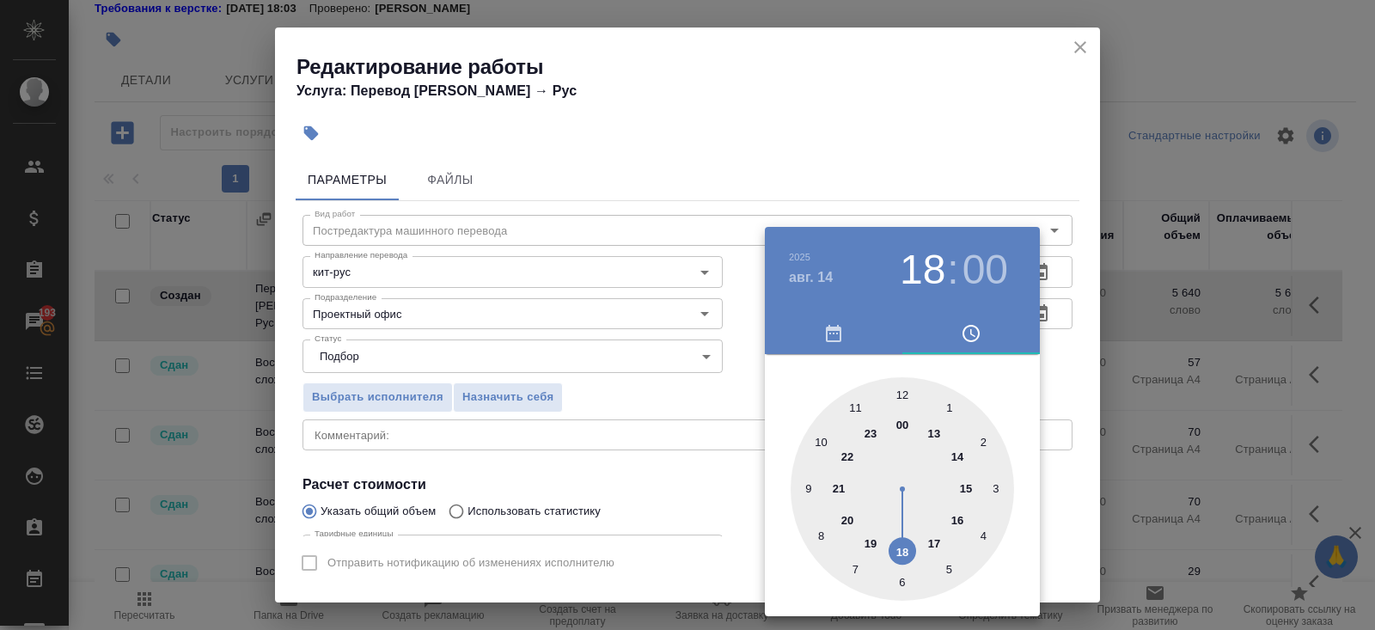
click at [901, 390] on div at bounding box center [901, 488] width 223 height 223
type input "14.08.2025 12:00"
click at [635, 406] on div at bounding box center [687, 315] width 1375 height 630
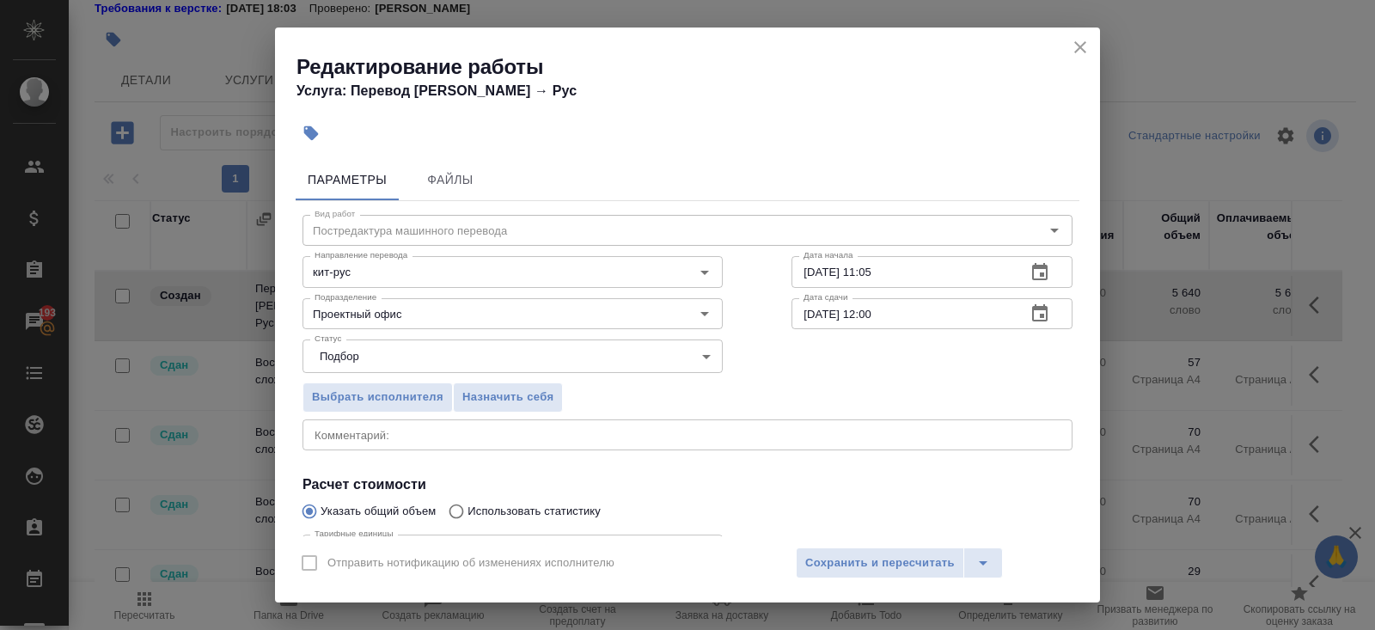
scroll to position [178, 0]
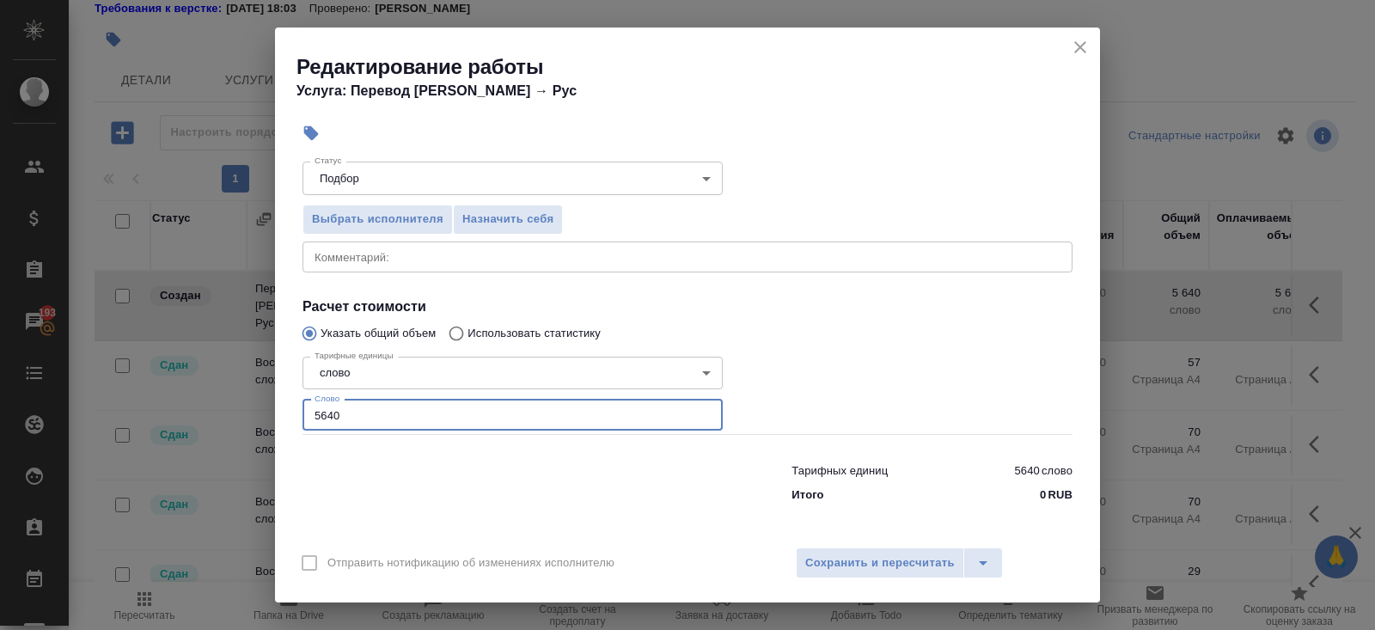
drag, startPoint x: 347, startPoint y: 418, endPoint x: 239, endPoint y: 399, distance: 109.9
click at [239, 399] on div "Редактирование работы Услуга: Перевод Стандарт Кит → Рус Параметры Файлы Вид ра…" at bounding box center [687, 315] width 1375 height 630
type input "9376"
type input "9376.8"
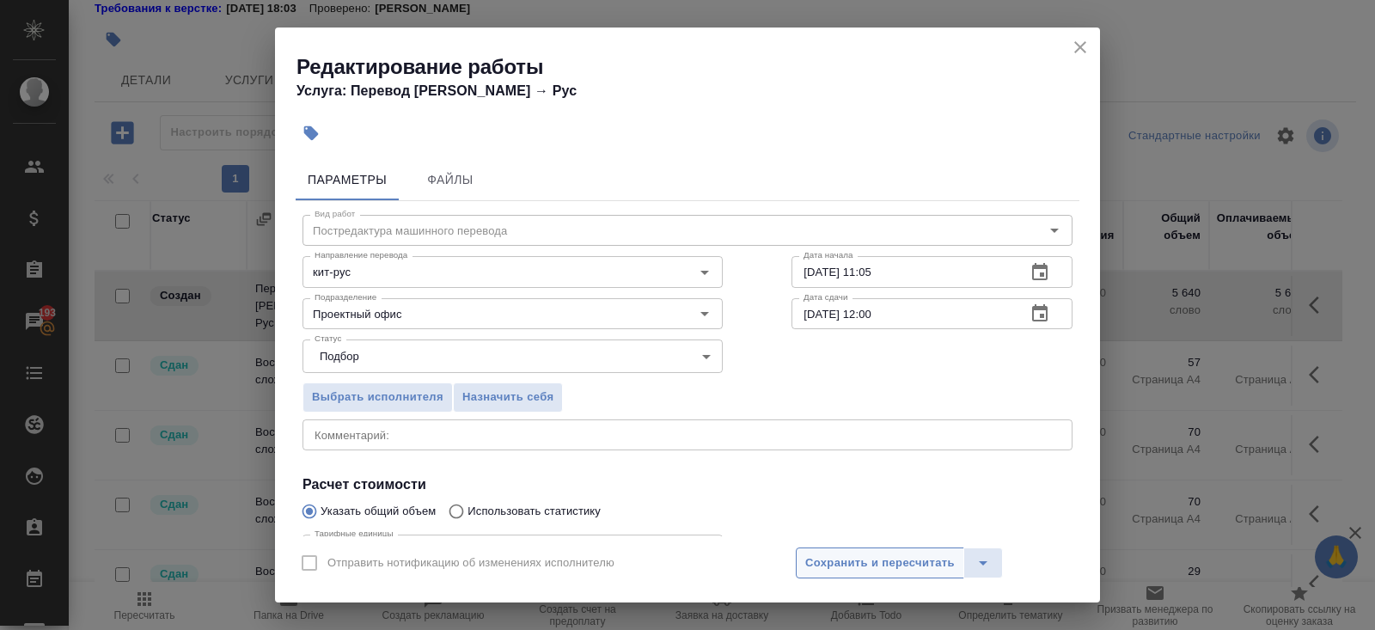
click at [859, 554] on span "Сохранить и пересчитать" at bounding box center [879, 563] width 149 height 20
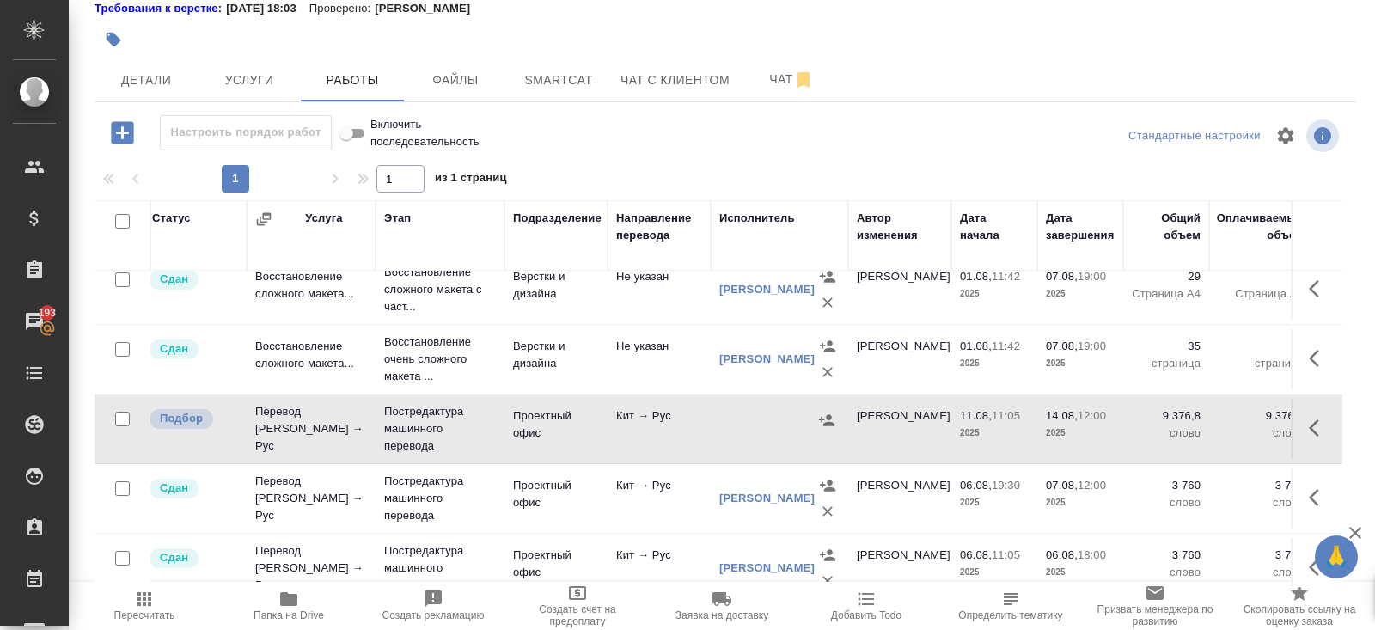
scroll to position [224, 7]
click at [825, 419] on icon "button" at bounding box center [826, 420] width 15 height 11
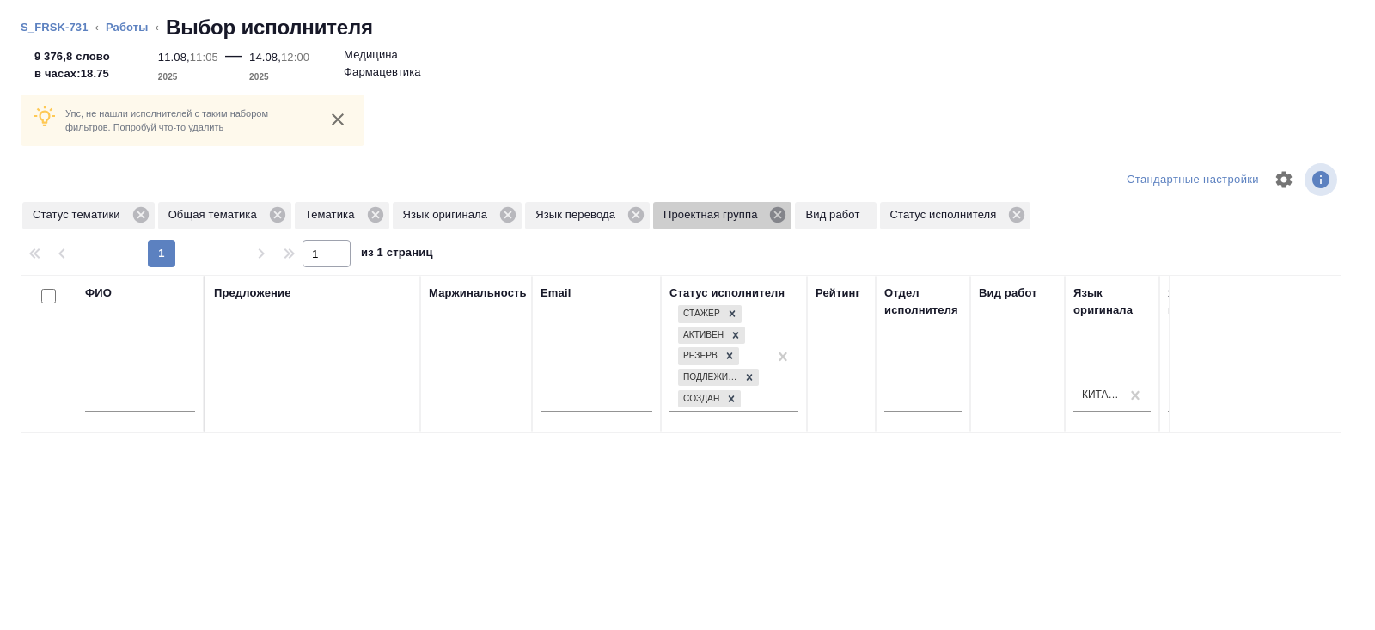
click at [785, 216] on icon at bounding box center [777, 214] width 15 height 15
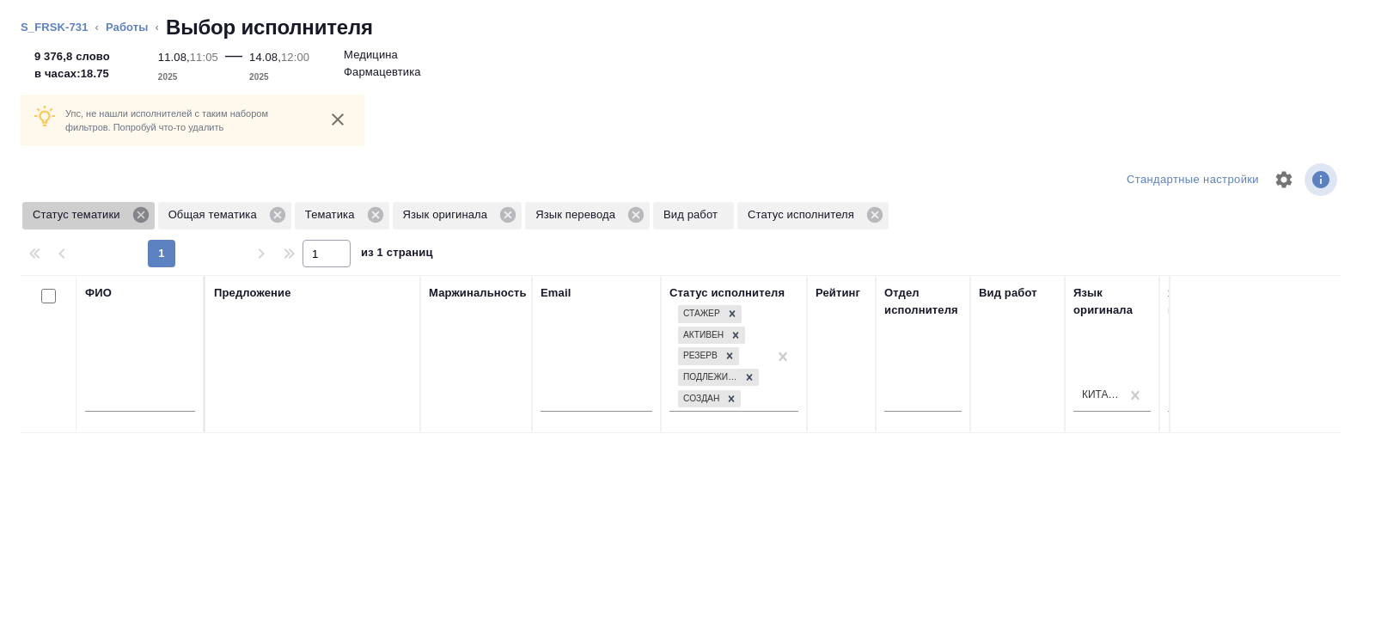
click at [142, 217] on icon at bounding box center [140, 214] width 19 height 19
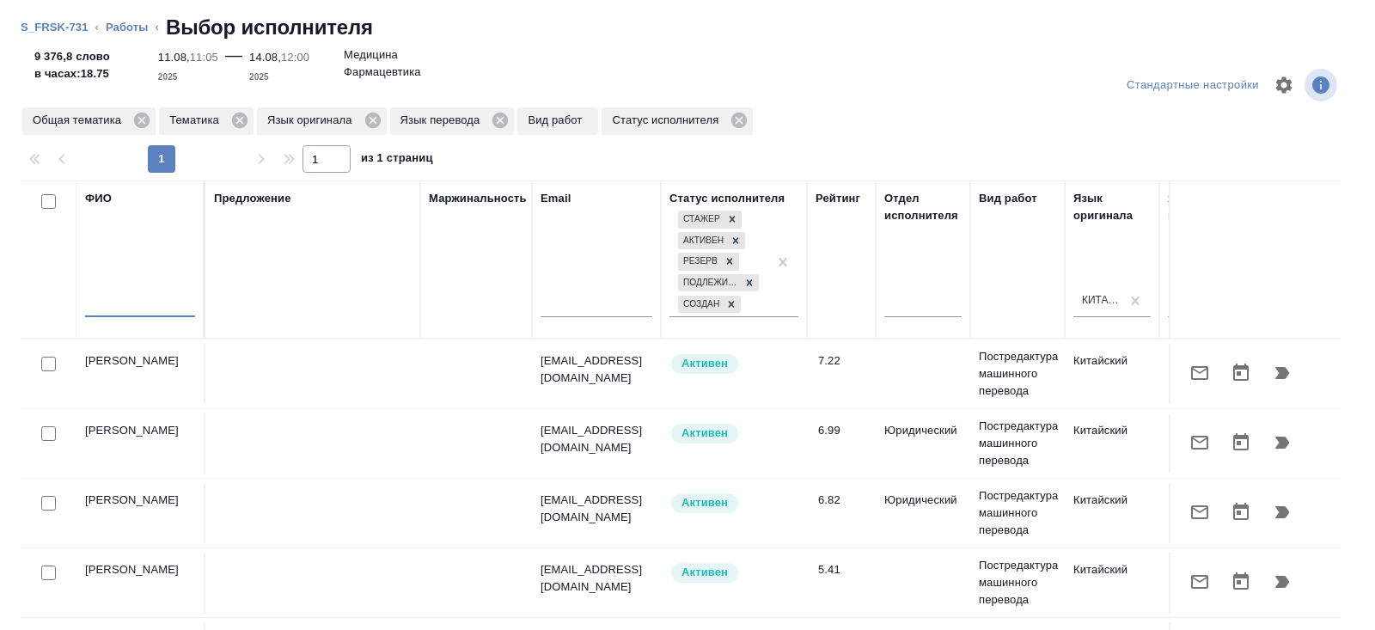
click at [157, 305] on input "text" at bounding box center [140, 306] width 110 height 21
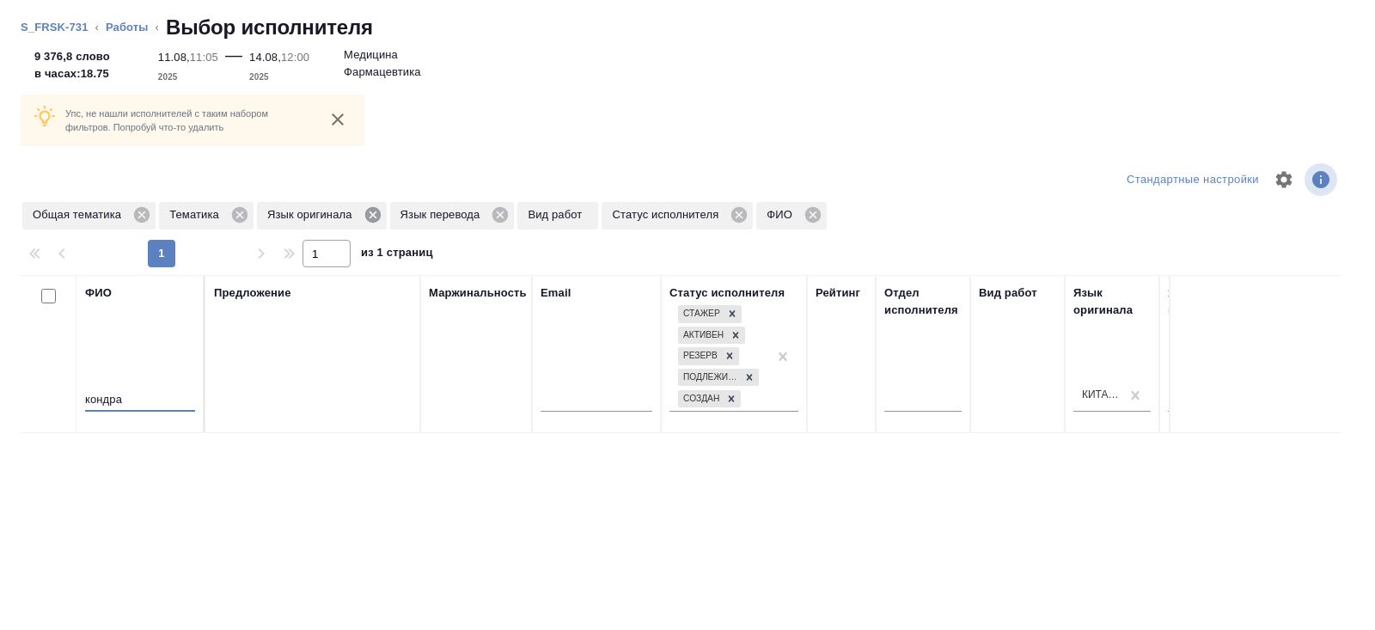
type input "кондра"
click at [378, 220] on icon at bounding box center [371, 214] width 15 height 15
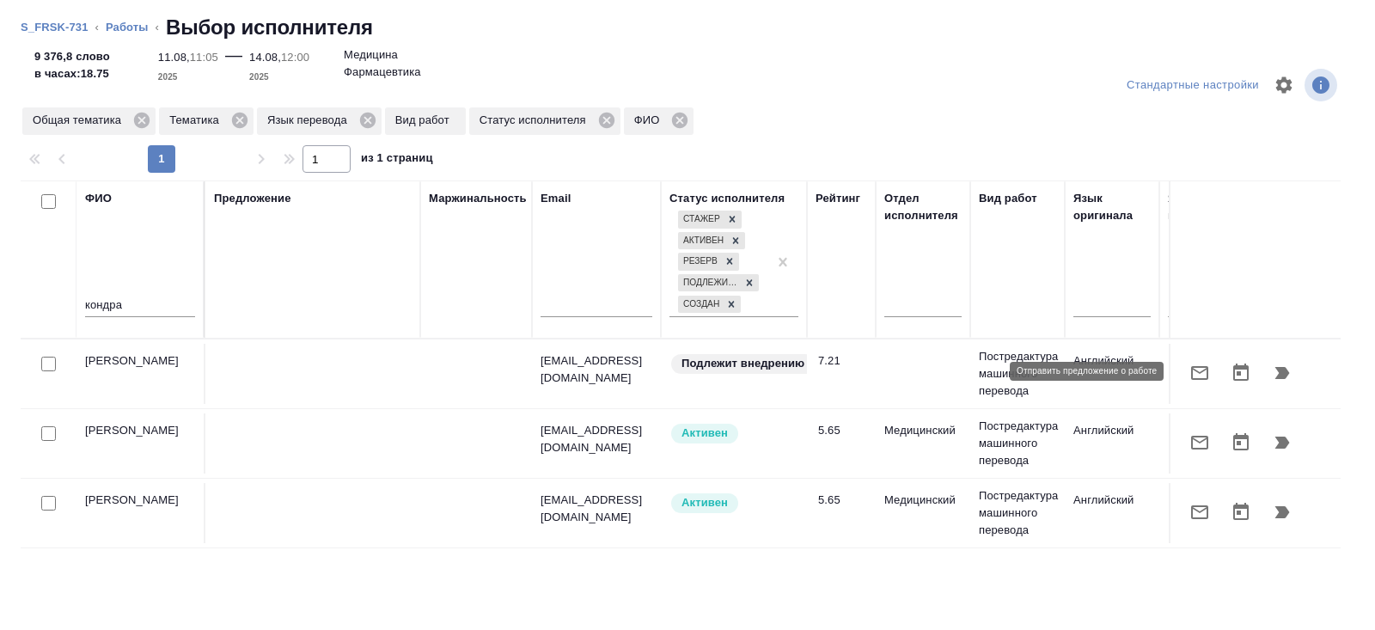
click at [1201, 367] on icon "button" at bounding box center [1199, 373] width 21 height 21
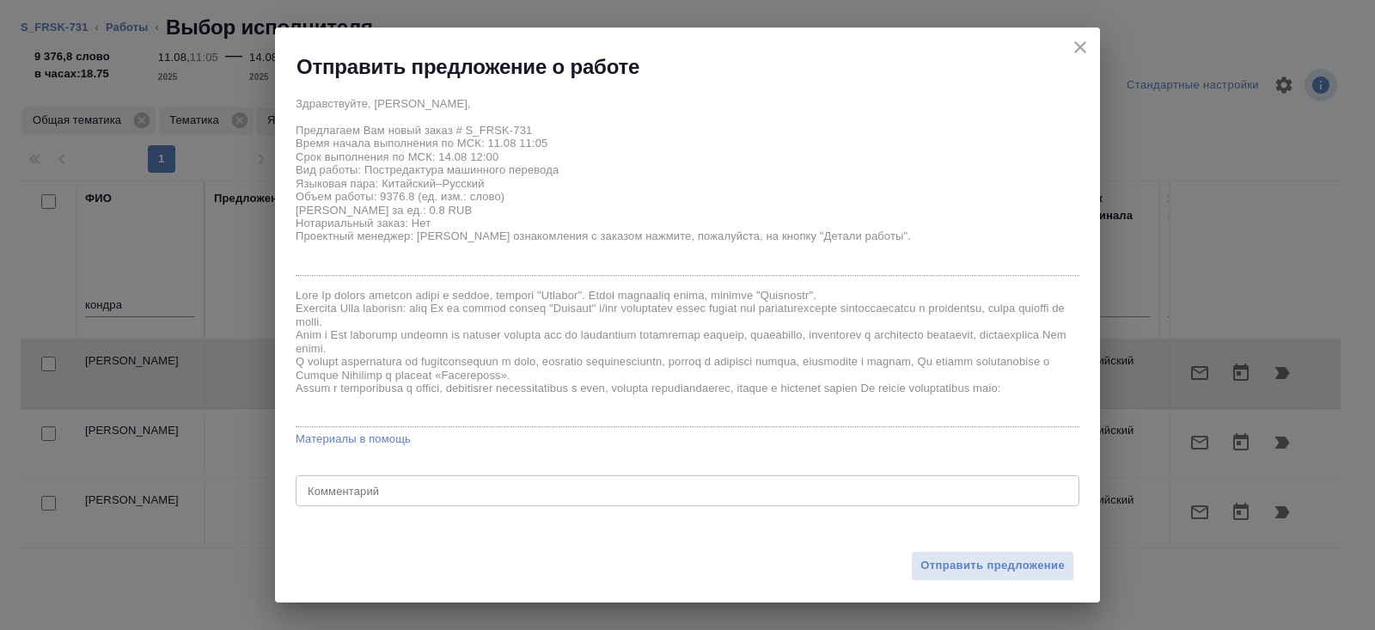
scroll to position [27, 0]
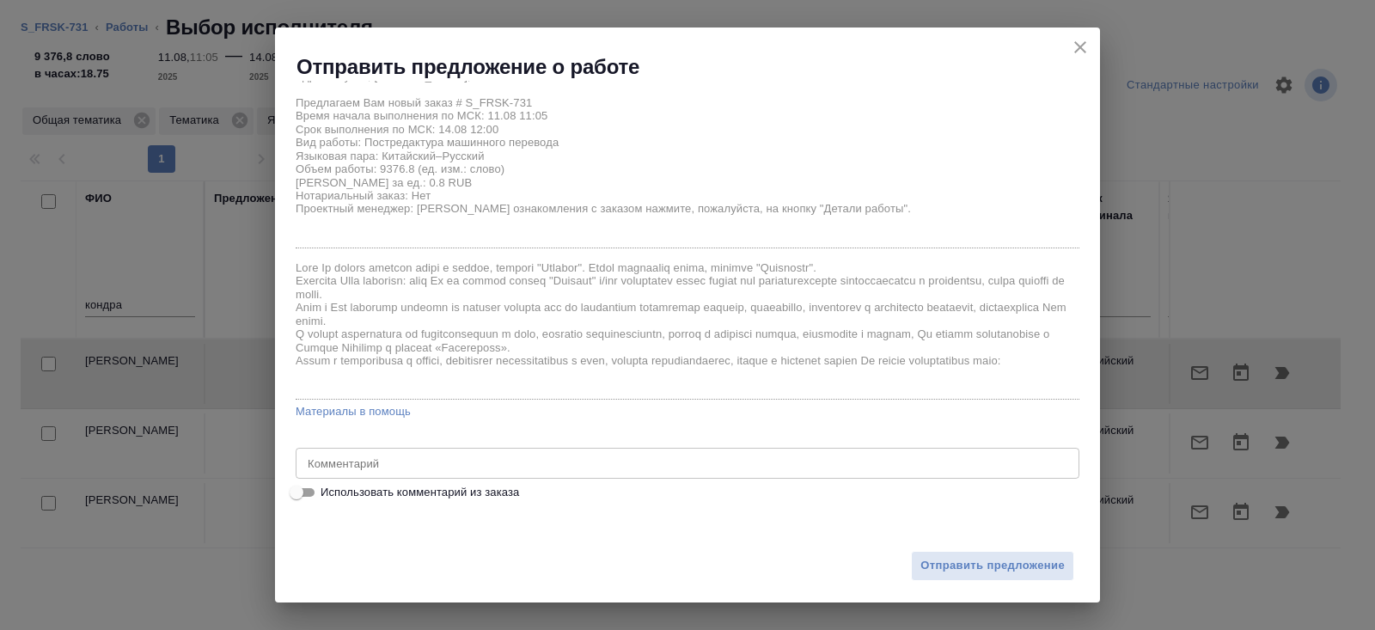
click at [349, 497] on span "Использовать комментарий из заказа" at bounding box center [419, 492] width 198 height 17
click at [327, 497] on input "Использовать комментарий из заказа" at bounding box center [296, 492] width 62 height 21
checkbox input "true"
type textarea "кит-рус 07.08 - сдача первой части остальное по готовности"
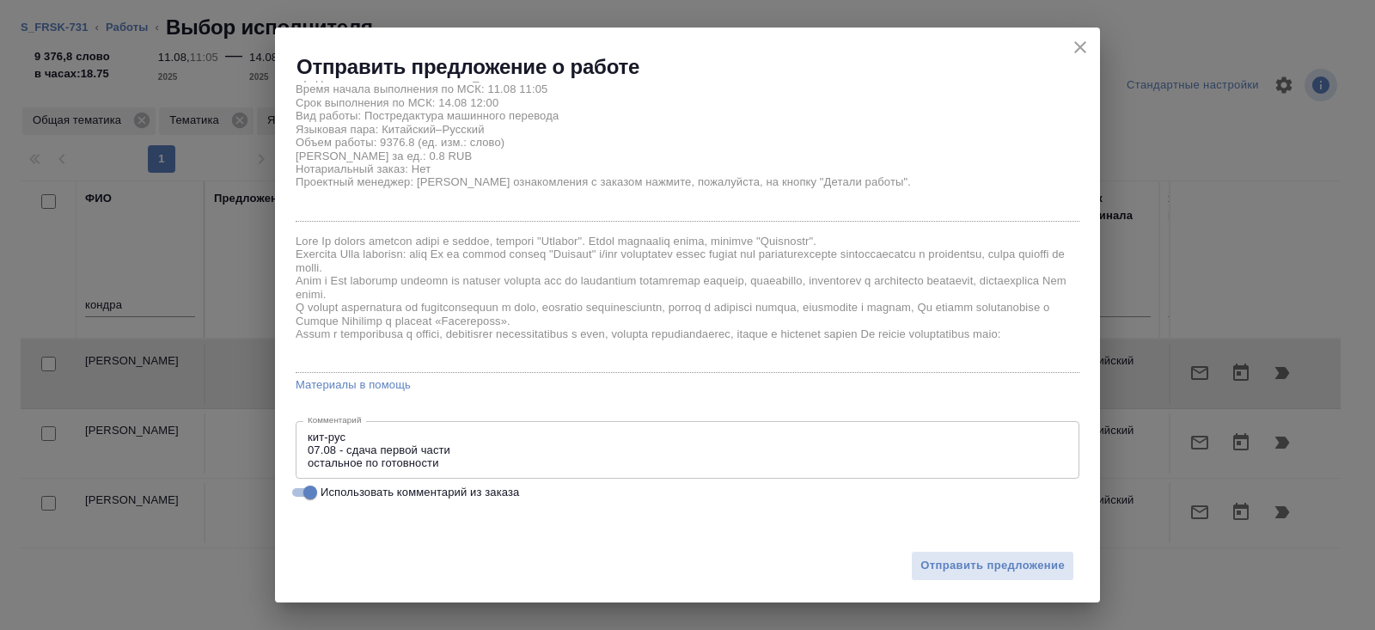
drag, startPoint x: 448, startPoint y: 465, endPoint x: 197, endPoint y: 404, distance: 259.0
click at [197, 404] on div "Отправить предложение о работе Здравствуйте, Дмитрий, Предлагаем Вам новый зака…" at bounding box center [687, 315] width 1375 height 630
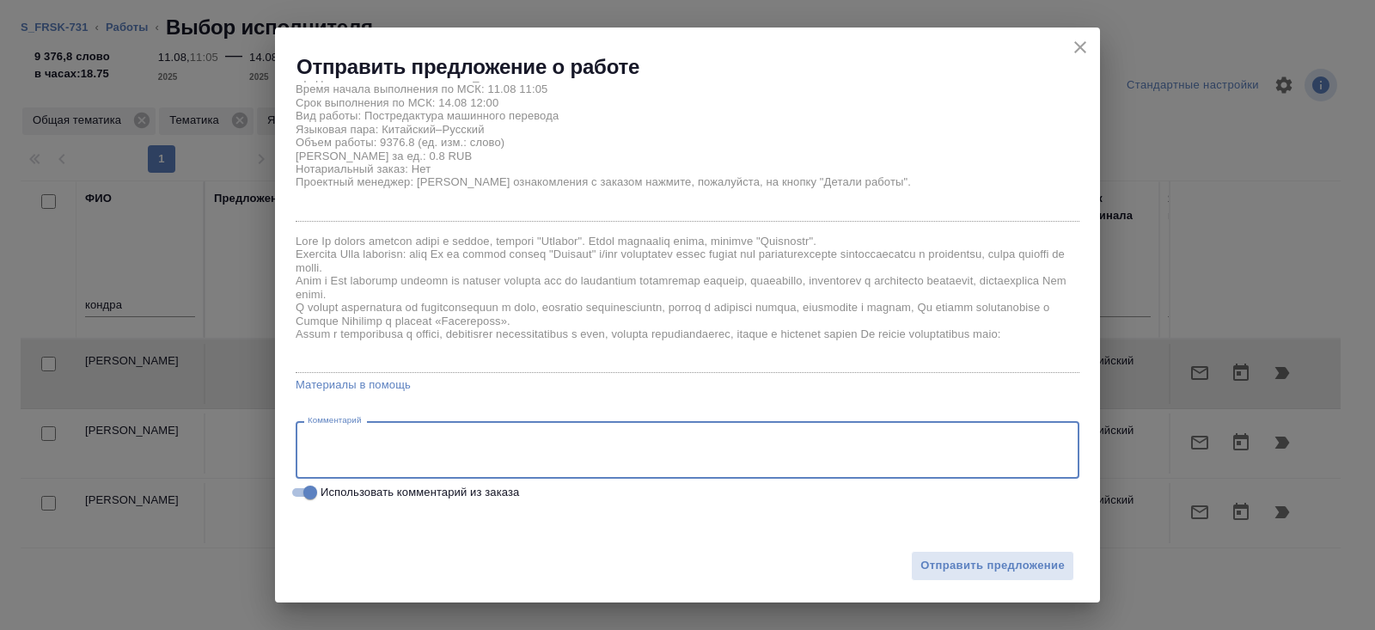
scroll to position [27, 0]
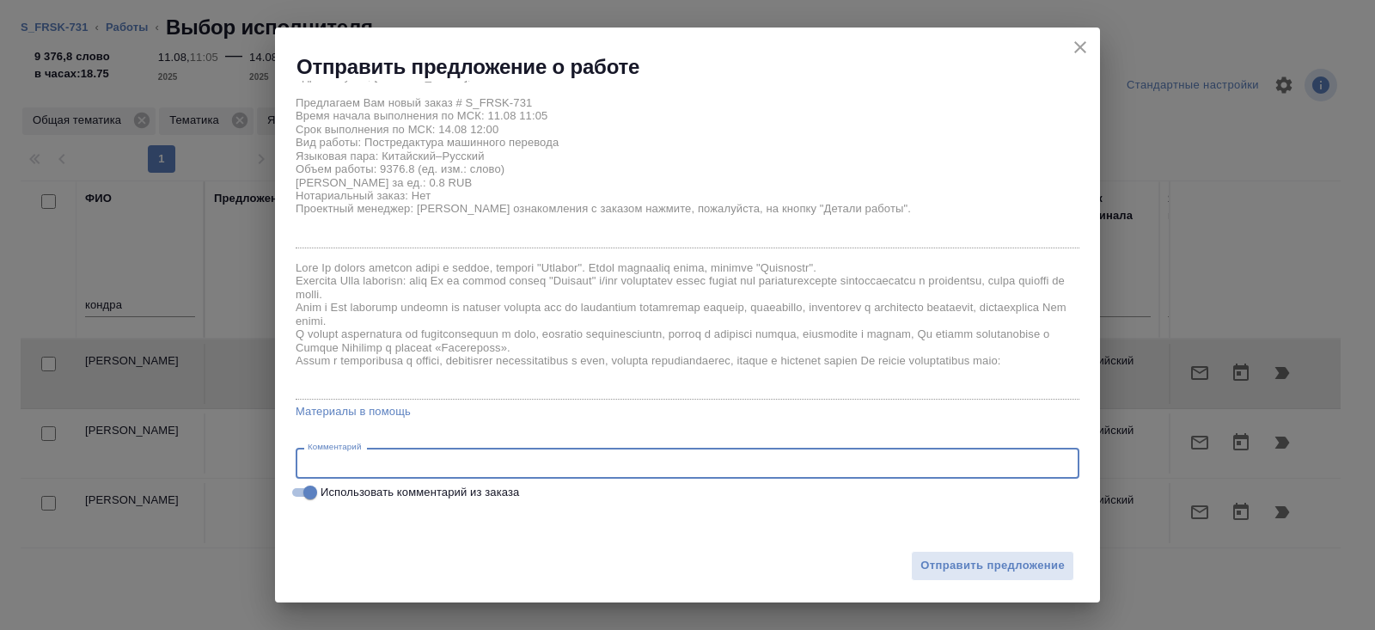
click at [497, 489] on span "Использовать комментарий из заказа" at bounding box center [419, 492] width 198 height 17
click at [341, 489] on input "Использовать комментарий из заказа" at bounding box center [310, 492] width 62 height 21
checkbox input "false"
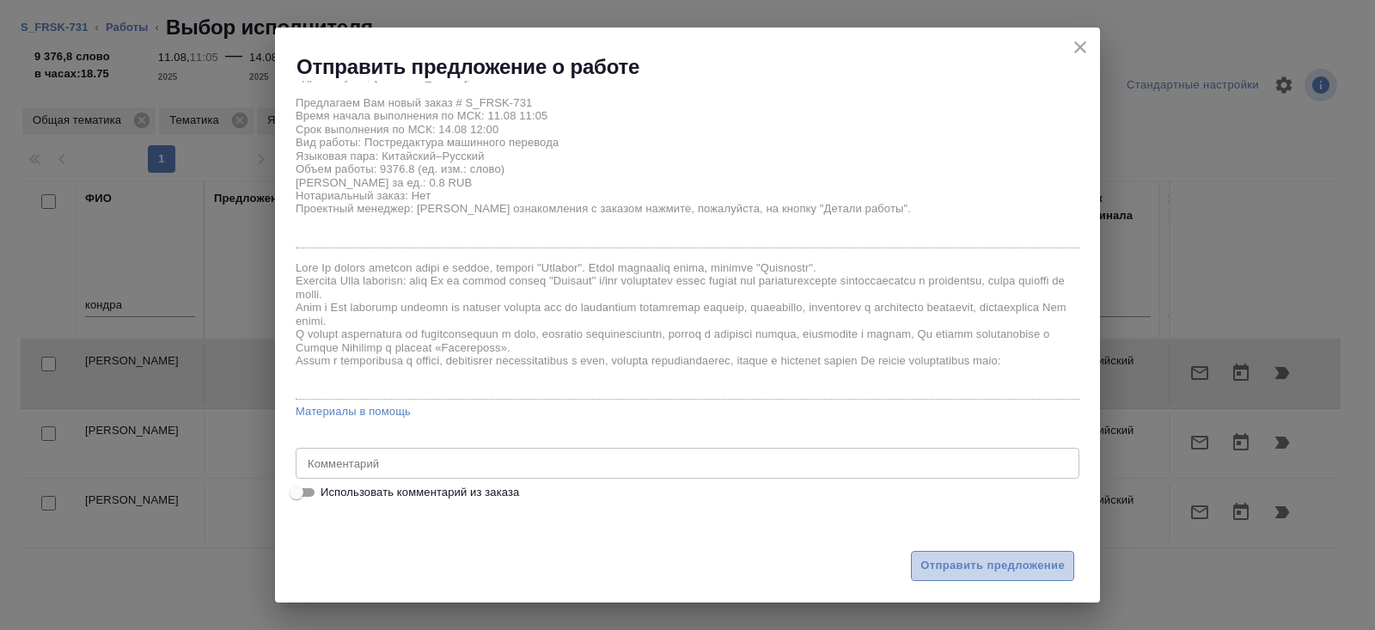
click at [979, 570] on span "Отправить предложение" at bounding box center [992, 566] width 144 height 20
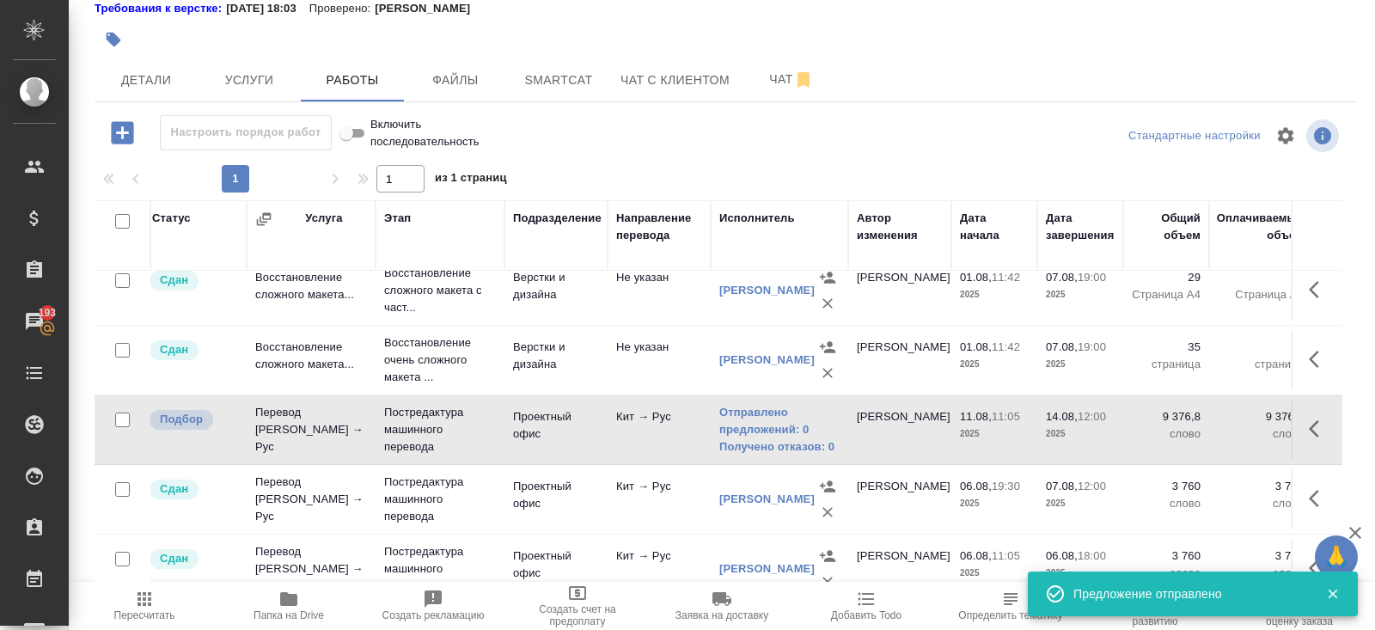
click at [143, 591] on icon "button" at bounding box center [144, 598] width 21 height 21
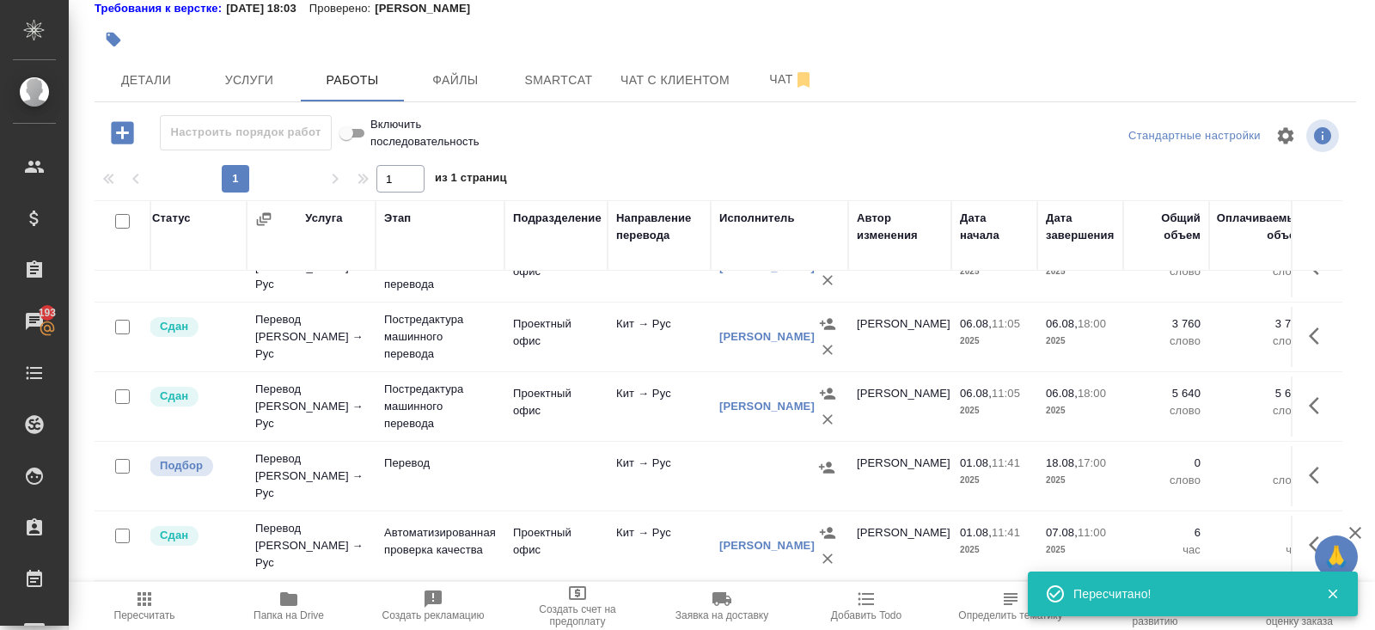
scroll to position [455, 7]
click at [1307, 461] on button "button" at bounding box center [1318, 475] width 41 height 41
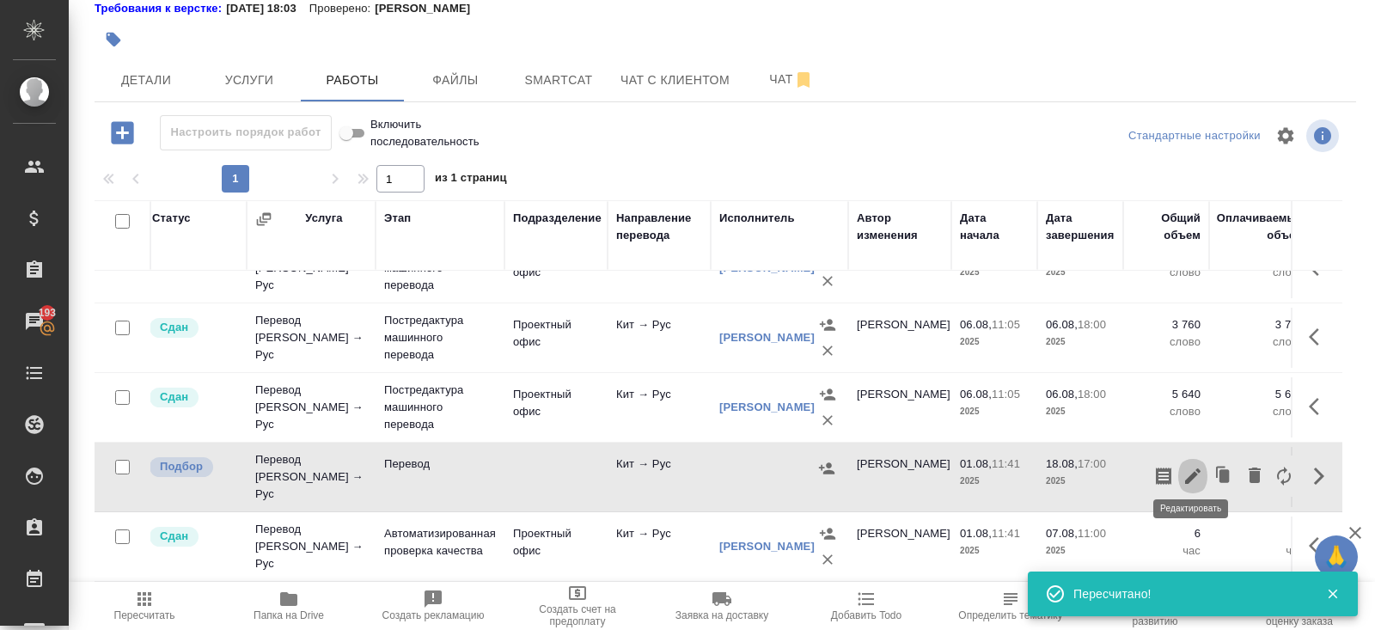
click at [1196, 468] on icon "button" at bounding box center [1192, 475] width 15 height 15
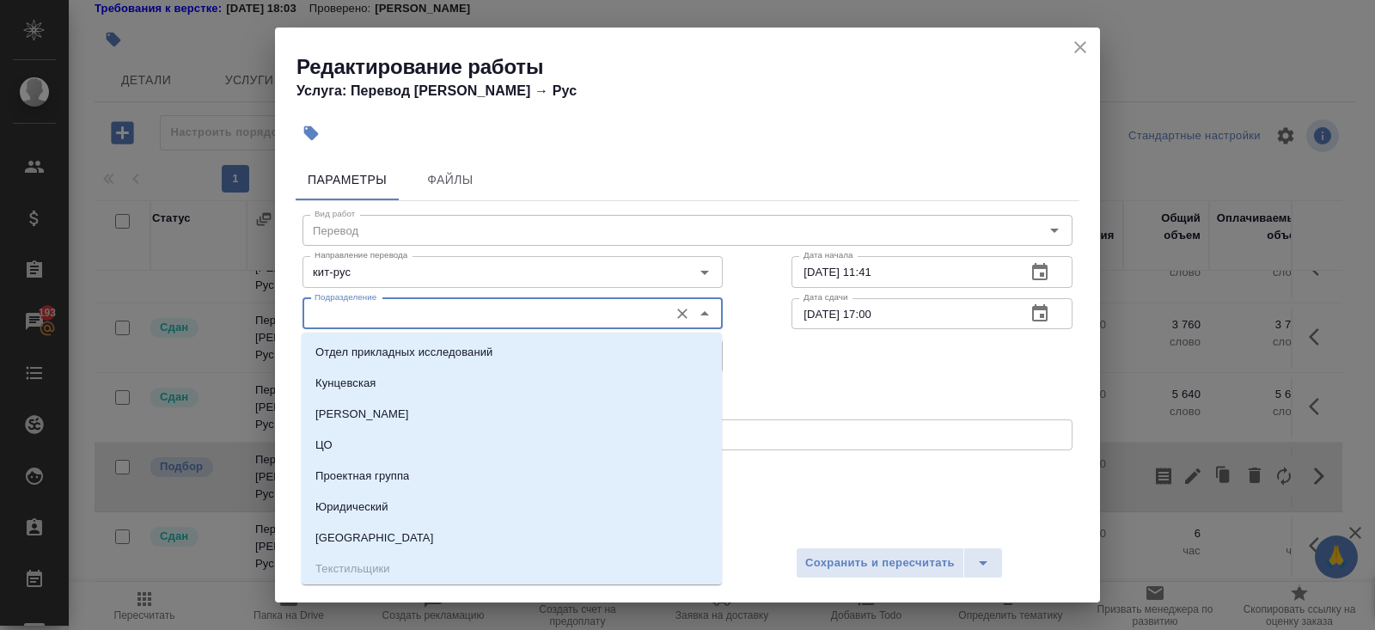
click at [387, 316] on input "Подразделение" at bounding box center [484, 313] width 352 height 21
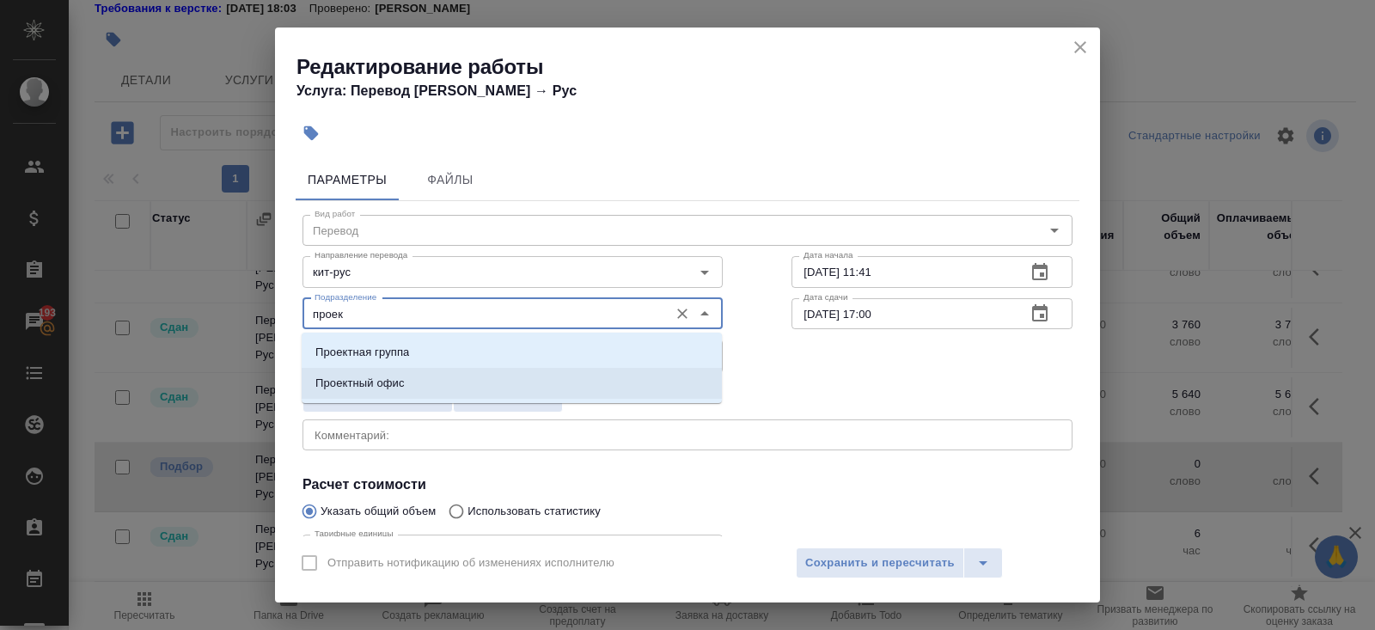
click at [370, 381] on p "Проектный офис" at bounding box center [359, 383] width 89 height 17
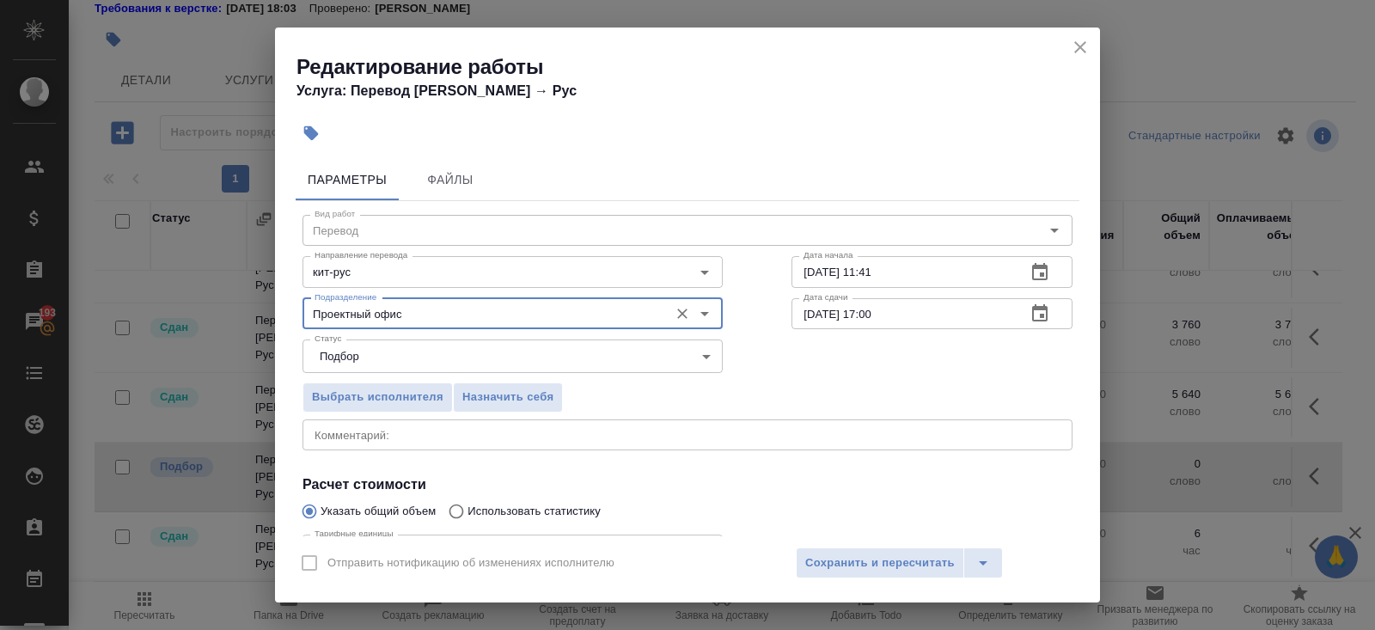
scroll to position [178, 0]
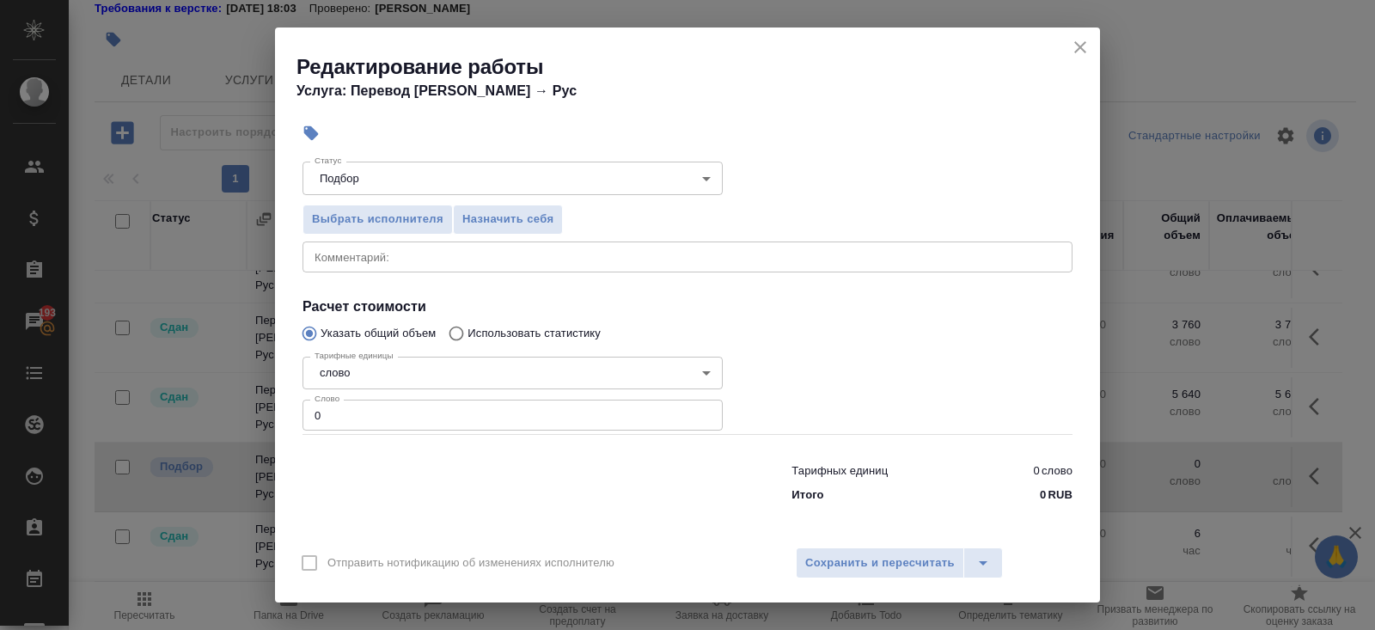
type input "Проектный офис"
drag, startPoint x: 366, startPoint y: 427, endPoint x: 229, endPoint y: 381, distance: 144.0
click at [229, 381] on div "Редактирование работы Услуга: Перевод Стандарт Кит → Рус Параметры Файлы Вид ра…" at bounding box center [687, 315] width 1375 height 630
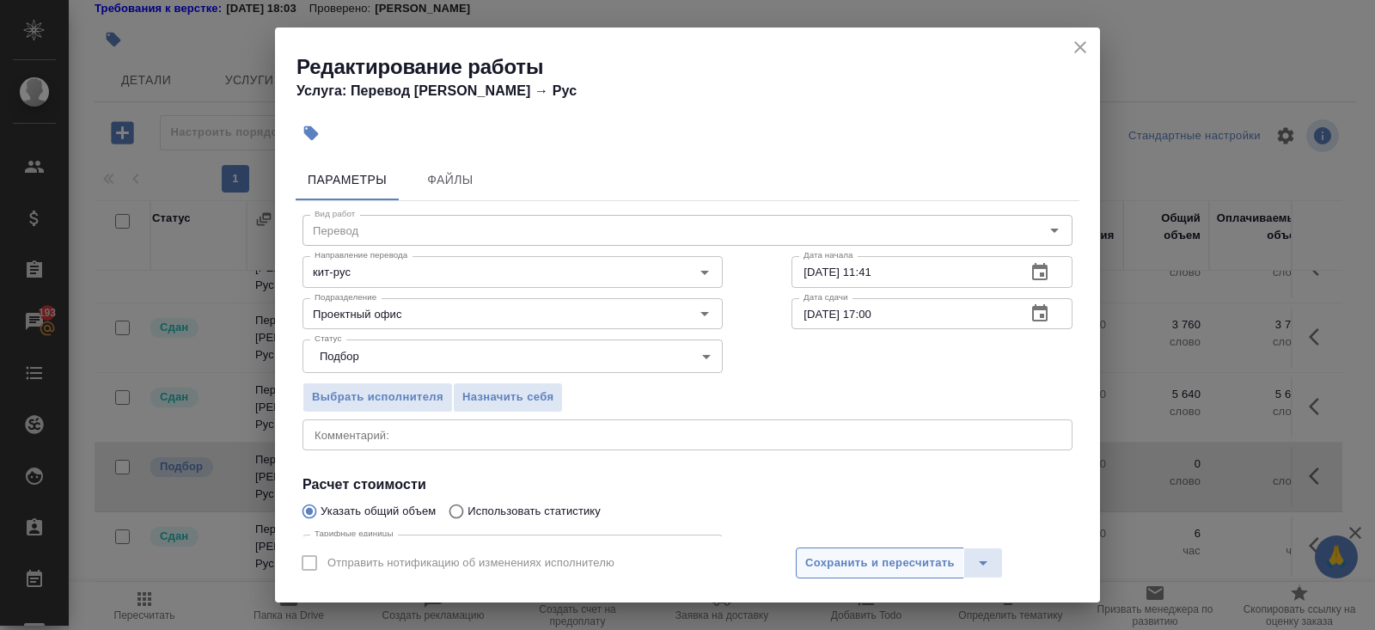
type input "1000"
click at [820, 554] on span "Сохранить и пересчитать" at bounding box center [879, 563] width 149 height 20
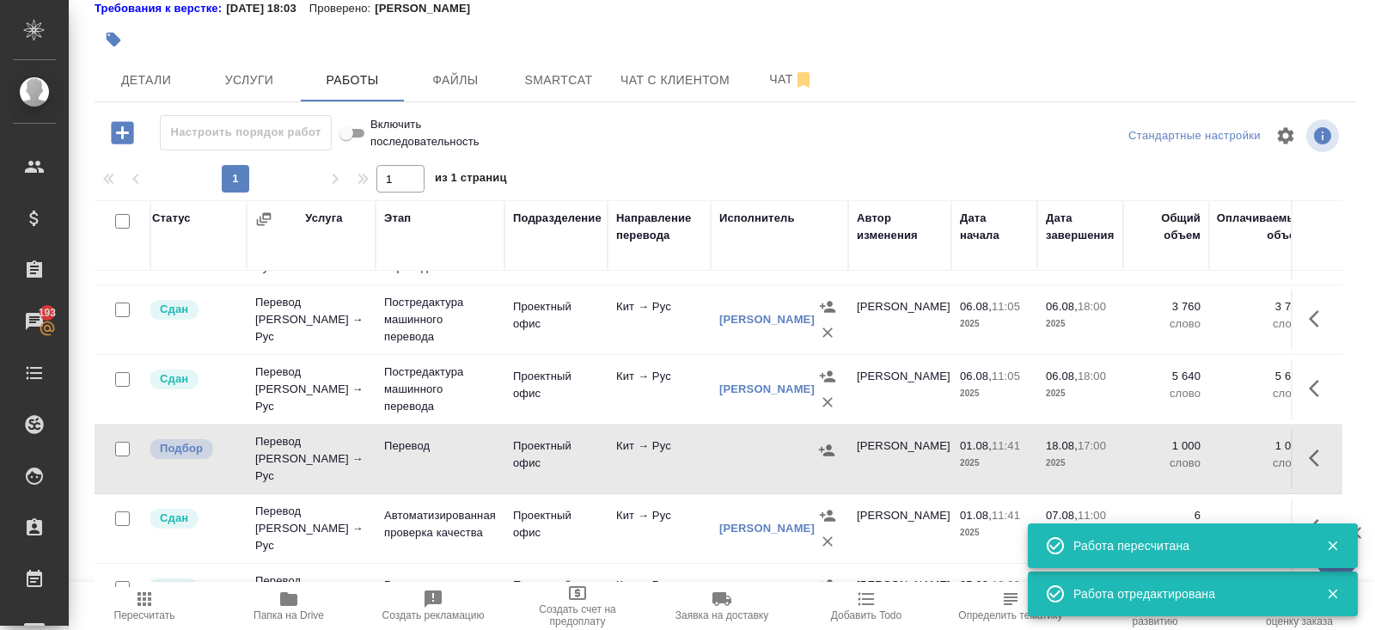
scroll to position [484, 7]
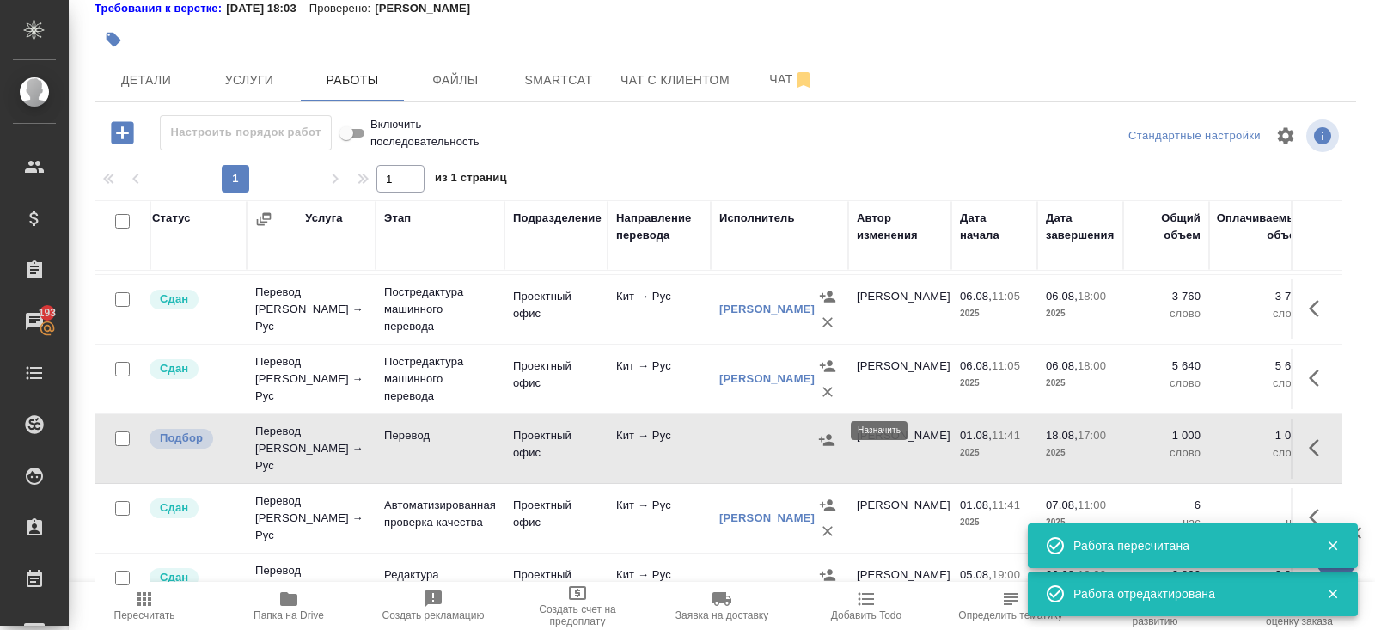
click at [826, 438] on button "button" at bounding box center [827, 440] width 26 height 26
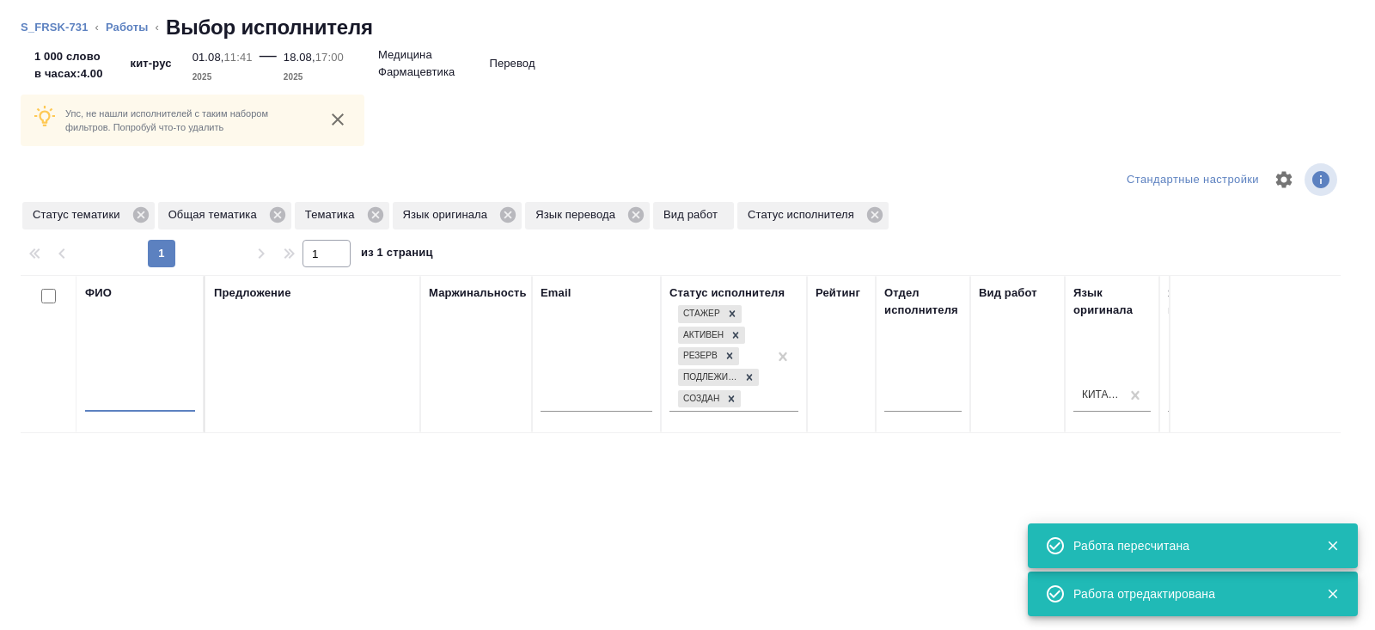
click at [148, 395] on input "text" at bounding box center [140, 400] width 110 height 21
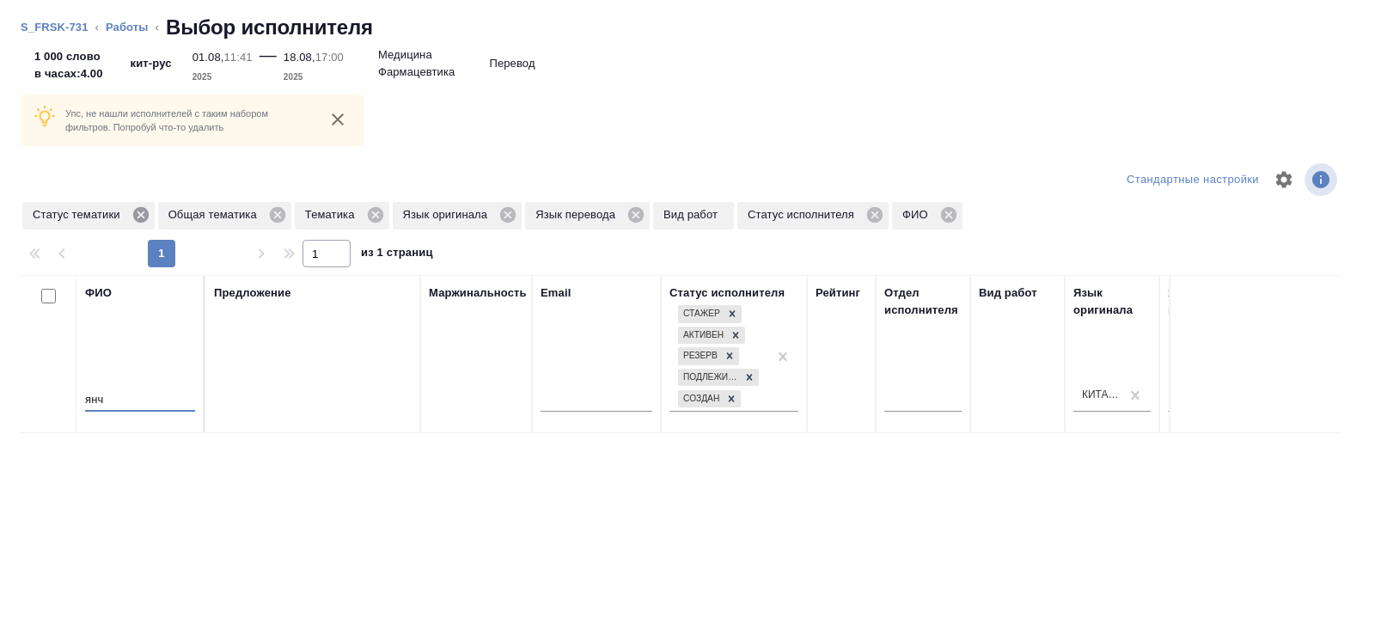
type input "янч"
click at [140, 221] on icon at bounding box center [139, 214] width 15 height 15
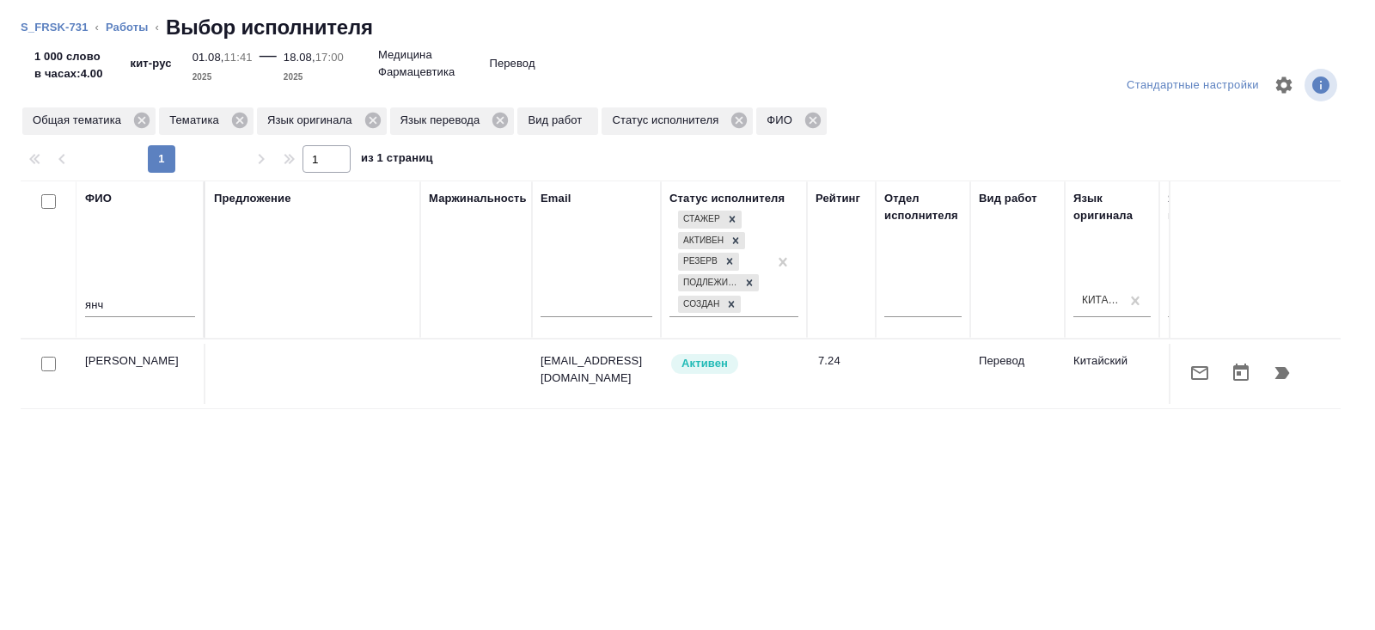
click at [1281, 384] on button "button" at bounding box center [1281, 372] width 41 height 41
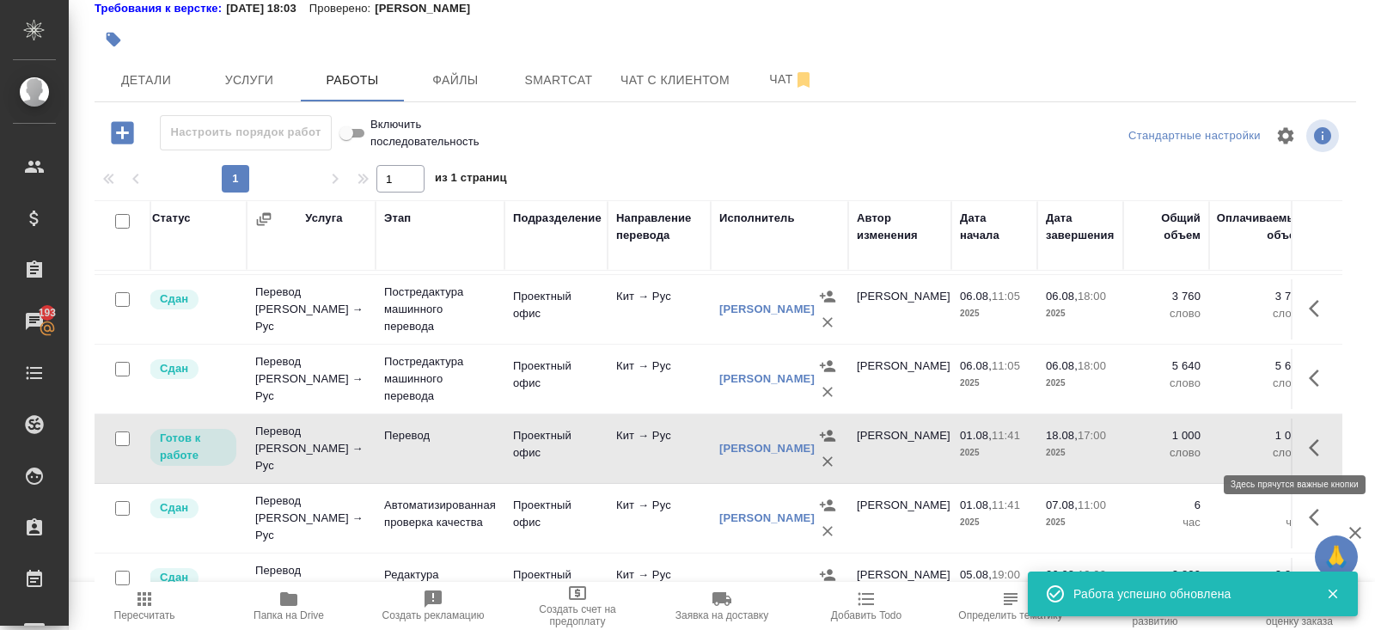
click at [1308, 442] on icon "button" at bounding box center [1318, 447] width 21 height 21
click at [1192, 445] on icon "button" at bounding box center [1192, 447] width 15 height 15
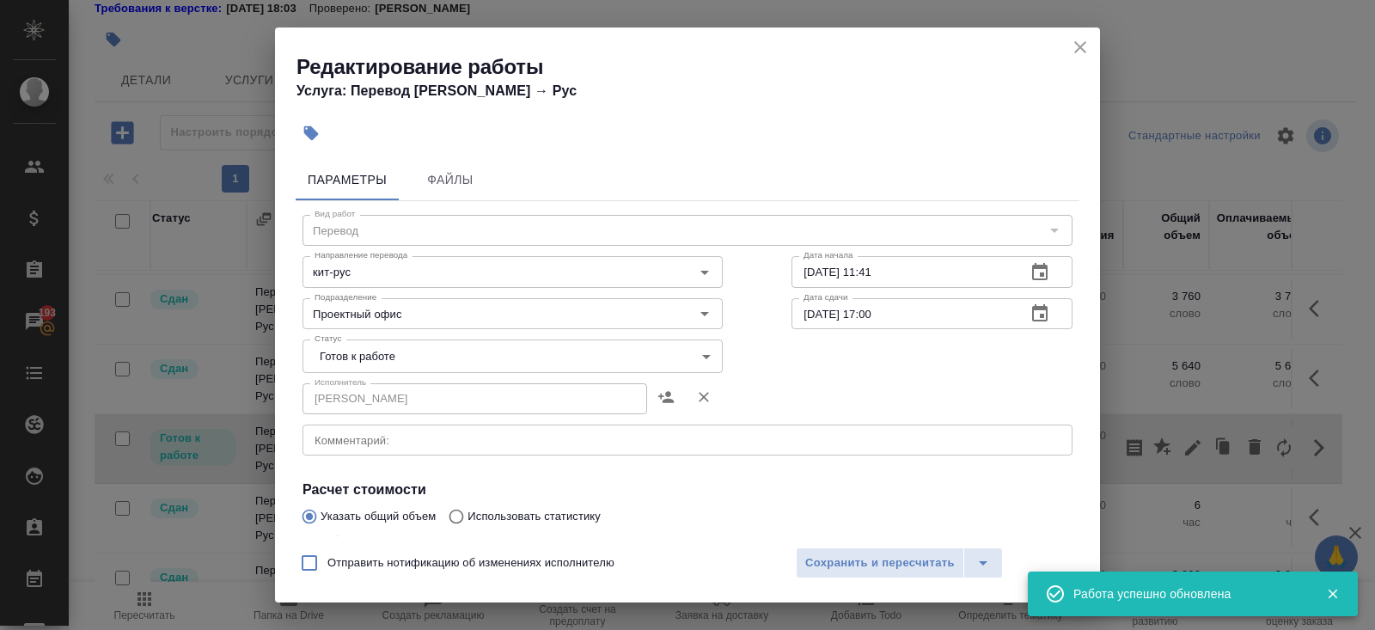
click at [352, 369] on body "🙏 .cls-1 fill:#fff; AWATERA Belyakova Yulia Клиенты Спецификации Заказы 193 Чат…" at bounding box center [687, 315] width 1375 height 630
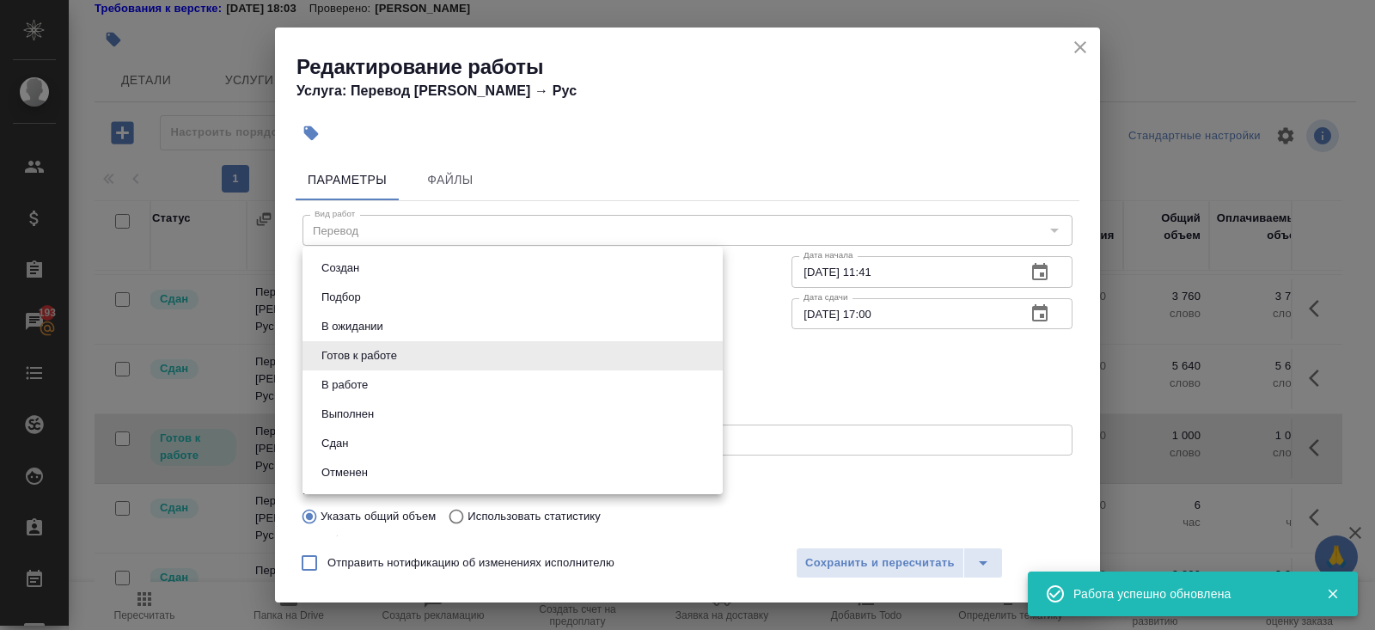
click at [355, 442] on li "Сдан" at bounding box center [512, 443] width 420 height 29
type input "closed"
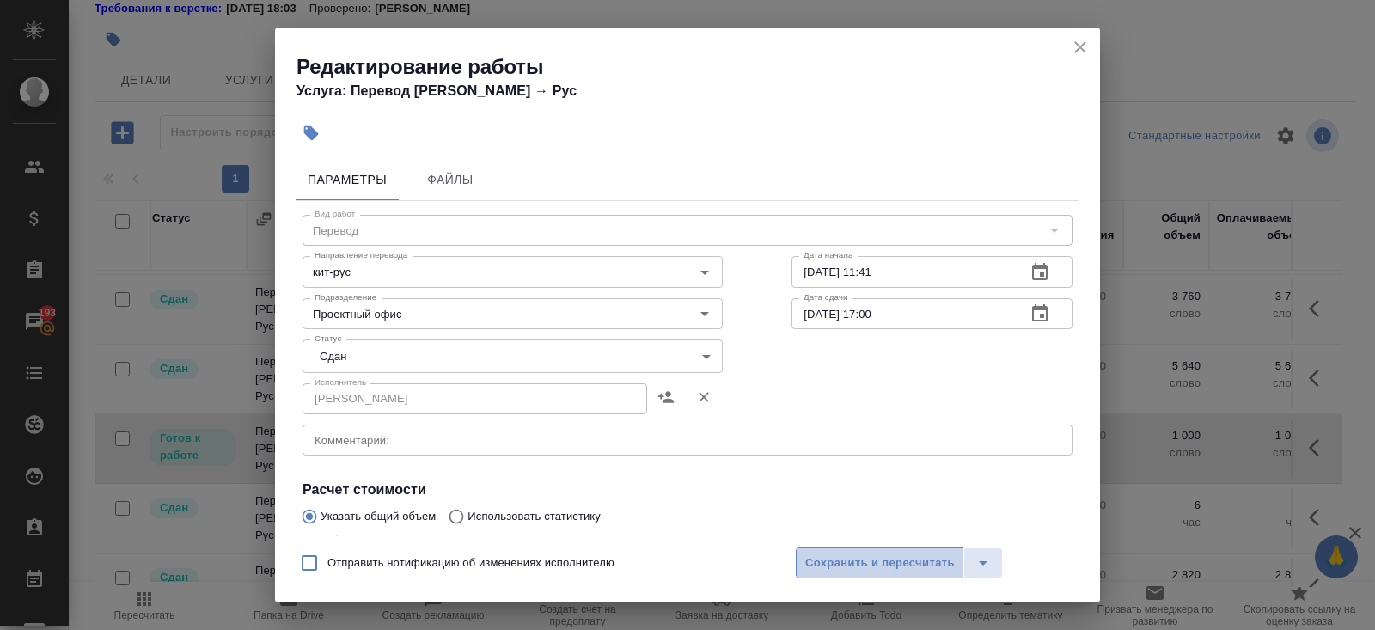
click at [829, 554] on span "Сохранить и пересчитать" at bounding box center [879, 563] width 149 height 20
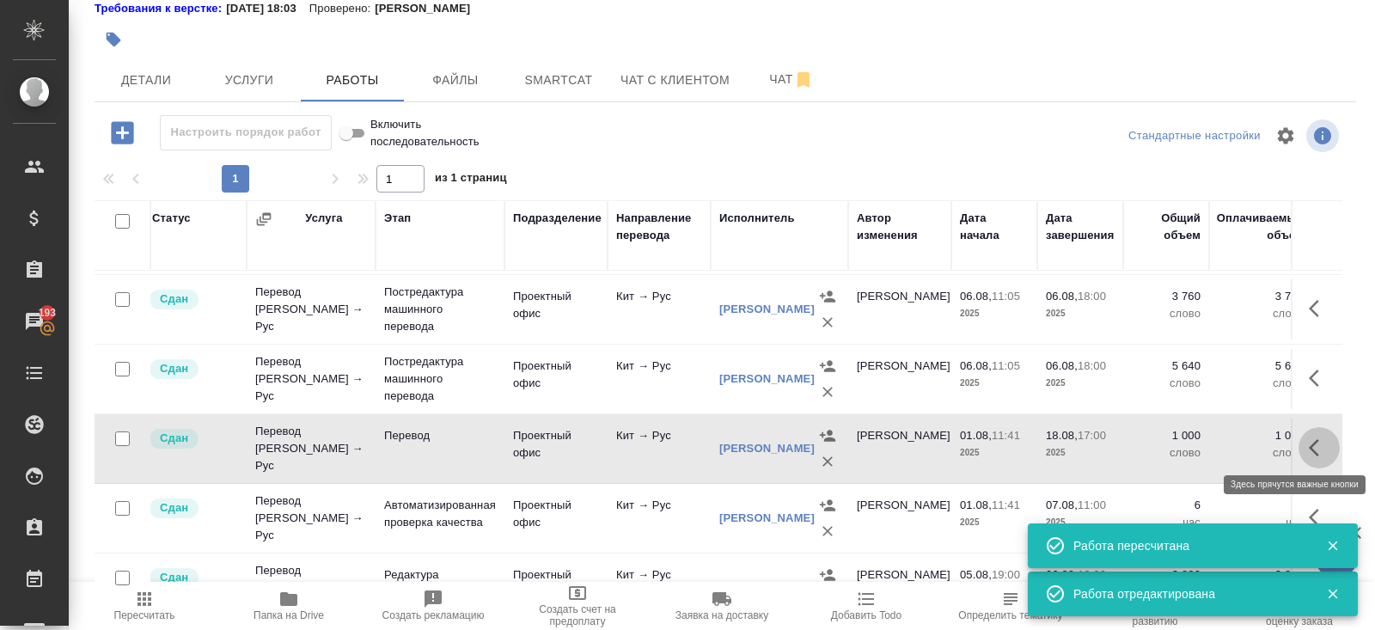
click at [1316, 444] on icon "button" at bounding box center [1318, 447] width 21 height 21
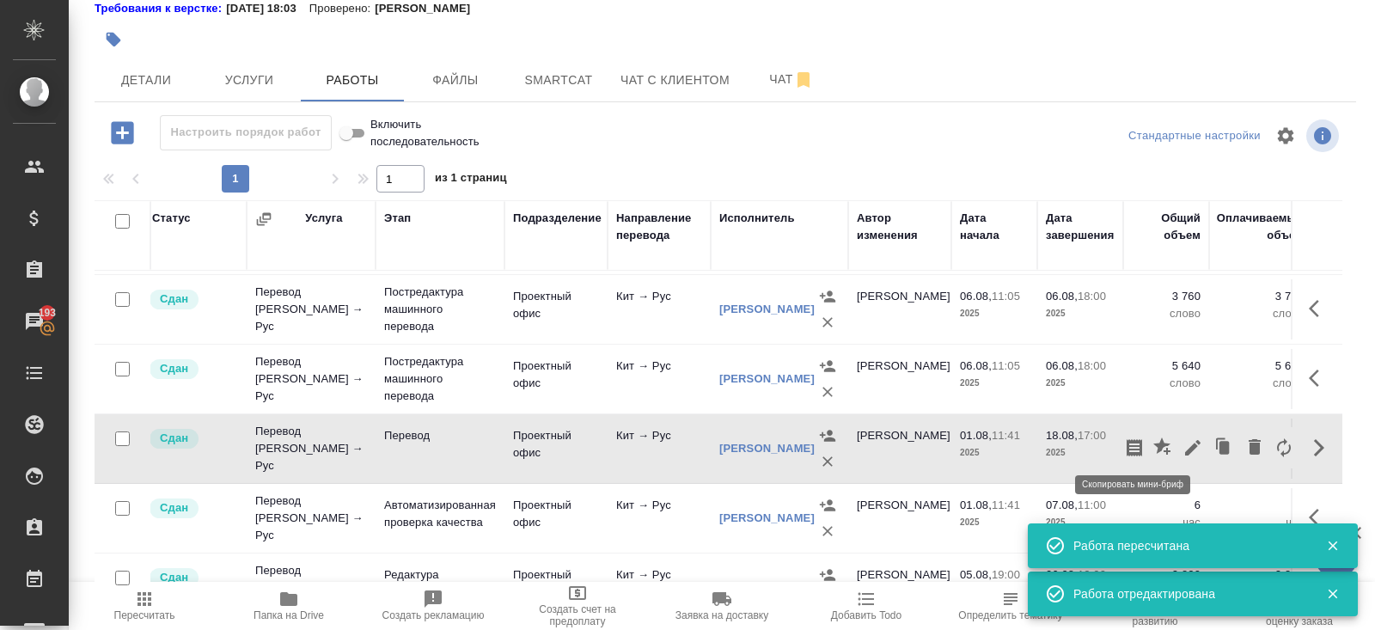
click at [1133, 441] on icon "button" at bounding box center [1134, 447] width 21 height 21
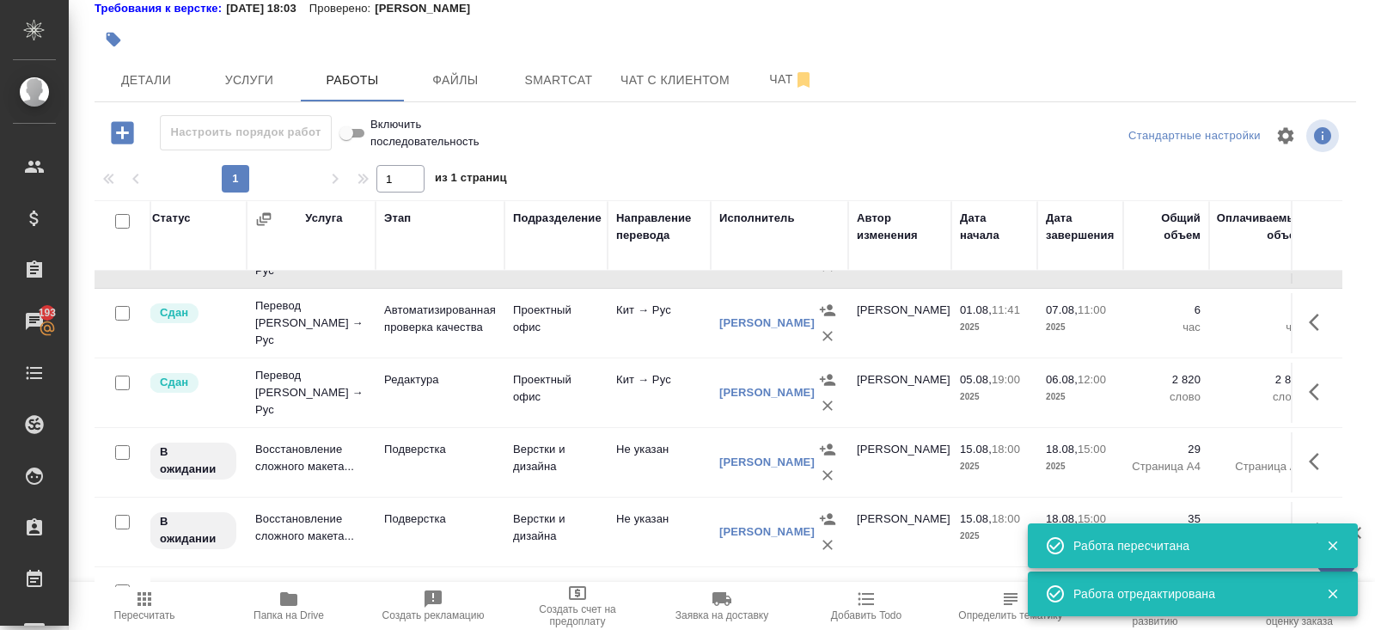
scroll to position [691, 7]
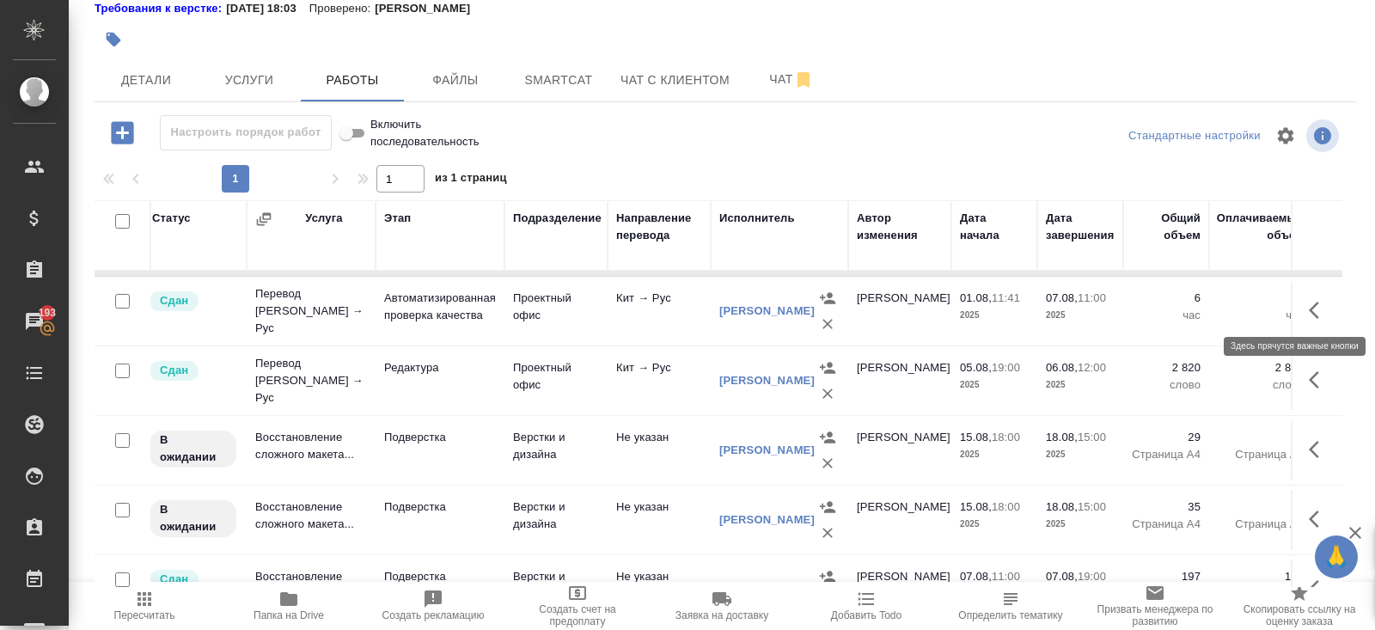
click at [1318, 304] on icon "button" at bounding box center [1318, 310] width 21 height 21
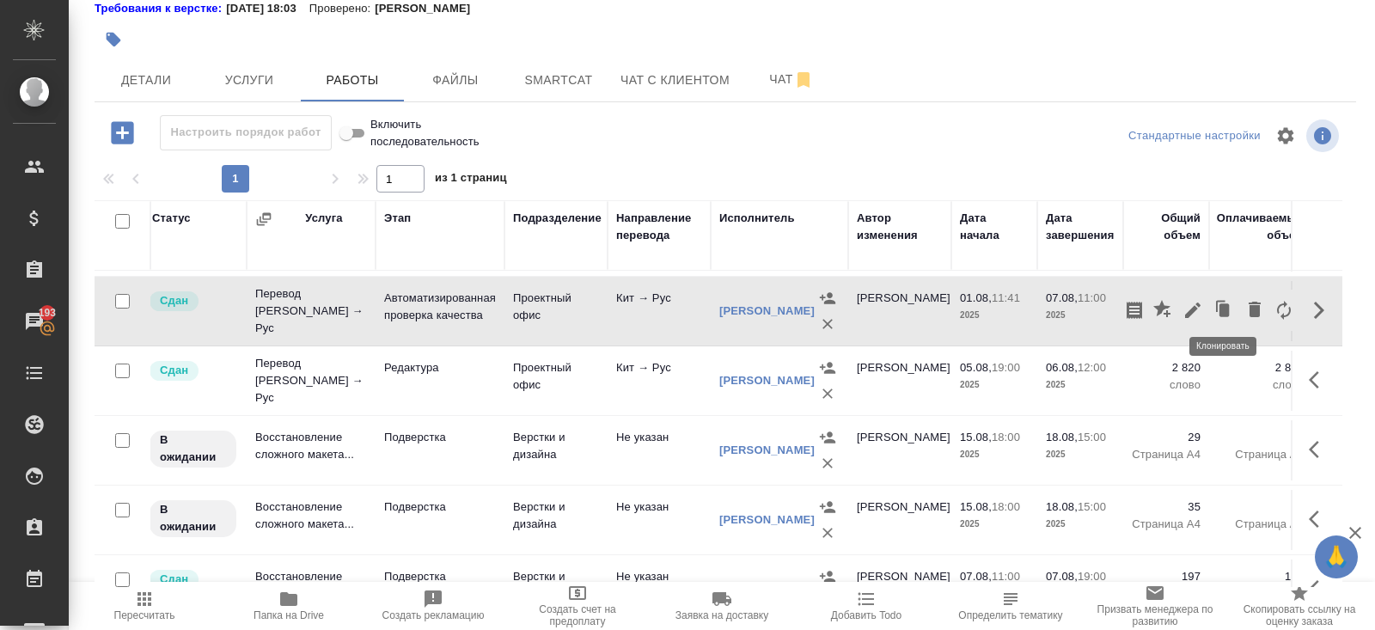
click at [1223, 303] on icon "button" at bounding box center [1224, 309] width 10 height 13
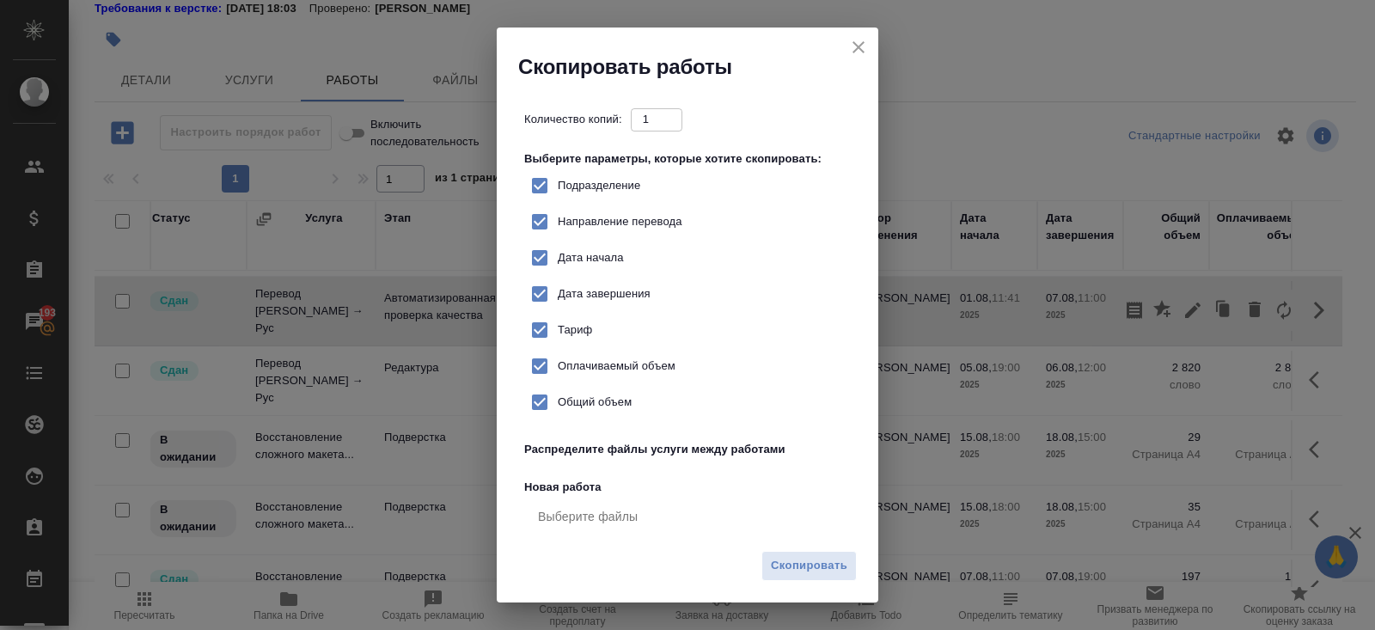
checkbox input "true"
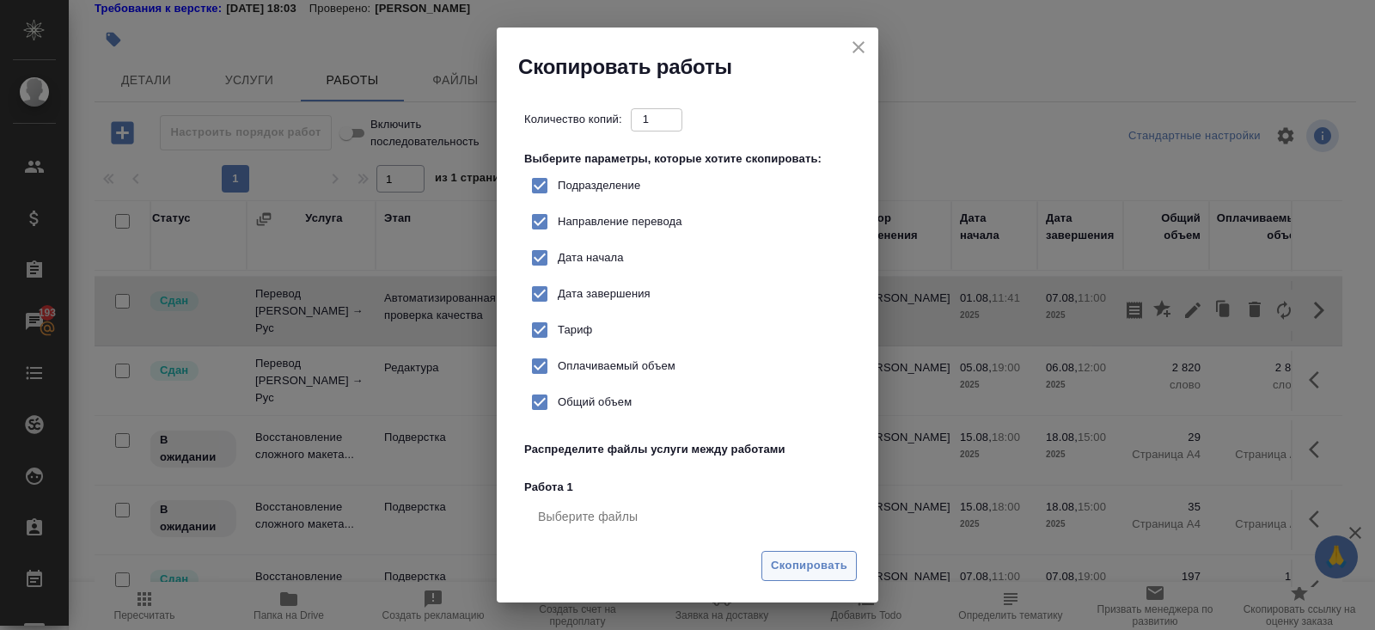
click at [842, 564] on span "Скопировать" at bounding box center [809, 566] width 76 height 20
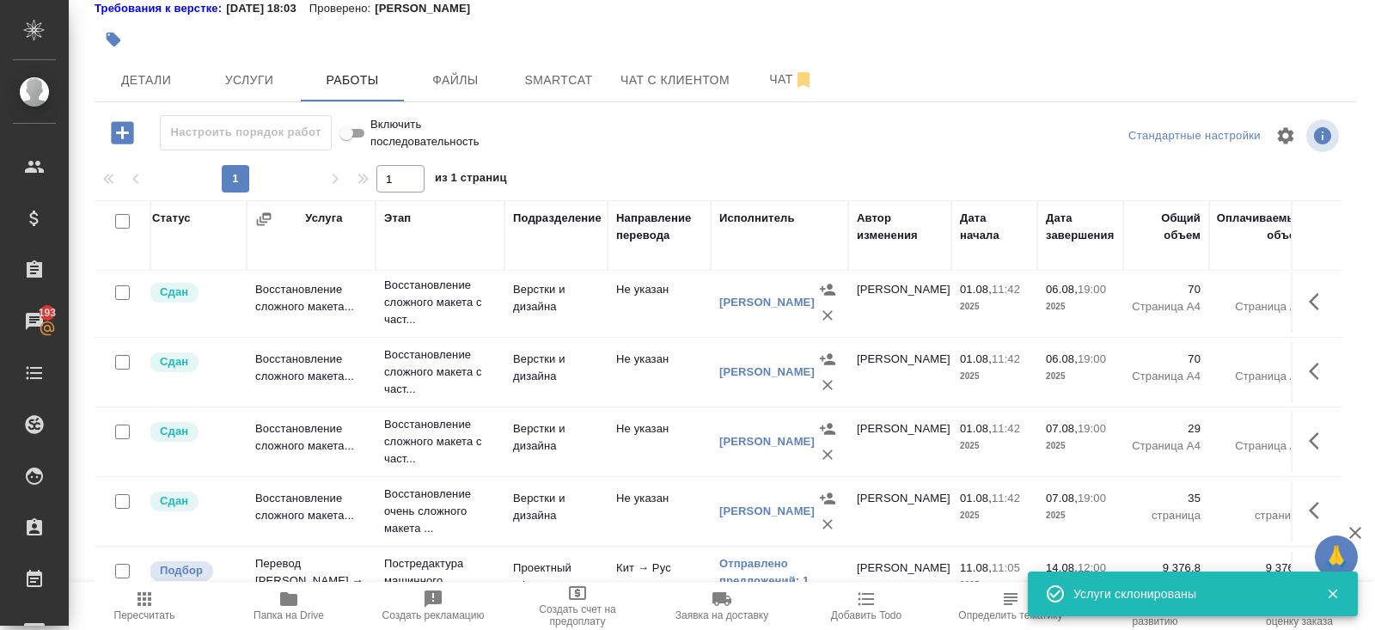
scroll to position [0, 7]
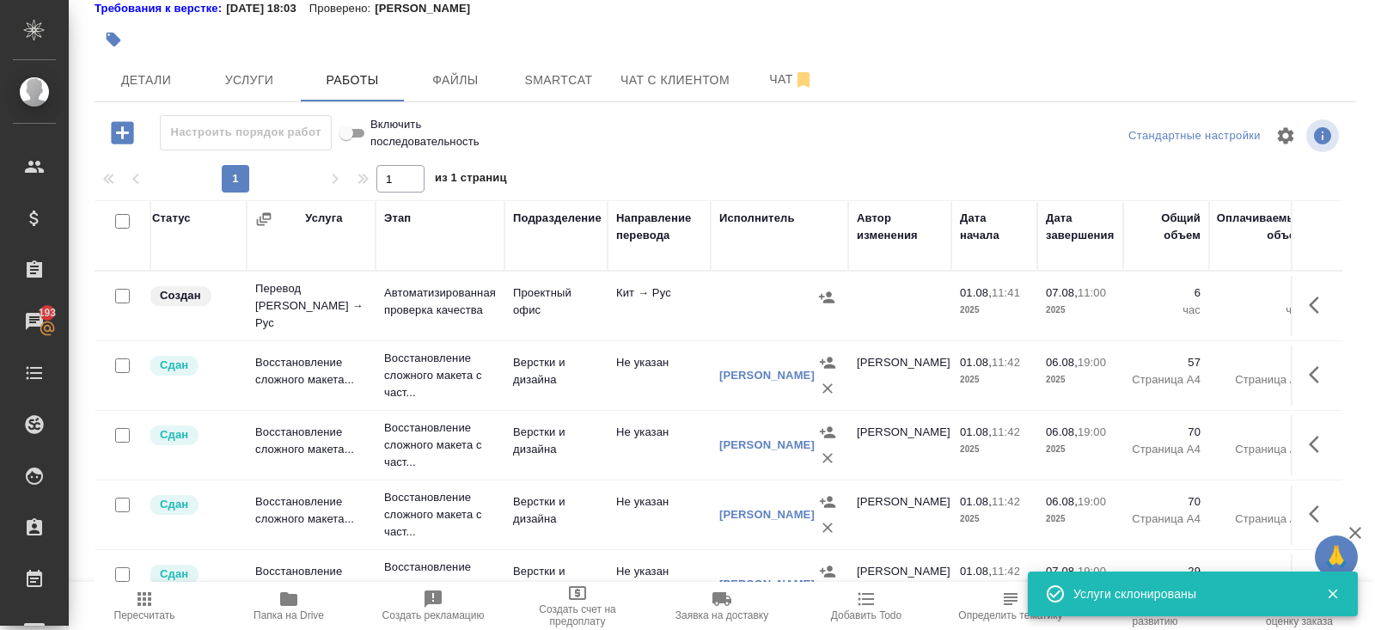
click at [1314, 295] on icon "button" at bounding box center [1318, 305] width 21 height 21
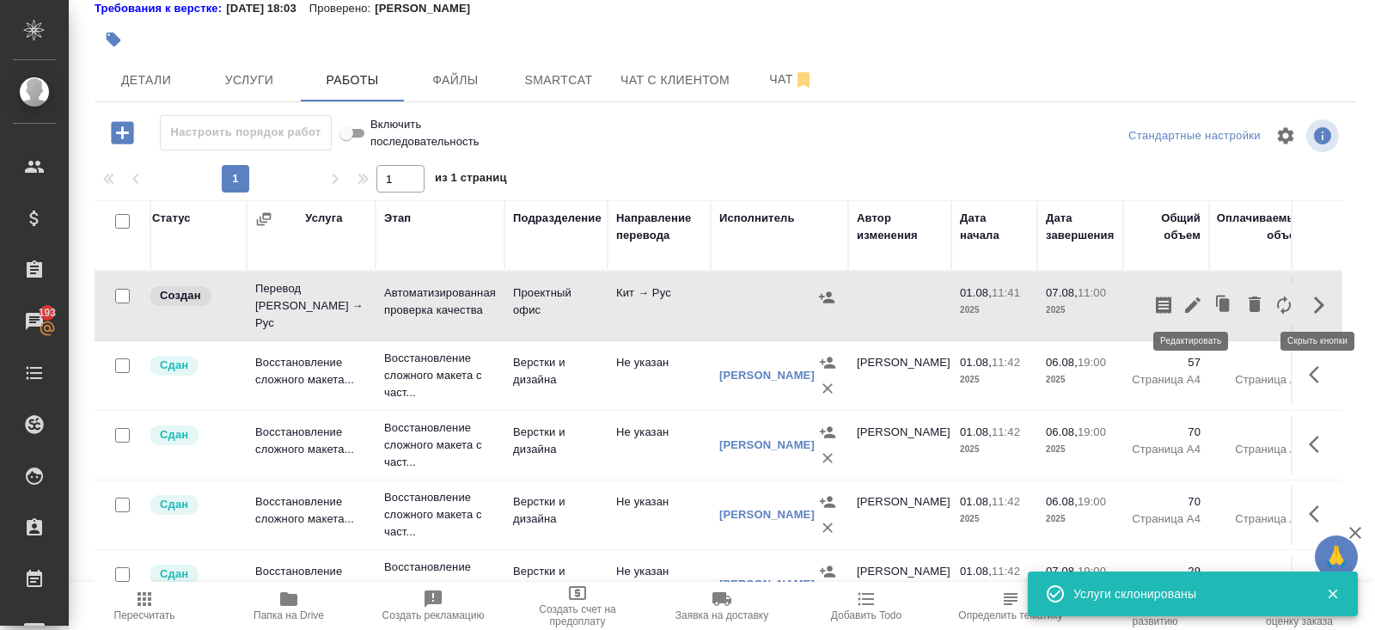
click at [1191, 308] on icon "button" at bounding box center [1192, 305] width 21 height 21
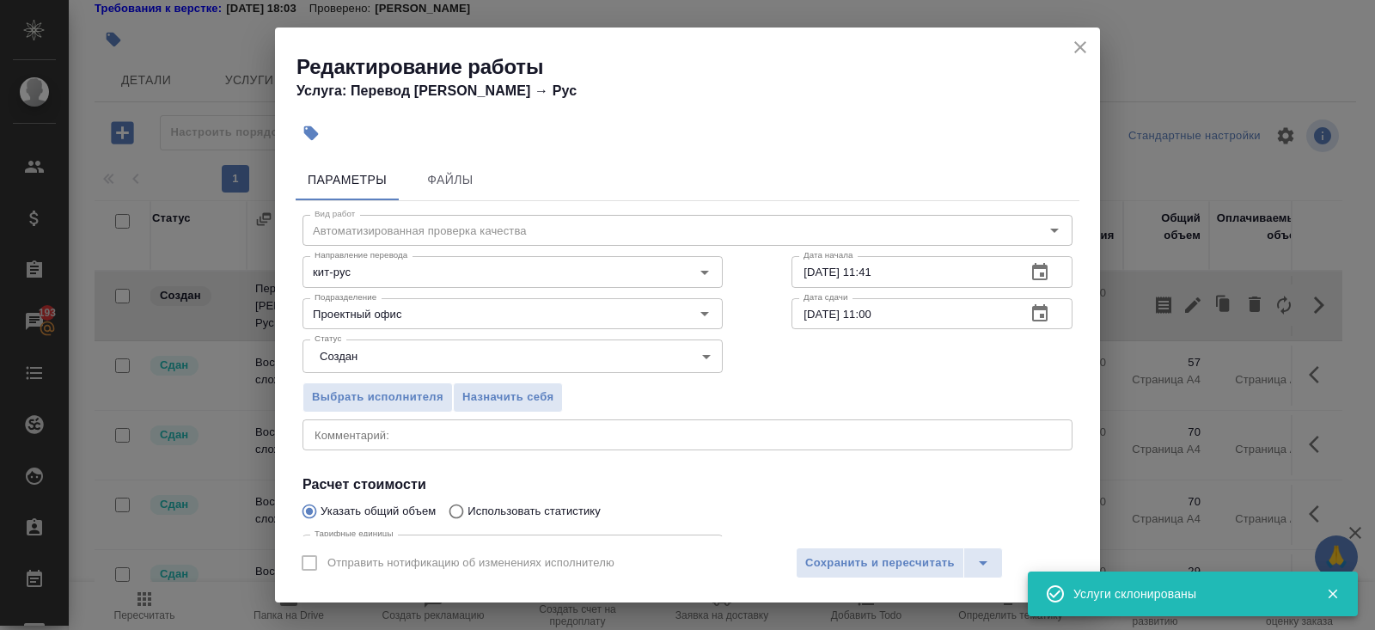
click at [416, 357] on body "🙏 .cls-1 fill:#fff; AWATERA Belyakova Yulia Клиенты Спецификации Заказы 193 Чат…" at bounding box center [687, 315] width 1375 height 630
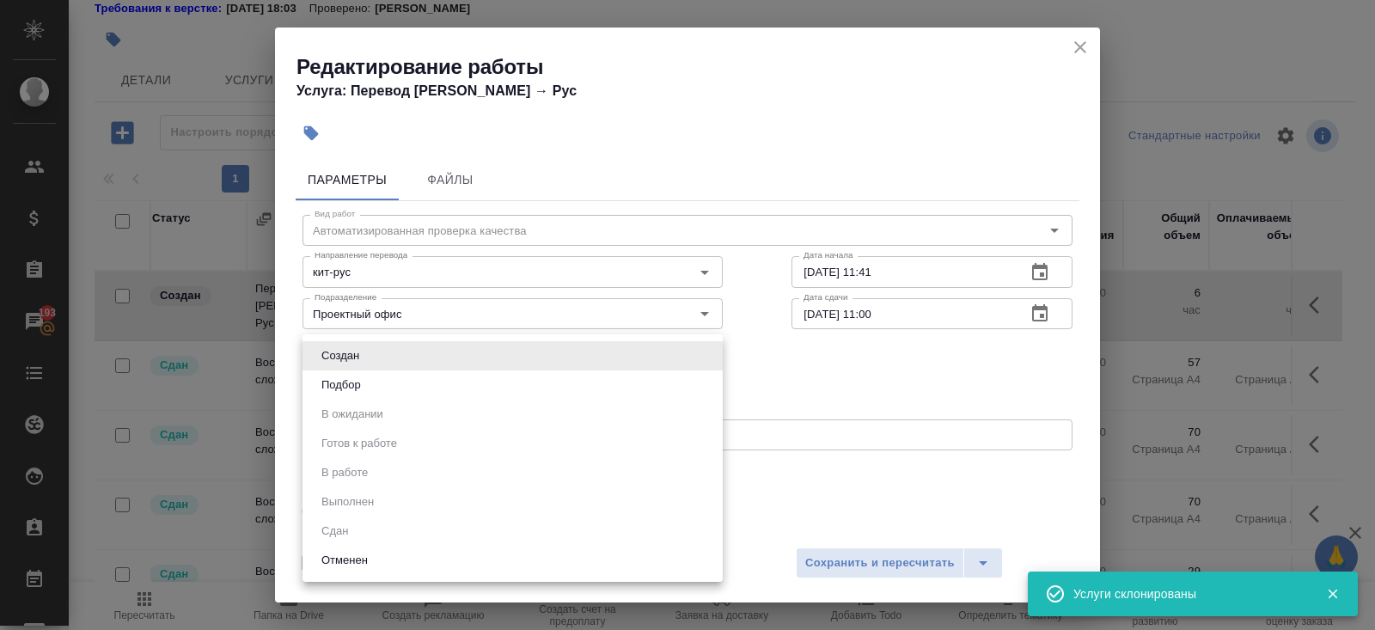
click at [325, 392] on button "Подбор" at bounding box center [341, 384] width 50 height 19
type input "recruiting"
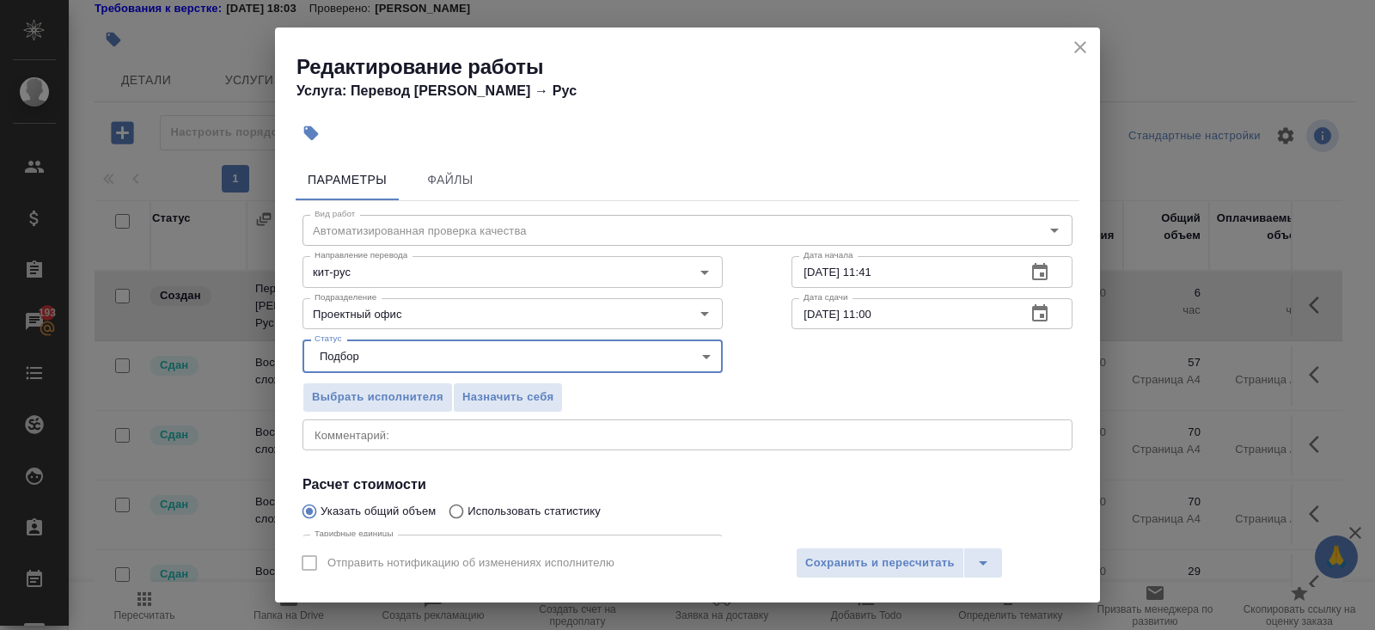
click at [1039, 271] on icon "button" at bounding box center [1039, 272] width 21 height 21
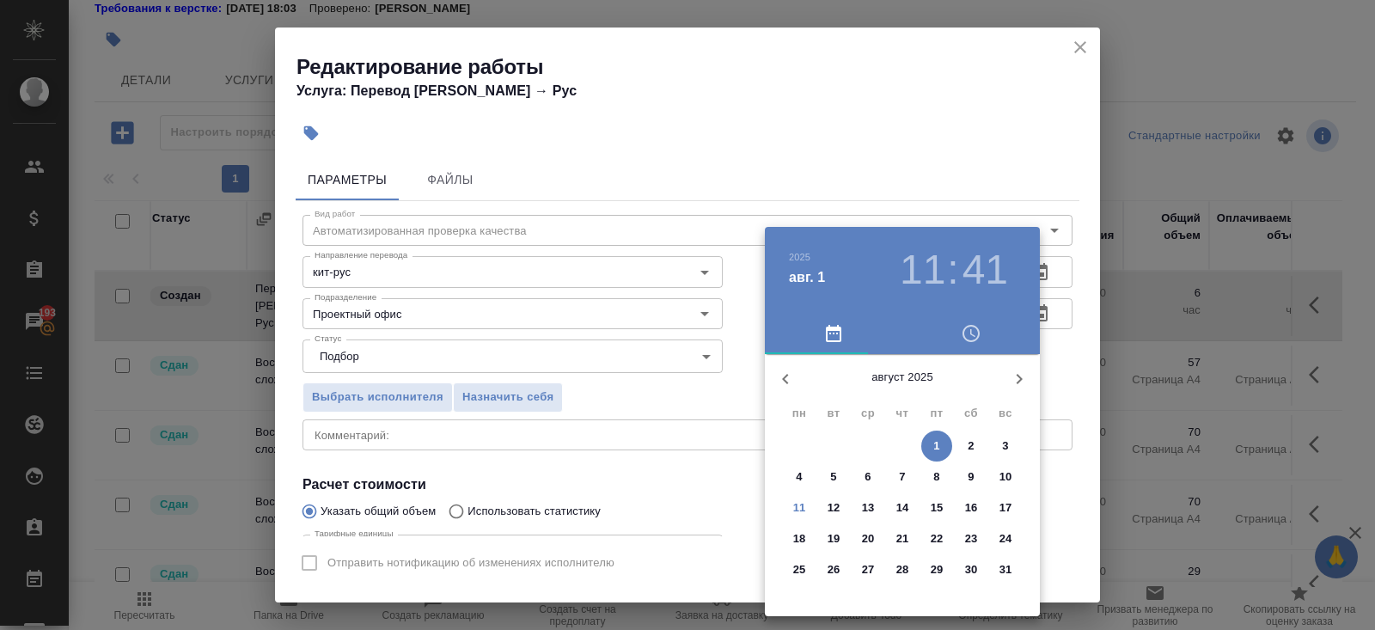
click at [864, 507] on p "13" at bounding box center [868, 507] width 13 height 17
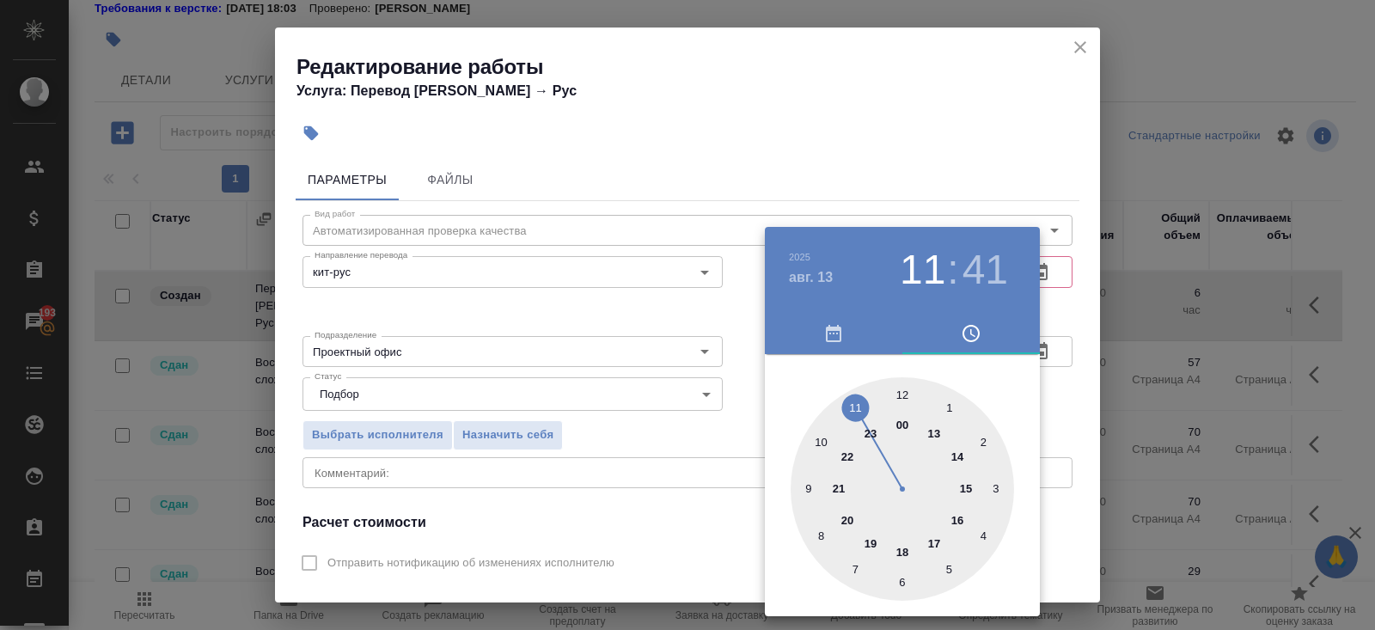
click at [905, 393] on div at bounding box center [901, 488] width 223 height 223
type input "13.08.2025 12:00"
click at [996, 158] on div at bounding box center [687, 315] width 1375 height 630
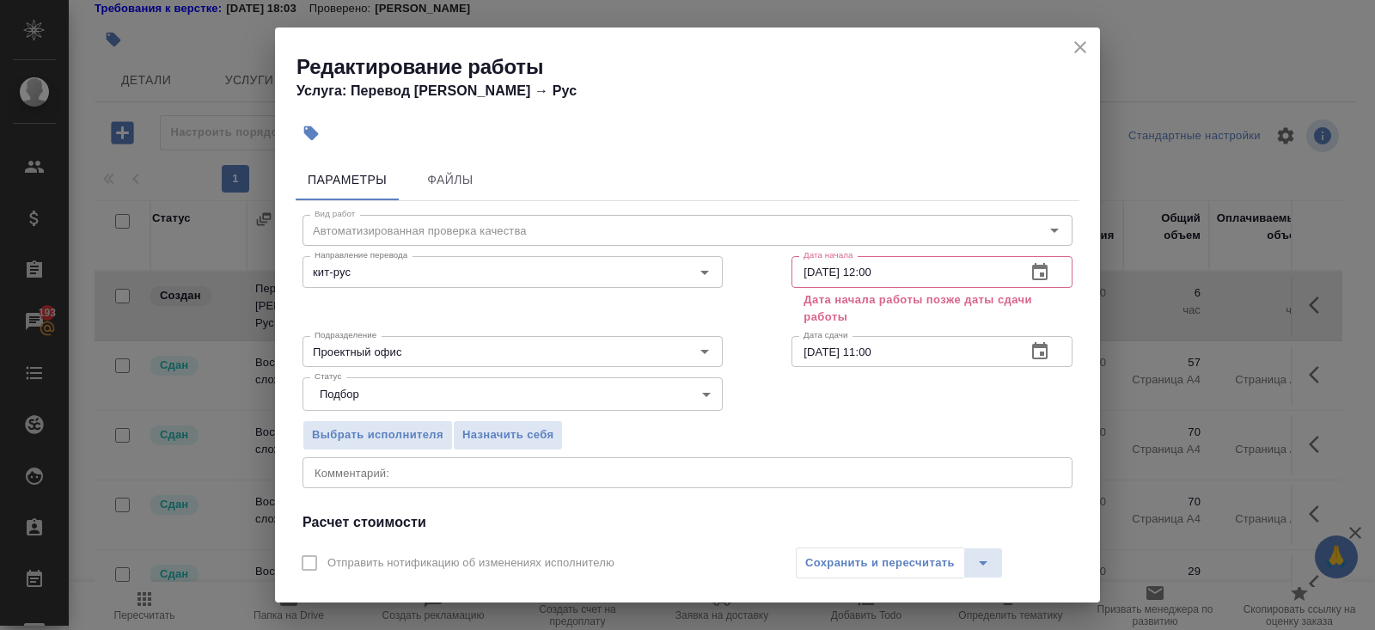
click at [1040, 351] on icon "button" at bounding box center [1039, 351] width 21 height 21
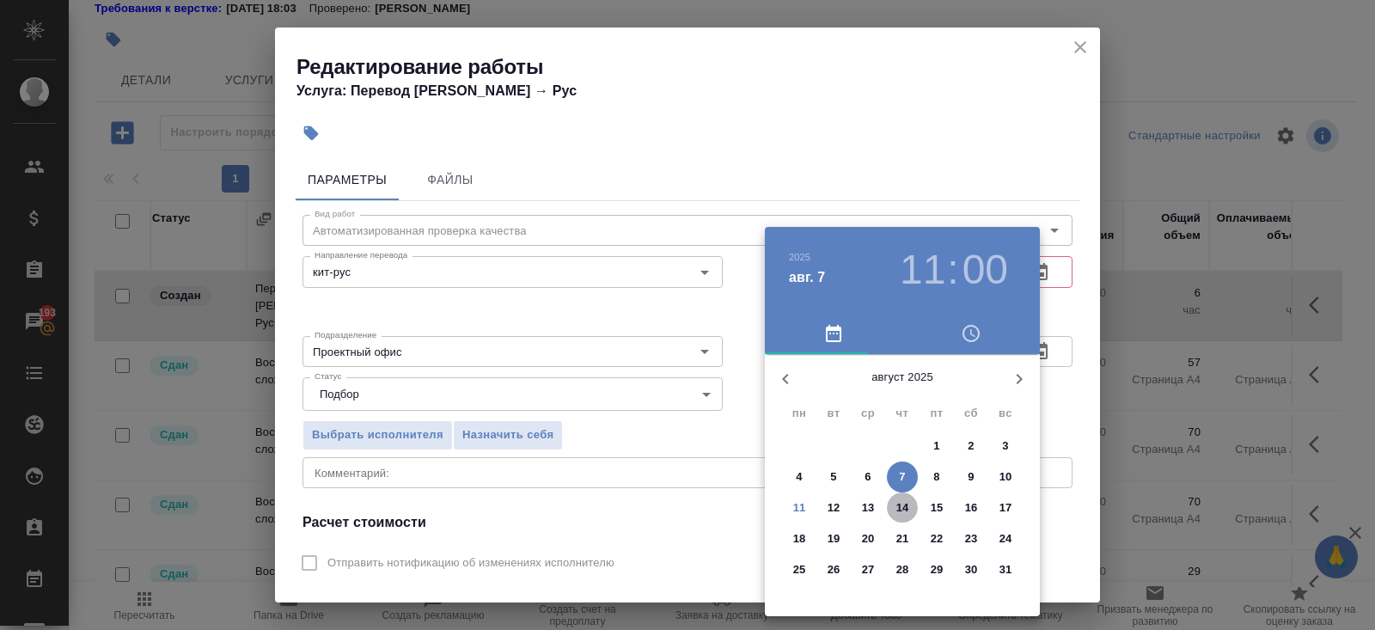
click at [901, 511] on p "14" at bounding box center [902, 507] width 13 height 17
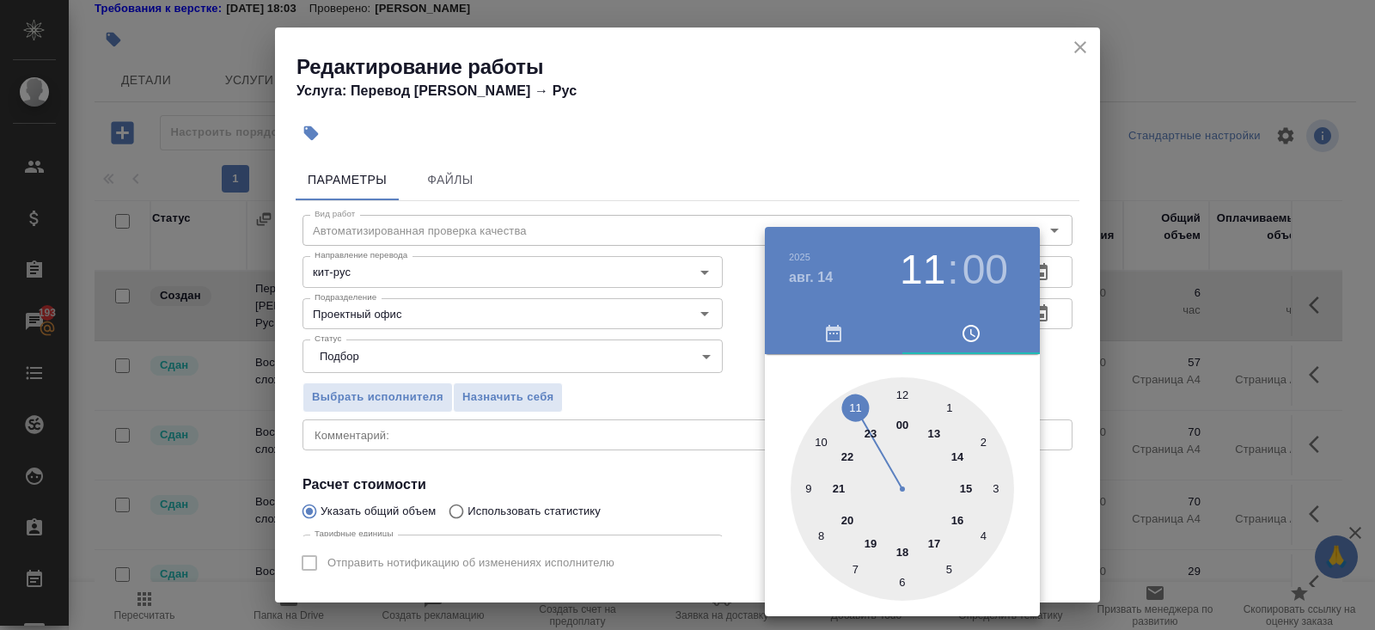
type input "14.08.2025 12:00"
click at [900, 392] on div at bounding box center [901, 488] width 223 height 223
click at [588, 404] on div at bounding box center [687, 315] width 1375 height 630
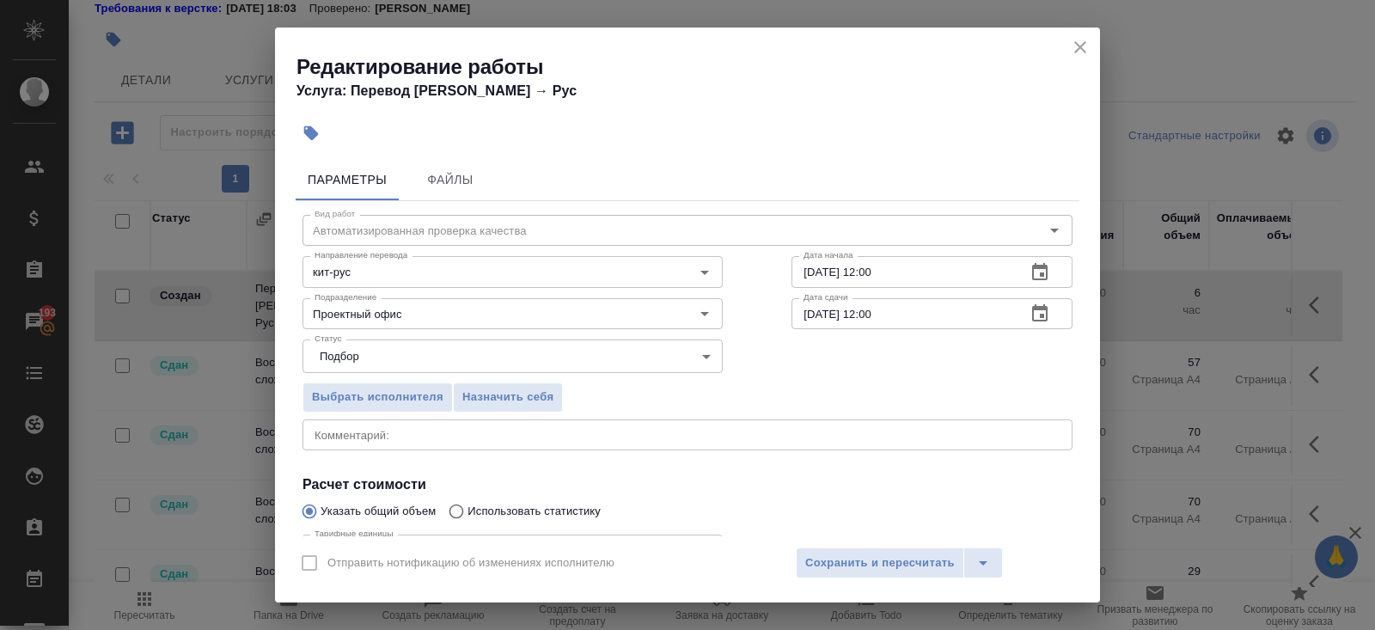
scroll to position [178, 0]
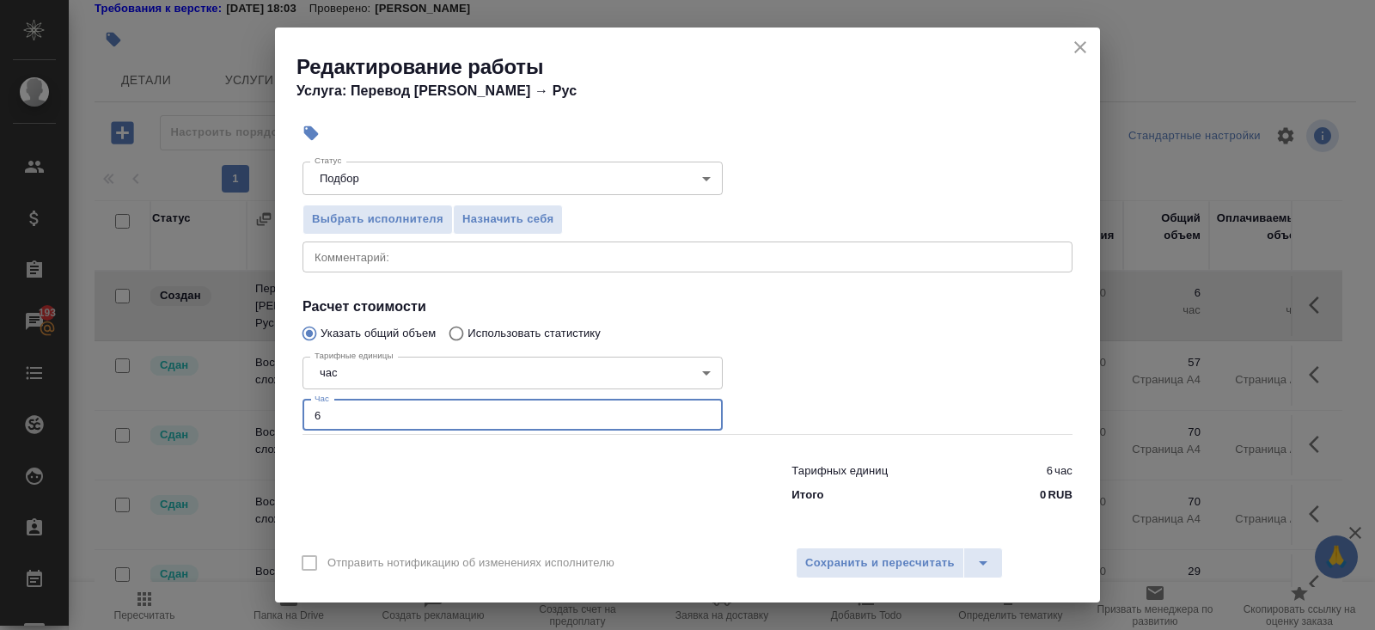
drag, startPoint x: 384, startPoint y: 419, endPoint x: 242, endPoint y: 418, distance: 141.8
click at [242, 418] on div "Редактирование работы Услуга: Перевод Стандарт Кит → Рус Параметры Файлы Вид ра…" at bounding box center [687, 315] width 1375 height 630
type input "2"
click at [922, 559] on span "Сохранить и пересчитать" at bounding box center [879, 563] width 149 height 20
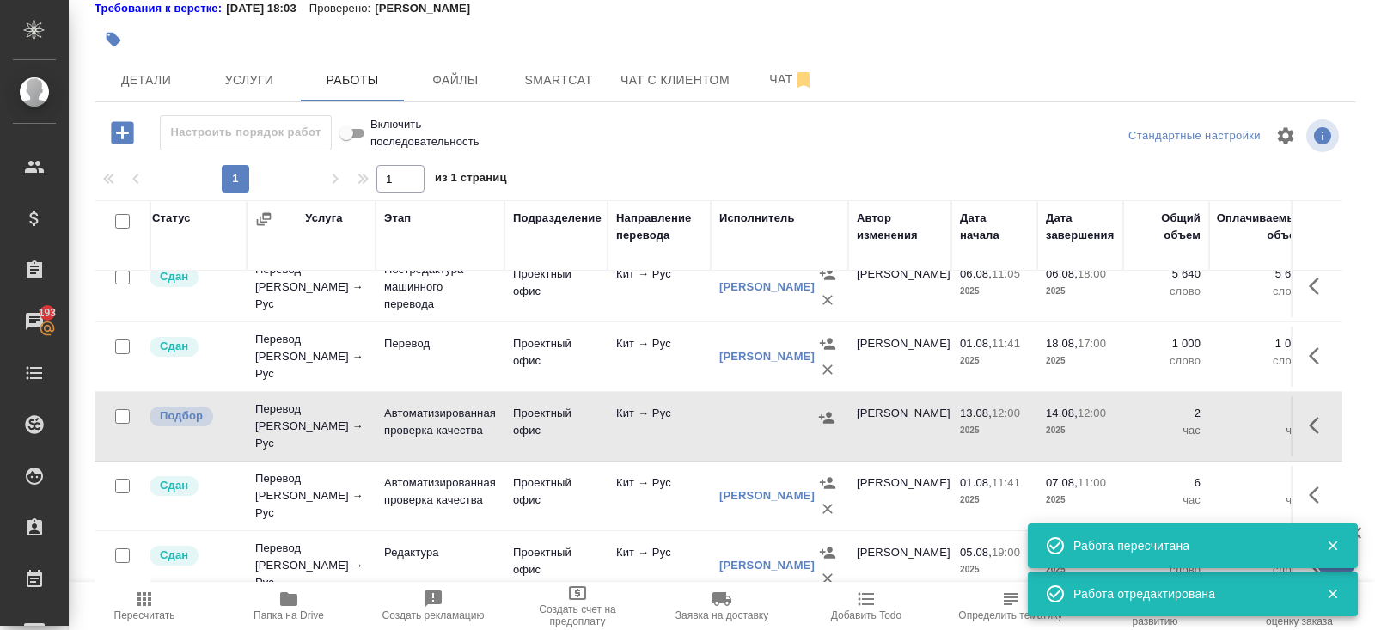
scroll to position [633, 7]
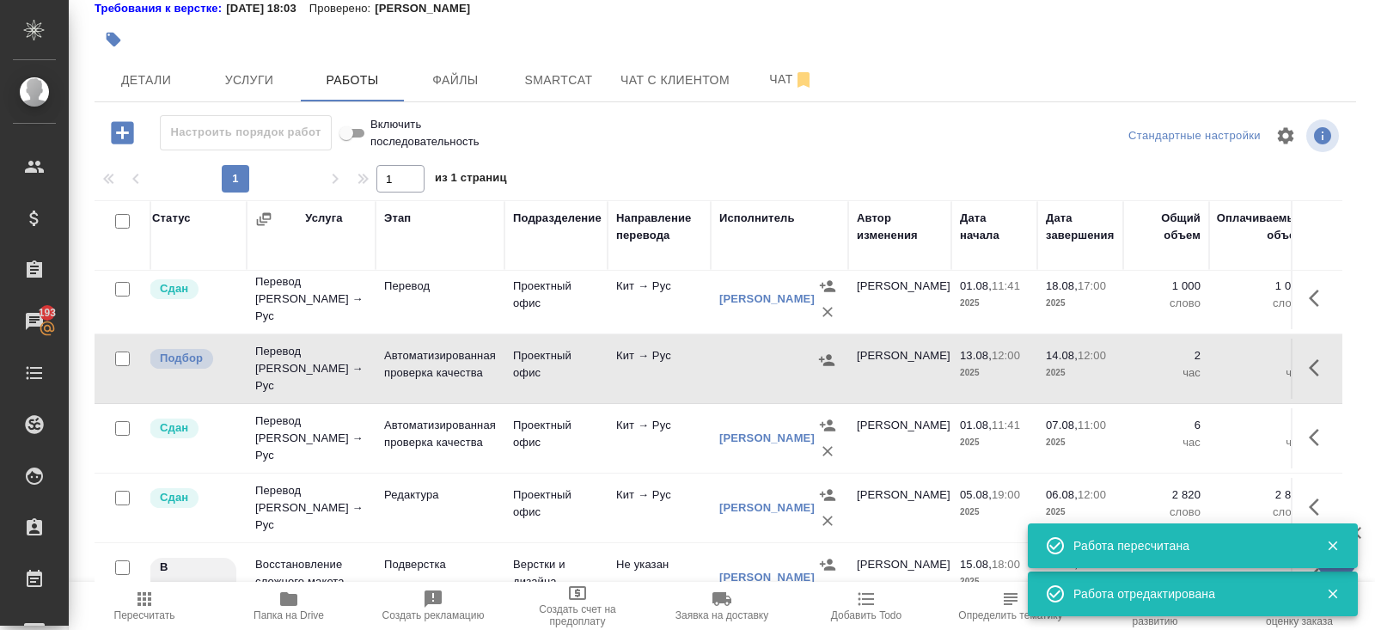
click at [1318, 357] on icon "button" at bounding box center [1318, 367] width 21 height 21
click at [1165, 360] on icon "button" at bounding box center [1163, 367] width 21 height 21
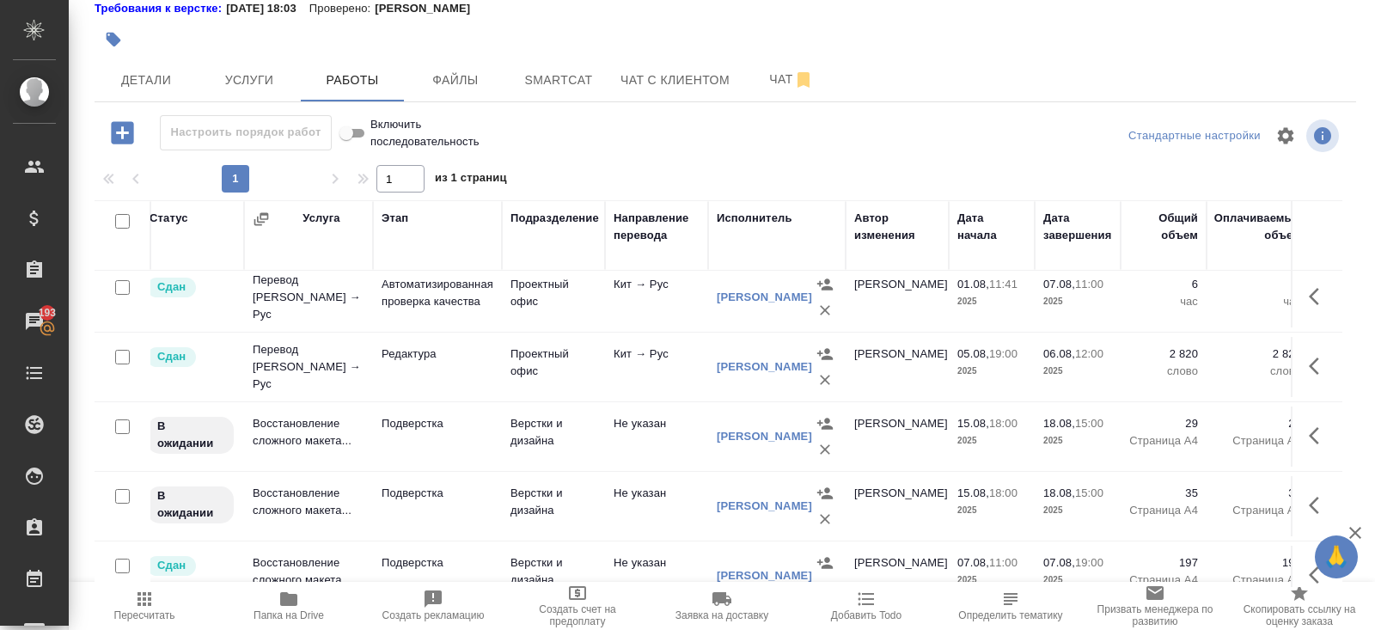
scroll to position [782, 9]
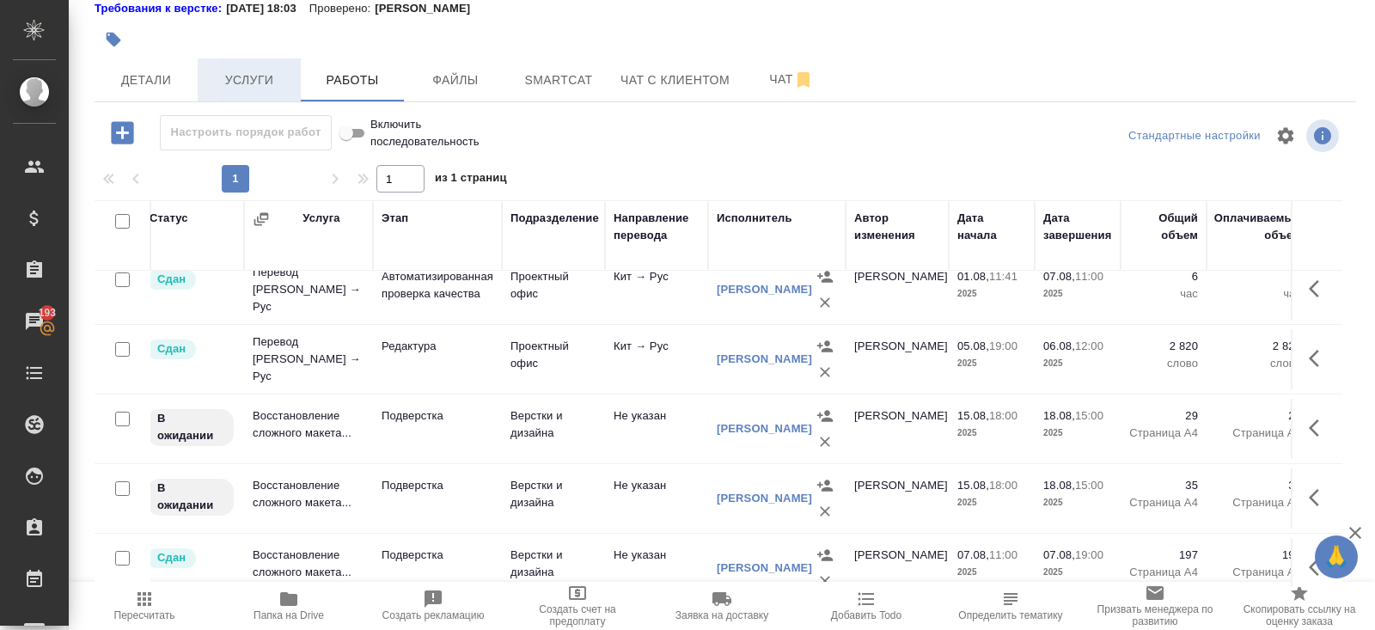
click at [241, 86] on span "Услуги" at bounding box center [249, 80] width 82 height 21
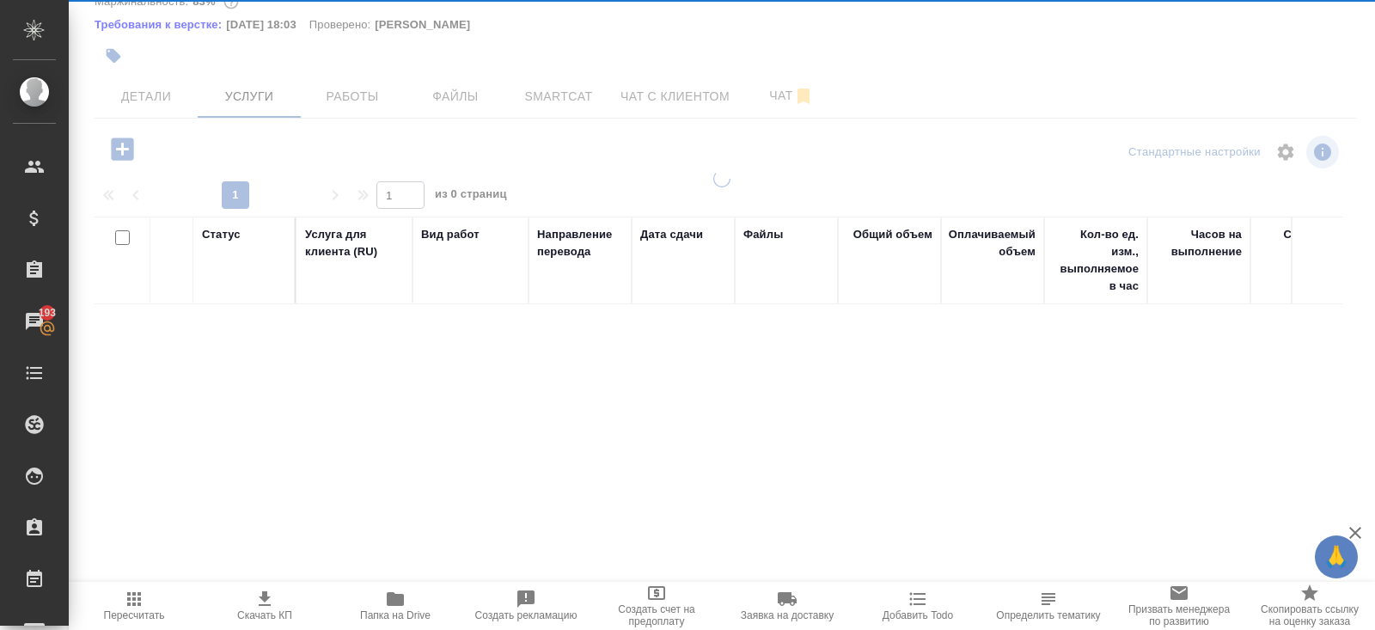
scroll to position [87, 0]
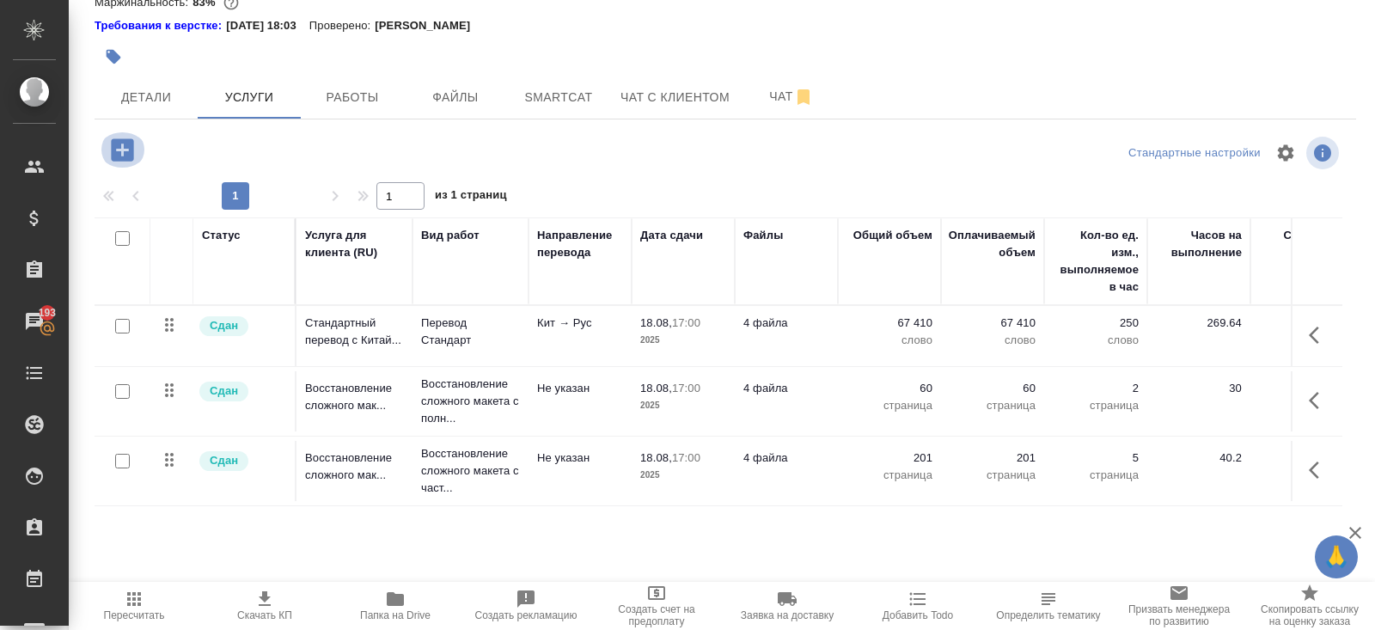
click at [115, 158] on icon "button" at bounding box center [122, 149] width 22 height 22
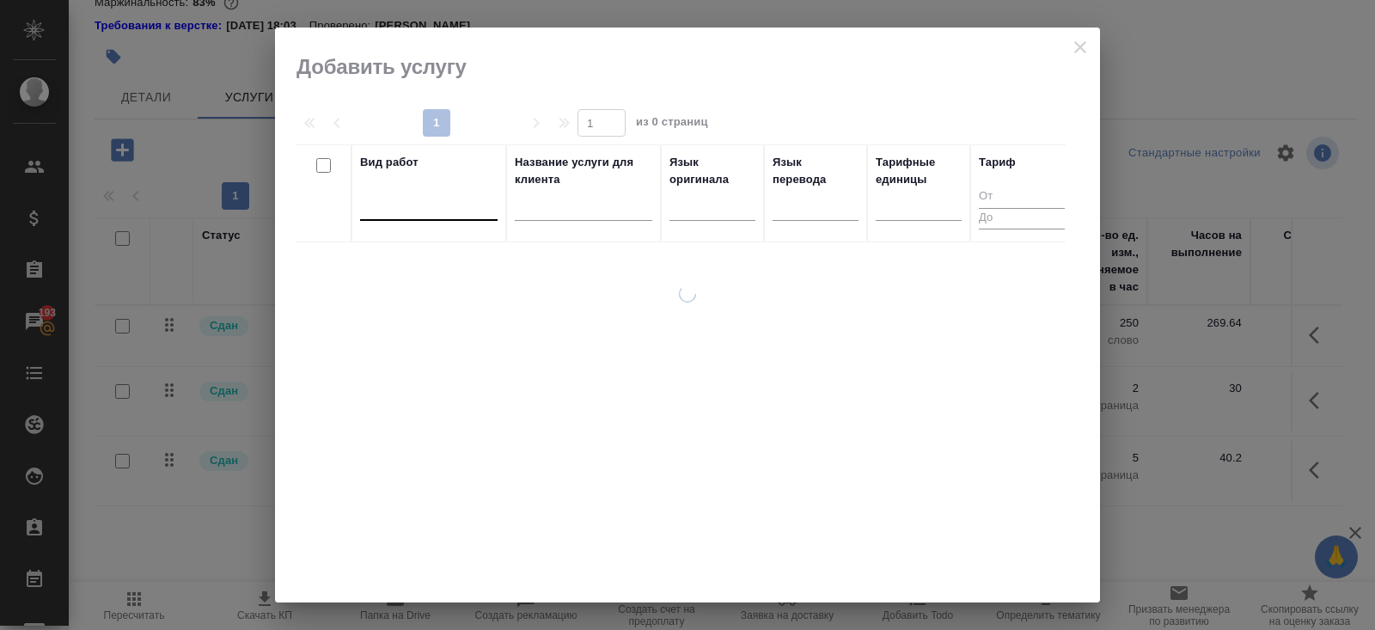
click at [405, 209] on div at bounding box center [428, 203] width 137 height 25
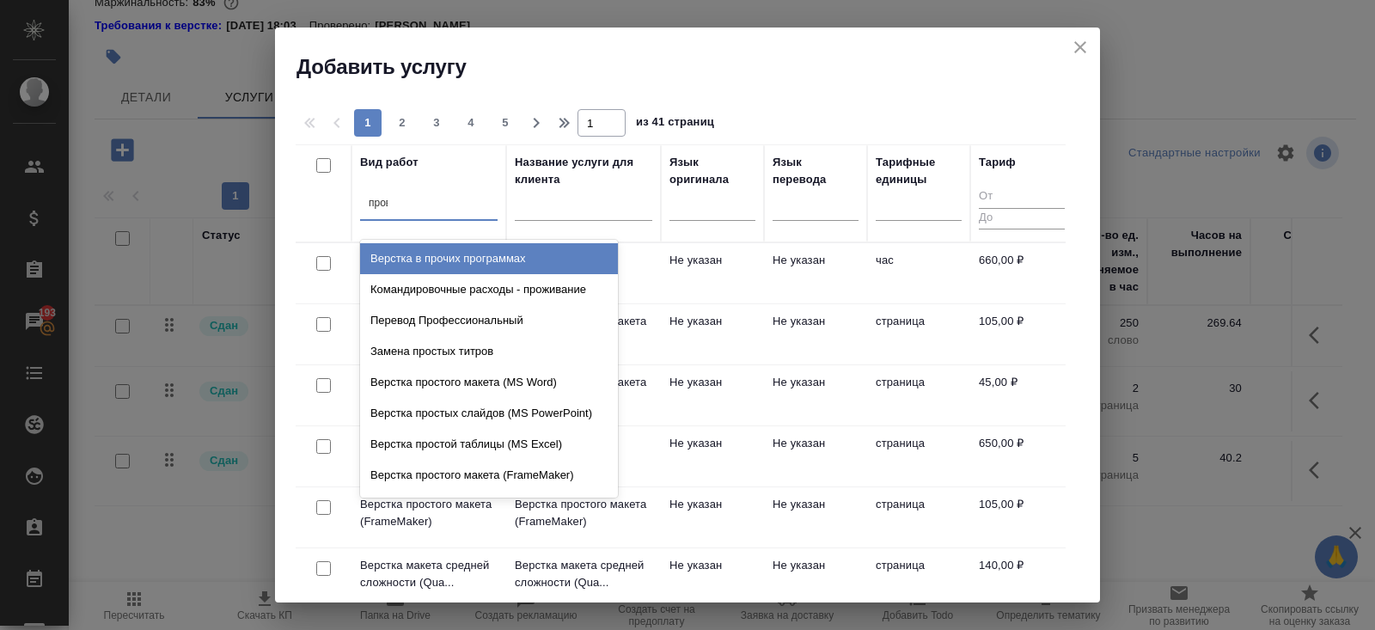
type input "прове"
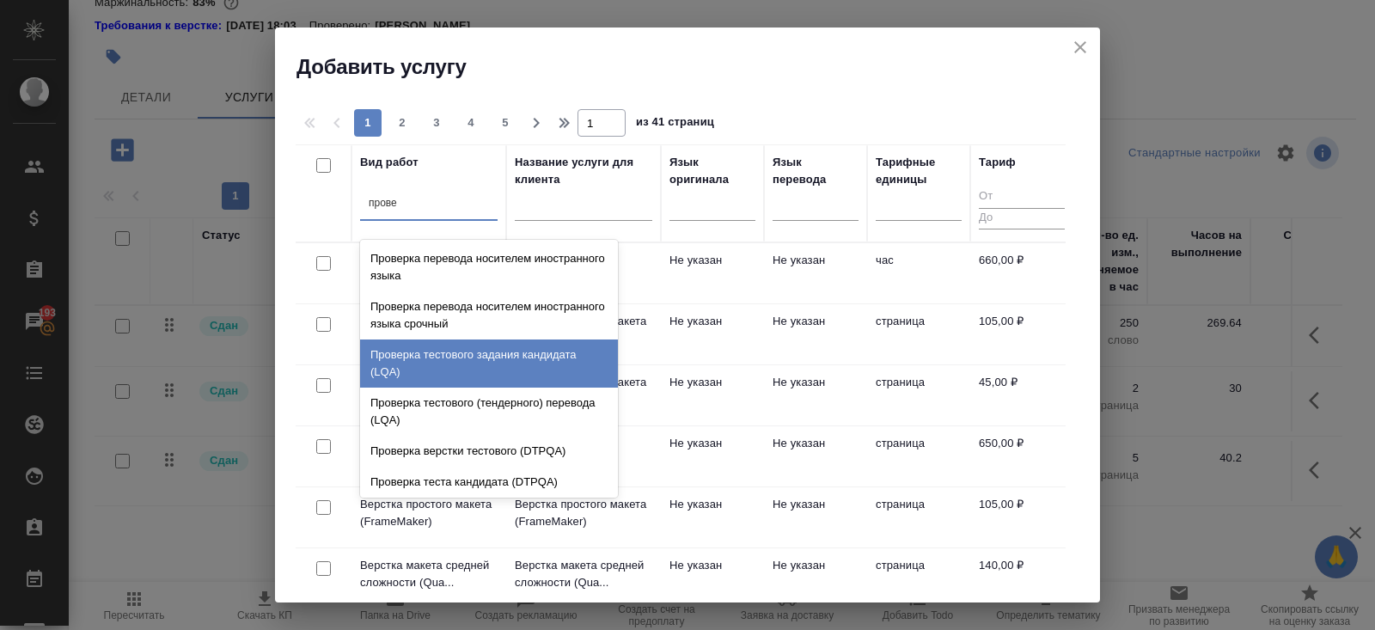
scroll to position [34, 0]
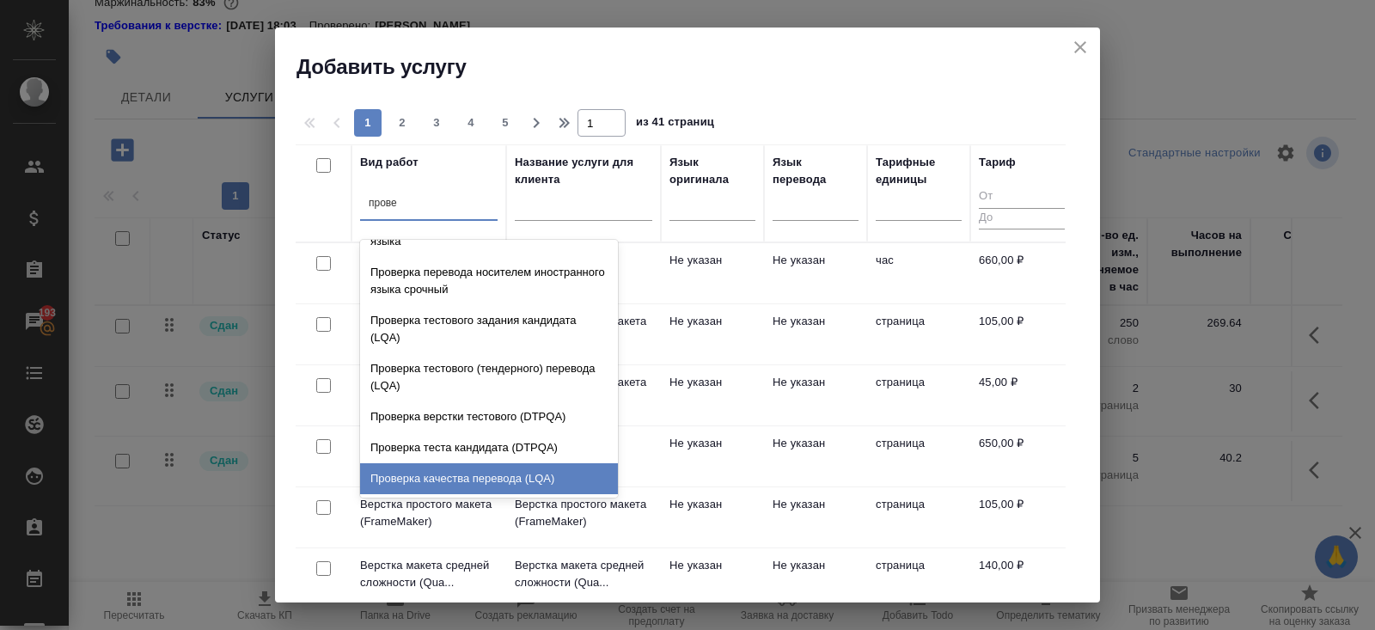
click at [452, 487] on div "Проверка качества перевода (LQA)" at bounding box center [489, 478] width 258 height 31
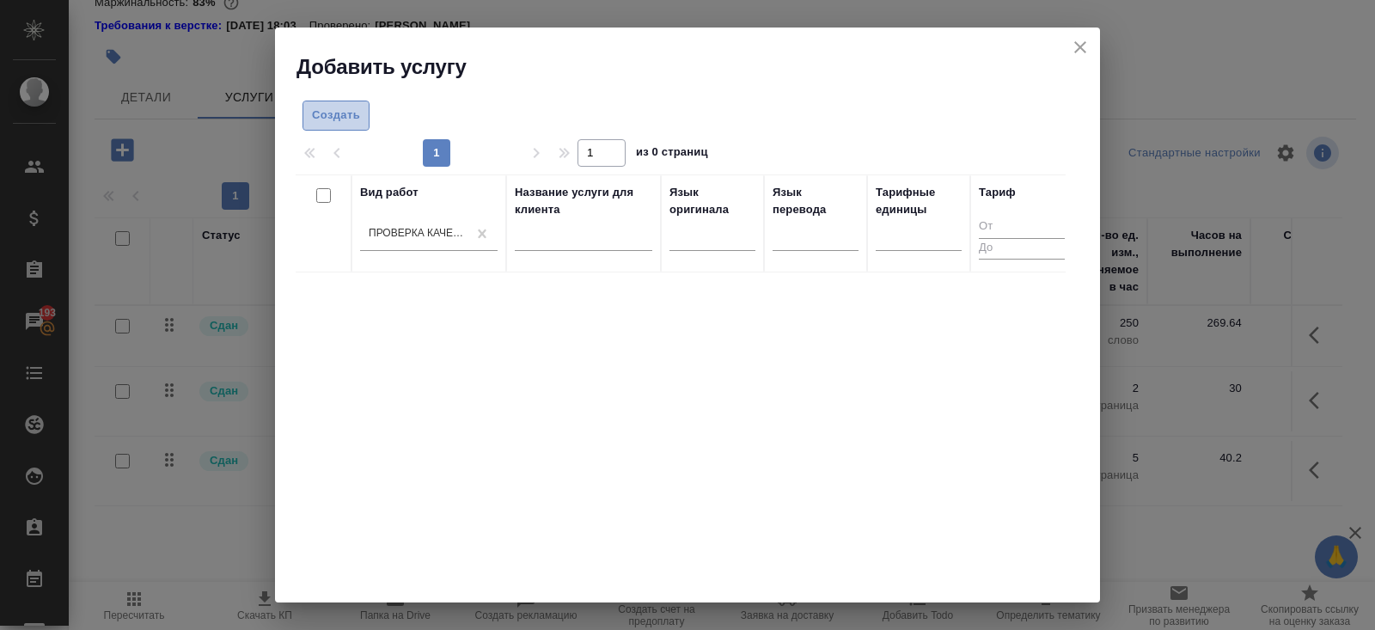
click at [344, 107] on span "Создать" at bounding box center [336, 116] width 48 height 20
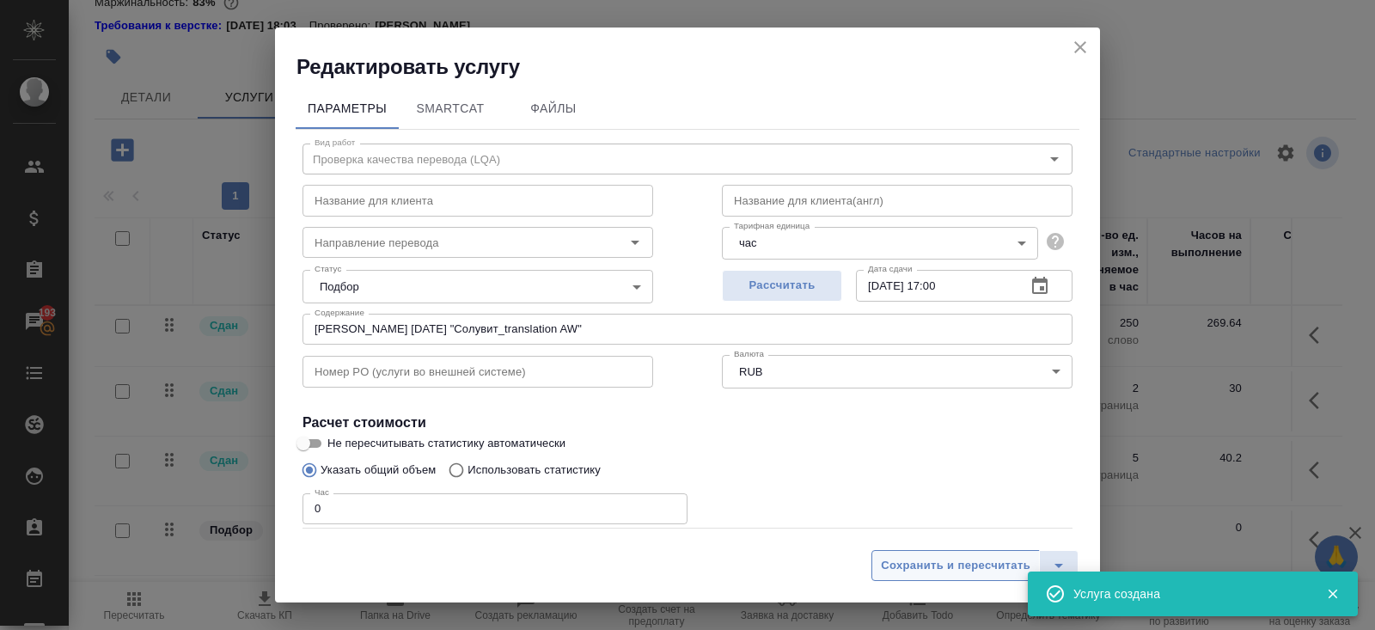
click at [899, 569] on span "Сохранить и пересчитать" at bounding box center [955, 566] width 149 height 20
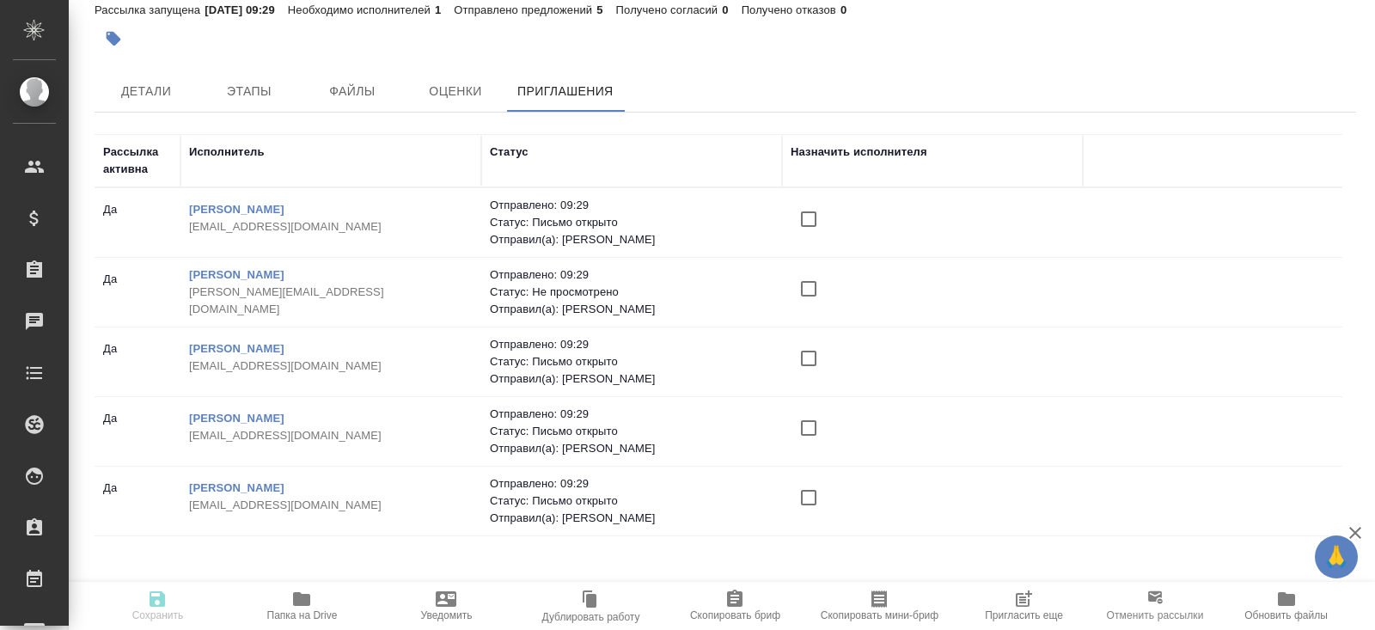
scroll to position [119, 0]
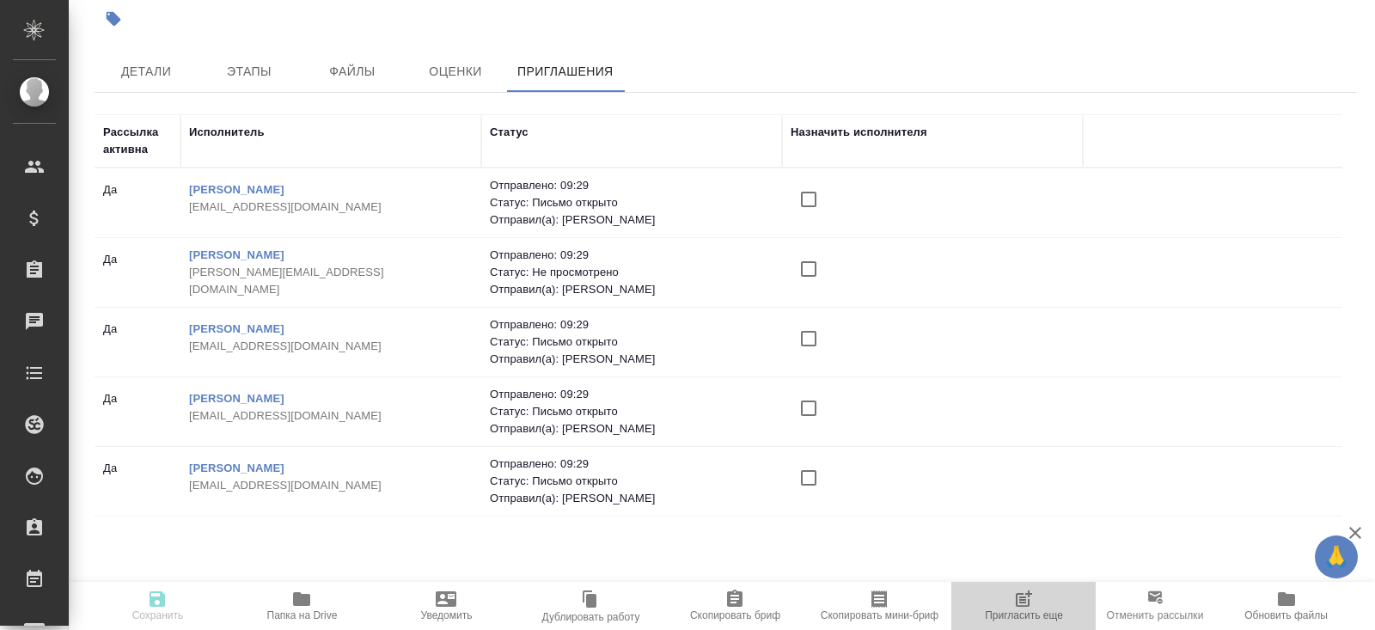
click at [1007, 607] on span "Пригласить еще" at bounding box center [1023, 604] width 124 height 33
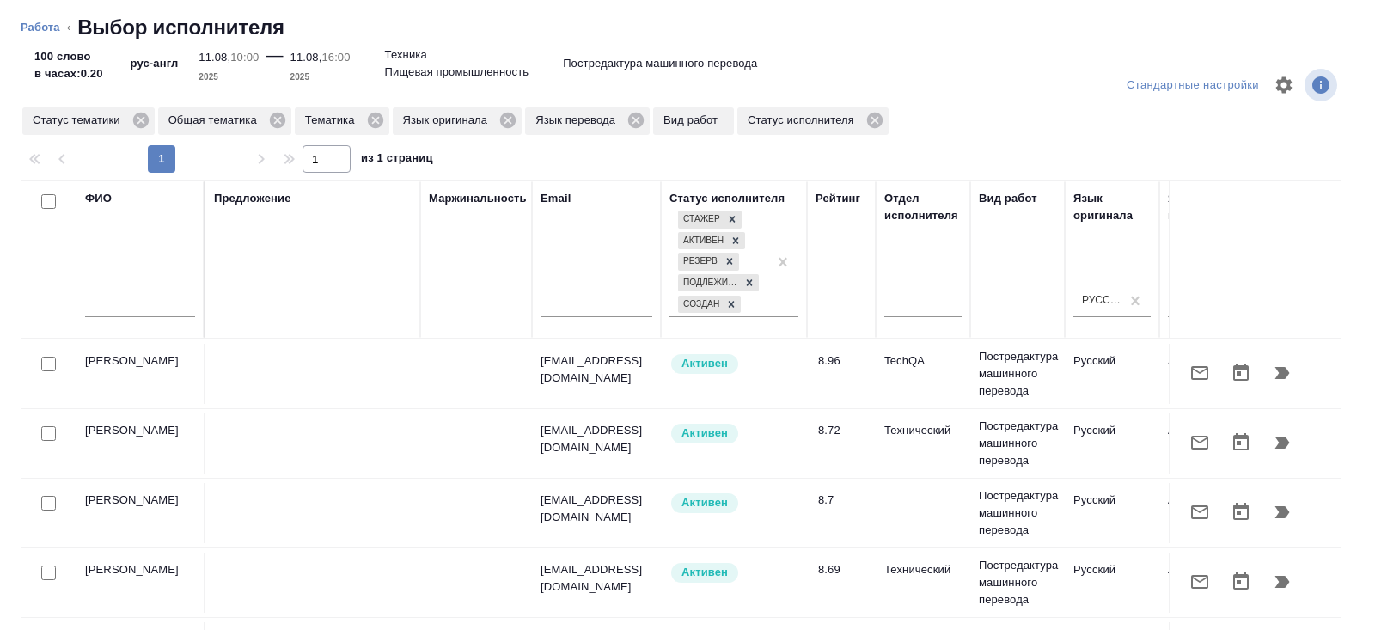
scroll to position [0, 1175]
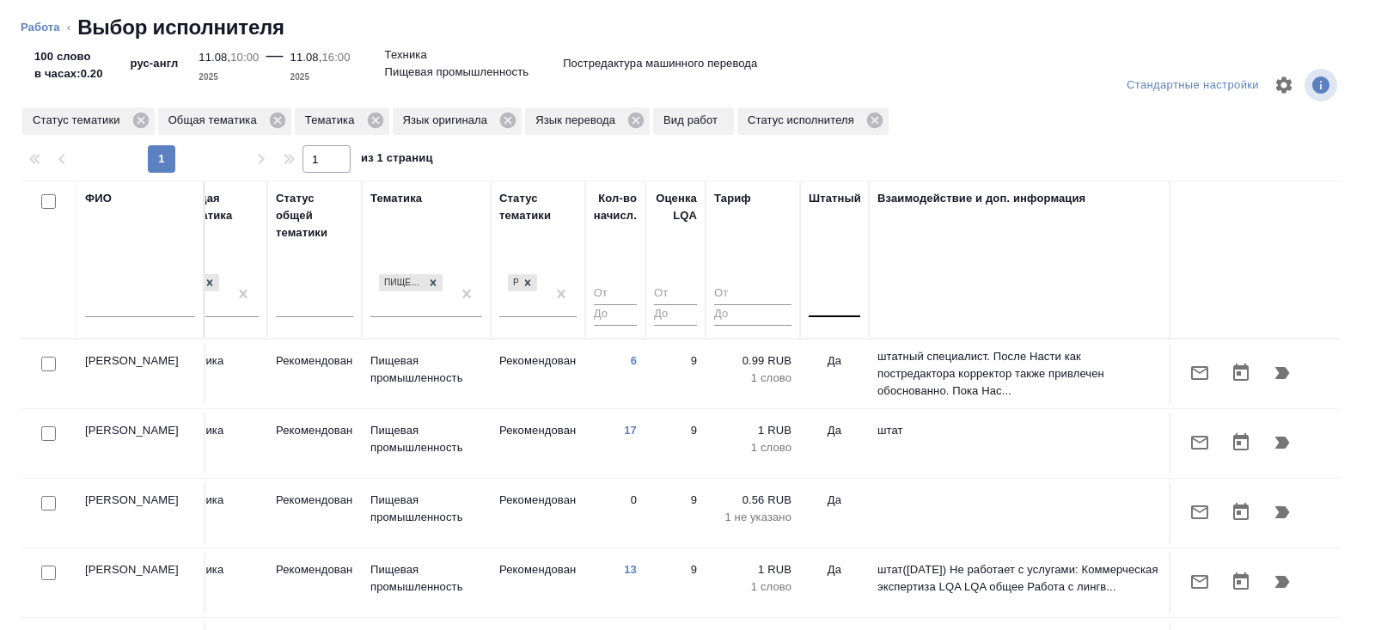
click at [827, 306] on div at bounding box center [834, 300] width 52 height 25
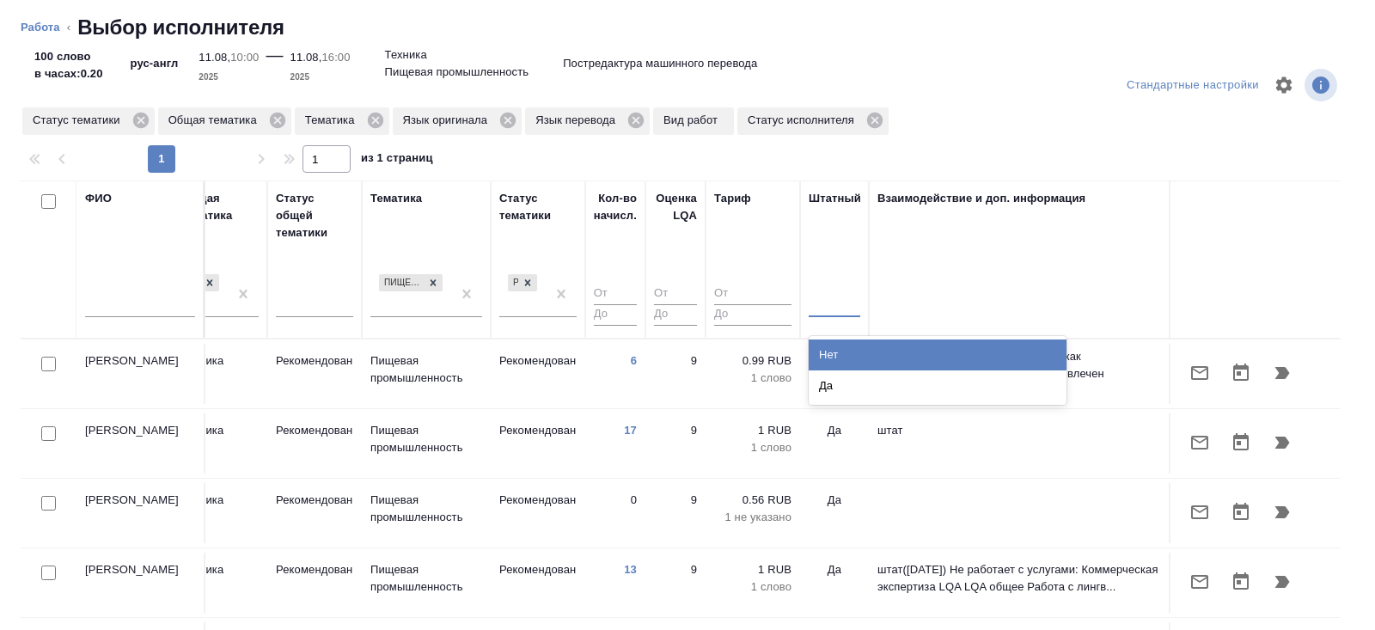
click at [830, 338] on div "Нет Да" at bounding box center [937, 370] width 258 height 69
click at [830, 348] on div "Нет" at bounding box center [937, 354] width 258 height 31
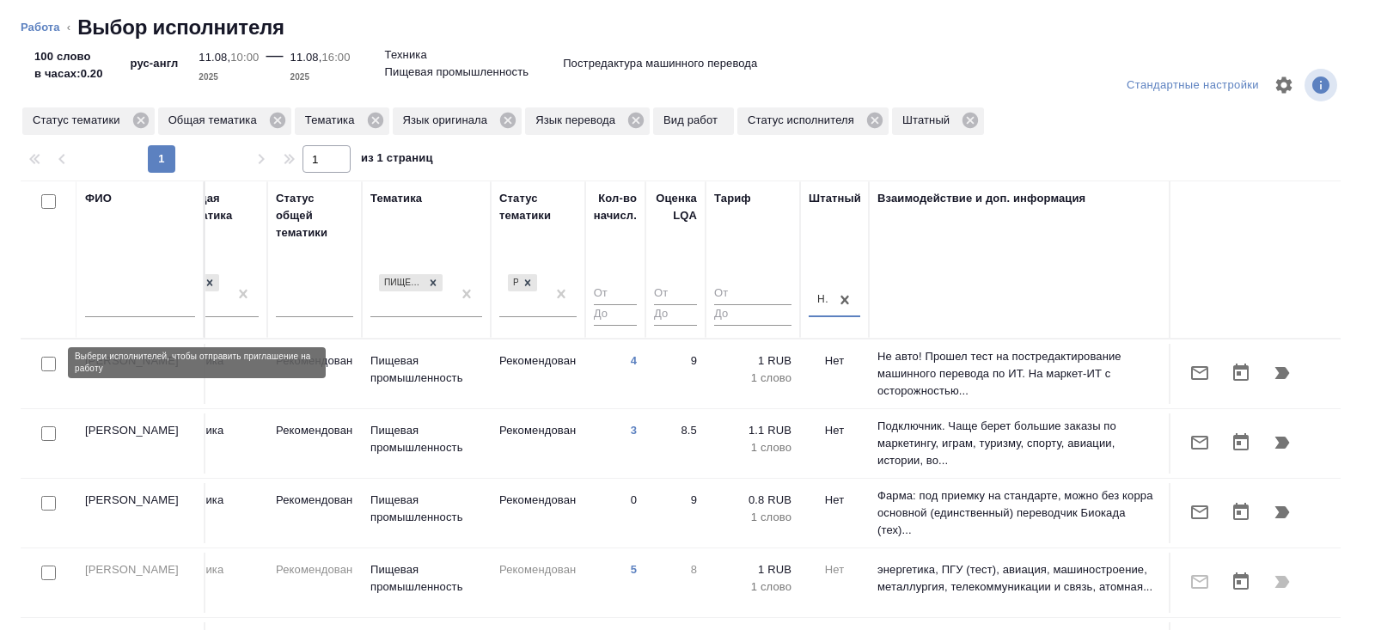
drag, startPoint x: 50, startPoint y: 364, endPoint x: 50, endPoint y: 404, distance: 39.5
click at [50, 364] on input "checkbox" at bounding box center [48, 364] width 15 height 15
checkbox input "true"
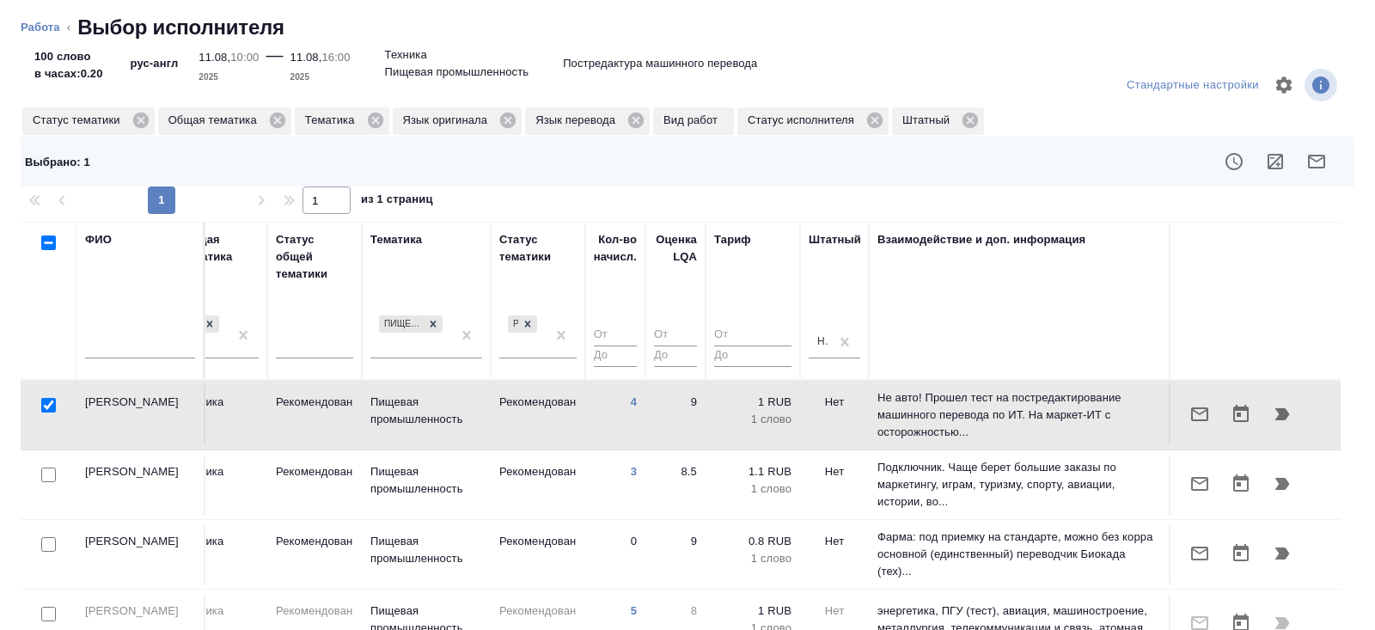
scroll to position [46, 1175]
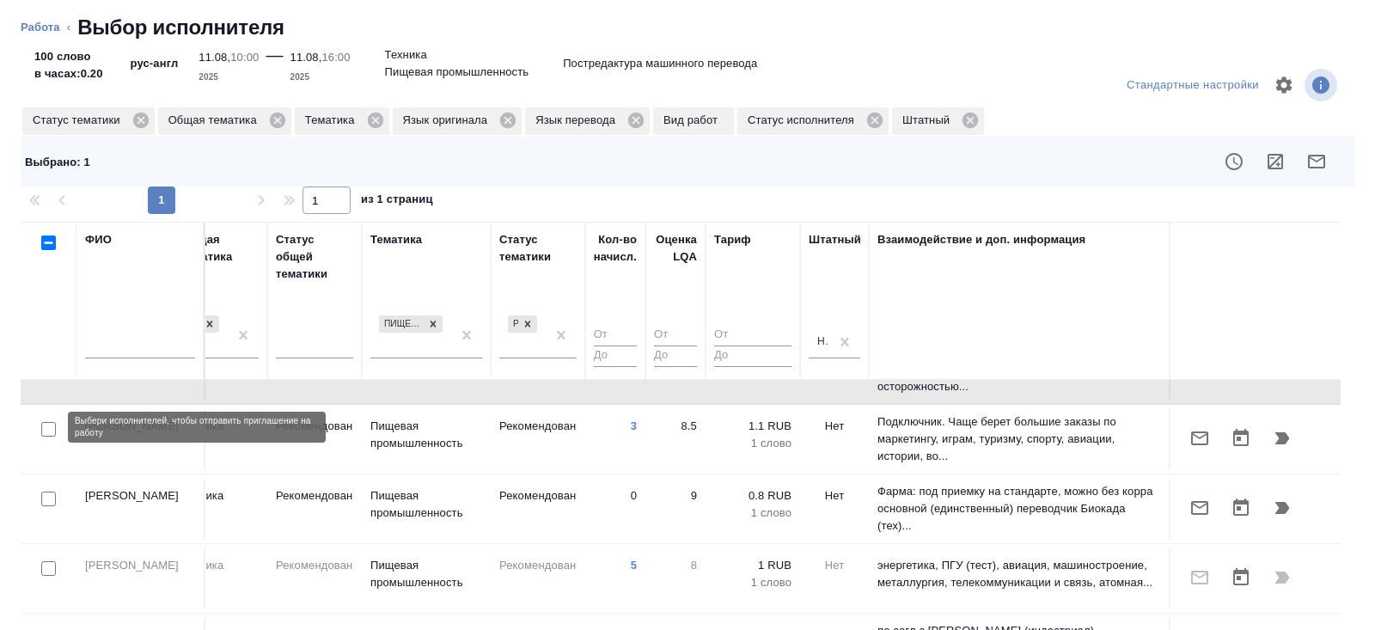
click at [46, 432] on input "checkbox" at bounding box center [48, 429] width 15 height 15
checkbox input "true"
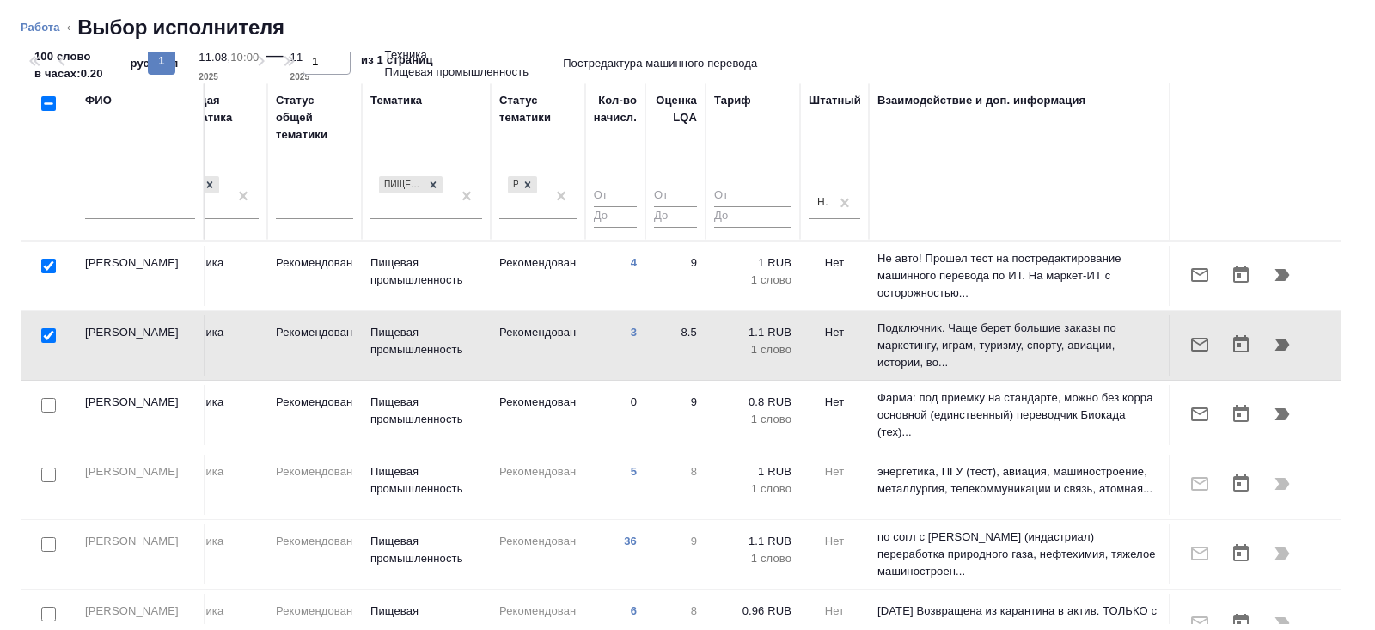
scroll to position [0, 0]
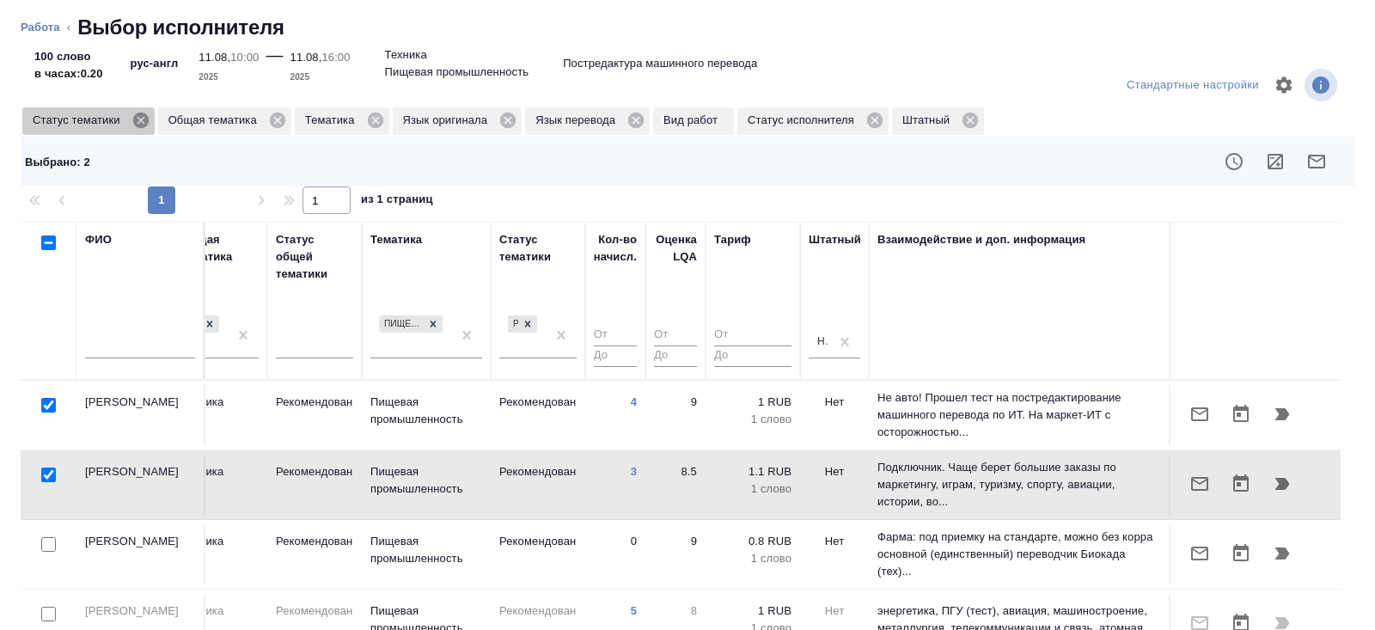
click at [148, 120] on icon at bounding box center [139, 120] width 15 height 15
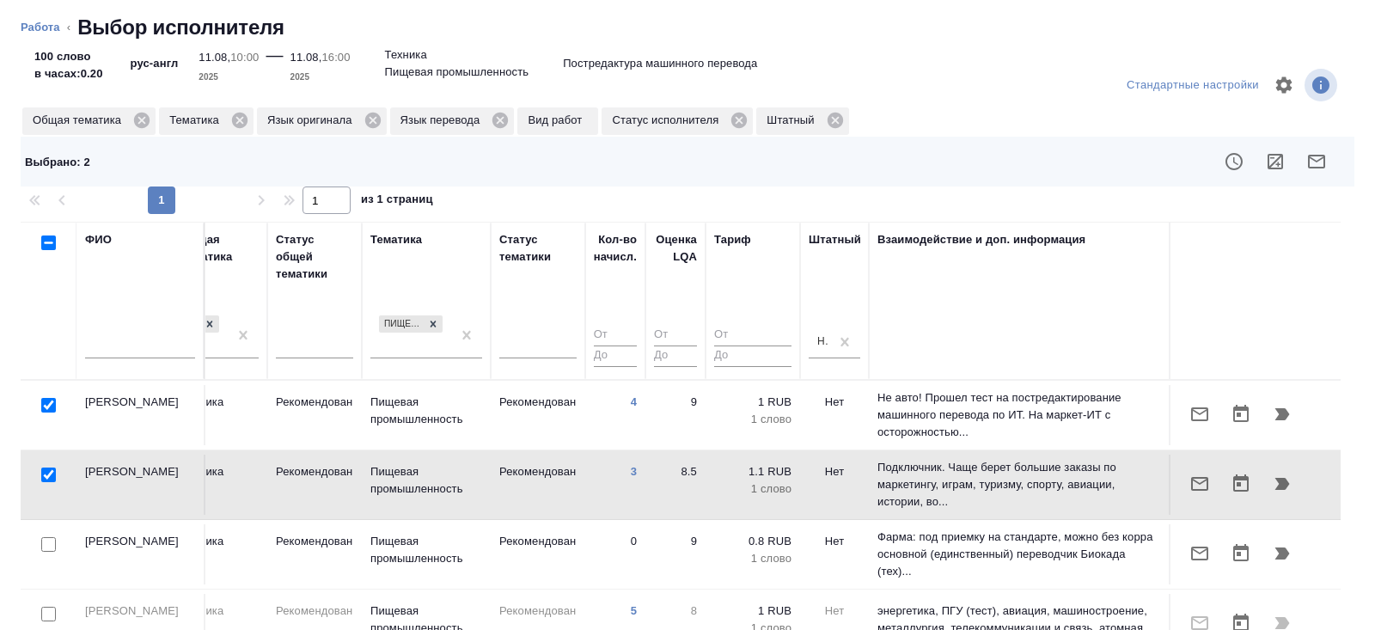
click at [1328, 161] on button "button" at bounding box center [1316, 161] width 41 height 41
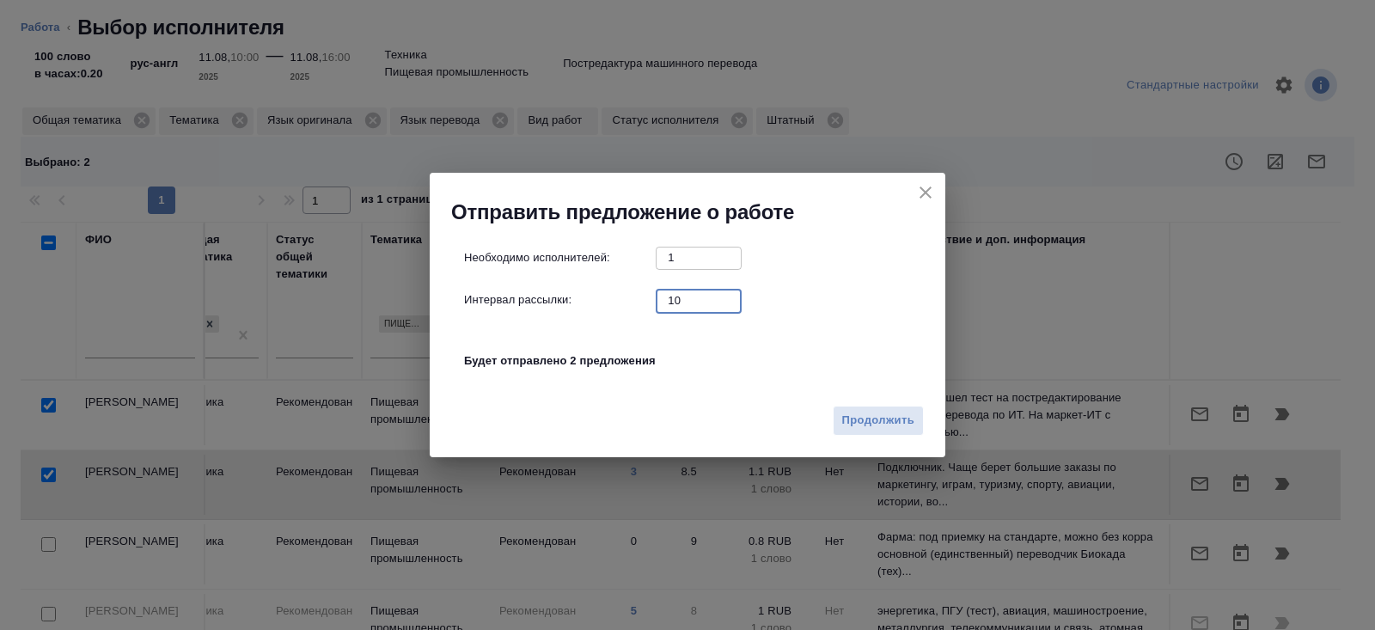
drag, startPoint x: 686, startPoint y: 302, endPoint x: 615, endPoint y: 301, distance: 70.5
click at [637, 302] on div "Интервал рассылки: 10 ​" at bounding box center [694, 300] width 460 height 21
type input "0"
click at [905, 415] on span "Продолжить" at bounding box center [878, 421] width 72 height 20
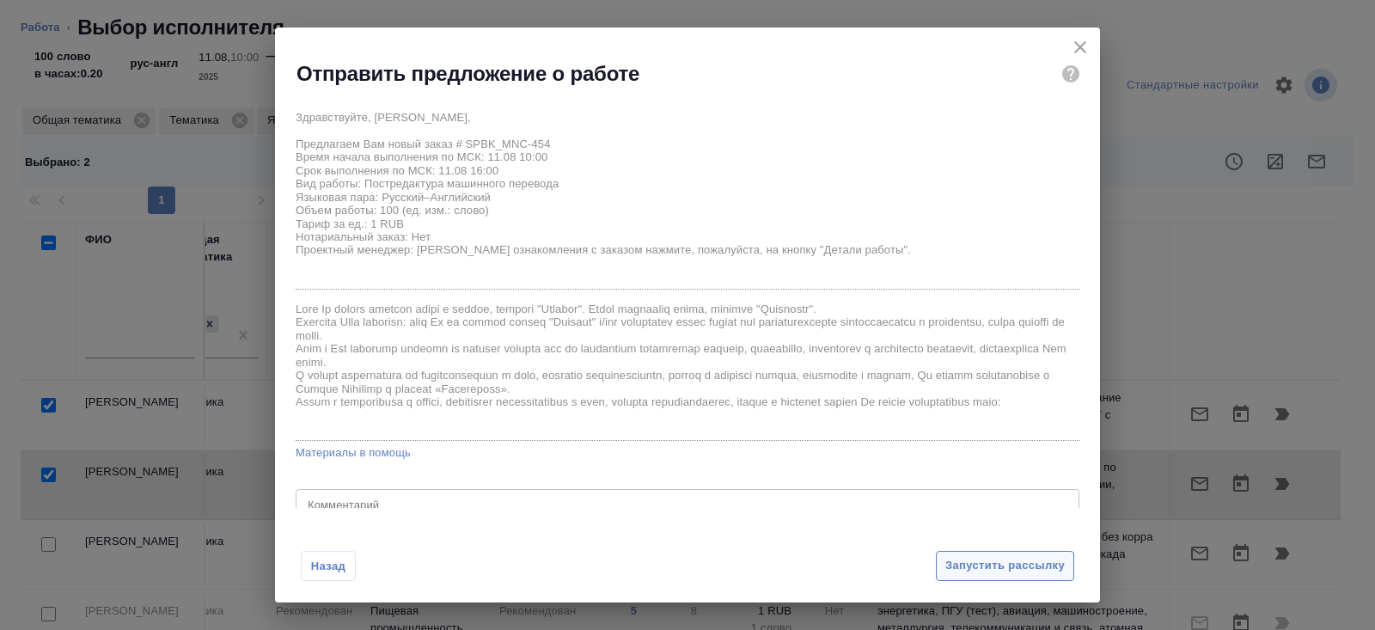
click at [967, 570] on span "Запустить рассылку" at bounding box center [1004, 566] width 119 height 20
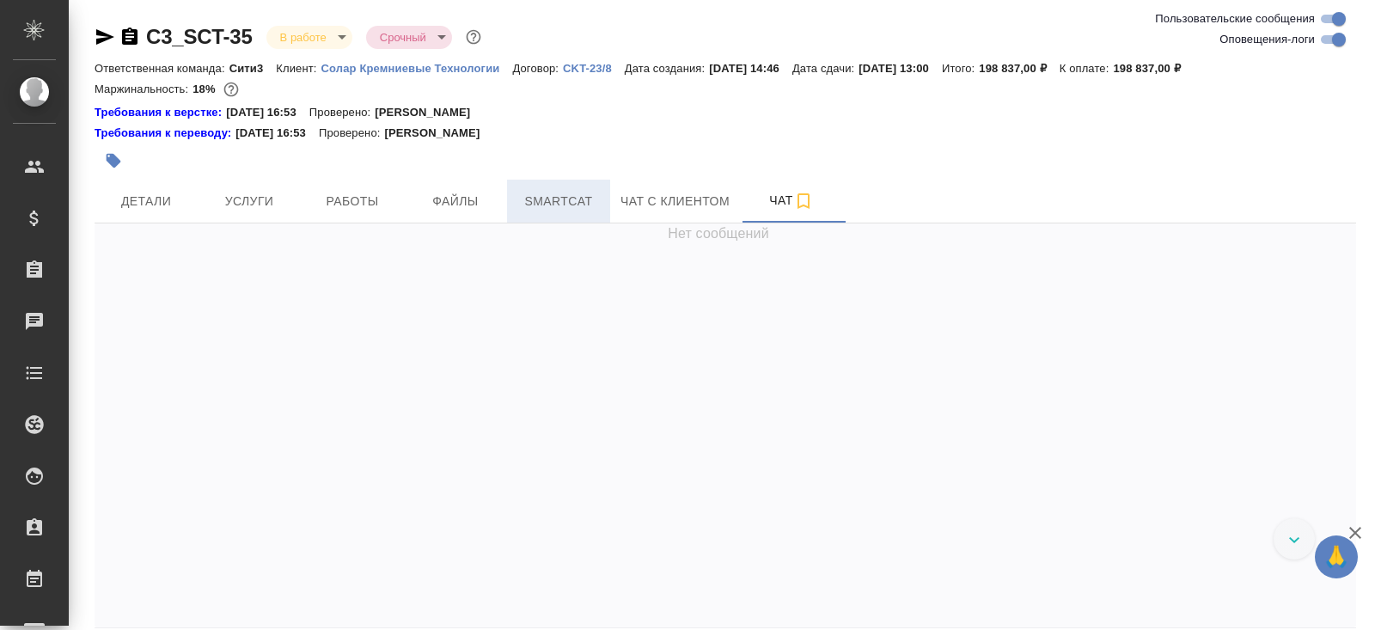
click at [573, 204] on span "Smartcat" at bounding box center [558, 201] width 82 height 21
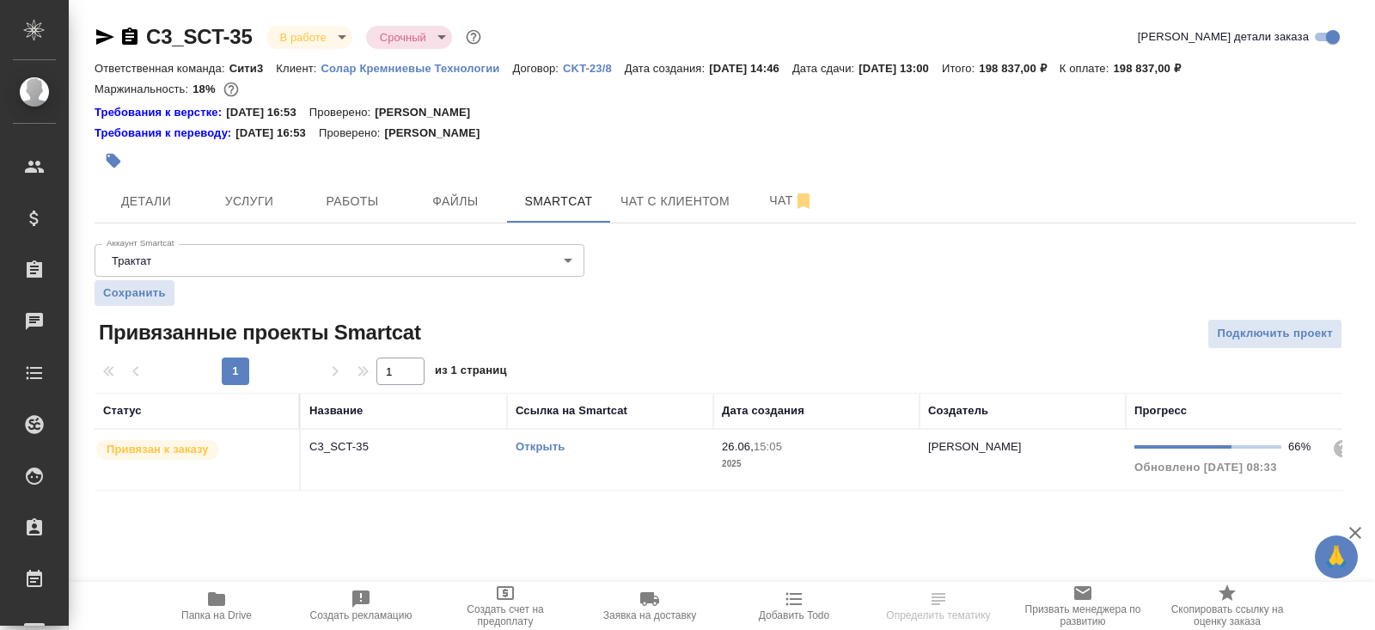
click at [552, 443] on link "Открыть" at bounding box center [539, 446] width 49 height 13
click at [334, 212] on button "Работы" at bounding box center [352, 201] width 103 height 43
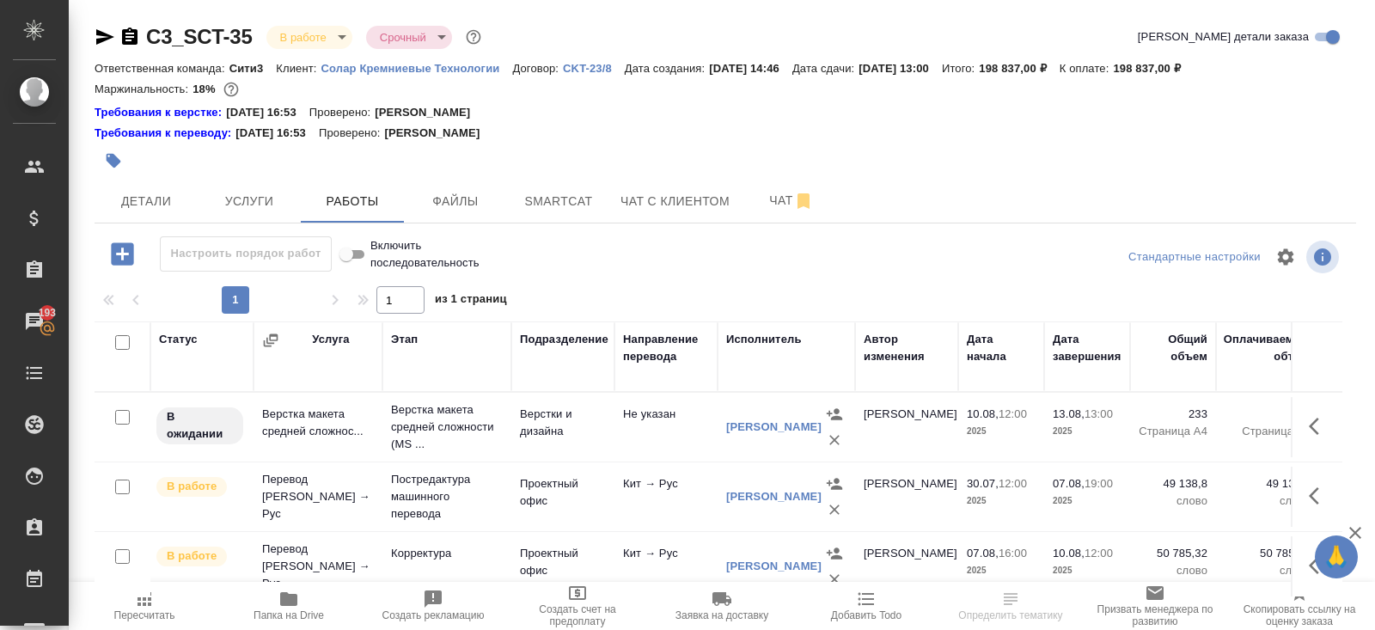
scroll to position [121, 0]
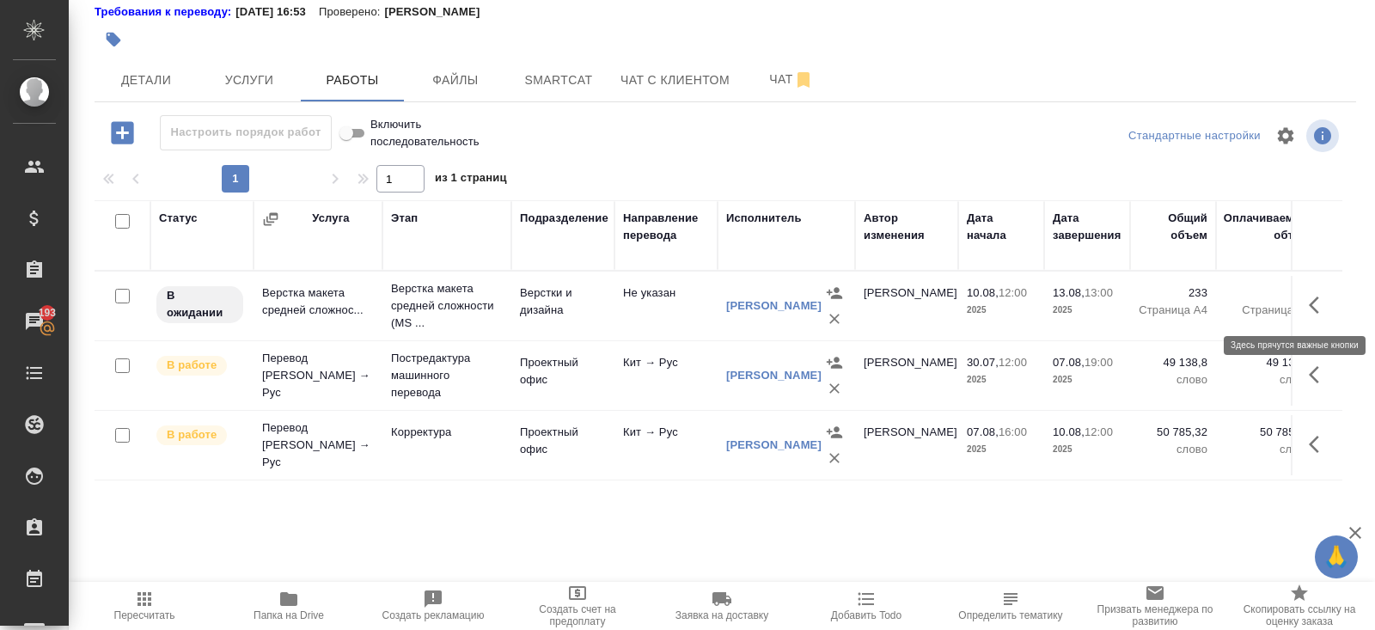
click at [1310, 300] on icon "button" at bounding box center [1318, 305] width 21 height 21
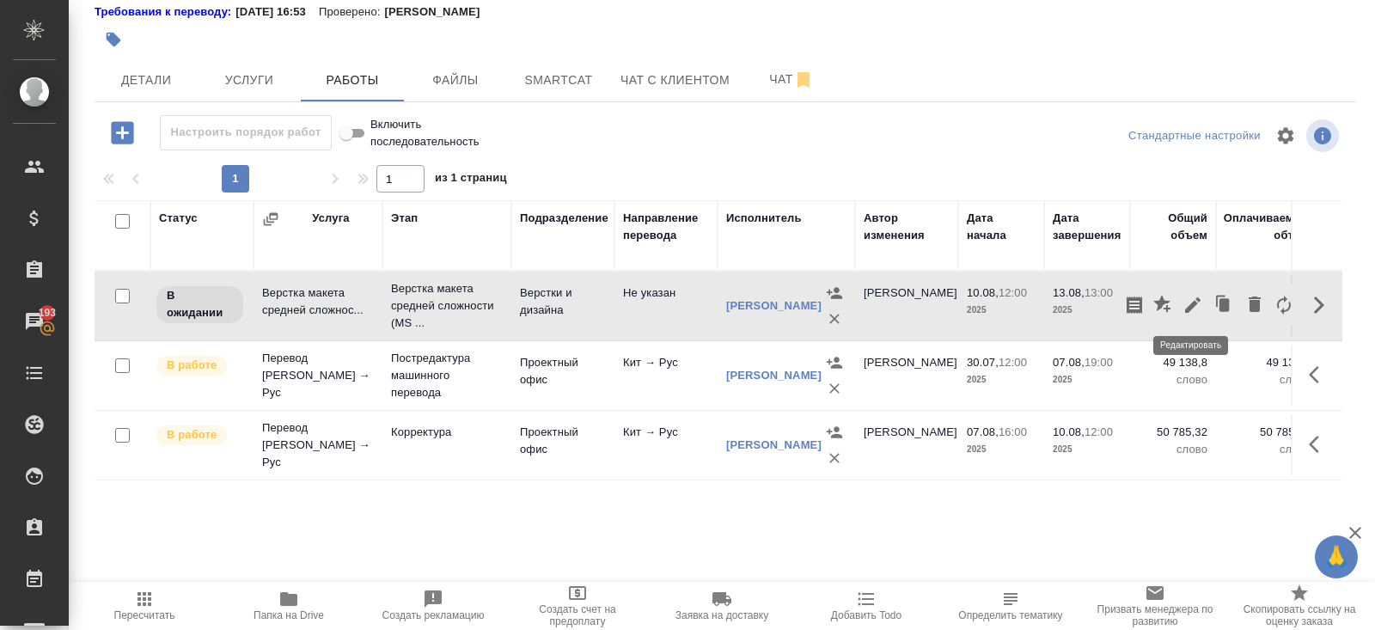
click at [1189, 306] on icon "button" at bounding box center [1192, 304] width 15 height 15
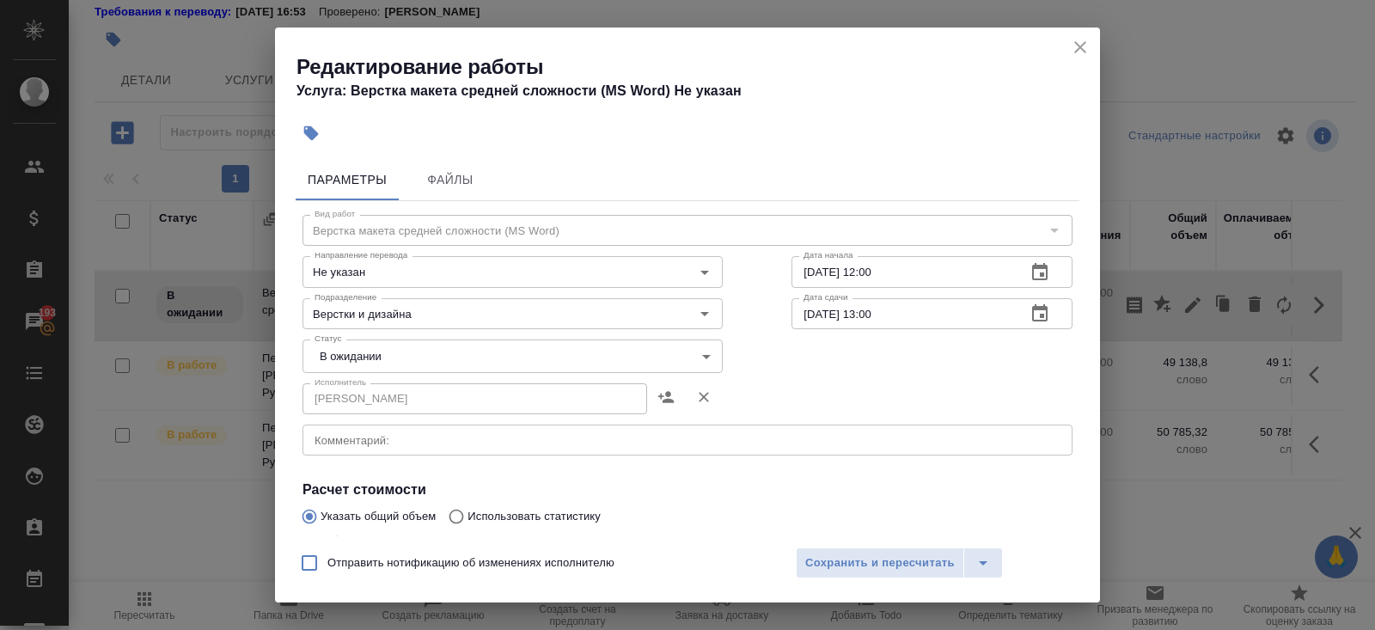
click at [356, 441] on textarea at bounding box center [687, 440] width 746 height 13
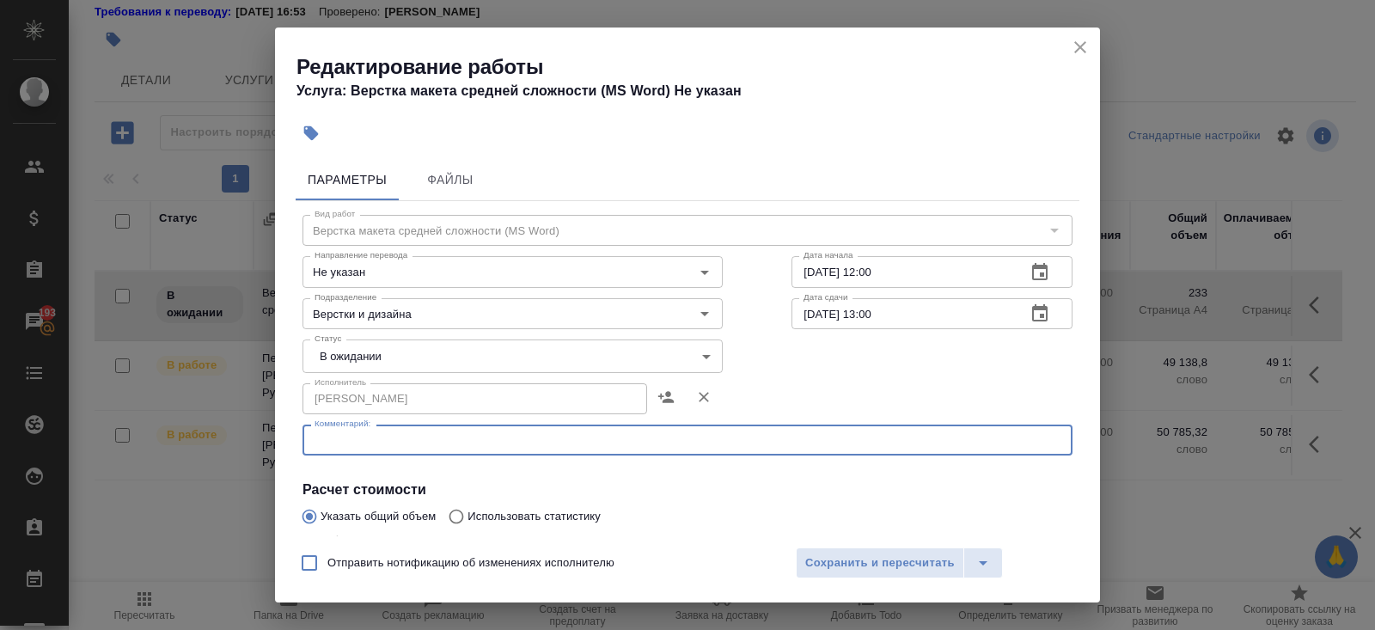
paste textarea "[URL][DOMAIN_NAME]"
type textarea "[URL][DOMAIN_NAME]"
click at [329, 360] on body "🙏 .cls-1 fill:#fff; AWATERA [PERSON_NAME] Спецификации Заказы 193 Чаты Todo Про…" at bounding box center [687, 315] width 1375 height 630
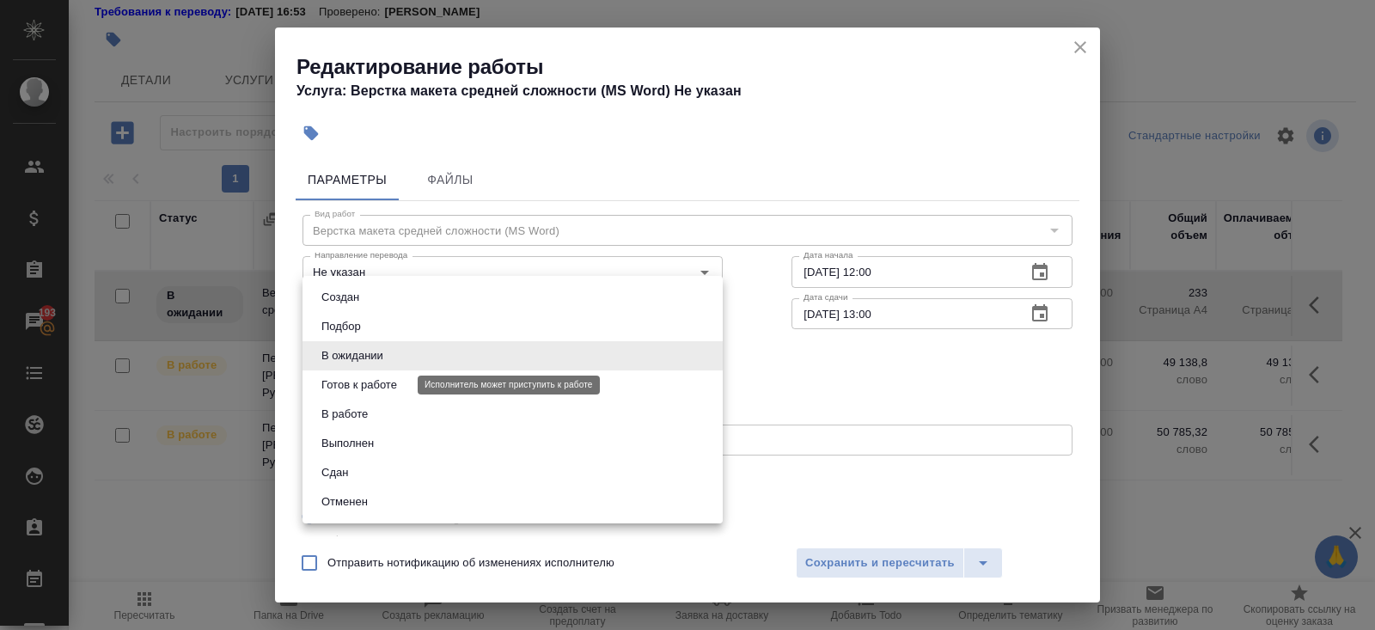
click at [338, 397] on li "Готов к работе" at bounding box center [512, 384] width 420 height 29
type input "readyForWork"
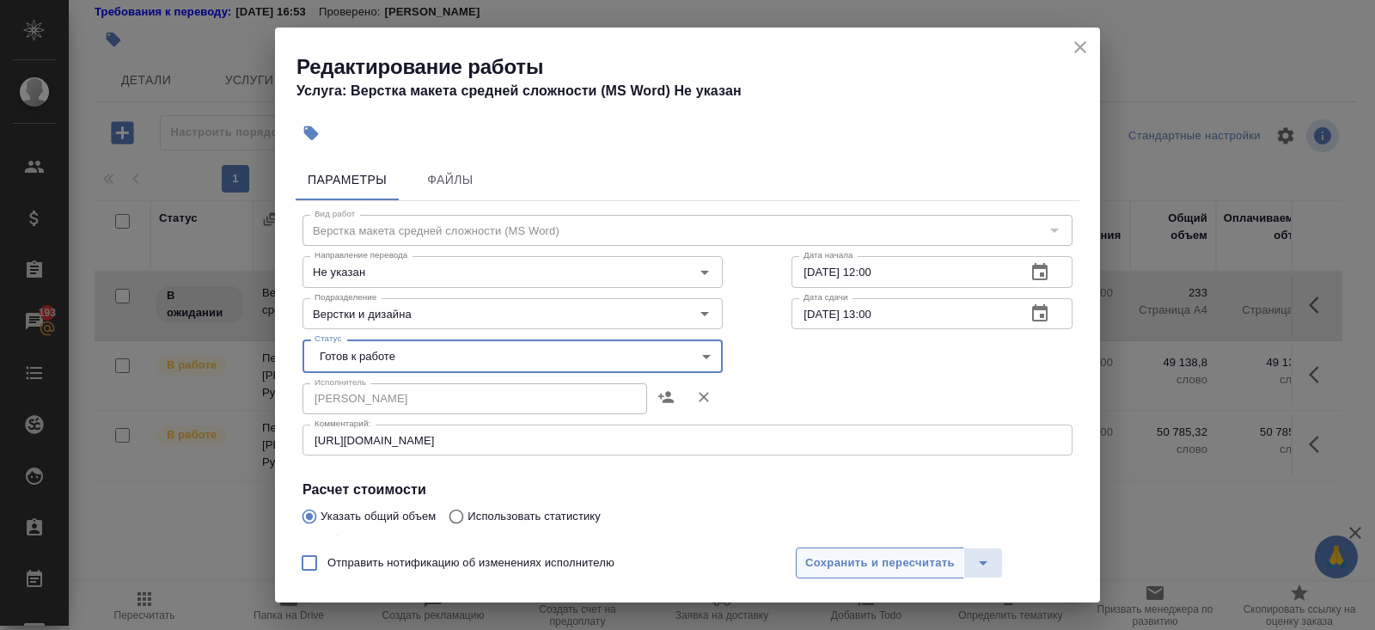
click at [874, 576] on button "Сохранить и пересчитать" at bounding box center [880, 562] width 168 height 31
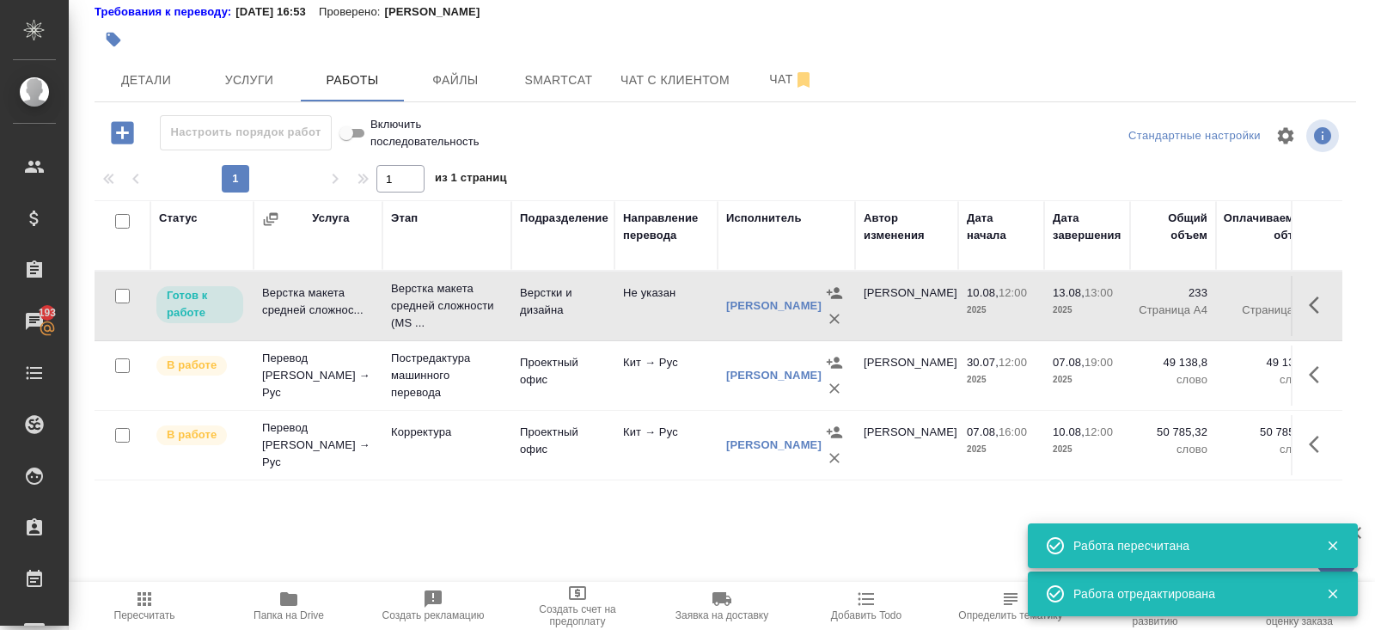
scroll to position [0, 0]
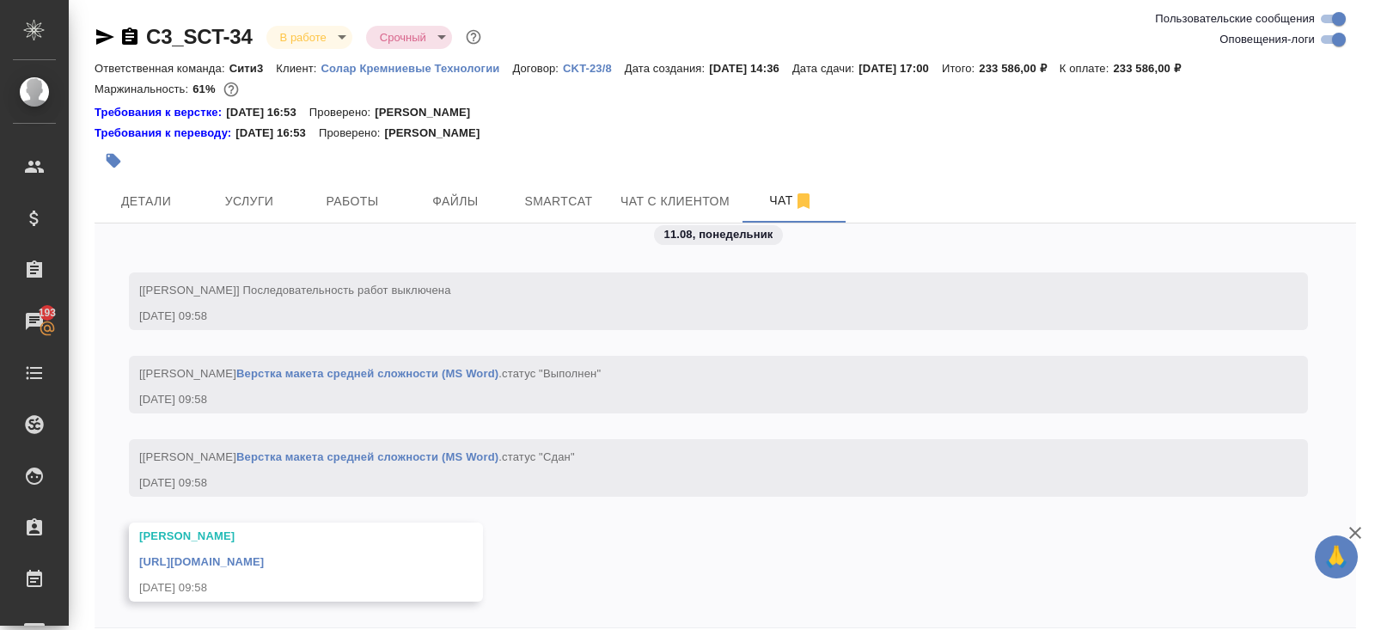
click at [1326, 35] on input "Оповещения-логи" at bounding box center [1339, 39] width 62 height 21
checkbox input "false"
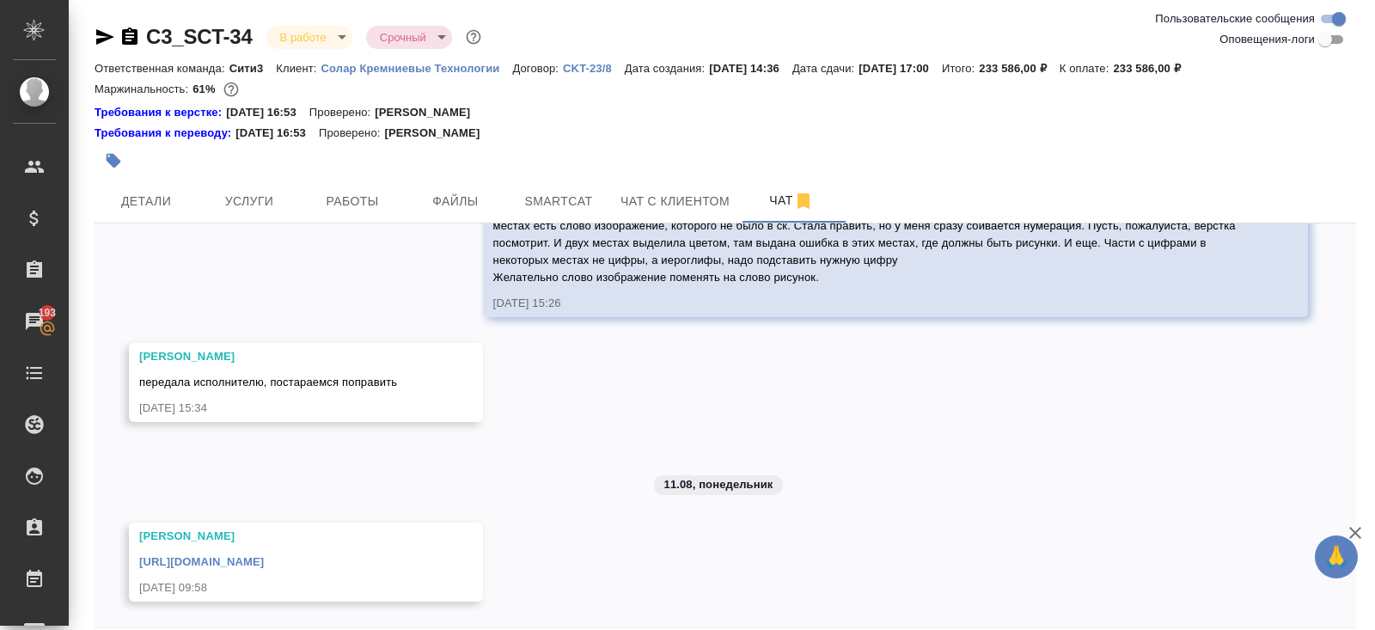
scroll to position [3200, 0]
click at [424, 72] on p "Солар Кремниевые Технологии" at bounding box center [417, 68] width 192 height 13
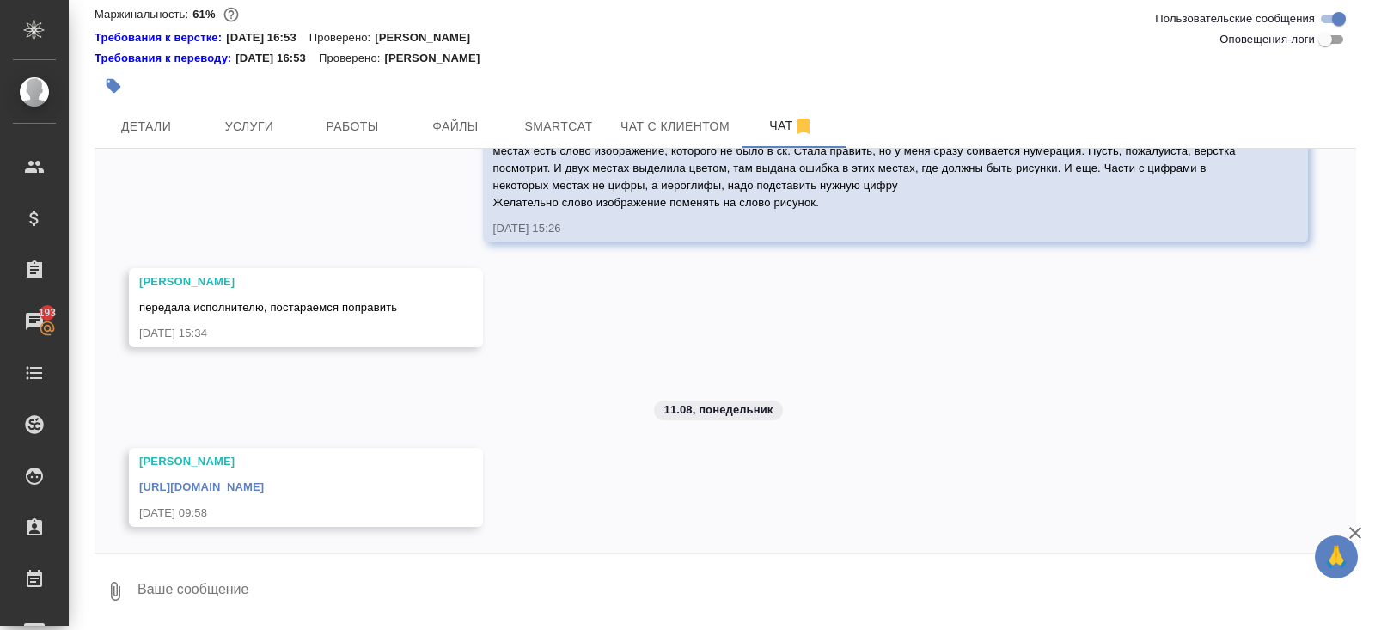
click at [198, 493] on div "[URL][DOMAIN_NAME]" at bounding box center [281, 484] width 284 height 21
click at [198, 491] on link "[URL][DOMAIN_NAME]" at bounding box center [201, 486] width 125 height 13
click at [163, 132] on span "Детали" at bounding box center [146, 126] width 82 height 21
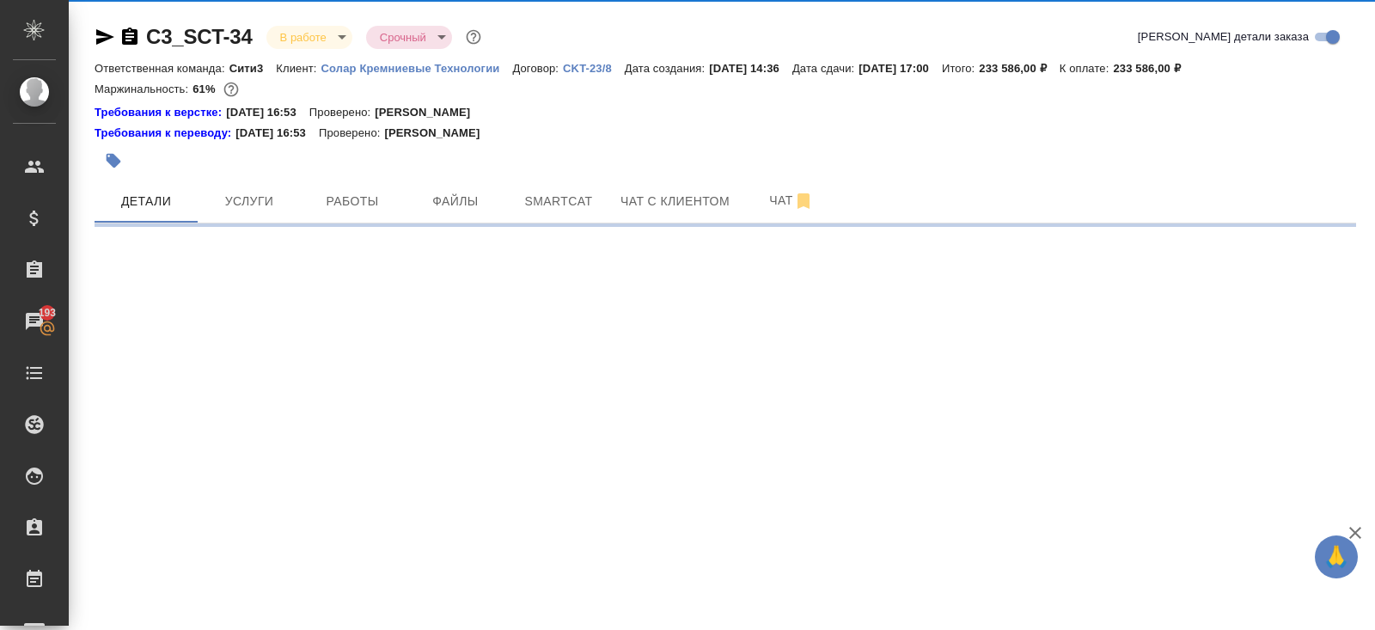
select select "RU"
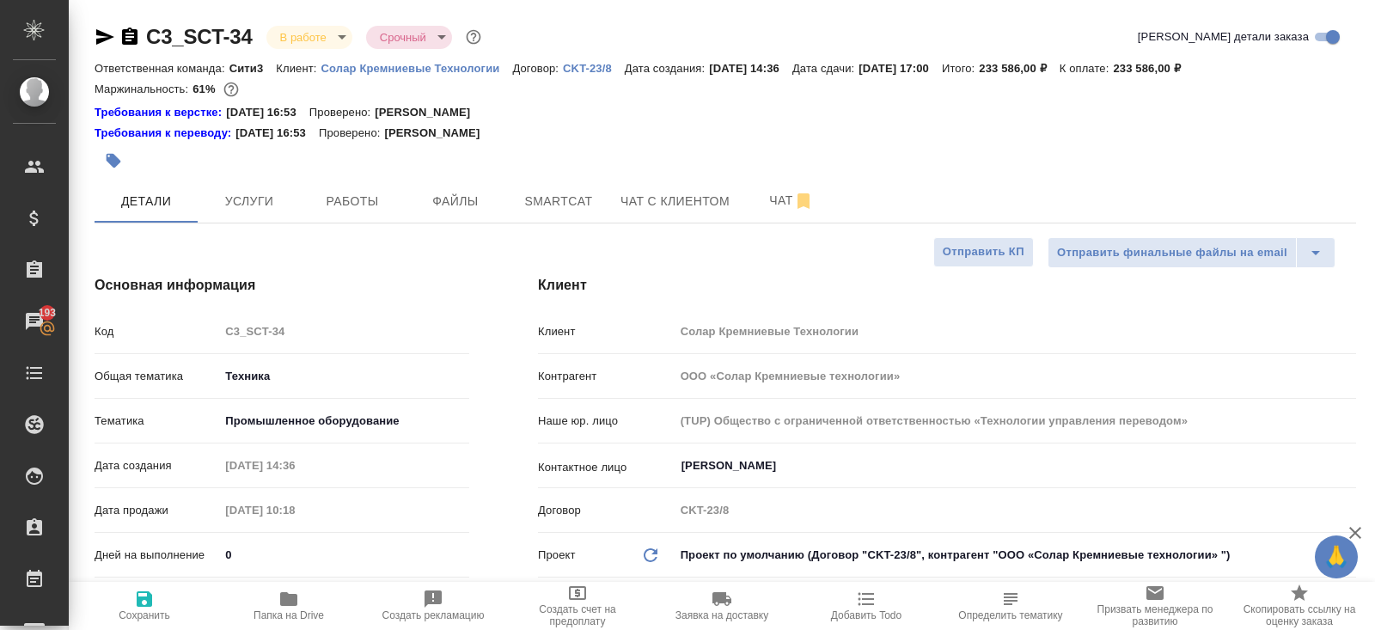
type textarea "x"
click at [102, 43] on icon "button" at bounding box center [105, 37] width 21 height 21
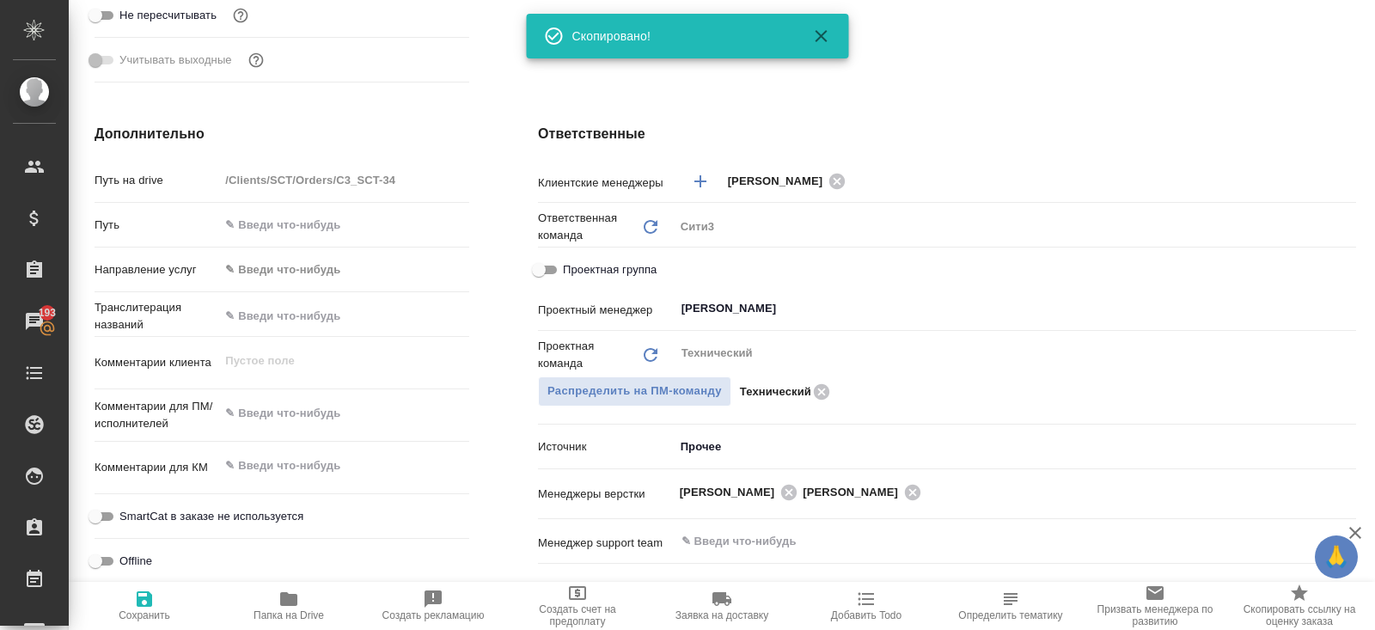
scroll to position [668, 0]
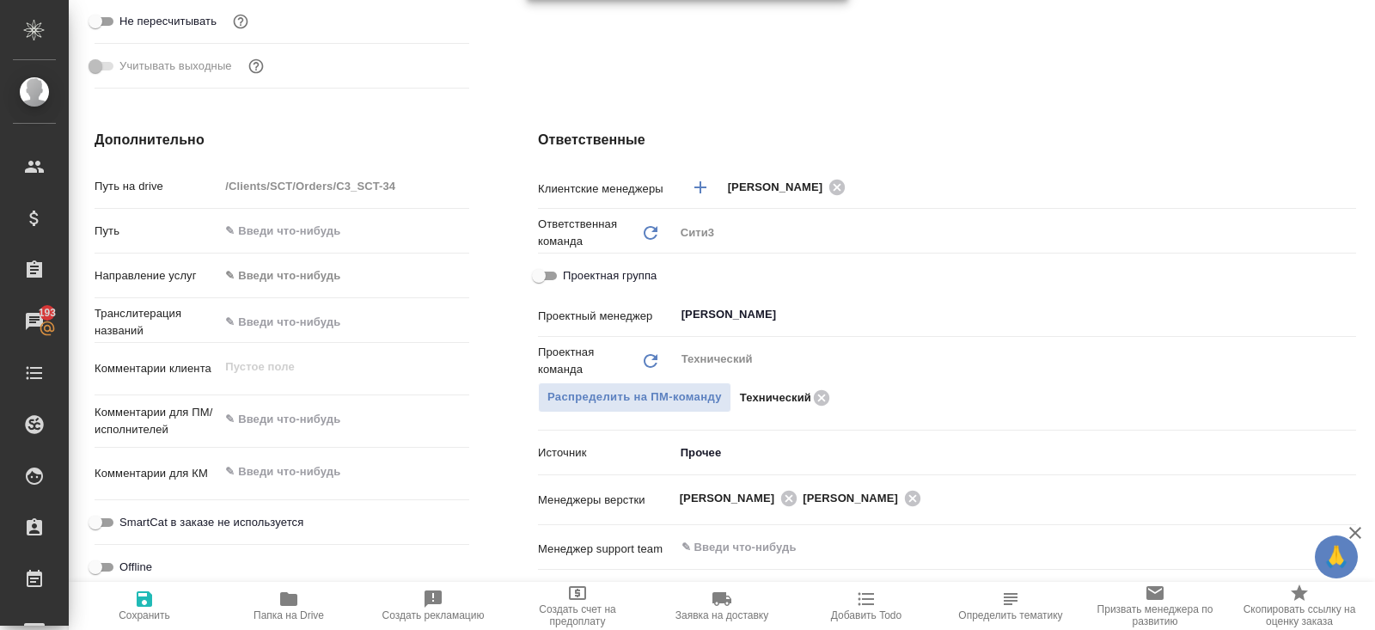
type textarea "x"
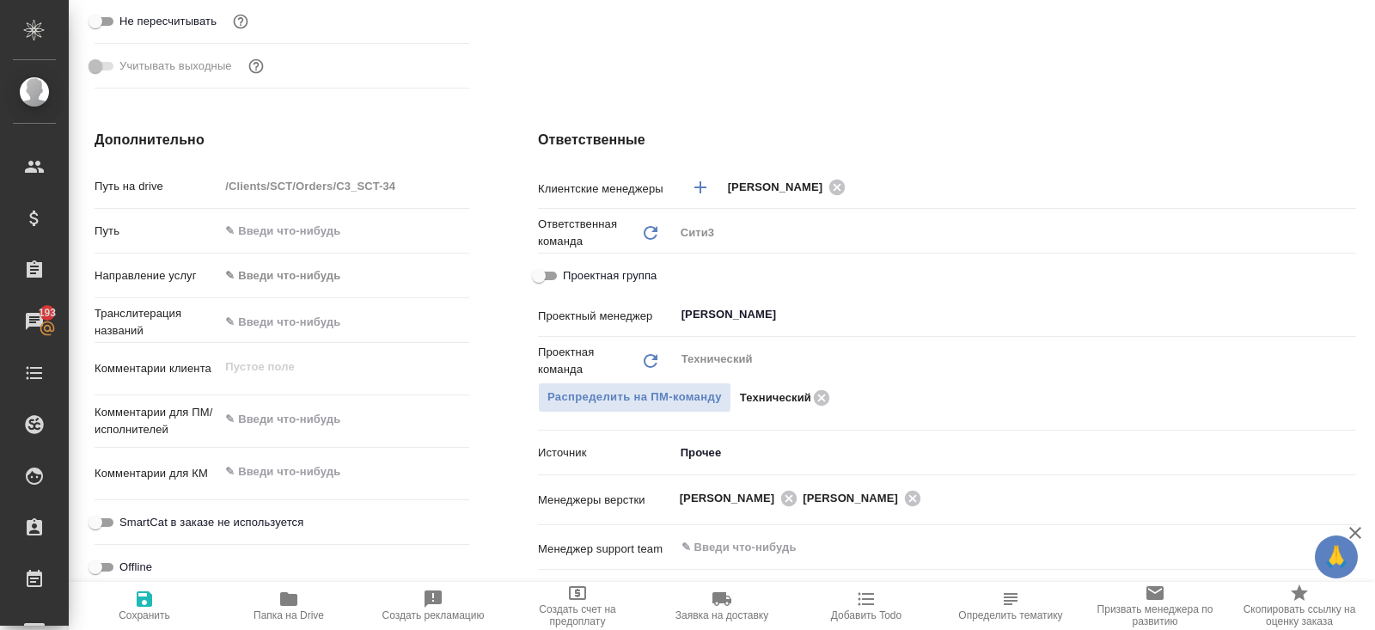
type textarea "x"
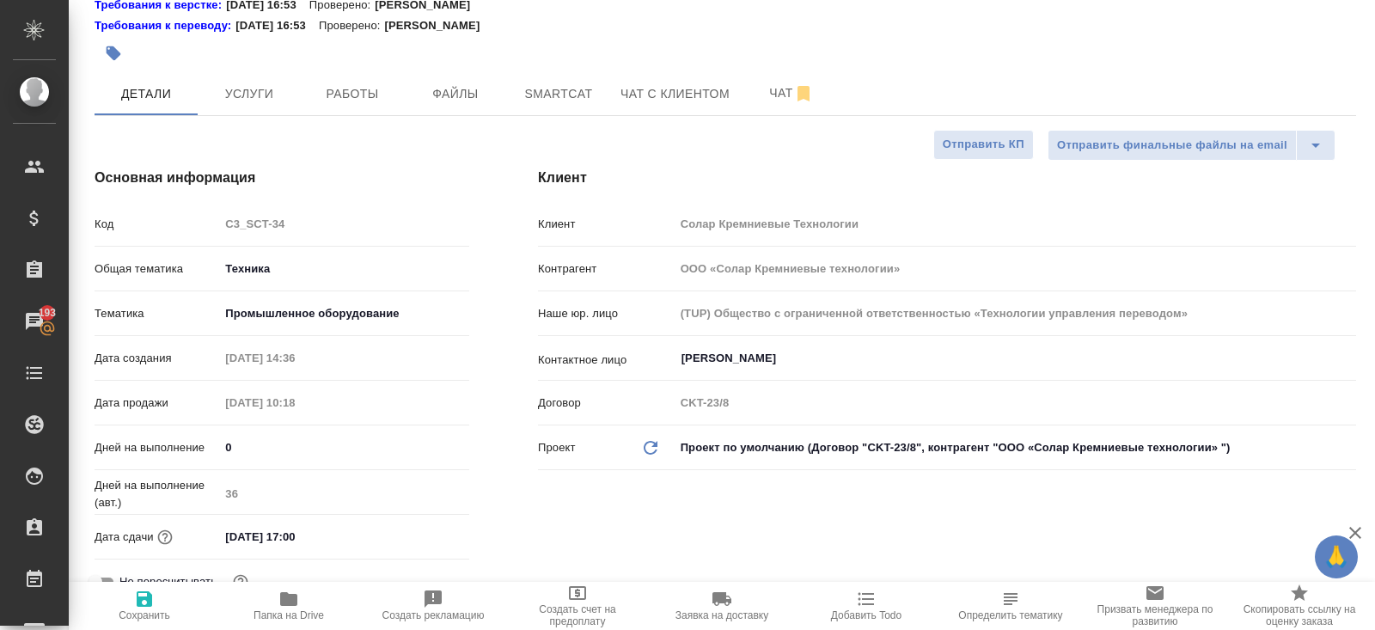
scroll to position [0, 0]
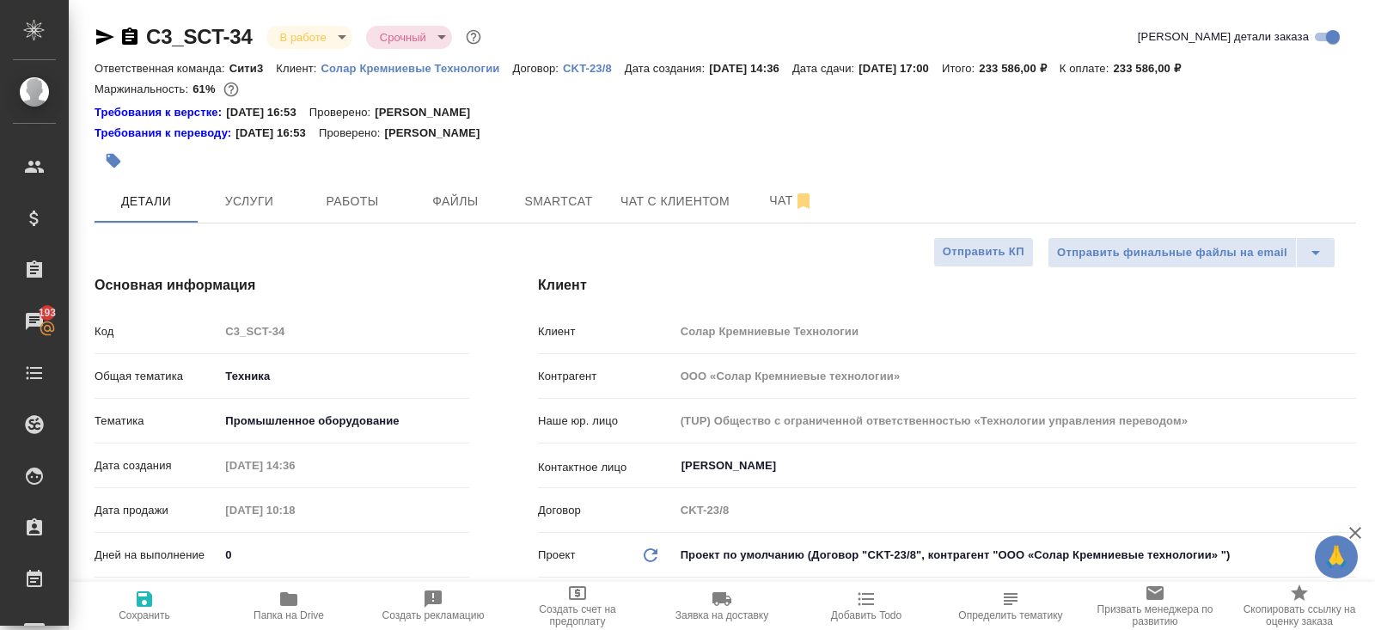
click at [308, 27] on body "🙏 .cls-1 fill:#fff; AWATERA [PERSON_NAME] Спецификации Заказы 193 Чаты Todo Про…" at bounding box center [687, 315] width 1375 height 630
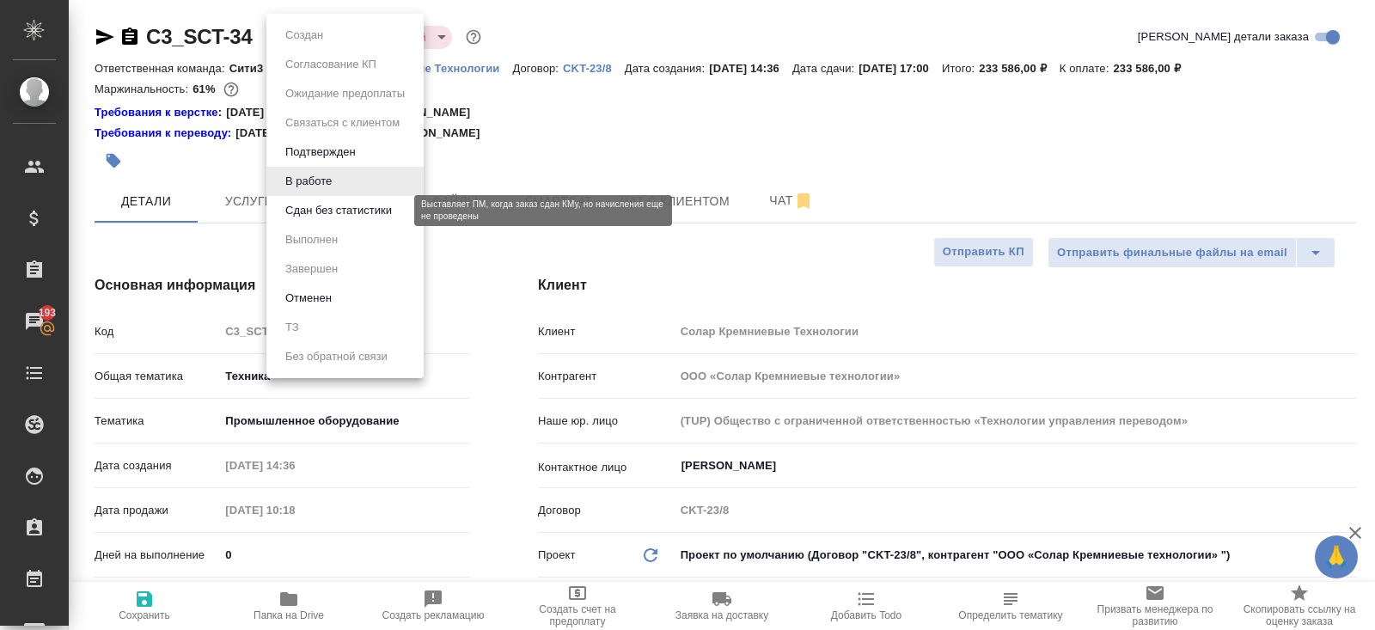
click at [313, 206] on button "Сдан без статистики" at bounding box center [338, 210] width 117 height 19
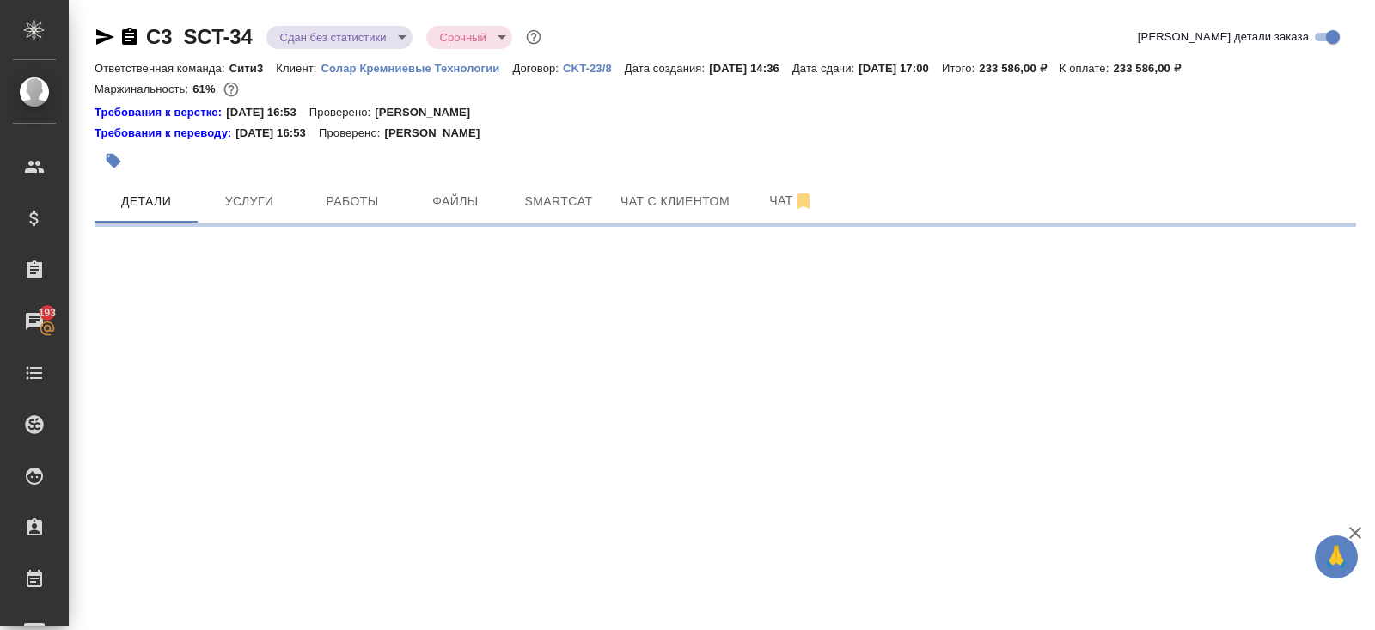
select select "RU"
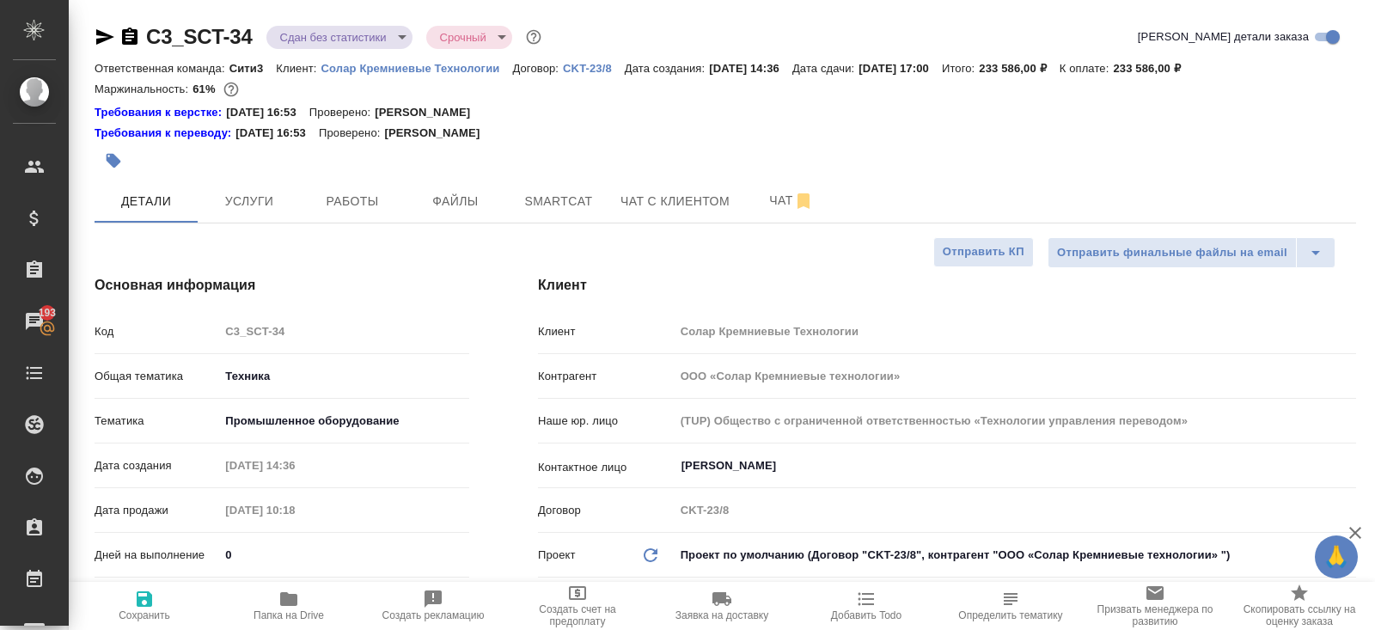
type textarea "x"
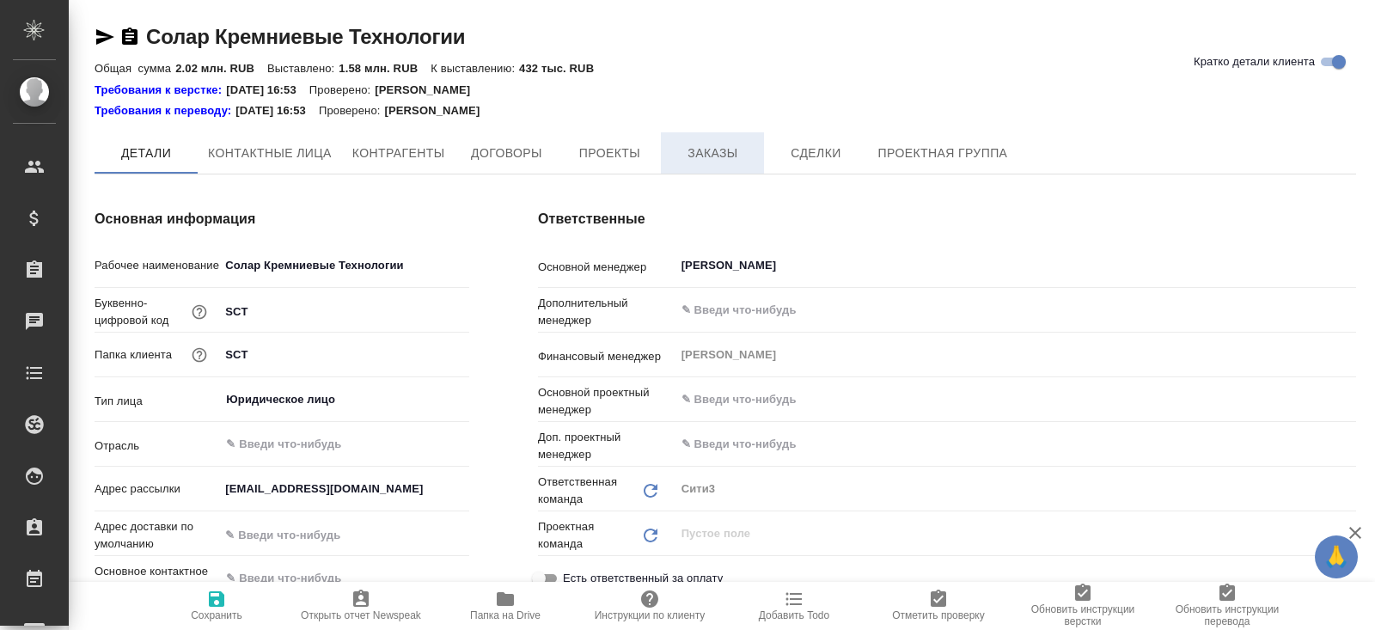
click at [707, 139] on button "Заказы" at bounding box center [712, 152] width 103 height 41
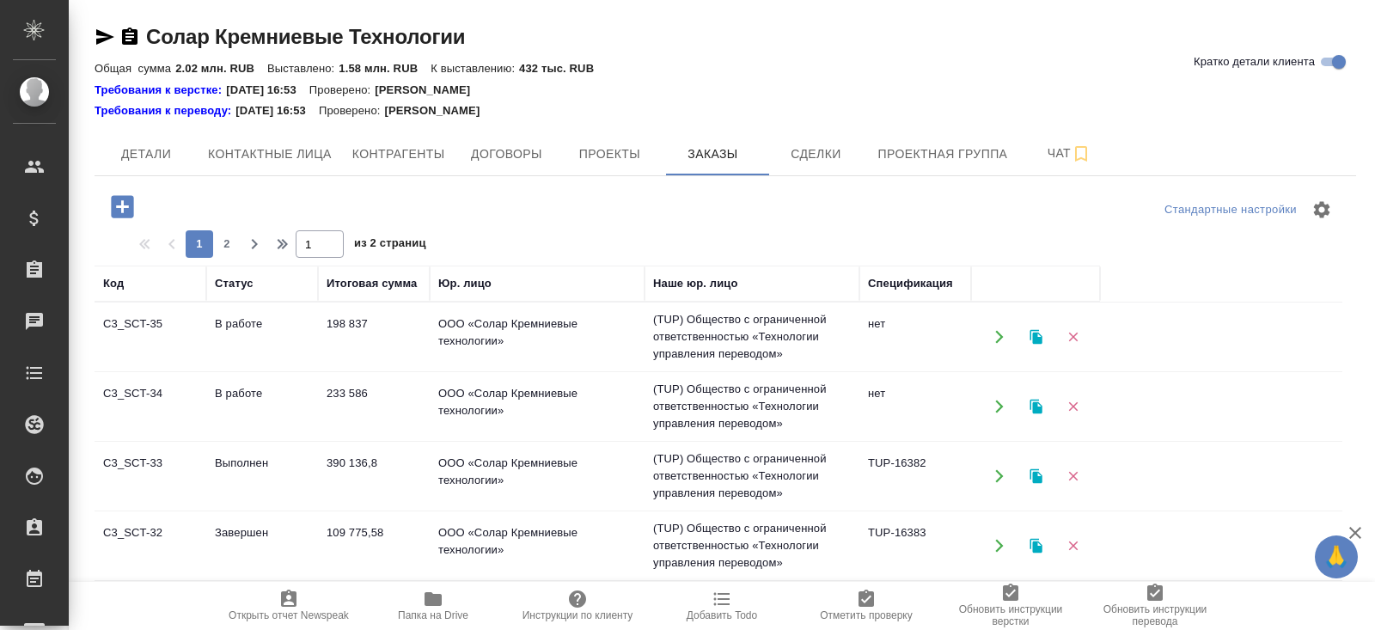
click at [232, 328] on td "В работе" at bounding box center [262, 337] width 112 height 60
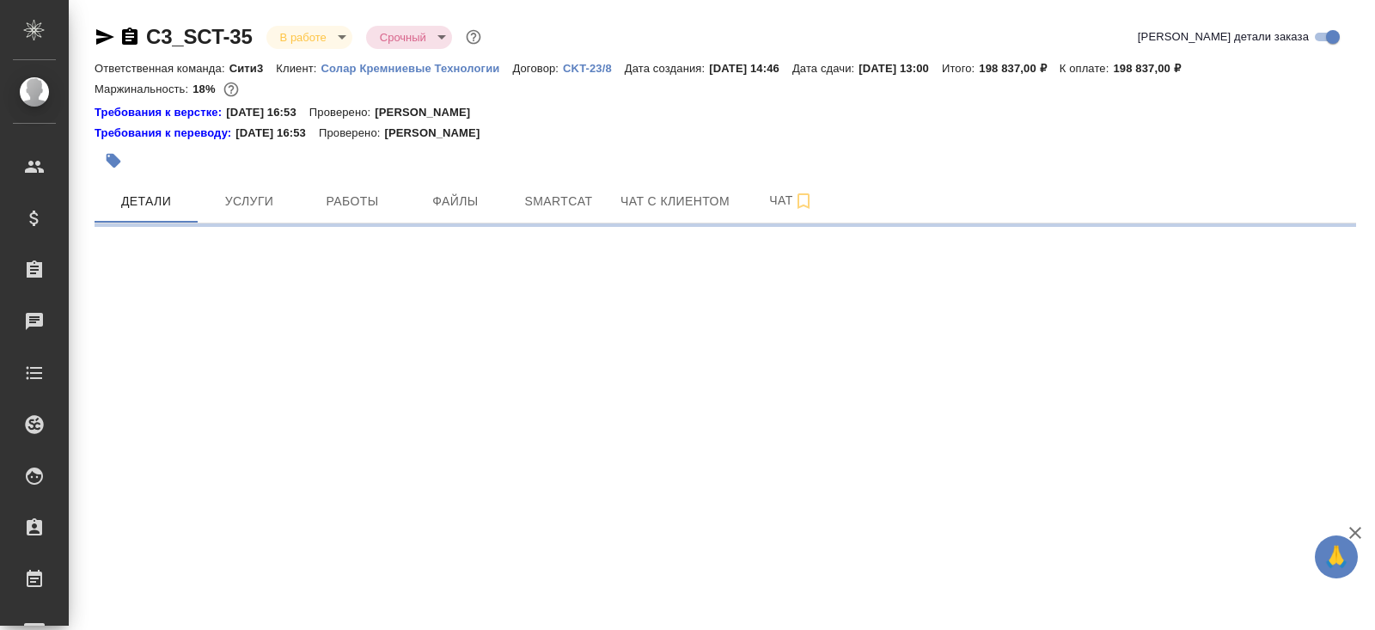
select select "RU"
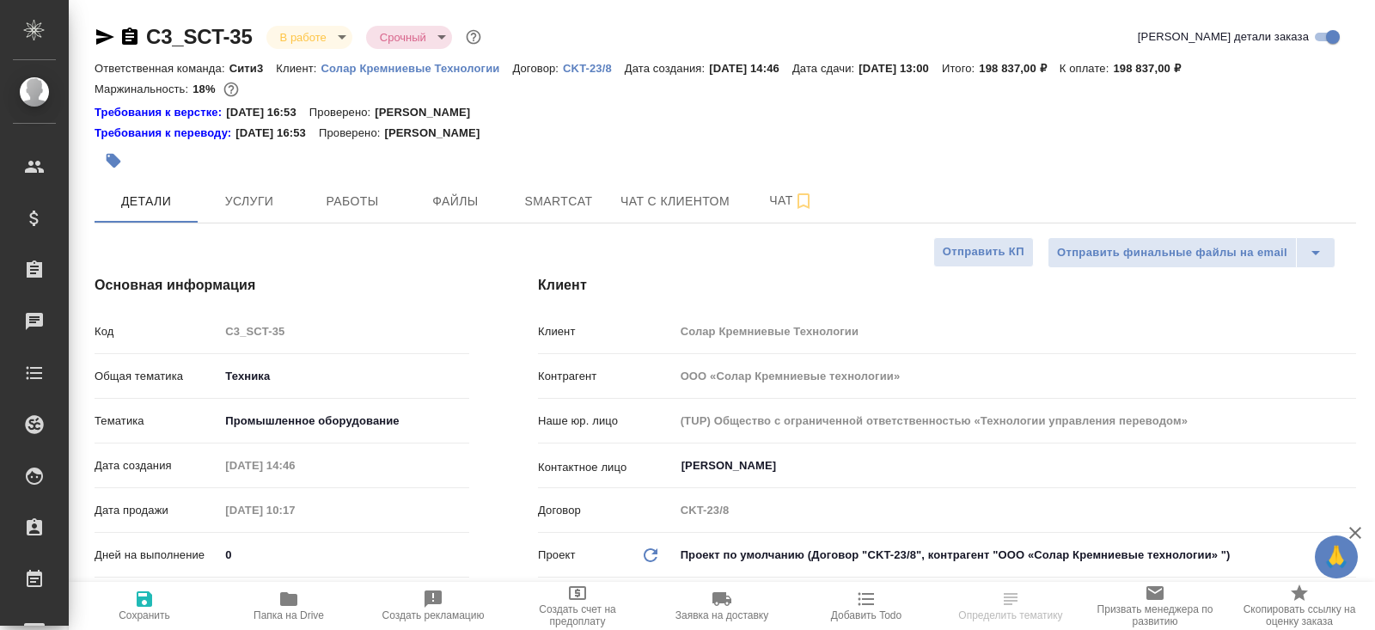
type textarea "x"
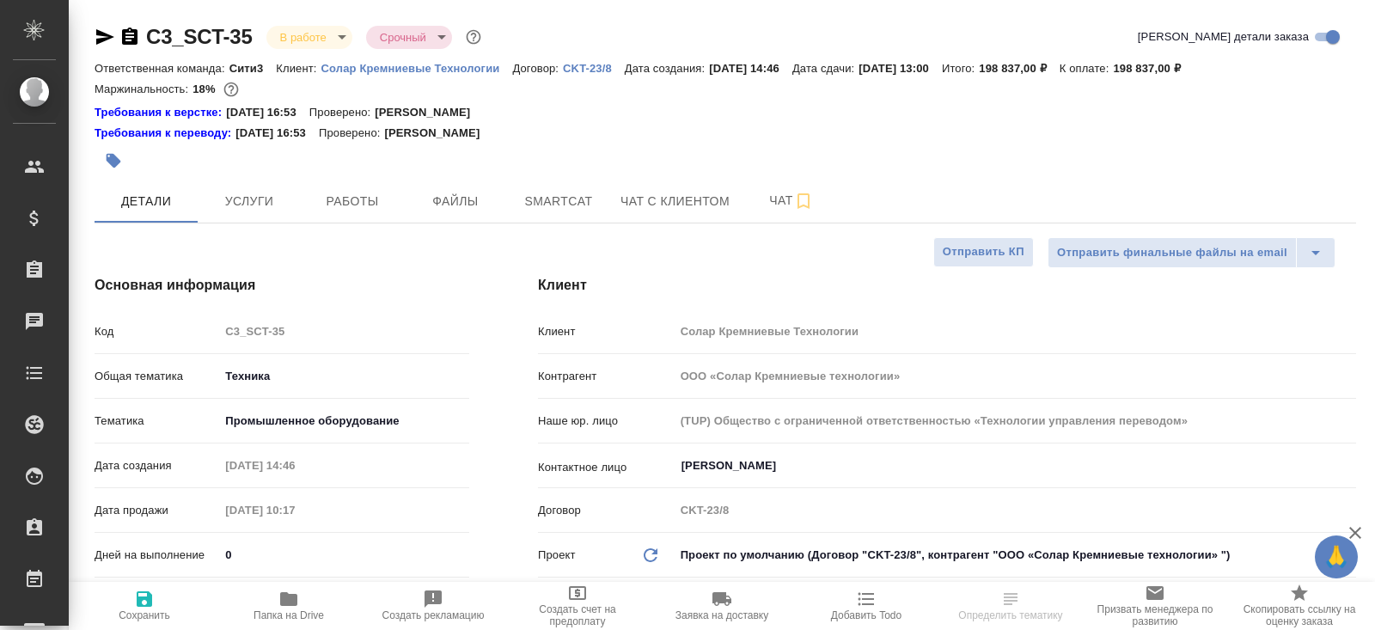
type textarea "x"
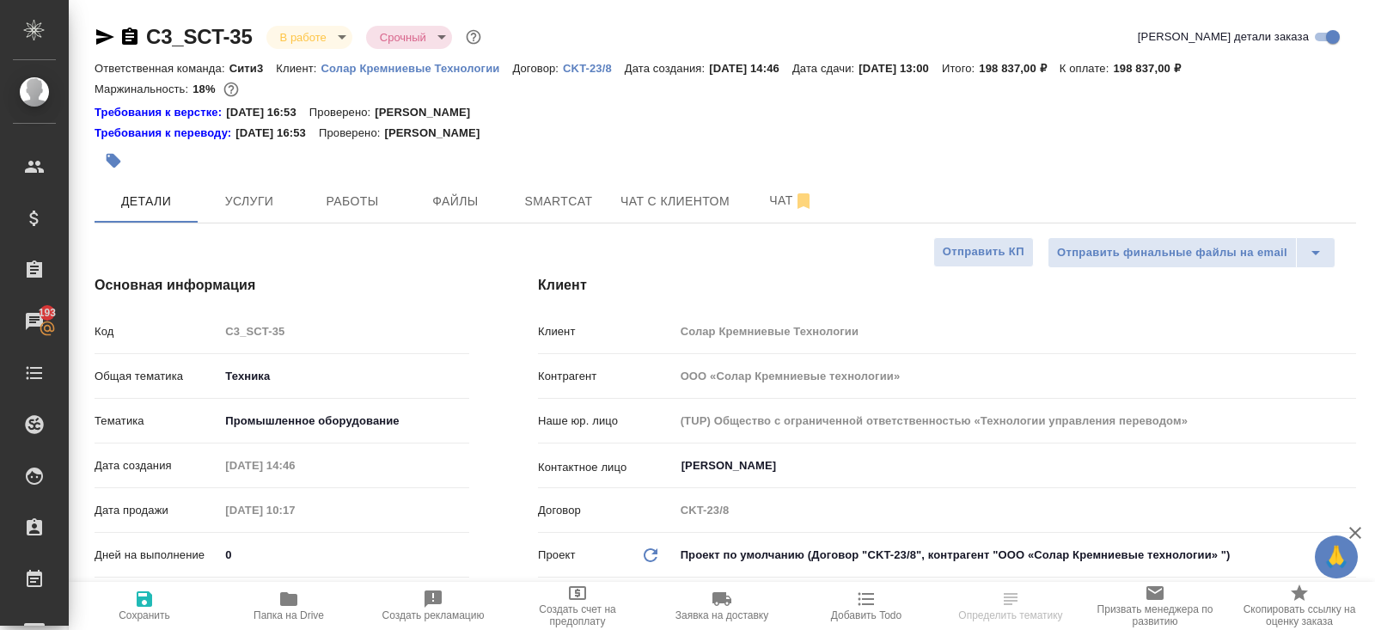
type textarea "x"
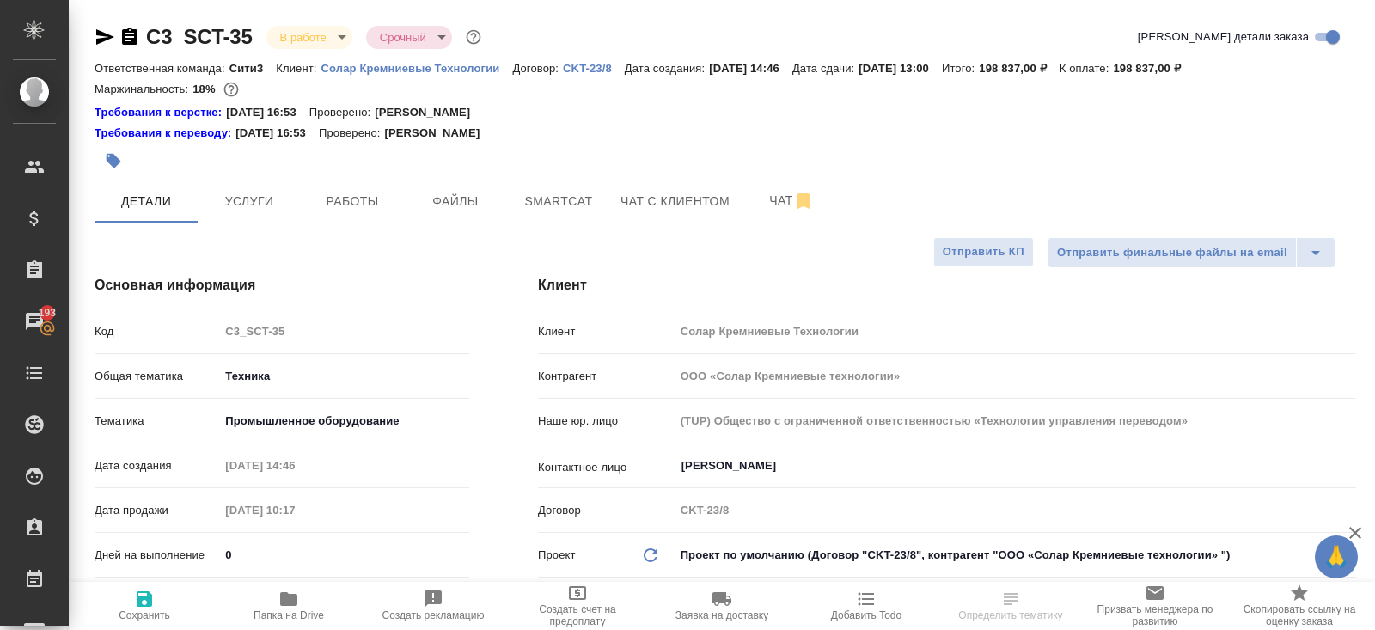
type textarea "x"
select select "RU"
type textarea "x"
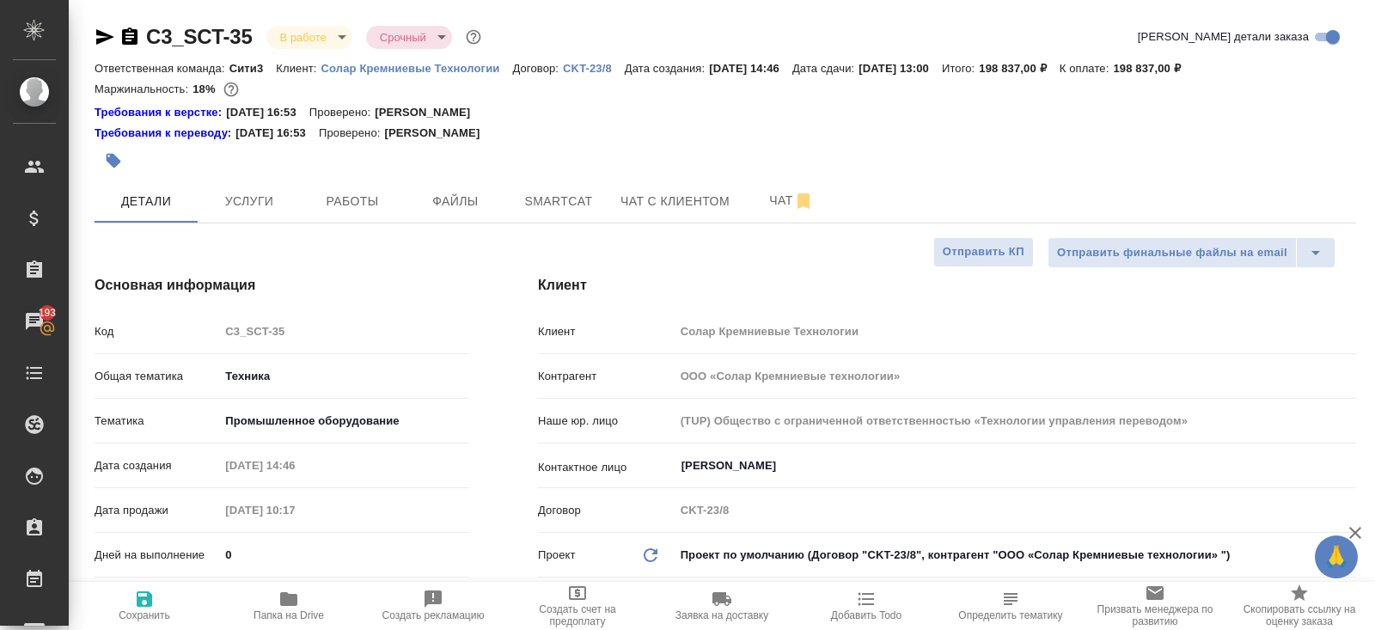
type textarea "x"
click at [774, 204] on span "Чат" at bounding box center [791, 200] width 82 height 21
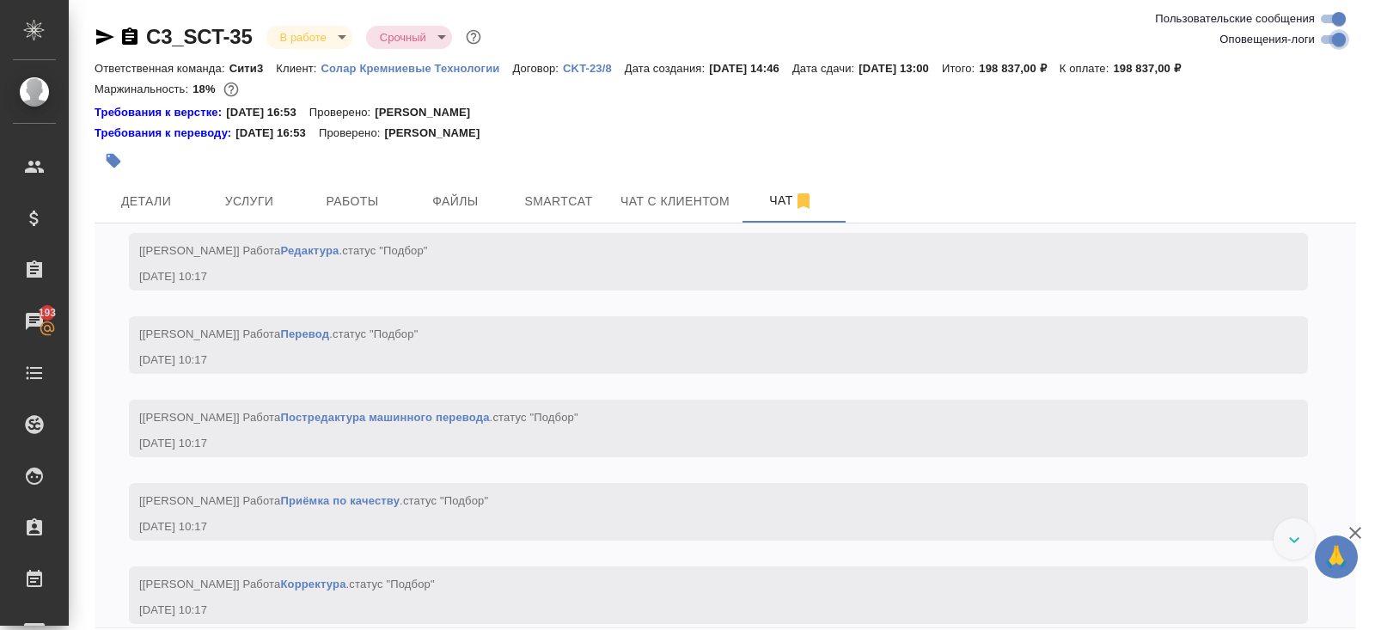
click at [1338, 38] on input "Оповещения-логи" at bounding box center [1339, 39] width 62 height 21
checkbox input "false"
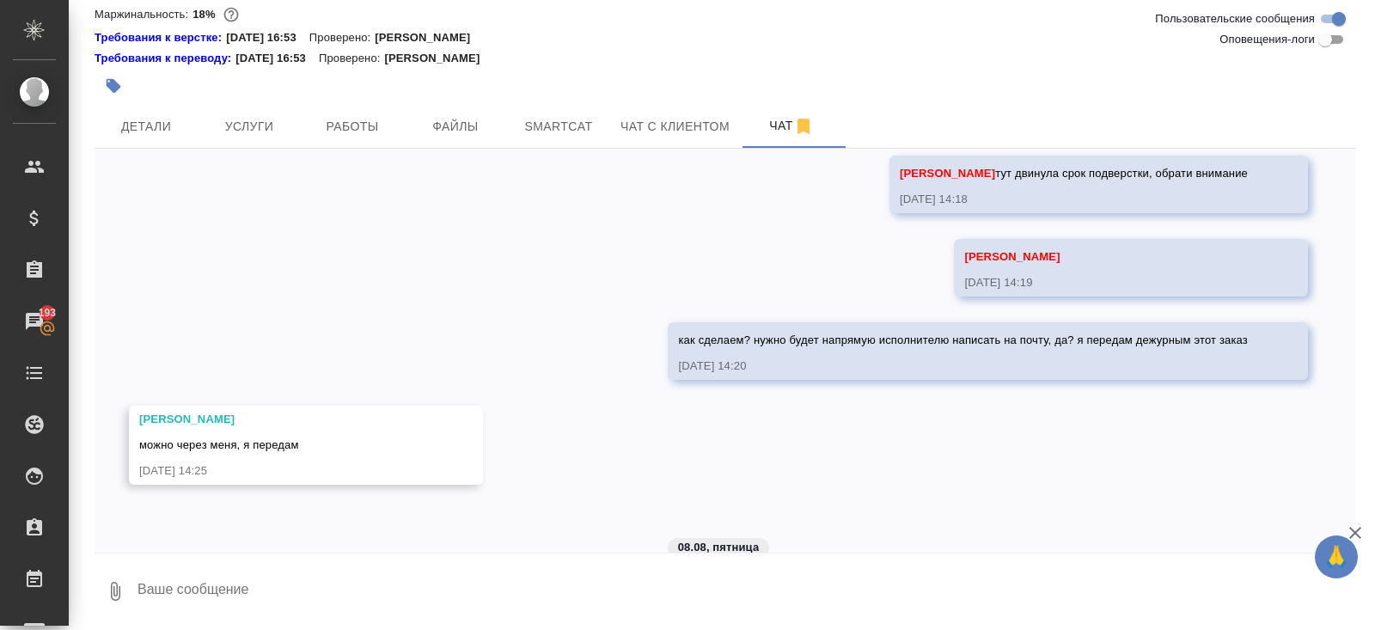
scroll to position [2125, 0]
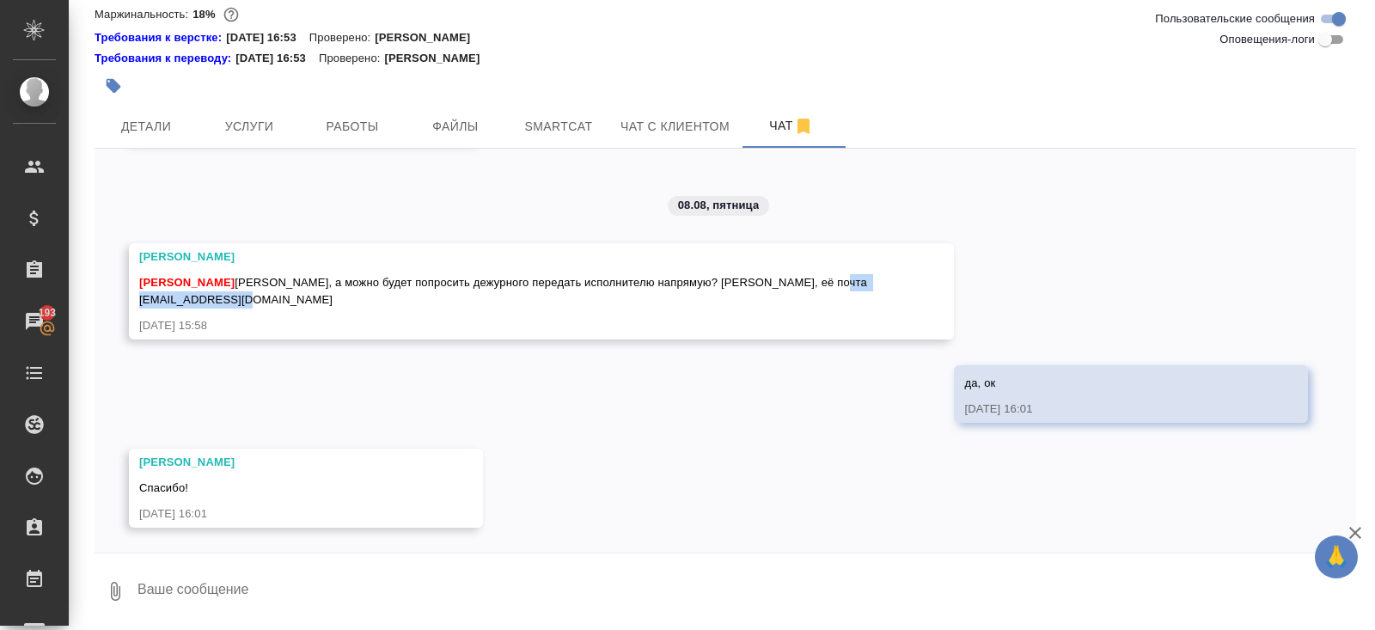
drag, startPoint x: 138, startPoint y: 299, endPoint x: 307, endPoint y: 299, distance: 168.4
click at [307, 299] on div "Малофеева Екатерина Белякова Юлия Юля, а можно будет попросить дежурного переда…" at bounding box center [541, 291] width 825 height 96
copy span "2014vi.pres@gmail.com"
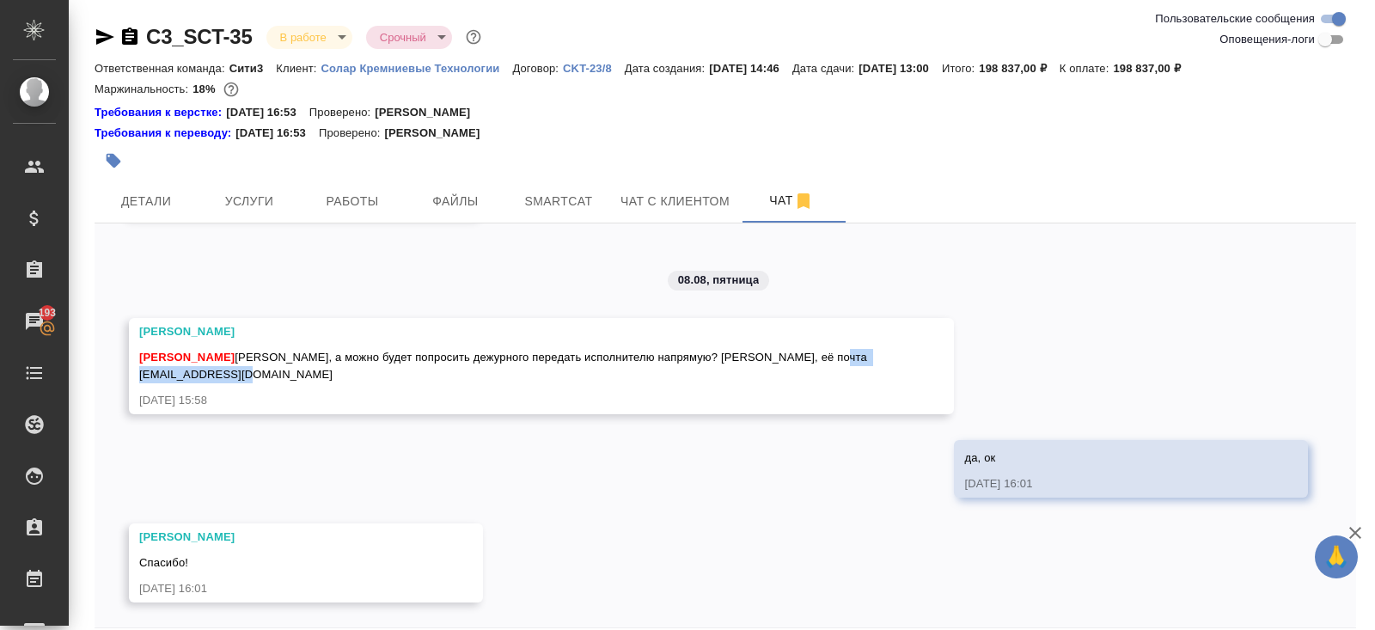
click at [138, 35] on icon "button" at bounding box center [129, 37] width 21 height 21
copy span "2014vi.pres@gmail.com"
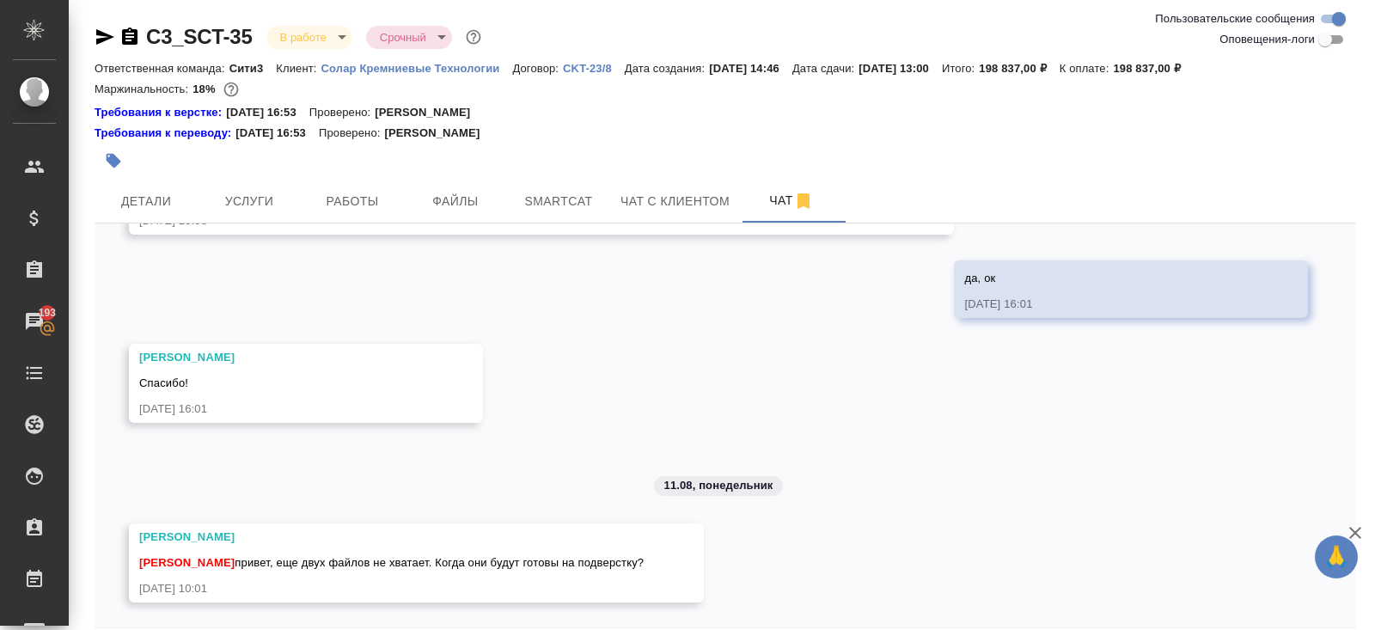
scroll to position [75, 0]
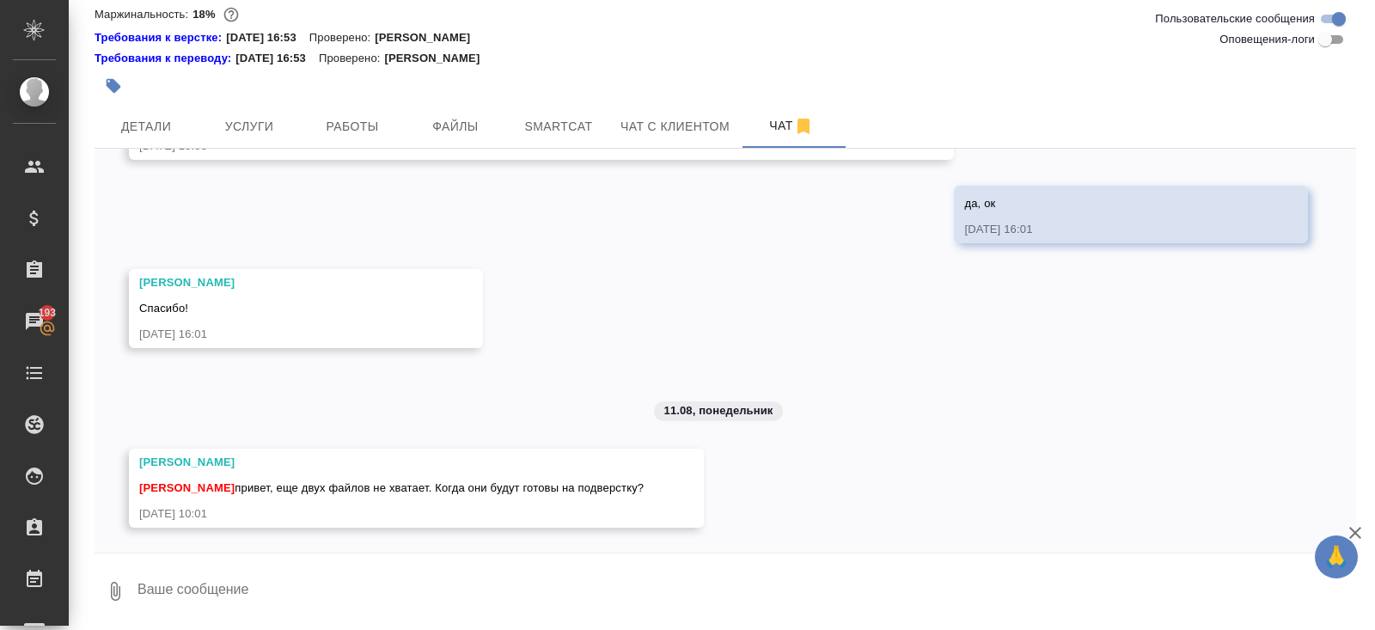
click at [265, 583] on textarea at bounding box center [746, 591] width 1220 height 58
click at [141, 588] on textarea "в теч дня один через пару часов" at bounding box center [732, 591] width 1192 height 58
type textarea "один в теч дня один через пару часов"
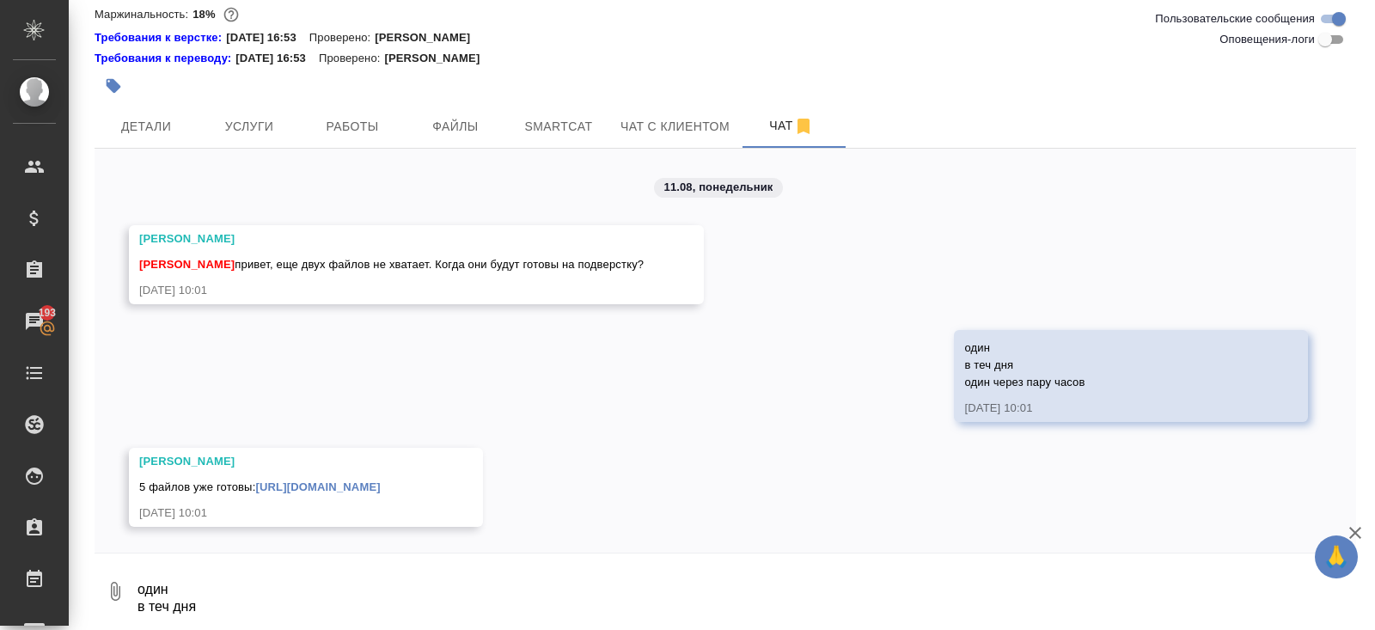
click at [255, 489] on link "https://drive.awatera.com/apps/files/files/9680759?dir=/Shares/SCT/Orders/C3_SC…" at bounding box center [317, 486] width 125 height 13
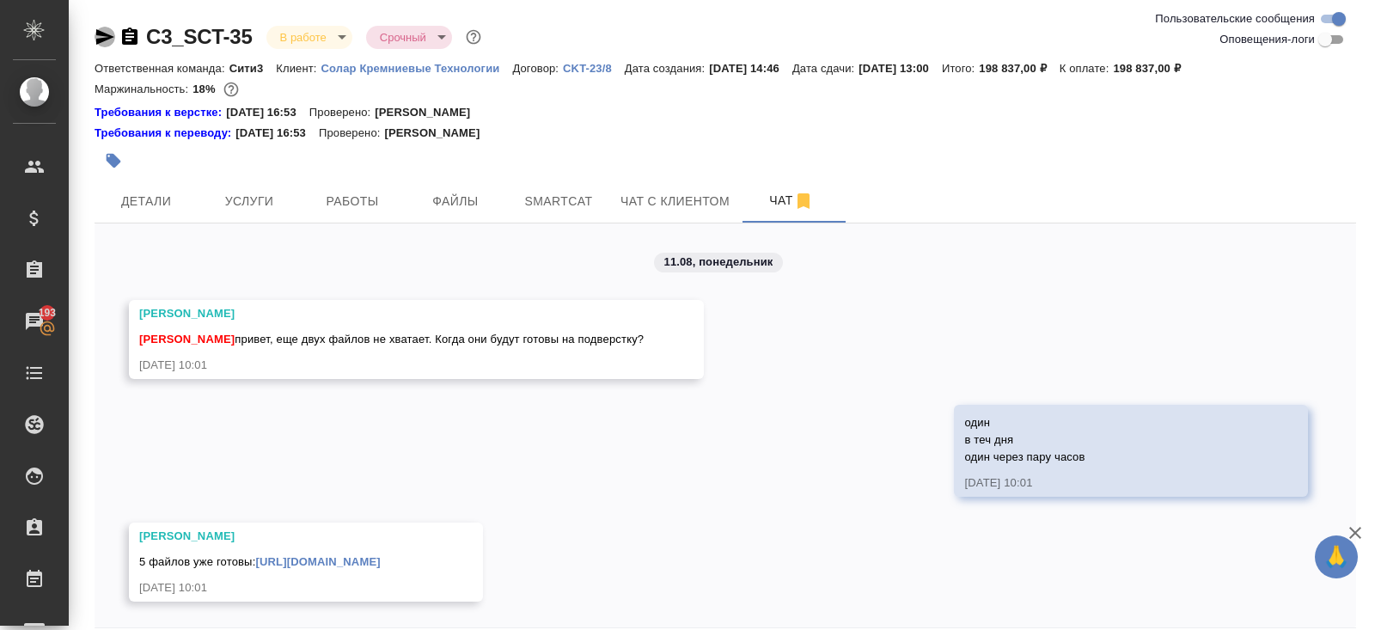
click at [102, 33] on icon "button" at bounding box center [105, 36] width 18 height 15
click at [174, 195] on span "Детали" at bounding box center [146, 201] width 82 height 21
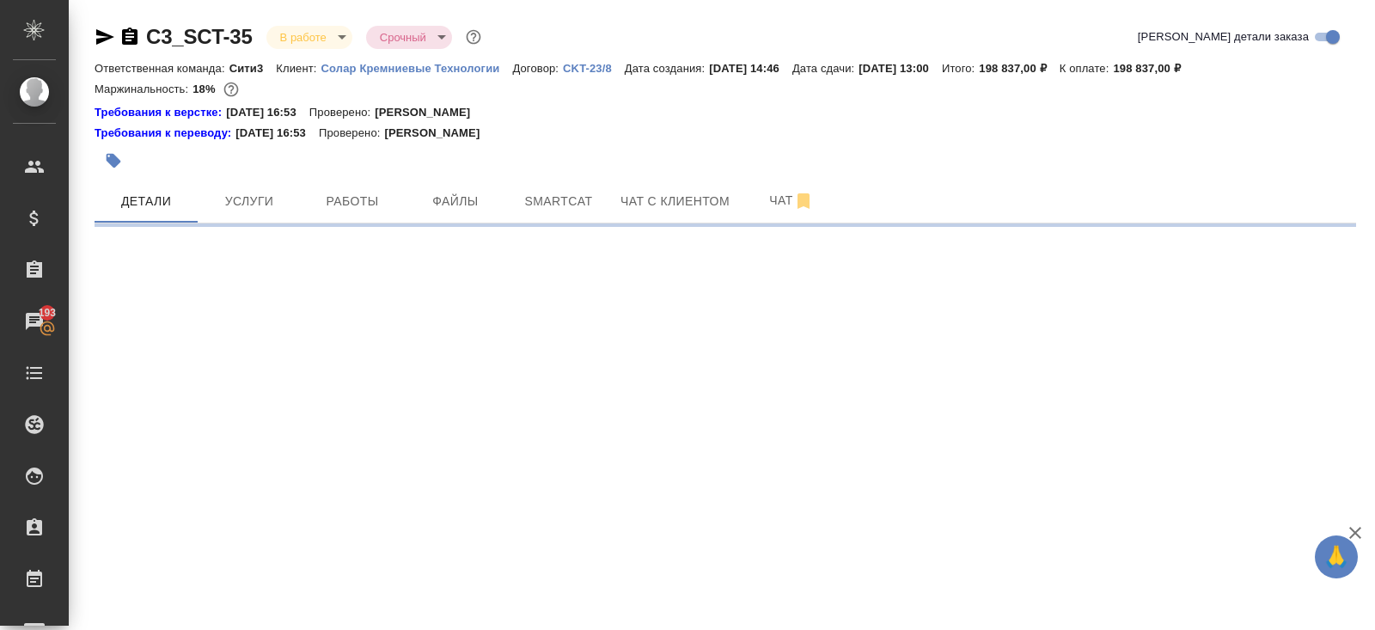
select select "RU"
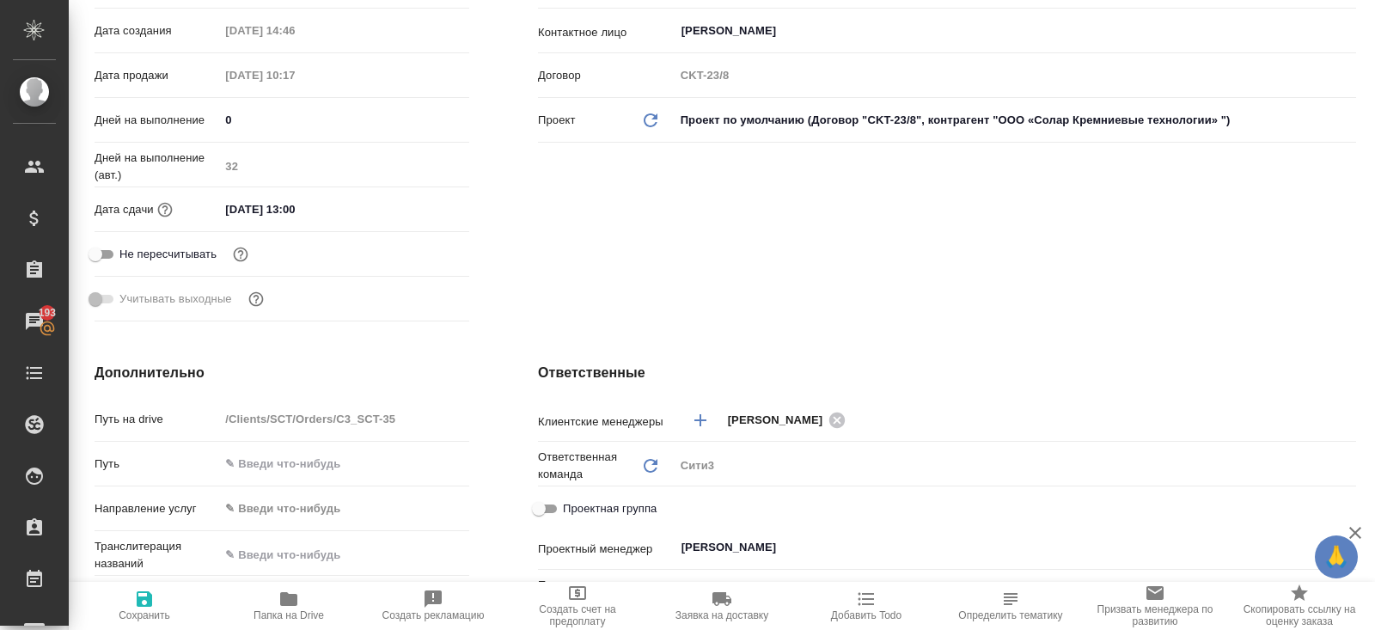
scroll to position [513, 0]
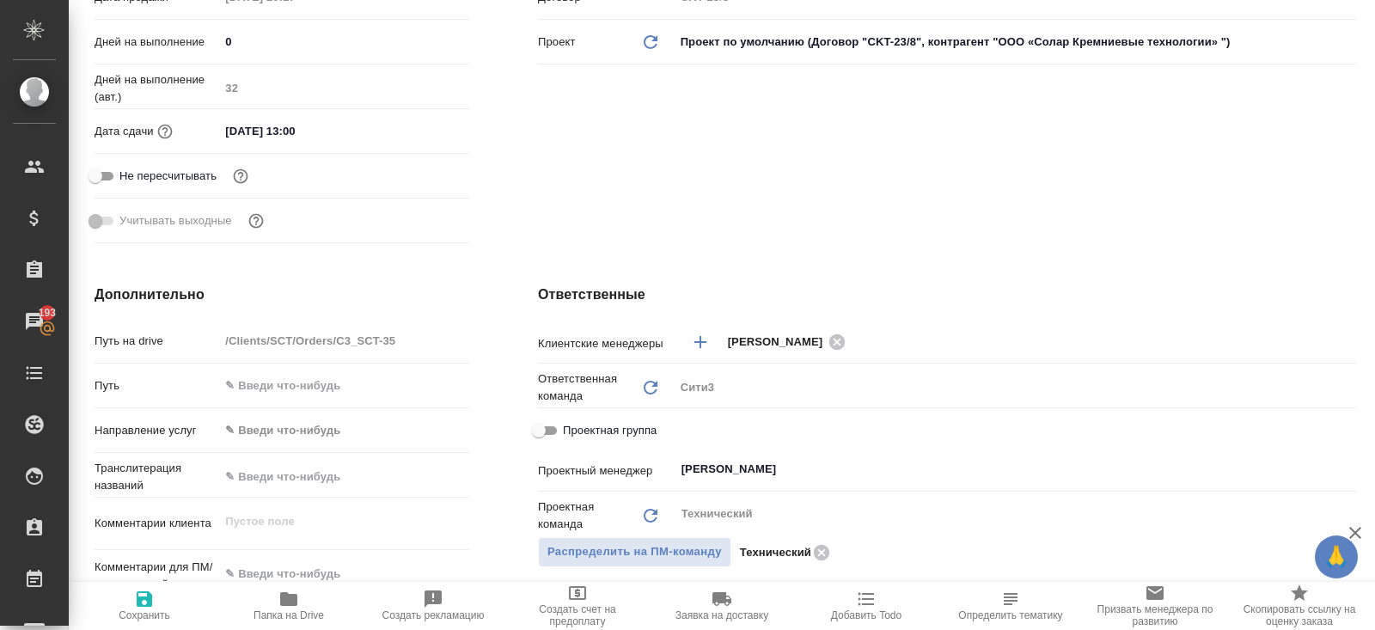
type textarea "x"
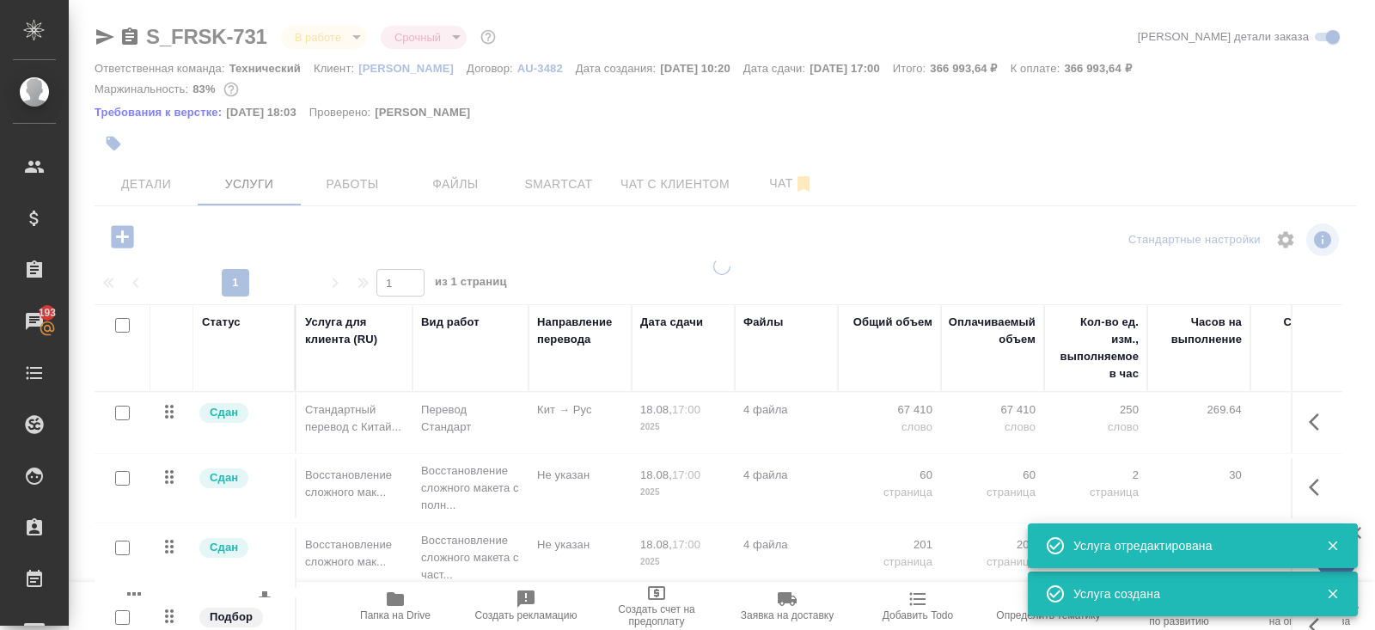
scroll to position [87, 0]
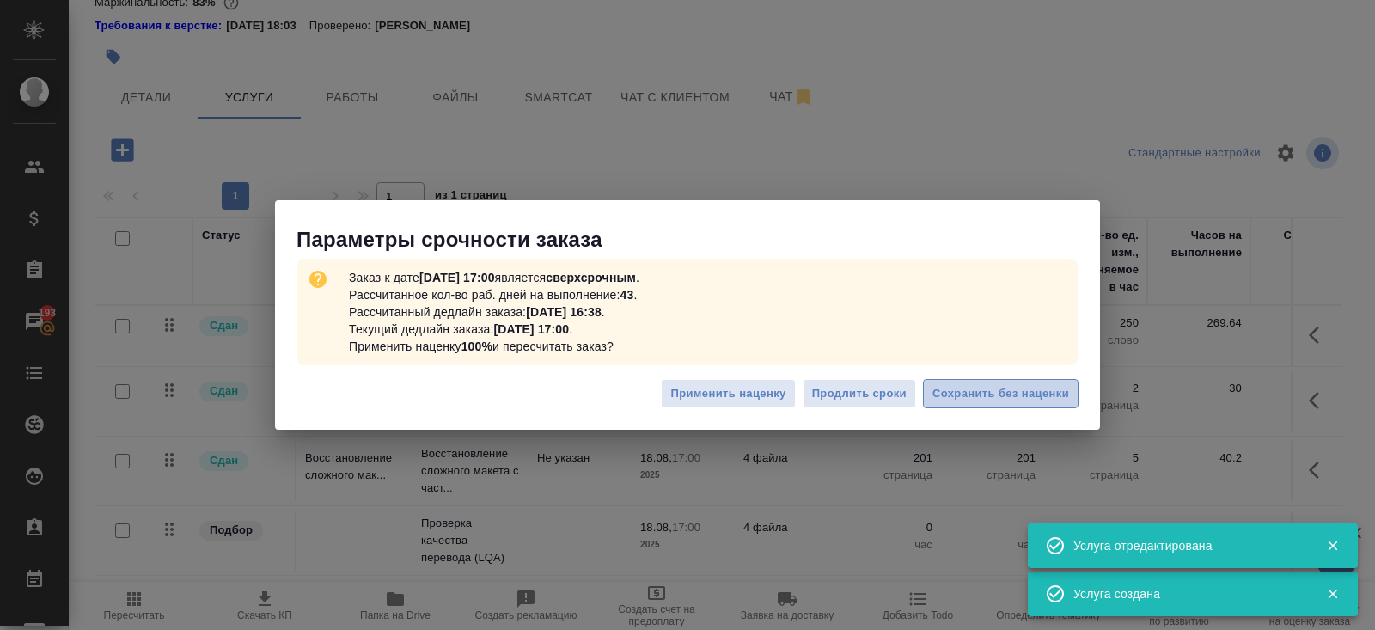
click at [955, 397] on span "Сохранить без наценки" at bounding box center [1000, 394] width 137 height 20
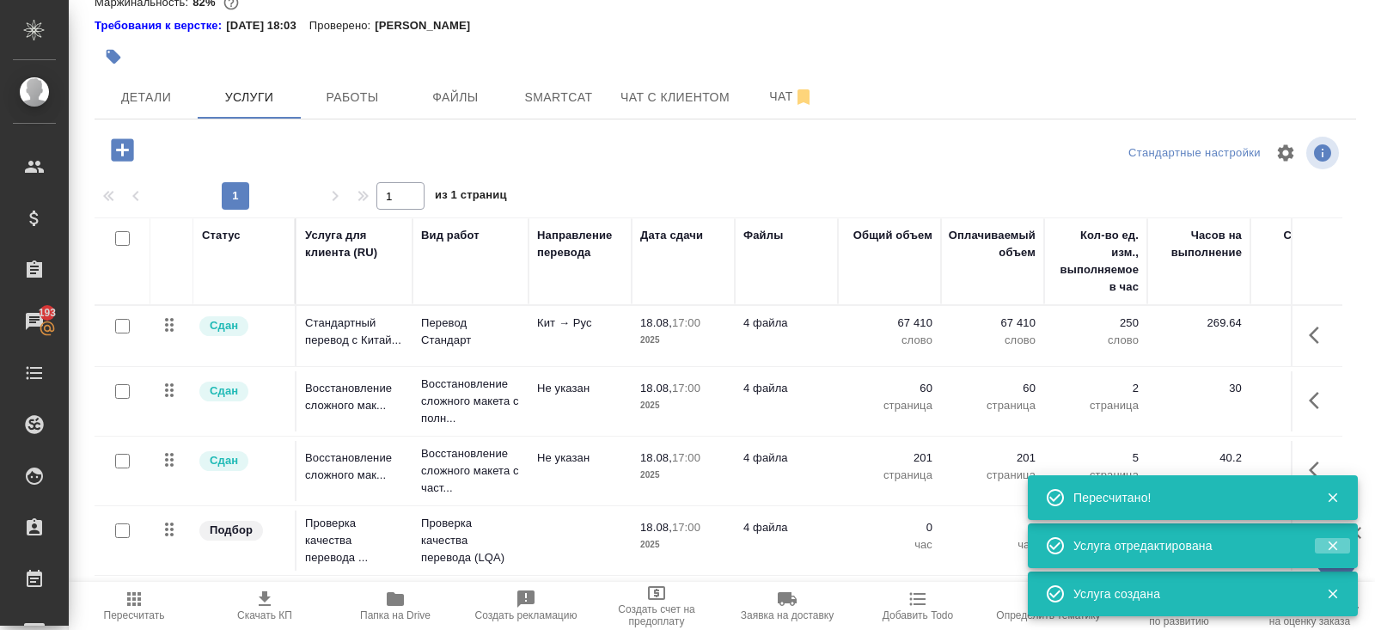
click at [1332, 547] on icon "button" at bounding box center [1332, 545] width 15 height 15
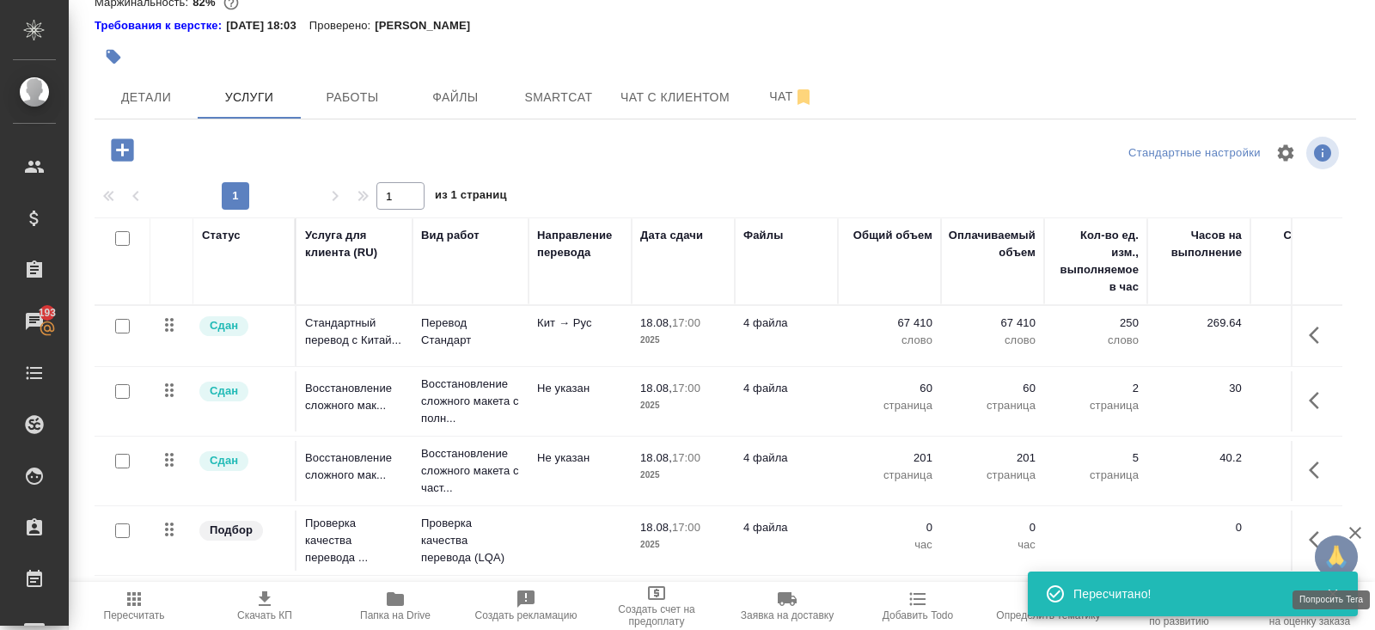
click at [1333, 544] on span "🙏" at bounding box center [1335, 557] width 29 height 36
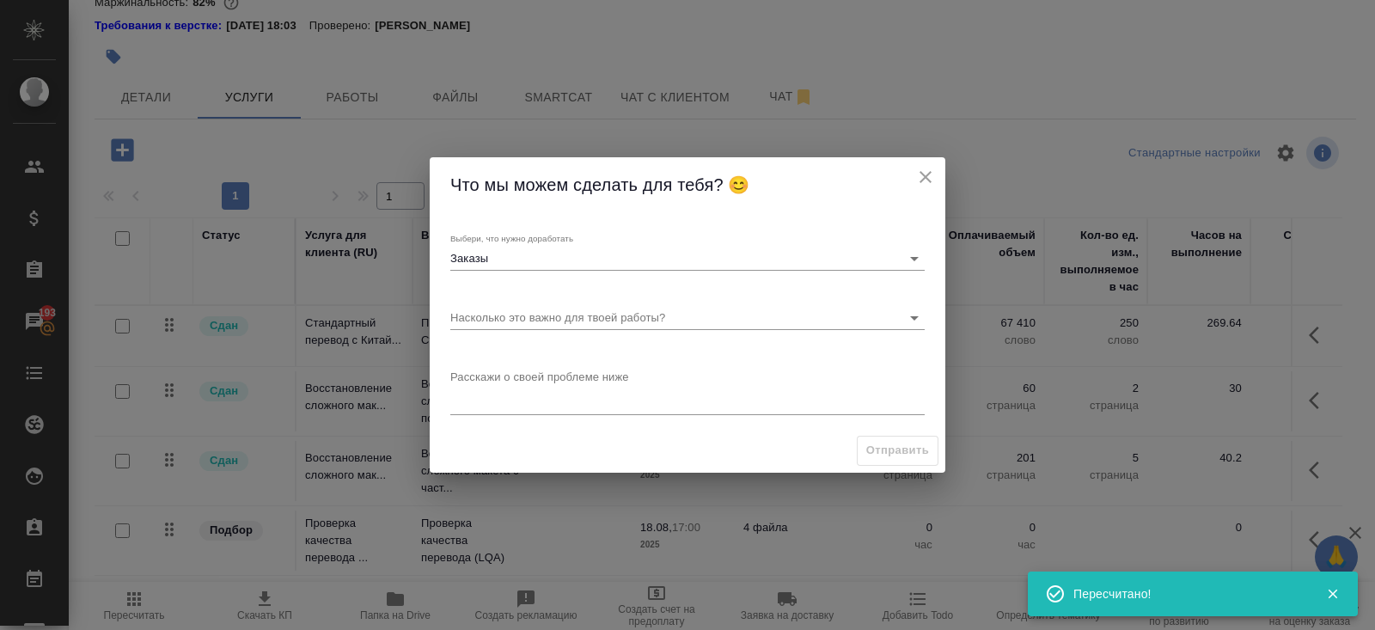
click at [927, 178] on icon "close" at bounding box center [925, 177] width 12 height 12
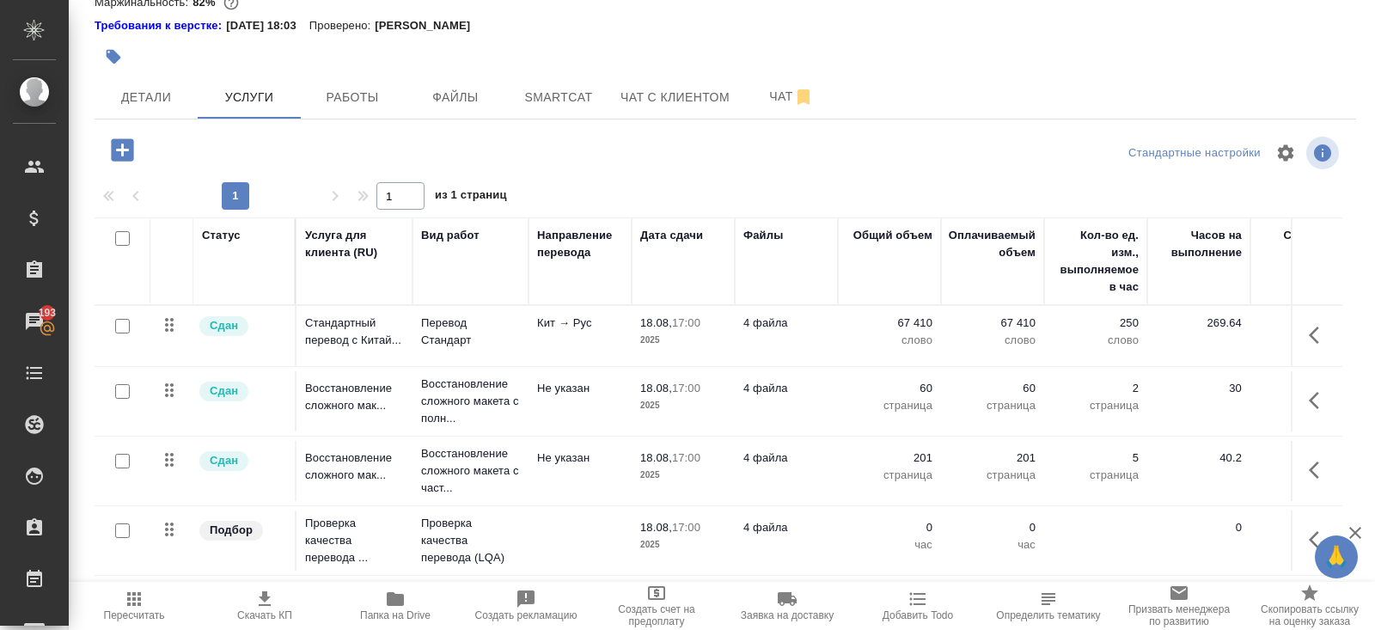
click at [1307, 550] on button "button" at bounding box center [1318, 539] width 41 height 41
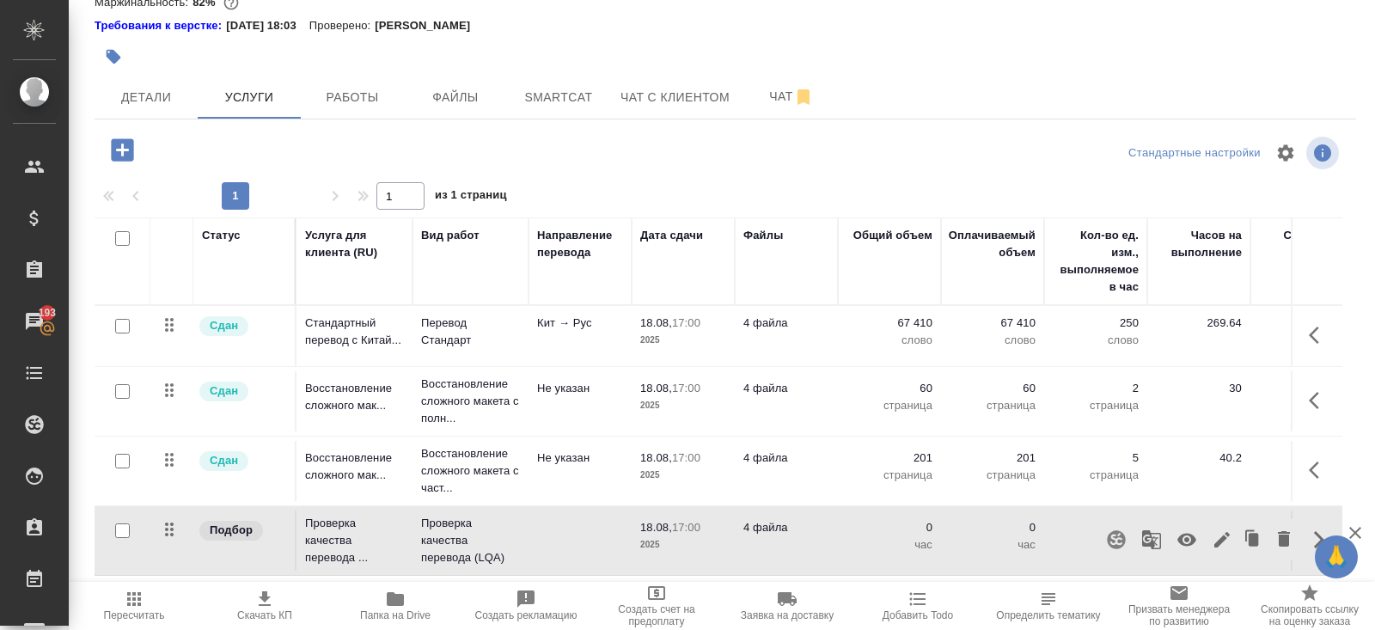
click at [1188, 547] on icon "button" at bounding box center [1186, 539] width 21 height 21
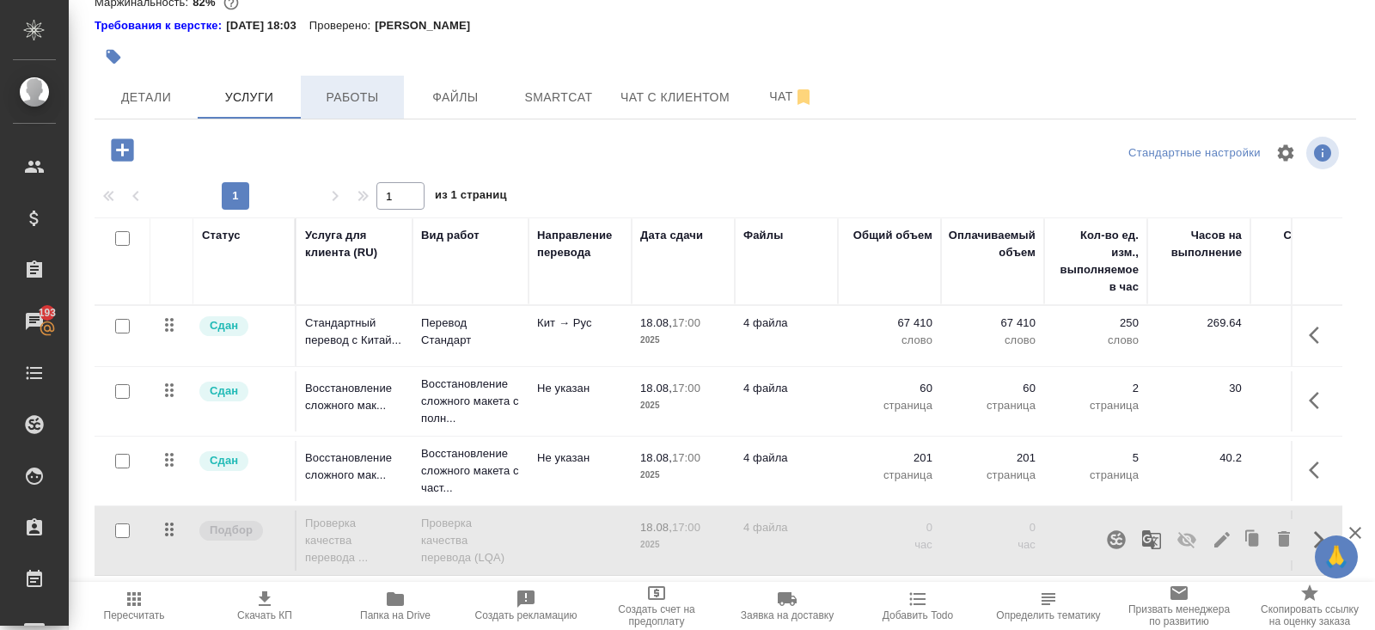
click at [356, 103] on span "Работы" at bounding box center [352, 97] width 82 height 21
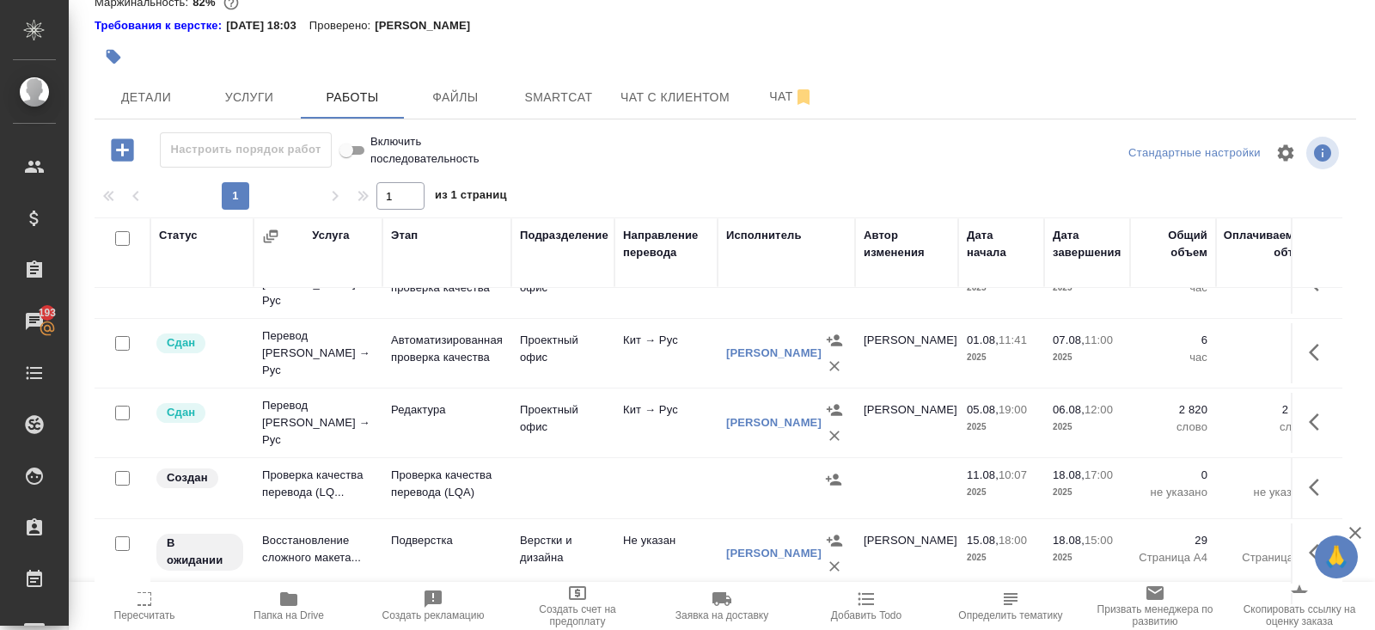
scroll to position [749, 0]
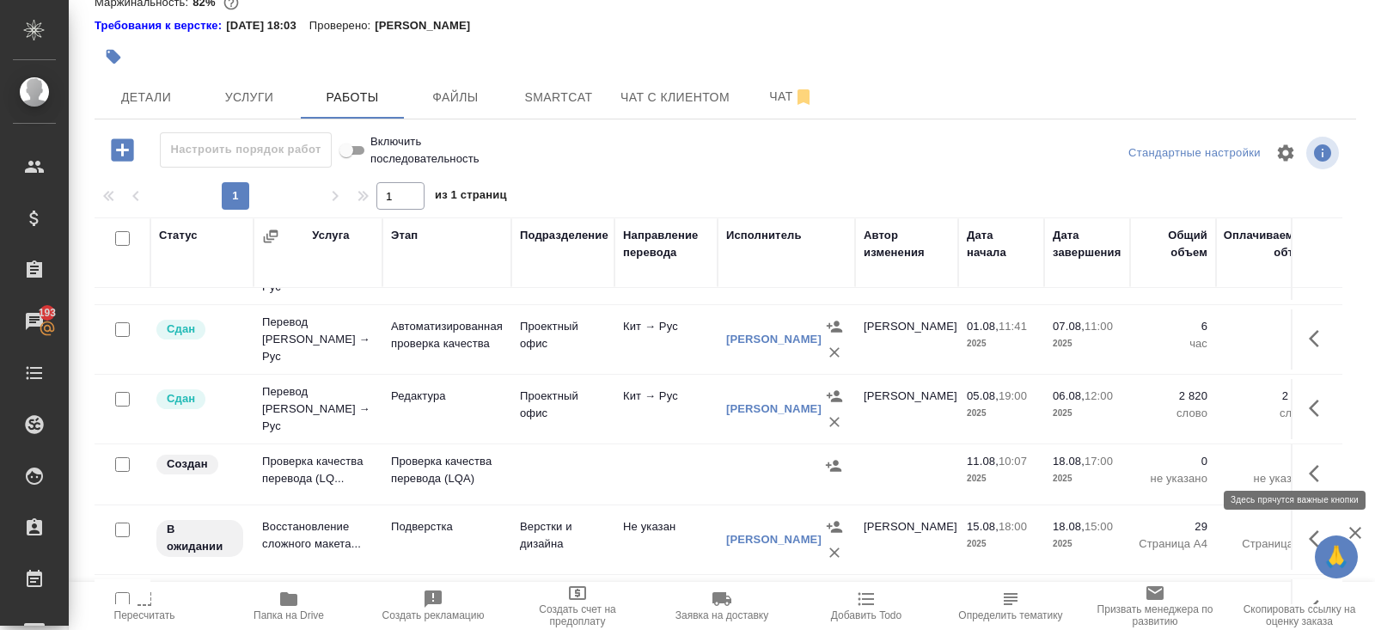
click at [1308, 463] on icon "button" at bounding box center [1318, 473] width 21 height 21
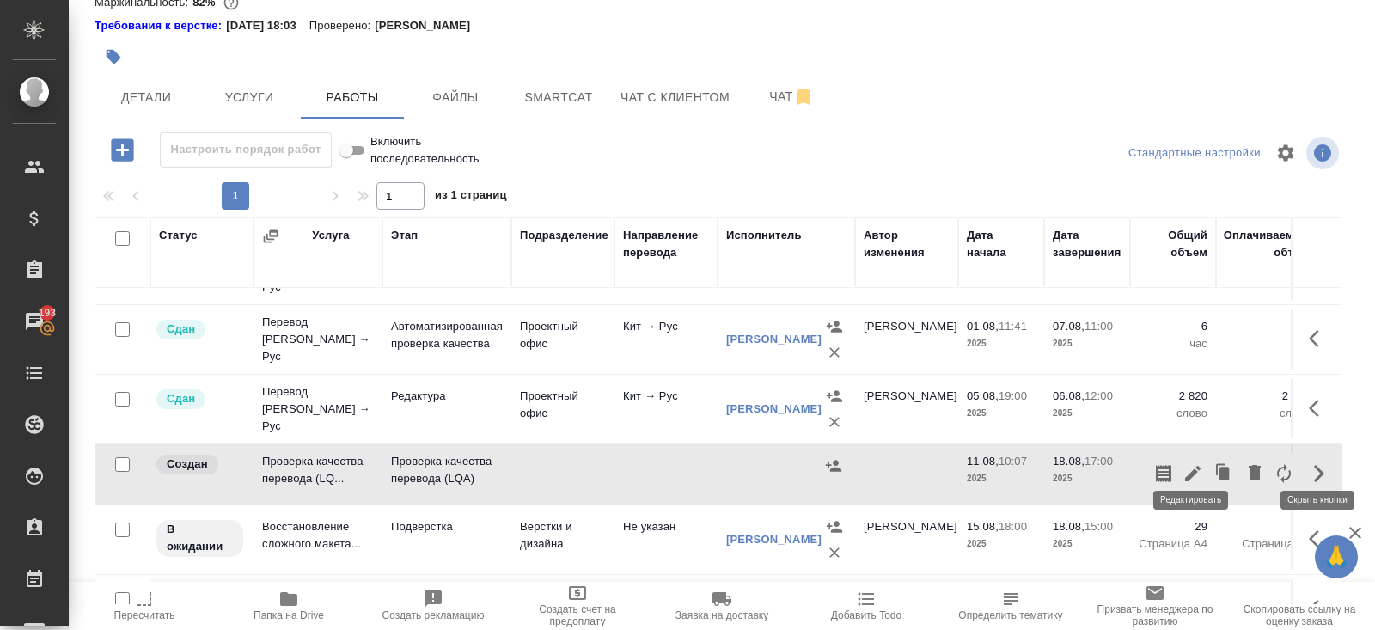
click at [1195, 464] on icon "button" at bounding box center [1192, 473] width 21 height 21
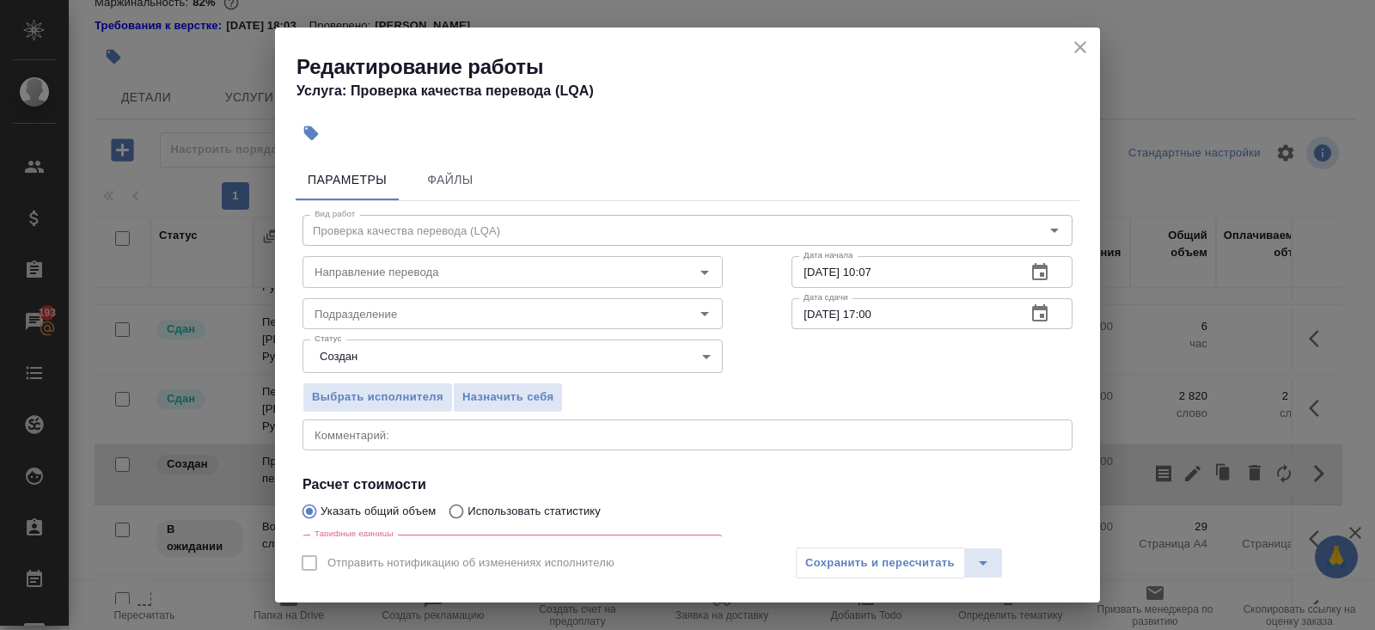
click at [1046, 270] on icon "button" at bounding box center [1039, 271] width 15 height 17
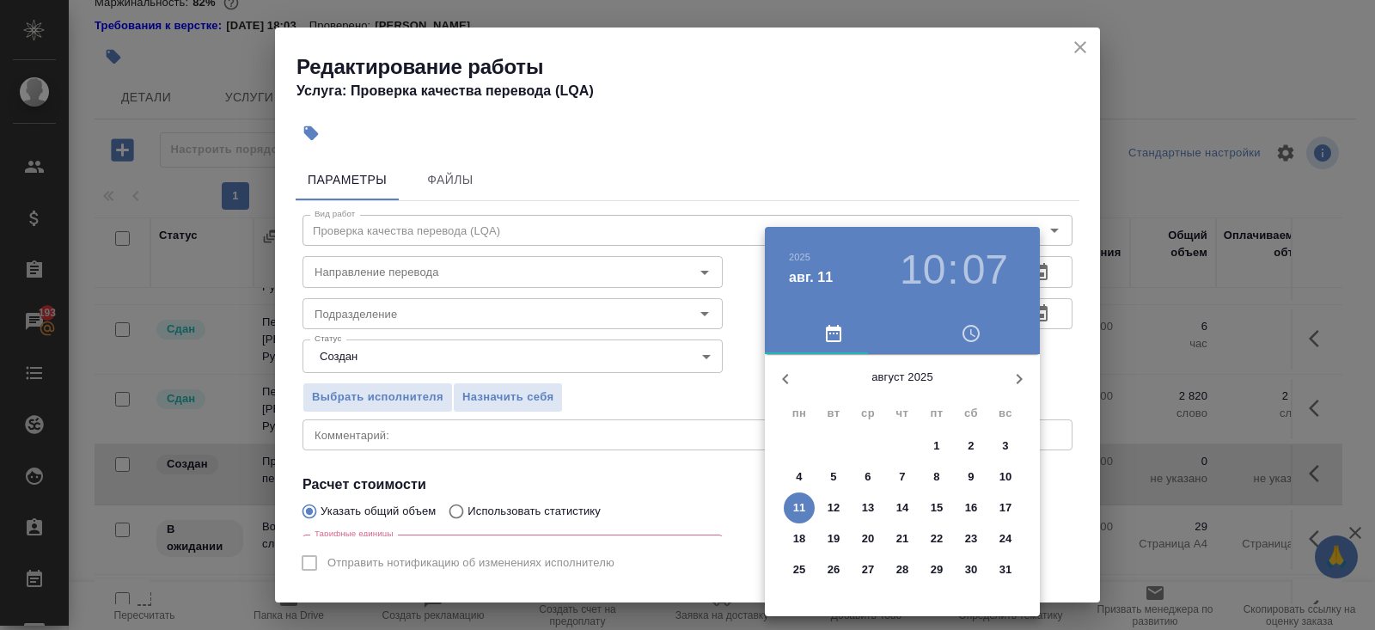
click at [908, 509] on p "14" at bounding box center [902, 507] width 13 height 17
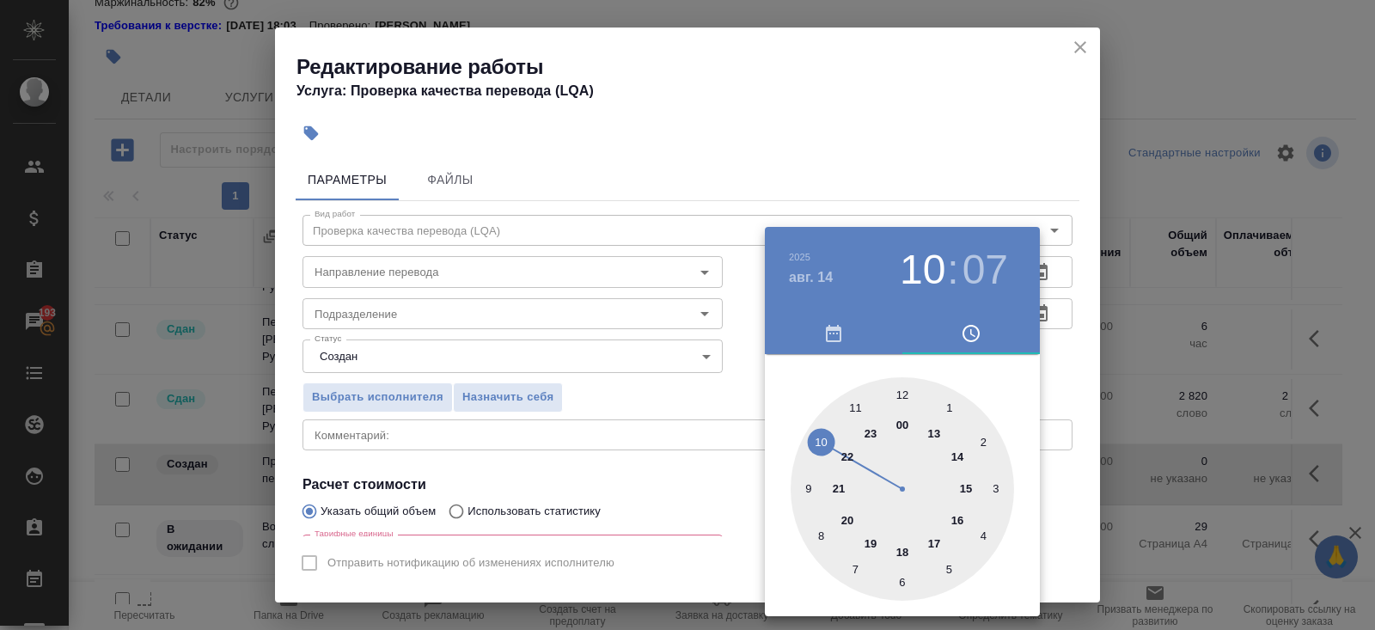
click at [900, 392] on div at bounding box center [901, 488] width 223 height 223
type input "14.08.2025 12:00"
click at [948, 154] on div at bounding box center [687, 315] width 1375 height 630
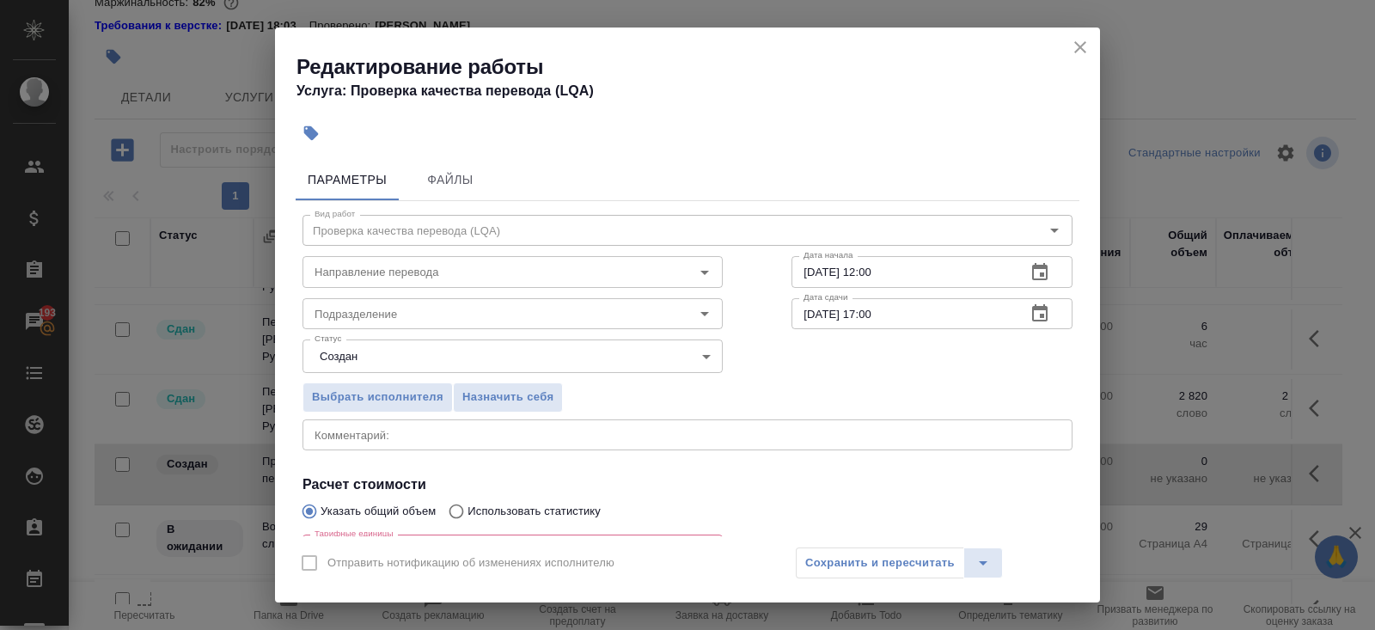
click at [1042, 310] on icon "button" at bounding box center [1039, 313] width 21 height 21
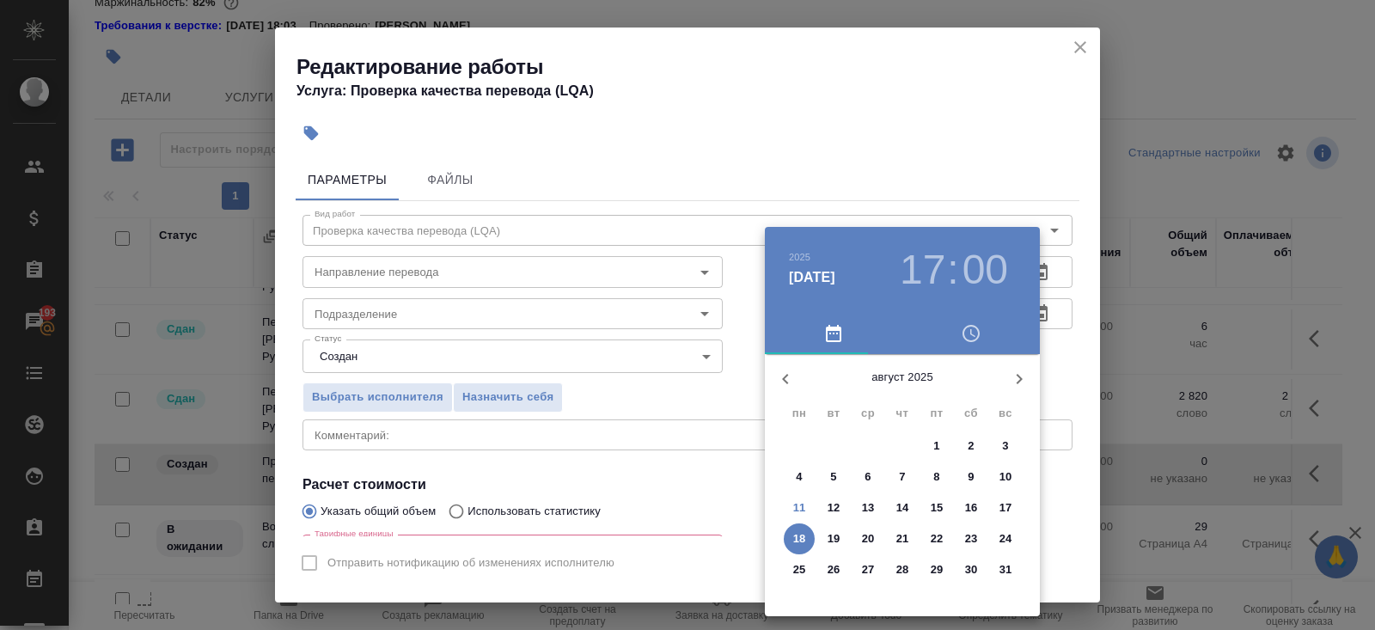
click at [936, 504] on p "15" at bounding box center [936, 507] width 13 height 17
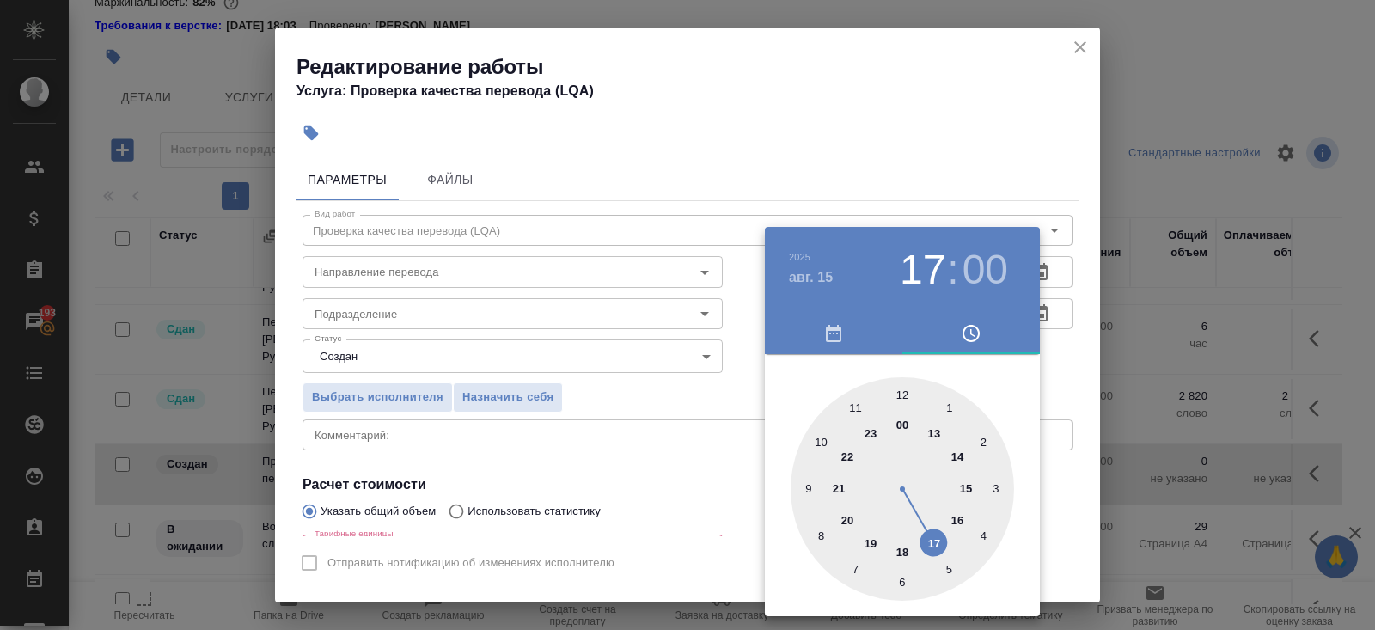
type input "15.08.2025 15:00"
click at [967, 481] on div at bounding box center [901, 488] width 223 height 223
click at [607, 391] on div at bounding box center [687, 315] width 1375 height 630
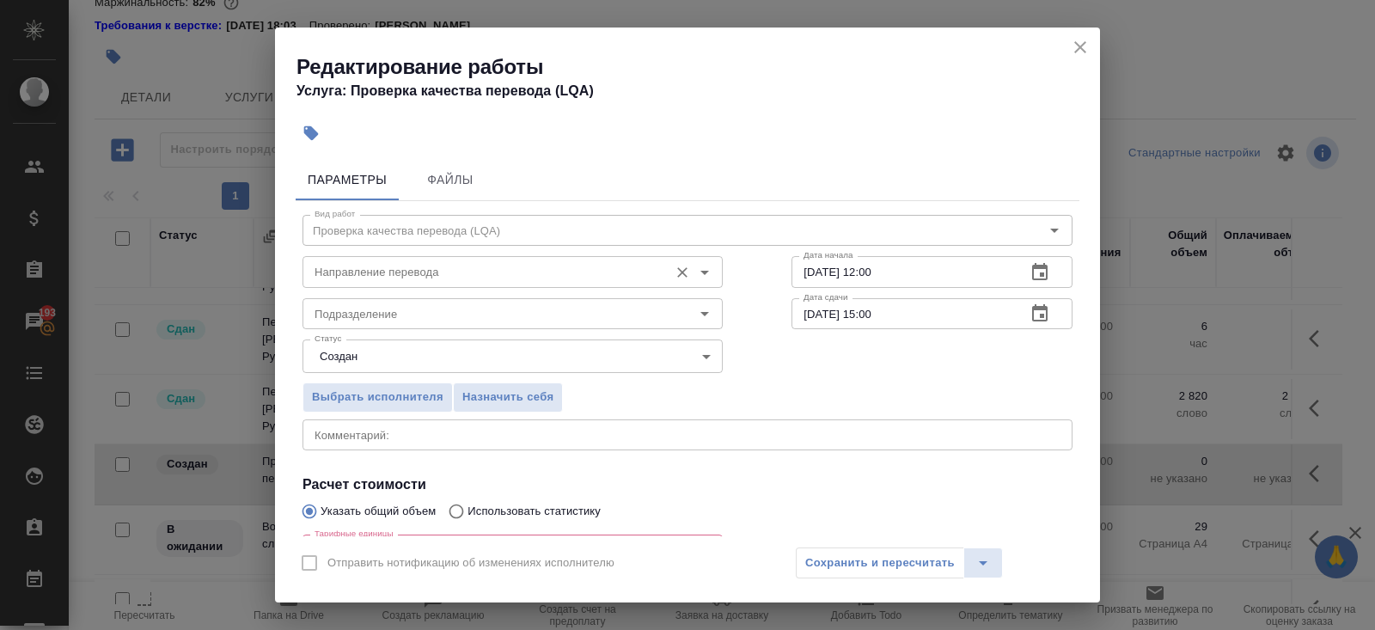
click at [343, 277] on input "Направление перевода" at bounding box center [484, 271] width 352 height 21
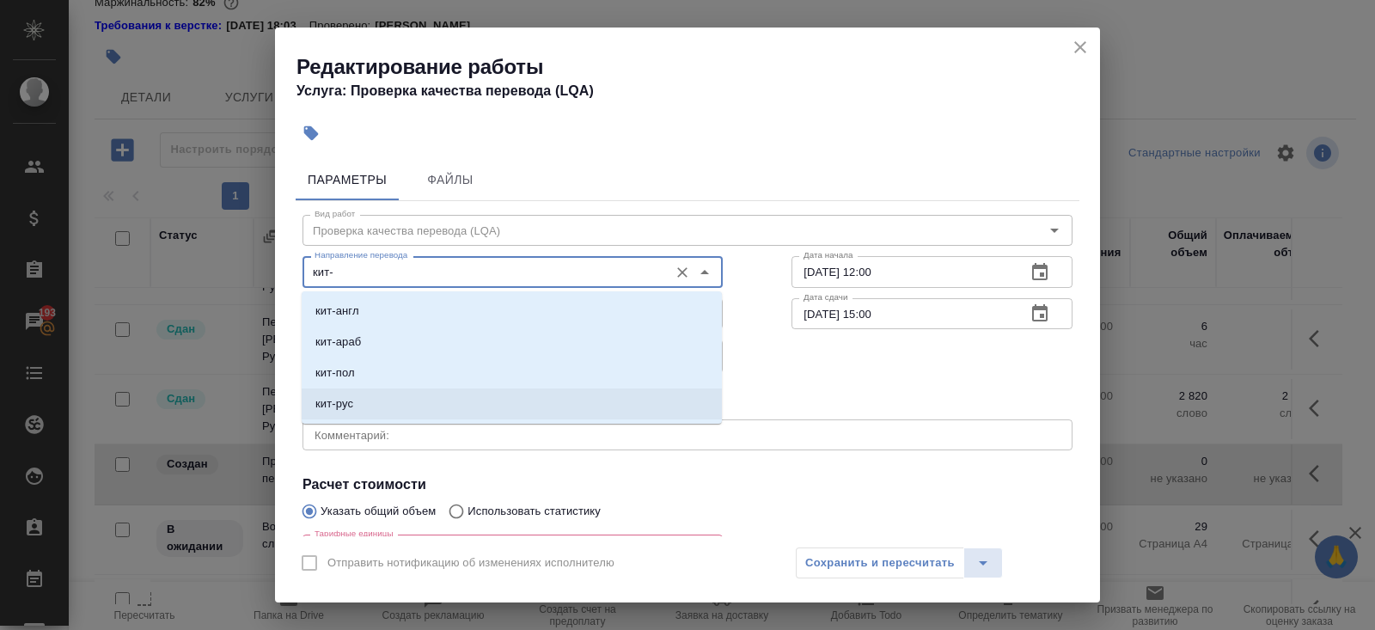
click at [339, 400] on p "кит-рус" at bounding box center [334, 403] width 38 height 17
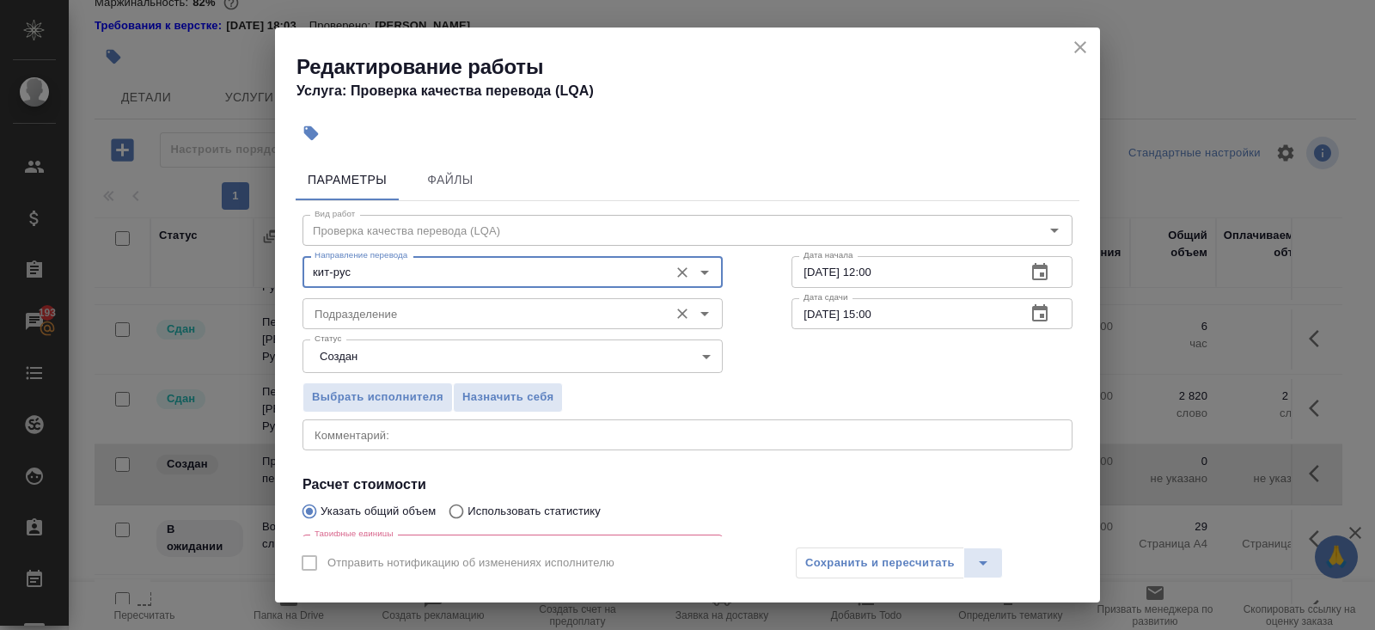
type input "кит-рус"
click at [346, 320] on input "Подразделение" at bounding box center [484, 313] width 352 height 21
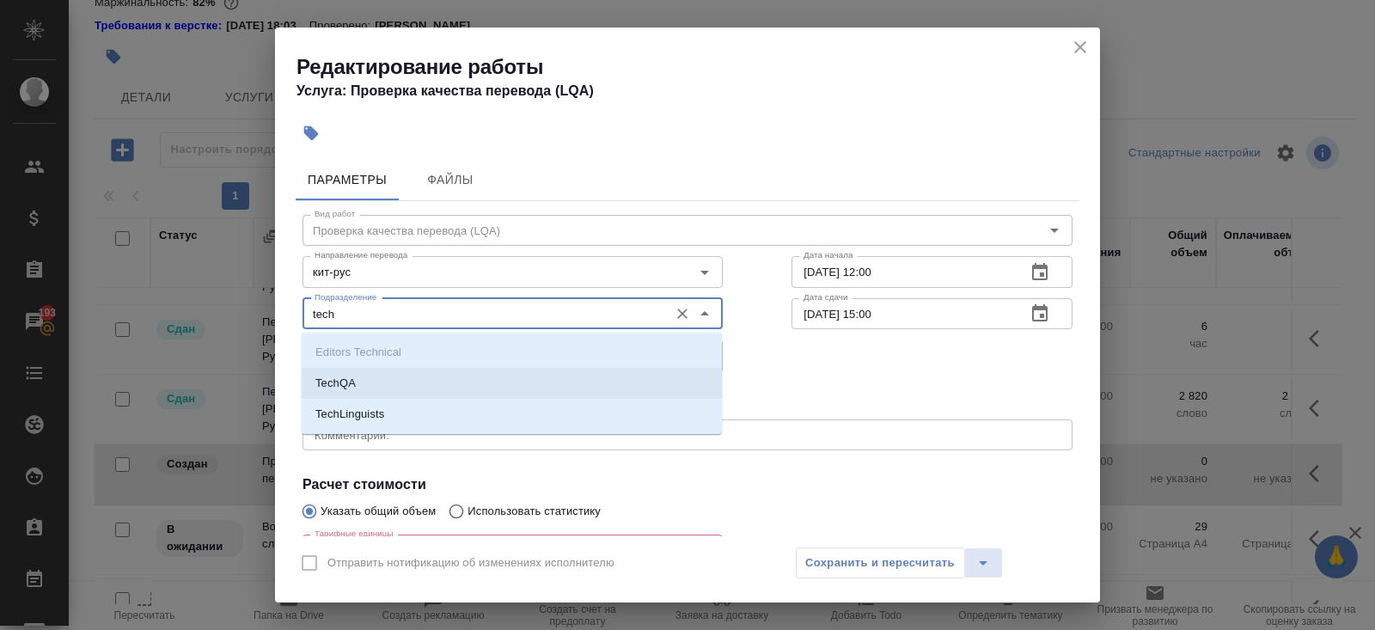
click at [355, 380] on p "TechQA" at bounding box center [335, 383] width 40 height 17
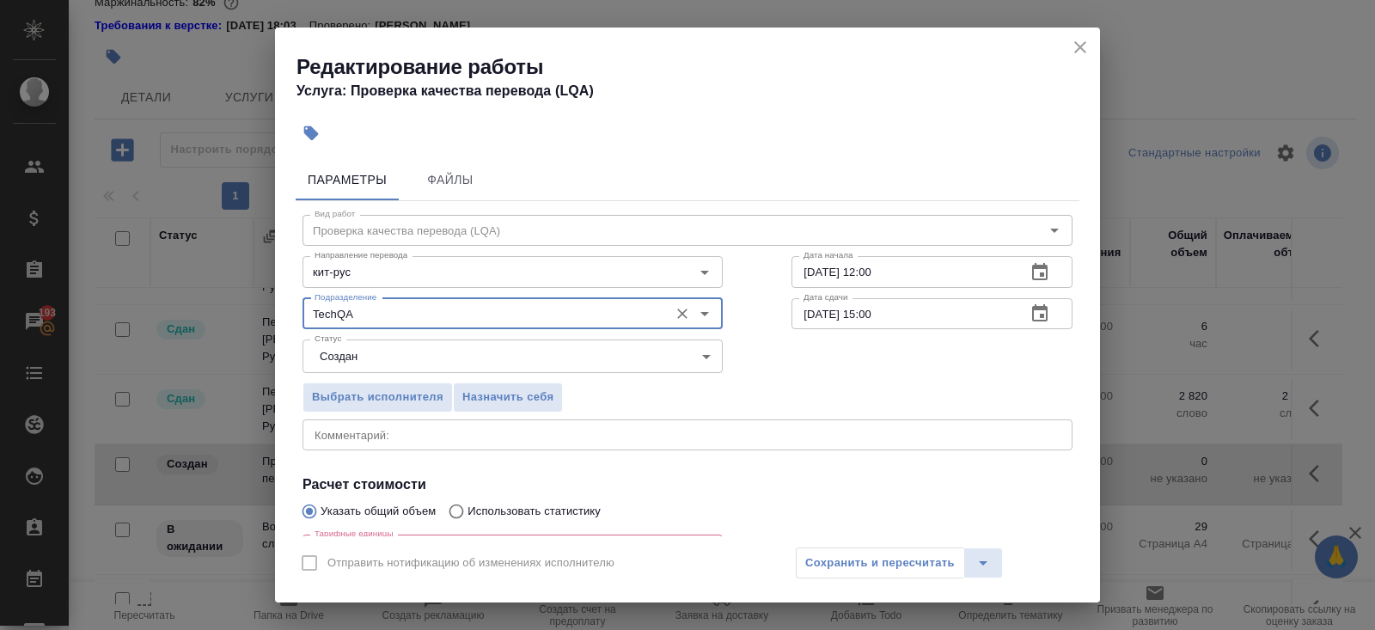
type input "TechQA"
click at [348, 363] on body "🙏 .cls-1 fill:#fff; AWATERA Belyakova Yulia Клиенты Спецификации Заказы 193 Чат…" at bounding box center [687, 315] width 1375 height 630
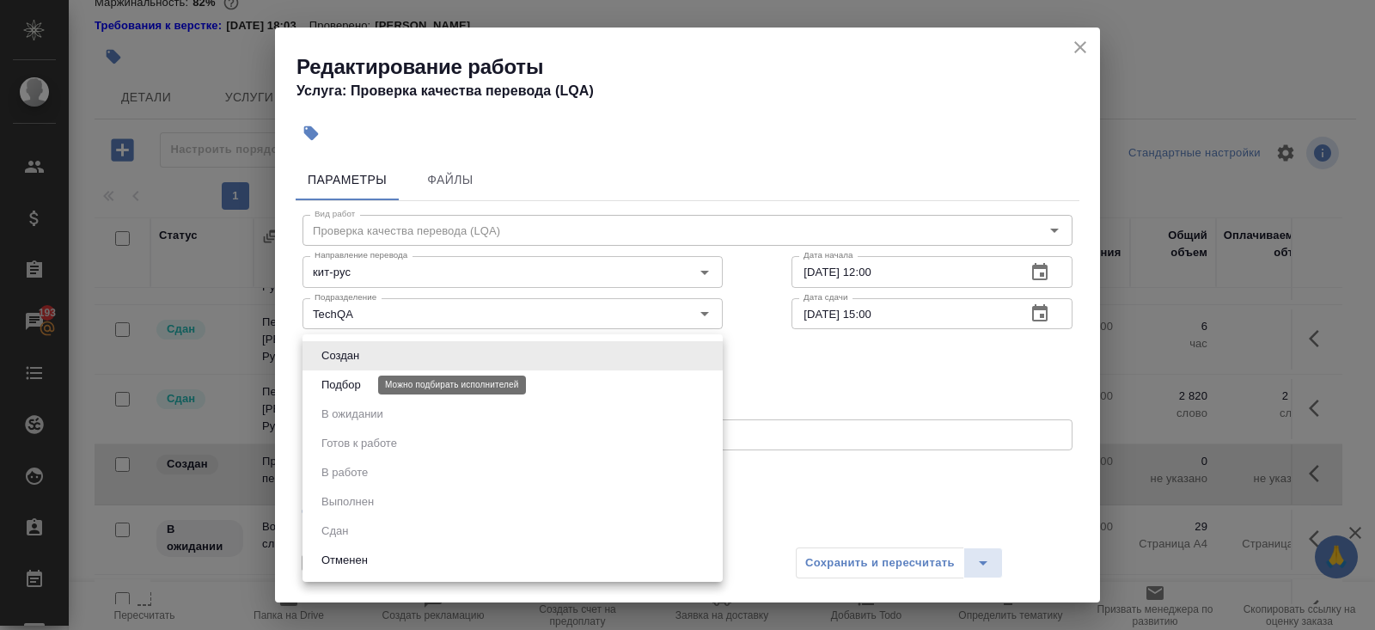
click at [348, 387] on button "Подбор" at bounding box center [341, 384] width 50 height 19
type input "recruiting"
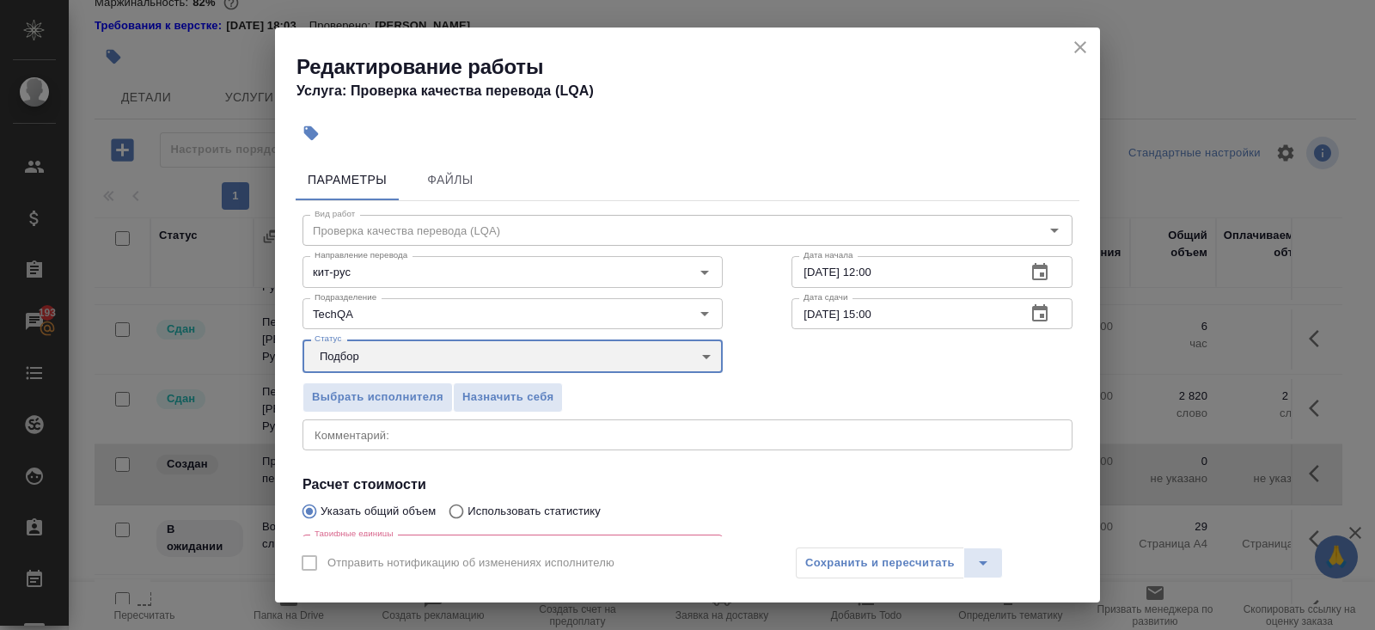
scroll to position [195, 0]
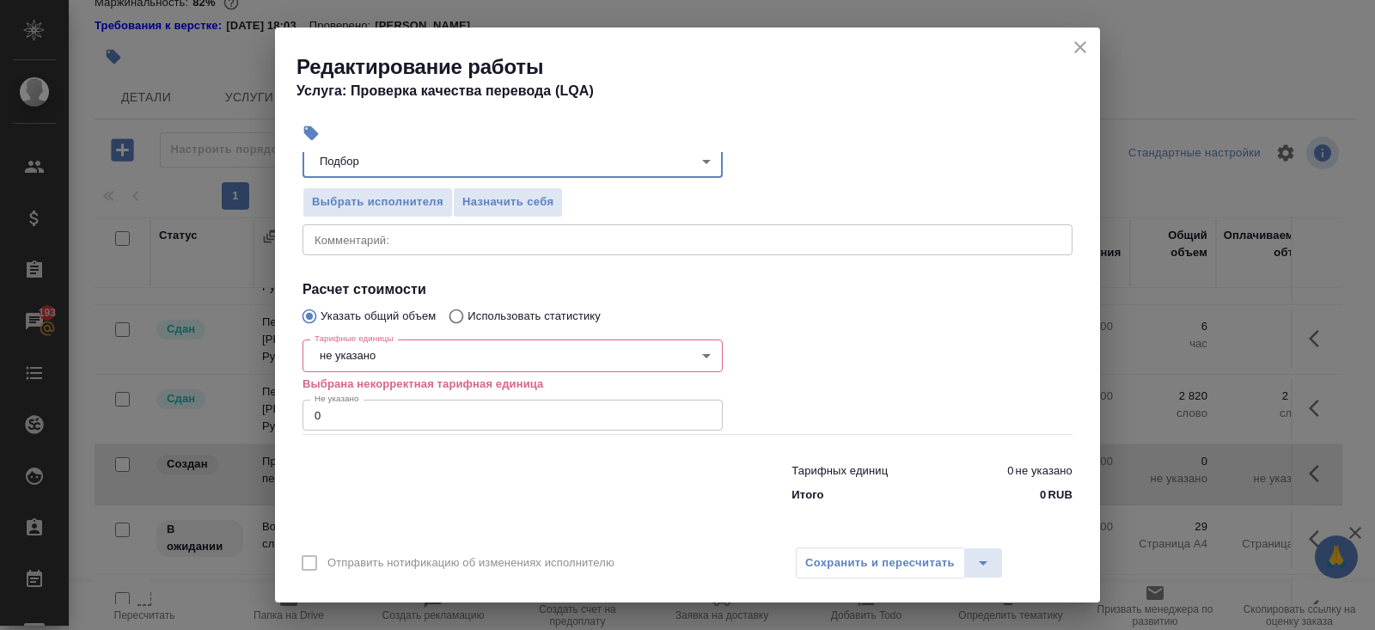
click at [347, 351] on body "🙏 .cls-1 fill:#fff; AWATERA Belyakova Yulia Клиенты Спецификации Заказы 193 Чат…" at bounding box center [687, 315] width 1375 height 630
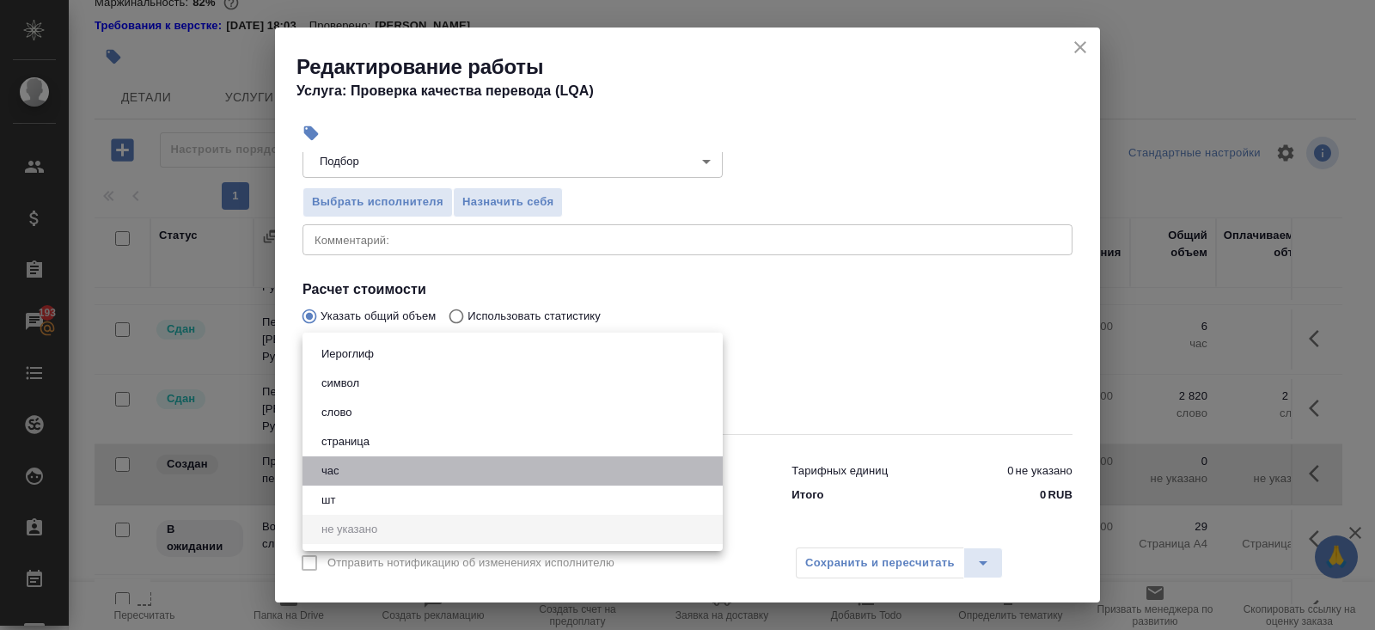
click at [342, 471] on button "час" at bounding box center [330, 470] width 28 height 19
type input "5a8b1489cc6b4906c91bfd93"
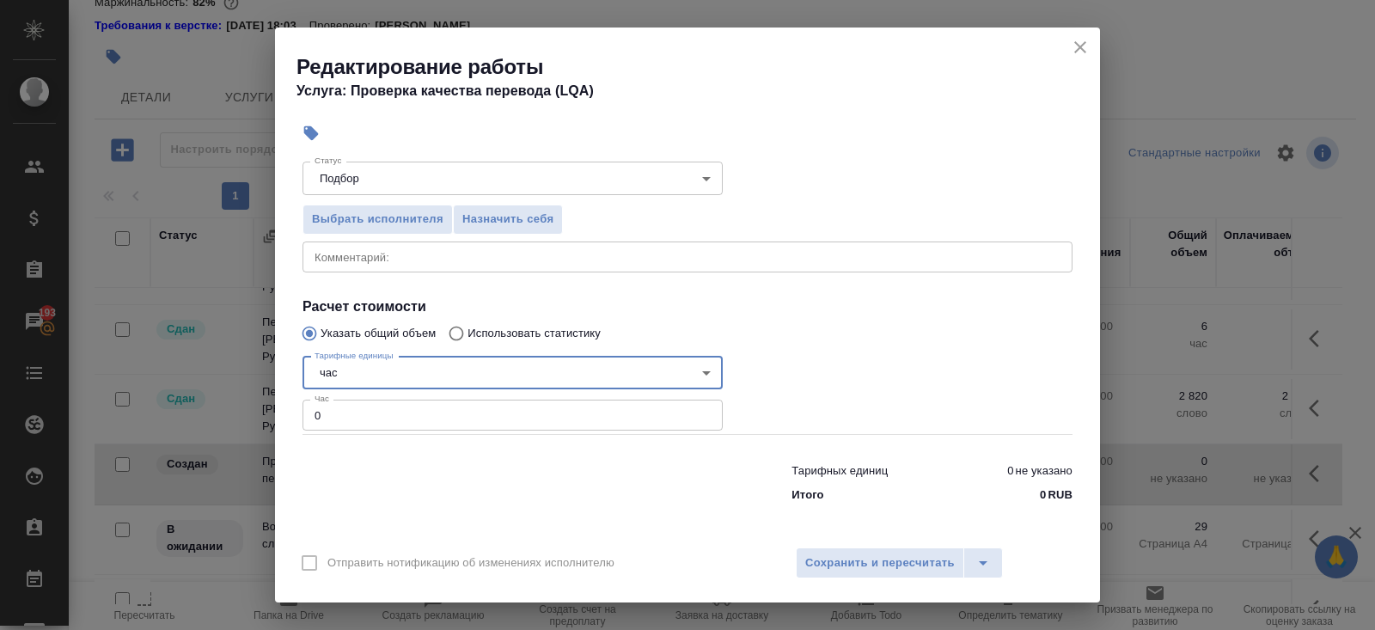
click at [342, 418] on input "0" at bounding box center [512, 414] width 420 height 31
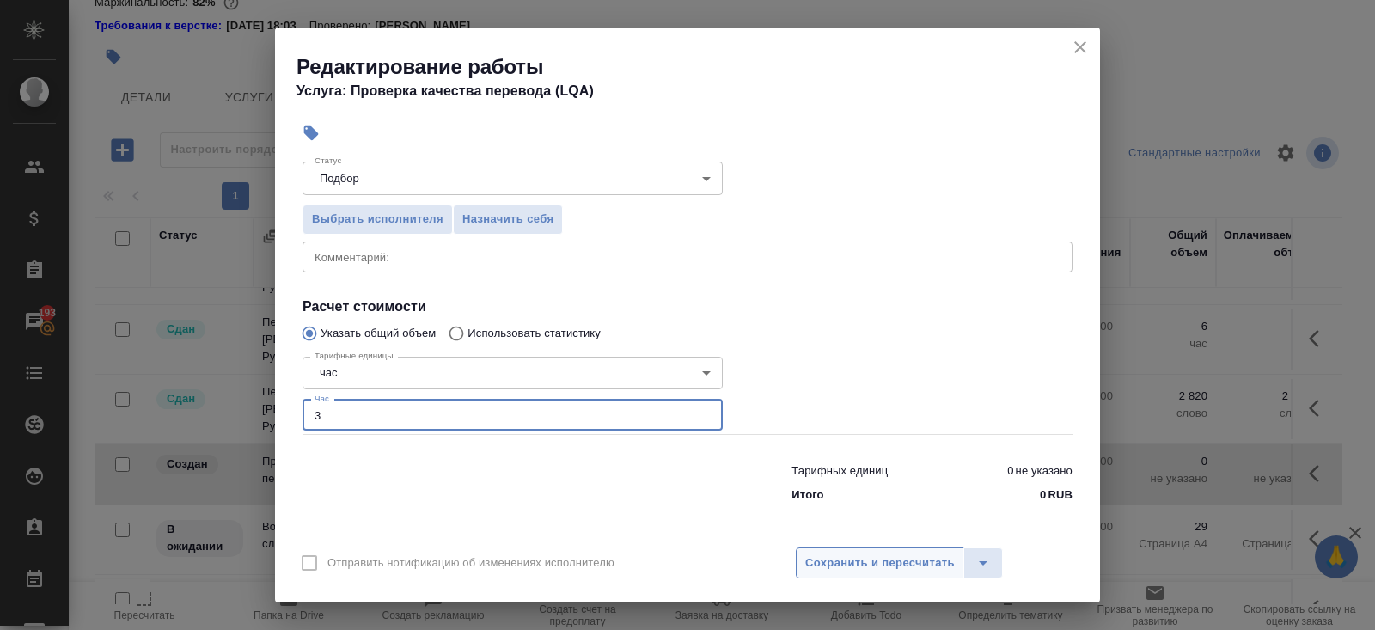
type input "3"
click at [851, 564] on span "Сохранить и пересчитать" at bounding box center [879, 563] width 149 height 20
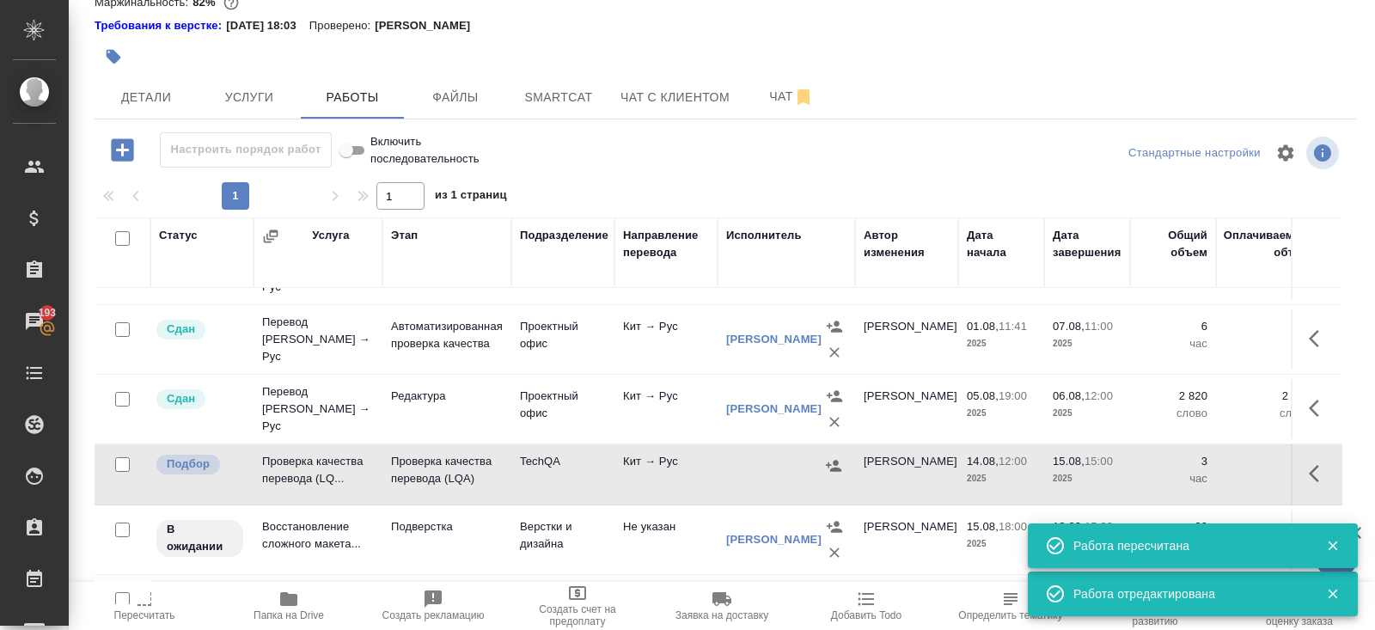
click at [1308, 456] on button "button" at bounding box center [1318, 473] width 41 height 41
click at [1166, 465] on icon "button" at bounding box center [1163, 473] width 15 height 17
click at [145, 612] on span "Пересчитать" at bounding box center [144, 615] width 61 height 12
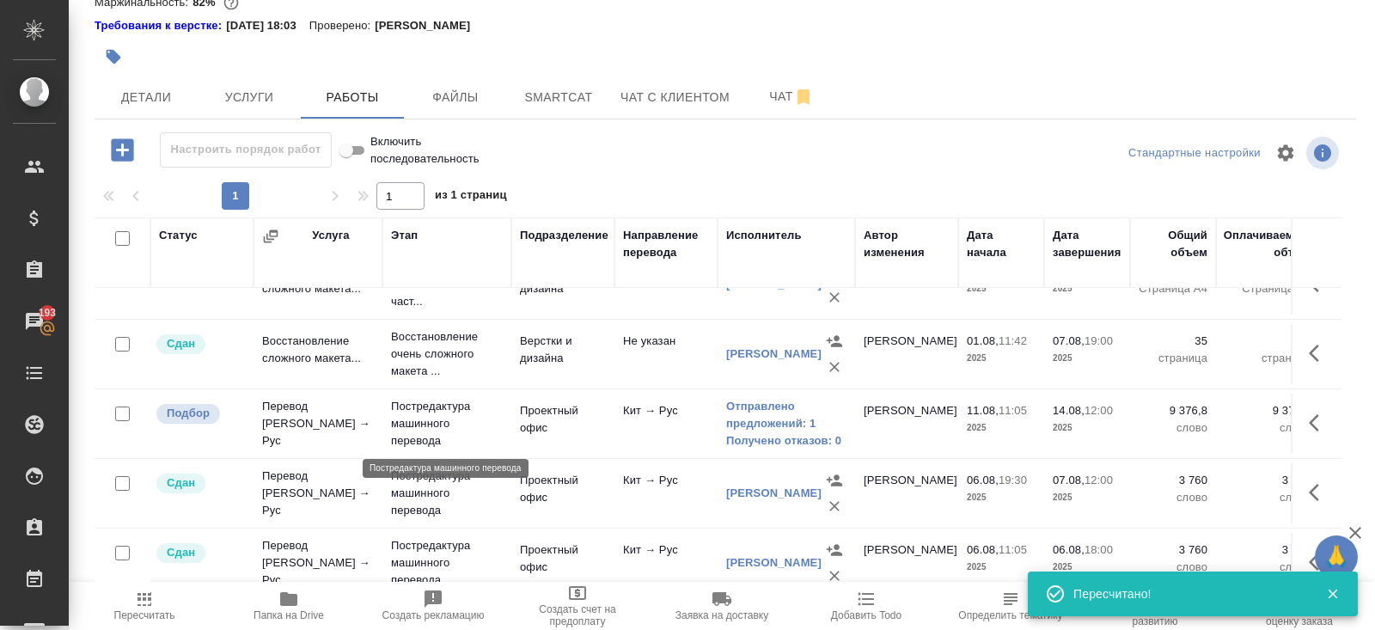
scroll to position [246, 0]
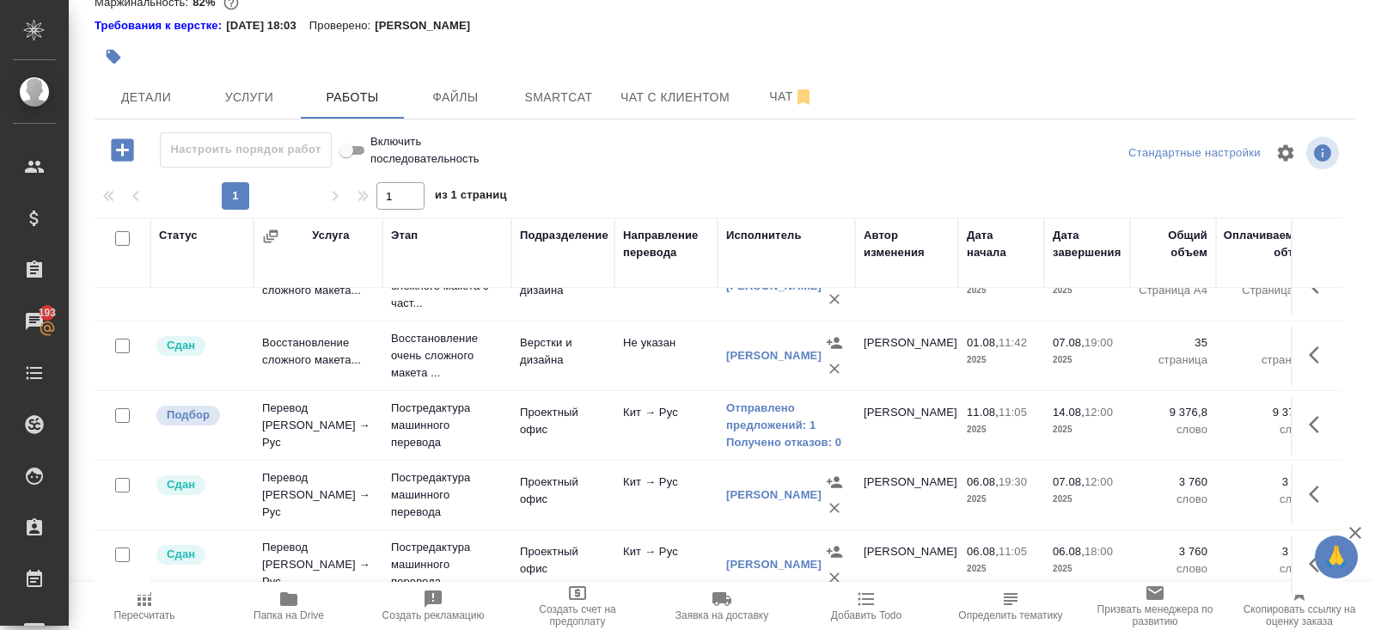
click at [132, 107] on td at bounding box center [123, 77] width 56 height 60
click at [147, 607] on icon "button" at bounding box center [144, 598] width 21 height 21
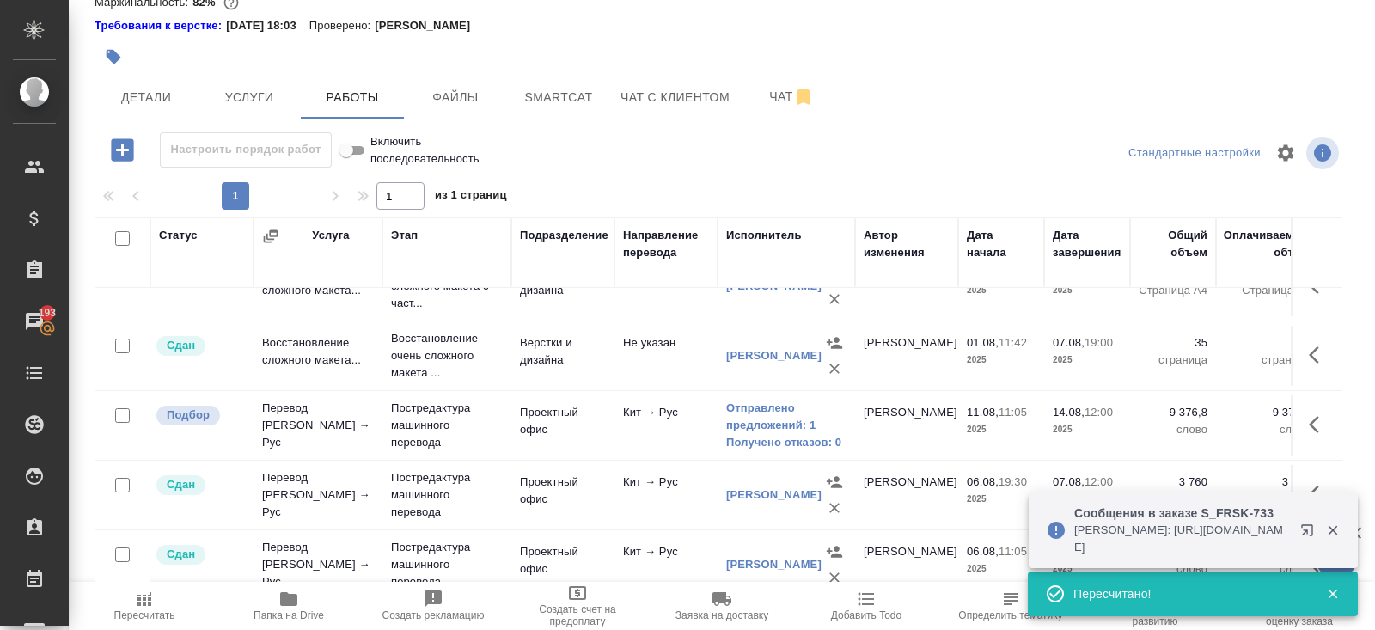
click at [1305, 535] on icon "button" at bounding box center [1310, 533] width 21 height 21
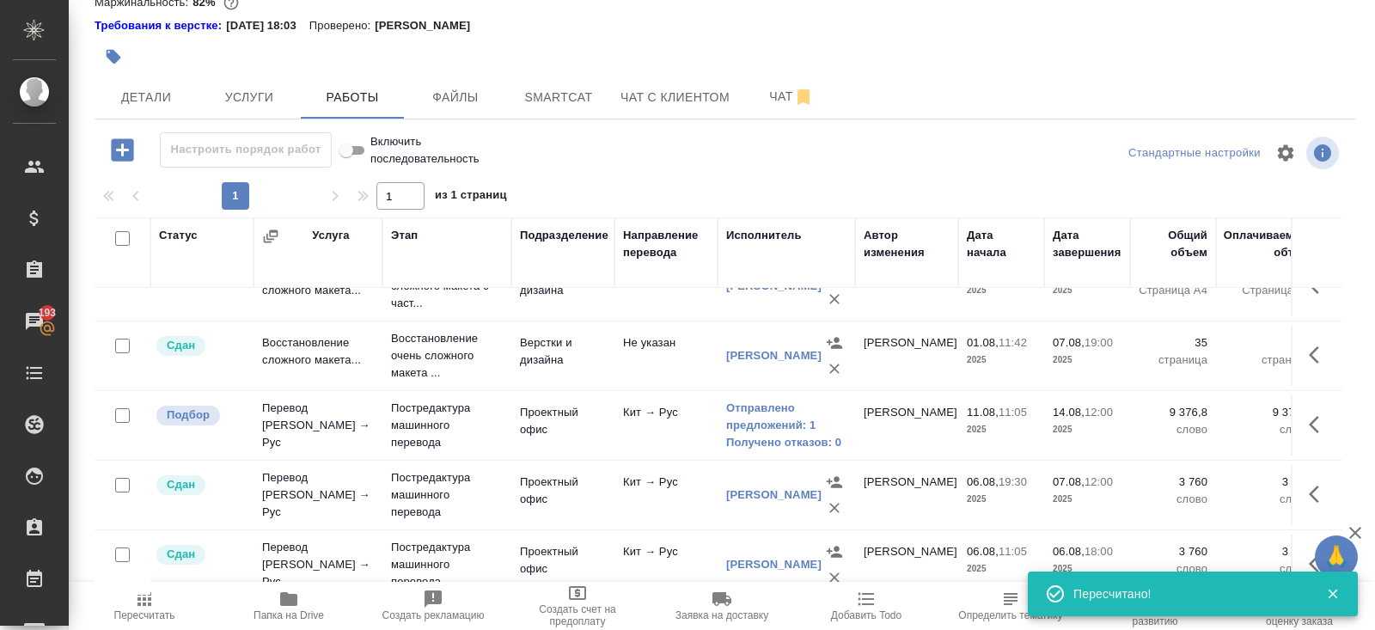
click at [150, 603] on icon "button" at bounding box center [144, 599] width 14 height 14
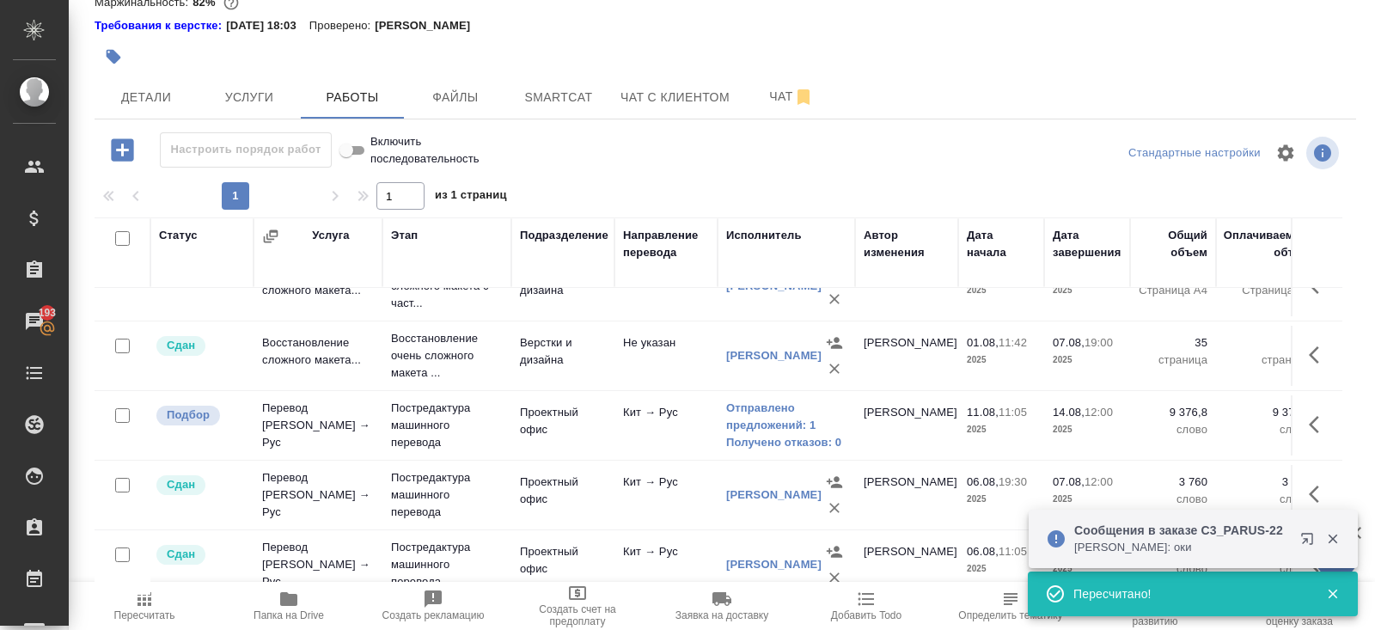
click at [151, 601] on icon "button" at bounding box center [144, 598] width 21 height 21
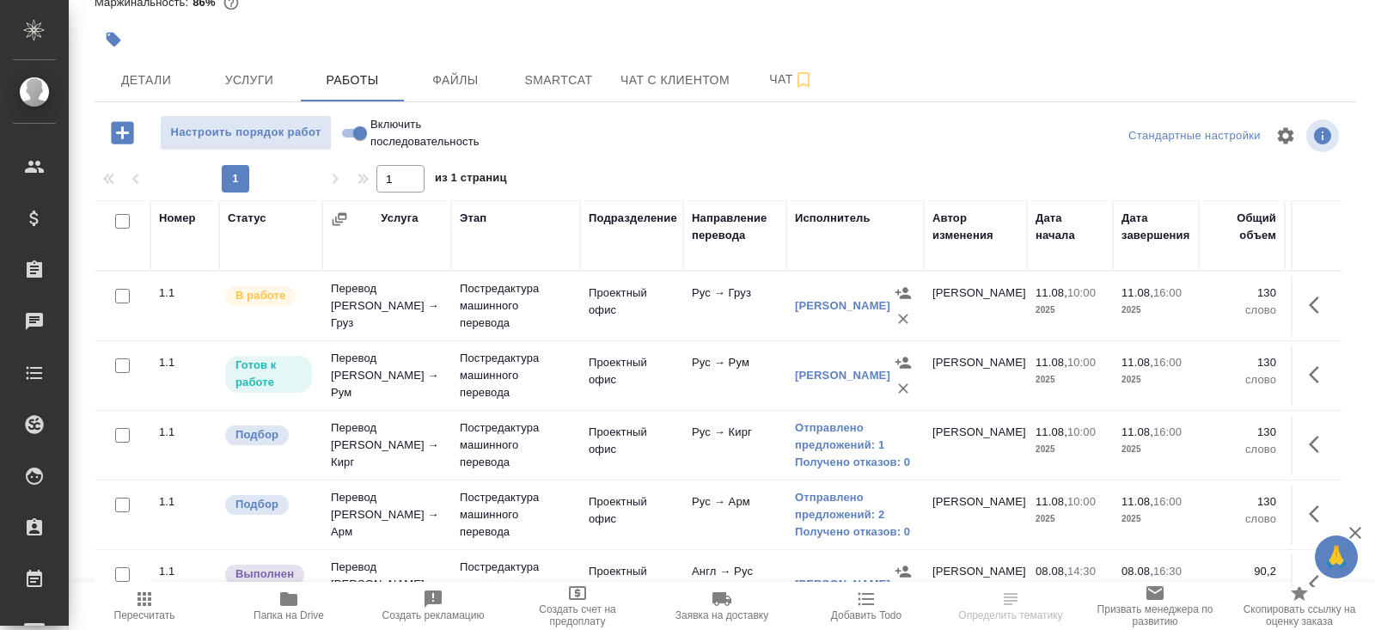
scroll to position [86, 0]
click at [1317, 369] on icon "button" at bounding box center [1318, 375] width 21 height 21
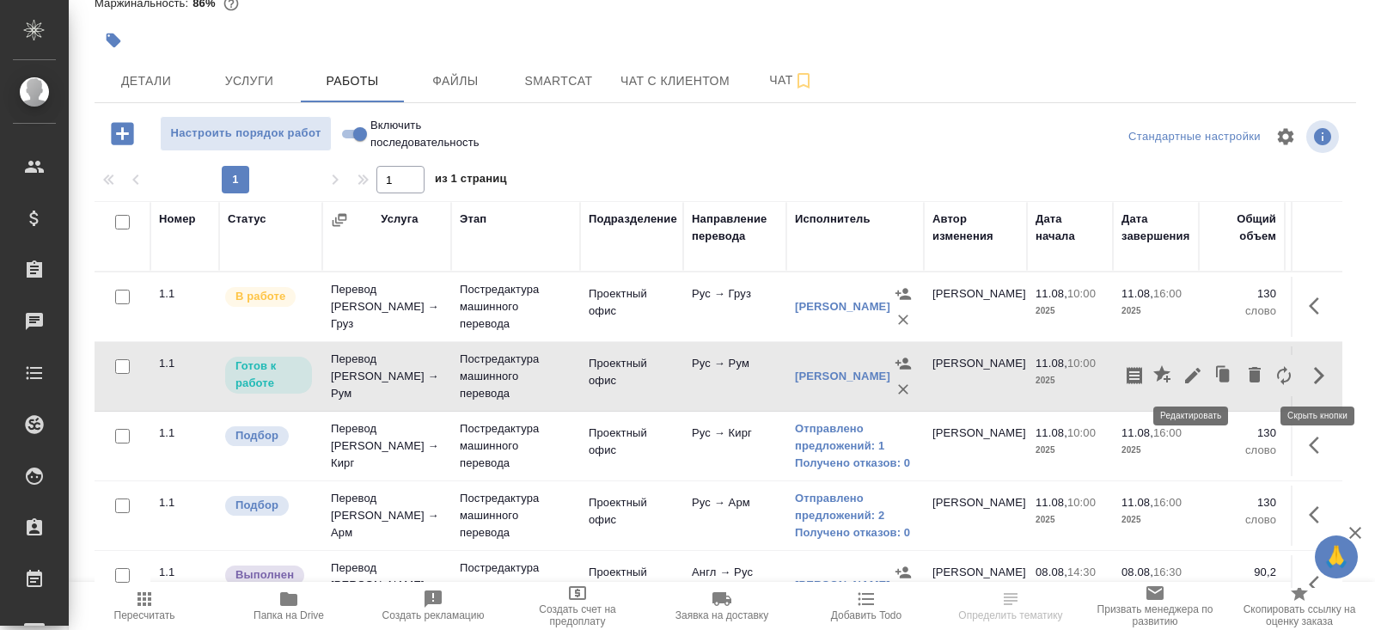
click at [1192, 375] on icon "button" at bounding box center [1192, 375] width 15 height 15
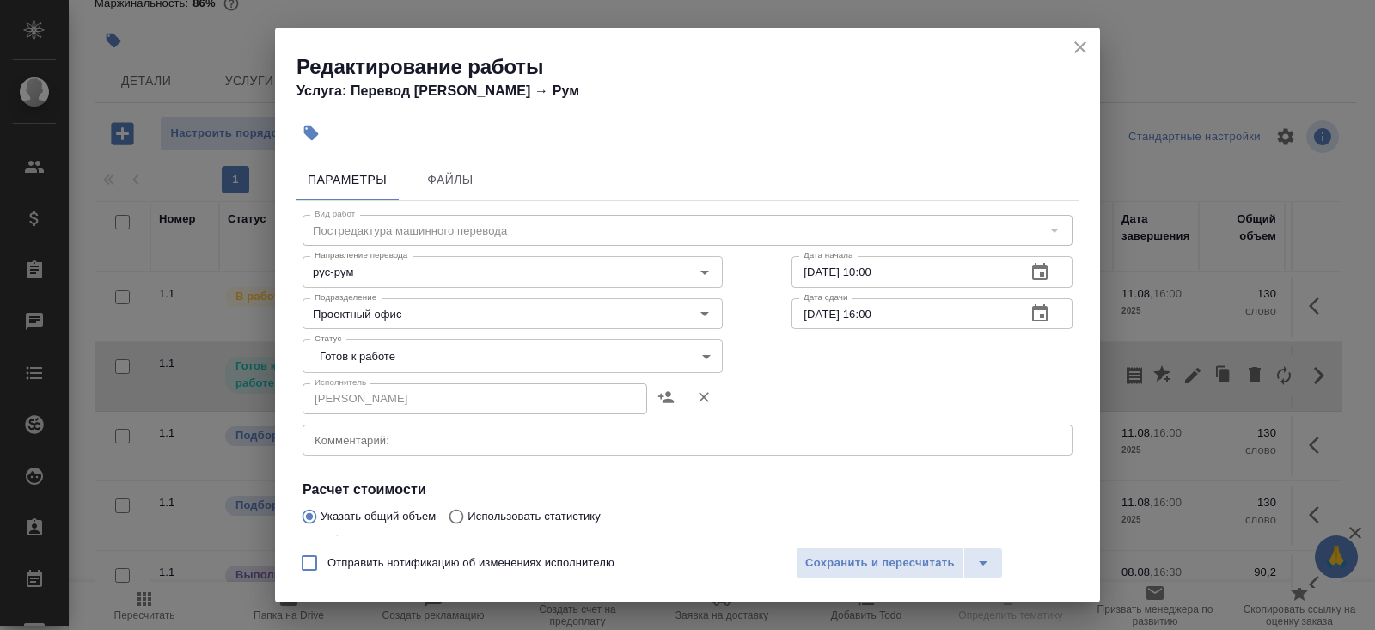
click at [388, 361] on body "🙏 .cls-1 fill:#fff; AWATERA [PERSON_NAME] Спецификации Заказы Чаты Todo Проекты…" at bounding box center [687, 315] width 1375 height 630
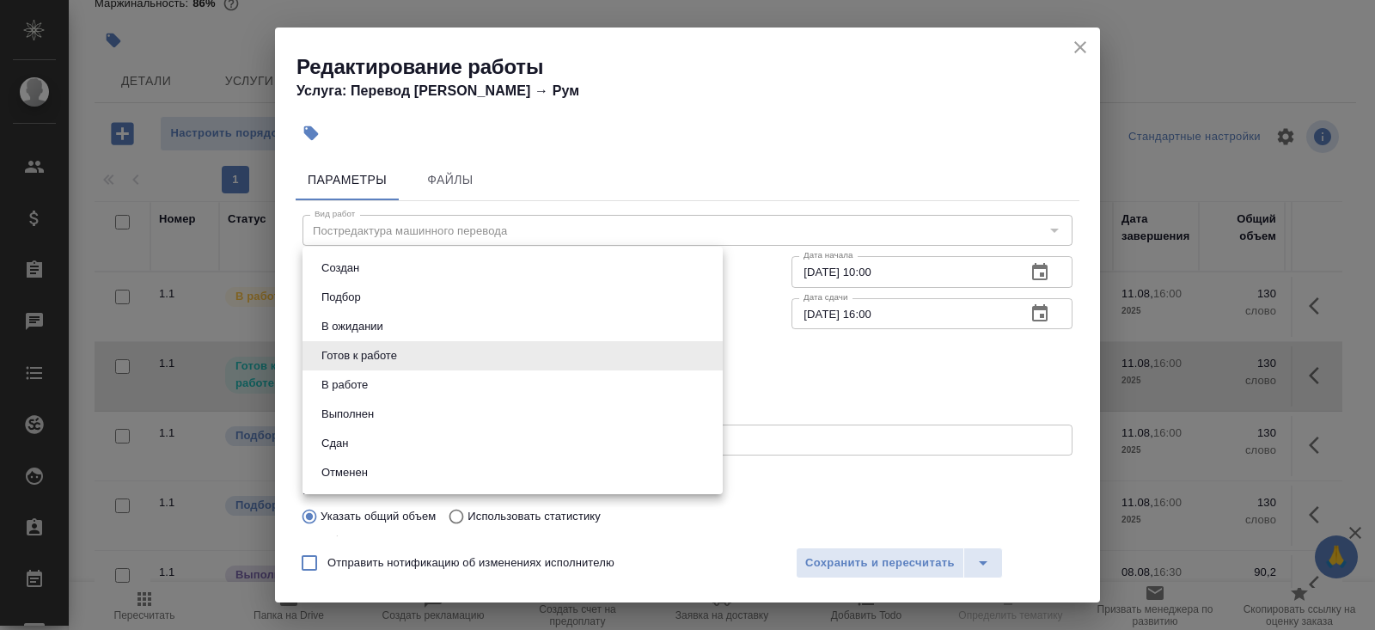
click at [376, 375] on li "В работе" at bounding box center [512, 384] width 420 height 29
type input "inProgress"
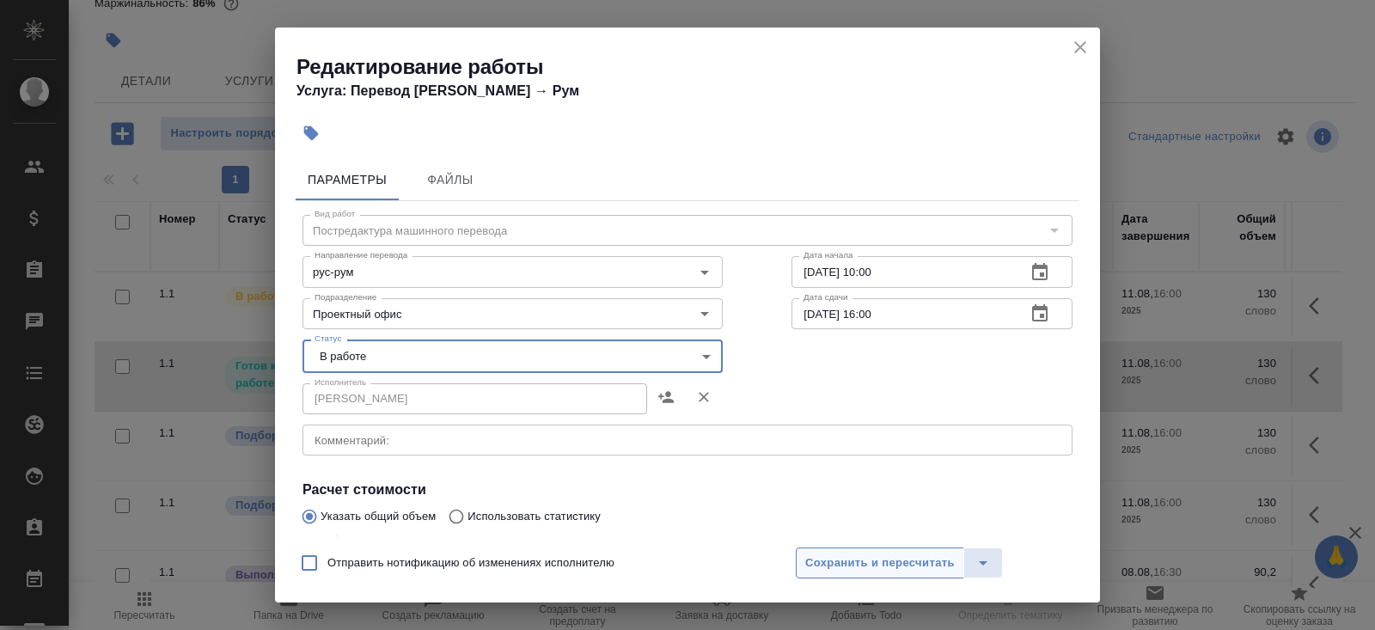
click at [808, 555] on span "Сохранить и пересчитать" at bounding box center [879, 563] width 149 height 20
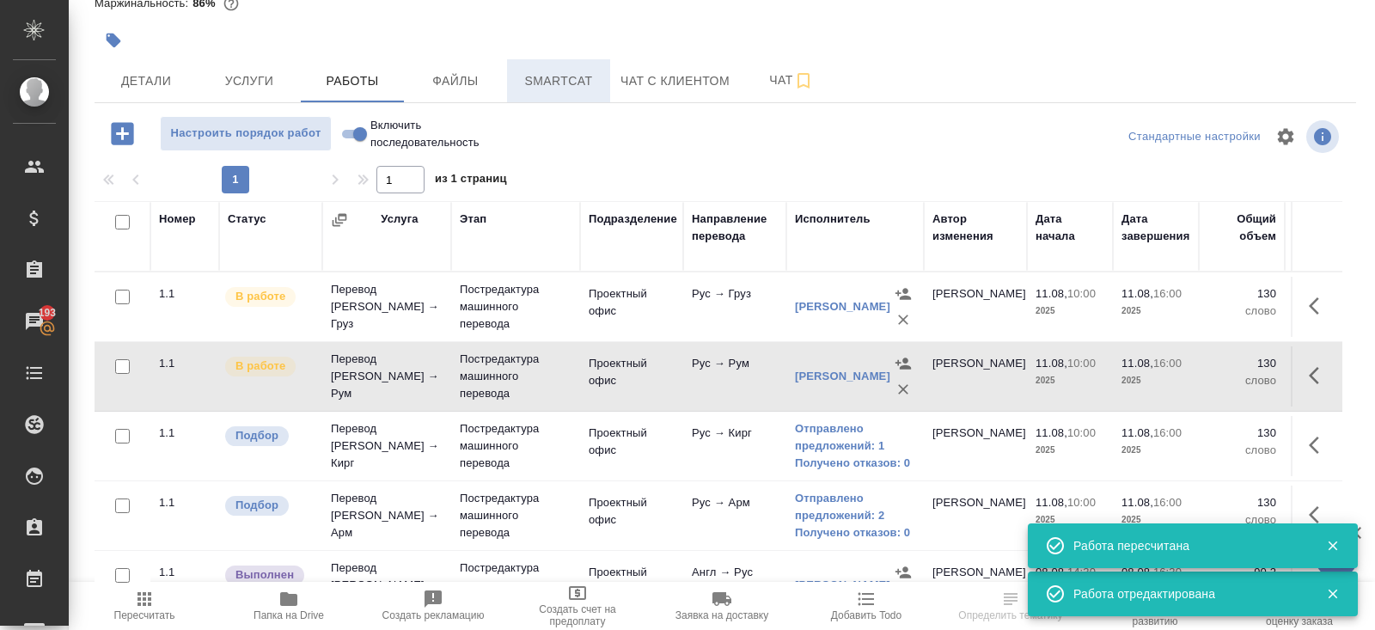
click at [559, 70] on span "Smartcat" at bounding box center [558, 80] width 82 height 21
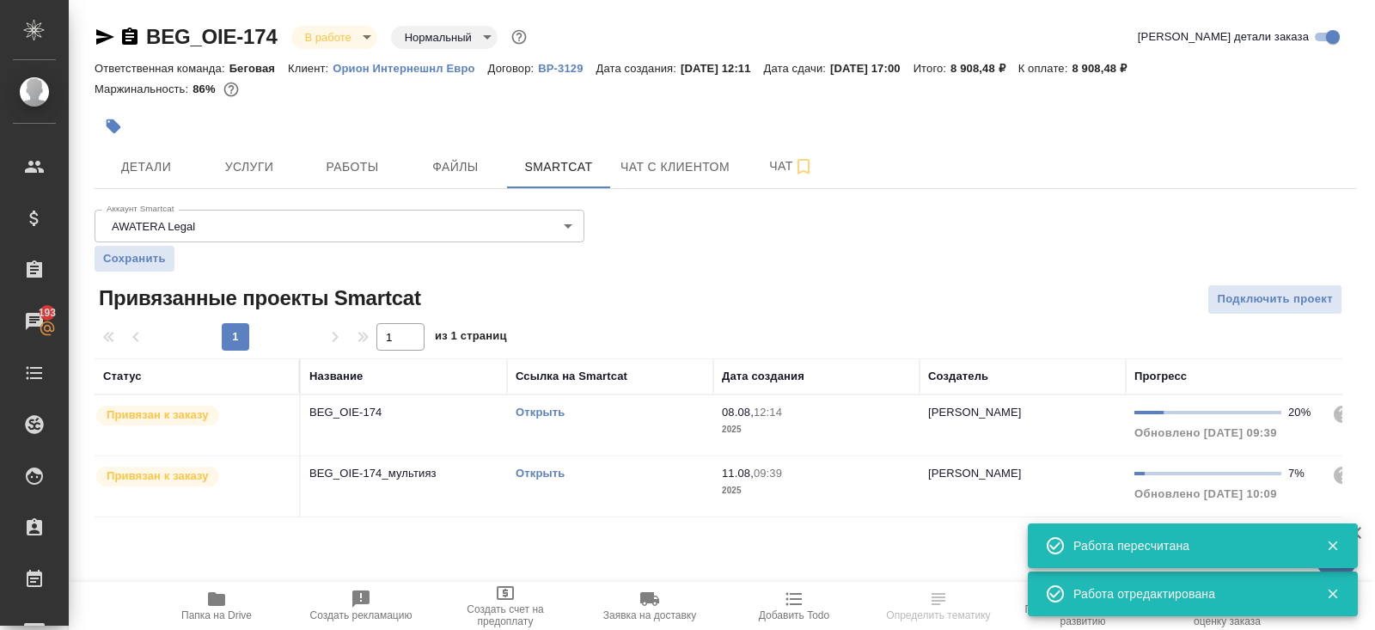
click at [537, 473] on link "Открыть" at bounding box center [539, 473] width 49 height 13
click at [357, 181] on button "Работы" at bounding box center [352, 166] width 103 height 43
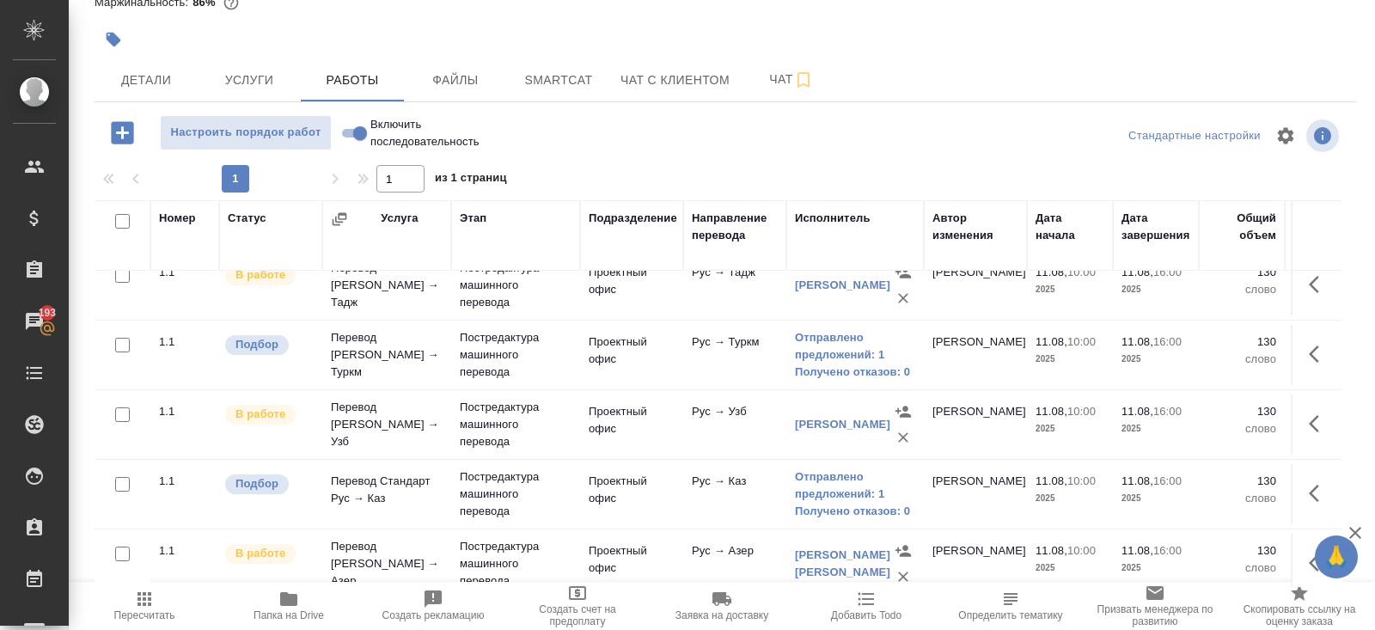
scroll to position [444, 0]
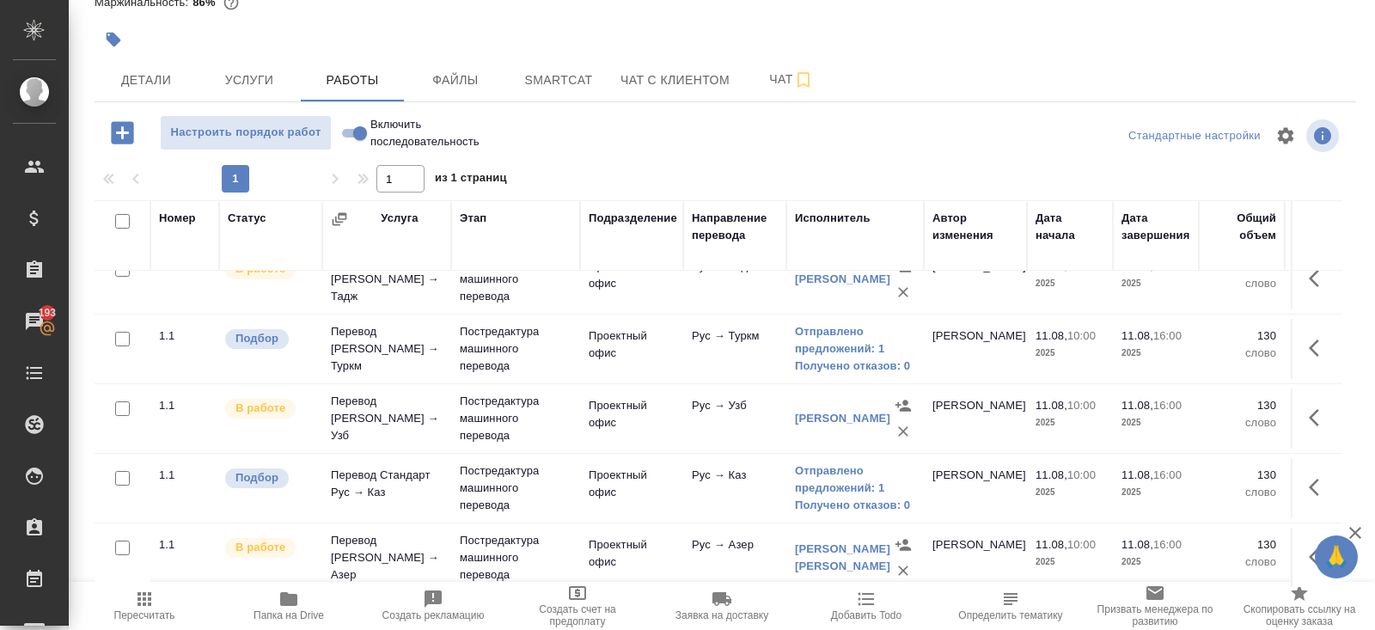
click at [146, 601] on icon "button" at bounding box center [144, 598] width 21 height 21
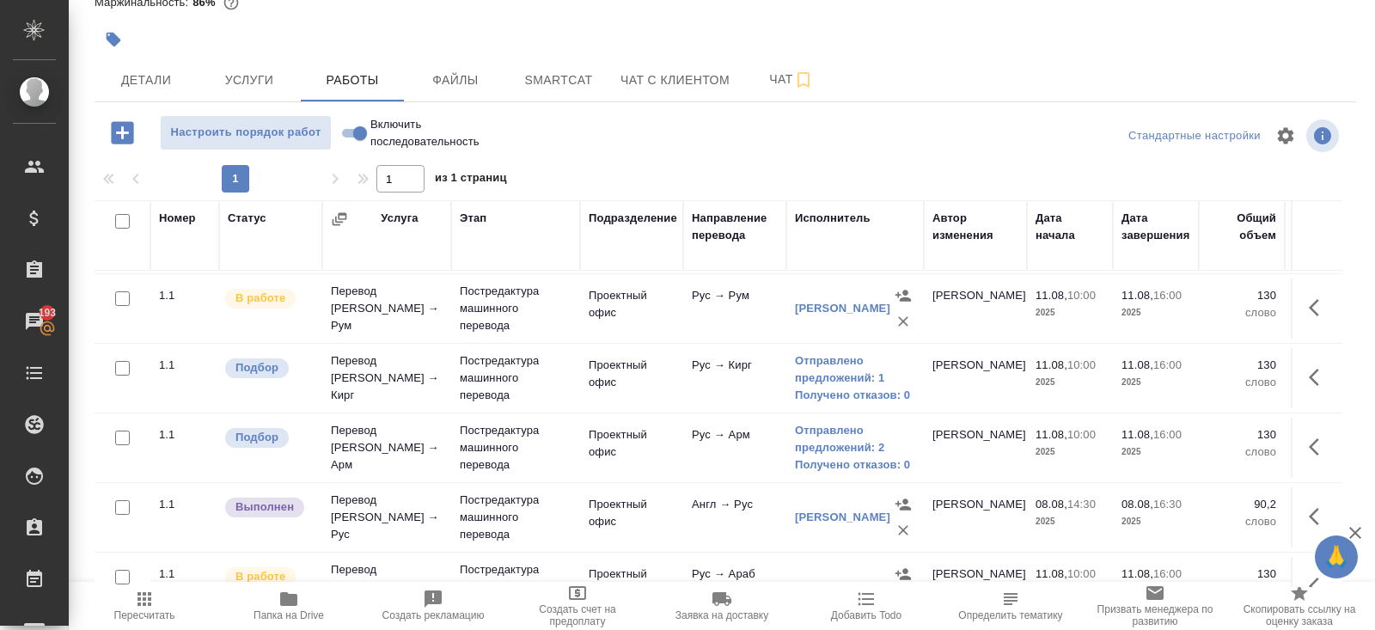
scroll to position [0, 0]
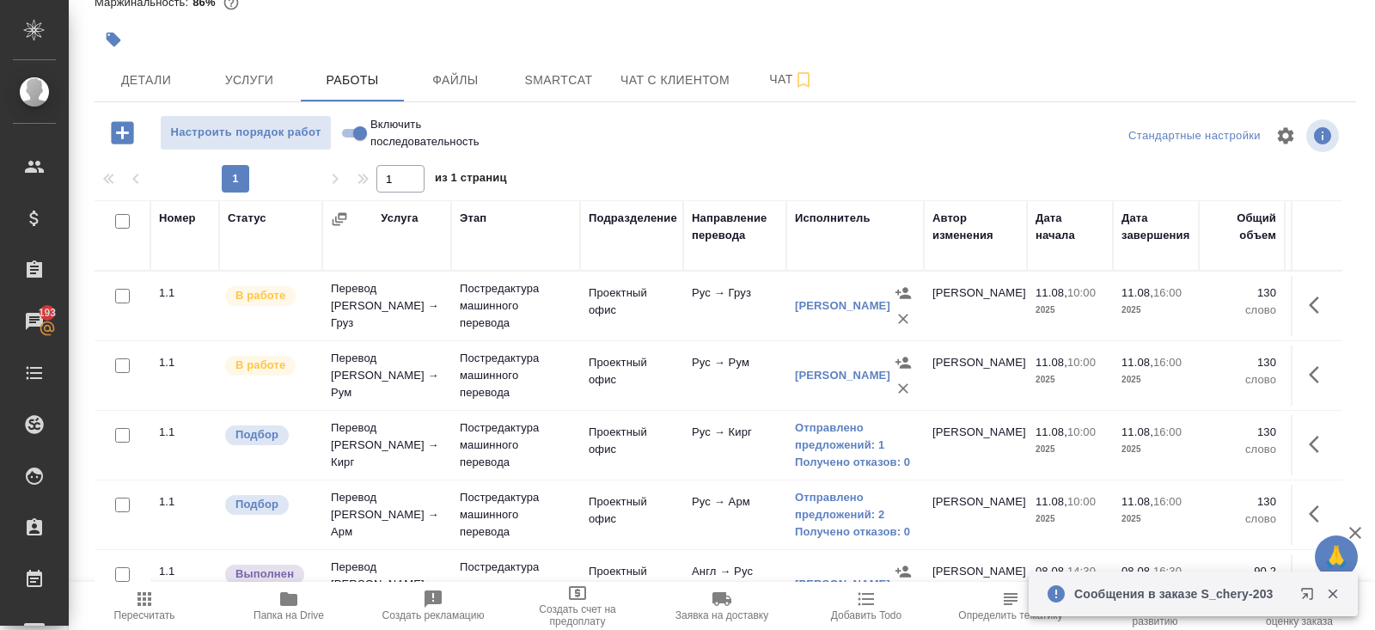
click at [148, 607] on icon "button" at bounding box center [144, 598] width 21 height 21
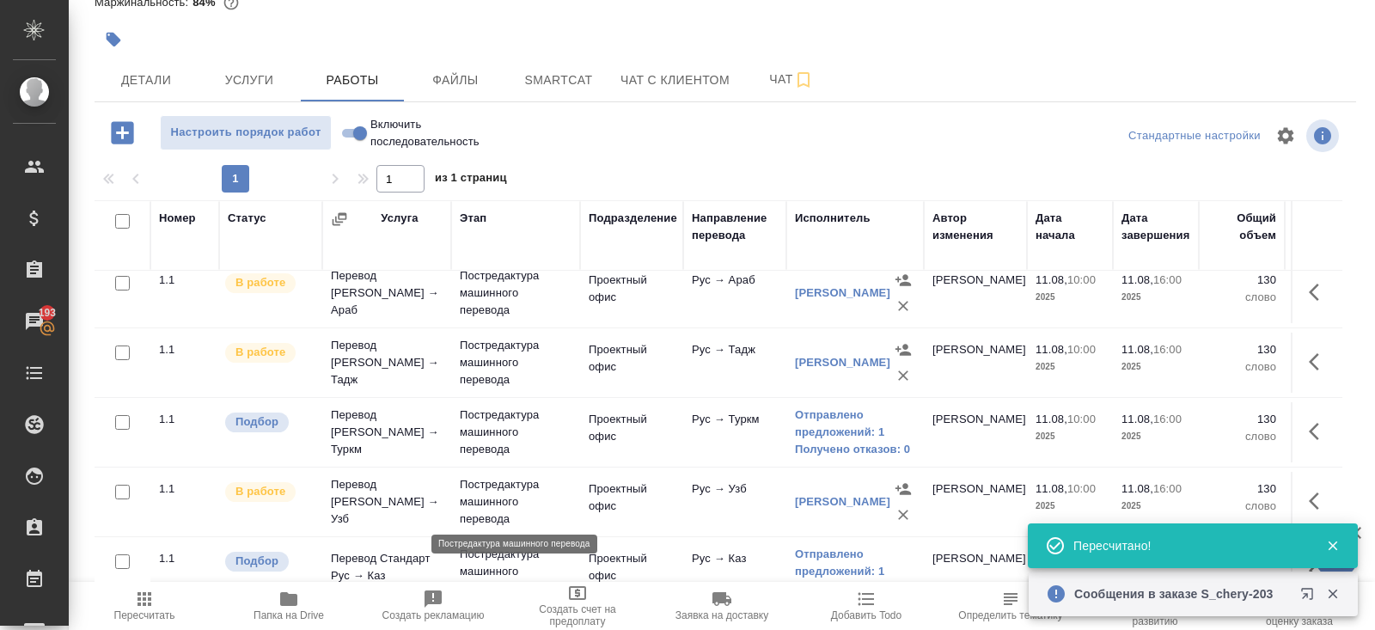
scroll to position [444, 0]
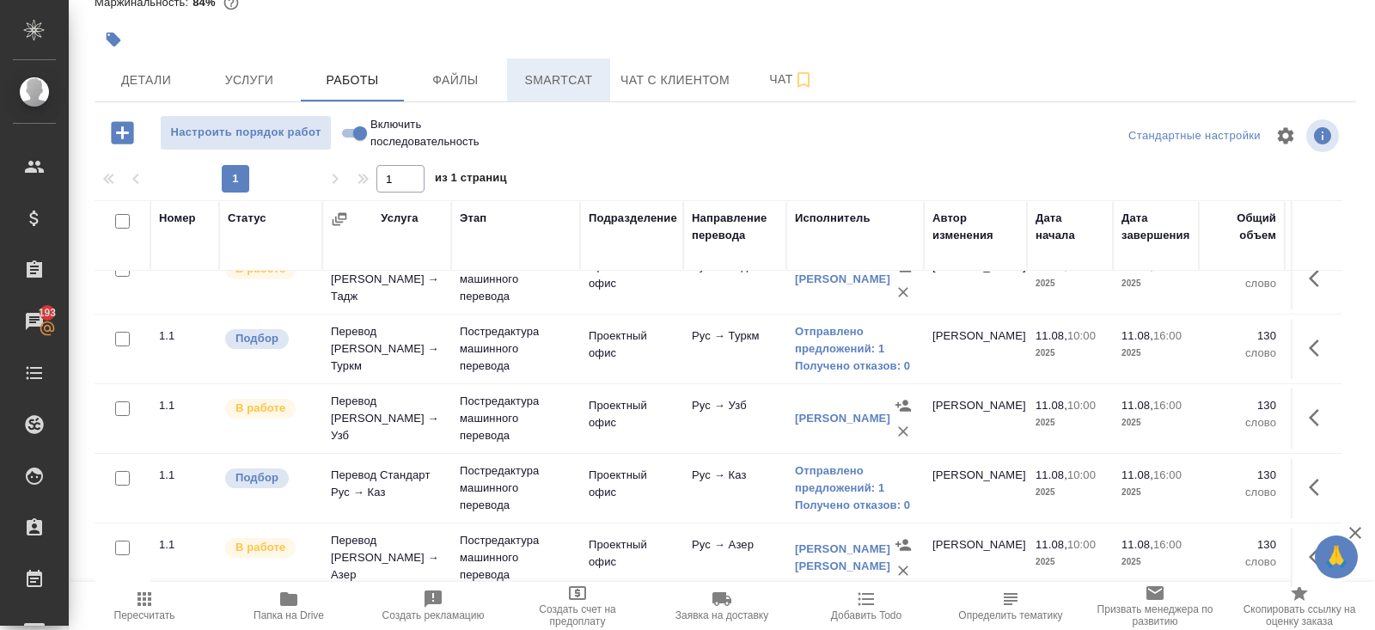
click at [535, 86] on span "Smartcat" at bounding box center [558, 80] width 82 height 21
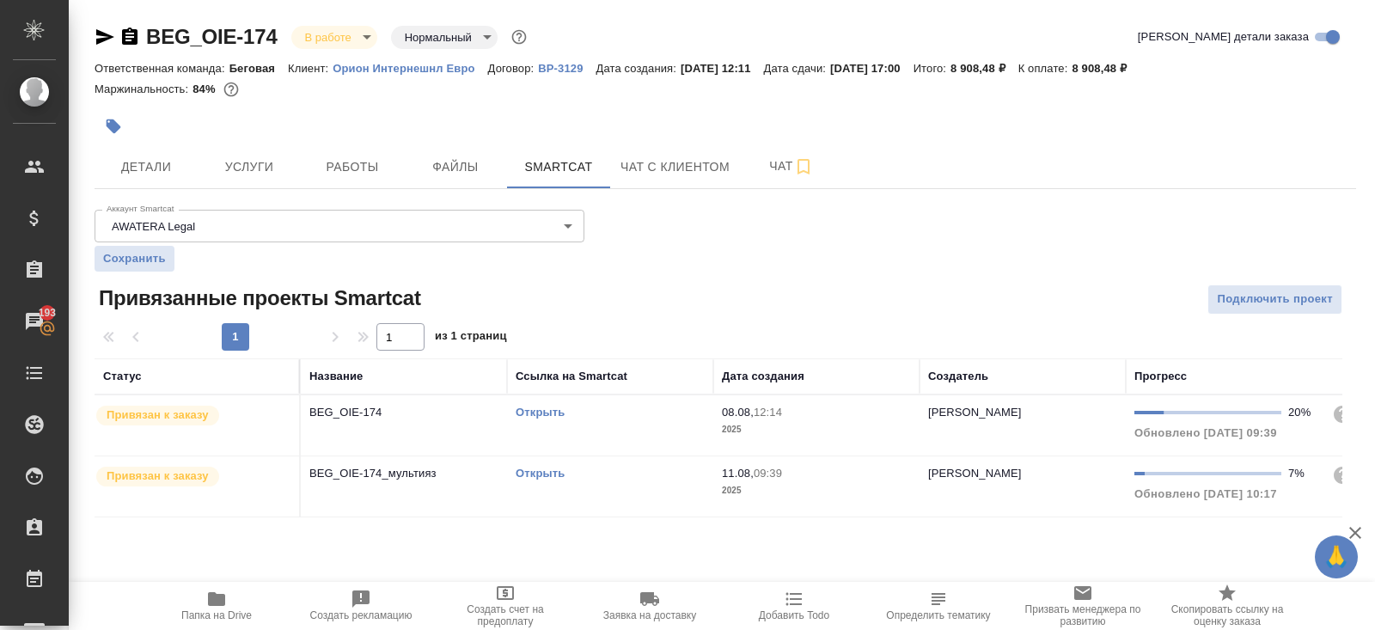
click at [548, 473] on link "Открыть" at bounding box center [539, 473] width 49 height 13
click at [355, 178] on button "Работы" at bounding box center [352, 166] width 103 height 43
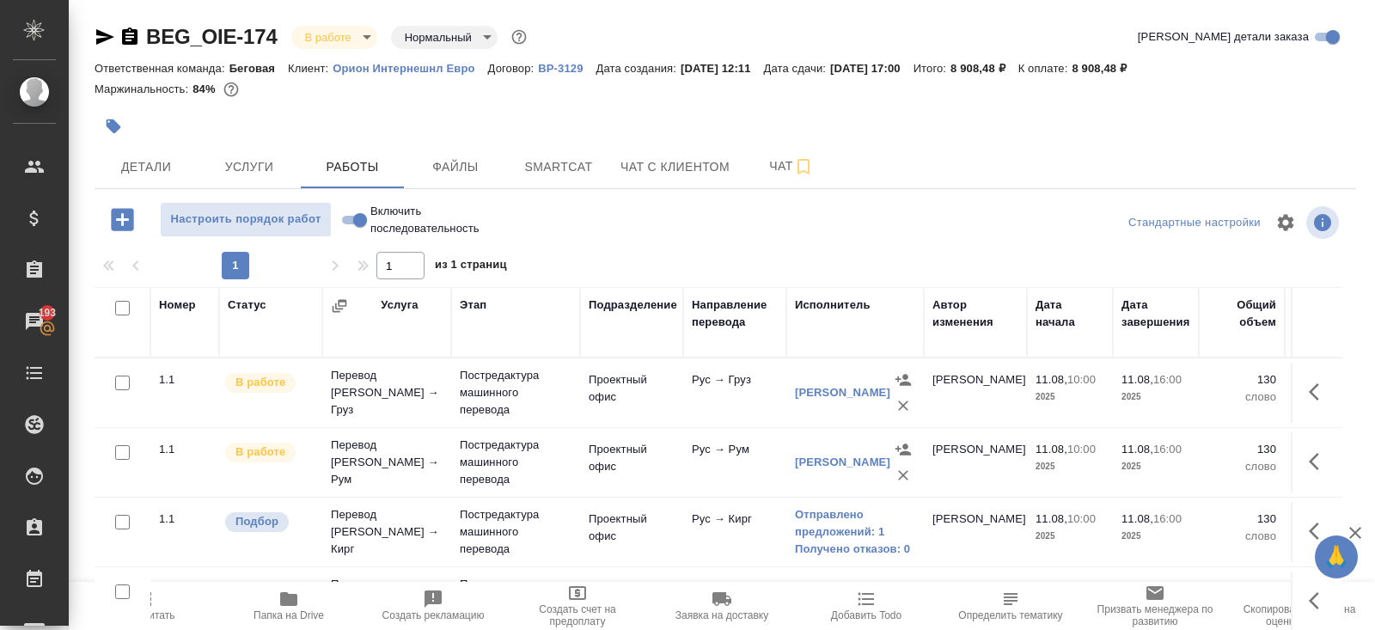
click at [150, 602] on icon "button" at bounding box center [144, 599] width 14 height 14
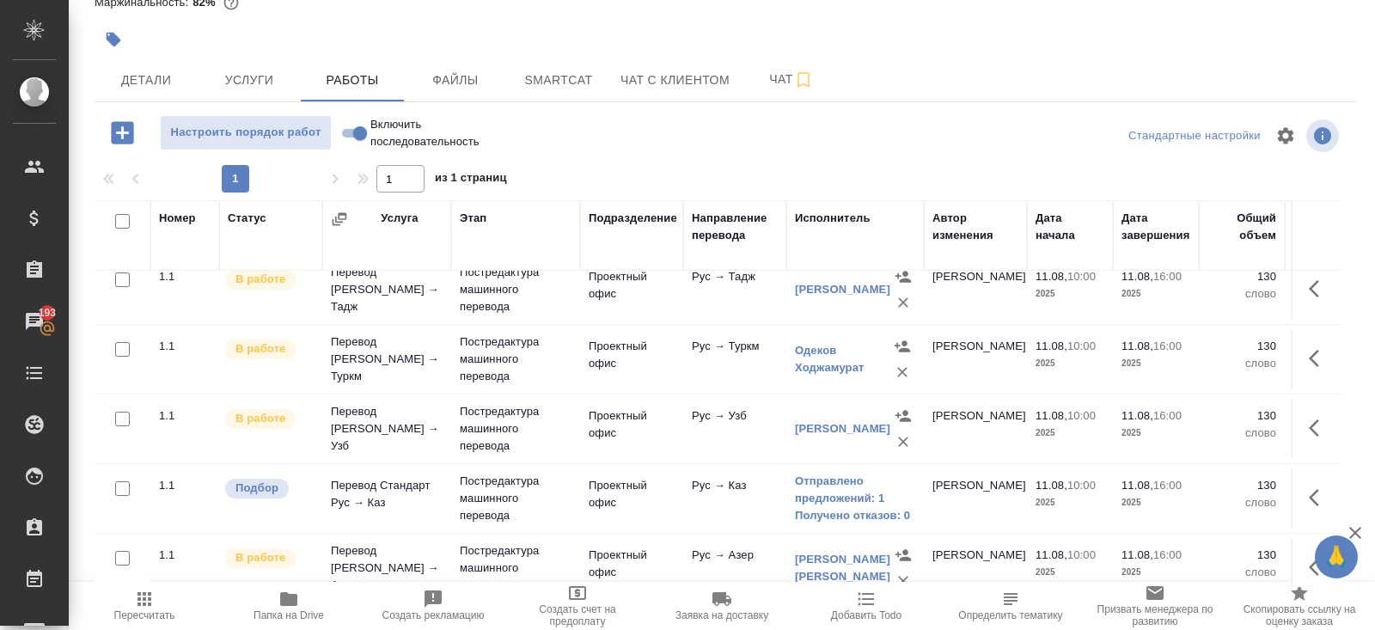
scroll to position [444, 0]
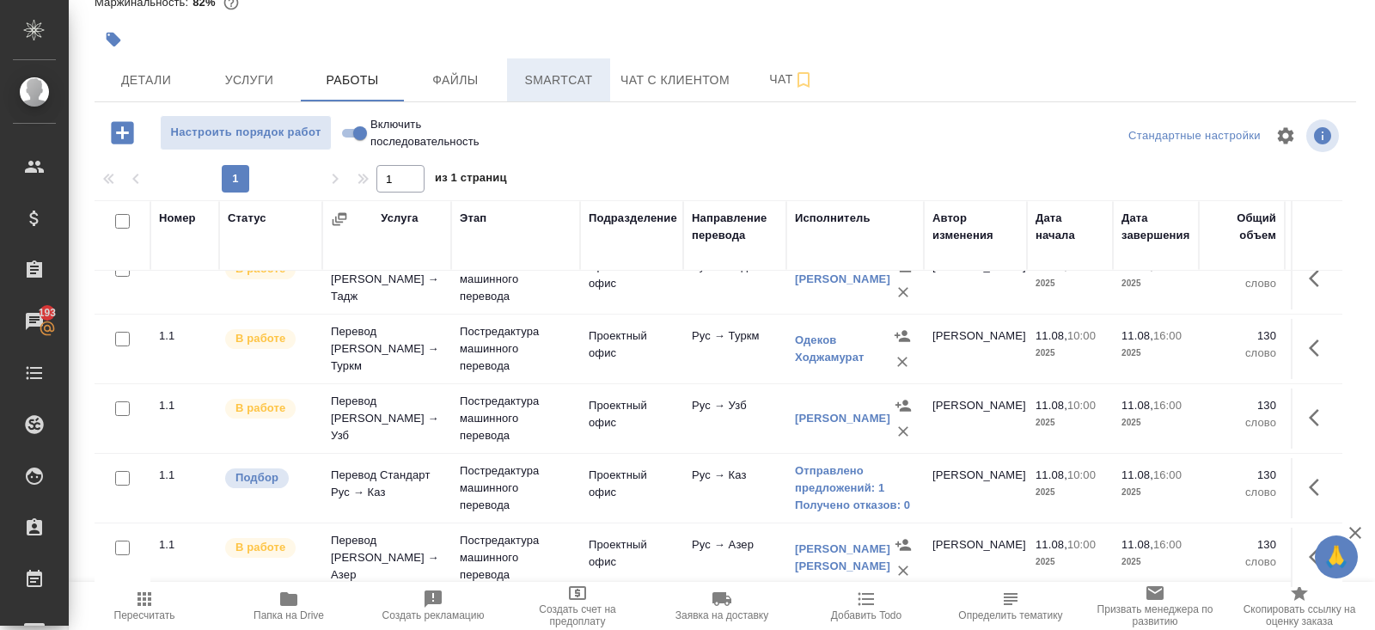
click at [544, 84] on span "Smartcat" at bounding box center [558, 80] width 82 height 21
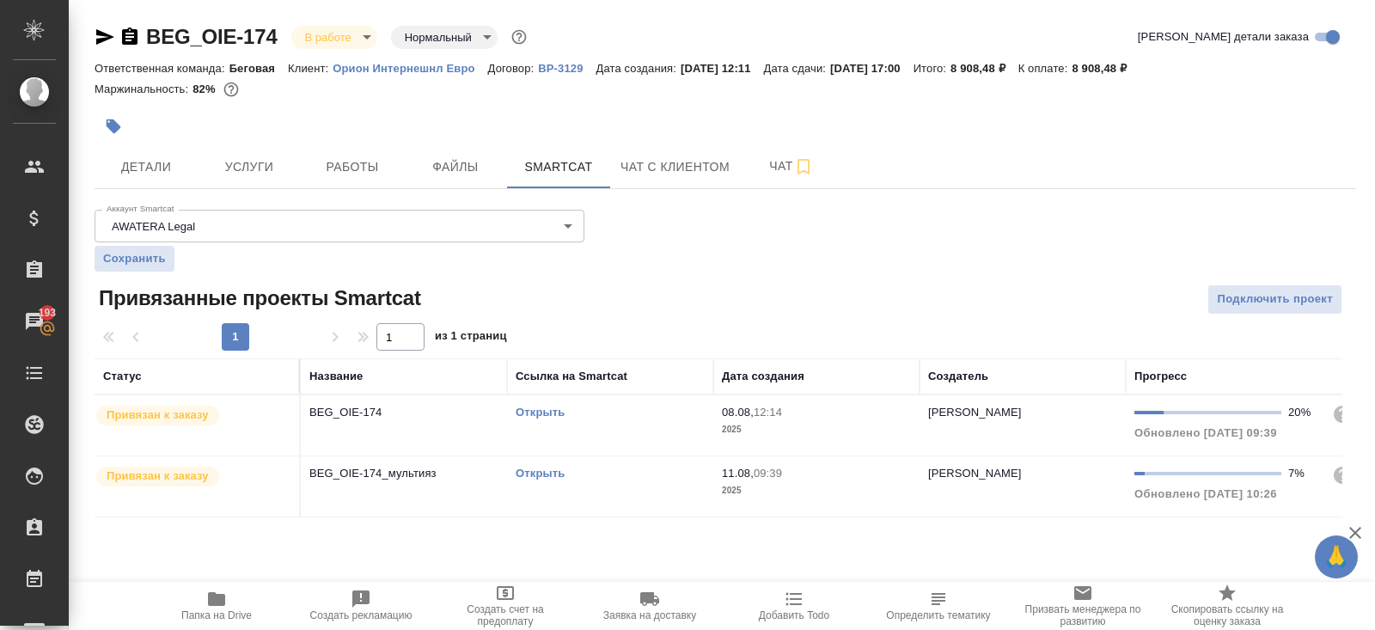
click at [526, 472] on link "Открыть" at bounding box center [539, 473] width 49 height 13
click at [348, 174] on span "Работы" at bounding box center [352, 166] width 82 height 21
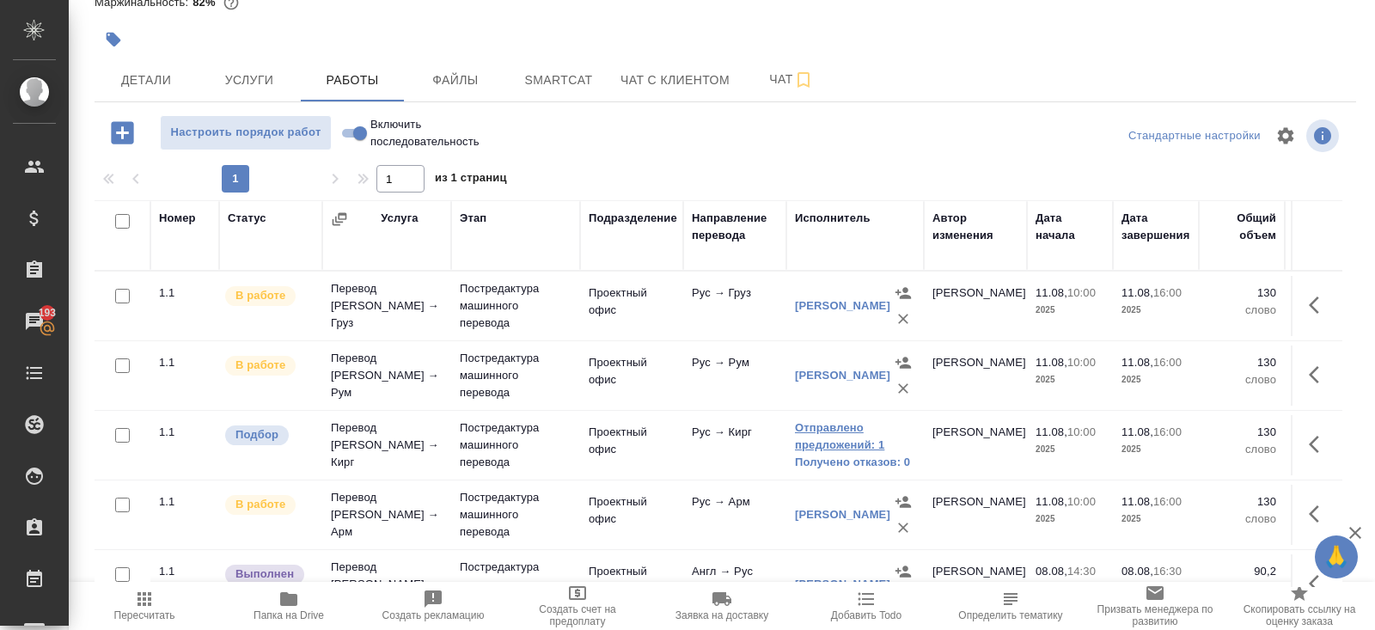
click at [818, 439] on link "Отправлено предложений: 1" at bounding box center [855, 436] width 120 height 34
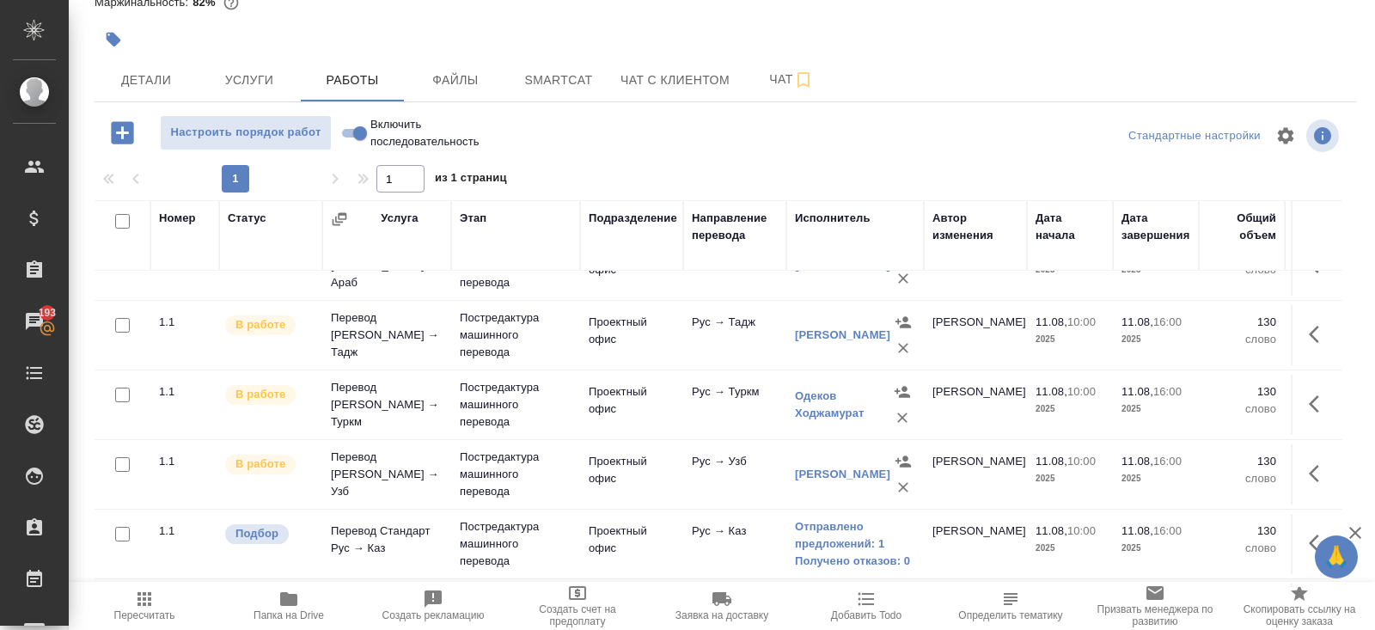
scroll to position [444, 0]
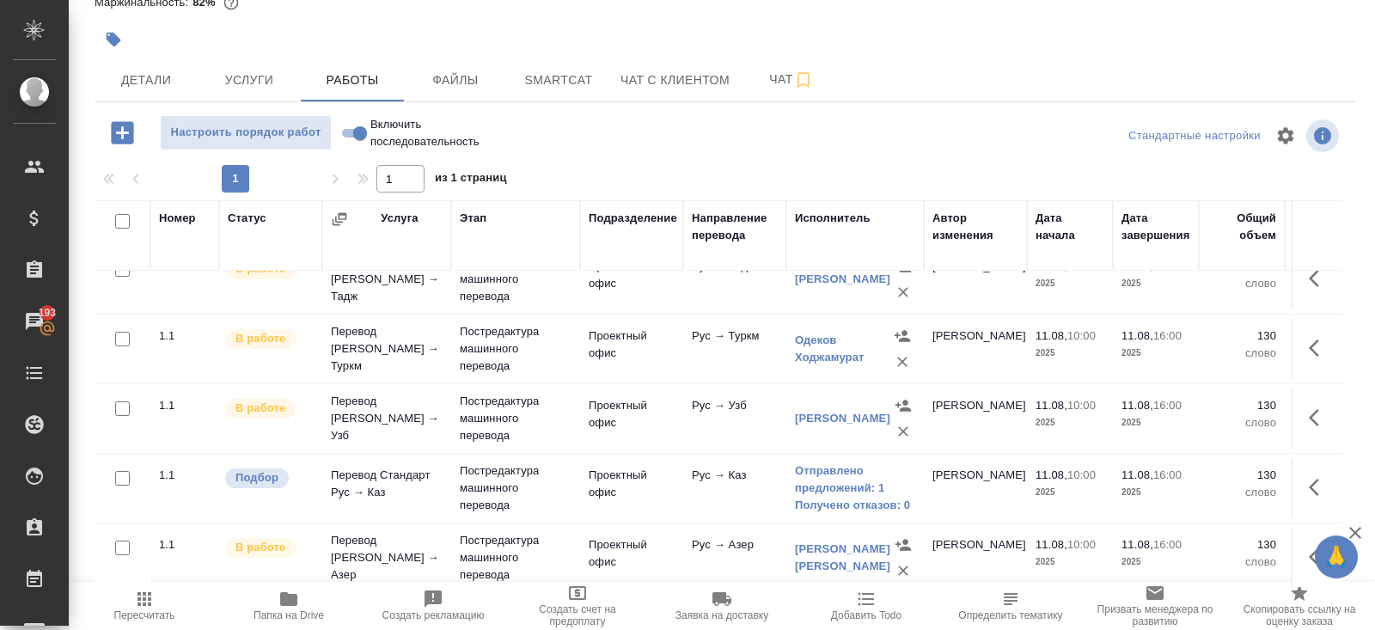
click at [826, 473] on link "Отправлено предложений: 1" at bounding box center [855, 479] width 120 height 34
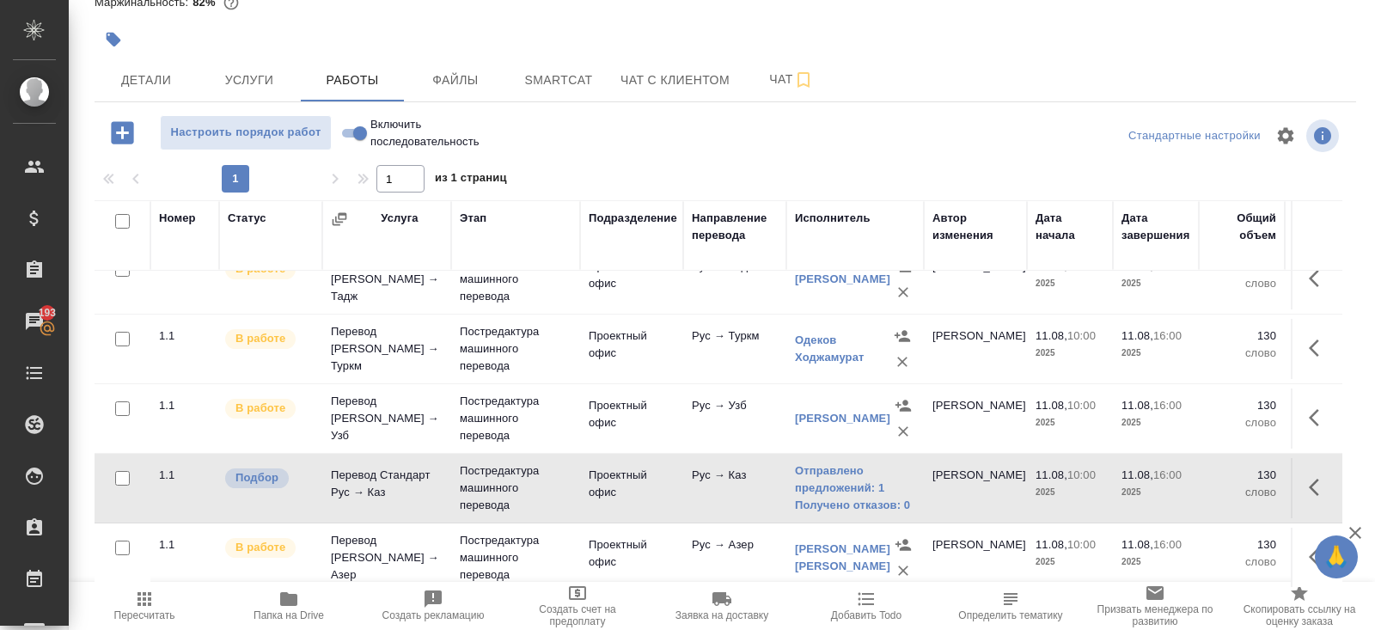
click at [140, 622] on button "Пересчитать" at bounding box center [144, 606] width 144 height 48
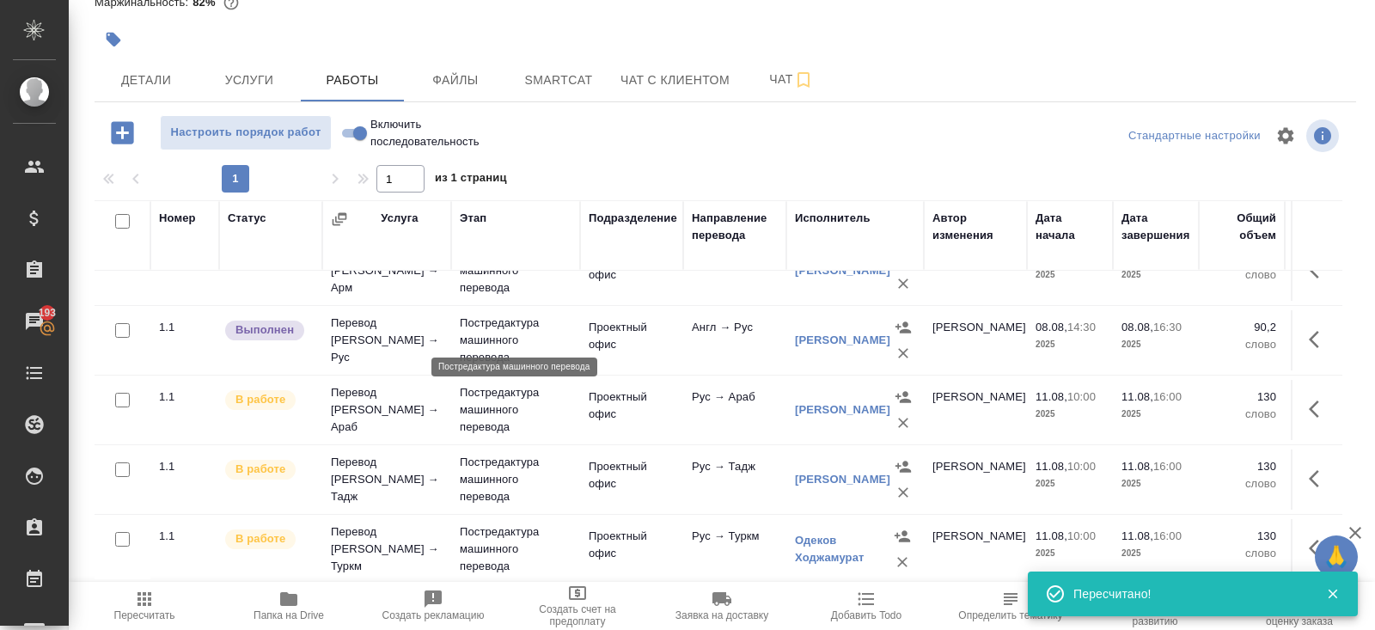
scroll to position [261, 0]
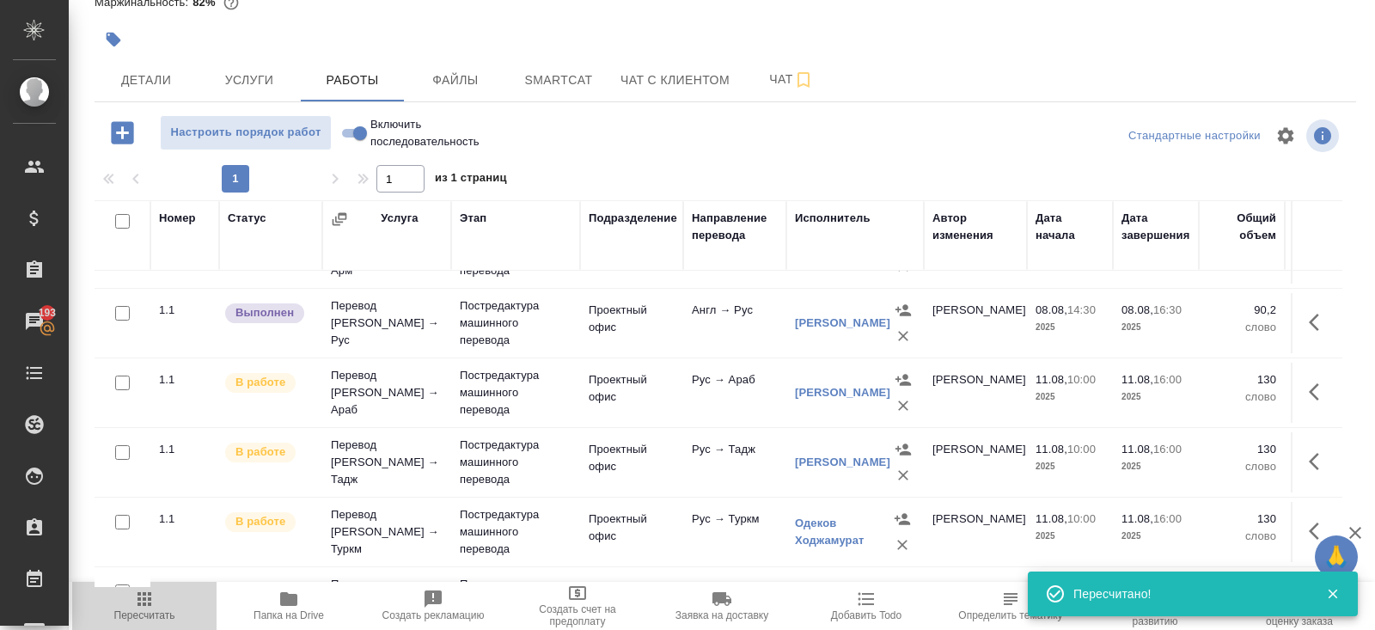
click at [137, 600] on icon "button" at bounding box center [144, 599] width 14 height 14
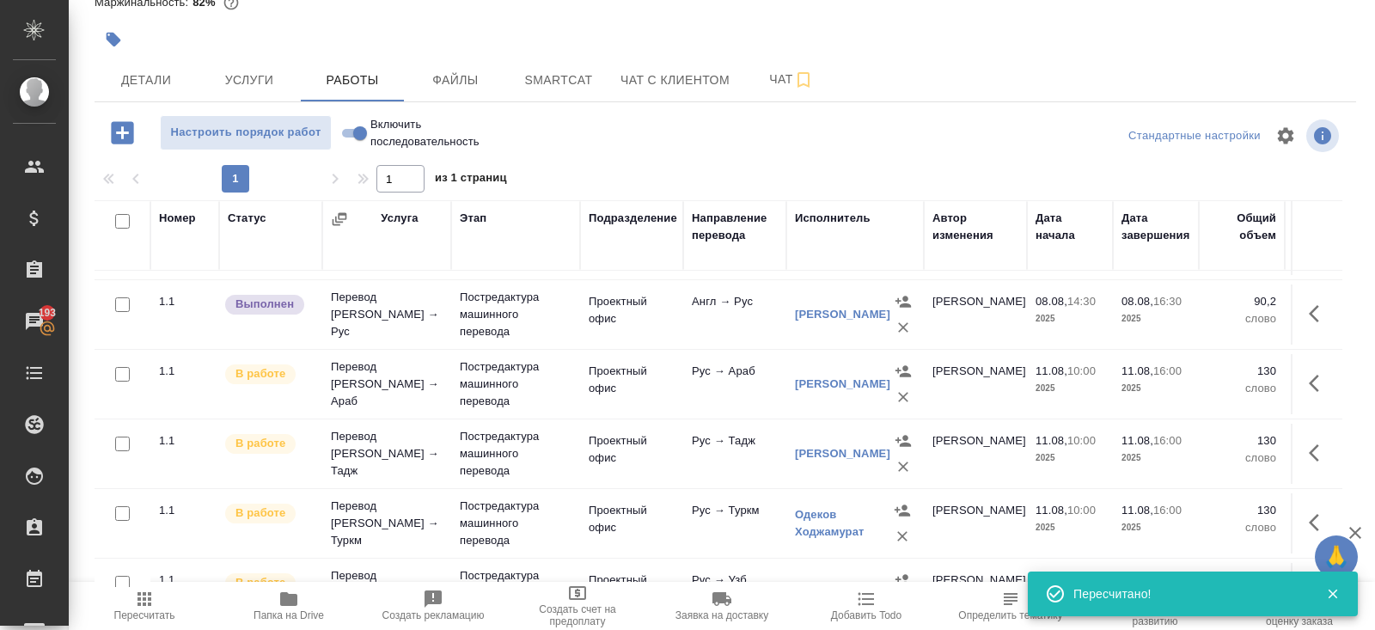
scroll to position [338, 0]
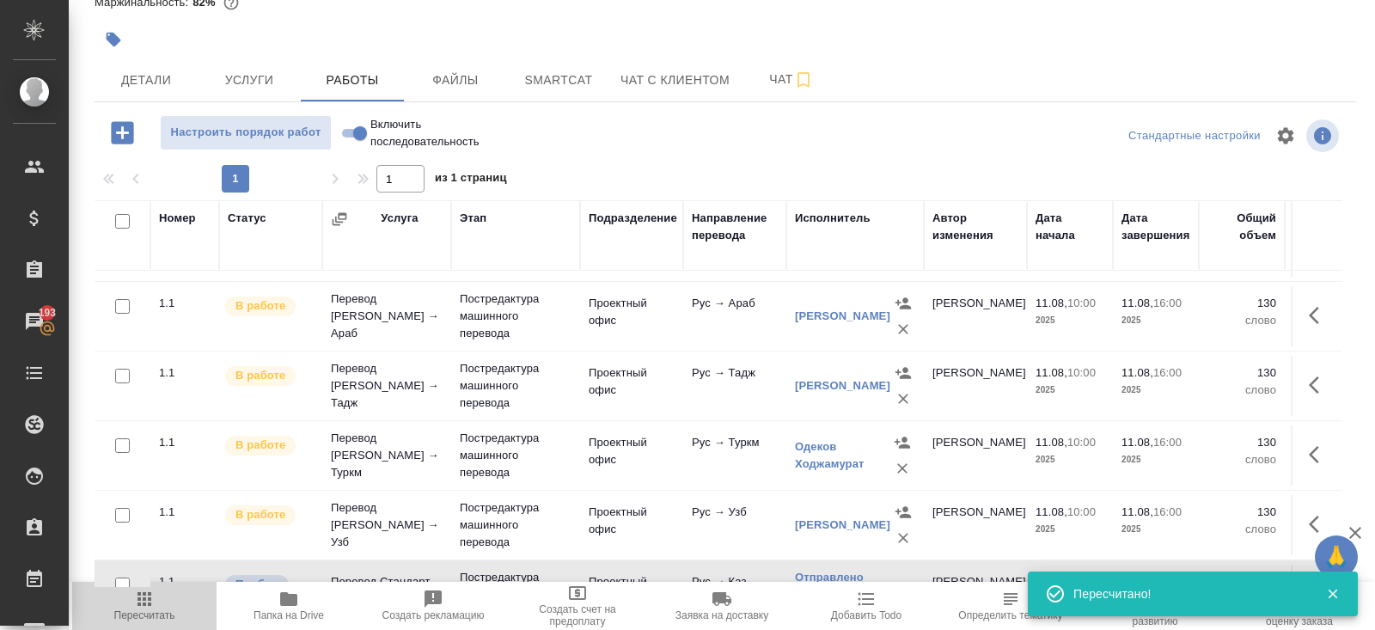
click at [141, 602] on icon "button" at bounding box center [144, 598] width 21 height 21
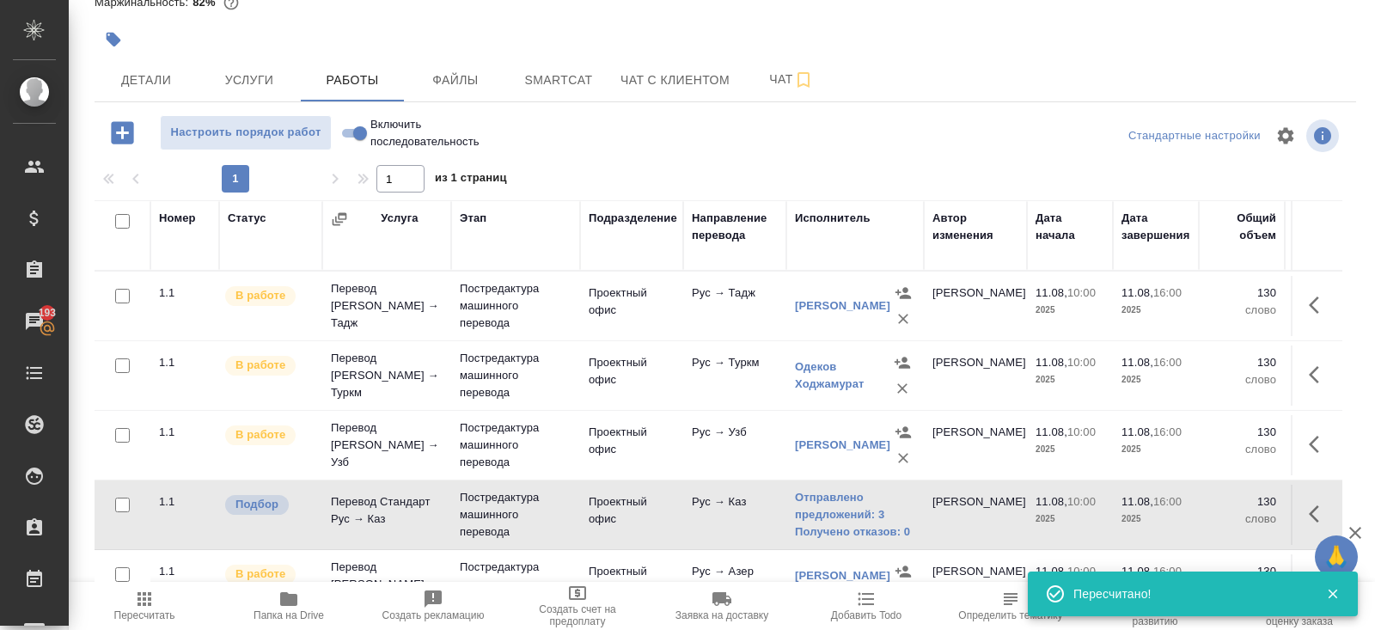
scroll to position [444, 0]
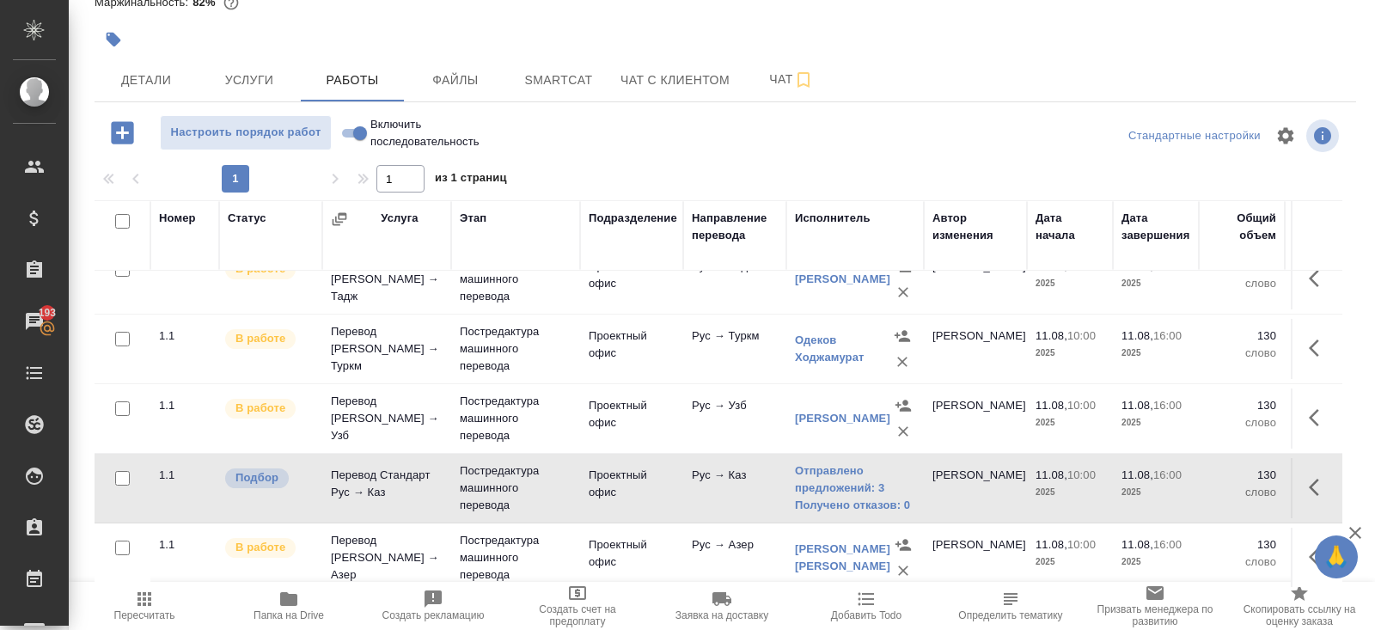
click at [810, 214] on div "Исполнитель" at bounding box center [833, 218] width 76 height 17
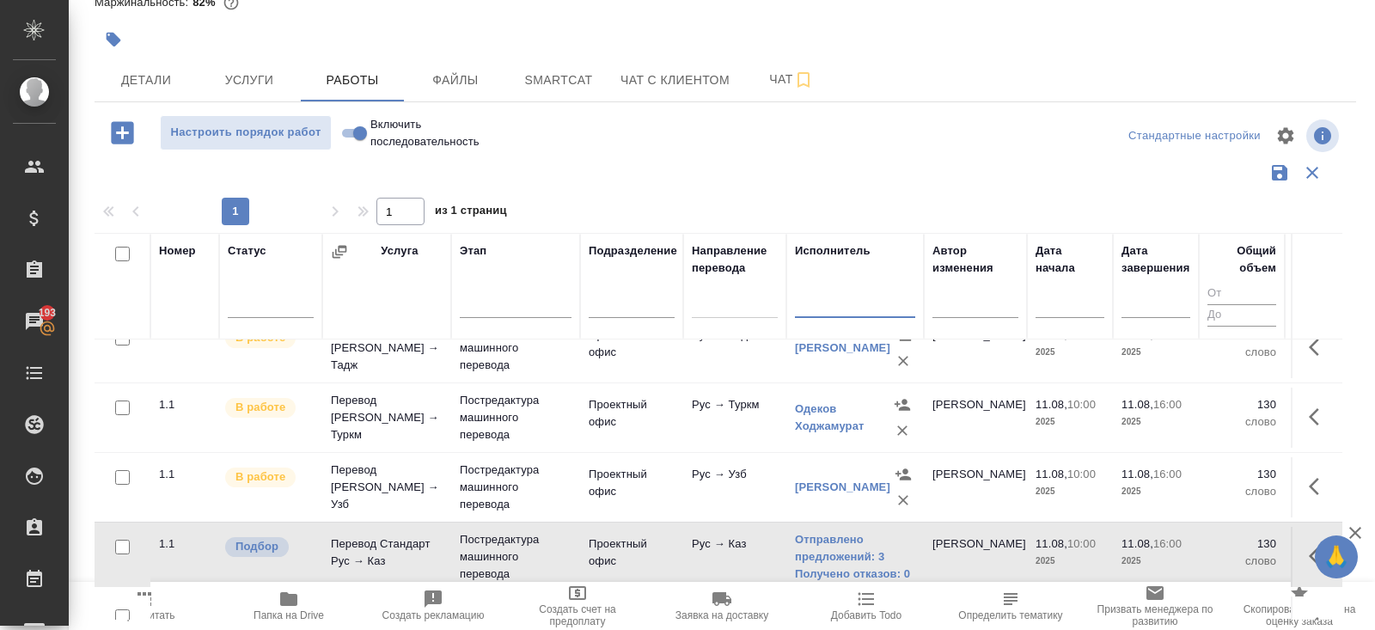
click at [819, 297] on input "text" at bounding box center [855, 306] width 120 height 21
type input "отпра"
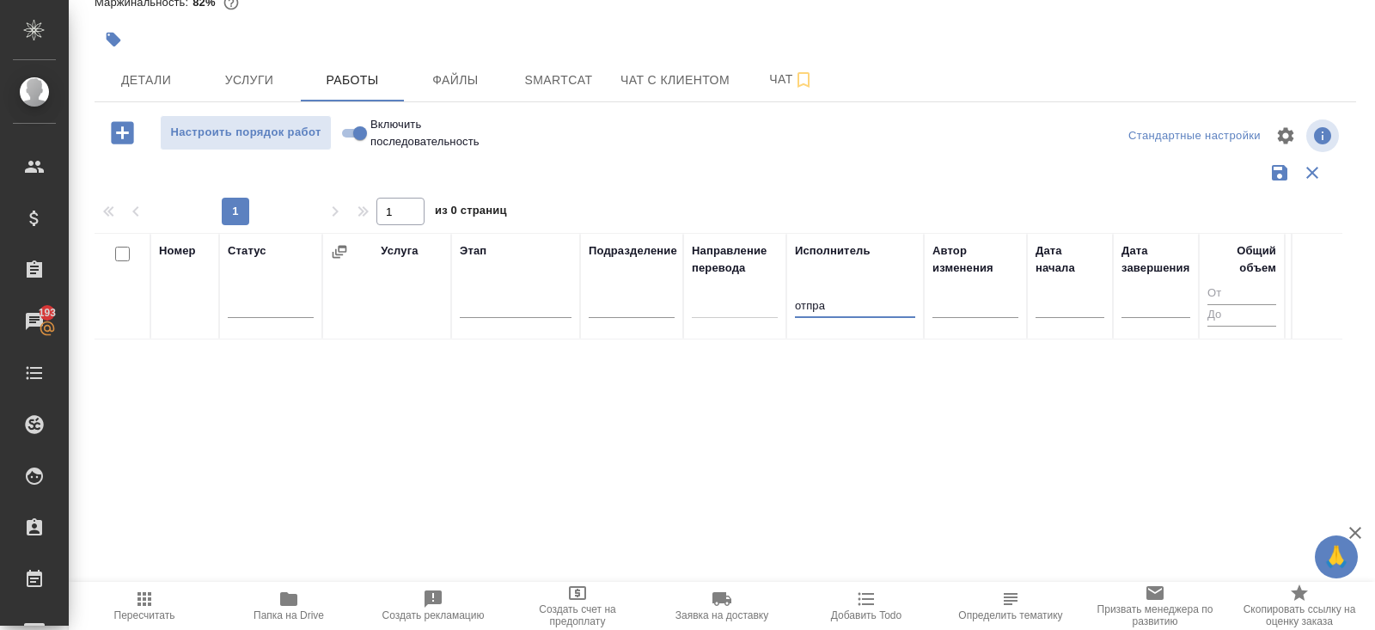
scroll to position [0, 0]
drag, startPoint x: 844, startPoint y: 308, endPoint x: 722, endPoint y: 260, distance: 131.1
click at [722, 260] on tr "Номер Статус Услуга Этап Подразделение Направление перевода Исполнитель отпра А…" at bounding box center [1051, 286] width 1912 height 107
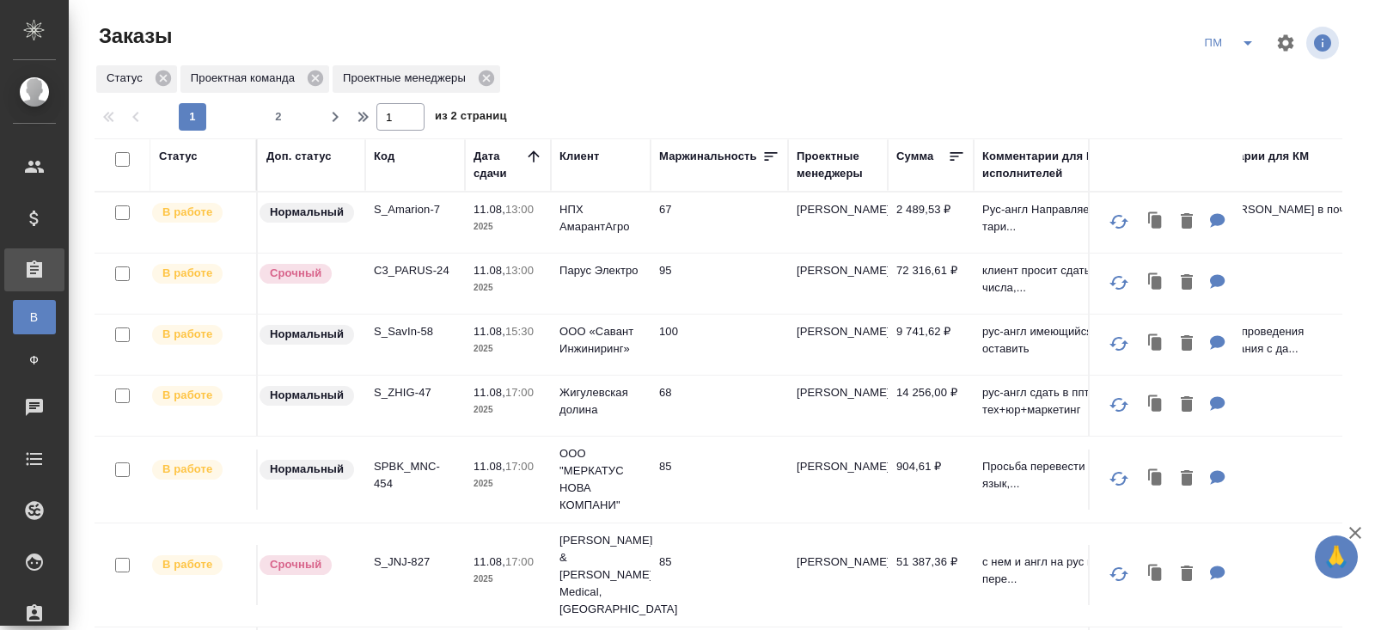
click at [1244, 42] on icon "split button" at bounding box center [1247, 43] width 9 height 4
click at [1228, 76] on li "В работу!" at bounding box center [1229, 77] width 87 height 27
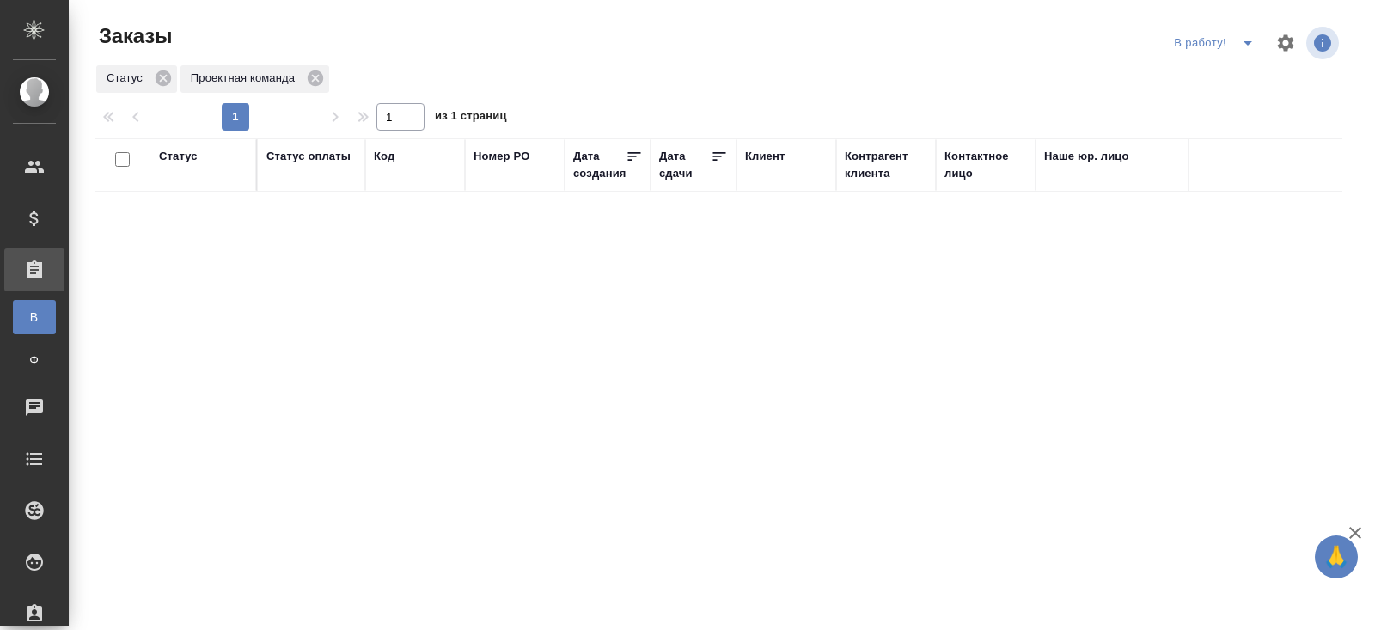
click at [1243, 44] on icon "split button" at bounding box center [1247, 43] width 21 height 21
click at [1221, 78] on li "ПМ" at bounding box center [1215, 77] width 95 height 27
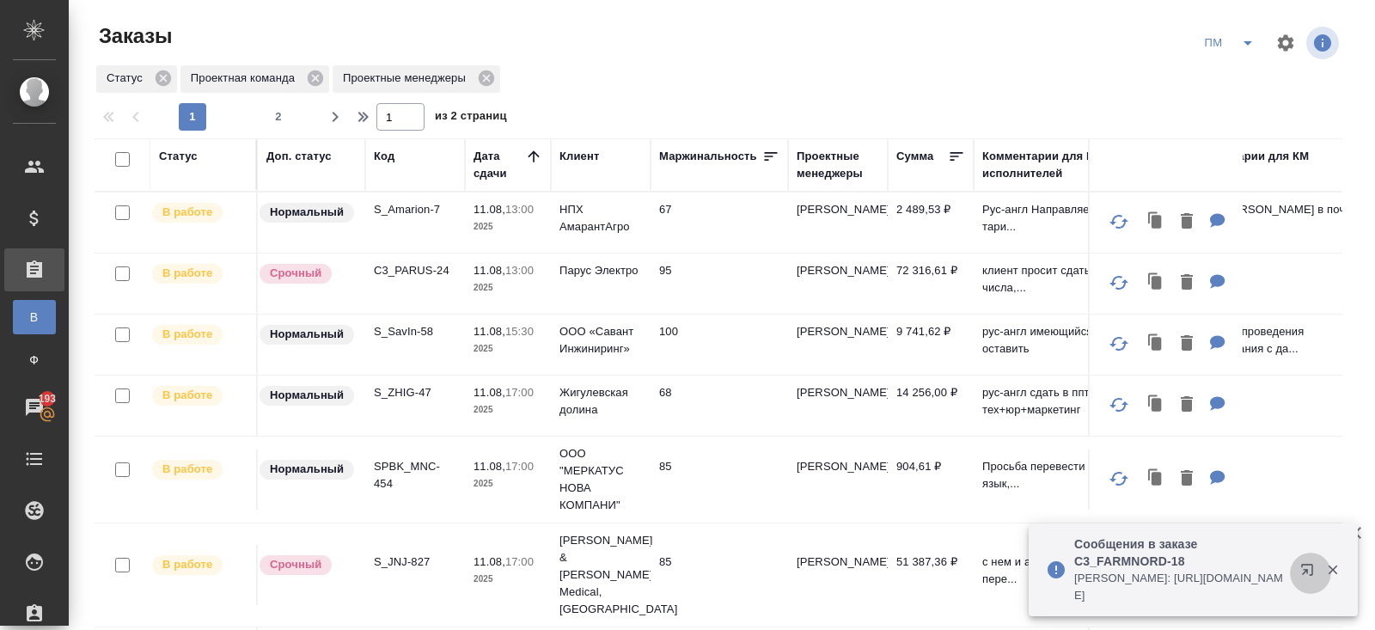
click at [1305, 568] on icon "button" at bounding box center [1310, 573] width 21 height 21
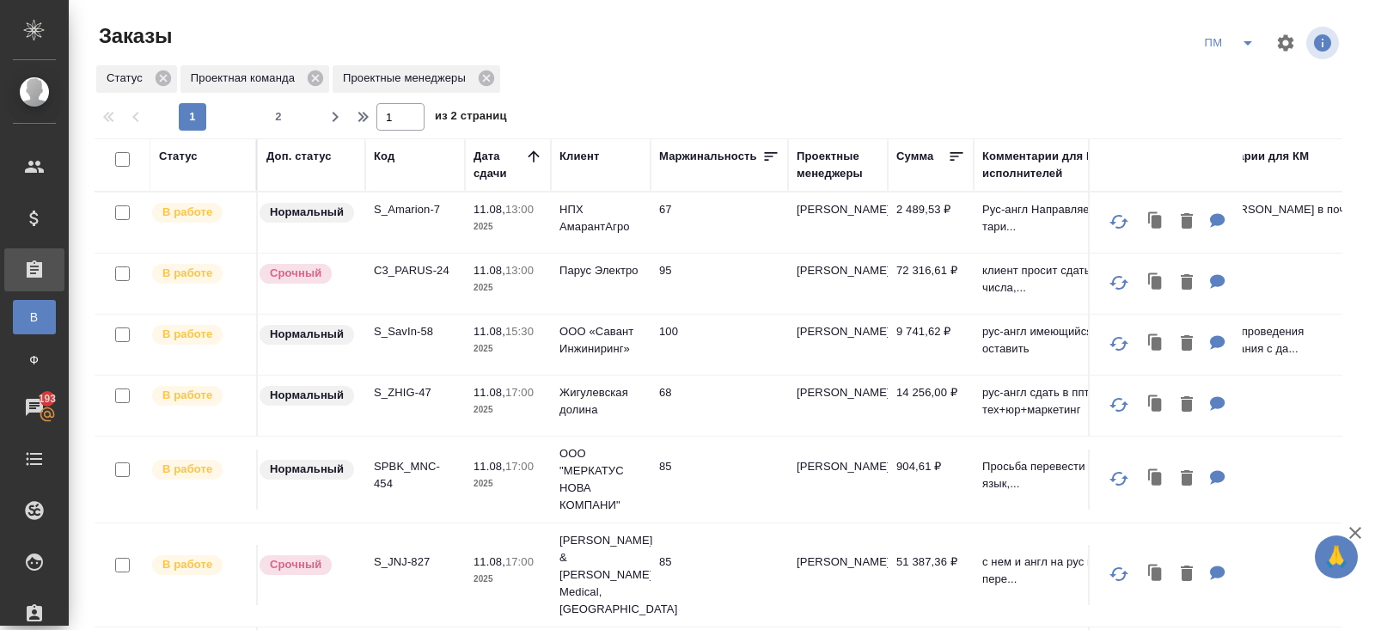
click at [401, 553] on p "S_JNJ-827" at bounding box center [415, 561] width 82 height 17
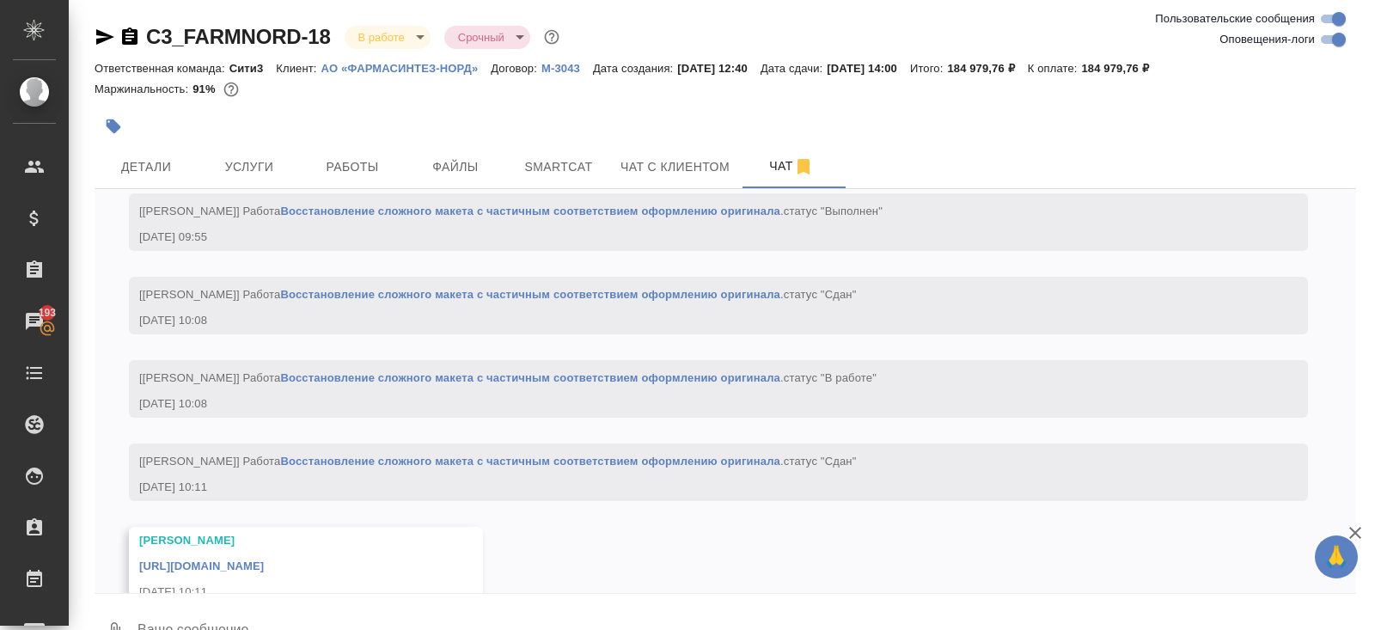
scroll to position [11224, 0]
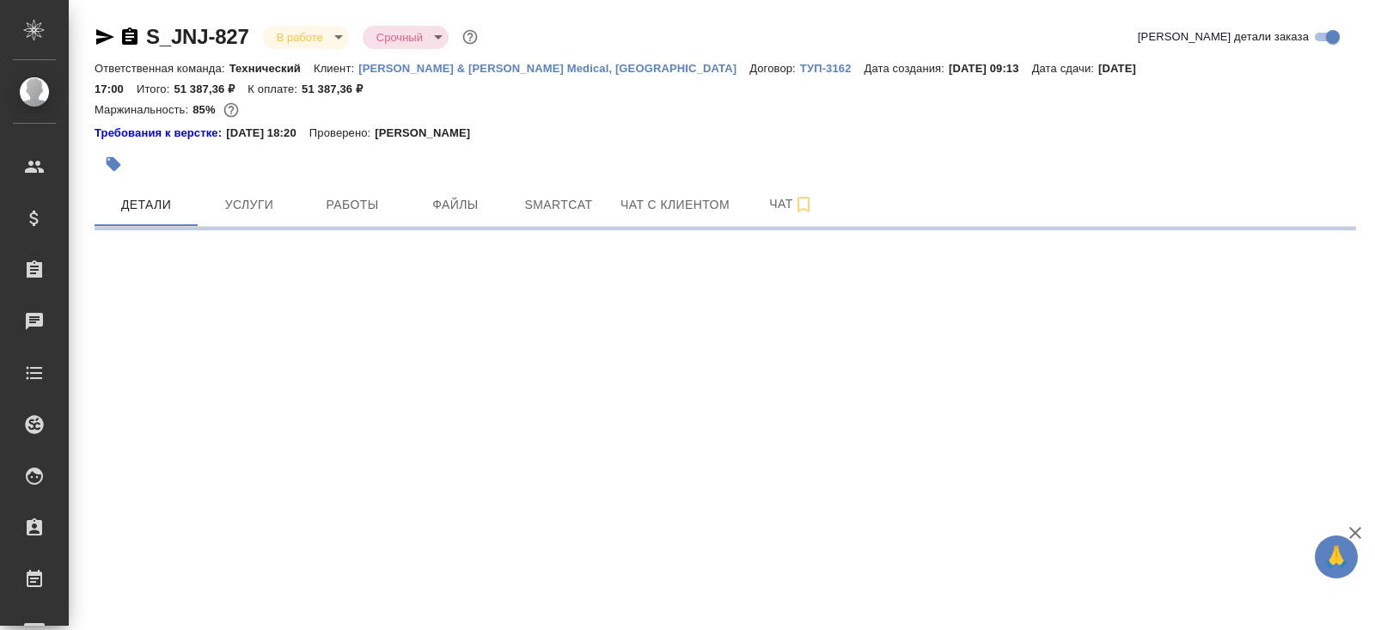
select select "RU"
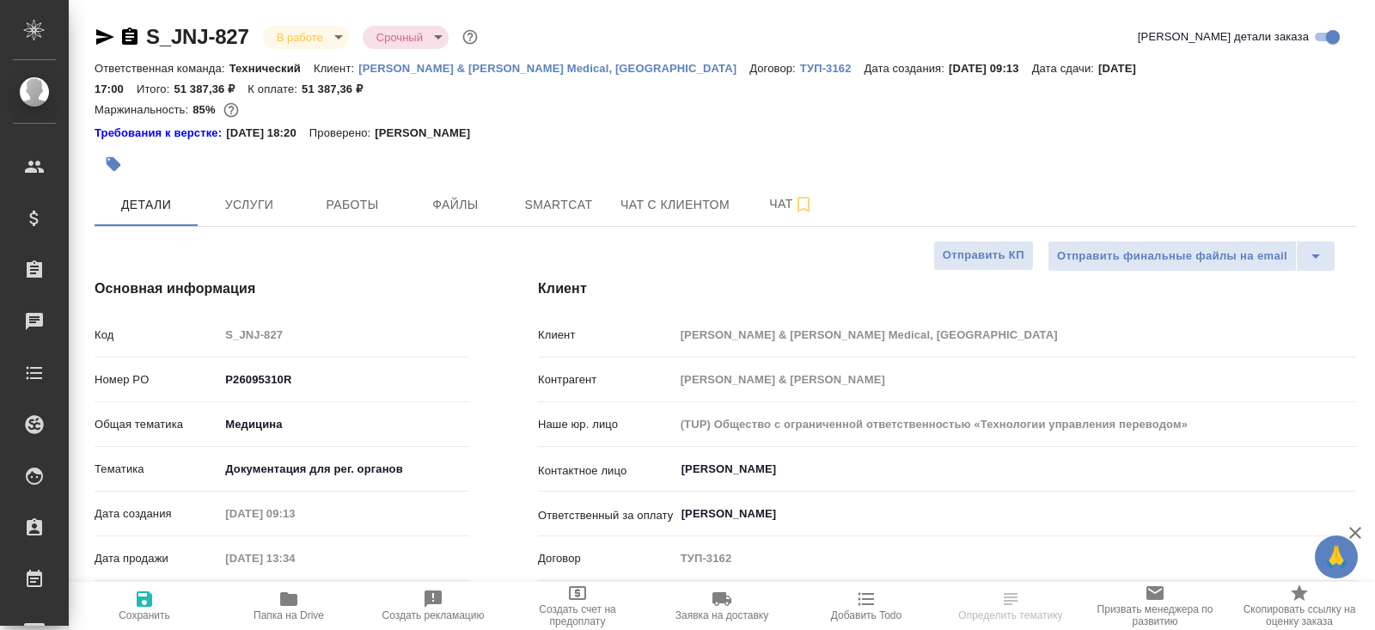
type textarea "x"
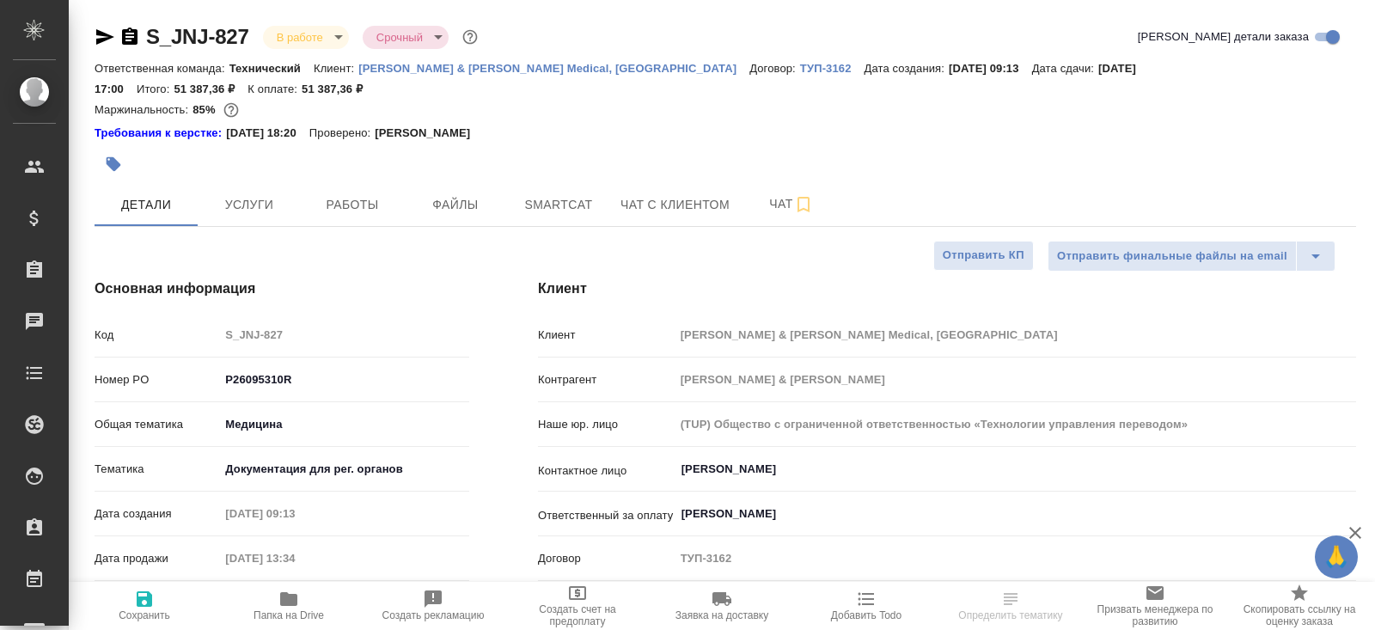
type textarea "x"
click at [135, 36] on icon "button" at bounding box center [129, 35] width 15 height 17
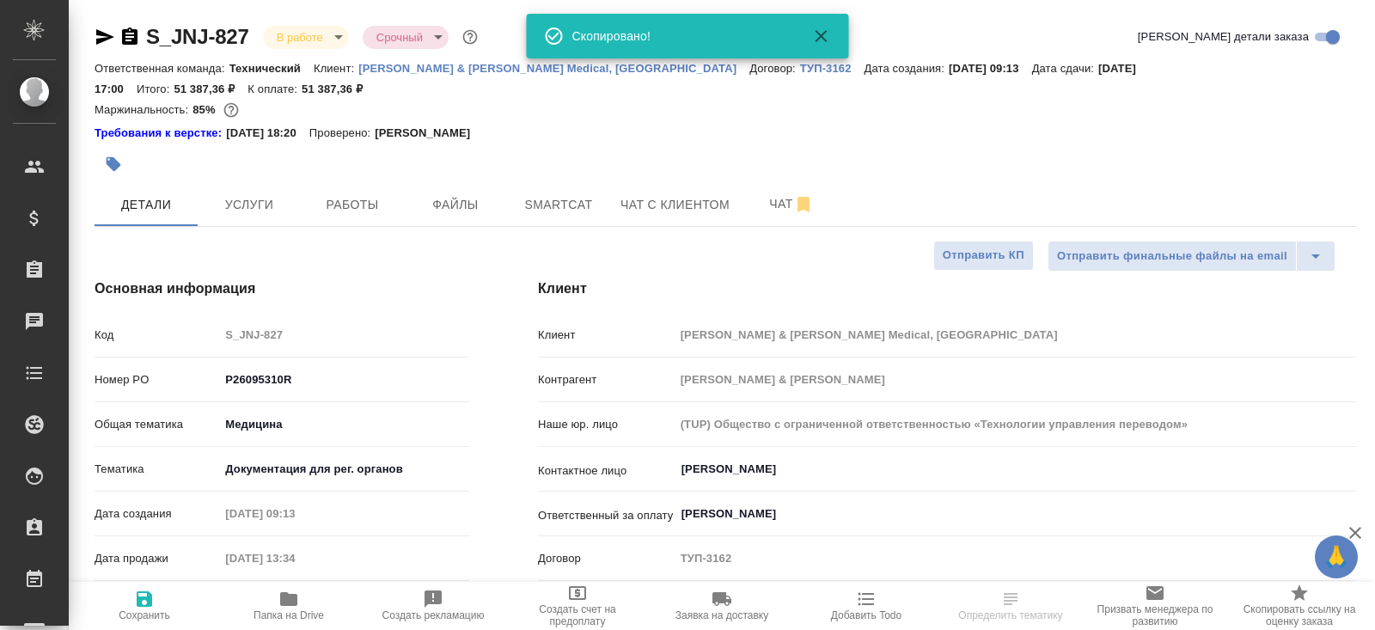
type textarea "x"
select select "RU"
type textarea "x"
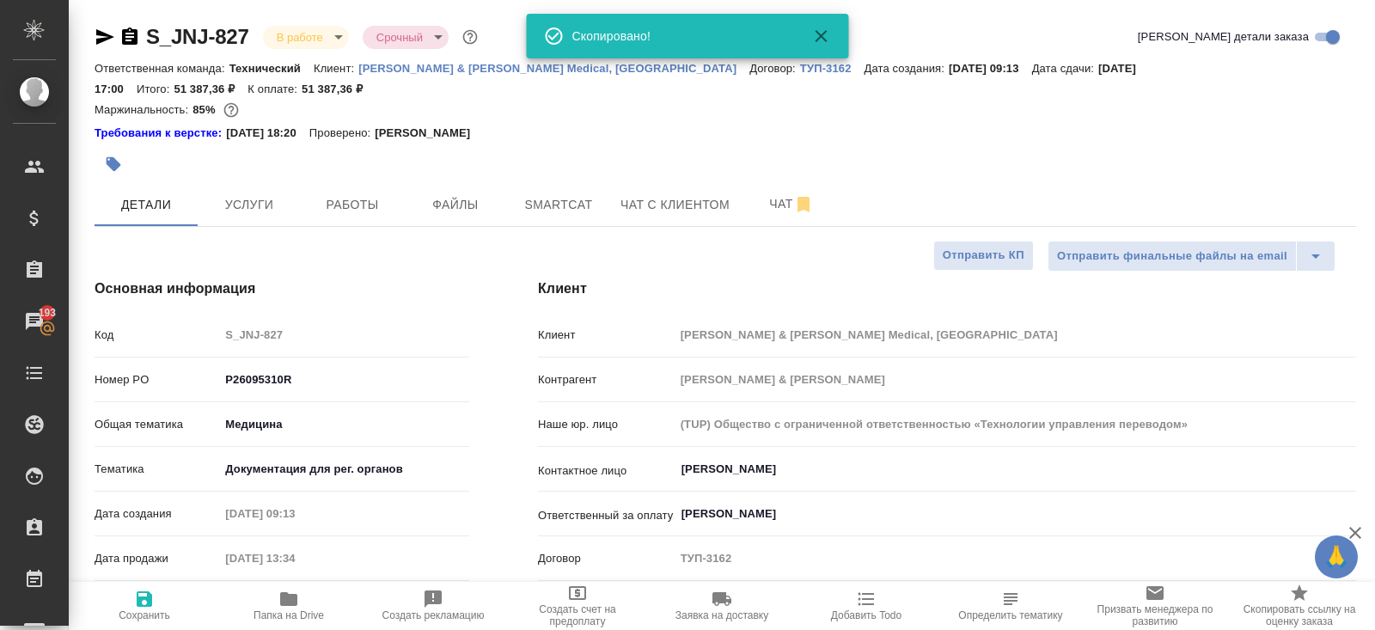
type textarea "x"
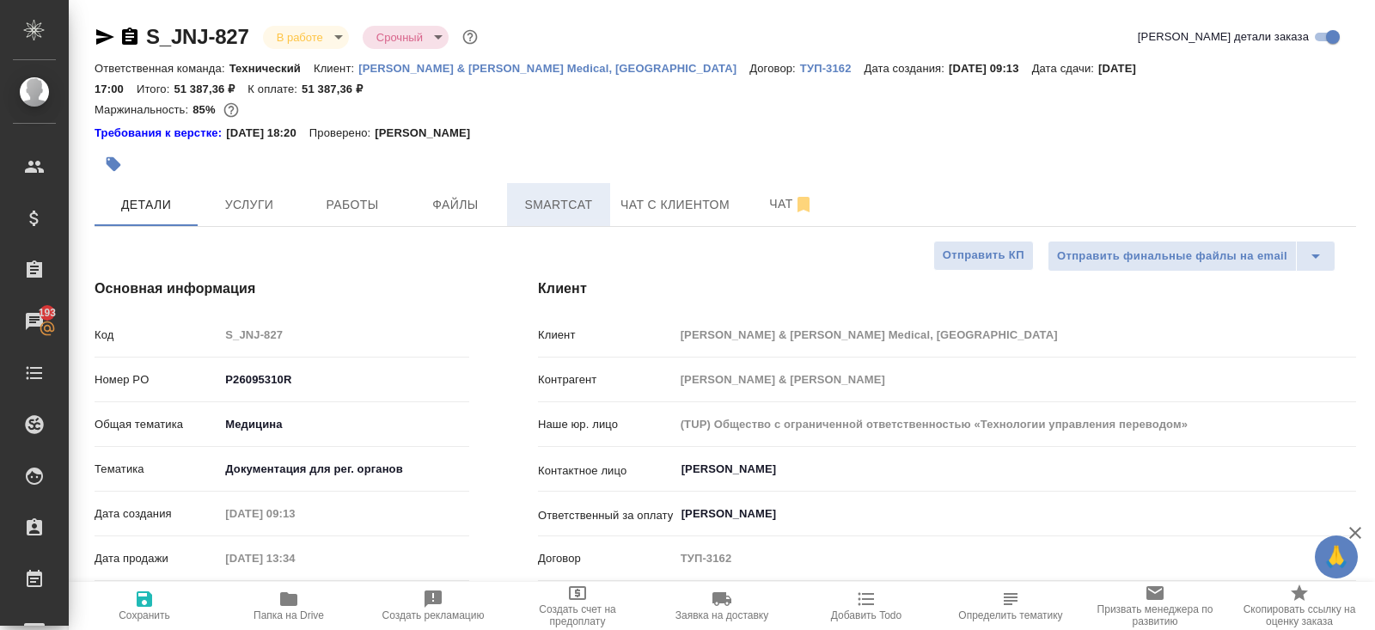
click at [552, 194] on span "Smartcat" at bounding box center [558, 204] width 82 height 21
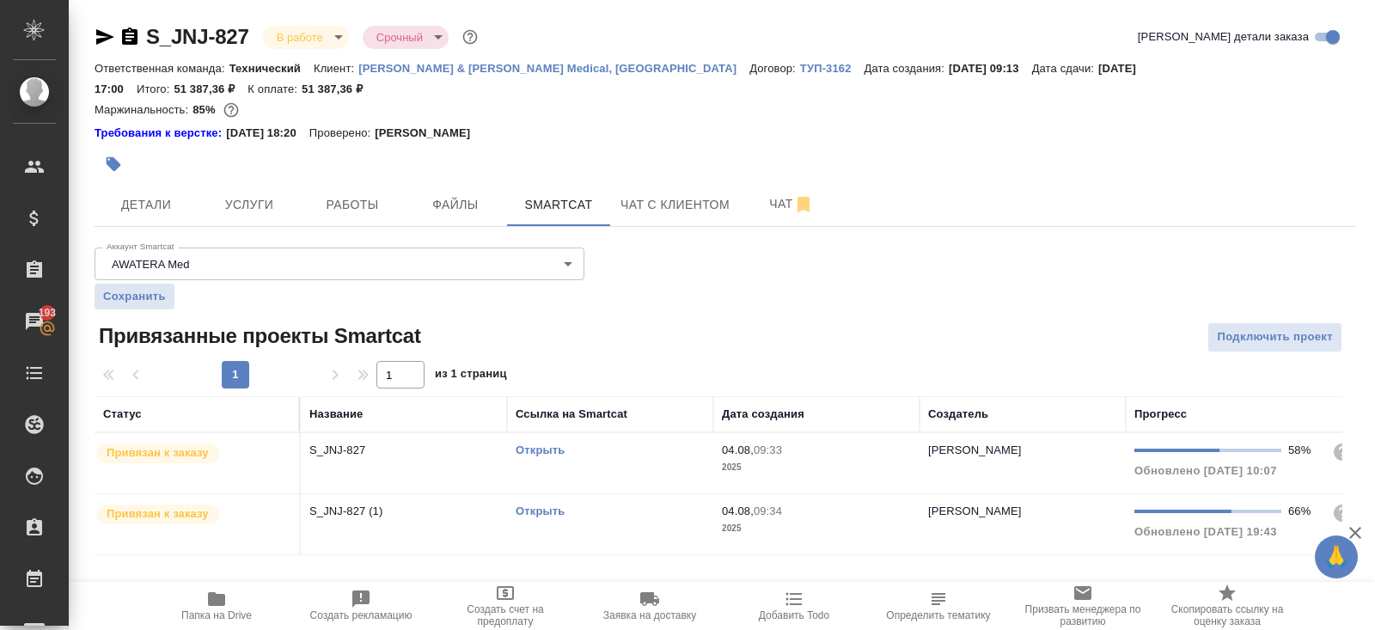
click at [534, 504] on link "Открыть" at bounding box center [539, 510] width 49 height 13
click at [534, 443] on link "Открыть" at bounding box center [539, 449] width 49 height 13
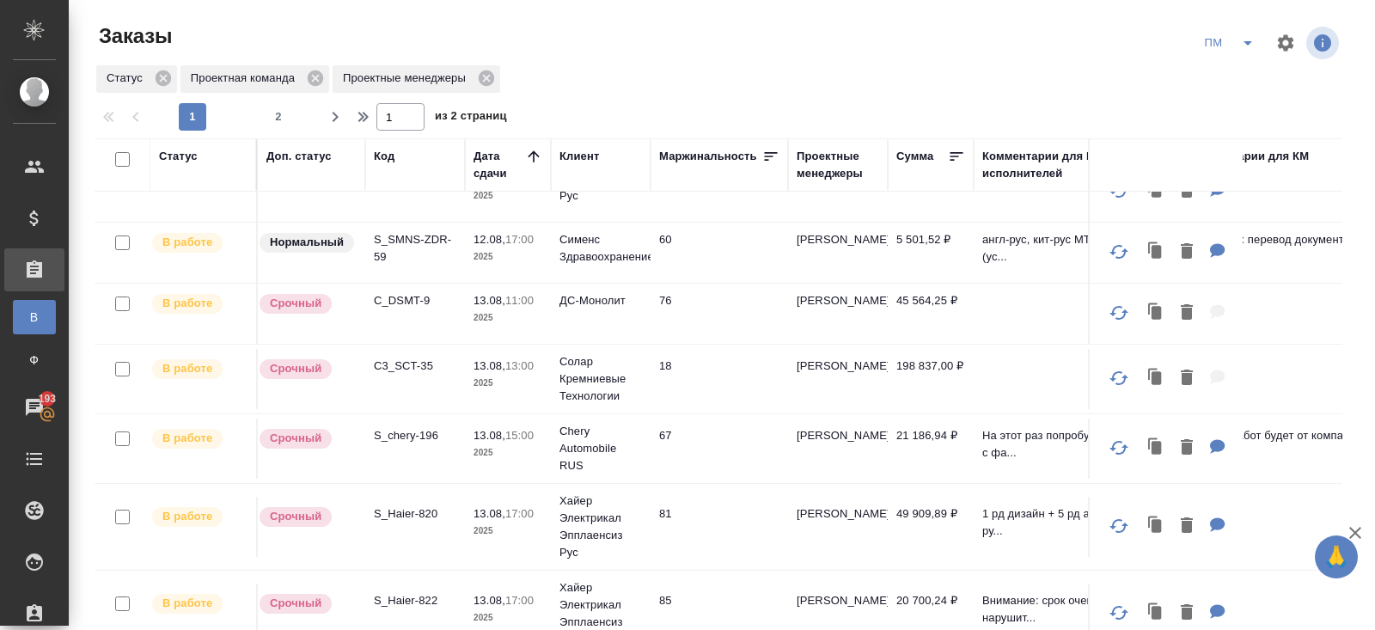
scroll to position [796, 0]
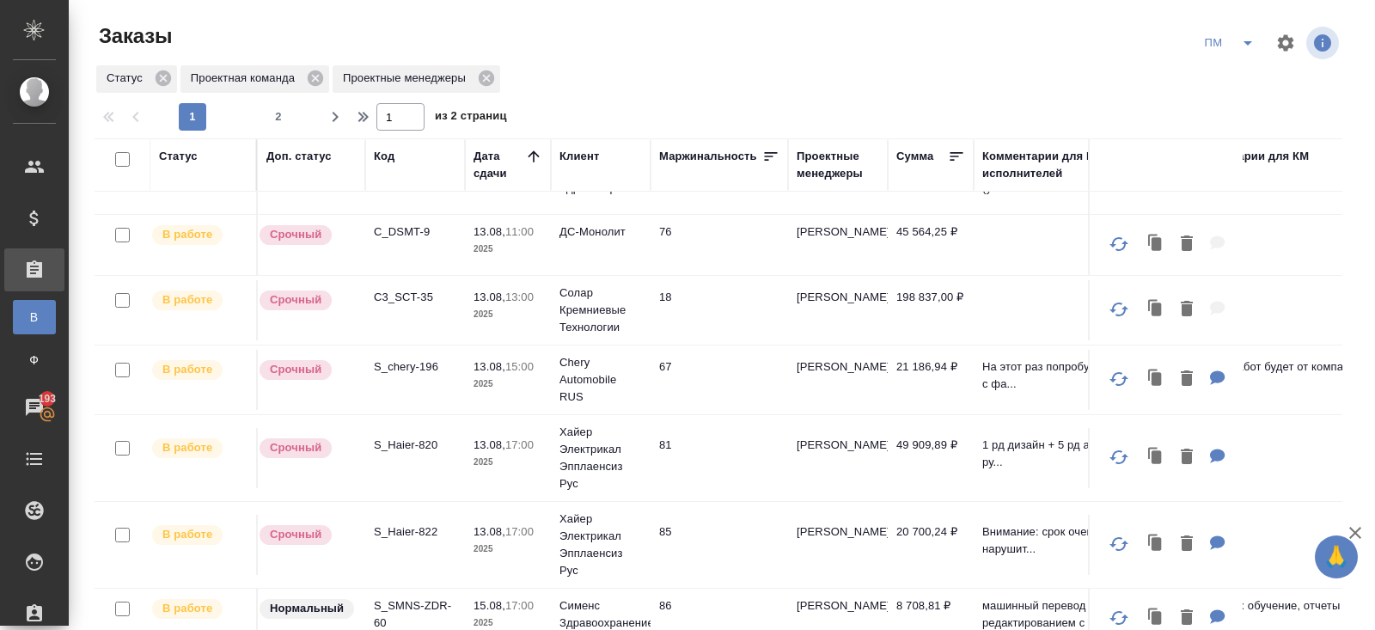
click at [398, 523] on p "S_Haier-822" at bounding box center [415, 531] width 82 height 17
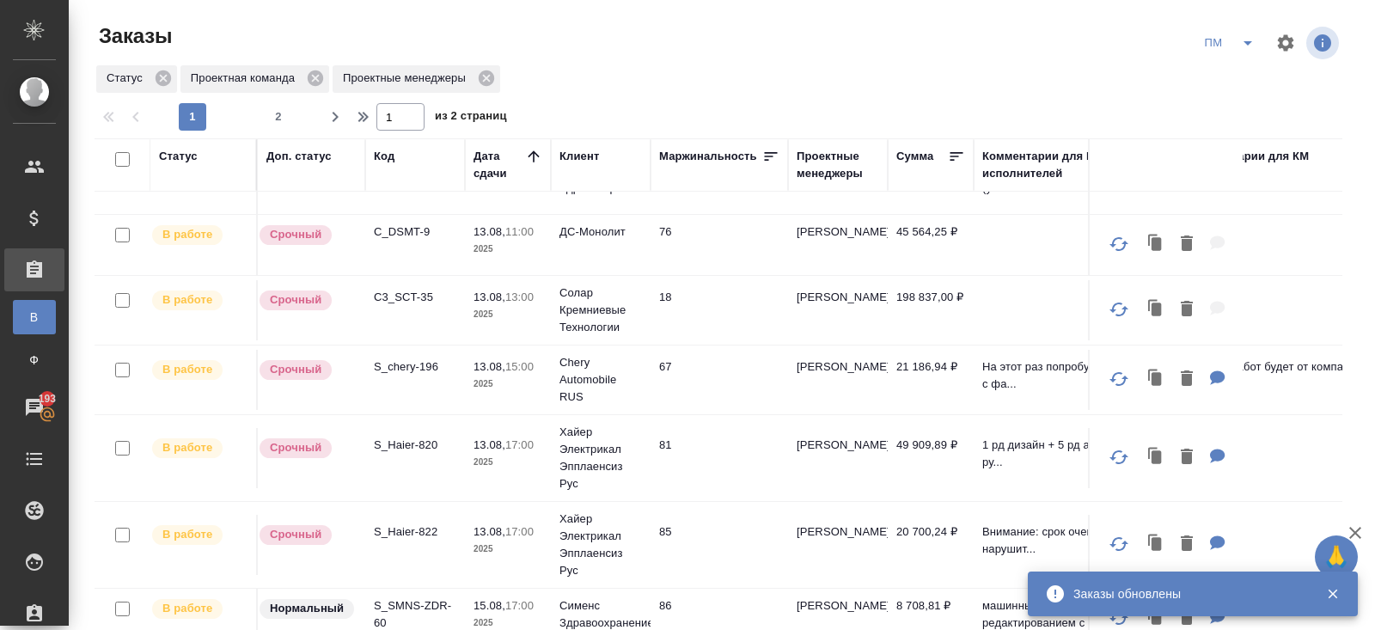
click at [1239, 46] on icon "split button" at bounding box center [1247, 43] width 21 height 21
click at [1240, 70] on li "В работу!" at bounding box center [1229, 77] width 87 height 27
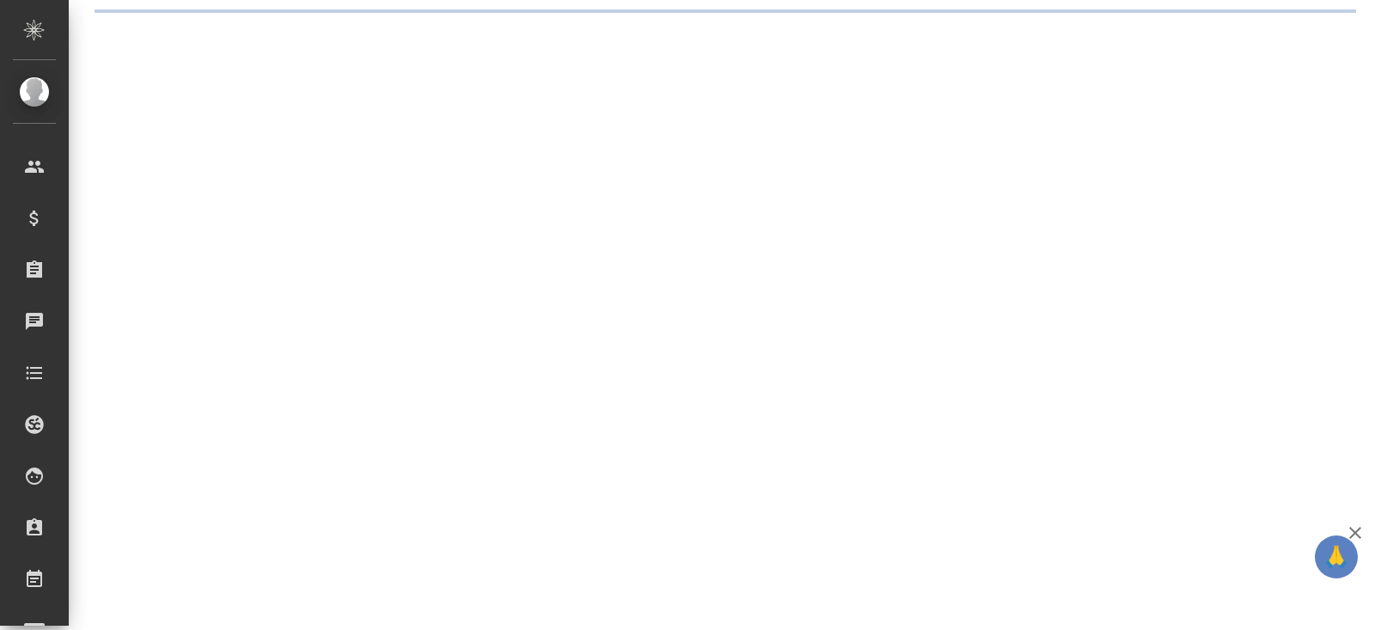
select select "RU"
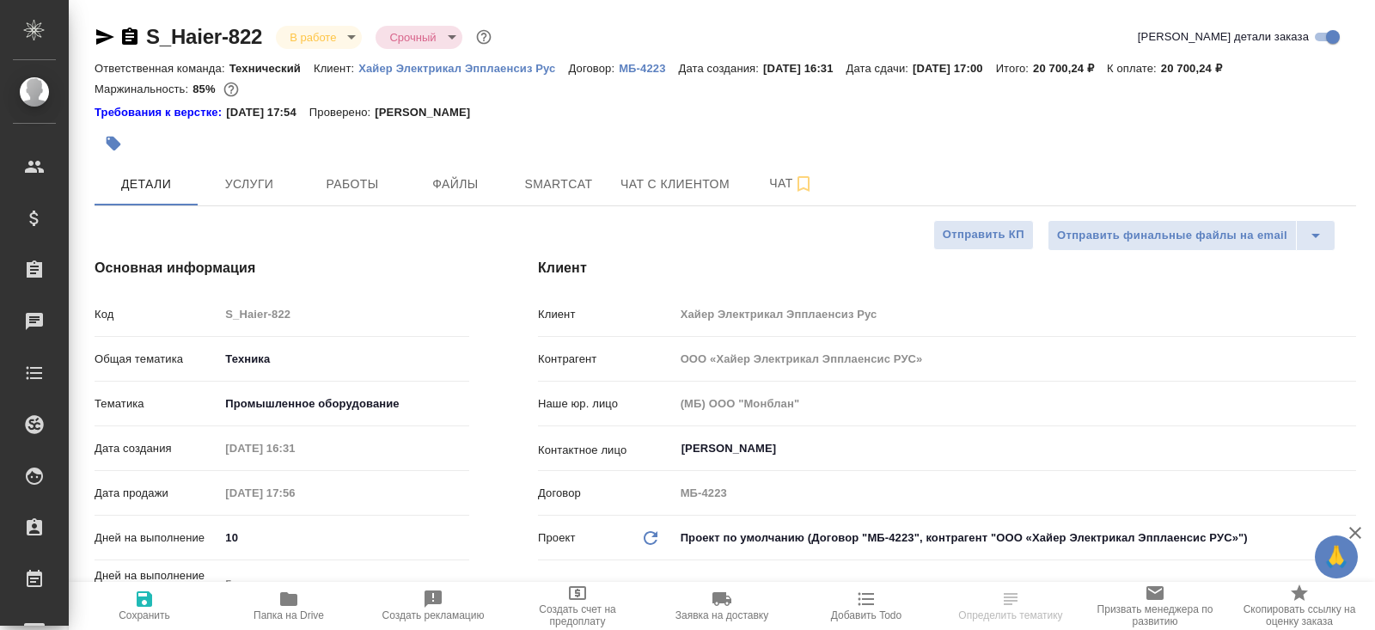
type textarea "x"
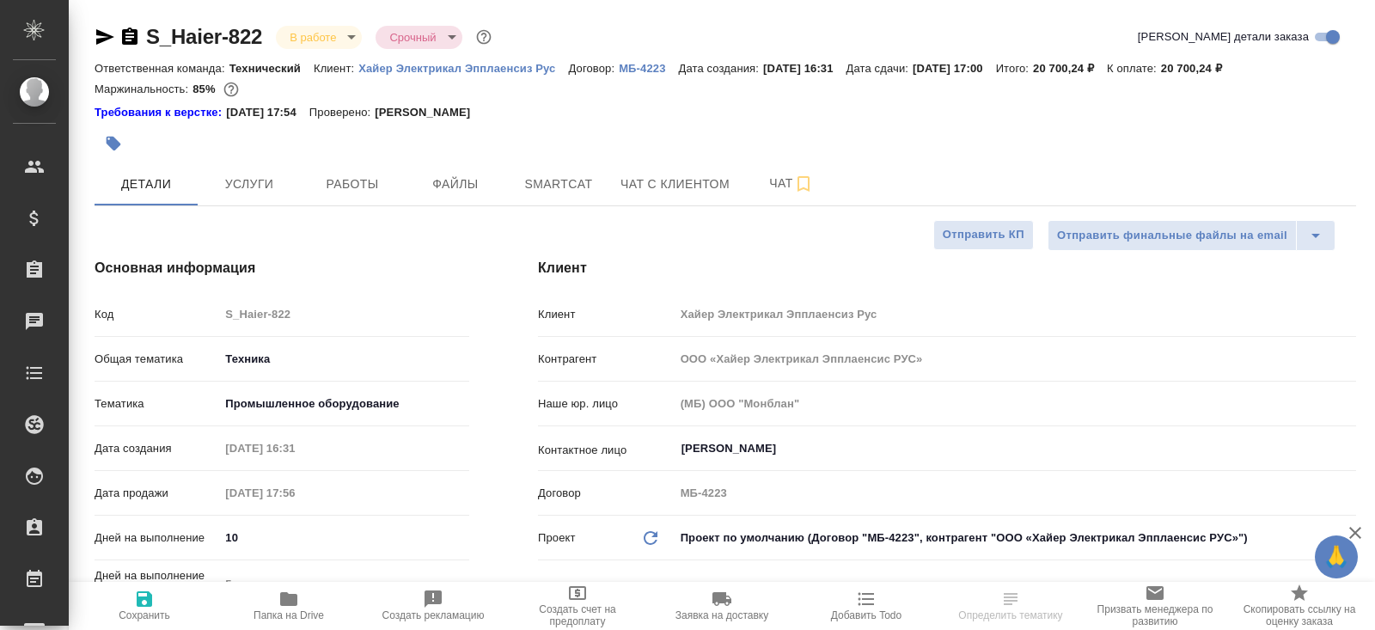
type textarea "x"
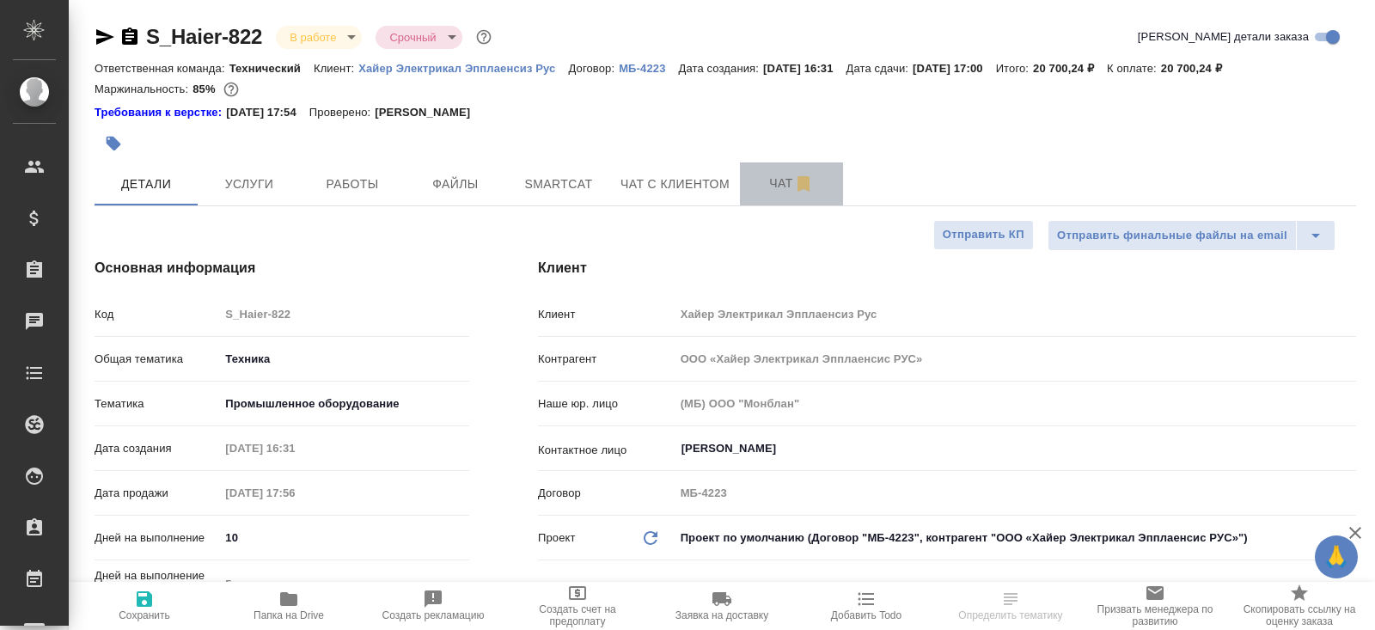
click at [768, 195] on button "Чат" at bounding box center [791, 183] width 103 height 43
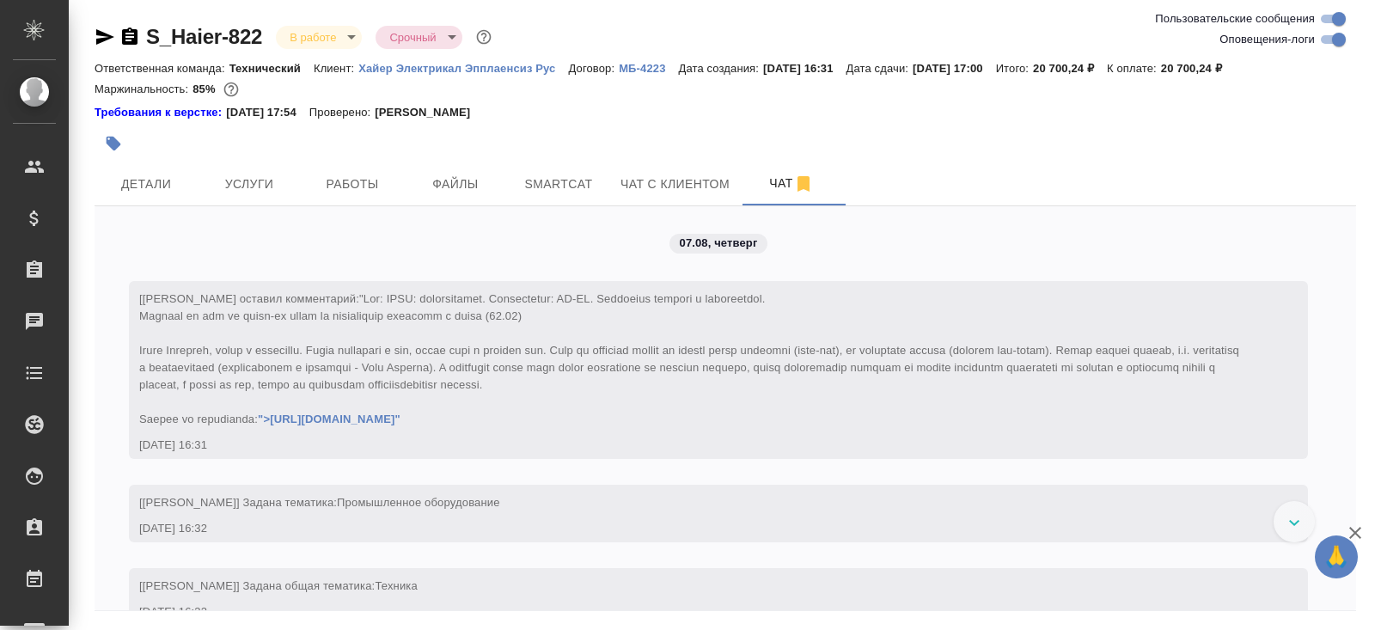
click at [1323, 39] on input "Оповещения-логи" at bounding box center [1339, 39] width 62 height 21
checkbox input "false"
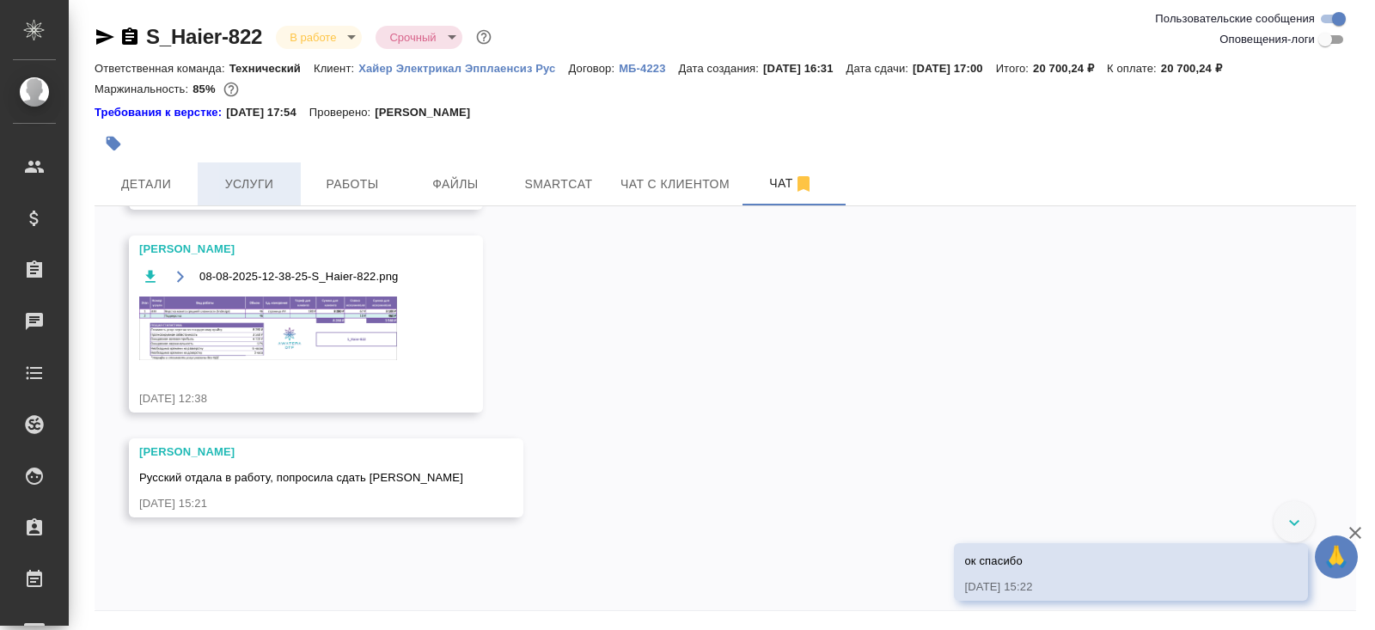
scroll to position [7749, 0]
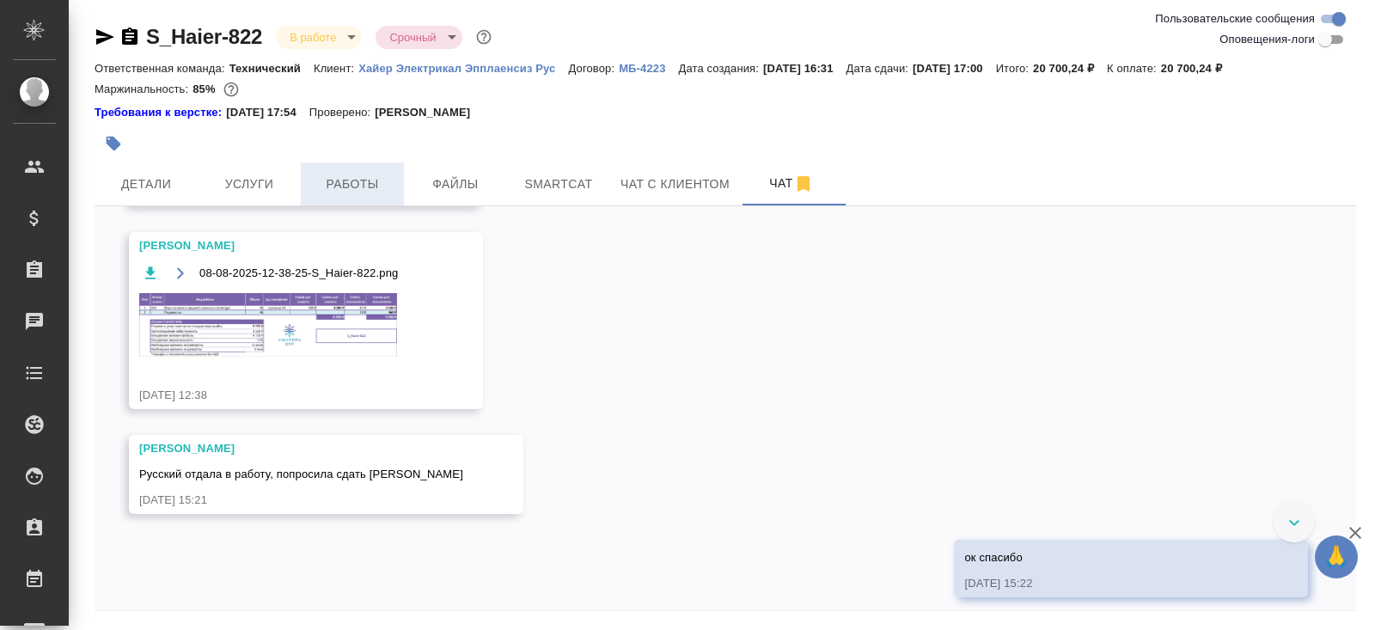
click at [305, 184] on button "Работы" at bounding box center [352, 183] width 103 height 43
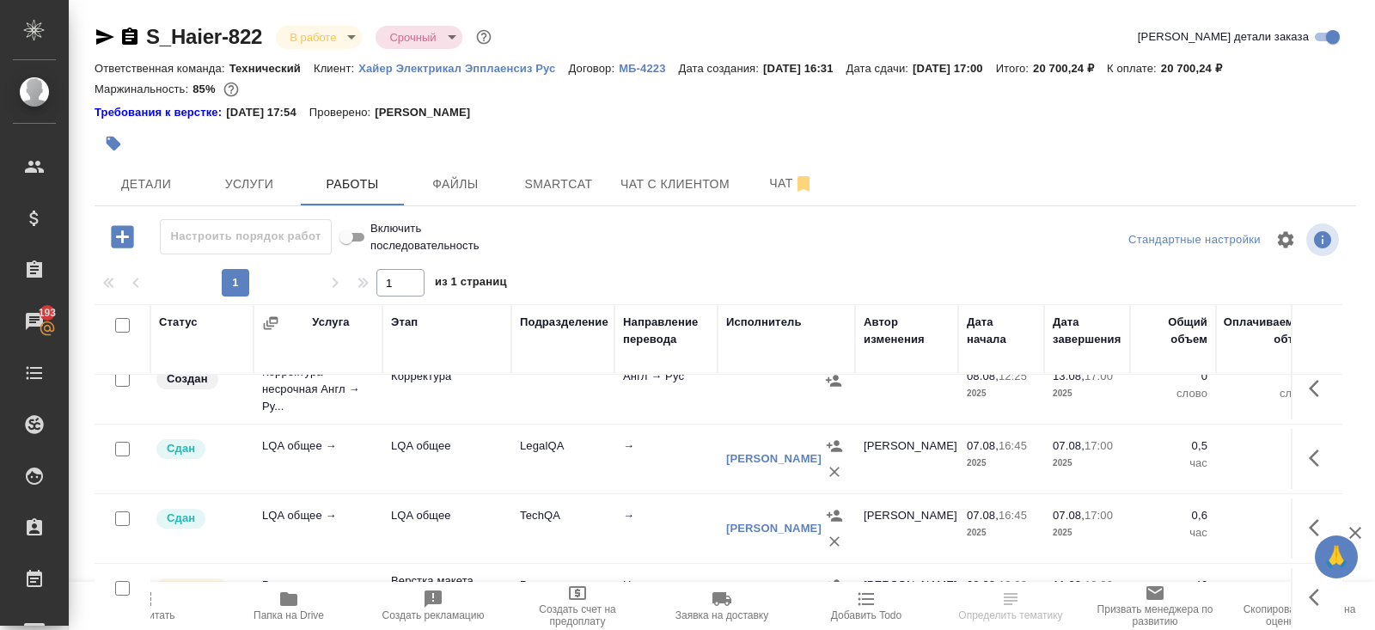
scroll to position [104, 0]
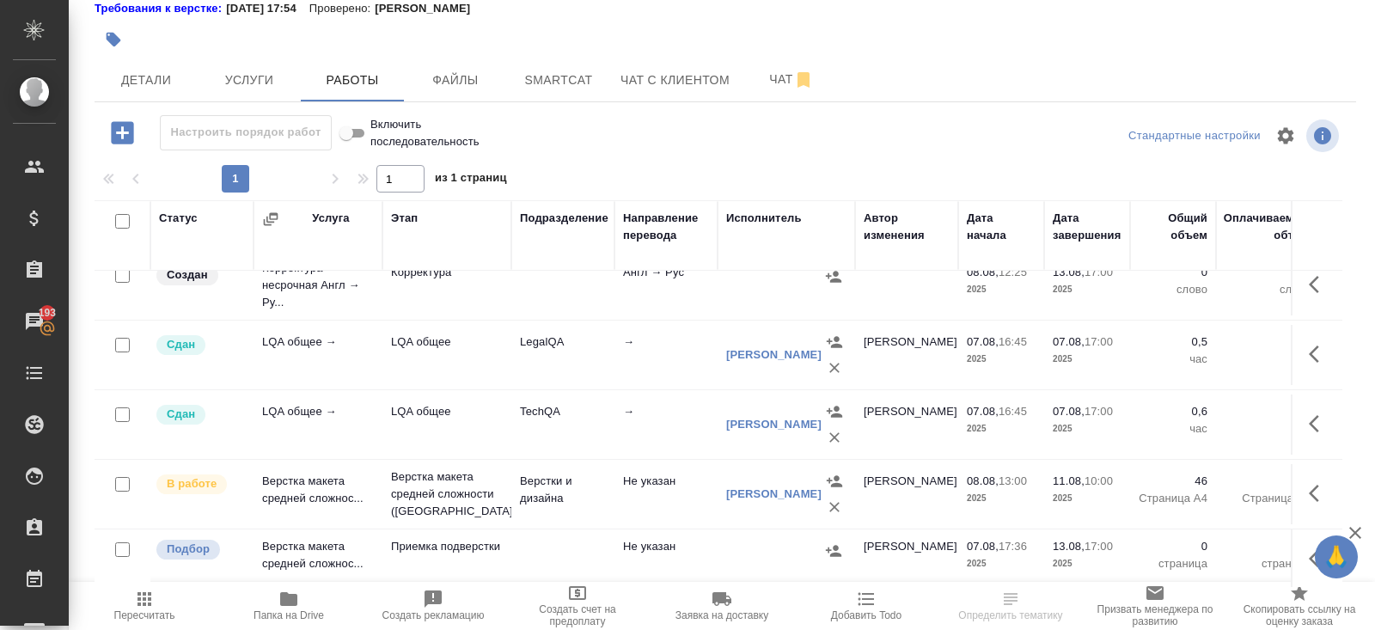
click at [1314, 551] on div "🙏" at bounding box center [1335, 556] width 43 height 43
click at [1309, 551] on icon "button" at bounding box center [1318, 558] width 21 height 21
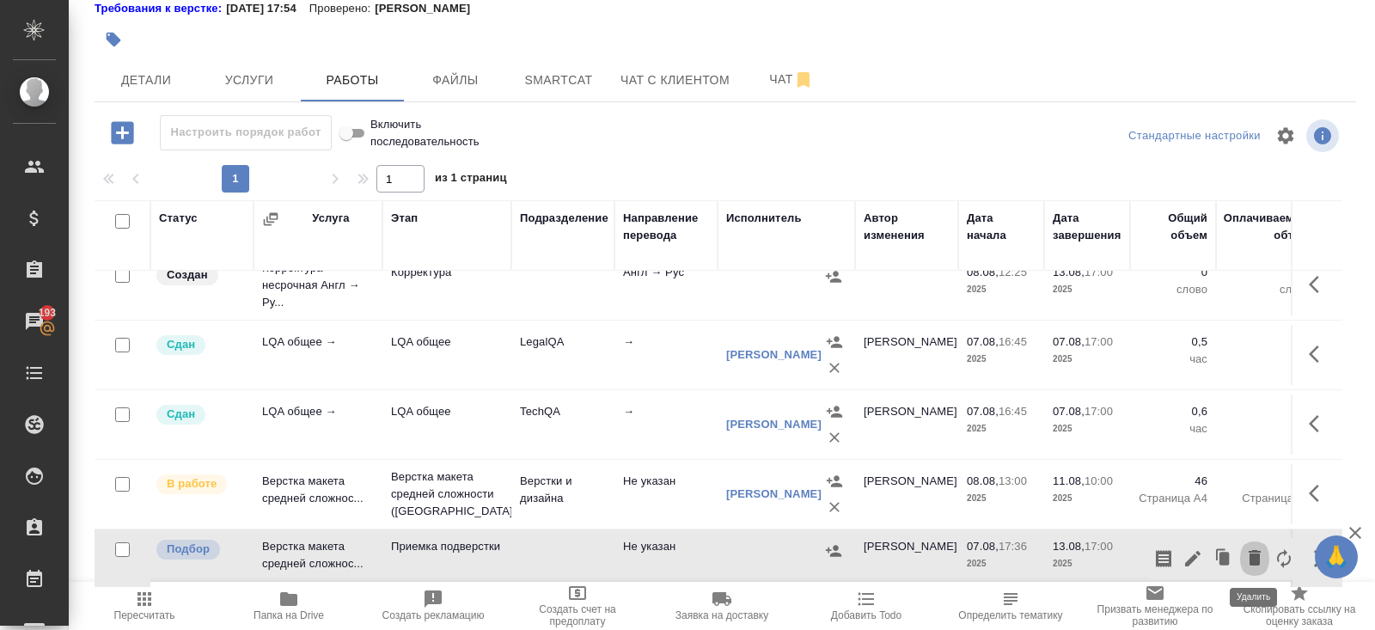
click at [1247, 555] on icon "button" at bounding box center [1254, 557] width 21 height 21
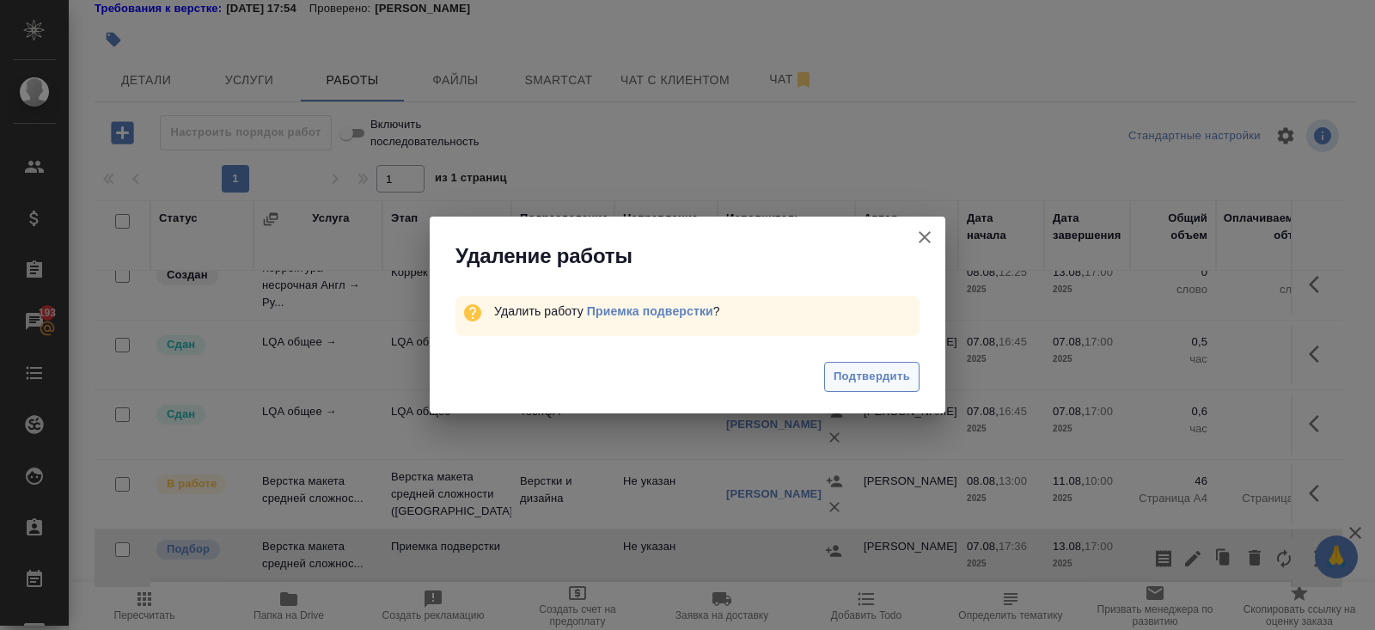
click at [879, 383] on span "Подтвердить" at bounding box center [871, 377] width 76 height 20
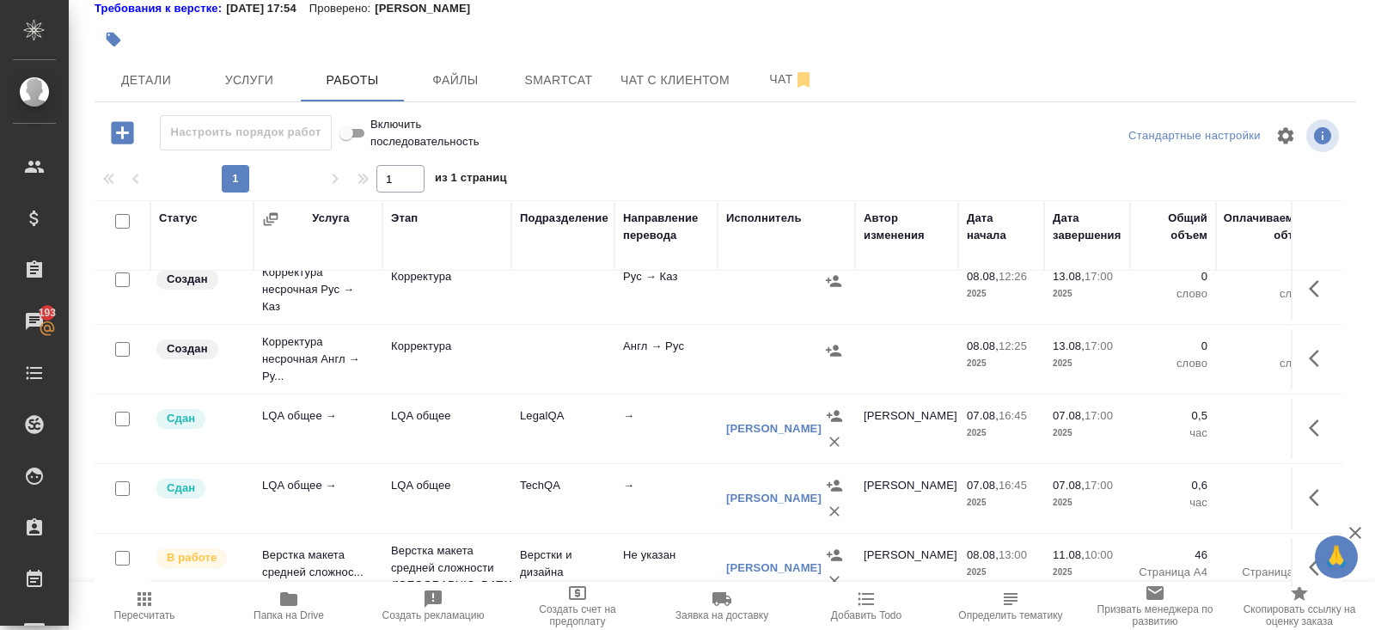
scroll to position [0, 0]
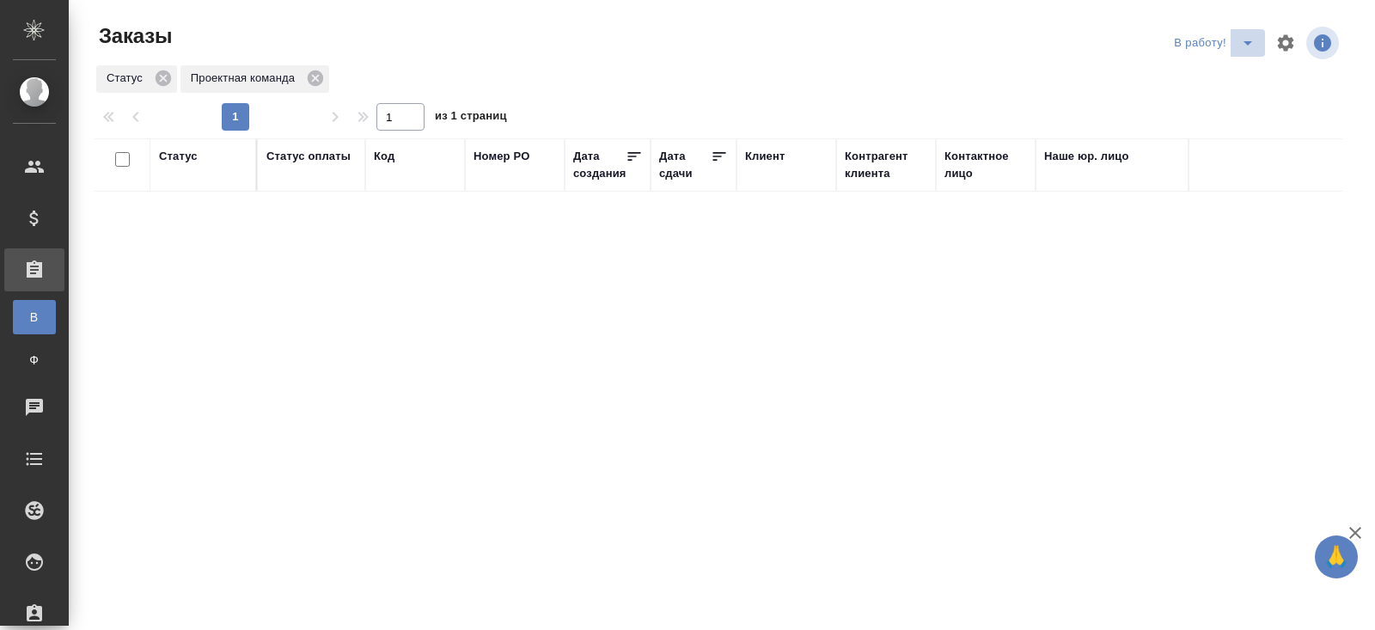
click at [1244, 46] on icon "split button" at bounding box center [1247, 43] width 21 height 21
click at [1236, 76] on li "ПМ" at bounding box center [1215, 77] width 95 height 27
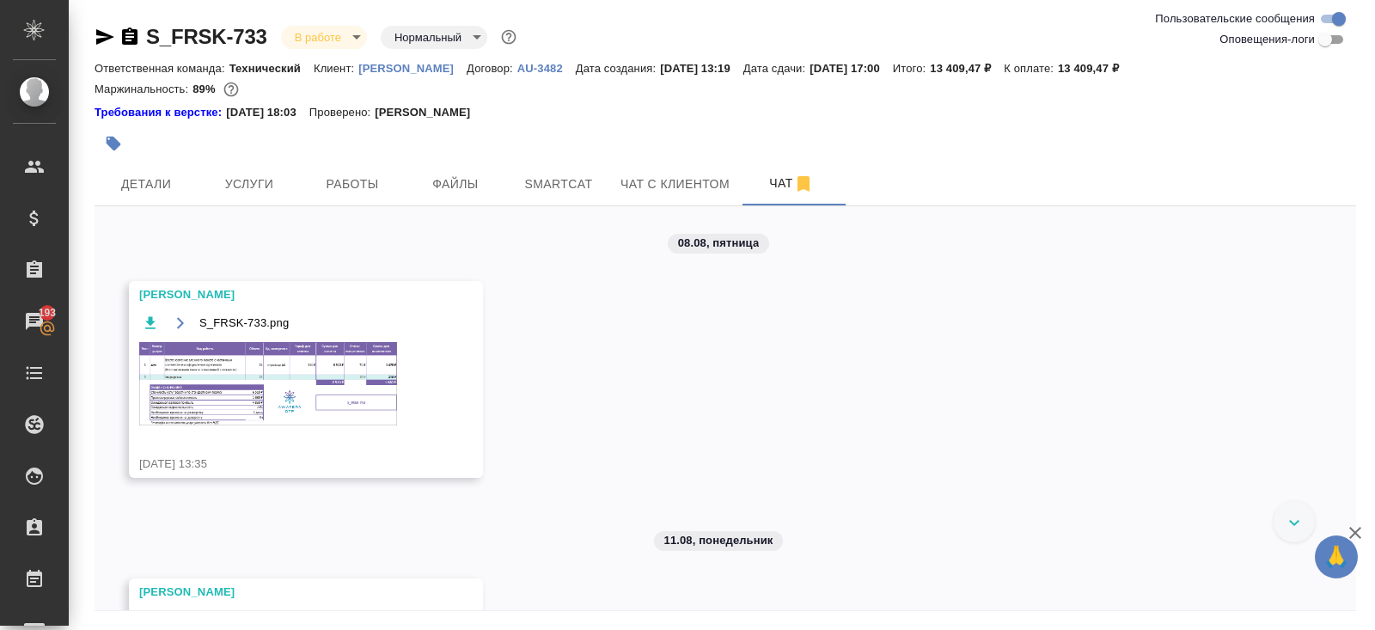
scroll to position [73, 0]
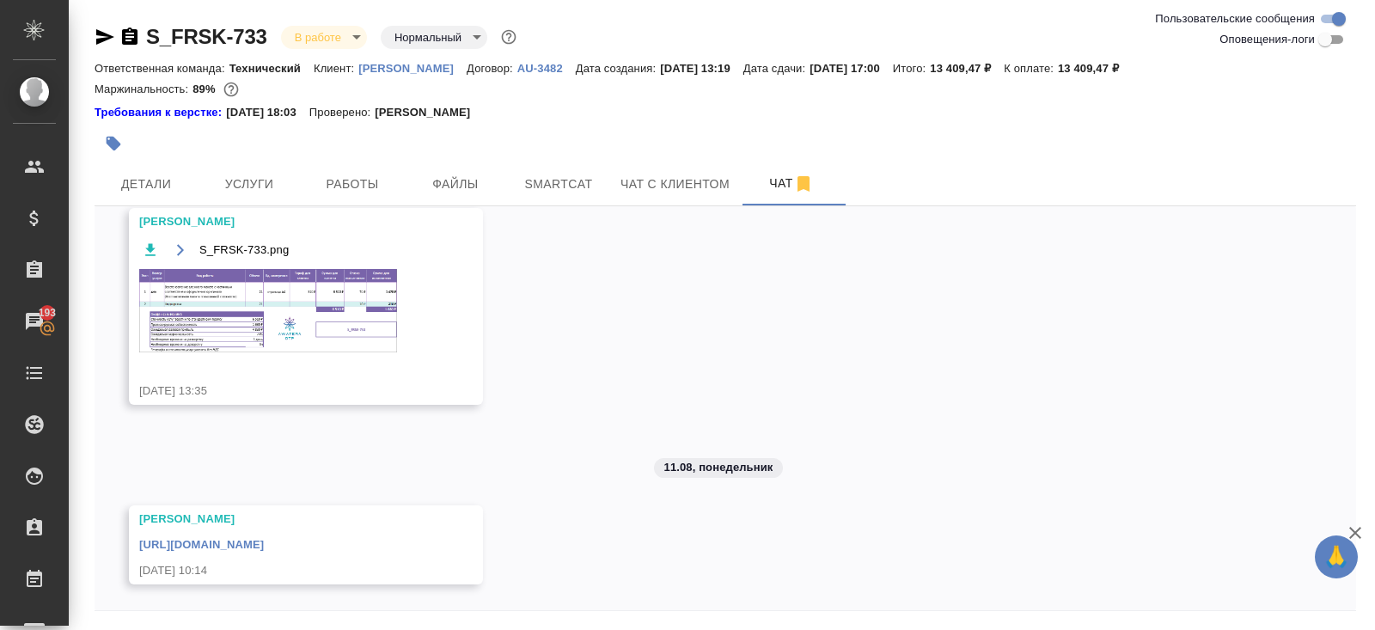
click at [264, 542] on link "[URL][DOMAIN_NAME]" at bounding box center [201, 544] width 125 height 13
click at [573, 188] on span "Smartcat" at bounding box center [558, 184] width 82 height 21
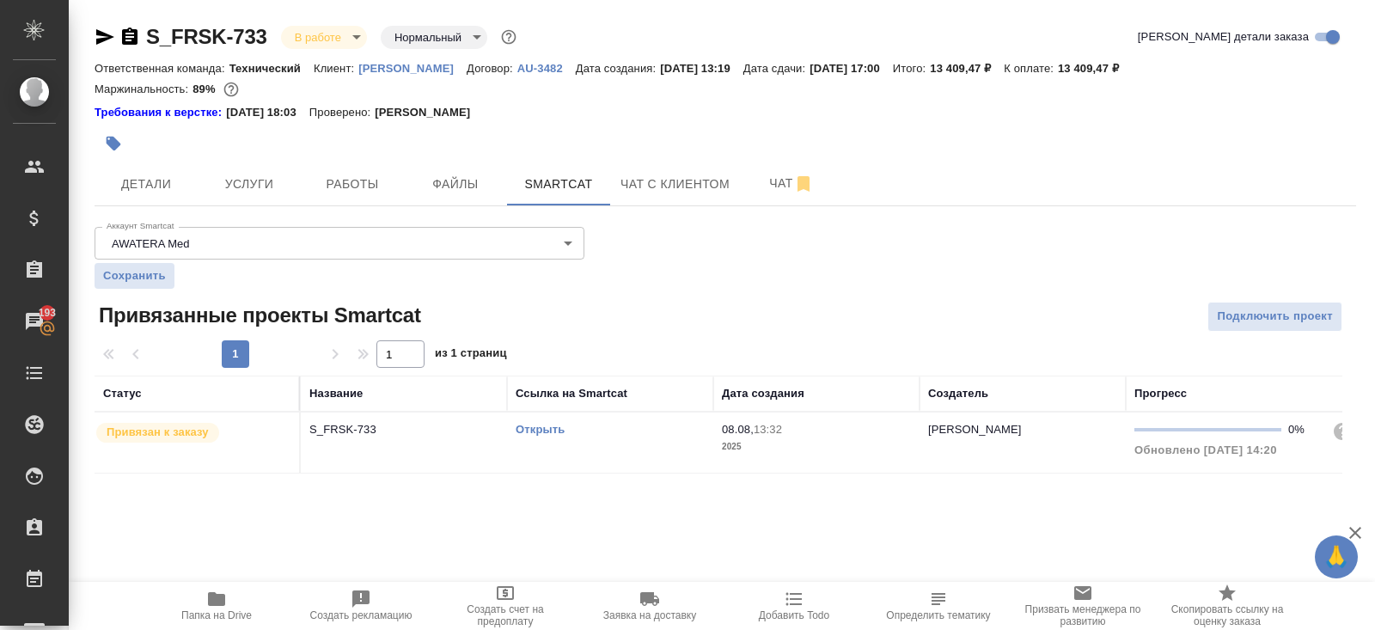
click at [529, 428] on link "Открыть" at bounding box center [539, 429] width 49 height 13
click at [141, 182] on span "Детали" at bounding box center [146, 184] width 82 height 21
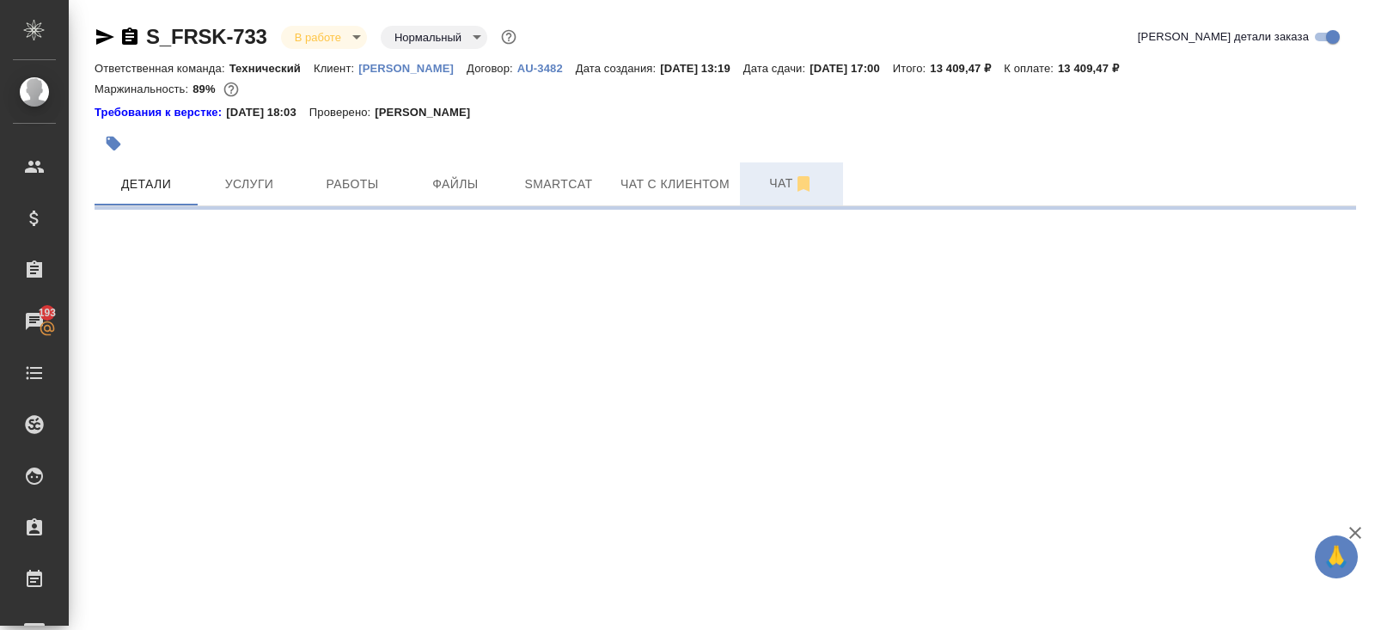
select select "RU"
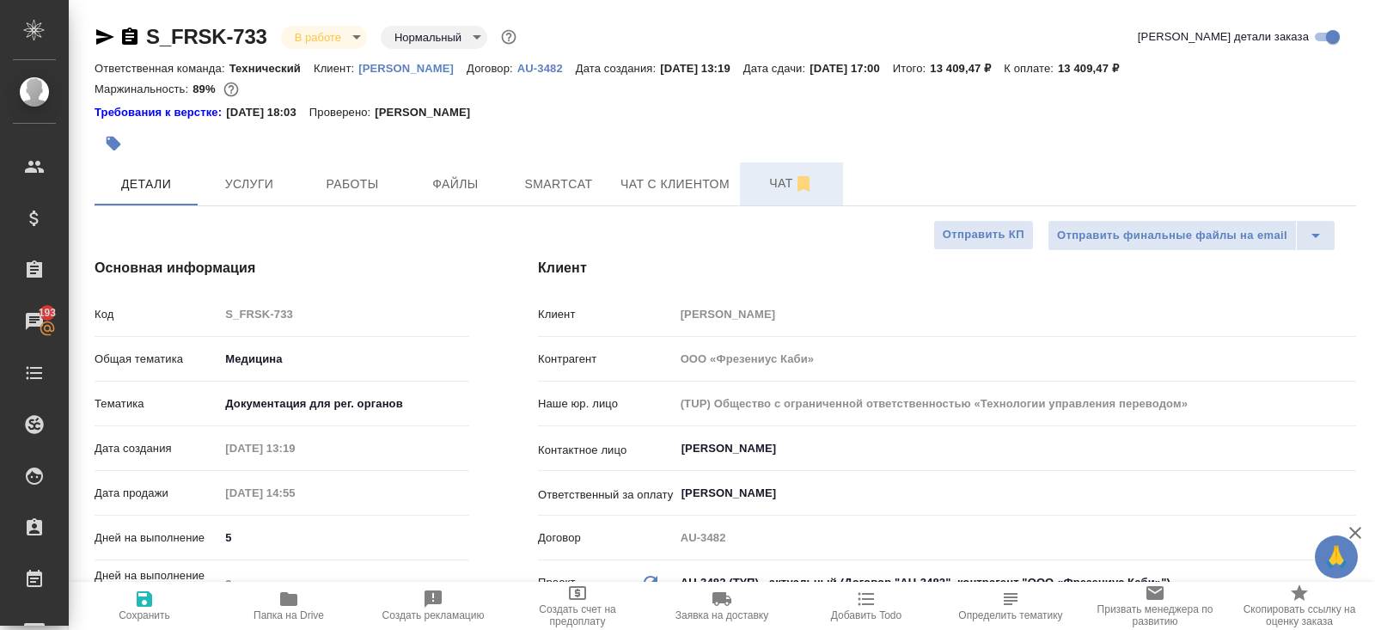
type textarea "x"
click at [780, 183] on span "Чат" at bounding box center [791, 183] width 82 height 21
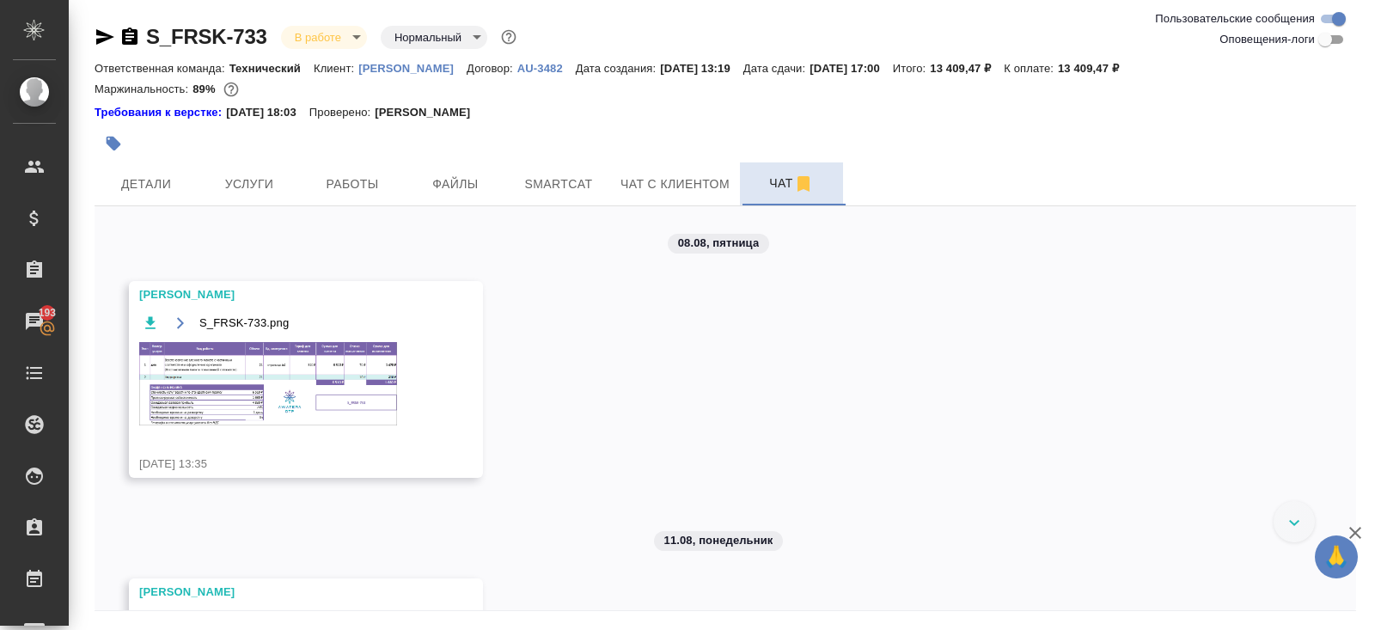
scroll to position [73, 0]
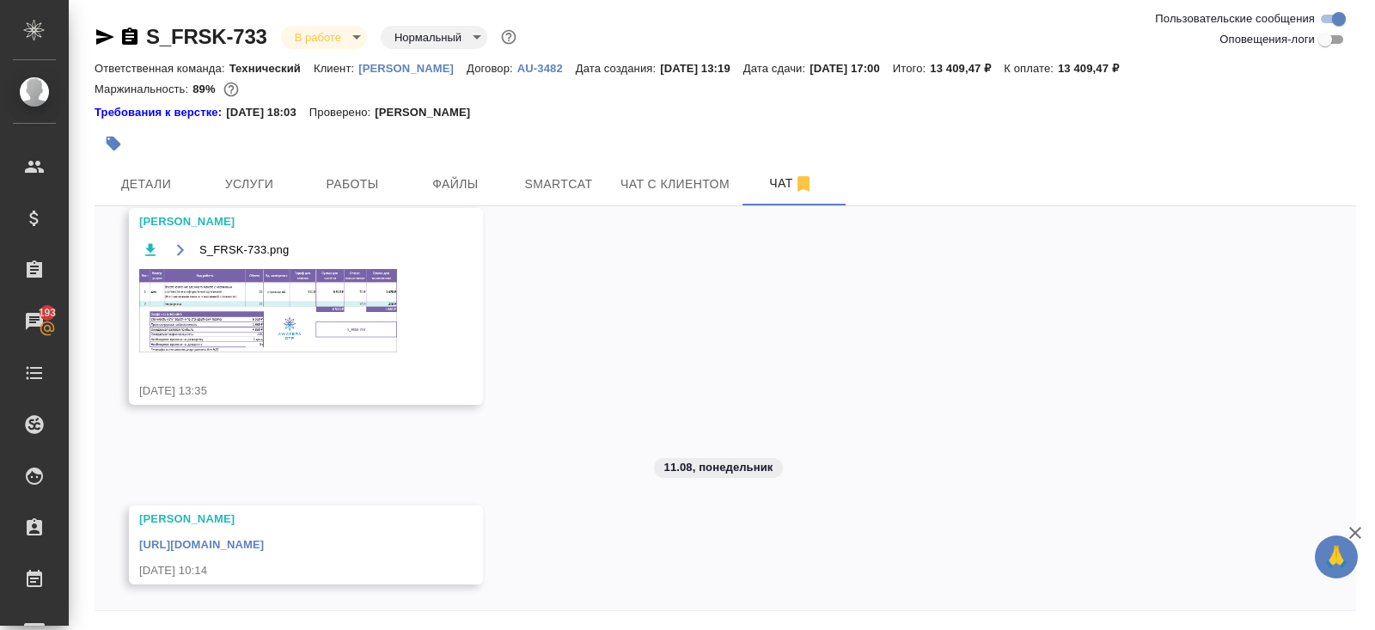
click at [298, 301] on img at bounding box center [268, 310] width 258 height 83
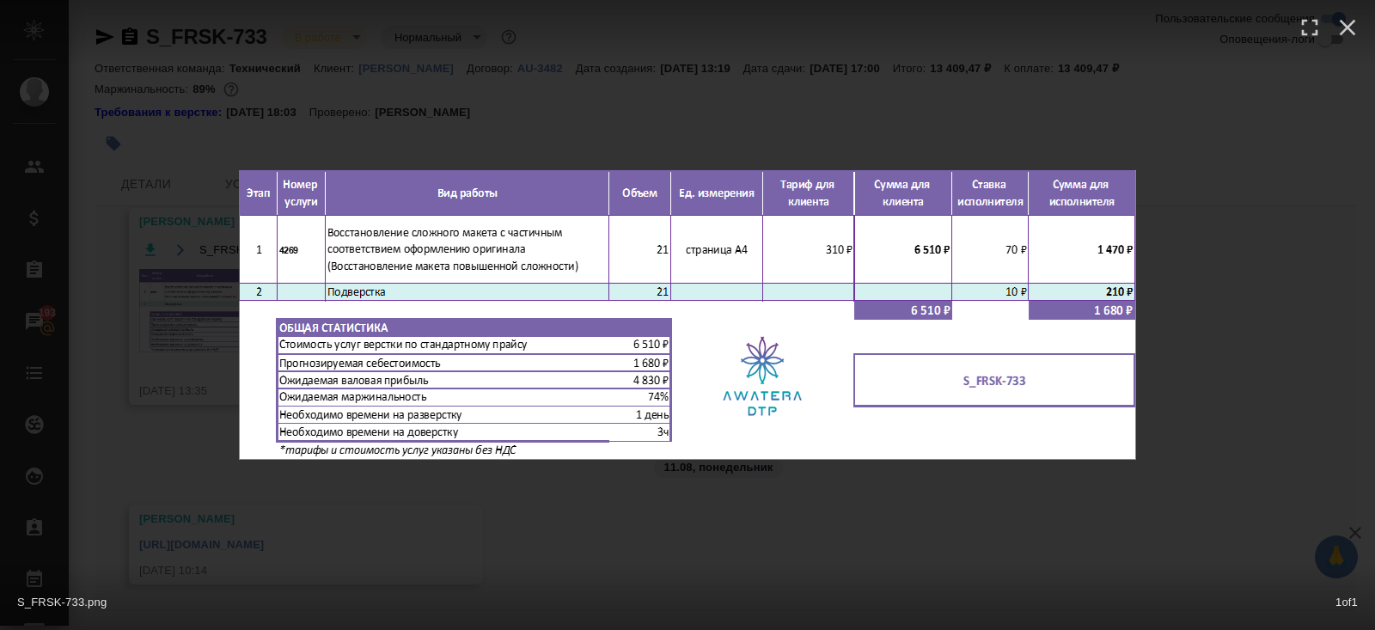
click at [313, 568] on div "S_FRSK-733.png 1 of 1" at bounding box center [687, 598] width 1375 height 64
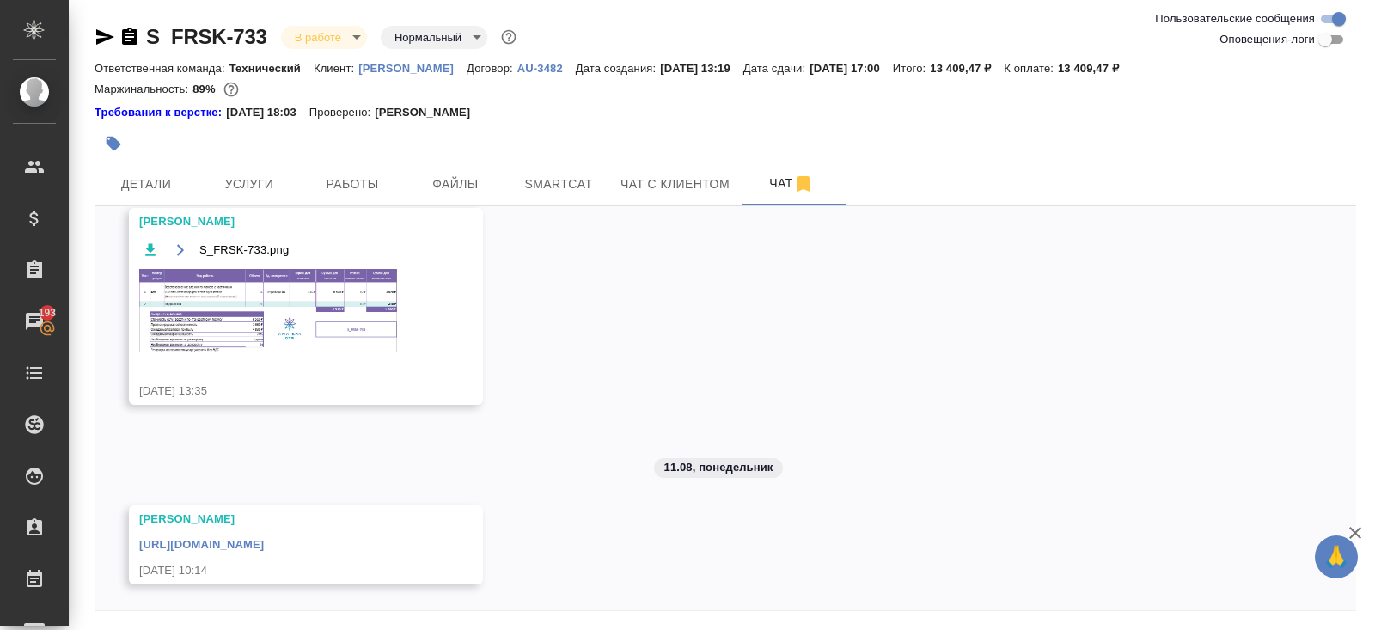
click at [361, 157] on div at bounding box center [515, 144] width 841 height 38
click at [363, 181] on span "Работы" at bounding box center [352, 184] width 82 height 21
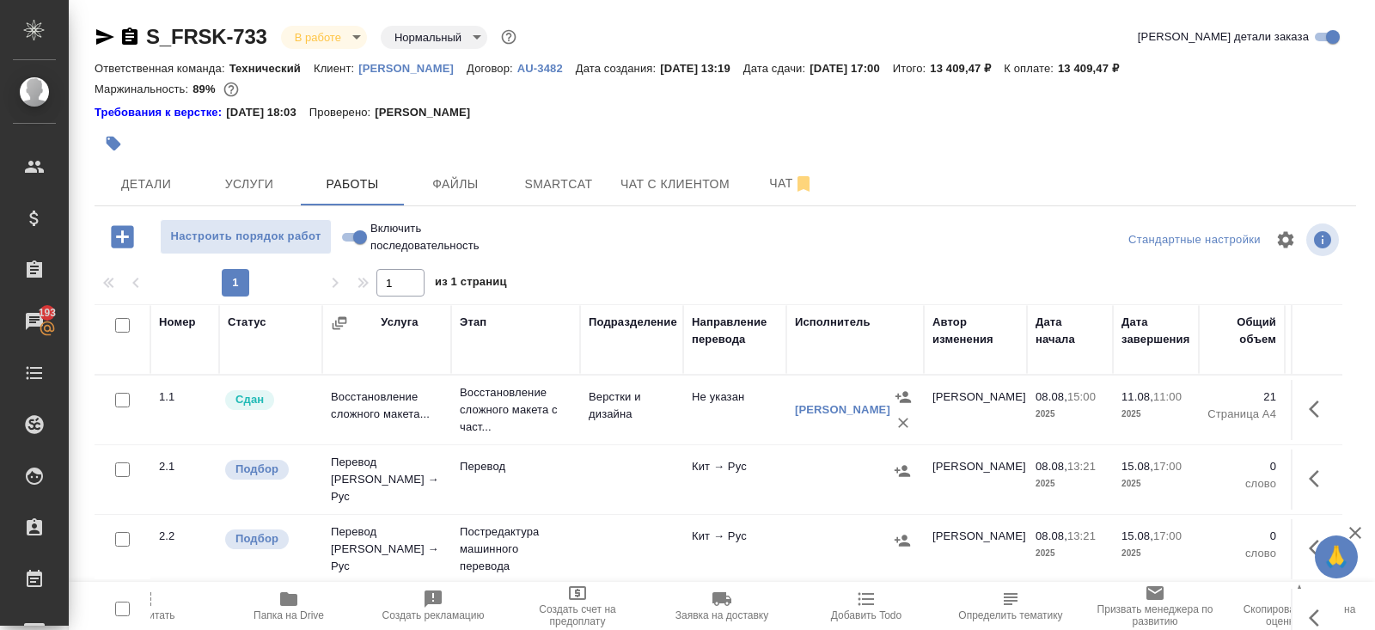
scroll to position [104, 0]
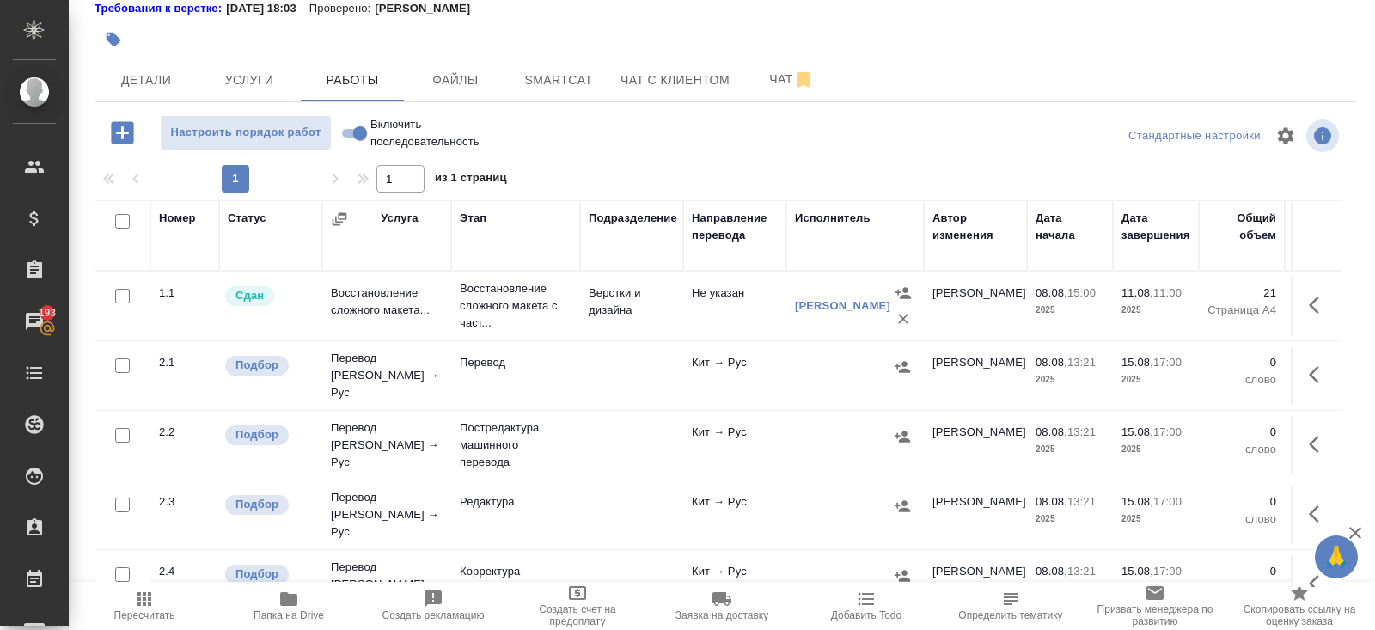
click at [126, 215] on input "checkbox" at bounding box center [122, 221] width 15 height 15
checkbox input "true"
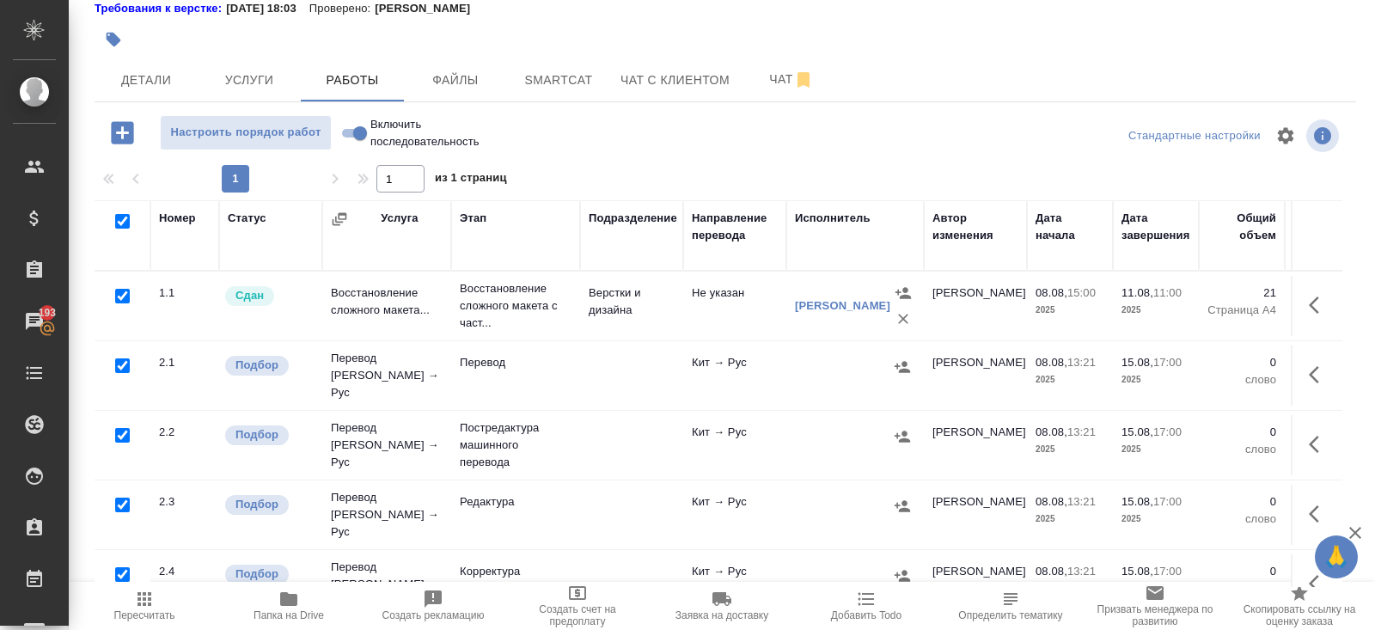
checkbox input "true"
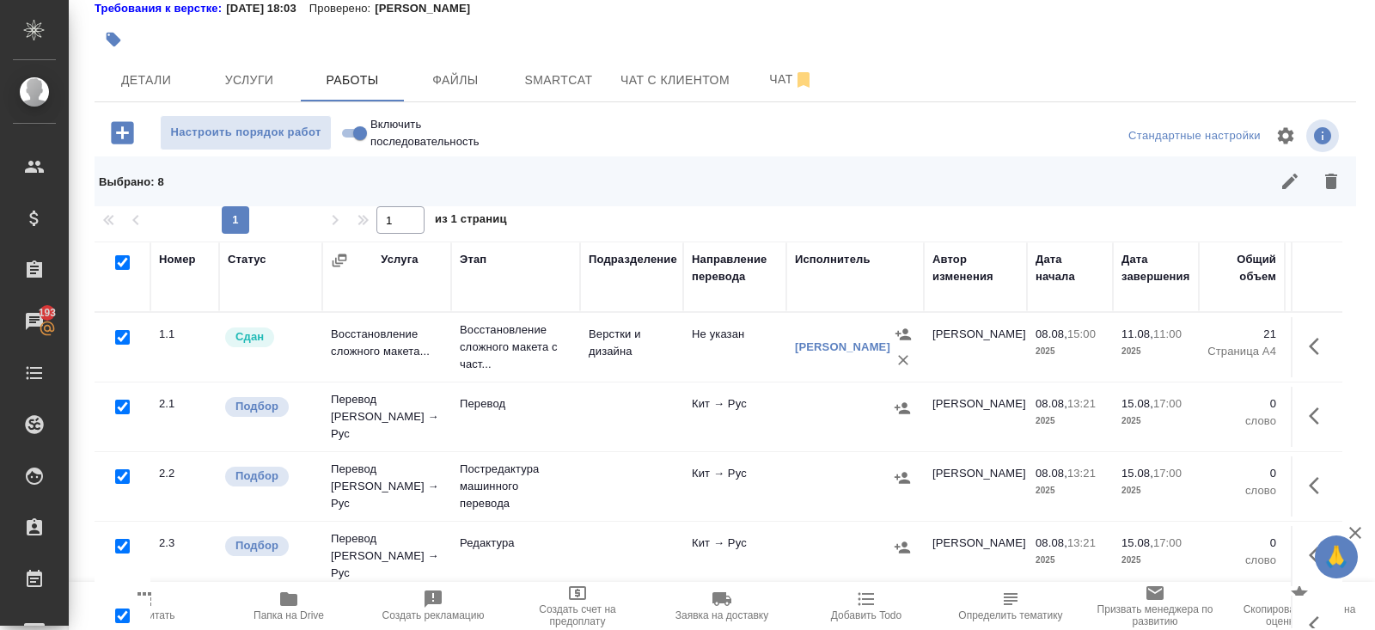
click at [122, 334] on input "checkbox" at bounding box center [122, 337] width 15 height 15
checkbox input "false"
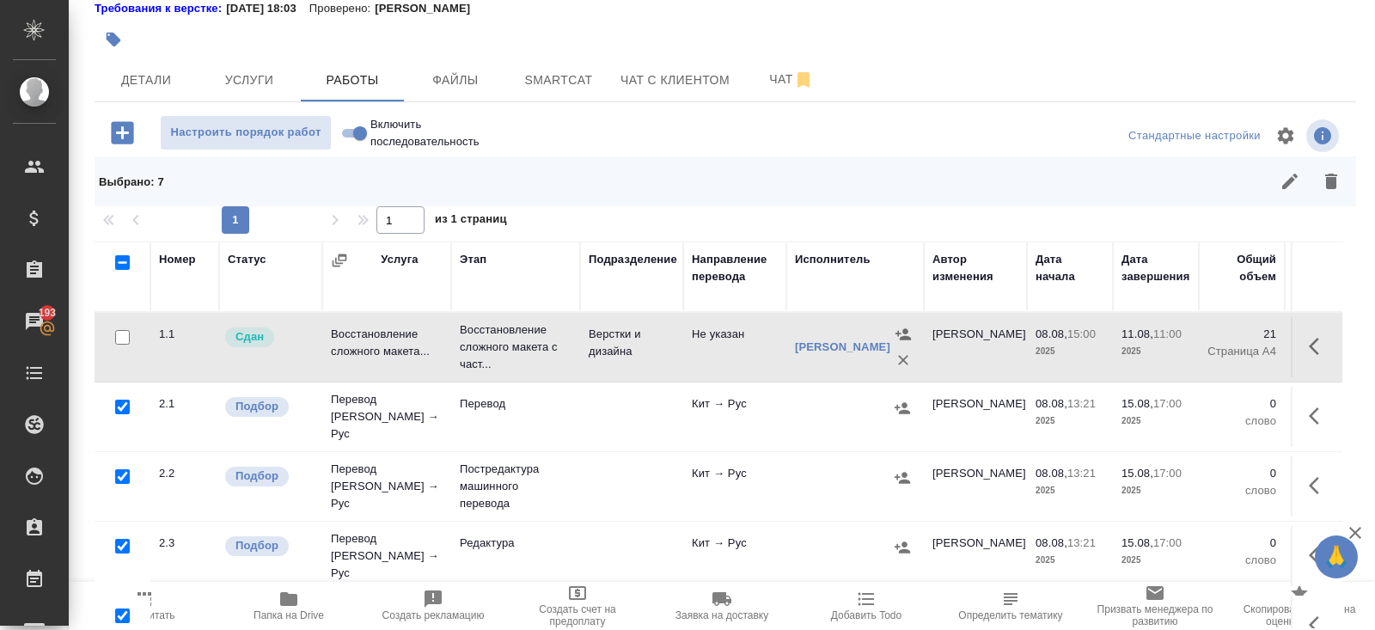
click at [123, 469] on input "checkbox" at bounding box center [122, 476] width 15 height 15
checkbox input "false"
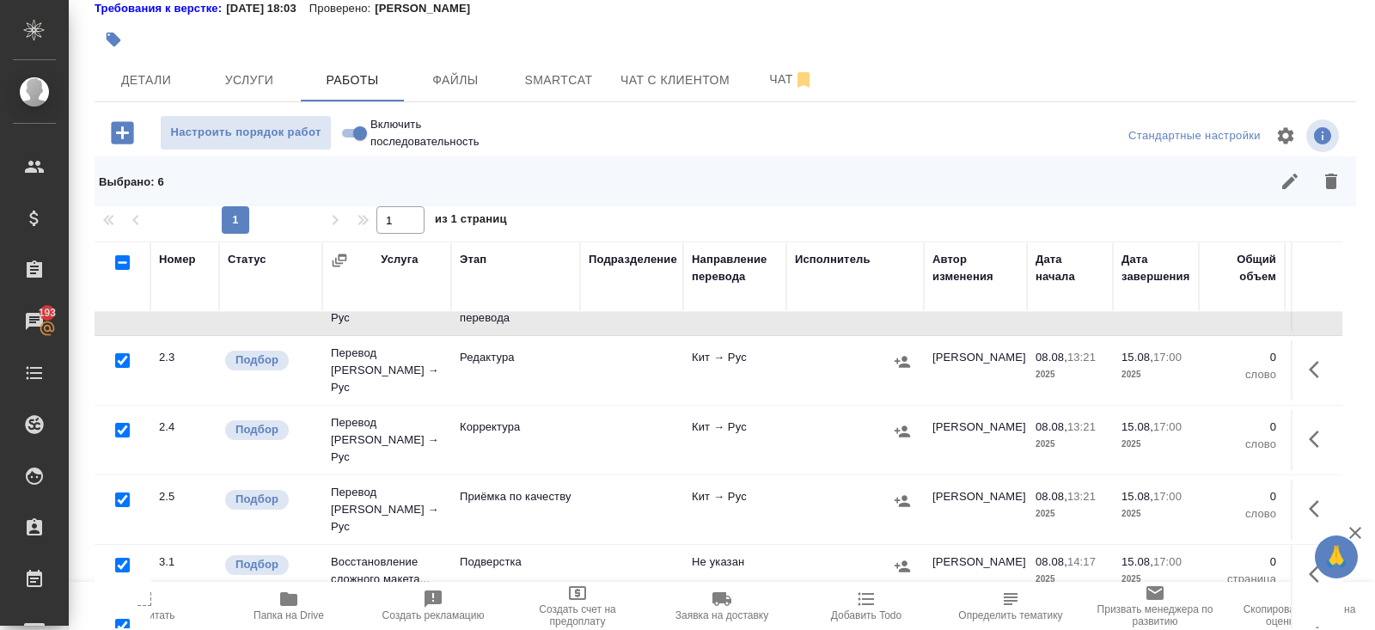
scroll to position [183, 0]
click at [122, 425] on input "checkbox" at bounding box center [122, 432] width 15 height 15
checkbox input "false"
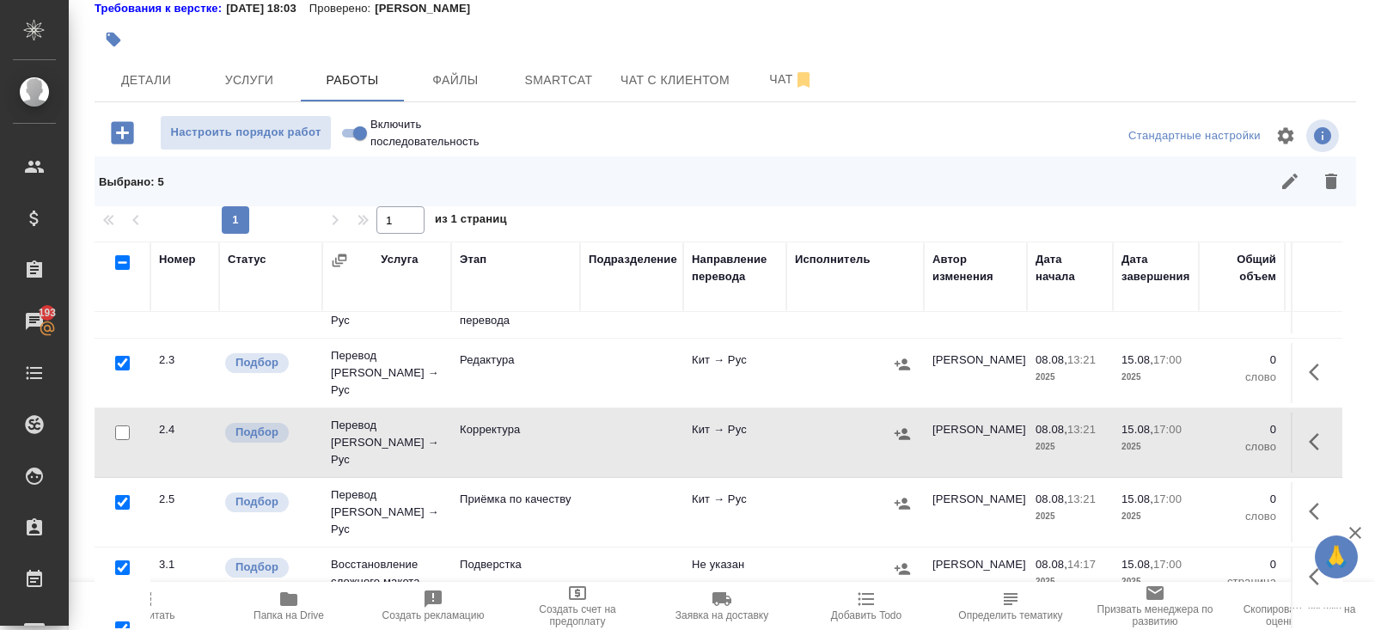
click at [122, 560] on input "checkbox" at bounding box center [122, 567] width 15 height 15
checkbox input "false"
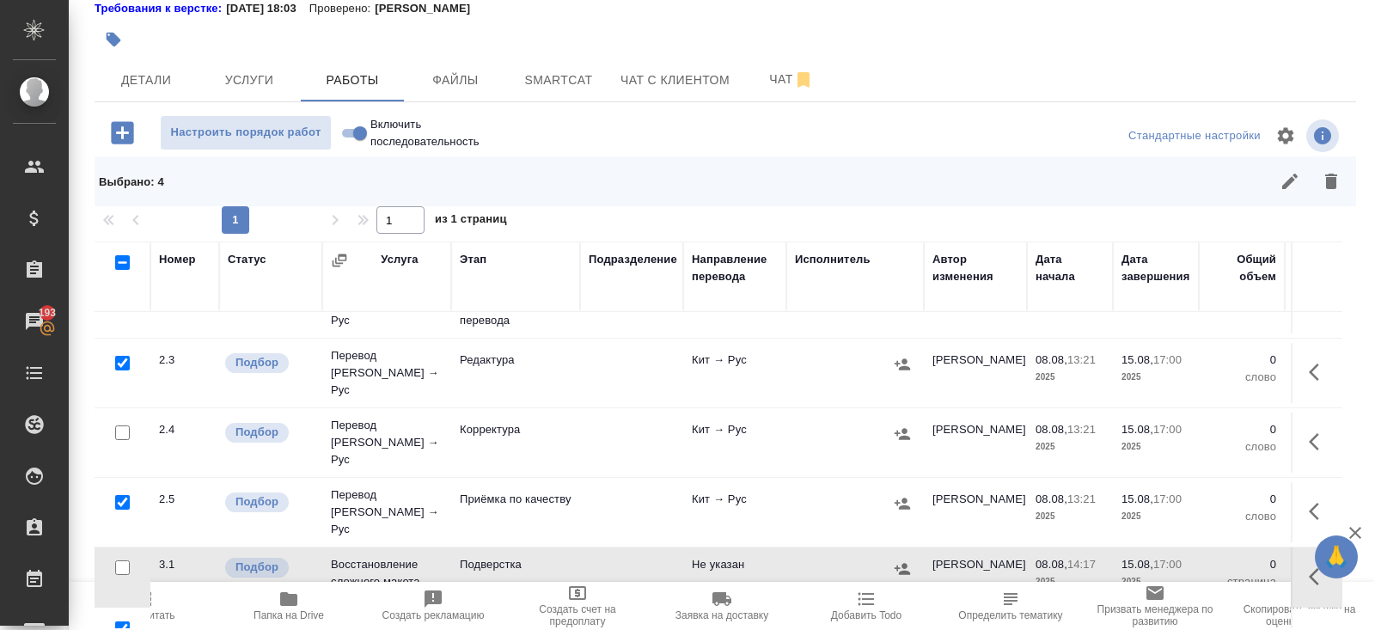
scroll to position [186, 0]
click at [1320, 196] on button "button" at bounding box center [1330, 181] width 41 height 41
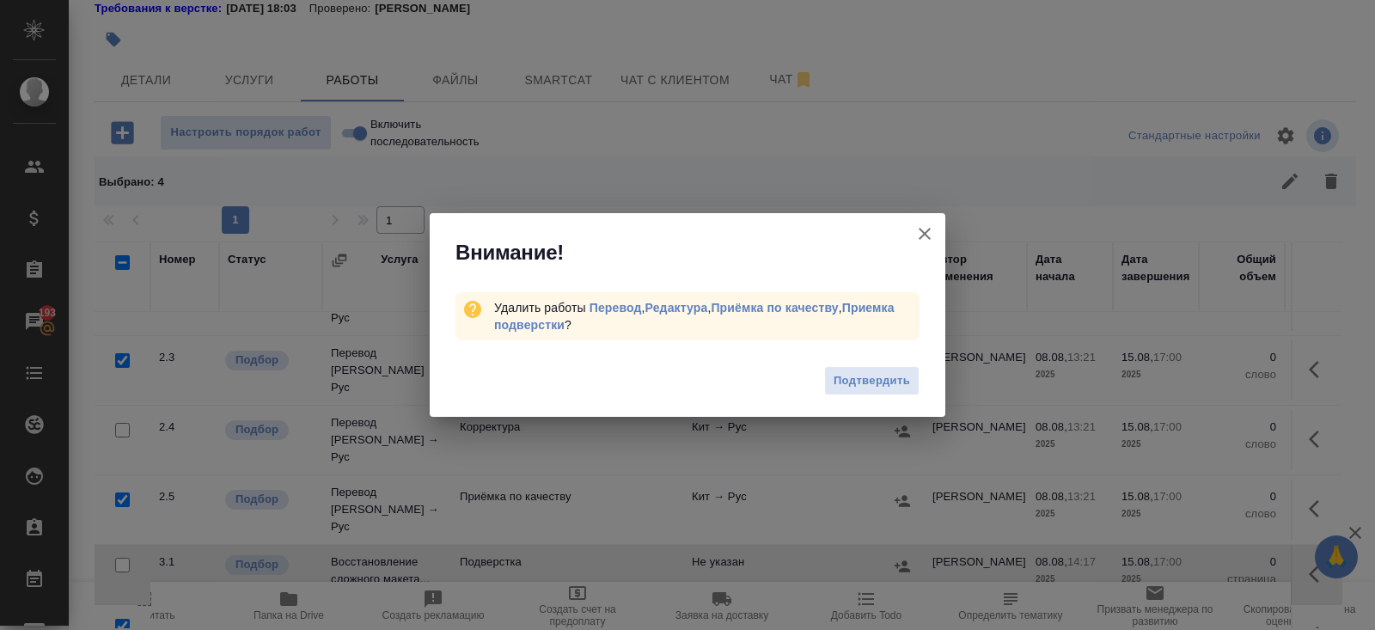
click at [875, 396] on div "Подтвердить" at bounding box center [687, 383] width 515 height 69
click at [870, 376] on span "Подтвердить" at bounding box center [871, 381] width 76 height 20
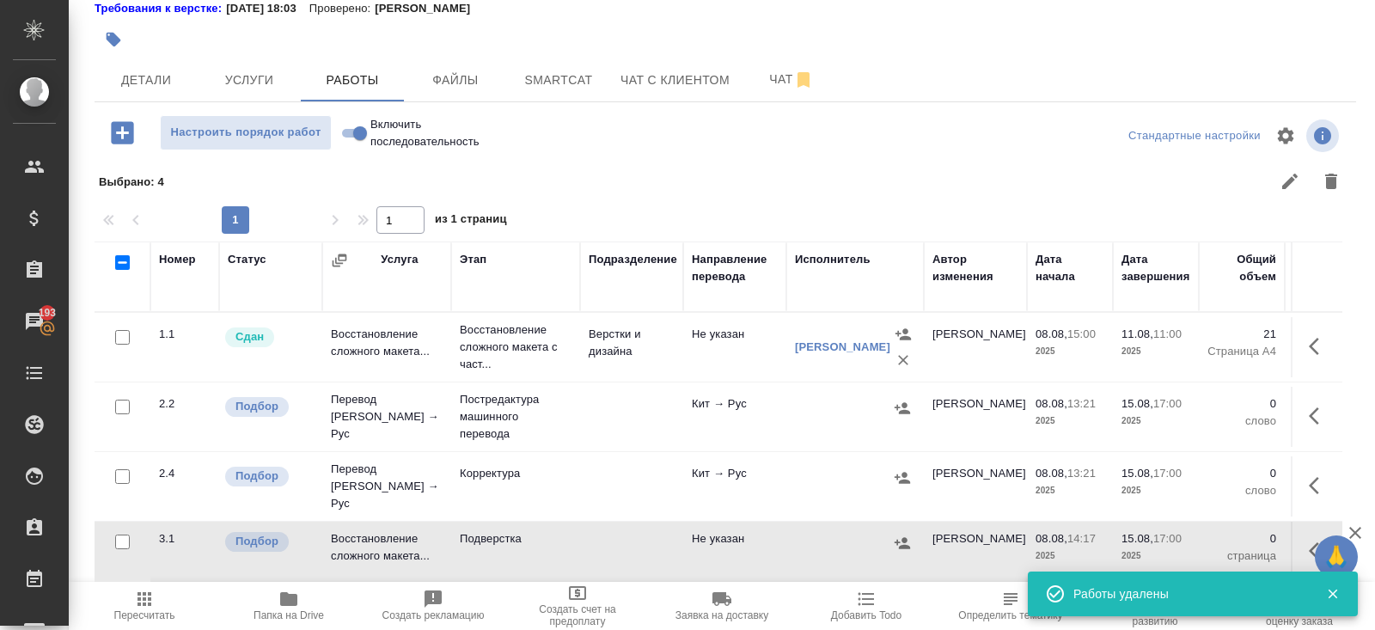
scroll to position [0, 0]
click at [1313, 542] on icon "button" at bounding box center [1313, 550] width 10 height 17
click at [1197, 543] on icon "button" at bounding box center [1192, 550] width 15 height 15
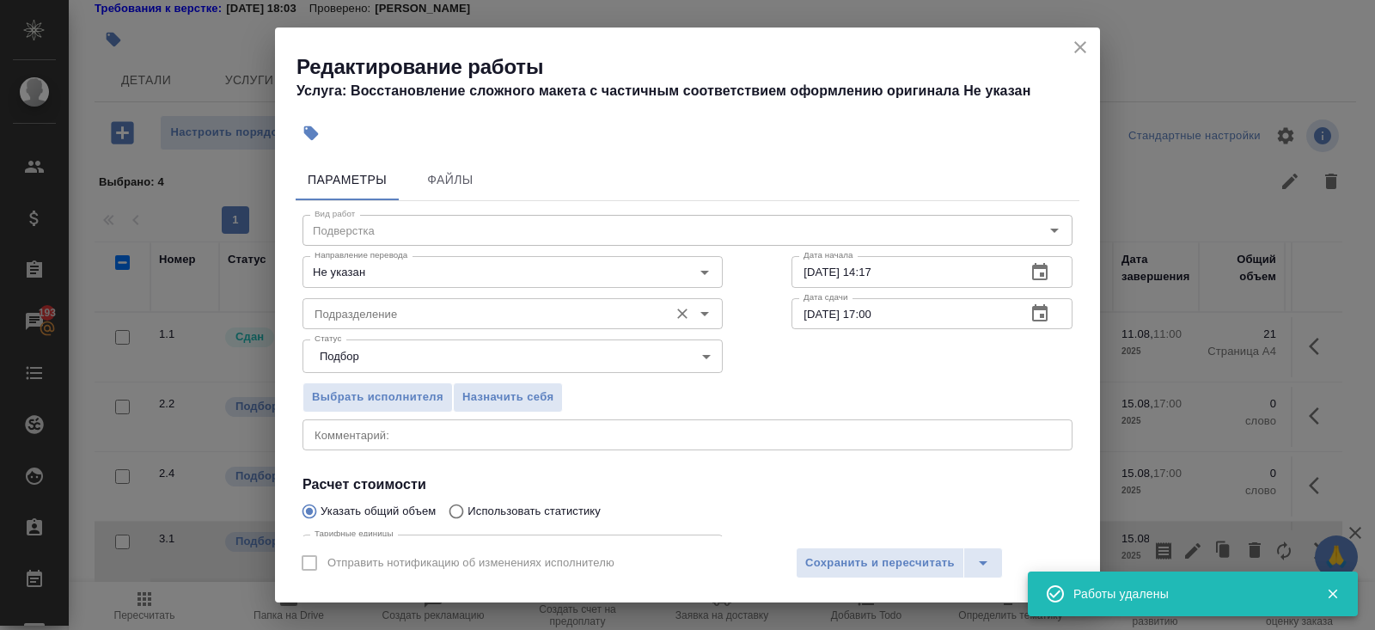
click at [448, 301] on div "Подразделение" at bounding box center [512, 313] width 420 height 31
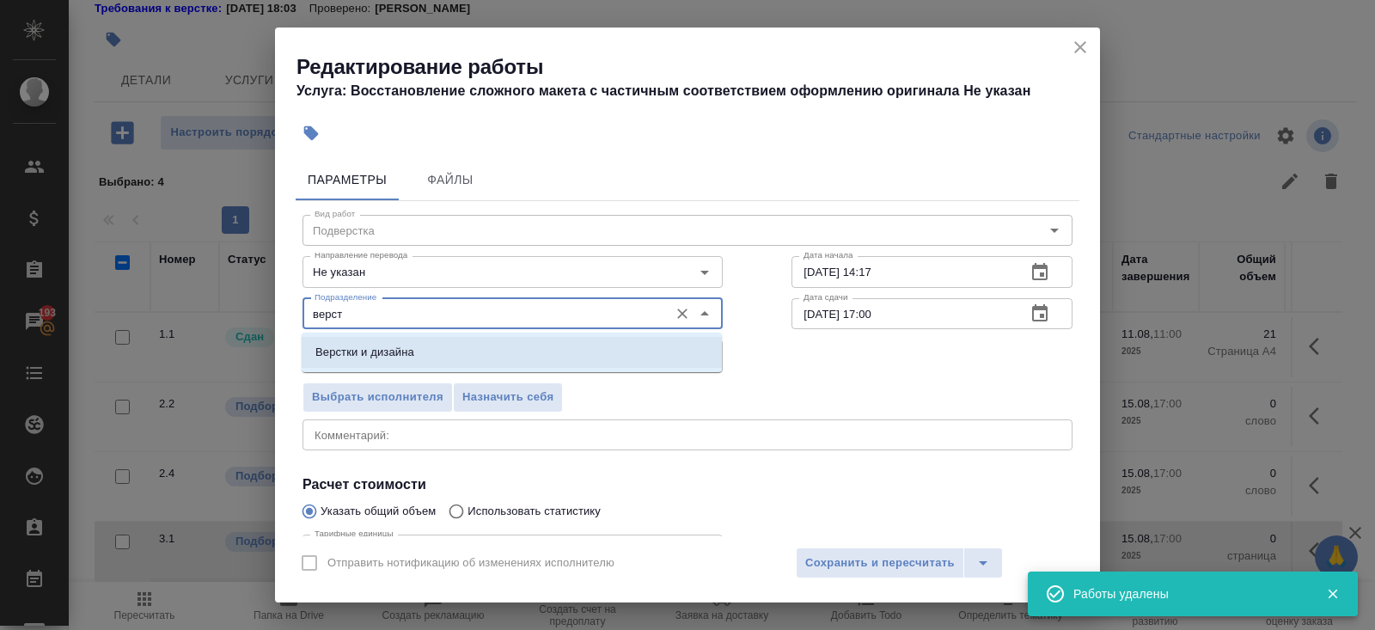
click at [381, 363] on li "Верстки и дизайна" at bounding box center [512, 352] width 420 height 31
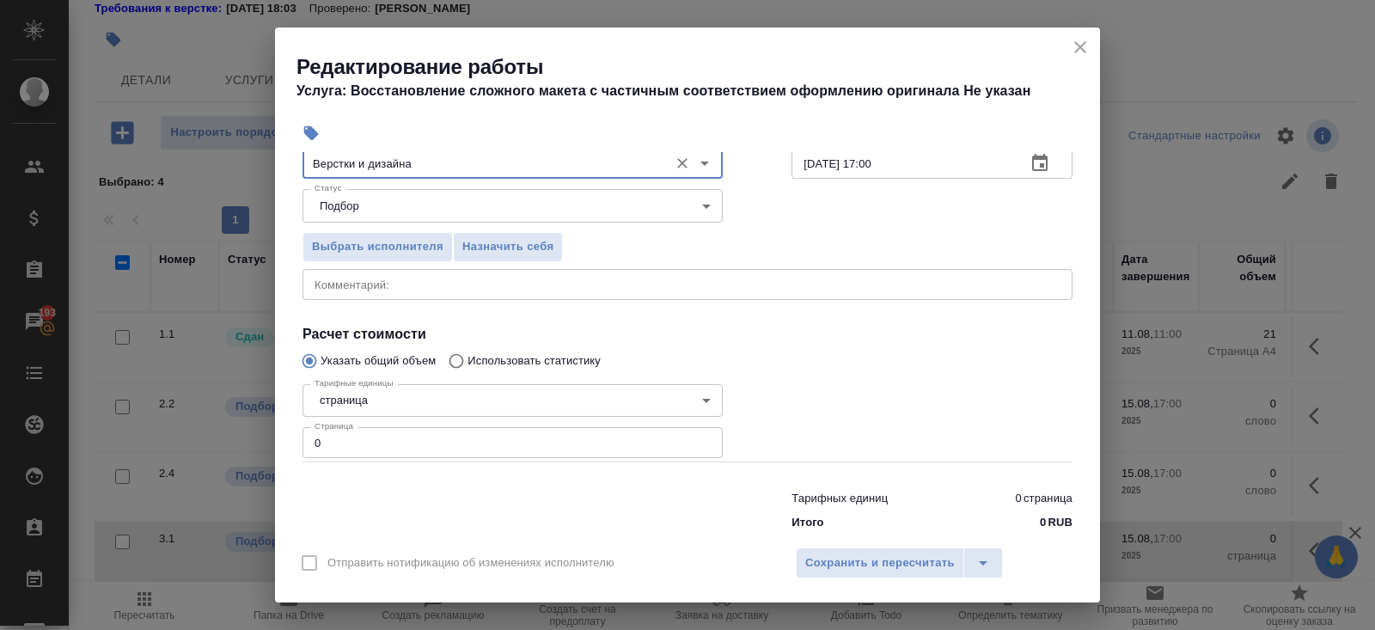
scroll to position [178, 0]
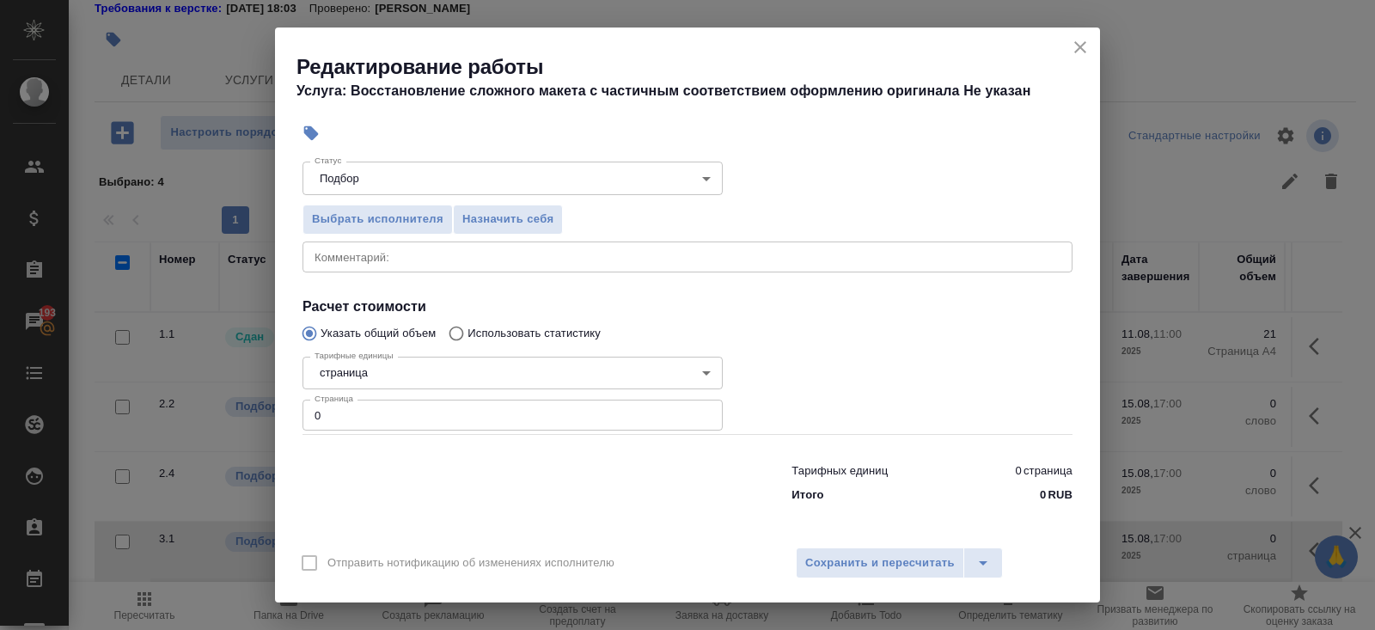
type input "Верстки и дизайна"
click at [373, 410] on input "0" at bounding box center [512, 414] width 420 height 31
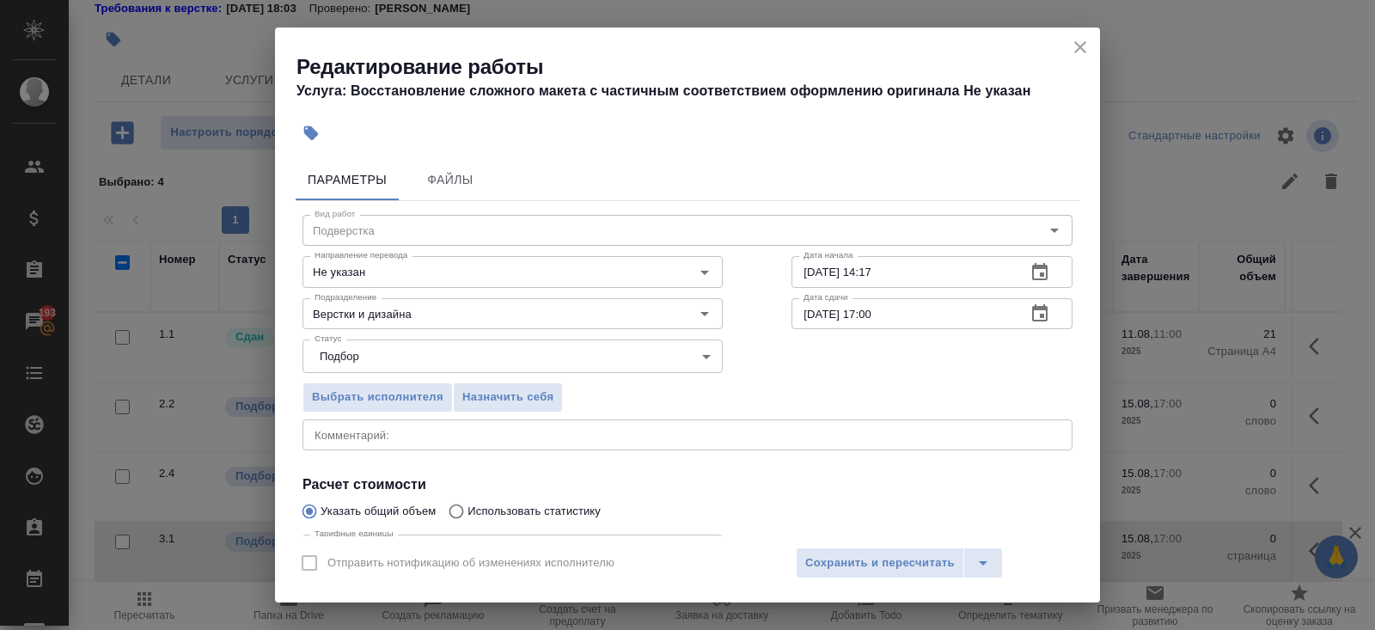
type input "21"
click at [1049, 267] on icon "button" at bounding box center [1039, 272] width 21 height 21
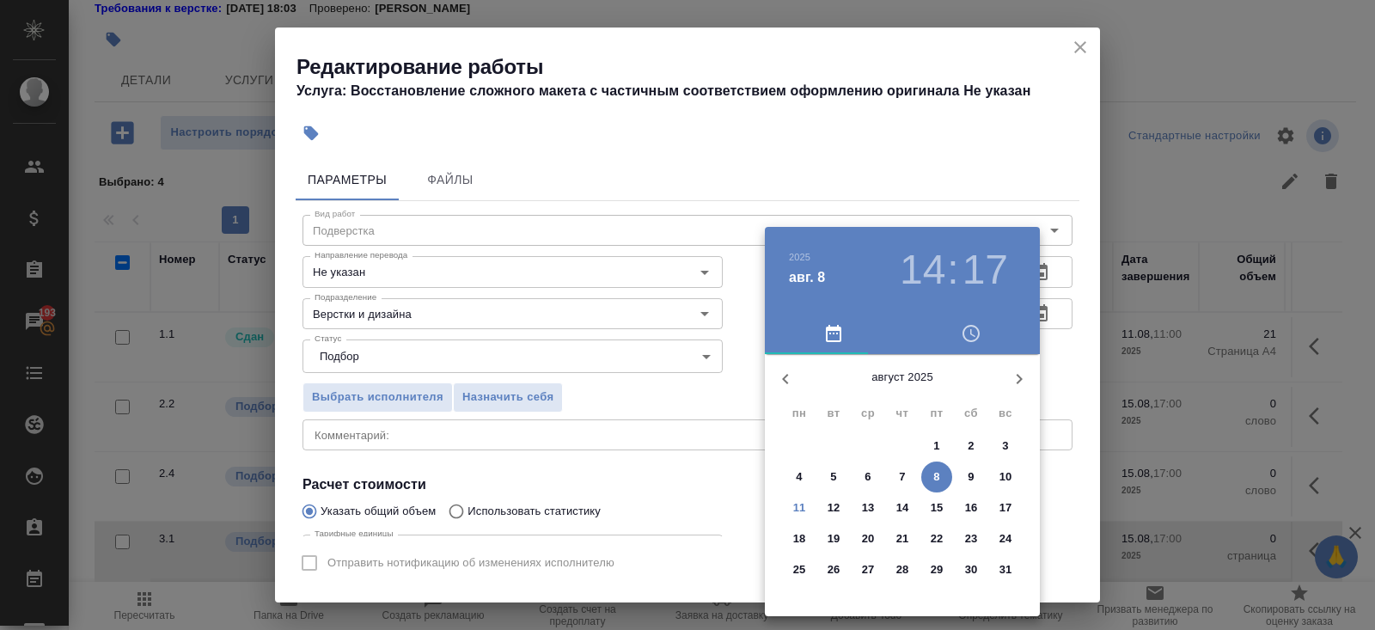
click at [933, 510] on p "15" at bounding box center [936, 507] width 13 height 17
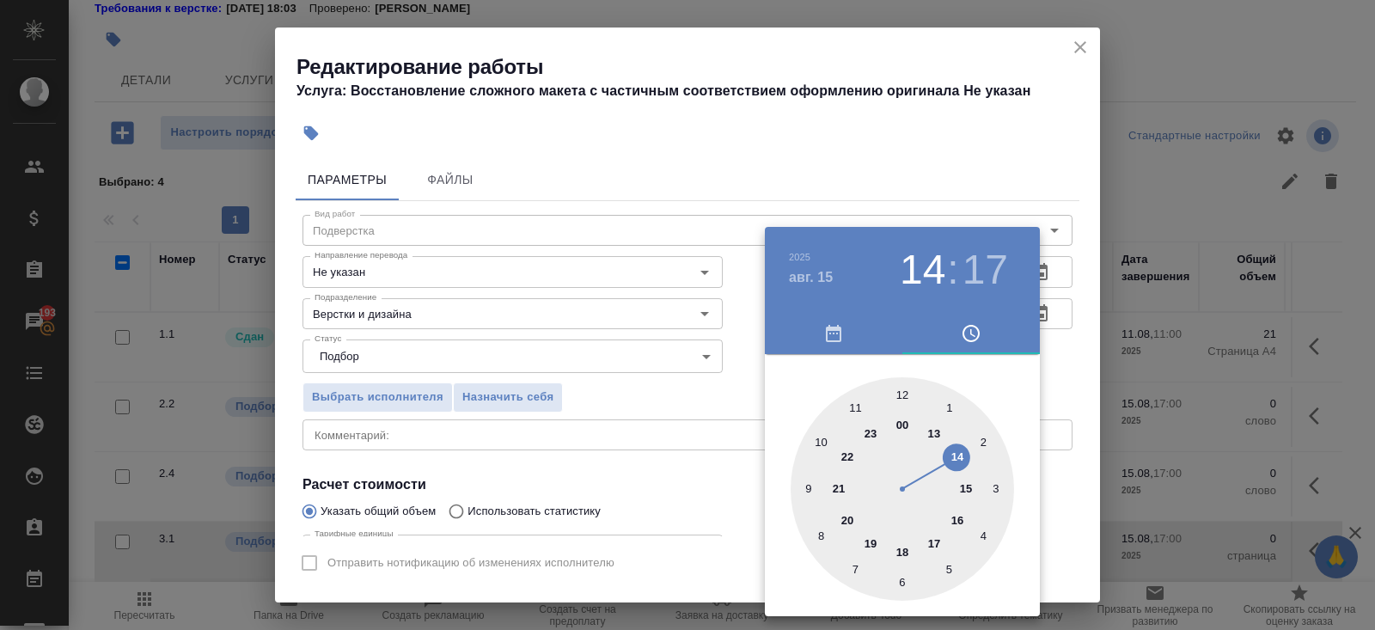
click at [953, 458] on div at bounding box center [901, 488] width 223 height 223
type input "15.08.2025 14:00"
click at [903, 395] on div at bounding box center [901, 488] width 223 height 223
click at [741, 414] on div at bounding box center [687, 315] width 1375 height 630
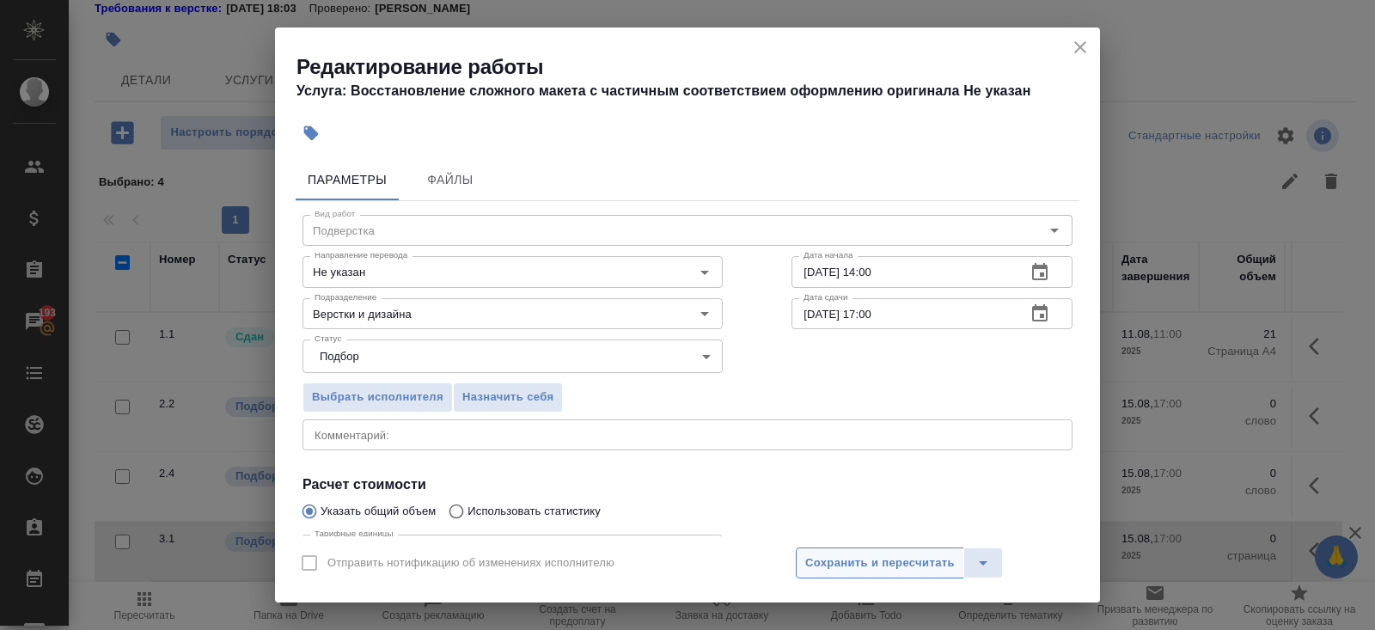
click at [839, 558] on span "Сохранить и пересчитать" at bounding box center [879, 563] width 149 height 20
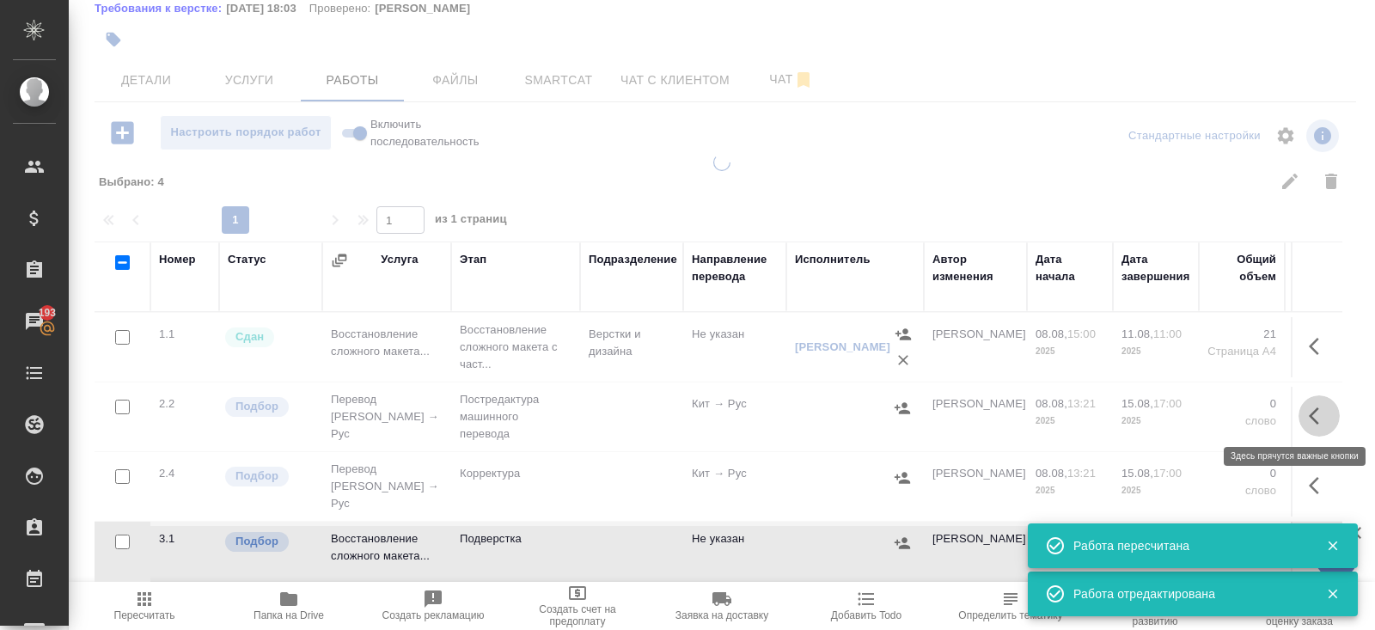
click at [1317, 412] on icon "button" at bounding box center [1318, 416] width 21 height 21
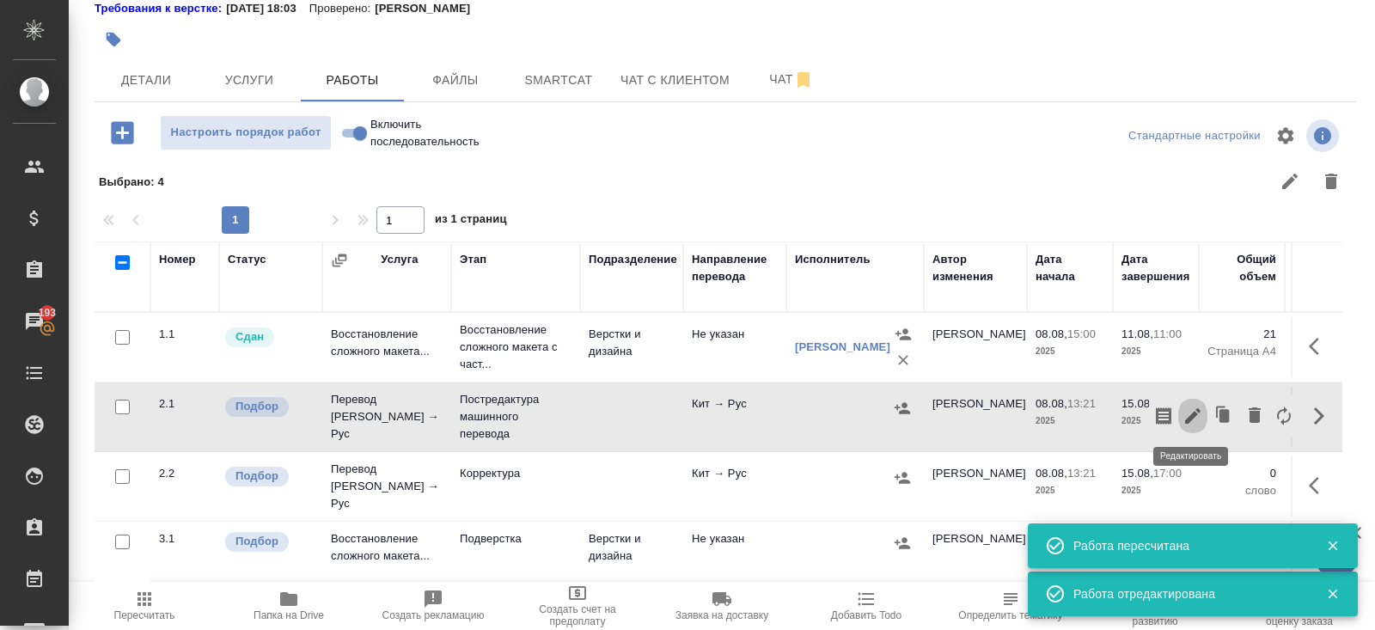
click at [1192, 410] on icon "button" at bounding box center [1192, 416] width 21 height 21
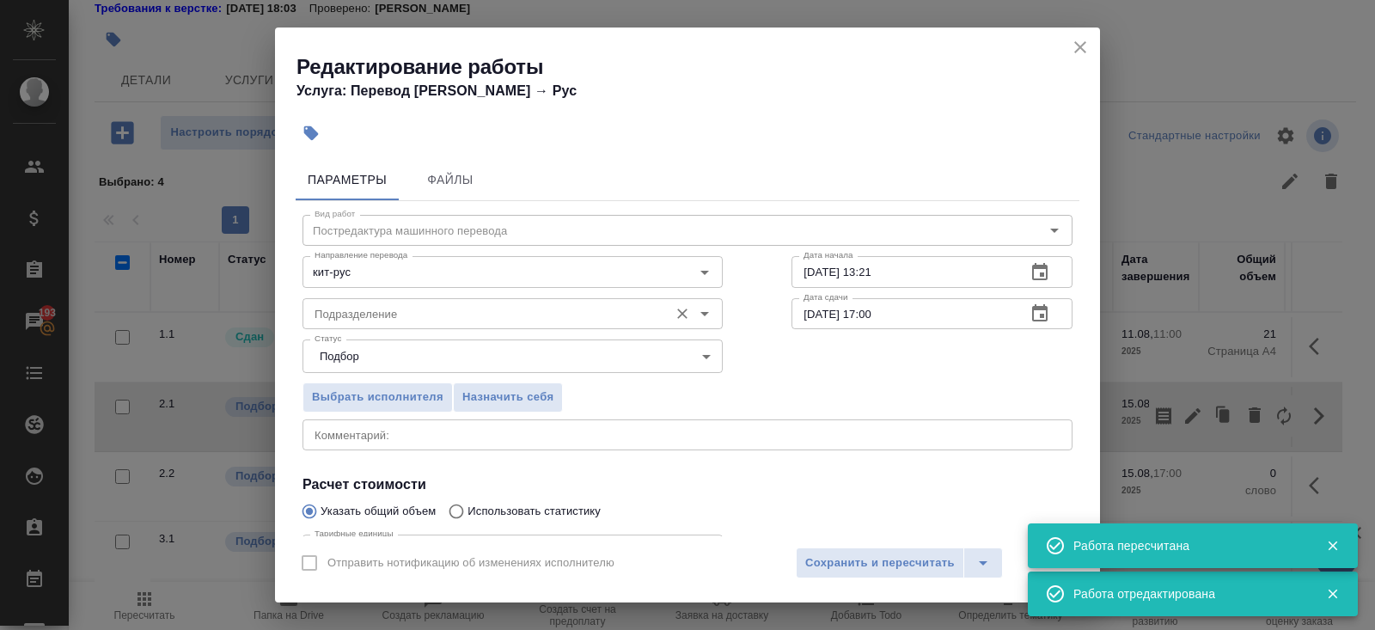
click at [456, 302] on div "Подразделение" at bounding box center [512, 313] width 420 height 31
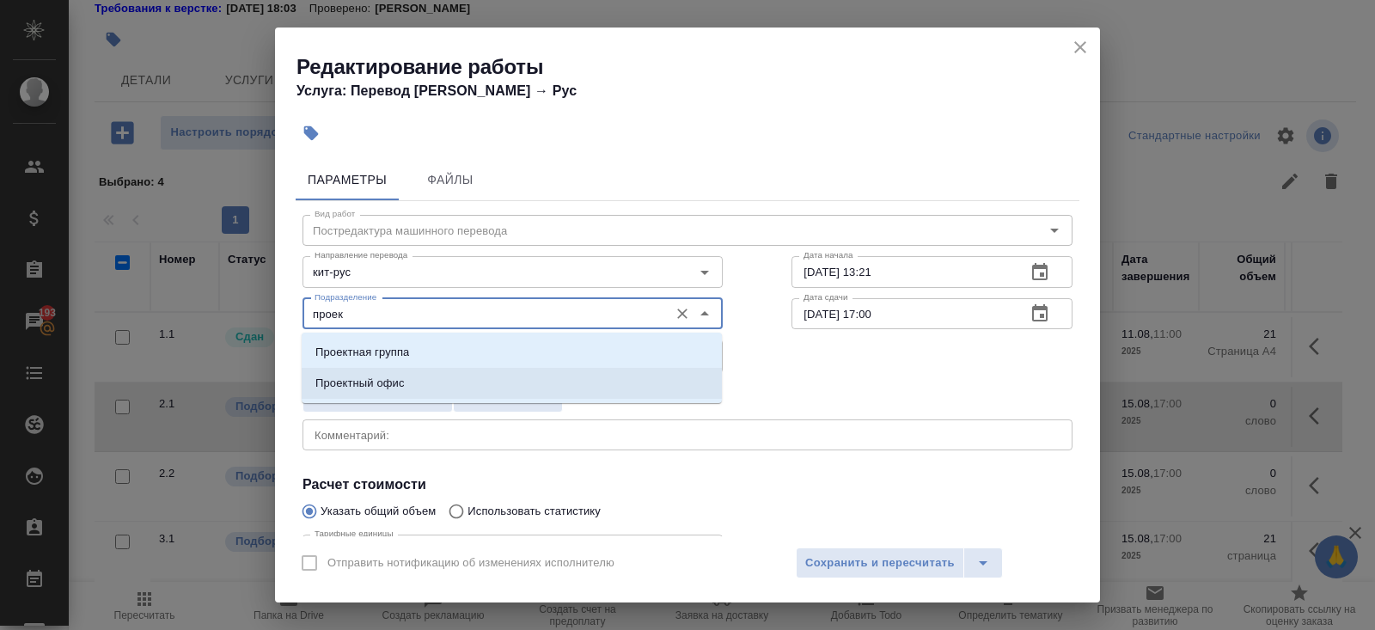
click at [406, 375] on li "Проектный офис" at bounding box center [512, 383] width 420 height 31
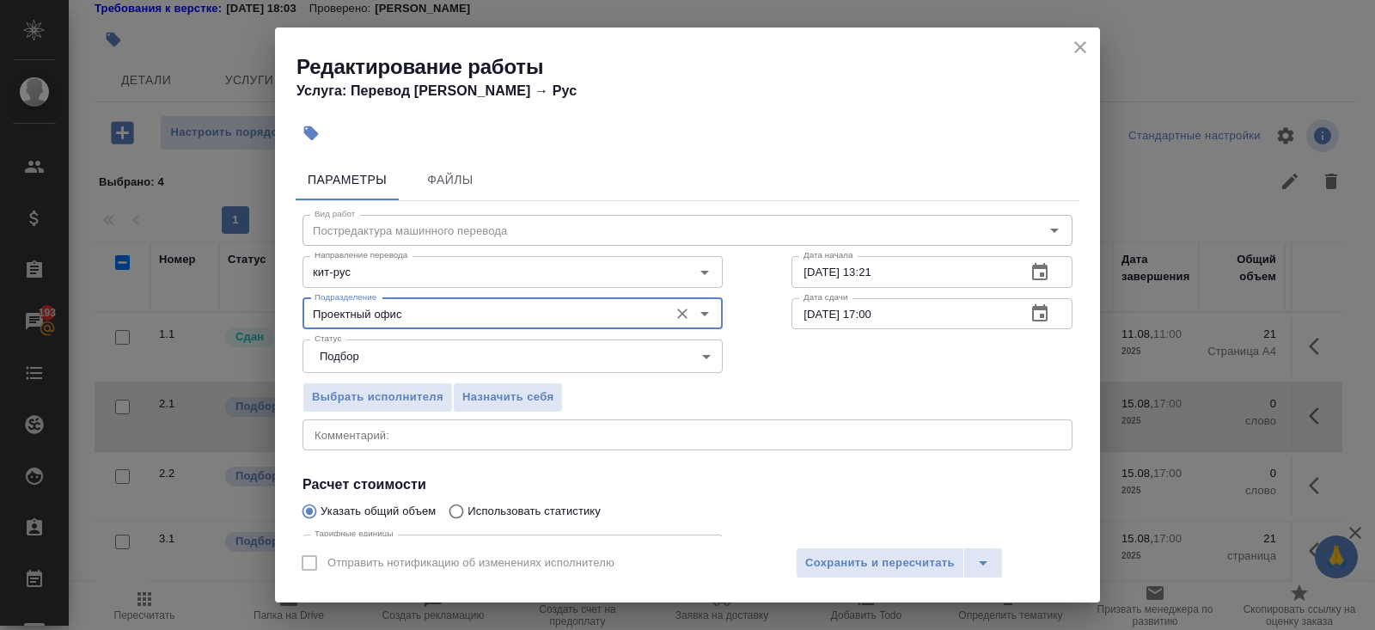
type input "Проектный офис"
click at [1038, 272] on icon "button" at bounding box center [1039, 272] width 21 height 21
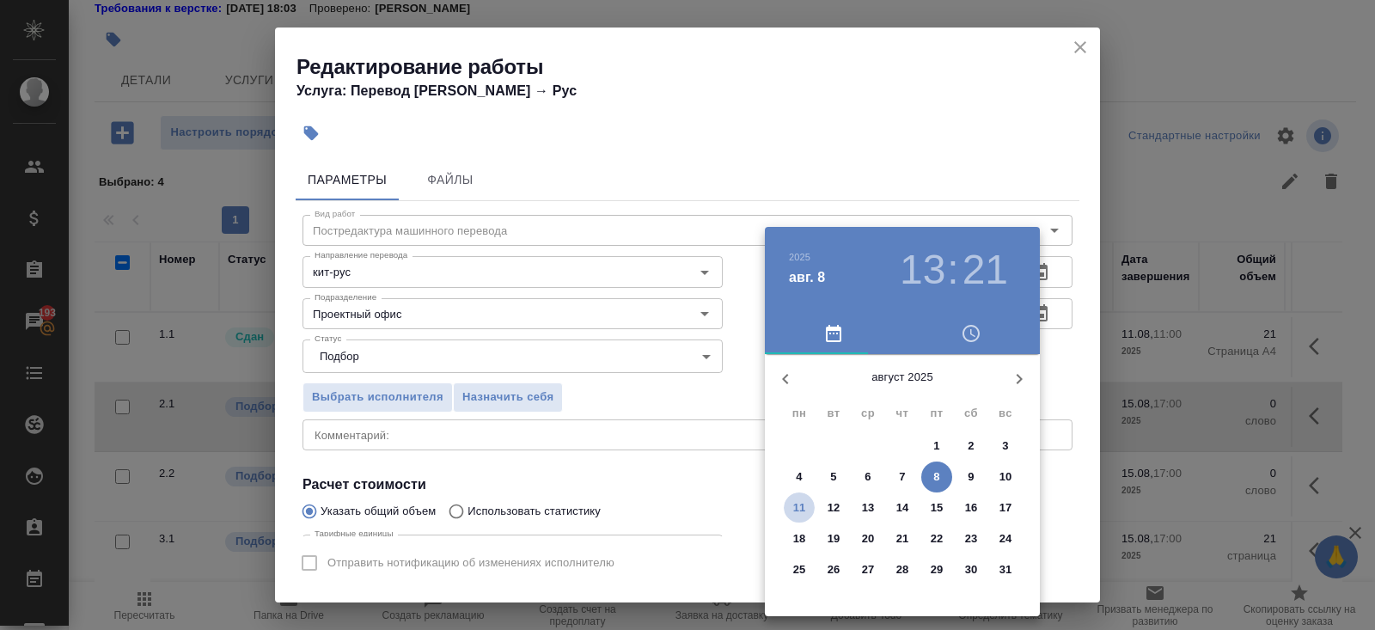
click at [804, 502] on p "11" at bounding box center [799, 507] width 13 height 17
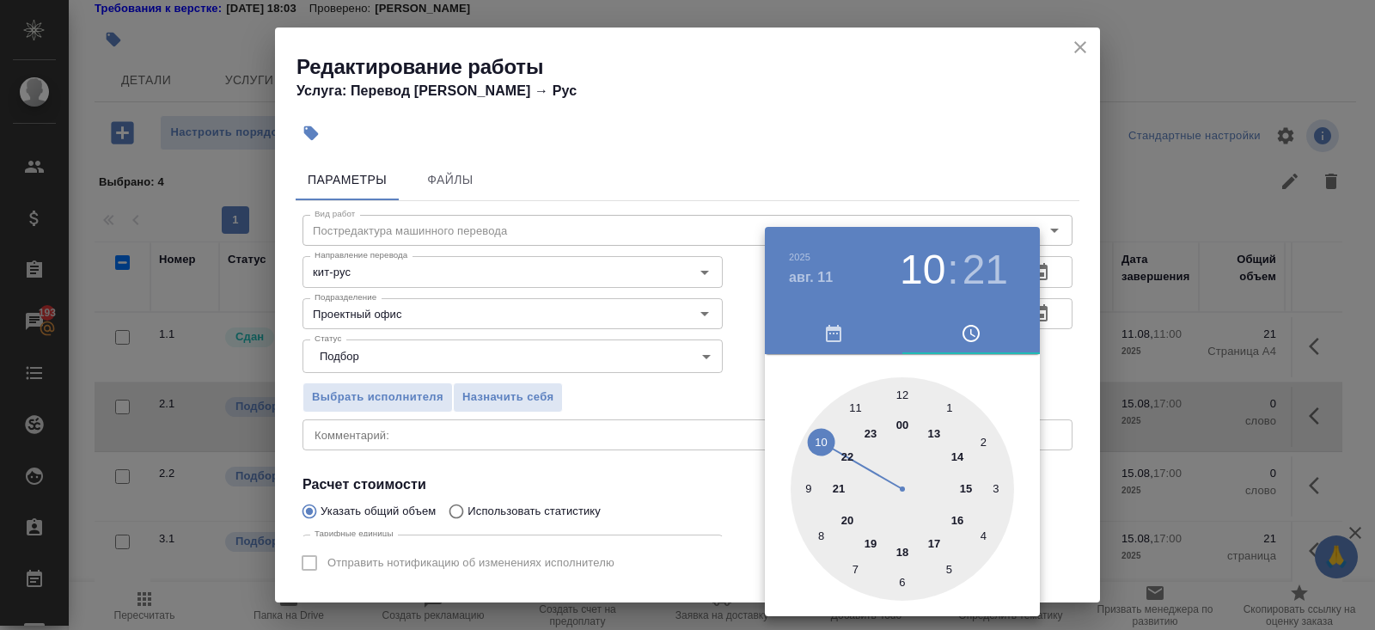
click at [814, 446] on div at bounding box center [901, 488] width 223 height 223
type input "11.08.2025 10:00"
click at [903, 395] on div at bounding box center [901, 488] width 223 height 223
click at [970, 149] on div at bounding box center [687, 315] width 1375 height 630
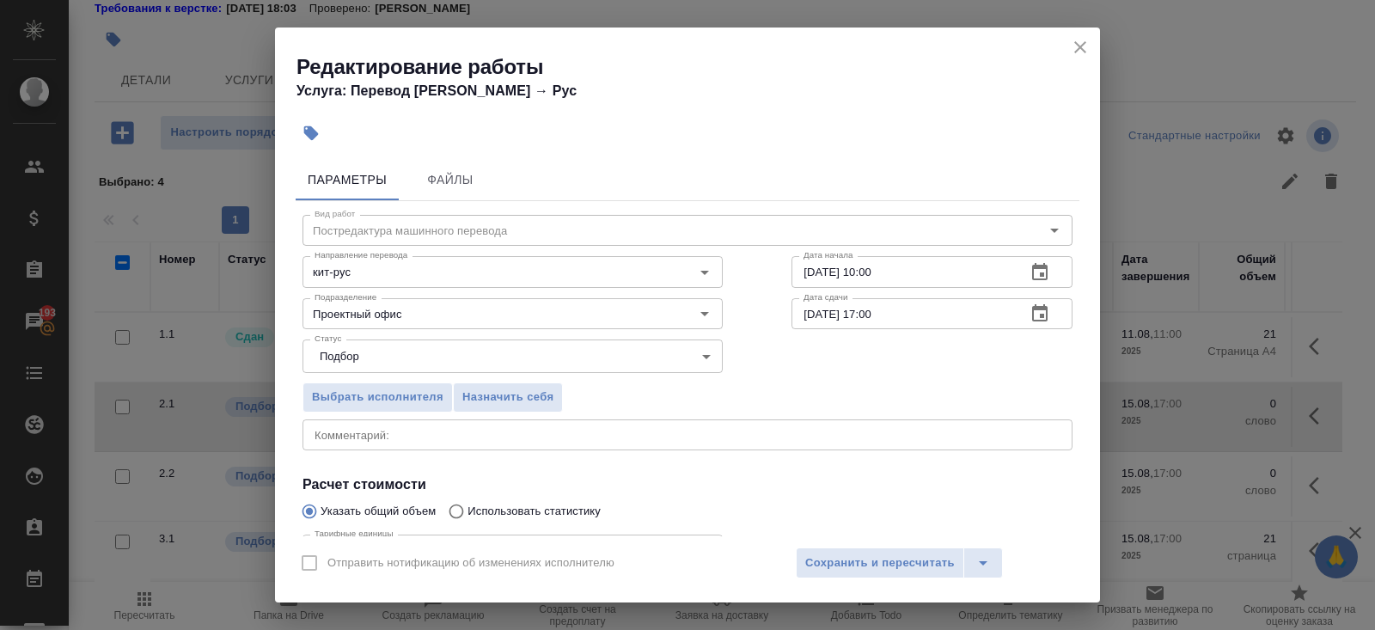
click at [1043, 311] on icon "button" at bounding box center [1039, 313] width 21 height 21
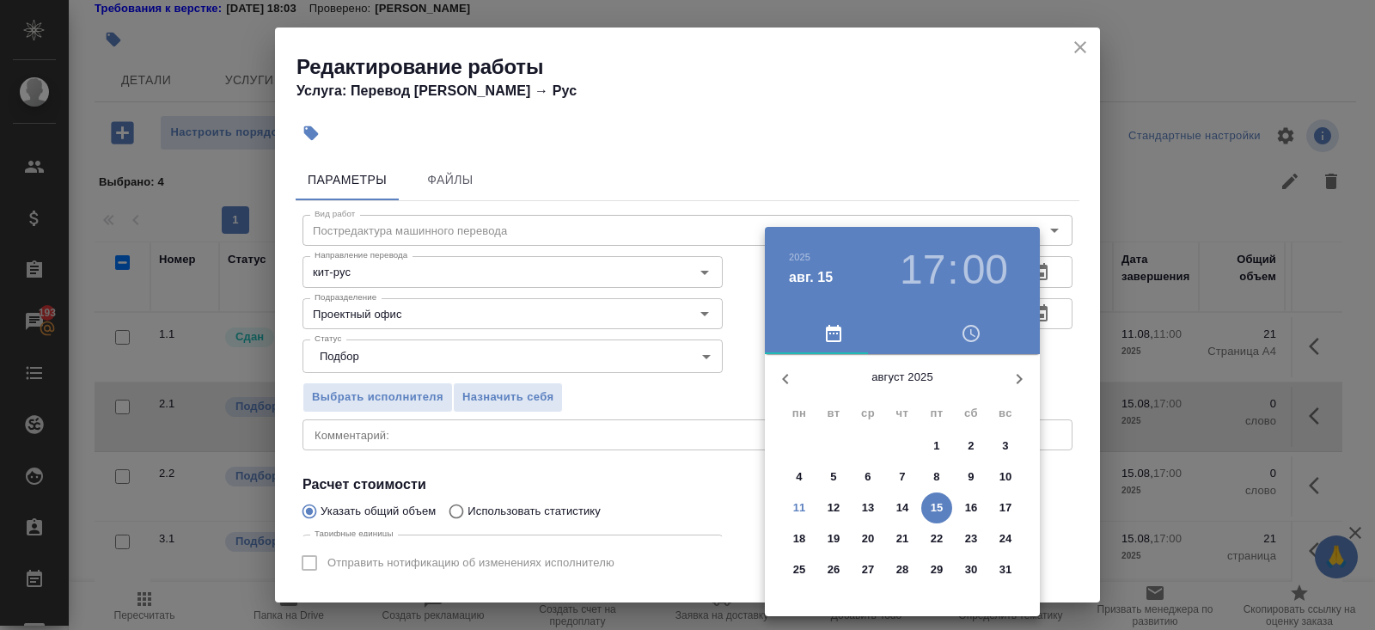
click at [899, 505] on p "14" at bounding box center [902, 507] width 13 height 17
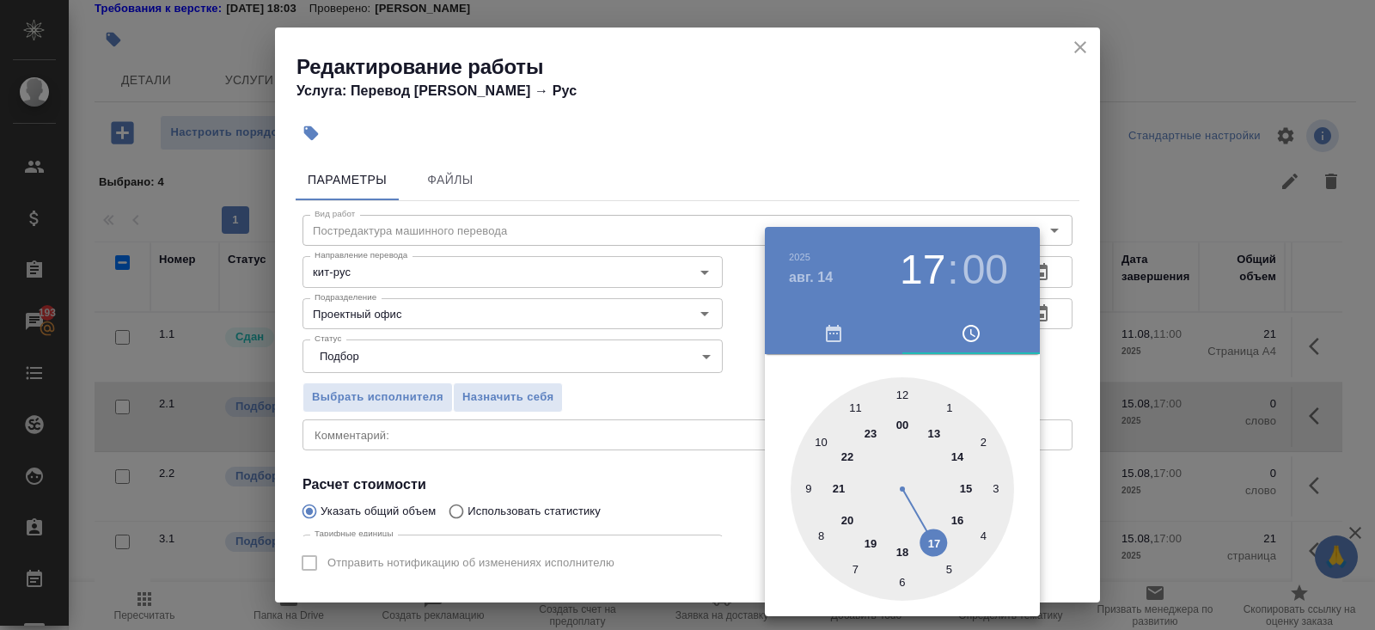
click at [900, 393] on div at bounding box center [901, 488] width 223 height 223
type input "14.08.2025 12:00"
click at [900, 393] on div at bounding box center [901, 488] width 223 height 223
click at [671, 433] on div at bounding box center [687, 315] width 1375 height 630
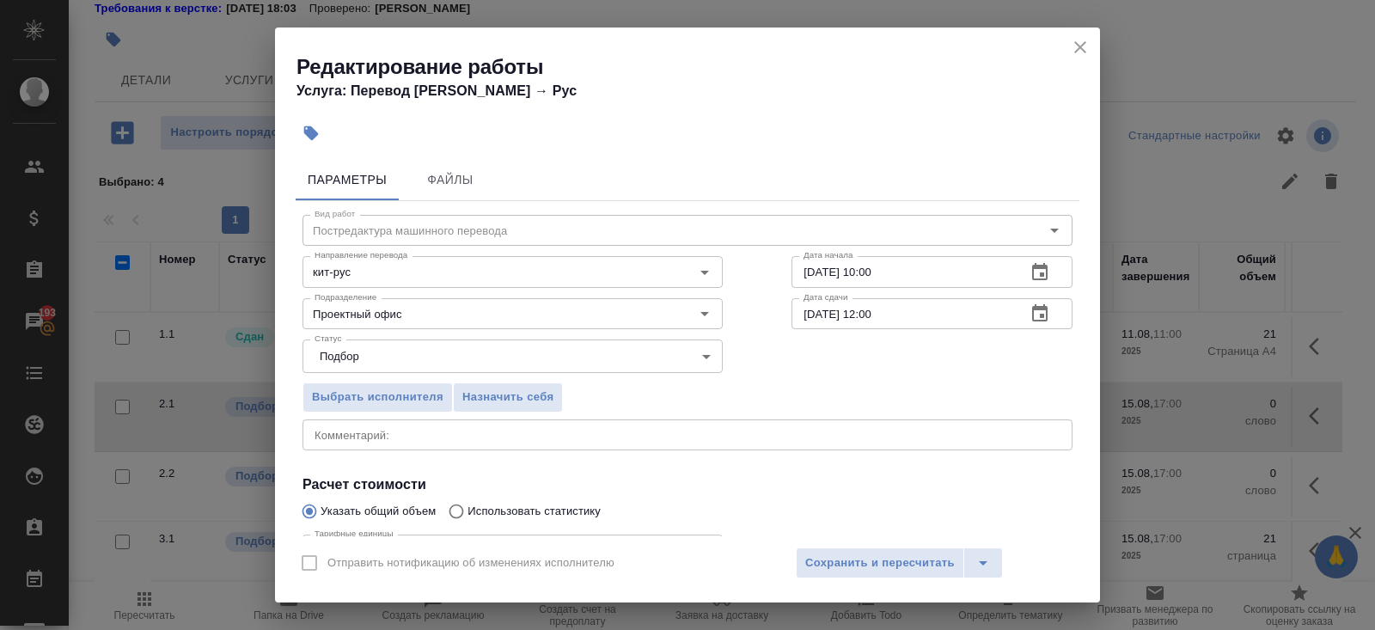
scroll to position [178, 0]
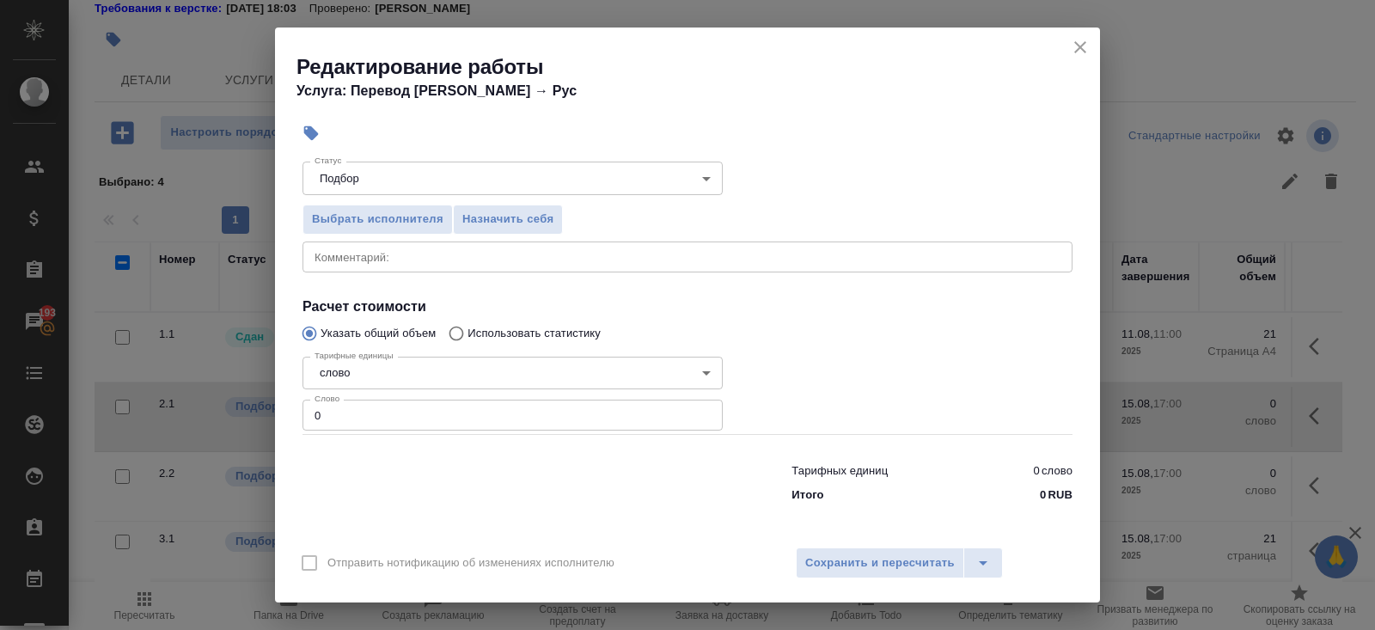
drag, startPoint x: 387, startPoint y: 407, endPoint x: 170, endPoint y: 396, distance: 216.8
click at [170, 396] on div "Редактирование работы Услуга: Перевод Стандарт Кит → Рус Параметры Файлы Вид ра…" at bounding box center [687, 315] width 1375 height 630
drag, startPoint x: 343, startPoint y: 406, endPoint x: 186, endPoint y: 362, distance: 163.2
click at [242, 393] on div "Редактирование работы Услуга: Перевод Стандарт Кит → Рус Параметры Файлы Вид ра…" at bounding box center [687, 315] width 1375 height 630
click at [339, 416] on input "0" at bounding box center [512, 414] width 420 height 31
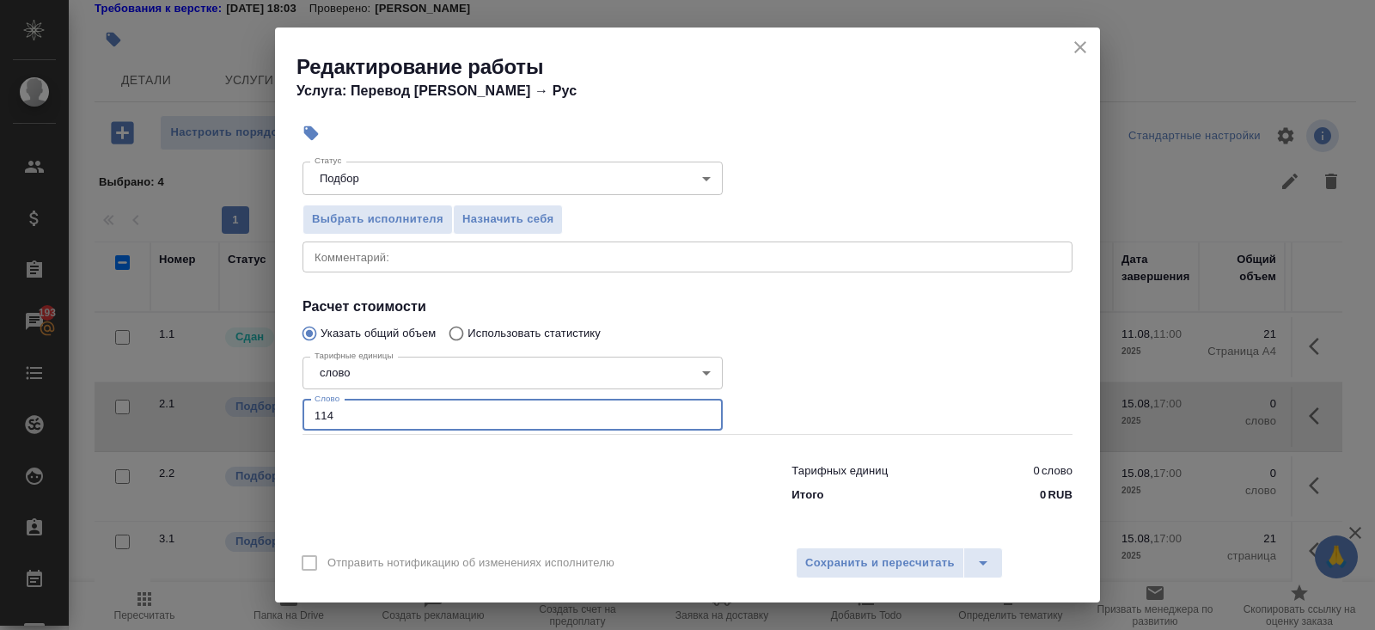
type input "1147"
type input "1157"
type input "1157.16"
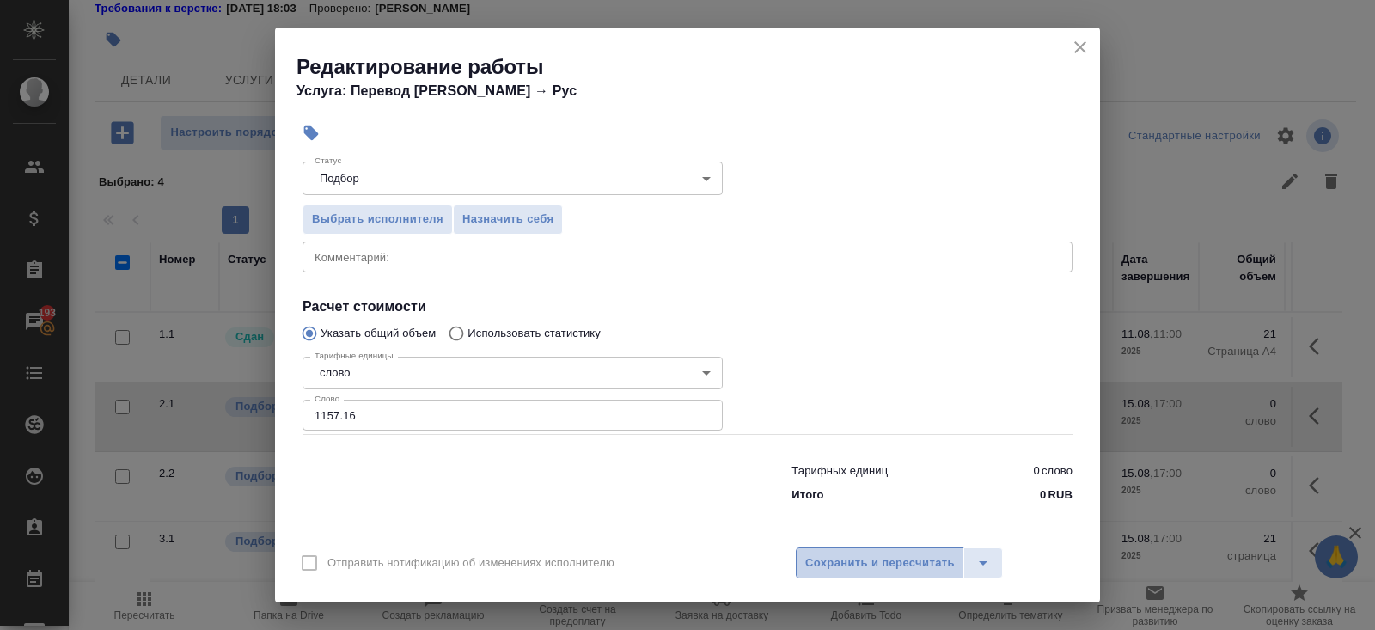
click at [811, 558] on span "Сохранить и пересчитать" at bounding box center [879, 563] width 149 height 20
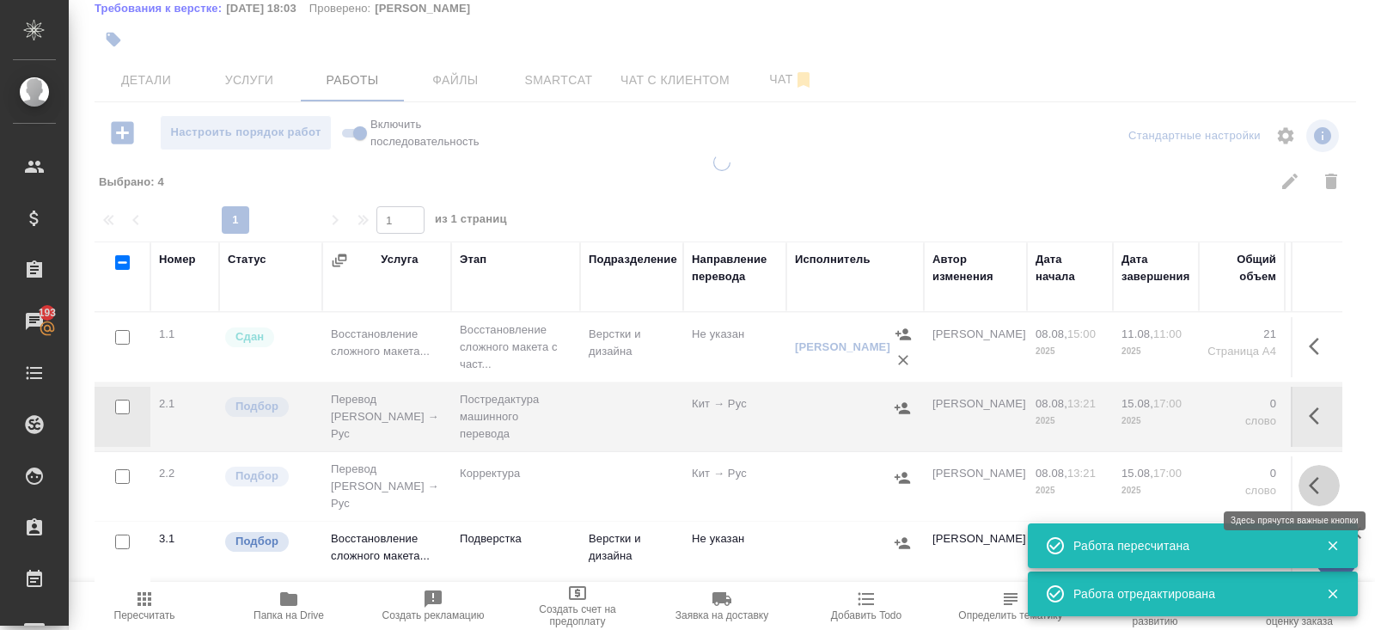
click at [1314, 481] on icon "button" at bounding box center [1313, 485] width 10 height 17
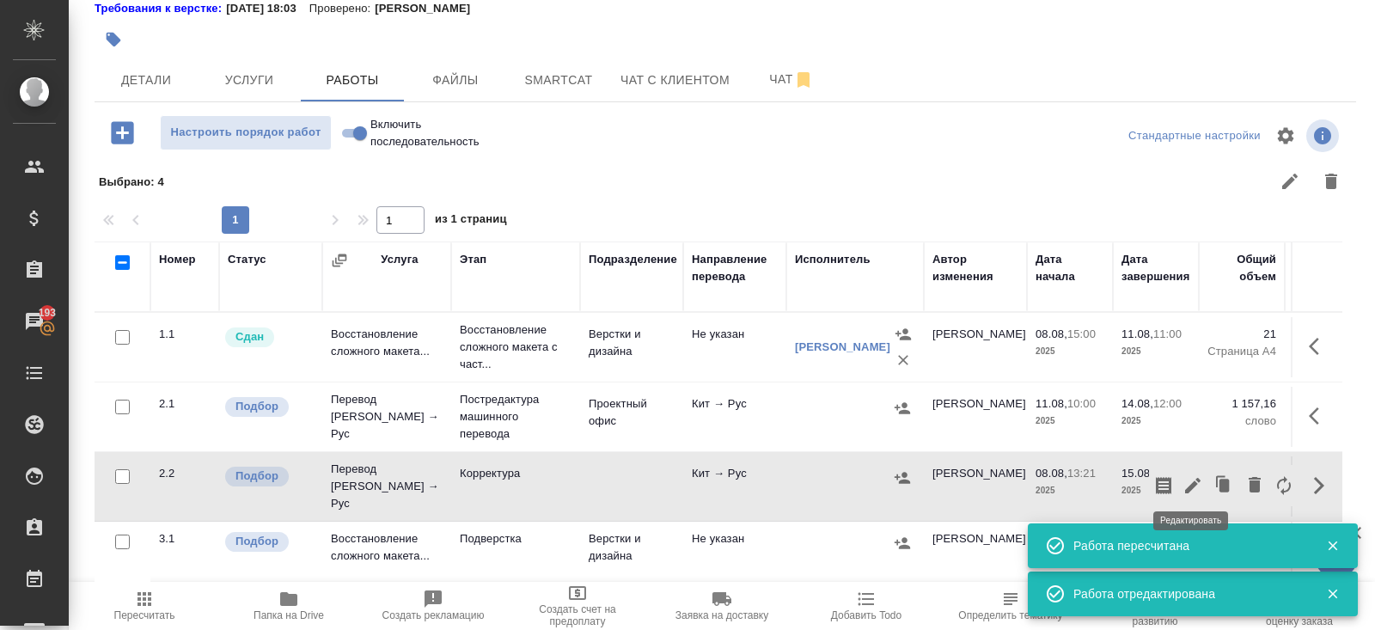
click at [1196, 478] on icon "button" at bounding box center [1192, 485] width 15 height 15
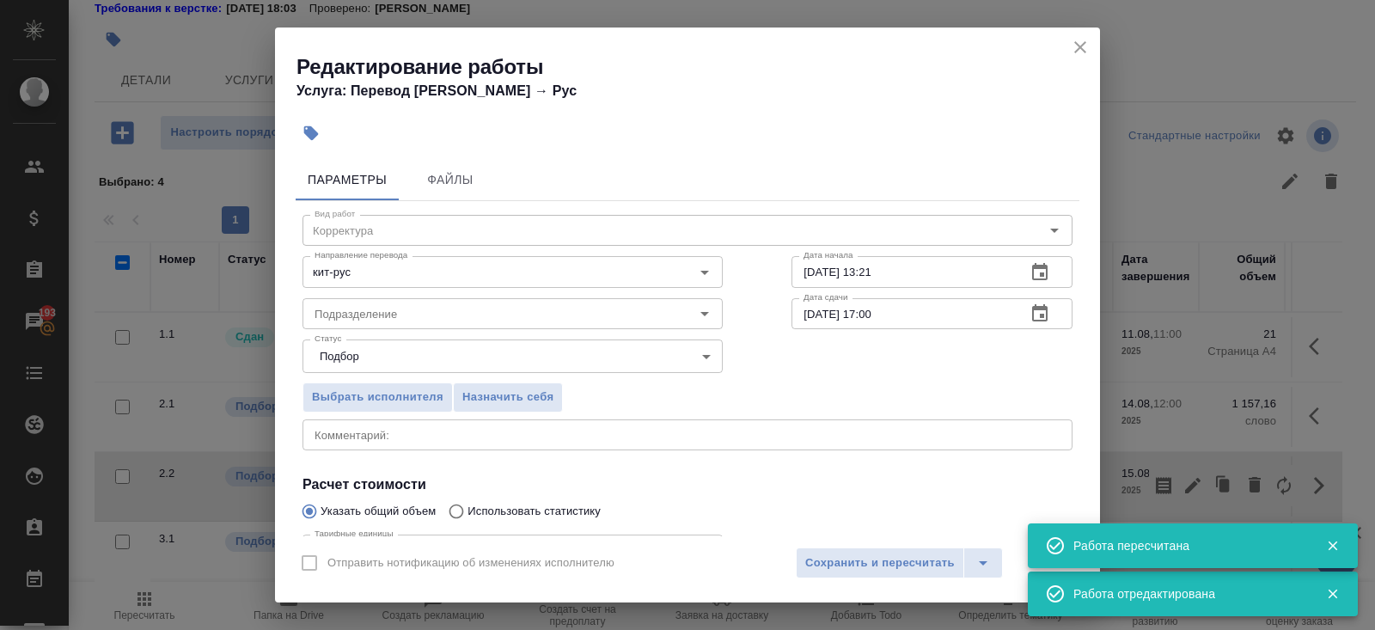
click at [1034, 277] on icon "button" at bounding box center [1039, 271] width 15 height 17
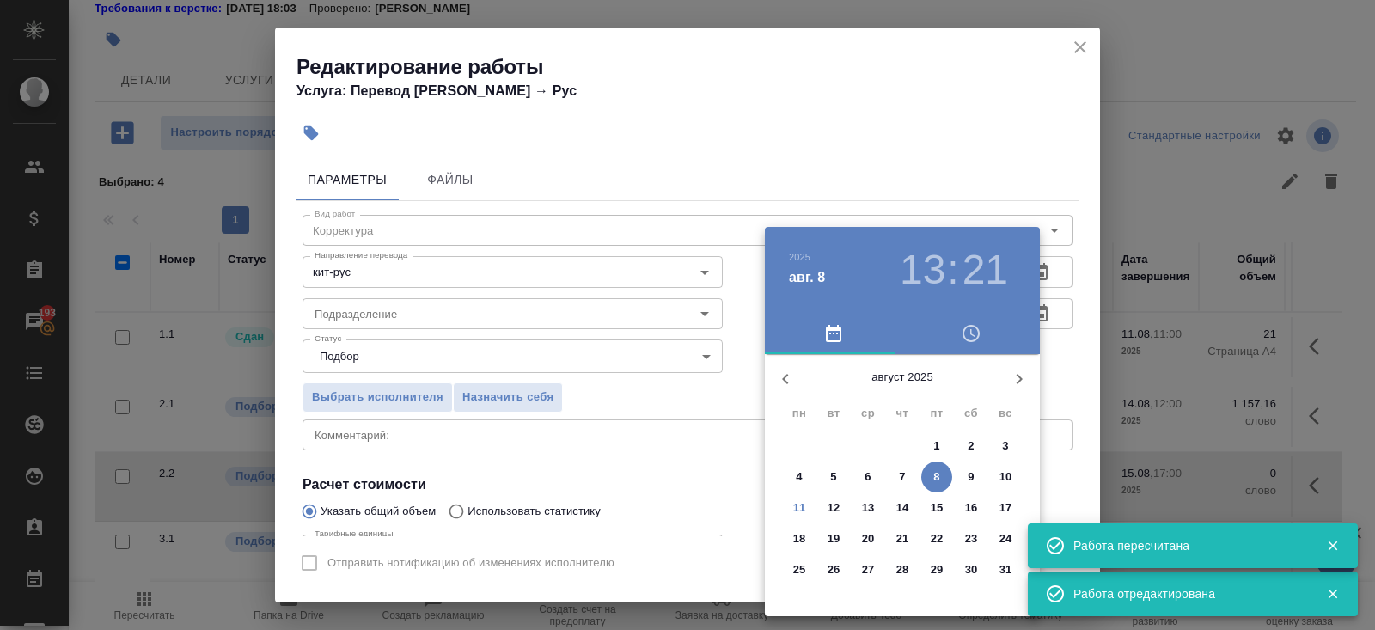
click at [901, 505] on p "14" at bounding box center [902, 507] width 13 height 17
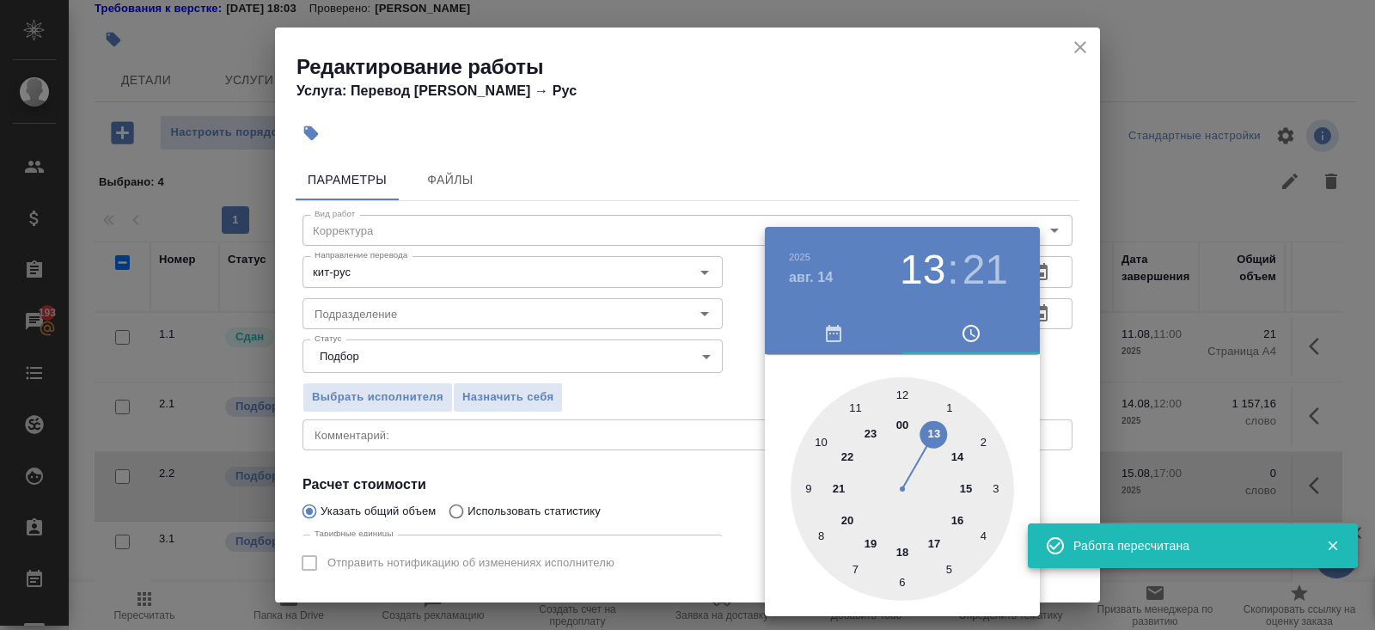
click at [900, 406] on div at bounding box center [901, 488] width 223 height 223
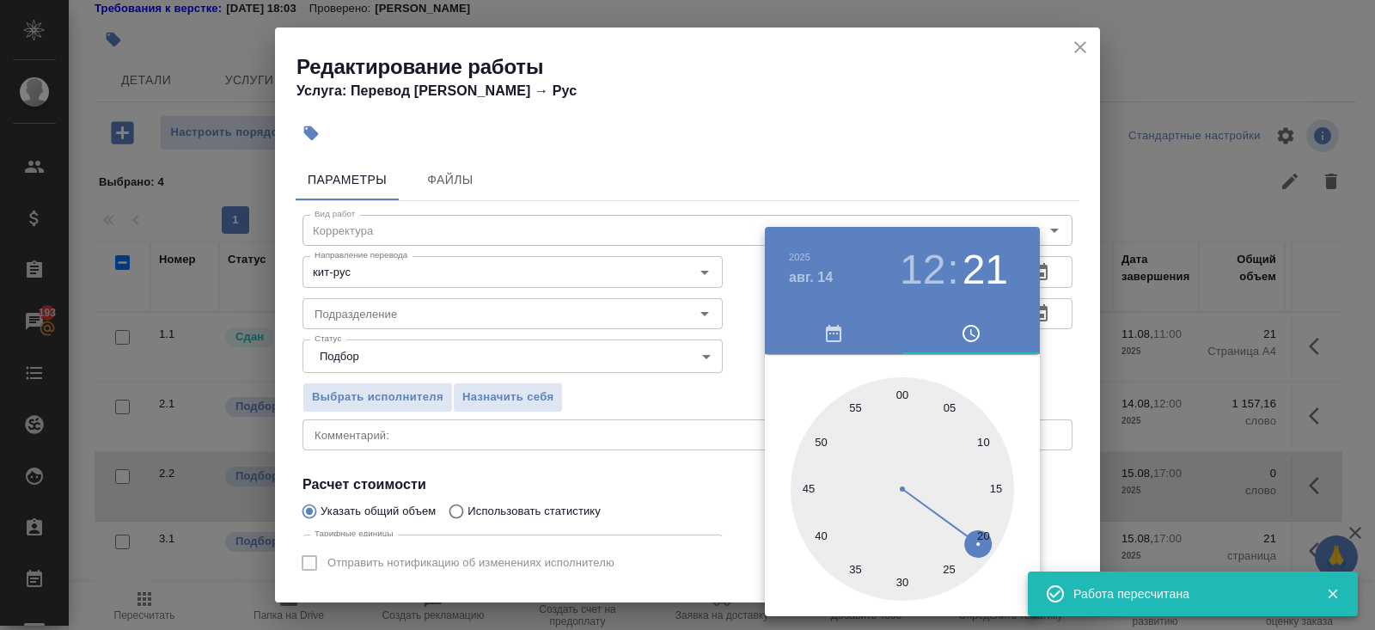
click at [900, 406] on div at bounding box center [901, 488] width 223 height 223
type input "14.08.2025 12:00"
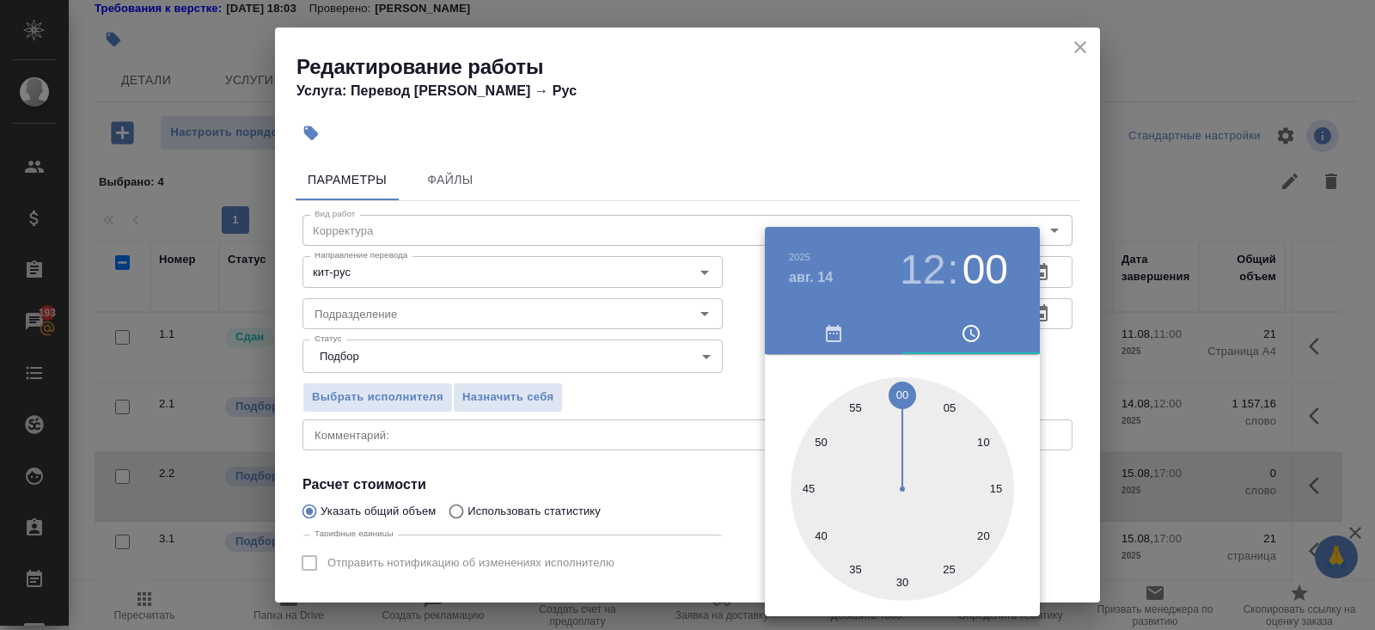
click at [950, 182] on div at bounding box center [687, 315] width 1375 height 630
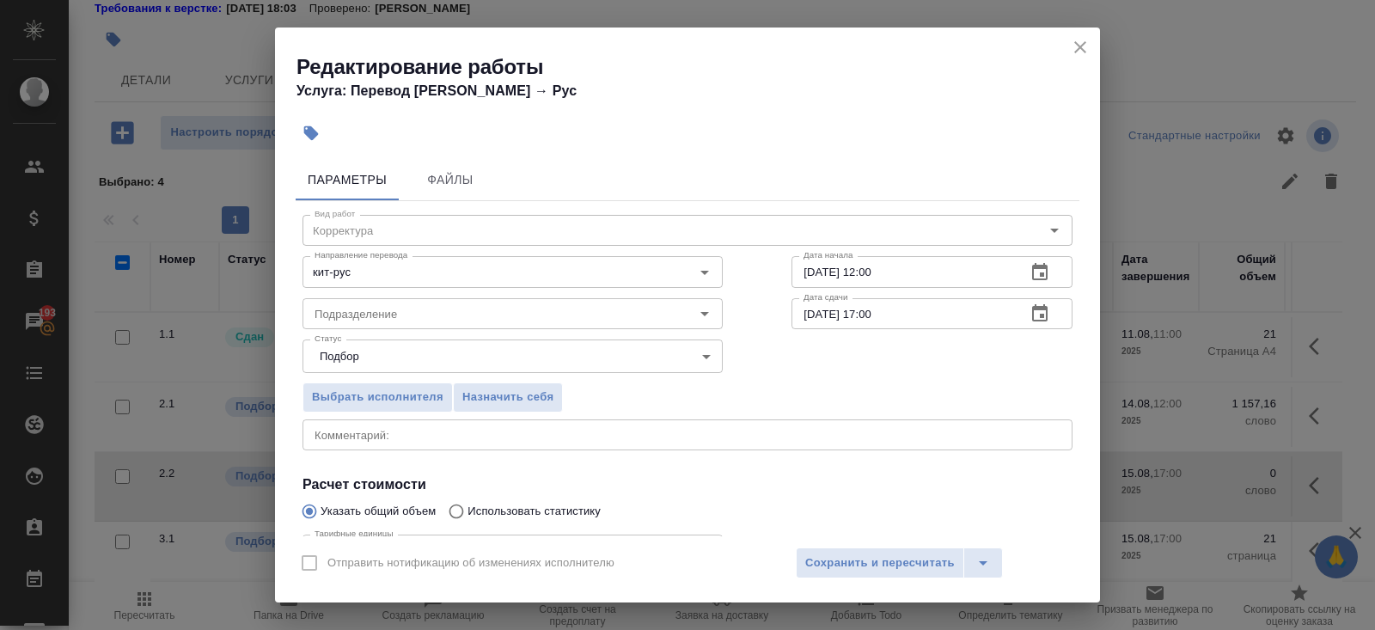
click at [1040, 314] on icon "button" at bounding box center [1039, 312] width 15 height 17
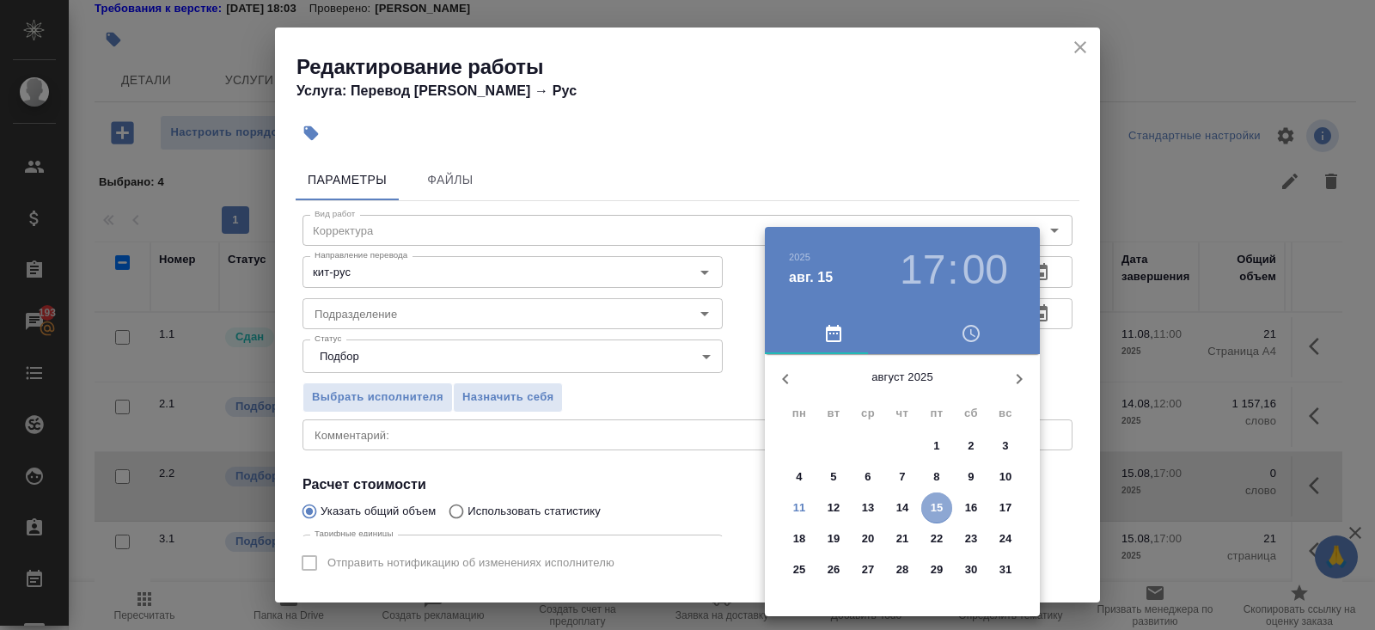
click at [930, 501] on p "15" at bounding box center [936, 507] width 13 height 17
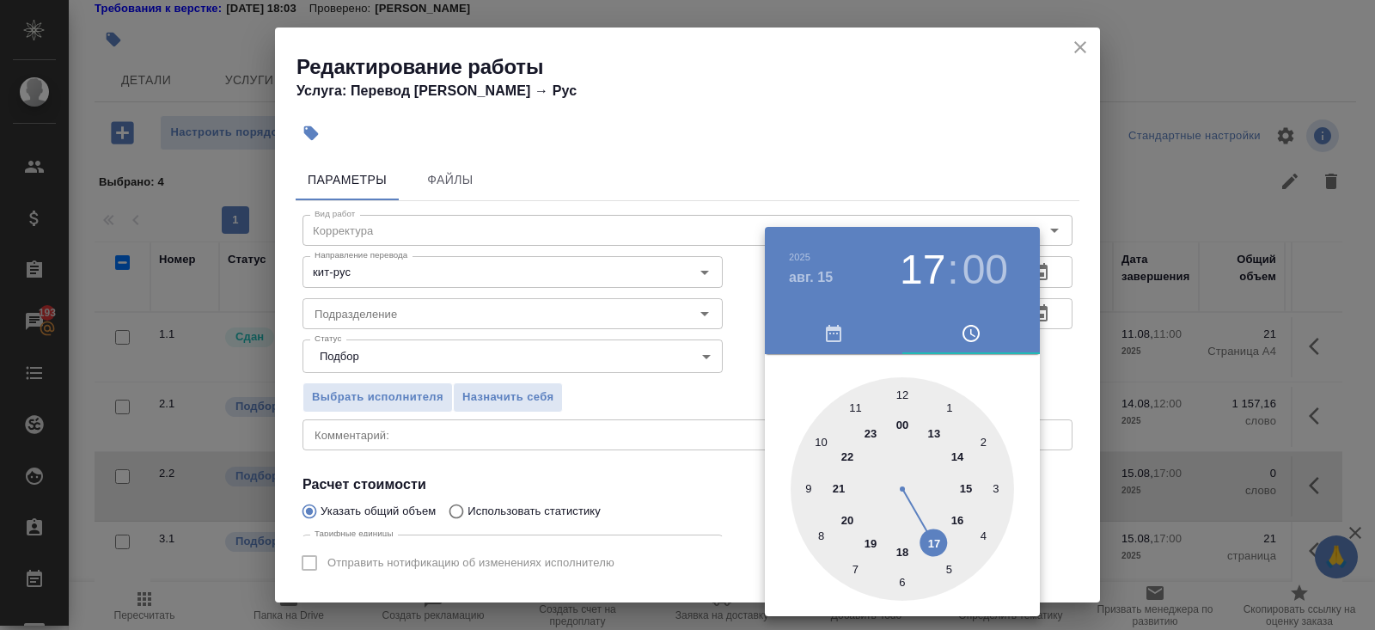
type input "15.08.2025 12:00"
click at [899, 394] on div at bounding box center [901, 488] width 223 height 223
click at [495, 337] on div at bounding box center [687, 315] width 1375 height 630
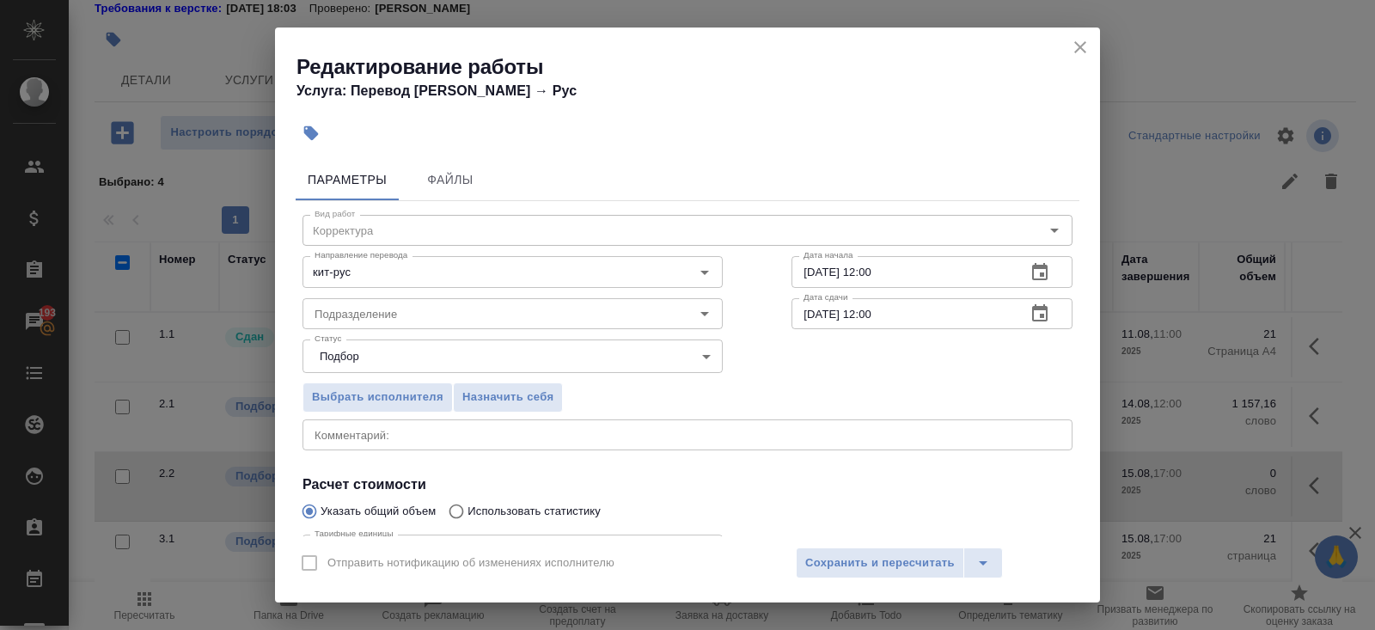
click at [375, 301] on div "Подразделение" at bounding box center [512, 313] width 420 height 31
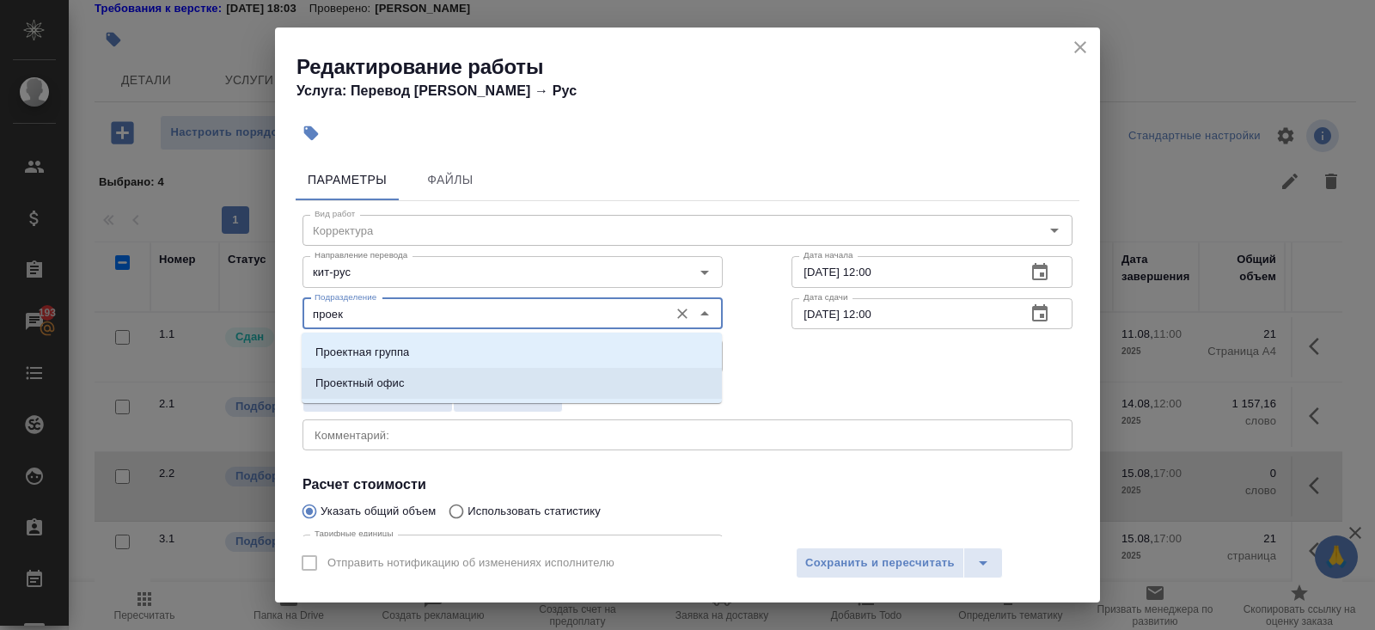
click at [335, 379] on p "Проектный офис" at bounding box center [359, 383] width 89 height 17
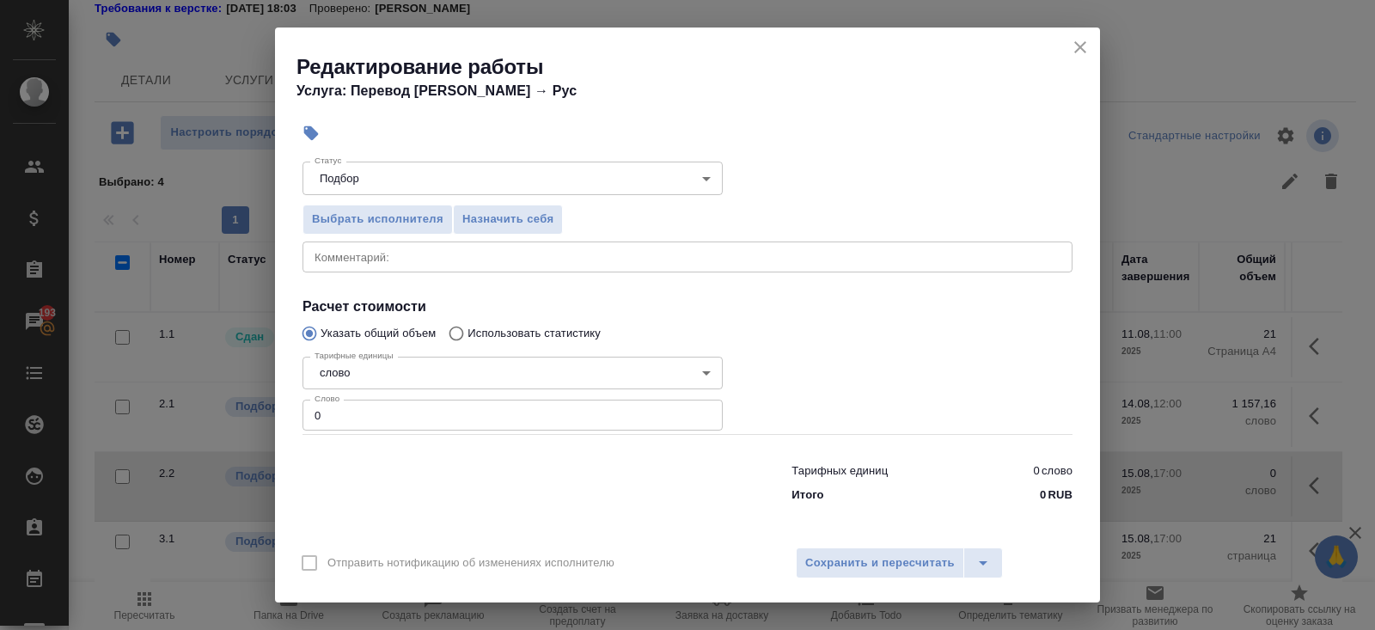
type input "Проектный офис"
drag, startPoint x: 341, startPoint y: 414, endPoint x: 275, endPoint y: 409, distance: 66.4
click at [286, 412] on div "Параметры Файлы Вид работ Корректура Вид работ Направление перевода кит-рус Нап…" at bounding box center [687, 344] width 825 height 384
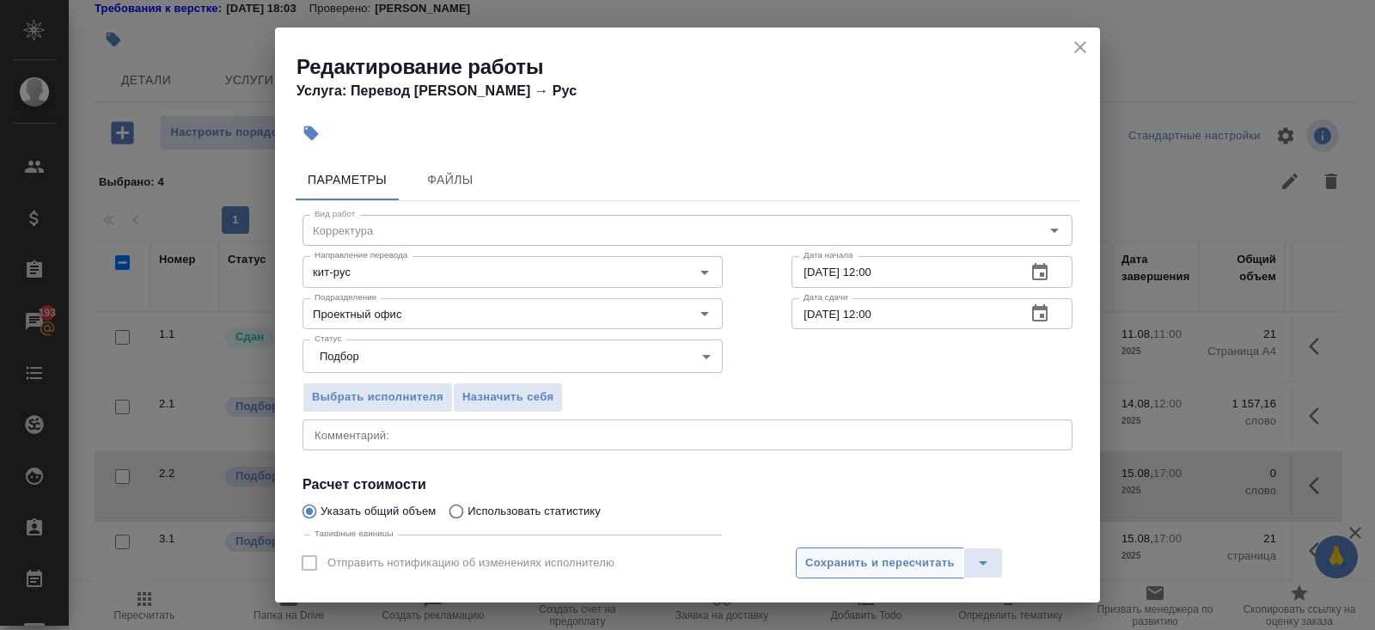
type input "1582.8"
click at [893, 552] on button "Сохранить и пересчитать" at bounding box center [880, 562] width 168 height 31
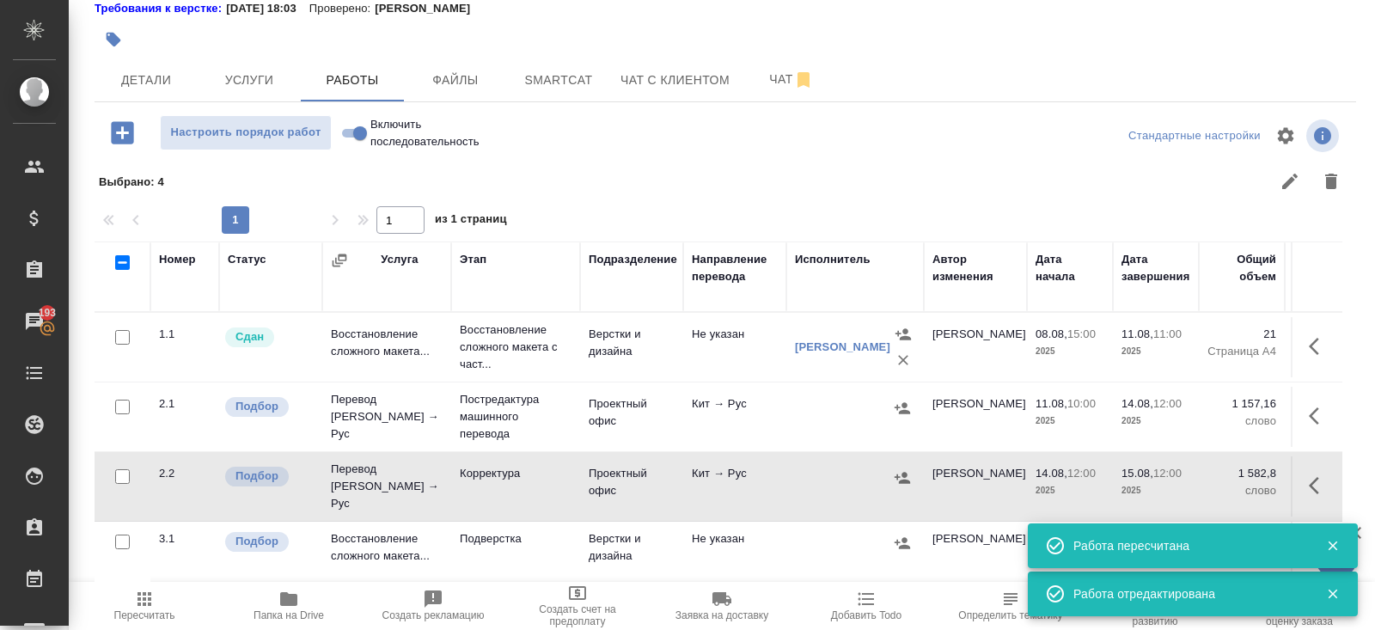
scroll to position [145, 0]
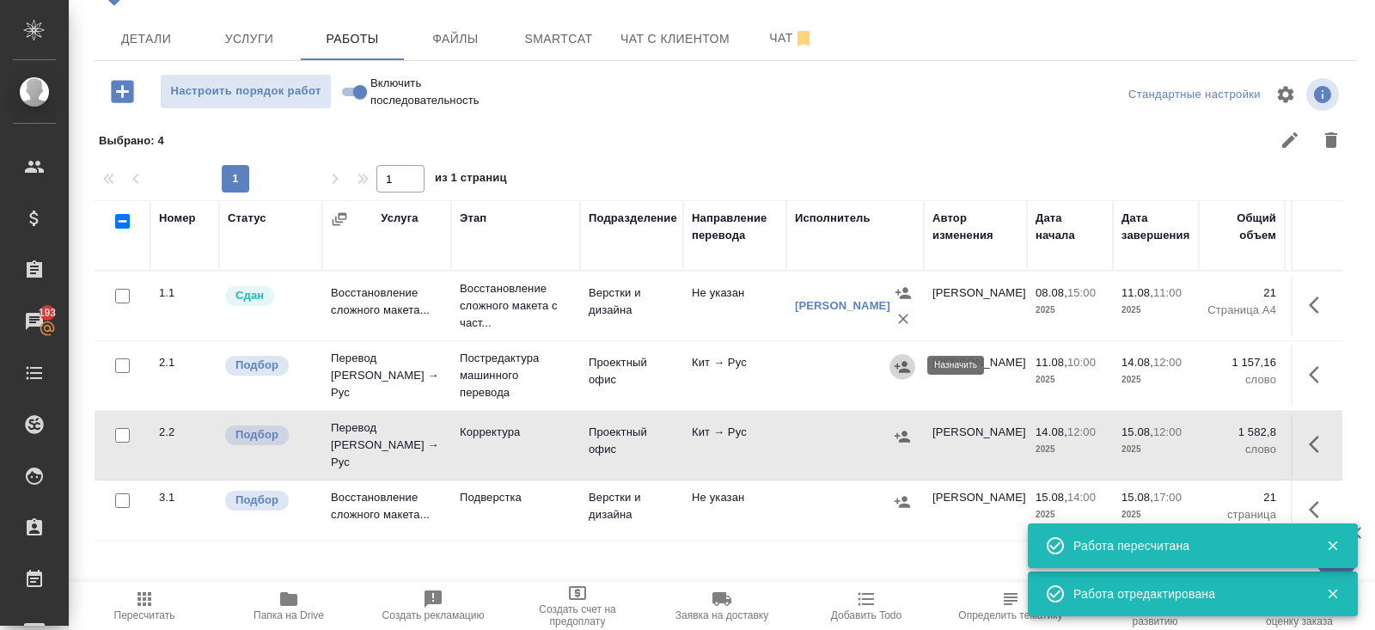
click at [907, 366] on icon "button" at bounding box center [901, 366] width 17 height 17
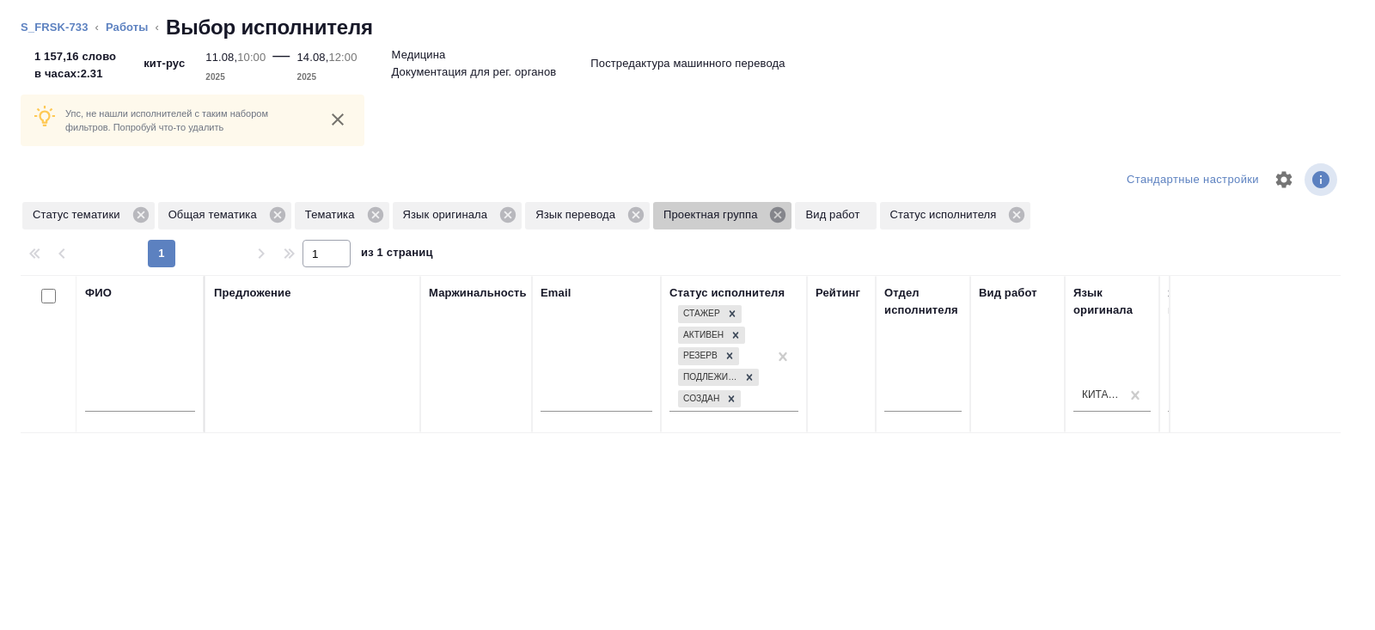
click at [785, 218] on icon at bounding box center [777, 214] width 15 height 15
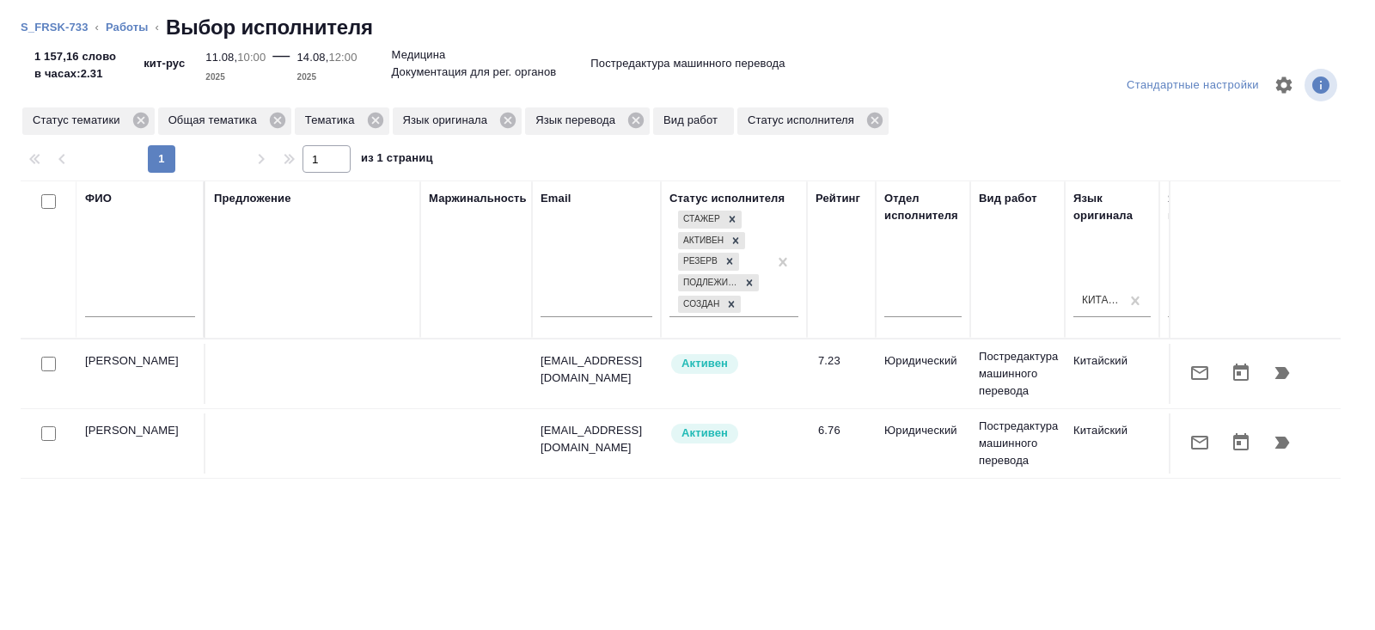
scroll to position [0, 1175]
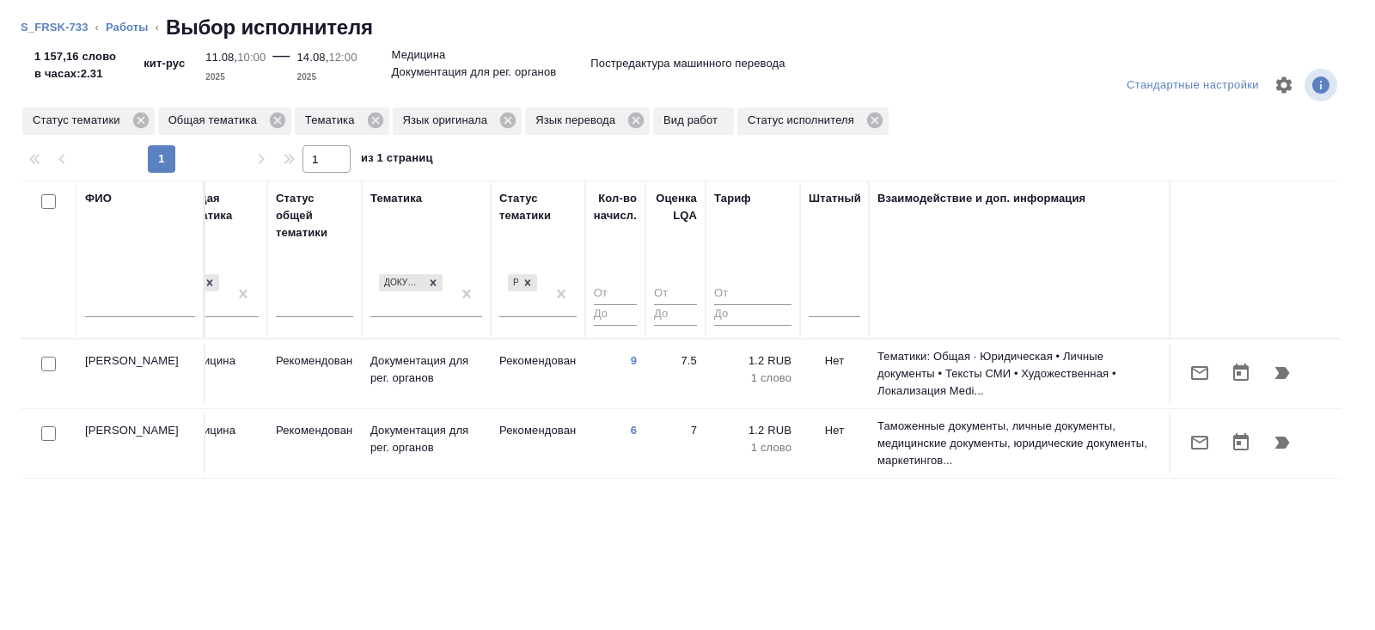
click at [52, 205] on input "checkbox" at bounding box center [48, 201] width 15 height 15
checkbox input "true"
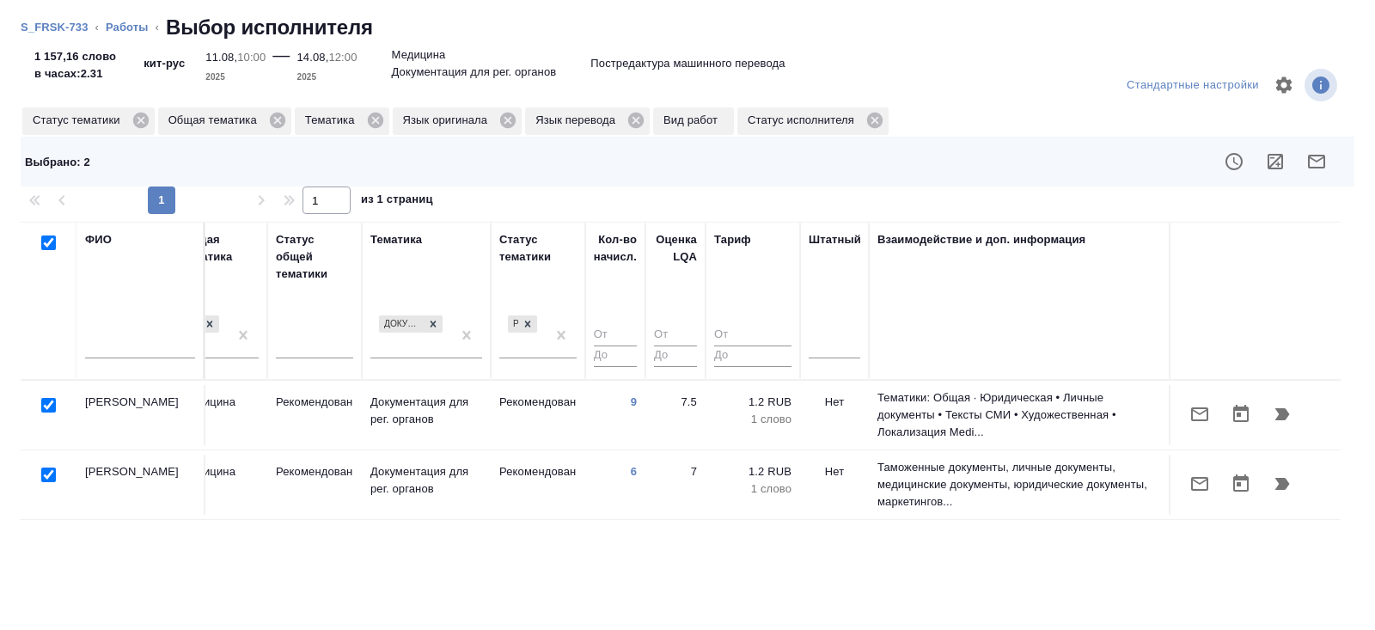
click at [1306, 167] on icon "button" at bounding box center [1316, 161] width 21 height 21
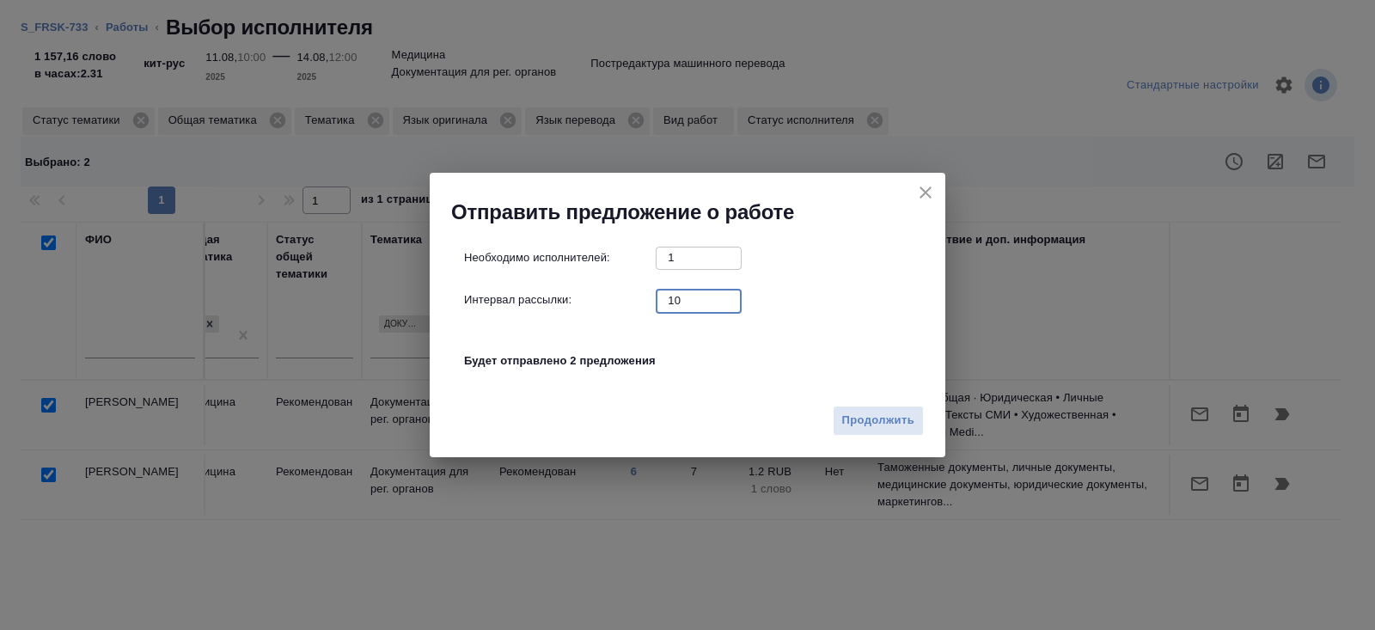
drag, startPoint x: 674, startPoint y: 303, endPoint x: 660, endPoint y: 297, distance: 15.0
click at [662, 299] on input "10" at bounding box center [699, 300] width 86 height 21
type input "0"
click at [866, 415] on span "Продолжить" at bounding box center [878, 421] width 72 height 20
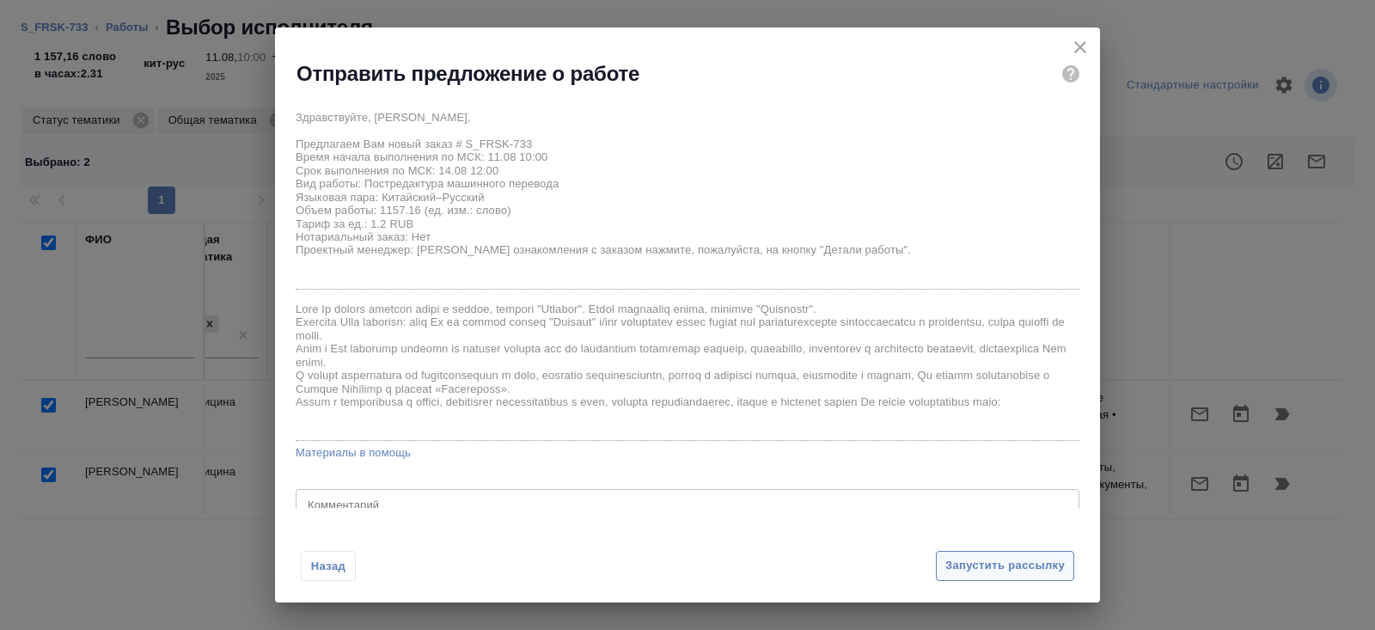
click at [963, 558] on span "Запустить рассылку" at bounding box center [1004, 566] width 119 height 20
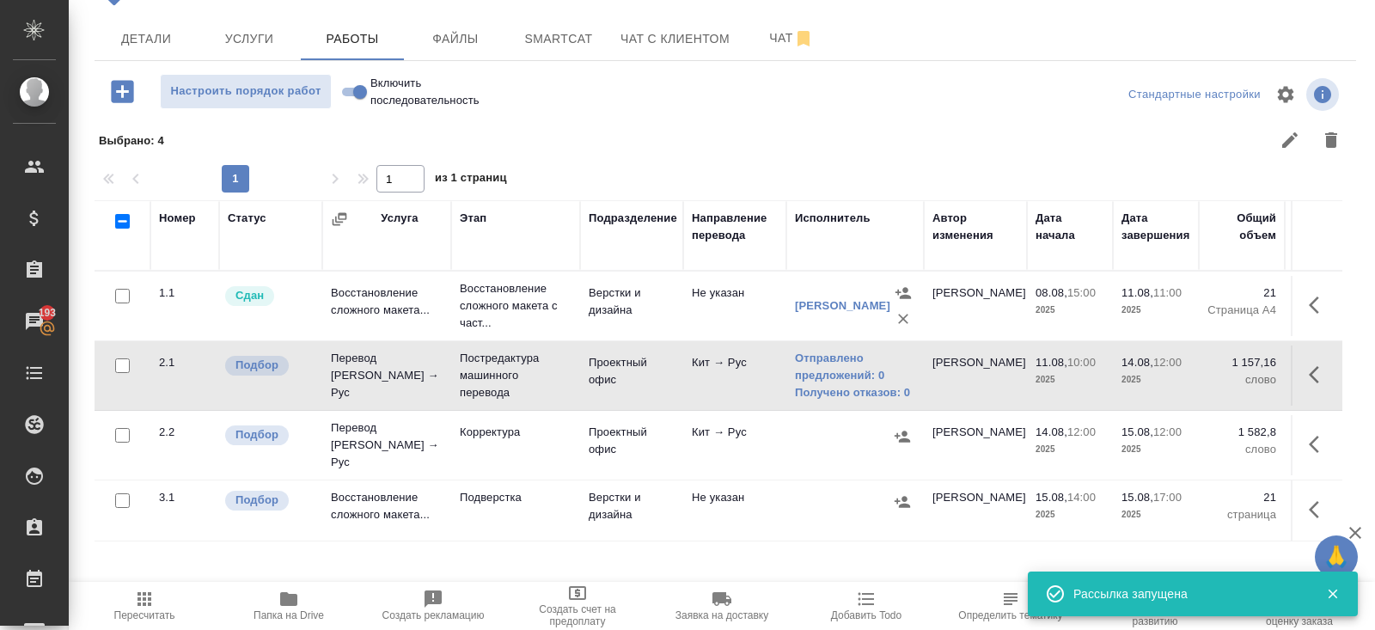
click at [900, 430] on icon "button" at bounding box center [901, 436] width 17 height 17
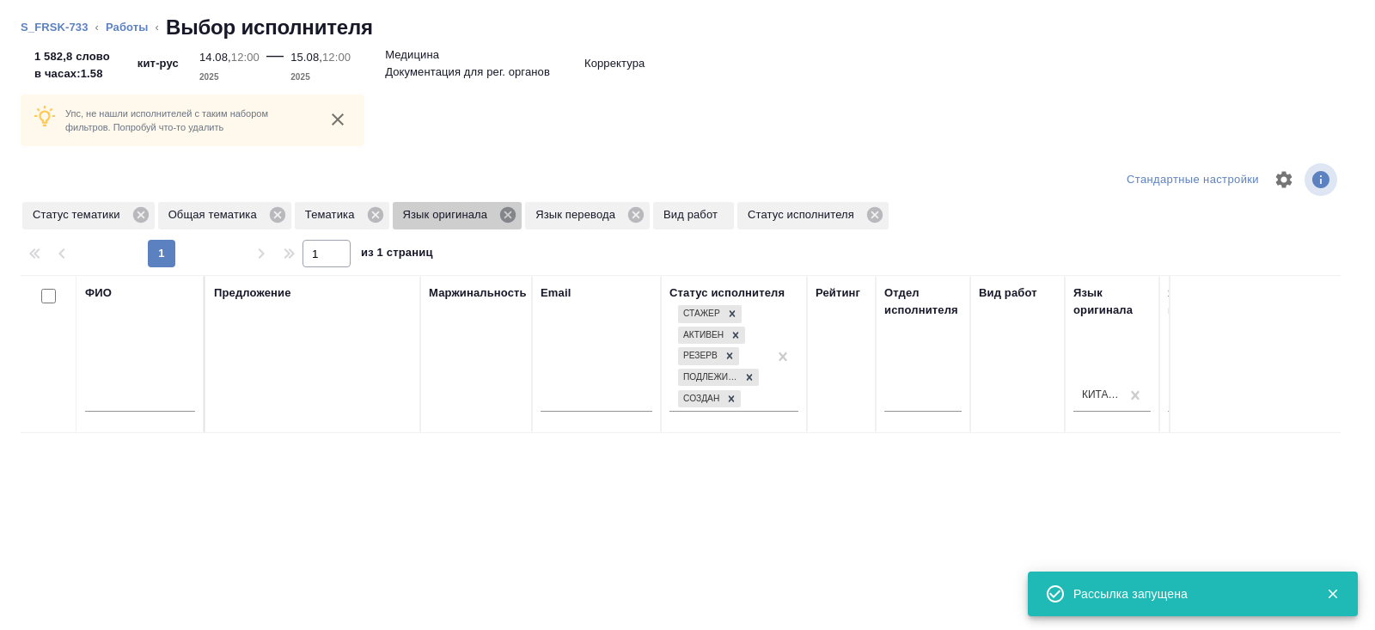
click at [515, 212] on icon at bounding box center [507, 214] width 15 height 15
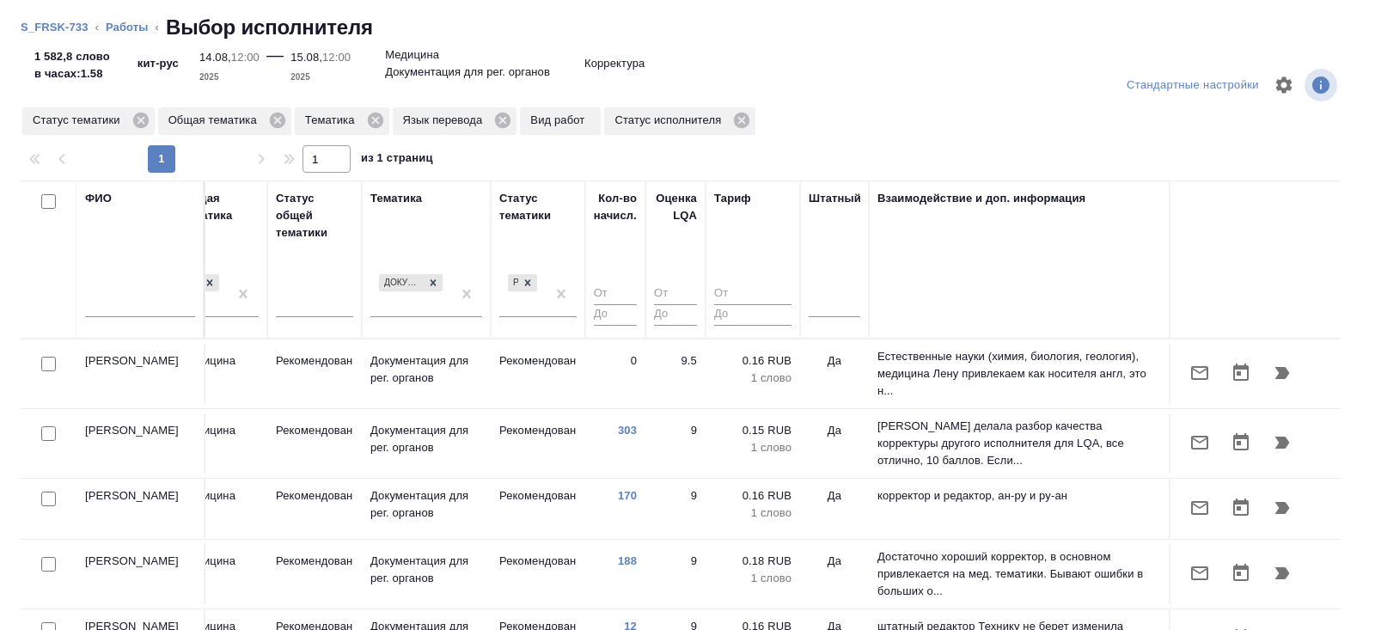
click at [817, 316] on div at bounding box center [834, 306] width 52 height 45
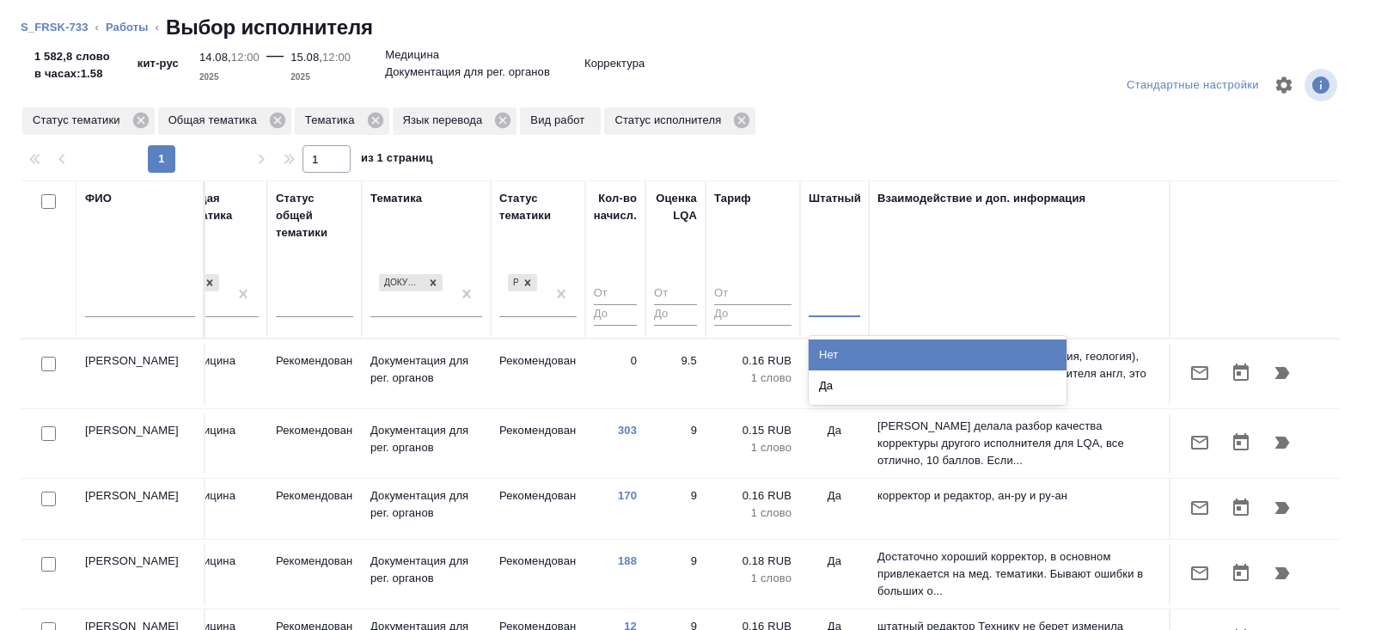
click at [821, 306] on div at bounding box center [834, 300] width 52 height 25
click at [823, 351] on div "Нет" at bounding box center [937, 354] width 258 height 31
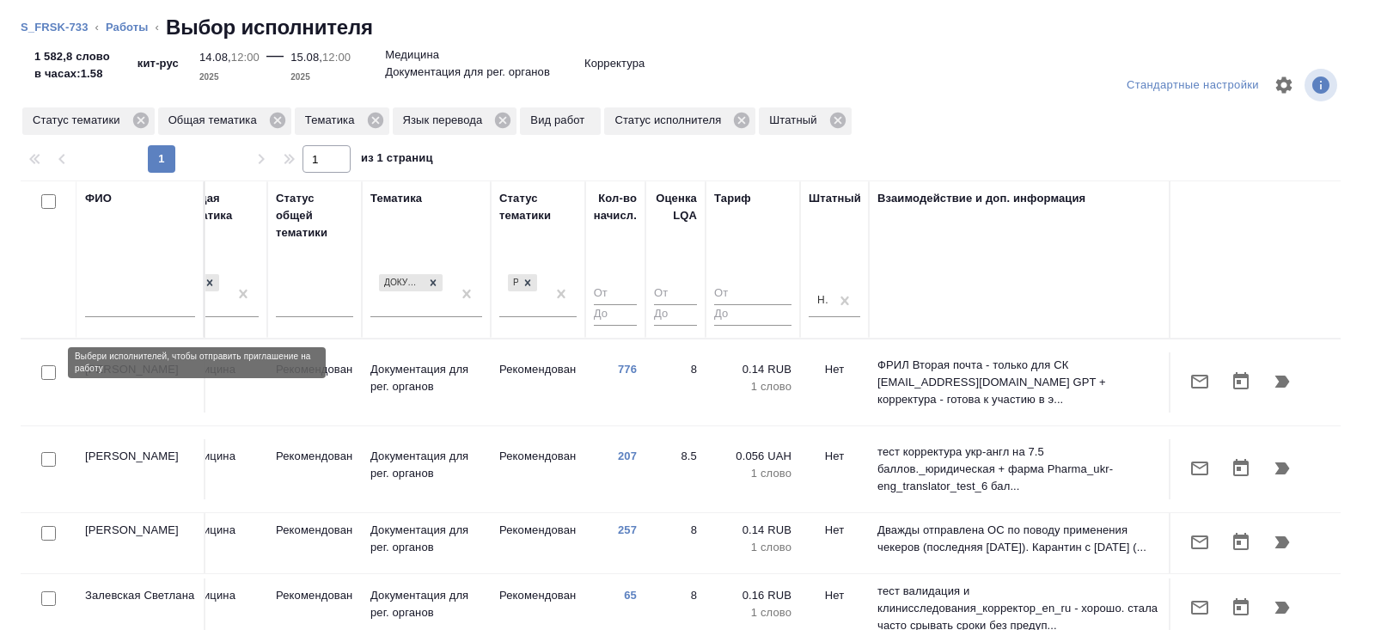
click at [46, 365] on input "checkbox" at bounding box center [48, 372] width 15 height 15
checkbox input "true"
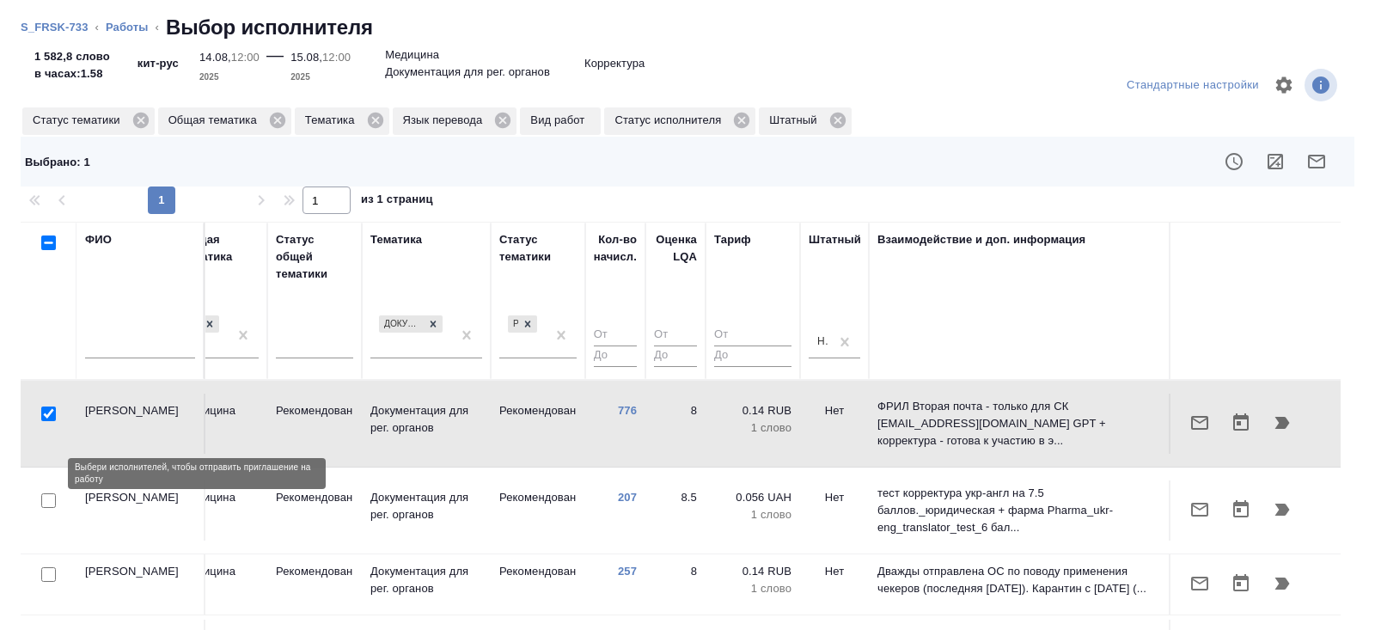
click at [49, 493] on input "checkbox" at bounding box center [48, 500] width 15 height 15
checkbox input "true"
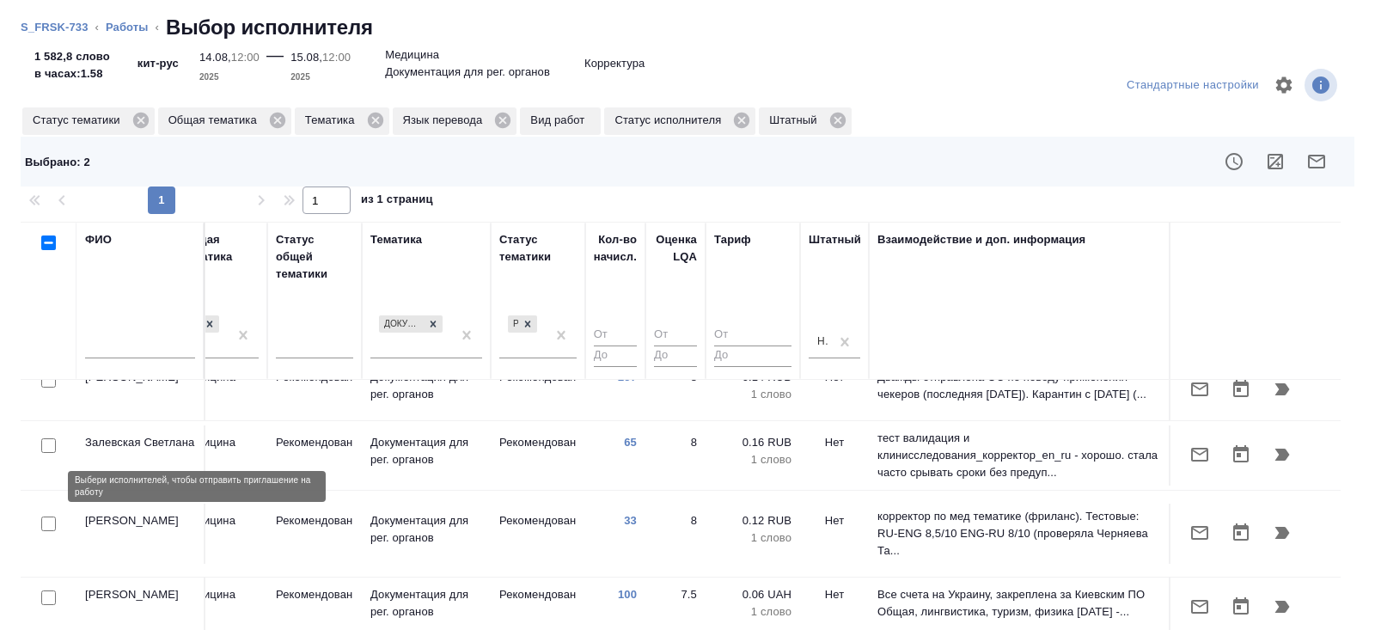
click at [50, 516] on input "checkbox" at bounding box center [48, 523] width 15 height 15
checkbox input "true"
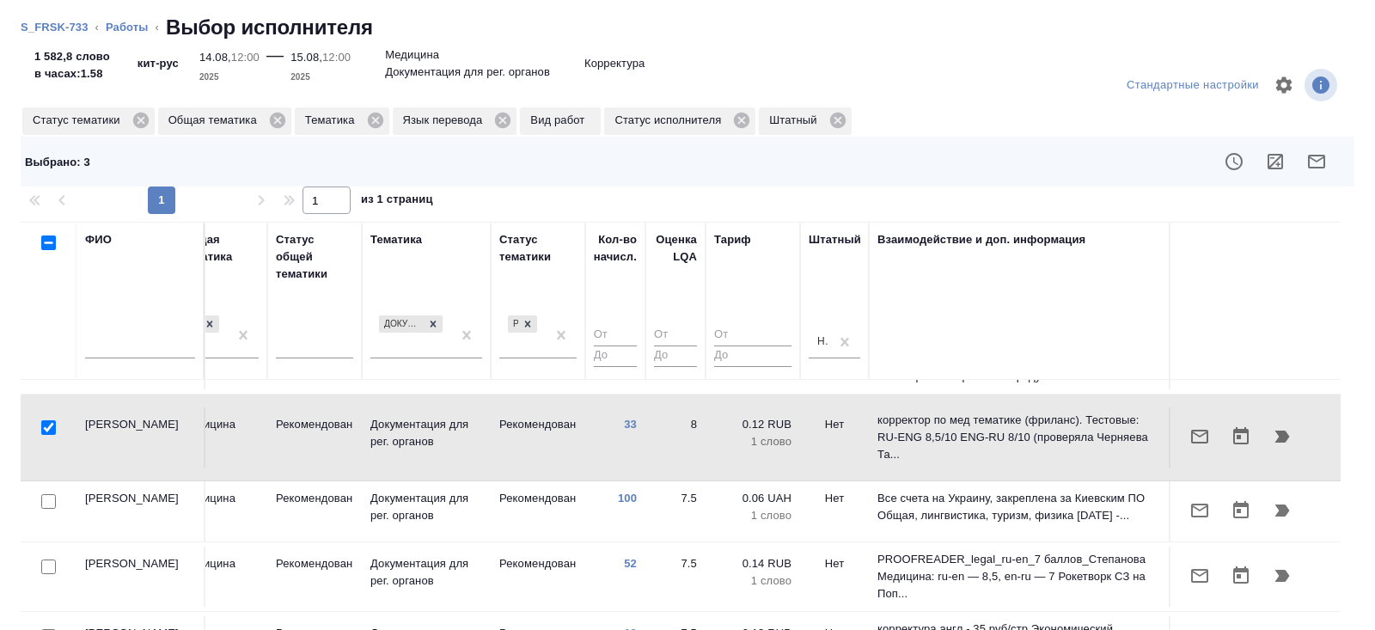
scroll to position [290, 1175]
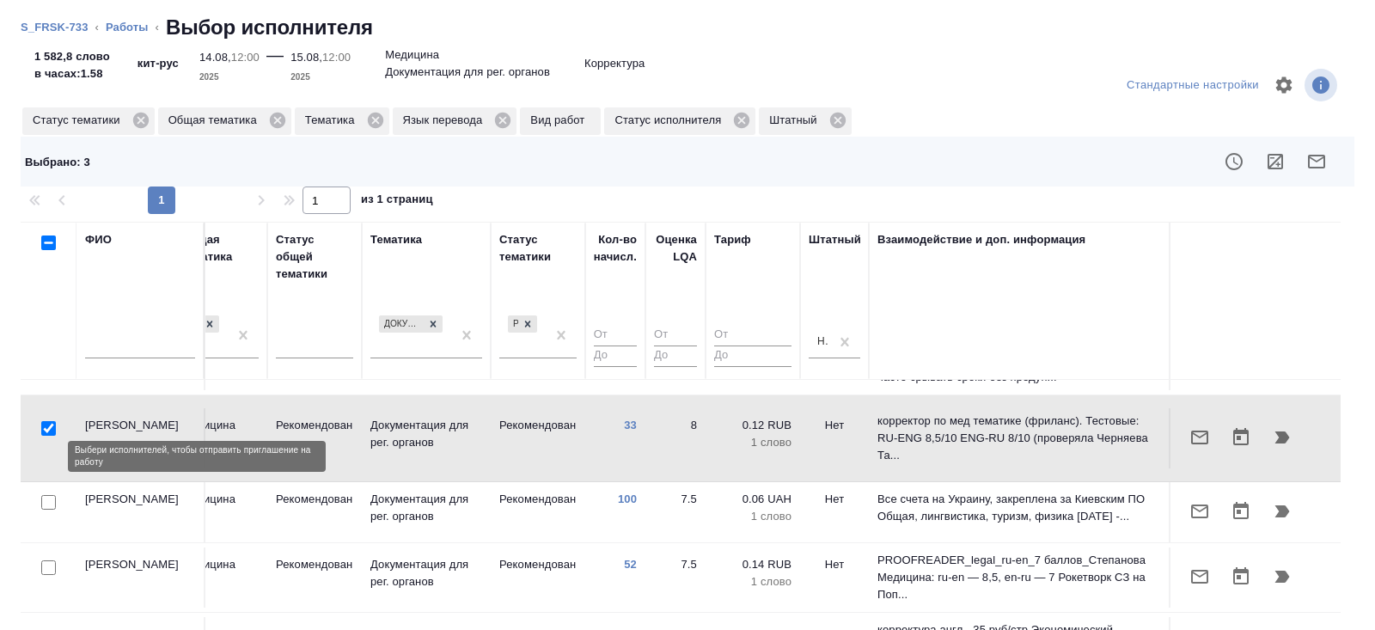
click at [46, 495] on input "checkbox" at bounding box center [48, 502] width 15 height 15
checkbox input "true"
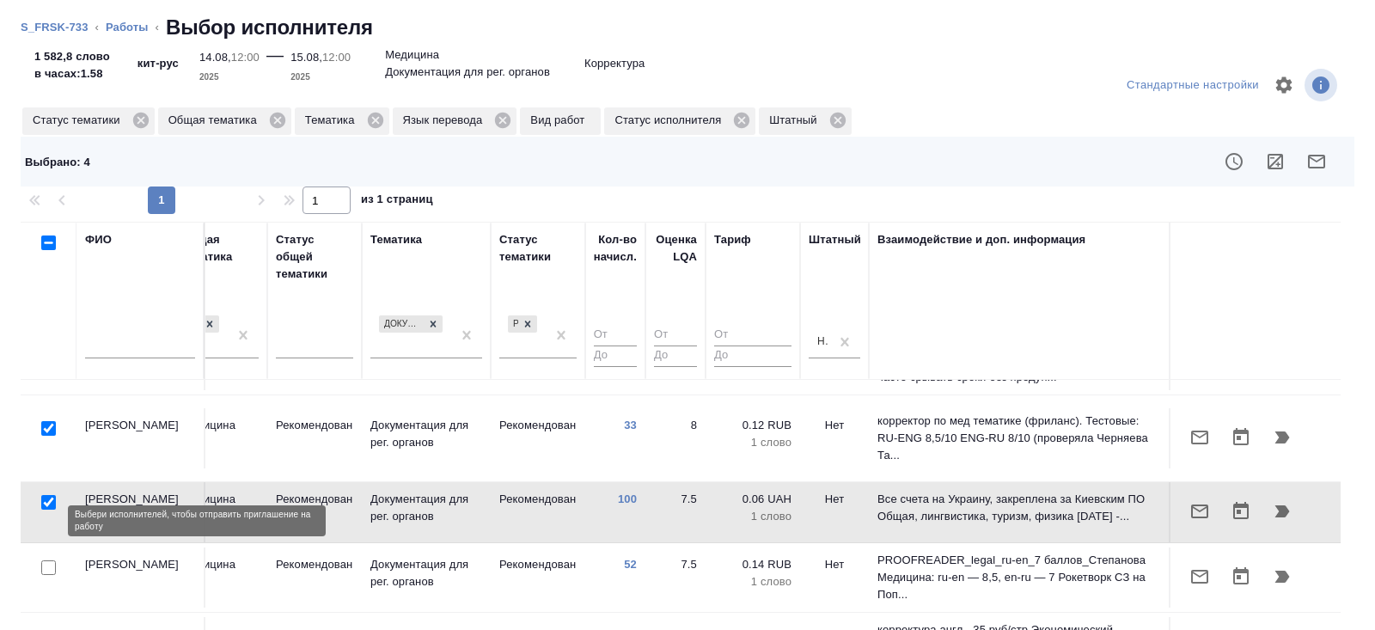
click at [46, 560] on input "checkbox" at bounding box center [48, 567] width 15 height 15
checkbox input "true"
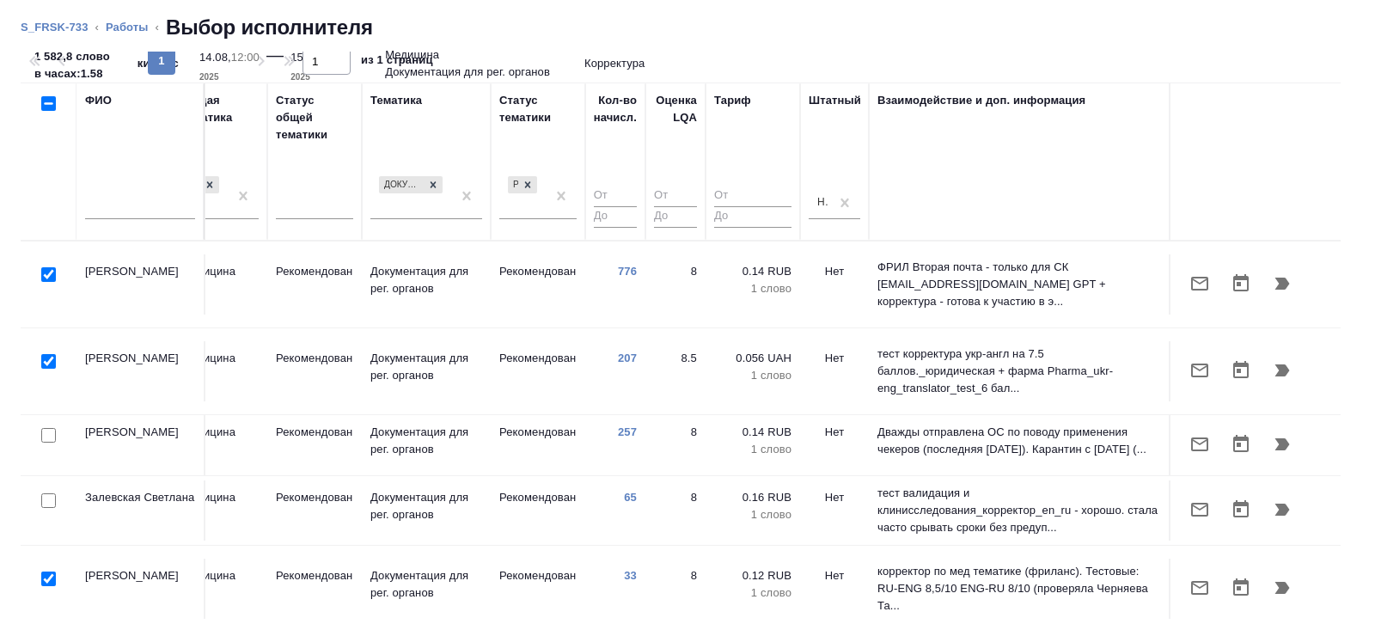
scroll to position [0, 0]
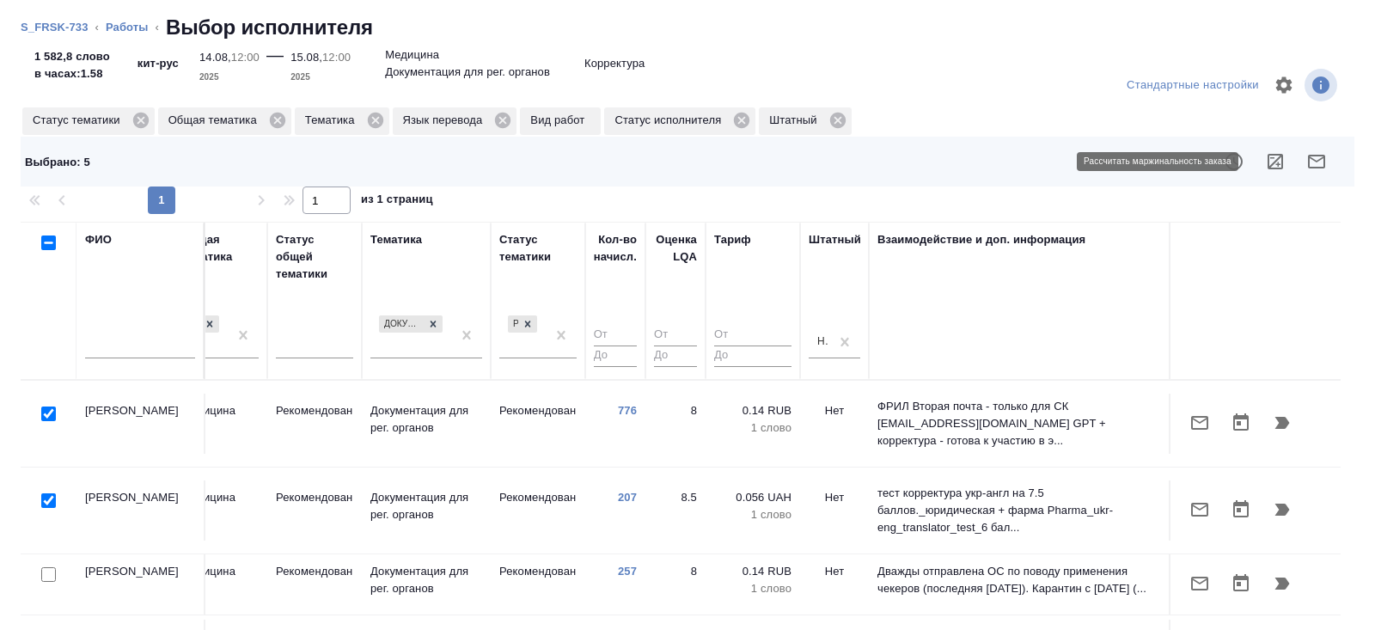
click at [1306, 172] on button "button" at bounding box center [1316, 161] width 41 height 41
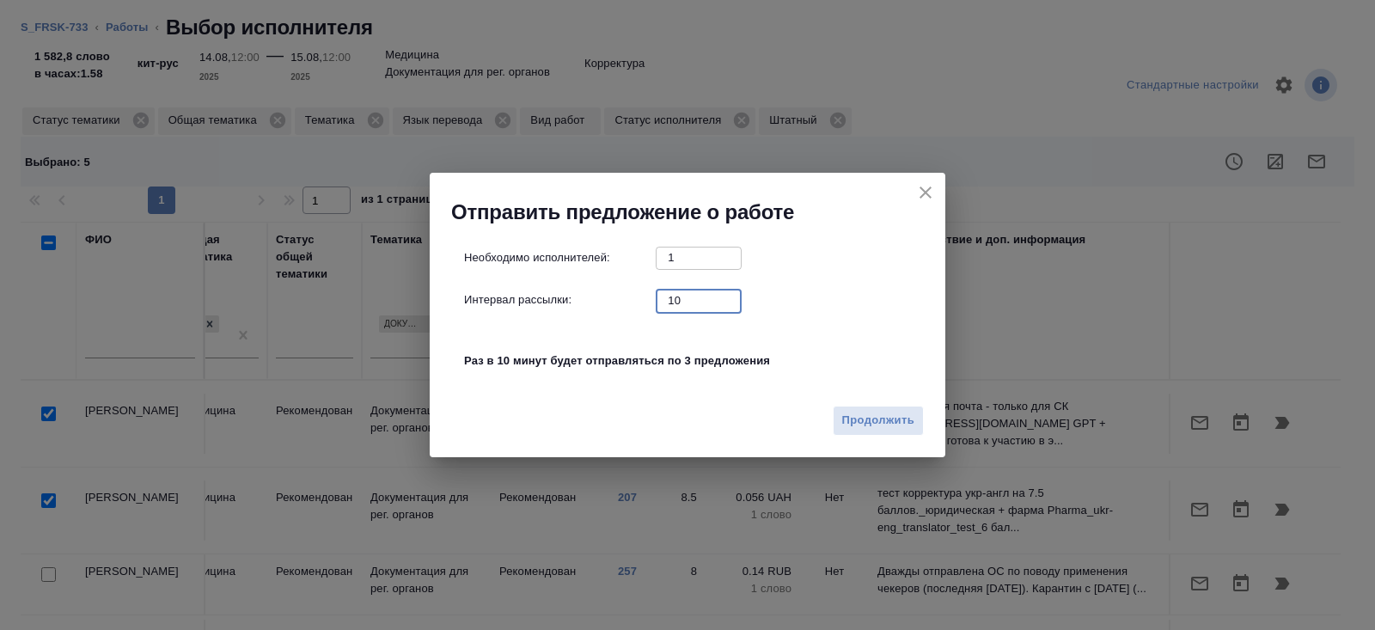
drag, startPoint x: 706, startPoint y: 301, endPoint x: 607, endPoint y: 270, distance: 104.3
click at [607, 270] on div "Необходимо исполнителей: 1 ​ Интервал рассылки: 10 ​ Раз в 10 минут будет отпра…" at bounding box center [694, 318] width 460 height 143
type input "0"
click at [869, 424] on span "Продолжить" at bounding box center [878, 421] width 72 height 20
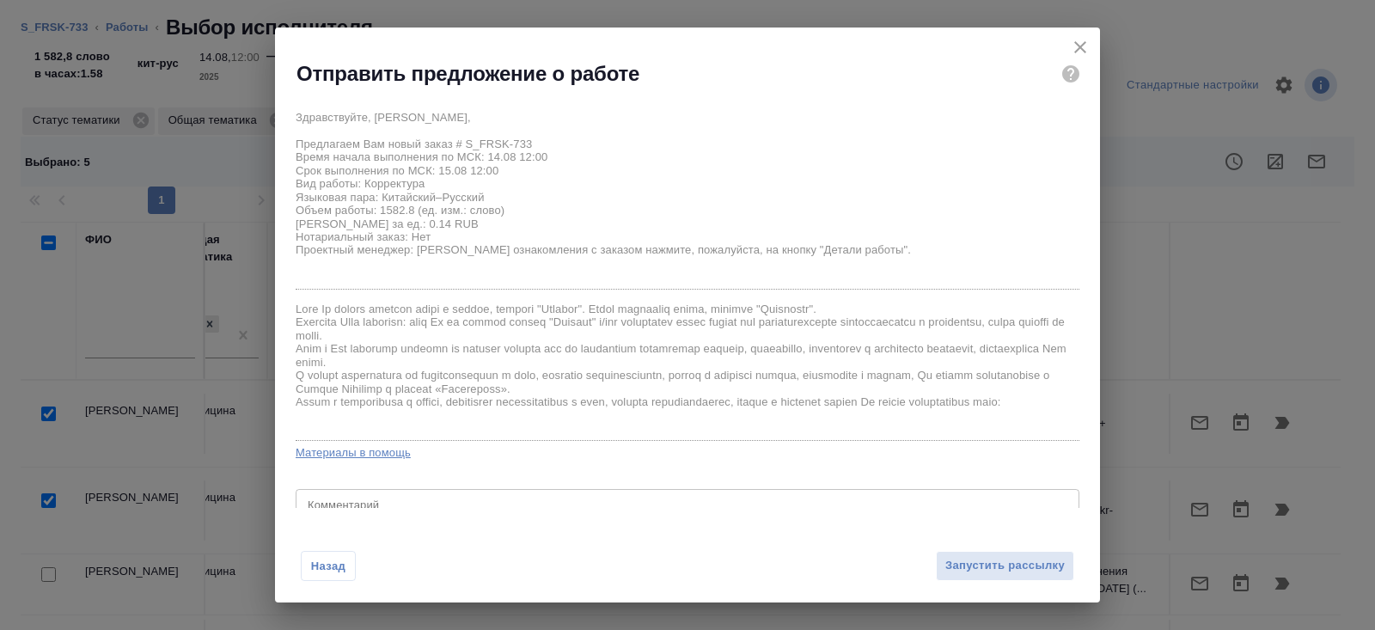
scroll to position [41, 0]
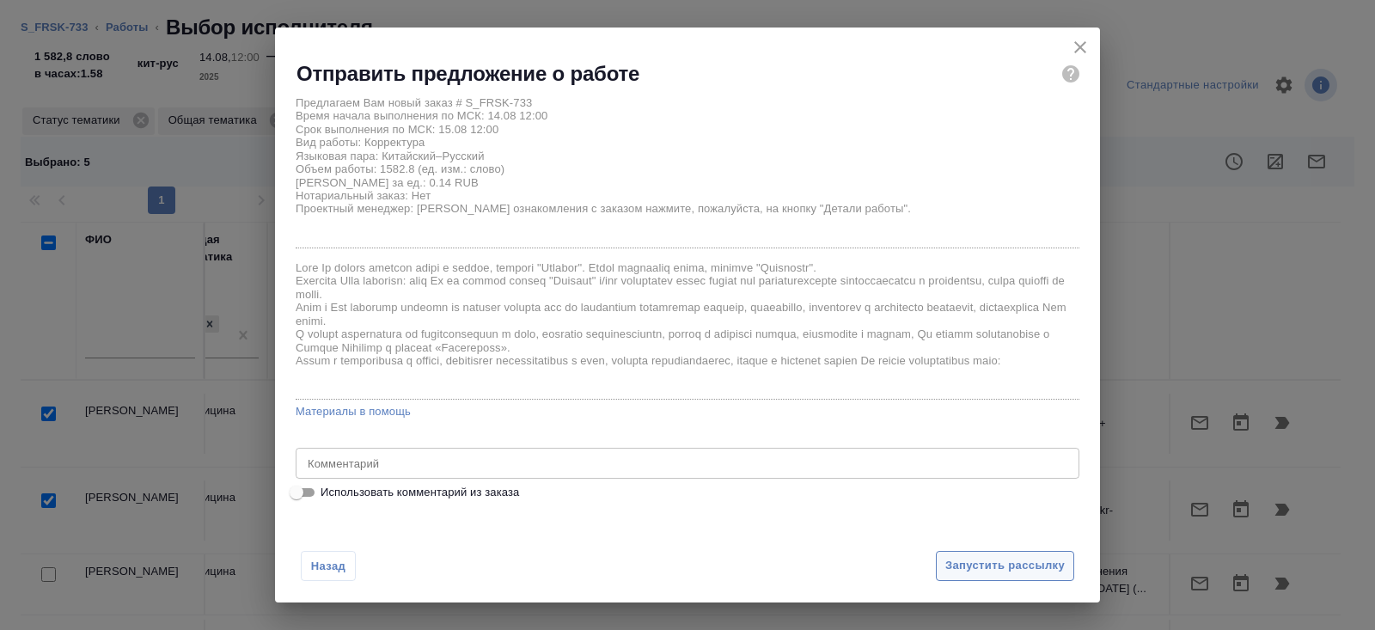
click at [950, 561] on span "Запустить рассылку" at bounding box center [1004, 566] width 119 height 20
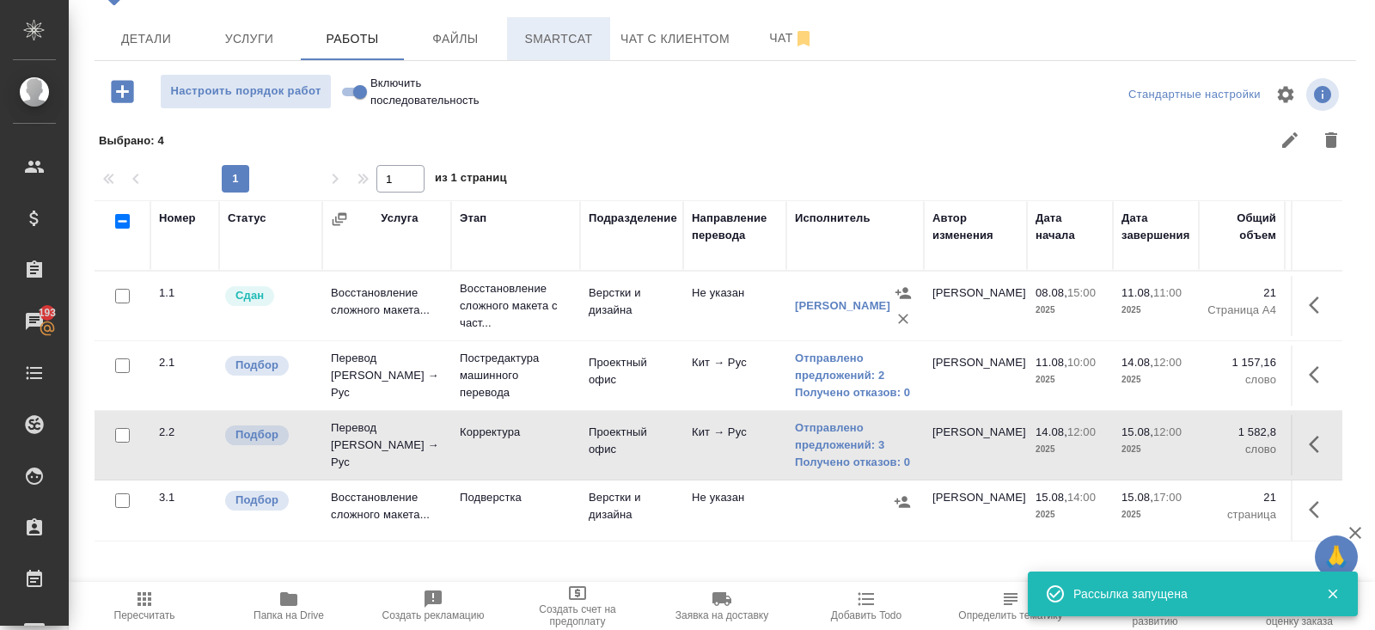
click at [564, 49] on button "Smartcat" at bounding box center [558, 38] width 103 height 43
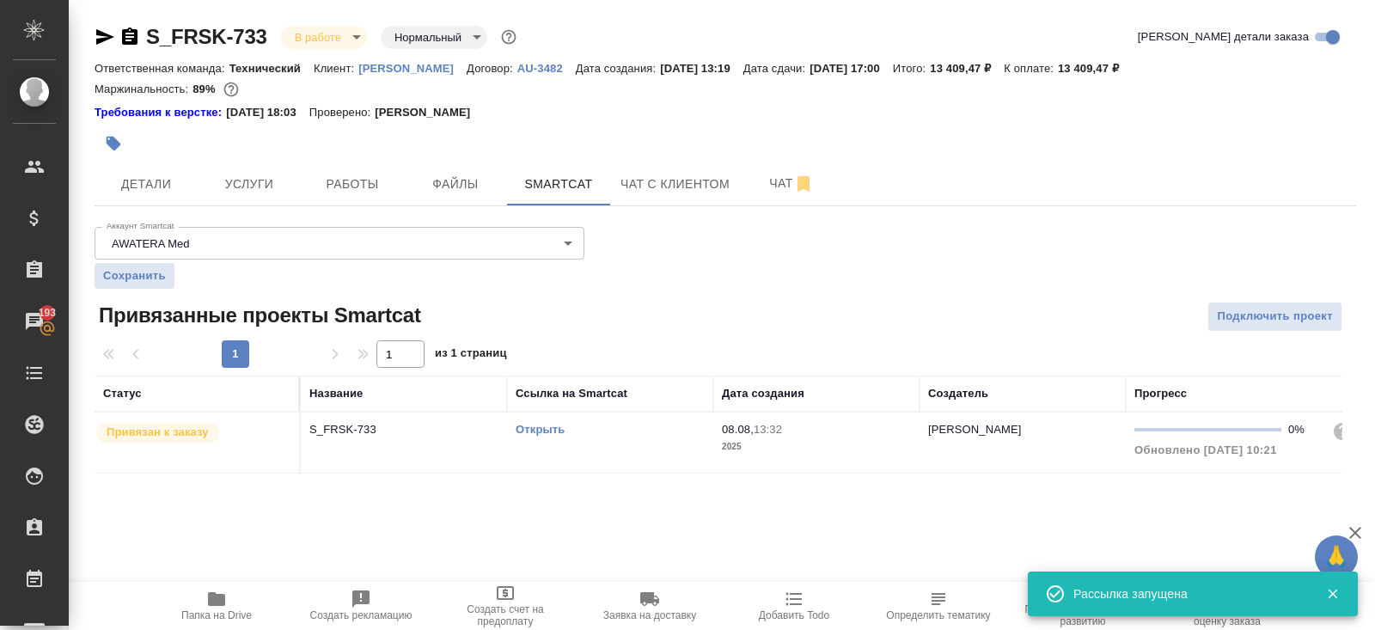
click at [626, 405] on th "Ссылка на Smartcat" at bounding box center [610, 393] width 206 height 36
click at [634, 425] on div "Открыть" at bounding box center [609, 429] width 189 height 17
click at [363, 159] on div at bounding box center [515, 144] width 841 height 38
click at [365, 181] on span "Работы" at bounding box center [352, 184] width 82 height 21
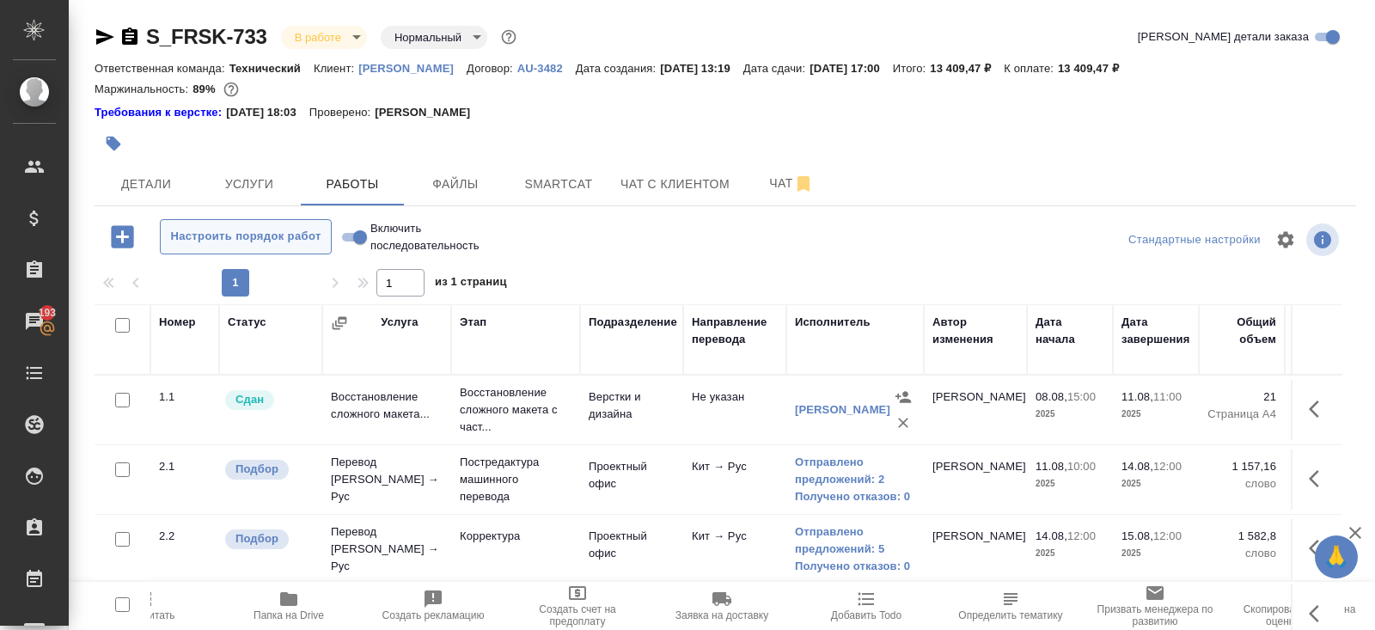
scroll to position [104, 0]
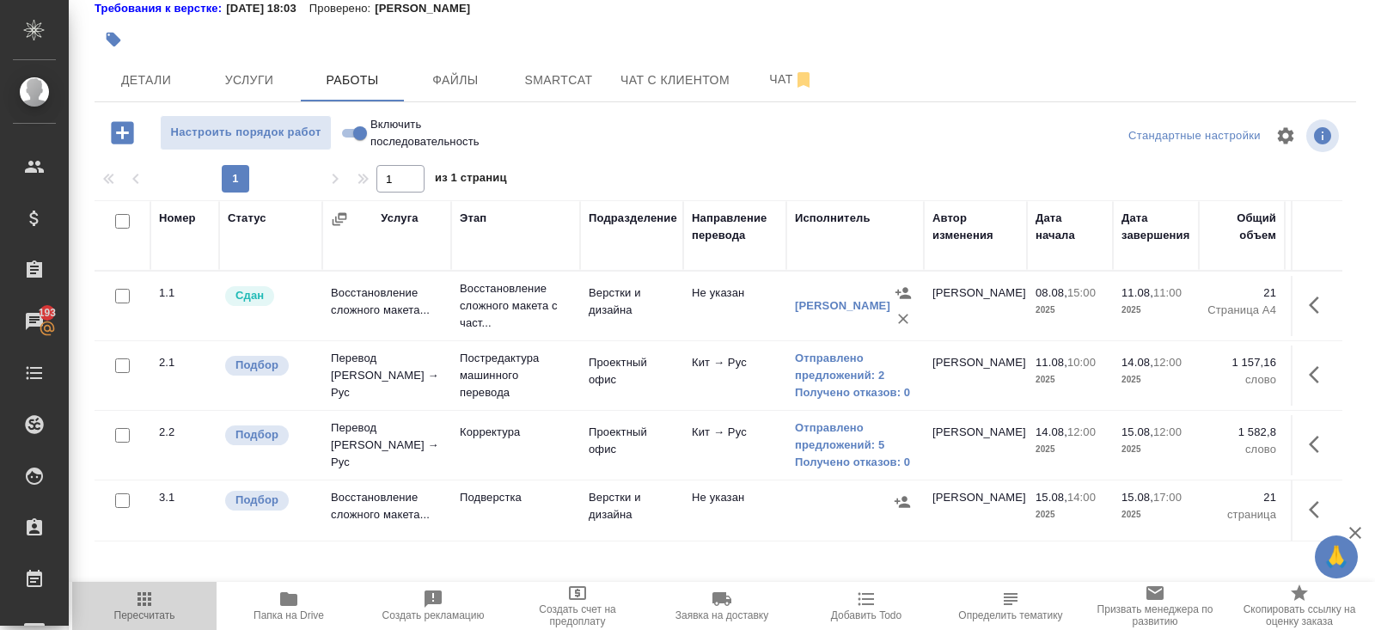
click at [128, 611] on span "Пересчитать" at bounding box center [144, 615] width 61 height 12
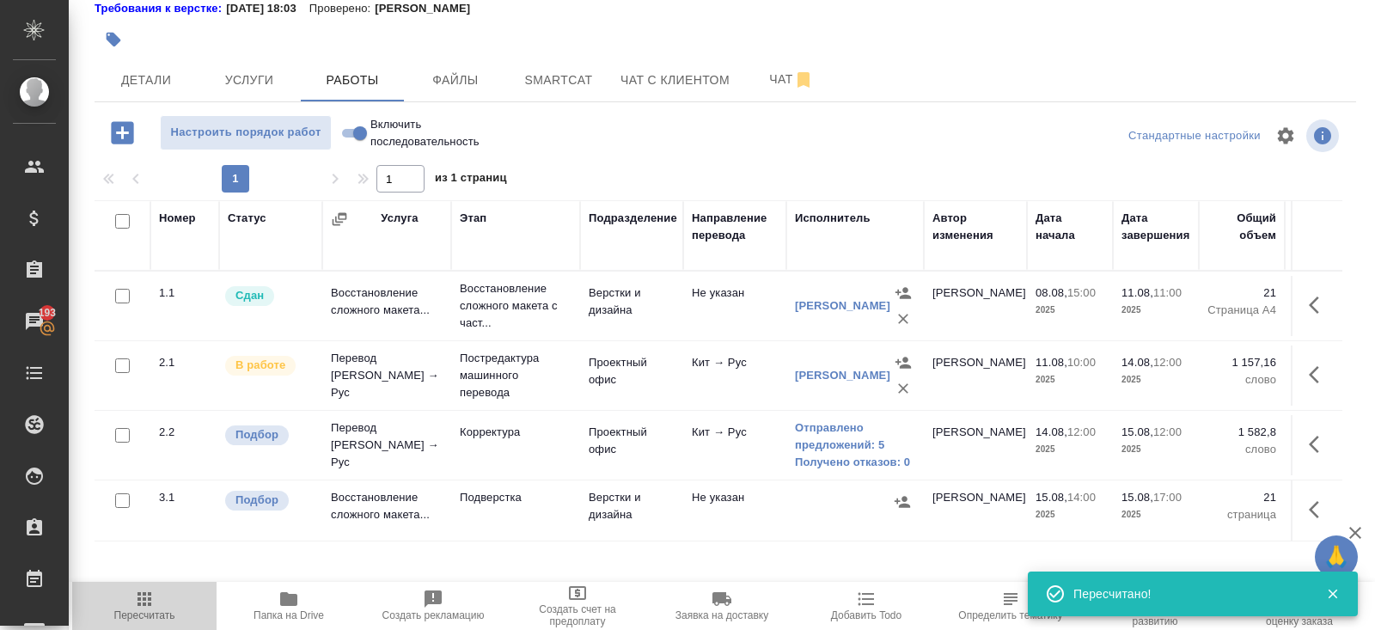
click at [156, 598] on span "Пересчитать" at bounding box center [144, 604] width 124 height 33
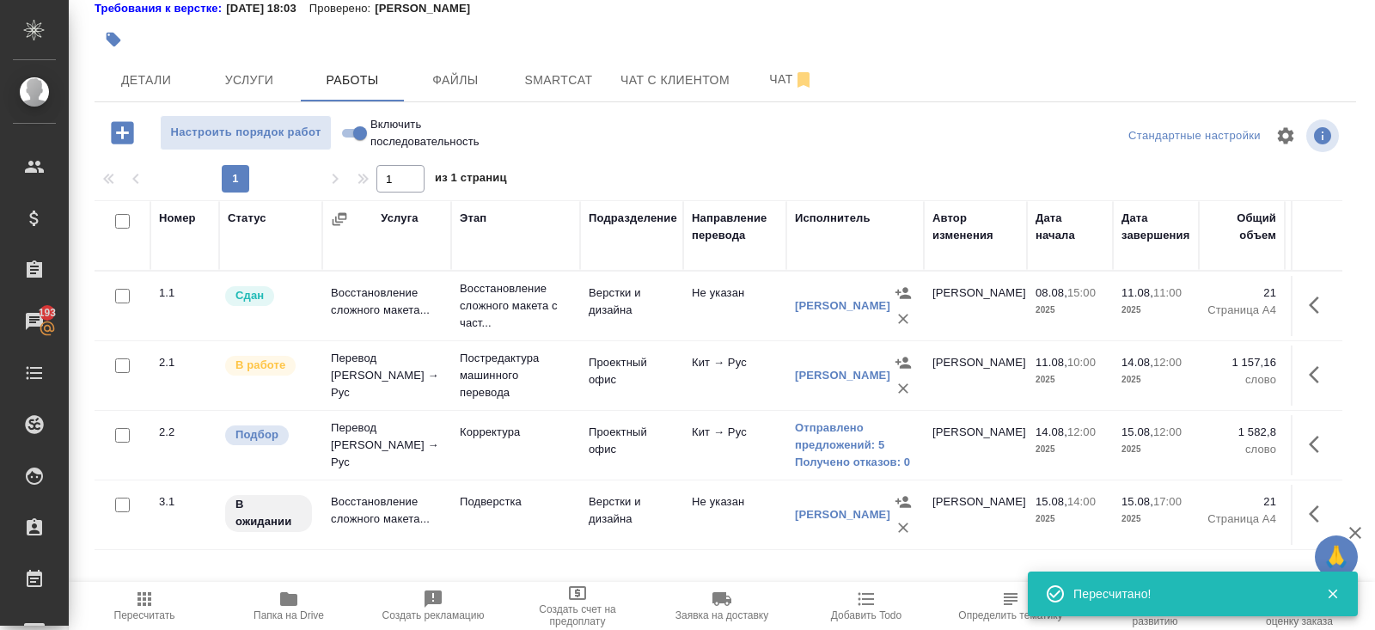
click at [145, 600] on icon "button" at bounding box center [144, 599] width 14 height 14
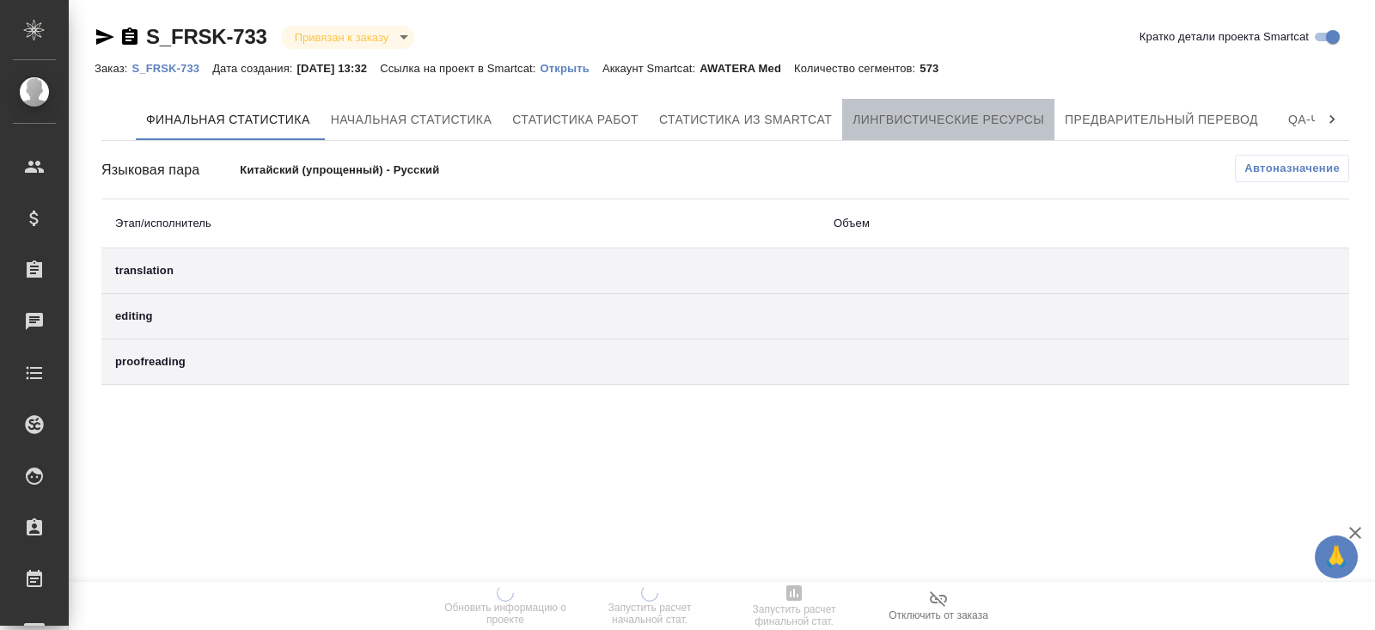
click at [1016, 137] on button "Лингвистические ресурсы" at bounding box center [948, 119] width 212 height 41
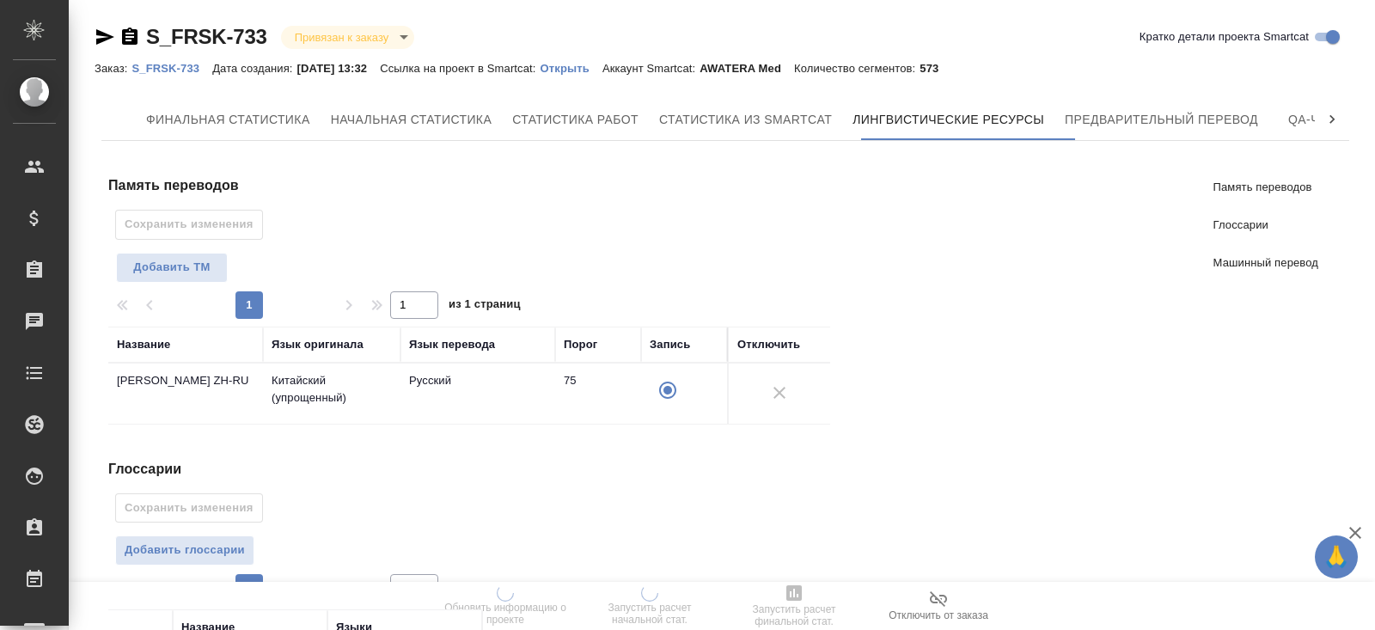
scroll to position [332, 0]
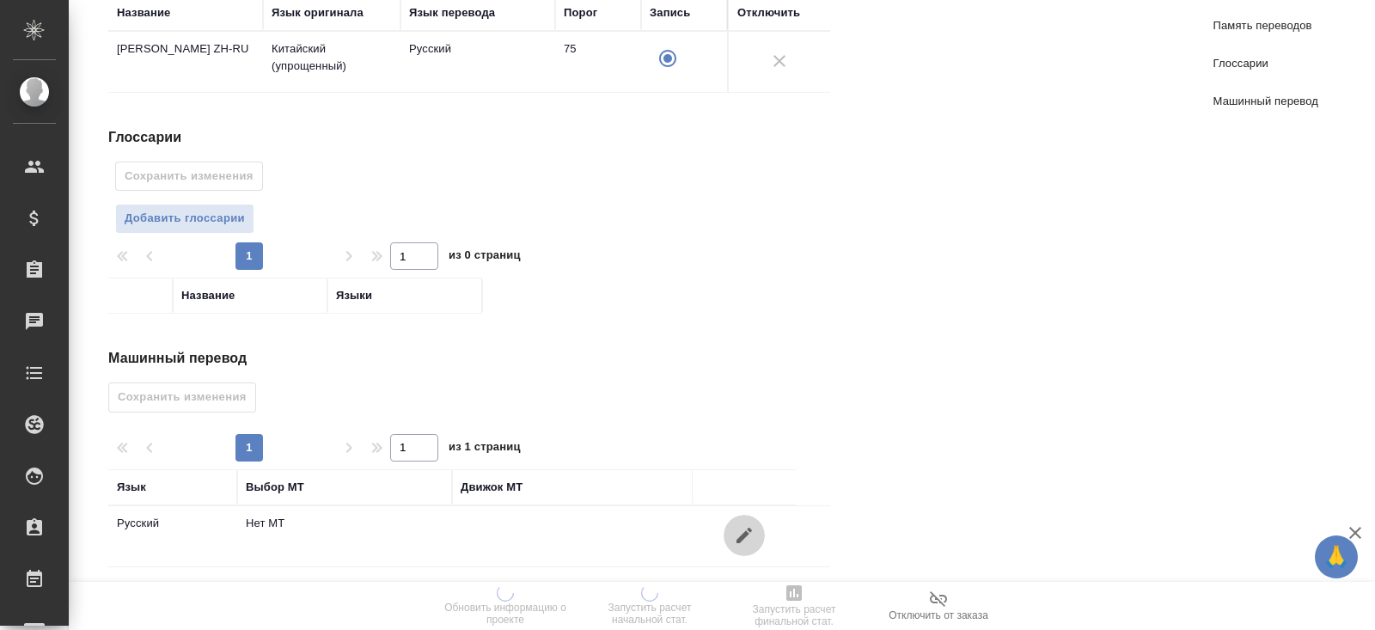
click at [750, 515] on button "button" at bounding box center [743, 535] width 41 height 41
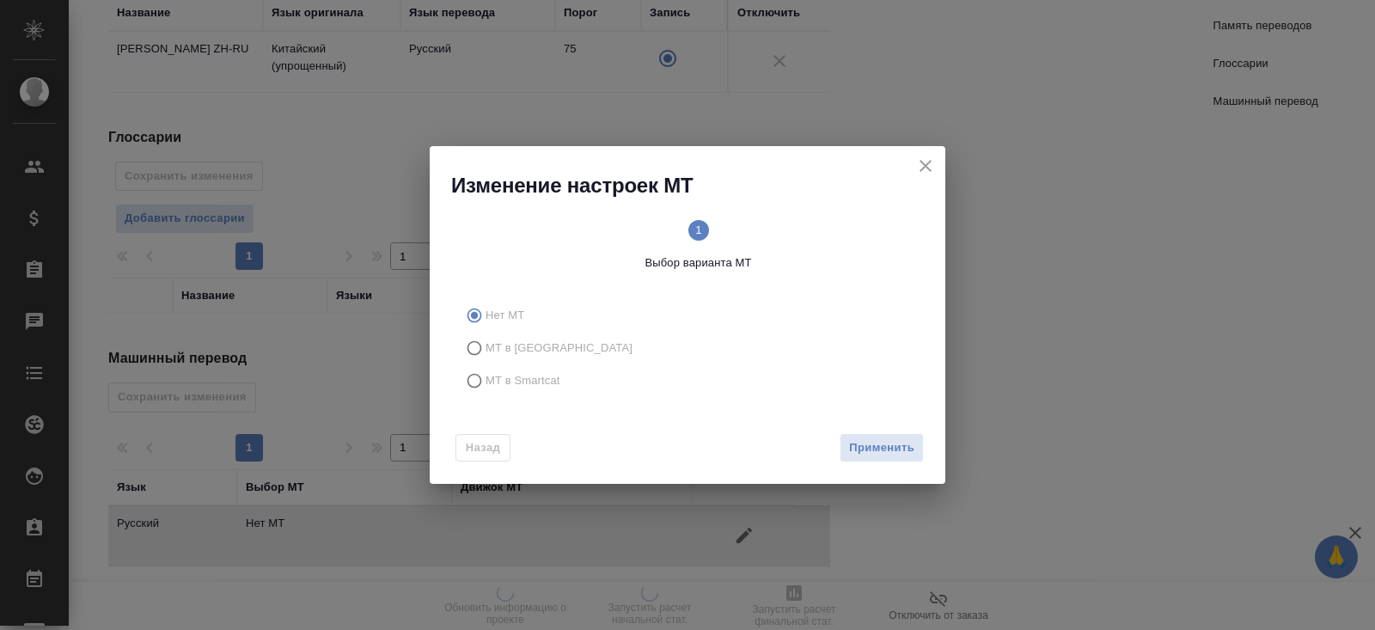
click at [529, 384] on span "МТ в Smartcat" at bounding box center [522, 380] width 75 height 17
click at [485, 384] on input "МТ в Smartcat" at bounding box center [471, 380] width 27 height 33
radio input "true"
click at [881, 447] on span "Вперед" at bounding box center [892, 448] width 43 height 20
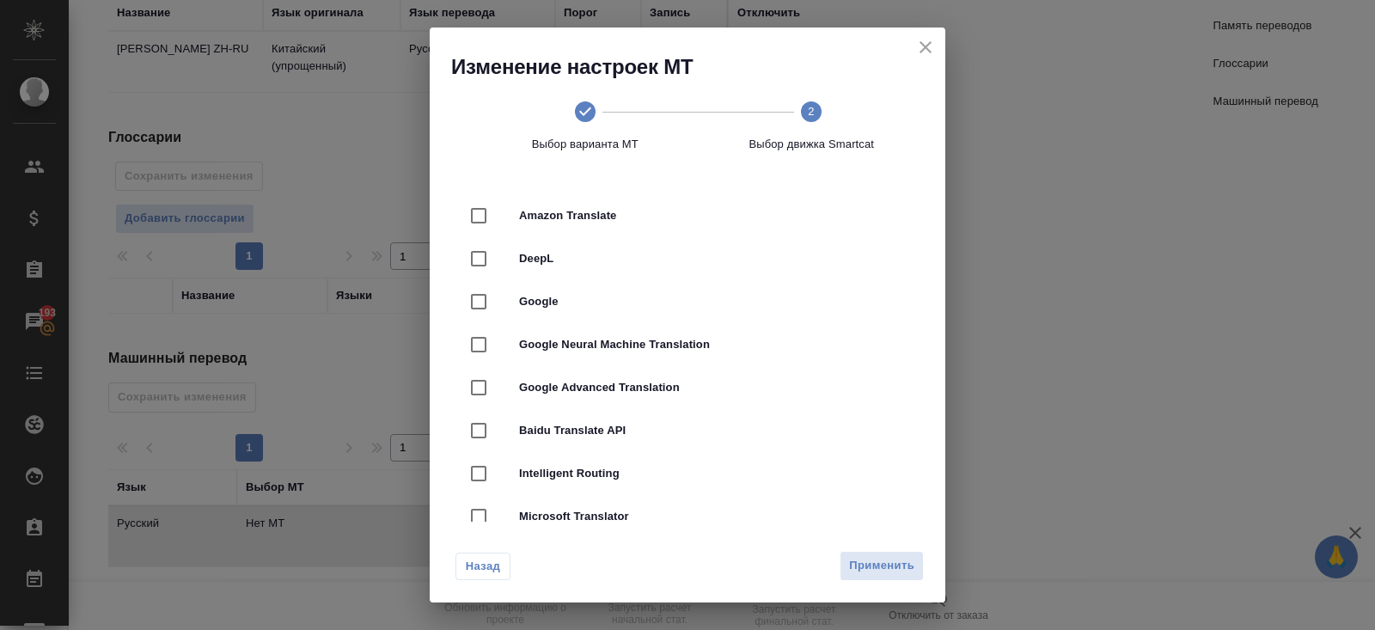
click at [544, 258] on span "DeepL" at bounding box center [711, 258] width 385 height 17
checkbox input "true"
click at [881, 553] on button "Применить" at bounding box center [881, 566] width 84 height 30
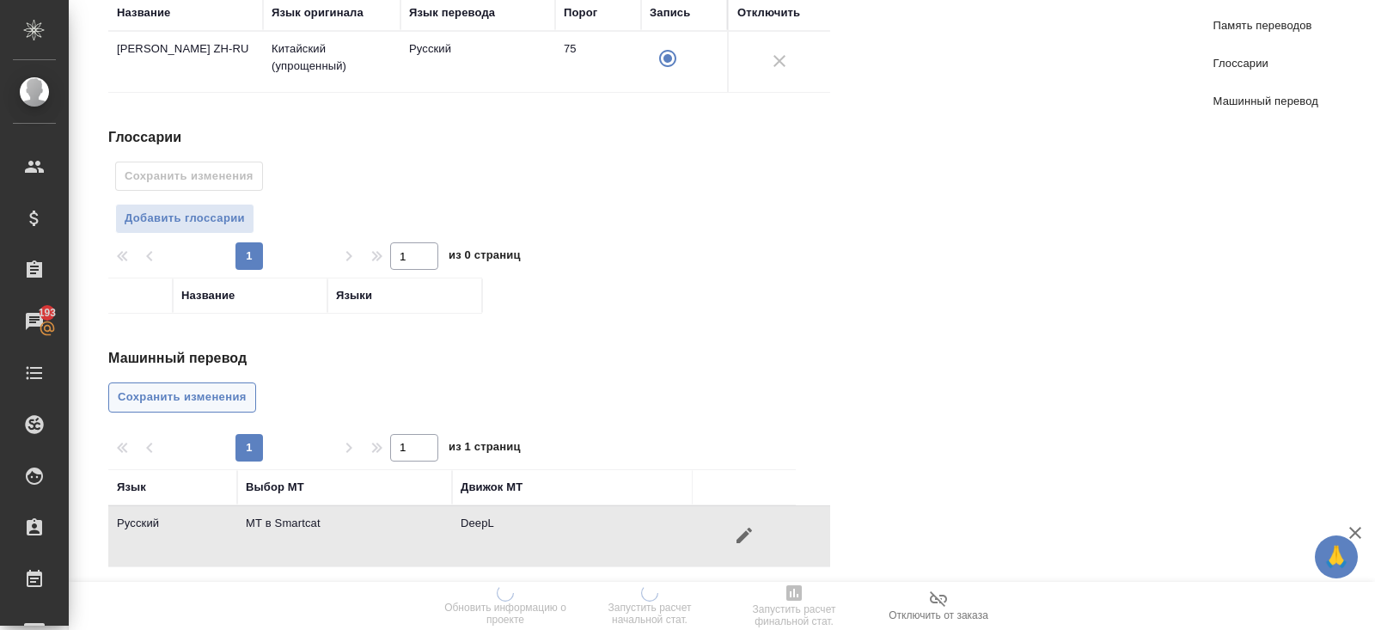
click at [188, 387] on span "Сохранить изменения" at bounding box center [182, 397] width 129 height 20
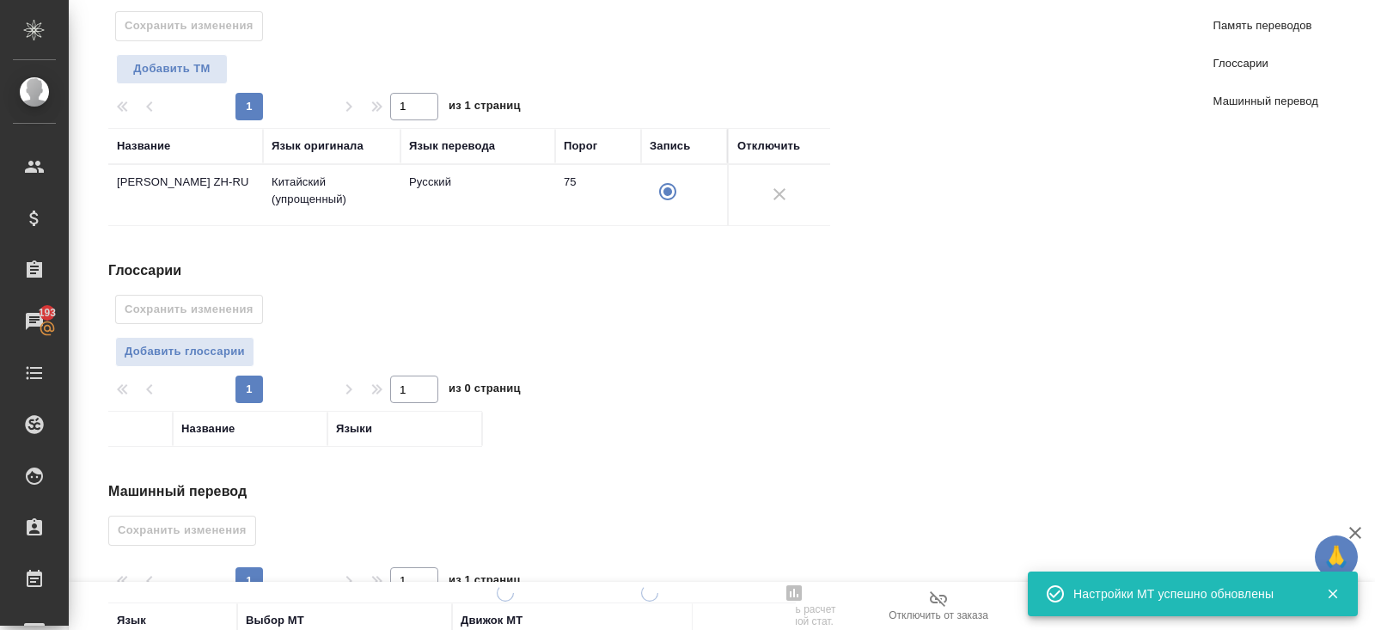
scroll to position [0, 0]
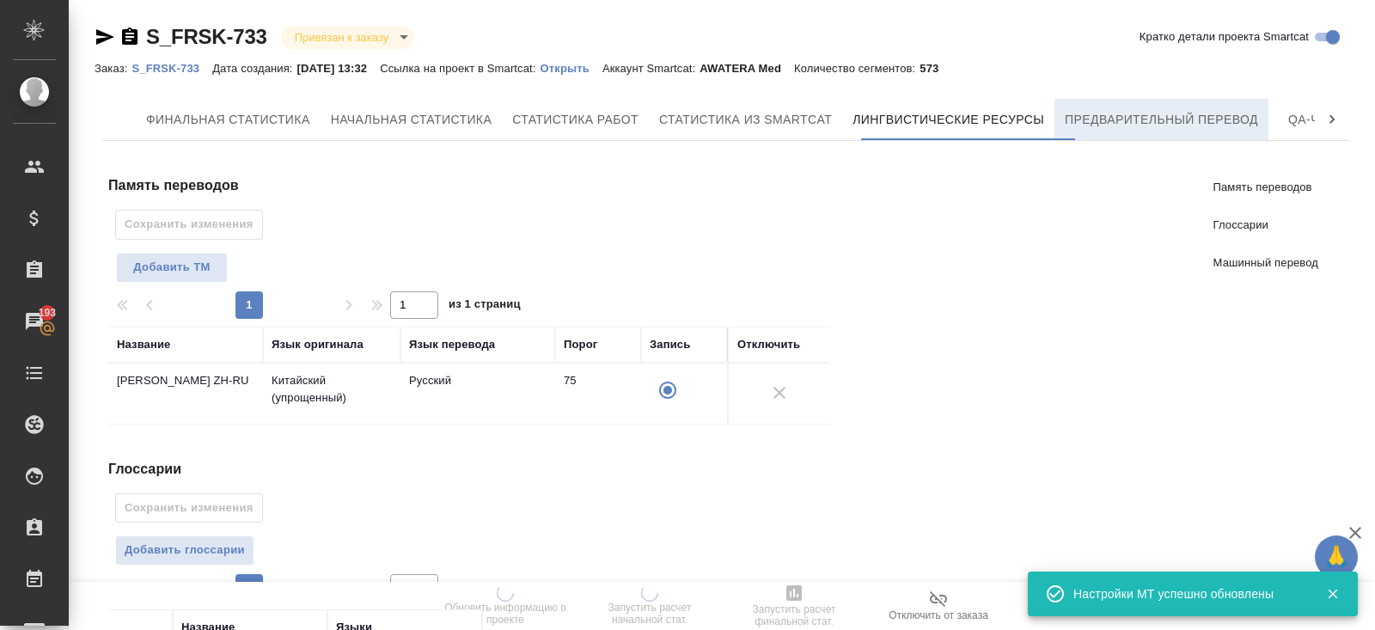
click at [1139, 113] on span "Предварительный перевод" at bounding box center [1160, 119] width 193 height 21
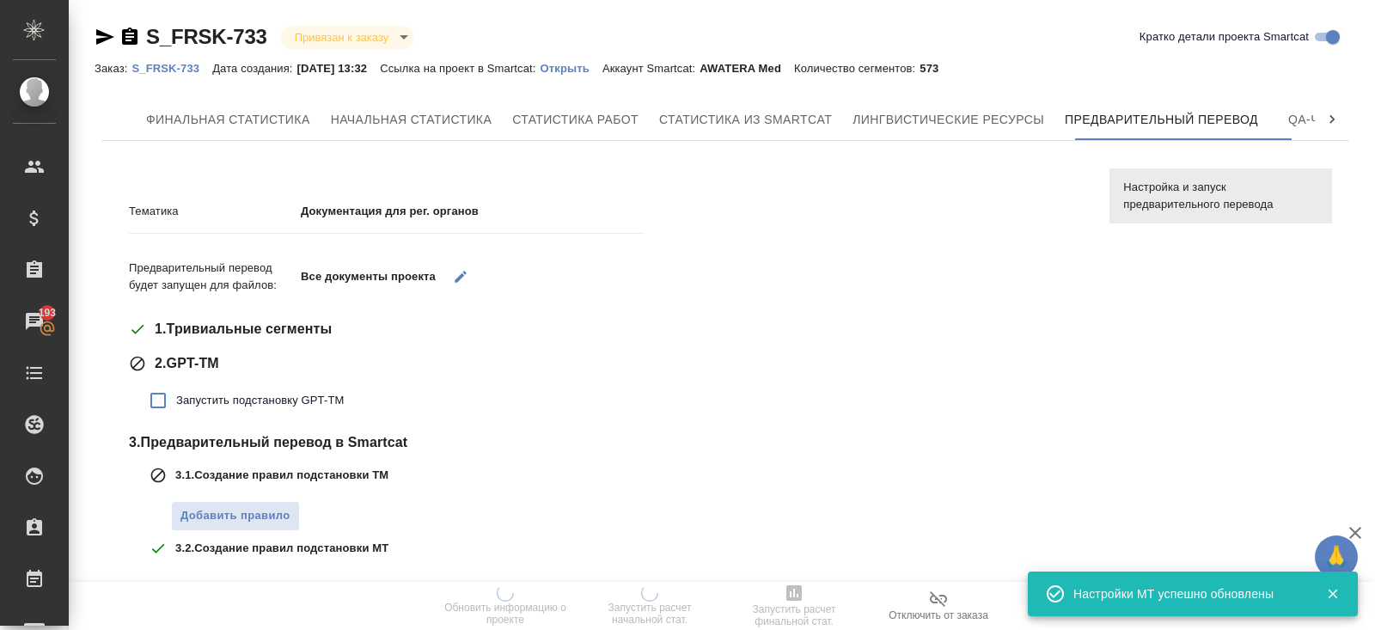
click at [240, 396] on span "Запустить подстановку GPT-TM" at bounding box center [260, 400] width 168 height 17
click at [176, 396] on input "Запустить подстановку GPT-TM" at bounding box center [158, 400] width 36 height 36
checkbox input "true"
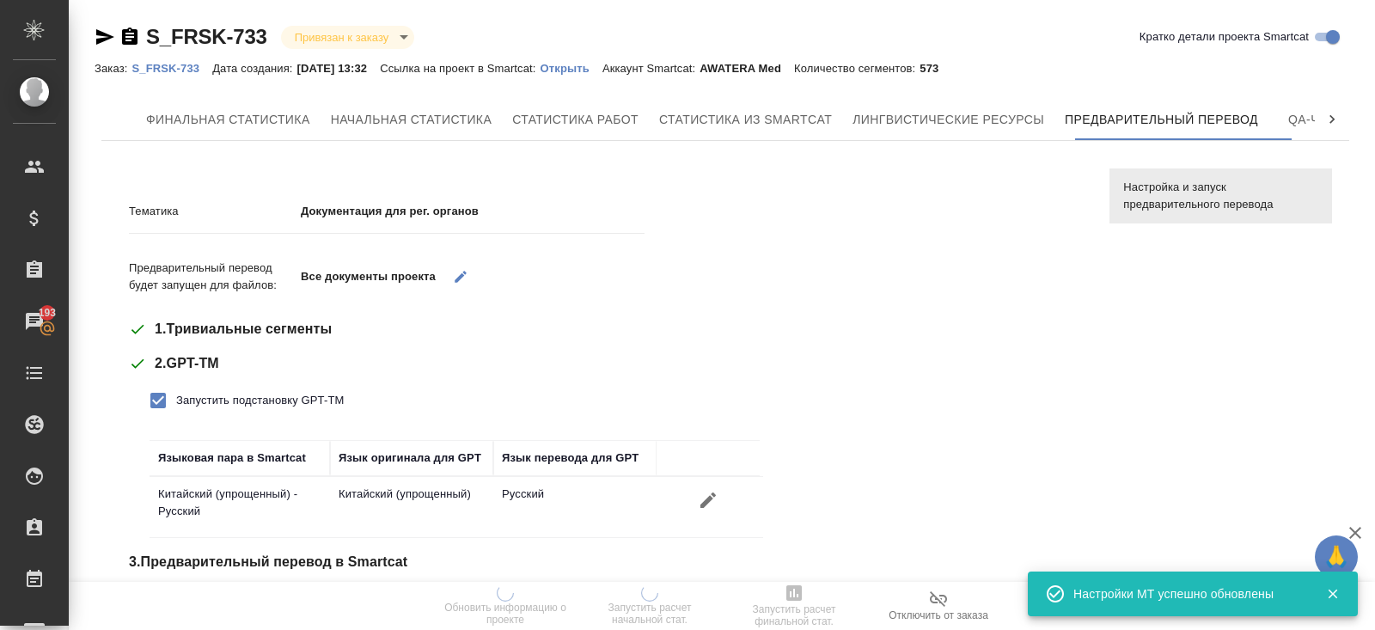
scroll to position [247, 0]
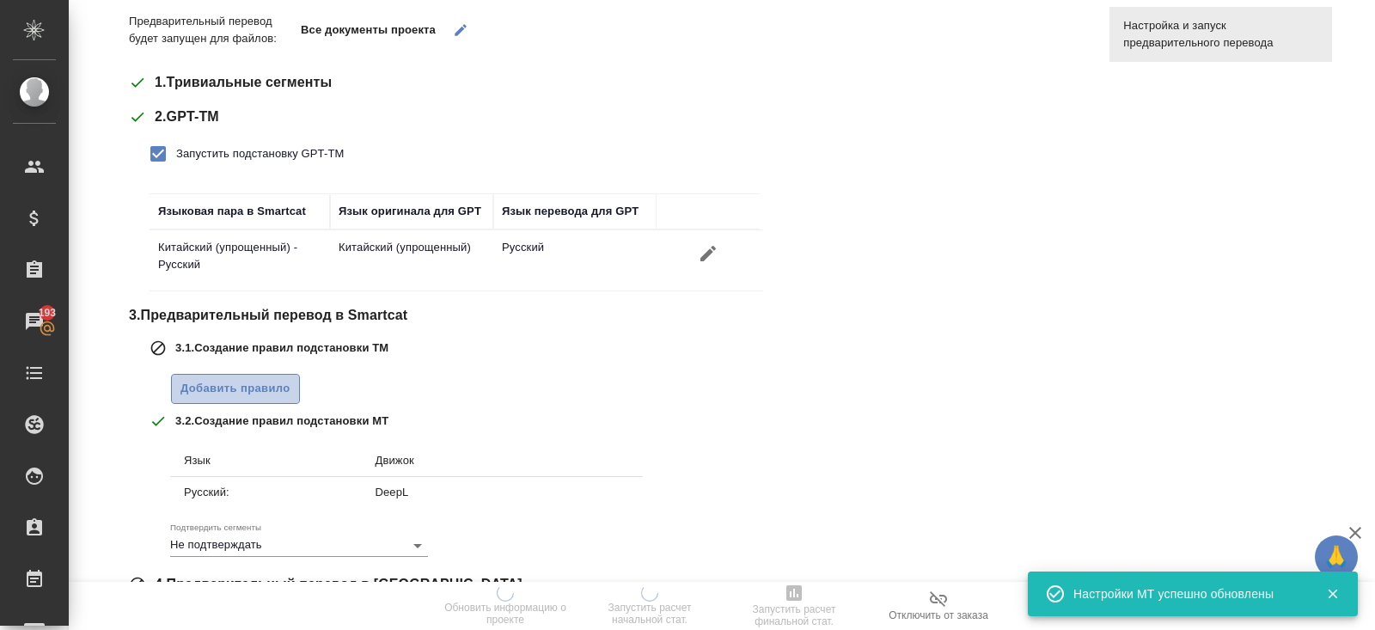
click at [236, 387] on span "Добавить правило" at bounding box center [235, 389] width 110 height 20
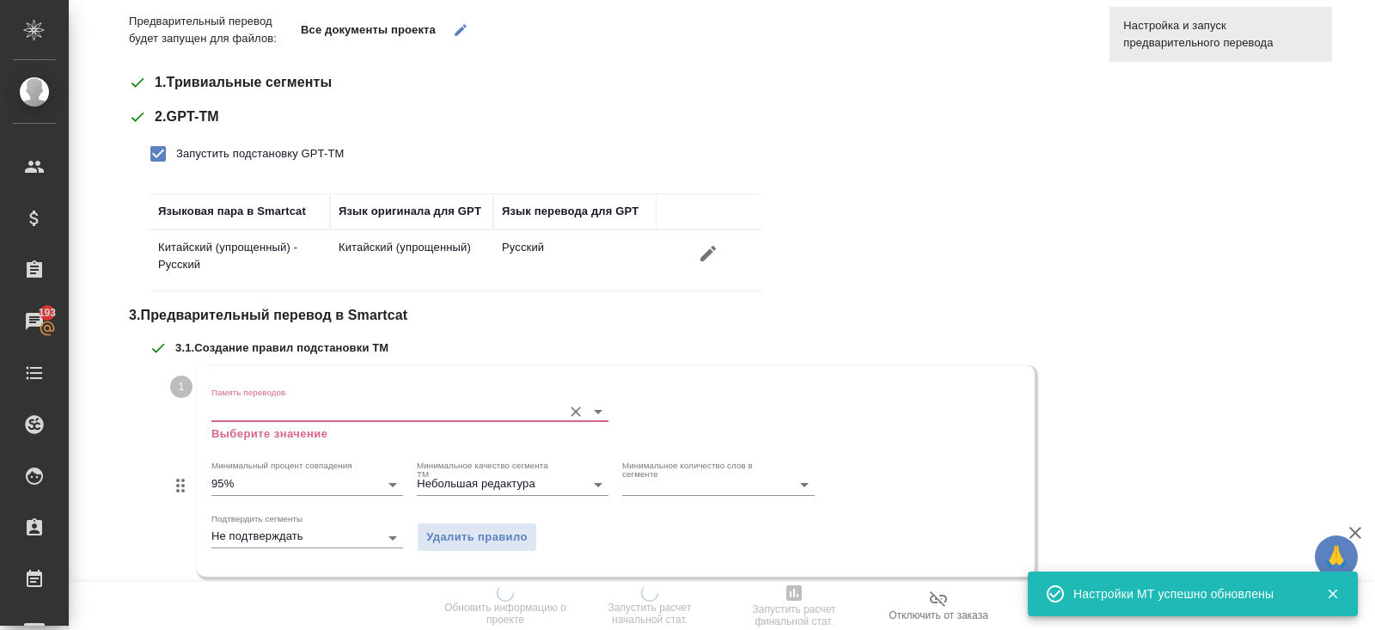
drag, startPoint x: 236, startPoint y: 387, endPoint x: 236, endPoint y: 422, distance: 35.2
click at [236, 420] on div "Память переводов Выберите значение" at bounding box center [409, 415] width 397 height 56
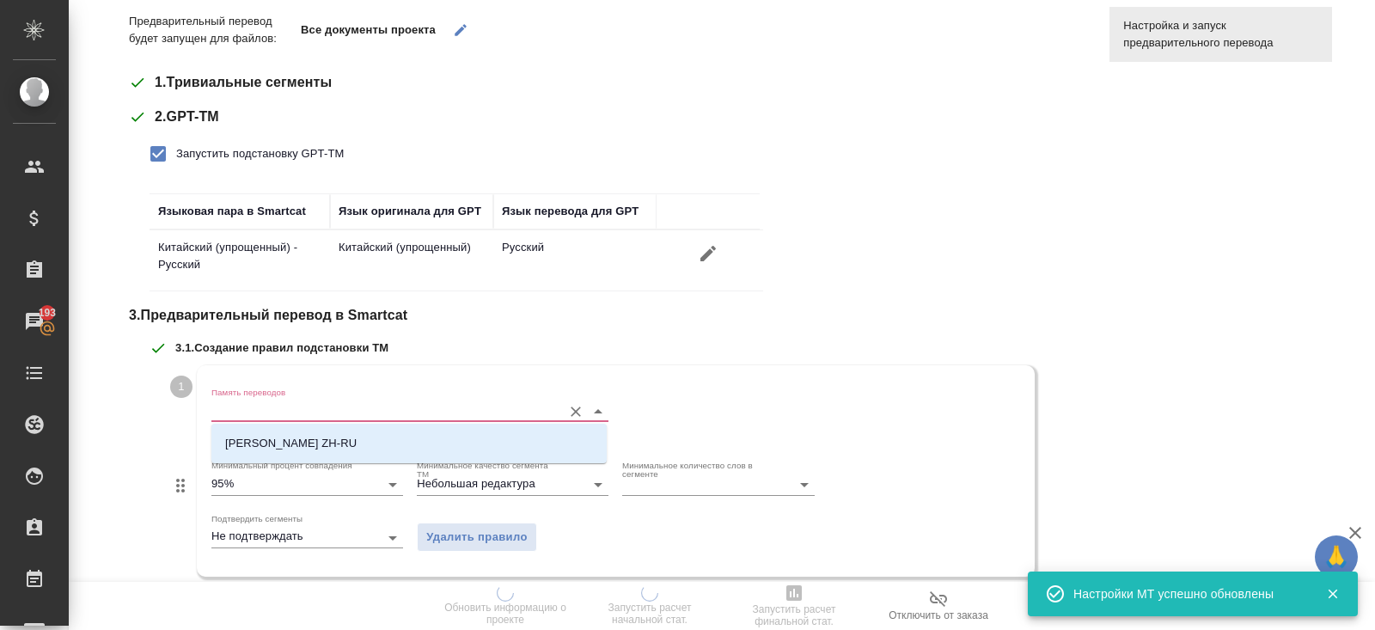
click at [236, 416] on input "Память переводов" at bounding box center [382, 410] width 342 height 21
click at [245, 439] on p "Fresenius Kabi ZH-RU" at bounding box center [290, 443] width 131 height 17
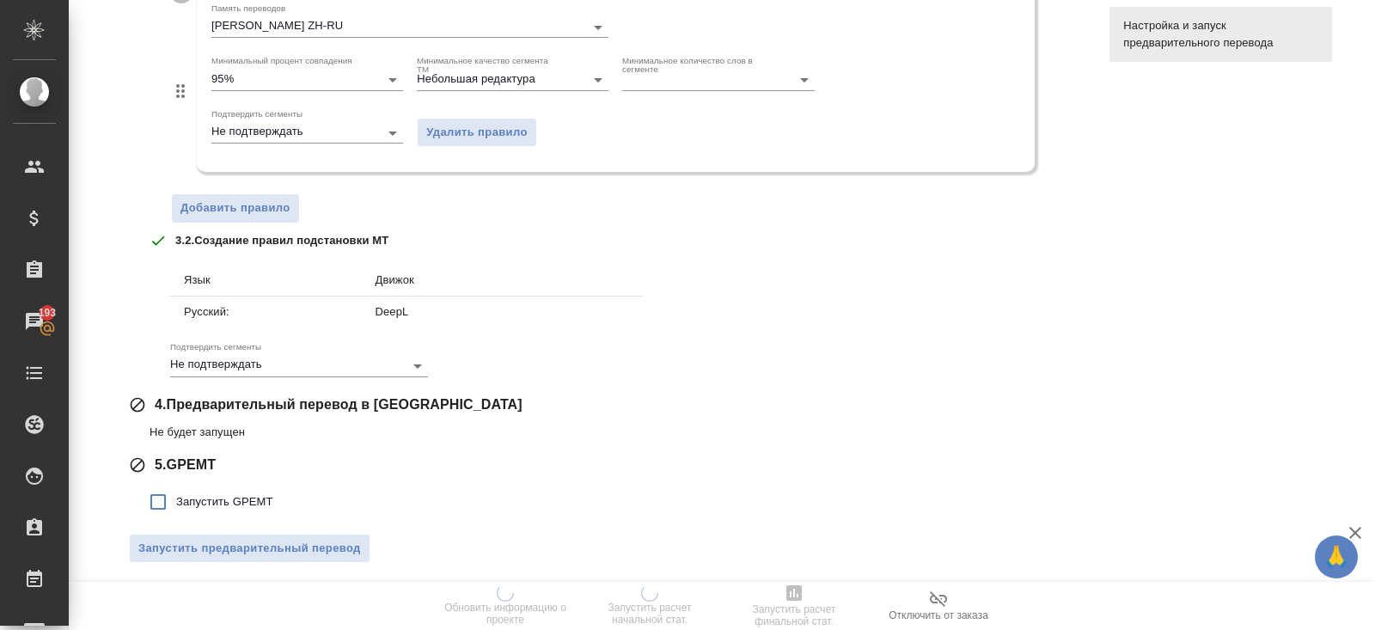
click at [238, 486] on label "Запустить GPEMT" at bounding box center [206, 502] width 133 height 36
click at [176, 486] on input "Запустить GPEMT" at bounding box center [158, 502] width 36 height 36
checkbox input "true"
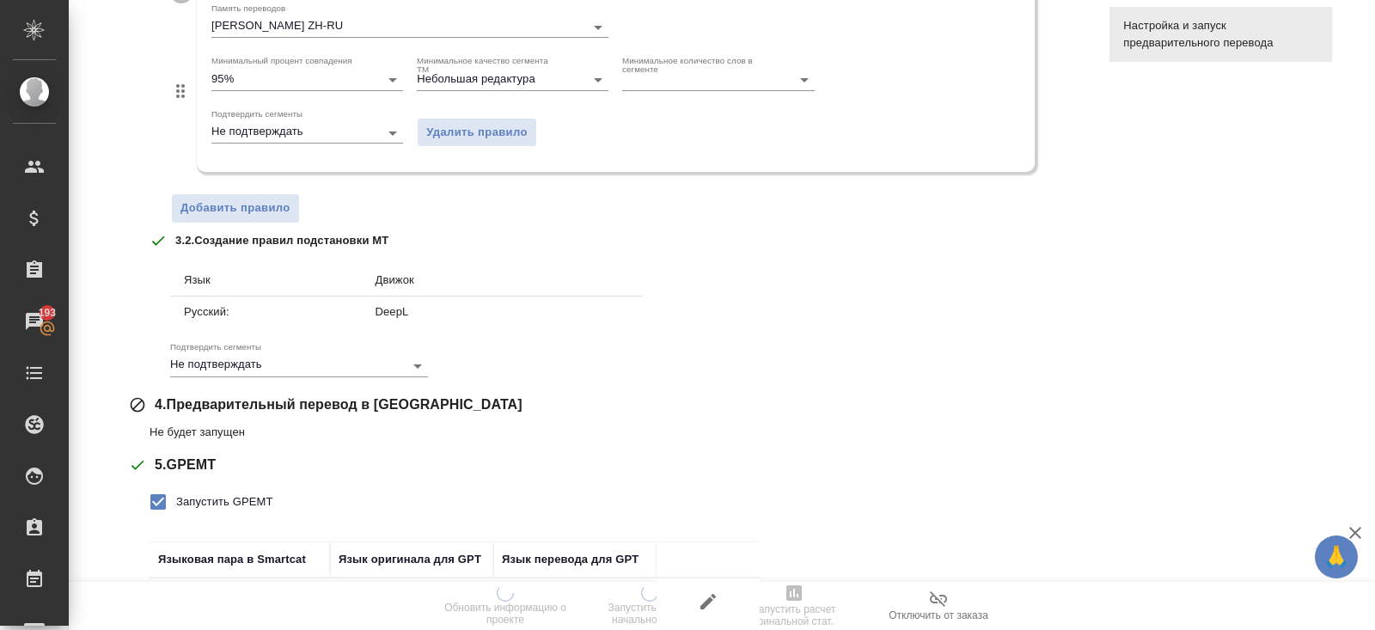
scroll to position [748, 0]
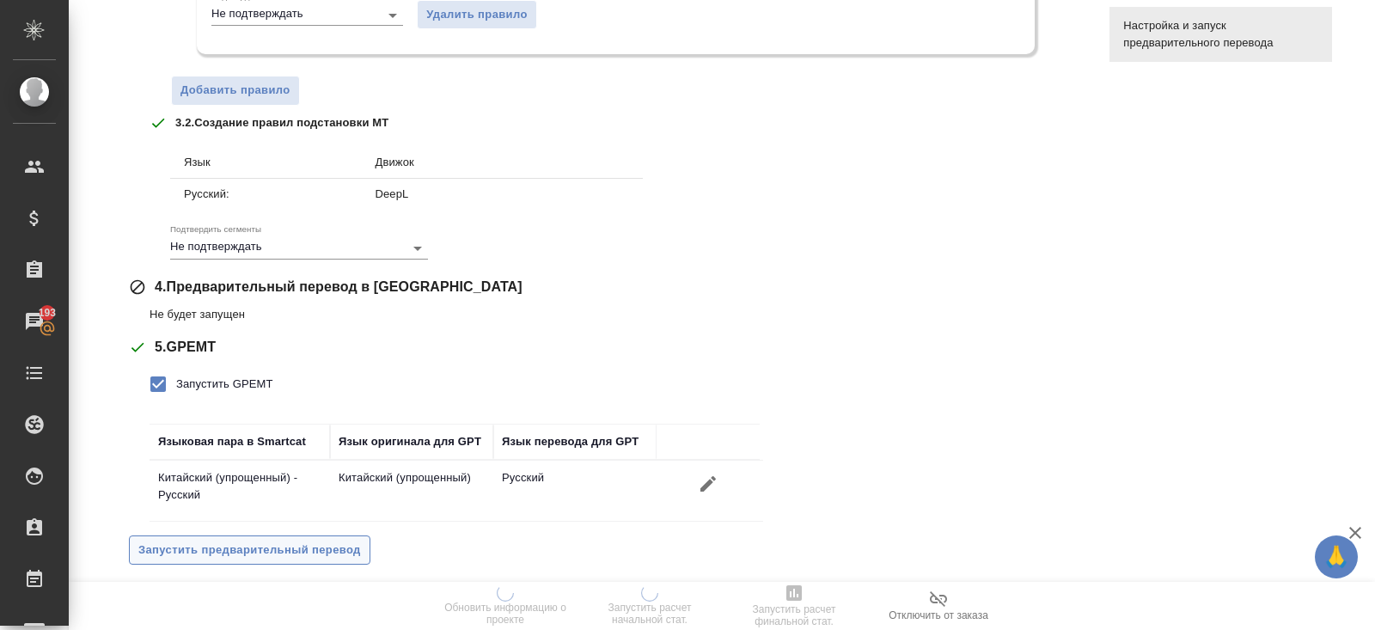
click at [243, 540] on span "Запустить предварительный перевод" at bounding box center [249, 550] width 223 height 20
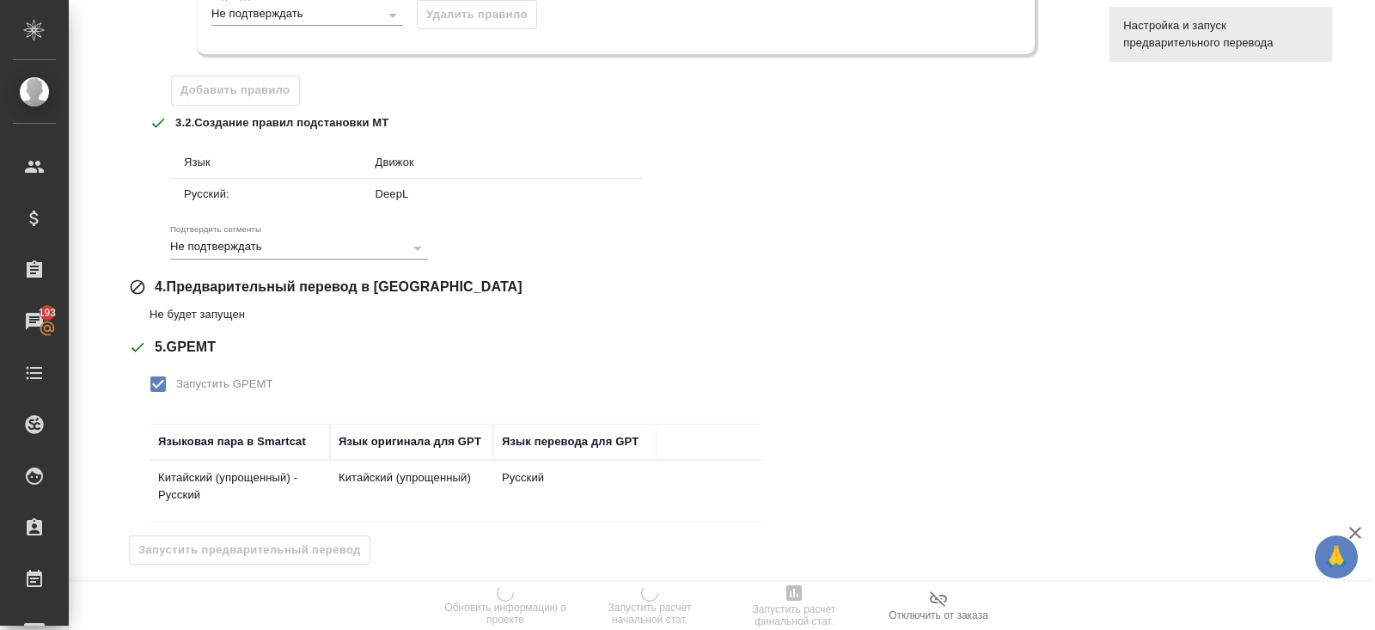
scroll to position [0, 0]
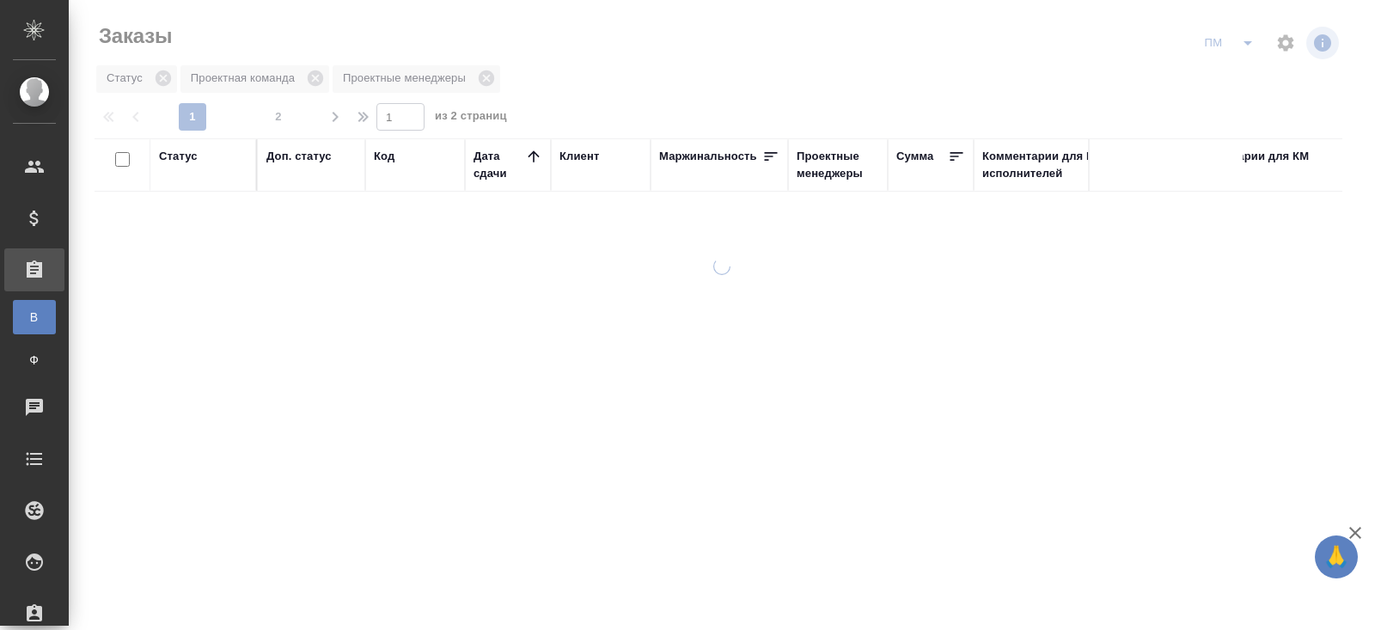
click at [1245, 45] on icon "split button" at bounding box center [1247, 43] width 21 height 21
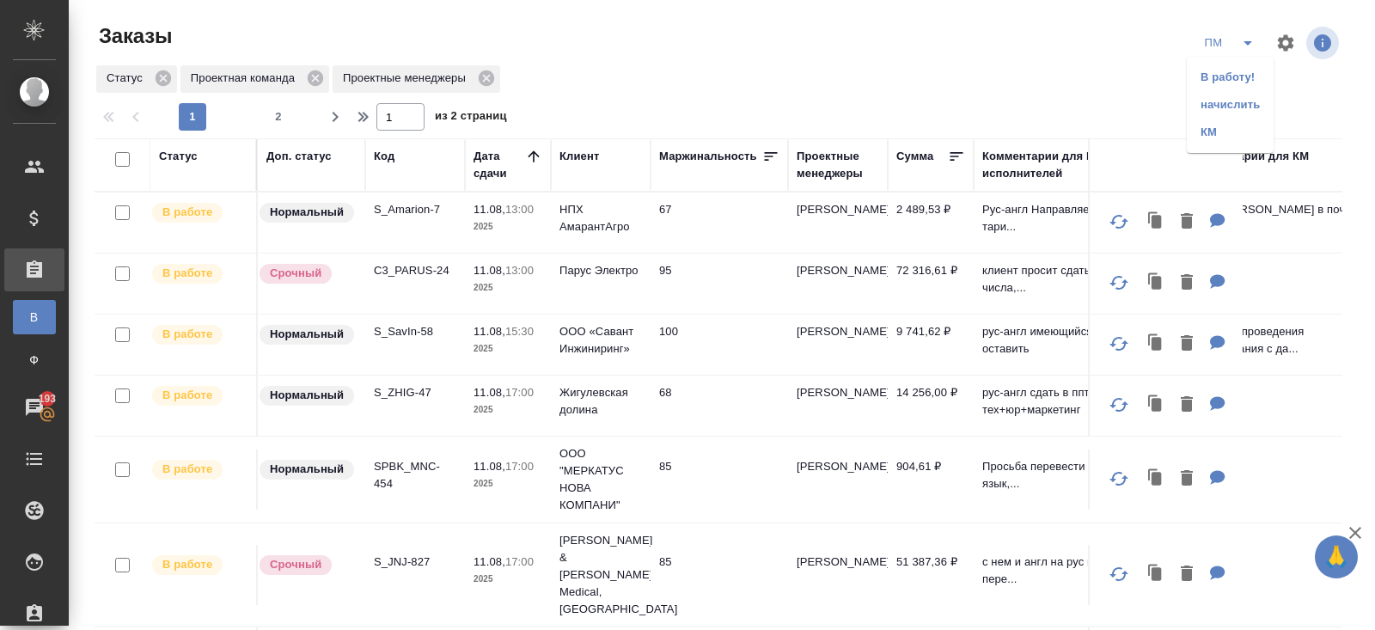
click at [721, 56] on div at bounding box center [725, 42] width 420 height 41
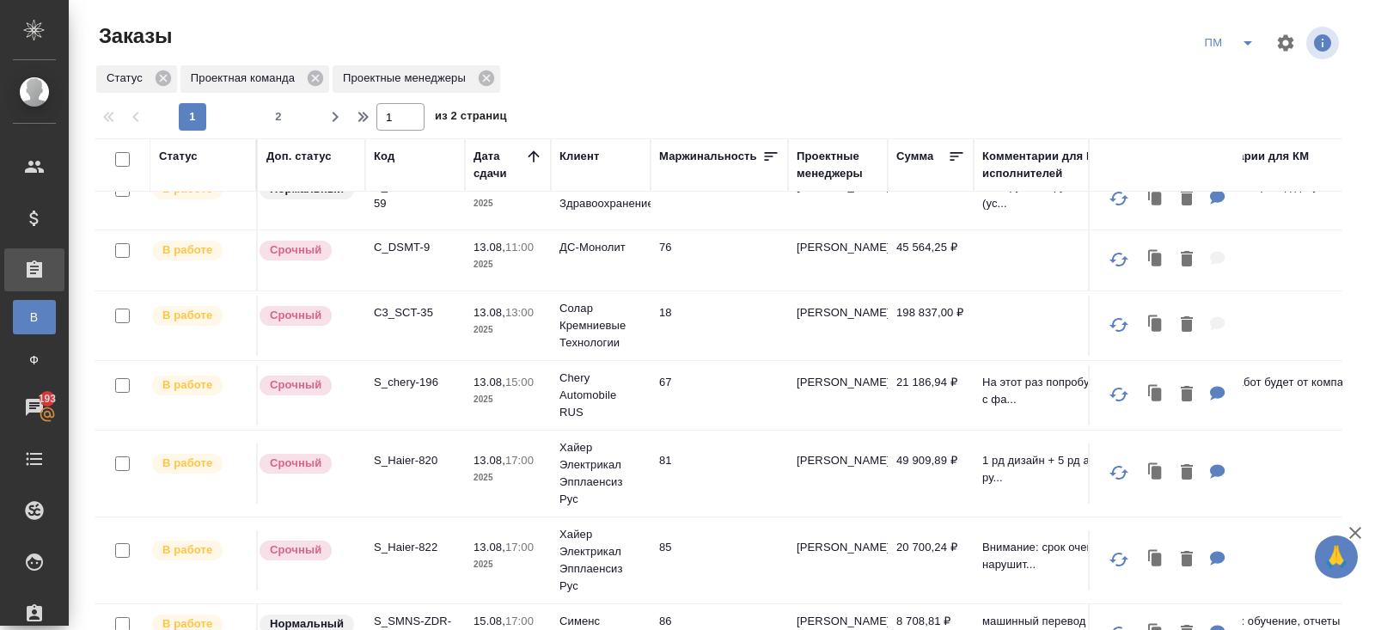
scroll to position [788, 0]
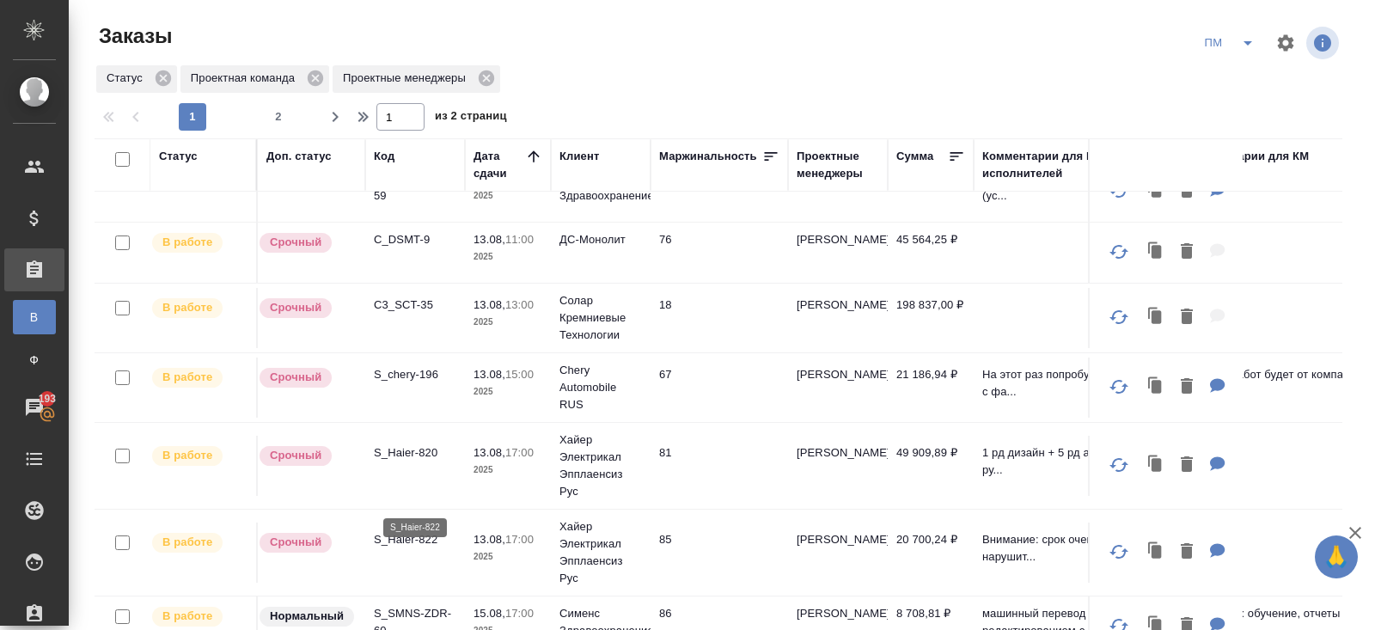
click at [412, 531] on p "S_Haier-822" at bounding box center [415, 539] width 82 height 17
click at [1225, 41] on div "ПМ" at bounding box center [1230, 42] width 69 height 27
click at [1239, 54] on button "split button" at bounding box center [1247, 42] width 34 height 27
click at [1240, 88] on li "В работу!" at bounding box center [1229, 77] width 87 height 27
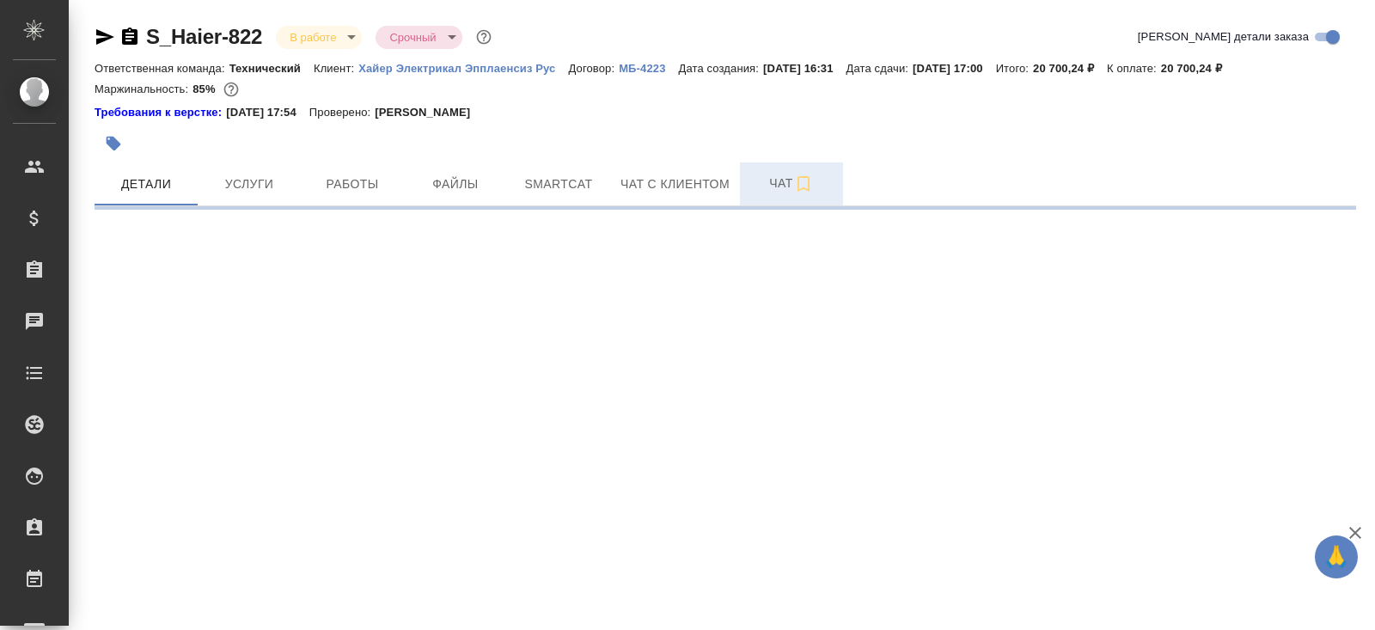
select select "RU"
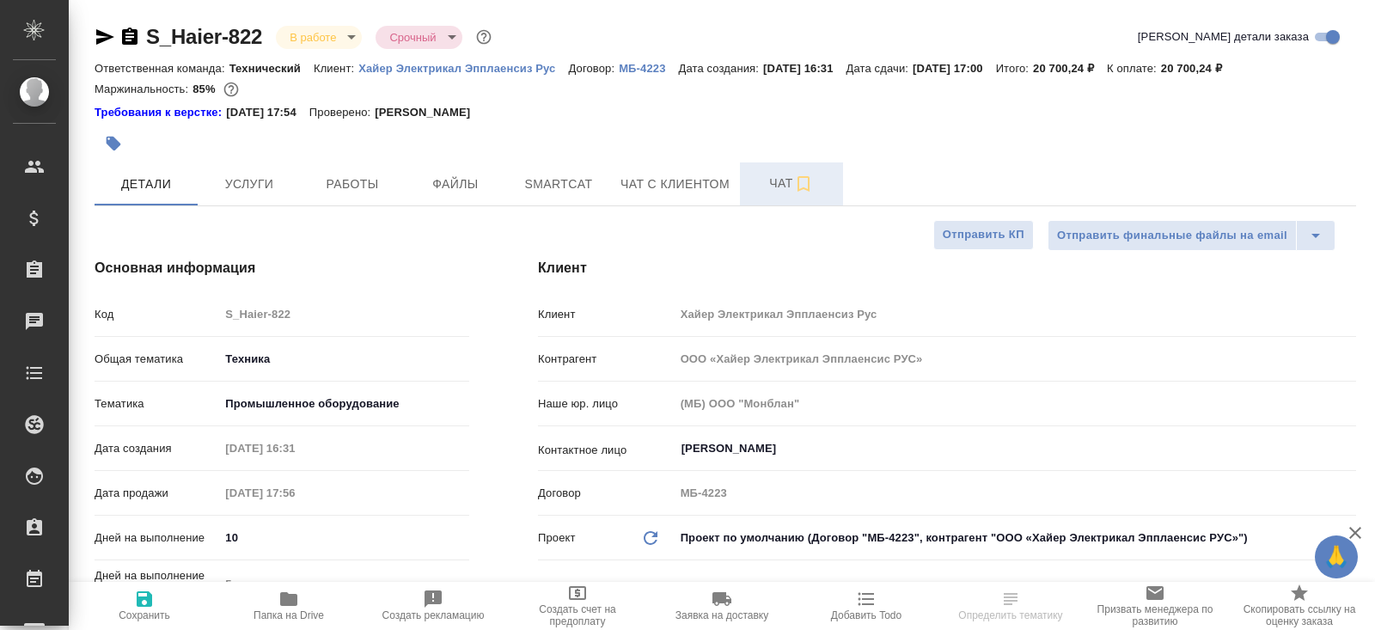
type textarea "x"
click at [771, 181] on span "Чат" at bounding box center [791, 183] width 82 height 21
type textarea "x"
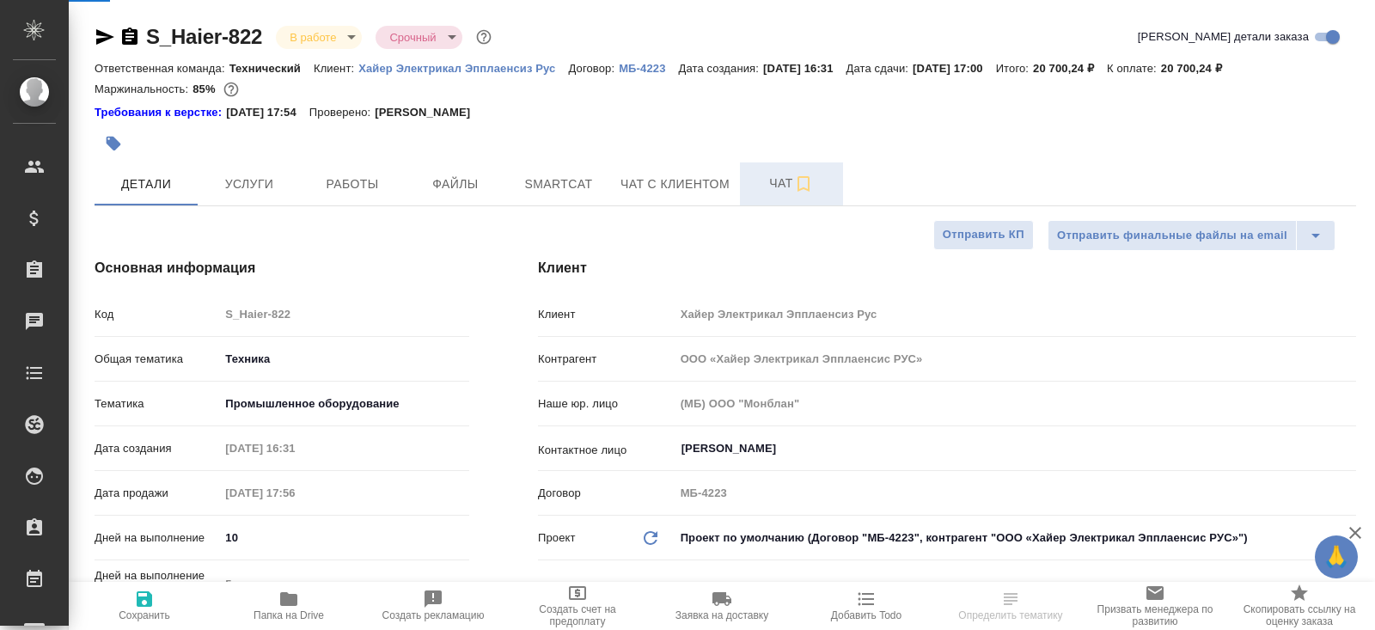
type textarea "x"
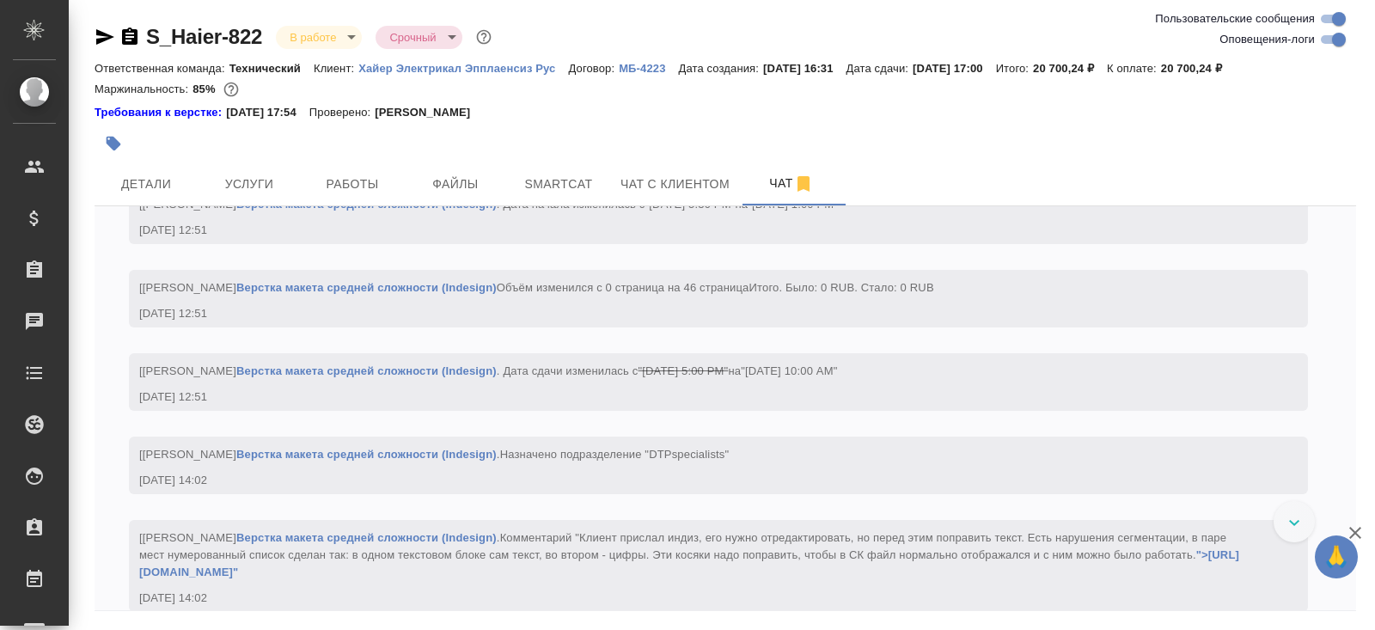
click at [1320, 45] on input "Оповещения-логи" at bounding box center [1339, 39] width 62 height 21
checkbox input "false"
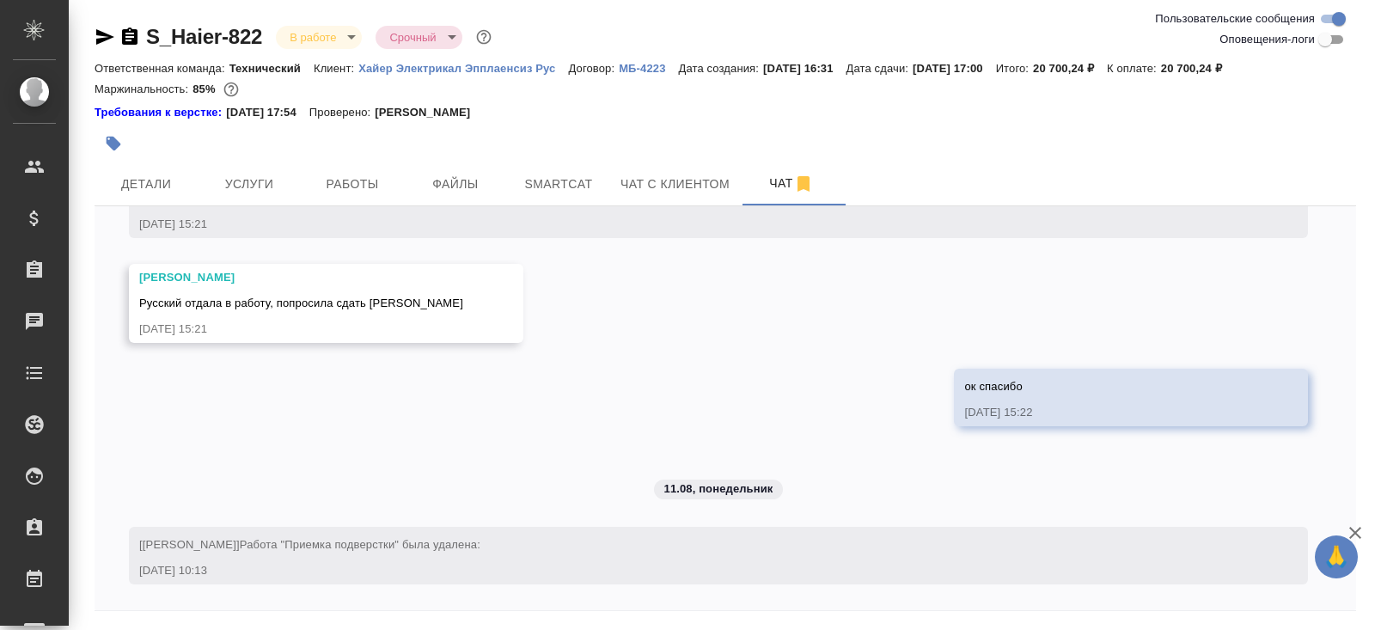
scroll to position [7814, 0]
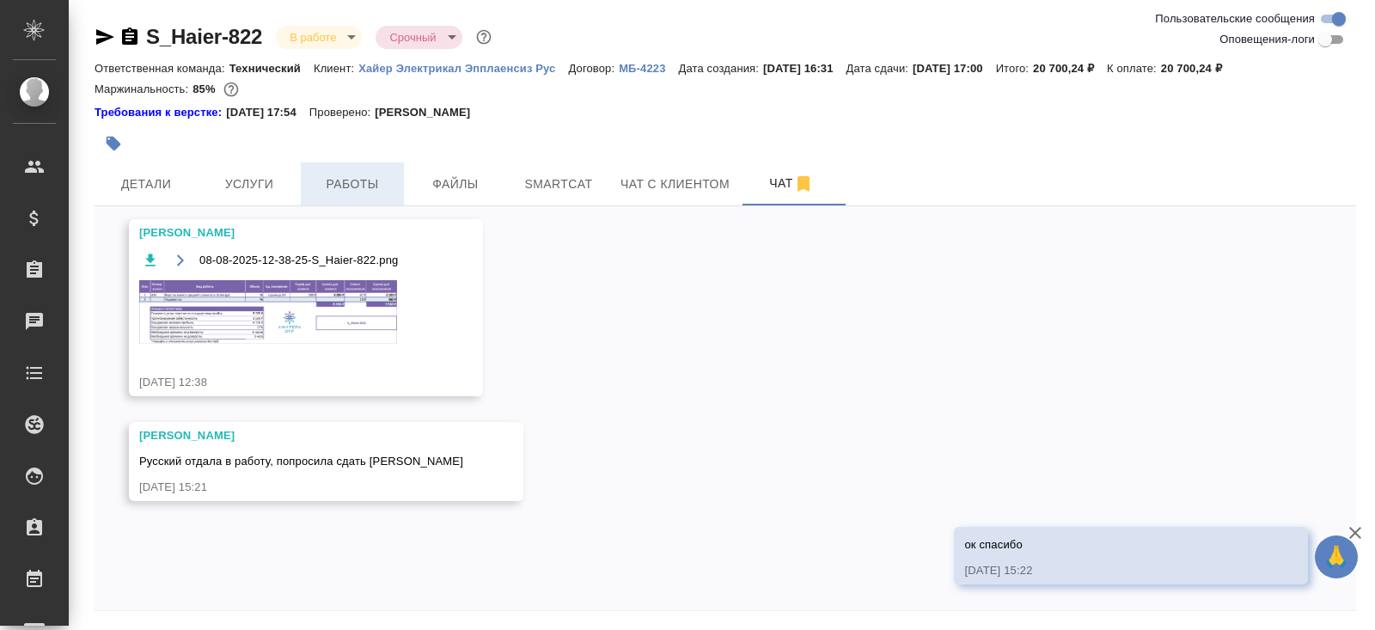
click at [350, 187] on span "Работы" at bounding box center [352, 184] width 82 height 21
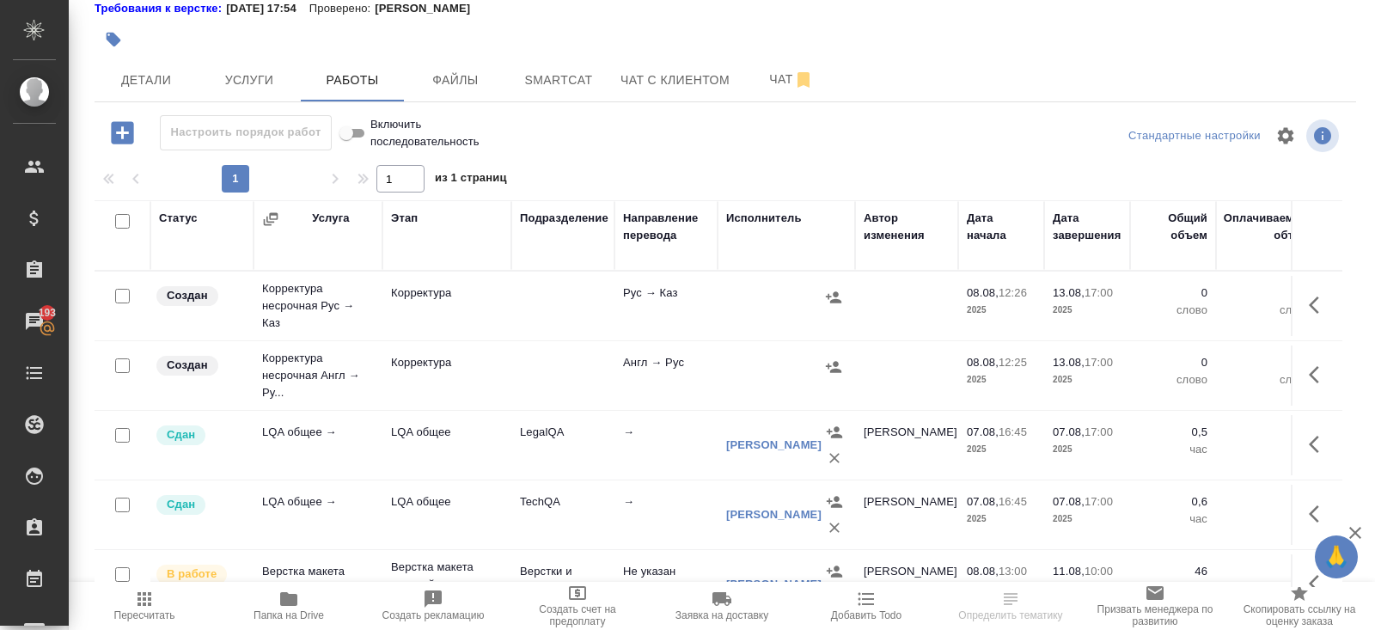
scroll to position [29, 0]
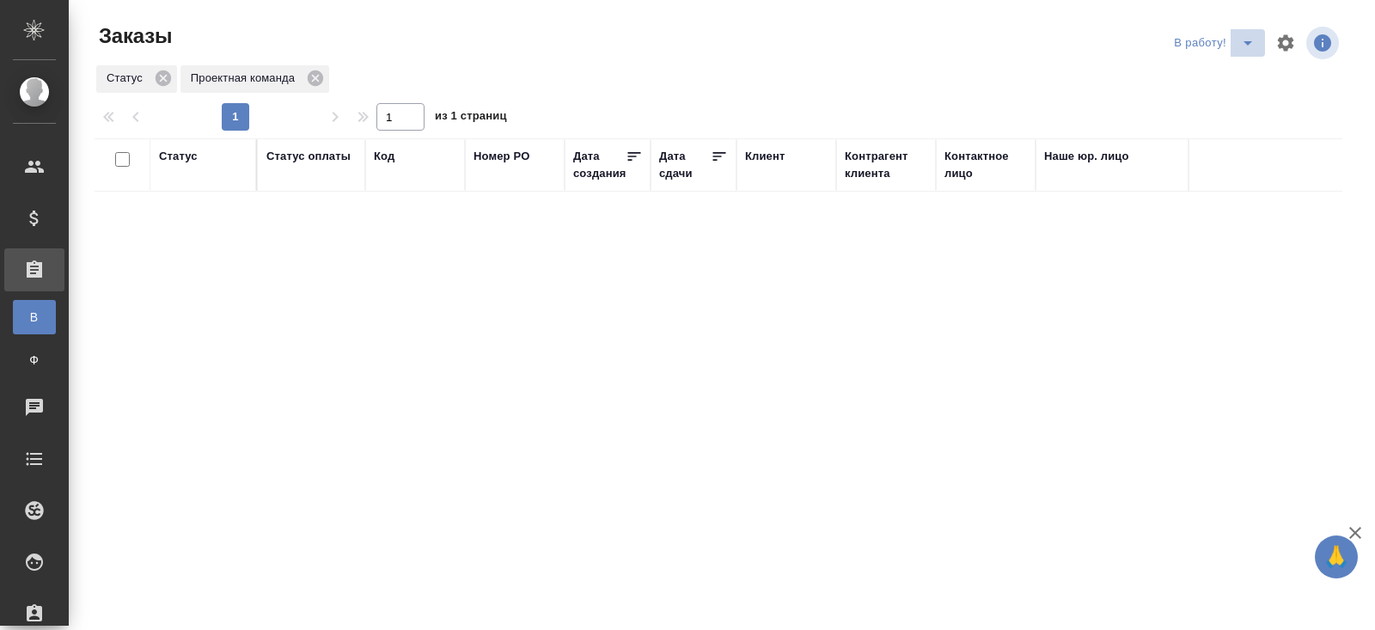
click at [1242, 49] on icon "split button" at bounding box center [1247, 43] width 21 height 21
click at [1242, 74] on li "ПМ" at bounding box center [1215, 77] width 95 height 27
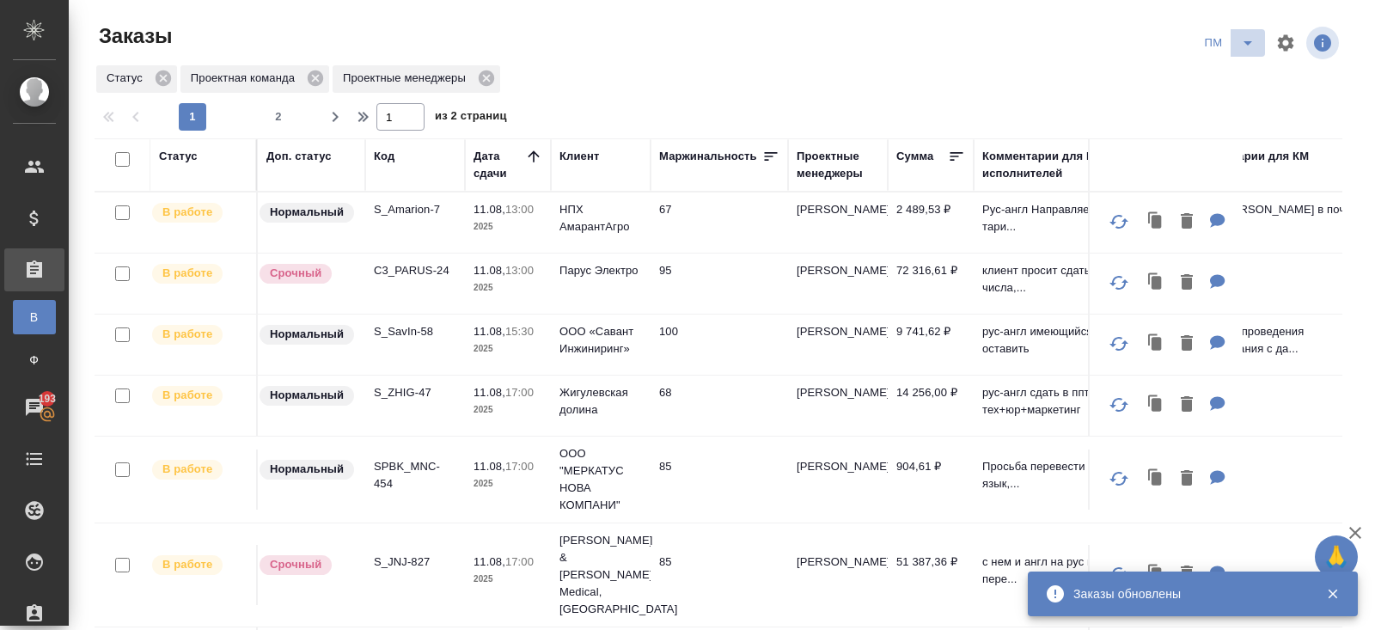
click at [1253, 40] on icon "split button" at bounding box center [1247, 43] width 21 height 21
click at [1240, 70] on li "В работу!" at bounding box center [1229, 77] width 87 height 27
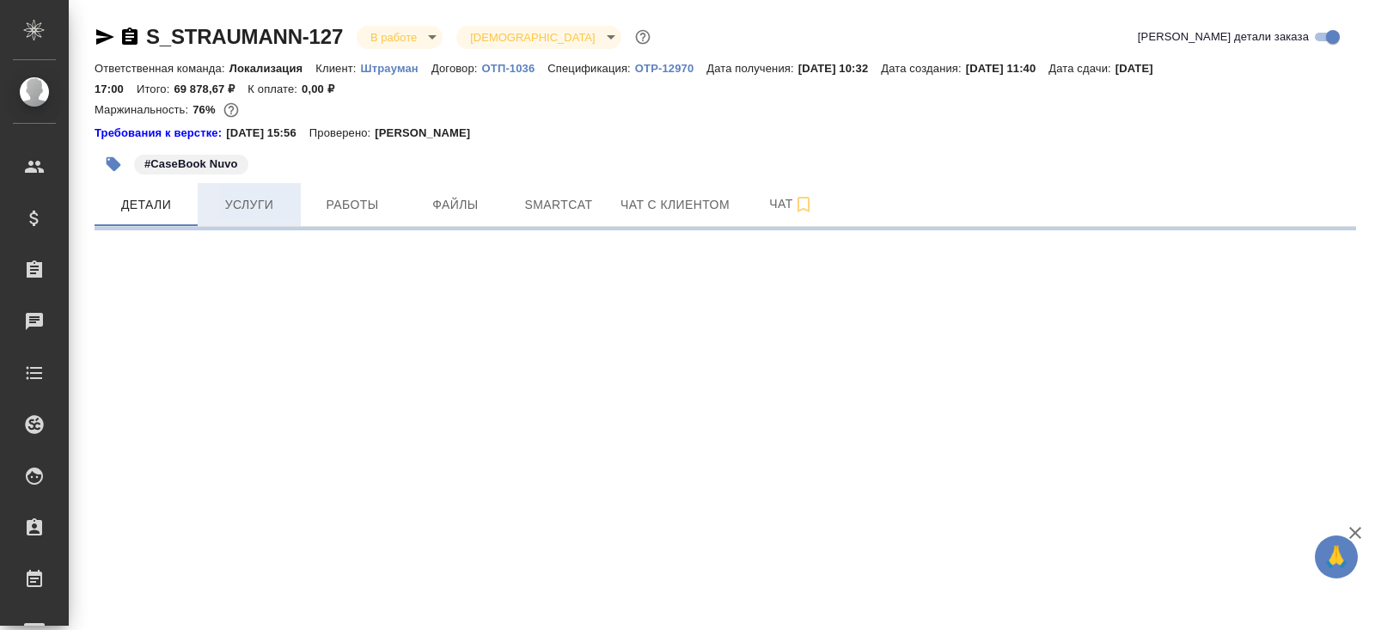
select select "RU"
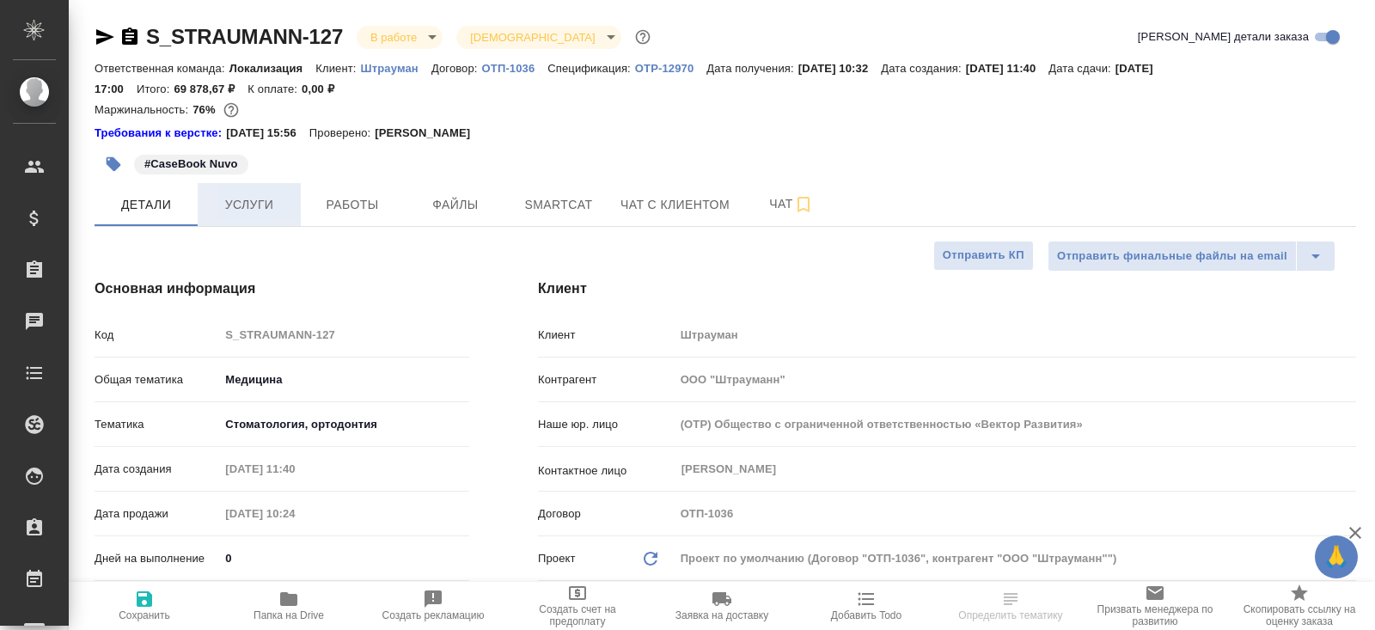
type textarea "x"
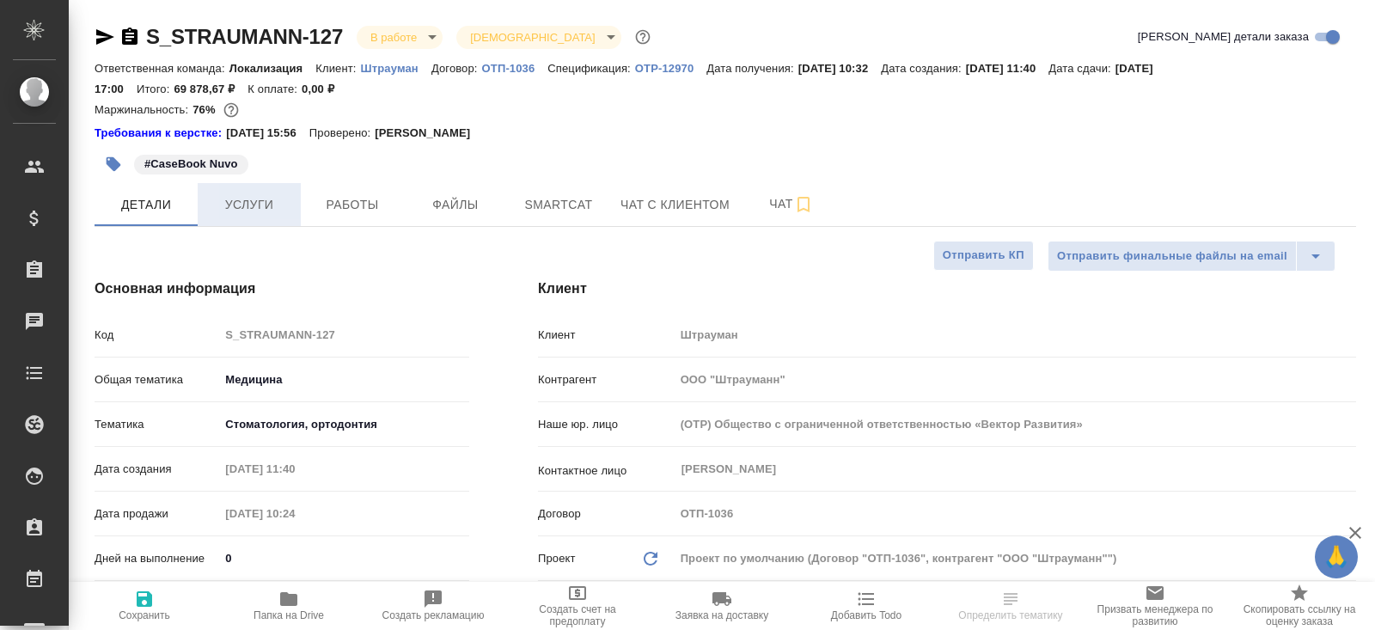
type textarea "x"
click at [284, 192] on button "Услуги" at bounding box center [249, 204] width 103 height 43
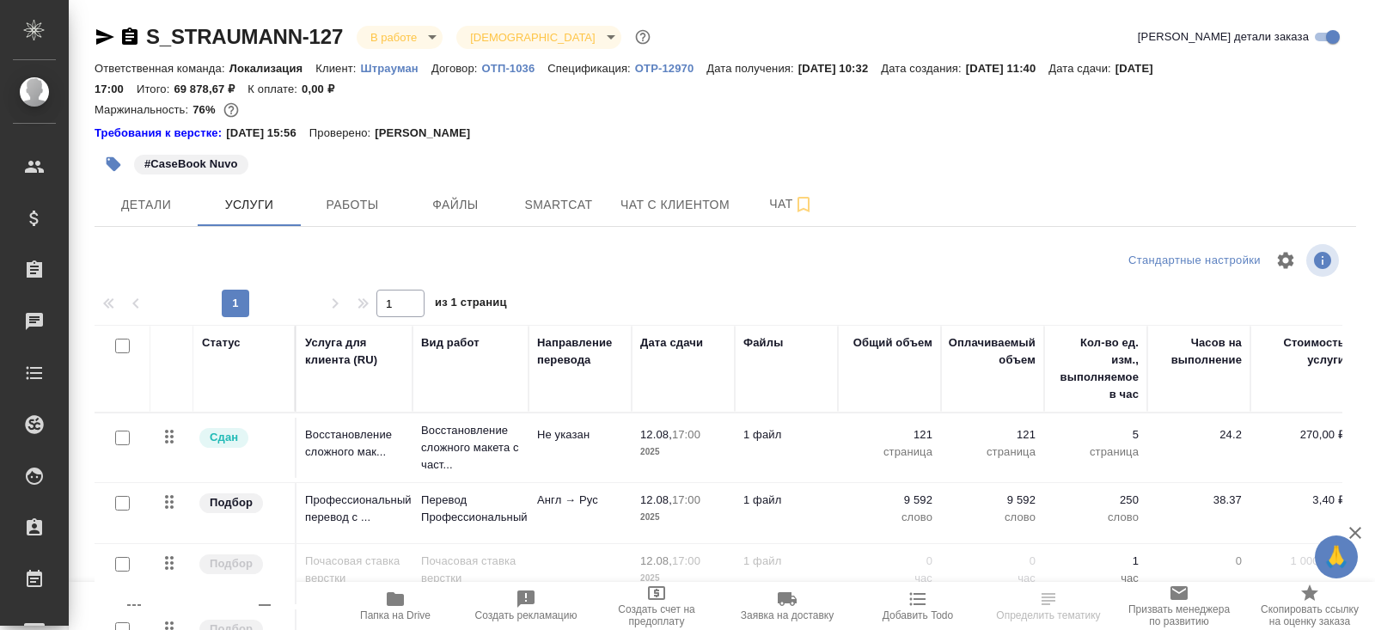
scroll to position [107, 0]
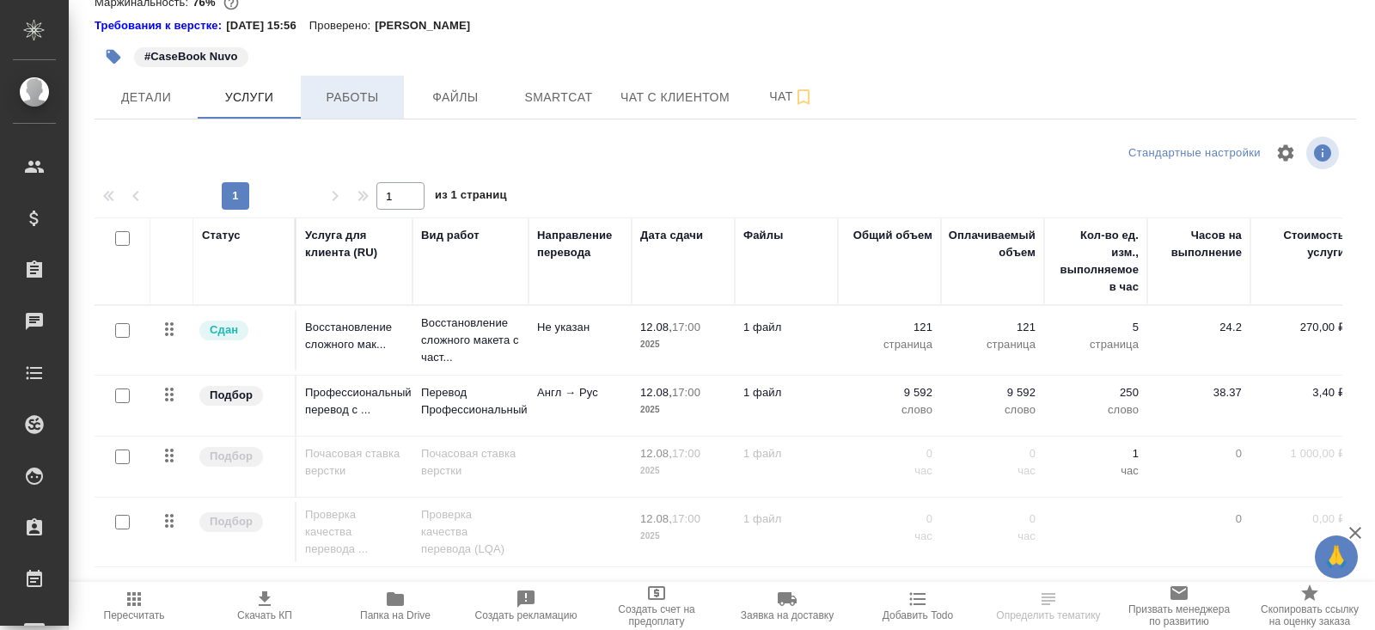
click at [366, 81] on button "Работы" at bounding box center [352, 97] width 103 height 43
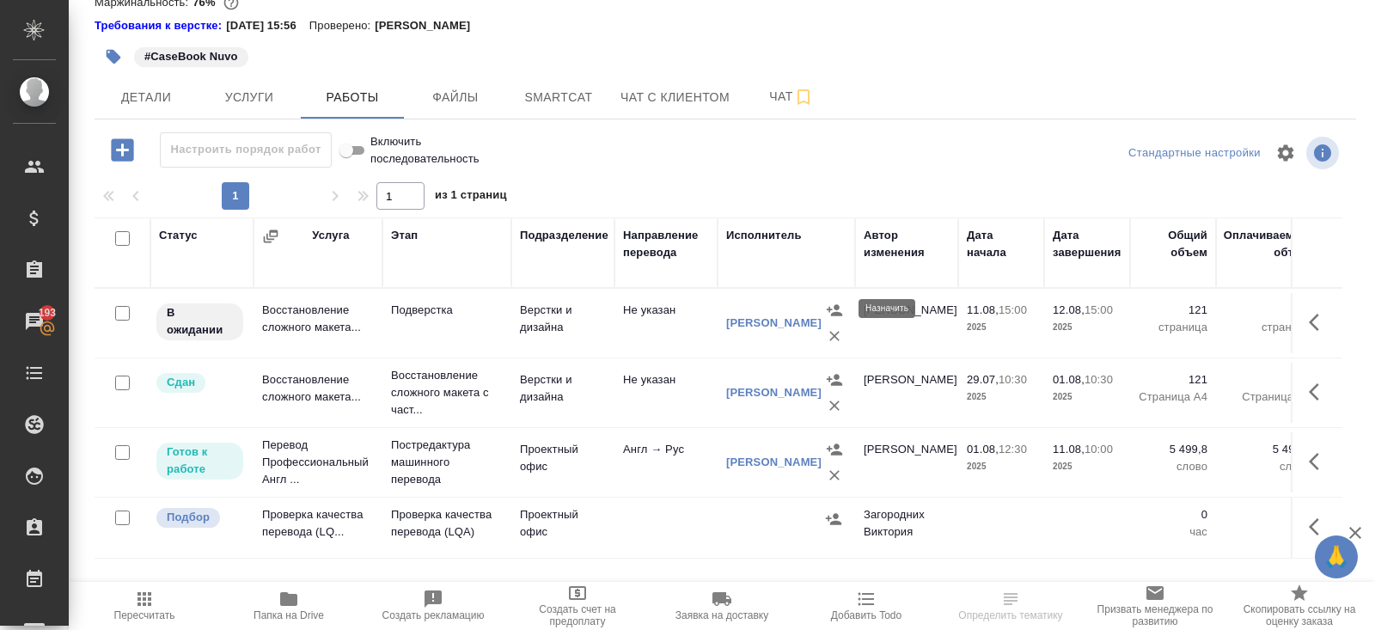
scroll to position [125, 0]
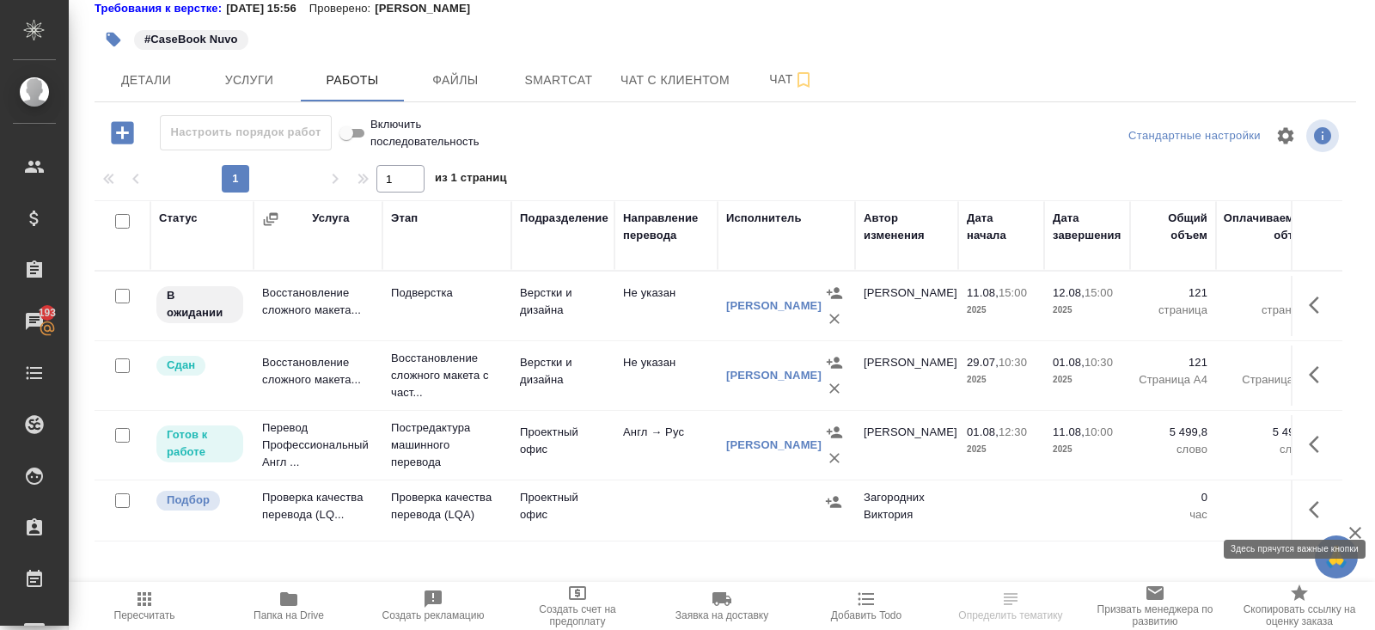
click at [1315, 506] on icon "button" at bounding box center [1318, 509] width 21 height 21
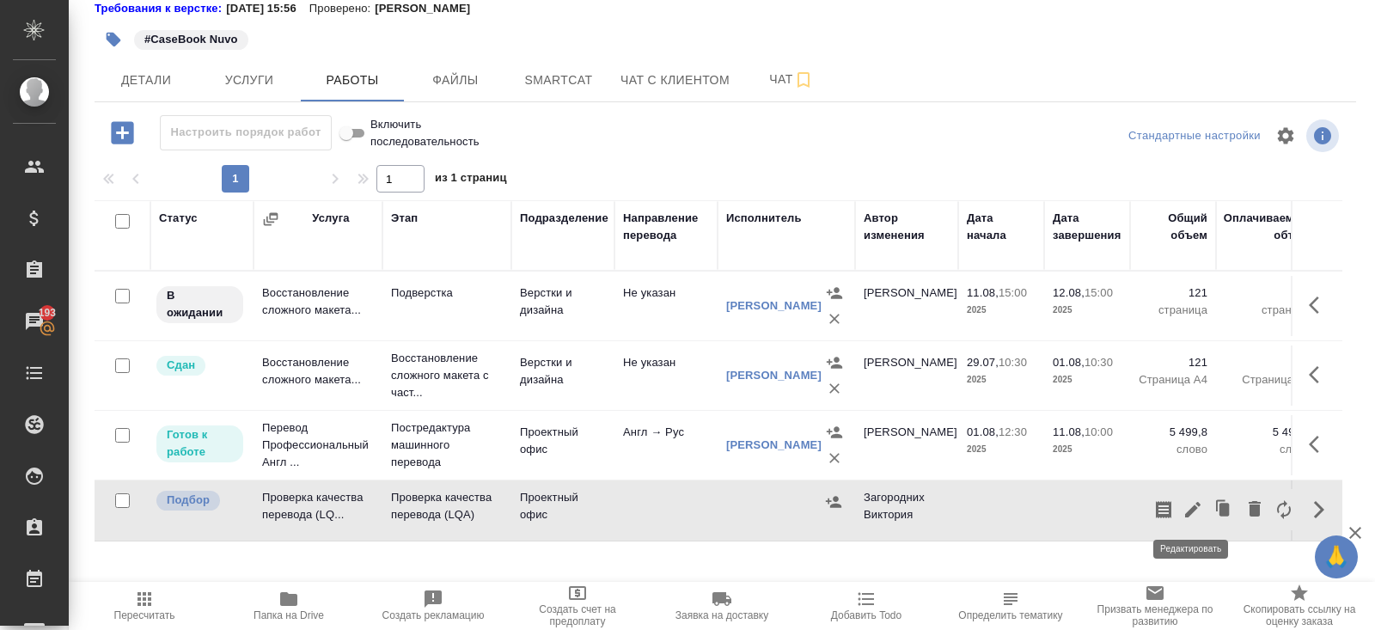
click at [1178, 506] on button "button" at bounding box center [1192, 509] width 29 height 41
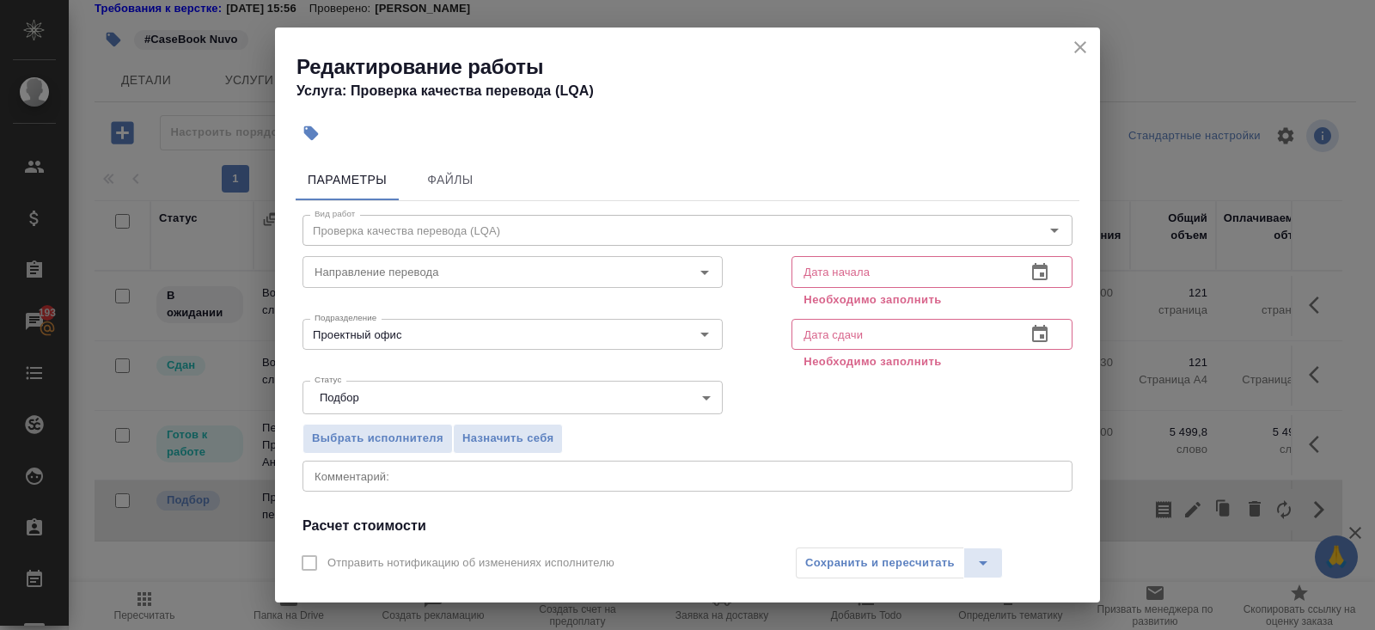
click at [1034, 283] on button "button" at bounding box center [1039, 272] width 41 height 41
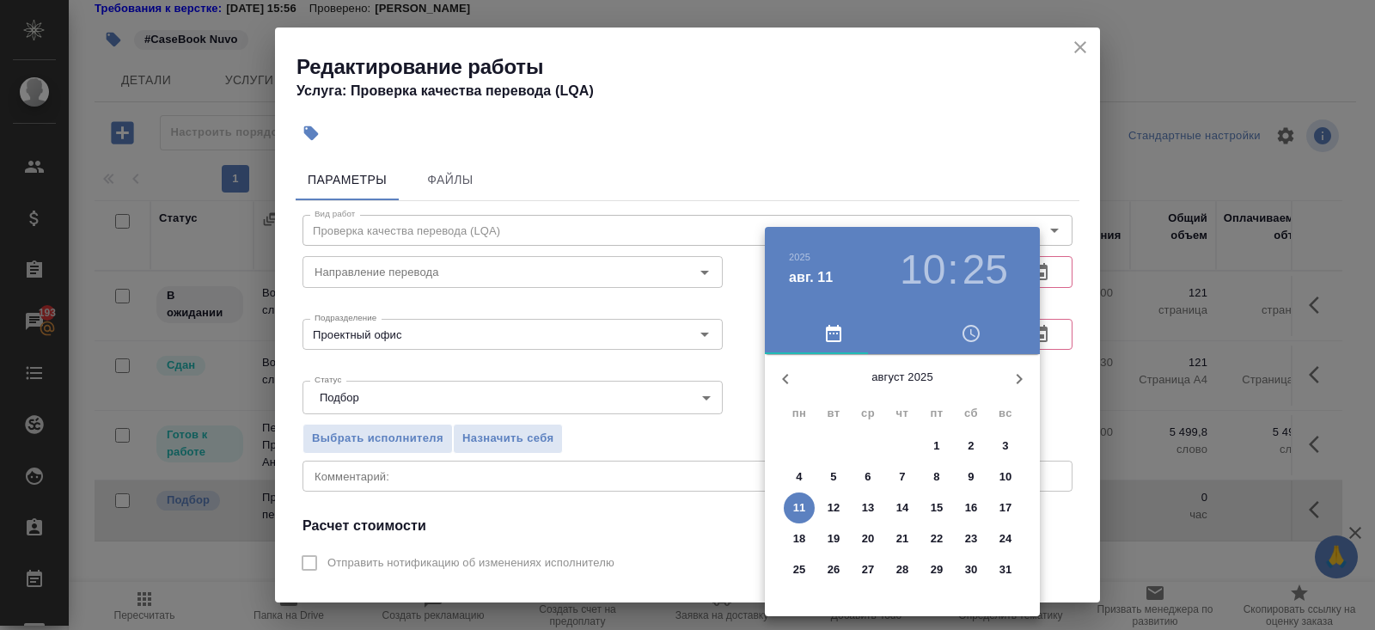
click at [799, 504] on p "11" at bounding box center [799, 507] width 13 height 17
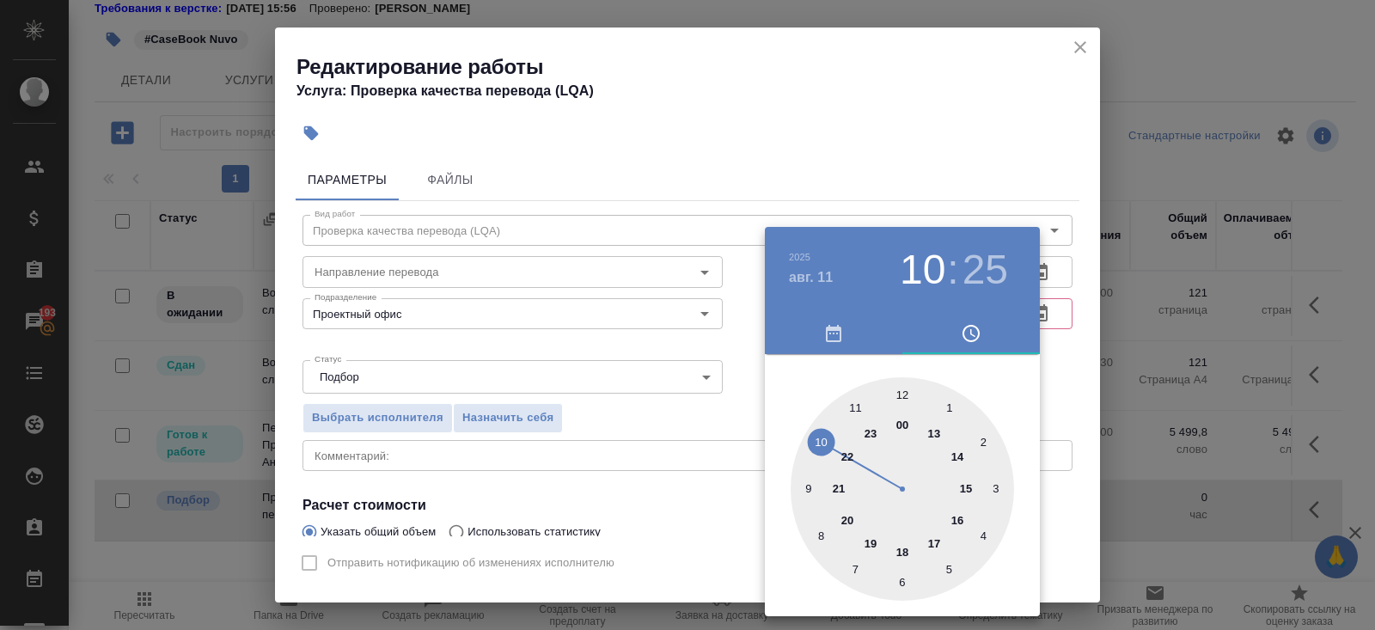
click at [816, 446] on div at bounding box center [901, 488] width 223 height 223
type input "11.08.2025 10:00"
click at [900, 393] on div at bounding box center [901, 488] width 223 height 223
click at [973, 164] on div at bounding box center [687, 315] width 1375 height 630
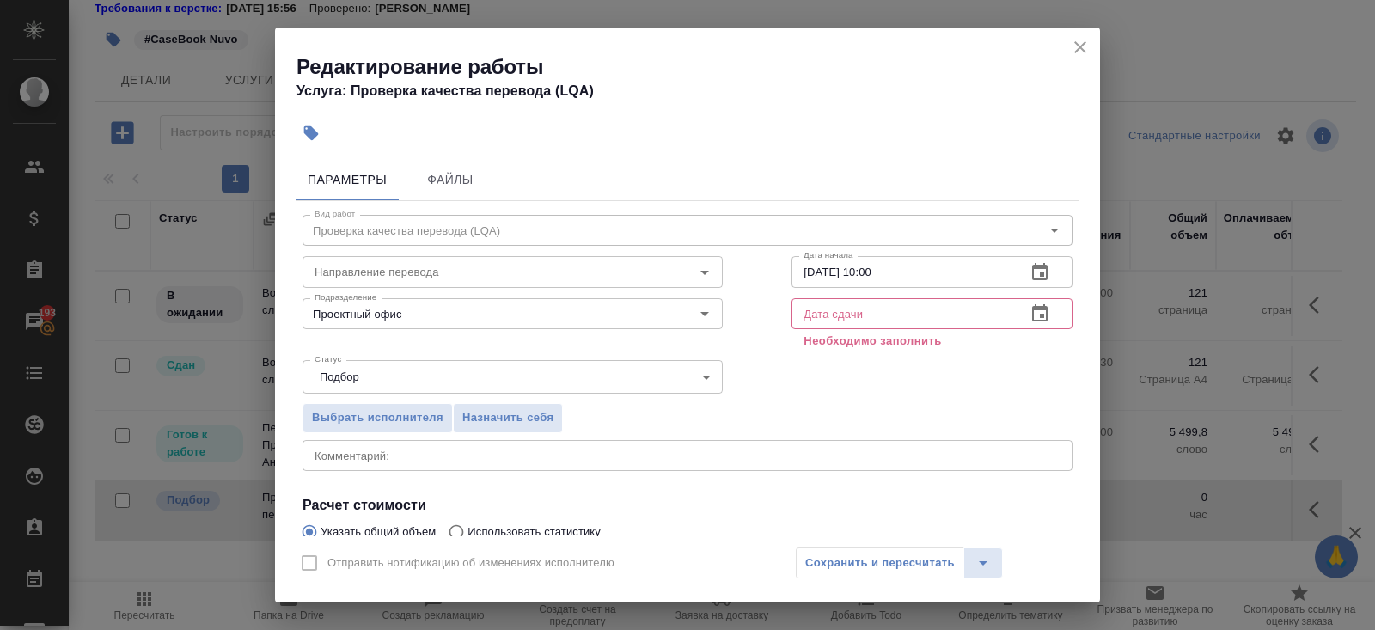
click at [1043, 309] on icon "button" at bounding box center [1039, 313] width 21 height 21
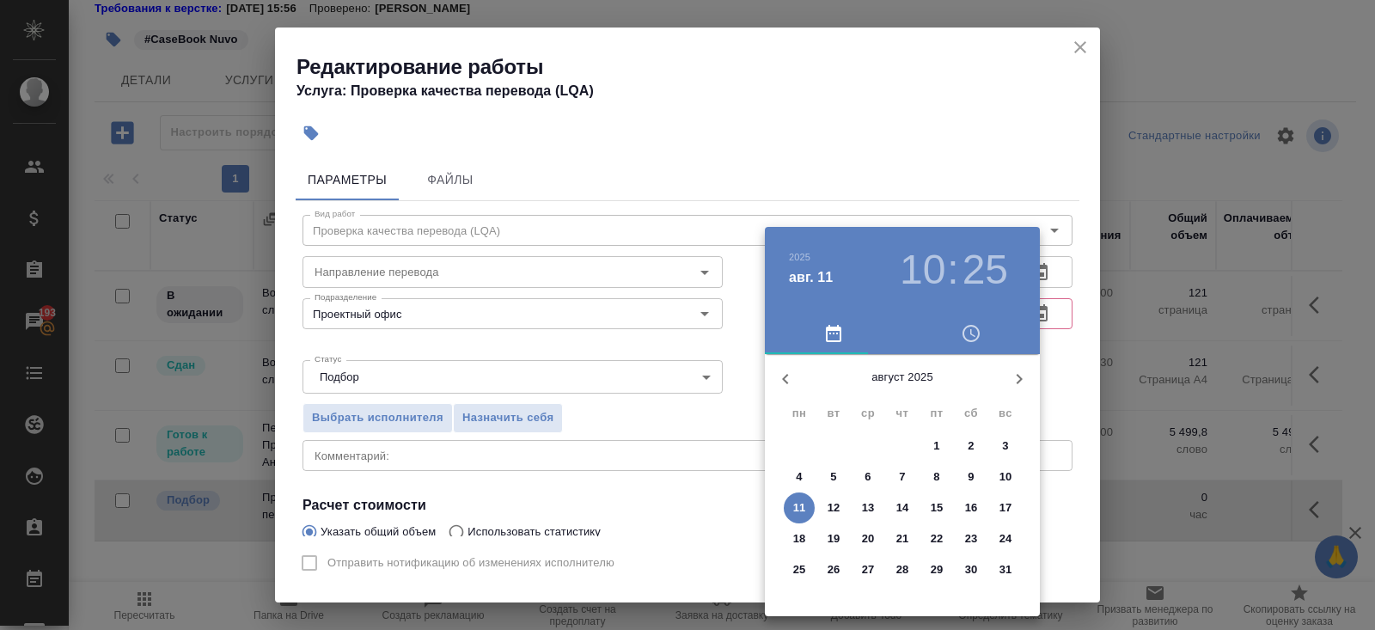
click at [805, 501] on span "11" at bounding box center [799, 507] width 31 height 17
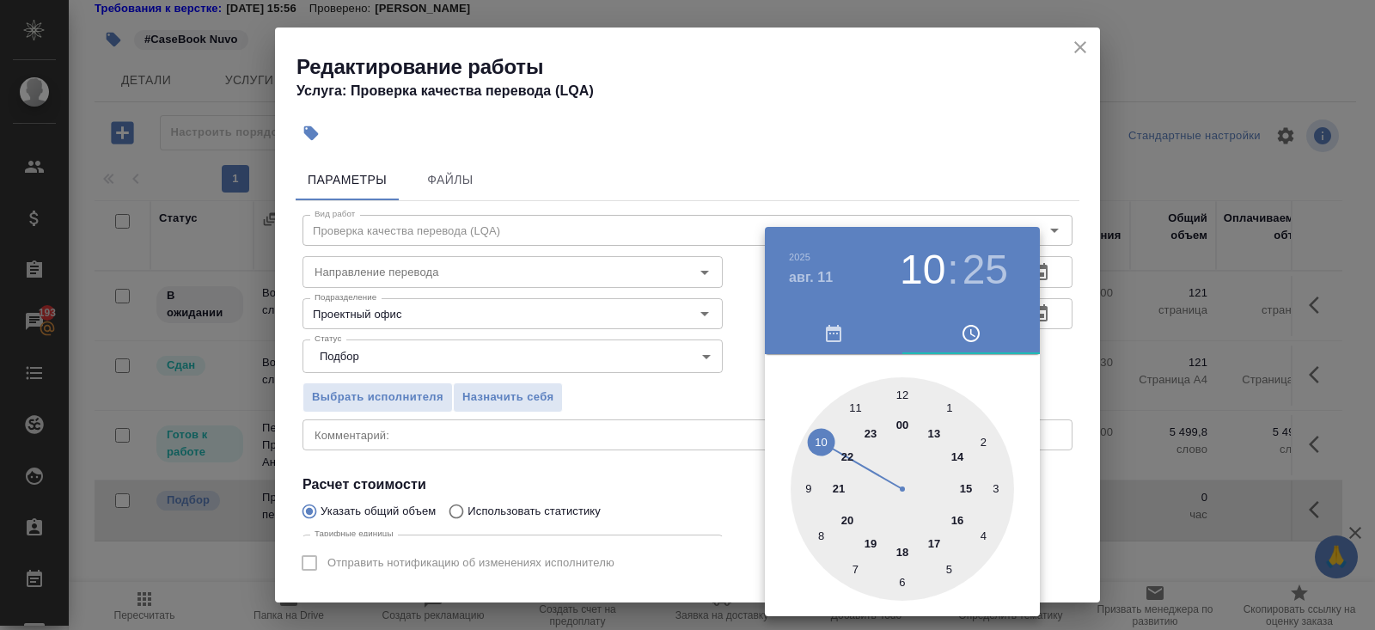
click at [968, 486] on div at bounding box center [901, 488] width 223 height 223
click at [901, 397] on div at bounding box center [901, 488] width 223 height 223
type input "11.08.2025 15:00"
click at [615, 377] on div at bounding box center [687, 315] width 1375 height 630
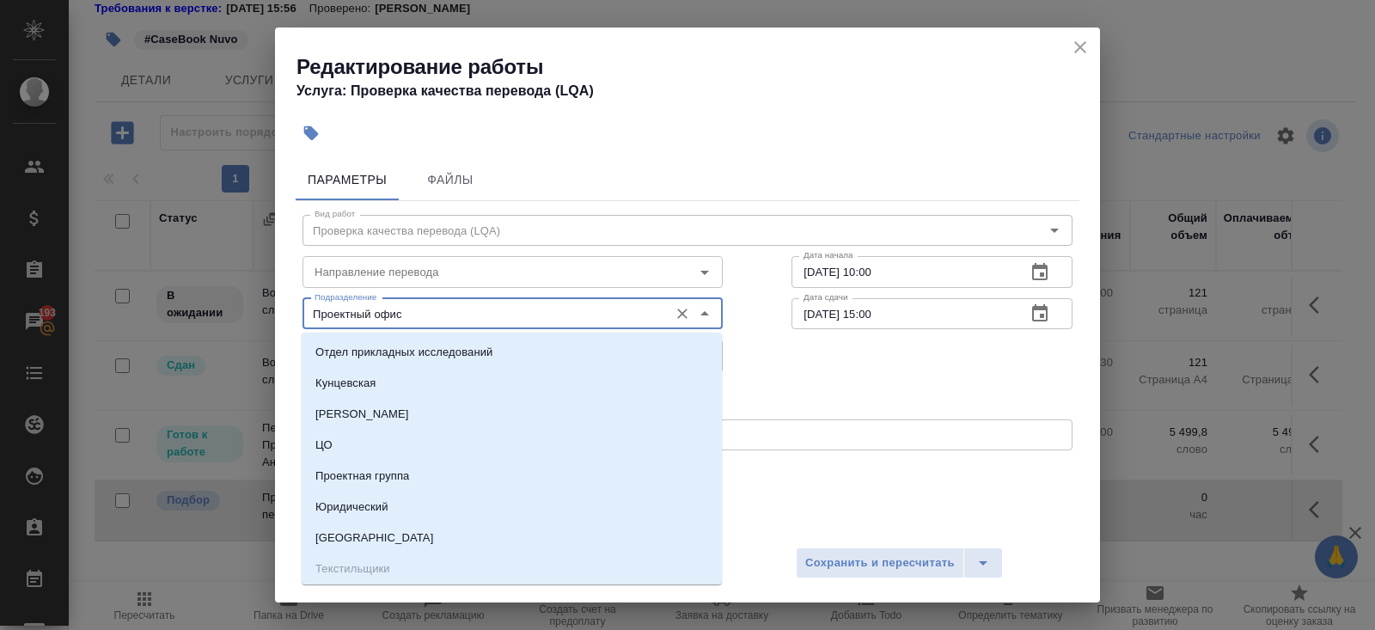
click at [381, 309] on input "Проектный офис" at bounding box center [484, 313] width 352 height 21
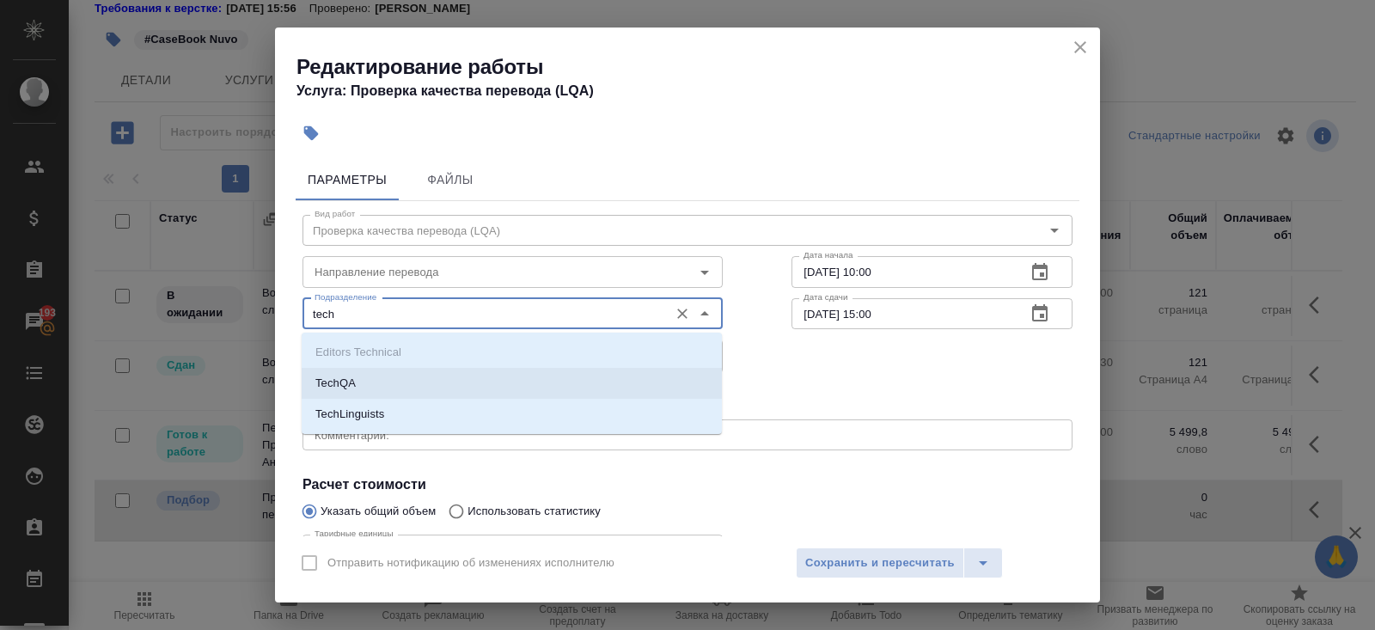
click at [368, 375] on li "TechQA" at bounding box center [512, 383] width 420 height 31
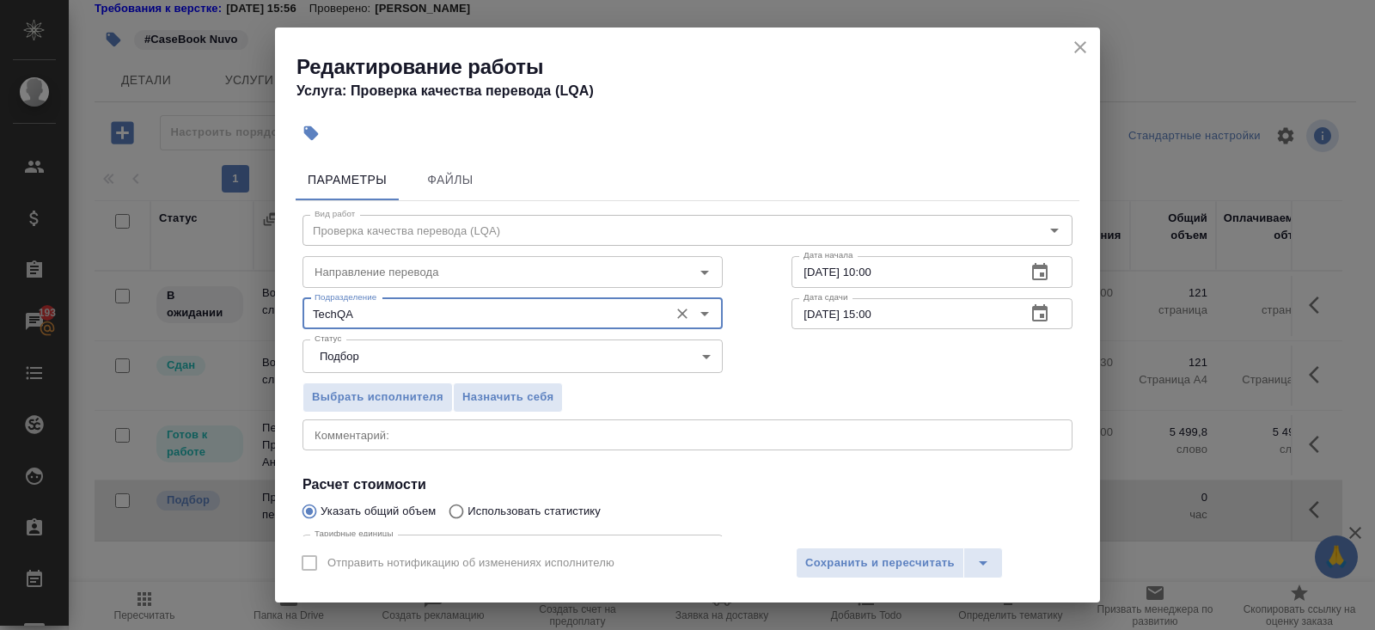
scroll to position [178, 0]
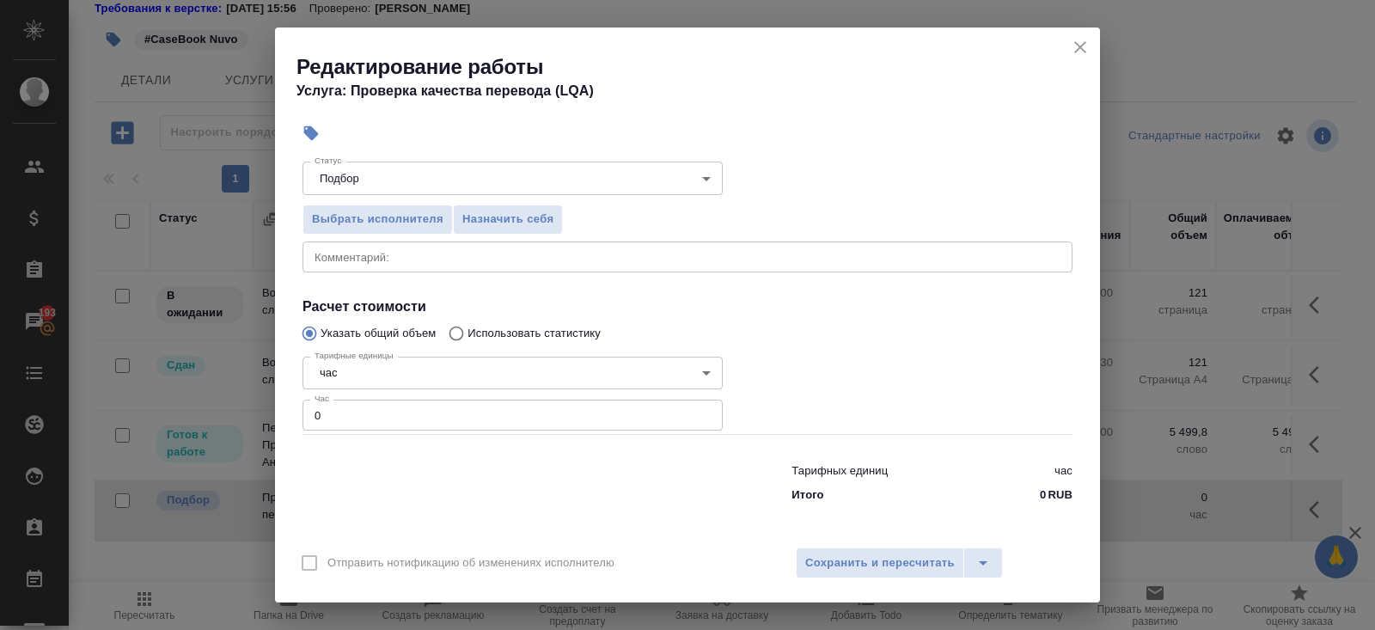
type input "TechQA"
click at [332, 406] on input "0" at bounding box center [512, 414] width 420 height 31
type input "1"
click at [826, 567] on span "Сохранить и пересчитать" at bounding box center [879, 563] width 149 height 20
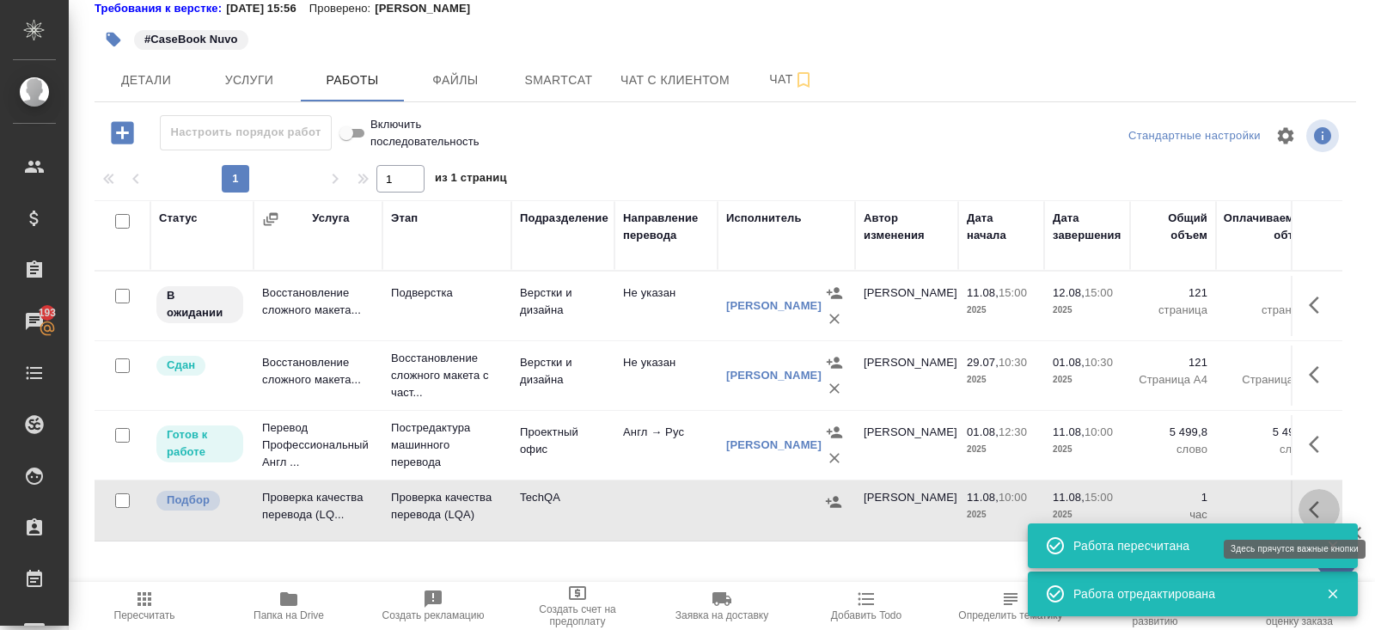
click at [1318, 509] on icon "button" at bounding box center [1318, 509] width 21 height 21
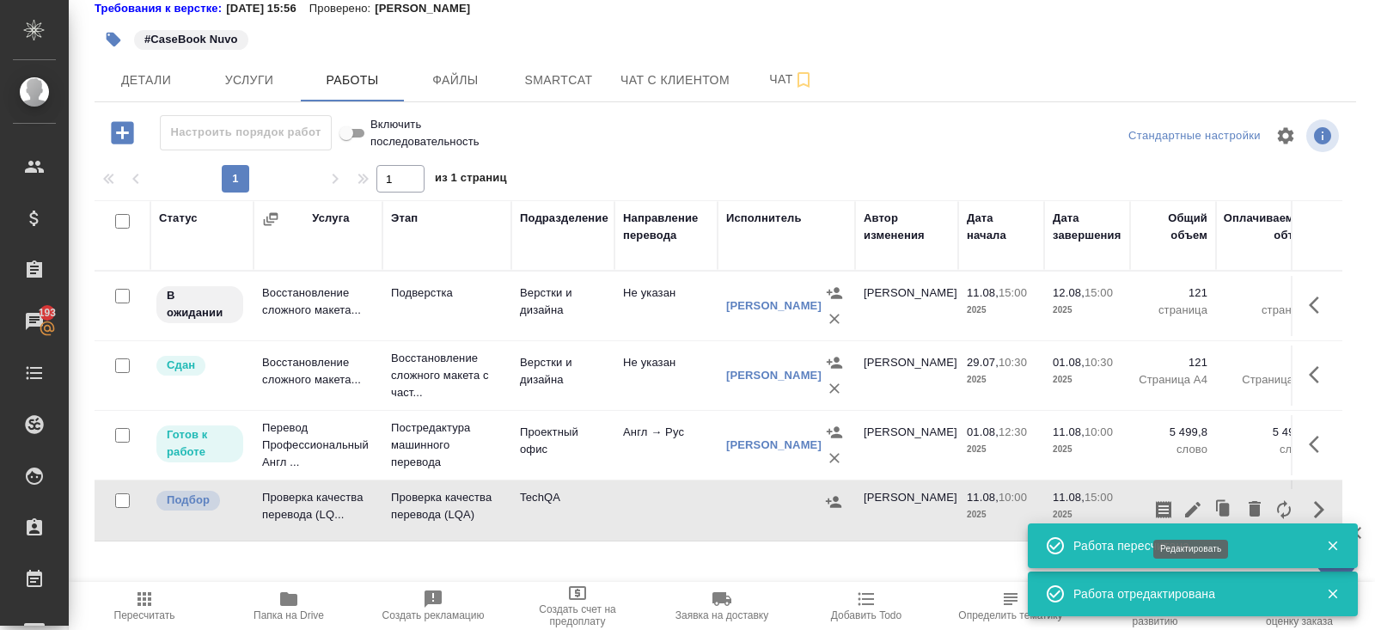
click at [1174, 506] on button "button" at bounding box center [1163, 509] width 29 height 41
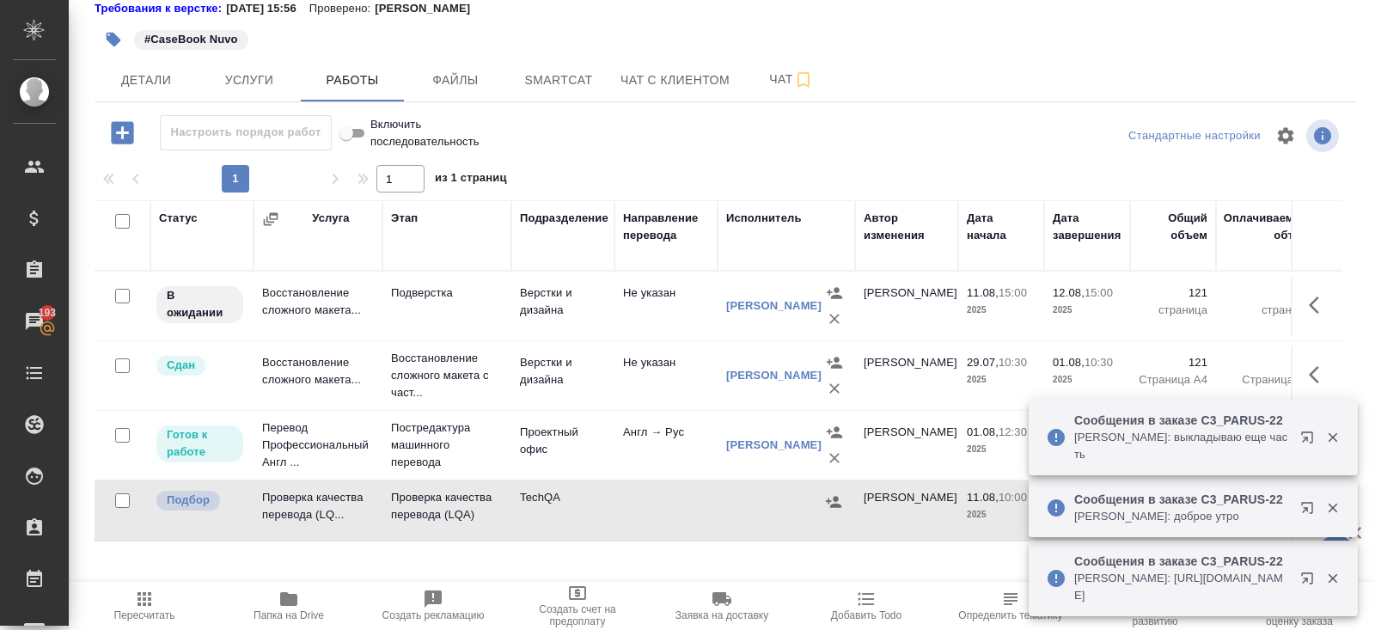
click at [1301, 582] on icon "button" at bounding box center [1310, 581] width 21 height 21
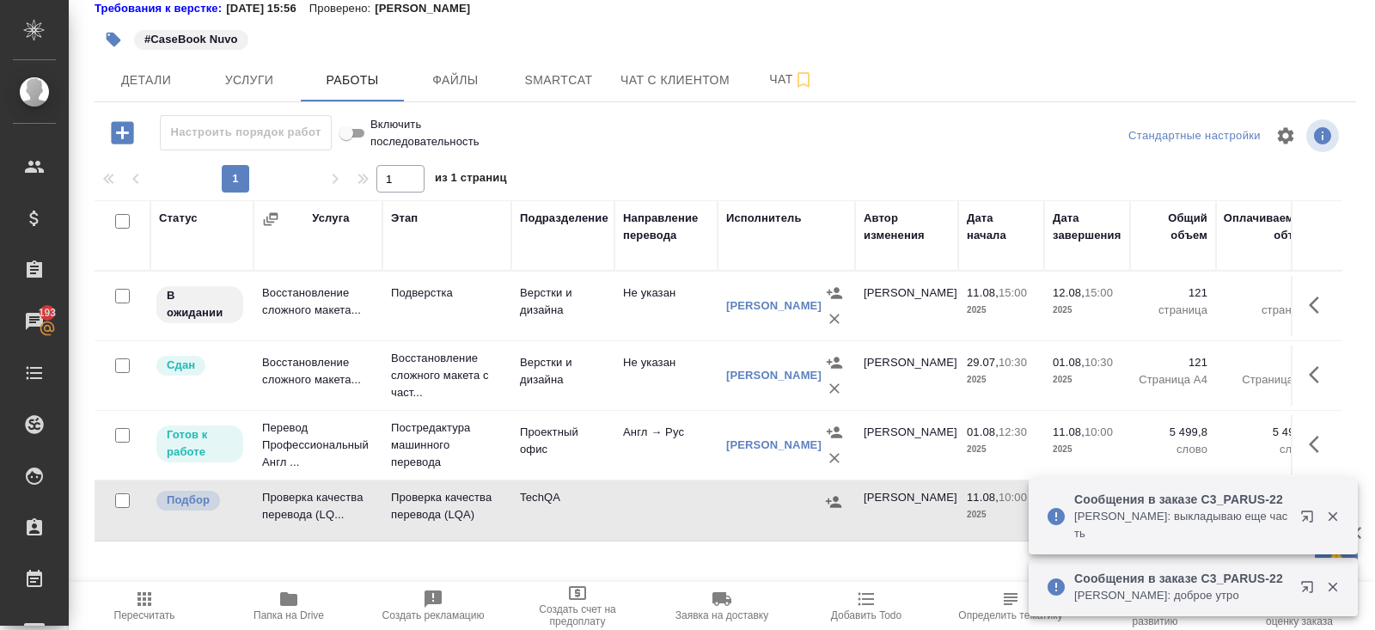
click at [1328, 514] on icon "button" at bounding box center [1331, 516] width 9 height 9
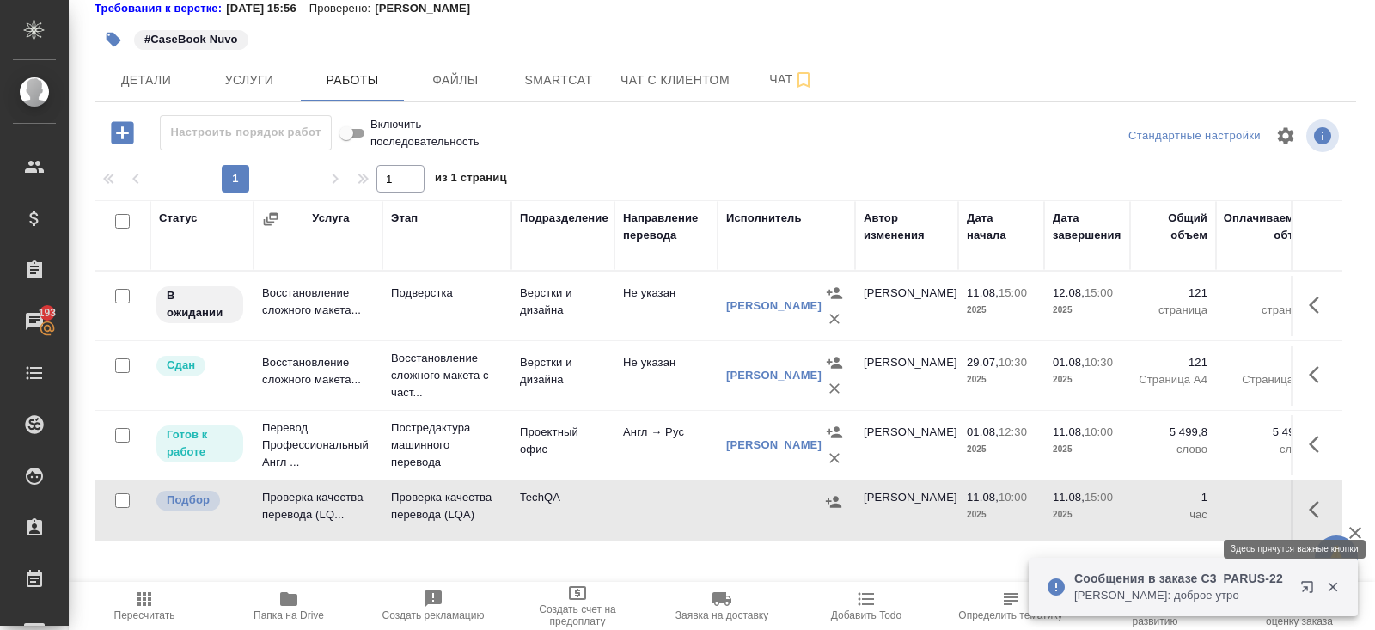
click at [1312, 507] on icon "button" at bounding box center [1318, 509] width 21 height 21
click at [1197, 509] on icon "button" at bounding box center [1192, 509] width 21 height 21
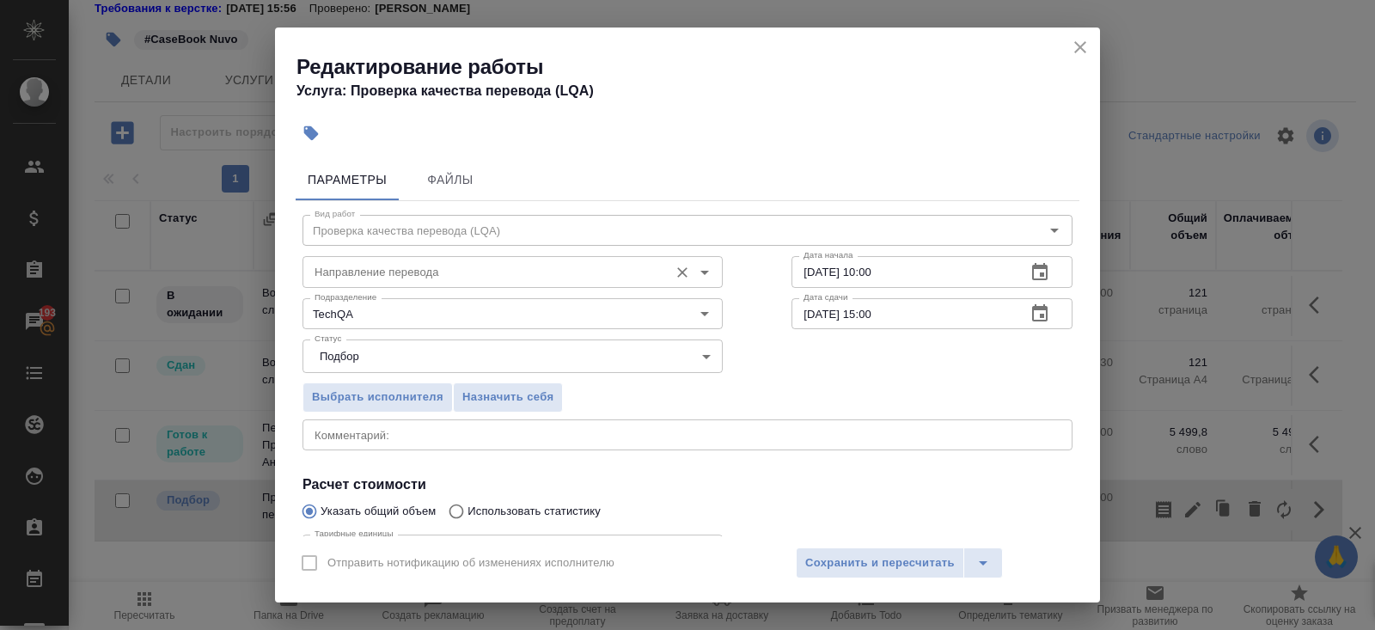
click at [379, 269] on input "Направление перевода" at bounding box center [484, 271] width 352 height 21
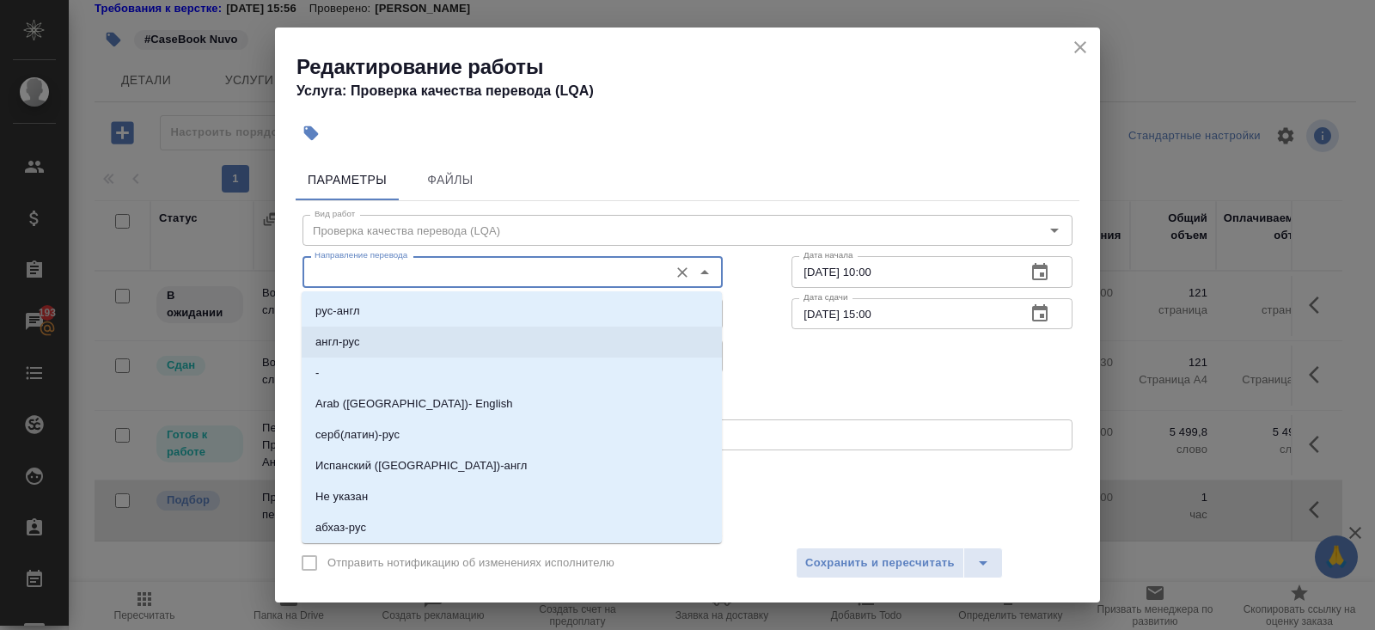
click at [360, 341] on p "англ-рус" at bounding box center [337, 341] width 45 height 17
type input "англ-рус"
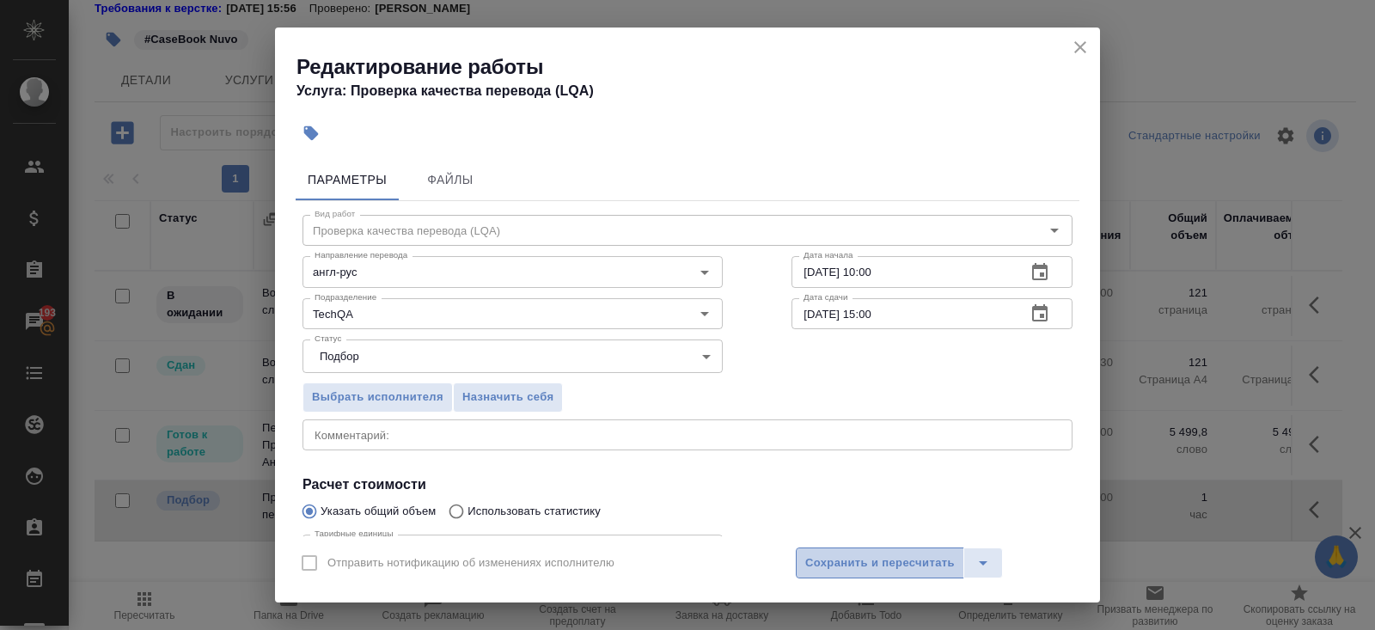
click at [801, 570] on button "Сохранить и пересчитать" at bounding box center [880, 562] width 168 height 31
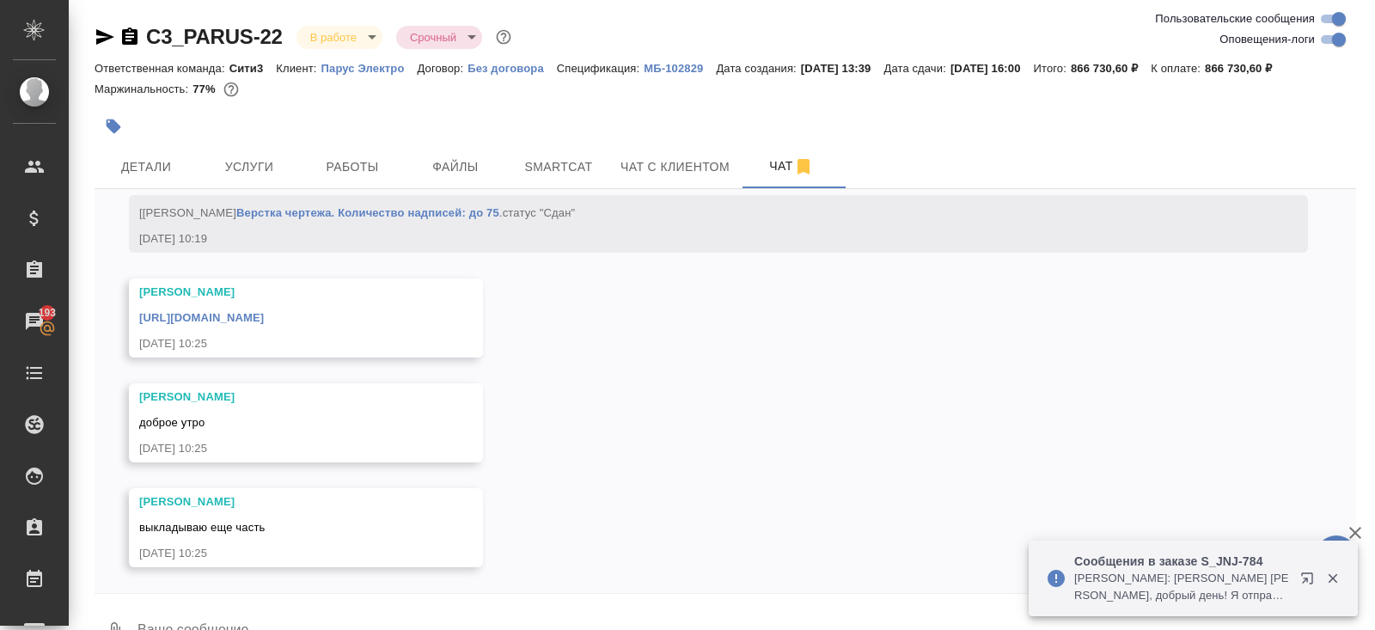
scroll to position [33417, 0]
click at [1332, 579] on icon "button" at bounding box center [1331, 578] width 9 height 9
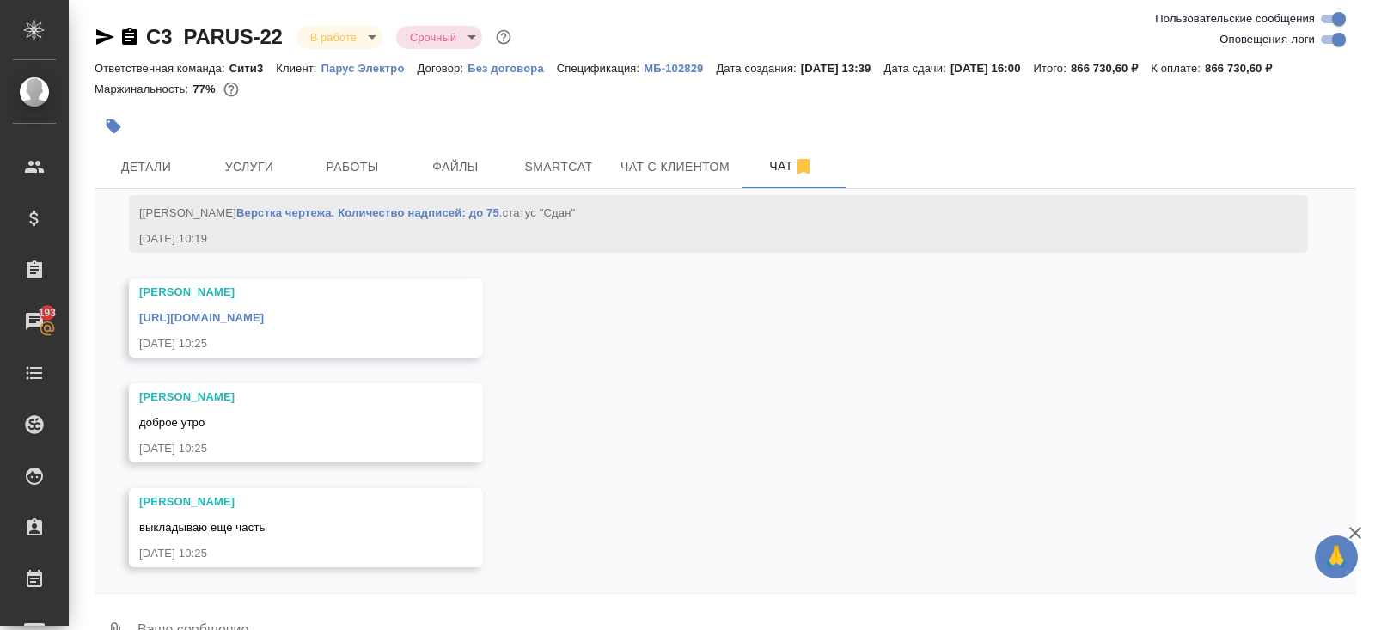
click at [264, 320] on link "[URL][DOMAIN_NAME]" at bounding box center [201, 317] width 125 height 13
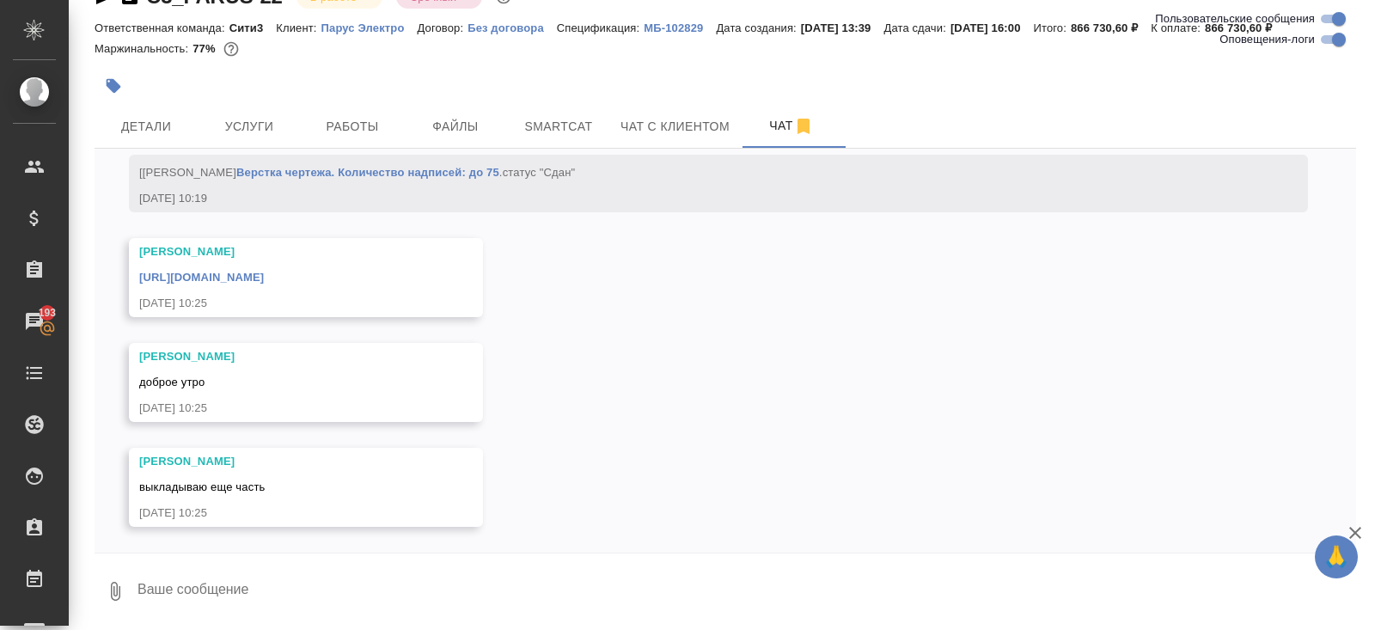
click at [295, 579] on textarea at bounding box center [746, 591] width 1220 height 58
type textarea "доброе"
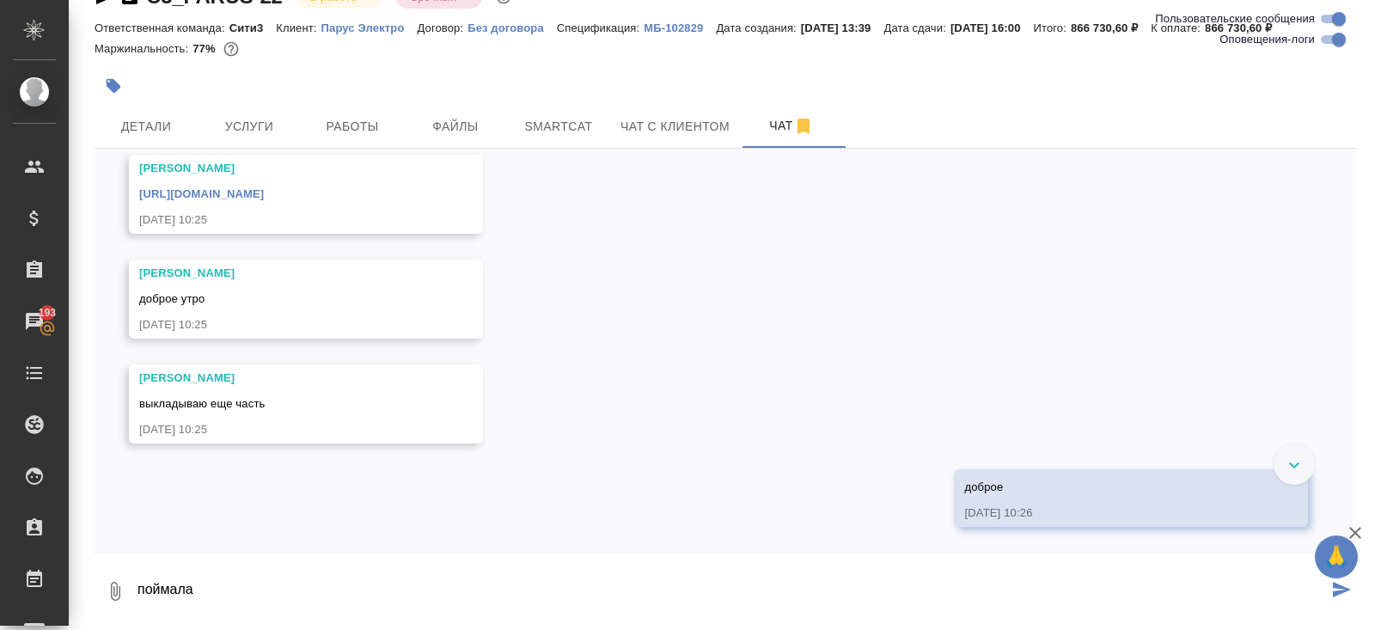
scroll to position [33500, 0]
type textarea "поймала"
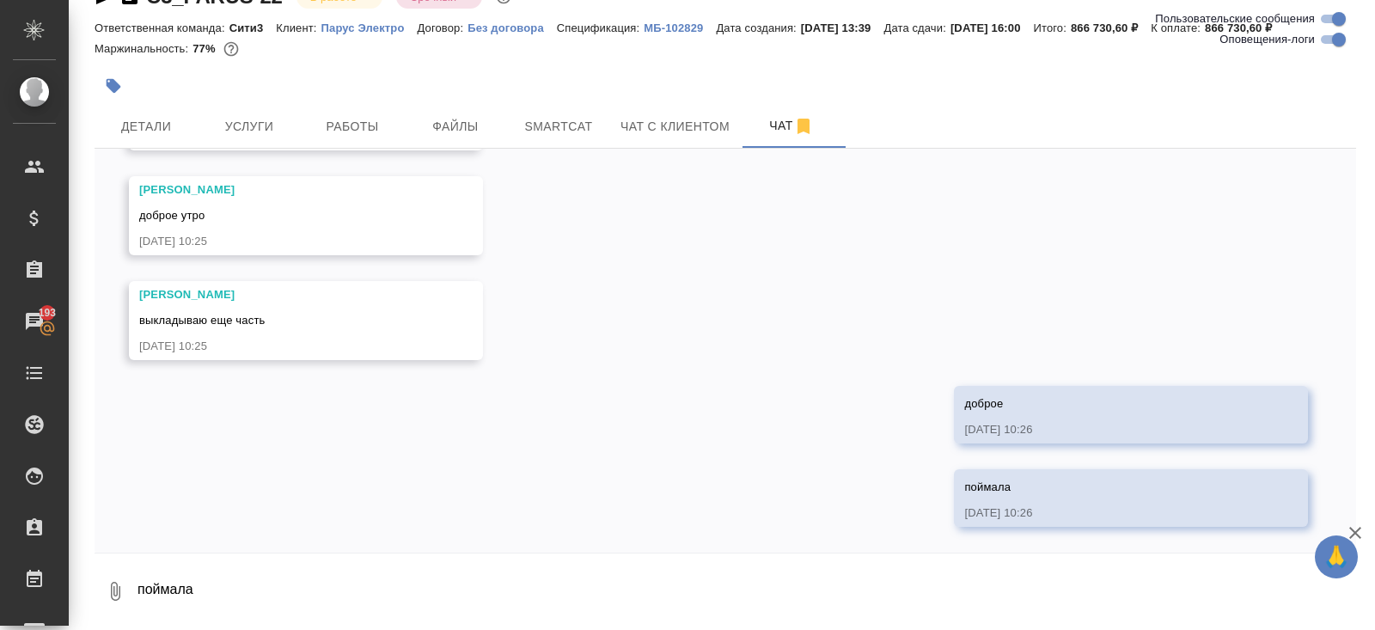
scroll to position [33584, 0]
click at [543, 114] on button "Smartcat" at bounding box center [558, 126] width 103 height 43
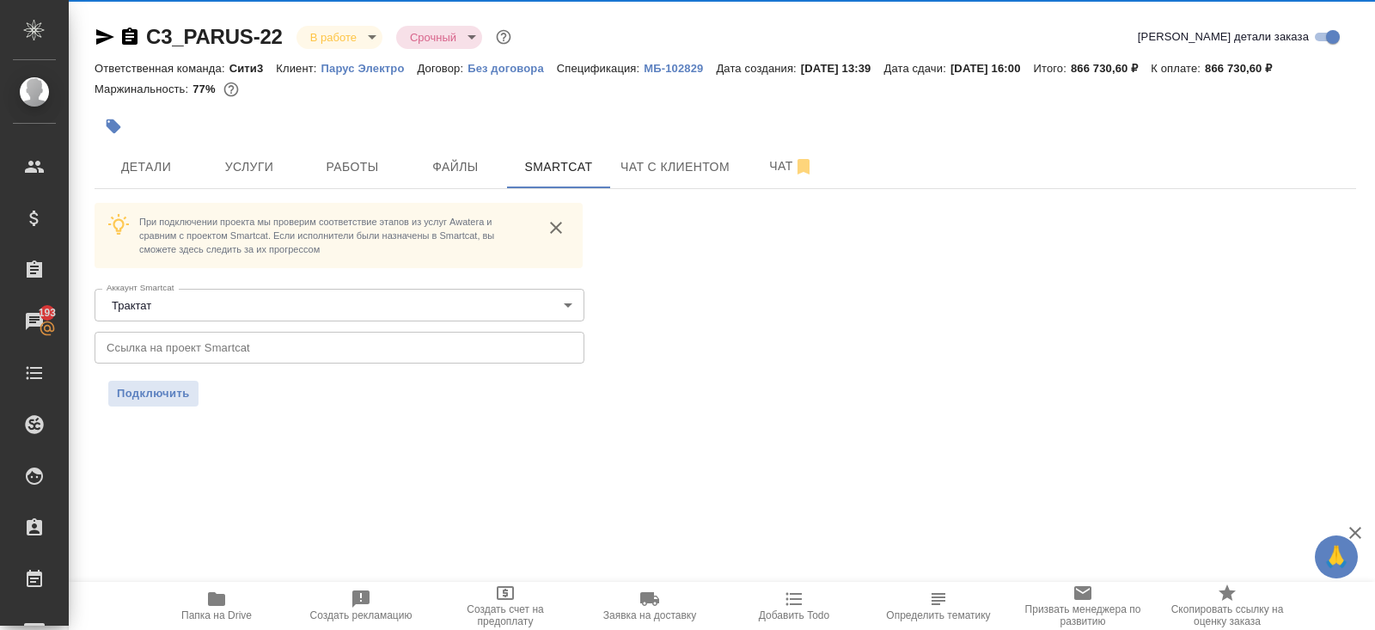
click at [545, 119] on div at bounding box center [515, 126] width 841 height 38
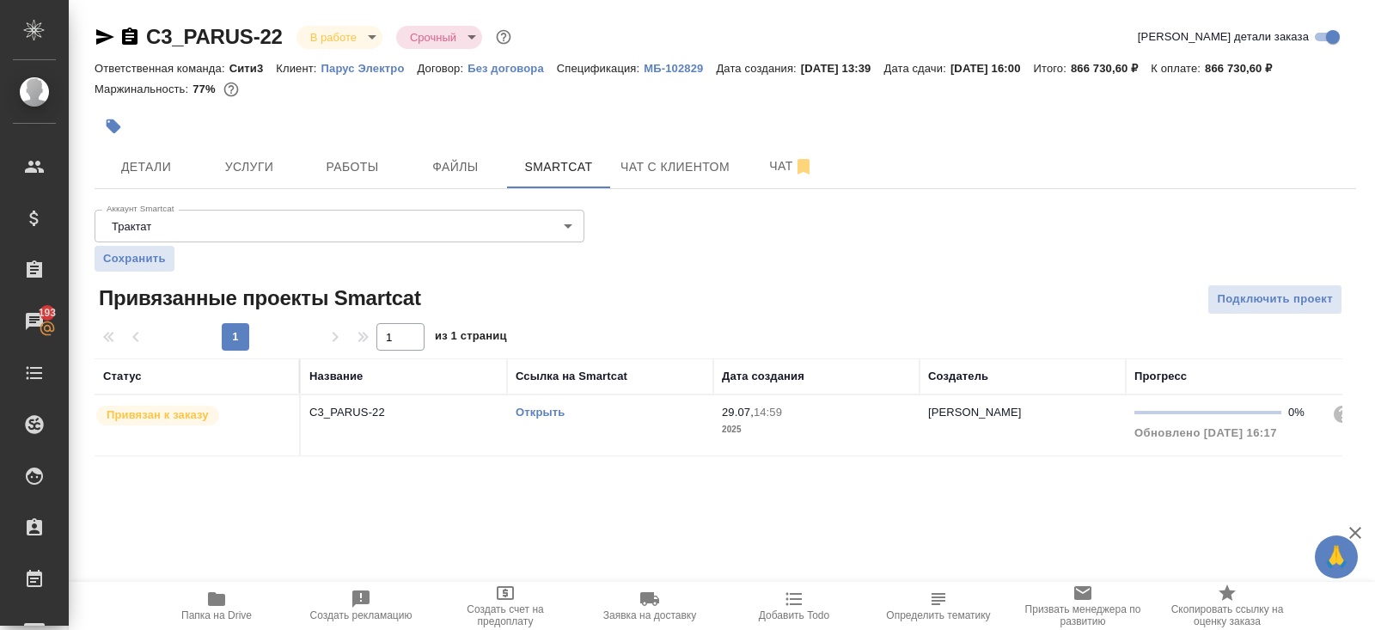
click at [545, 411] on link "Открыть" at bounding box center [539, 412] width 49 height 13
click at [332, 167] on span "Работы" at bounding box center [352, 166] width 82 height 21
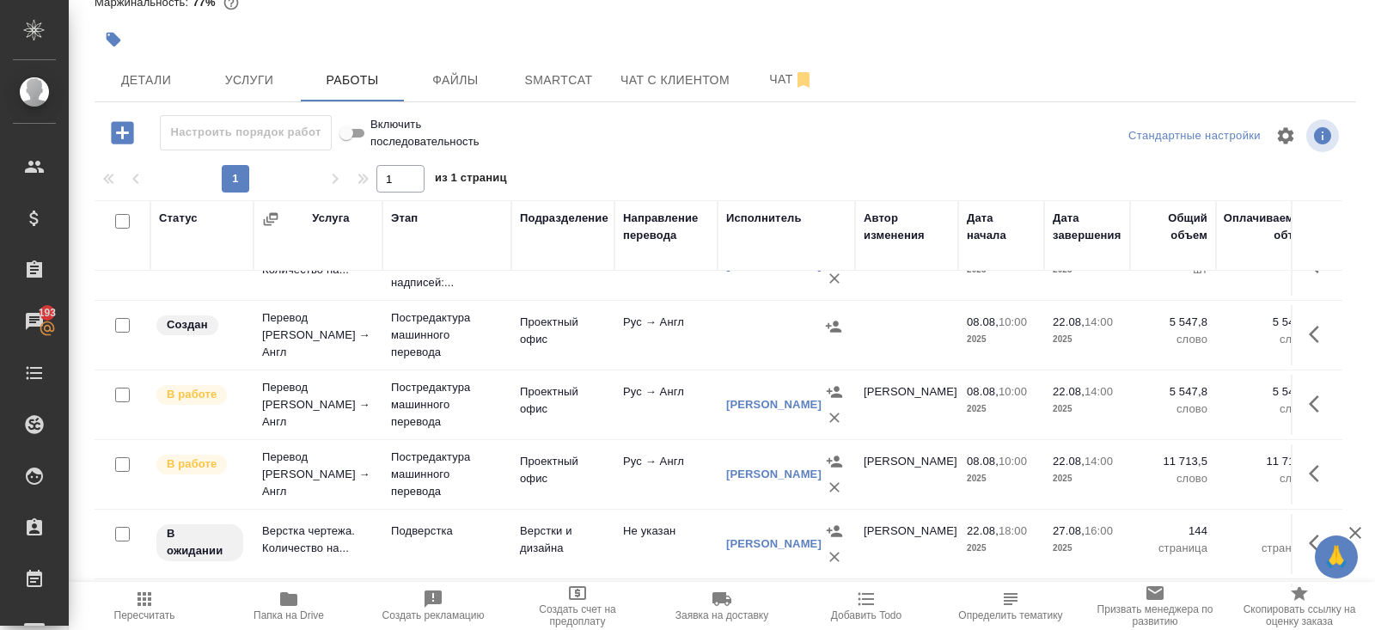
scroll to position [720, 0]
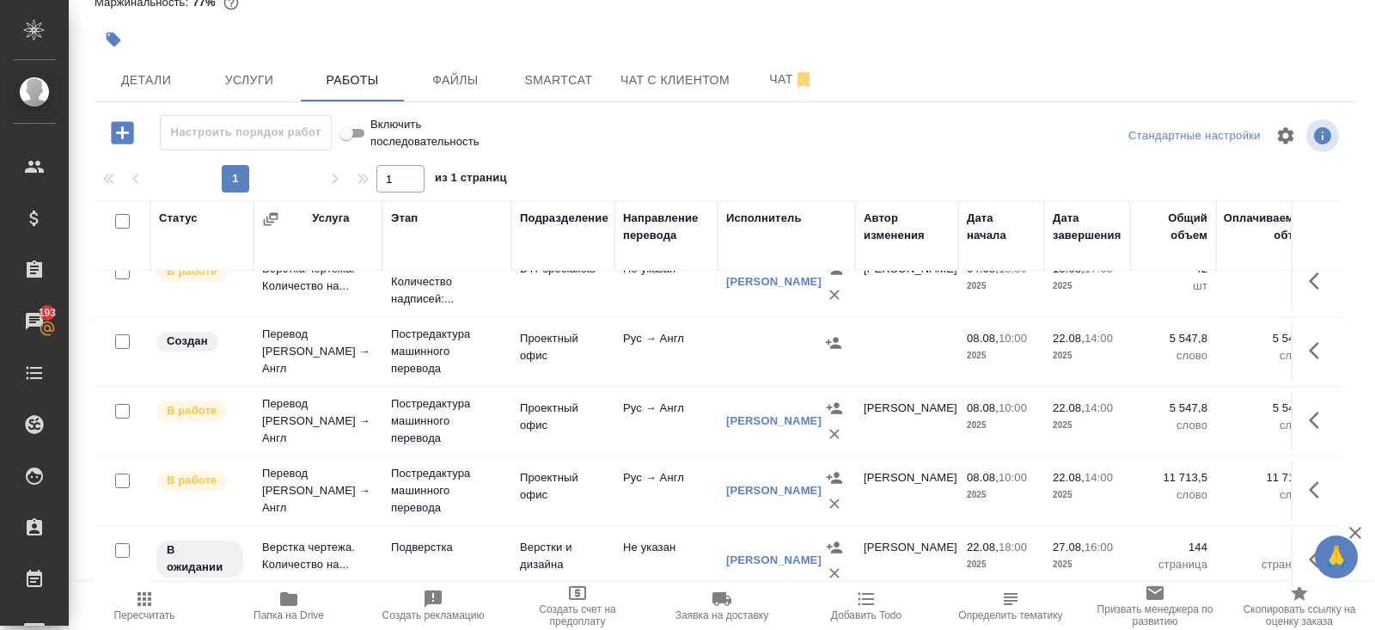
click at [1314, 346] on icon "button" at bounding box center [1318, 350] width 21 height 21
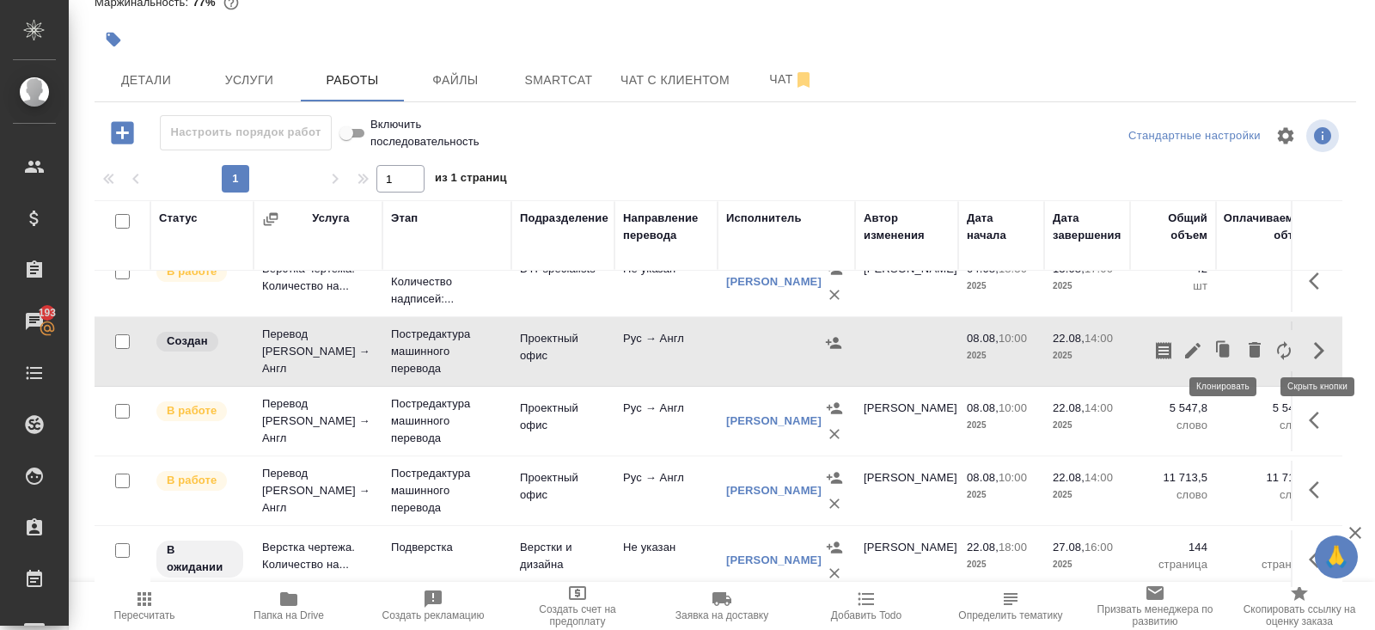
click at [1199, 343] on icon "button" at bounding box center [1192, 350] width 15 height 15
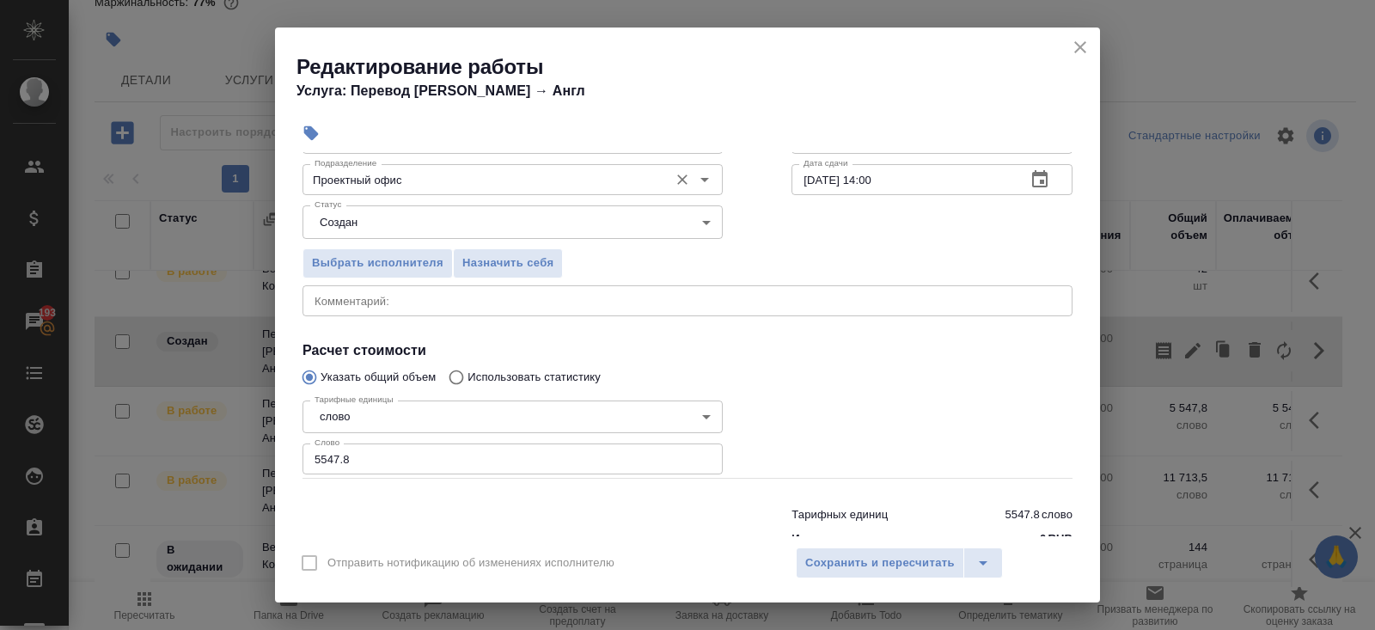
scroll to position [174, 0]
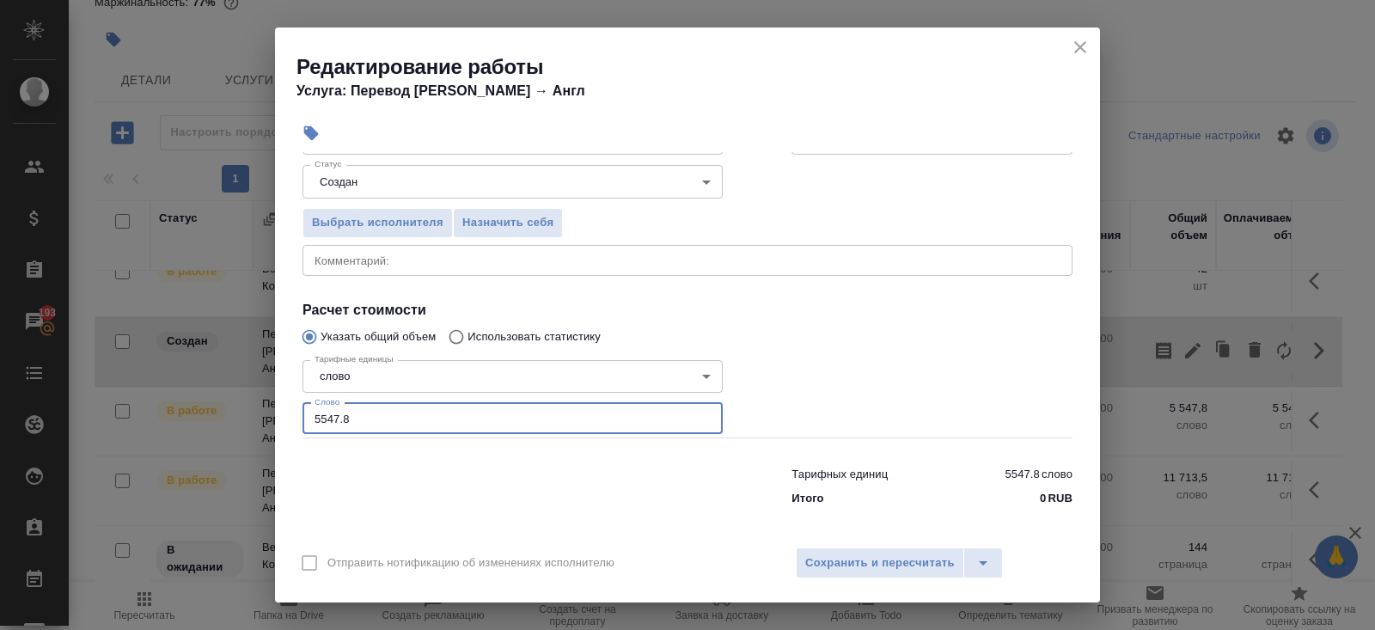
drag, startPoint x: 374, startPoint y: 412, endPoint x: 231, endPoint y: 411, distance: 142.6
click at [231, 411] on div "Редактирование работы Услуга: Перевод Стандарт Рус → Англ Параметры Файлы Вид р…" at bounding box center [687, 315] width 1375 height 630
type input "7147"
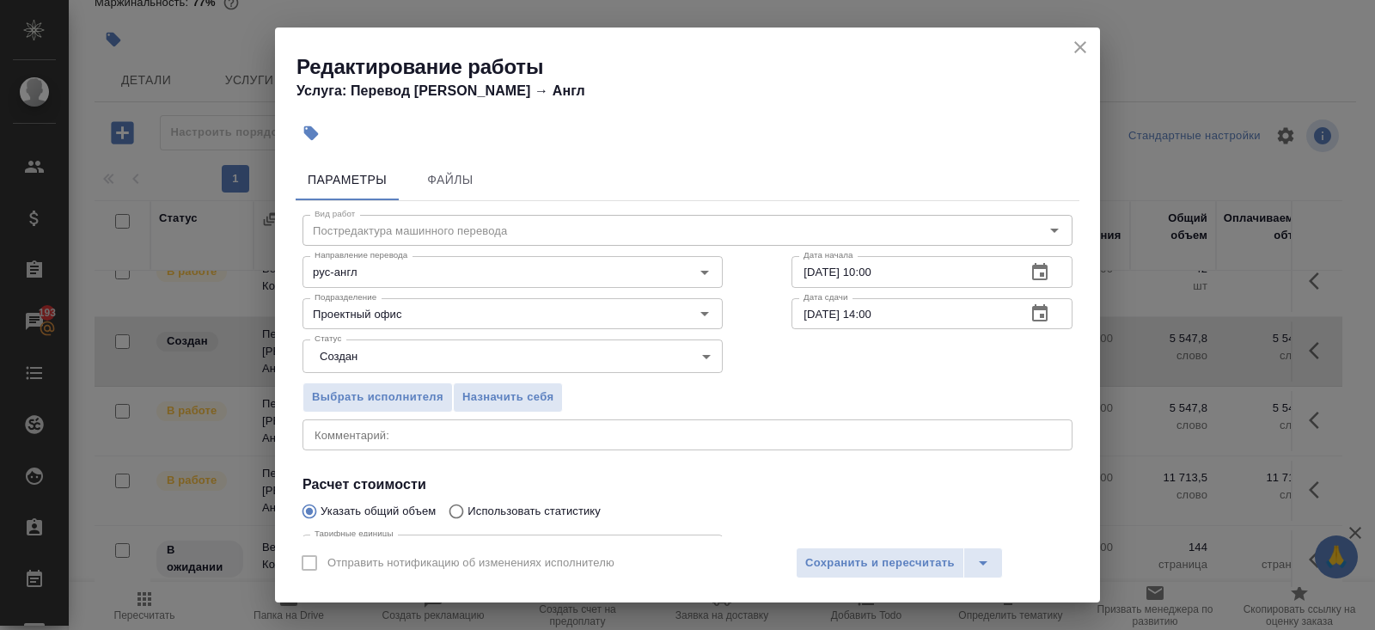
type input "7147.5"
click at [388, 338] on div "Статус Создан created Статус" at bounding box center [512, 354] width 489 height 112
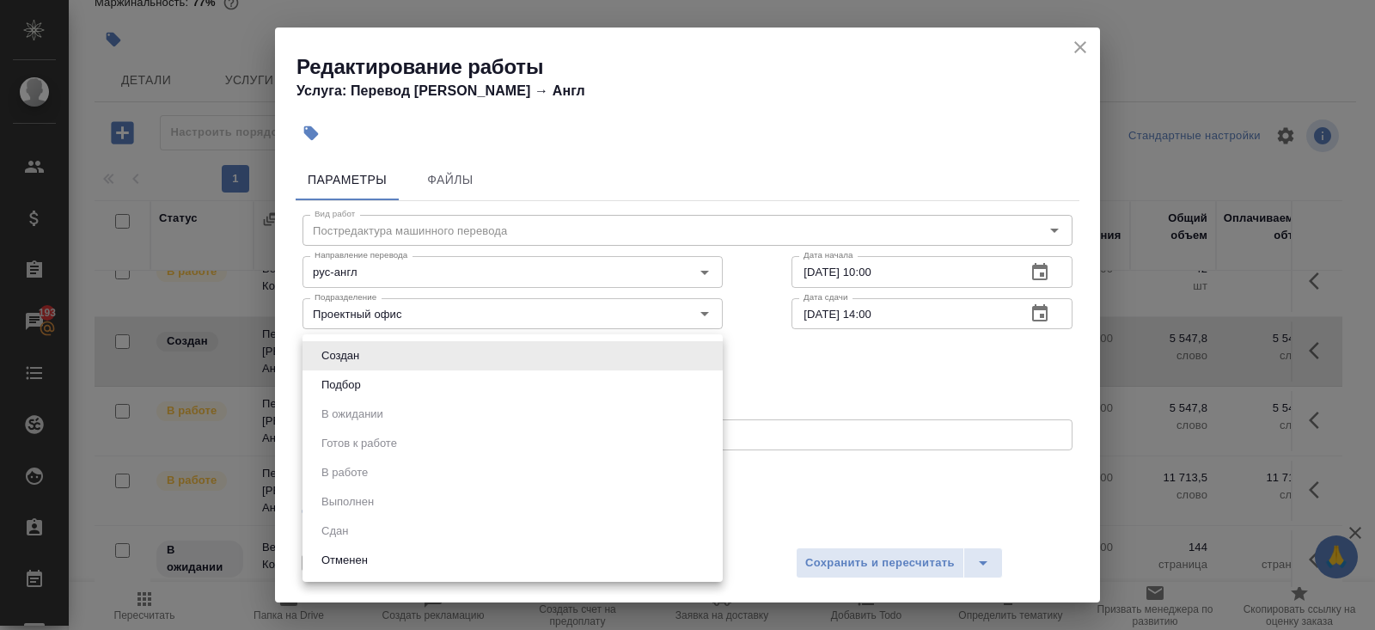
click at [396, 356] on body "🙏 .cls-1 fill:#fff; AWATERA Belyakova Yulia Клиенты Спецификации Заказы 193 Чат…" at bounding box center [687, 315] width 1375 height 630
click at [342, 384] on button "Подбор" at bounding box center [341, 384] width 50 height 19
type input "recruiting"
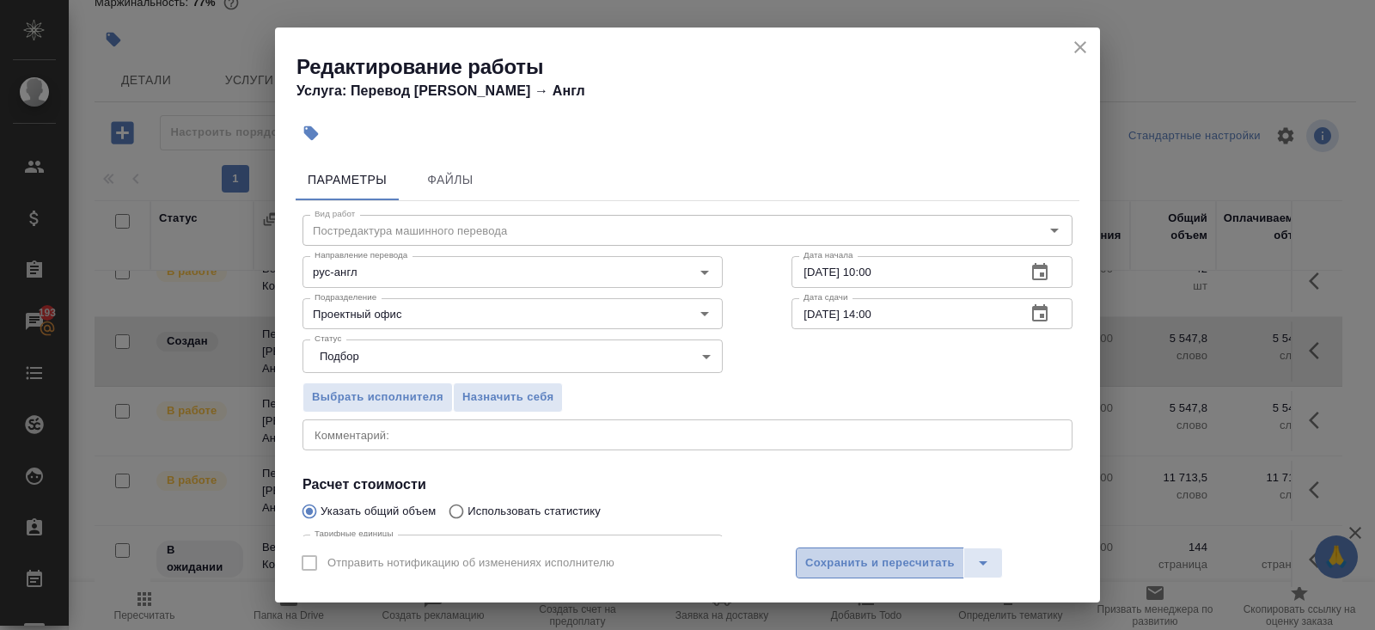
click at [847, 558] on span "Сохранить и пересчитать" at bounding box center [879, 563] width 149 height 20
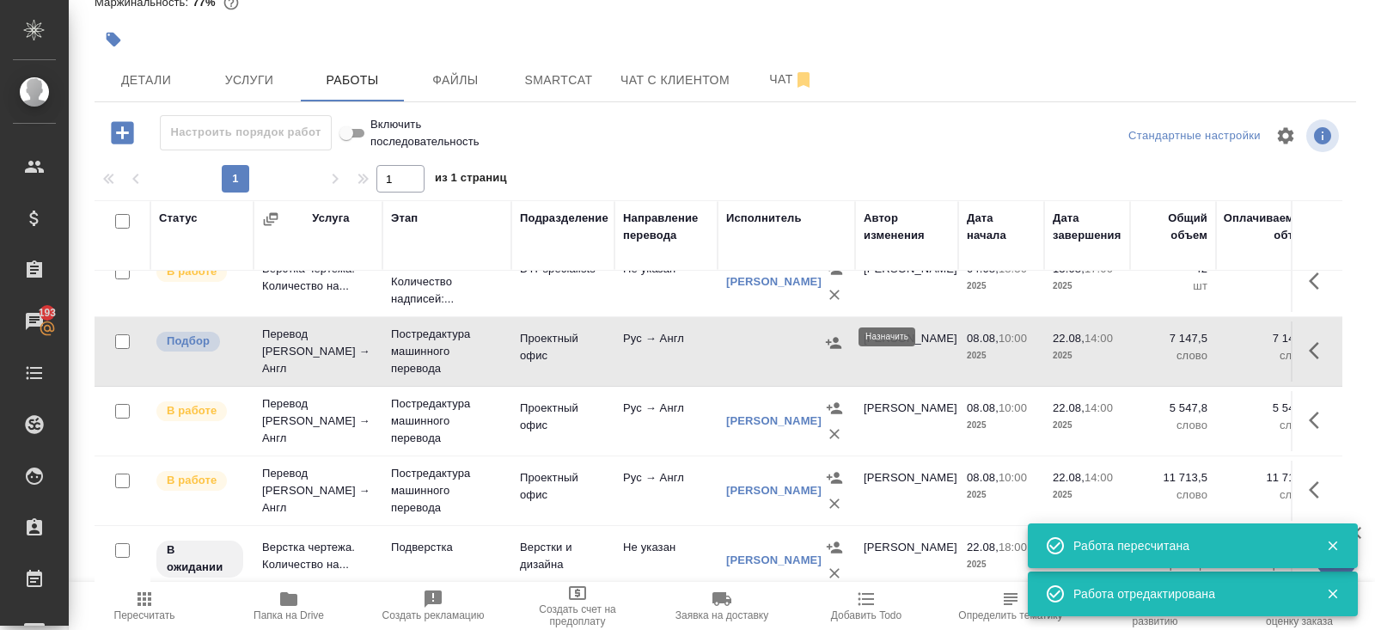
click at [836, 338] on icon "button" at bounding box center [833, 342] width 15 height 11
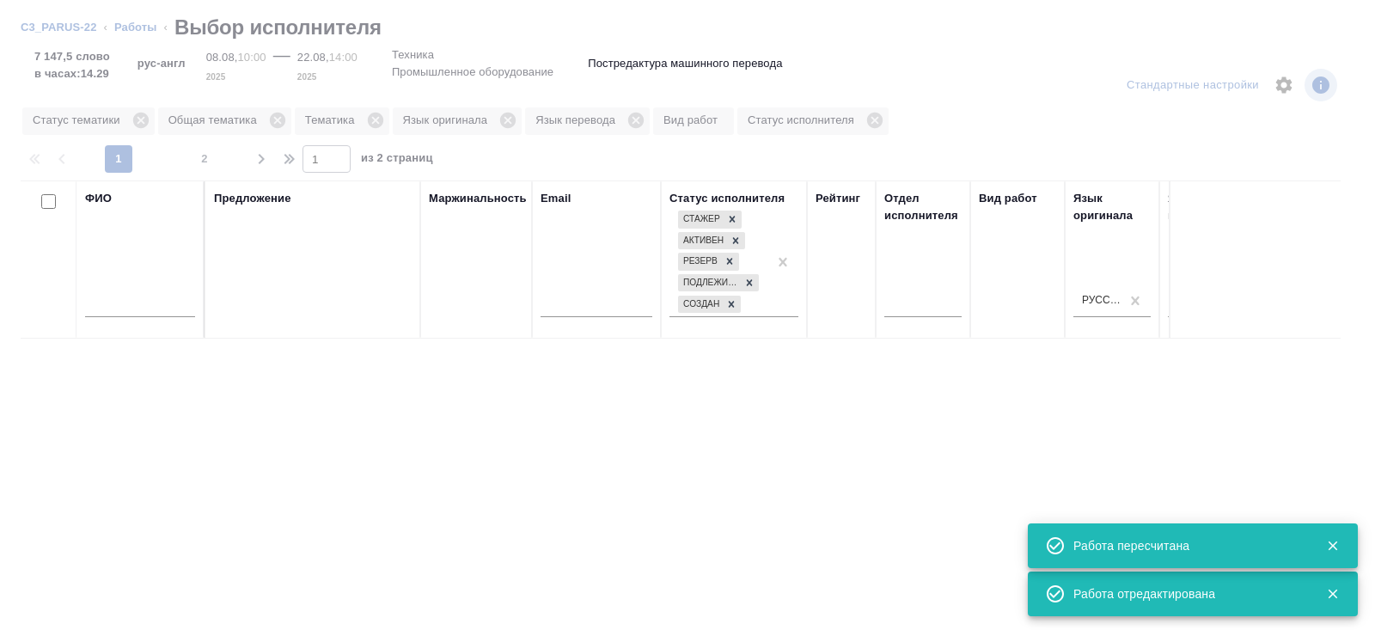
click at [455, 349] on div at bounding box center [687, 444] width 1375 height 372
click at [125, 307] on input "text" at bounding box center [140, 306] width 110 height 21
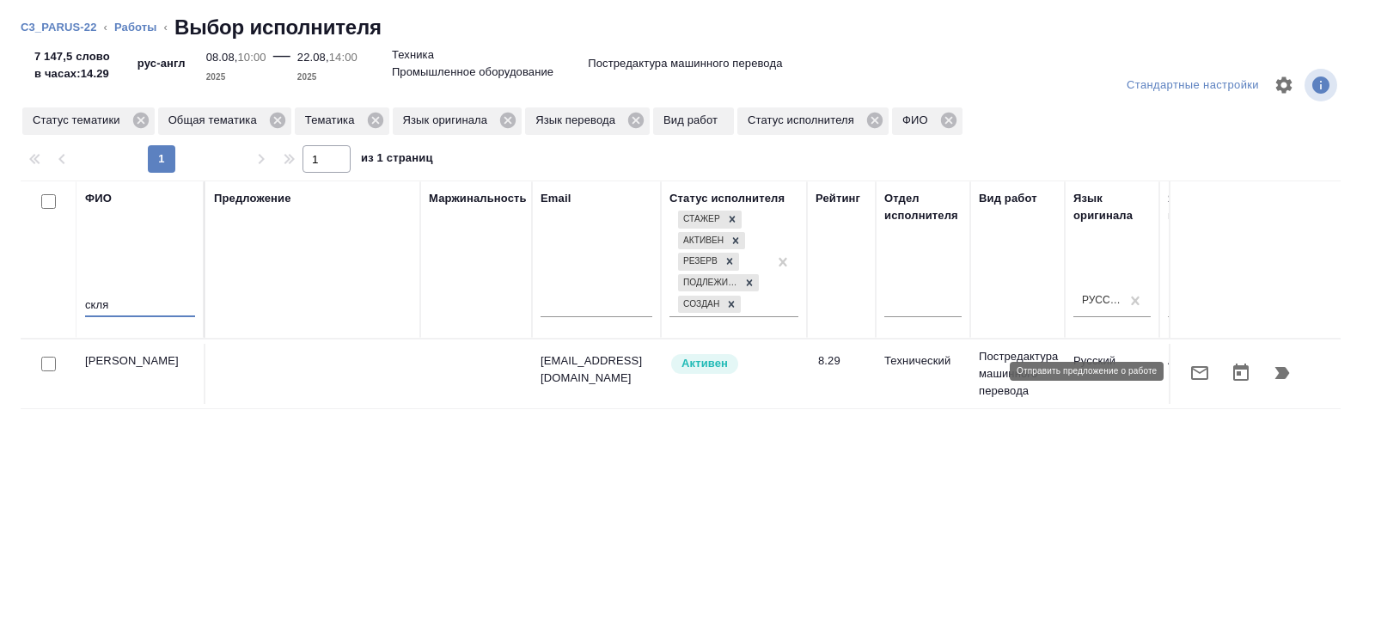
type input "скля"
click at [1196, 370] on icon "button" at bounding box center [1199, 373] width 21 height 21
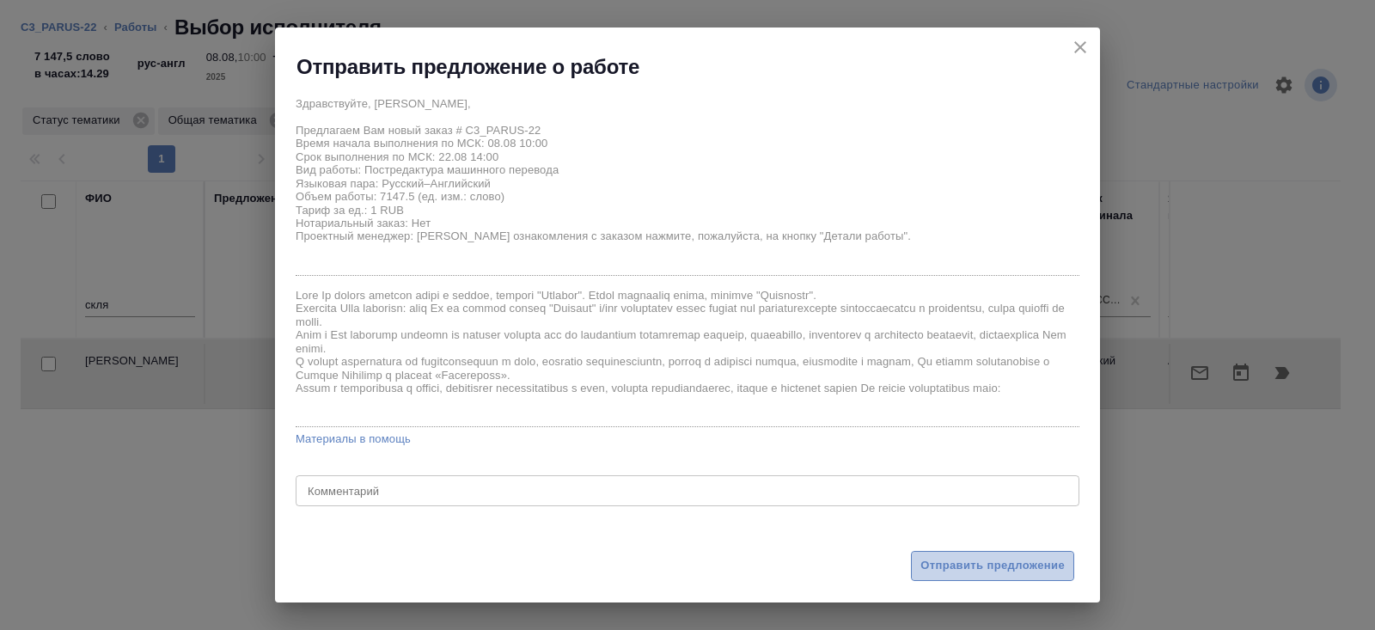
click at [955, 559] on span "Отправить предложение" at bounding box center [992, 566] width 144 height 20
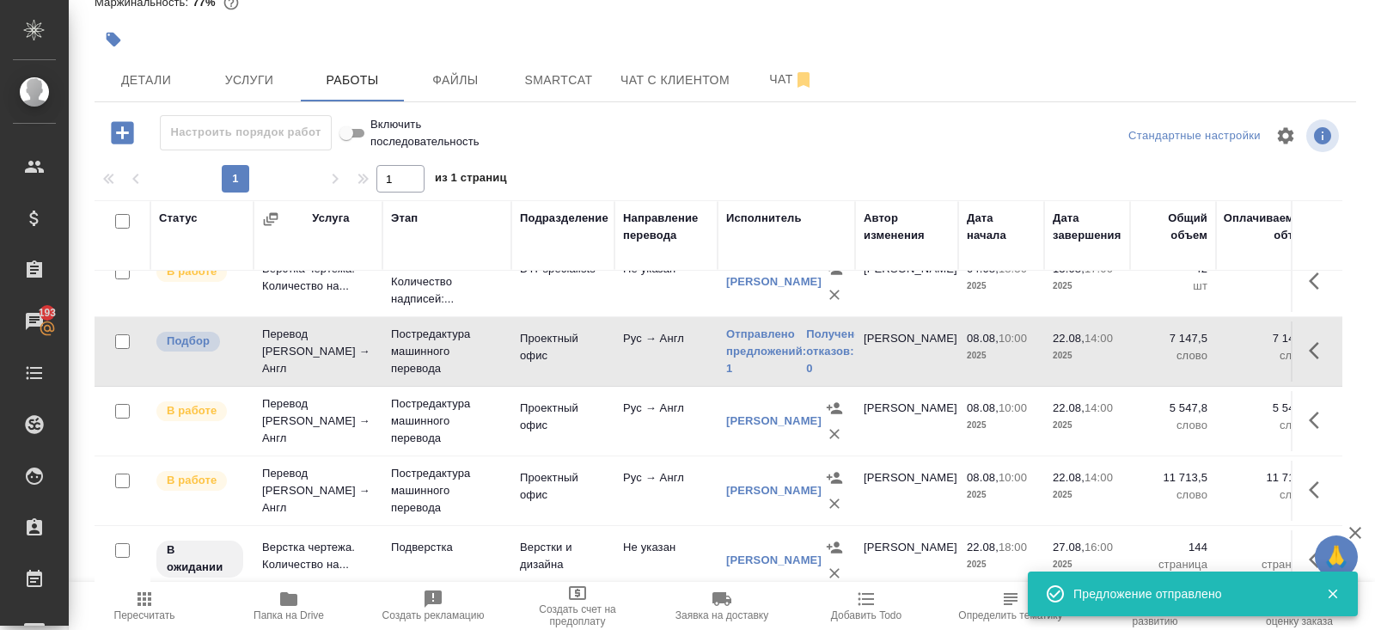
click at [140, 612] on span "Пересчитать" at bounding box center [144, 615] width 61 height 12
click at [141, 600] on icon "button" at bounding box center [144, 598] width 21 height 21
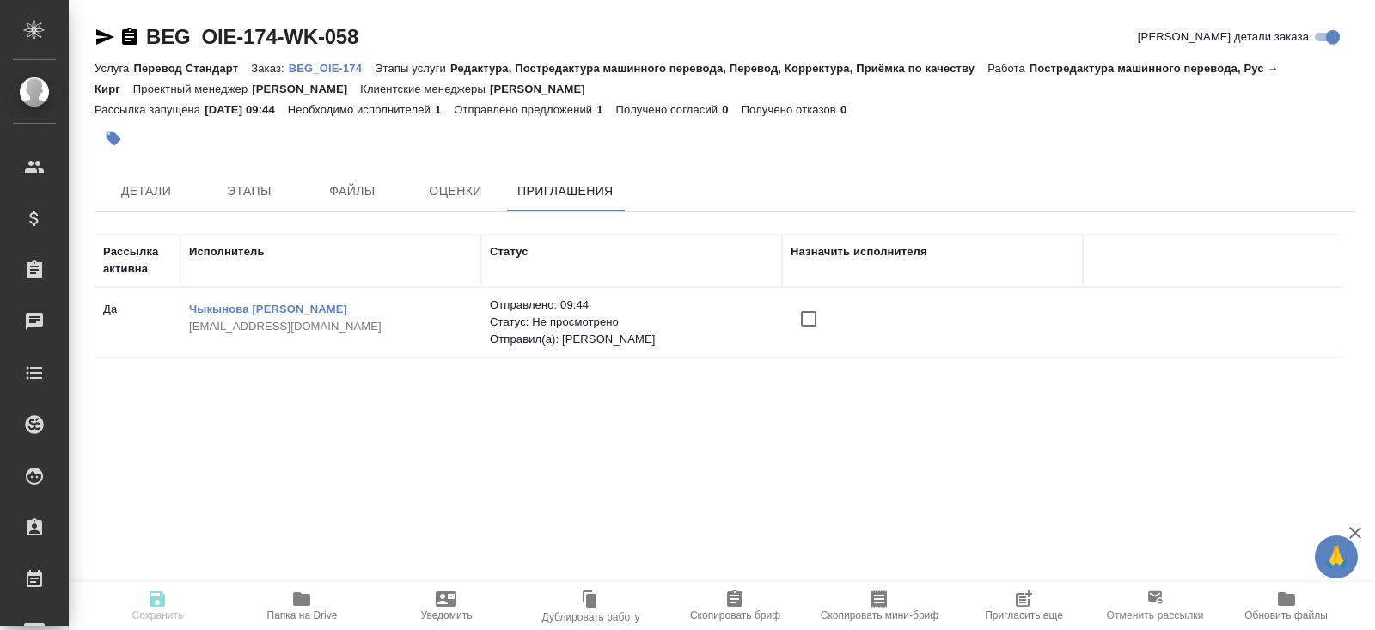
click at [1037, 605] on span "Пригласить еще" at bounding box center [1023, 604] width 124 height 33
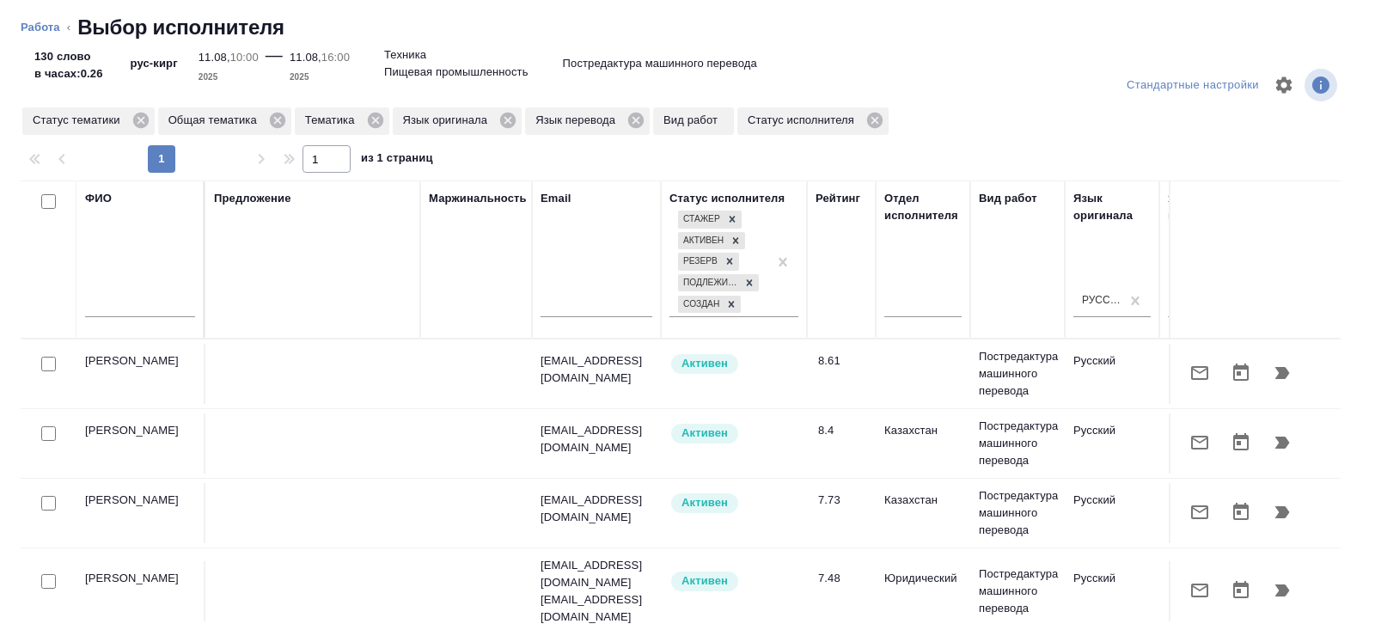
scroll to position [0, 1175]
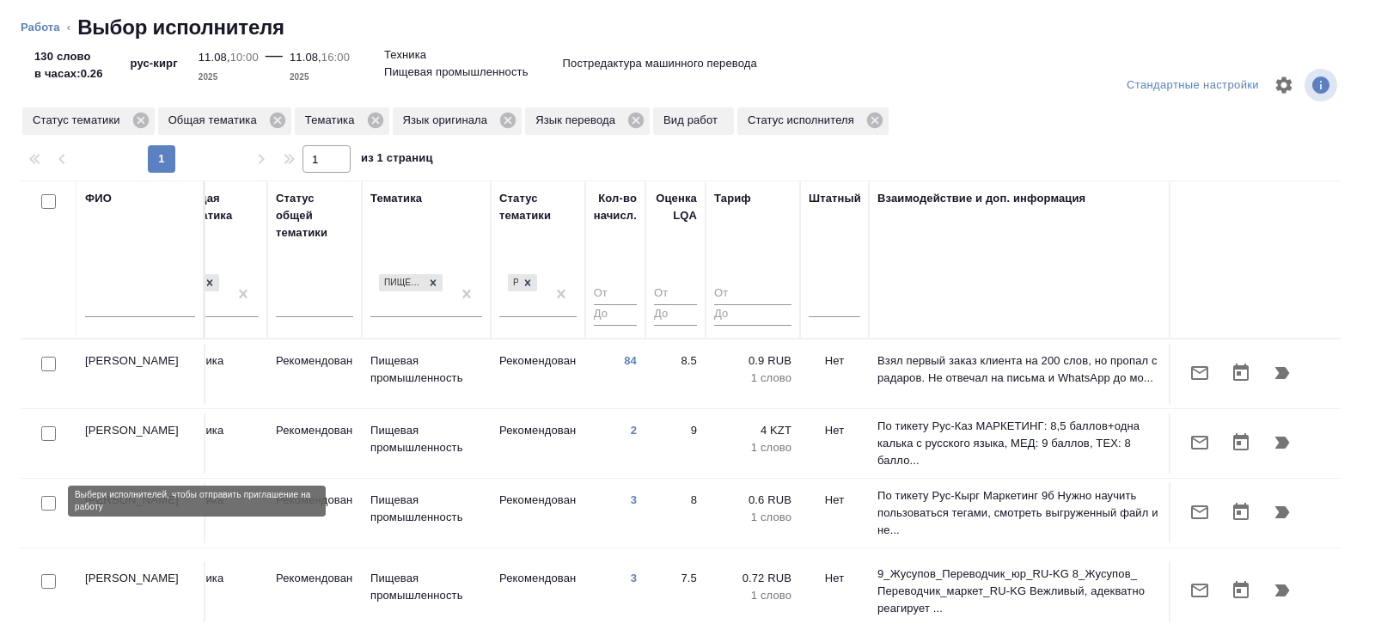
click at [51, 503] on input "checkbox" at bounding box center [48, 503] width 15 height 15
checkbox input "true"
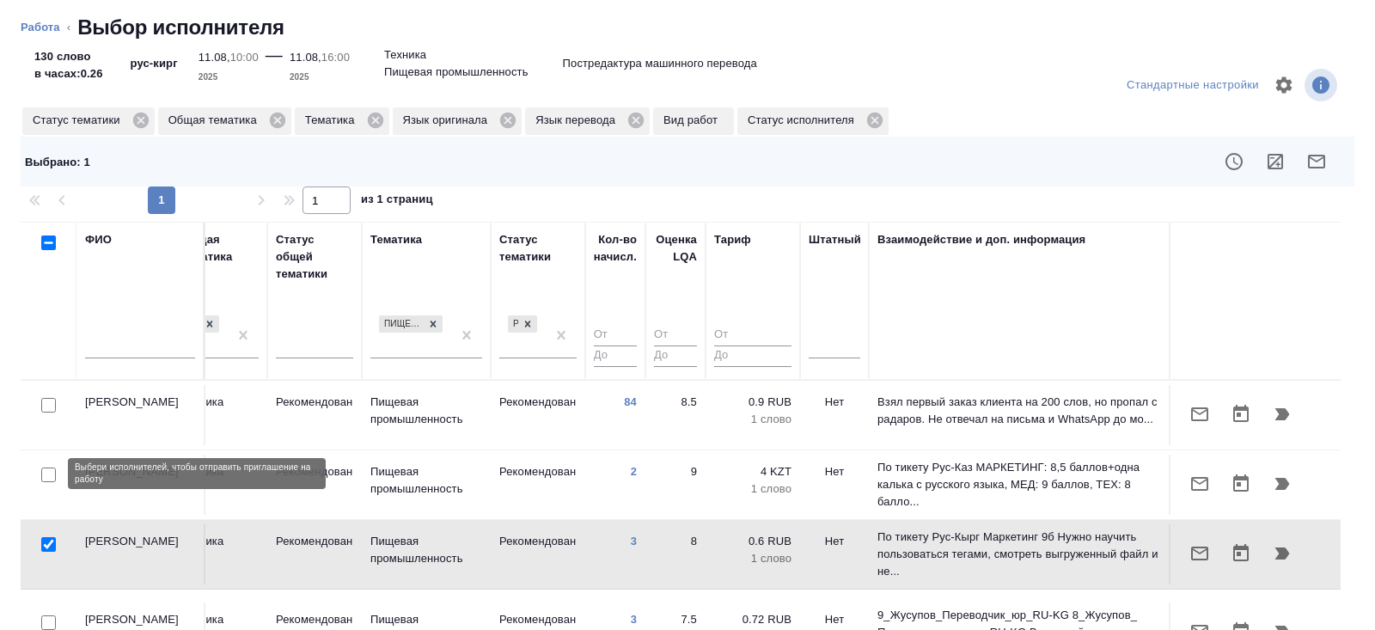
click at [50, 476] on input "checkbox" at bounding box center [48, 474] width 15 height 15
checkbox input "true"
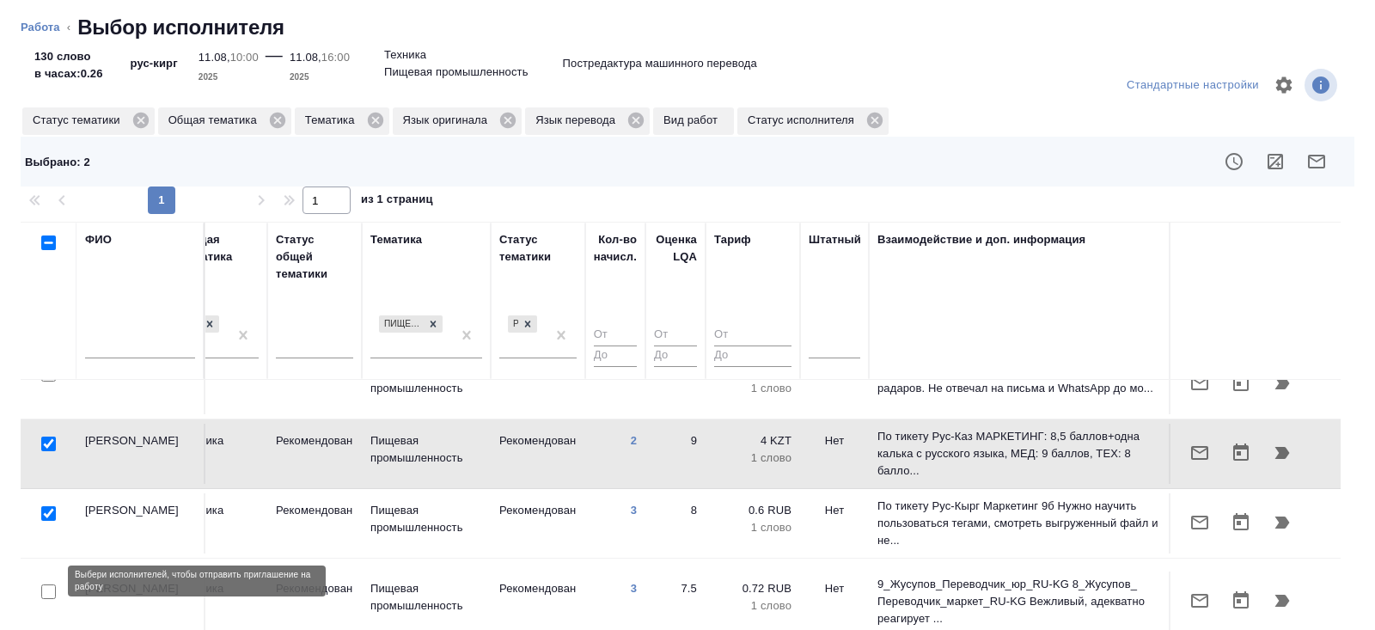
click at [47, 584] on input "checkbox" at bounding box center [48, 591] width 15 height 15
checkbox input "true"
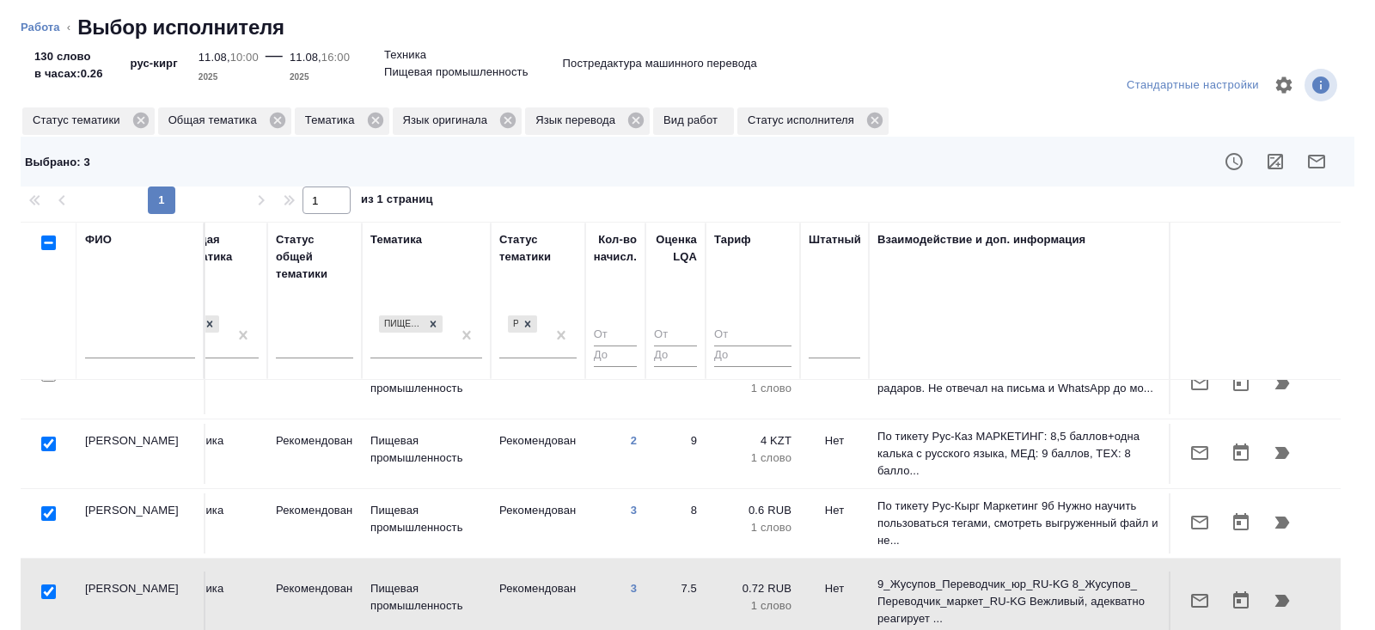
scroll to position [31, 1175]
click at [1314, 162] on icon "button" at bounding box center [1316, 161] width 21 height 21
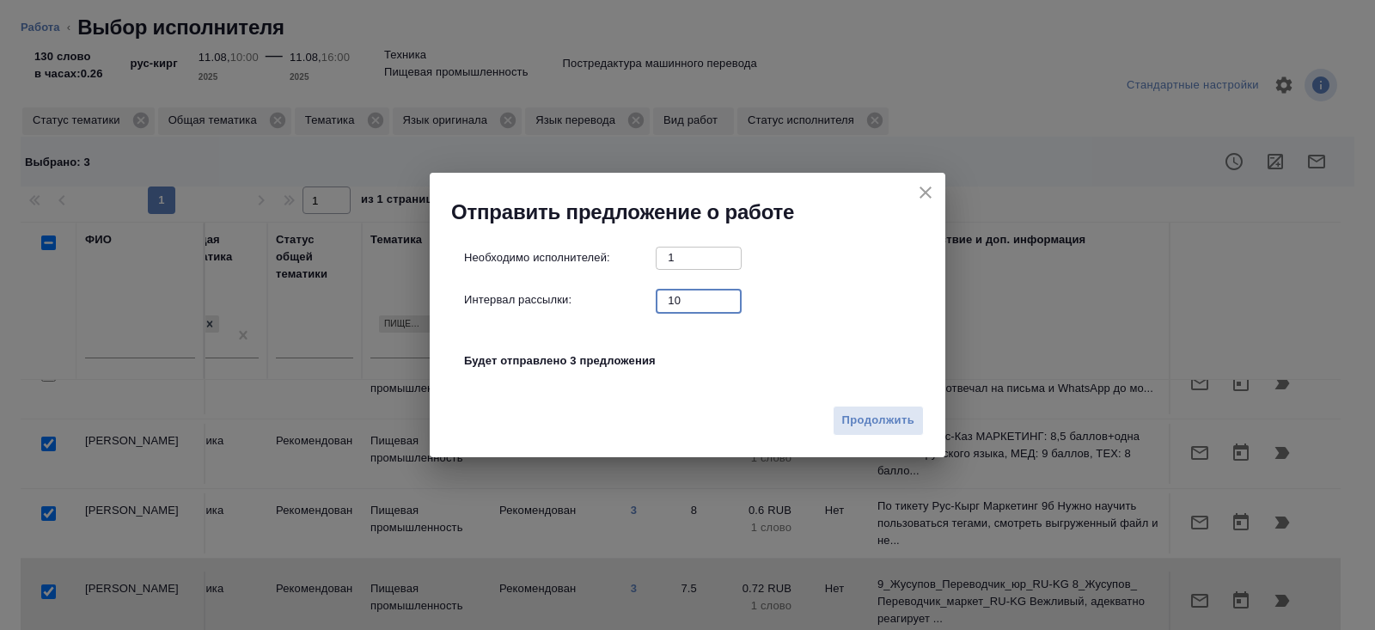
drag, startPoint x: 693, startPoint y: 305, endPoint x: 607, endPoint y: 294, distance: 86.6
click at [607, 294] on div "Интервал рассылки: 10 ​" at bounding box center [694, 300] width 460 height 21
type input "0"
click at [913, 420] on span "Продолжить" at bounding box center [878, 421] width 72 height 20
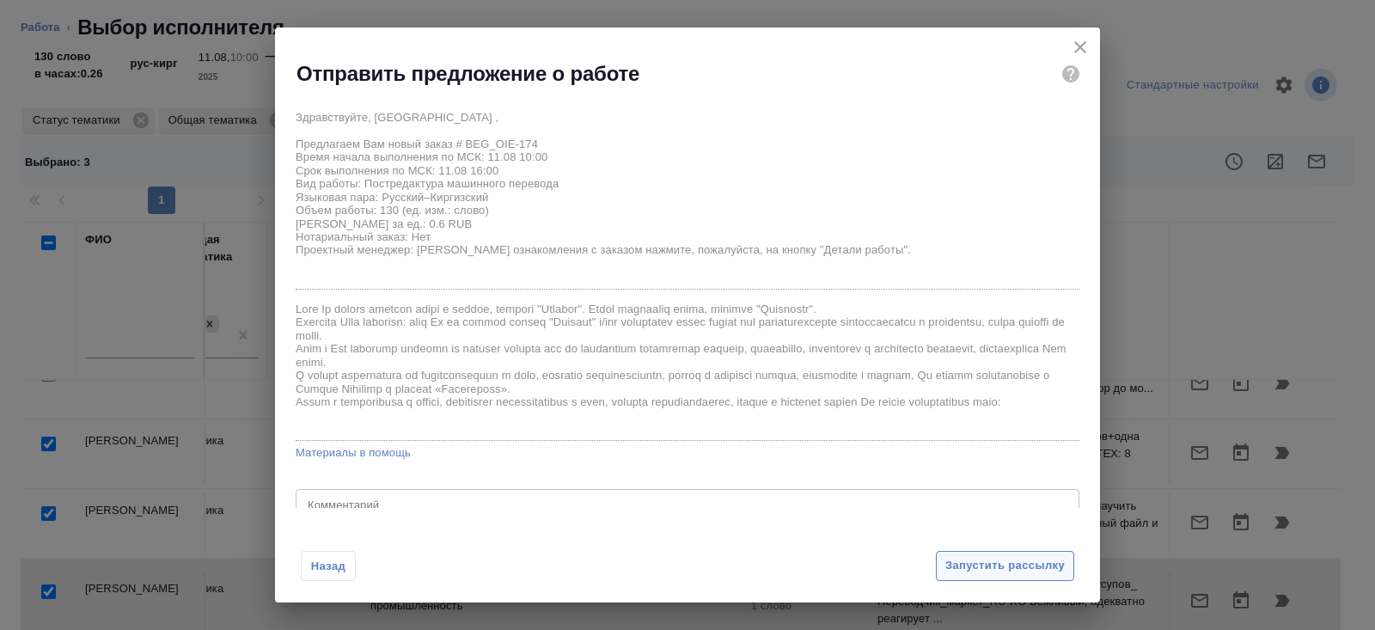
click at [971, 567] on span "Запустить рассылку" at bounding box center [1004, 566] width 119 height 20
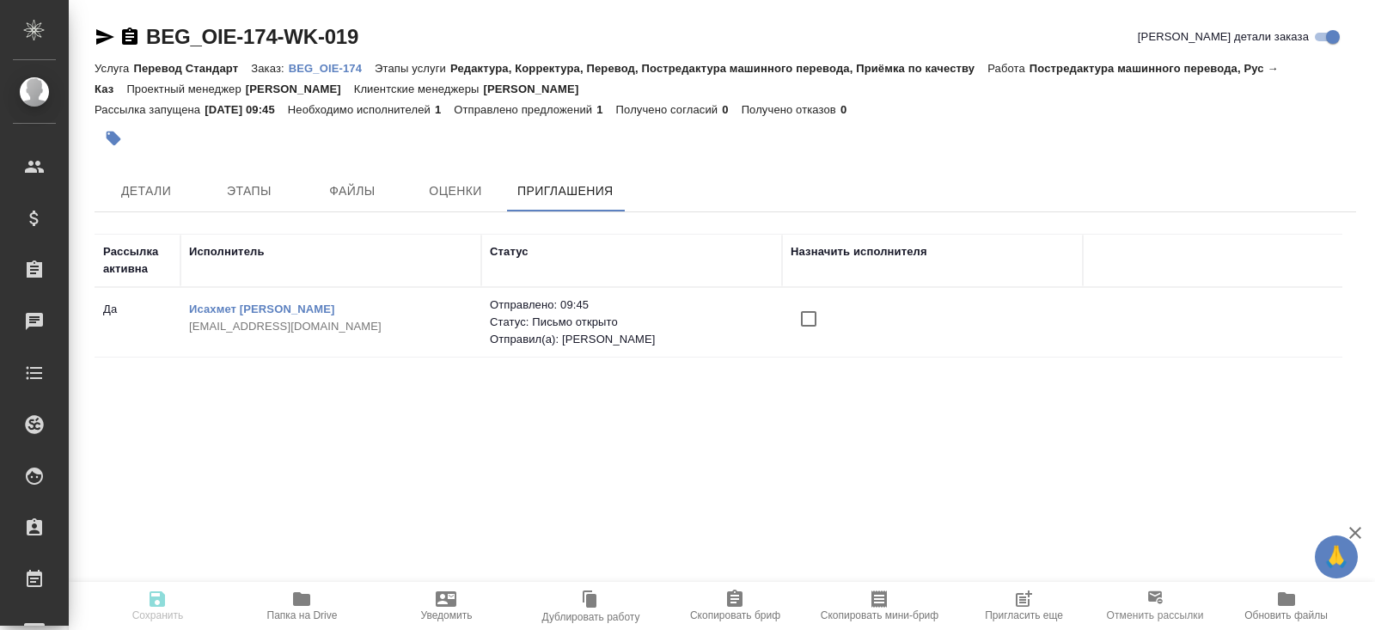
click at [1027, 607] on icon "button" at bounding box center [1023, 598] width 21 height 21
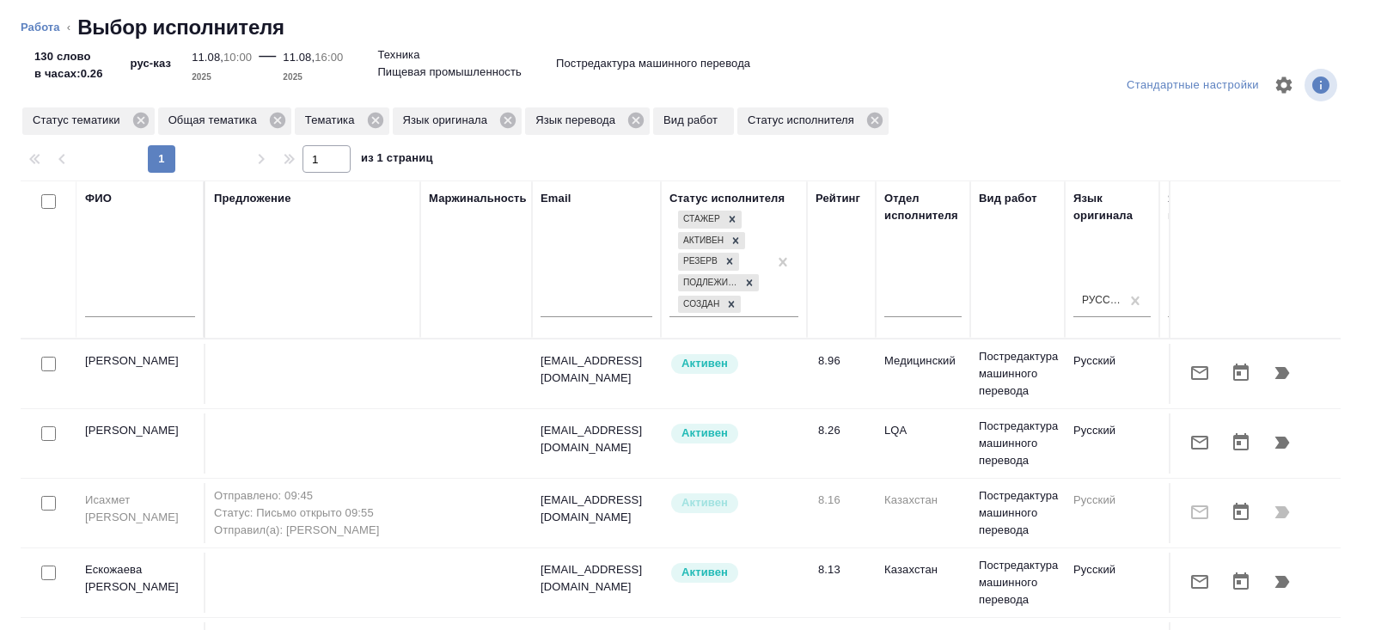
scroll to position [0, 1175]
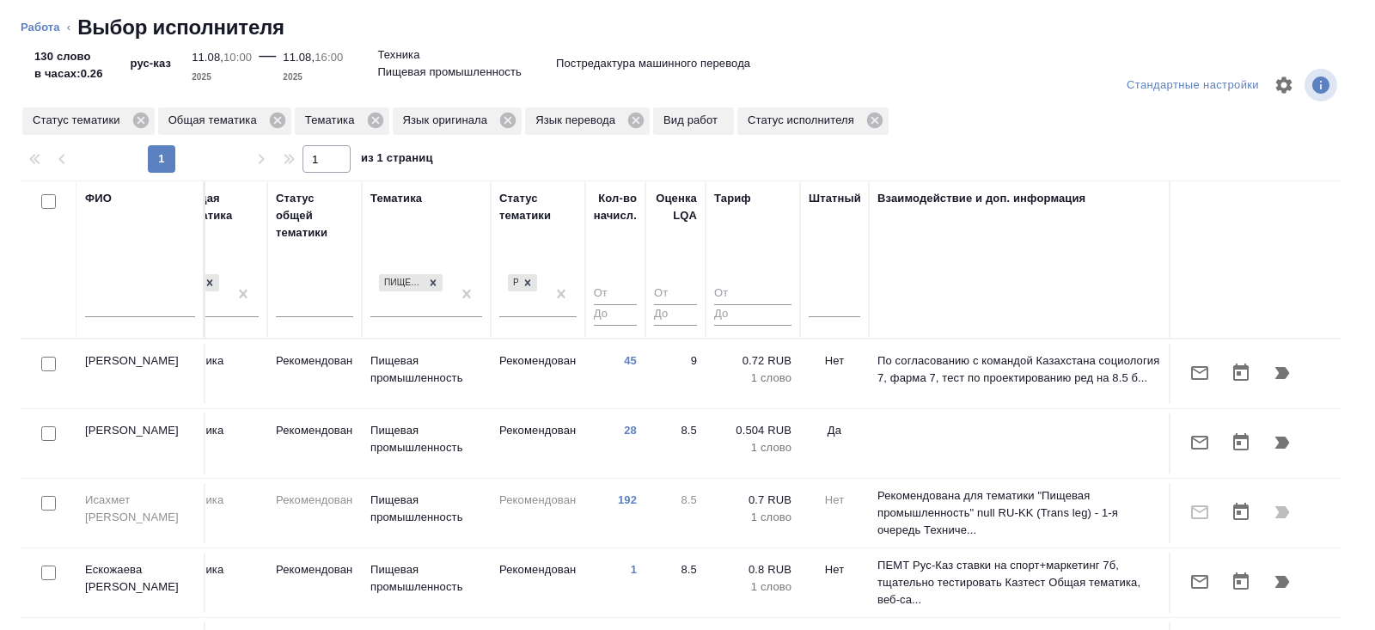
click at [802, 316] on th "Штатный" at bounding box center [834, 259] width 69 height 158
click at [817, 315] on div at bounding box center [834, 300] width 52 height 33
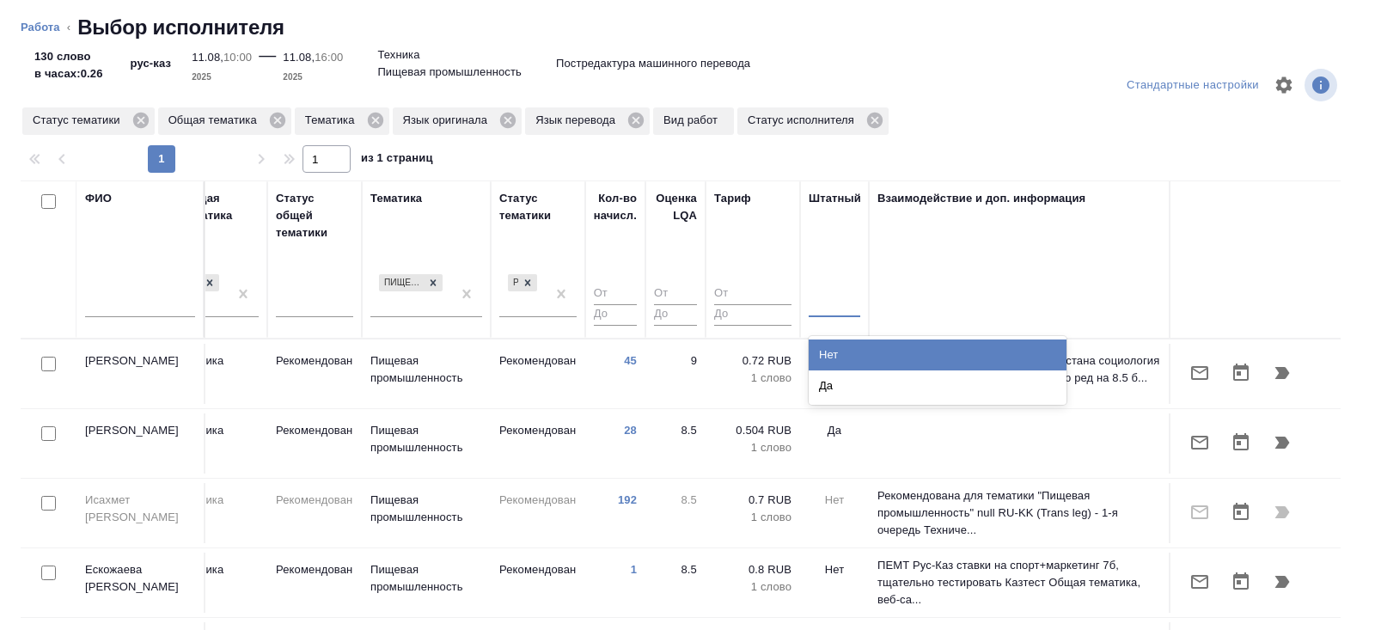
click at [831, 349] on div "Нет" at bounding box center [937, 354] width 258 height 31
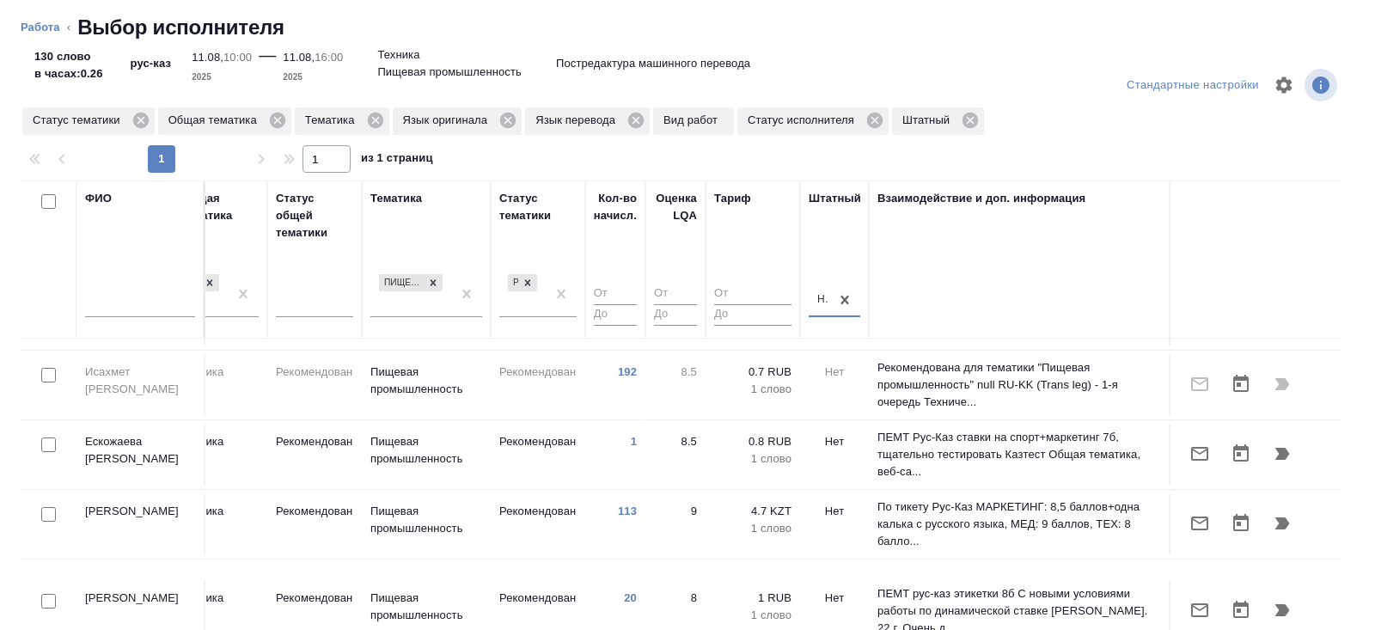
scroll to position [101, 1175]
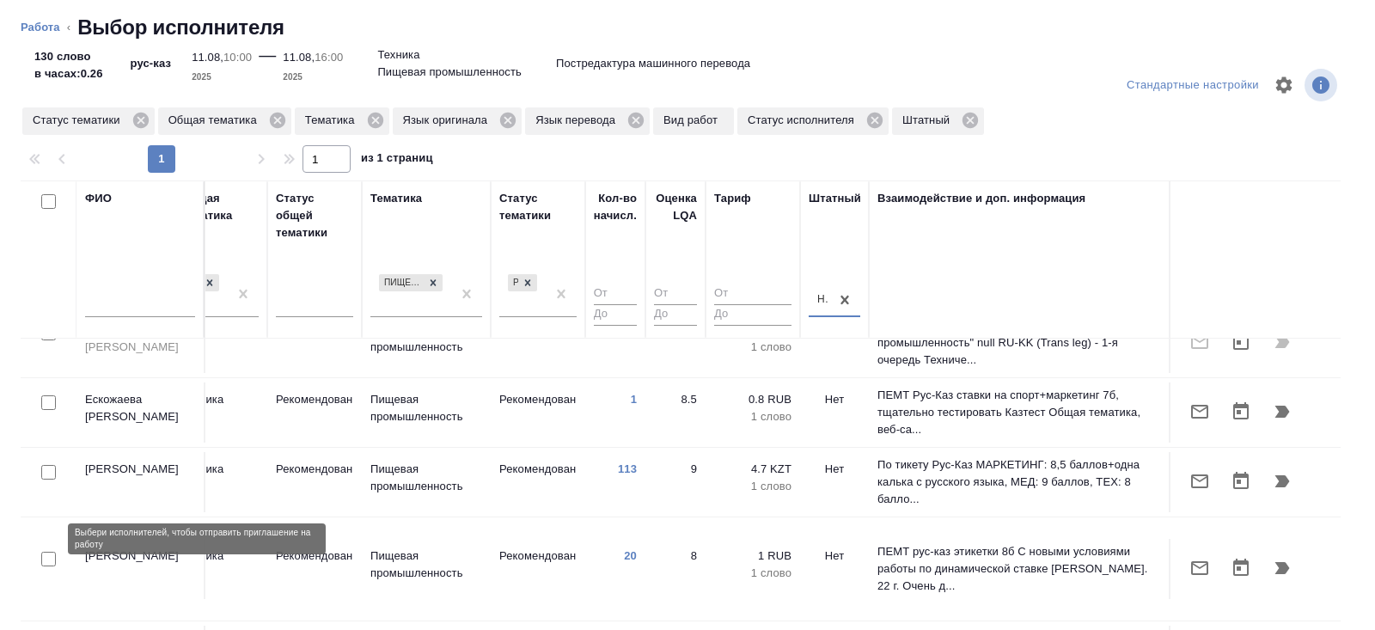
click at [49, 552] on input "checkbox" at bounding box center [48, 559] width 15 height 15
checkbox input "true"
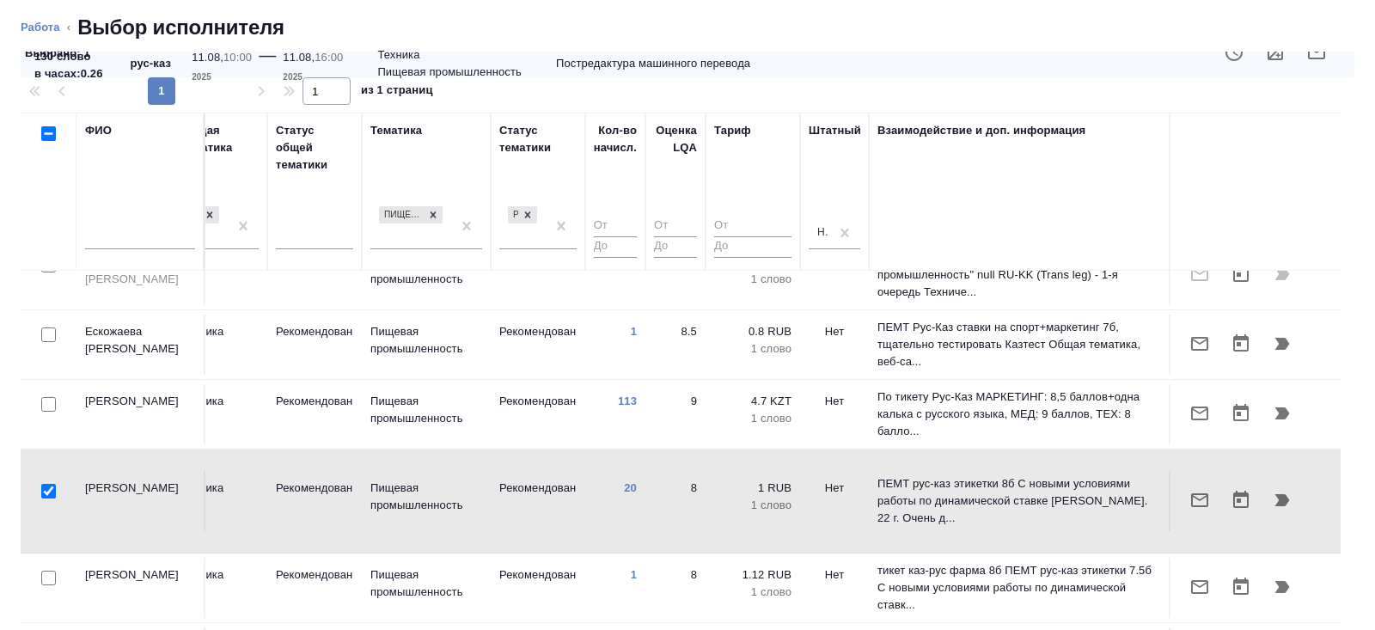
scroll to position [139, 0]
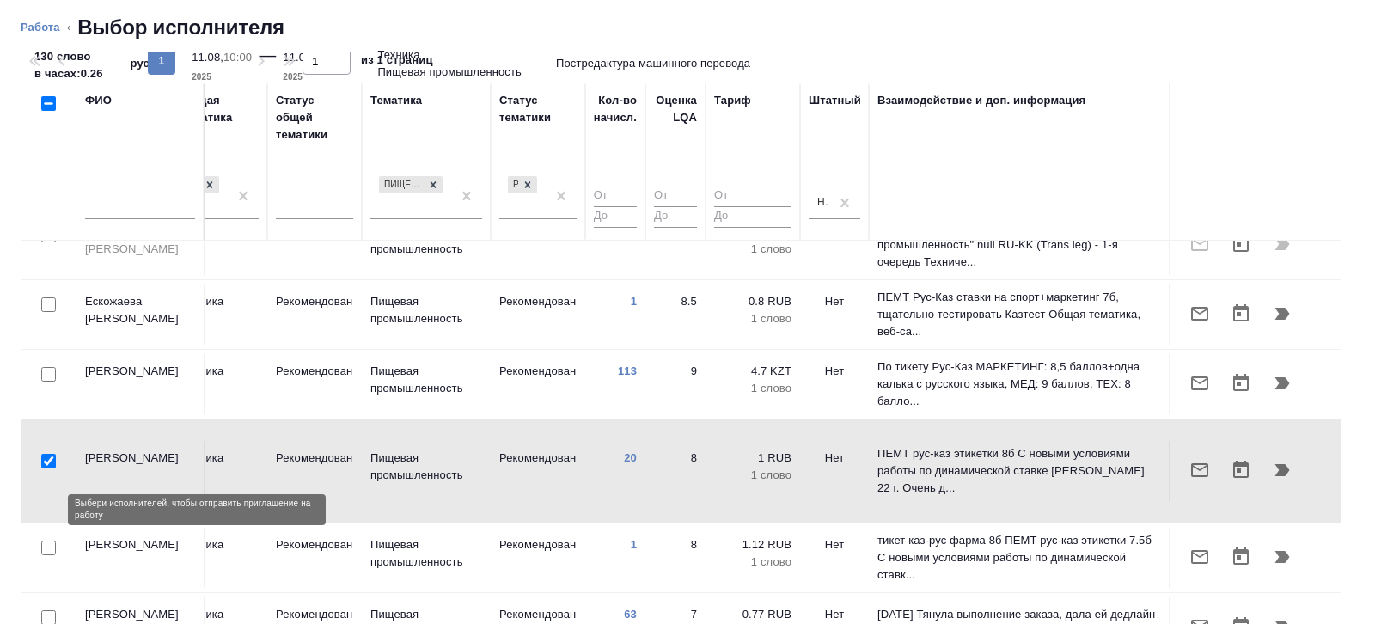
click at [46, 540] on input "checkbox" at bounding box center [48, 547] width 15 height 15
checkbox input "true"
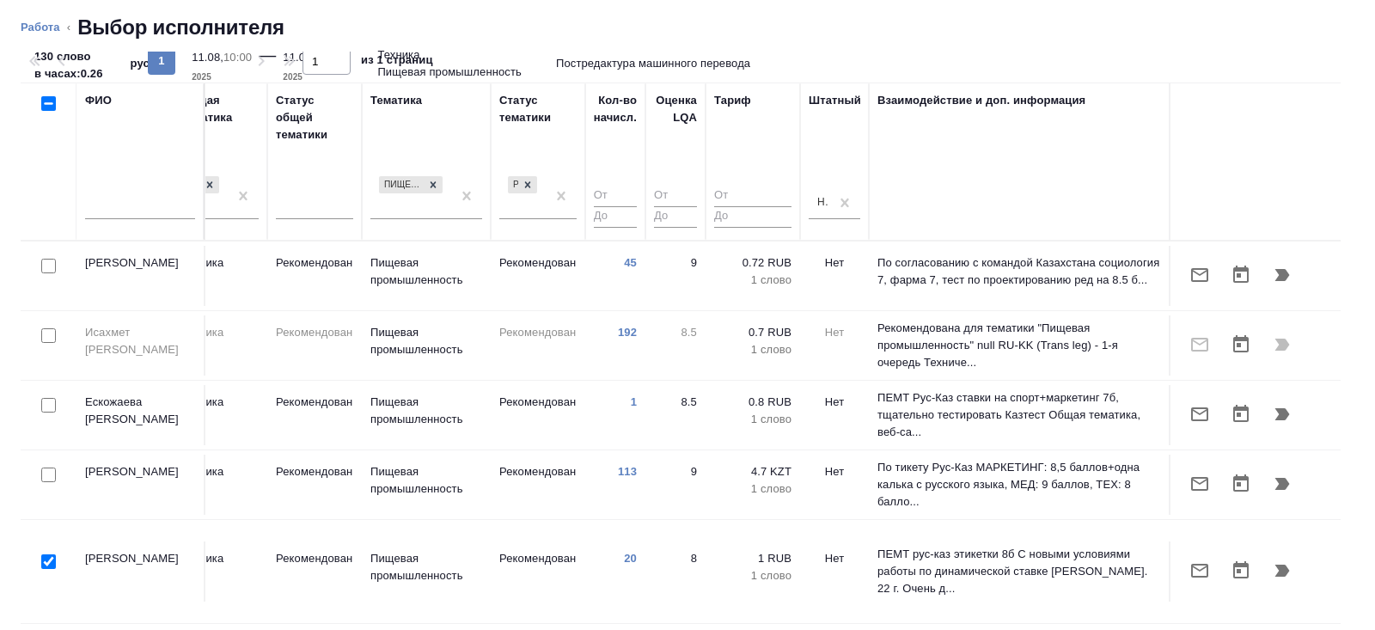
scroll to position [0, 0]
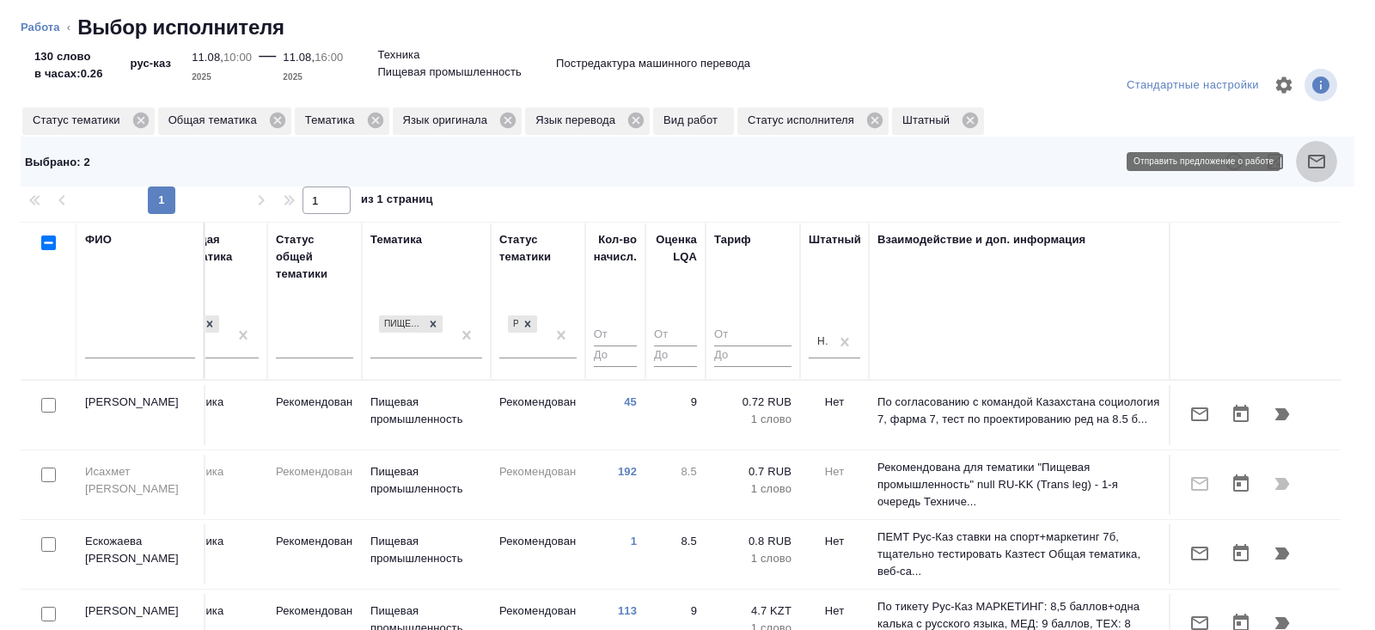
click at [1308, 168] on icon "button" at bounding box center [1316, 161] width 21 height 21
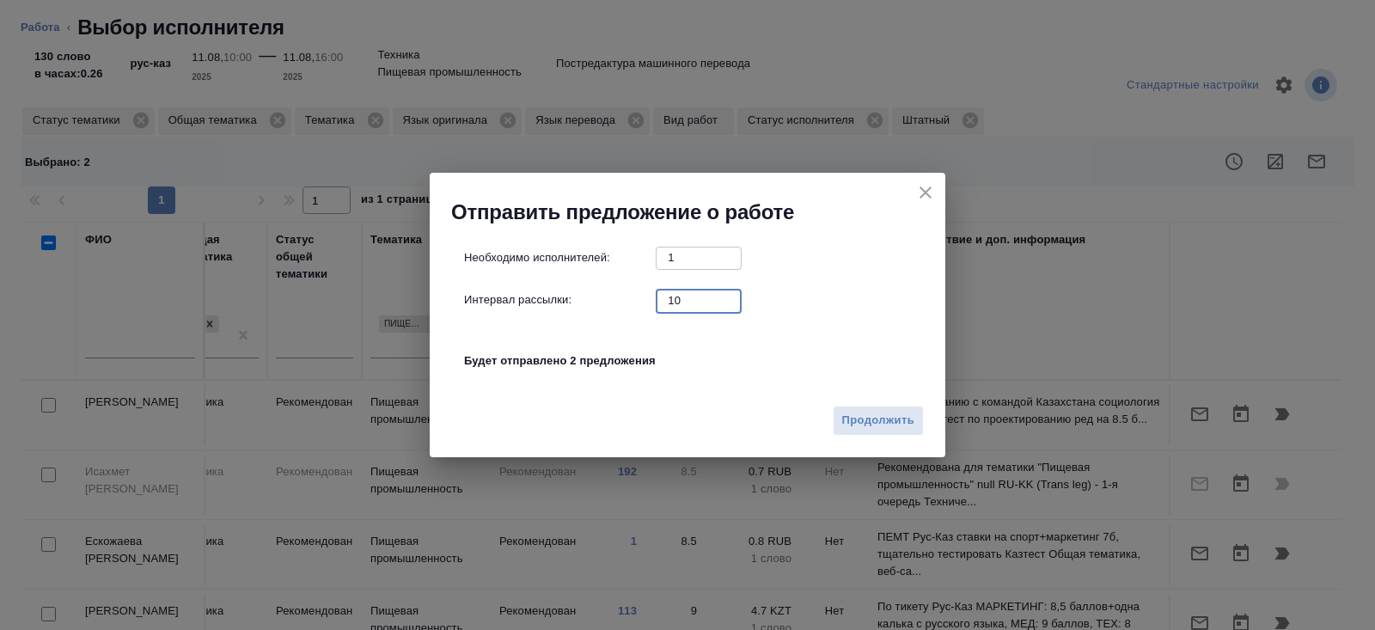
drag, startPoint x: 686, startPoint y: 303, endPoint x: 637, endPoint y: 293, distance: 50.0
click at [649, 298] on div "Интервал рассылки: 10 ​" at bounding box center [694, 300] width 460 height 21
type input "0"
click at [870, 429] on span "Продолжить" at bounding box center [878, 421] width 72 height 20
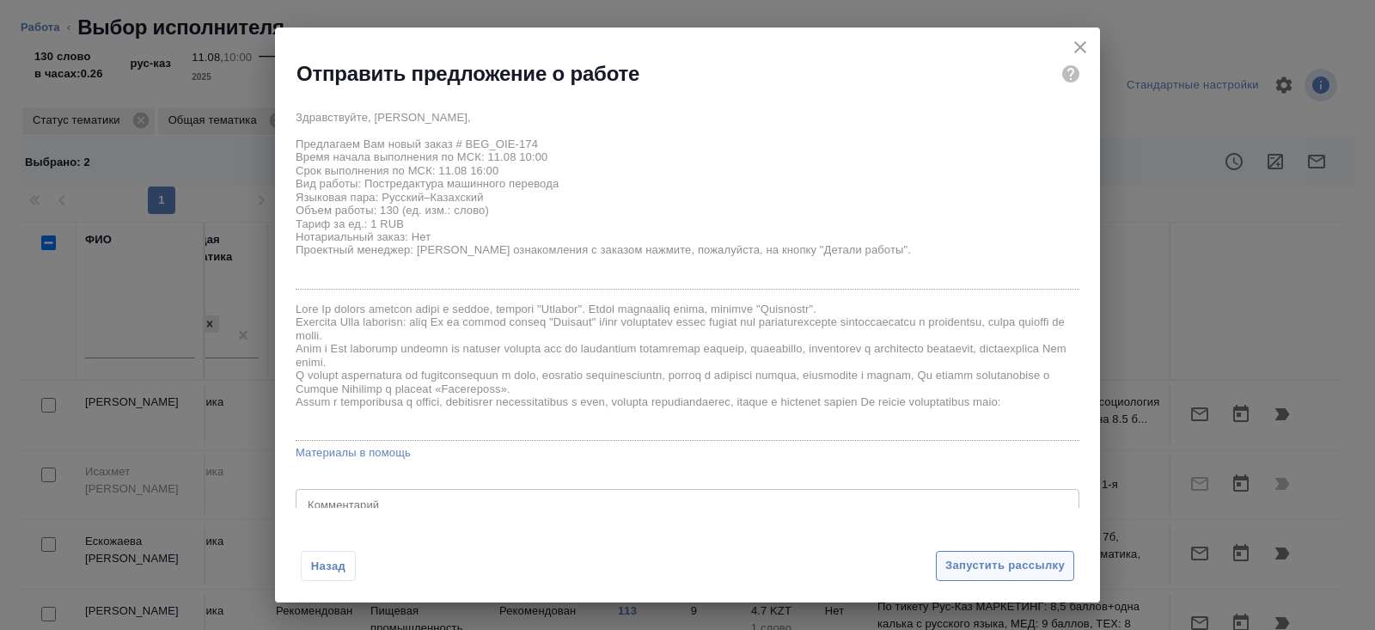
click at [955, 561] on span "Запустить рассылку" at bounding box center [1004, 566] width 119 height 20
